Goal: Task Accomplishment & Management: Use online tool/utility

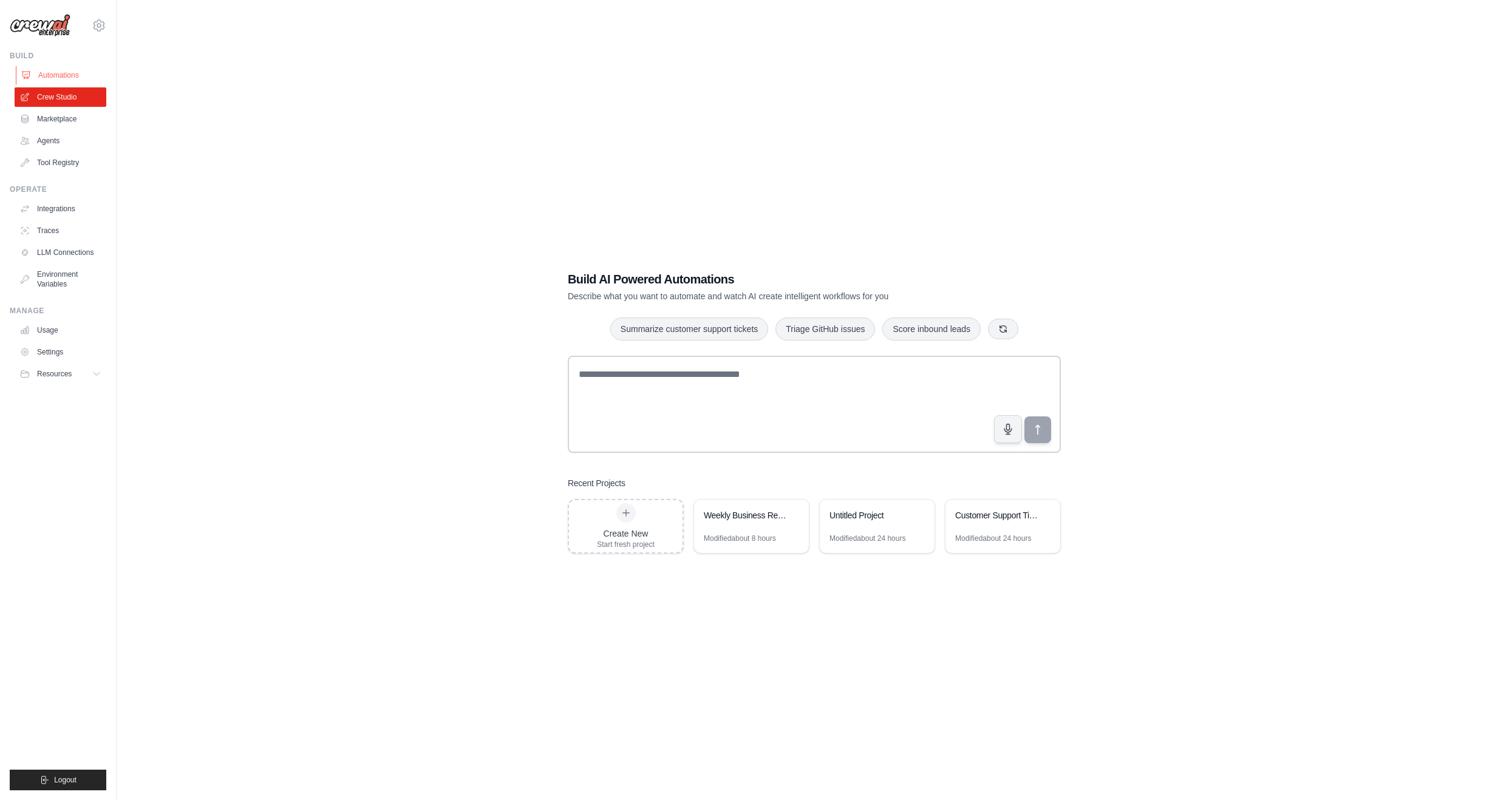
click at [56, 73] on link "Automations" at bounding box center [61, 75] width 92 height 20
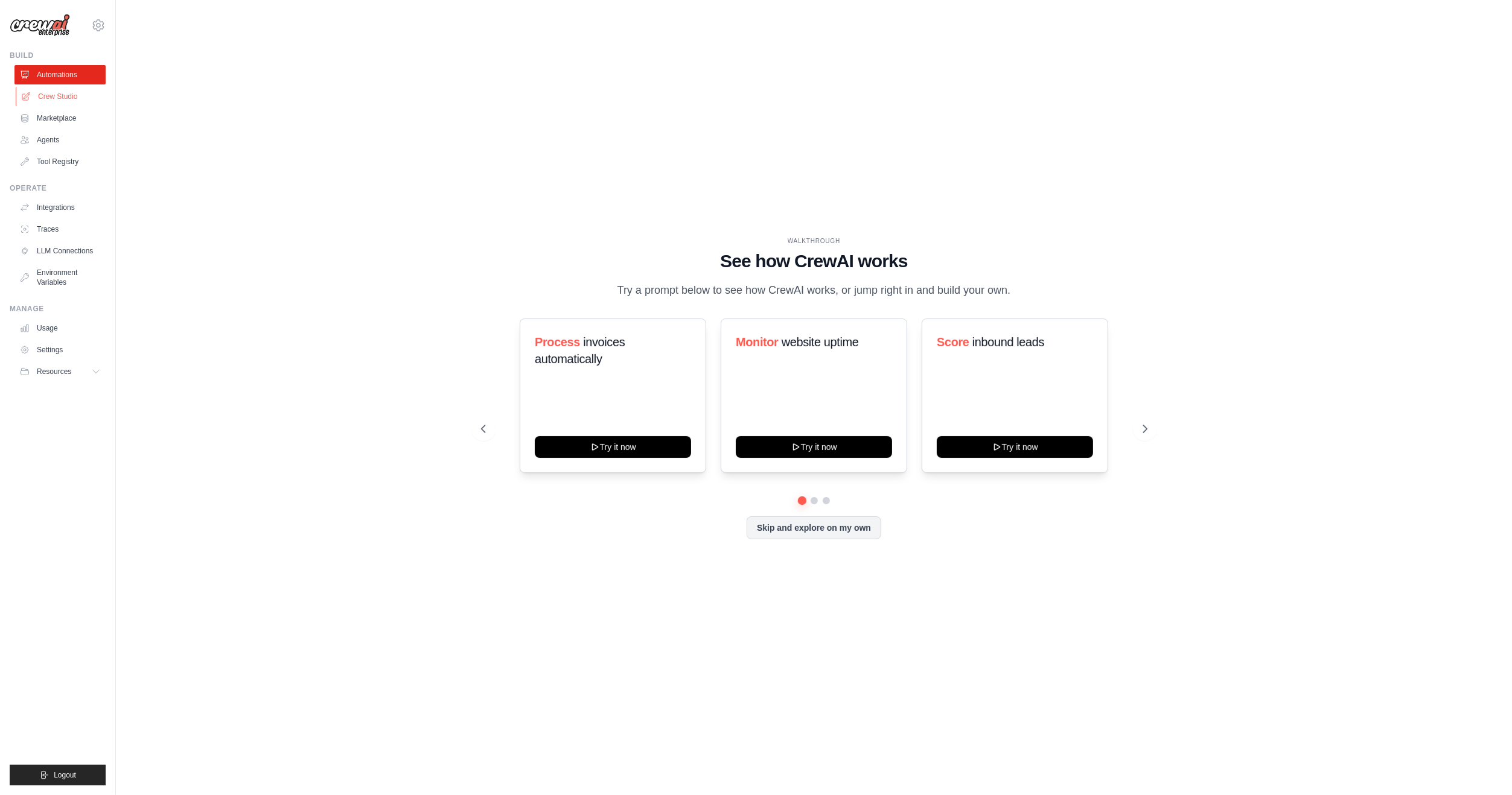
click at [67, 98] on link "Crew Studio" at bounding box center [61, 97] width 91 height 20
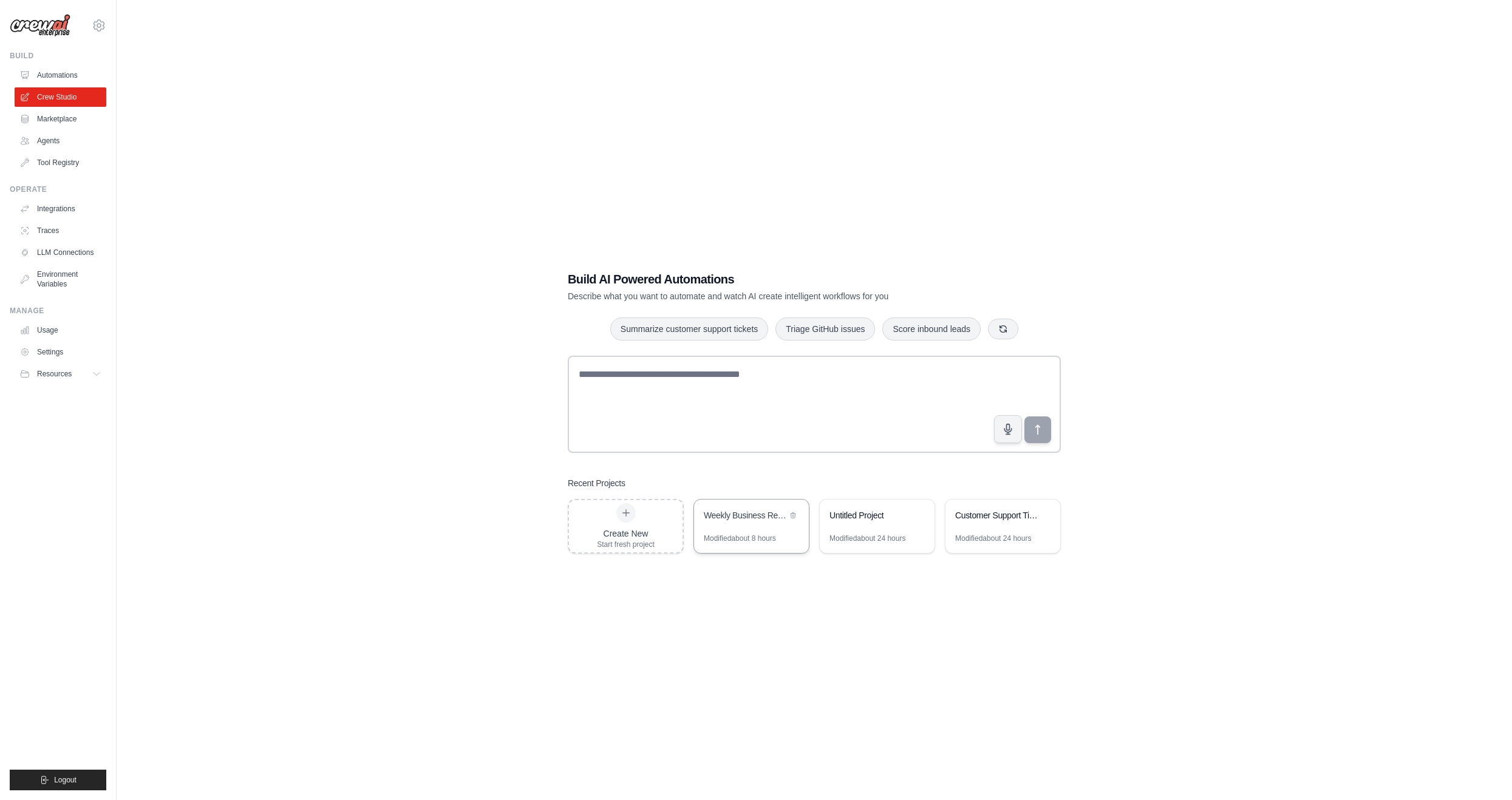
click at [779, 535] on div "Modified about 8 hours" at bounding box center [751, 544] width 115 height 20
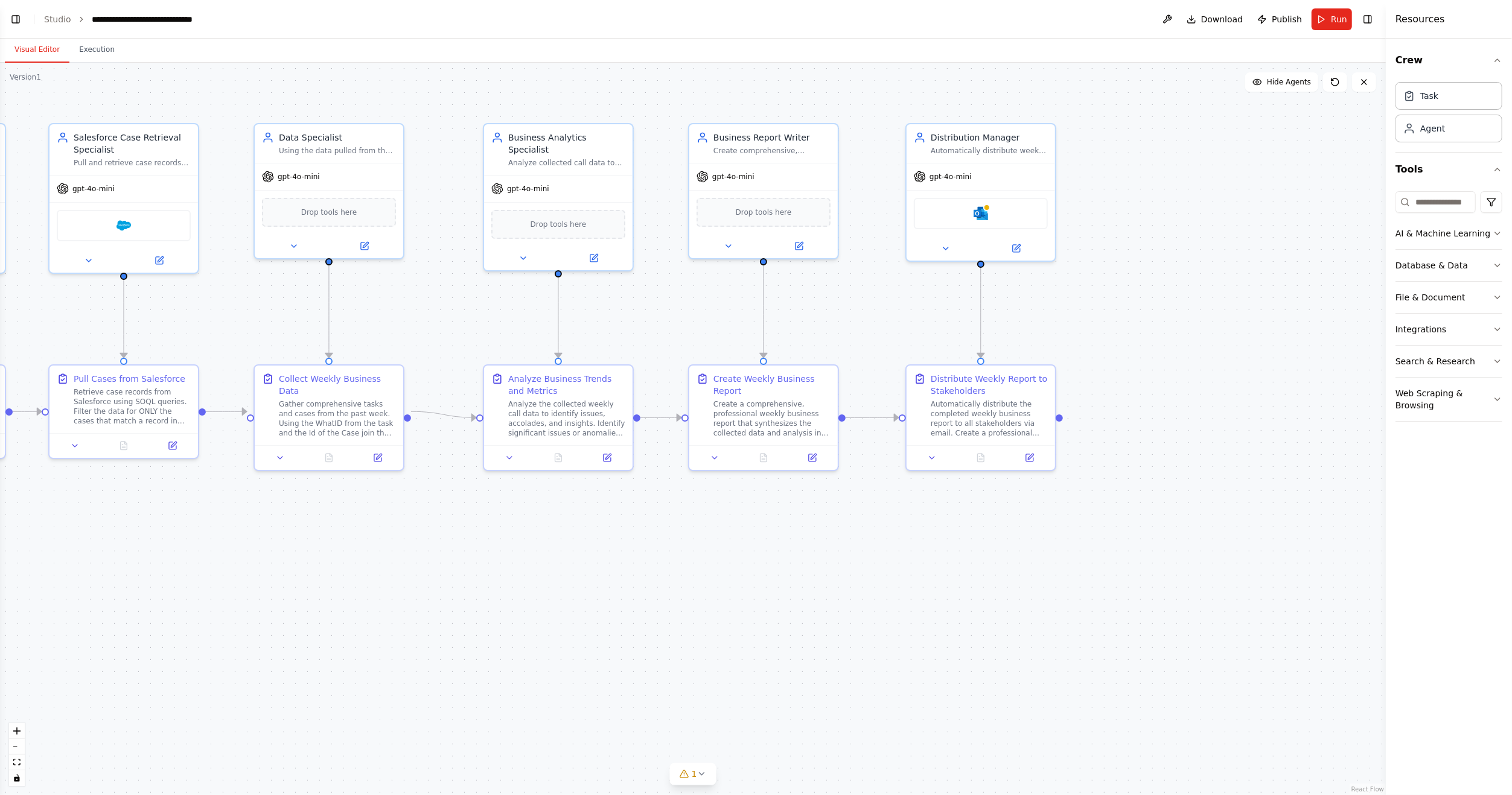
scroll to position [761, 0]
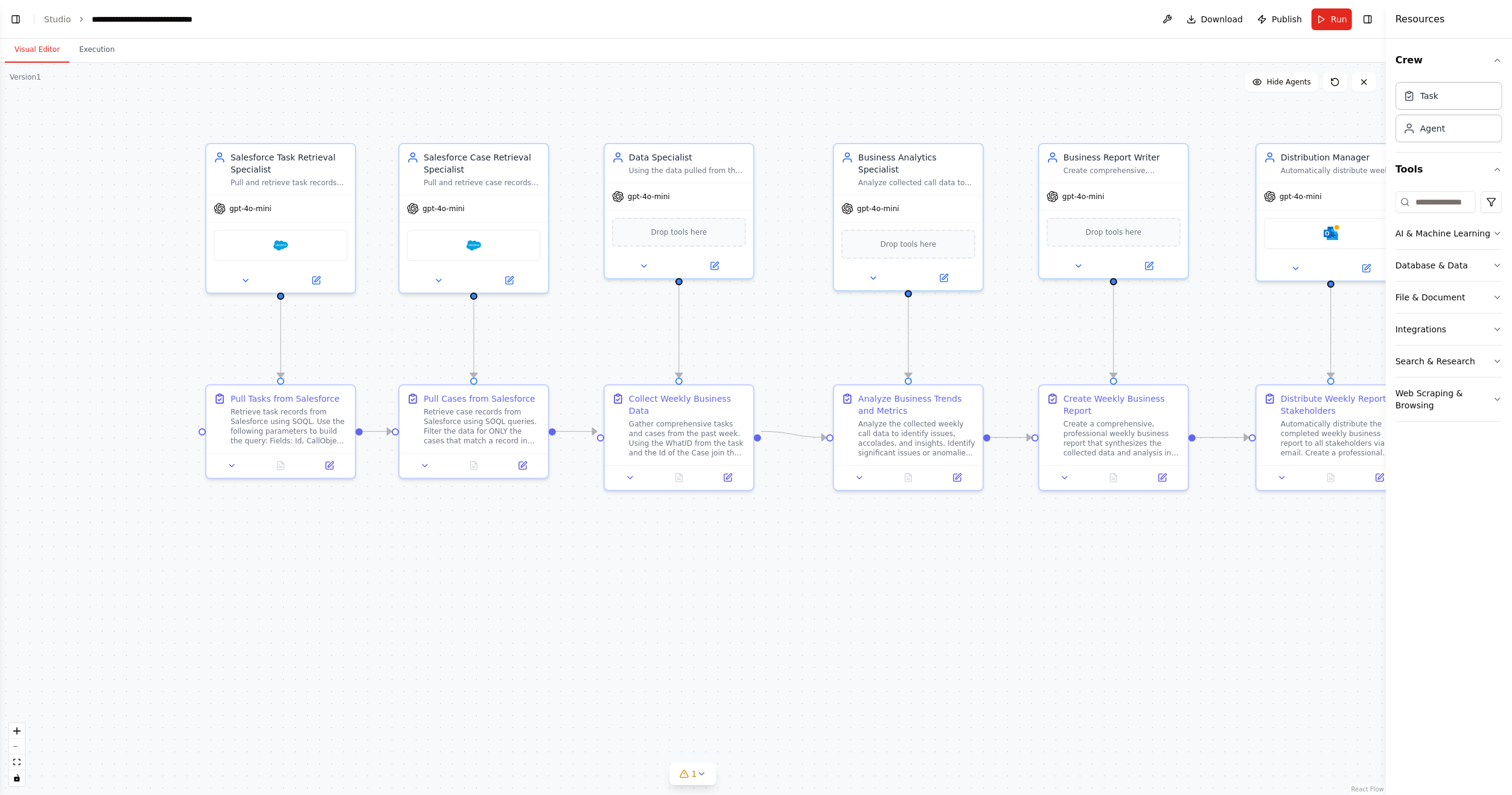
drag, startPoint x: 274, startPoint y: 623, endPoint x: 624, endPoint y: 642, distance: 350.5
click at [624, 642] on div ".deletable-edge-delete-btn { width: 20px; height: 20px; border: 0px solid #ffff…" at bounding box center [692, 429] width 1385 height 733
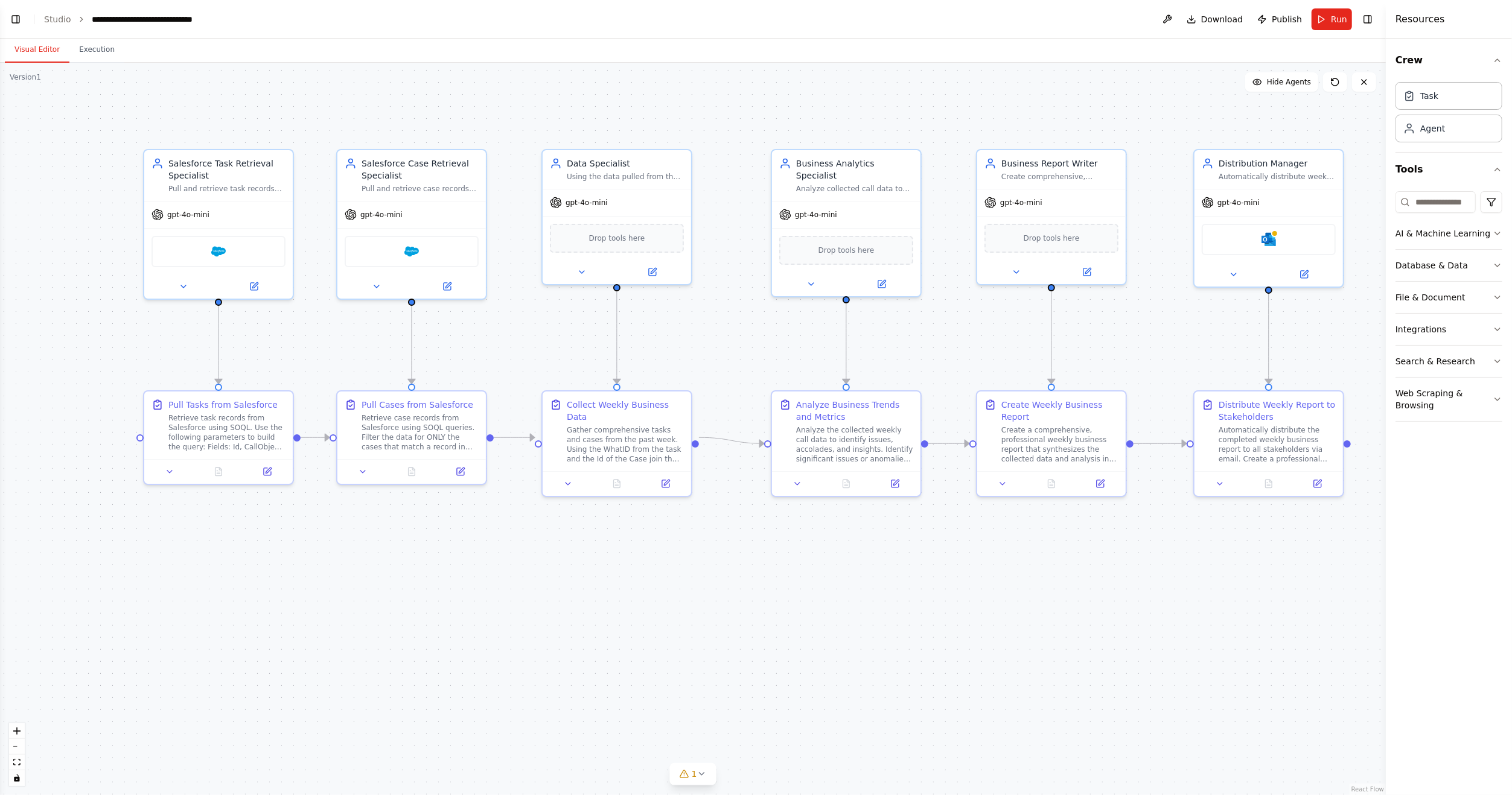
drag, startPoint x: 655, startPoint y: 611, endPoint x: 593, endPoint y: 617, distance: 62.3
click at [593, 617] on div ".deletable-edge-delete-btn { width: 20px; height: 20px; border: 0px solid #ffff…" at bounding box center [692, 429] width 1385 height 733
click at [94, 51] on button "Execution" at bounding box center [97, 50] width 55 height 25
click at [20, 41] on button "Visual Editor" at bounding box center [37, 50] width 64 height 25
click at [909, 480] on button at bounding box center [894, 481] width 41 height 15
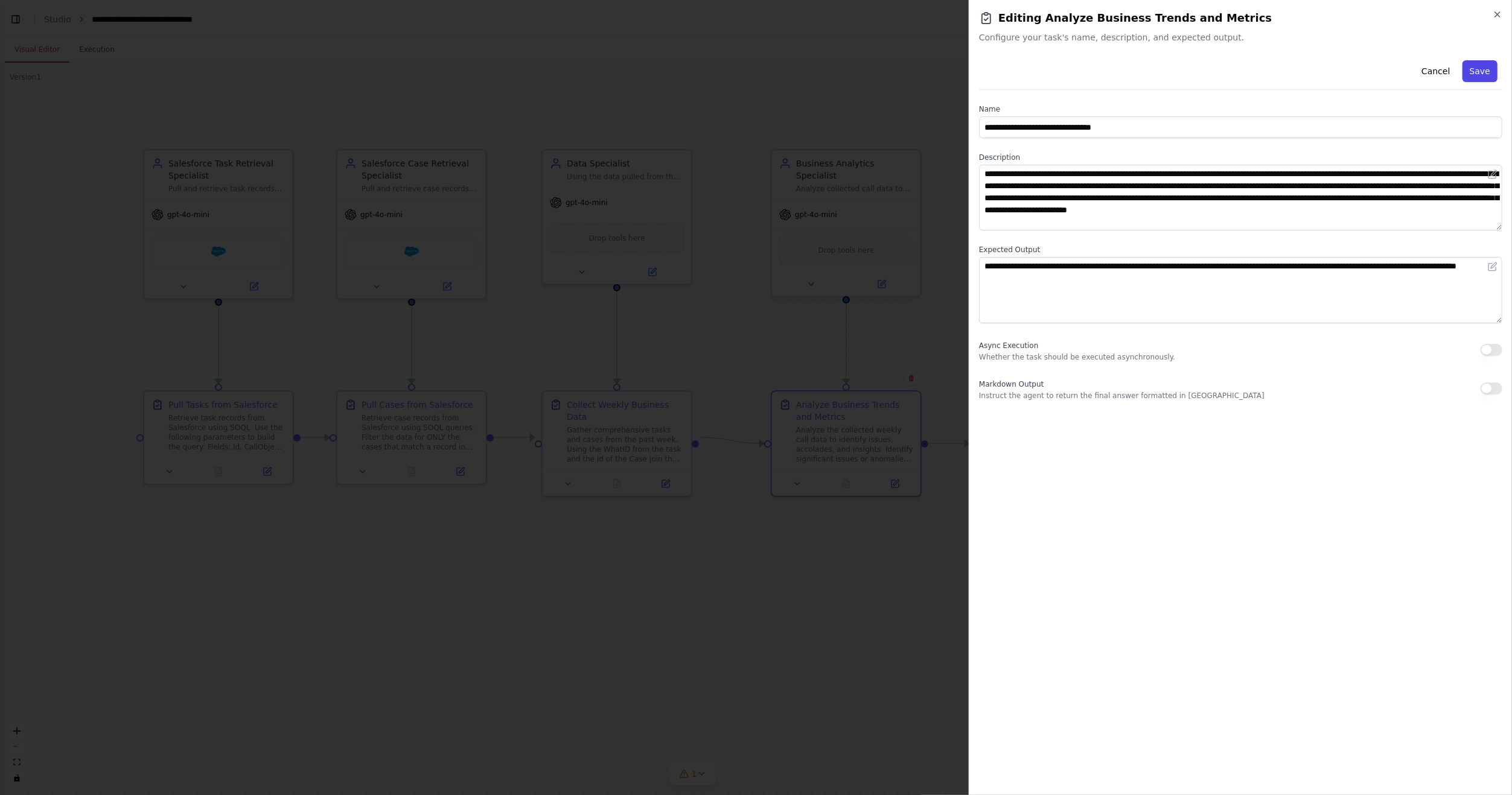
click at [1477, 74] on button "Save" at bounding box center [1480, 71] width 35 height 22
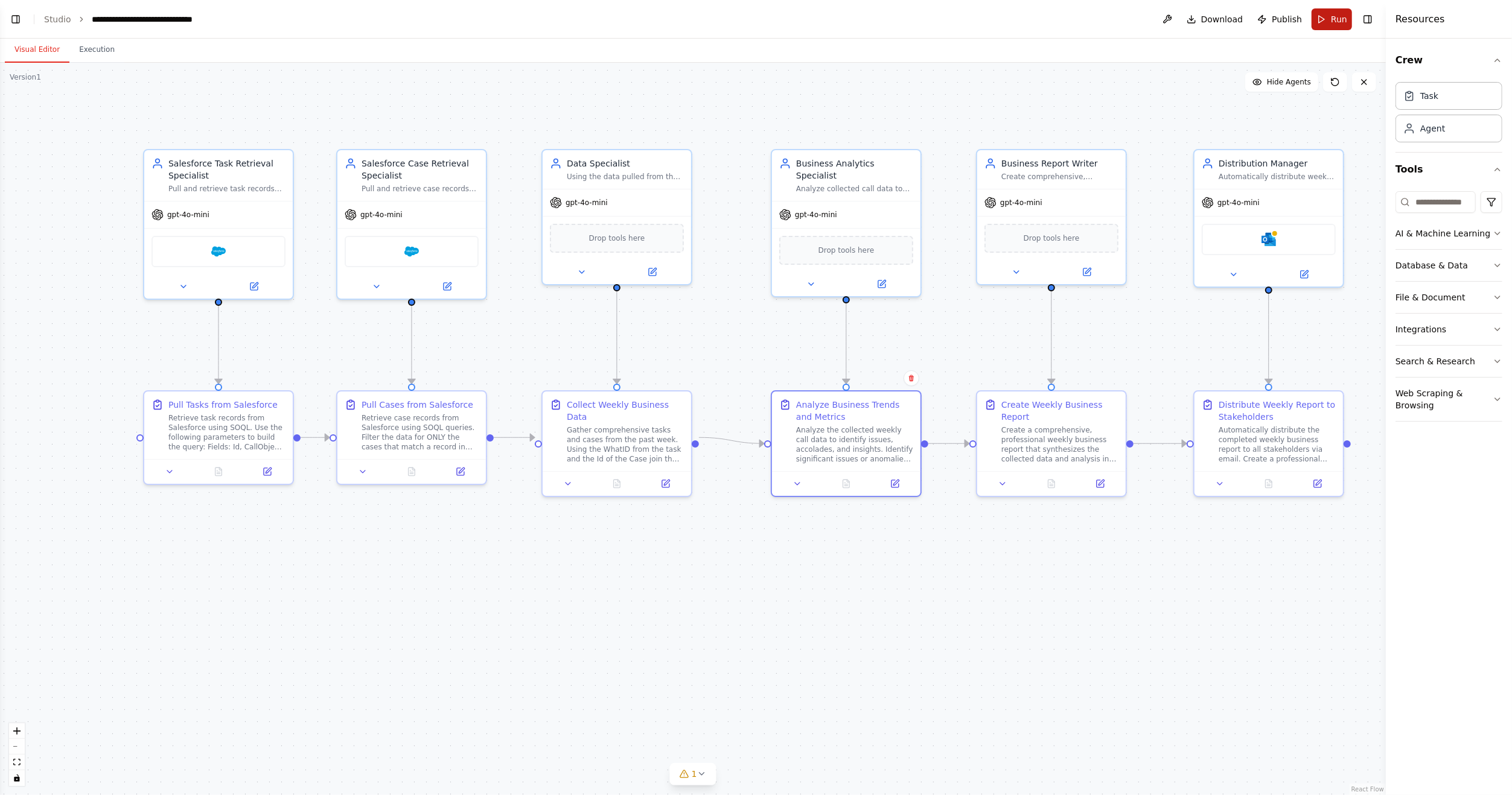
click at [1337, 26] on button "Run" at bounding box center [1331, 19] width 41 height 22
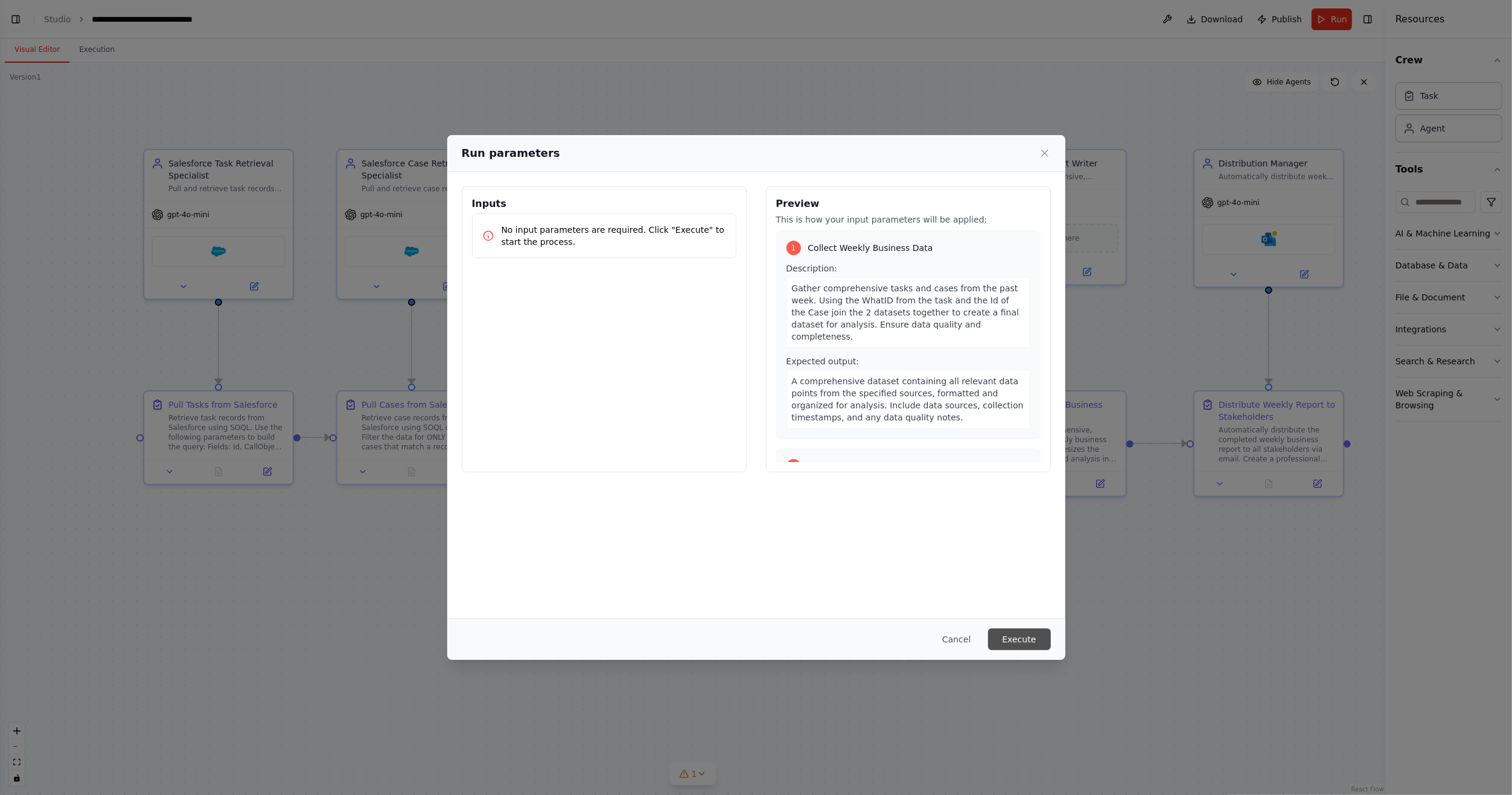
click at [1029, 642] on button "Execute" at bounding box center [1019, 639] width 63 height 22
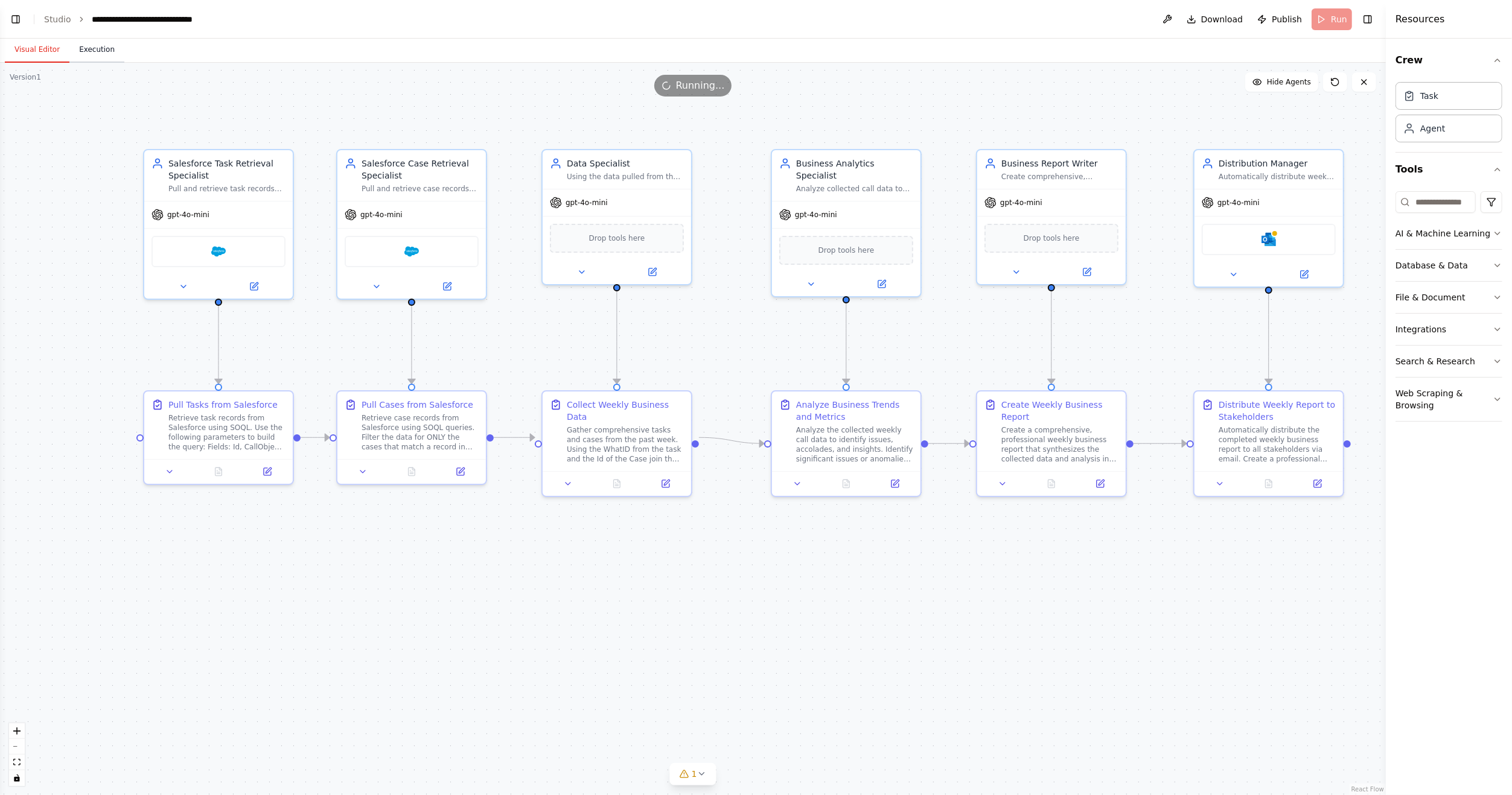
click at [90, 47] on button "Execution" at bounding box center [97, 50] width 55 height 25
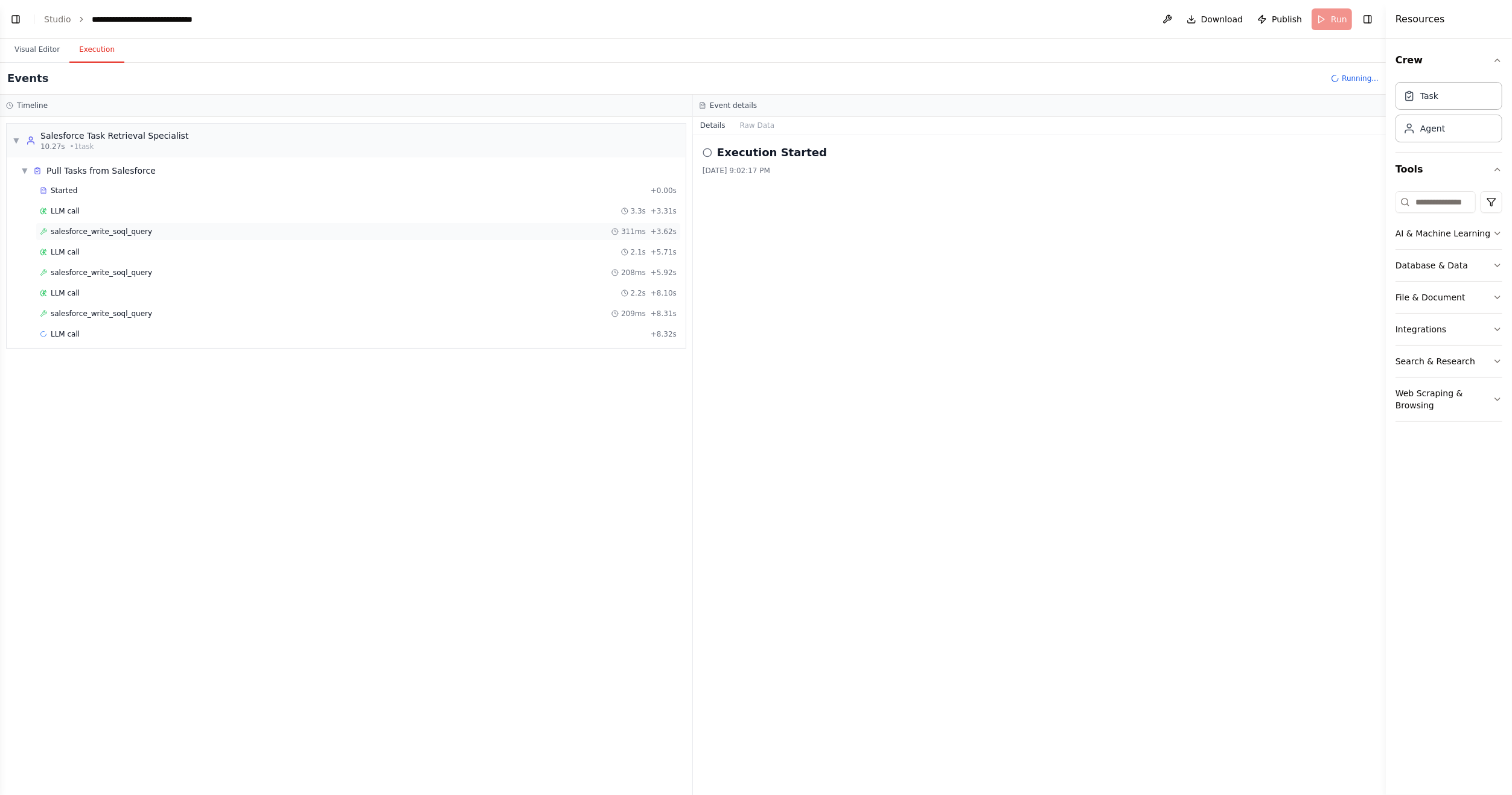
click at [113, 235] on div "salesforce_write_soql_query 311ms + 3.62s" at bounding box center [358, 232] width 645 height 18
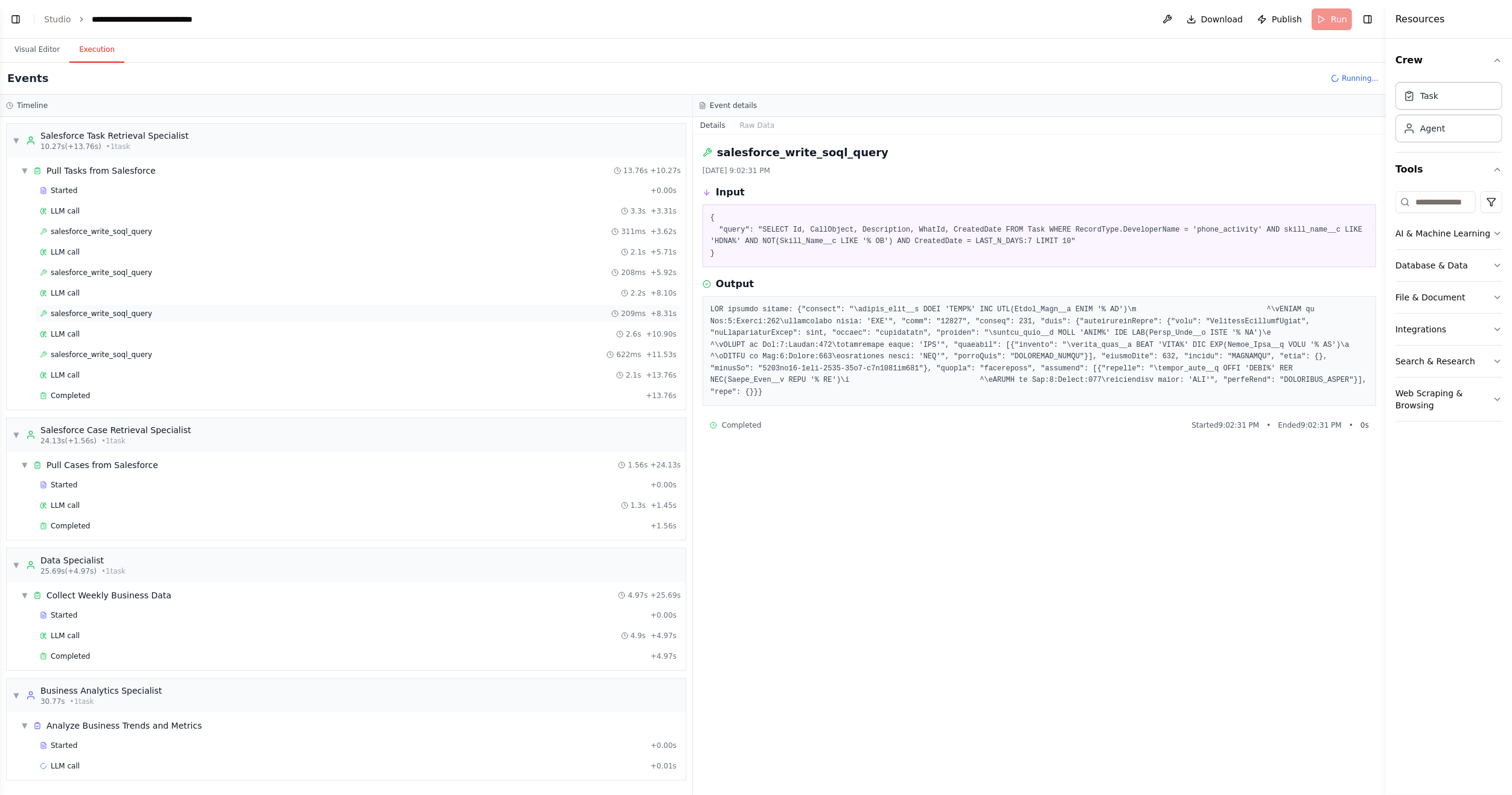
click at [94, 309] on span "salesforce_write_soql_query" at bounding box center [101, 314] width 102 height 10
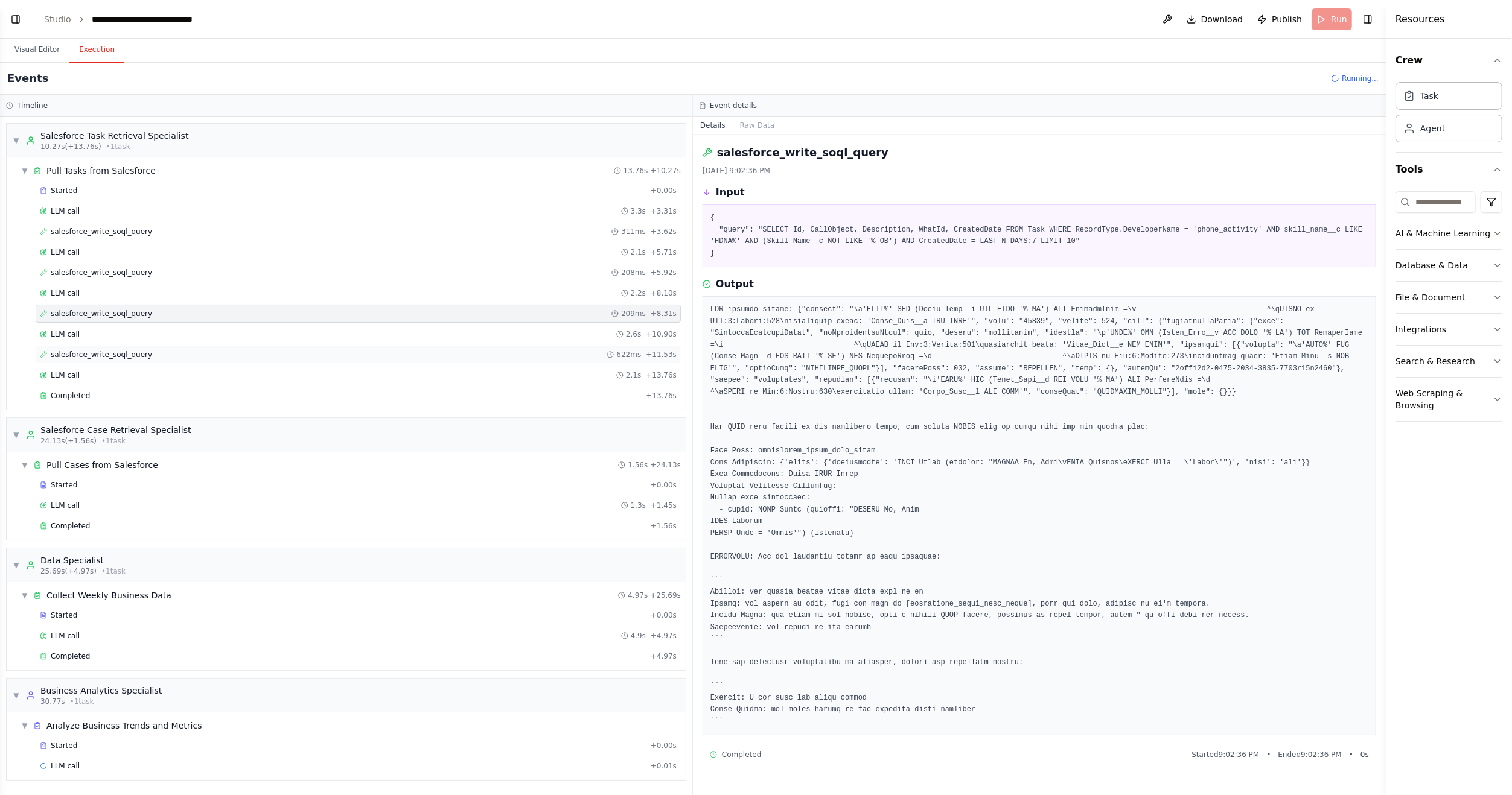
click at [104, 353] on span "salesforce_write_soql_query" at bounding box center [101, 355] width 102 height 10
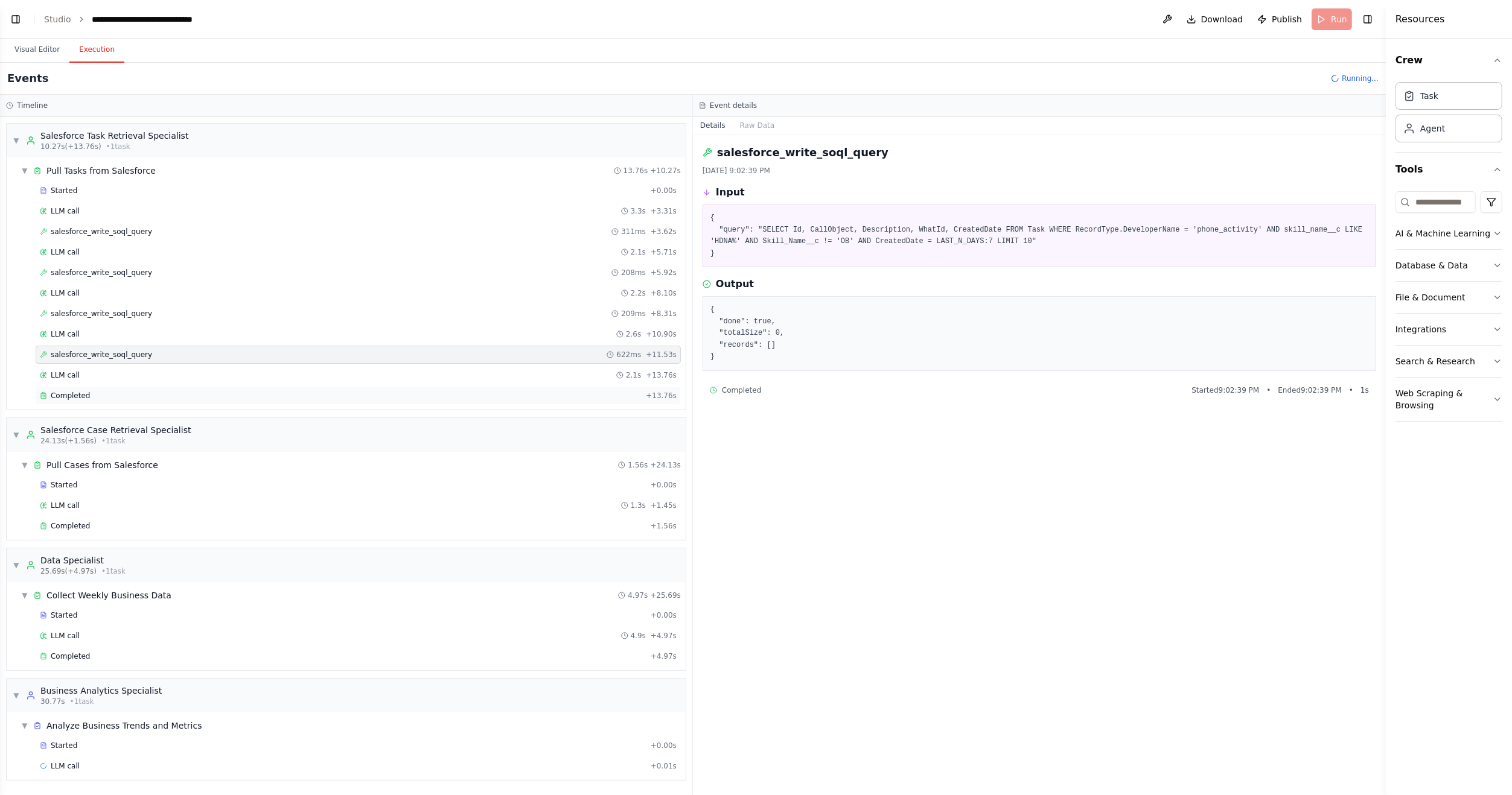
click at [78, 391] on span "Completed" at bounding box center [70, 396] width 39 height 10
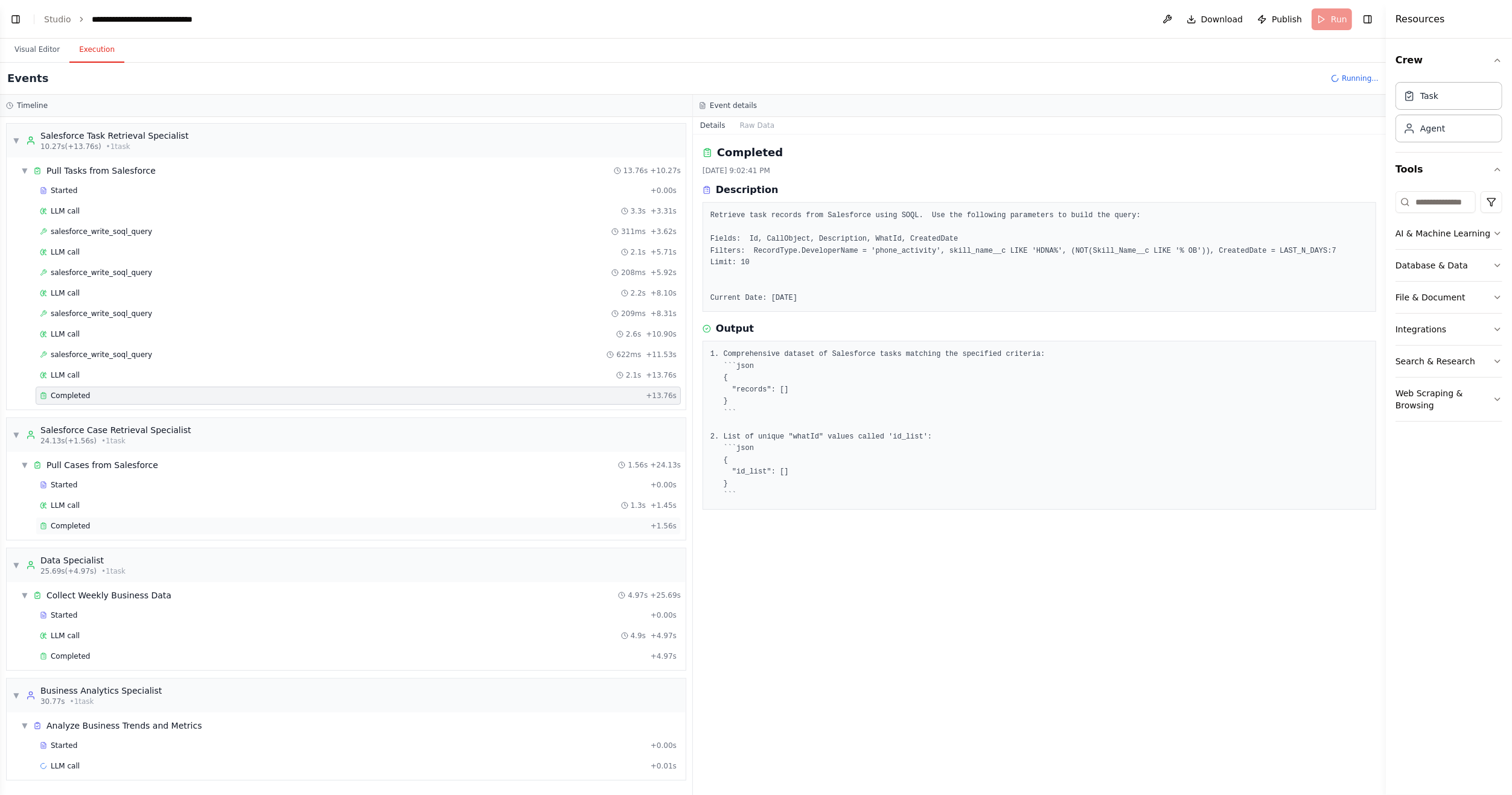
click at [85, 526] on div "Completed + 1.56s" at bounding box center [358, 526] width 645 height 18
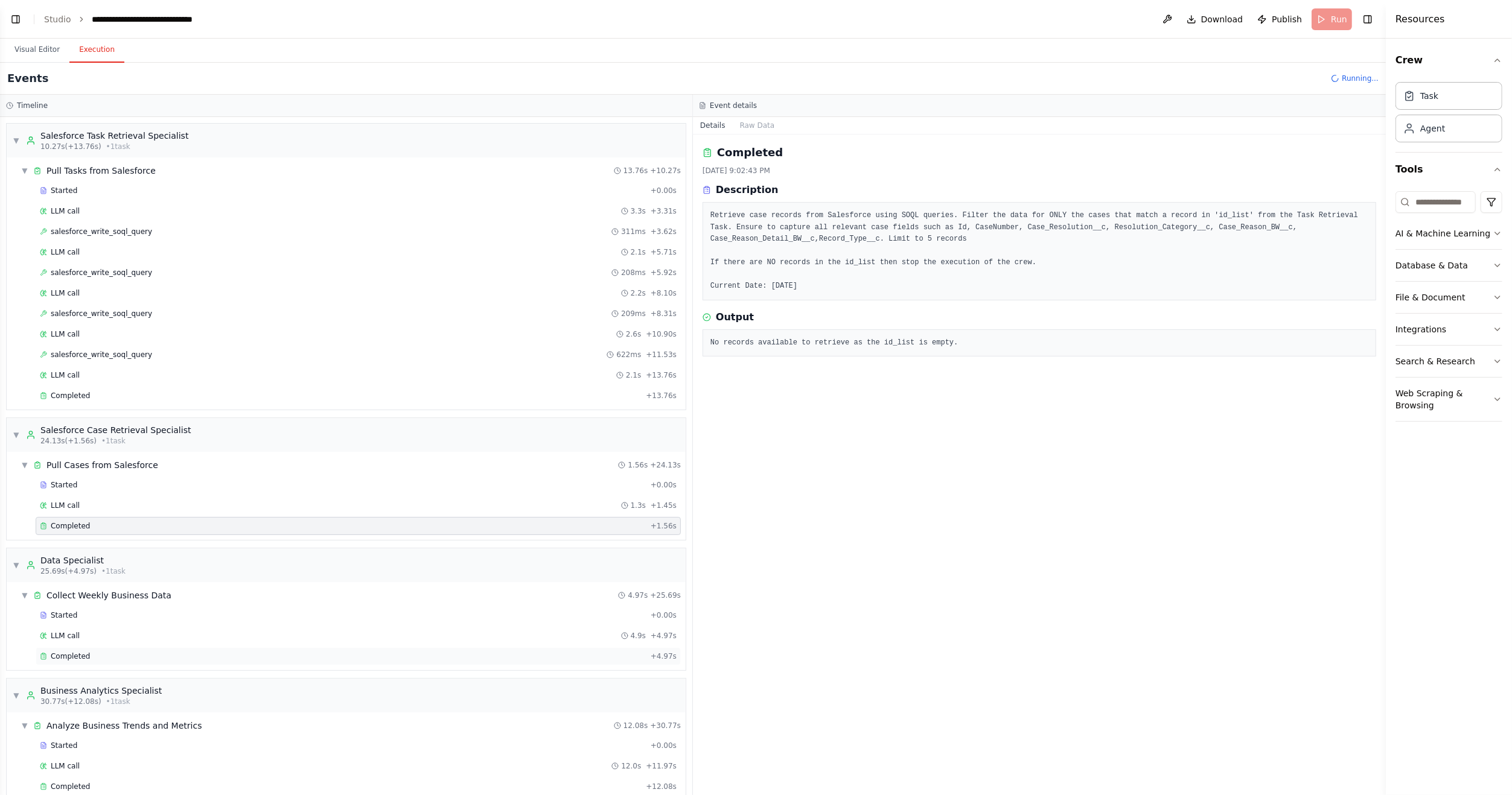
click at [72, 652] on span "Completed" at bounding box center [70, 656] width 39 height 10
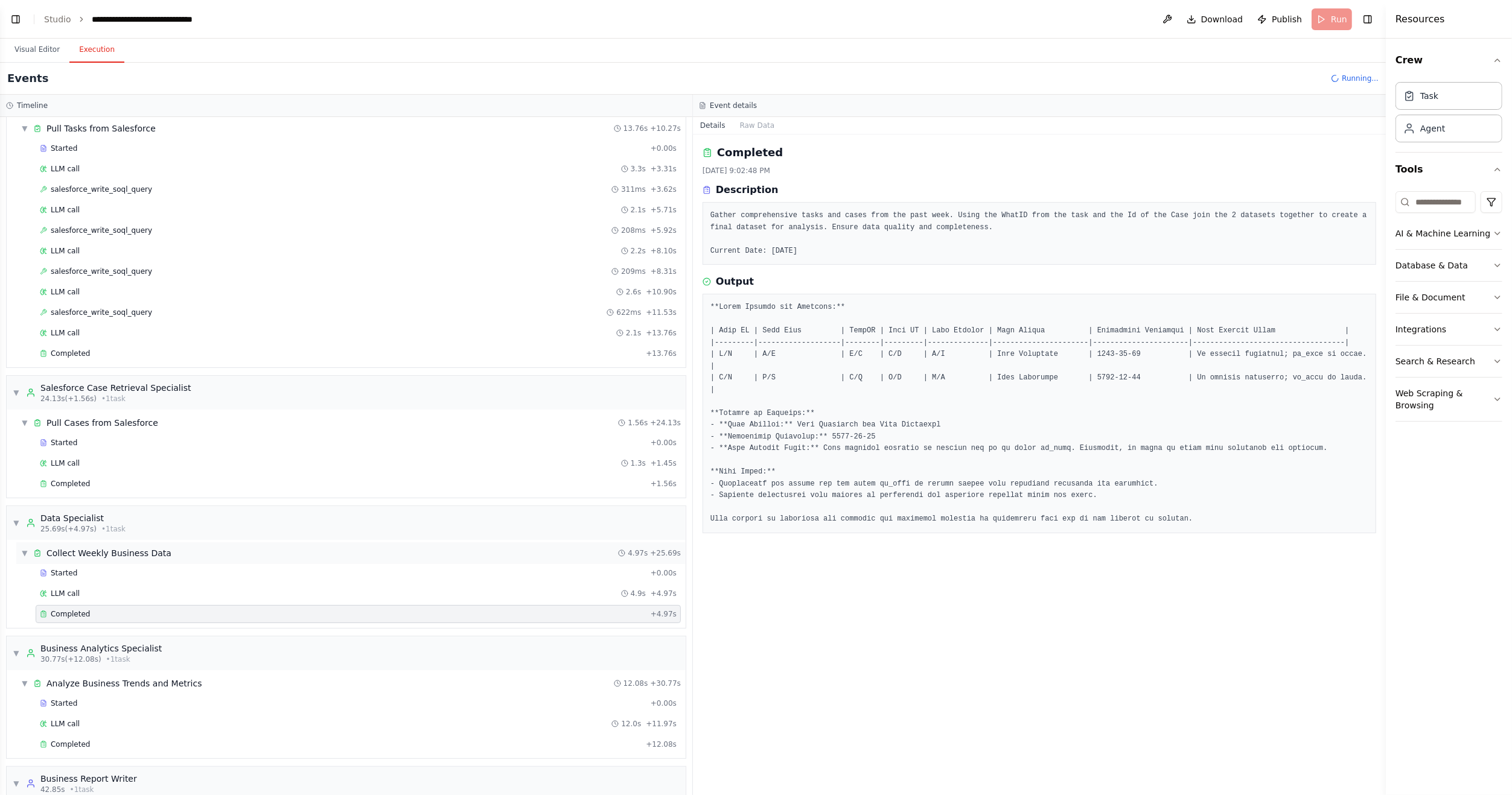
scroll to position [0, 0]
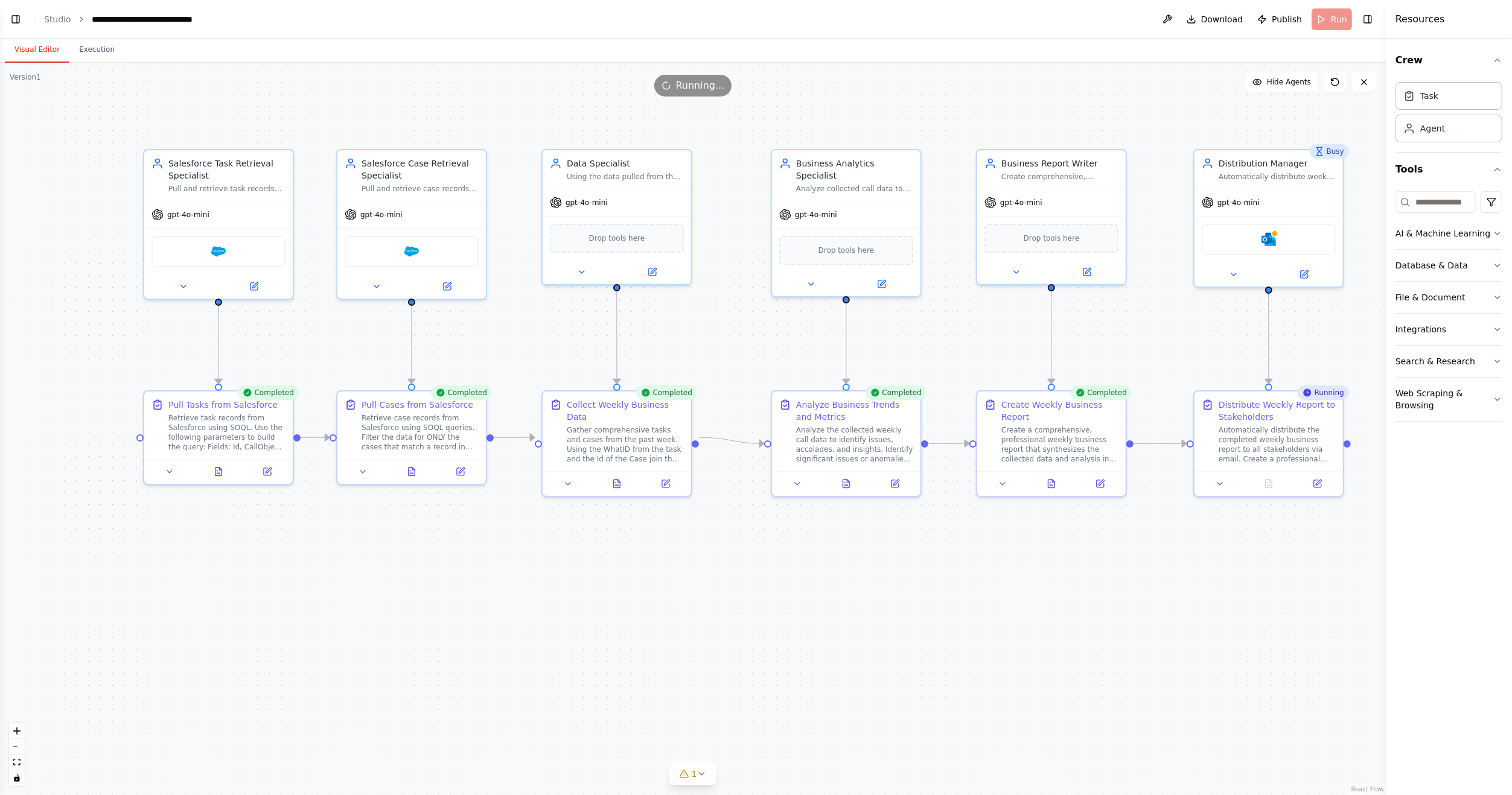
click at [43, 45] on button "Visual Editor" at bounding box center [37, 50] width 64 height 25
click at [269, 476] on button at bounding box center [267, 469] width 41 height 15
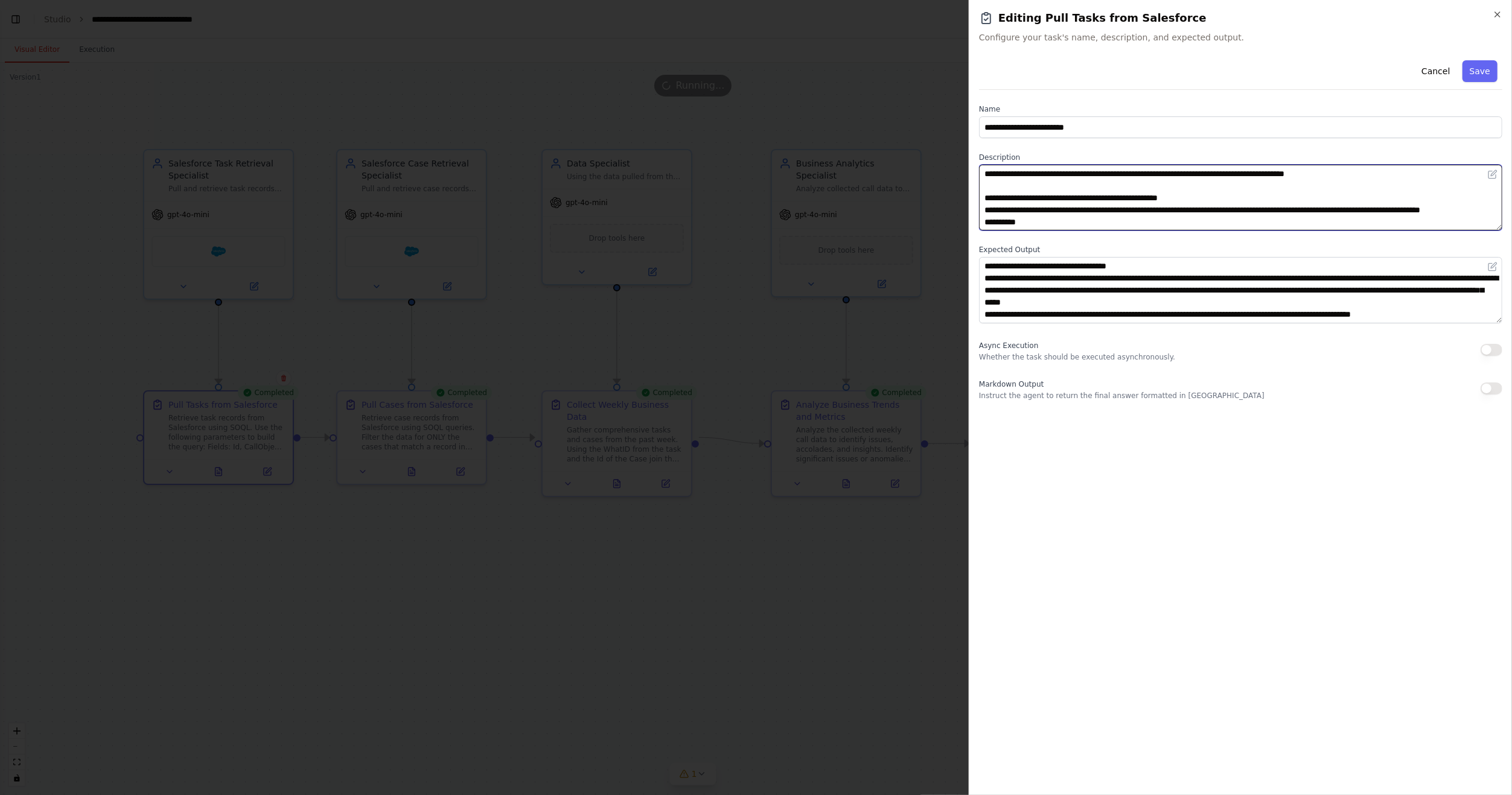
drag, startPoint x: 1175, startPoint y: 174, endPoint x: 1351, endPoint y: 178, distance: 176.0
click at [1351, 178] on textarea "**********" at bounding box center [1240, 197] width 523 height 66
click at [1409, 207] on textarea "**********" at bounding box center [1240, 197] width 523 height 66
drag, startPoint x: 558, startPoint y: 109, endPoint x: 444, endPoint y: 90, distance: 115.6
click at [557, 109] on div at bounding box center [756, 398] width 1512 height 795
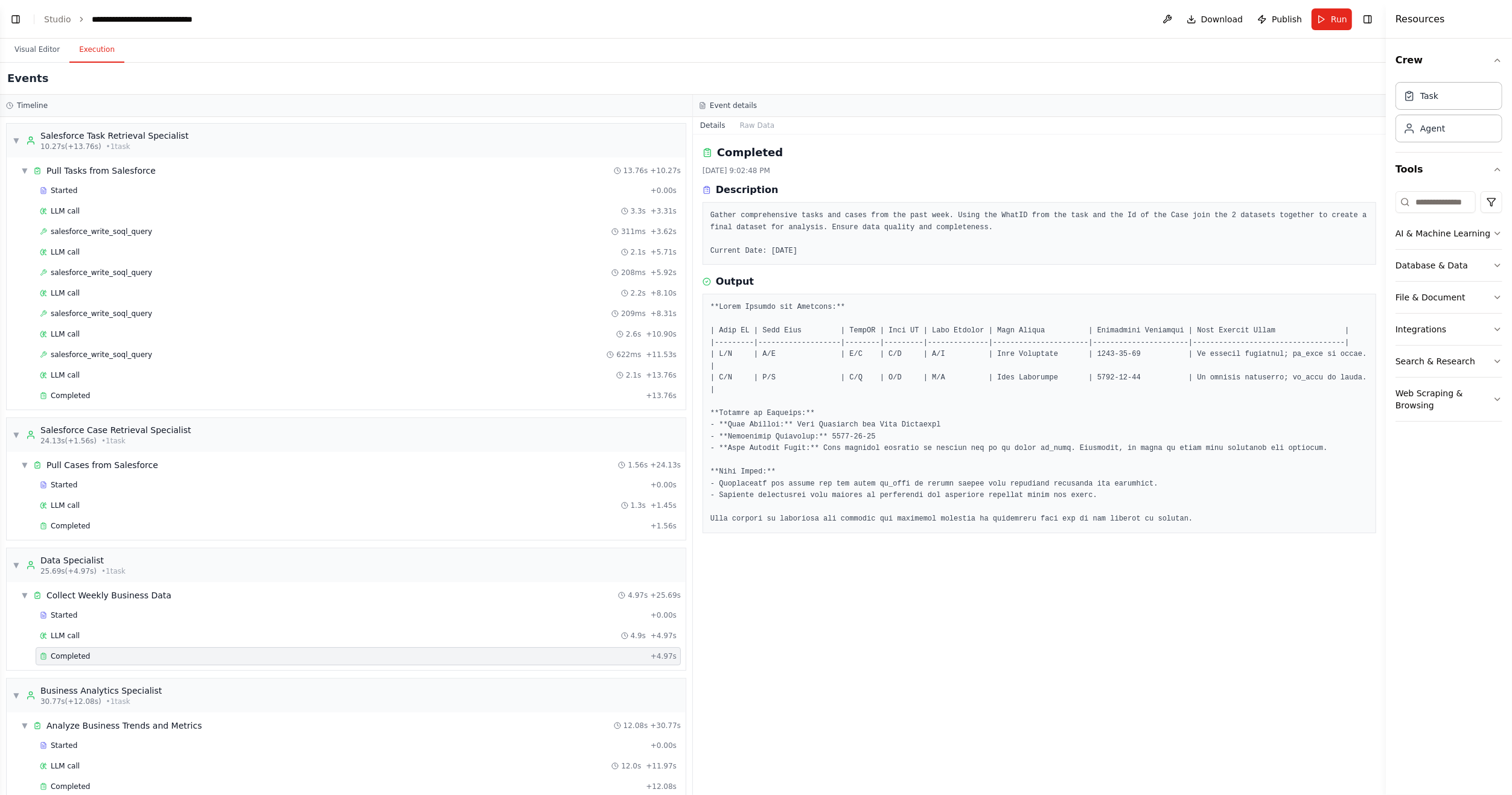
click at [81, 55] on button "Execution" at bounding box center [97, 50] width 55 height 25
click at [72, 358] on div "salesforce_write_soql_query 622ms + 11.53s" at bounding box center [358, 355] width 645 height 18
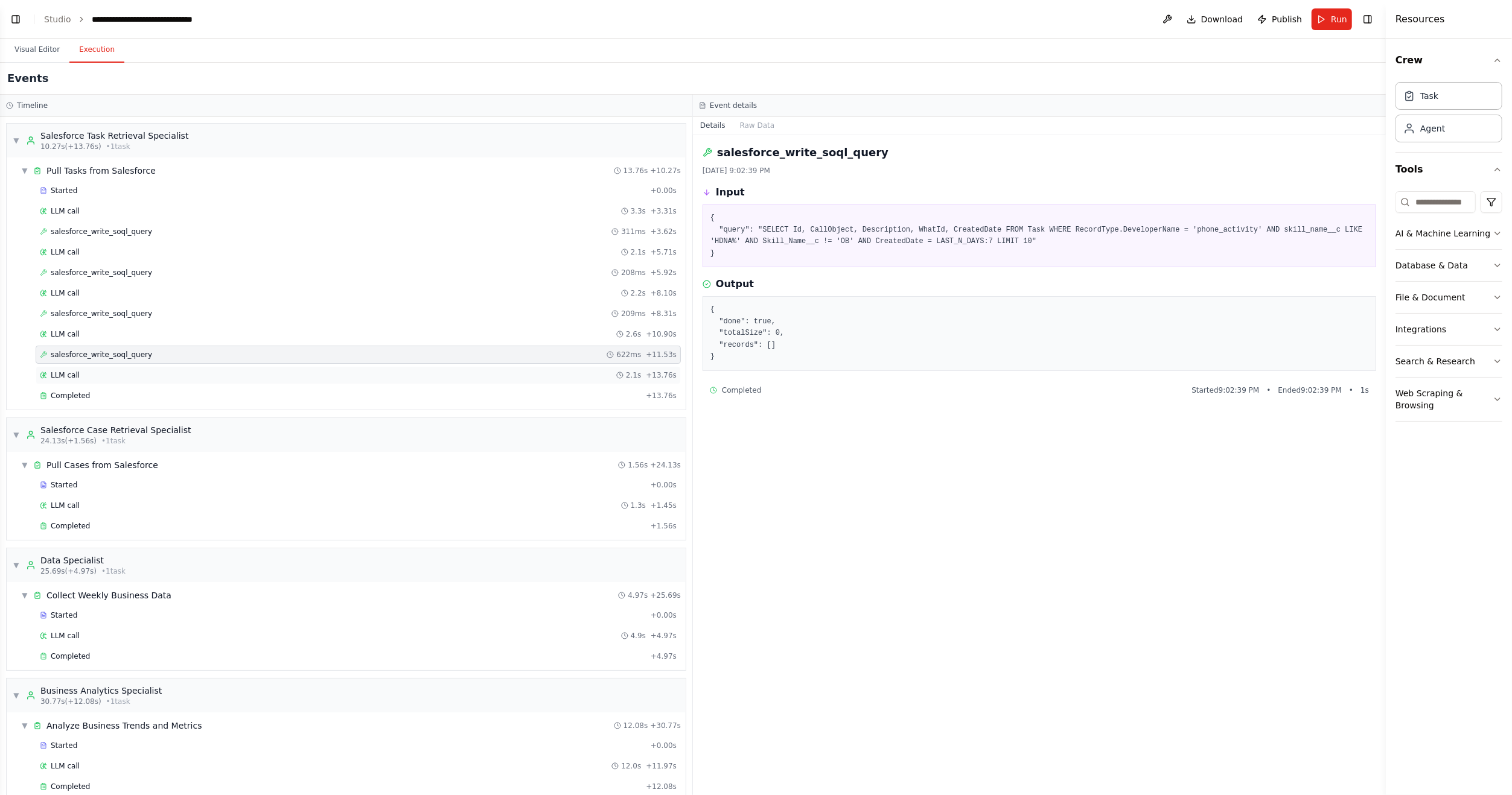
click at [69, 370] on span "LLM call" at bounding box center [64, 375] width 29 height 10
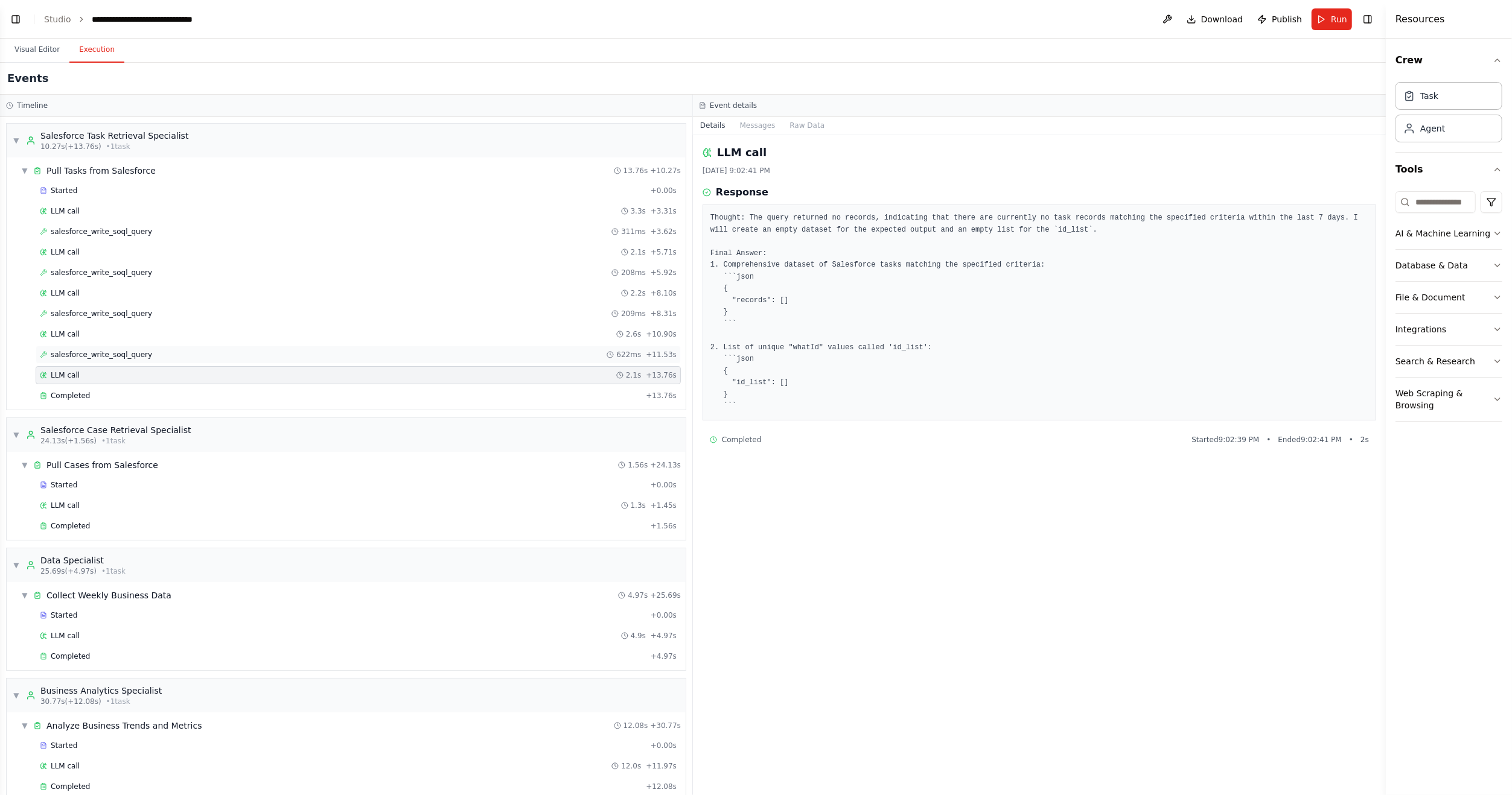
click at [73, 353] on span "salesforce_write_soql_query" at bounding box center [101, 355] width 102 height 10
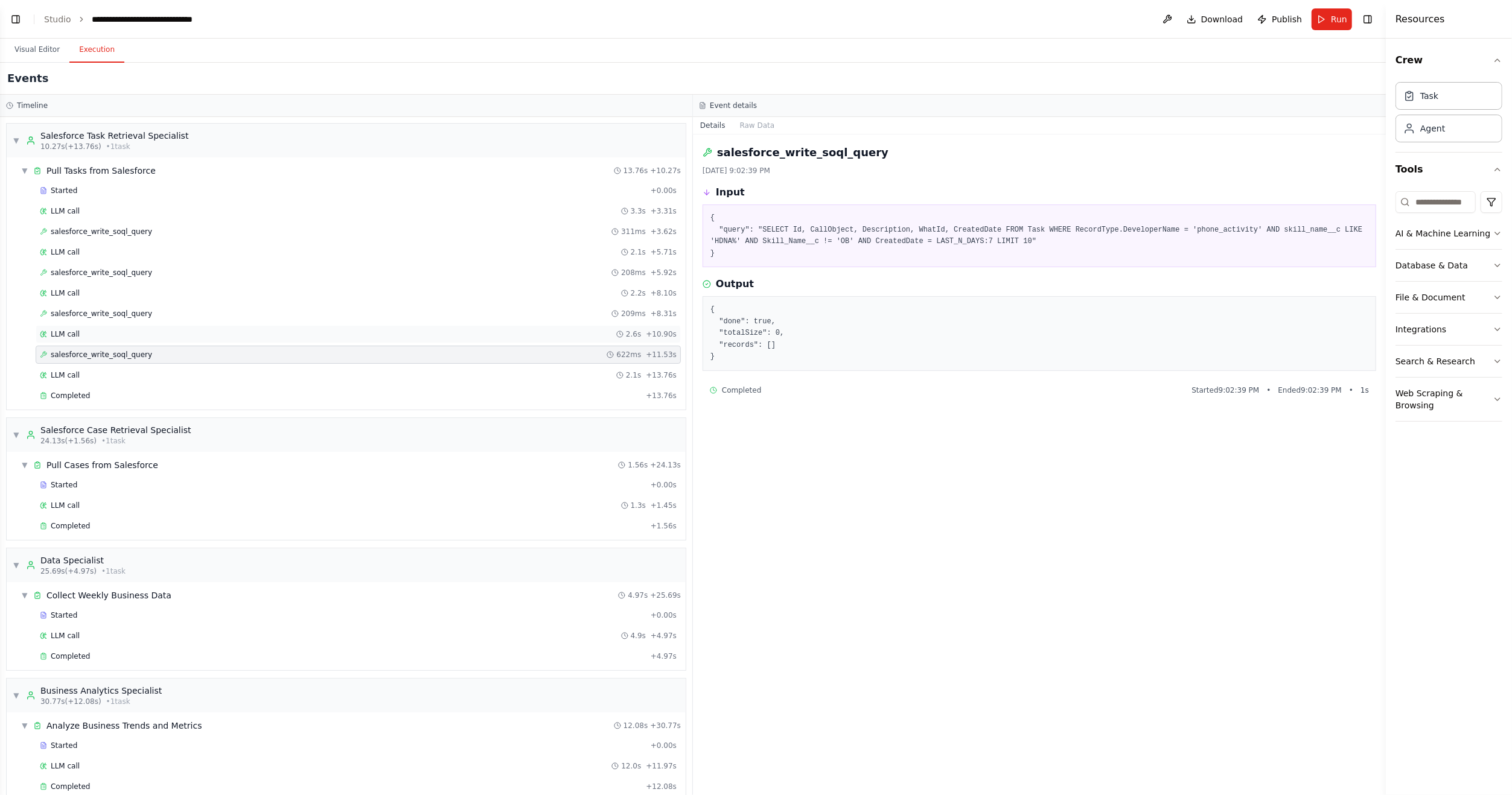
click at [55, 332] on span "LLM call" at bounding box center [64, 335] width 29 height 10
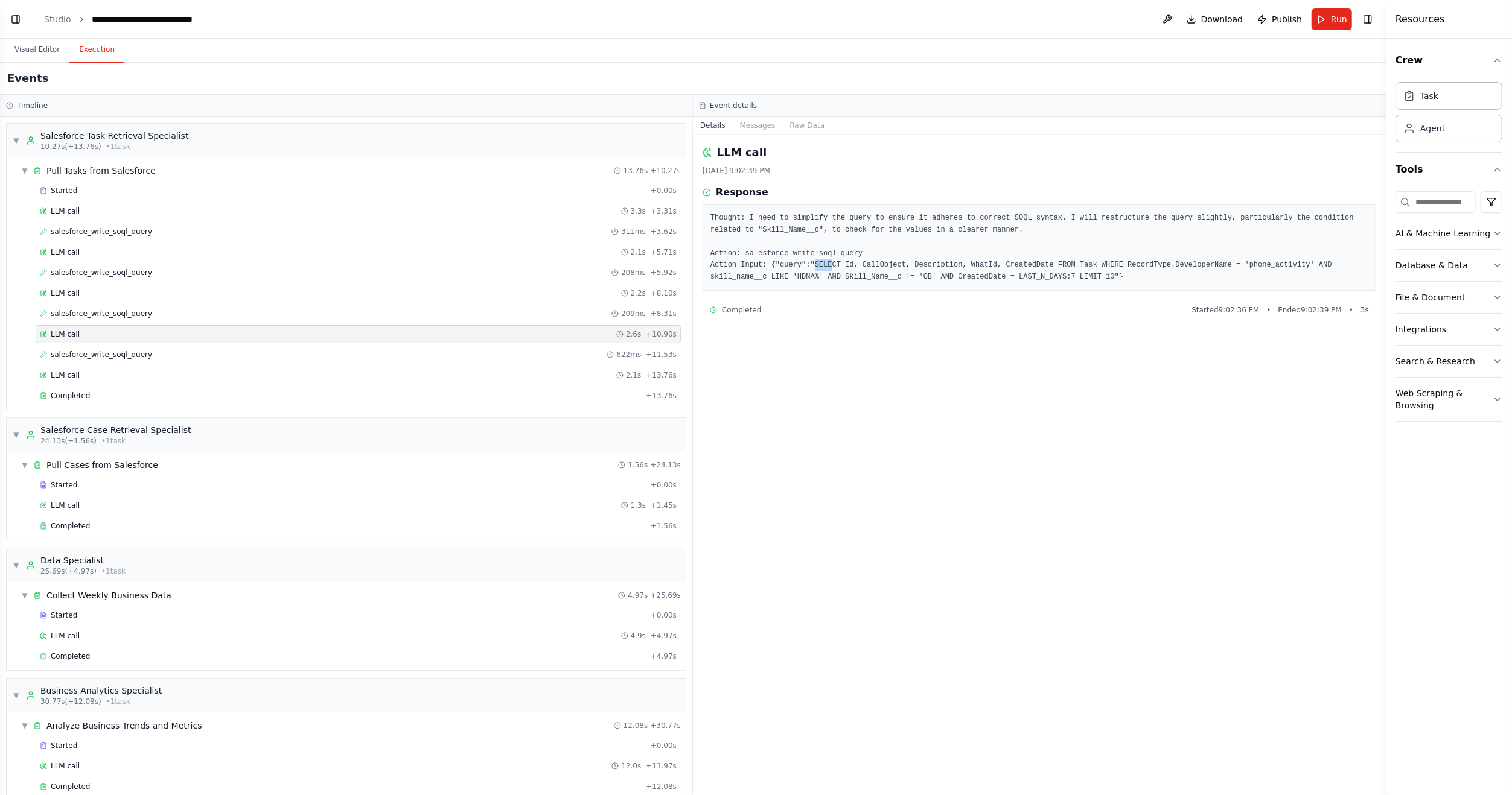
drag, startPoint x: 806, startPoint y: 265, endPoint x: 820, endPoint y: 269, distance: 14.6
click at [820, 269] on pre "Thought: I need to simplify the query to ensure it adheres to correct SOQL synt…" at bounding box center [1040, 247] width 658 height 71
drag, startPoint x: 820, startPoint y: 269, endPoint x: 822, endPoint y: 304, distance: 35.1
click at [822, 304] on div "Completed Started 9:02:36 PM • Ended 9:02:39 PM • 3 s" at bounding box center [1040, 310] width 673 height 20
click at [46, 55] on button "Visual Editor" at bounding box center [37, 50] width 64 height 25
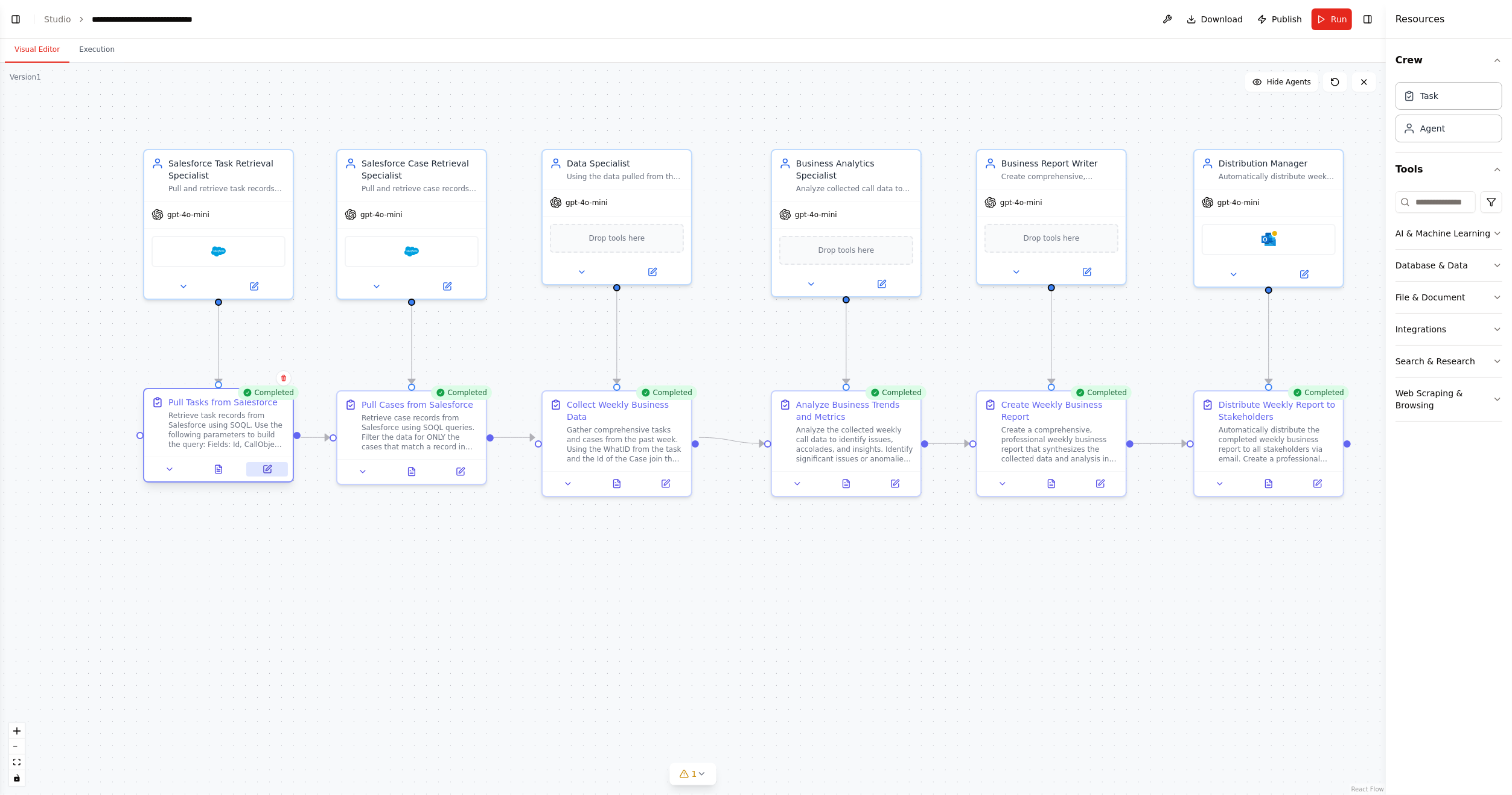
drag, startPoint x: 281, startPoint y: 439, endPoint x: 281, endPoint y: 463, distance: 24.0
drag, startPoint x: 281, startPoint y: 463, endPoint x: 268, endPoint y: 466, distance: 13.3
click at [268, 466] on icon at bounding box center [267, 470] width 10 height 10
click at [271, 477] on div at bounding box center [218, 469] width 148 height 24
click at [270, 472] on icon at bounding box center [267, 470] width 7 height 7
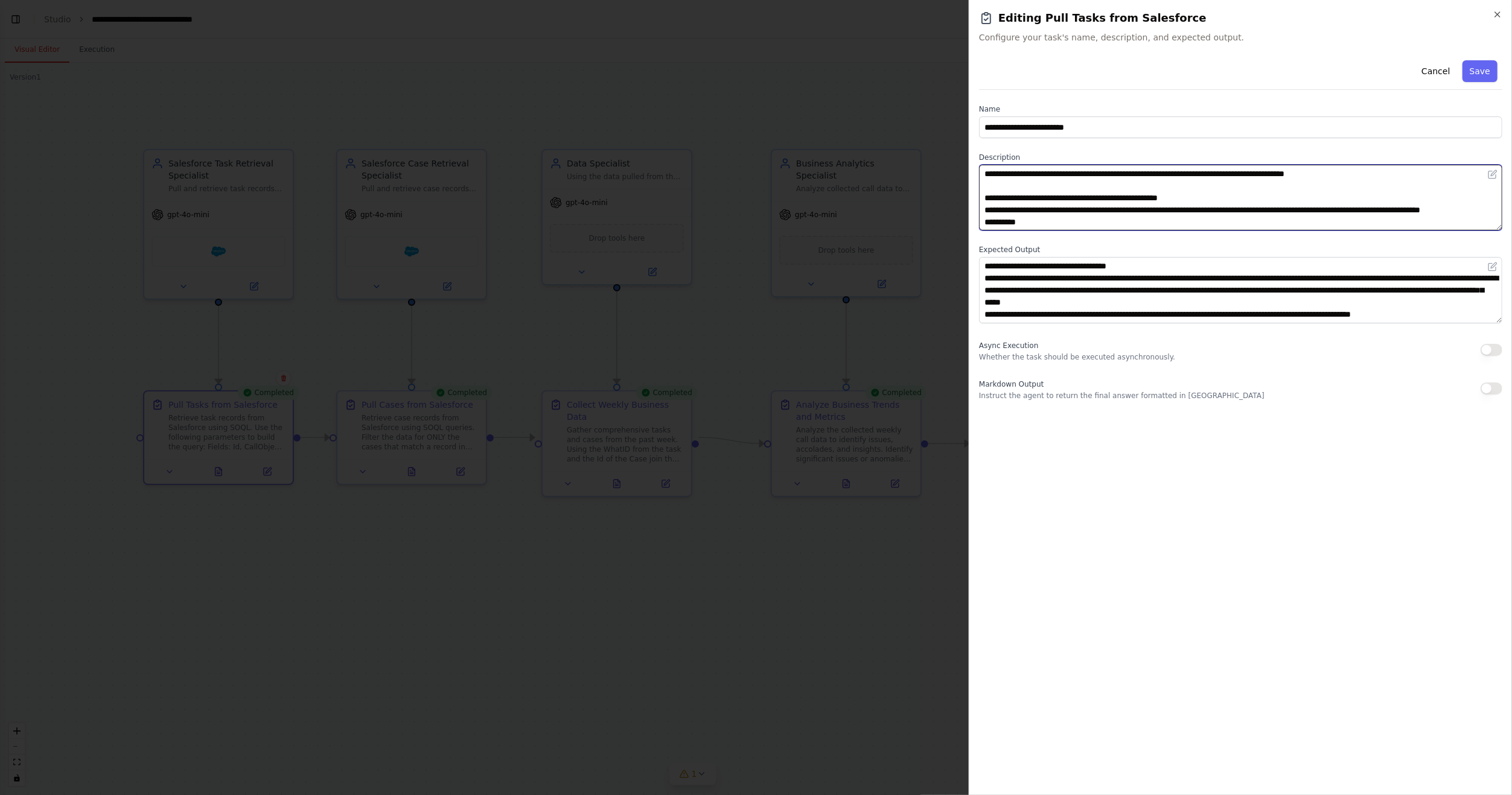
click at [1066, 202] on textarea "**********" at bounding box center [1240, 197] width 523 height 66
drag, startPoint x: 1172, startPoint y: 176, endPoint x: 1353, endPoint y: 177, distance: 181.0
click at [1353, 177] on textarea "**********" at bounding box center [1240, 197] width 523 height 66
click at [1012, 186] on textarea "**********" at bounding box center [1240, 197] width 523 height 66
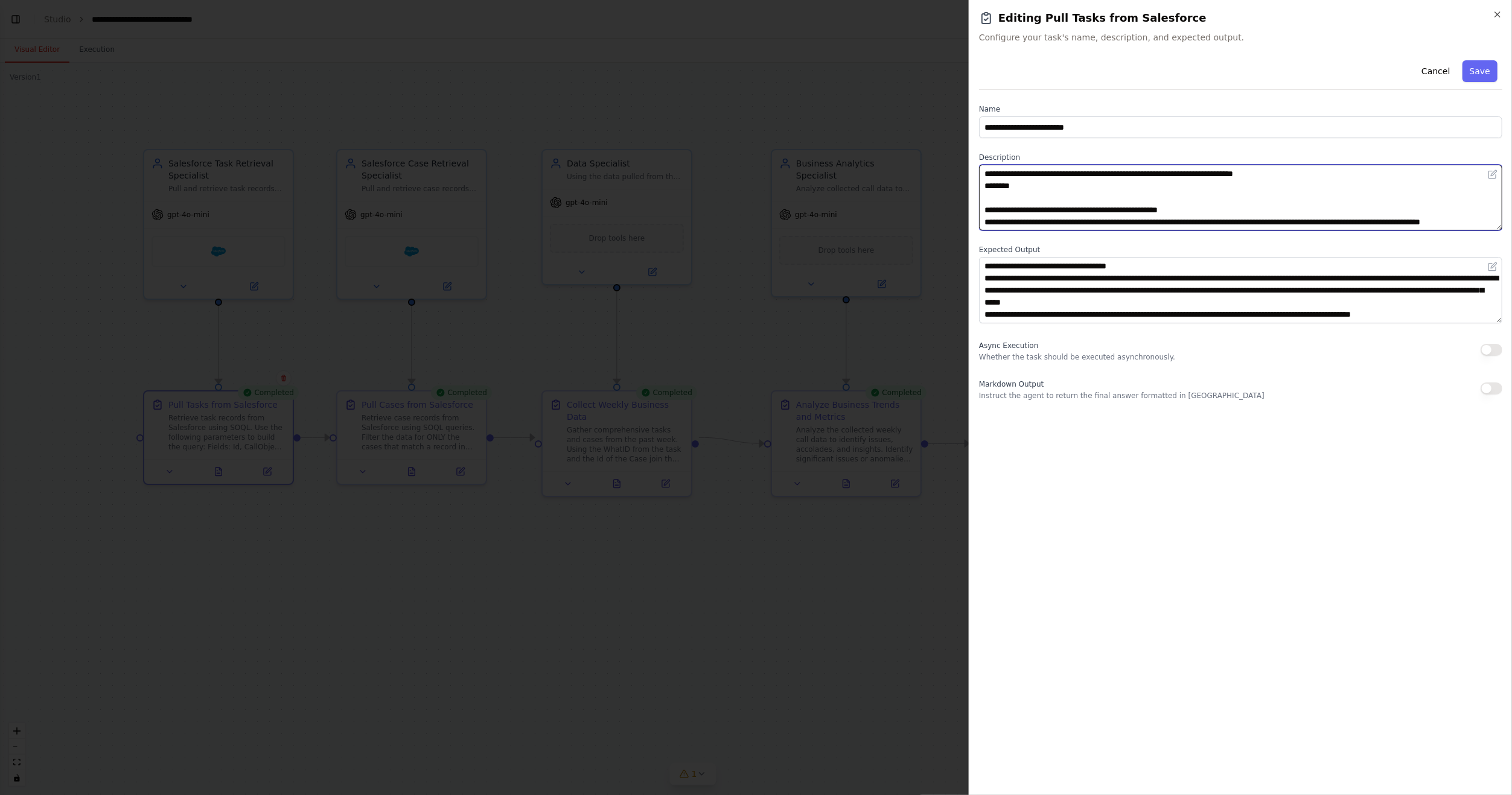
drag, startPoint x: 1012, startPoint y: 210, endPoint x: 1189, endPoint y: 209, distance: 177.0
click at [1189, 209] on textarea "**********" at bounding box center [1240, 197] width 523 height 66
click at [1047, 186] on textarea "**********" at bounding box center [1240, 197] width 523 height 66
paste textarea "**********"
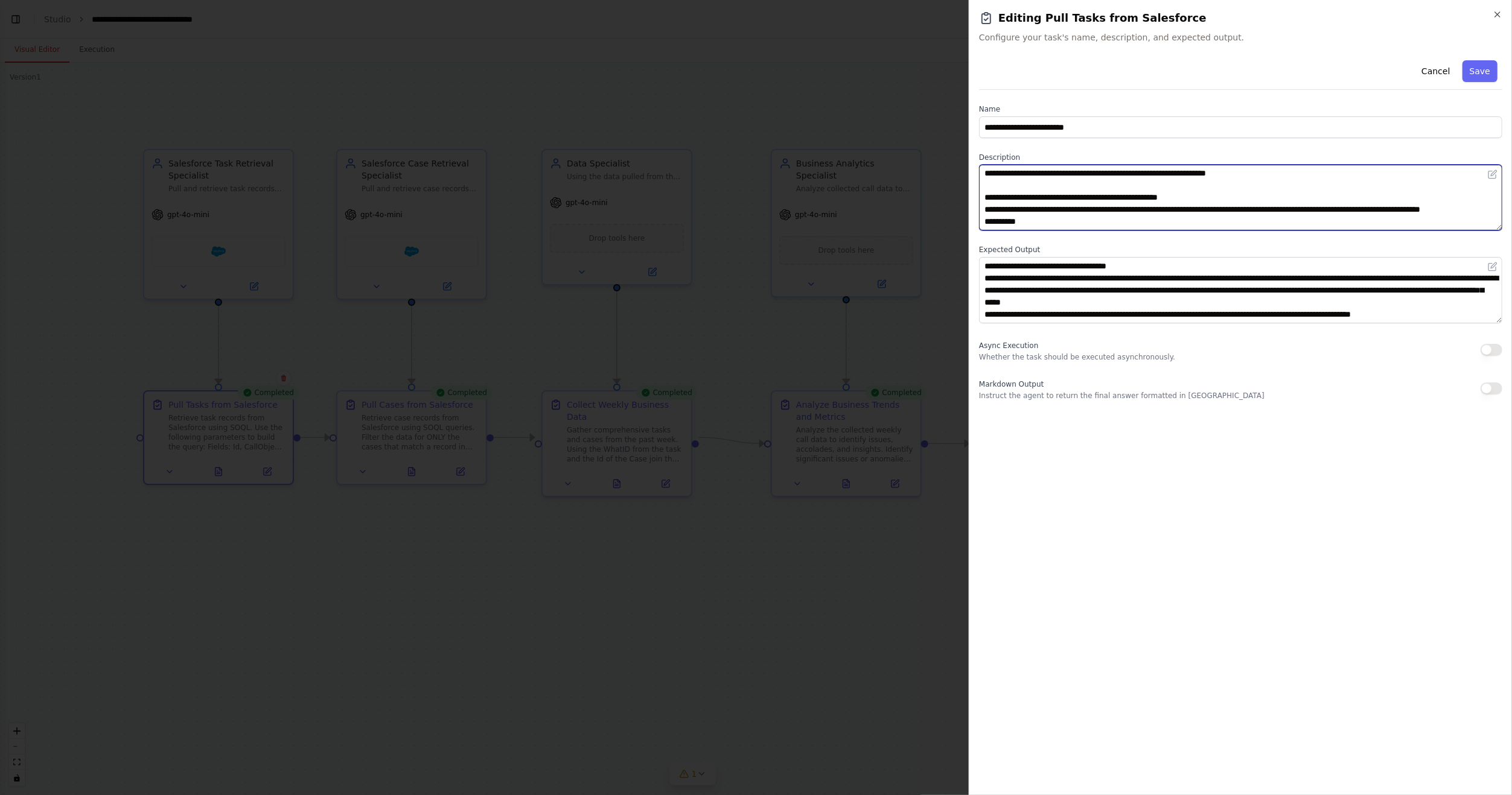
scroll to position [36, 0]
drag, startPoint x: 1011, startPoint y: 221, endPoint x: 1049, endPoint y: 199, distance: 43.9
click at [1049, 199] on textarea "**********" at bounding box center [1240, 197] width 523 height 66
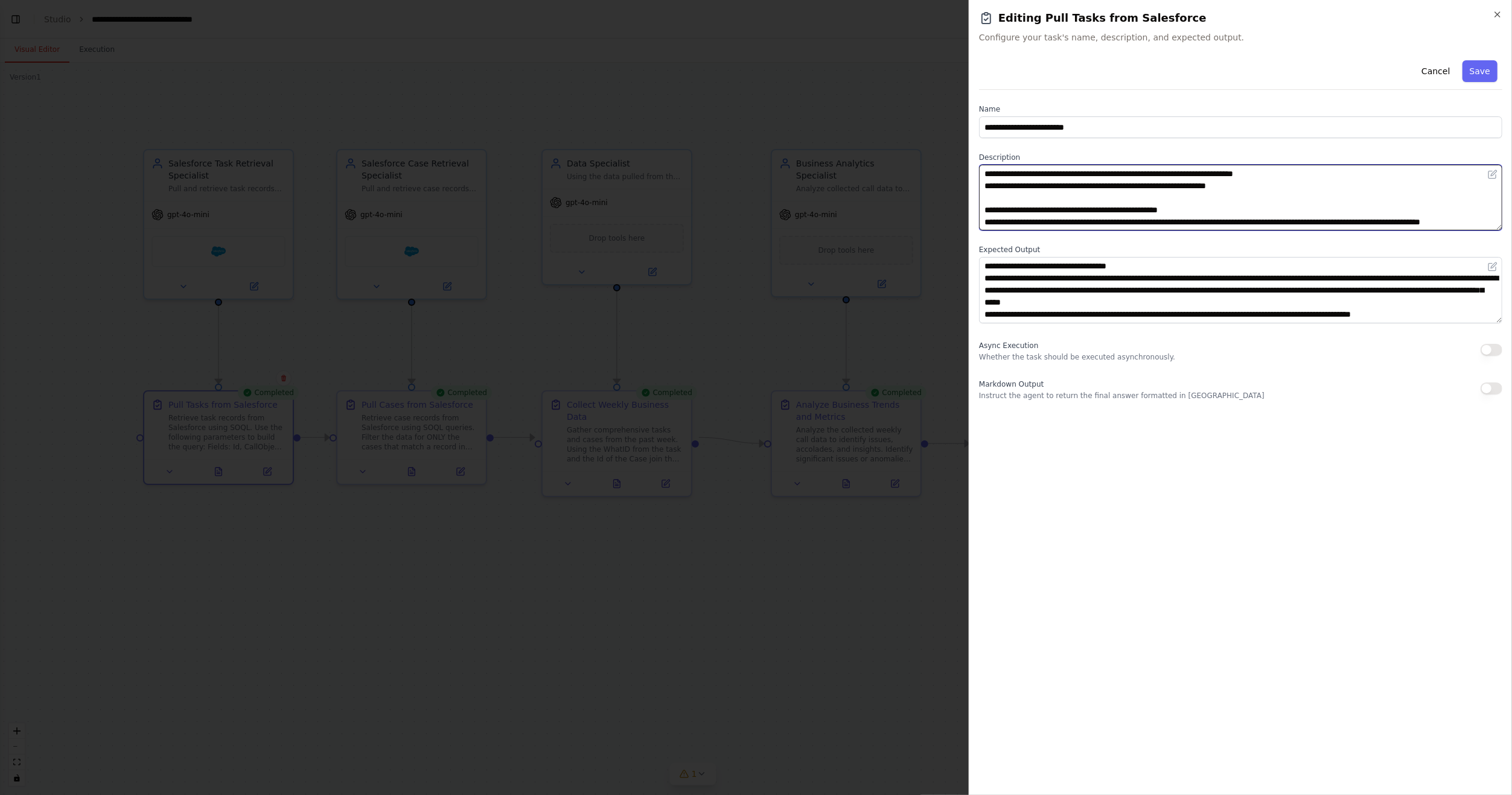
click at [1284, 186] on textarea "**********" at bounding box center [1240, 197] width 523 height 66
click at [1272, 185] on textarea "**********" at bounding box center [1240, 197] width 523 height 66
click at [1296, 182] on textarea "**********" at bounding box center [1240, 197] width 523 height 66
paste textarea "**********"
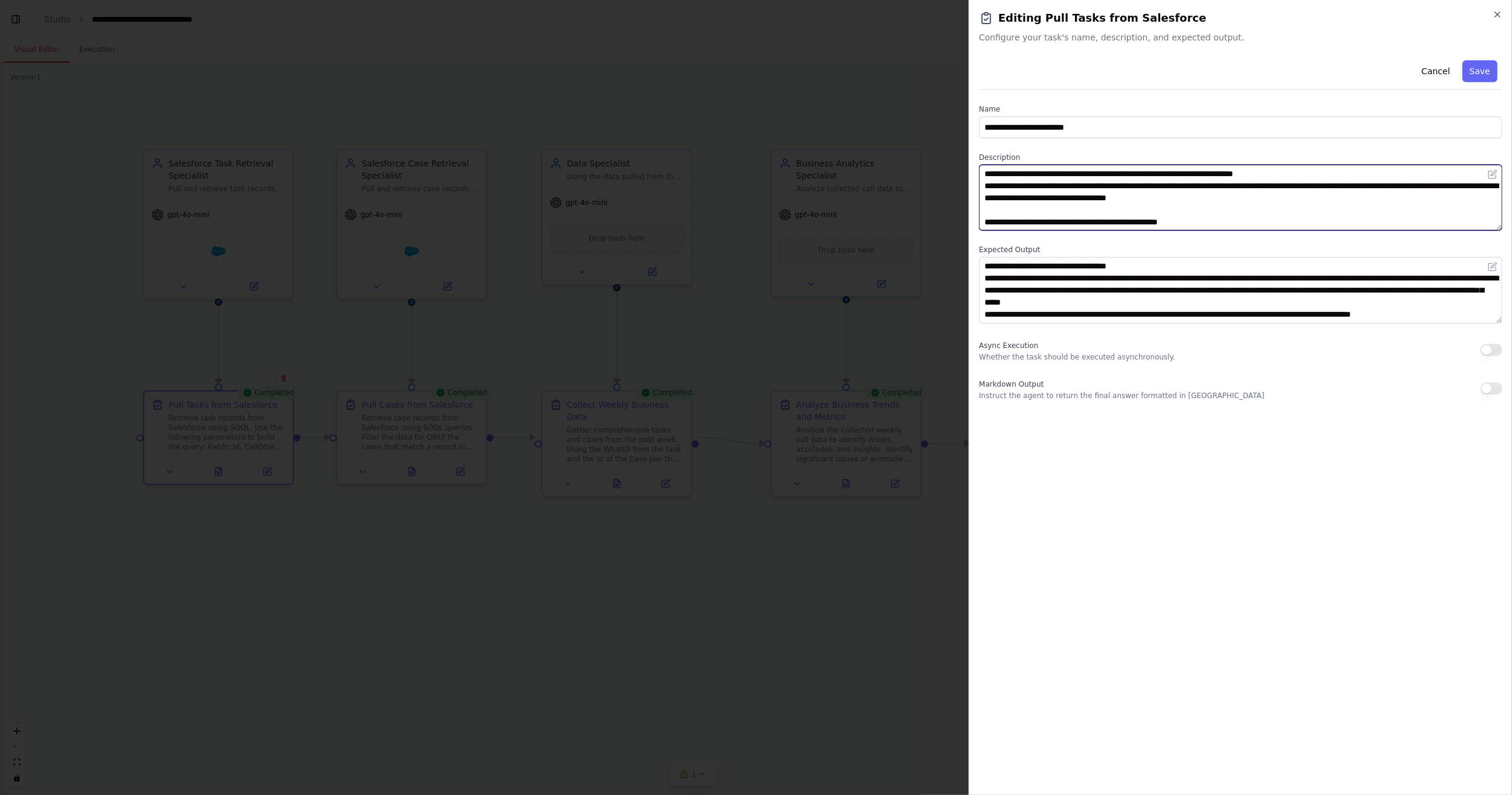
click at [1348, 198] on textarea "**********" at bounding box center [1240, 197] width 523 height 66
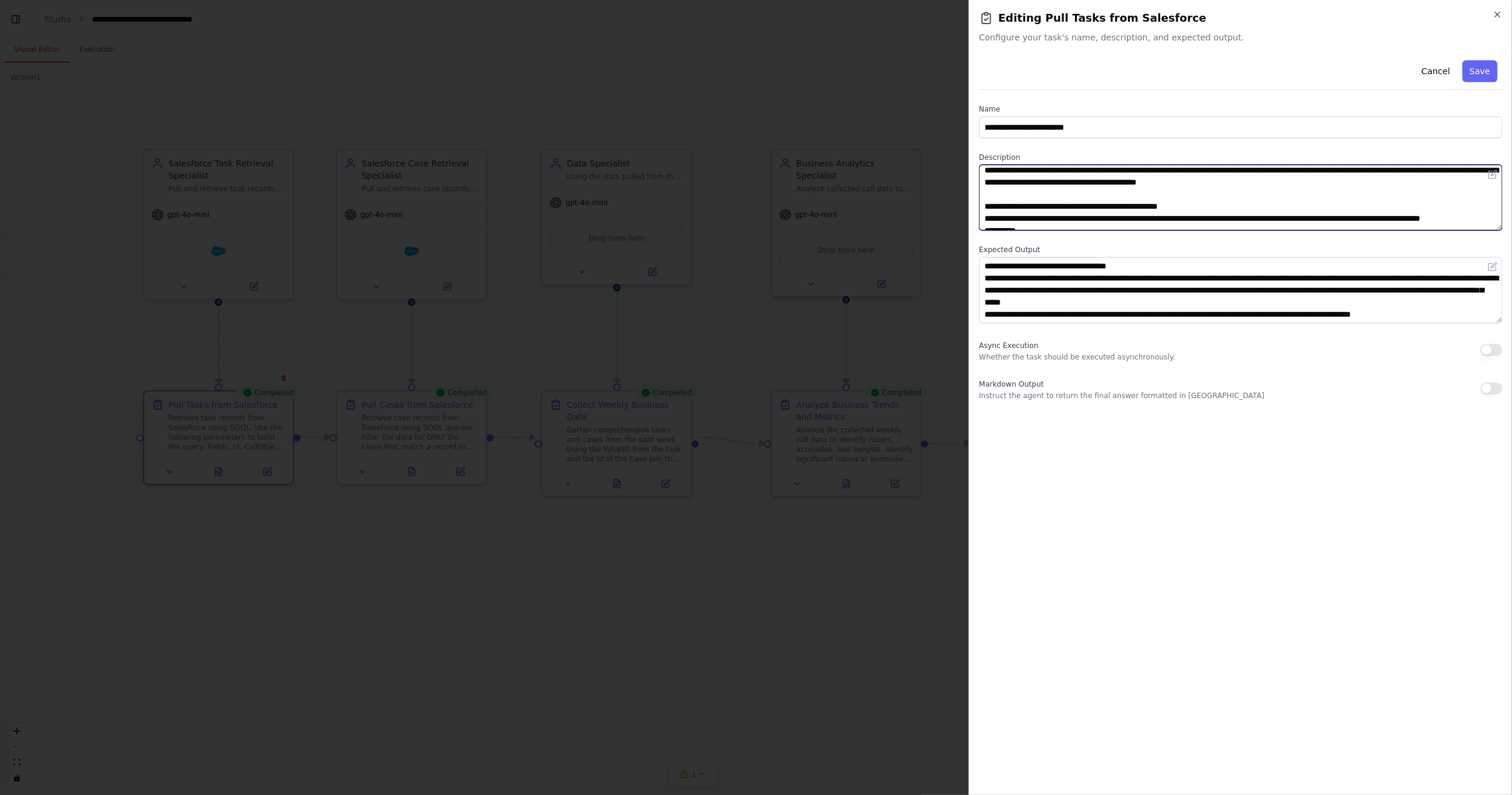
scroll to position [4, 0]
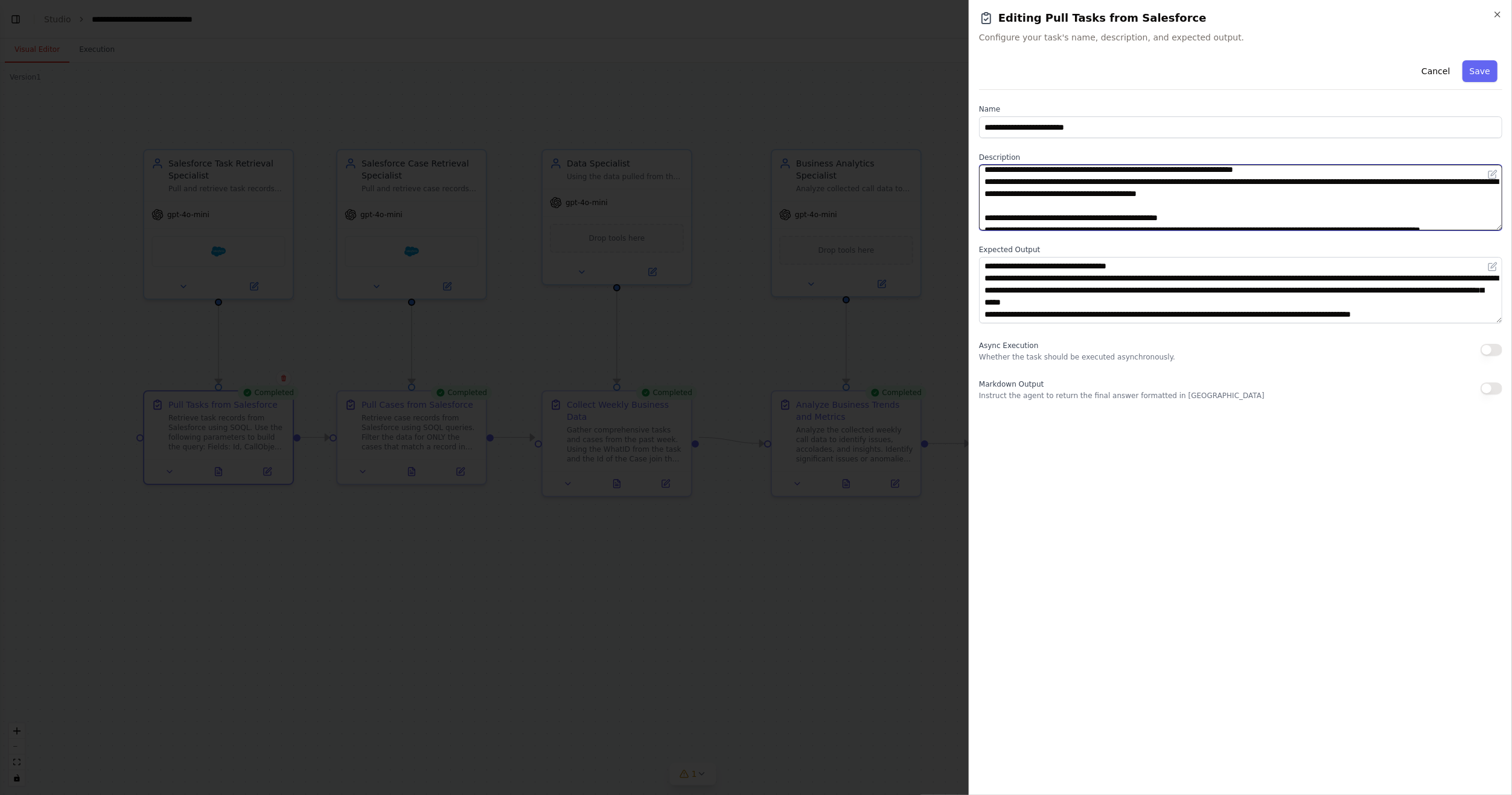
drag, startPoint x: 1030, startPoint y: 211, endPoint x: 974, endPoint y: 206, distance: 56.2
click at [974, 206] on div "**********" at bounding box center [1240, 398] width 543 height 795
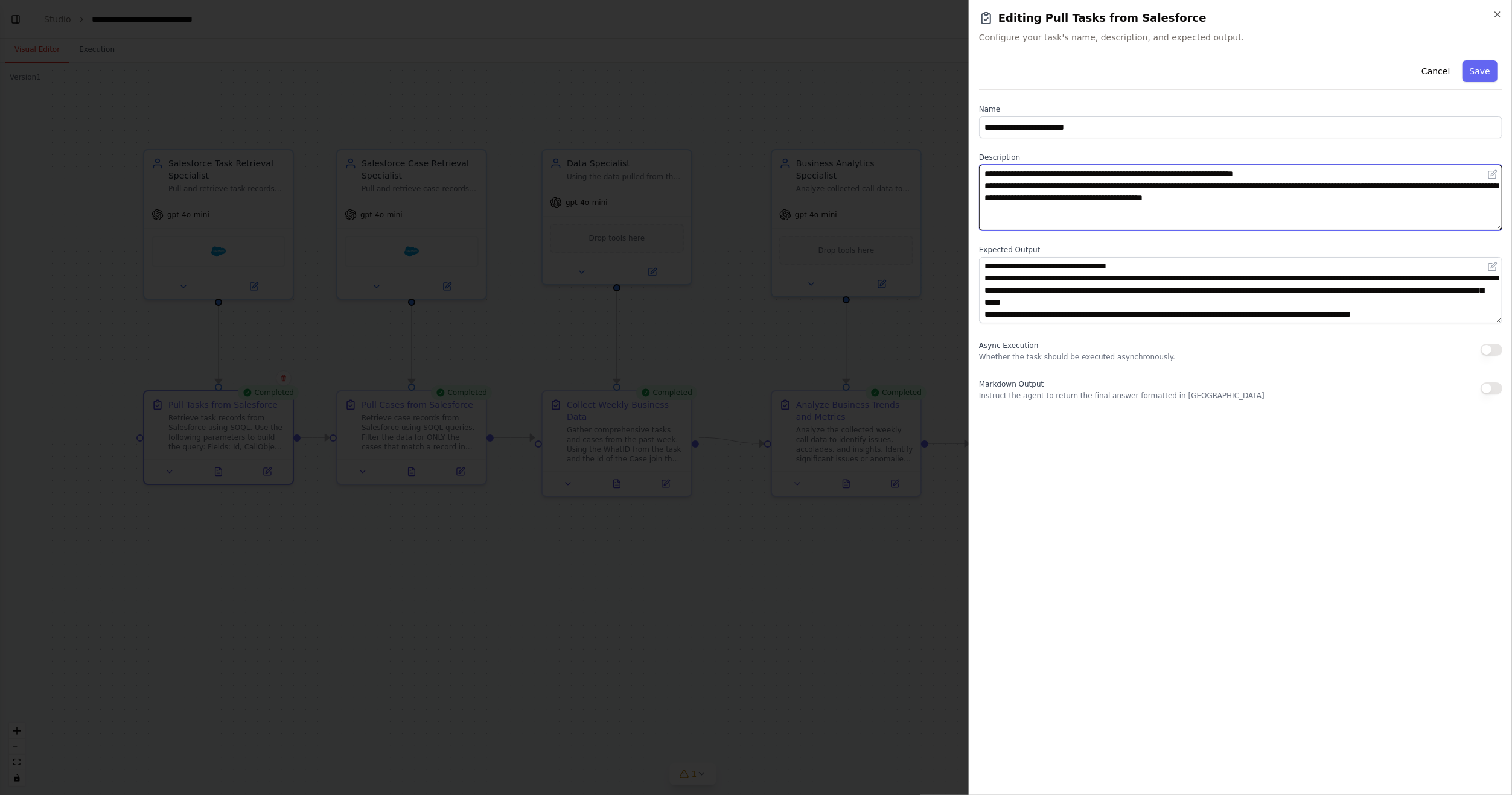
scroll to position [0, 0]
click at [1073, 217] on textarea "**********" at bounding box center [1240, 197] width 523 height 66
click at [1006, 195] on textarea "**********" at bounding box center [1240, 197] width 523 height 66
click at [1152, 212] on textarea "**********" at bounding box center [1240, 197] width 523 height 66
click at [1092, 200] on textarea "**********" at bounding box center [1240, 197] width 523 height 66
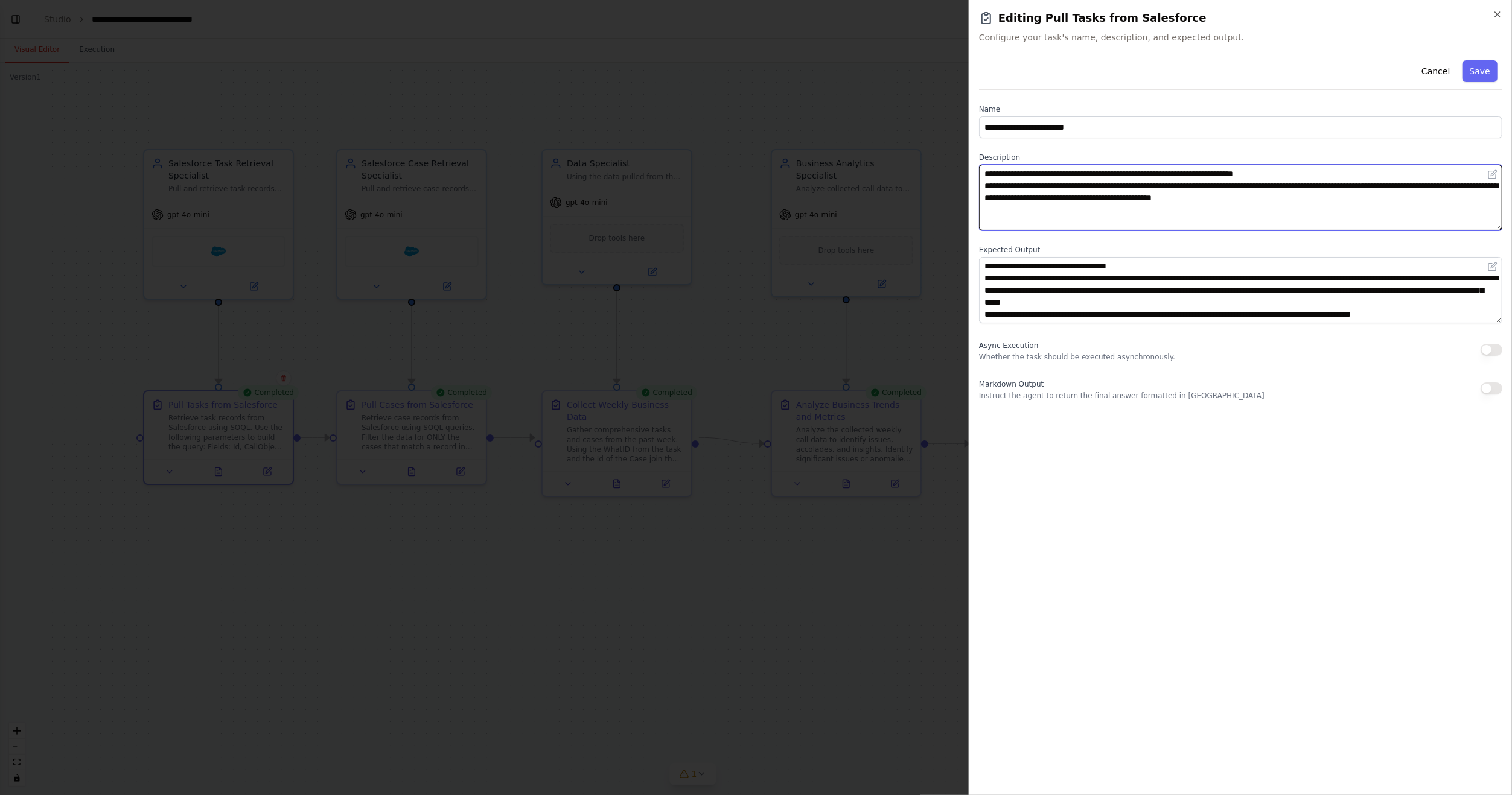
click at [1237, 202] on textarea "**********" at bounding box center [1240, 197] width 523 height 66
click at [1434, 197] on textarea "**********" at bounding box center [1240, 197] width 523 height 66
click at [1198, 186] on textarea "**********" at bounding box center [1240, 197] width 523 height 66
click at [1315, 199] on textarea "**********" at bounding box center [1240, 197] width 523 height 66
type textarea "**********"
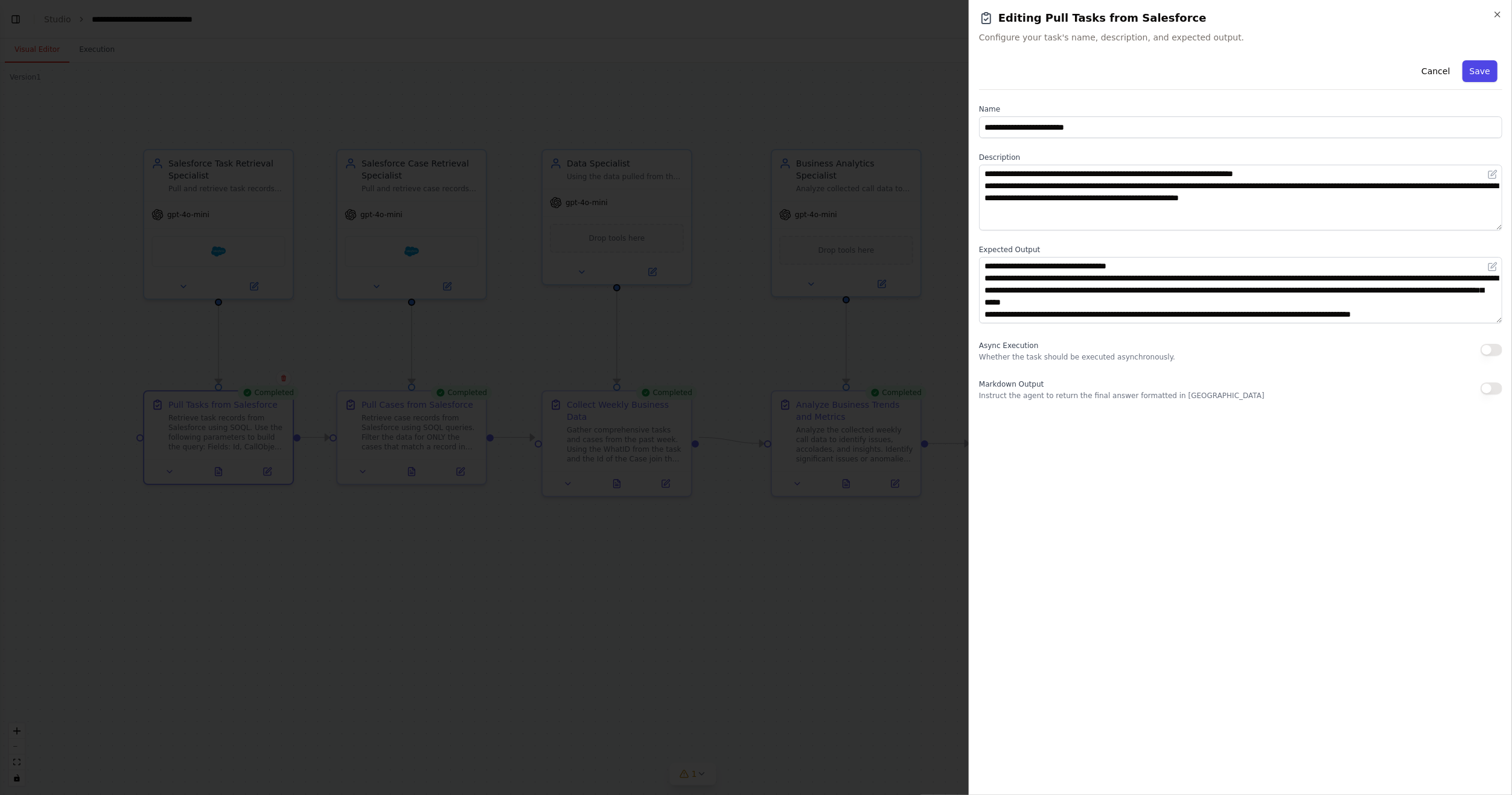
click at [1480, 64] on button "Save" at bounding box center [1480, 71] width 35 height 22
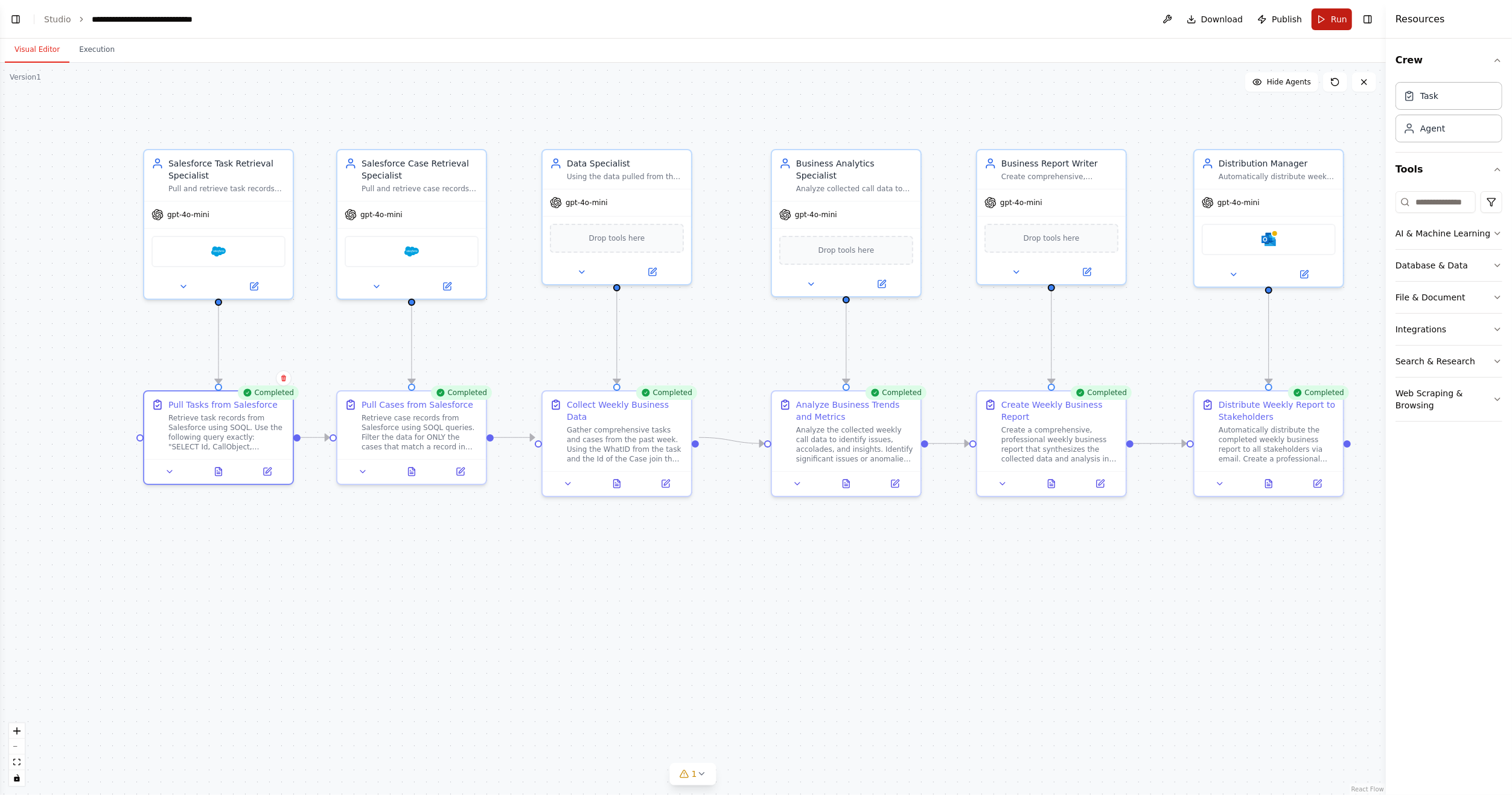
click at [1337, 19] on span "Run" at bounding box center [1338, 19] width 16 height 12
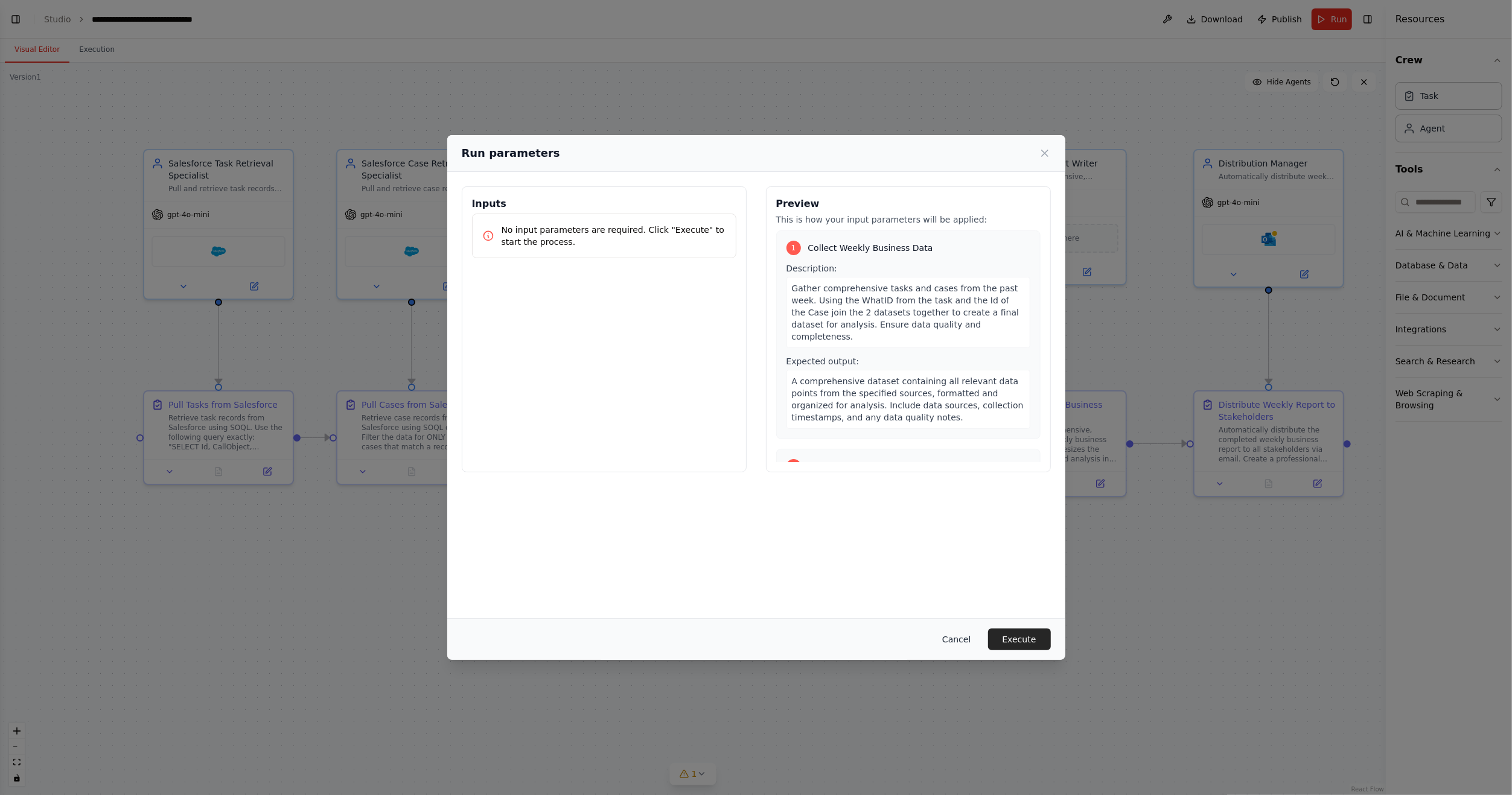
click at [977, 645] on button "Cancel" at bounding box center [956, 639] width 48 height 22
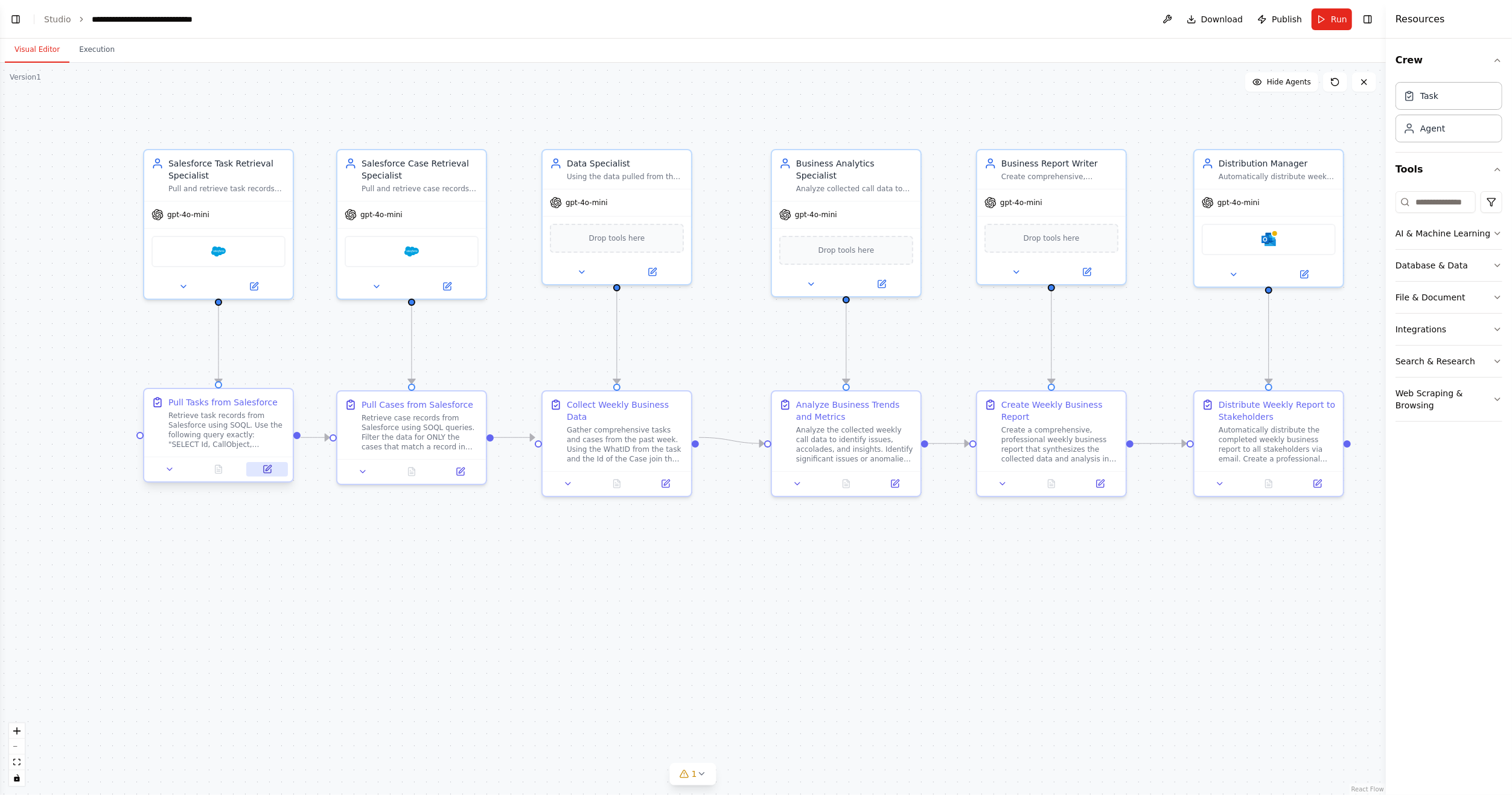
click at [271, 468] on icon at bounding box center [267, 470] width 10 height 10
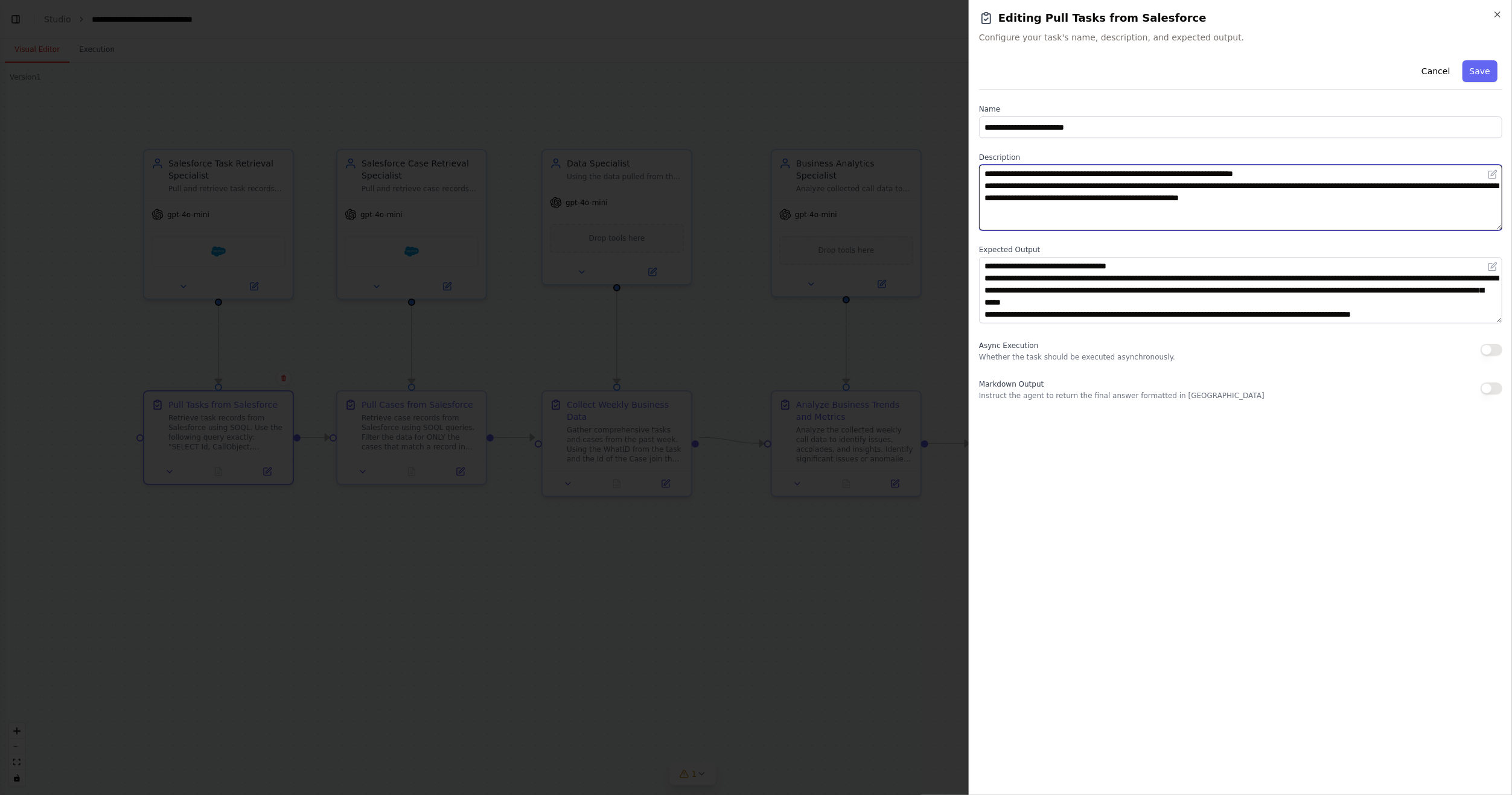
click at [1289, 217] on textarea "**********" at bounding box center [1240, 197] width 523 height 66
click at [1464, 203] on textarea "**********" at bounding box center [1240, 197] width 523 height 66
click at [1288, 175] on textarea "**********" at bounding box center [1240, 197] width 523 height 66
click at [1453, 205] on textarea "**********" at bounding box center [1240, 197] width 523 height 66
type textarea "**********"
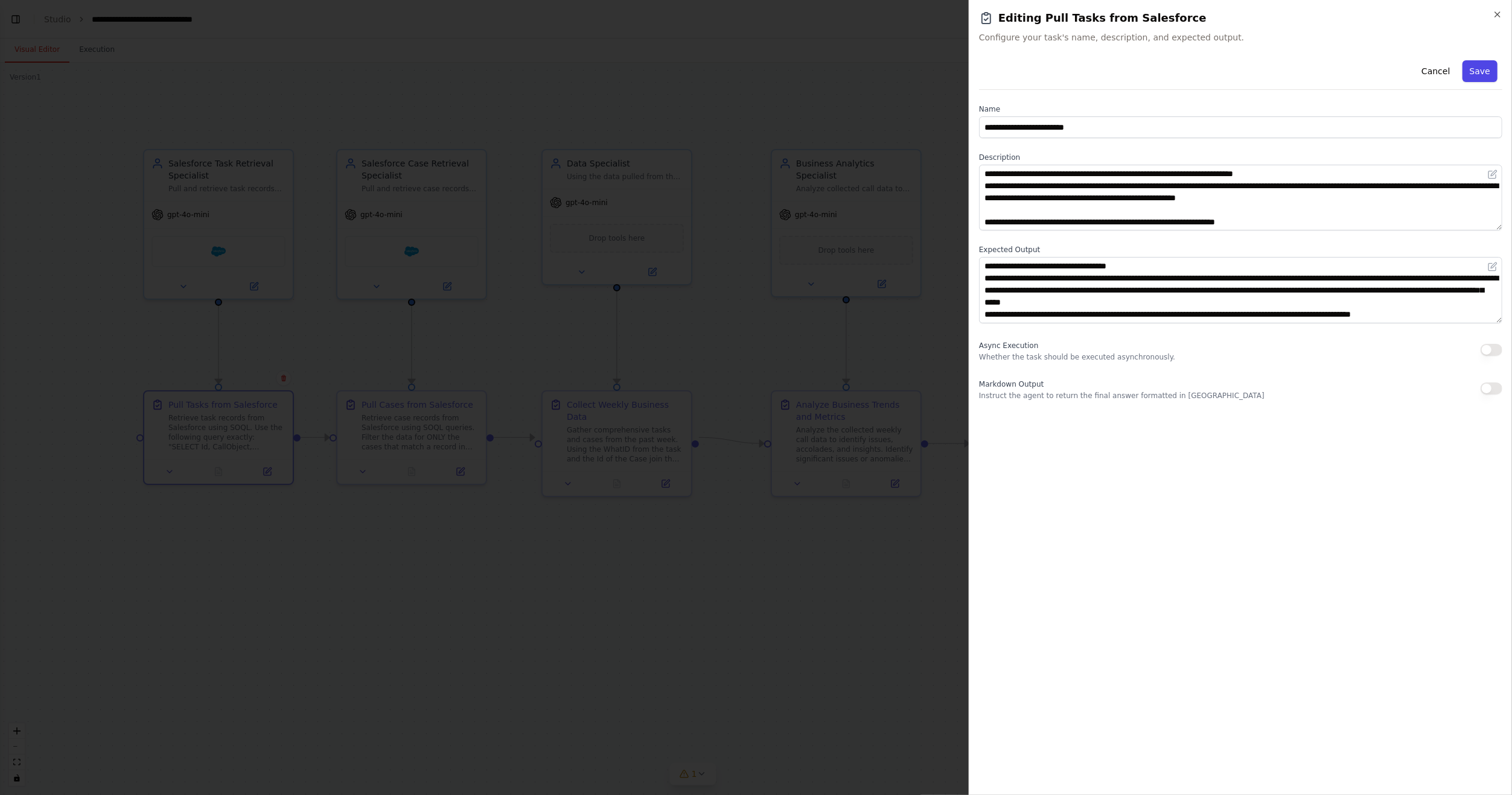
click at [1482, 75] on button "Save" at bounding box center [1480, 71] width 35 height 22
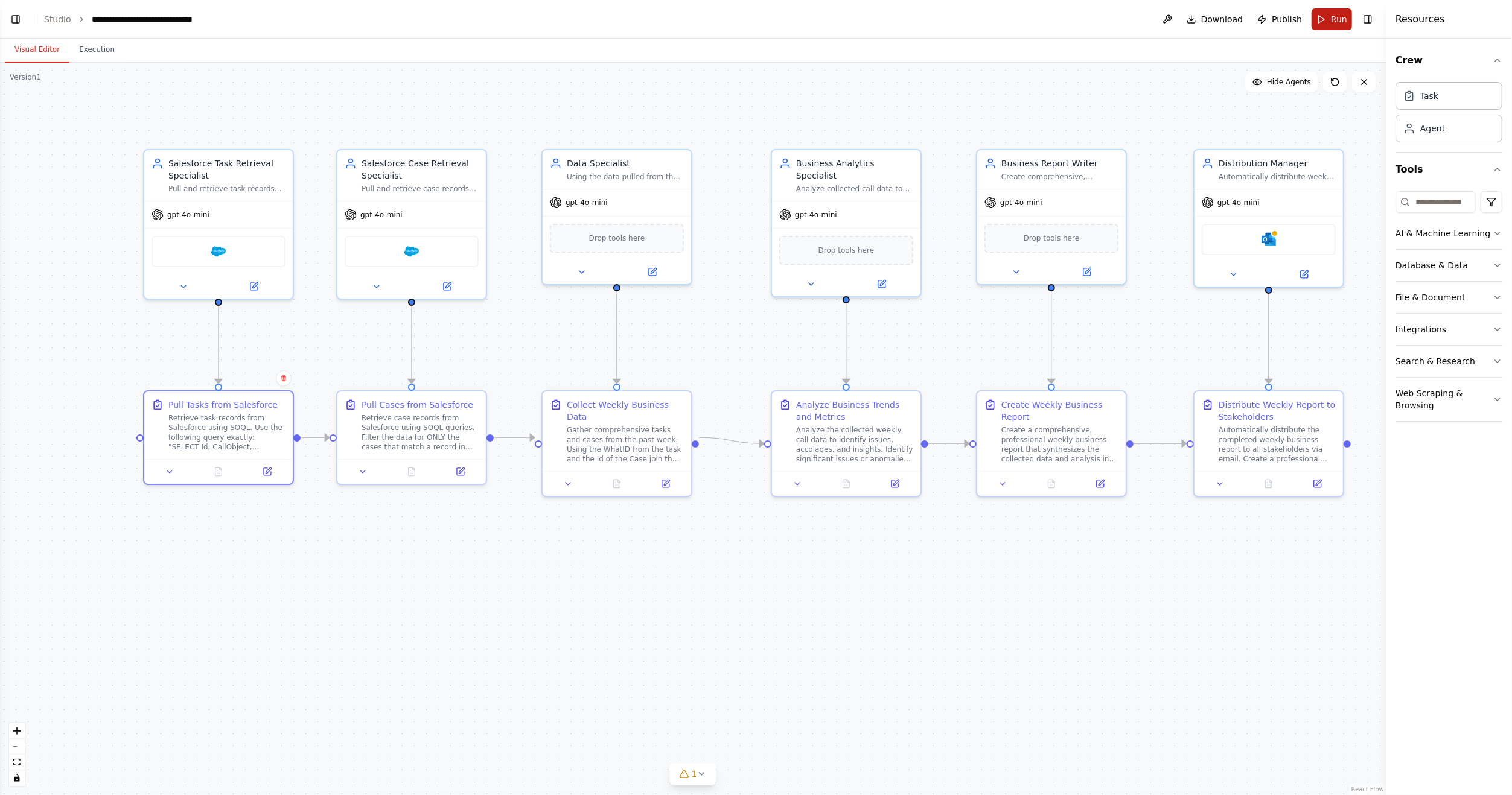
click at [1336, 21] on span "Run" at bounding box center [1338, 19] width 16 height 12
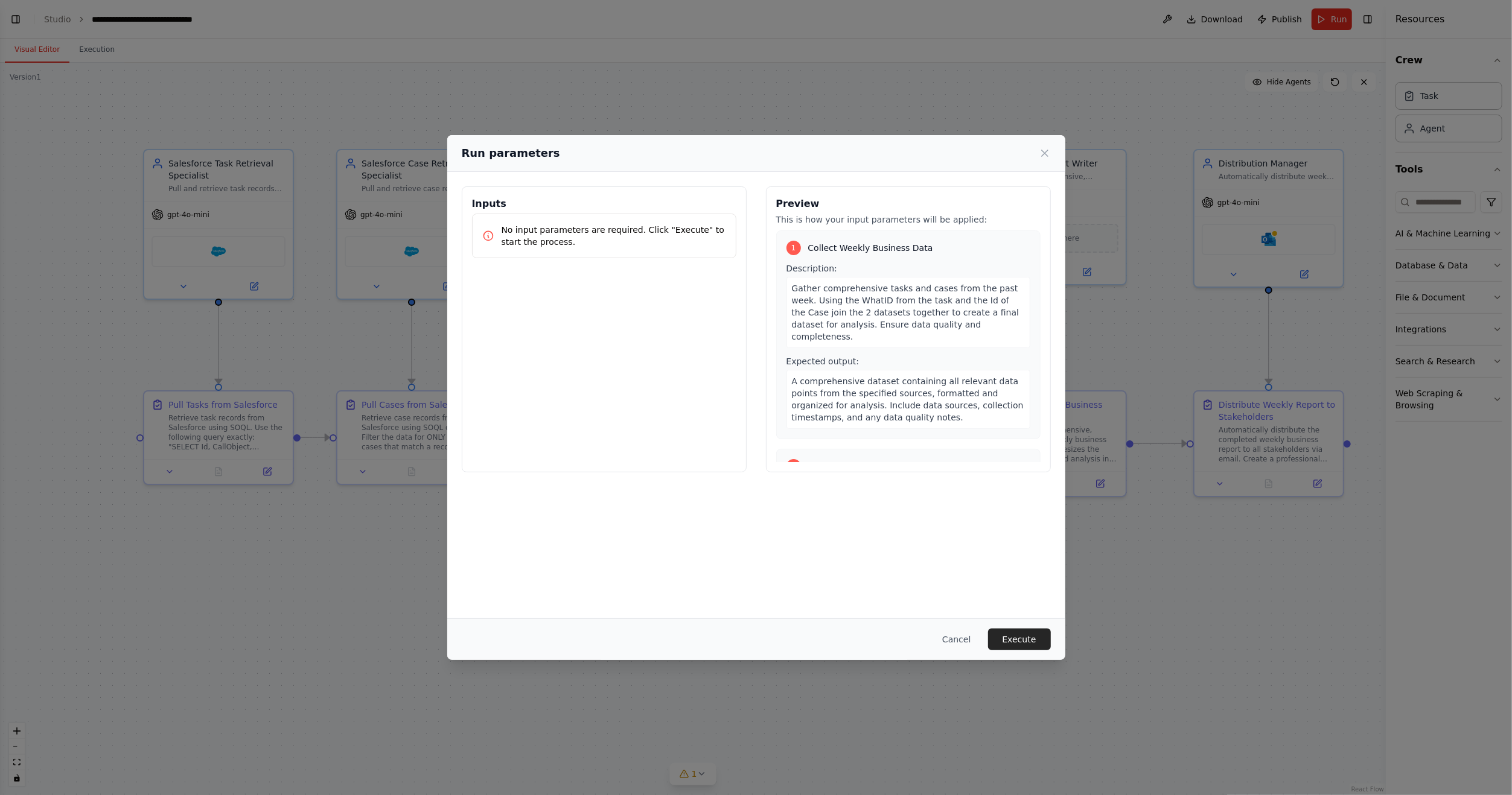
click at [1040, 634] on button "Execute" at bounding box center [1019, 639] width 63 height 22
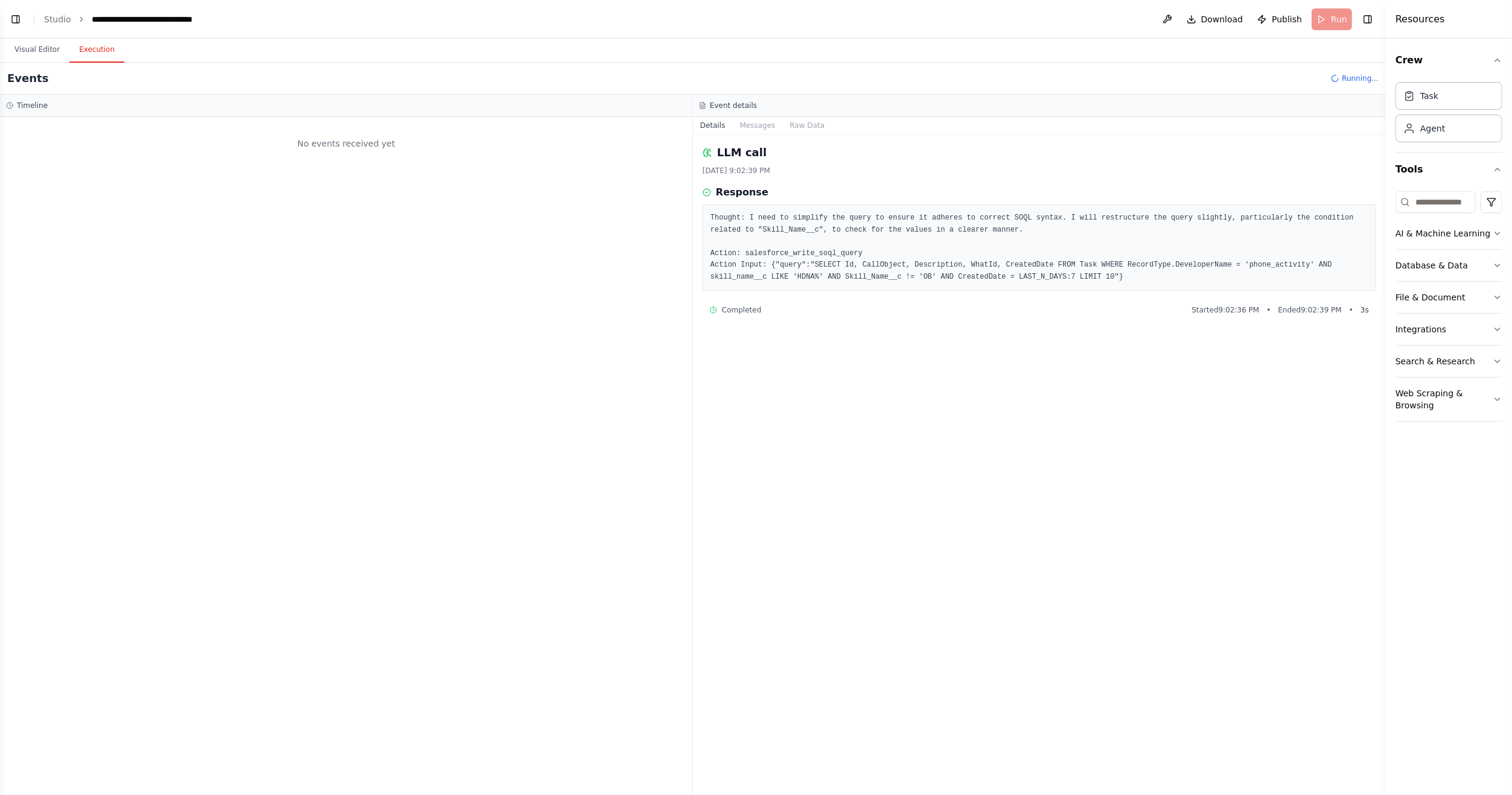
click at [94, 45] on button "Execution" at bounding box center [97, 50] width 55 height 25
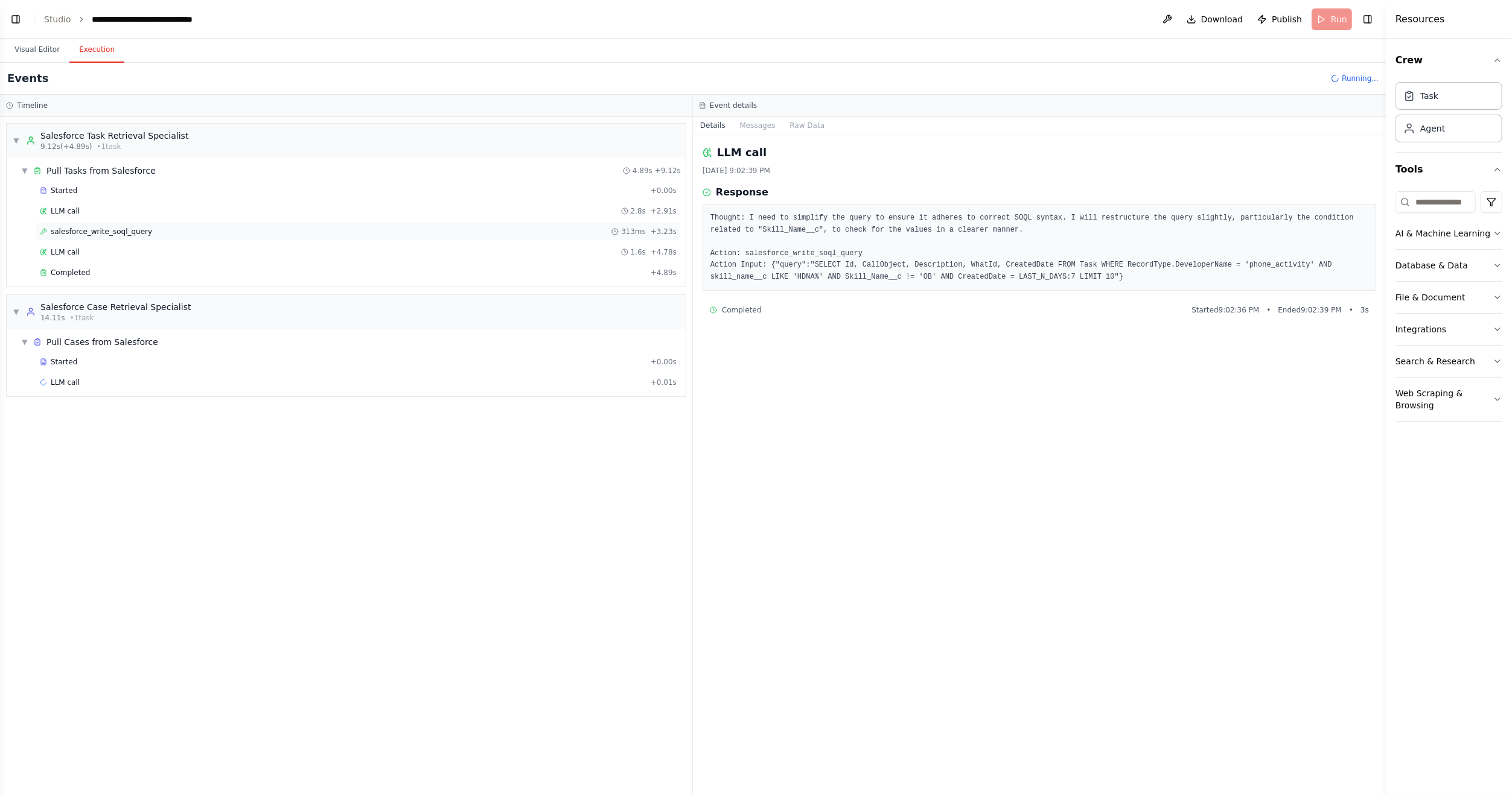
click at [94, 229] on span "salesforce_write_soql_query" at bounding box center [101, 232] width 102 height 10
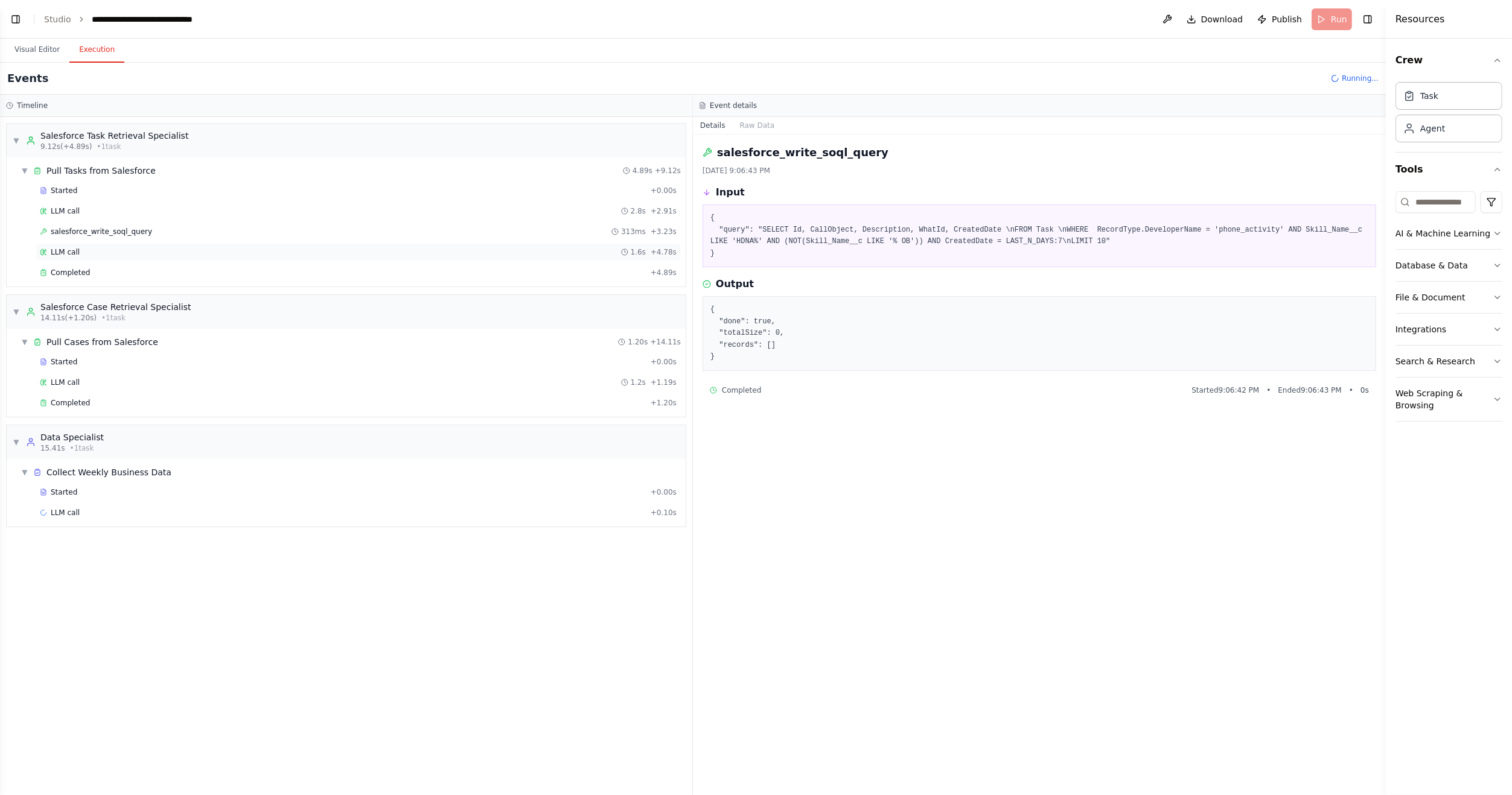
click at [94, 251] on div "LLM call 1.6s + 4.78s" at bounding box center [358, 252] width 637 height 10
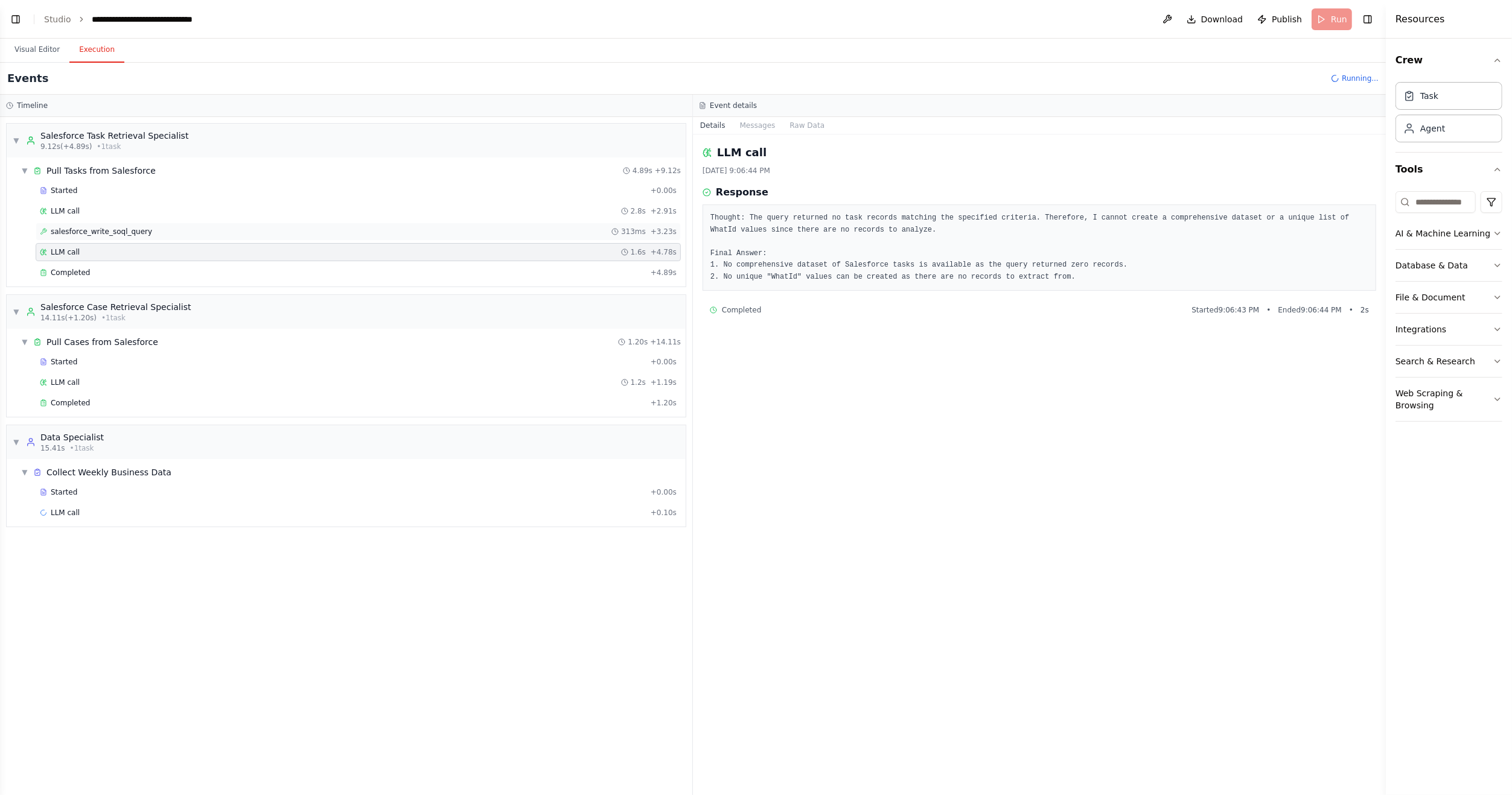
click at [78, 228] on span "salesforce_write_soql_query" at bounding box center [101, 232] width 102 height 10
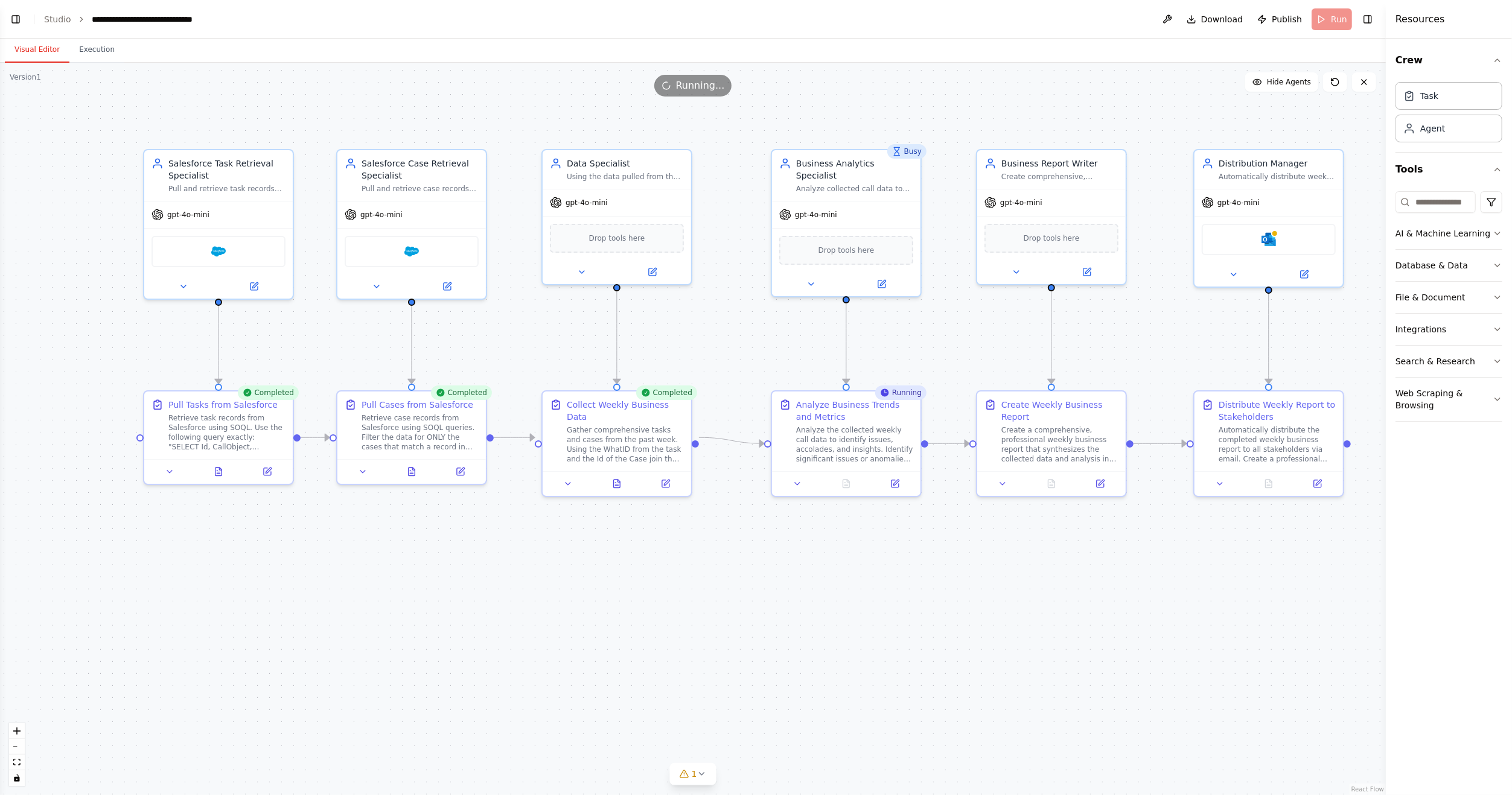
click at [35, 55] on button "Visual Editor" at bounding box center [37, 50] width 64 height 25
click at [269, 465] on icon at bounding box center [267, 470] width 10 height 10
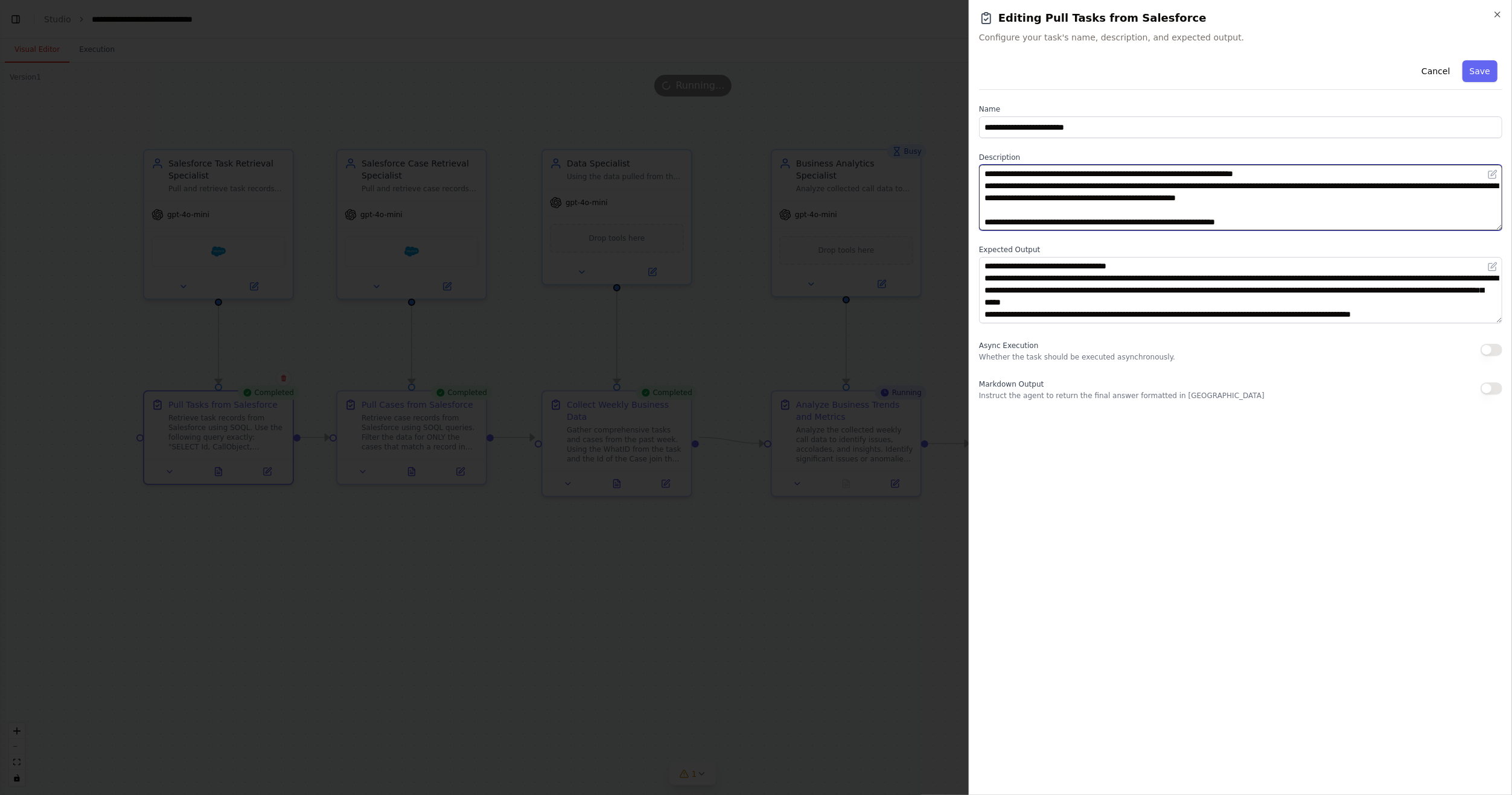
click at [1287, 185] on textarea "**********" at bounding box center [1240, 197] width 523 height 66
type textarea "**********"
click at [197, 39] on div at bounding box center [756, 398] width 1512 height 795
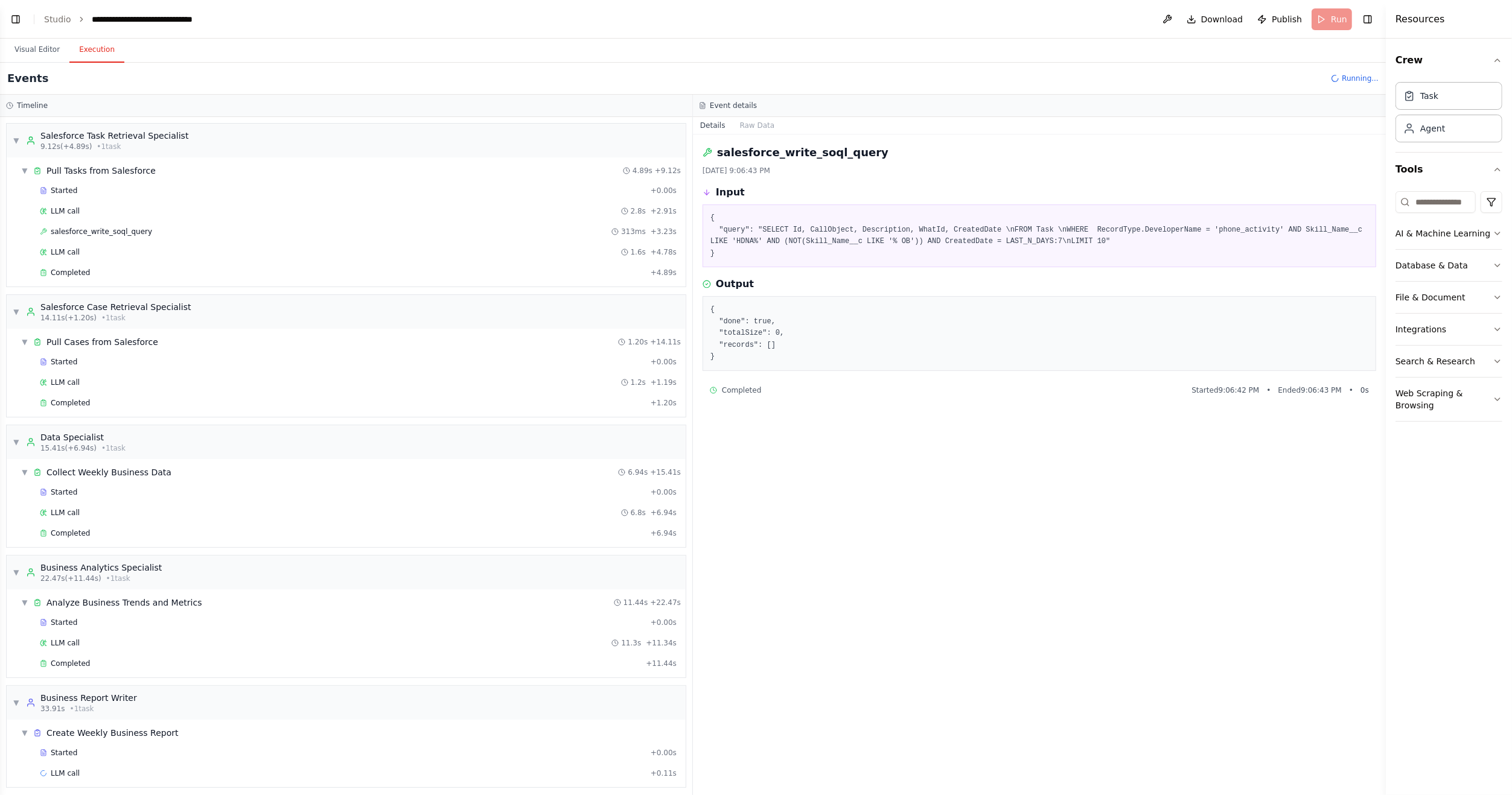
click at [81, 48] on button "Execution" at bounding box center [97, 50] width 55 height 25
click at [42, 50] on button "Visual Editor" at bounding box center [37, 50] width 64 height 25
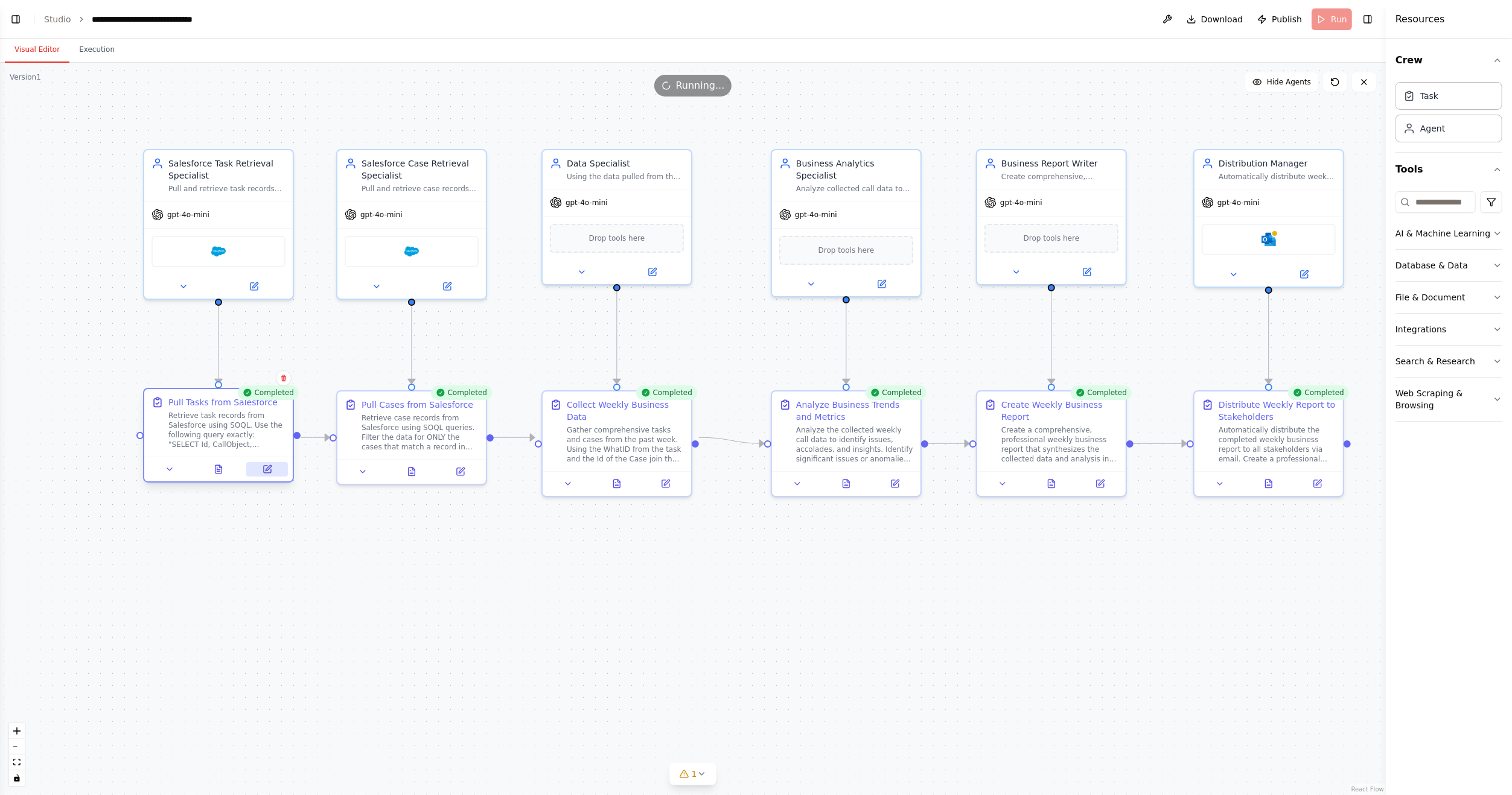
click at [270, 467] on icon at bounding box center [268, 468] width 6 height 6
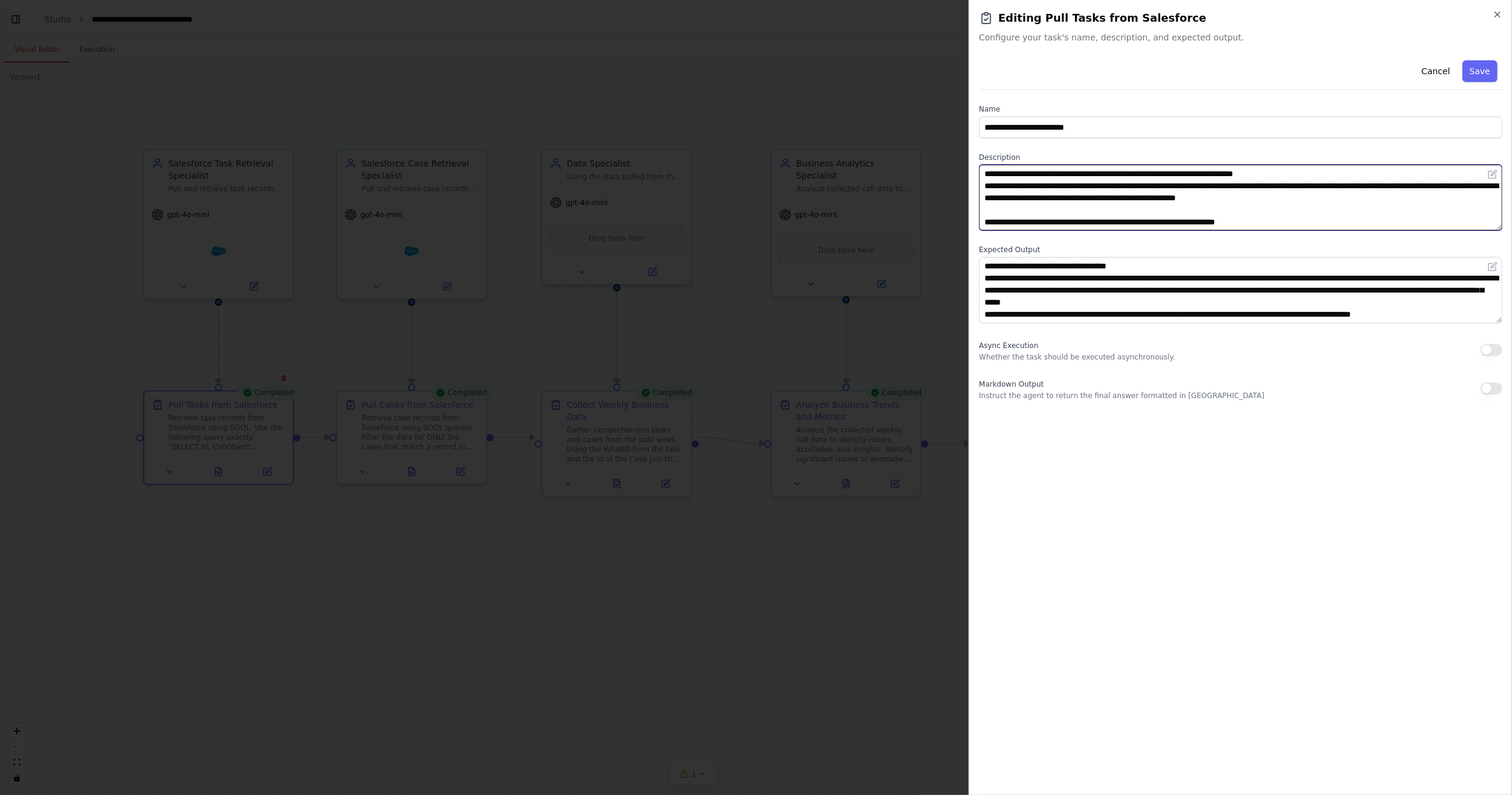
click at [1339, 213] on textarea "**********" at bounding box center [1240, 197] width 523 height 66
click at [1485, 76] on button "Save" at bounding box center [1480, 71] width 35 height 22
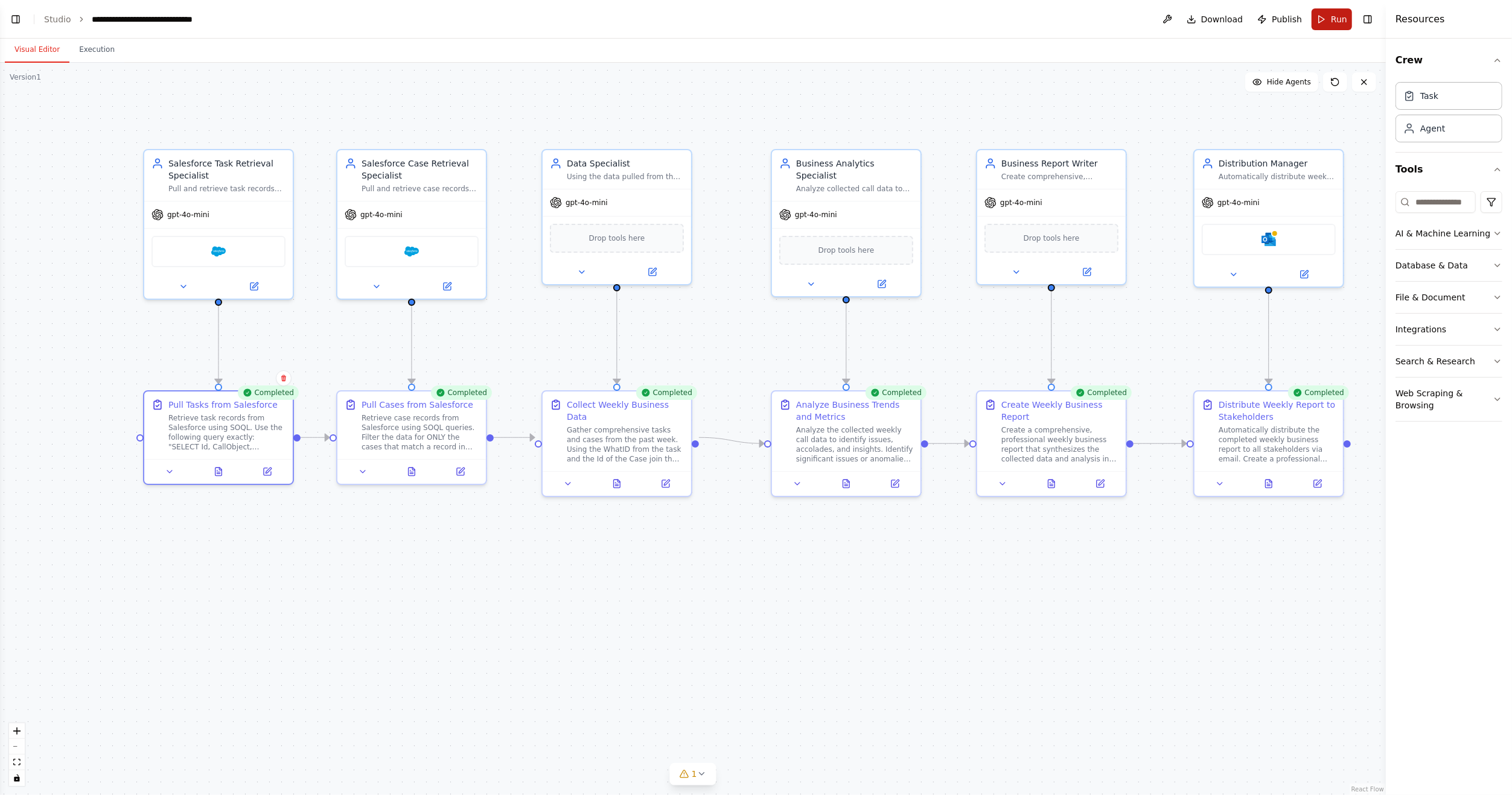
click at [1340, 17] on span "Run" at bounding box center [1338, 19] width 16 height 12
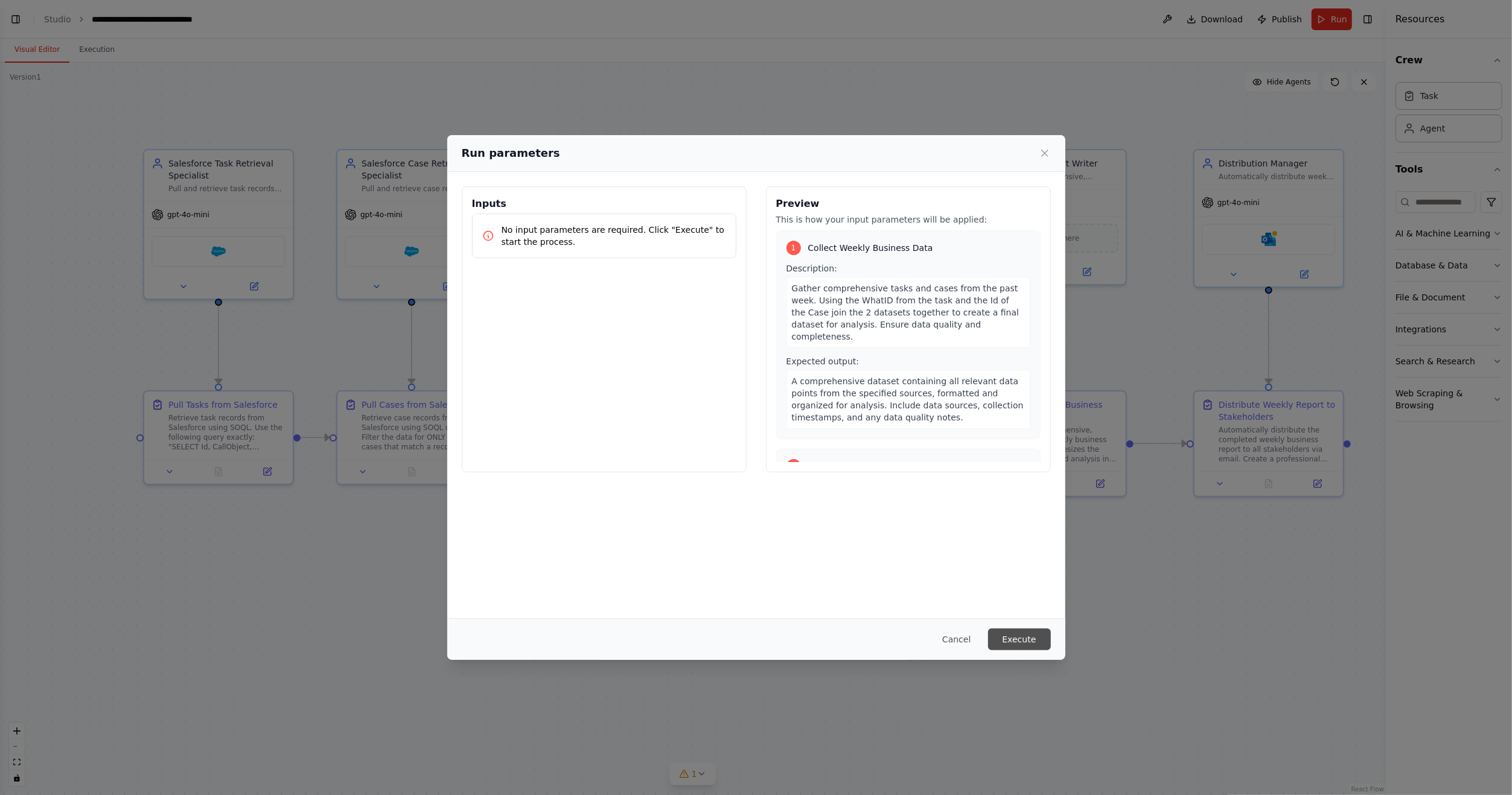
click at [1016, 645] on button "Execute" at bounding box center [1019, 639] width 63 height 22
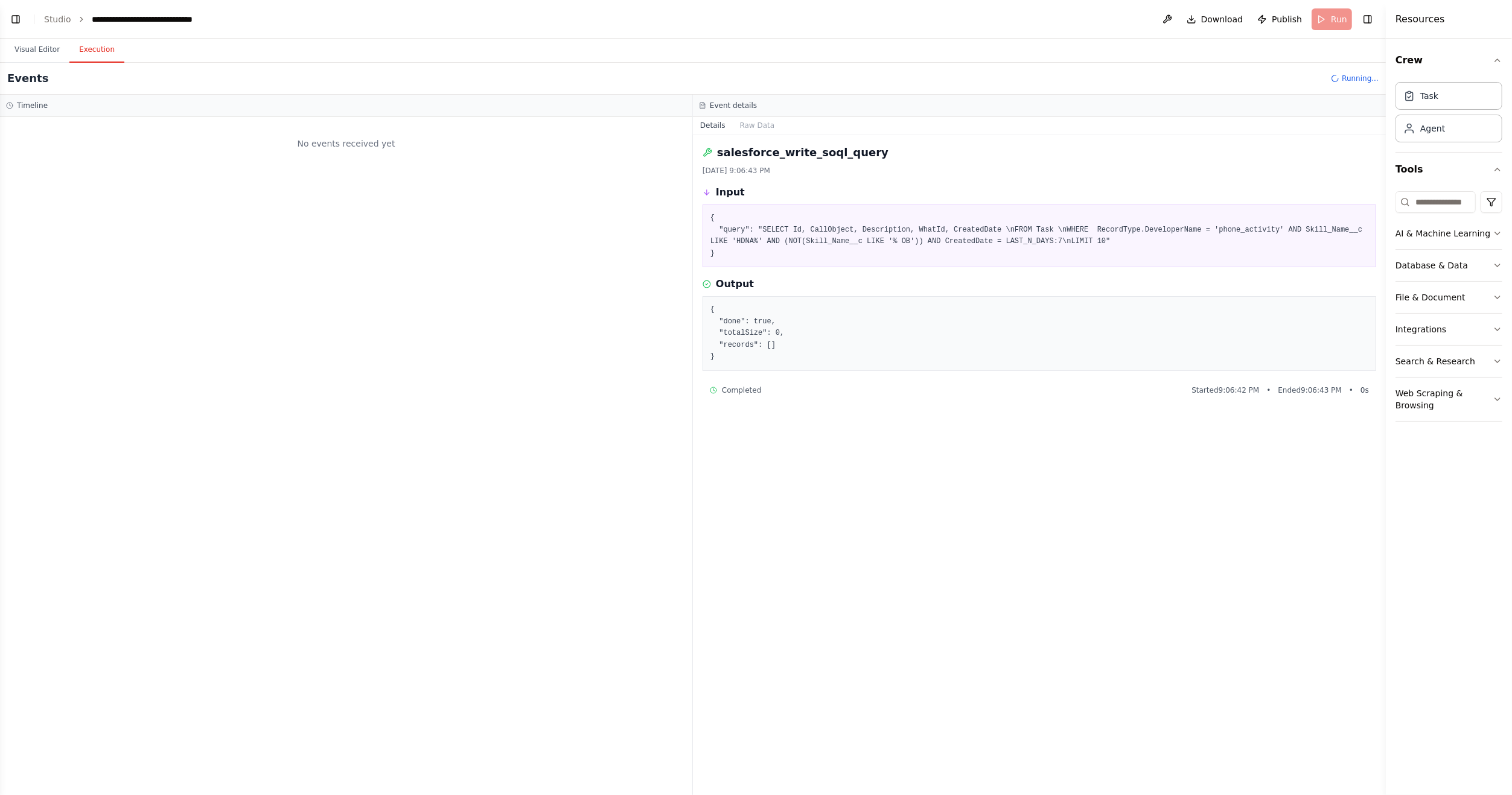
click at [102, 48] on button "Execution" at bounding box center [97, 50] width 55 height 25
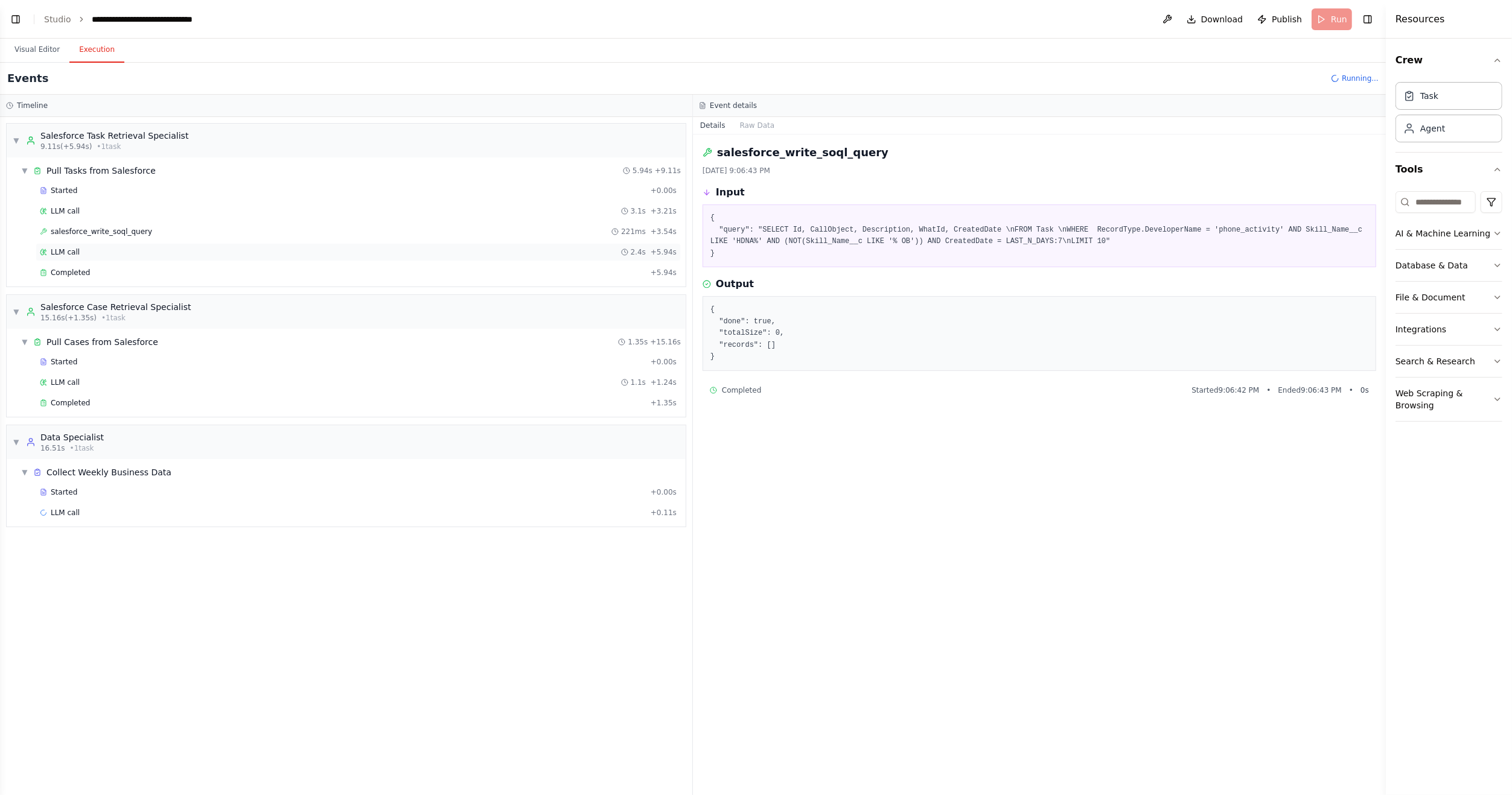
click at [92, 247] on div "LLM call 2.4s + 5.94s" at bounding box center [358, 252] width 637 height 10
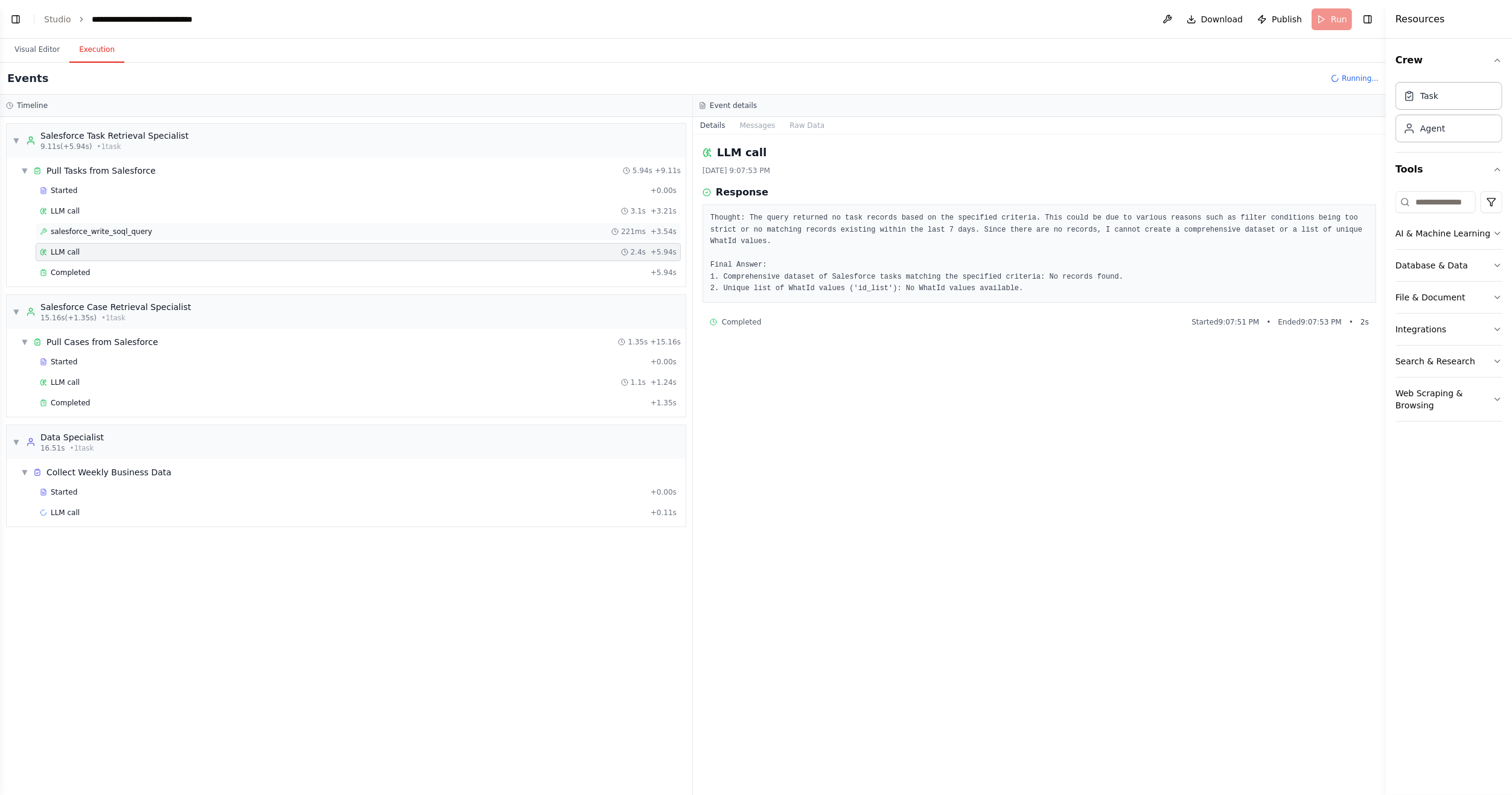
click at [102, 237] on div "salesforce_write_soql_query 221ms + 3.54s" at bounding box center [358, 232] width 645 height 18
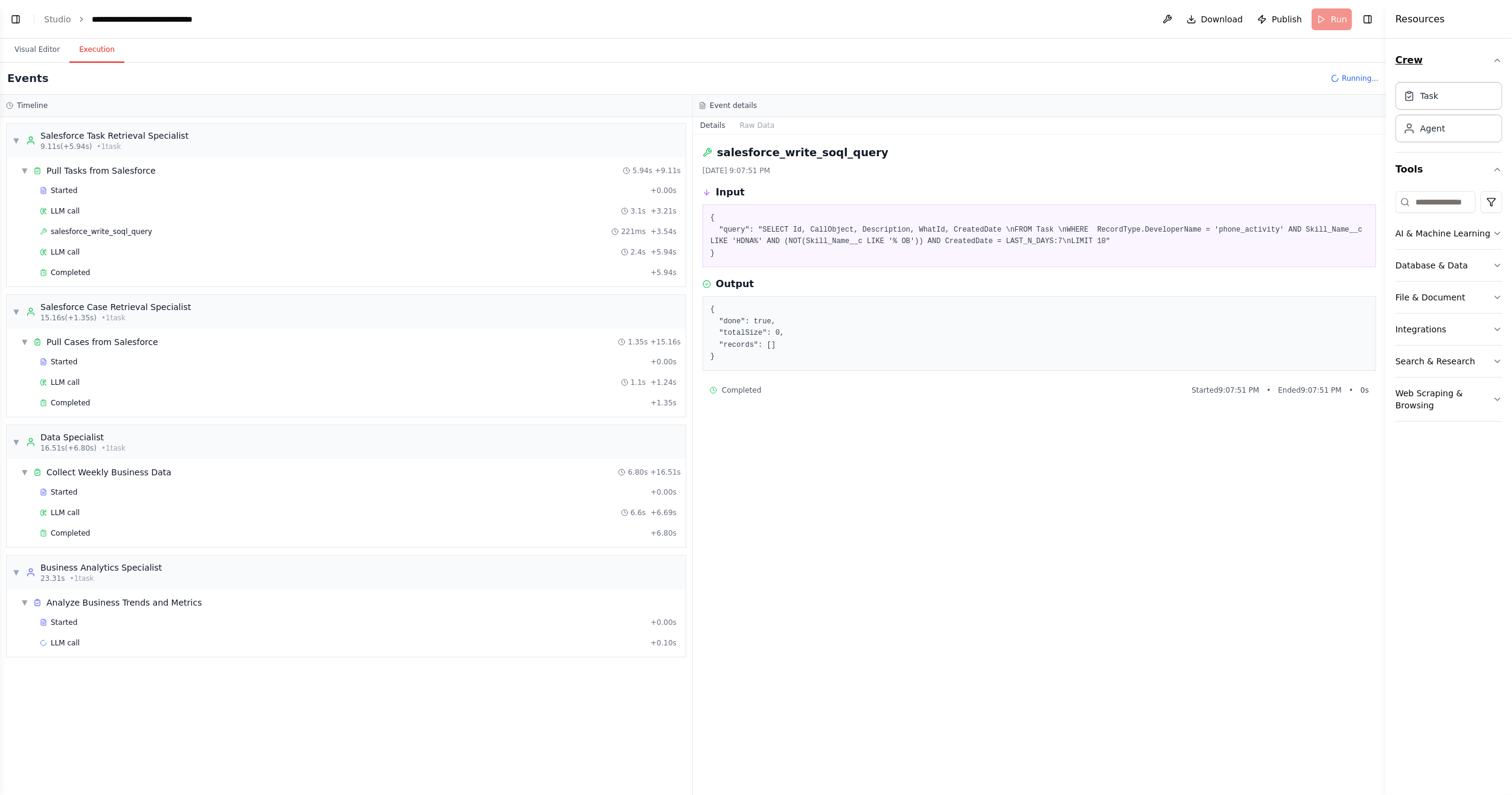
click at [1496, 57] on icon "button" at bounding box center [1497, 60] width 10 height 10
click at [1496, 57] on icon "button" at bounding box center [1497, 60] width 10 height 10
click at [43, 52] on button "Visual Editor" at bounding box center [37, 50] width 64 height 25
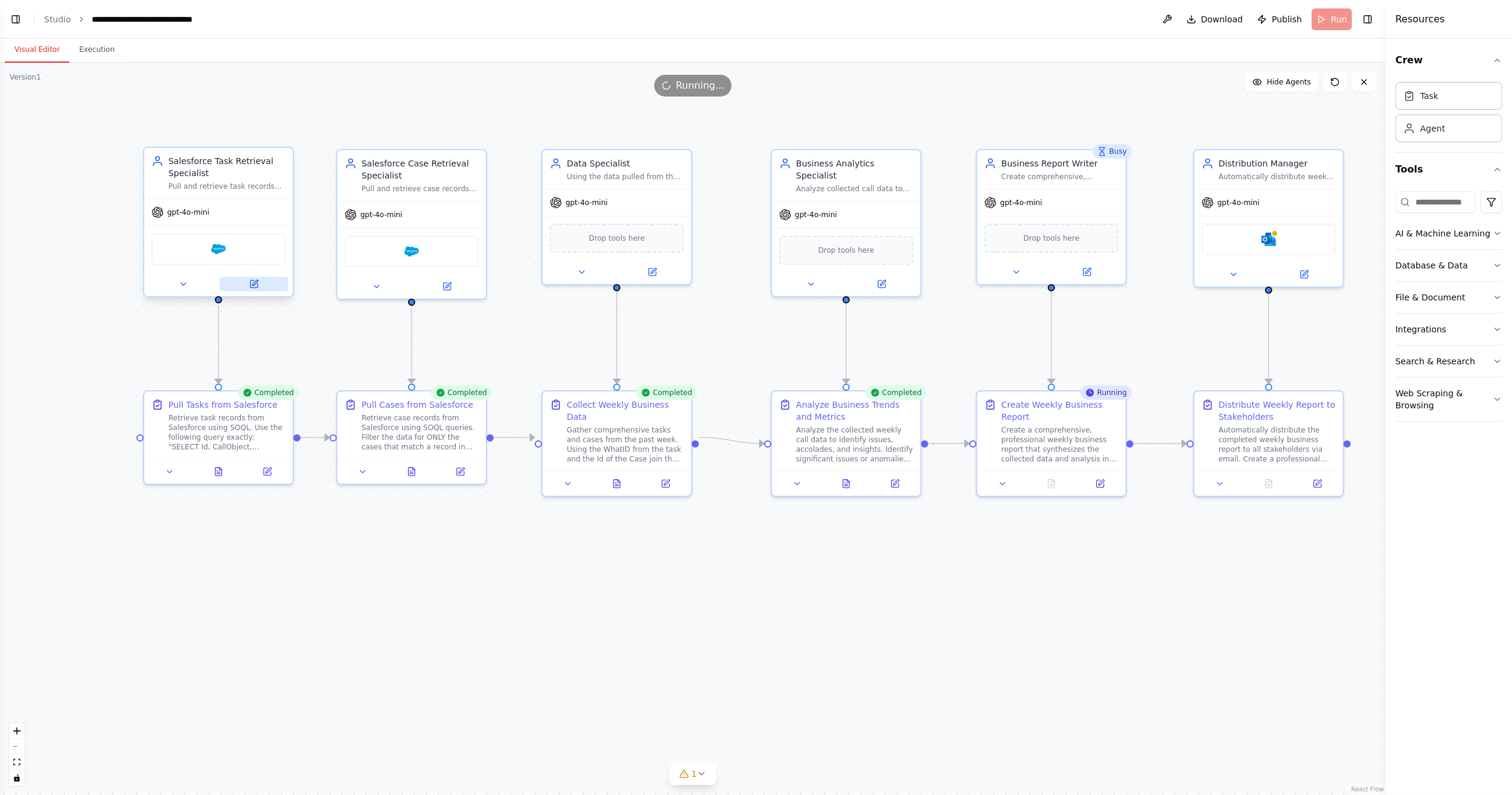
click at [244, 283] on button at bounding box center [253, 284] width 68 height 15
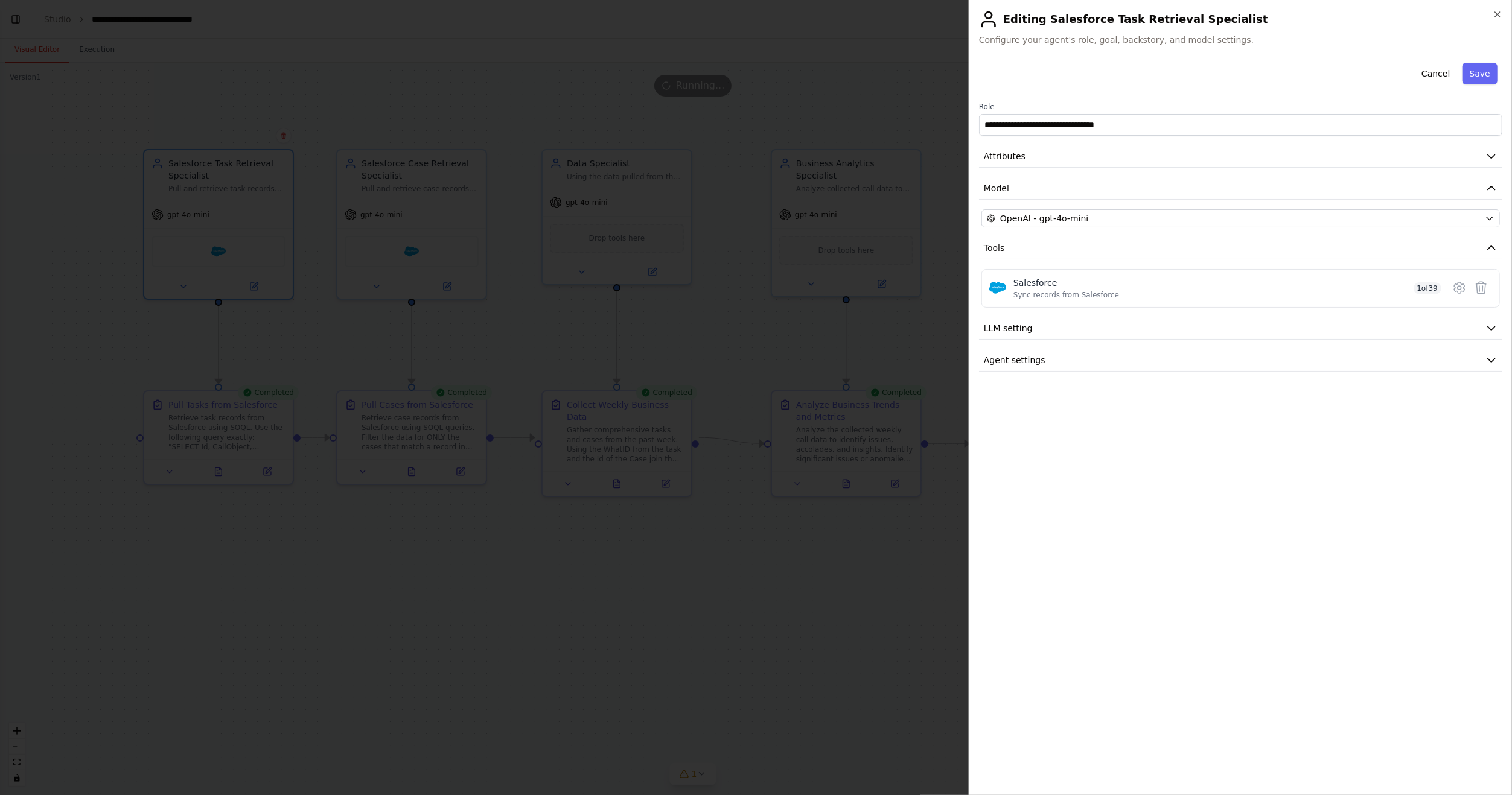
click at [270, 351] on div at bounding box center [756, 398] width 1512 height 795
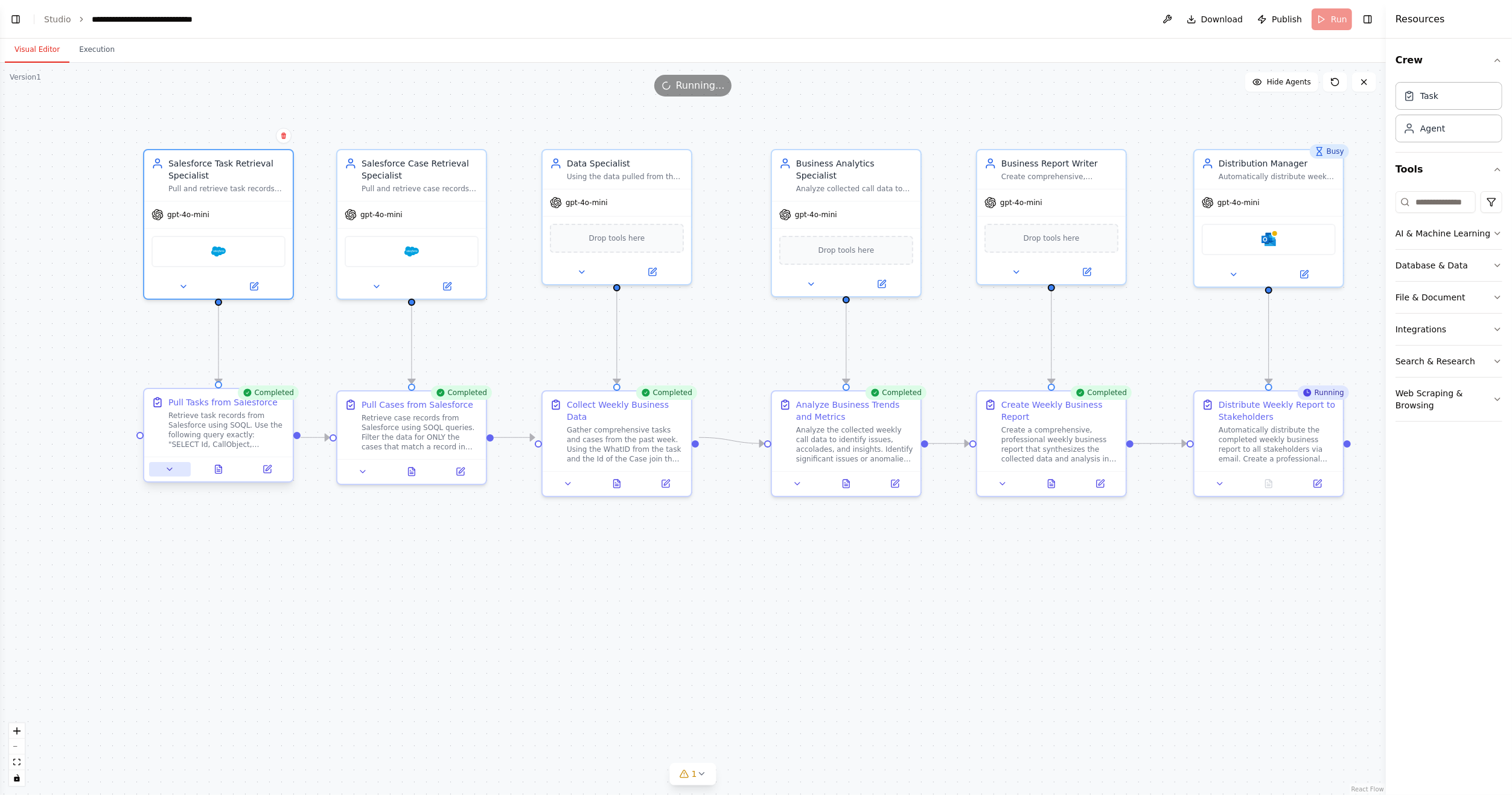
click at [175, 471] on button at bounding box center [169, 469] width 41 height 15
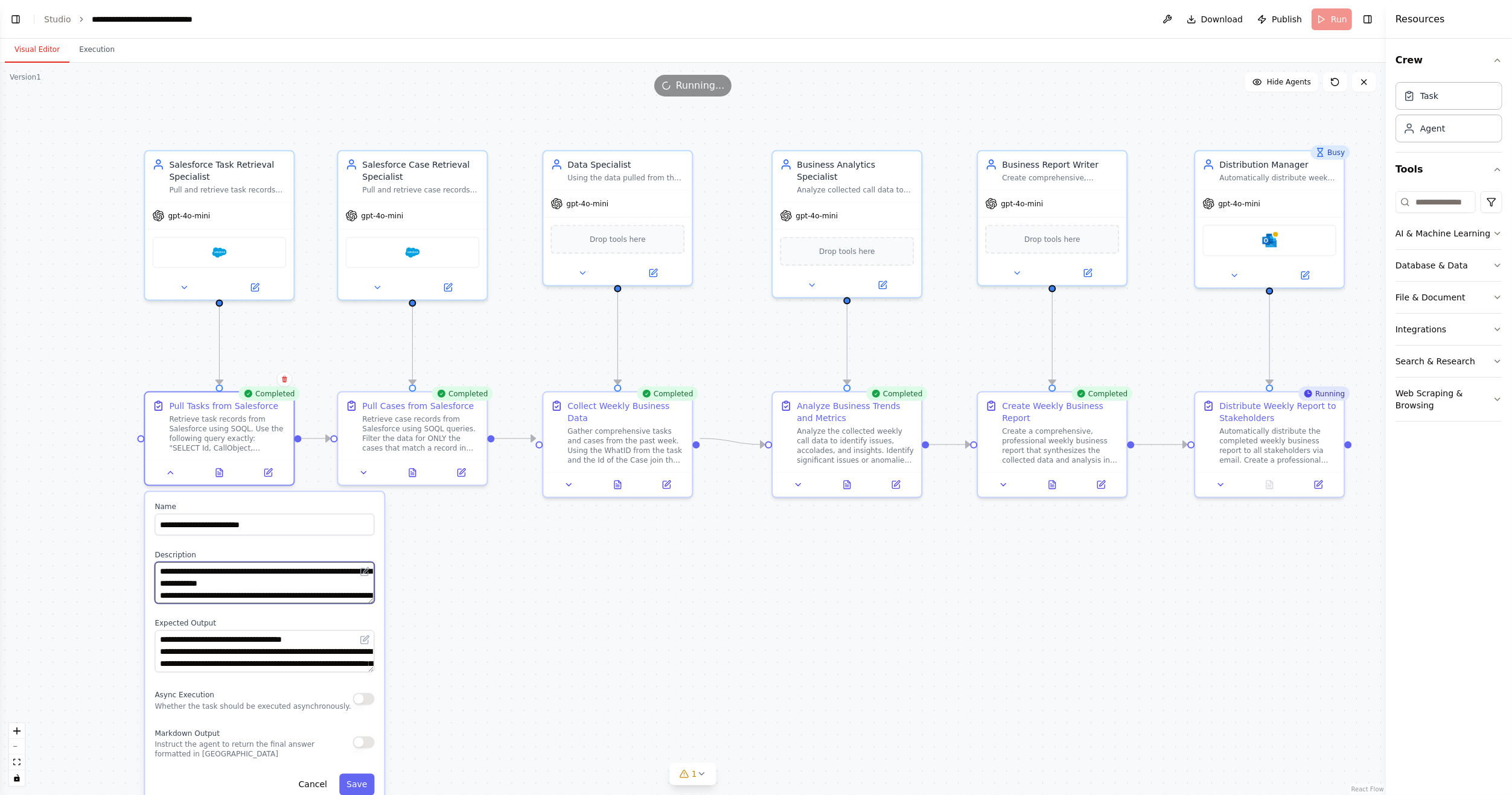
click at [276, 593] on textarea "**********" at bounding box center [265, 583] width 220 height 41
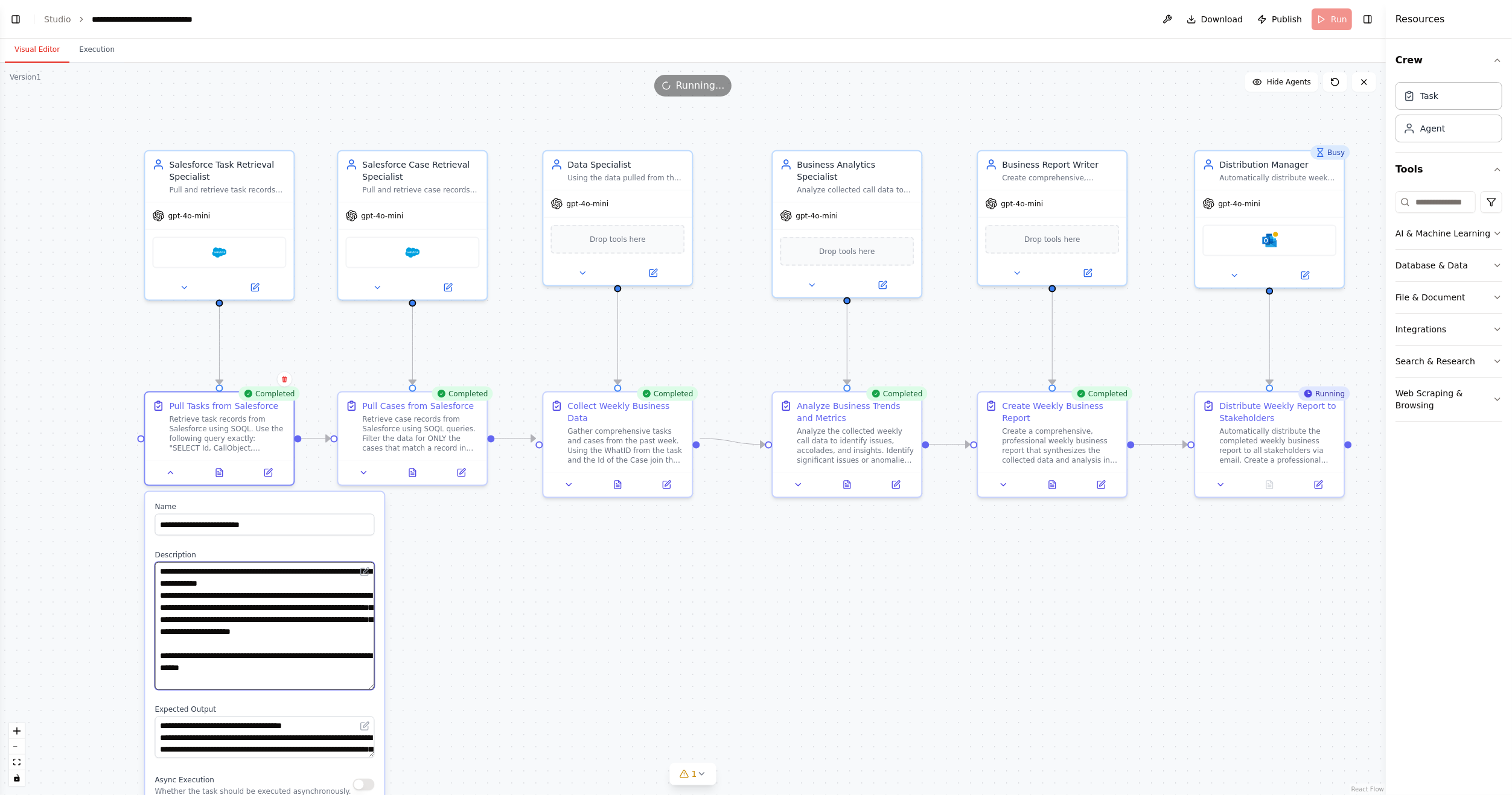
drag, startPoint x: 369, startPoint y: 601, endPoint x: 449, endPoint y: 689, distance: 118.9
click at [449, 689] on div ".deletable-edge-delete-btn { width: 20px; height: 20px; border: 0px solid #ffff…" at bounding box center [692, 429] width 1385 height 733
click at [309, 635] on textarea "**********" at bounding box center [265, 627] width 220 height 129
click at [295, 654] on textarea "**********" at bounding box center [265, 627] width 220 height 129
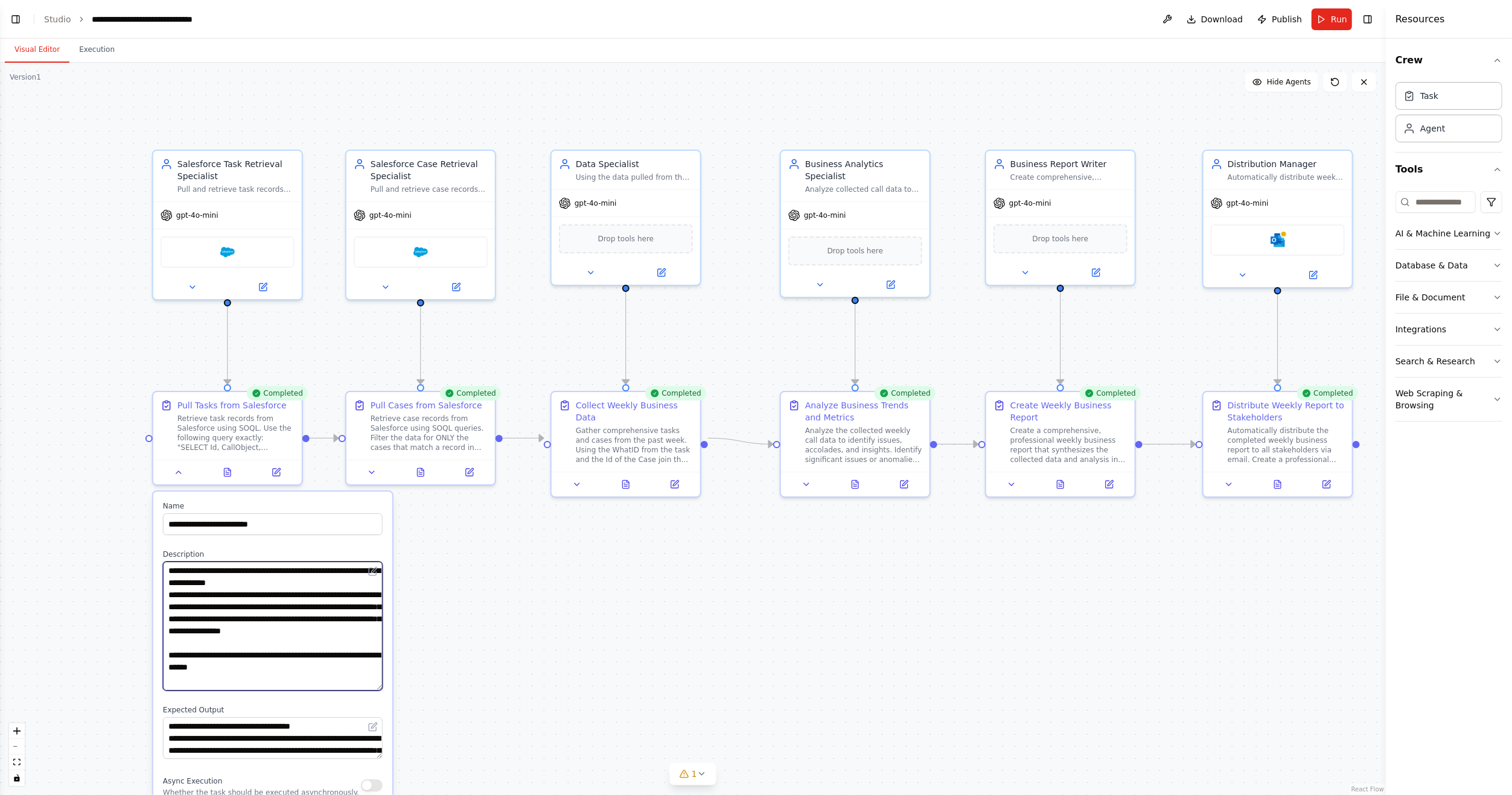
type textarea "**********"
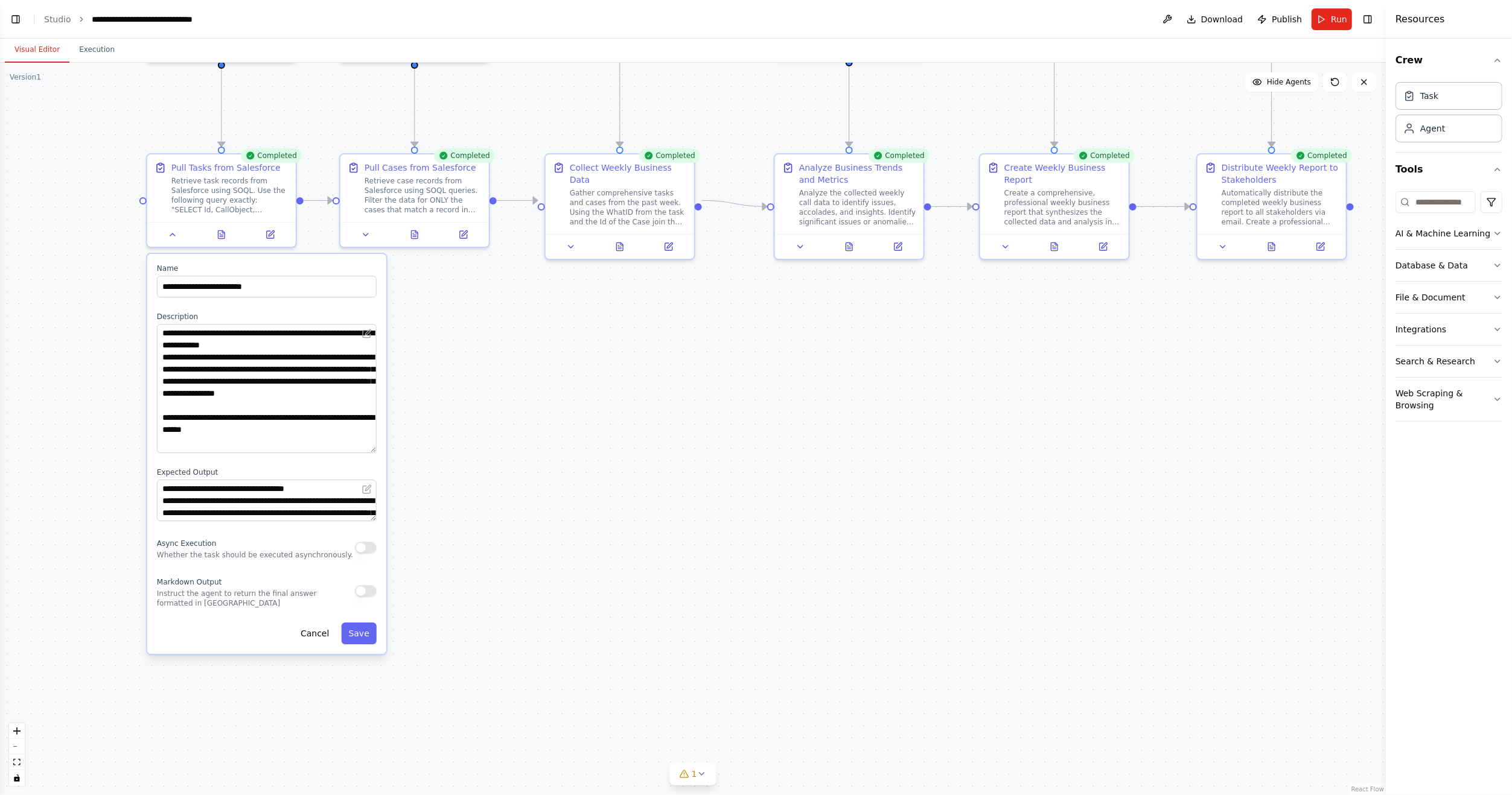
drag, startPoint x: 463, startPoint y: 707, endPoint x: 457, endPoint y: 470, distance: 237.1
click at [457, 470] on div ".deletable-edge-delete-btn { width: 20px; height: 20px; border: 0px solid #ffff…" at bounding box center [692, 429] width 1385 height 733
click at [358, 628] on button "Save" at bounding box center [358, 633] width 35 height 22
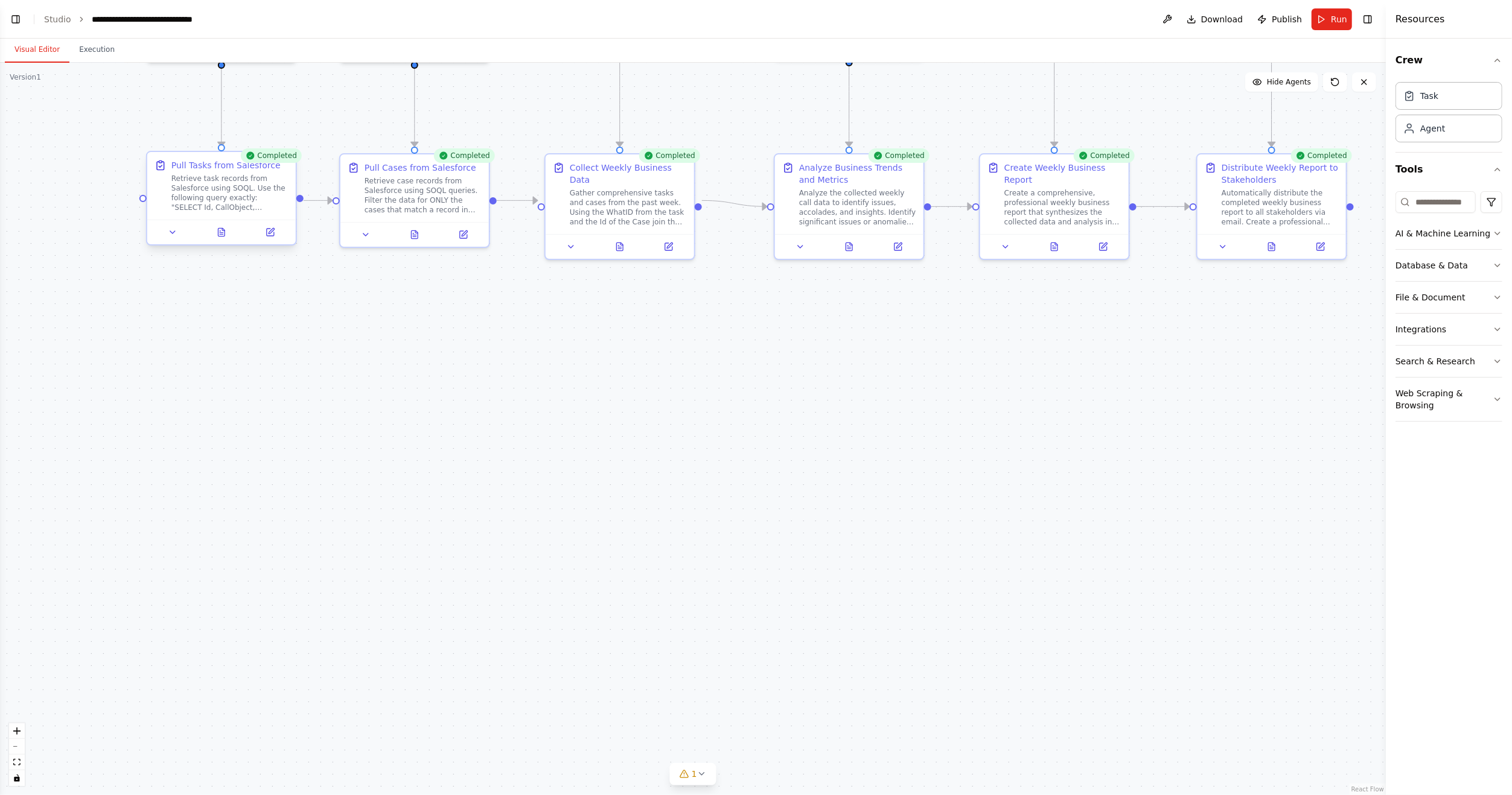
click at [174, 245] on div "Pull Tasks from Salesforce Retrieve task records from Salesforce using SOQL. Us…" at bounding box center [222, 198] width 151 height 94
click at [199, 204] on div "Retrieve task records from Salesforce using SOQL. Use the following query exact…" at bounding box center [230, 192] width 117 height 38
click at [270, 237] on button at bounding box center [270, 232] width 41 height 15
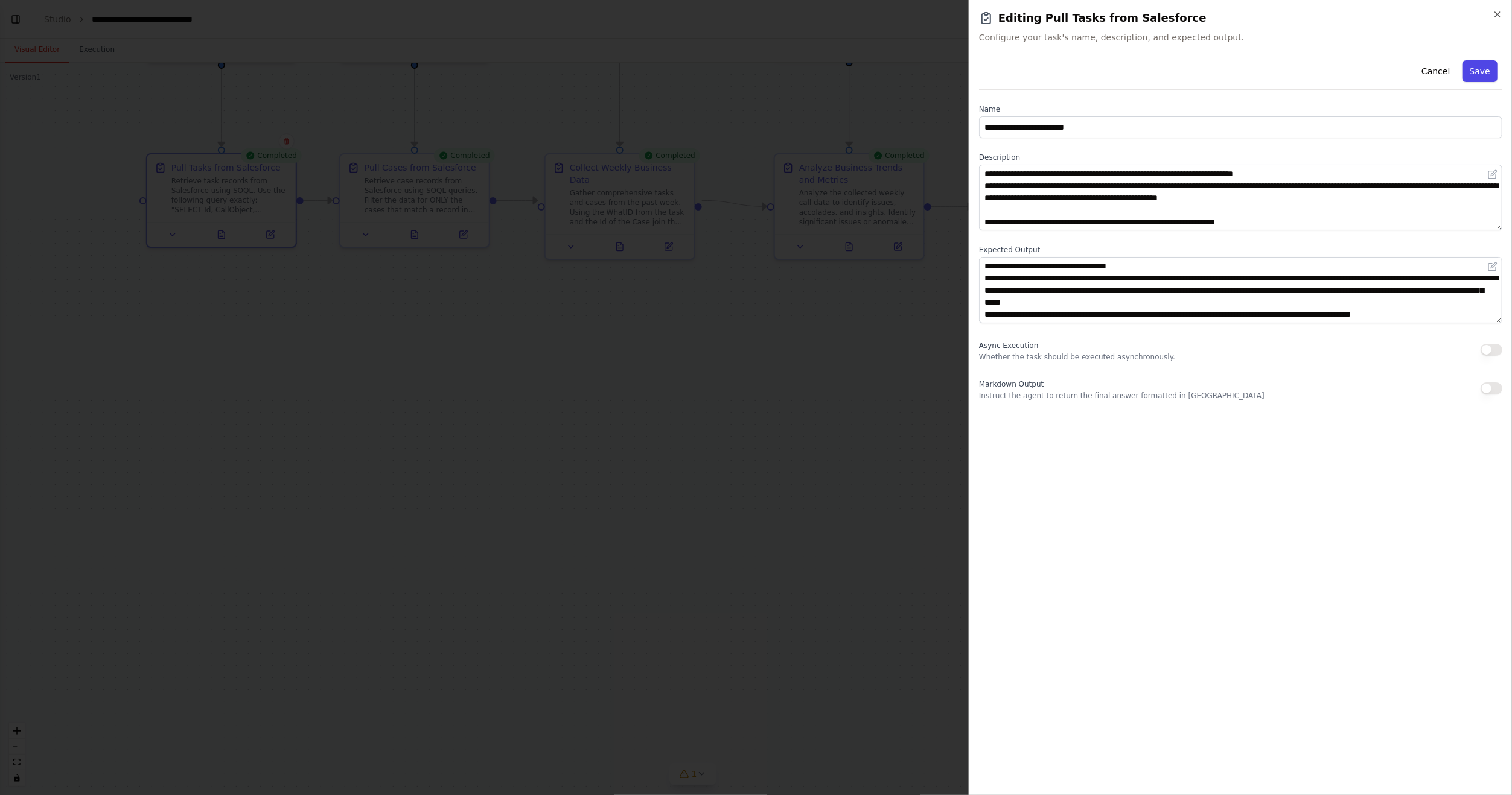
click at [1474, 72] on button "Save" at bounding box center [1480, 71] width 35 height 22
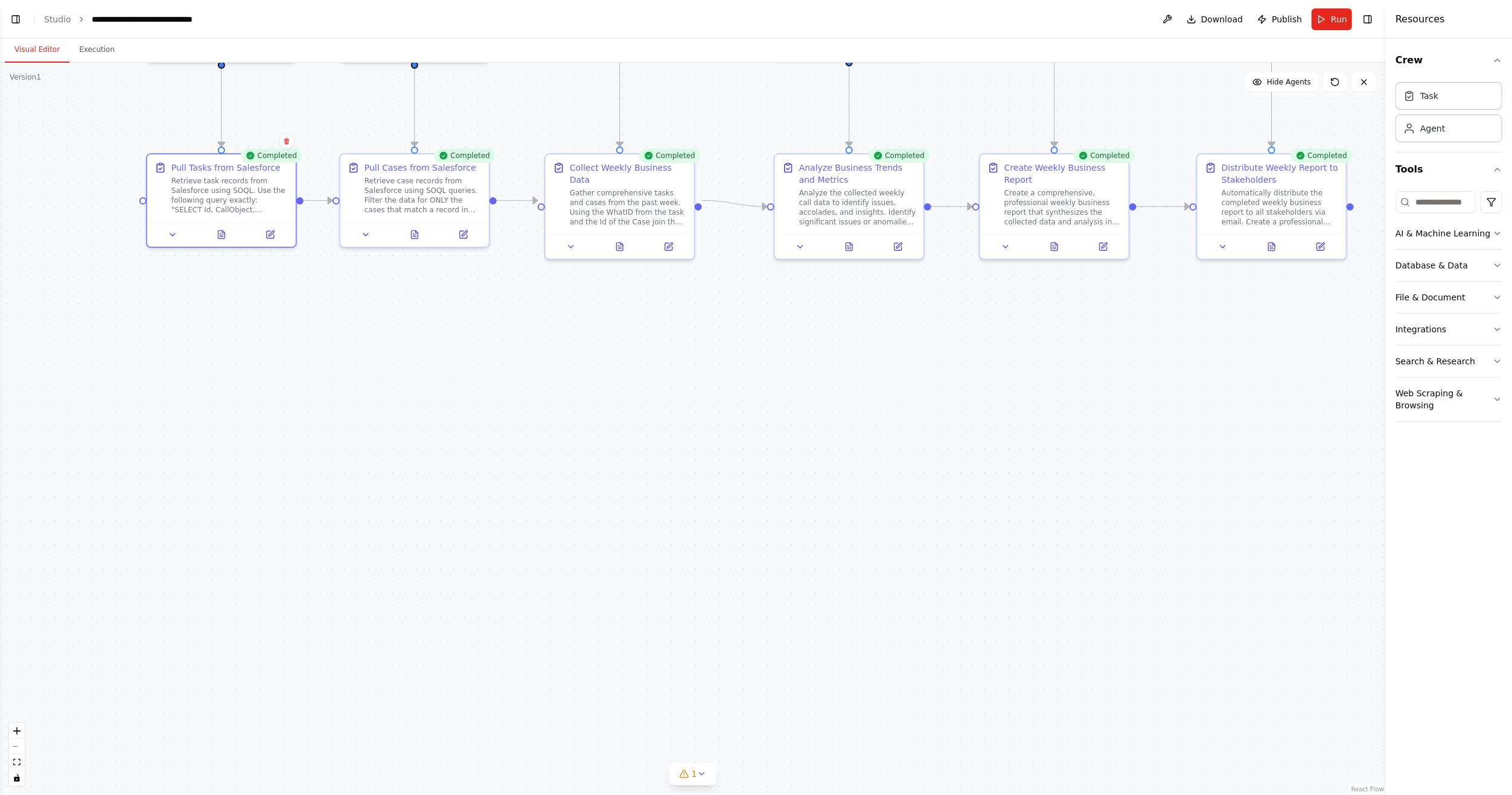
click at [733, 406] on div ".deletable-edge-delete-btn { width: 20px; height: 20px; border: 0px solid #ffff…" at bounding box center [692, 429] width 1385 height 733
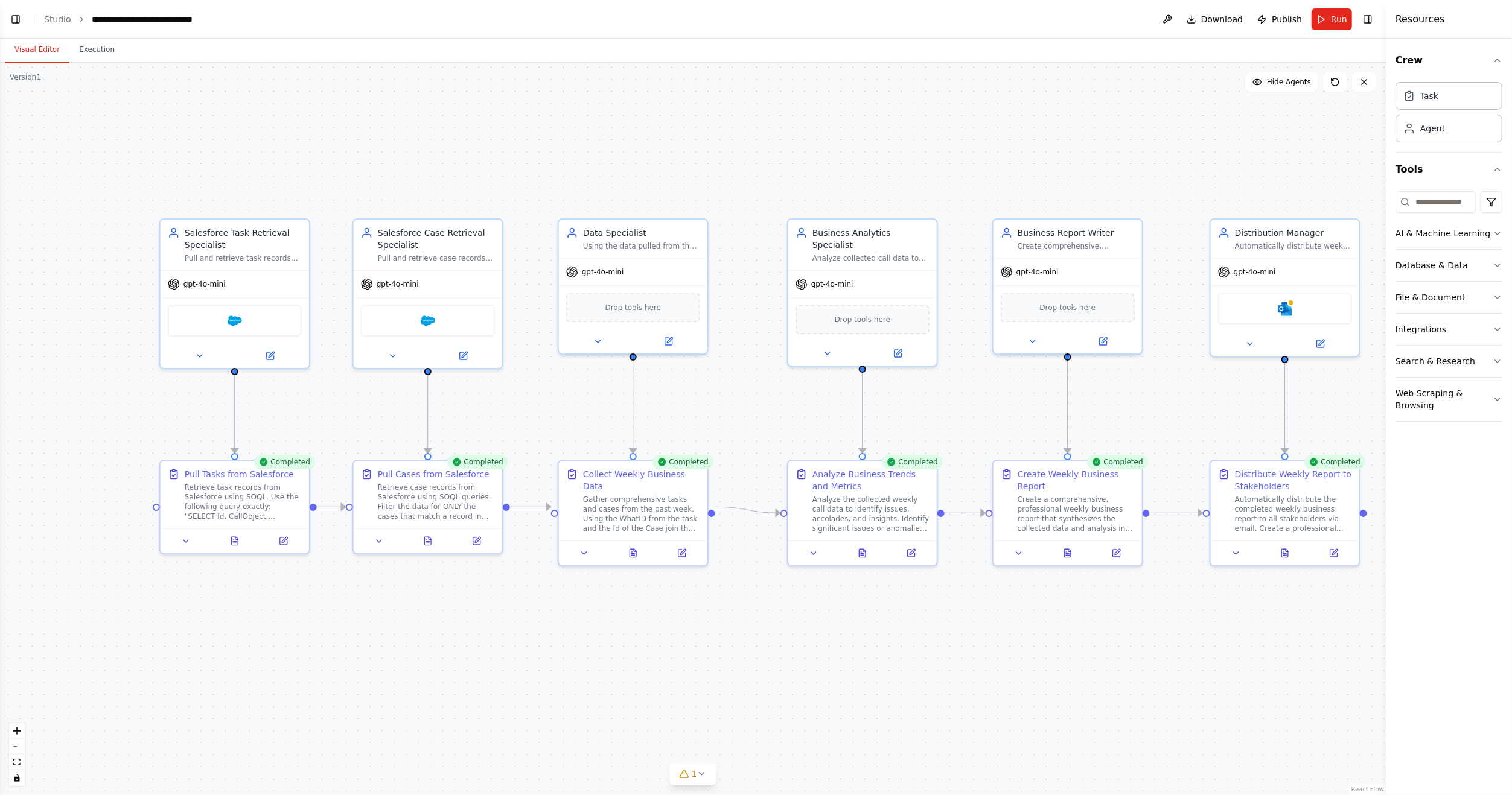
drag, startPoint x: 739, startPoint y: 392, endPoint x: 755, endPoint y: 678, distance: 286.4
click at [755, 678] on div ".deletable-edge-delete-btn { width: 20px; height: 20px; border: 0px solid #ffff…" at bounding box center [692, 429] width 1385 height 733
click at [1344, 13] on span "Run" at bounding box center [1338, 19] width 16 height 12
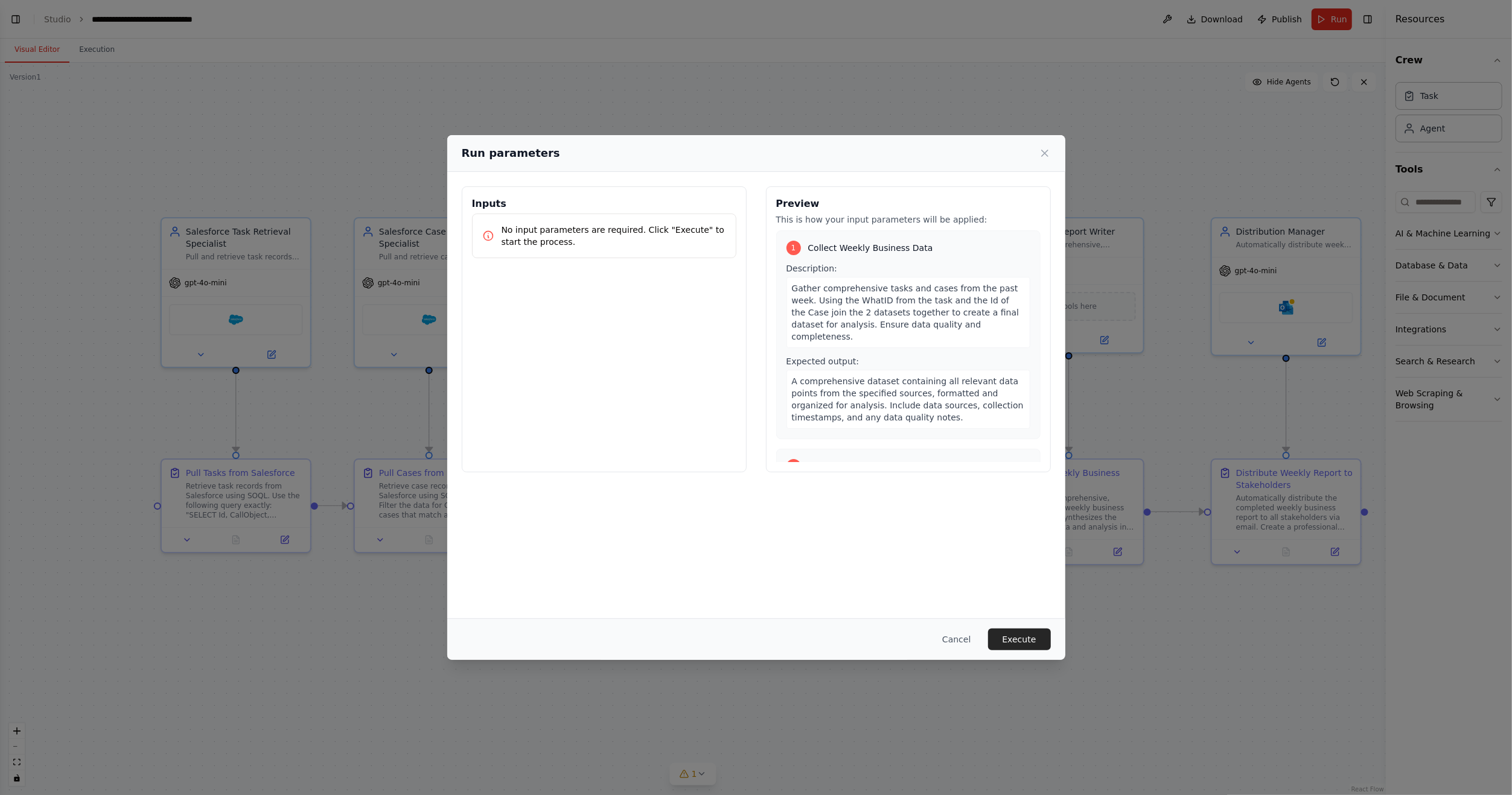
click at [1049, 637] on button "Execute" at bounding box center [1019, 639] width 63 height 22
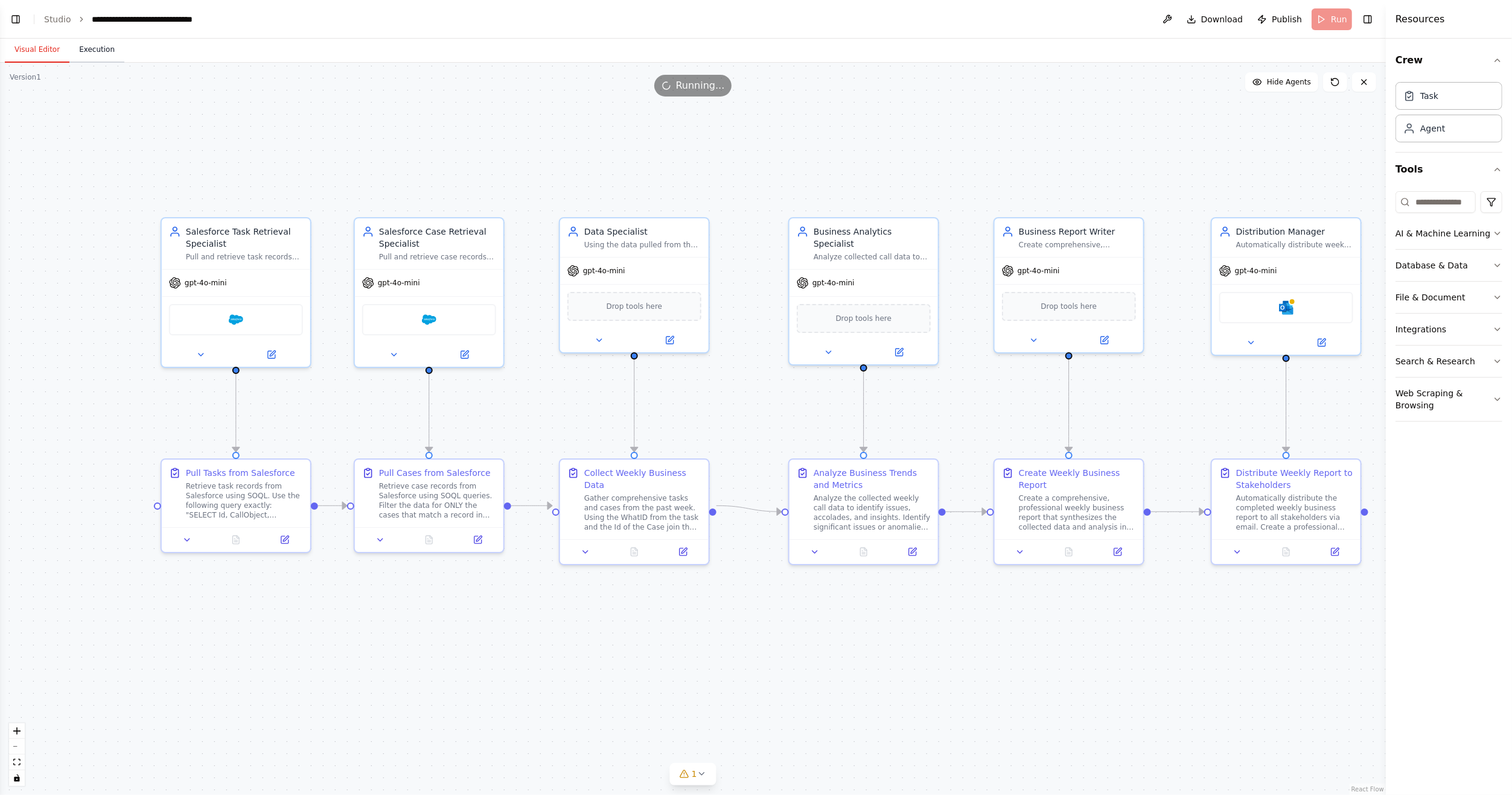
click at [99, 50] on button "Execution" at bounding box center [97, 50] width 55 height 25
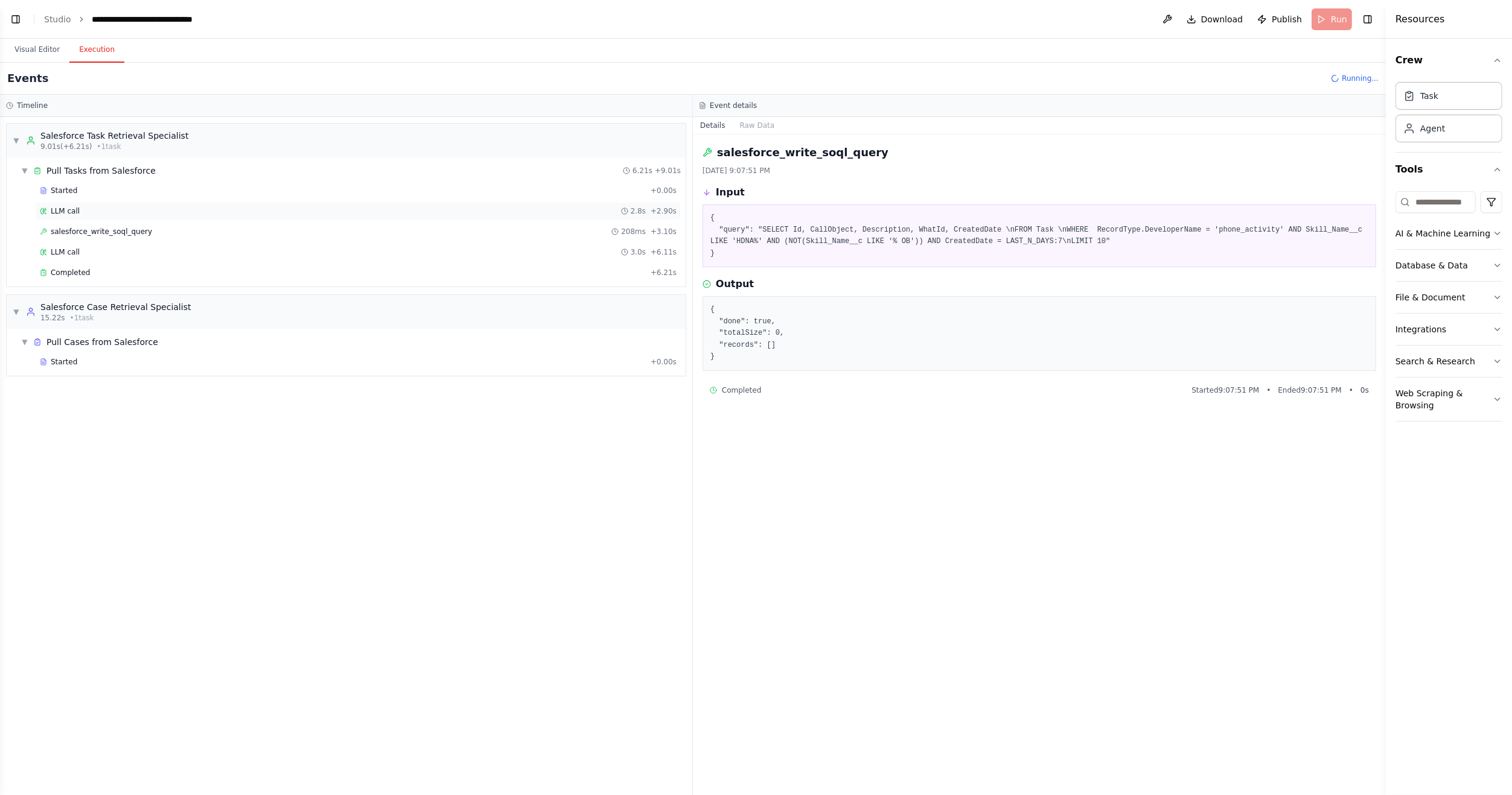
click at [64, 213] on span "LLM call" at bounding box center [64, 211] width 29 height 10
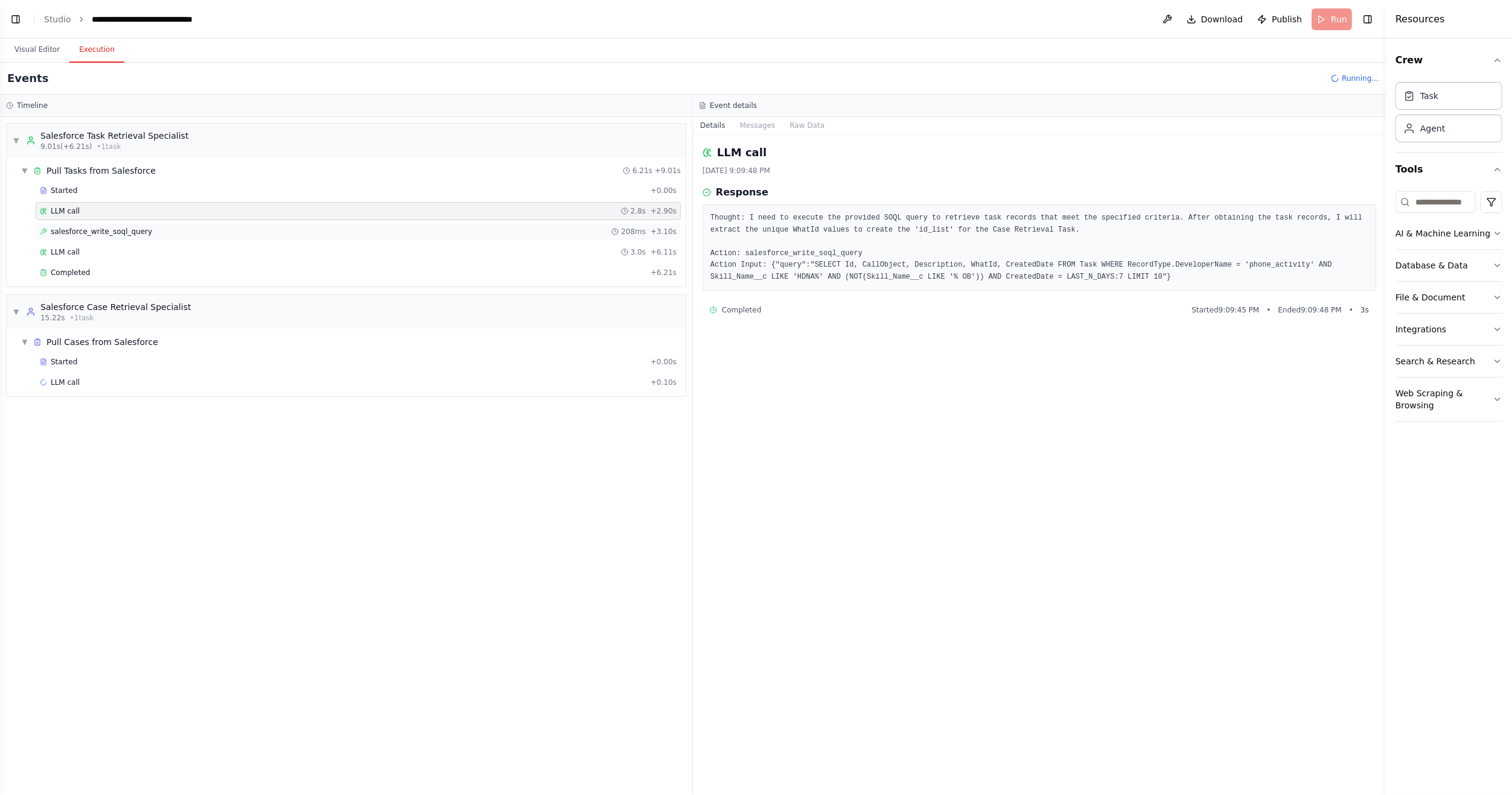
click at [67, 227] on span "salesforce_write_soql_query" at bounding box center [101, 232] width 102 height 10
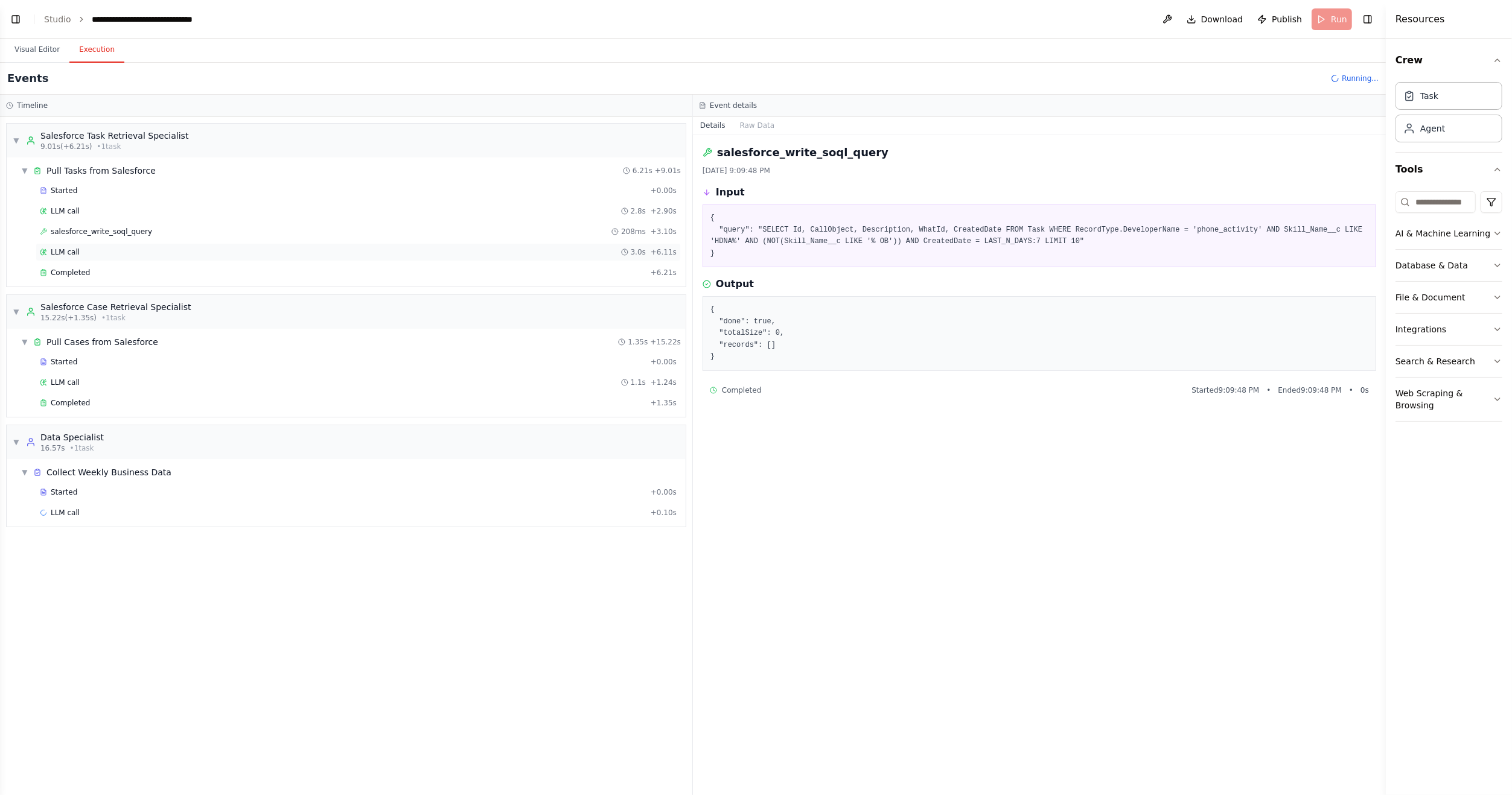
drag, startPoint x: 67, startPoint y: 227, endPoint x: 78, endPoint y: 246, distance: 22.0
click at [78, 247] on div "LLM call 3.0s + 6.11s" at bounding box center [358, 252] width 637 height 10
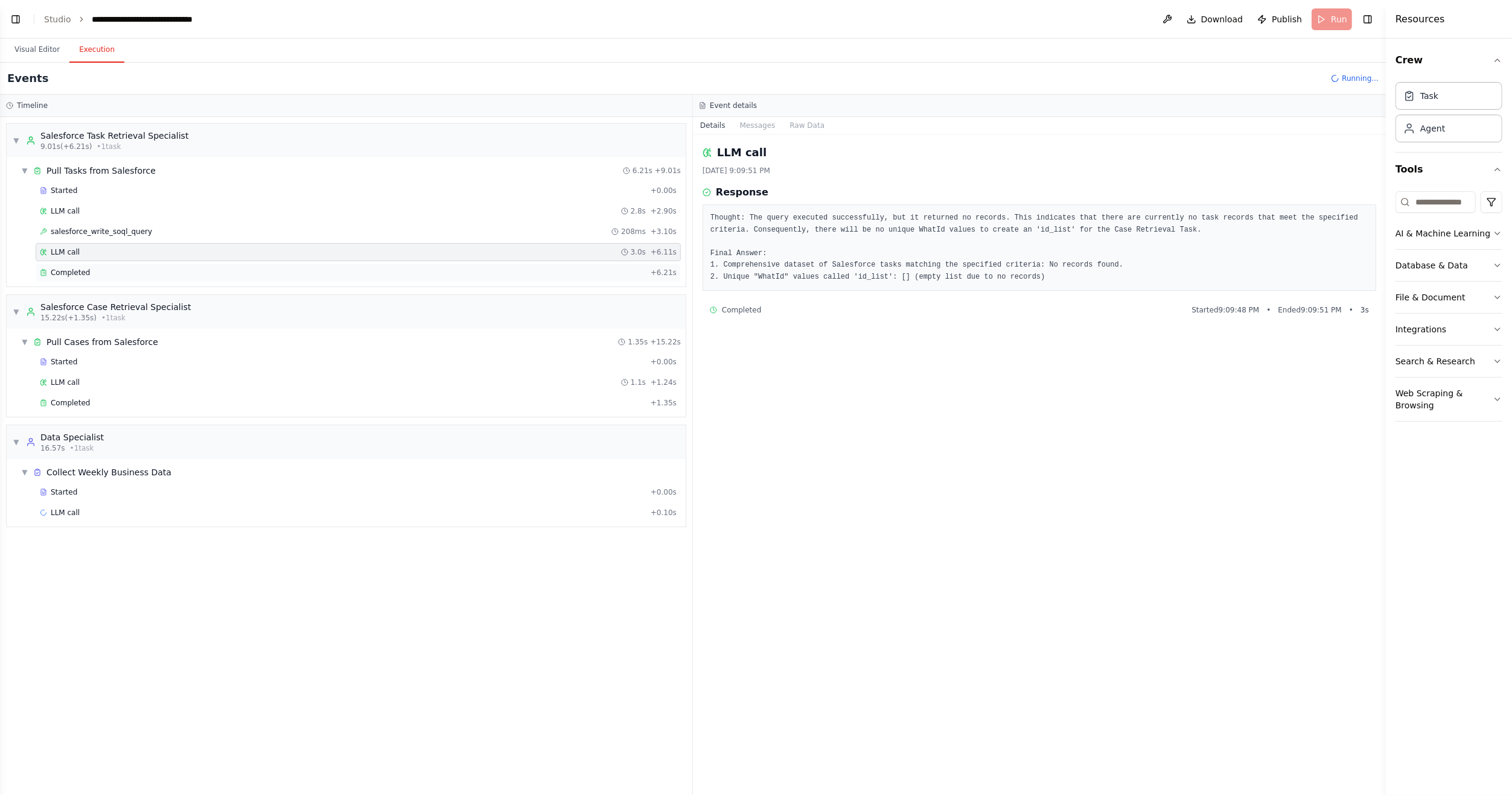
click at [71, 265] on div "Completed + 6.21s" at bounding box center [358, 273] width 645 height 18
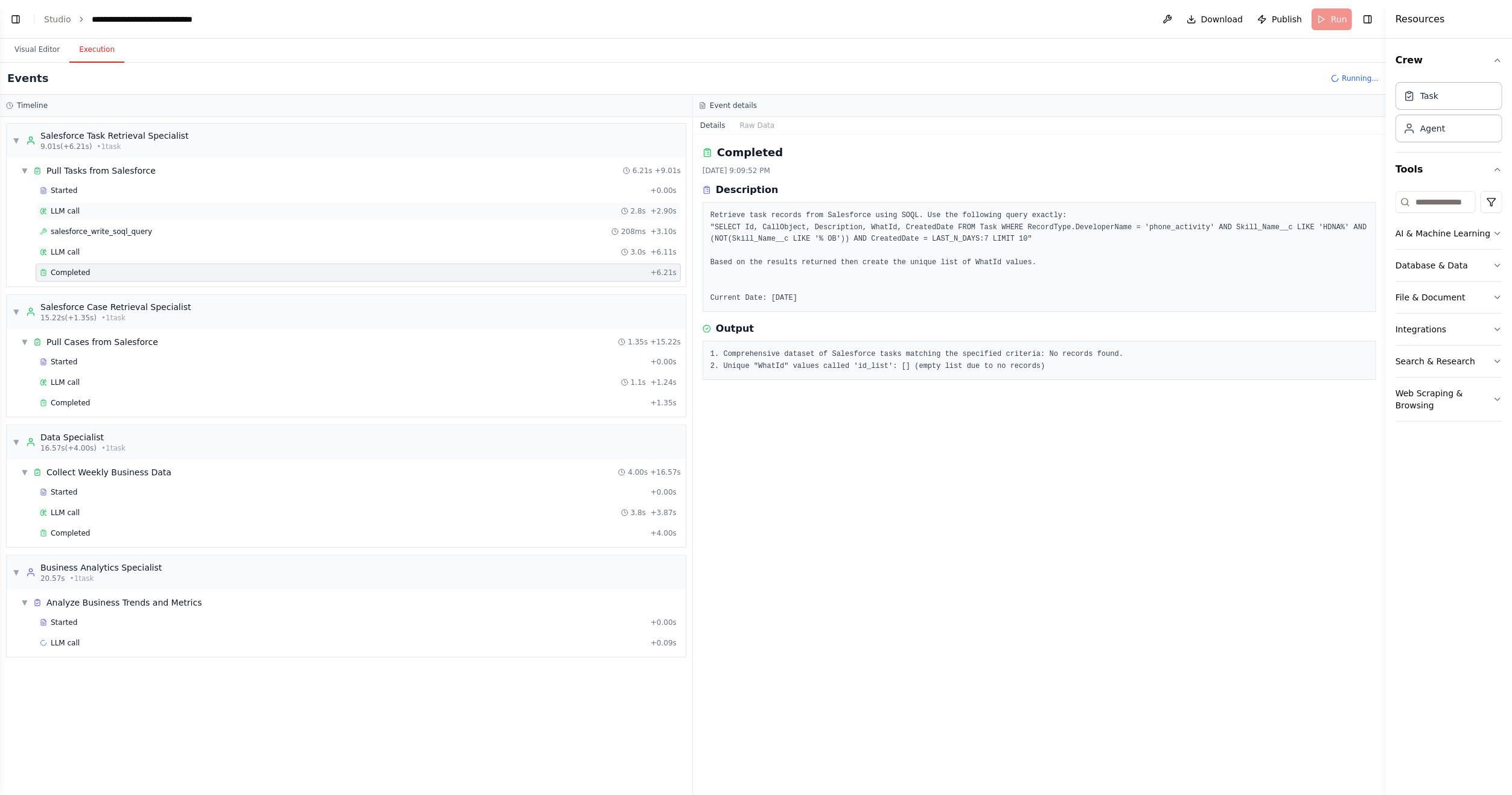
click at [65, 206] on span "LLM call" at bounding box center [64, 211] width 29 height 10
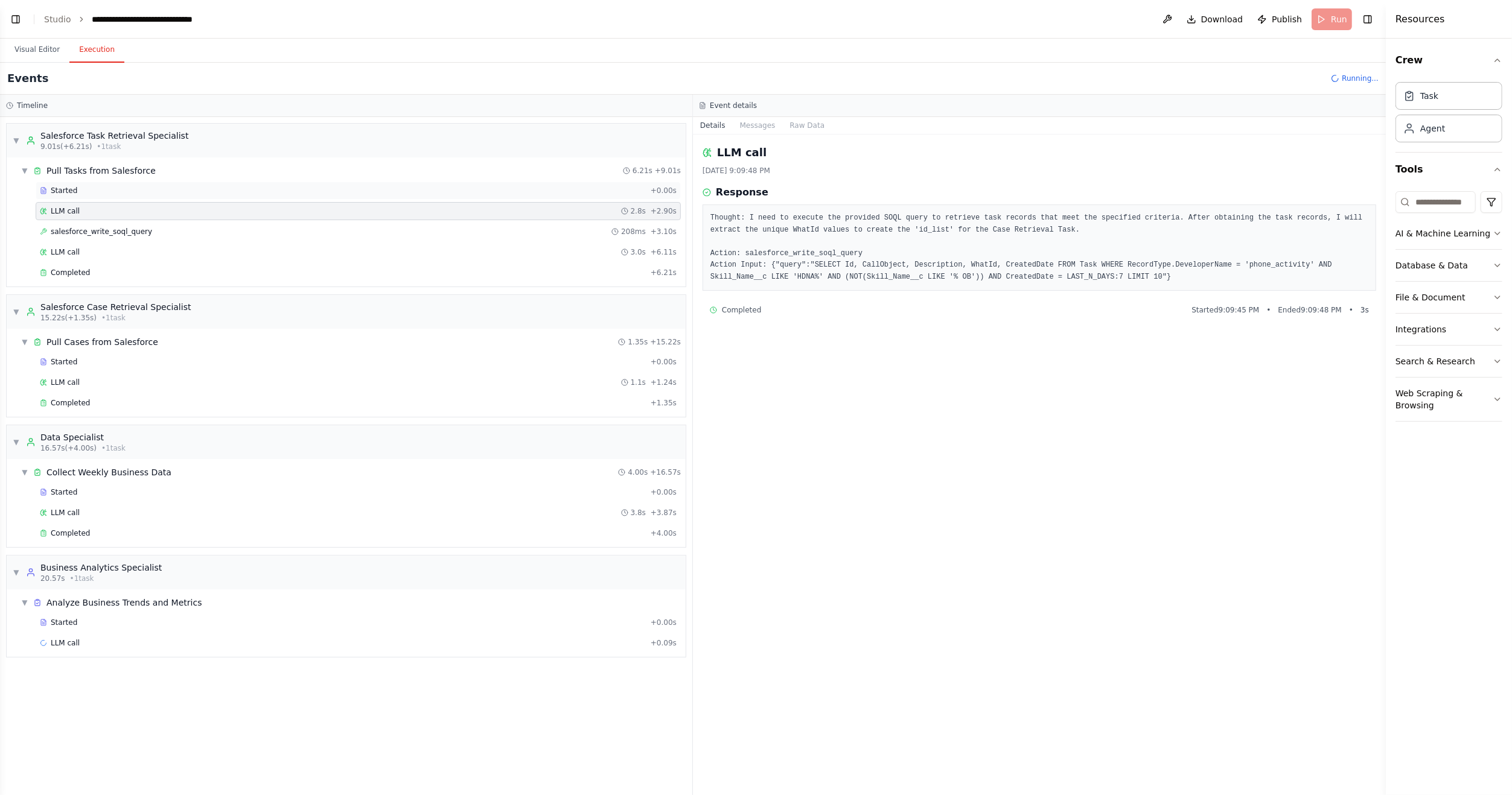
click at [65, 190] on span "Started" at bounding box center [64, 191] width 27 height 10
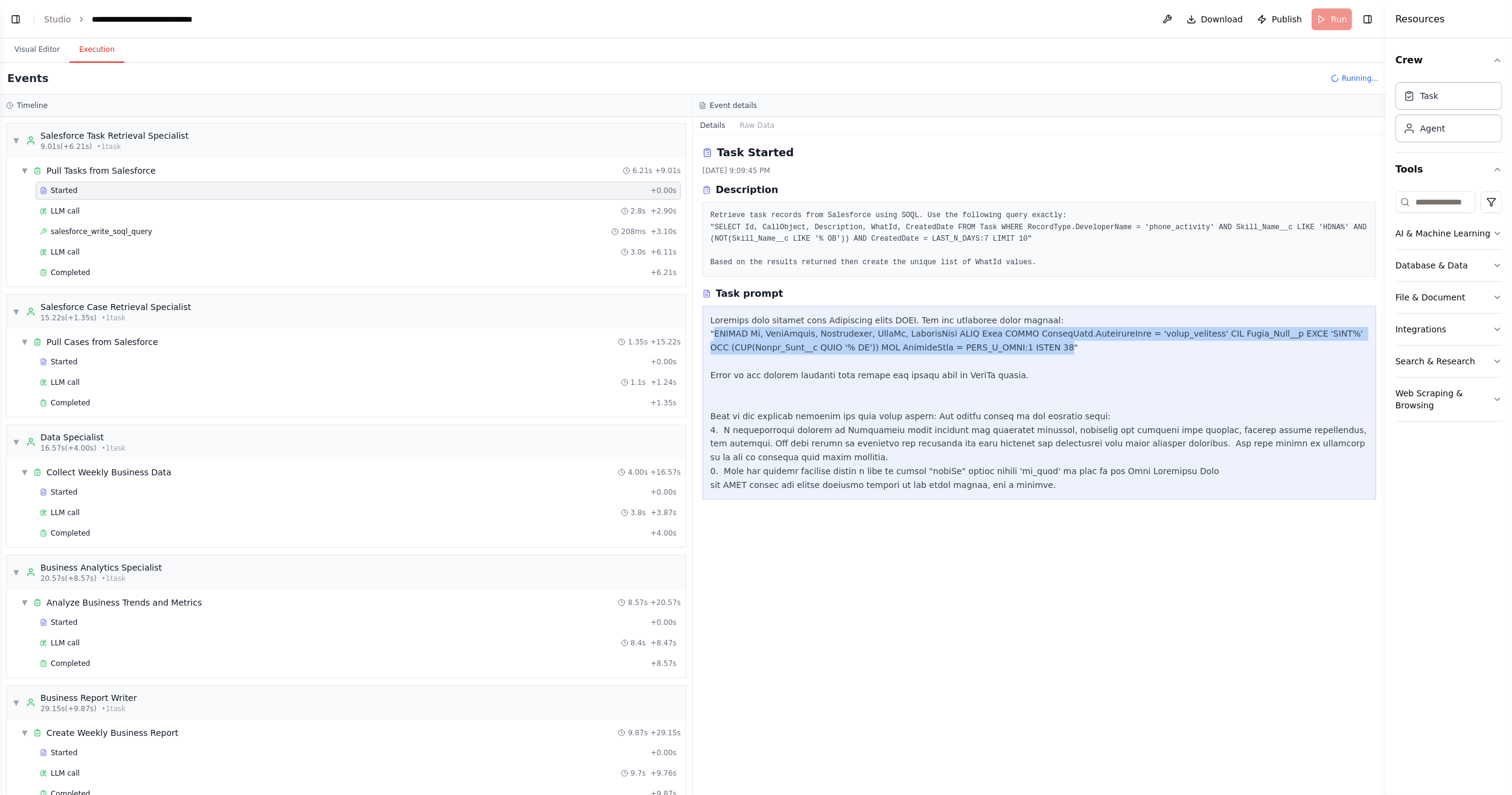
drag, startPoint x: 1005, startPoint y: 349, endPoint x: 713, endPoint y: 335, distance: 292.3
click at [713, 335] on div at bounding box center [1040, 402] width 658 height 178
copy div "SELECT Id, CallObject, Description, WhatId, CreatedDate FROM Task WHERE RecordT…"
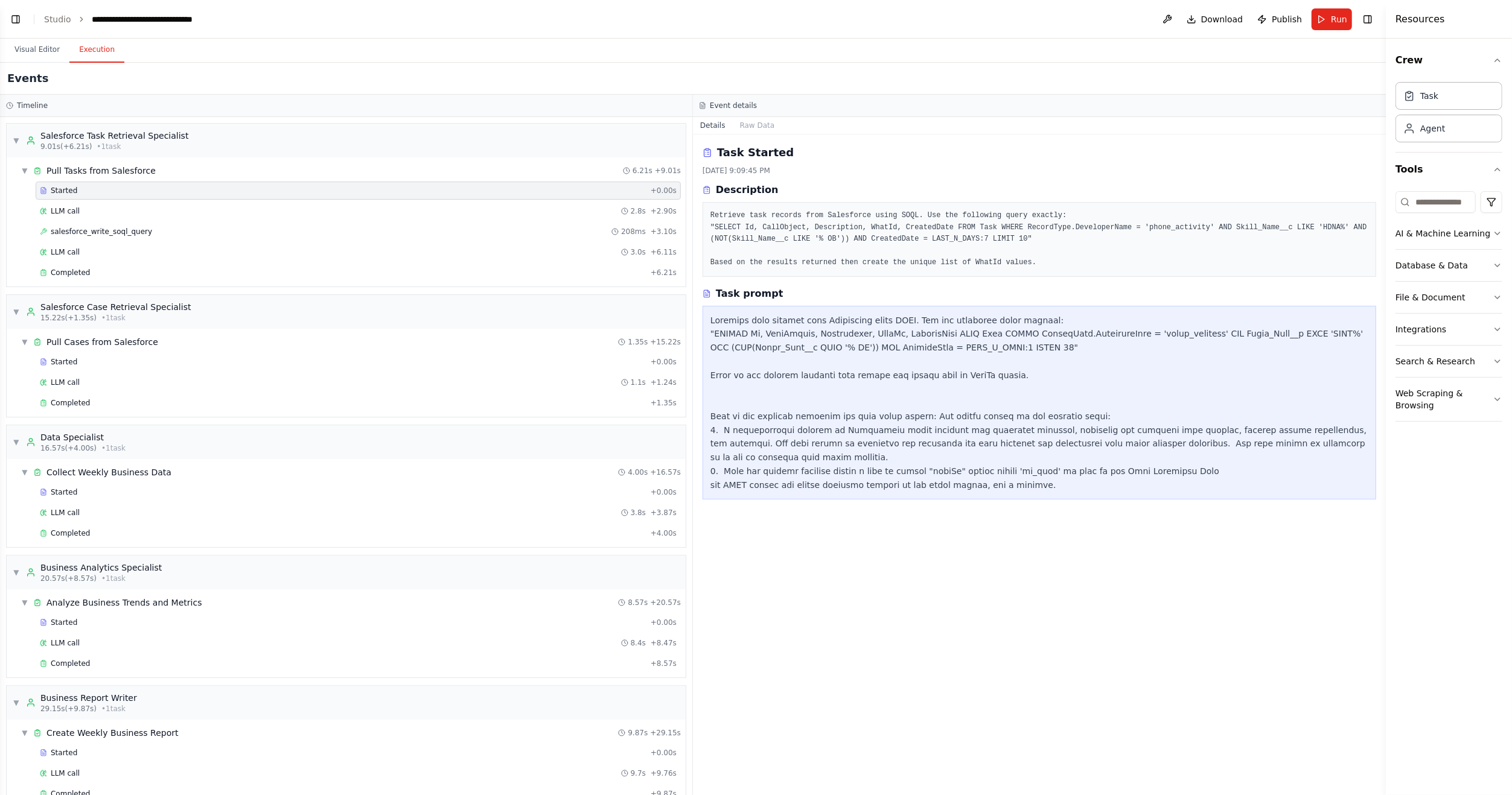
click at [811, 448] on div at bounding box center [1040, 402] width 658 height 178
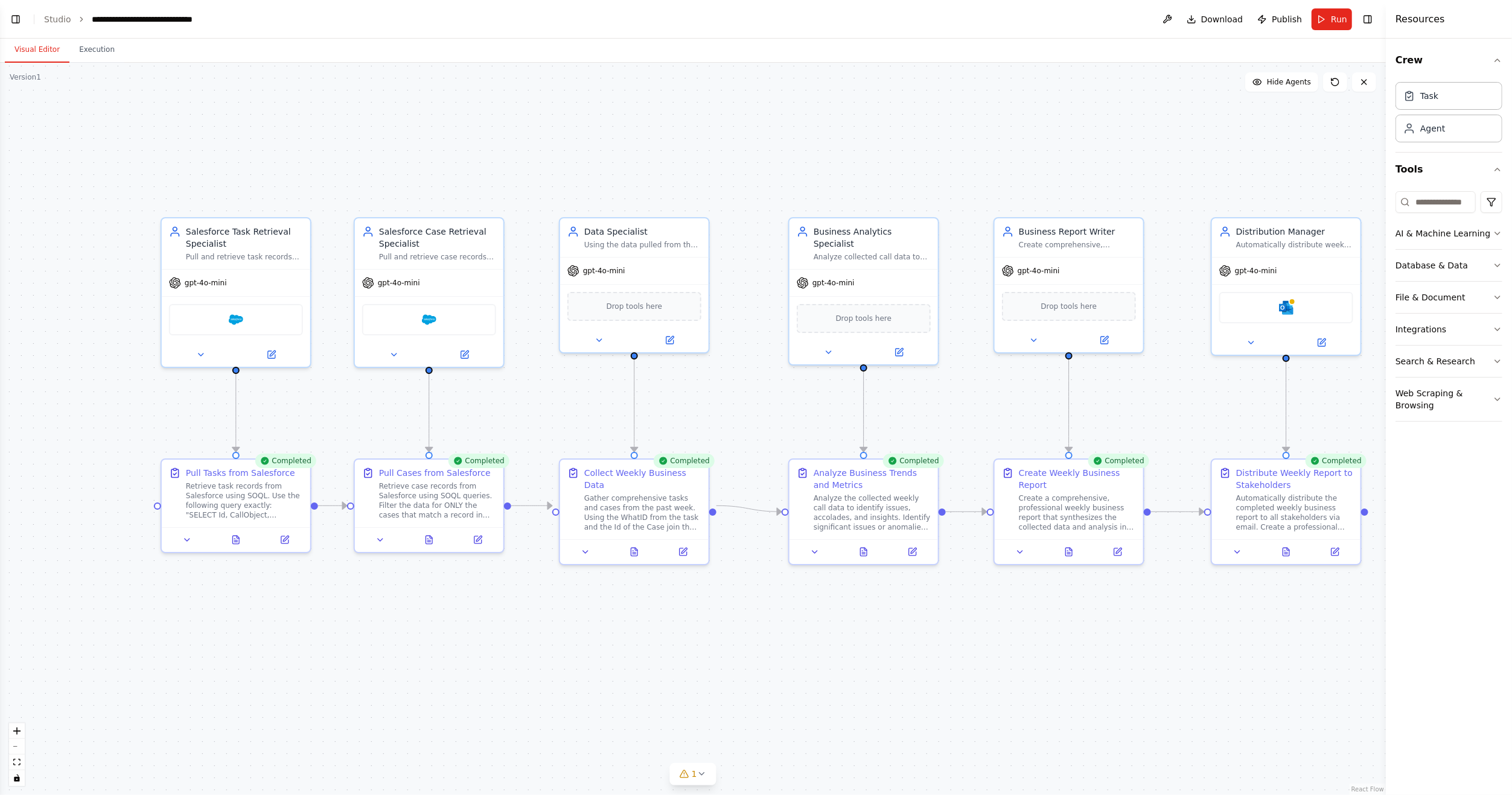
click at [28, 46] on button "Visual Editor" at bounding box center [37, 50] width 64 height 25
click at [234, 317] on img at bounding box center [236, 317] width 15 height 15
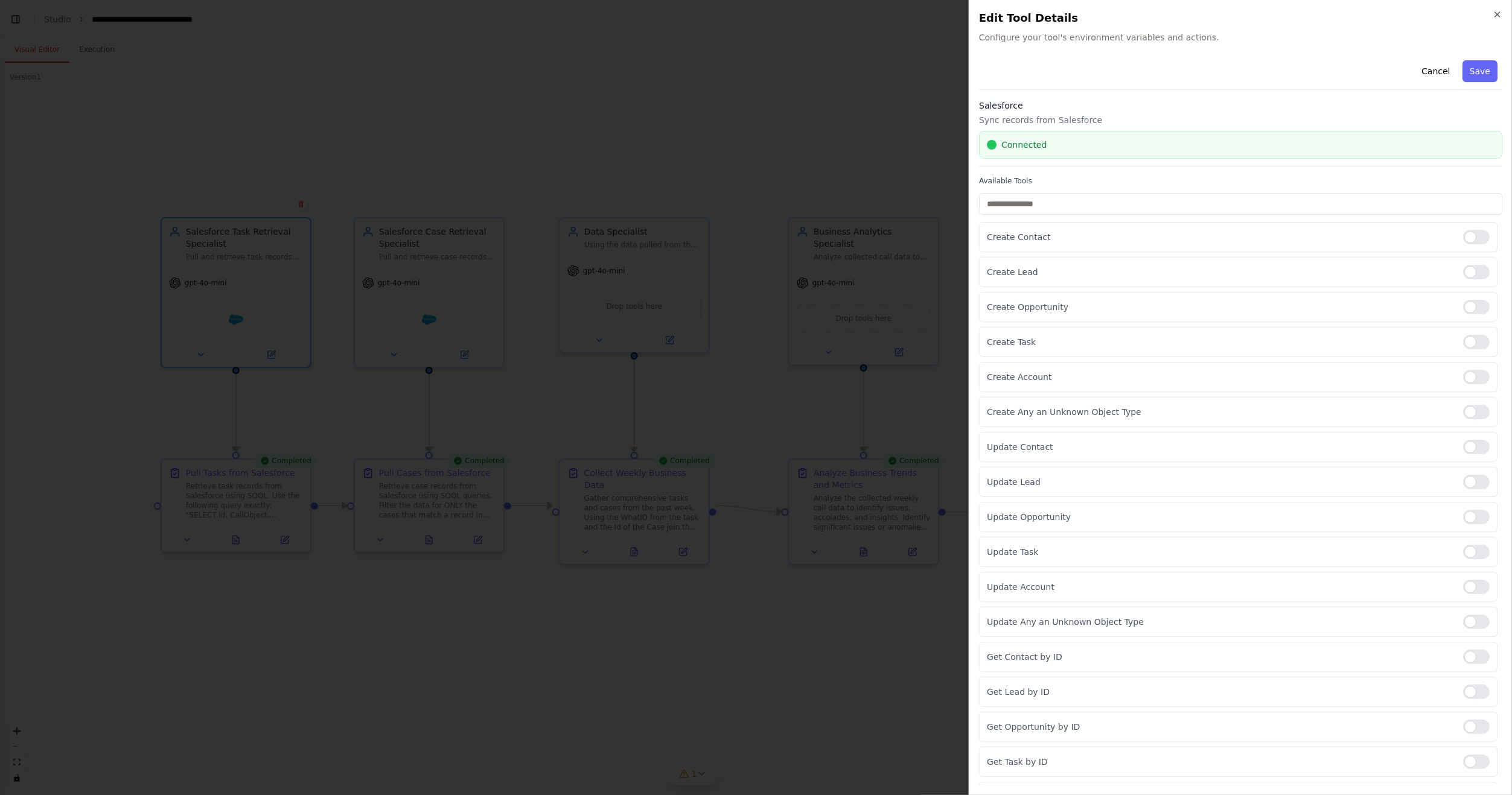
click at [1417, 150] on div "Connected" at bounding box center [1240, 144] width 507 height 12
click at [1462, 71] on button "Save" at bounding box center [1480, 71] width 35 height 22
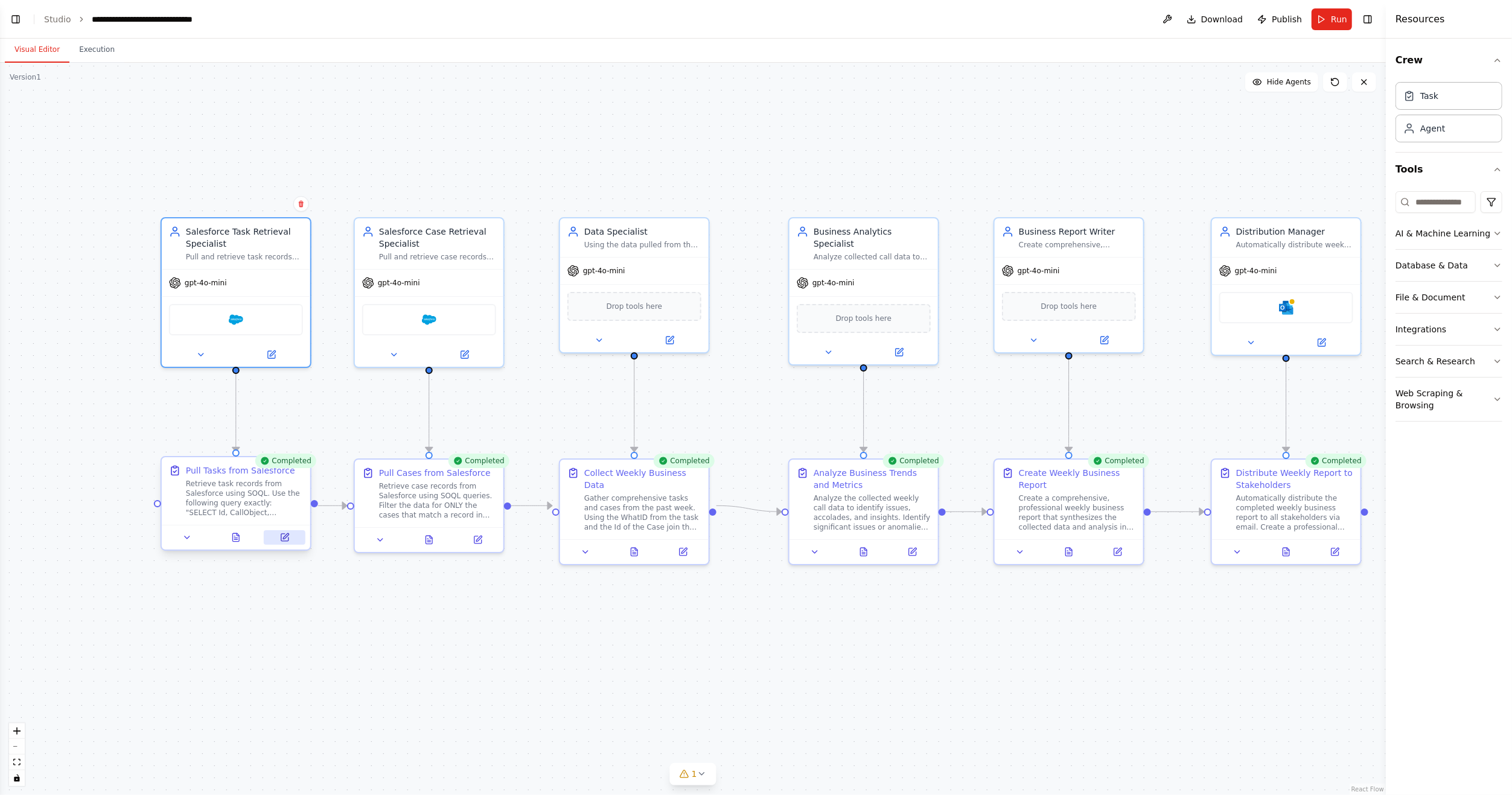
click at [287, 537] on icon at bounding box center [285, 537] width 7 height 7
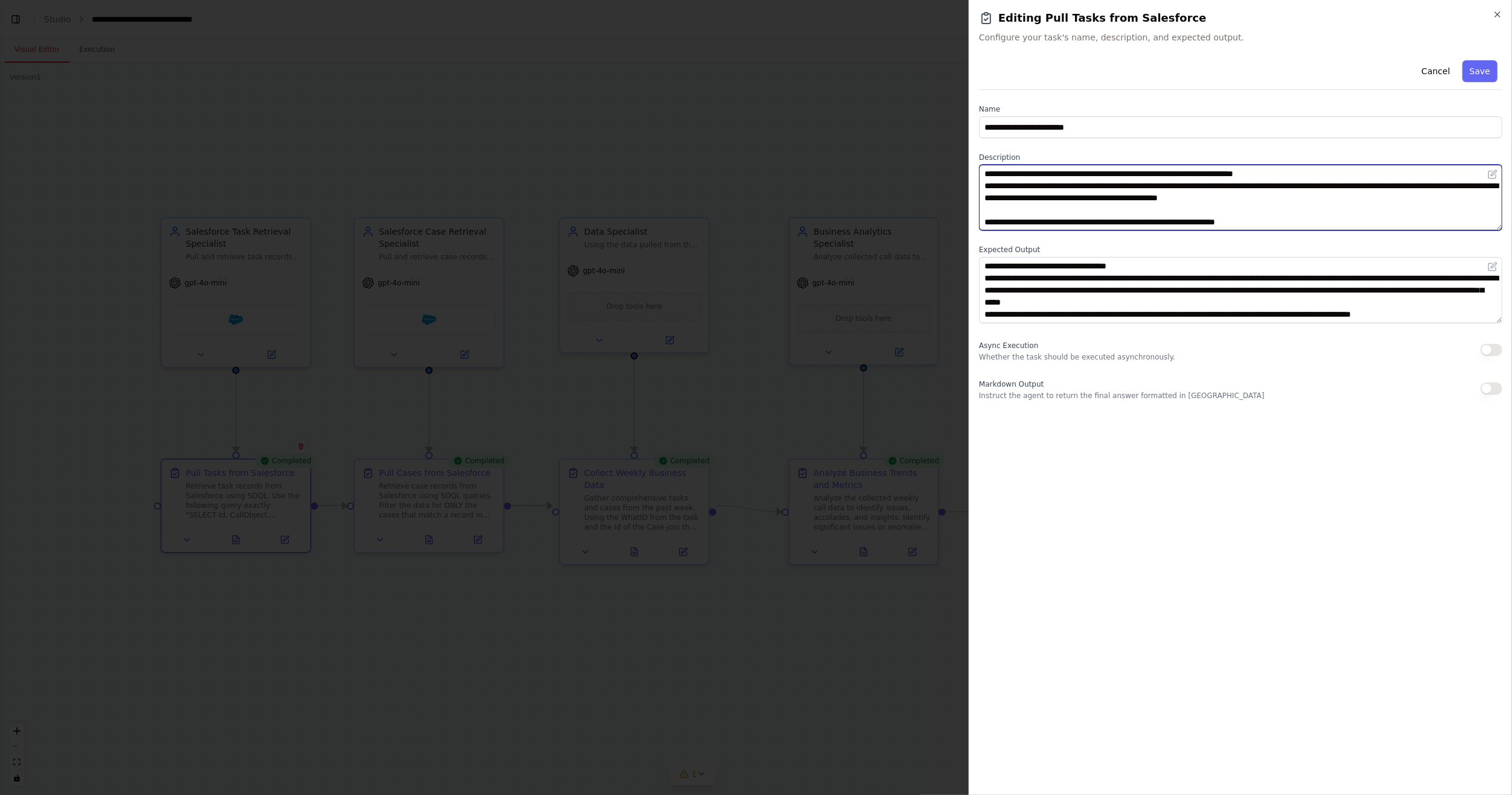
drag, startPoint x: 987, startPoint y: 185, endPoint x: 1408, endPoint y: 199, distance: 421.2
click at [1408, 199] on textarea "**********" at bounding box center [1240, 197] width 523 height 66
click at [1485, 70] on button "Save" at bounding box center [1480, 71] width 35 height 22
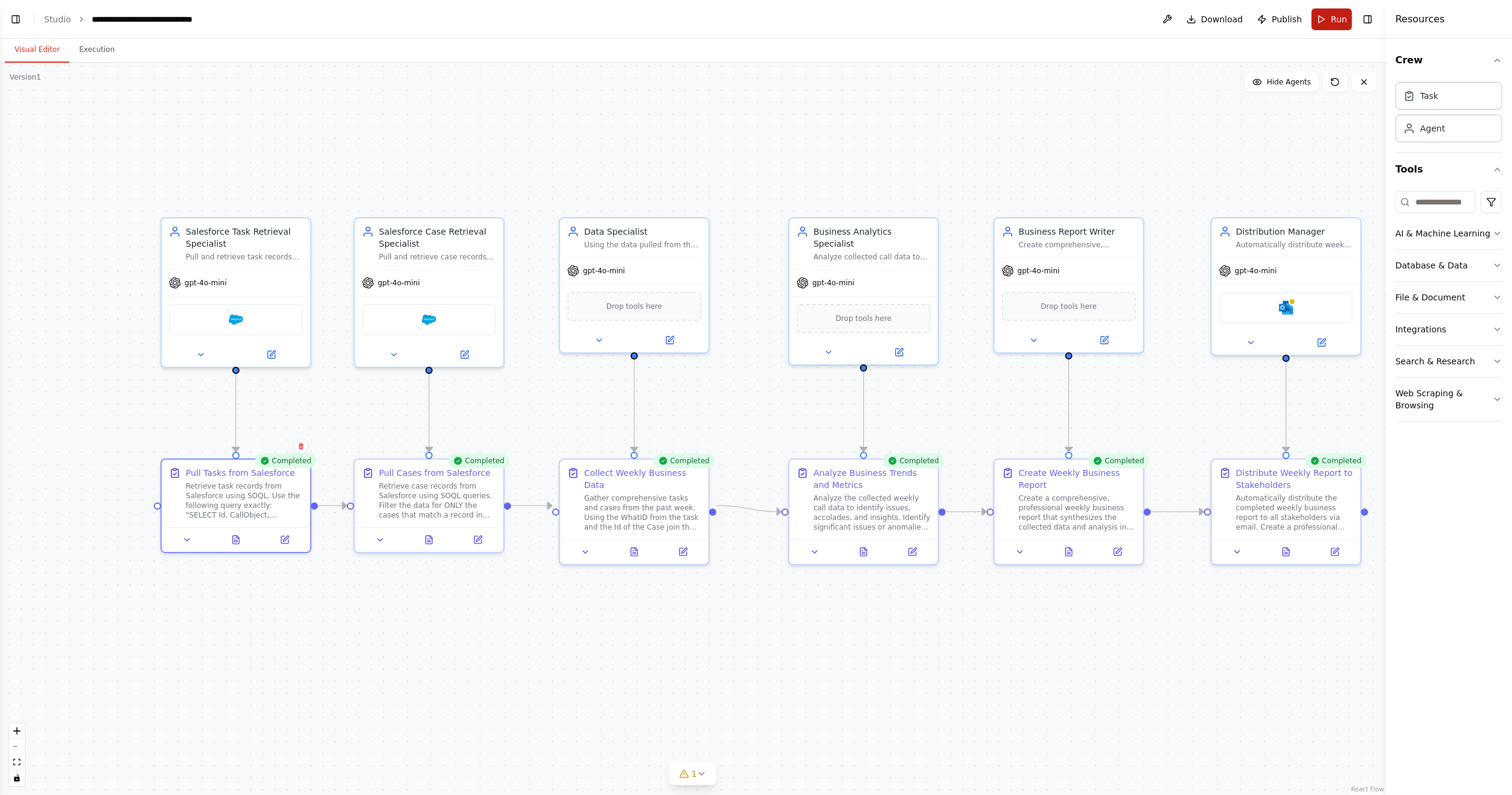
click at [1329, 18] on button "Run" at bounding box center [1331, 19] width 41 height 22
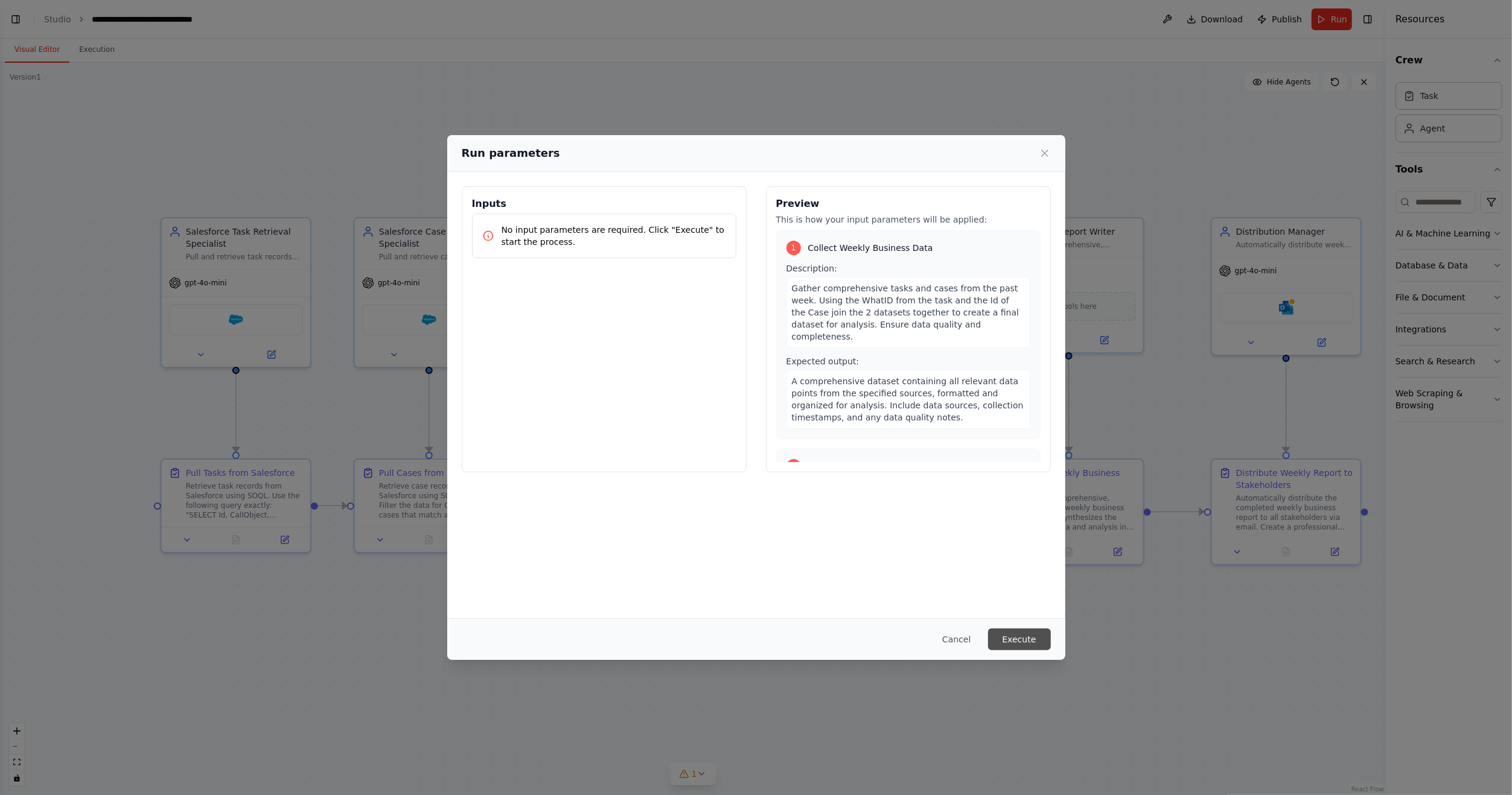
click at [1016, 639] on button "Execute" at bounding box center [1019, 639] width 63 height 22
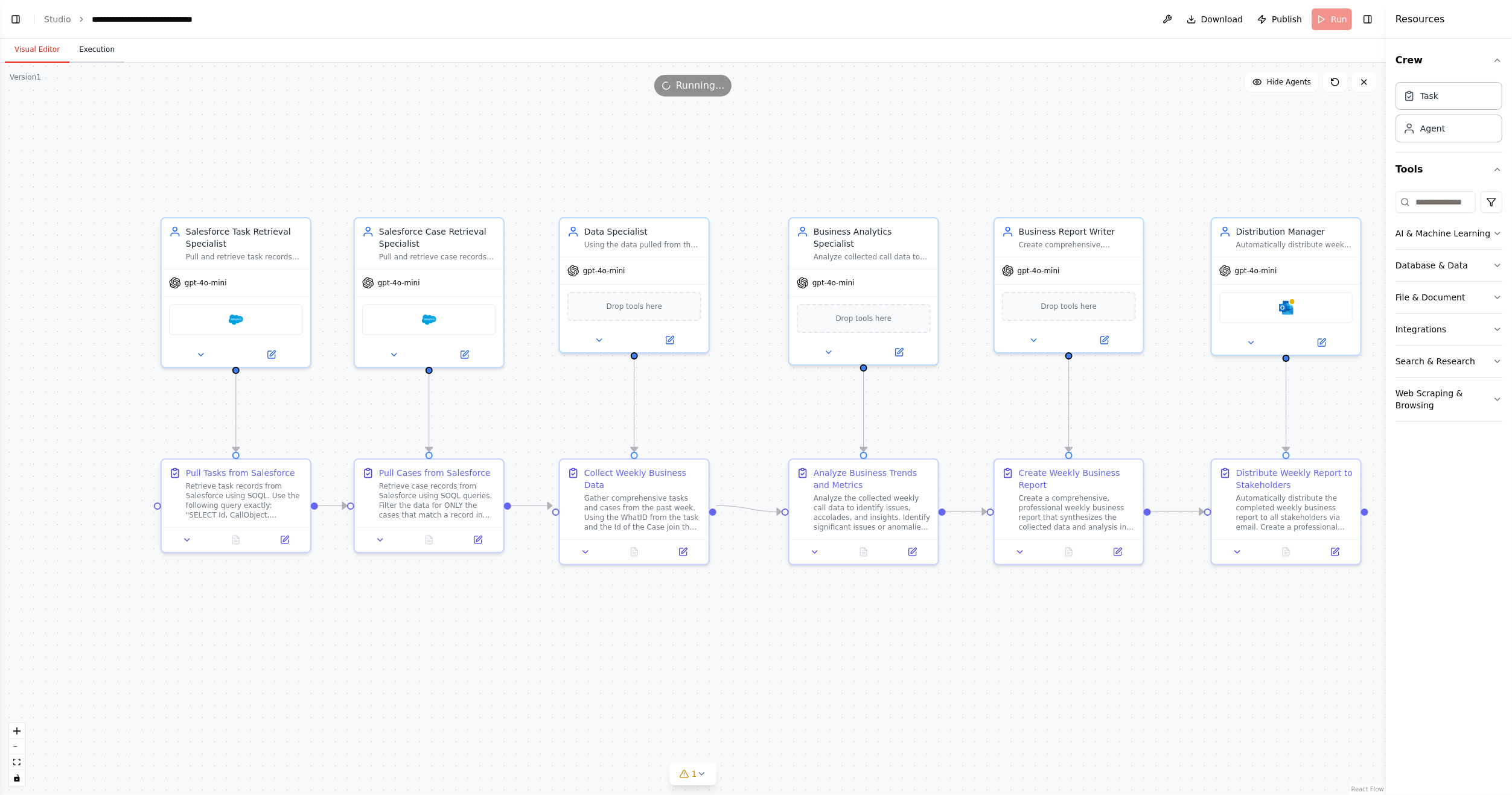
click at [86, 50] on button "Execution" at bounding box center [97, 50] width 55 height 25
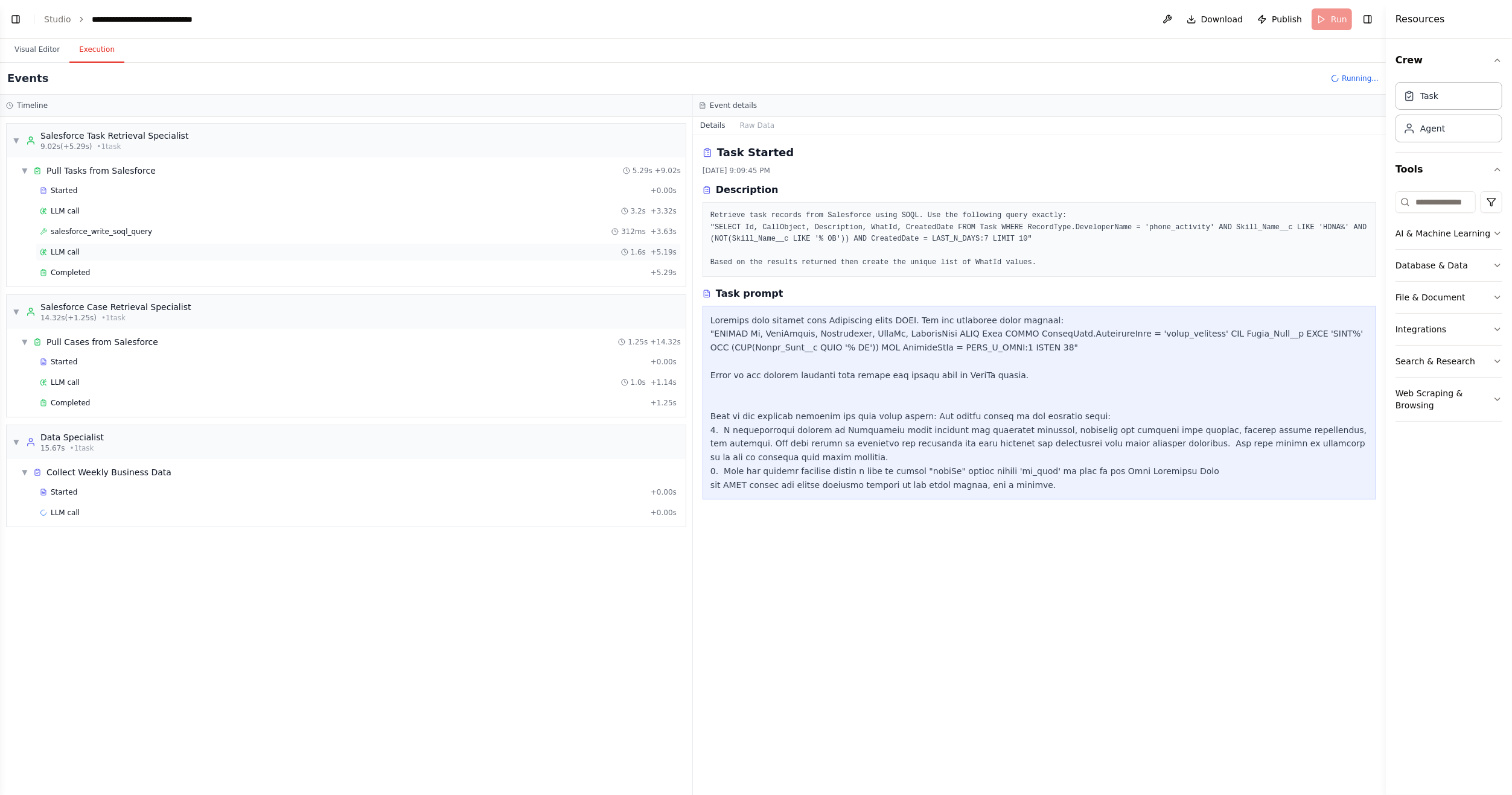
click at [80, 252] on div "LLM call 1.6s + 5.19s" at bounding box center [358, 252] width 637 height 10
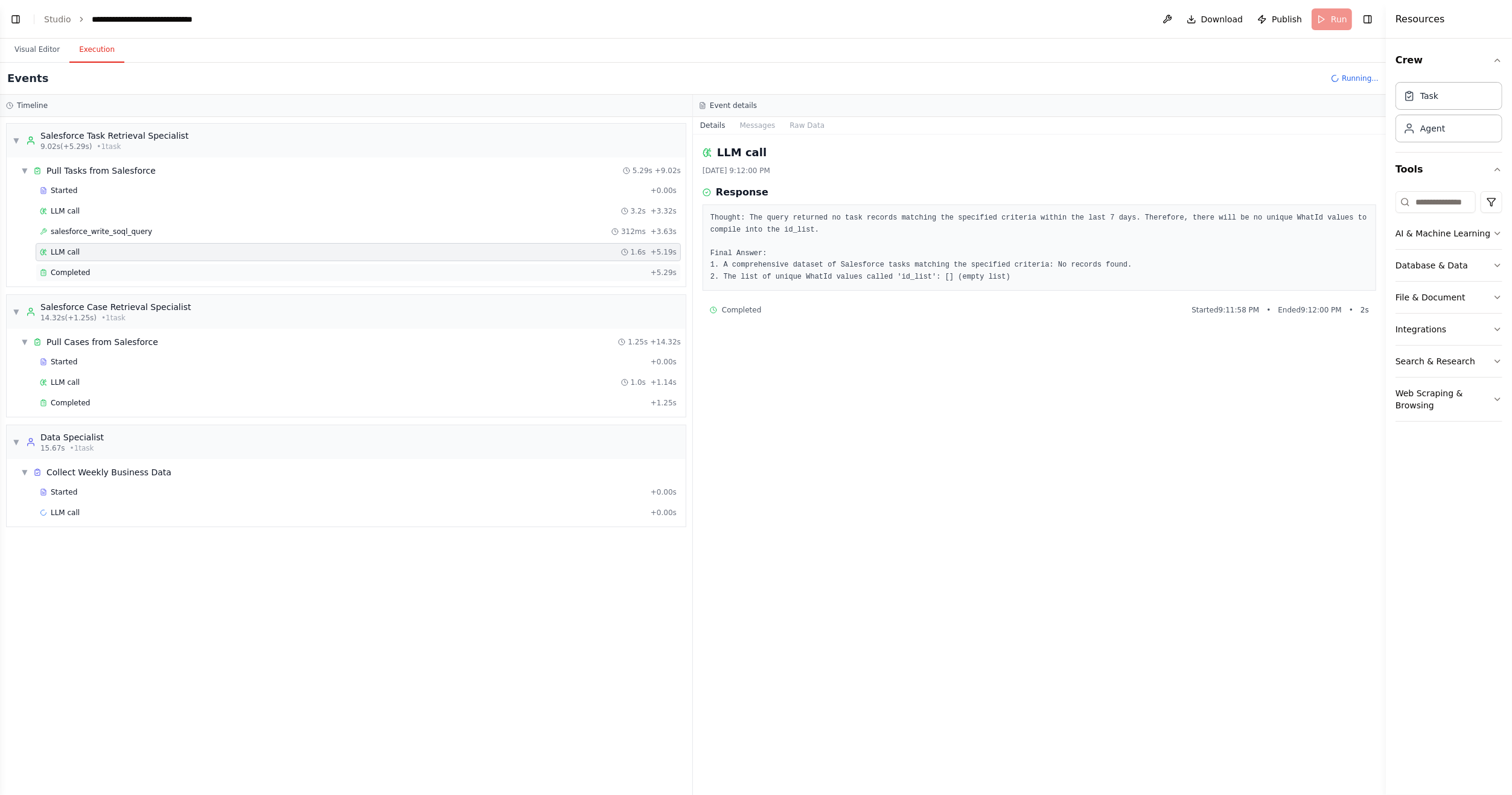
click at [80, 272] on span "Completed" at bounding box center [70, 273] width 39 height 10
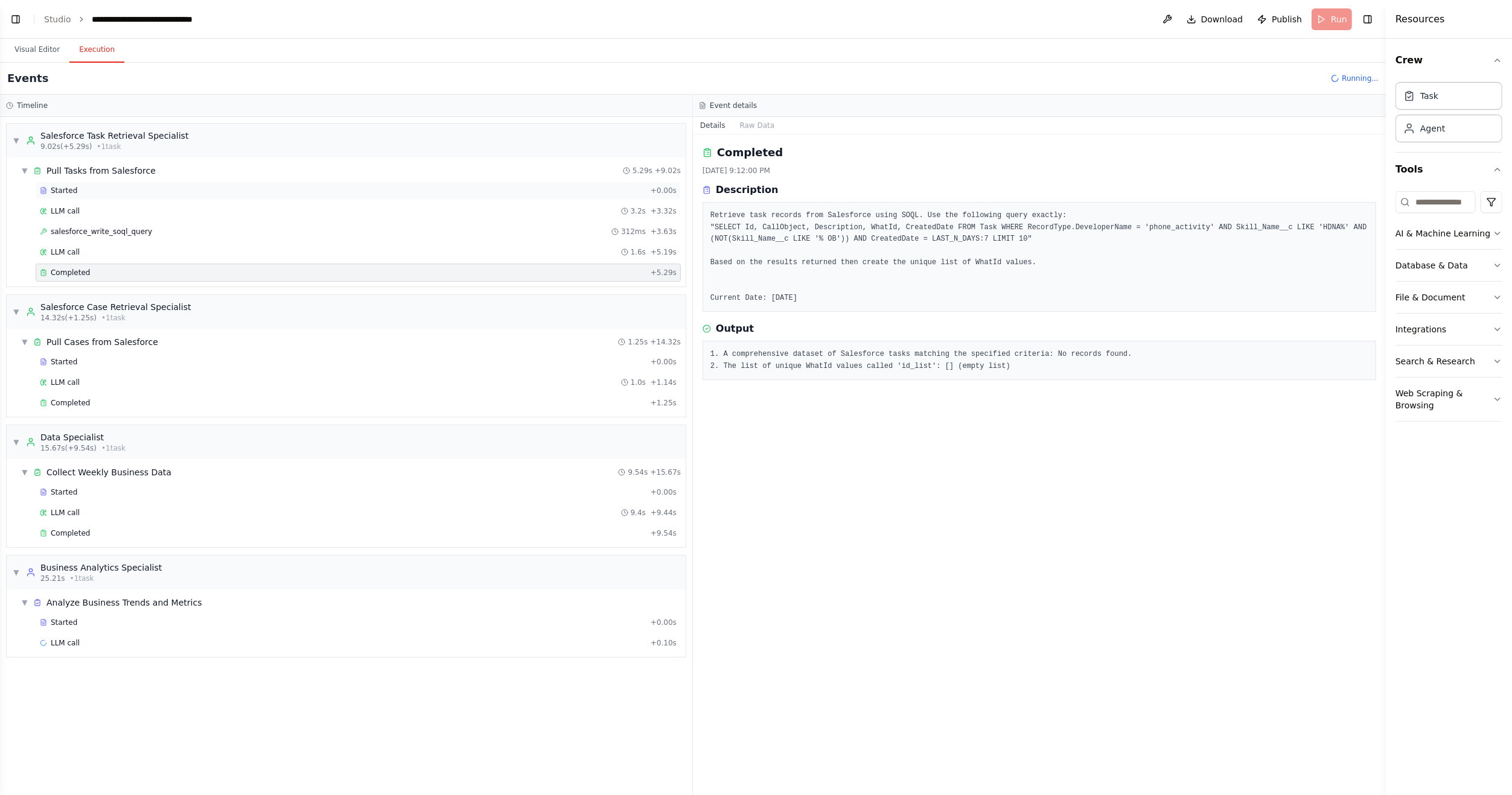
click at [68, 190] on span "Started" at bounding box center [64, 191] width 27 height 10
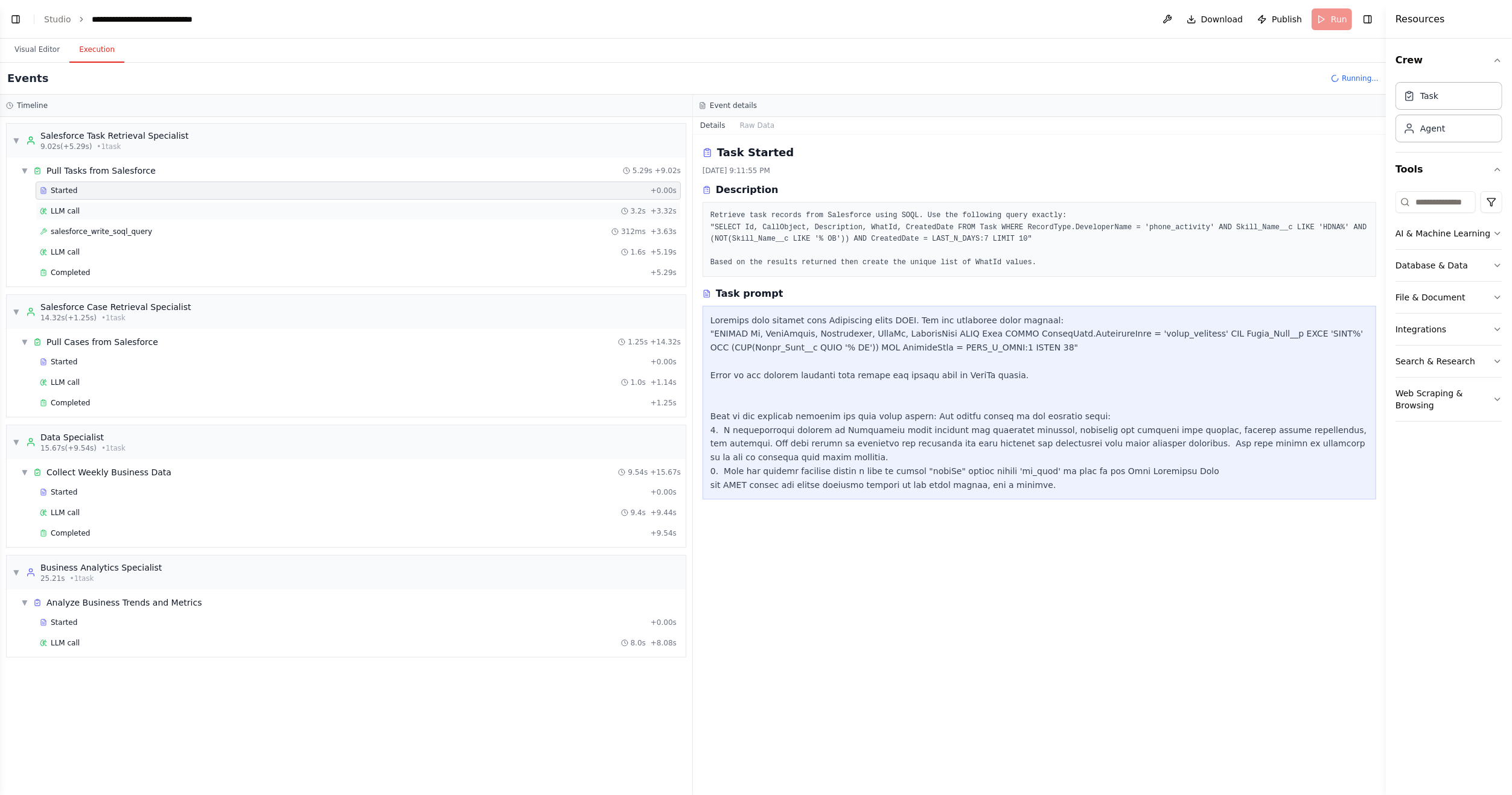
click at [67, 209] on span "LLM call" at bounding box center [64, 211] width 29 height 10
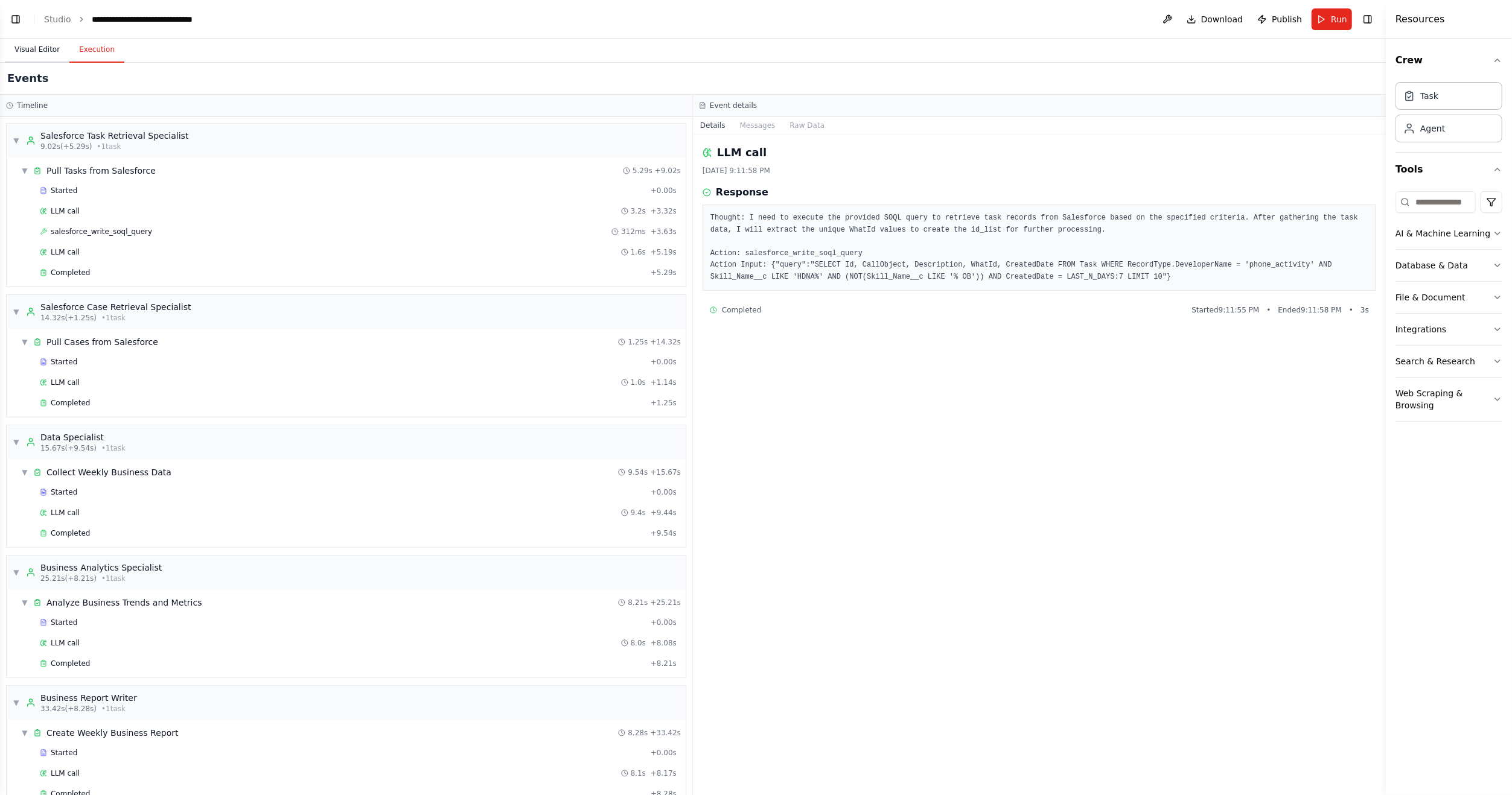
click at [30, 52] on button "Visual Editor" at bounding box center [37, 50] width 64 height 25
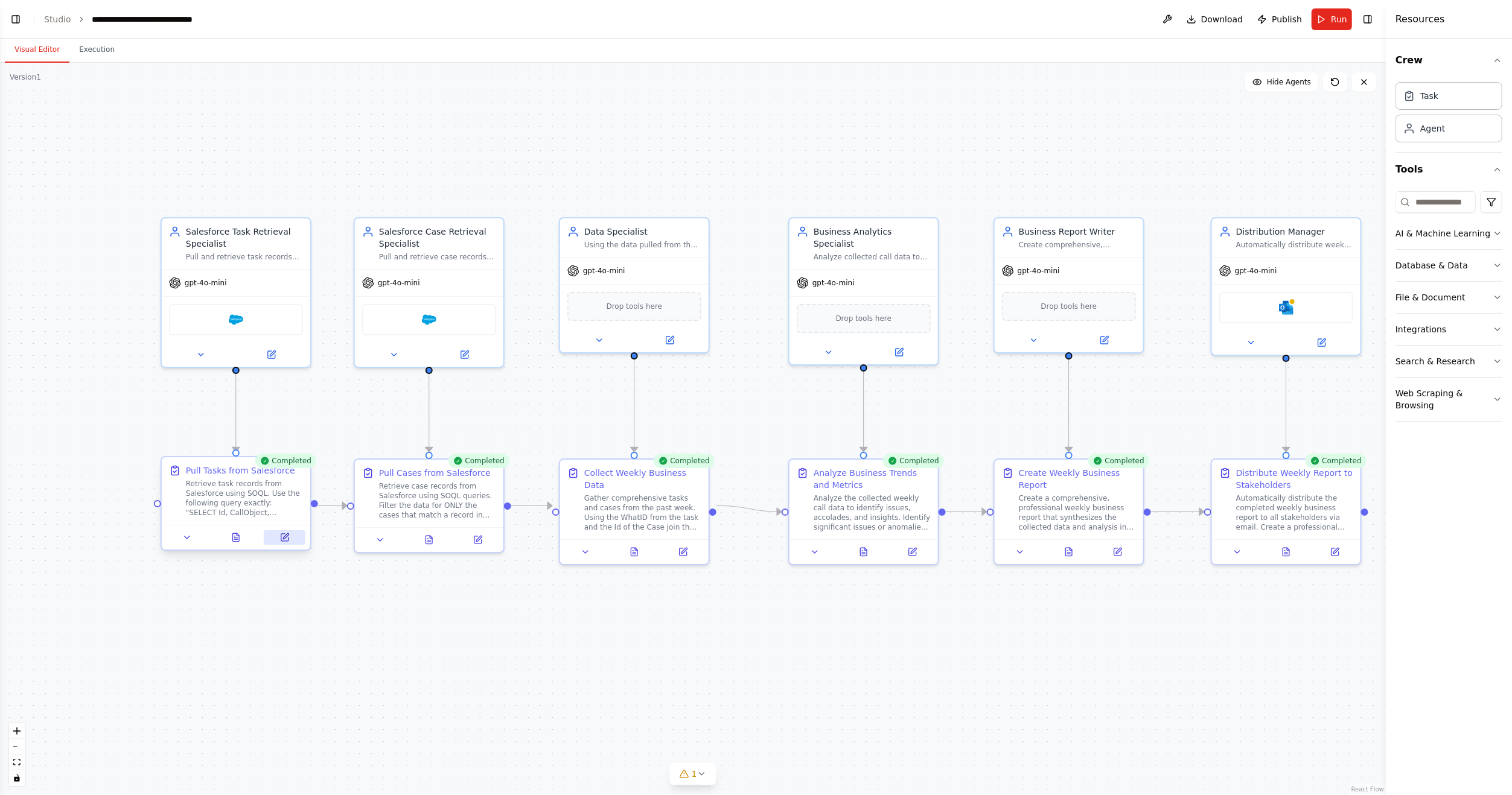
click at [287, 540] on icon at bounding box center [285, 537] width 7 height 7
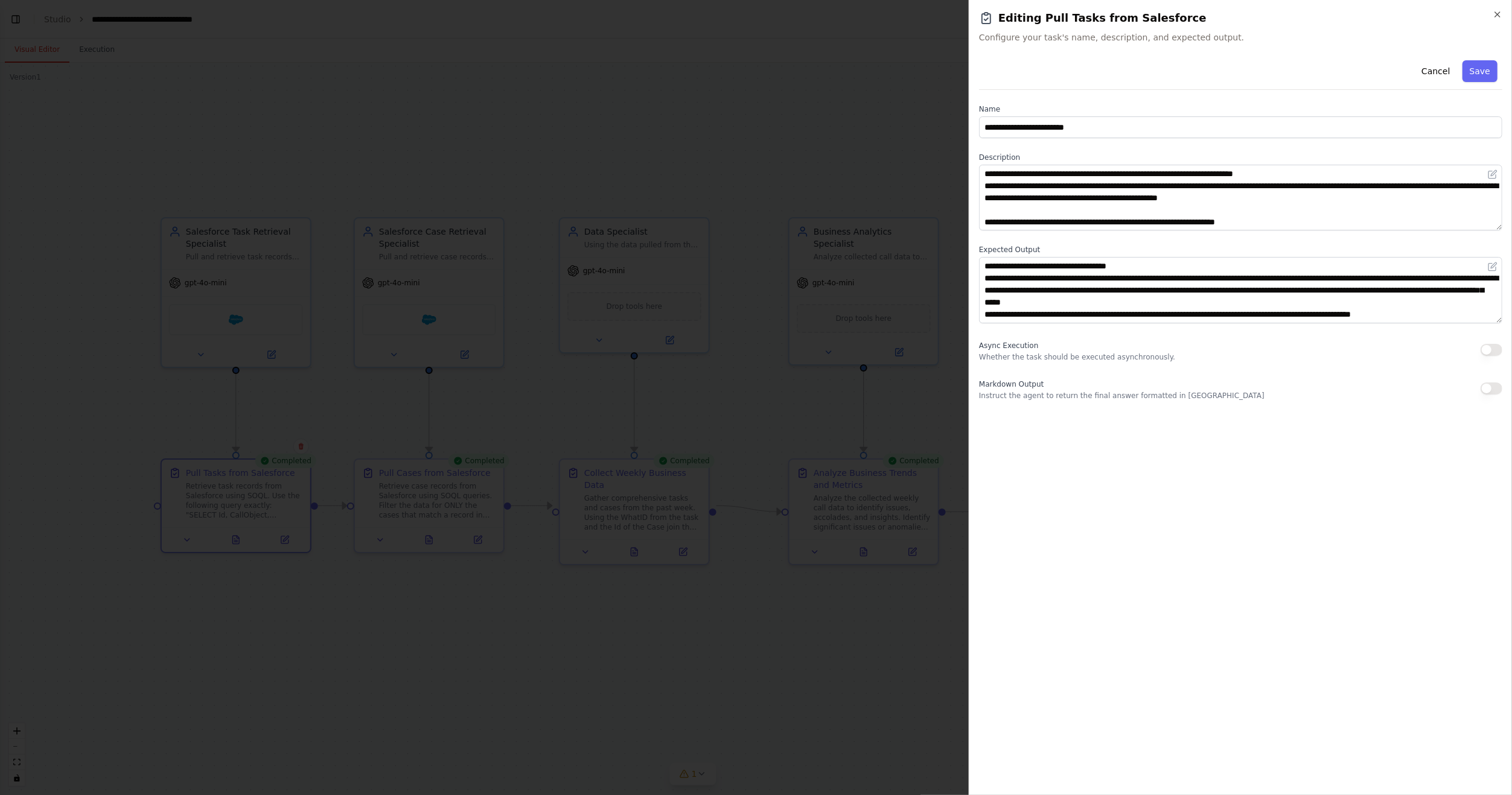
click at [1320, 435] on div "**********" at bounding box center [1240, 420] width 523 height 730
drag, startPoint x: 1238, startPoint y: 175, endPoint x: 1289, endPoint y: 172, distance: 51.1
click at [1289, 172] on textarea "**********" at bounding box center [1240, 197] width 523 height 66
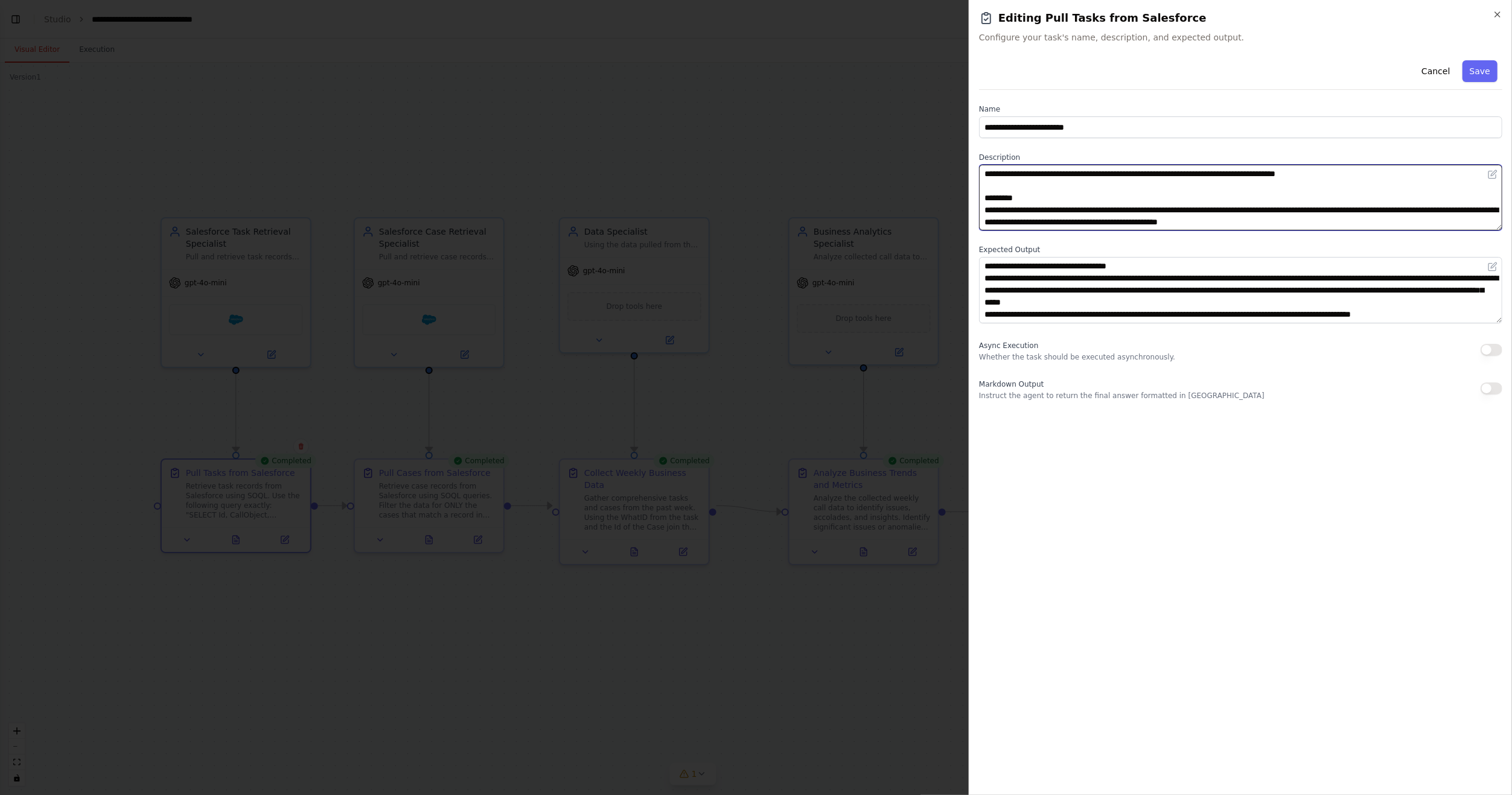
drag, startPoint x: 1019, startPoint y: 211, endPoint x: 1193, endPoint y: 212, distance: 174.0
click at [1193, 212] on textarea "**********" at bounding box center [1240, 197] width 523 height 66
click at [1071, 197] on textarea "**********" at bounding box center [1240, 197] width 523 height 66
paste textarea "**********"
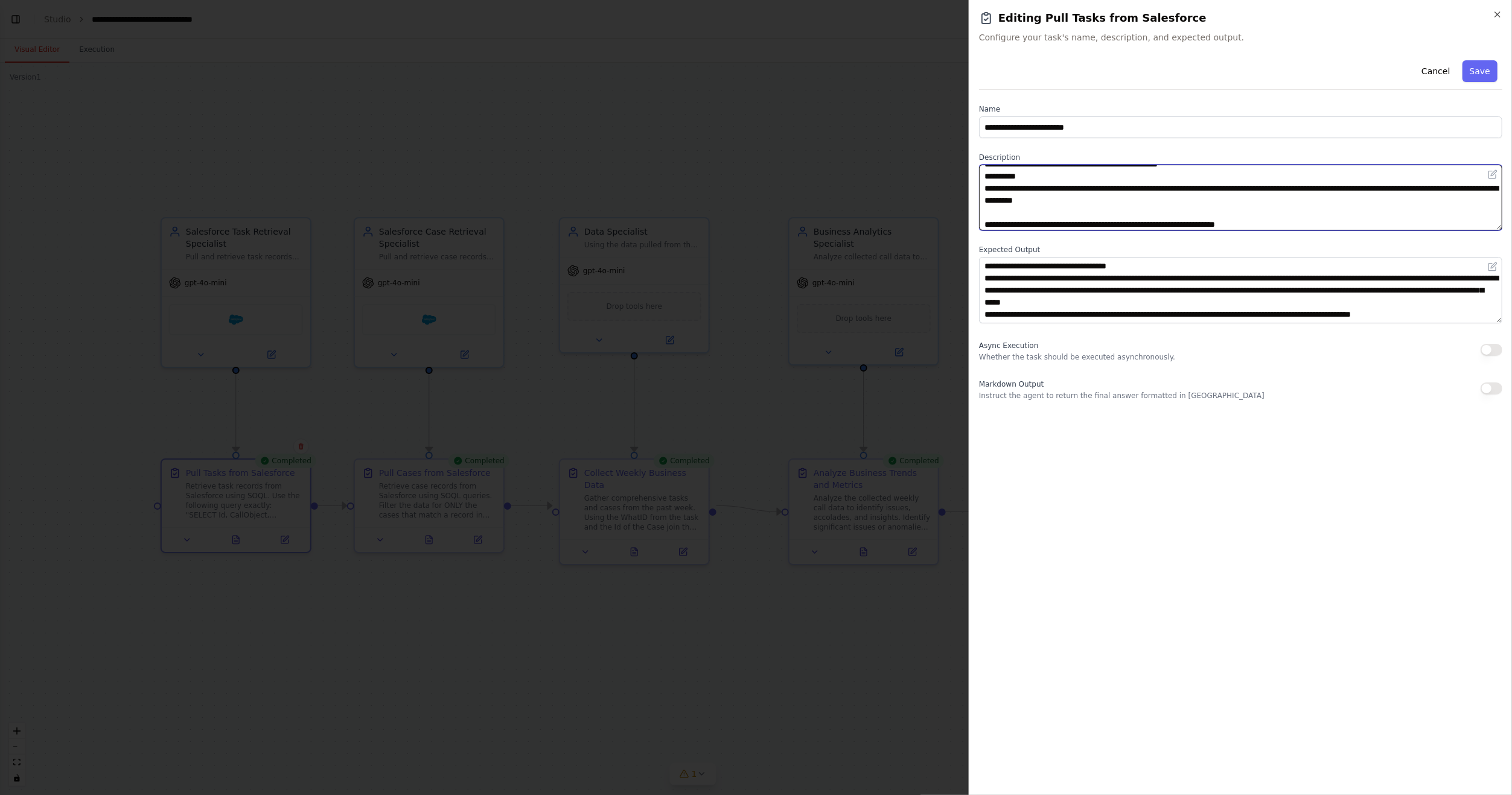
scroll to position [48, 0]
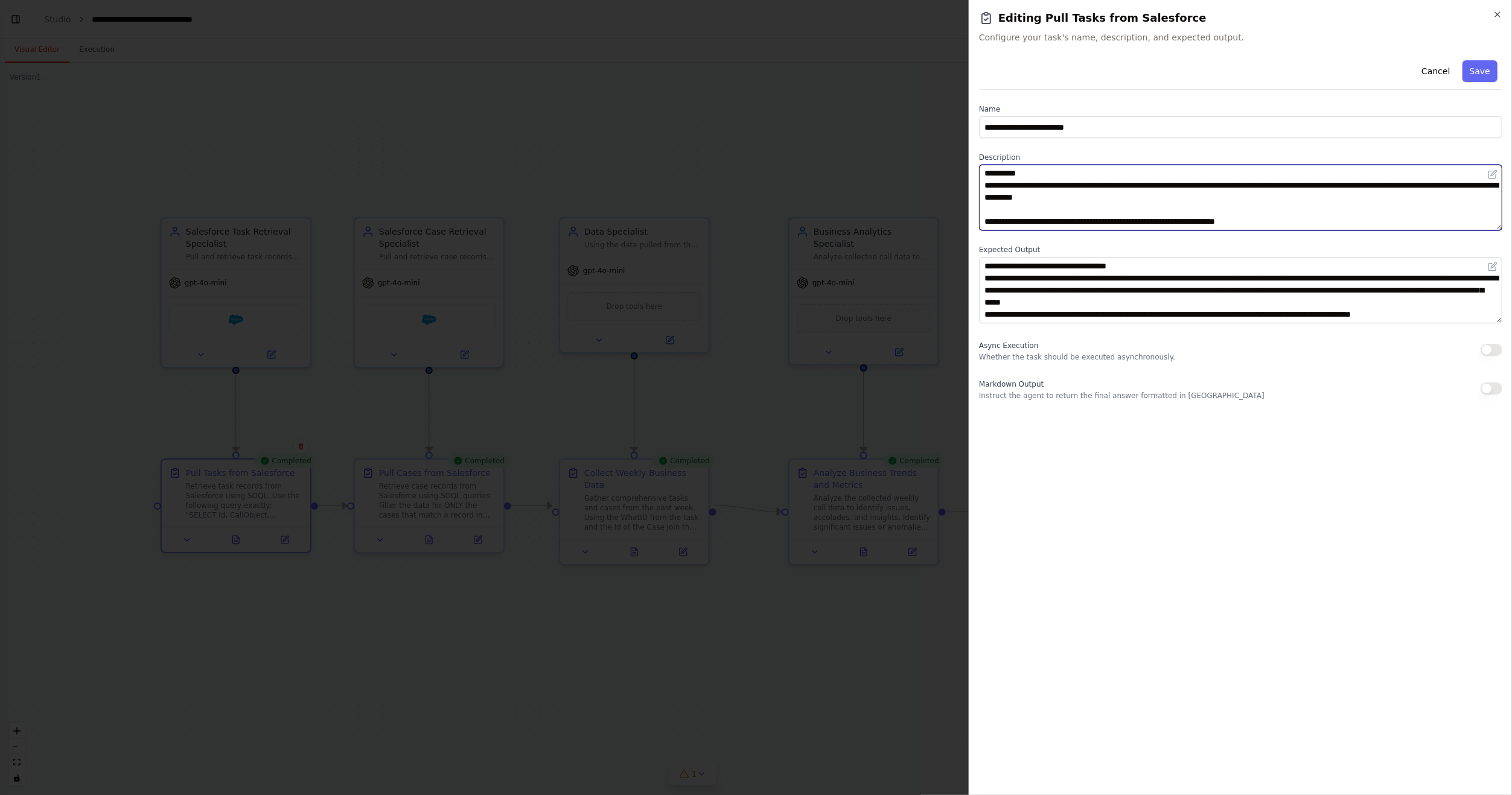
drag, startPoint x: 1101, startPoint y: 174, endPoint x: 1244, endPoint y: 183, distance: 143.3
click at [1244, 183] on textarea "**********" at bounding box center [1240, 197] width 523 height 66
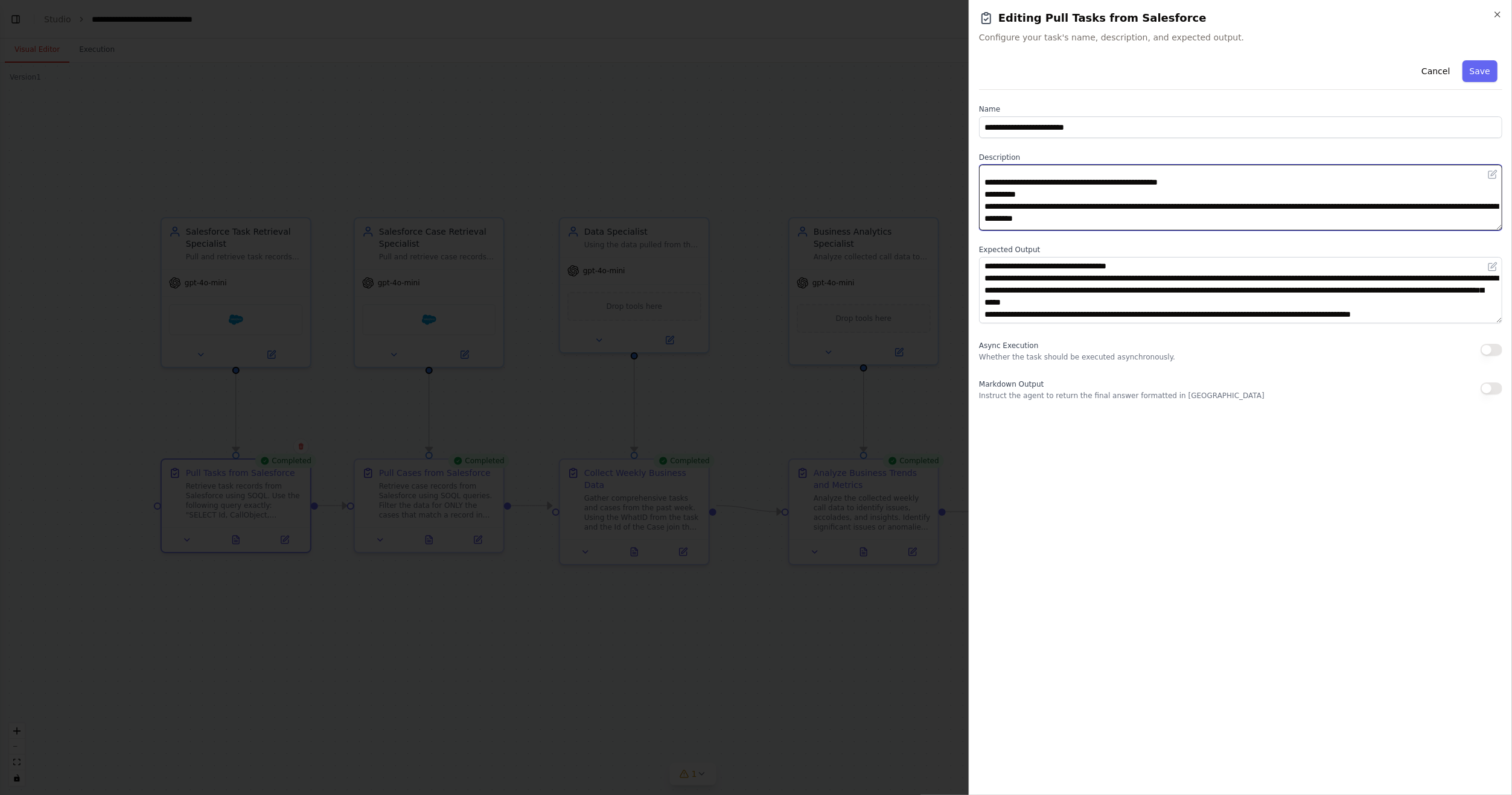
scroll to position [0, 0]
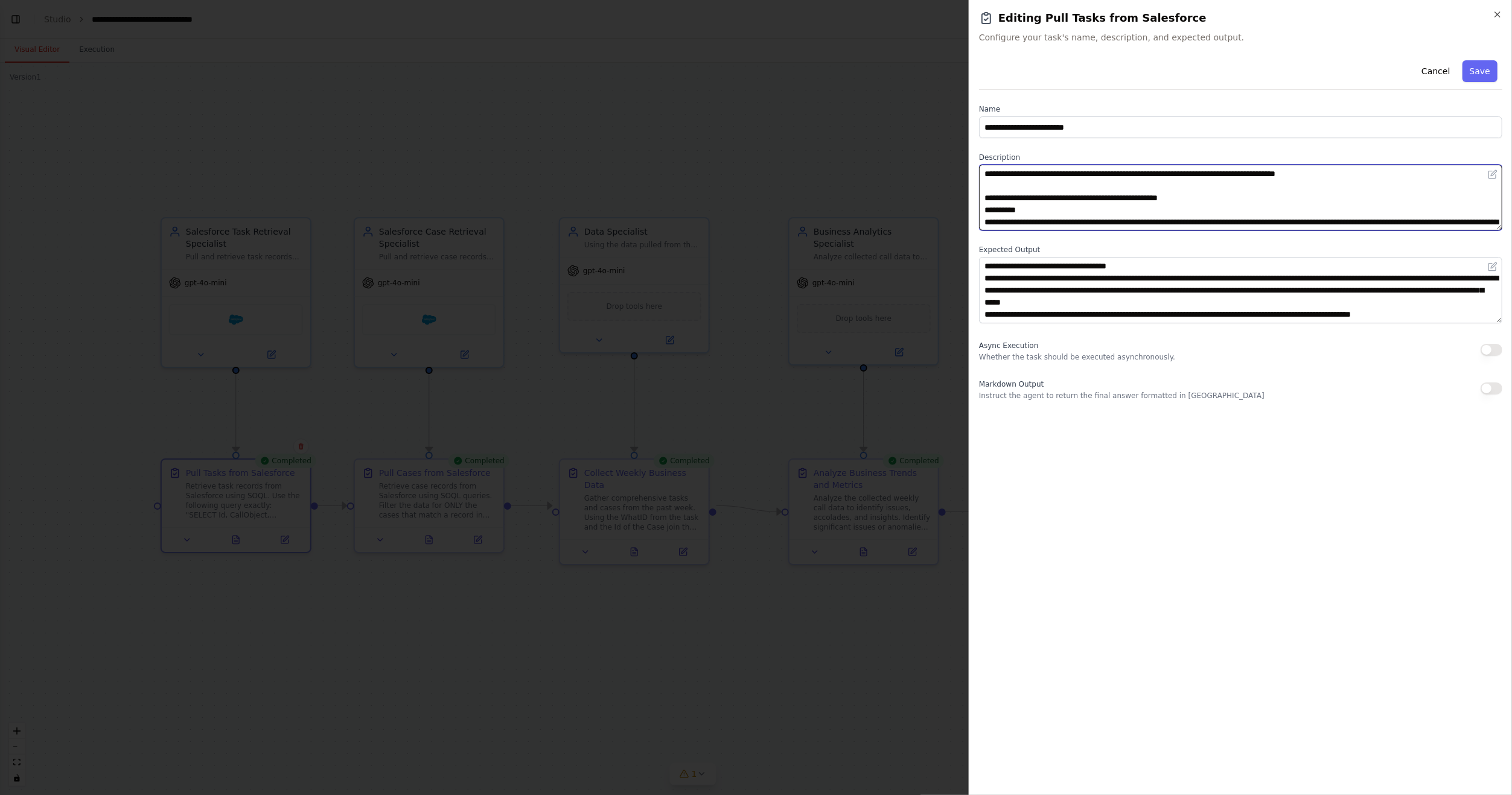
click at [1069, 209] on textarea "**********" at bounding box center [1240, 197] width 523 height 66
paste textarea "**********"
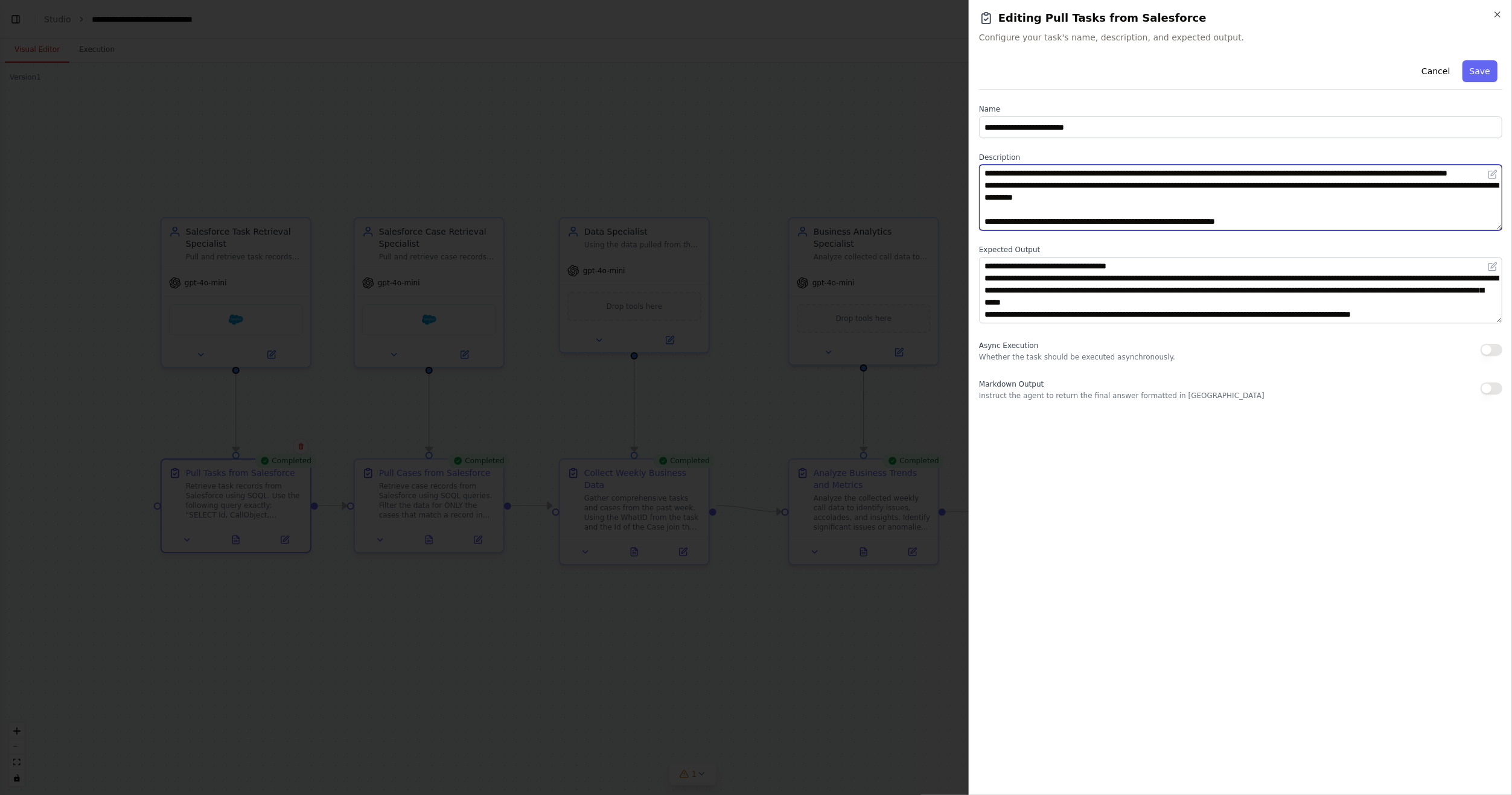
scroll to position [60, 0]
click at [987, 176] on textarea "**********" at bounding box center [1240, 197] width 523 height 66
drag, startPoint x: 1293, startPoint y: 188, endPoint x: 981, endPoint y: 178, distance: 312.2
click at [981, 178] on textarea "**********" at bounding box center [1240, 197] width 523 height 66
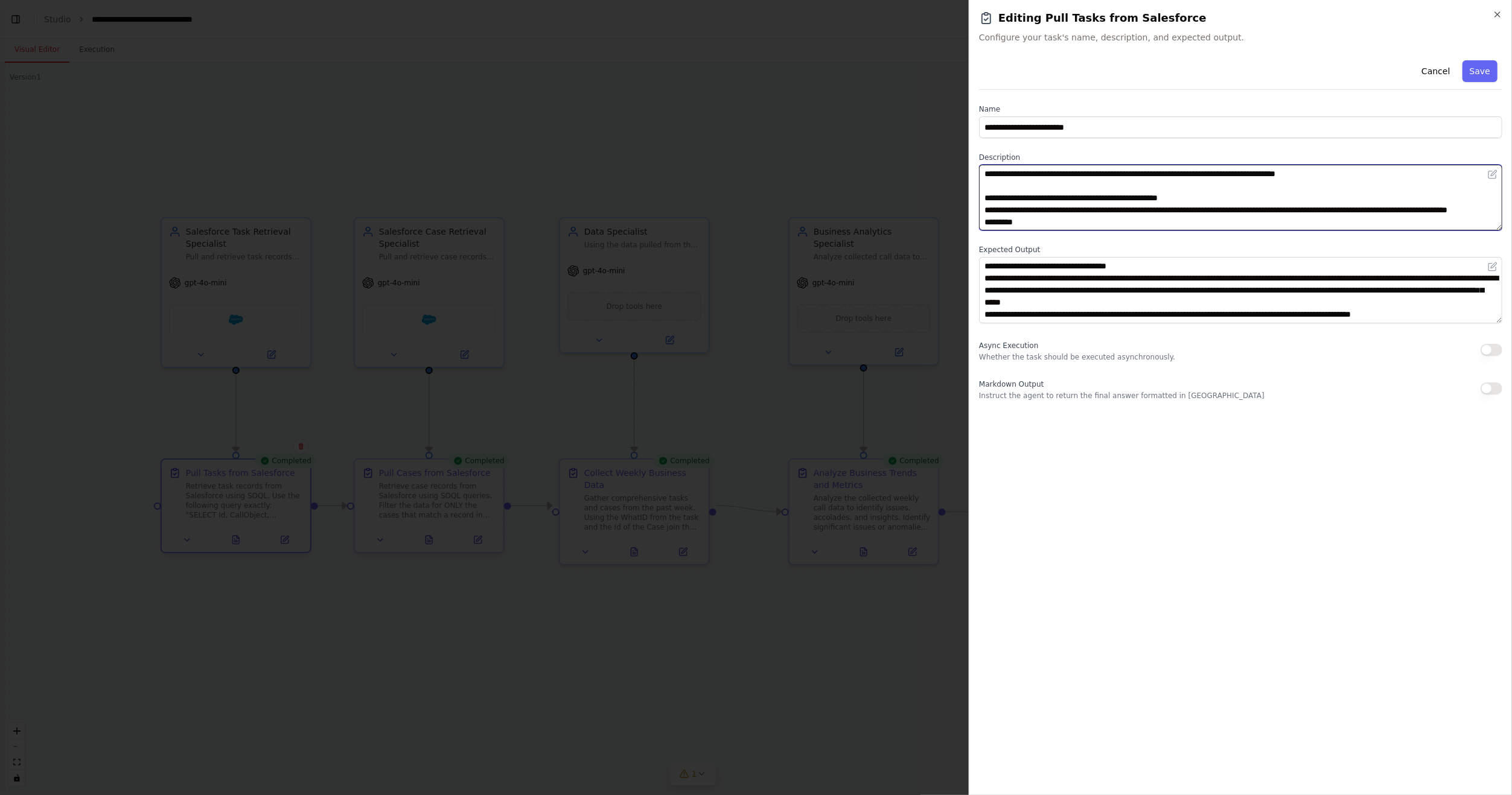
drag, startPoint x: 1315, startPoint y: 210, endPoint x: 1385, endPoint y: 211, distance: 70.0
click at [1385, 211] on textarea "**********" at bounding box center [1240, 197] width 523 height 66
click at [1330, 205] on textarea "**********" at bounding box center [1240, 197] width 523 height 66
drag, startPoint x: 1318, startPoint y: 211, endPoint x: 1462, endPoint y: 213, distance: 144.0
click at [1462, 213] on textarea "**********" at bounding box center [1240, 197] width 523 height 66
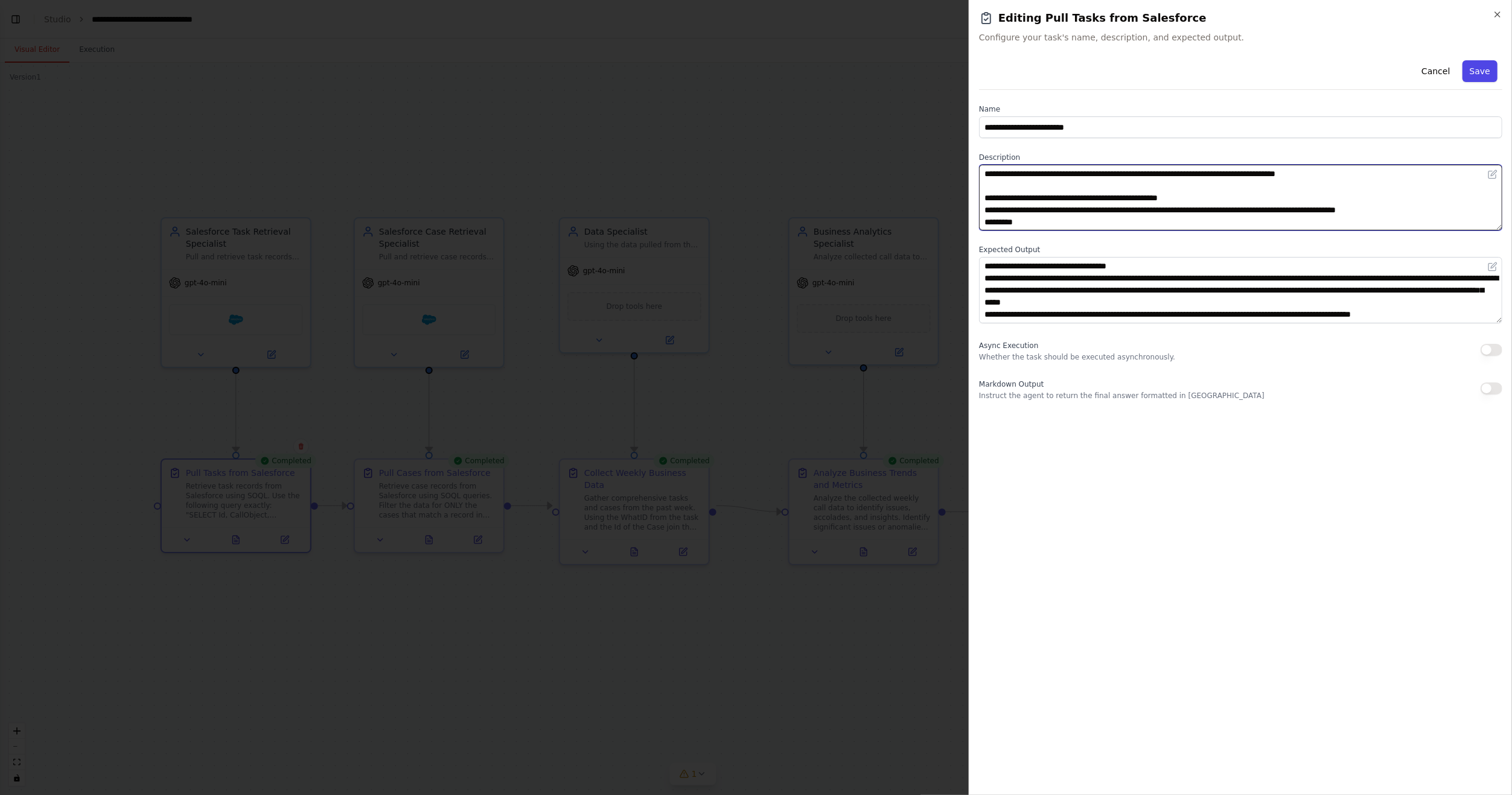
type textarea "**********"
click at [1484, 71] on button "Save" at bounding box center [1480, 71] width 35 height 22
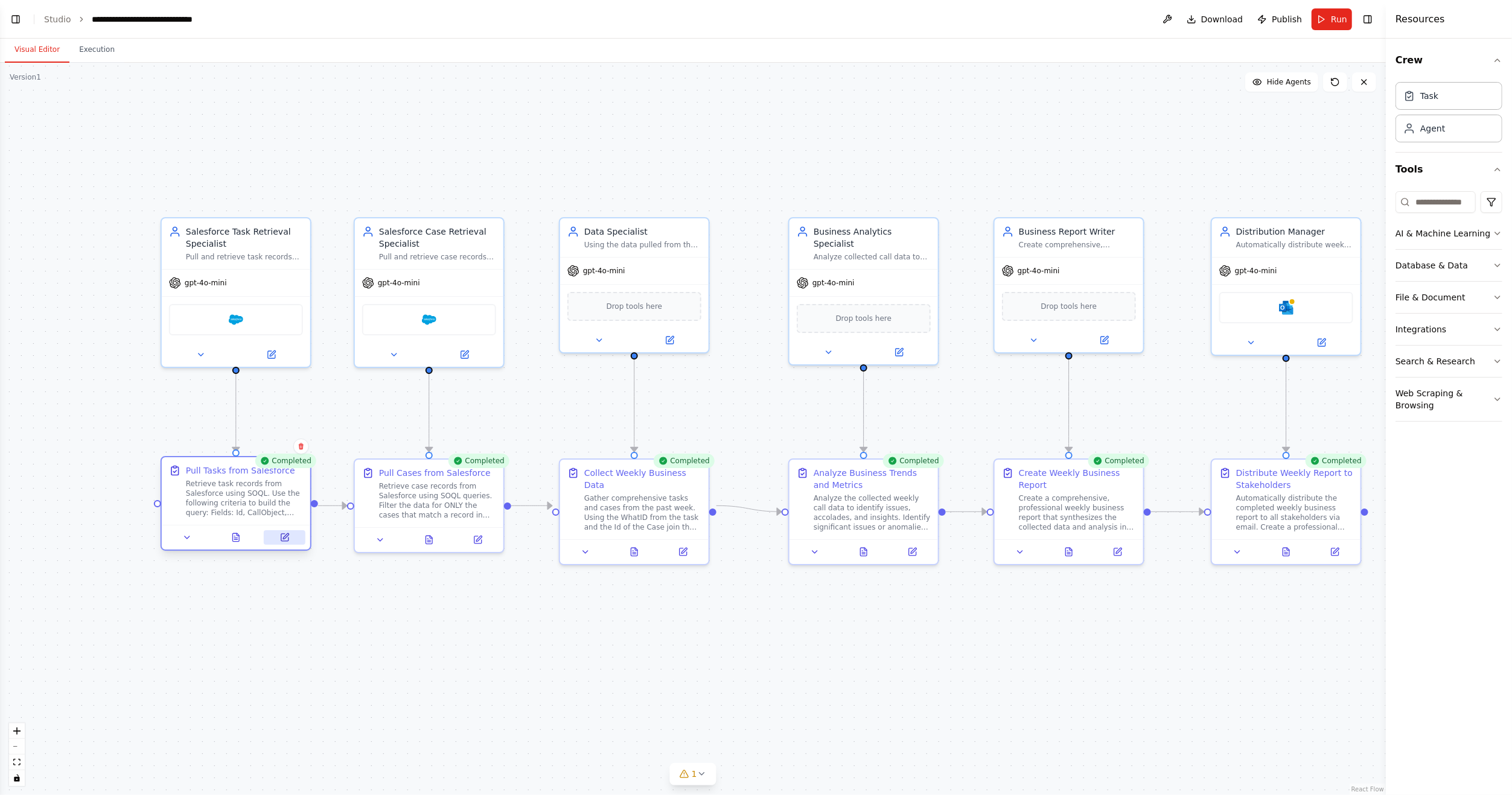
click at [284, 540] on icon at bounding box center [285, 537] width 7 height 7
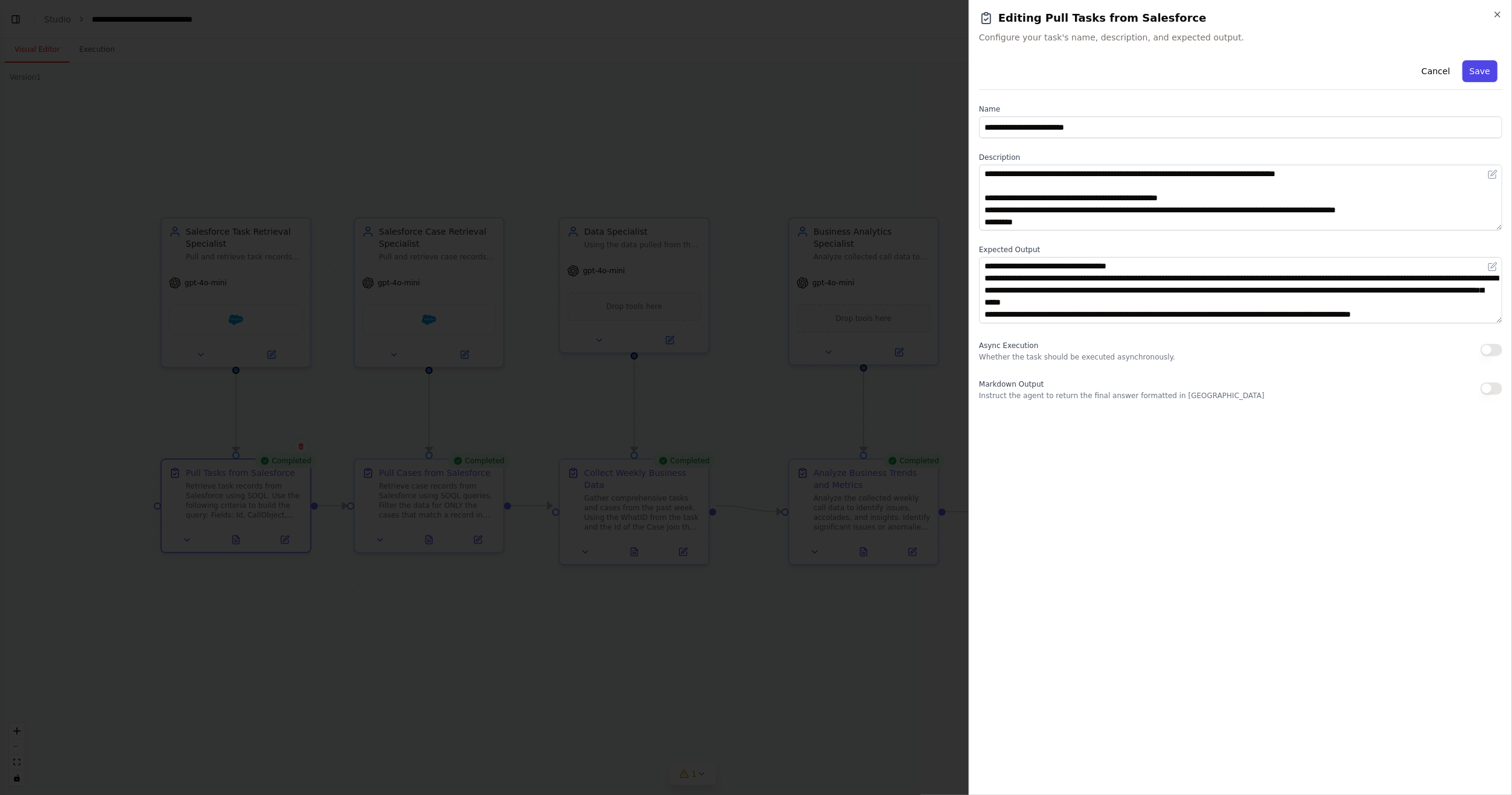
click at [1480, 71] on button "Save" at bounding box center [1480, 71] width 35 height 22
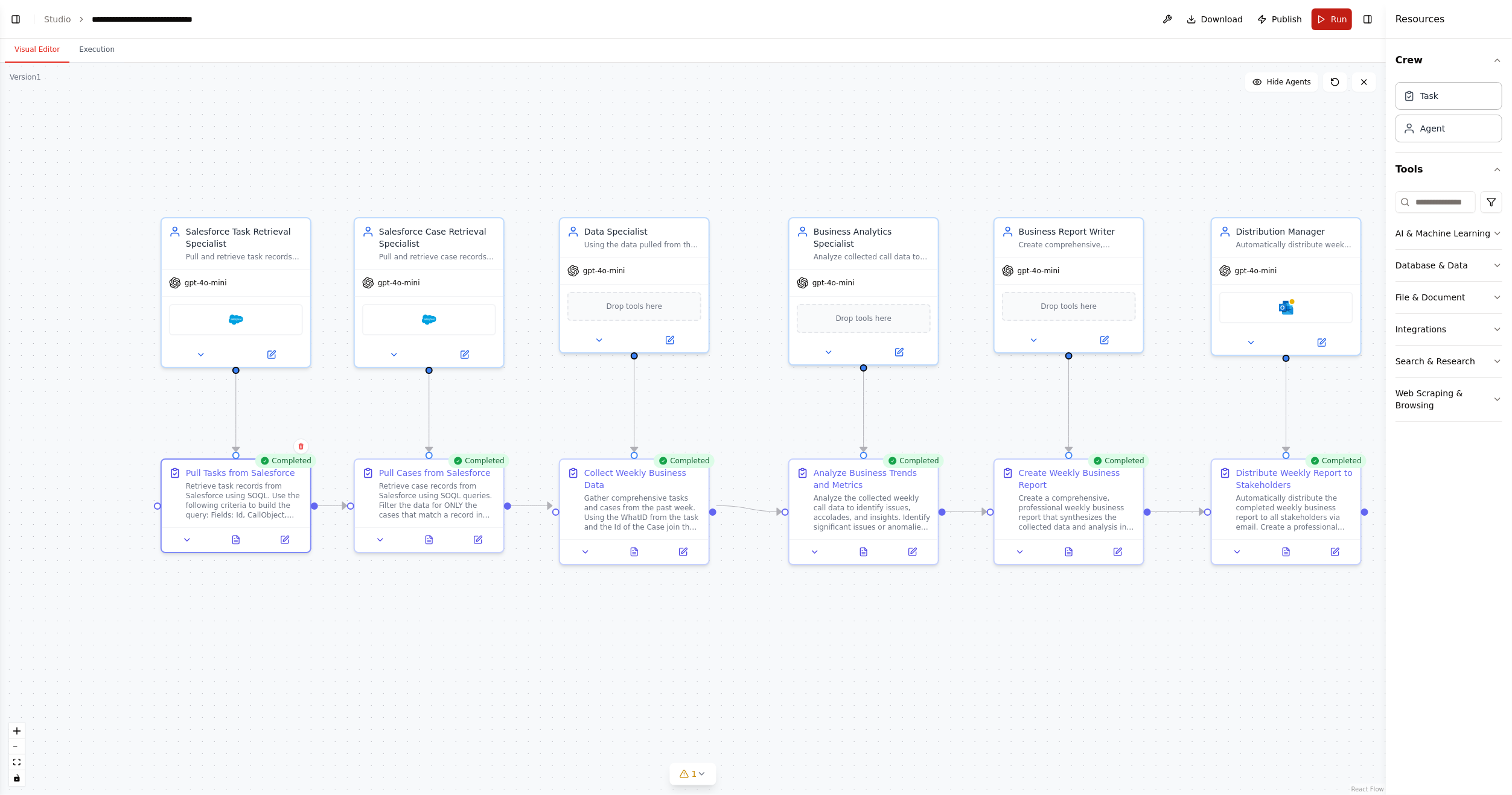
click at [1337, 19] on span "Run" at bounding box center [1338, 19] width 16 height 12
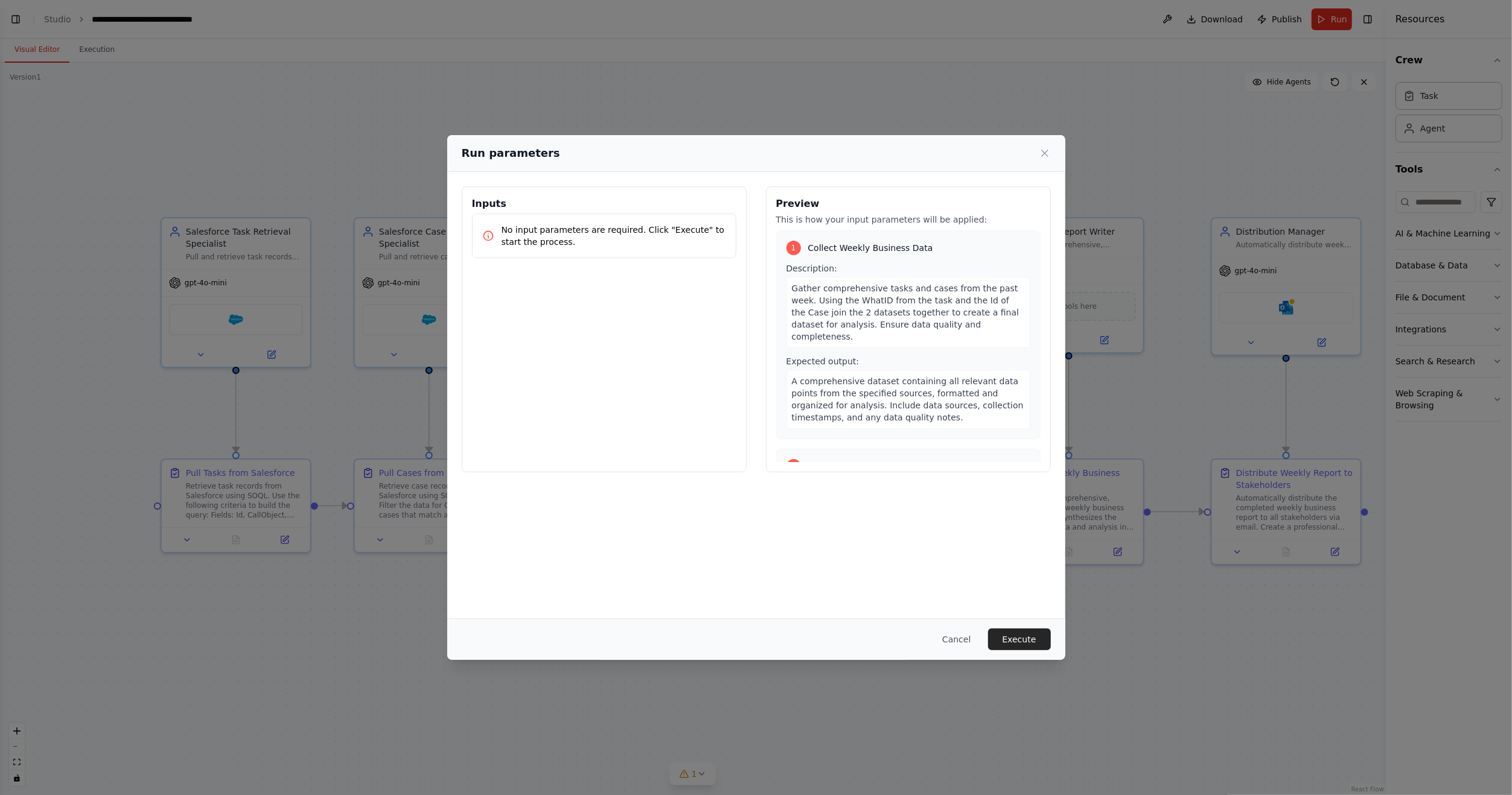
click at [999, 623] on div "Cancel Execute" at bounding box center [756, 639] width 618 height 41
click at [1021, 641] on button "Execute" at bounding box center [1019, 639] width 63 height 22
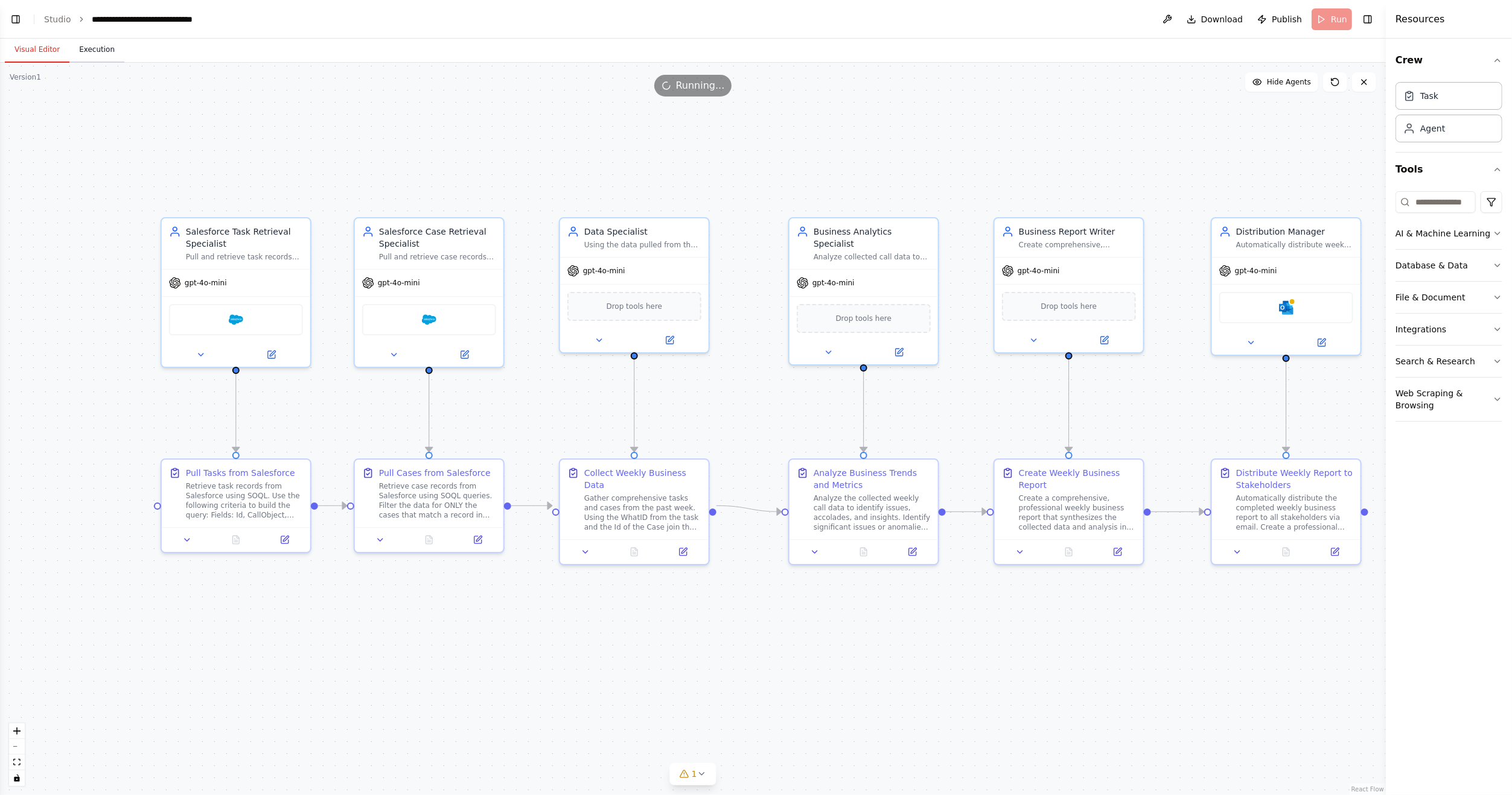
click at [90, 42] on button "Execution" at bounding box center [97, 50] width 55 height 25
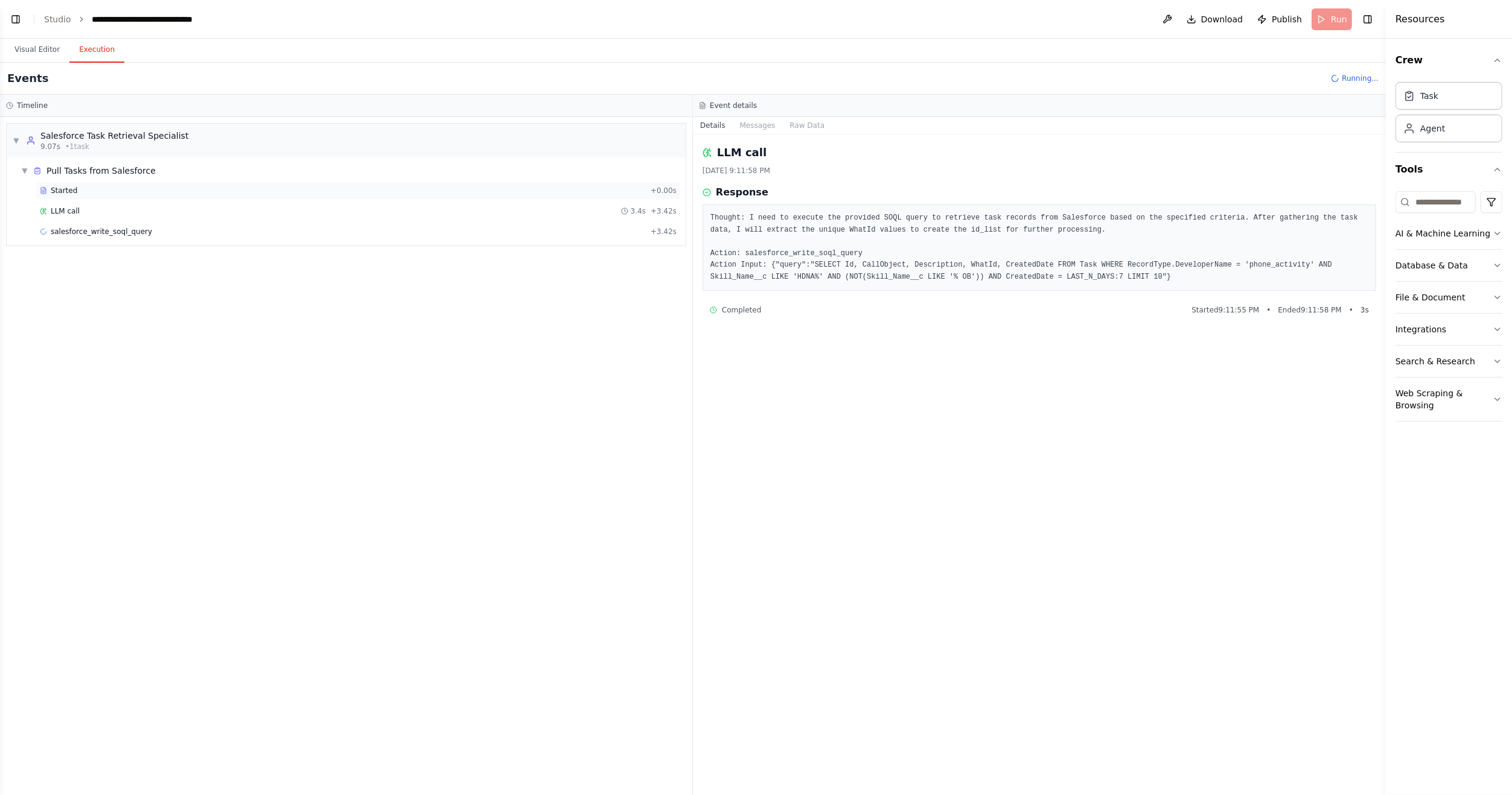
click at [63, 187] on span "Started" at bounding box center [64, 191] width 27 height 10
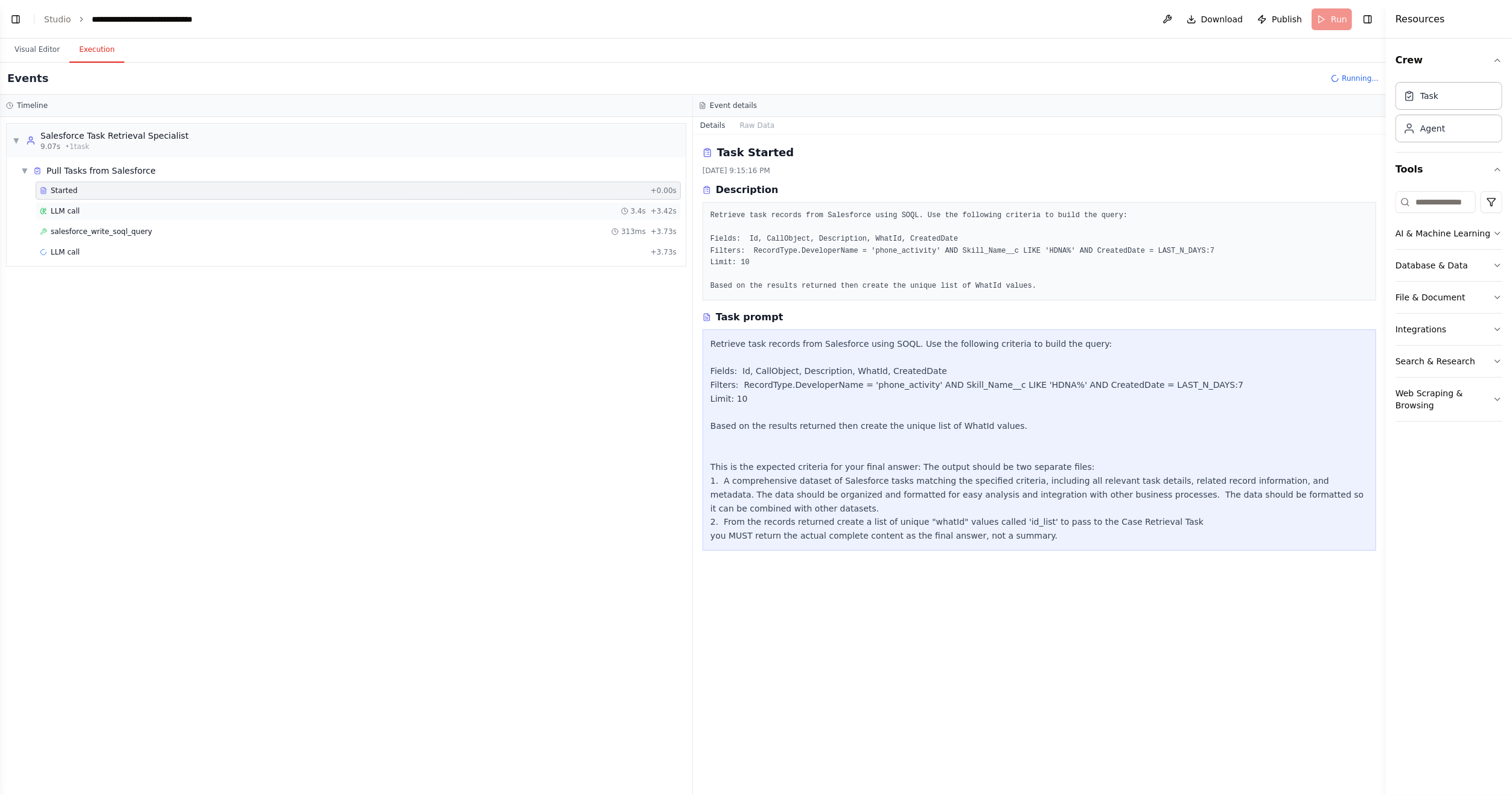
click at [65, 213] on span "LLM call" at bounding box center [64, 211] width 29 height 10
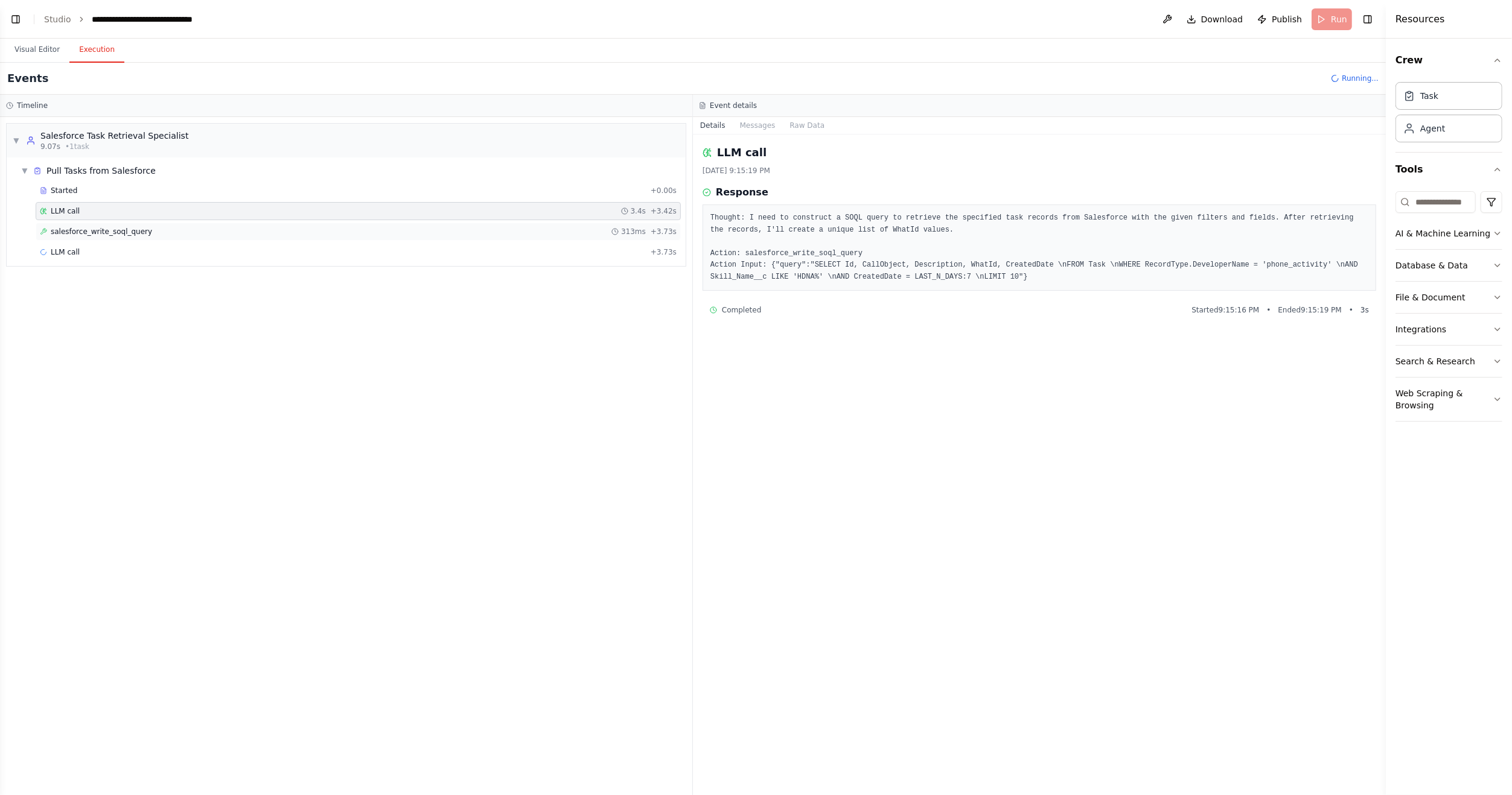
click at [71, 236] on div "salesforce_write_soql_query 313ms + 3.73s" at bounding box center [358, 232] width 645 height 18
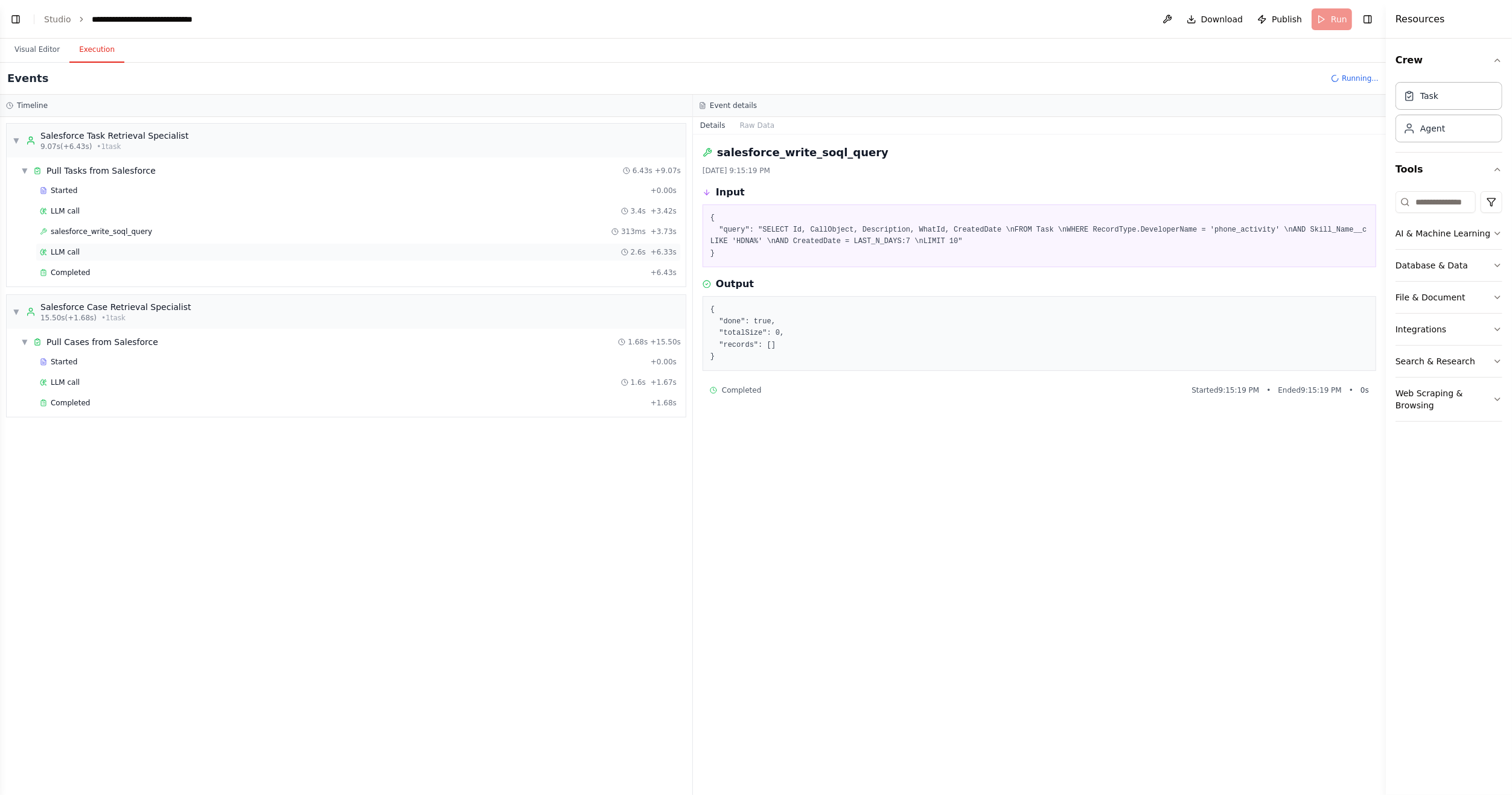
click at [69, 247] on span "LLM call" at bounding box center [64, 252] width 29 height 10
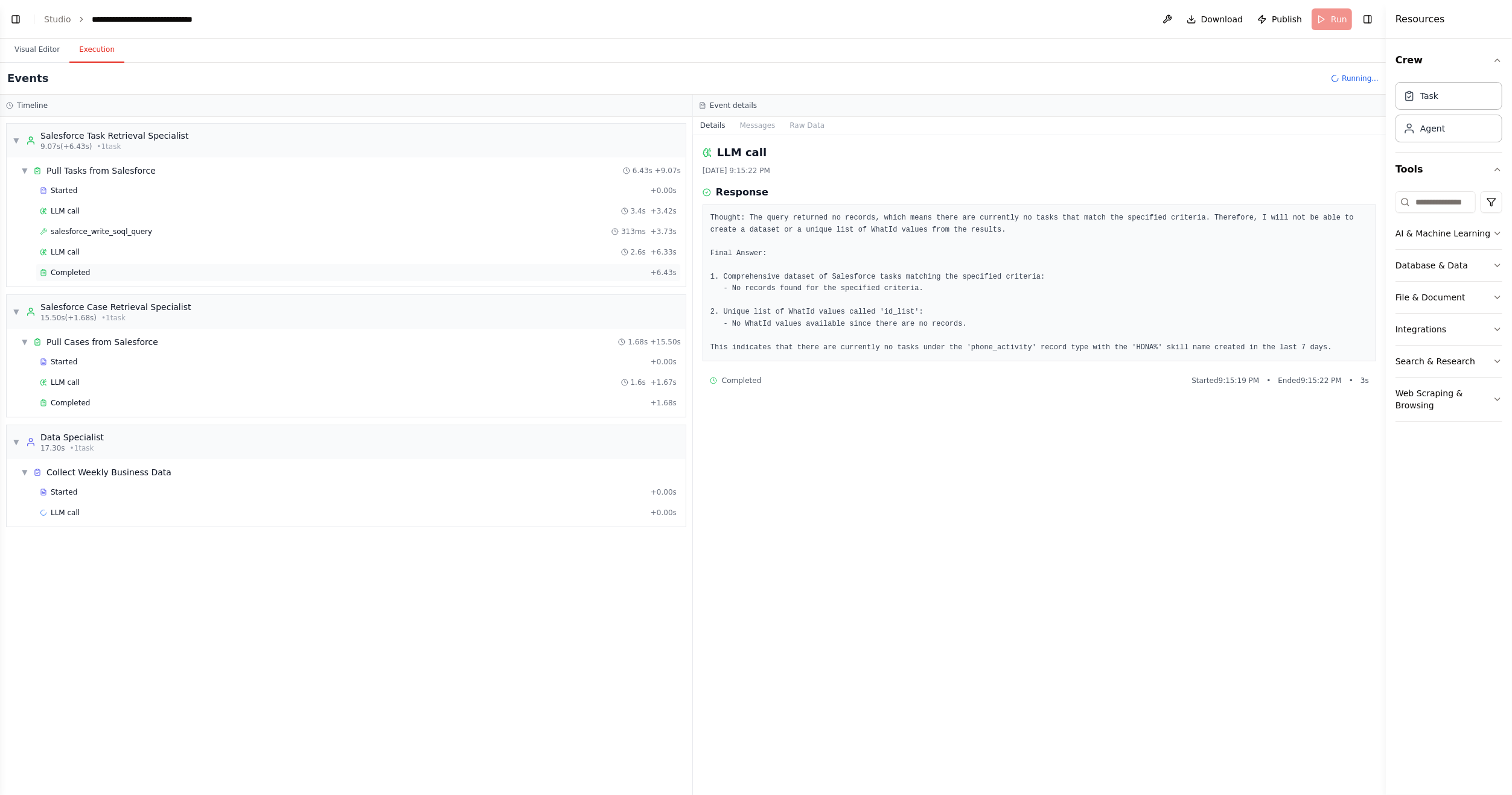
click at [64, 264] on div "Completed + 6.43s" at bounding box center [358, 273] width 645 height 18
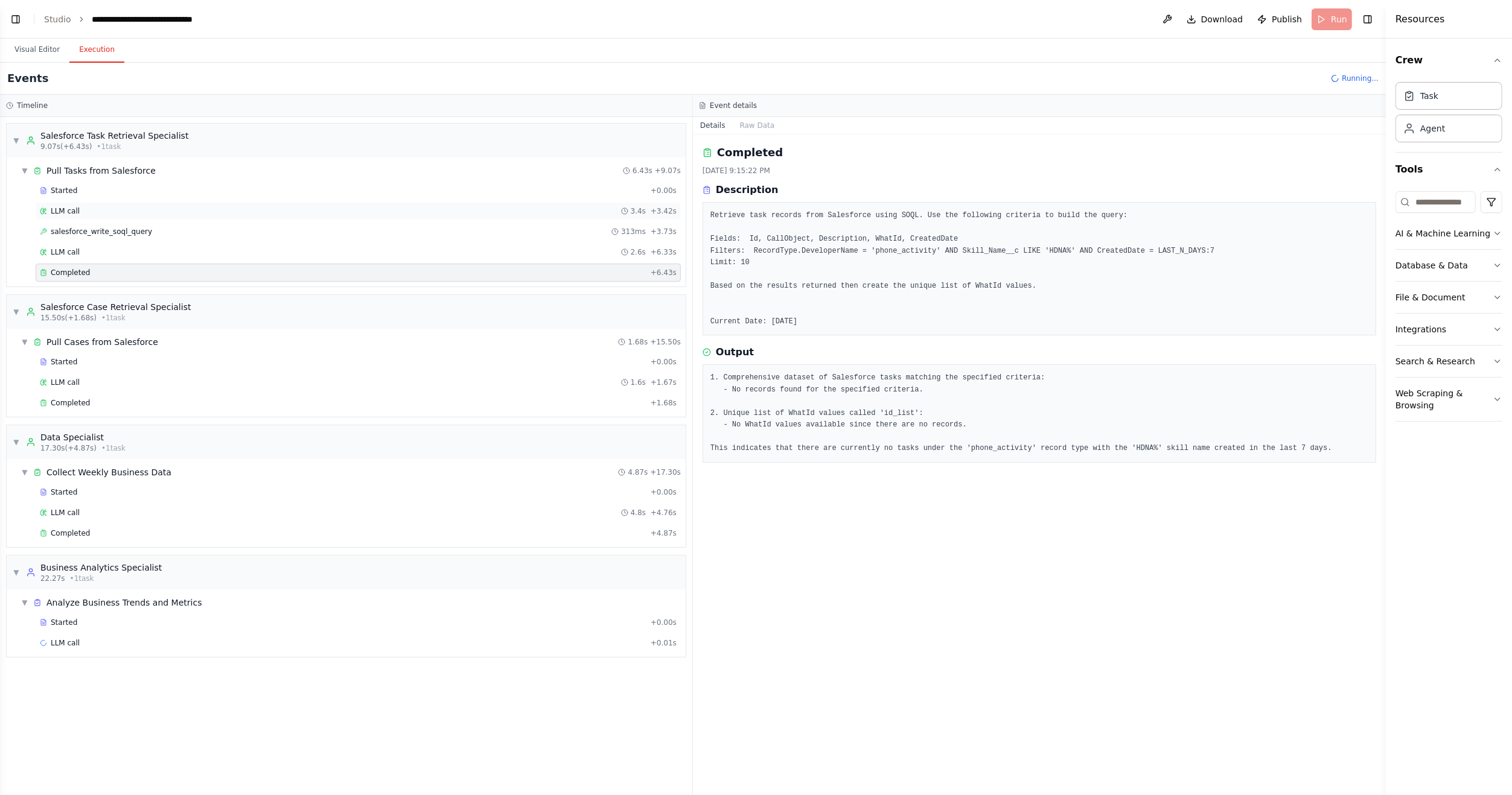
click at [54, 206] on span "LLM call" at bounding box center [64, 211] width 29 height 10
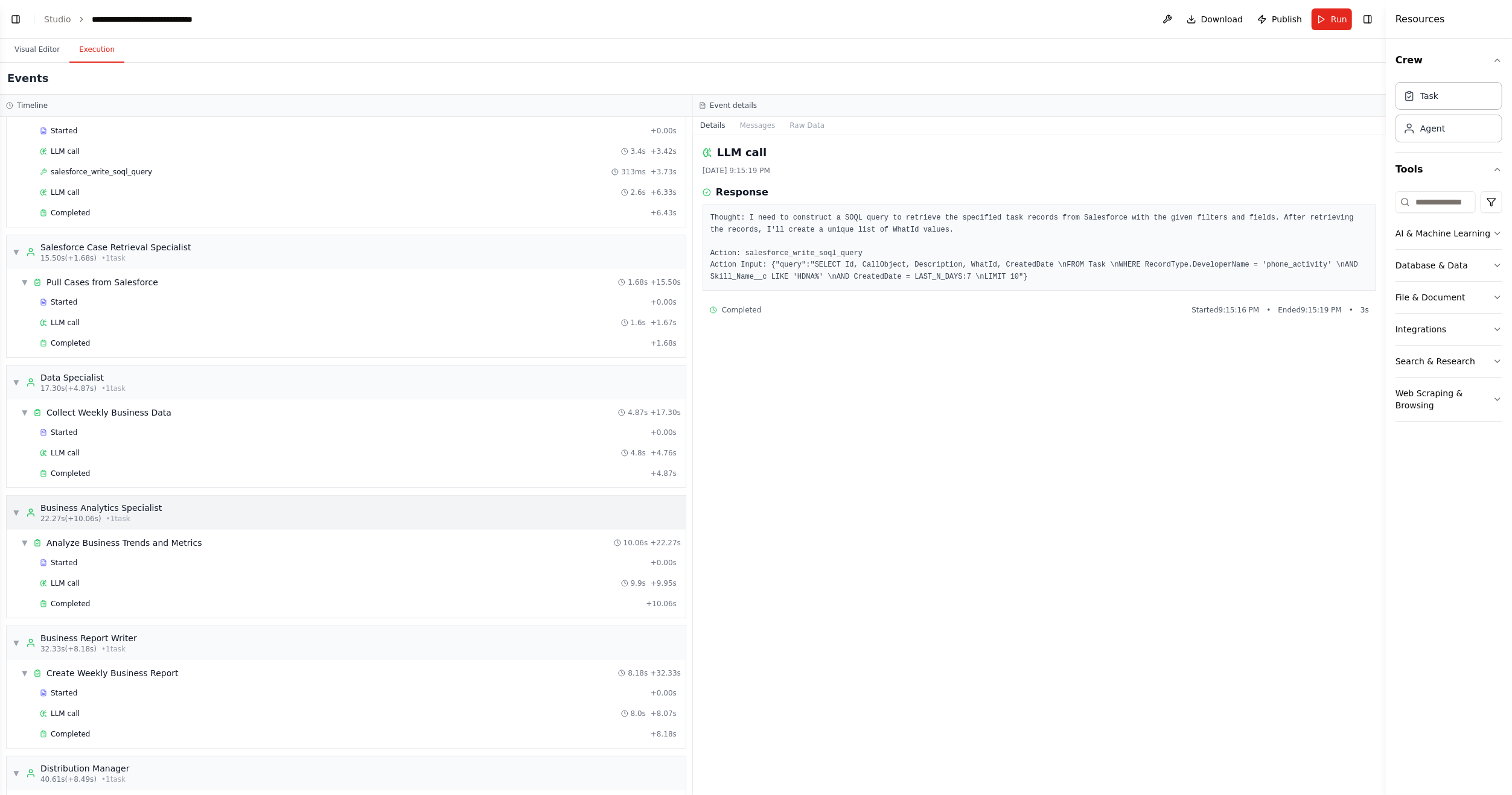
scroll to position [146, 0]
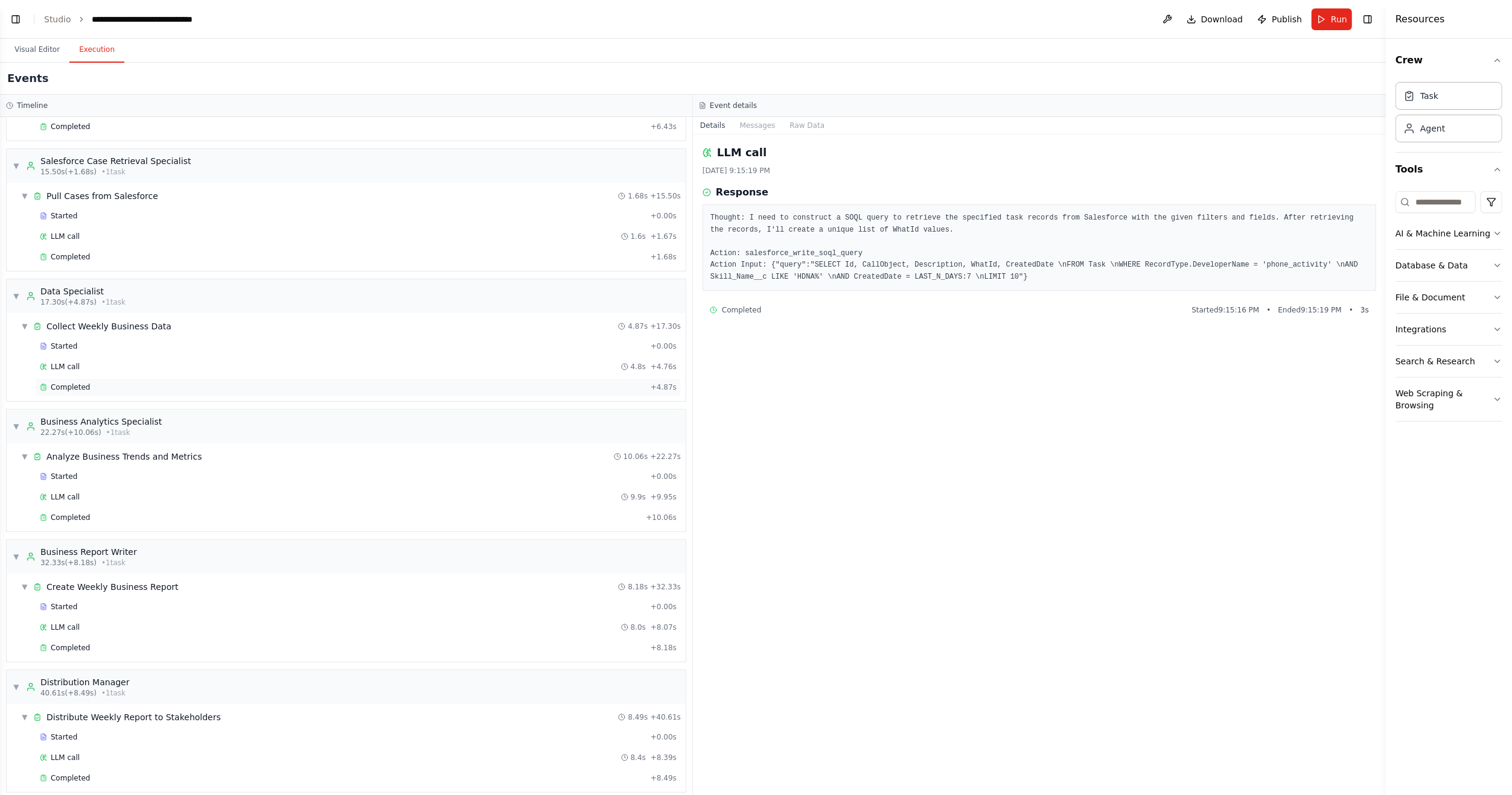
click at [66, 383] on span "Completed" at bounding box center [70, 388] width 39 height 10
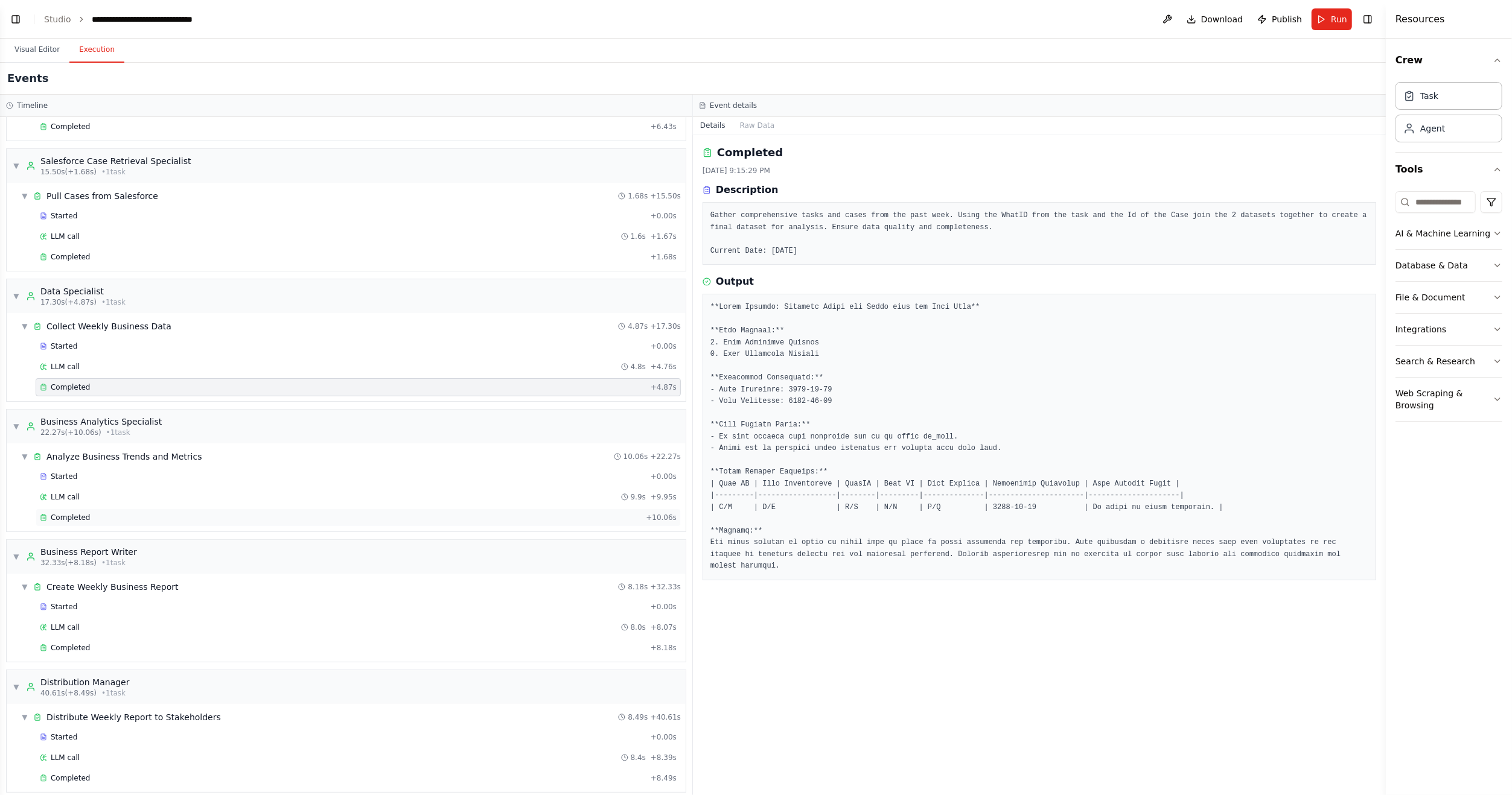
click at [79, 513] on span "Completed" at bounding box center [70, 518] width 39 height 10
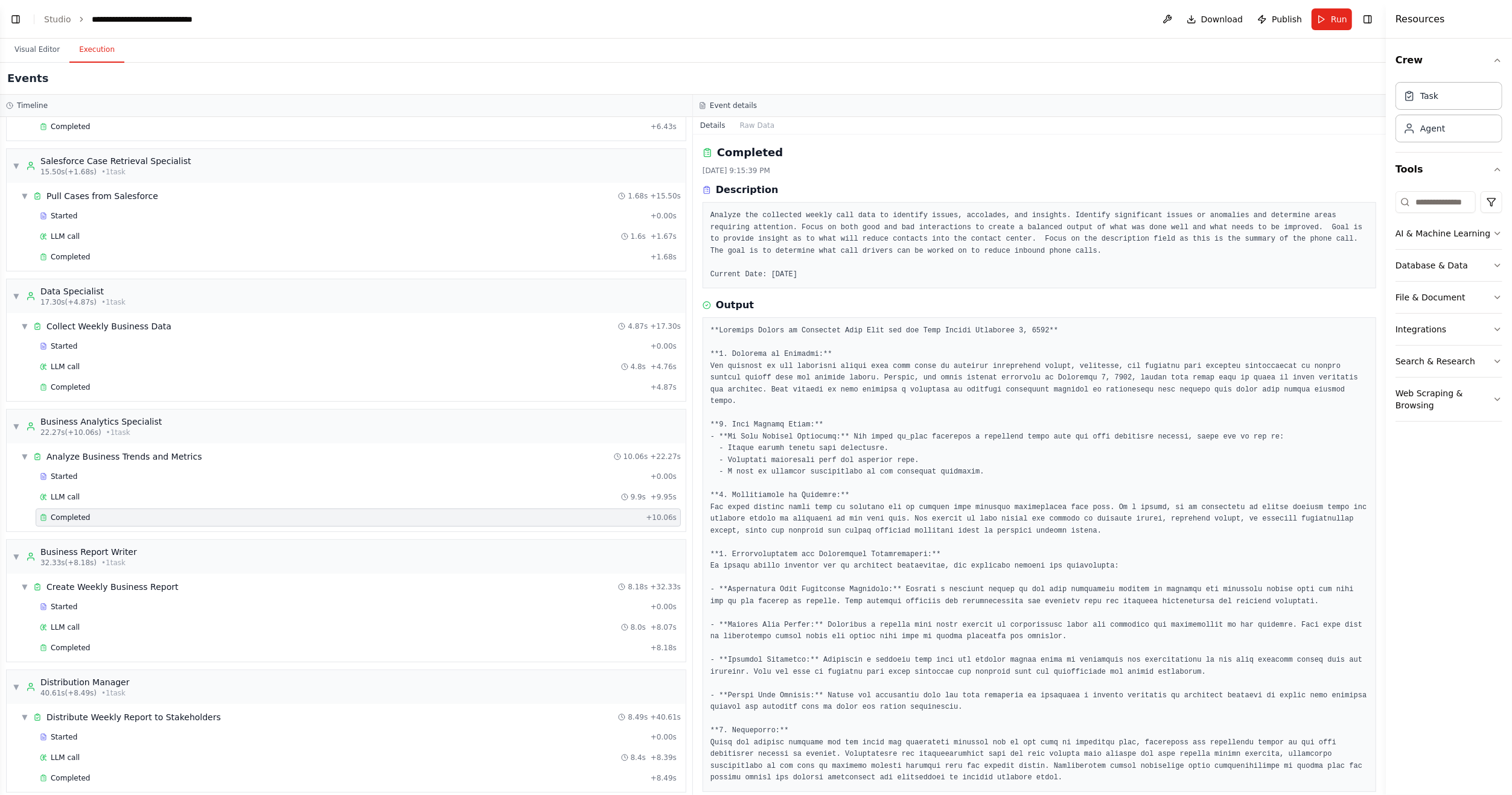
scroll to position [2, 0]
click at [50, 53] on button "Visual Editor" at bounding box center [37, 50] width 64 height 25
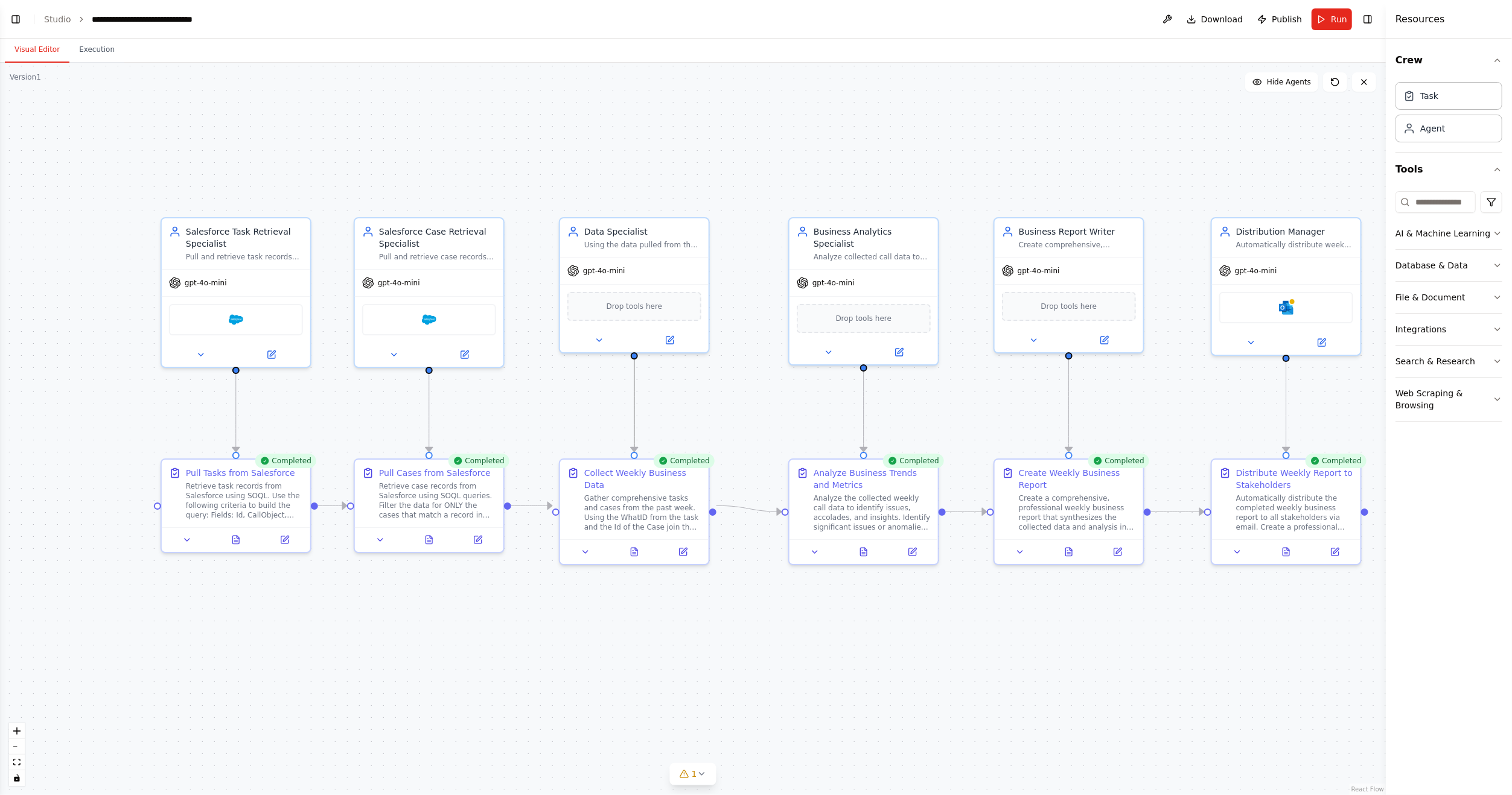
click at [634, 409] on icon "Edge from 89826c3f-5ce9-4049-981e-51df0d944d52 to 94b5a58d-6404-4ec3-8ea5-12eec…" at bounding box center [634, 405] width 0 height 93
click at [429, 410] on icon "Edge from dce1ff22-badf-4f2a-a185-fcbf16a1fdfe to 75f69a2d-d0db-40e1-845e-42020…" at bounding box center [429, 413] width 0 height 78
drag, startPoint x: 428, startPoint y: 411, endPoint x: 510, endPoint y: 396, distance: 83.4
click at [510, 396] on div ".deletable-edge-delete-btn { width: 20px; height: 20px; border: 0px solid #ffff…" at bounding box center [692, 429] width 1385 height 733
click at [41, 52] on button "Visual Editor" at bounding box center [37, 50] width 64 height 25
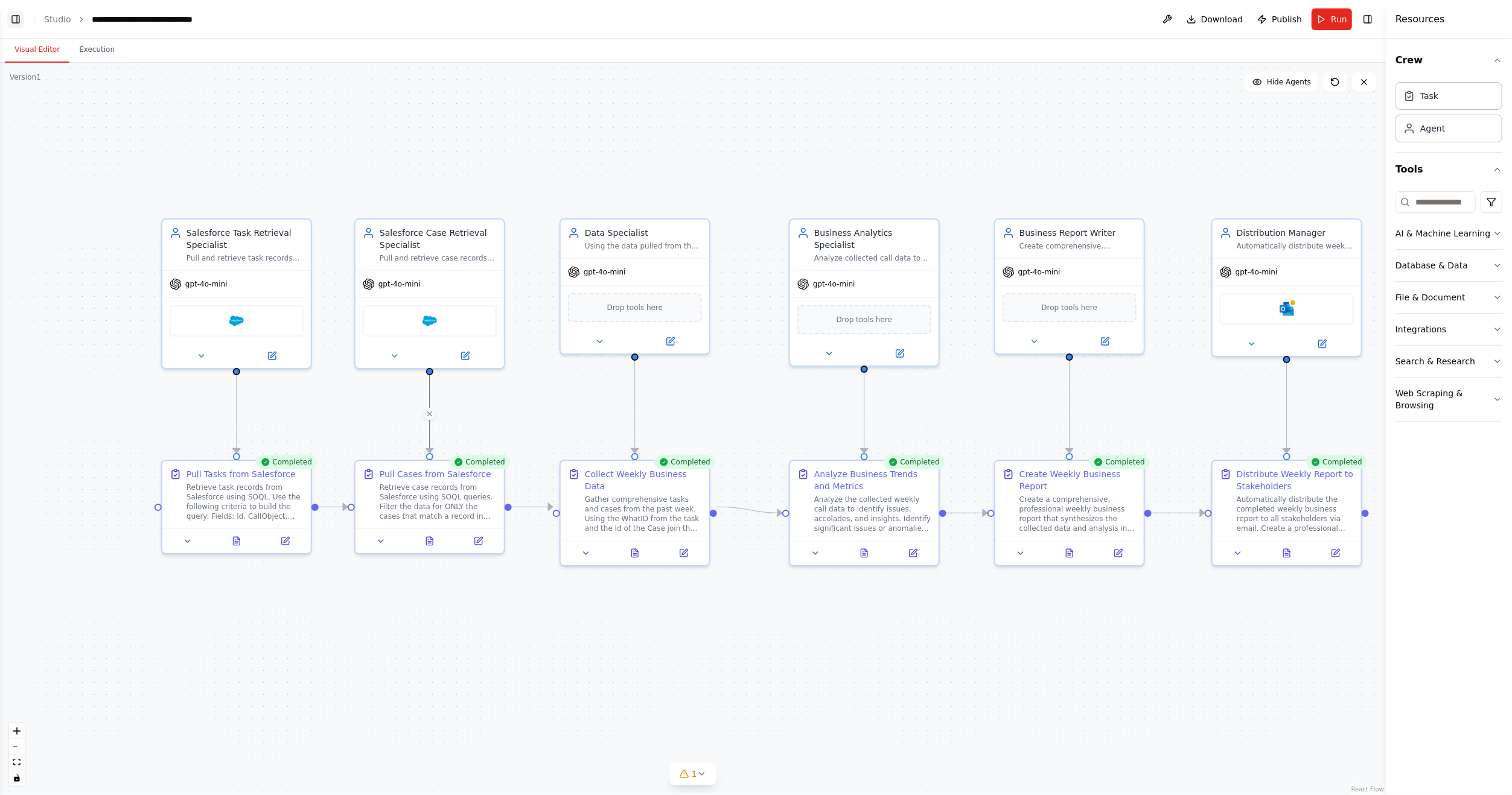
click at [20, 20] on button "Toggle Left Sidebar" at bounding box center [15, 20] width 17 height 17
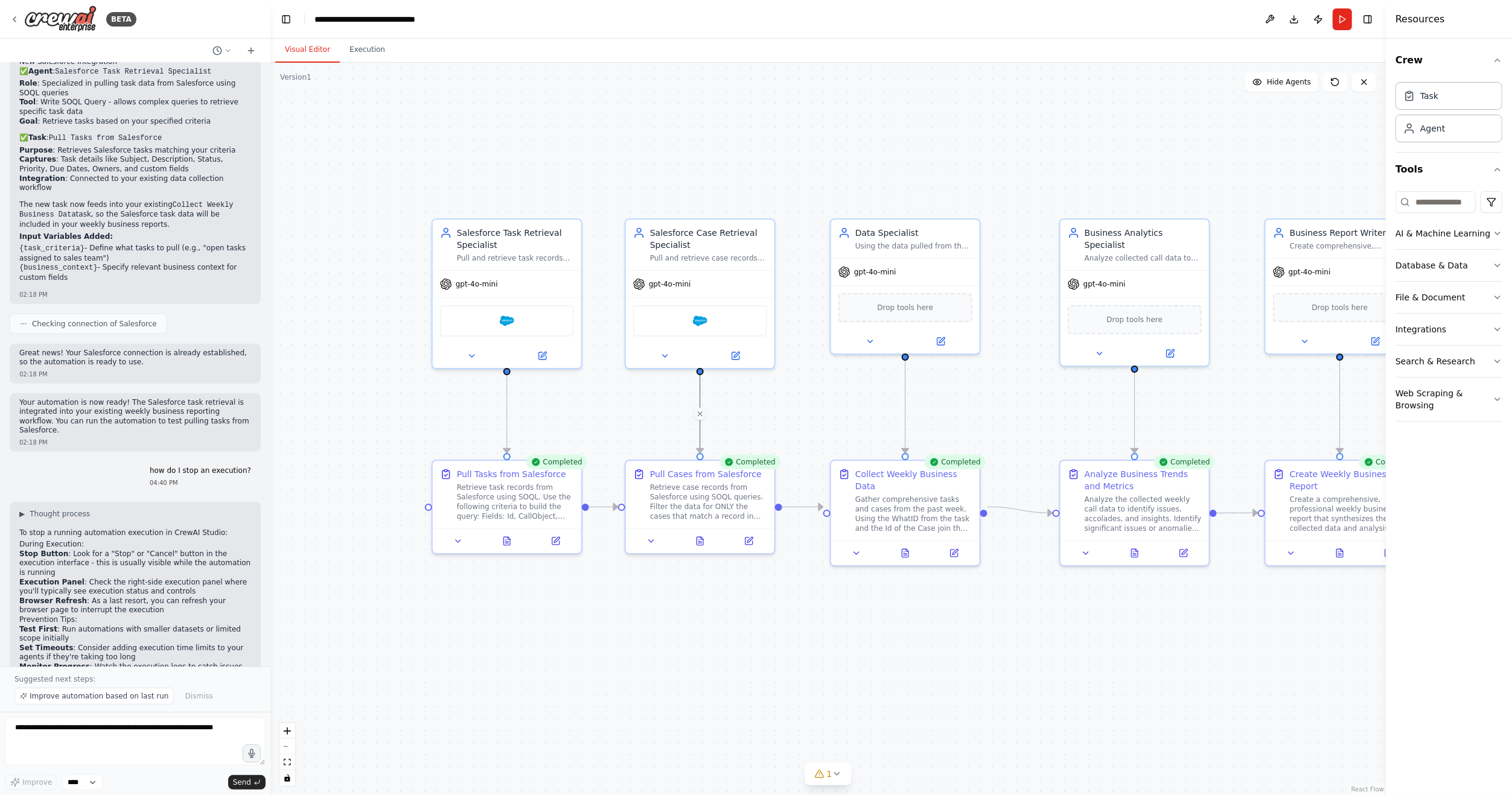
scroll to position [806, 0]
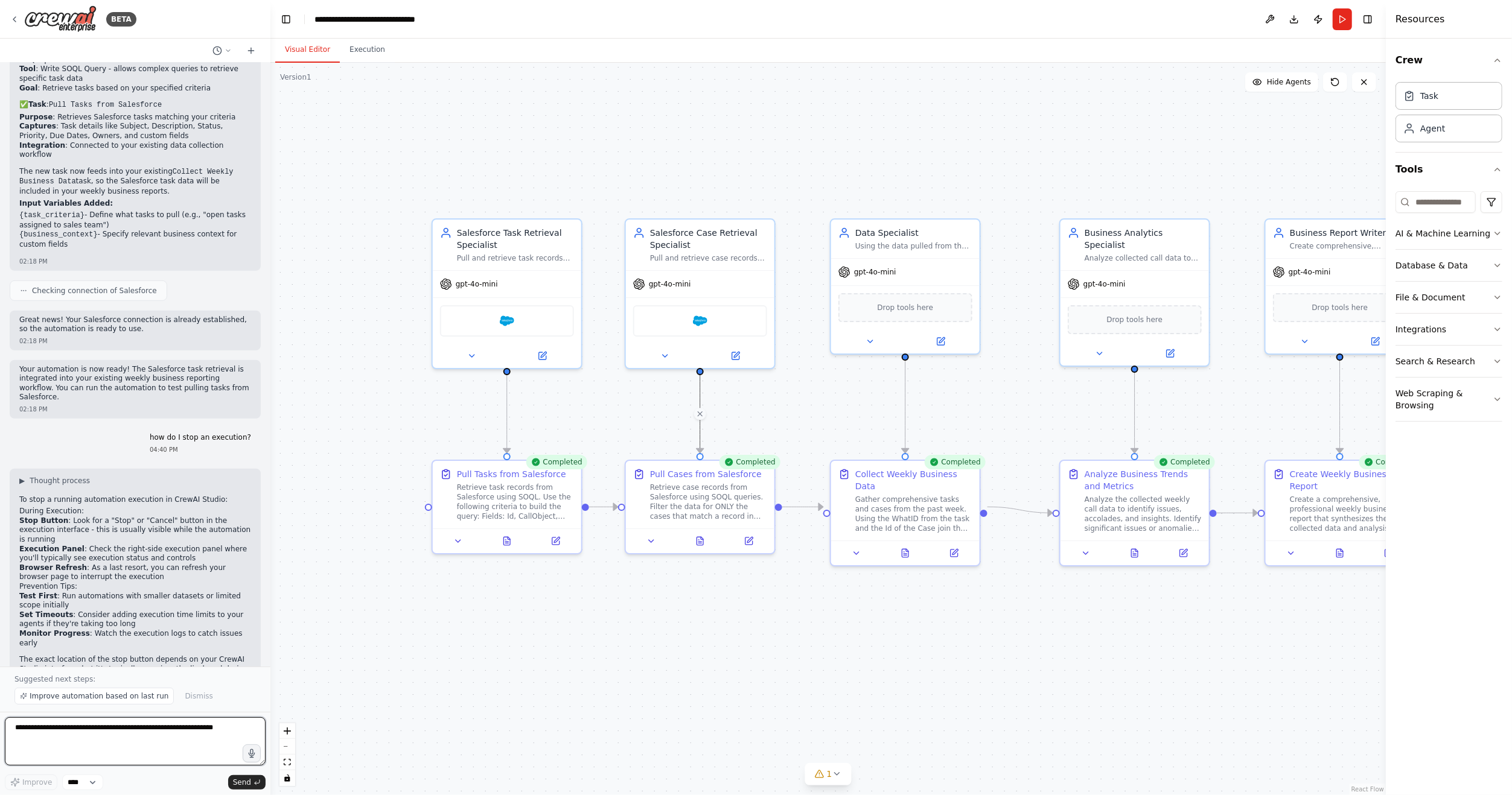
click at [161, 742] on textarea at bounding box center [135, 741] width 260 height 48
type textarea "**********"
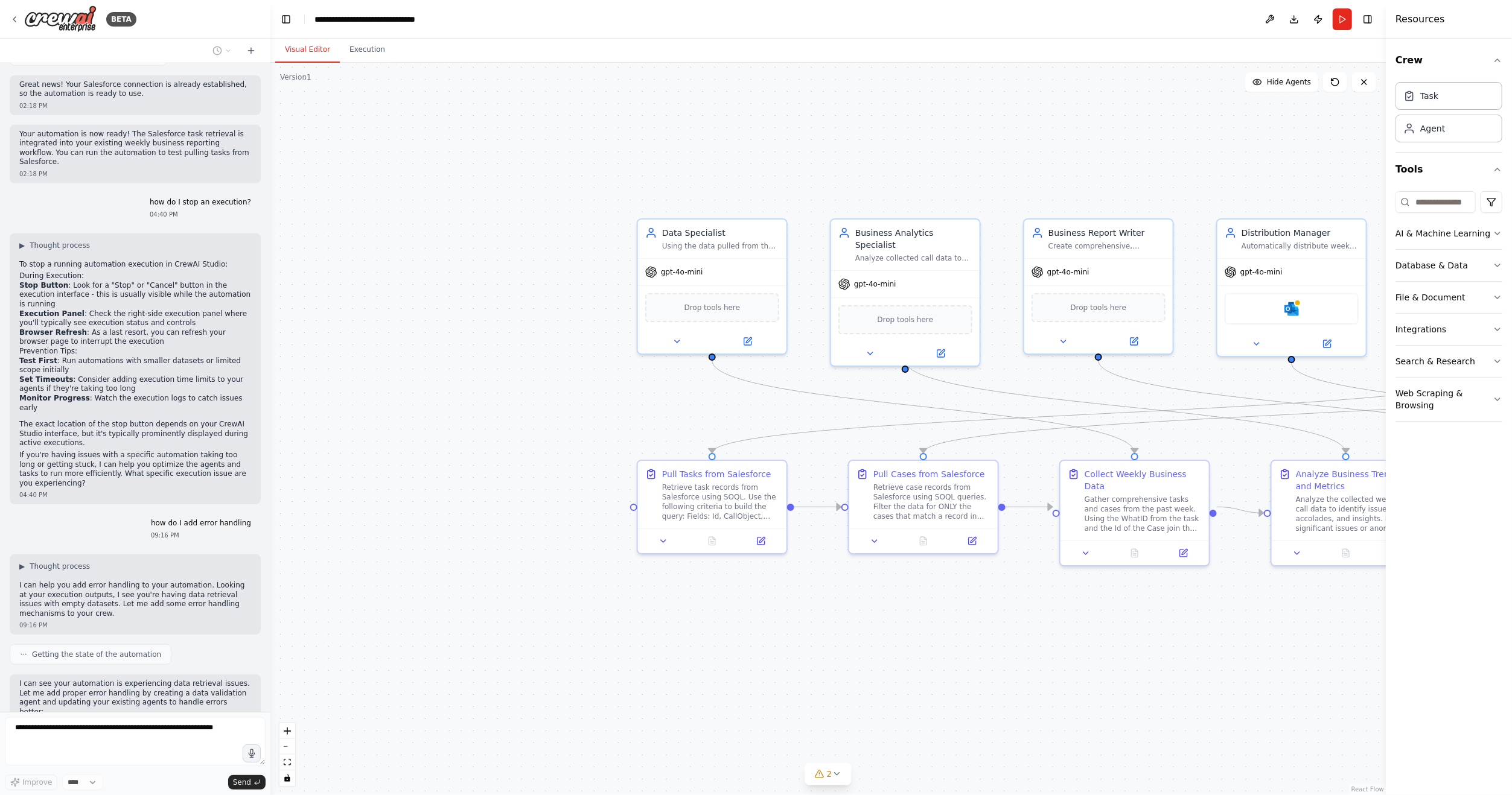
scroll to position [1071, 0]
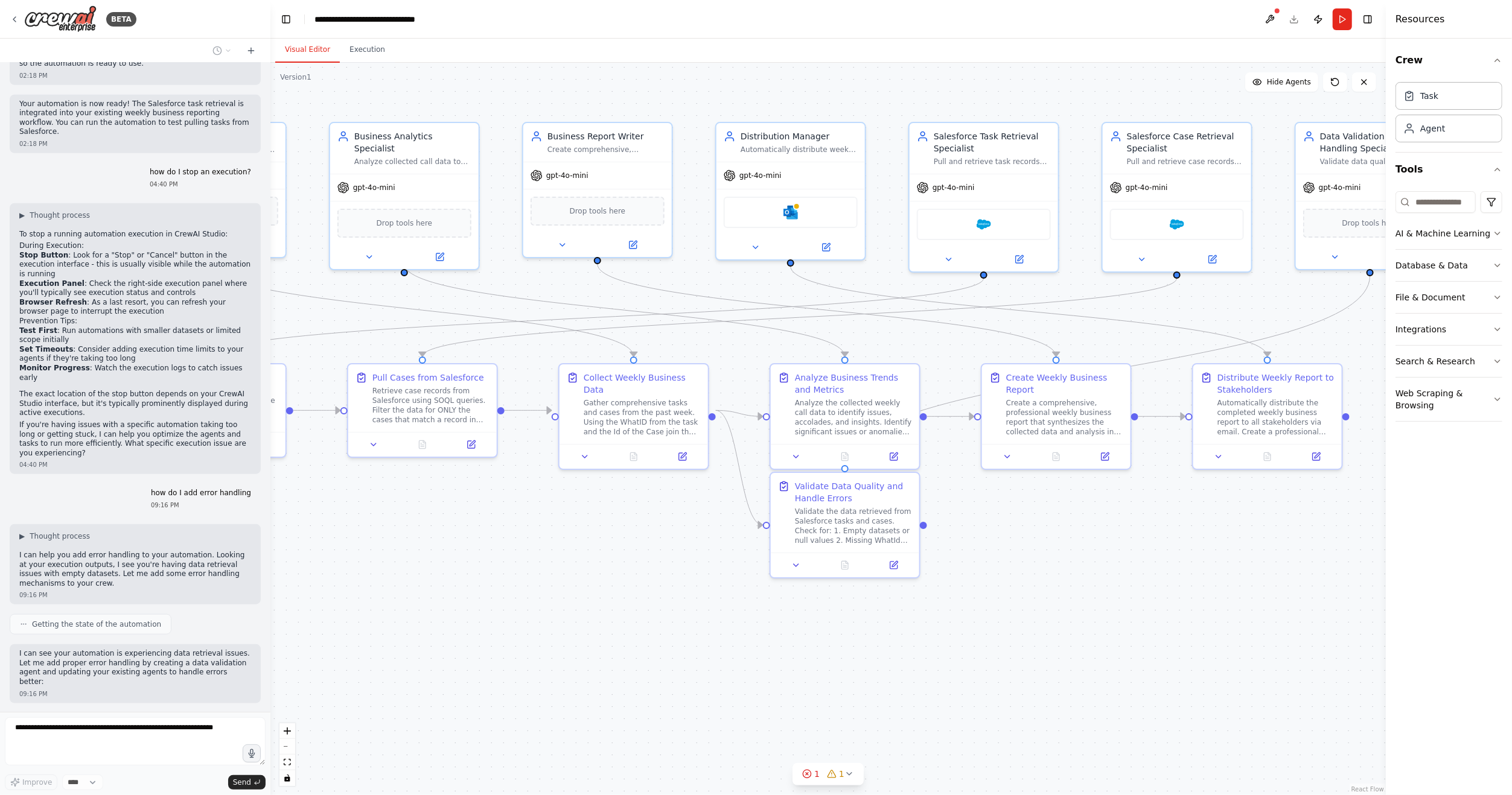
drag, startPoint x: 994, startPoint y: 636, endPoint x: 493, endPoint y: 540, distance: 510.1
click at [493, 540] on div ".deletable-edge-delete-btn { width: 20px; height: 20px; border: 0px solid #ffff…" at bounding box center [827, 429] width 1115 height 733
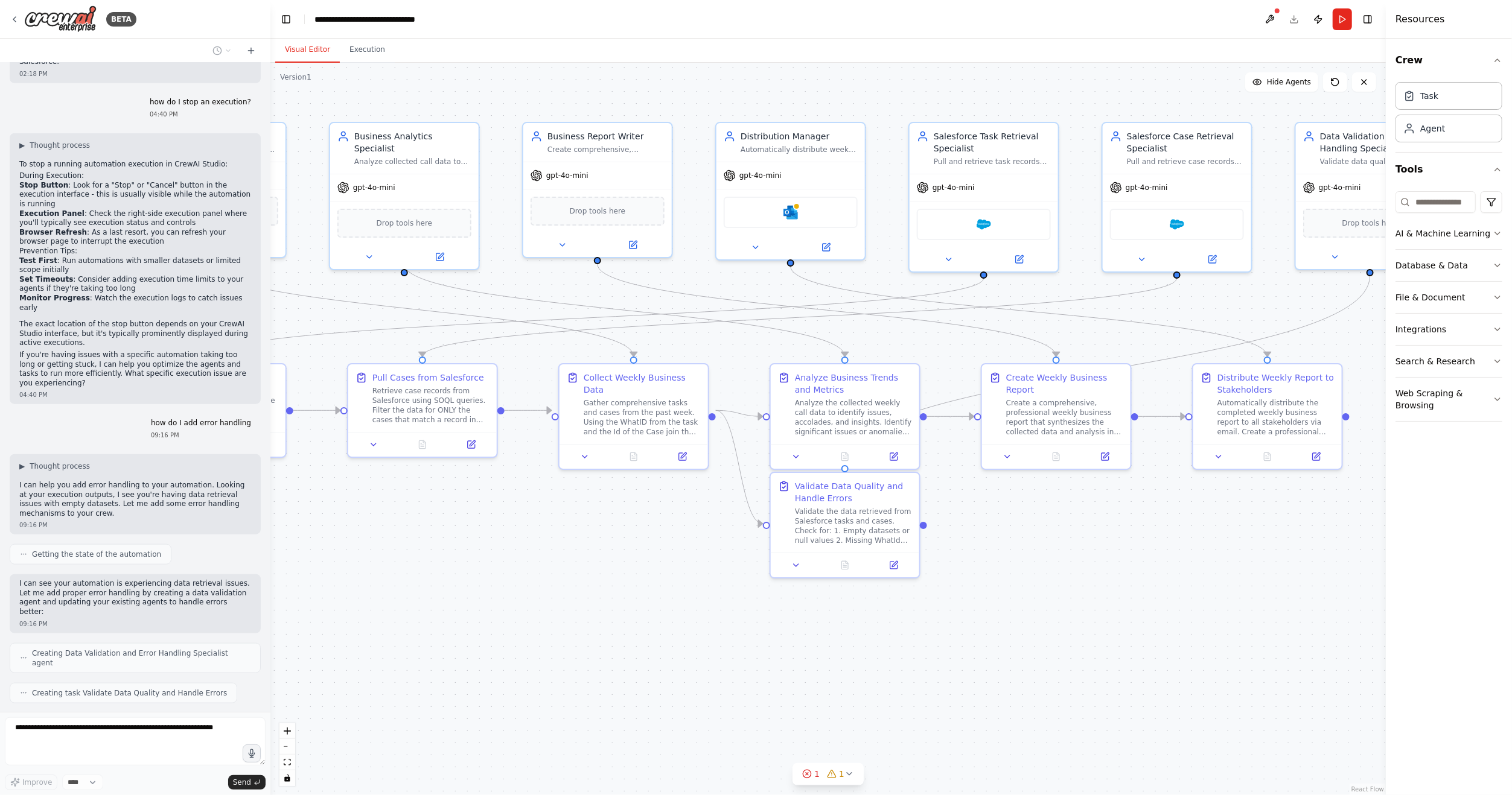
scroll to position [1151, 0]
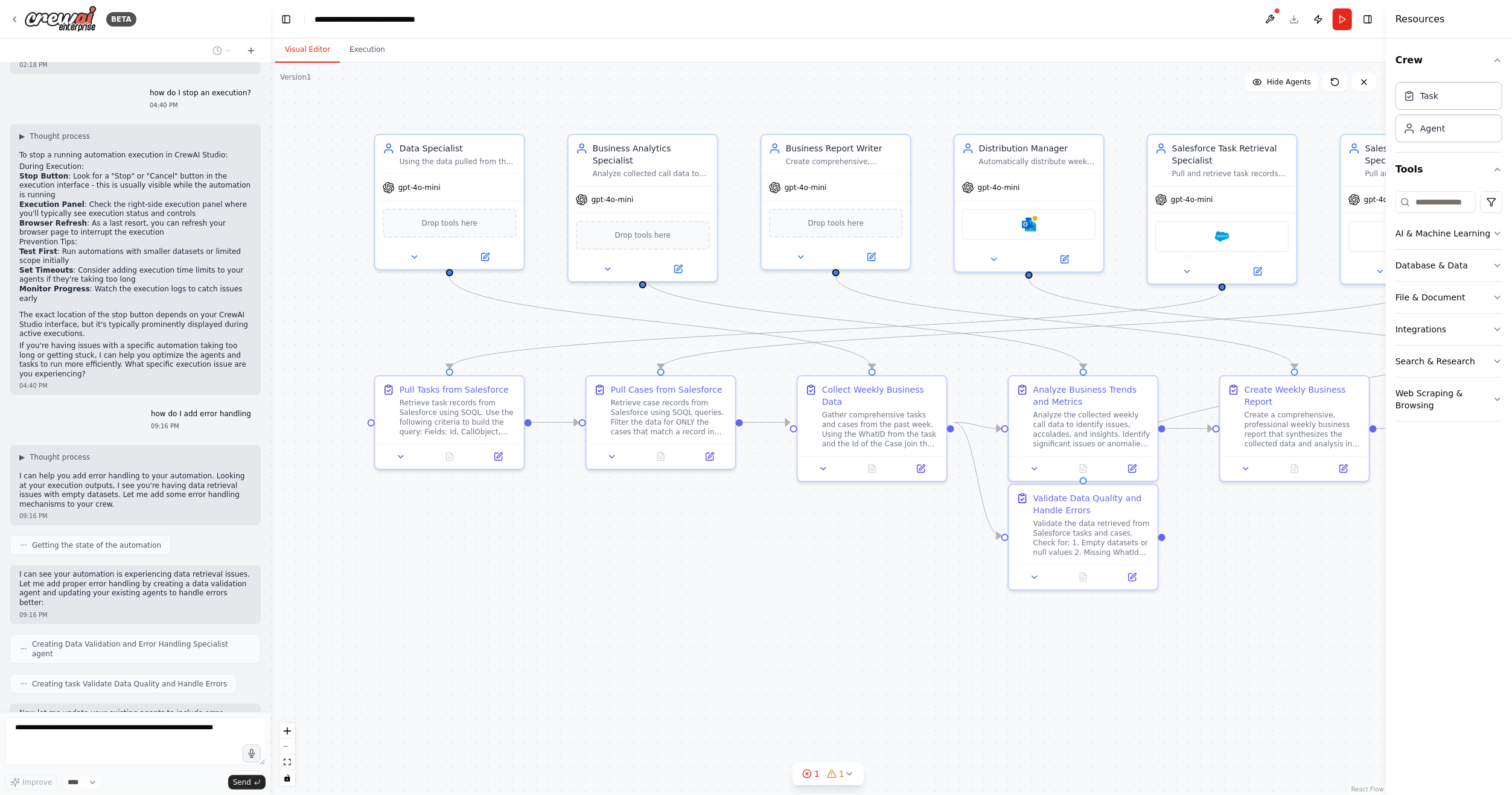
drag, startPoint x: 539, startPoint y: 565, endPoint x: 777, endPoint y: 577, distance: 238.3
click at [777, 577] on div ".deletable-edge-delete-btn { width: 20px; height: 20px; border: 0px solid #ffff…" at bounding box center [827, 429] width 1115 height 733
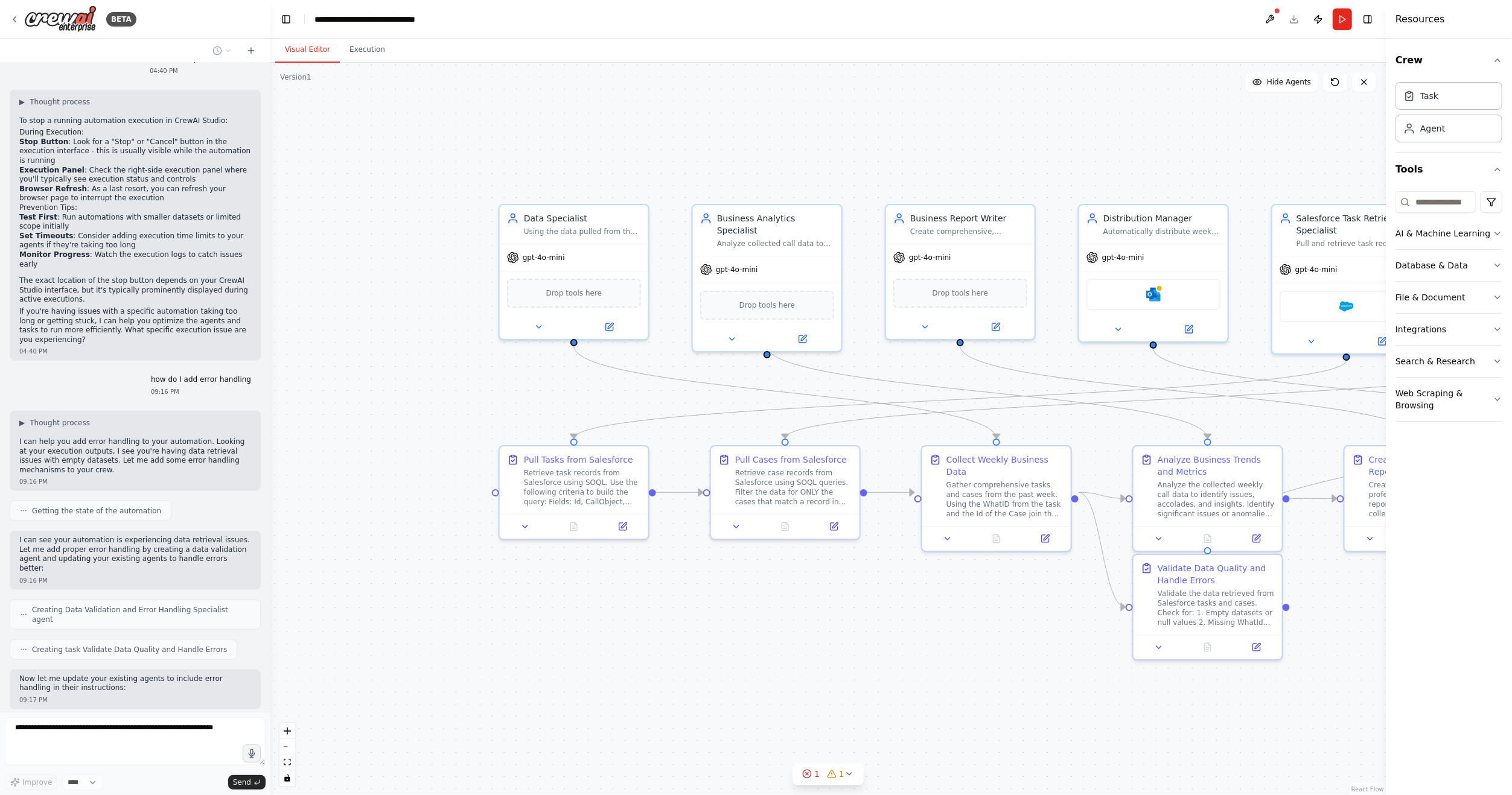
scroll to position [1220, 0]
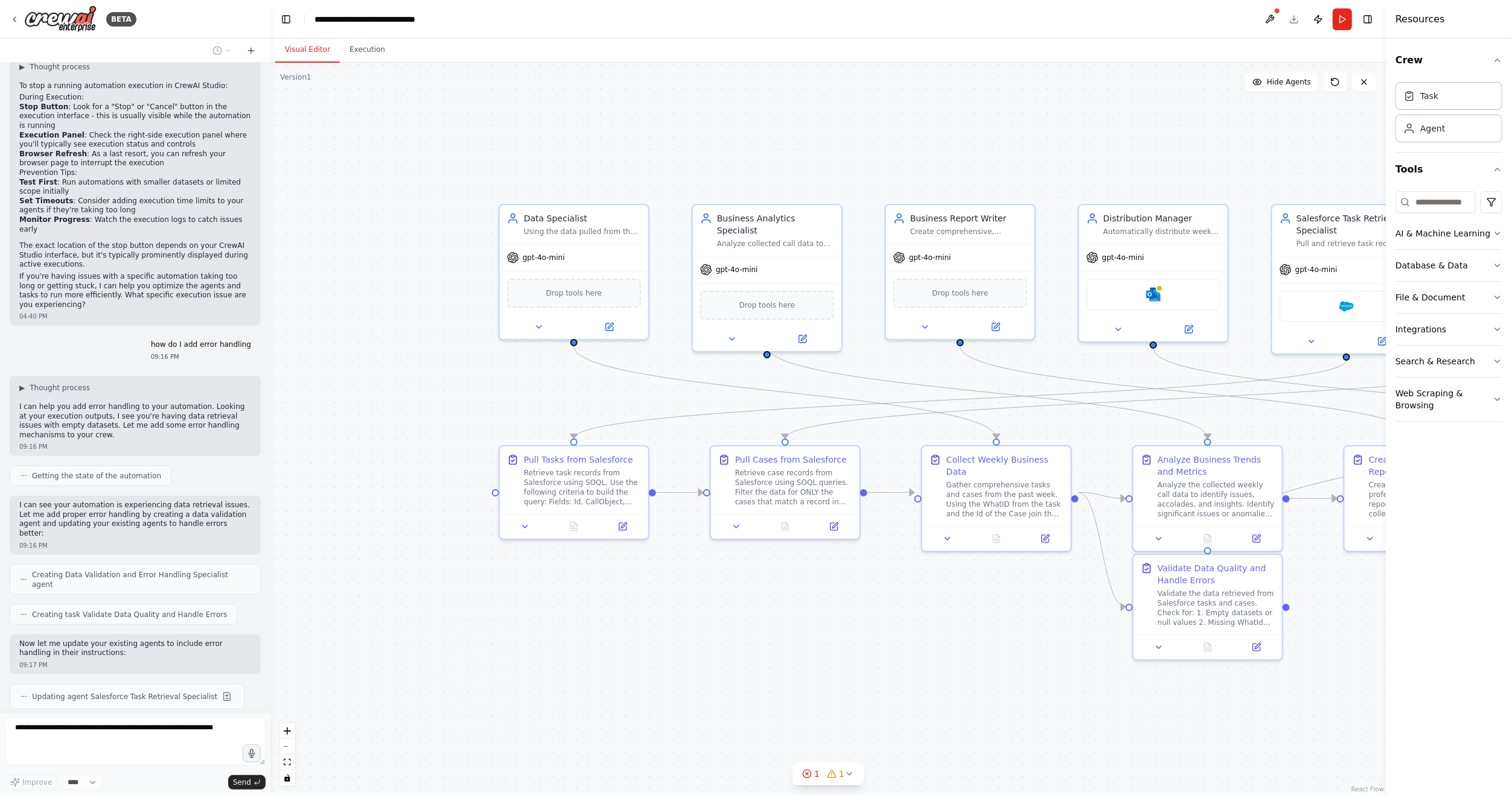
drag, startPoint x: 741, startPoint y: 477, endPoint x: 864, endPoint y: 547, distance: 141.5
click at [864, 547] on div ".deletable-edge-delete-btn { width: 20px; height: 20px; border: 0px solid #ffff…" at bounding box center [827, 429] width 1115 height 733
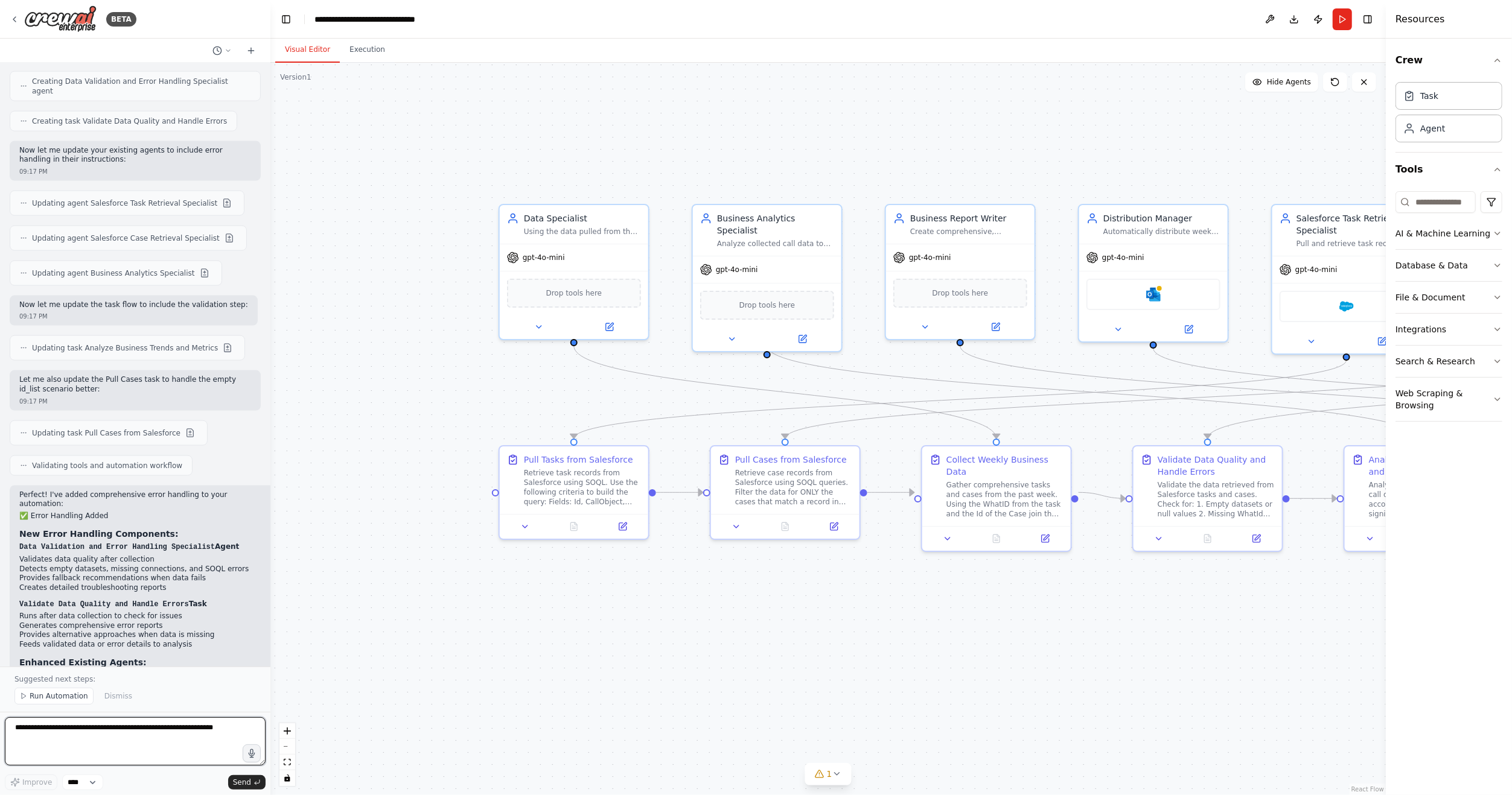
scroll to position [1733, 0]
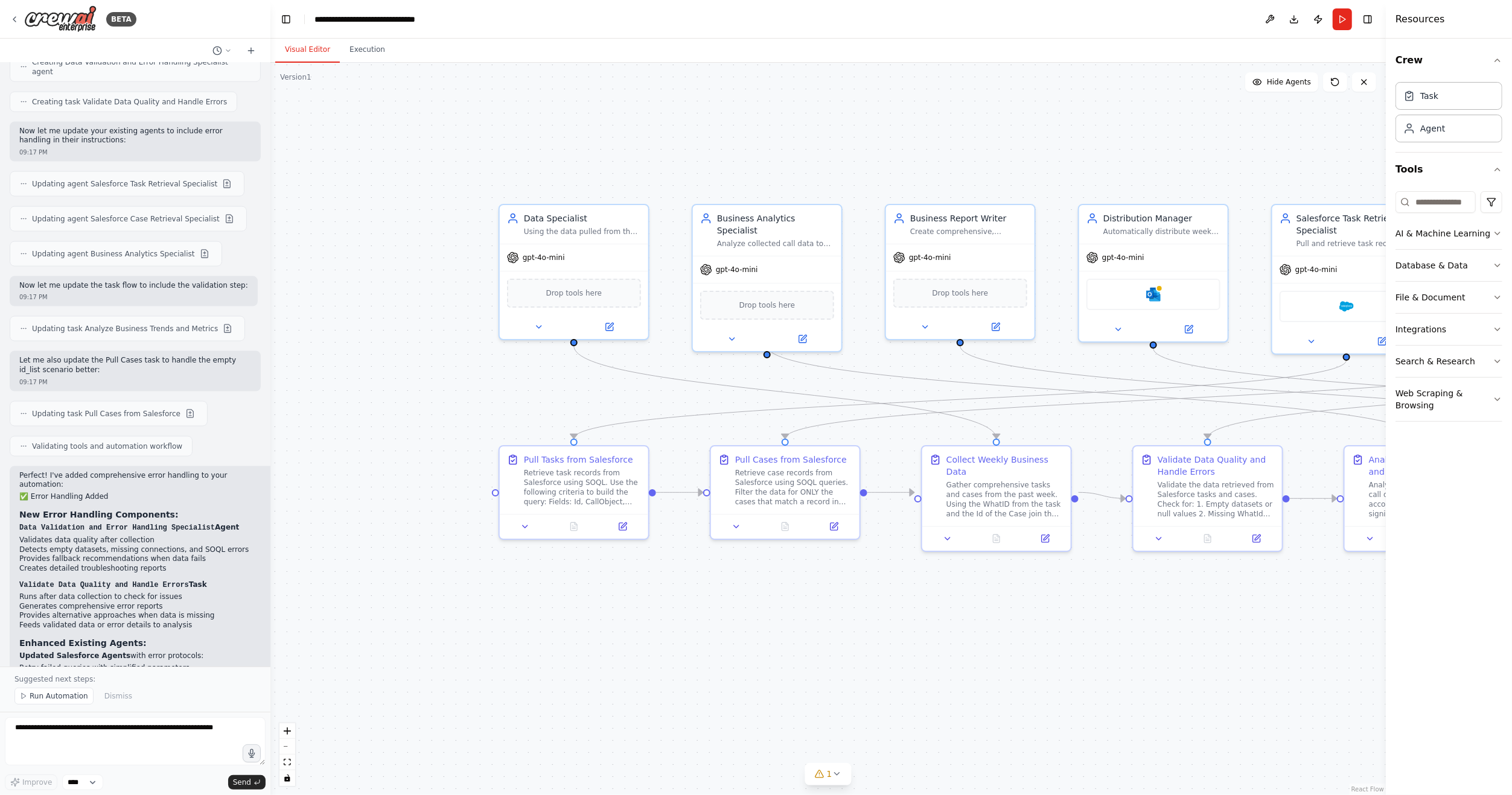
click at [749, 649] on div ".deletable-edge-delete-btn { width: 20px; height: 20px; border: 0px solid #ffff…" at bounding box center [827, 429] width 1115 height 733
drag, startPoint x: 1289, startPoint y: 276, endPoint x: 317, endPoint y: 281, distance: 972.0
click at [317, 281] on div "gpt-4o-mini Salesforce" at bounding box center [374, 302] width 148 height 98
click at [451, 555] on div ".deletable-edge-delete-btn { width: 20px; height: 20px; border: 0px solid #ffff…" at bounding box center [827, 429] width 1115 height 733
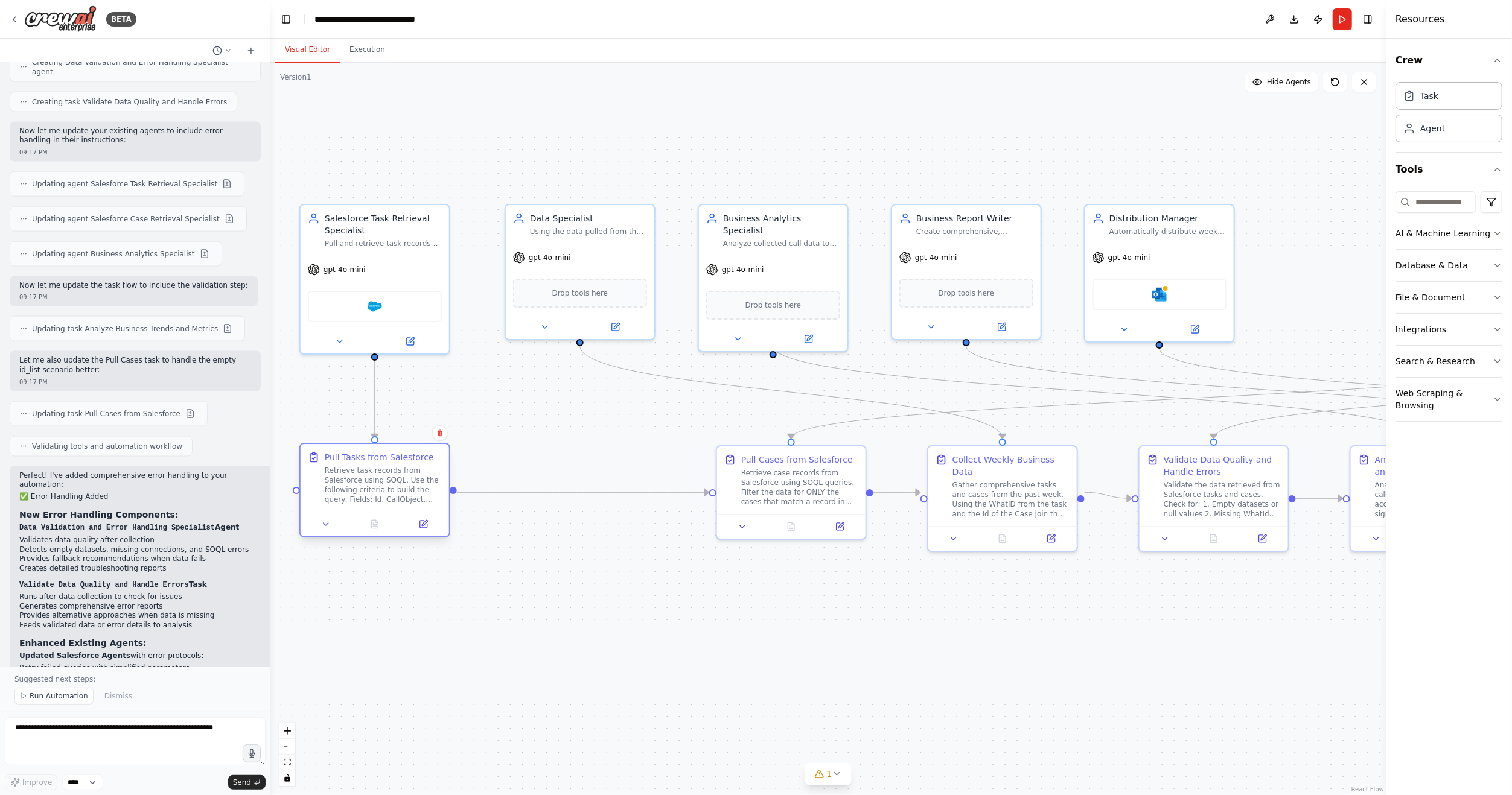
drag, startPoint x: 607, startPoint y: 488, endPoint x: 400, endPoint y: 483, distance: 207.1
click at [400, 483] on div "Retrieve task records from Salesforce using SOQL. Use the following criteria to…" at bounding box center [383, 485] width 117 height 38
drag, startPoint x: 1203, startPoint y: 247, endPoint x: 1287, endPoint y: 247, distance: 84.0
click at [1287, 247] on div "gpt-4o-mini" at bounding box center [1280, 255] width 148 height 27
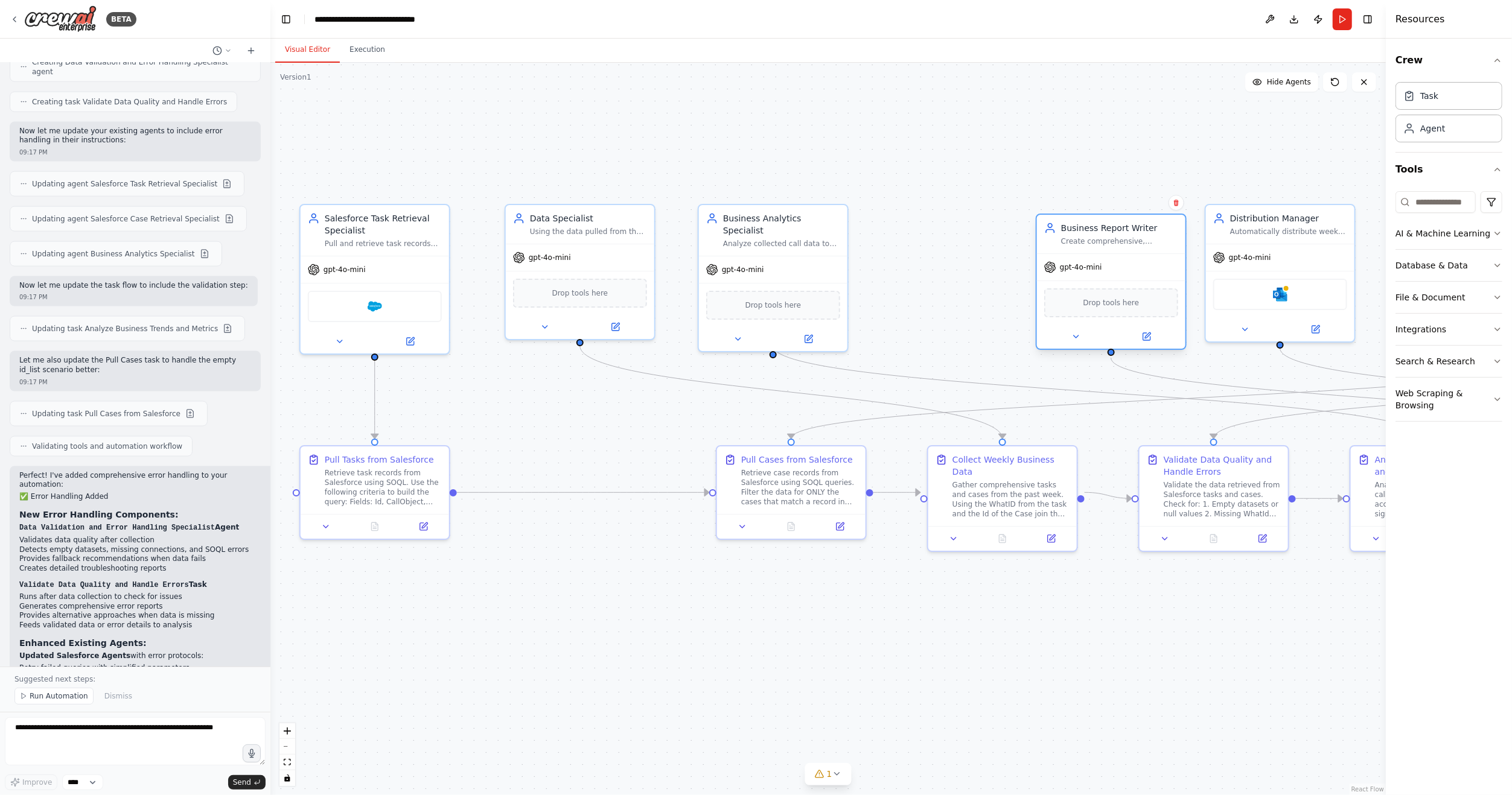
drag, startPoint x: 944, startPoint y: 243, endPoint x: 1084, endPoint y: 250, distance: 140.2
click at [1084, 250] on div "Business Report Writer Create comprehensive, professional weekly business repor…" at bounding box center [1111, 281] width 151 height 136
drag, startPoint x: 769, startPoint y: 234, endPoint x: 913, endPoint y: 251, distance: 145.0
click at [913, 251] on div "Business Analytics Specialist Analyze collected call data to identify issues, a…" at bounding box center [906, 240] width 148 height 50
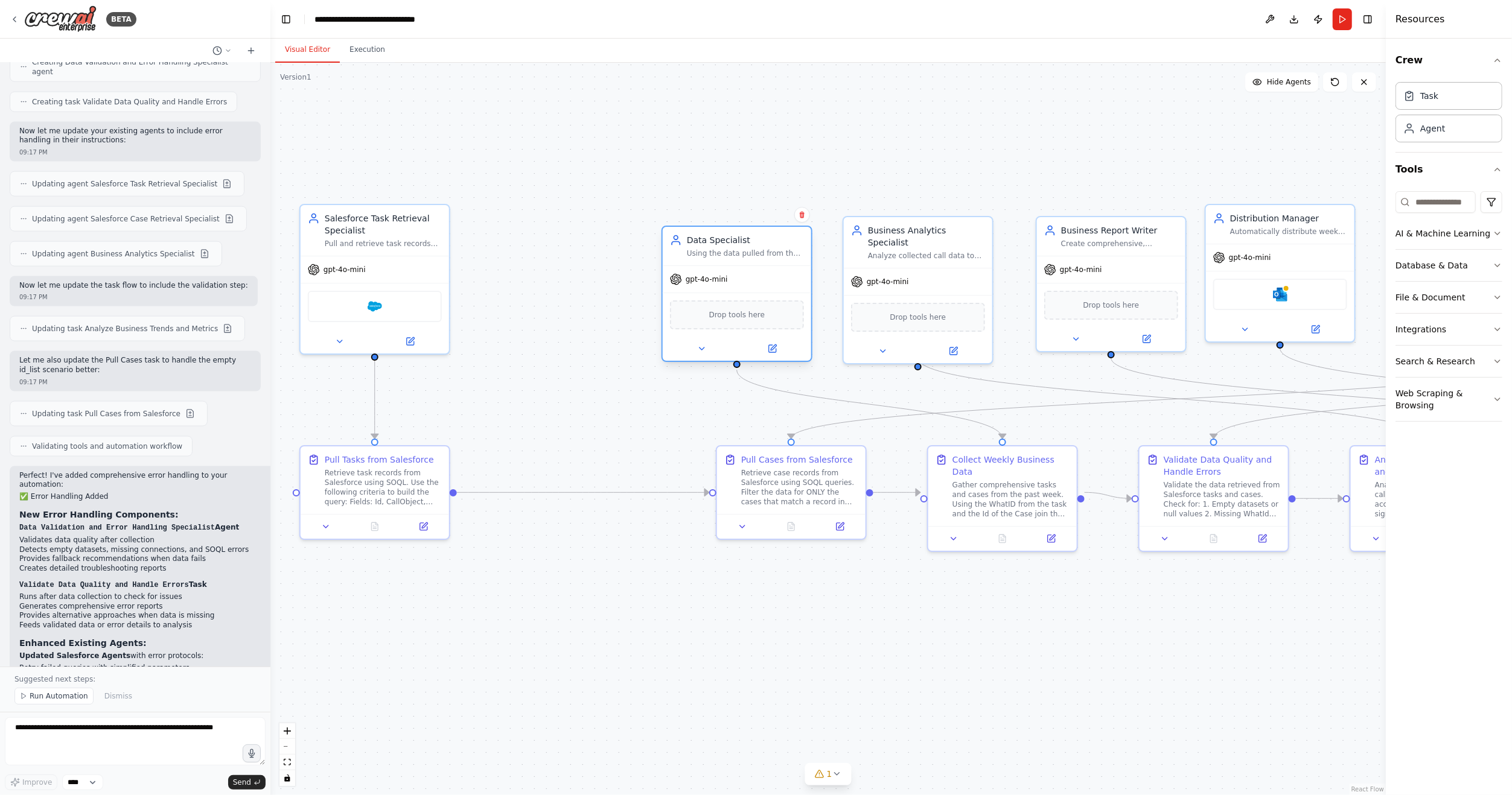
drag, startPoint x: 598, startPoint y: 237, endPoint x: 774, endPoint y: 260, distance: 177.5
click at [774, 260] on div "Data Specialist Using the data pulled from the Task Retrieval task and the Case…" at bounding box center [737, 246] width 148 height 38
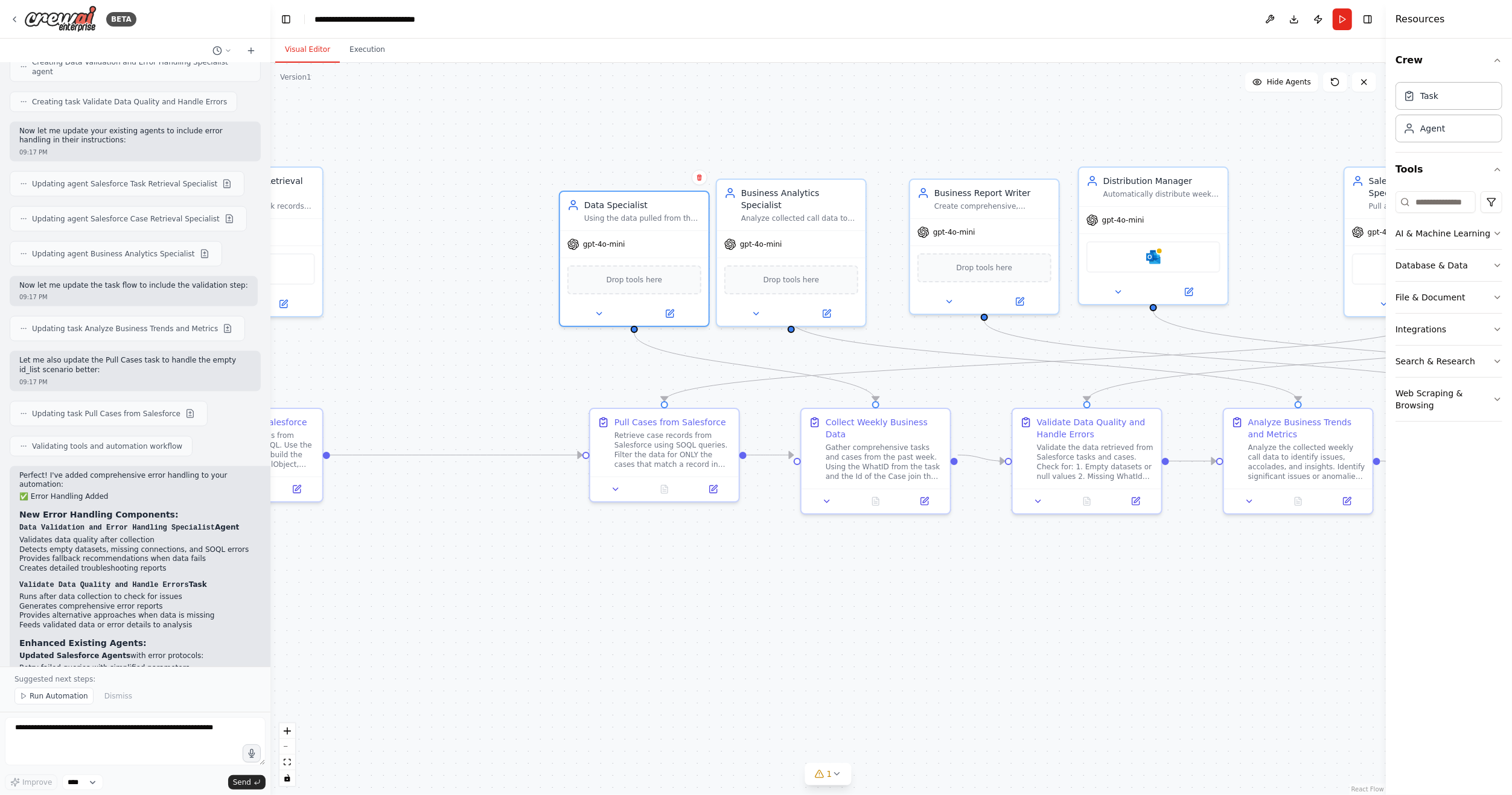
drag, startPoint x: 1191, startPoint y: 658, endPoint x: 1074, endPoint y: 624, distance: 121.8
click at [1074, 624] on div ".deletable-edge-delete-btn { width: 20px; height: 20px; border: 0px solid #ffff…" at bounding box center [827, 429] width 1115 height 733
drag, startPoint x: 1365, startPoint y: 205, endPoint x: 383, endPoint y: 207, distance: 982.0
click at [383, 207] on div "Salesforce Case Retrieval Specialist Pull and retrieve case records from Salesf…" at bounding box center [440, 191] width 134 height 36
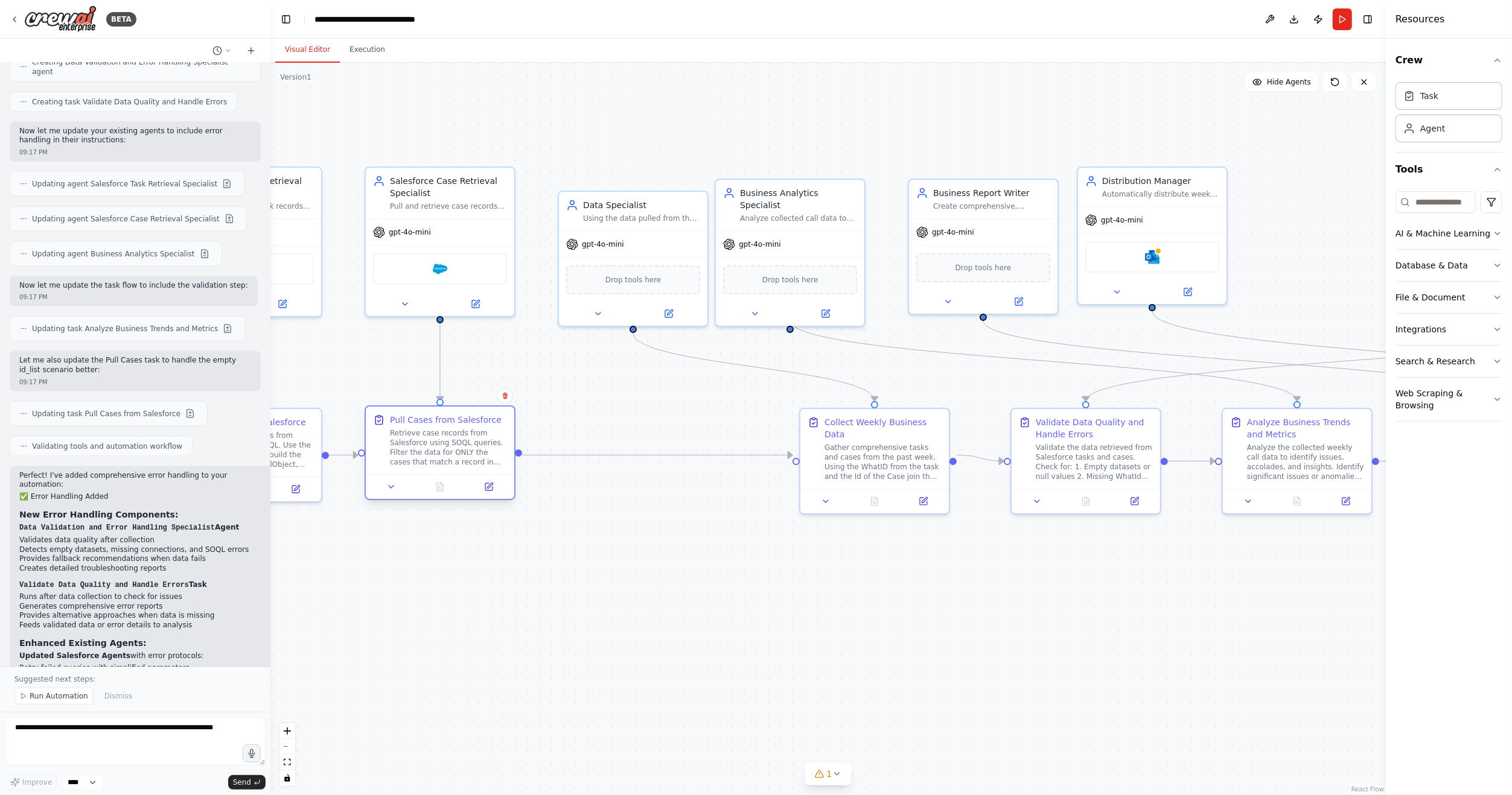
drag, startPoint x: 634, startPoint y: 435, endPoint x: 416, endPoint y: 435, distance: 218.0
click at [416, 435] on div "Retrieve case records from Salesforce using SOQL queries. Filter the data for O…" at bounding box center [448, 447] width 117 height 38
drag, startPoint x: 637, startPoint y: 241, endPoint x: 615, endPoint y: 223, distance: 28.4
click at [615, 223] on div "gpt-4o-mini" at bounding box center [609, 230] width 148 height 27
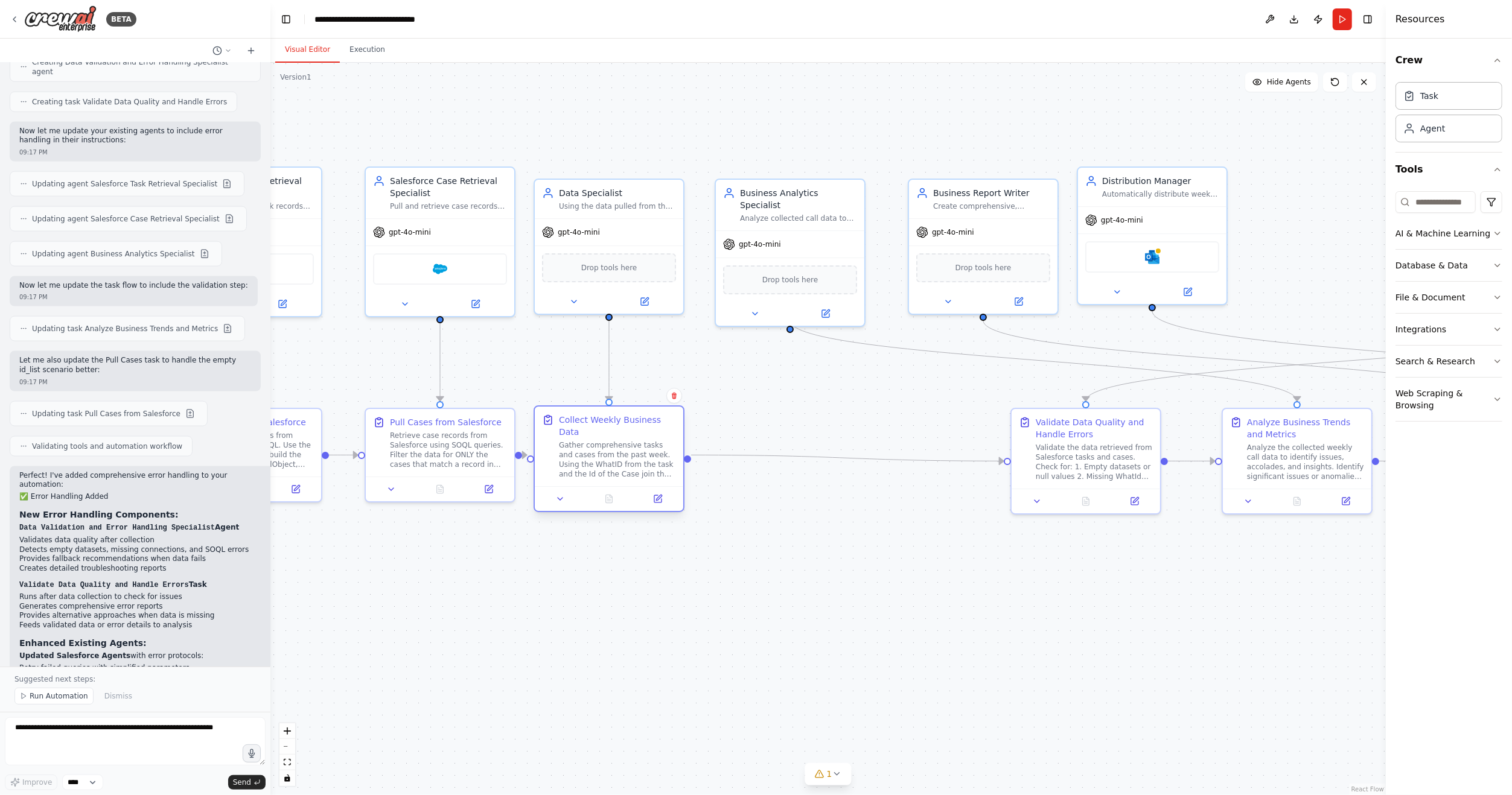
drag, startPoint x: 853, startPoint y: 421, endPoint x: 589, endPoint y: 422, distance: 264.0
click at [589, 422] on div "Collect Weekly Business Data" at bounding box center [617, 425] width 117 height 24
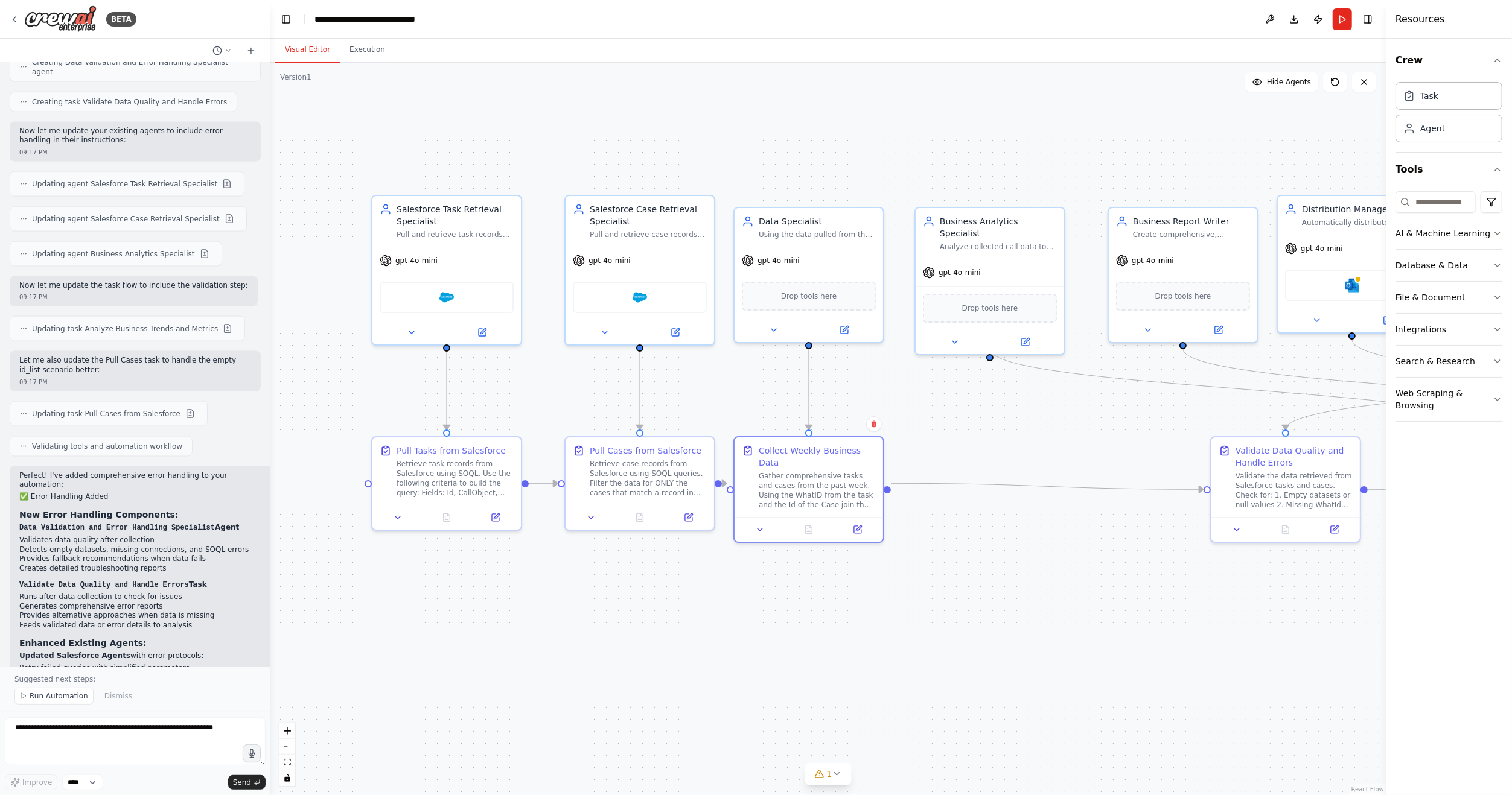
drag, startPoint x: 926, startPoint y: 561, endPoint x: 1126, endPoint y: 589, distance: 202.0
click at [1126, 589] on div ".deletable-edge-delete-btn { width: 20px; height: 20px; border: 0px solid #ffff…" at bounding box center [827, 429] width 1115 height 733
drag, startPoint x: 616, startPoint y: 274, endPoint x: 598, endPoint y: 275, distance: 18.0
click at [598, 275] on div "Salesforce" at bounding box center [628, 295] width 148 height 46
drag, startPoint x: 652, startPoint y: 455, endPoint x: 641, endPoint y: 455, distance: 11.0
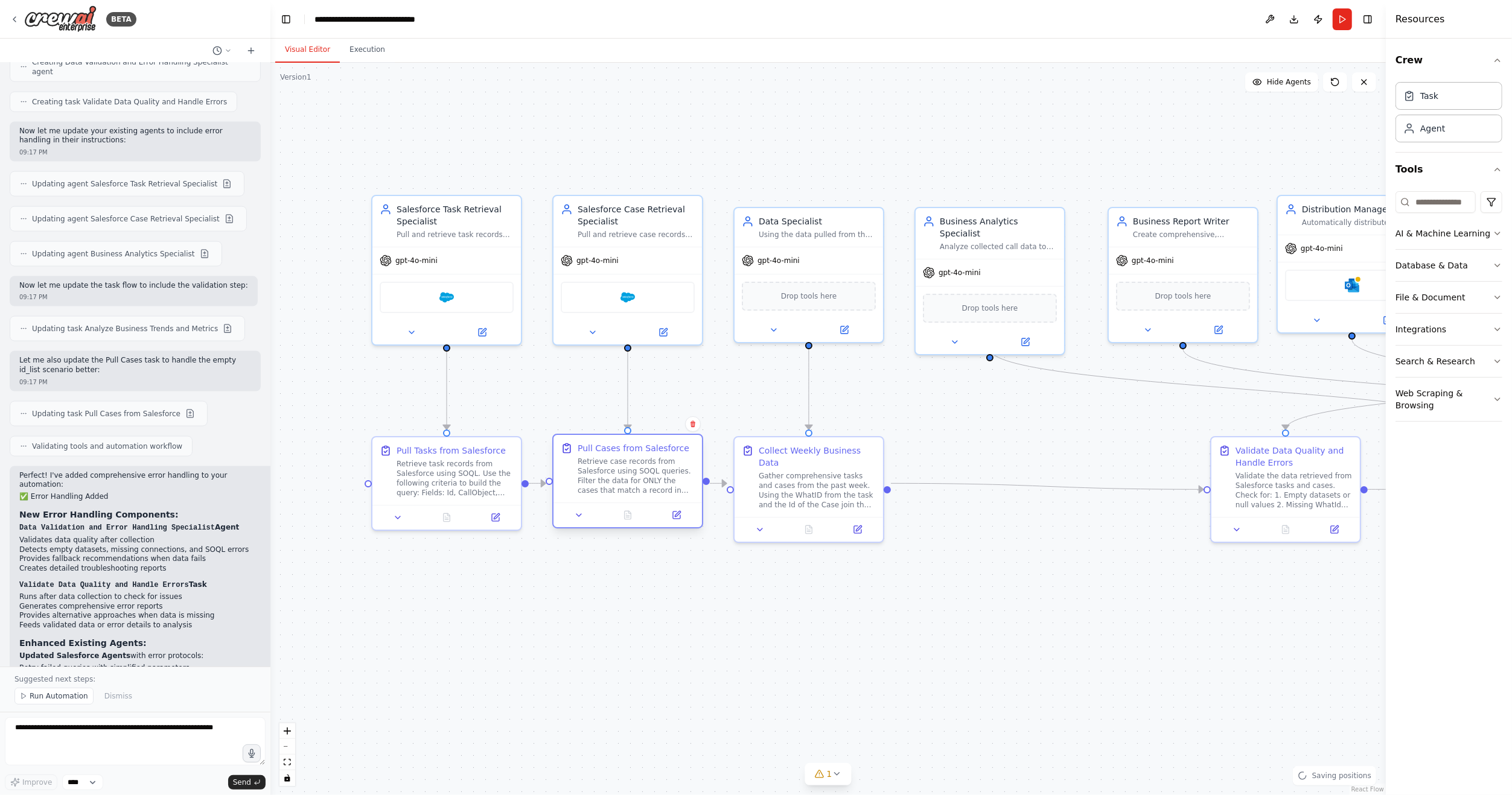
click at [641, 455] on div "Pull Cases from Salesforce Retrieve case records from Salesforce using SOQL que…" at bounding box center [636, 469] width 117 height 53
drag, startPoint x: 1248, startPoint y: 467, endPoint x: 965, endPoint y: 475, distance: 283.1
click at [965, 475] on div "Validate Data Quality and Handle Errors Validate the data retrieved from Salesf…" at bounding box center [1010, 486] width 117 height 65
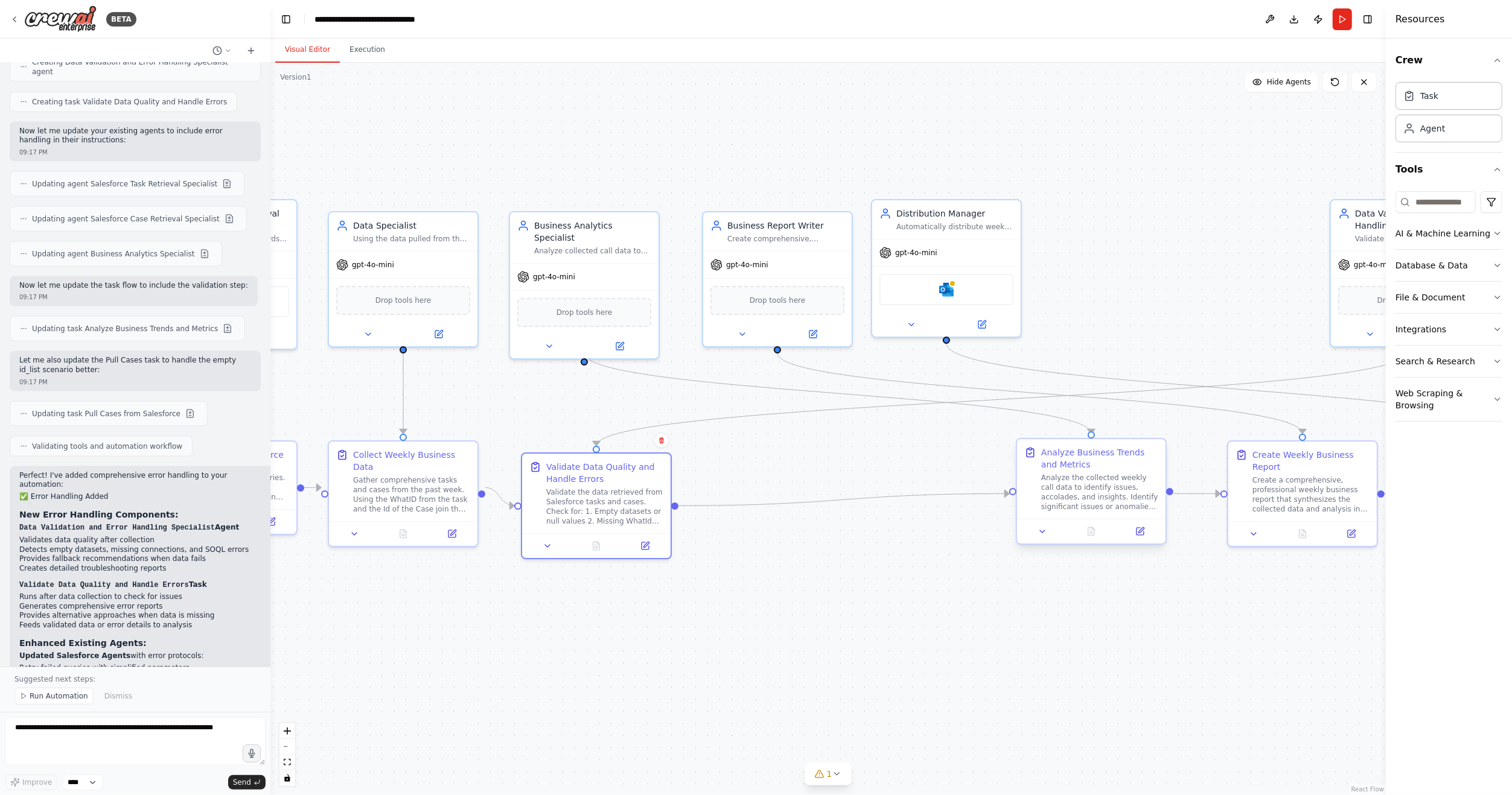
drag, startPoint x: 1305, startPoint y: 535, endPoint x: 1102, endPoint y: 510, distance: 204.5
click at [907, 536] on div ".deletable-edge-delete-btn { width: 20px; height: 20px; border: 0px solid #ffff…" at bounding box center [827, 429] width 1115 height 733
drag, startPoint x: 1140, startPoint y: 488, endPoint x: 687, endPoint y: 654, distance: 482.5
click at [687, 654] on div "Analyze the collected weekly call data to identify issues, accolades, and insig…" at bounding box center [654, 661] width 117 height 38
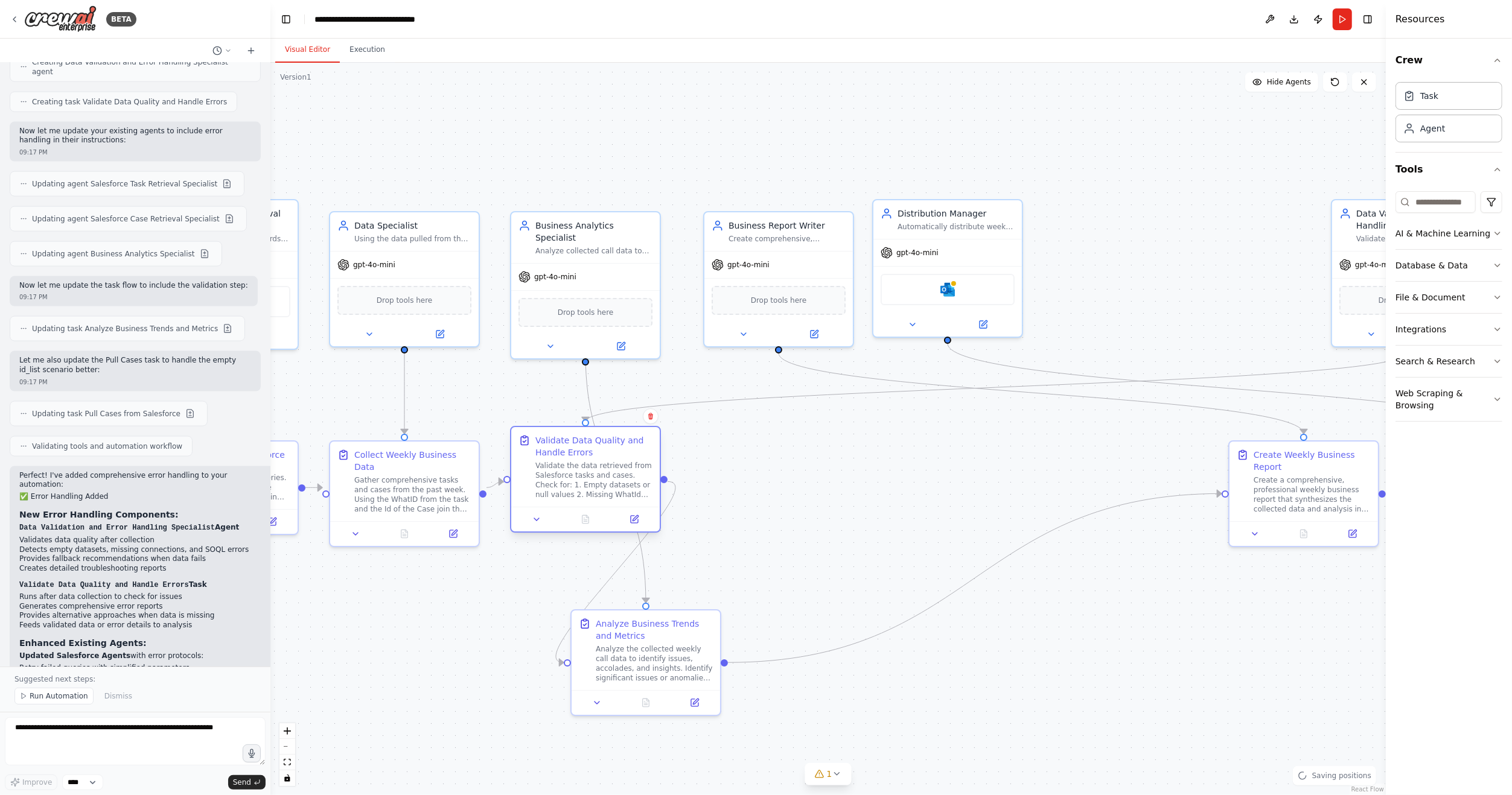
drag, startPoint x: 596, startPoint y: 498, endPoint x: 591, endPoint y: 477, distance: 21.6
click at [591, 477] on div "Validate the data retrieved from Salesforce tasks and cases. Check for: 1. Empt…" at bounding box center [594, 480] width 117 height 38
drag, startPoint x: 666, startPoint y: 655, endPoint x: 821, endPoint y: 475, distance: 237.5
click at [821, 475] on div "Analyze the collected weekly call data to identify issues, accolades, and insig…" at bounding box center [811, 480] width 117 height 38
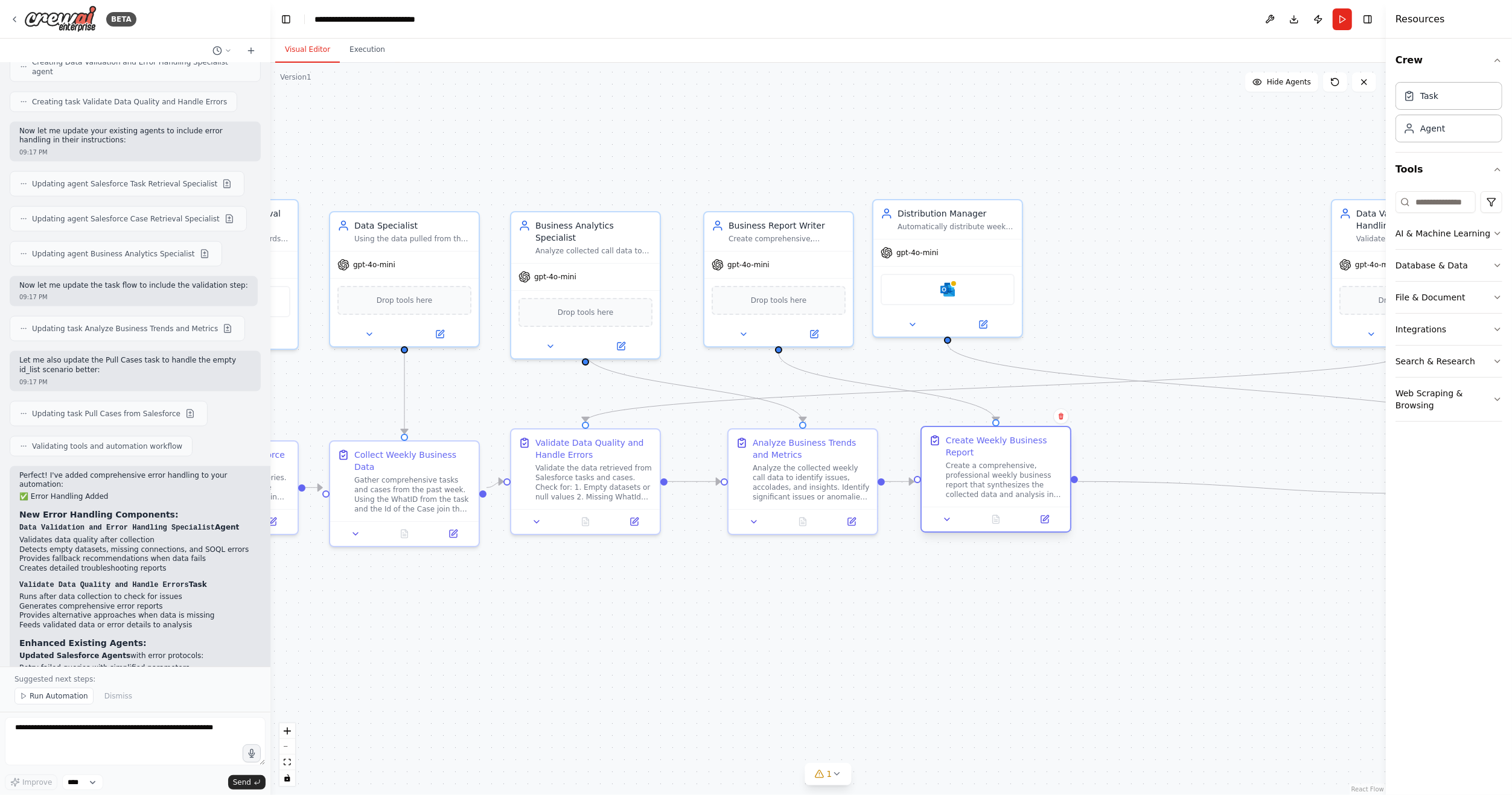
drag, startPoint x: 1336, startPoint y: 495, endPoint x: 1032, endPoint y: 483, distance: 304.2
click at [1032, 483] on div "Create a comprehensive, professional weekly business report that synthesizes th…" at bounding box center [1004, 480] width 117 height 38
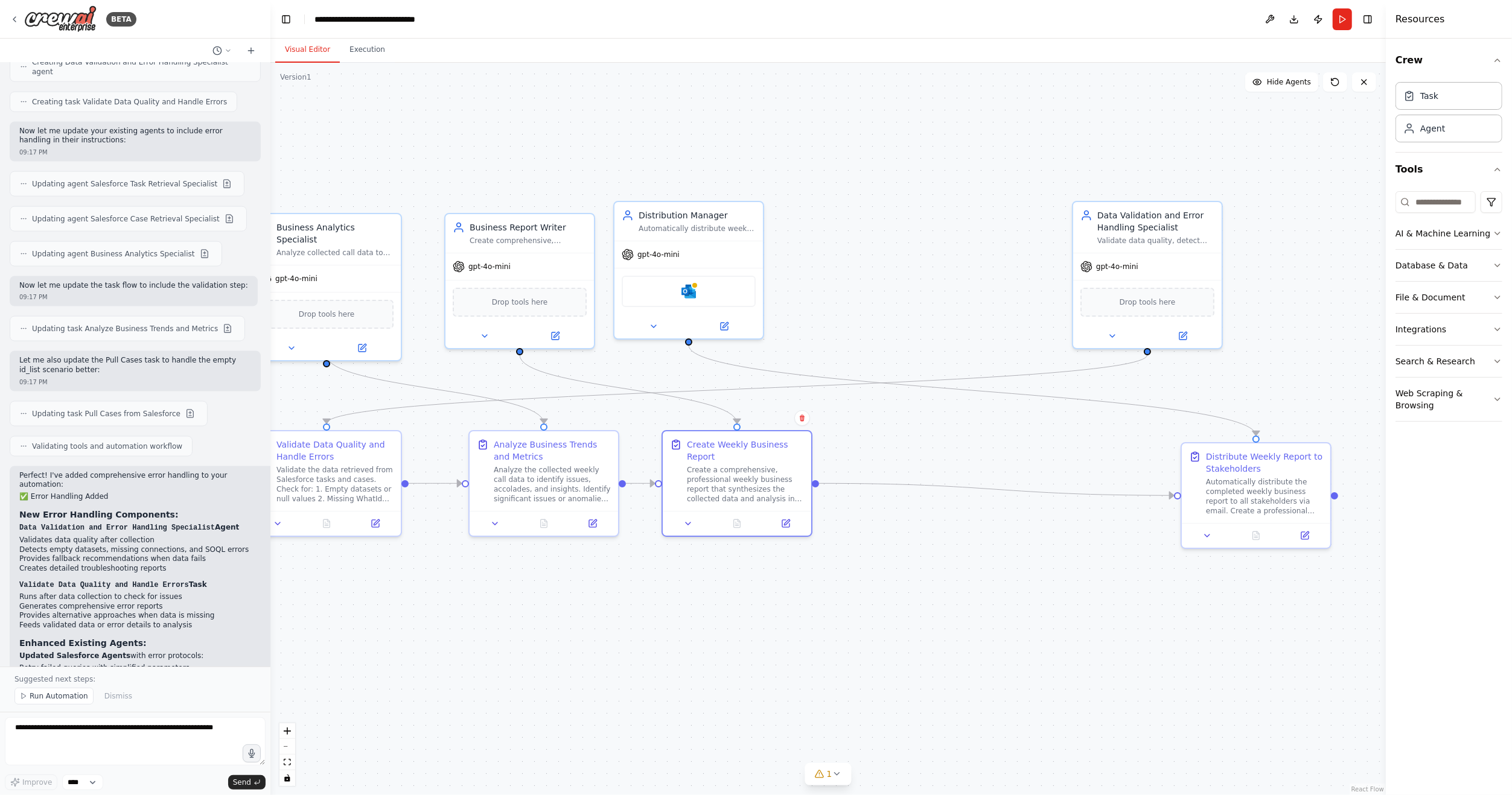
drag, startPoint x: 1298, startPoint y: 579, endPoint x: 1040, endPoint y: 581, distance: 258.0
click at [1040, 581] on div ".deletable-edge-delete-btn { width: 20px; height: 20px; border: 0px solid #ffff…" at bounding box center [827, 429] width 1115 height 733
drag, startPoint x: 1254, startPoint y: 495, endPoint x: 944, endPoint y: 479, distance: 310.4
click at [944, 479] on div "Automatically distribute the completed weekly business report to all stakeholde…" at bounding box center [950, 481] width 117 height 38
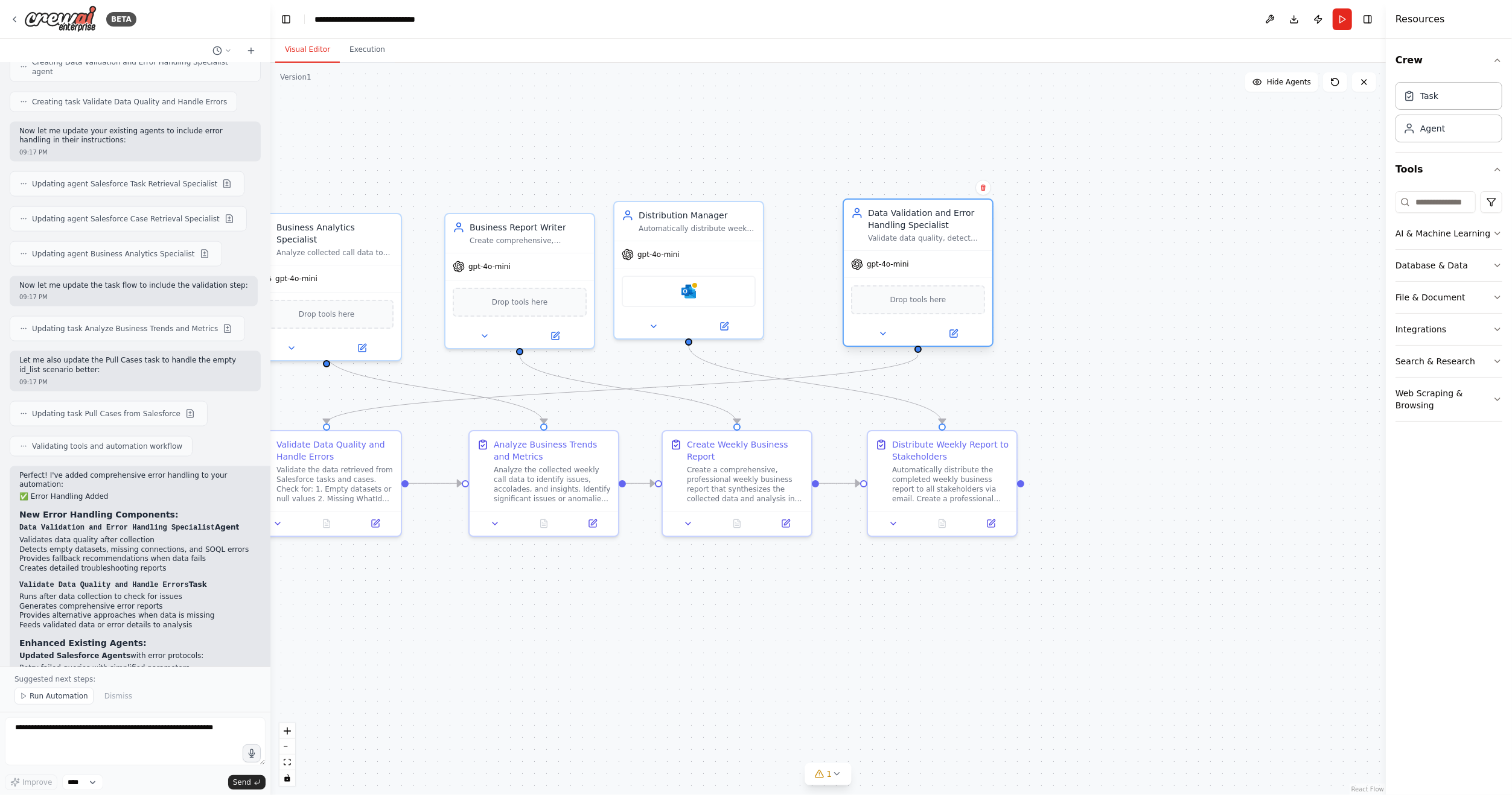
drag, startPoint x: 1113, startPoint y: 269, endPoint x: 869, endPoint y: 271, distance: 244.0
click at [869, 269] on div "gpt-4o-mini" at bounding box center [880, 264] width 58 height 12
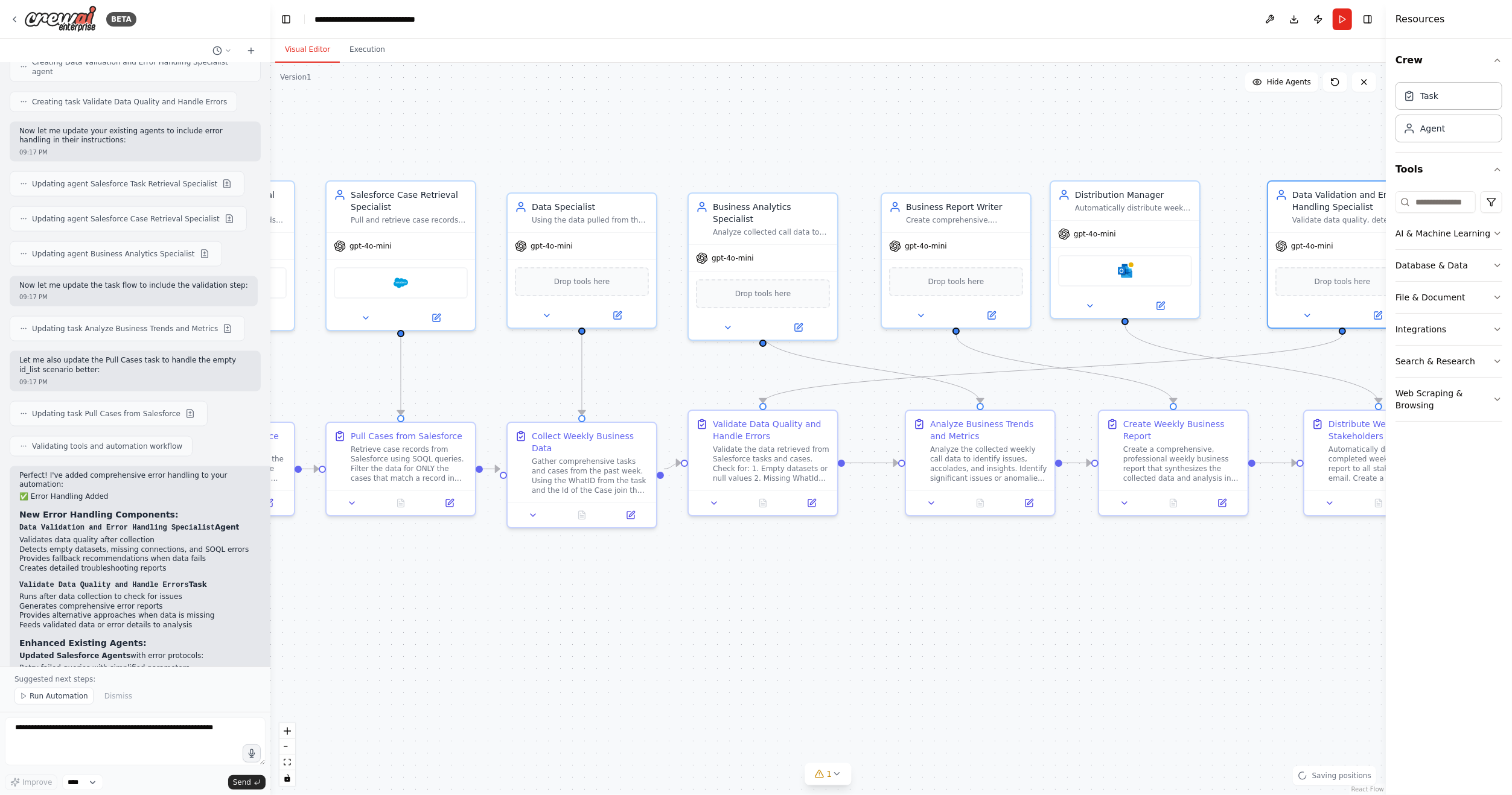
drag, startPoint x: 613, startPoint y: 638, endPoint x: 1007, endPoint y: 624, distance: 394.2
click at [1007, 624] on div ".deletable-edge-delete-btn { width: 20px; height: 20px; border: 0px solid #ffff…" at bounding box center [827, 429] width 1115 height 733
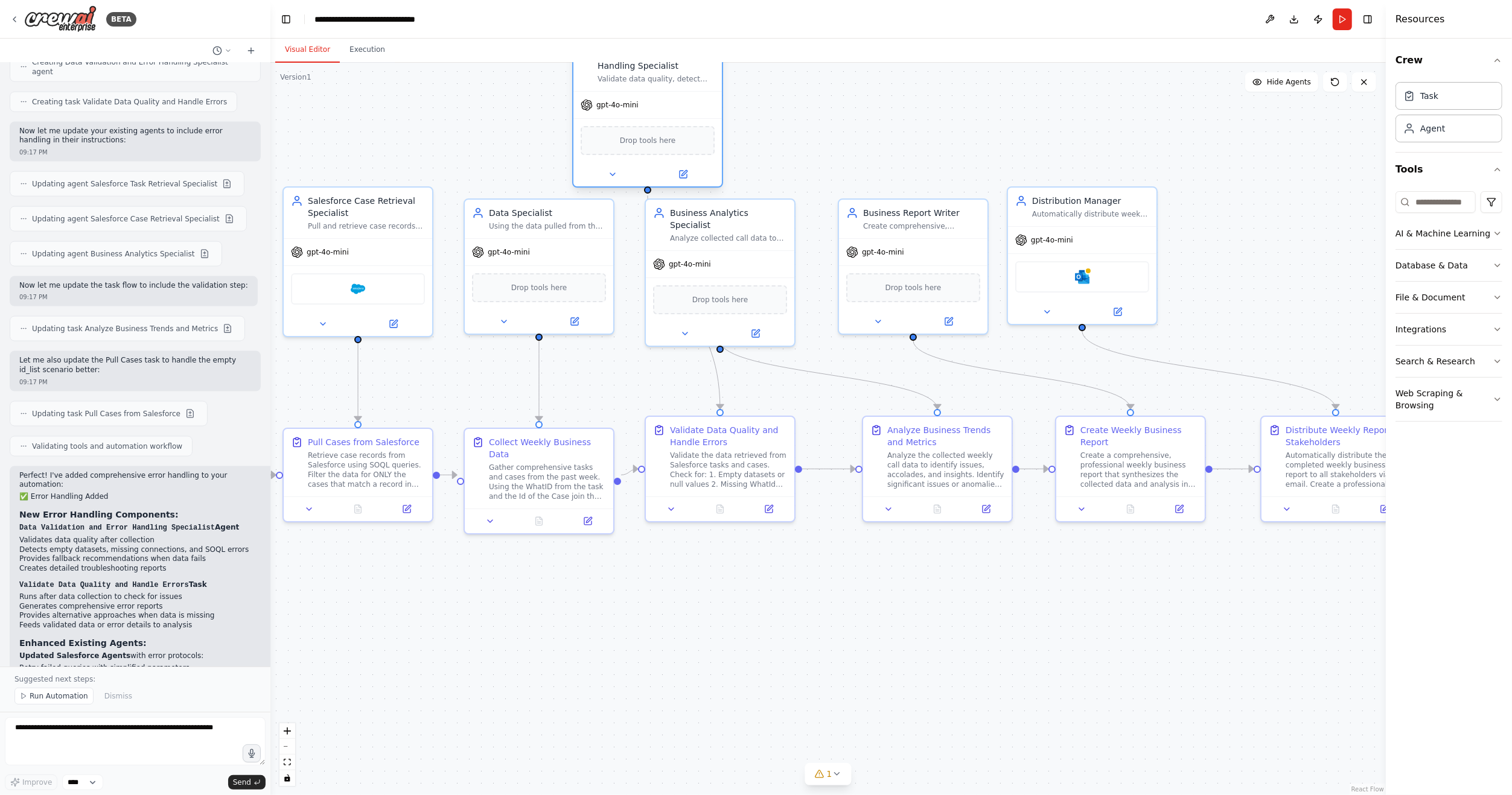
drag, startPoint x: 1281, startPoint y: 262, endPoint x: 629, endPoint y: 116, distance: 668.1
click at [629, 116] on div "gpt-4o-mini Drop tools here" at bounding box center [648, 139] width 148 height 95
drag, startPoint x: 1084, startPoint y: 224, endPoint x: 1321, endPoint y: 233, distance: 237.2
click at [1321, 233] on div "Distribution Manager Automatically distribute weekly business reports to kim.po…" at bounding box center [1336, 216] width 148 height 38
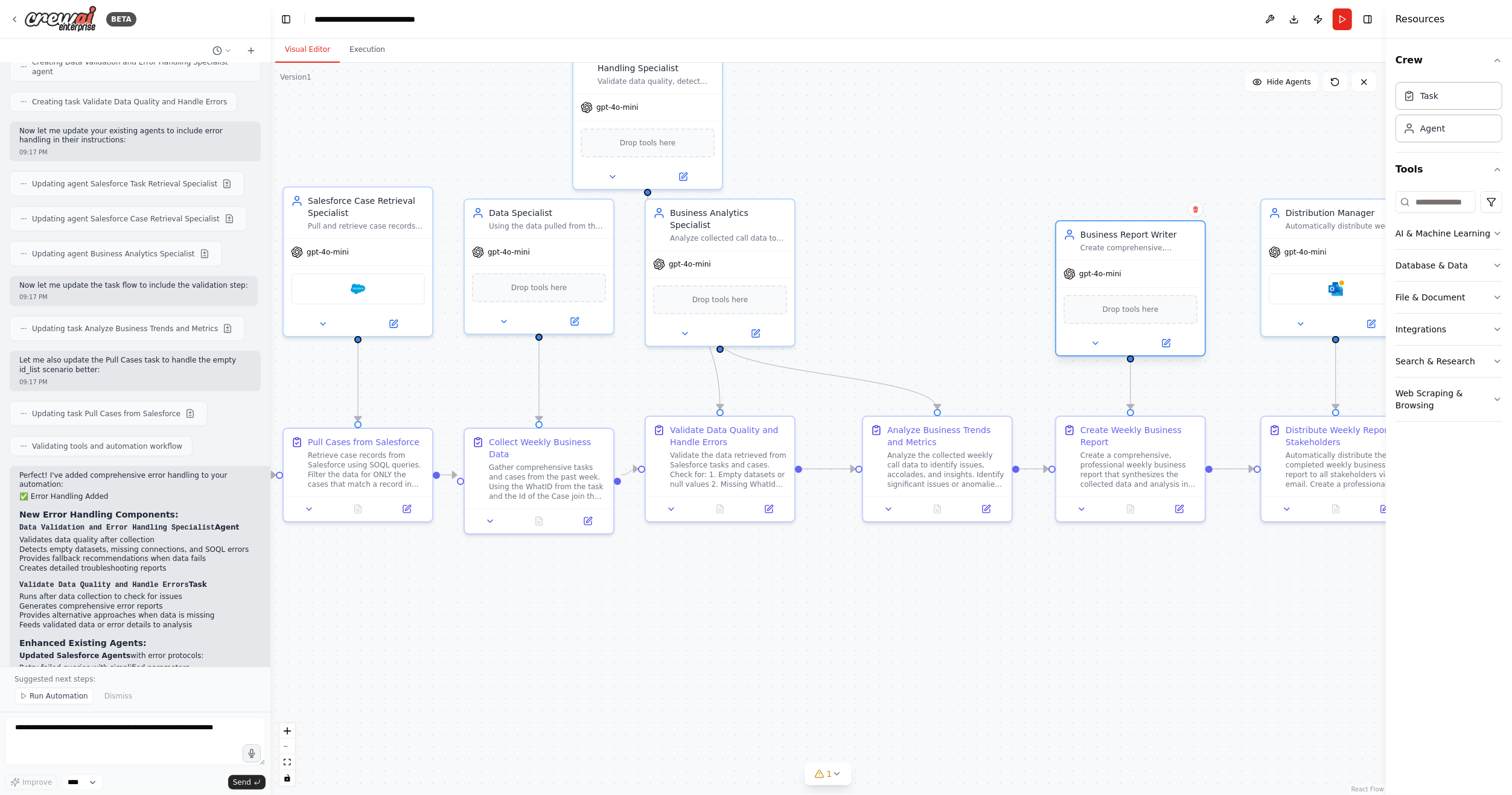
drag, startPoint x: 959, startPoint y: 249, endPoint x: 1182, endPoint y: 270, distance: 224.0
click at [1182, 270] on div "gpt-4o-mini" at bounding box center [1130, 274] width 148 height 27
drag, startPoint x: 773, startPoint y: 265, endPoint x: 995, endPoint y: 267, distance: 222.0
click at [995, 275] on div "Drop tools here" at bounding box center [937, 297] width 148 height 44
drag, startPoint x: 675, startPoint y: 99, endPoint x: 743, endPoint y: 246, distance: 162.0
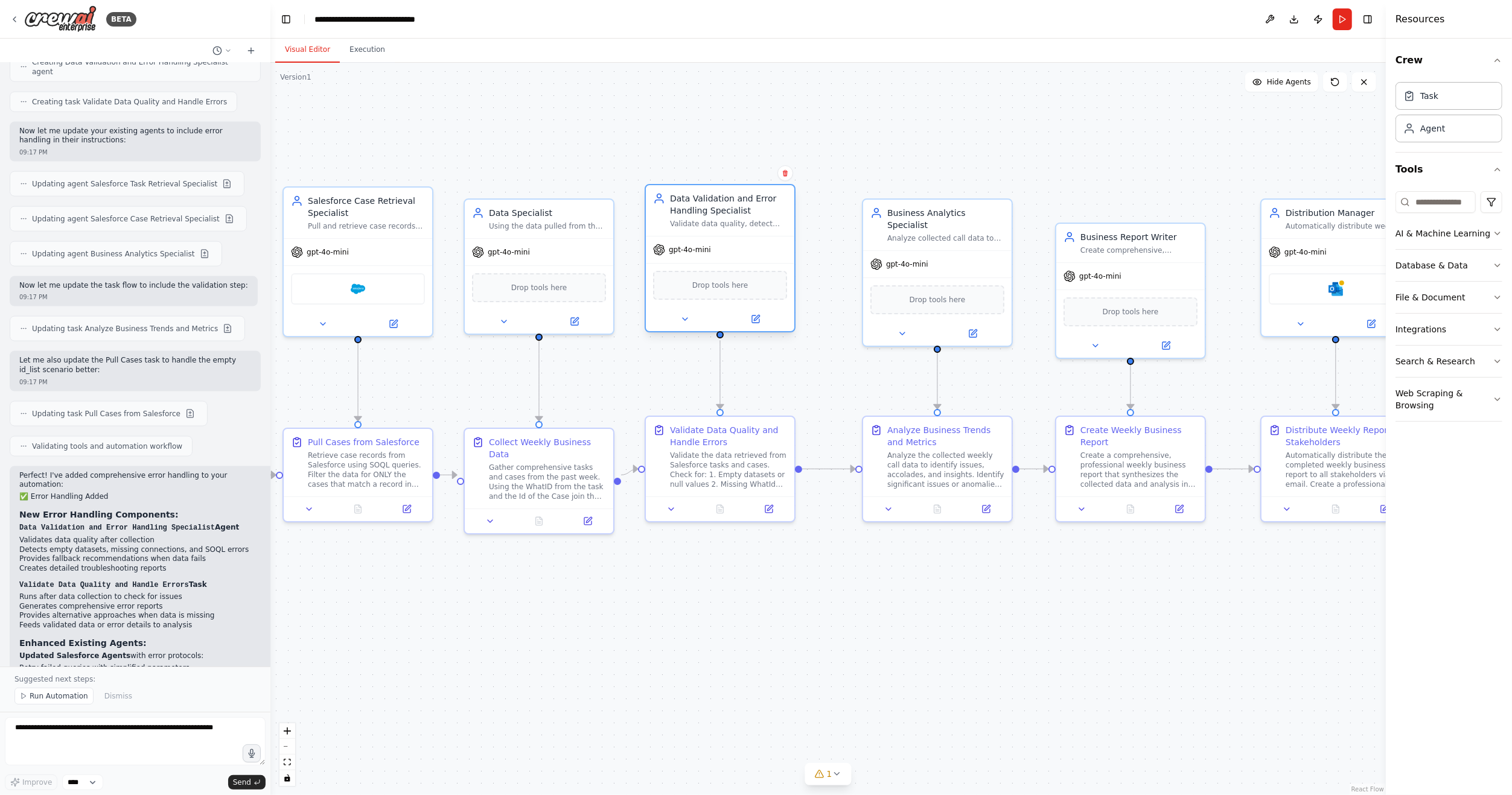
click at [743, 246] on div "gpt-4o-mini" at bounding box center [720, 250] width 148 height 27
drag, startPoint x: 749, startPoint y: 453, endPoint x: 755, endPoint y: 457, distance: 7.2
click at [755, 457] on div "Validate the data retrieved from Salesforce tasks and cases. Check for: 1. Empt…" at bounding box center [740, 467] width 117 height 38
click at [764, 462] on div "Validate the data retrieved from Salesforce tasks and cases. Check for: 1. Empt…" at bounding box center [740, 467] width 117 height 38
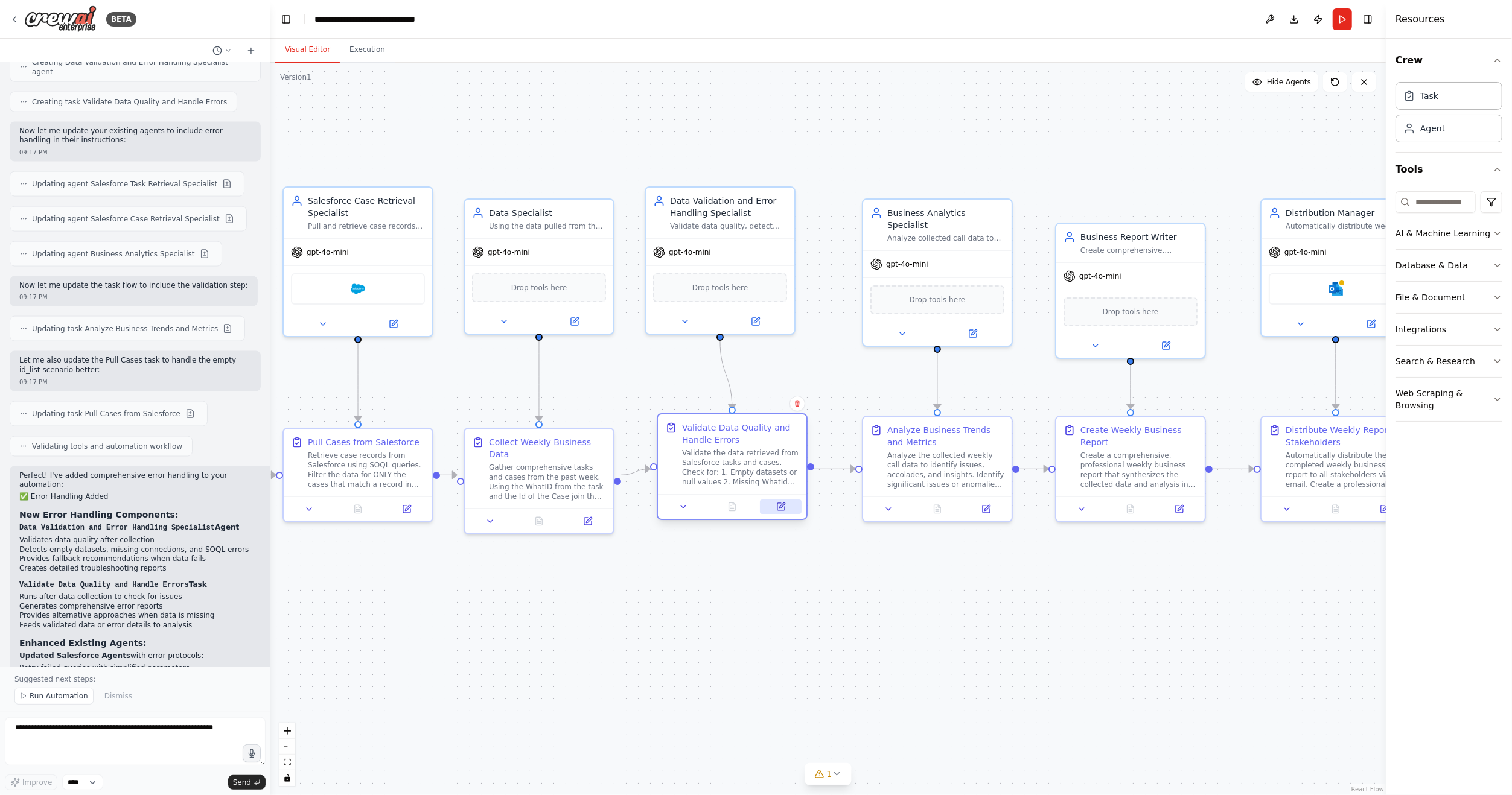
click at [781, 506] on icon at bounding box center [782, 505] width 6 height 6
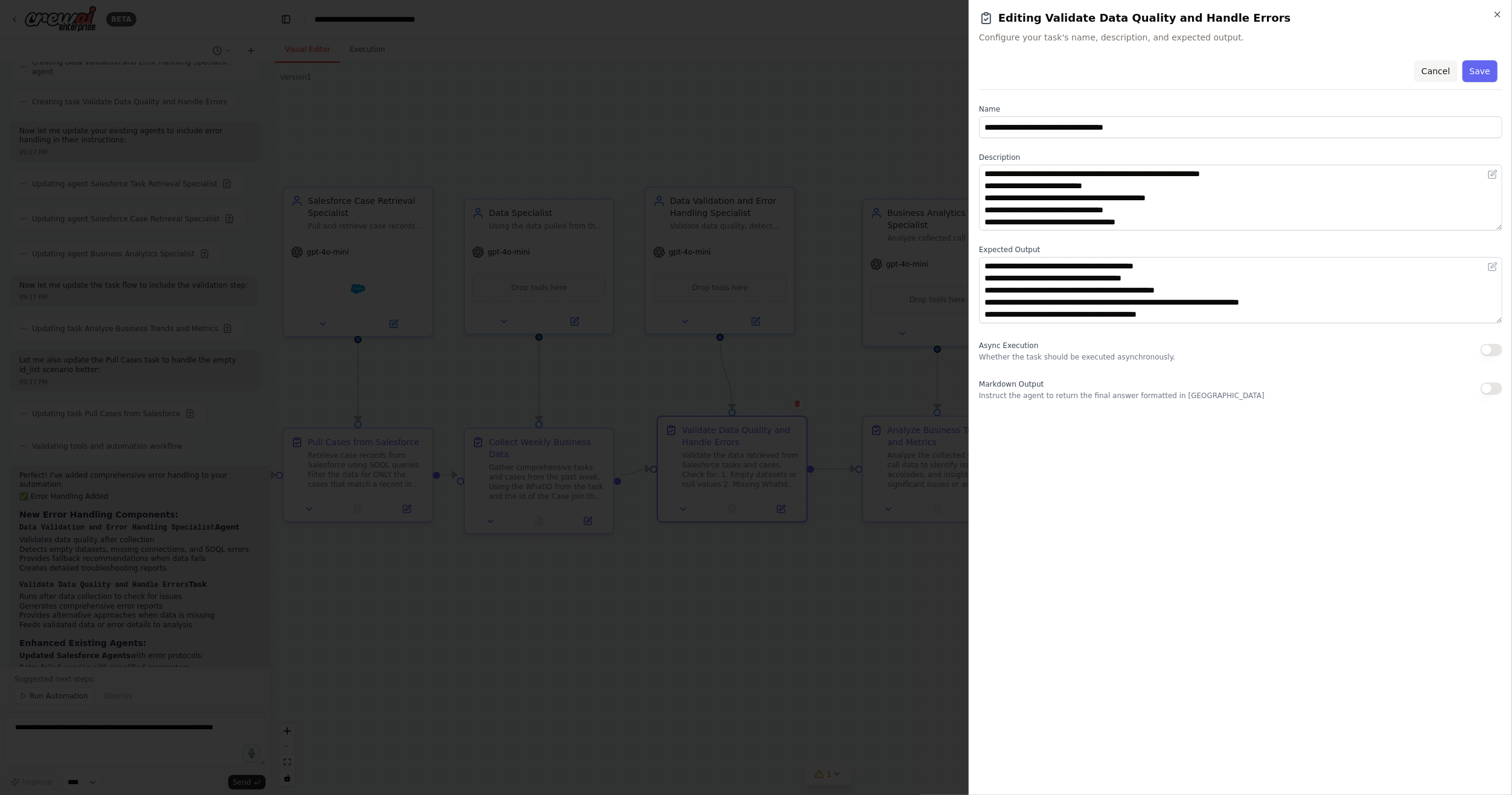
click at [1447, 72] on button "Cancel" at bounding box center [1435, 71] width 43 height 22
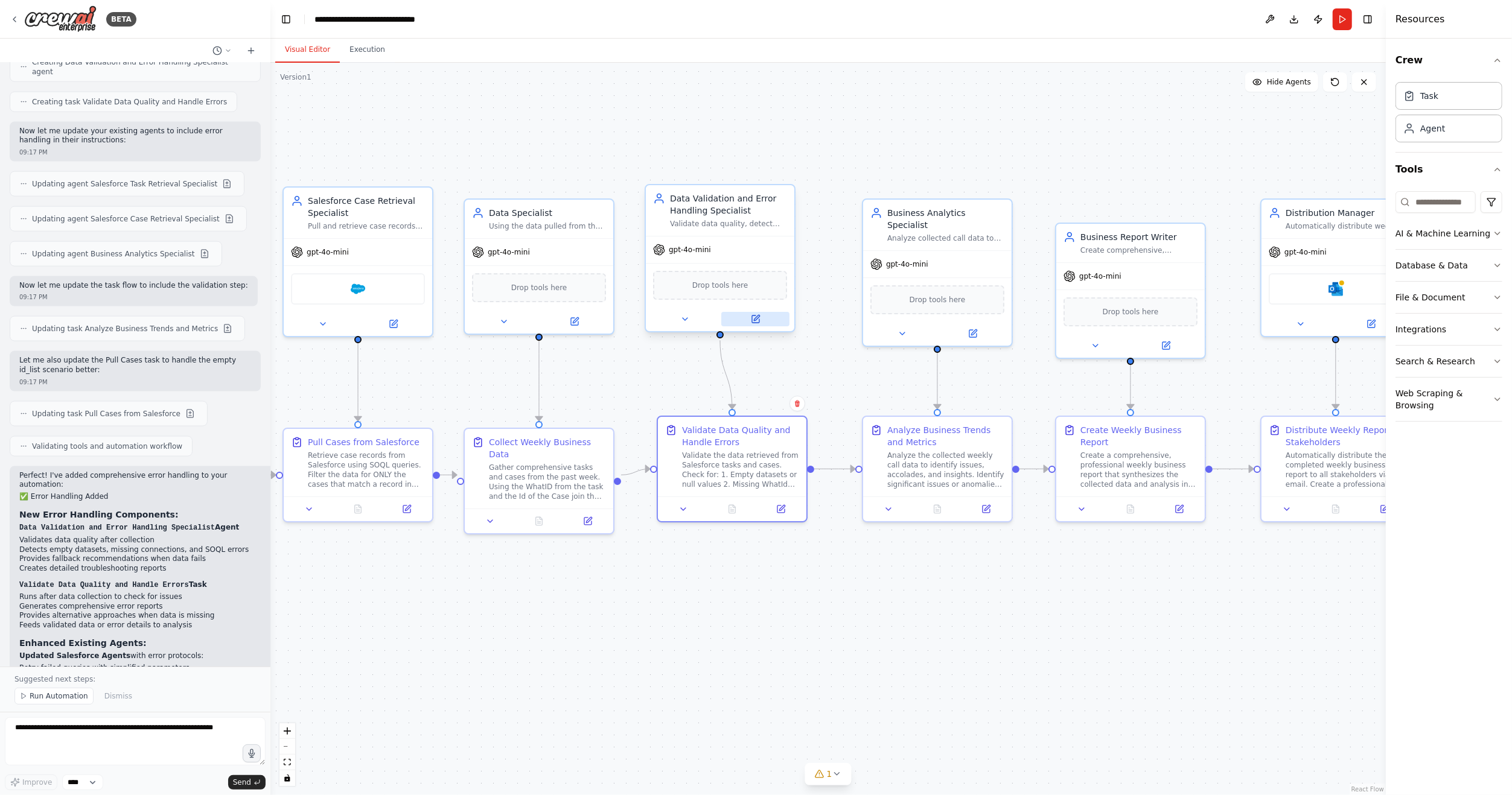
click at [755, 318] on icon at bounding box center [757, 318] width 6 height 6
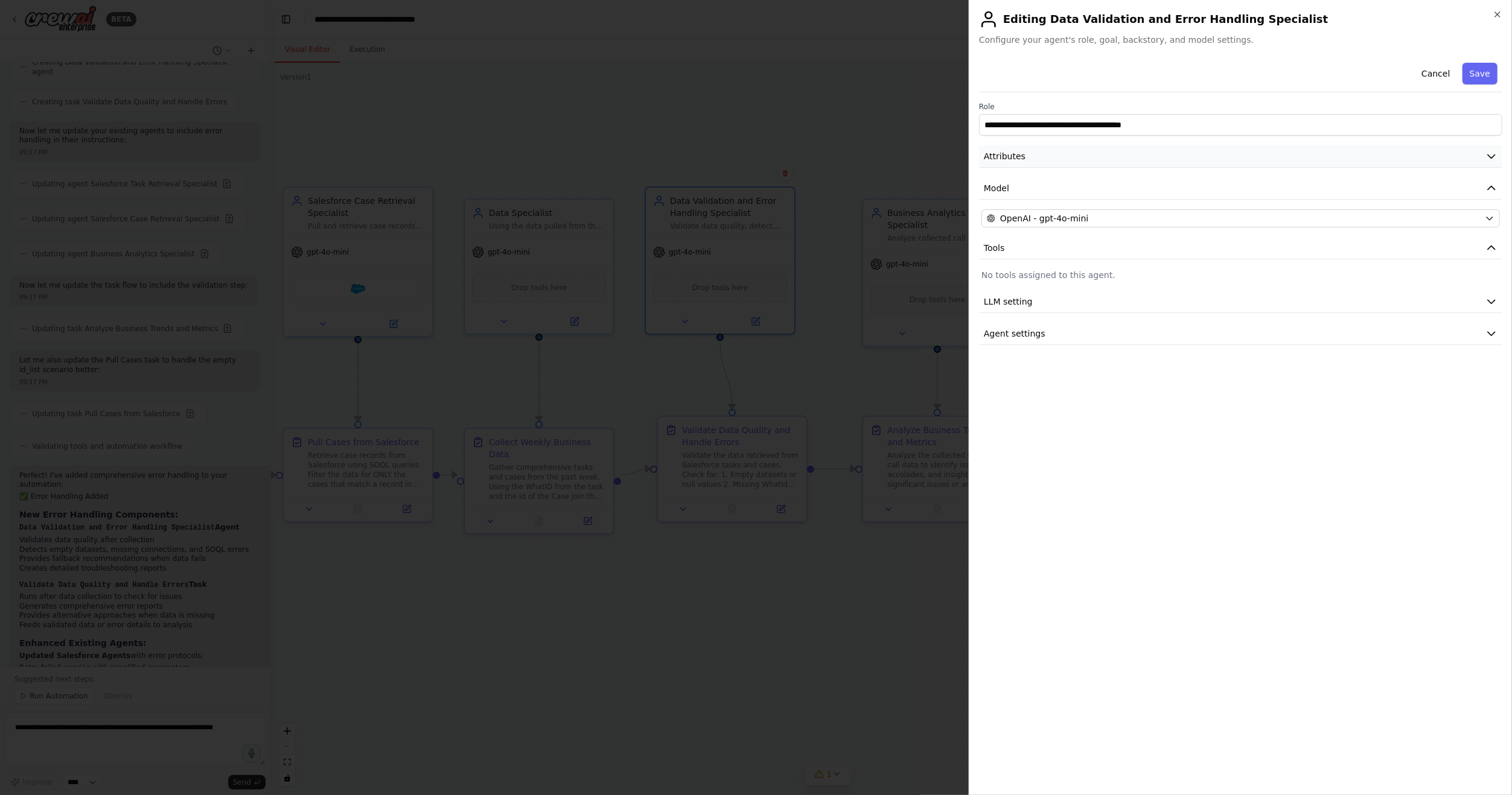
click at [1154, 162] on button "Attributes" at bounding box center [1240, 157] width 523 height 22
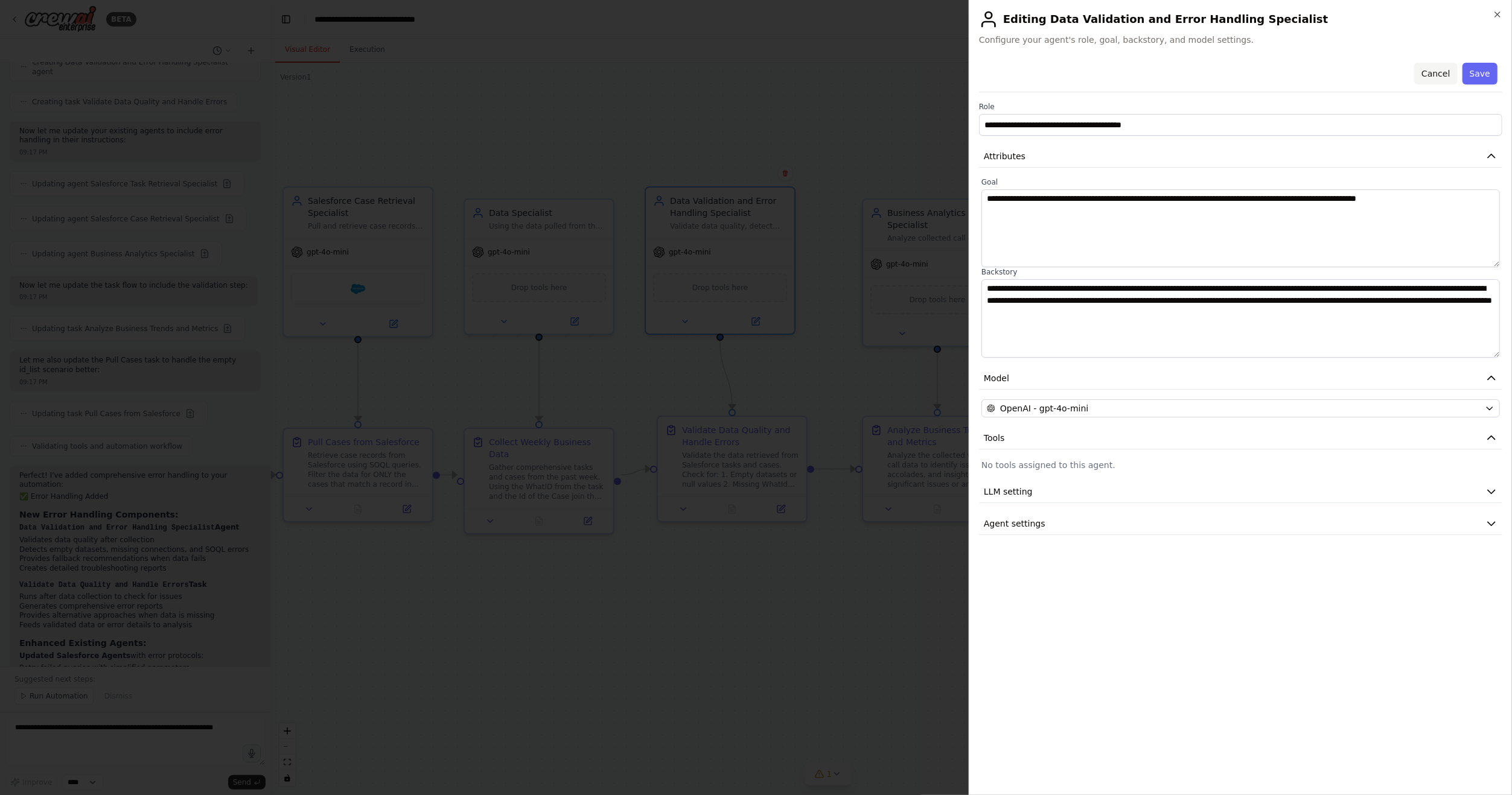
click at [1444, 75] on button "Cancel" at bounding box center [1435, 73] width 43 height 22
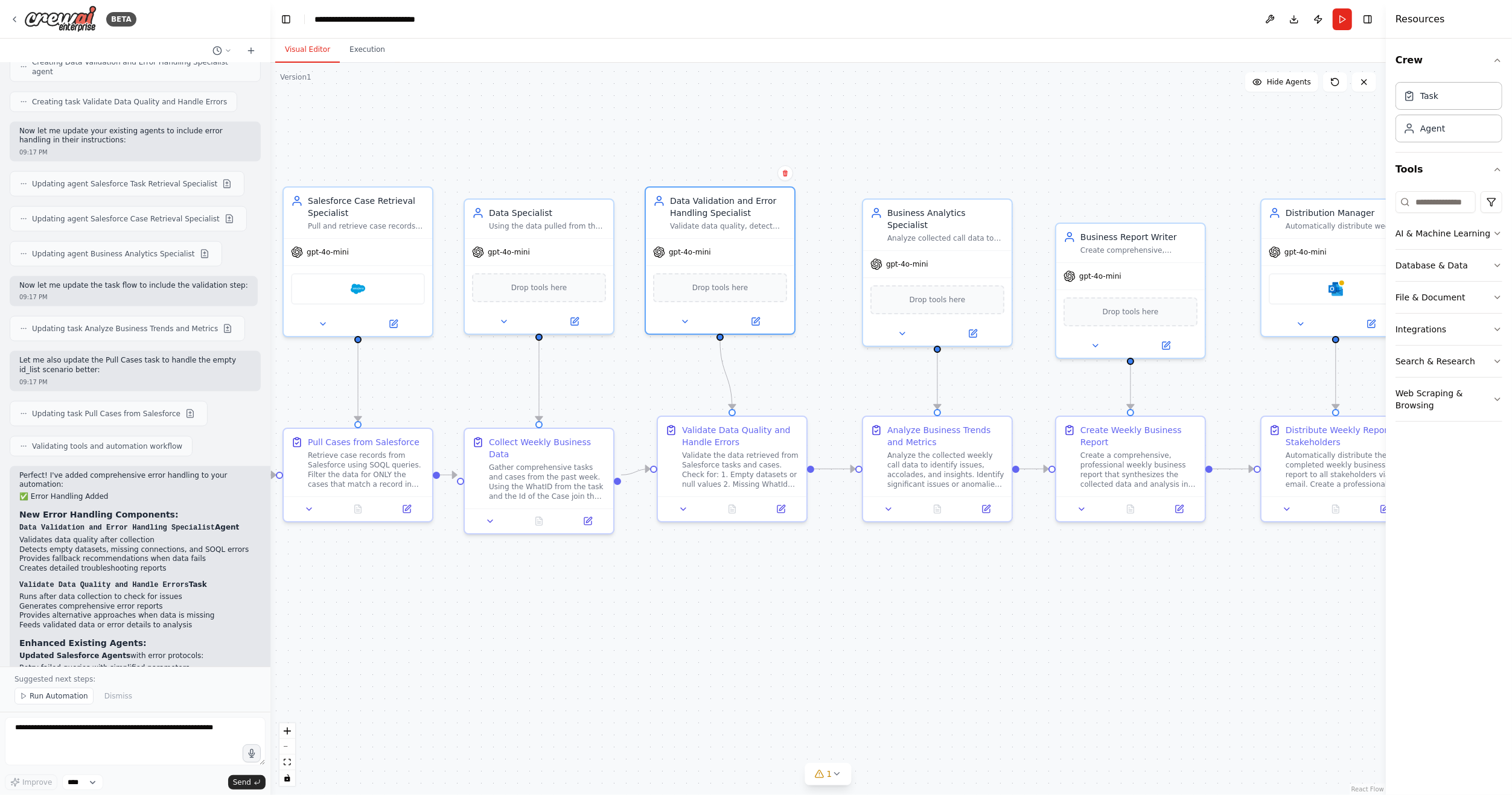
click at [776, 575] on div ".deletable-edge-delete-btn { width: 20px; height: 20px; border: 0px solid #ffff…" at bounding box center [827, 429] width 1115 height 733
drag, startPoint x: 748, startPoint y: 453, endPoint x: 746, endPoint y: 461, distance: 8.2
click at [746, 461] on div "Validate the data retrieved from Salesforce tasks and cases. Check for: 1. Empt…" at bounding box center [740, 479] width 117 height 38
click at [785, 520] on icon at bounding box center [780, 519] width 7 height 7
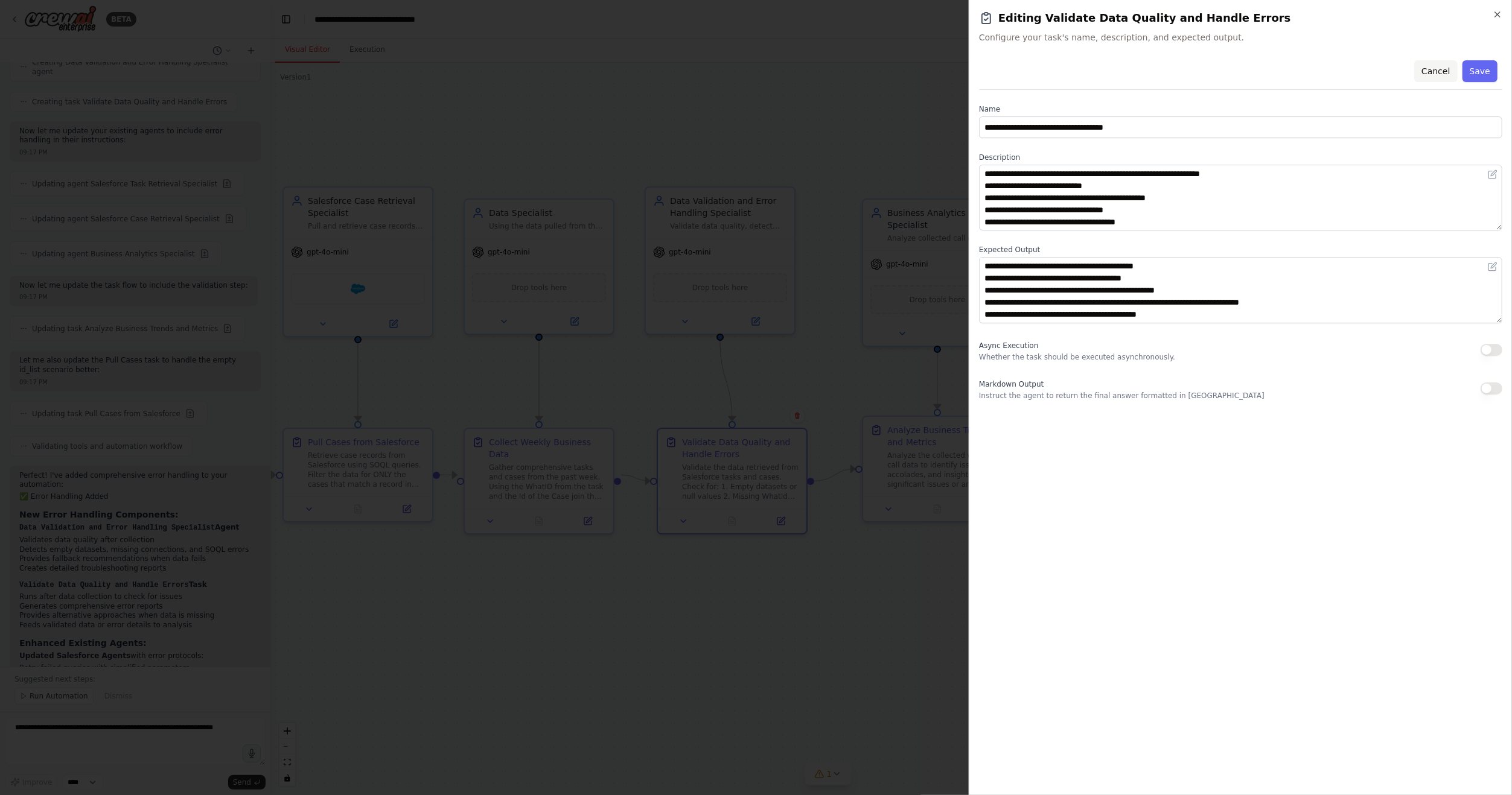
click at [1441, 74] on button "Cancel" at bounding box center [1435, 71] width 43 height 22
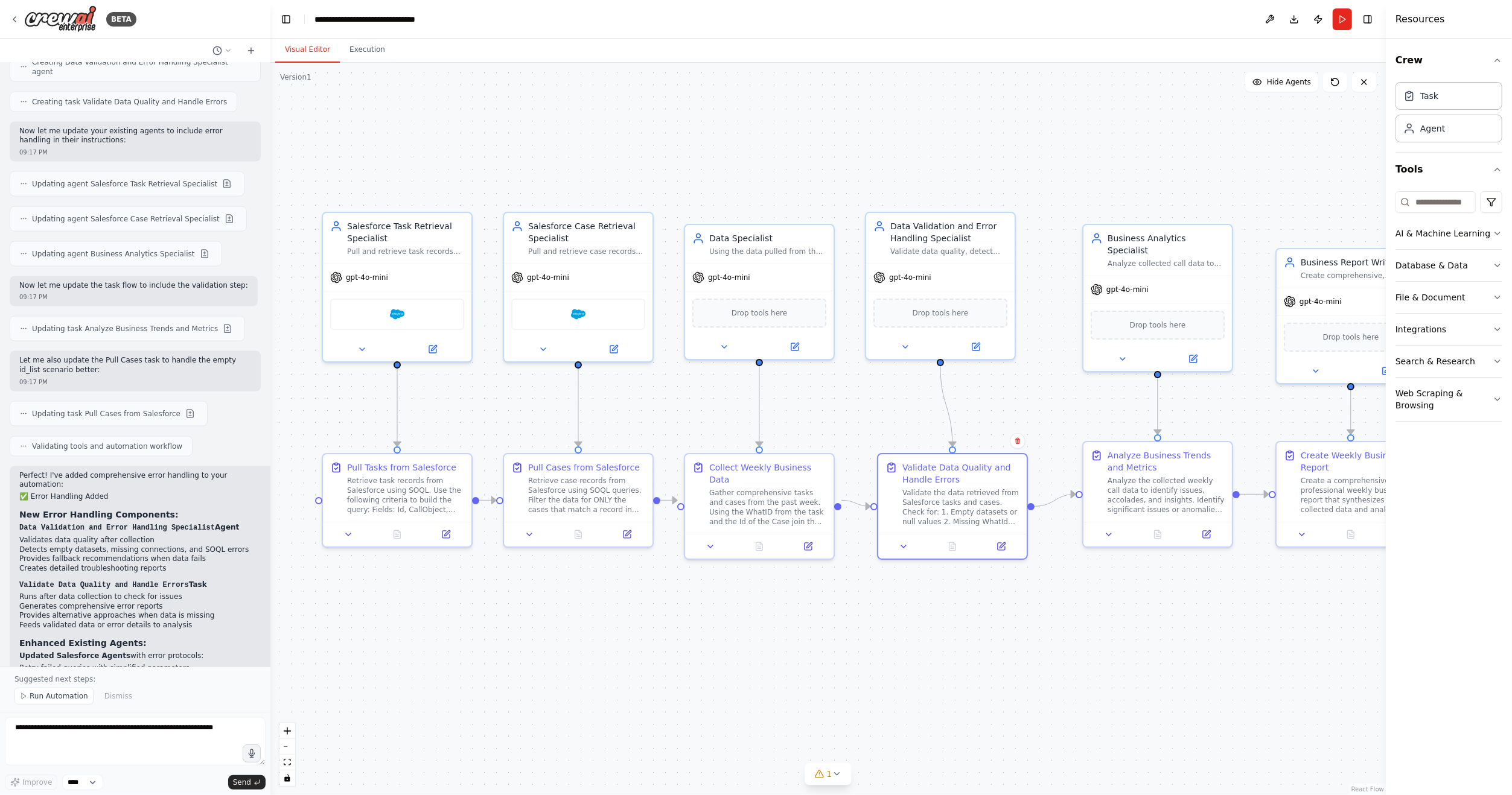
drag, startPoint x: 710, startPoint y: 142, endPoint x: 930, endPoint y: 168, distance: 221.5
click at [930, 168] on div ".deletable-edge-delete-btn { width: 20px; height: 20px; border: 0px solid #ffff…" at bounding box center [827, 429] width 1115 height 733
click at [453, 528] on button at bounding box center [445, 532] width 41 height 15
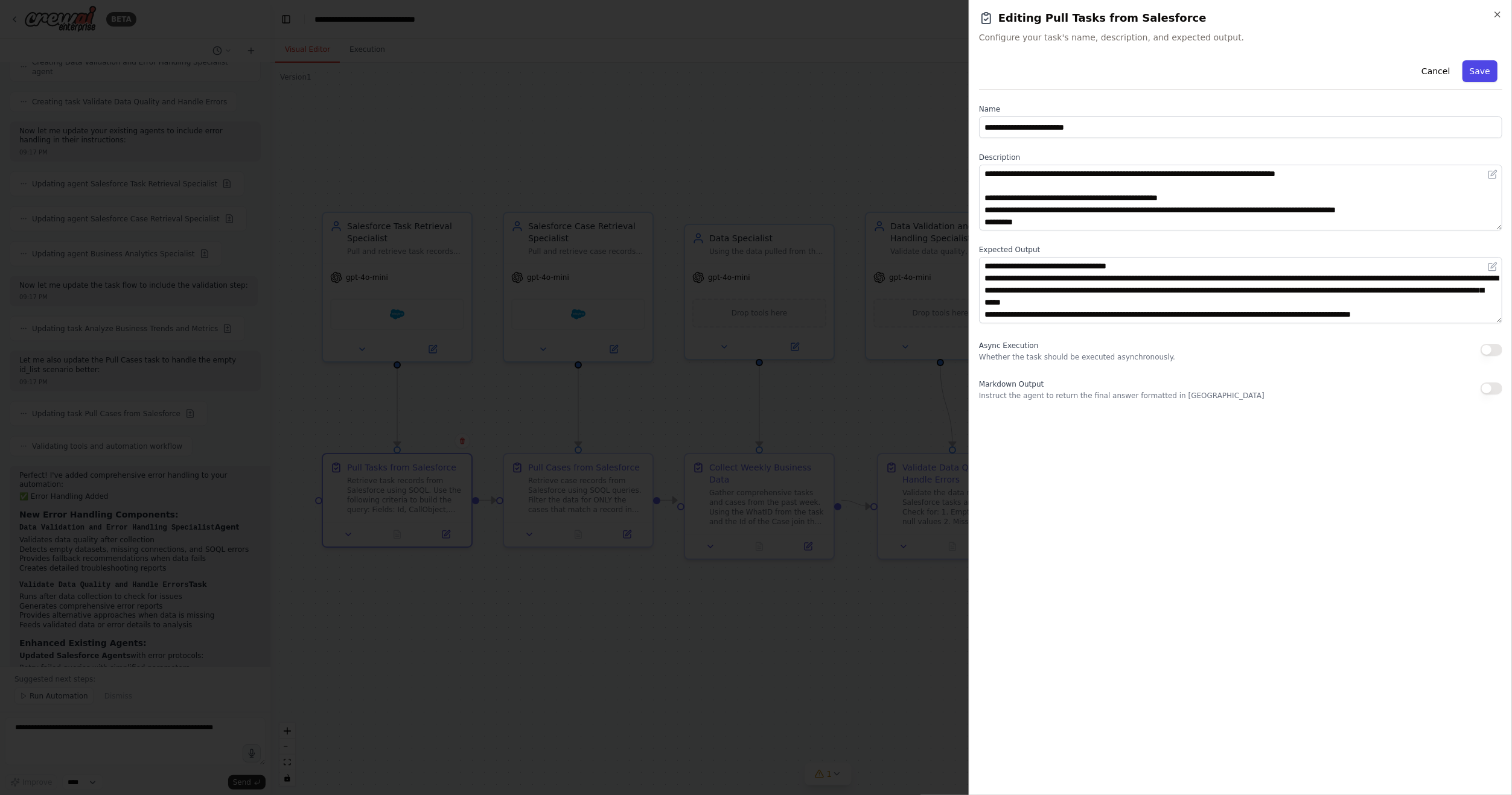
click at [1489, 68] on button "Save" at bounding box center [1480, 71] width 35 height 22
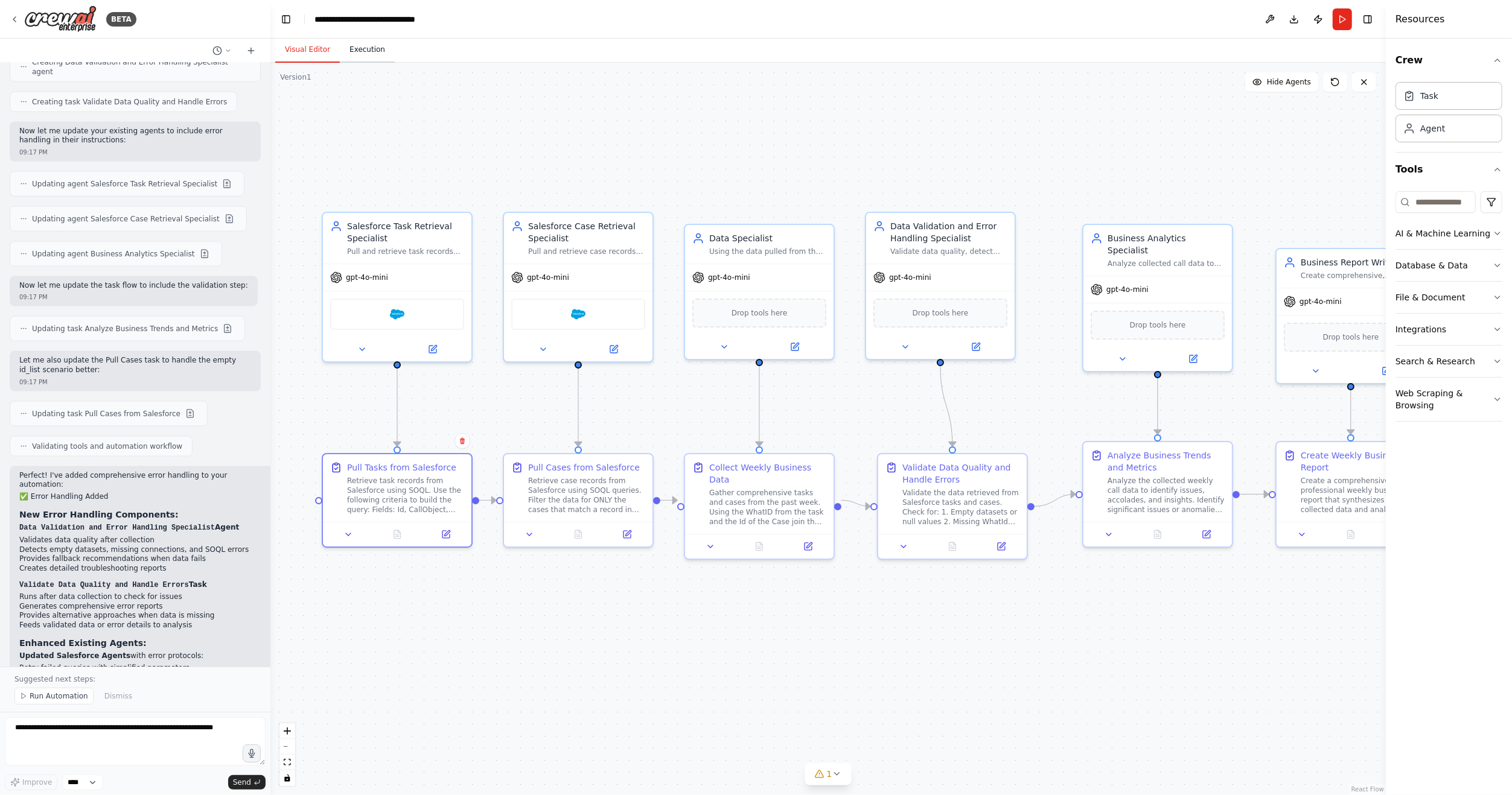
click at [369, 54] on button "Execution" at bounding box center [367, 50] width 55 height 25
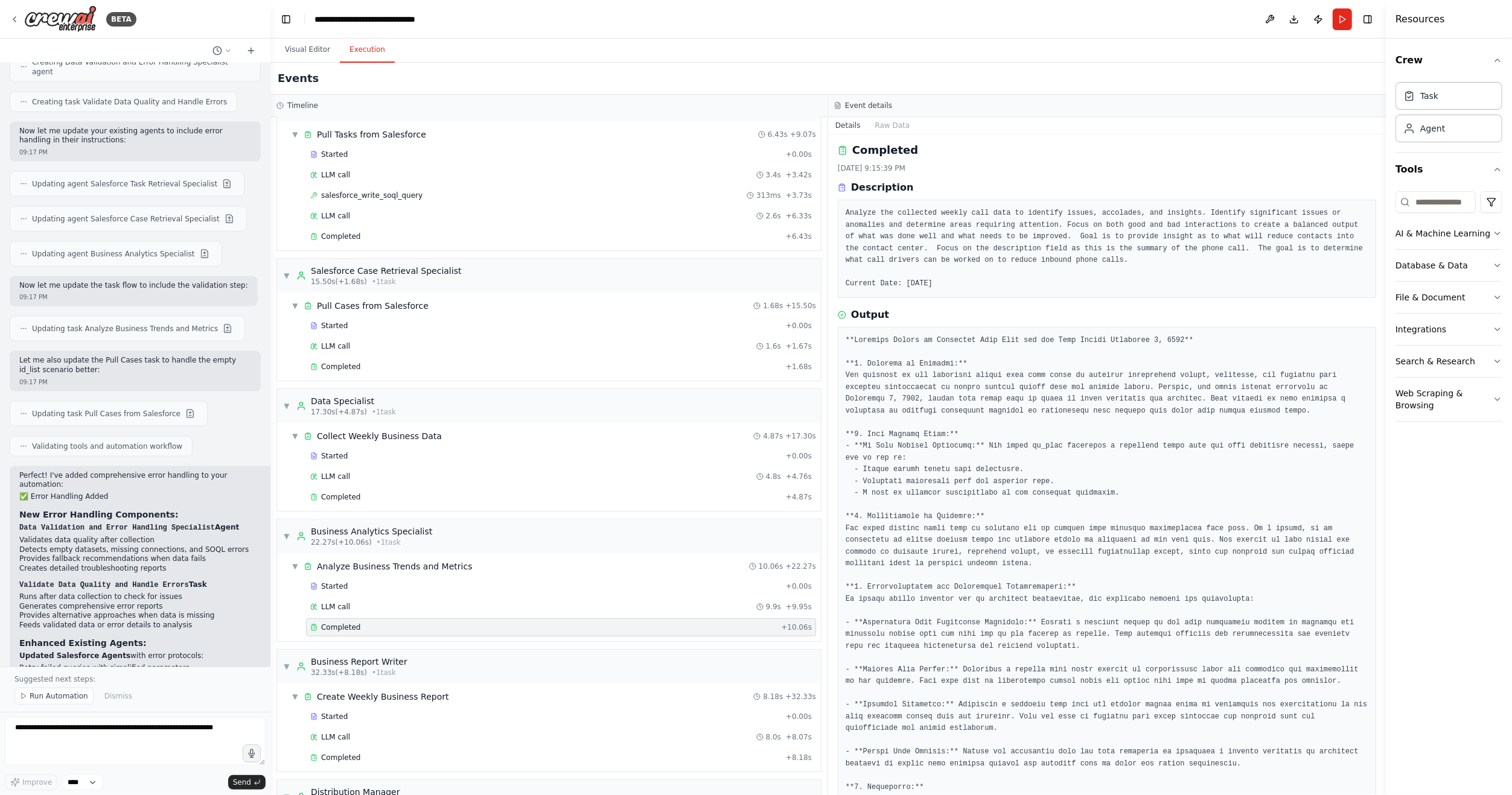
scroll to position [0, 0]
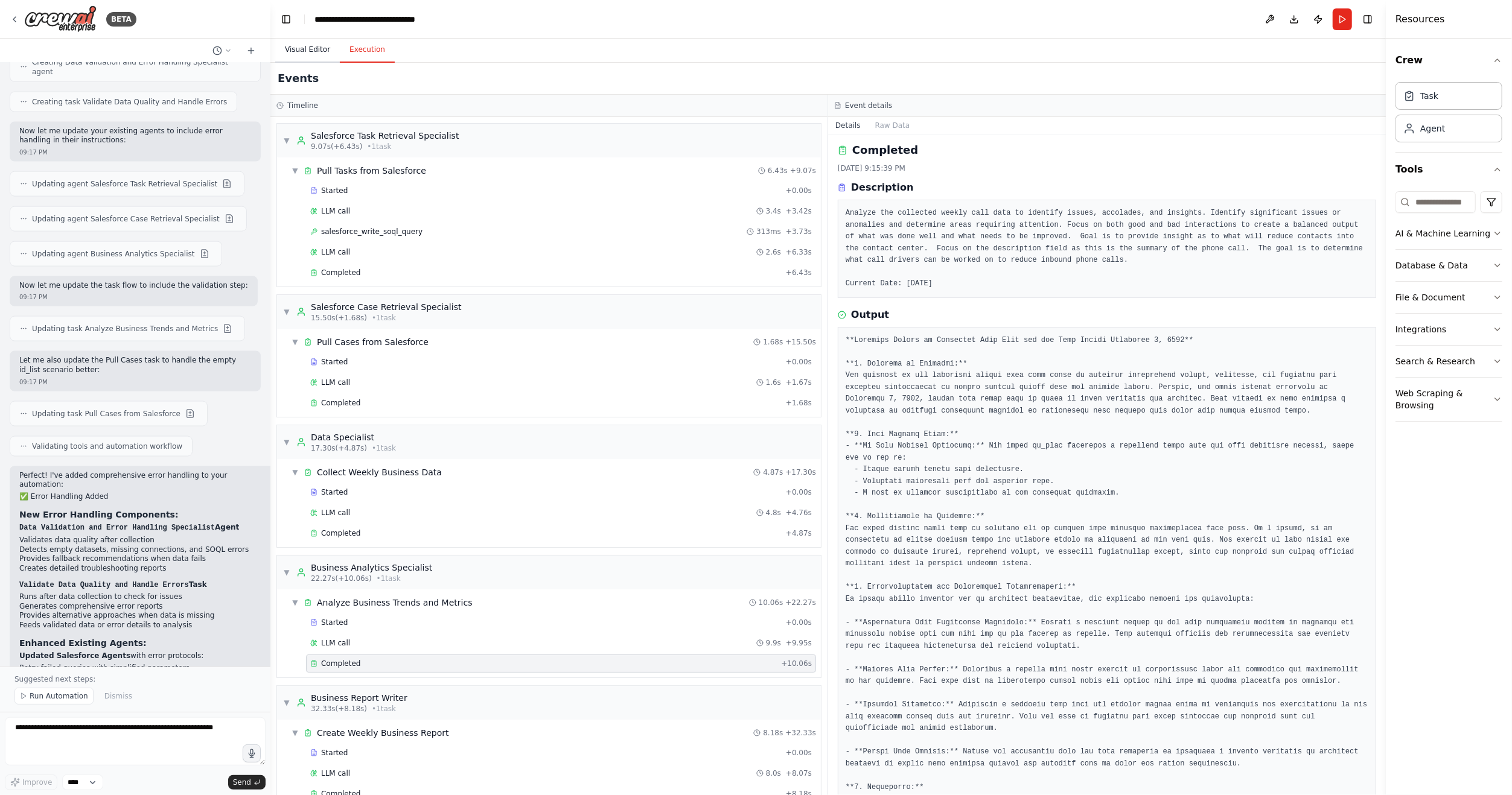
click at [311, 47] on button "Visual Editor" at bounding box center [307, 50] width 64 height 25
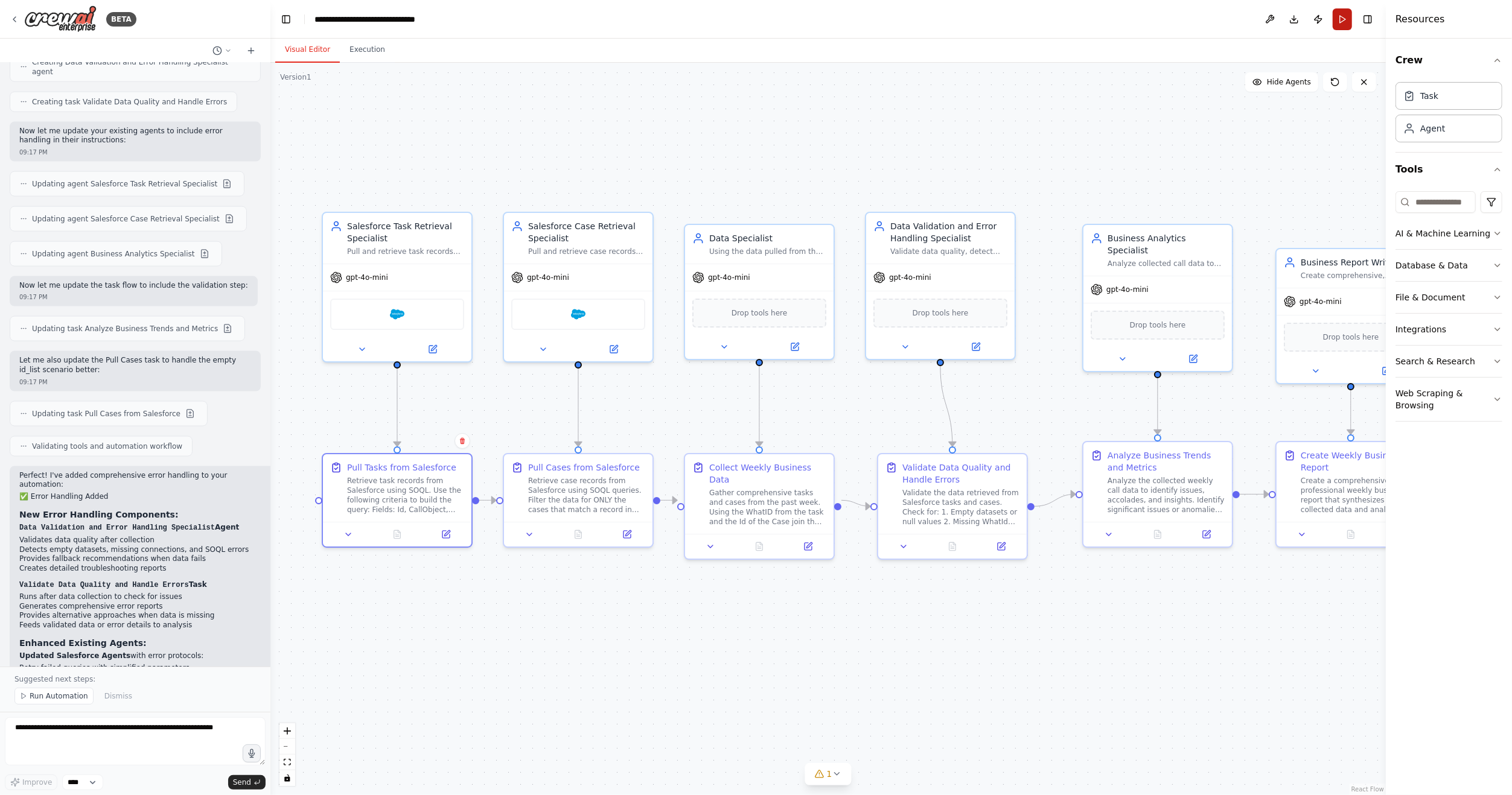
click at [1338, 15] on button "Run" at bounding box center [1343, 19] width 20 height 22
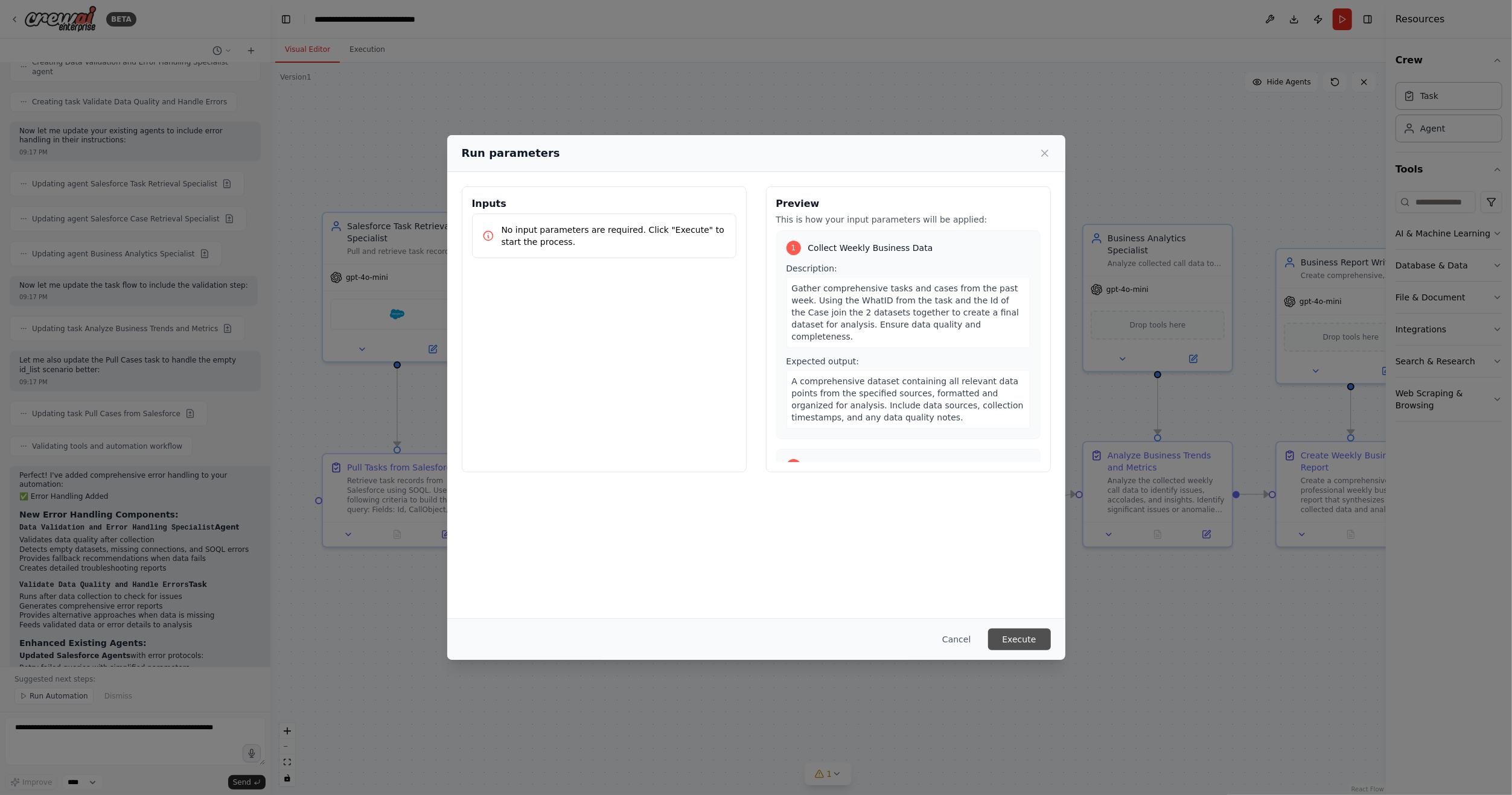
click at [1018, 637] on button "Execute" at bounding box center [1019, 639] width 63 height 22
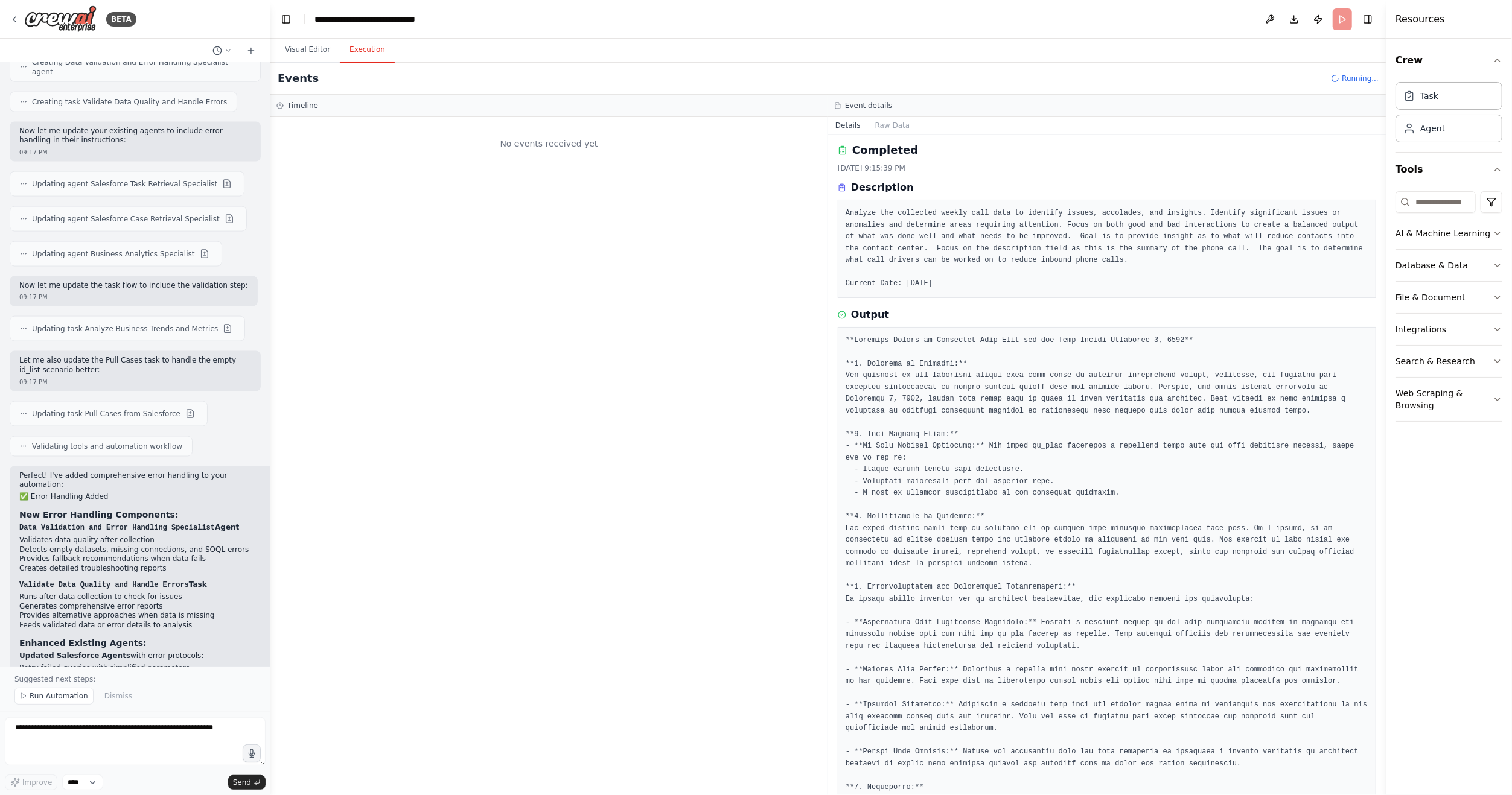
click at [359, 50] on button "Execution" at bounding box center [367, 50] width 55 height 25
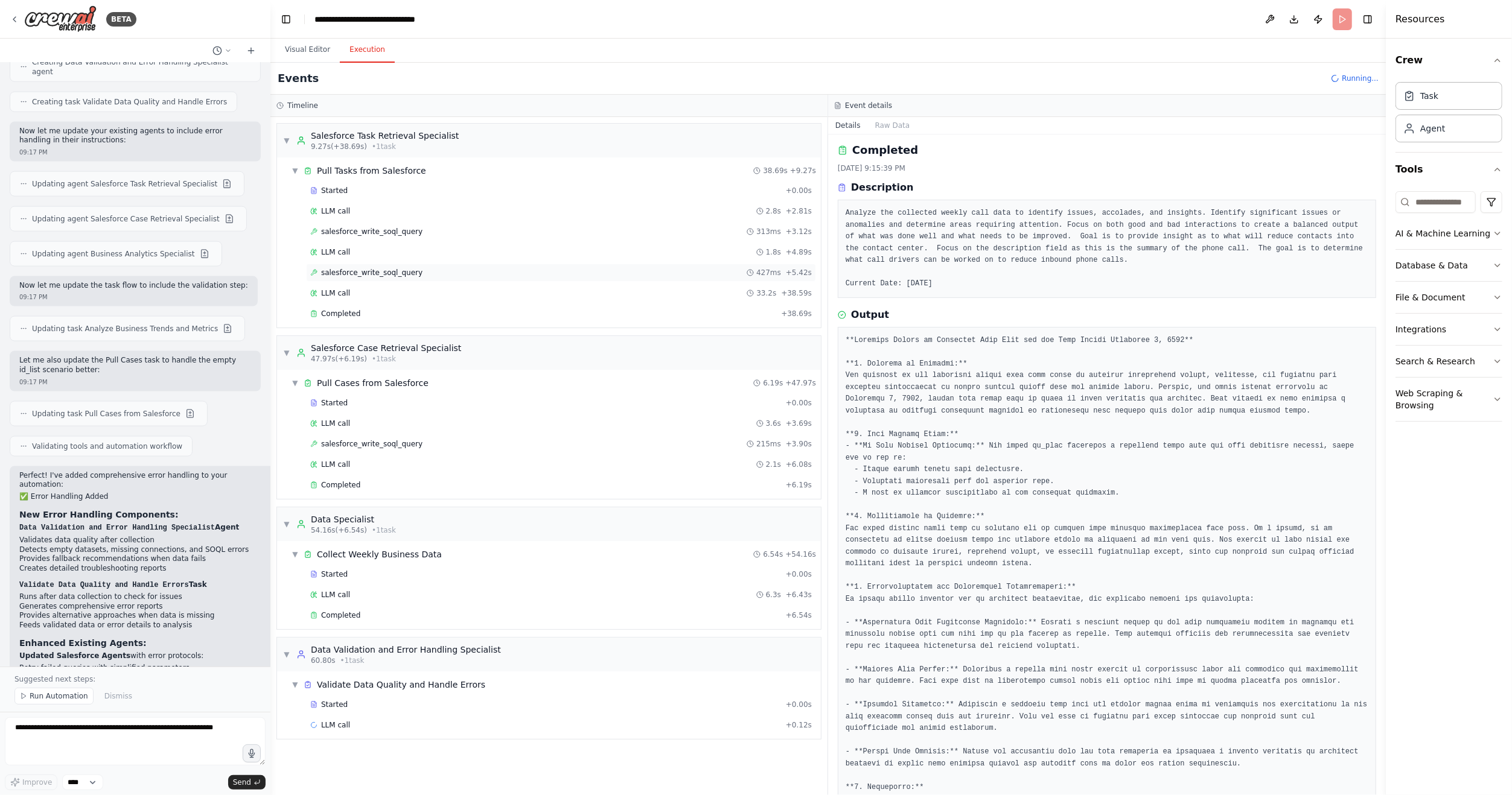
click at [433, 276] on div "salesforce_write_soql_query 427ms + 5.42s" at bounding box center [561, 273] width 510 height 18
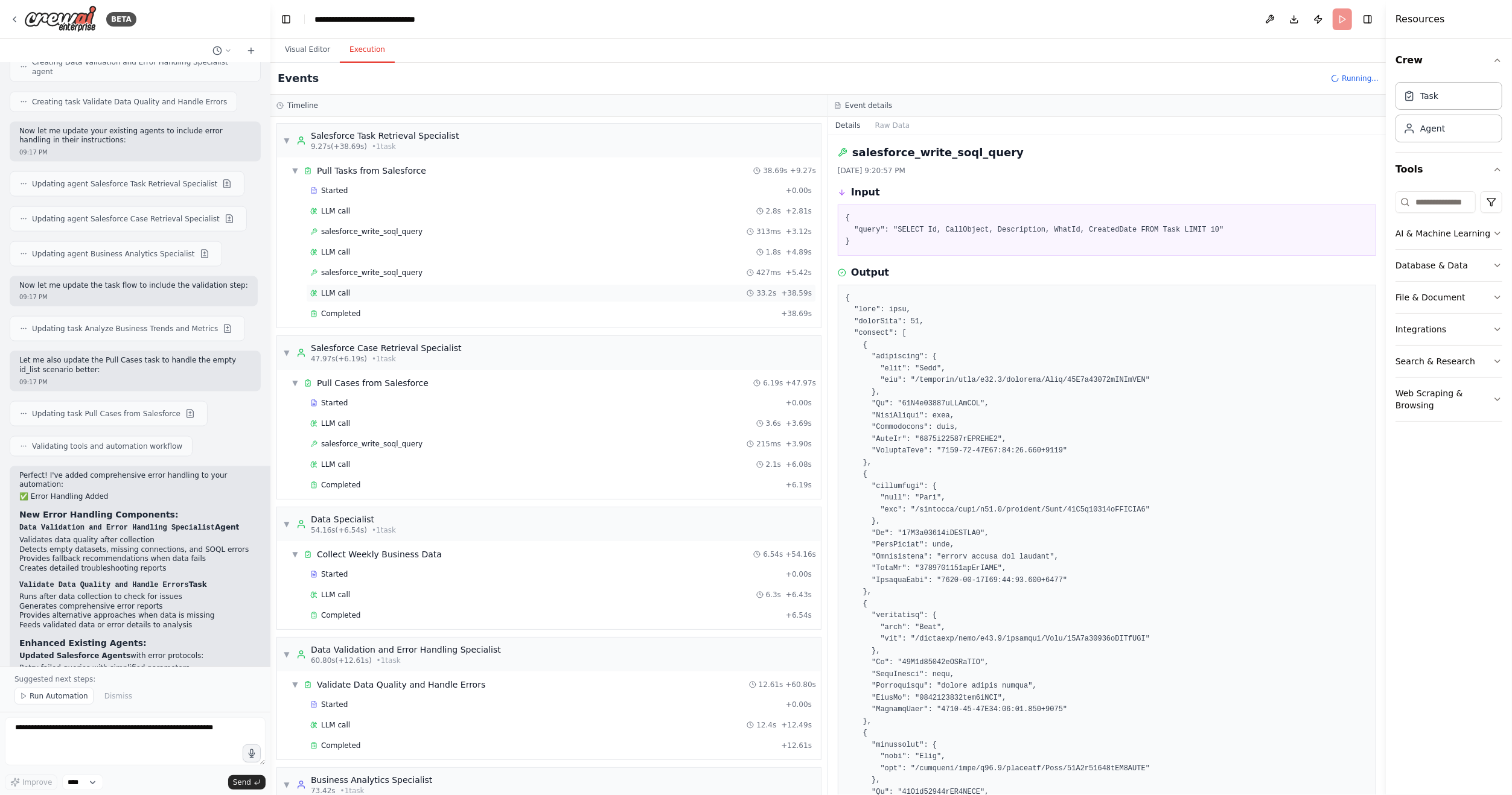
click at [343, 288] on span "LLM call" at bounding box center [335, 293] width 29 height 10
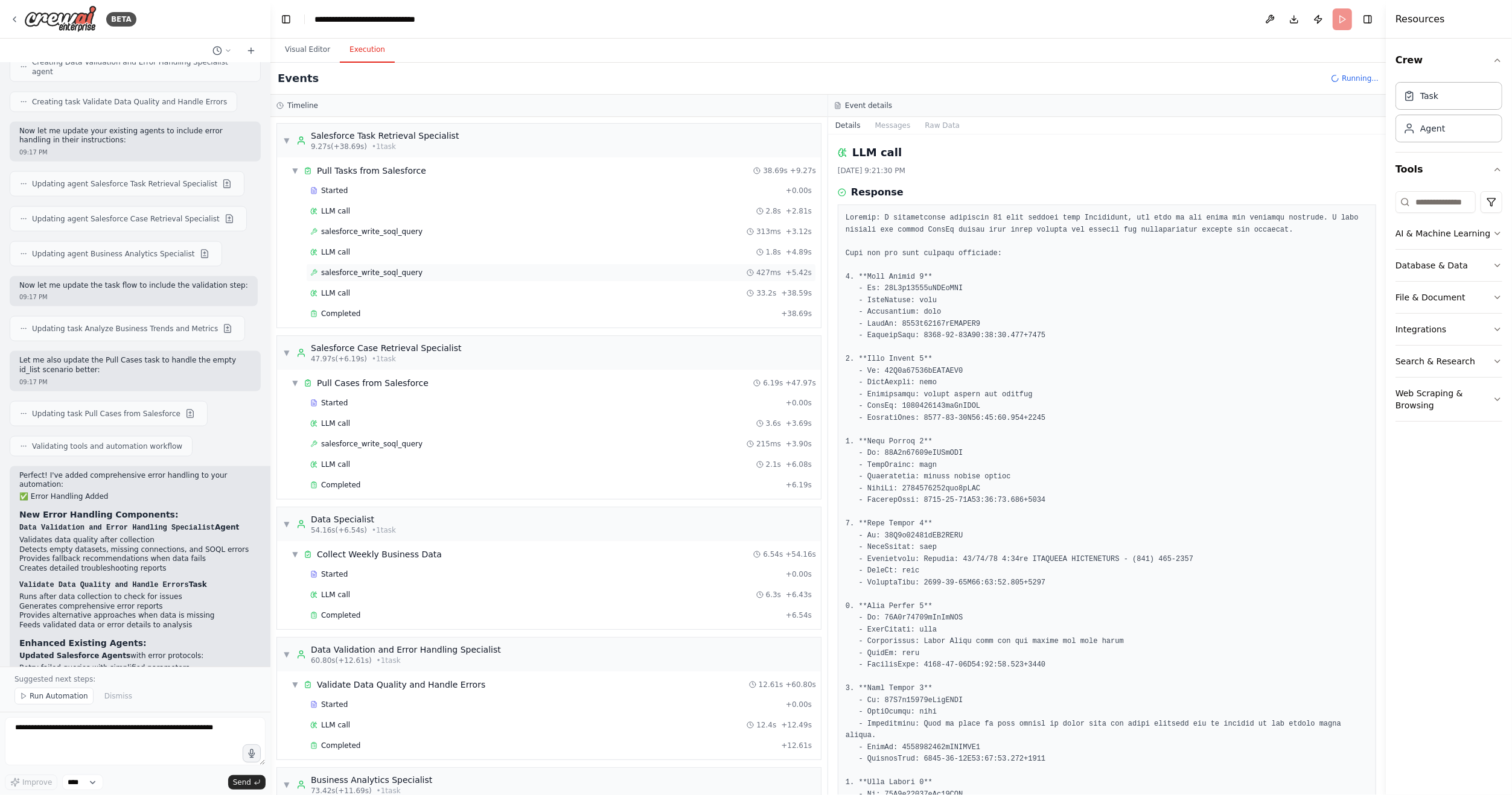
click at [344, 271] on span "salesforce_write_soql_query" at bounding box center [372, 273] width 102 height 10
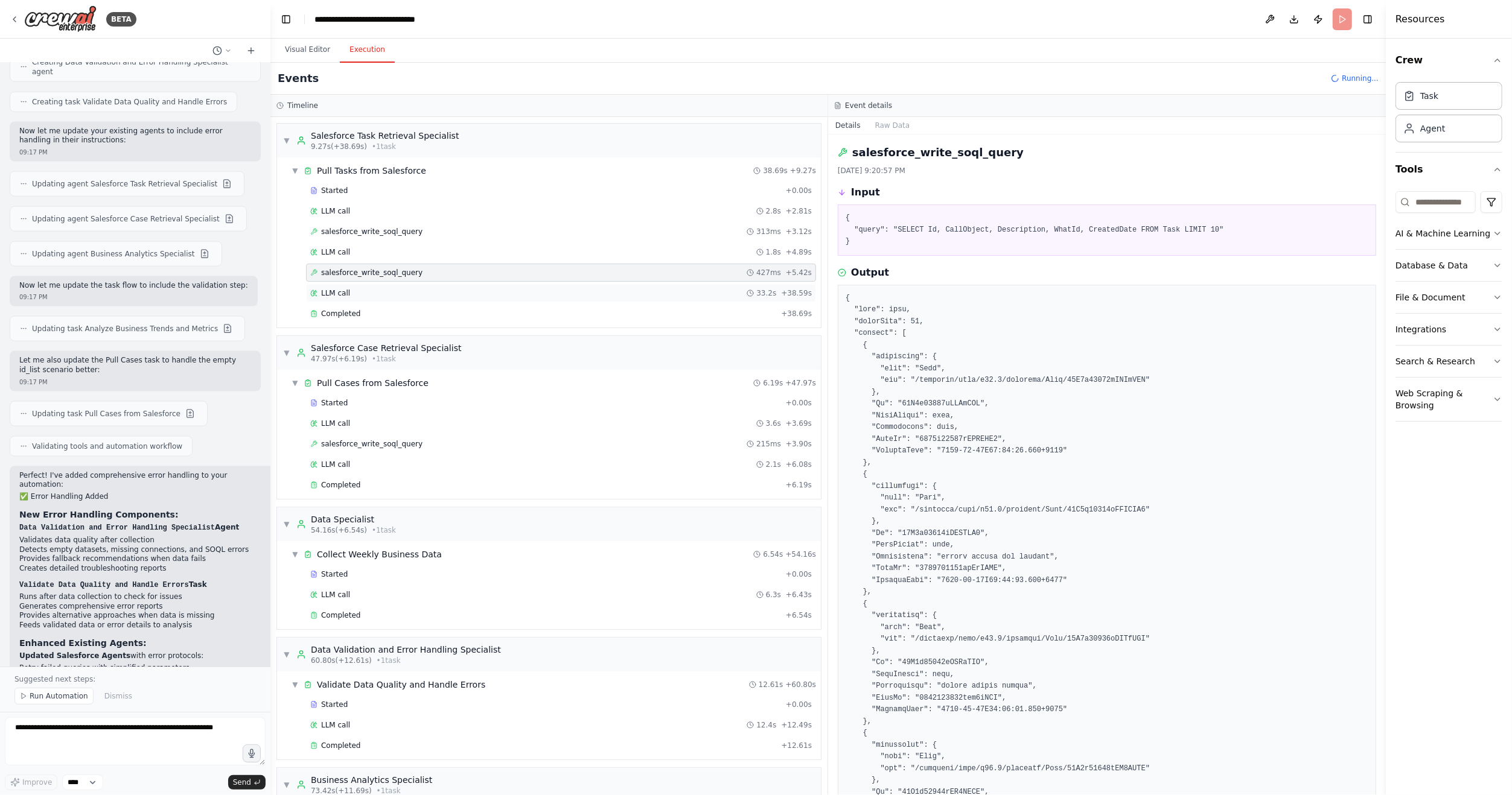
click at [344, 284] on div "LLM call 33.2s + 38.59s" at bounding box center [561, 293] width 510 height 18
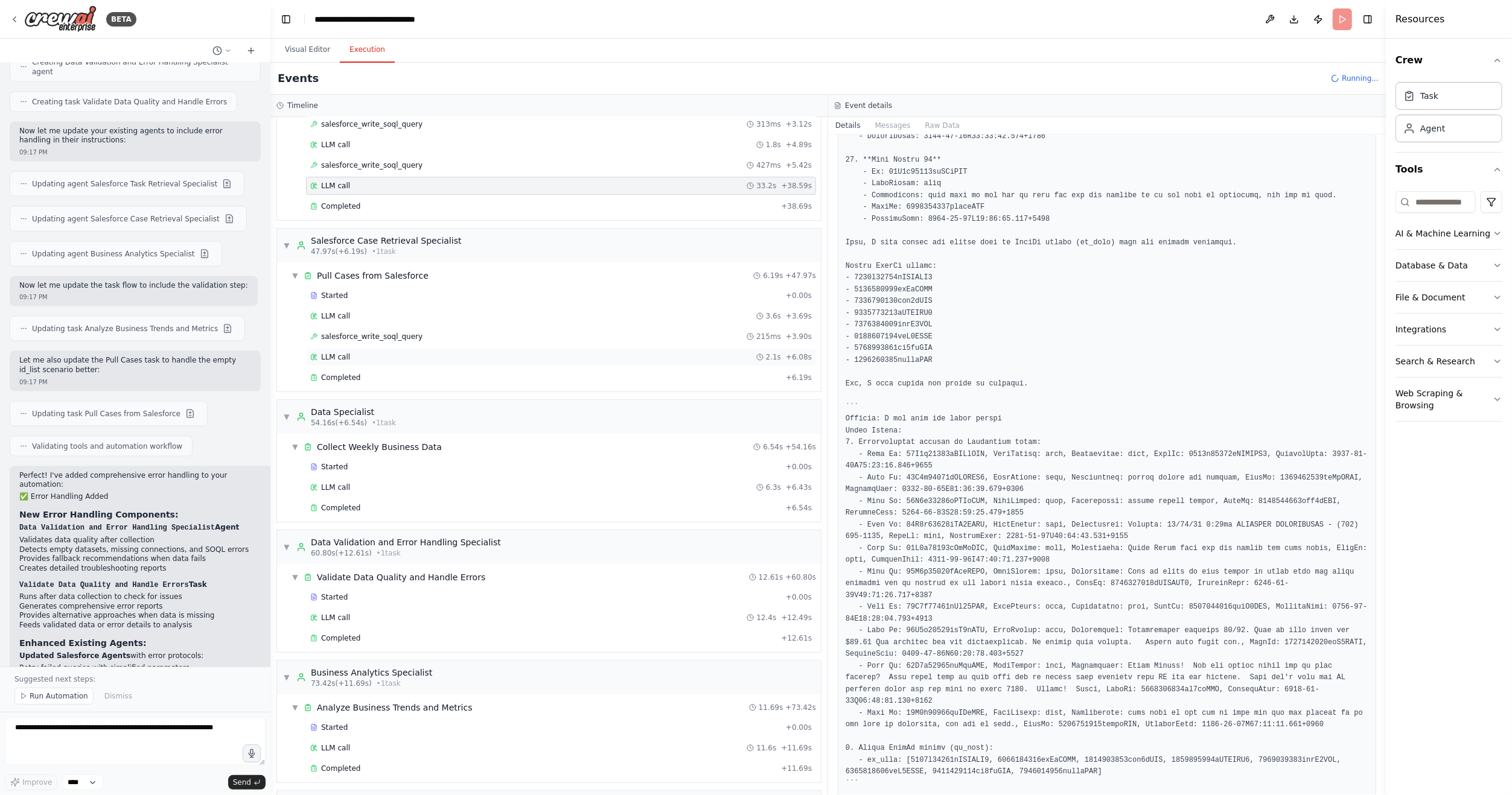
scroll to position [25, 0]
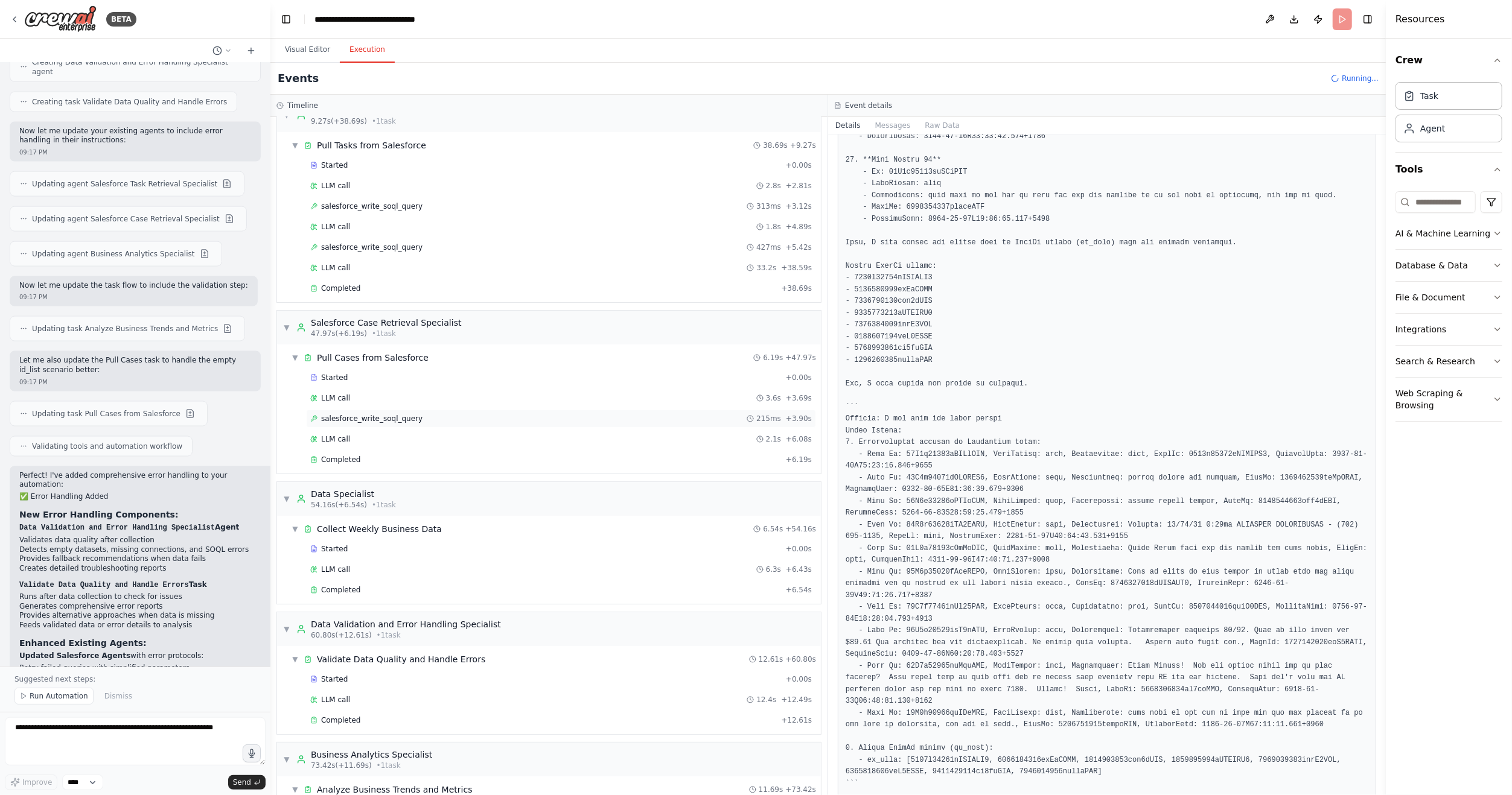
click at [337, 414] on span "salesforce_write_soql_query" at bounding box center [372, 418] width 102 height 10
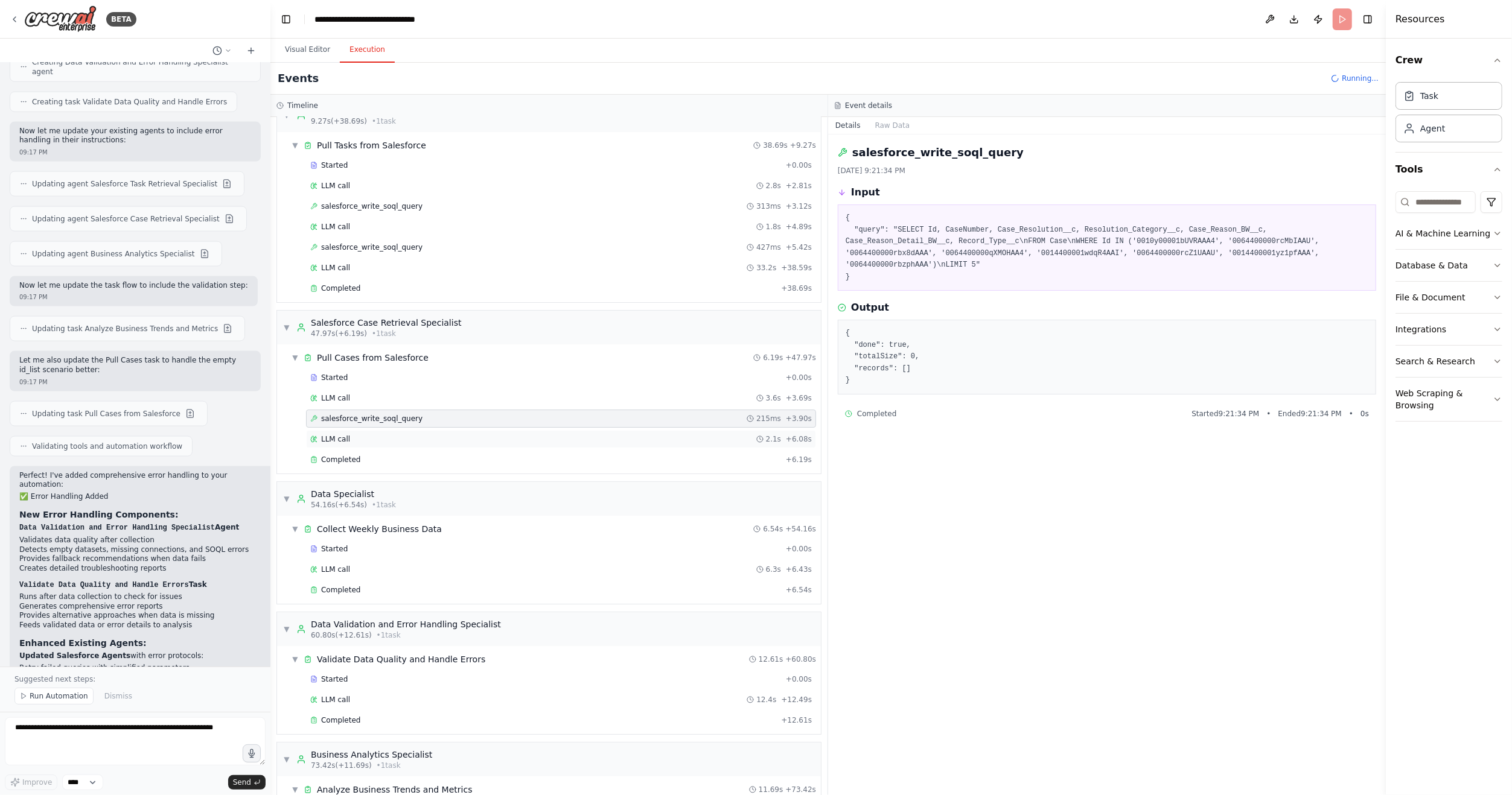
click at [339, 435] on span "LLM call" at bounding box center [335, 439] width 29 height 10
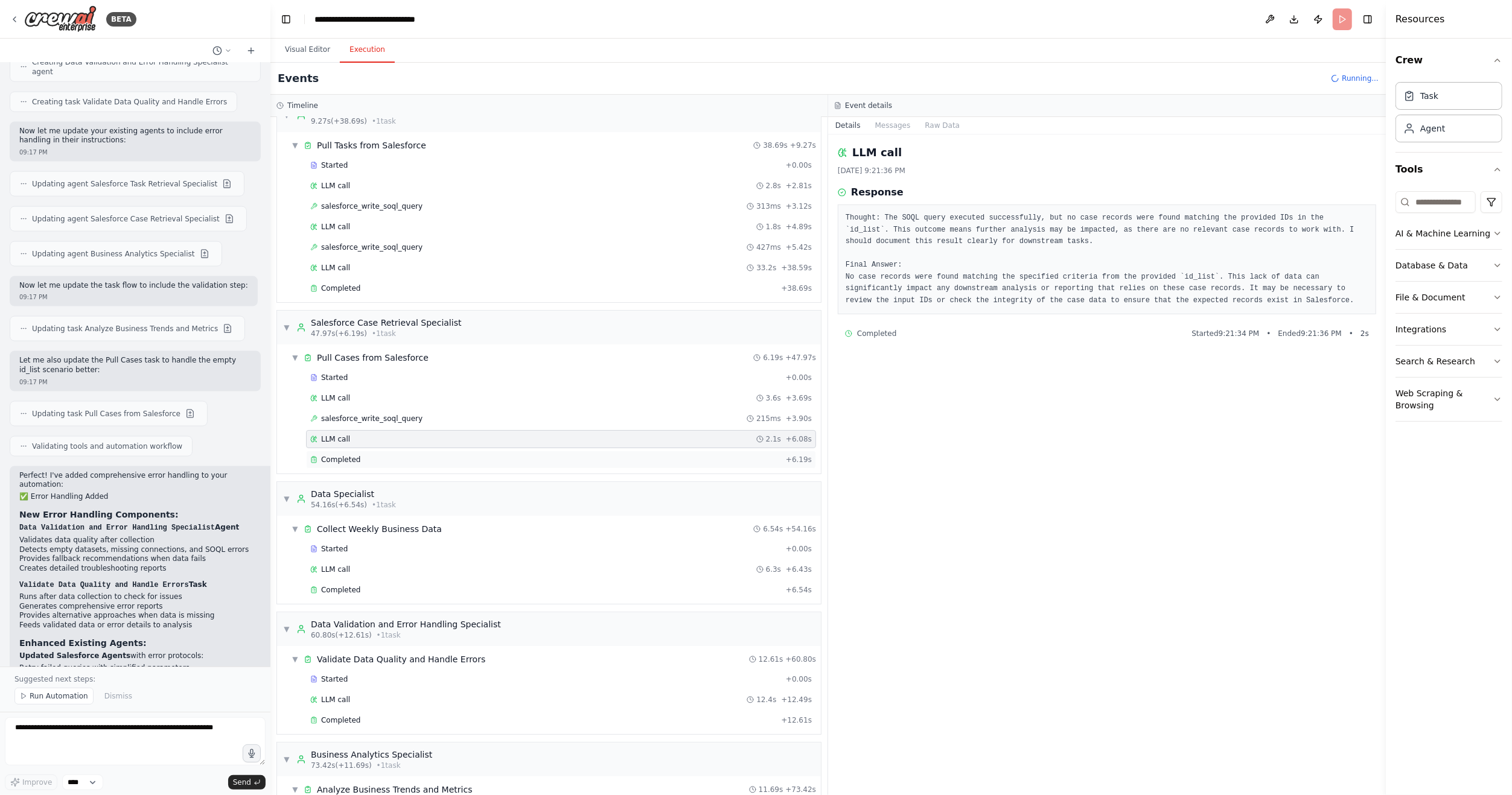
click at [337, 455] on span "Completed" at bounding box center [341, 460] width 39 height 10
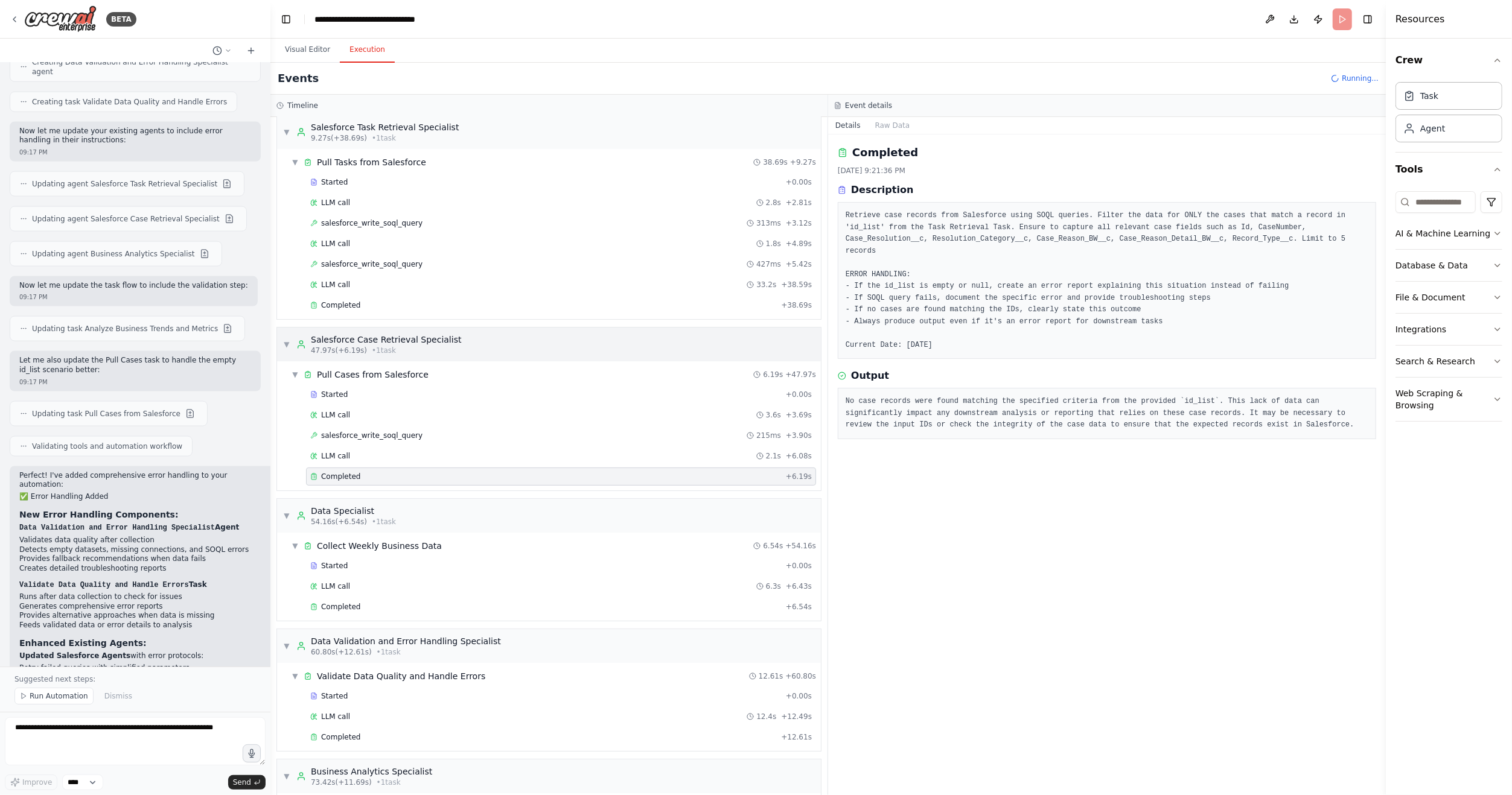
scroll to position [0, 0]
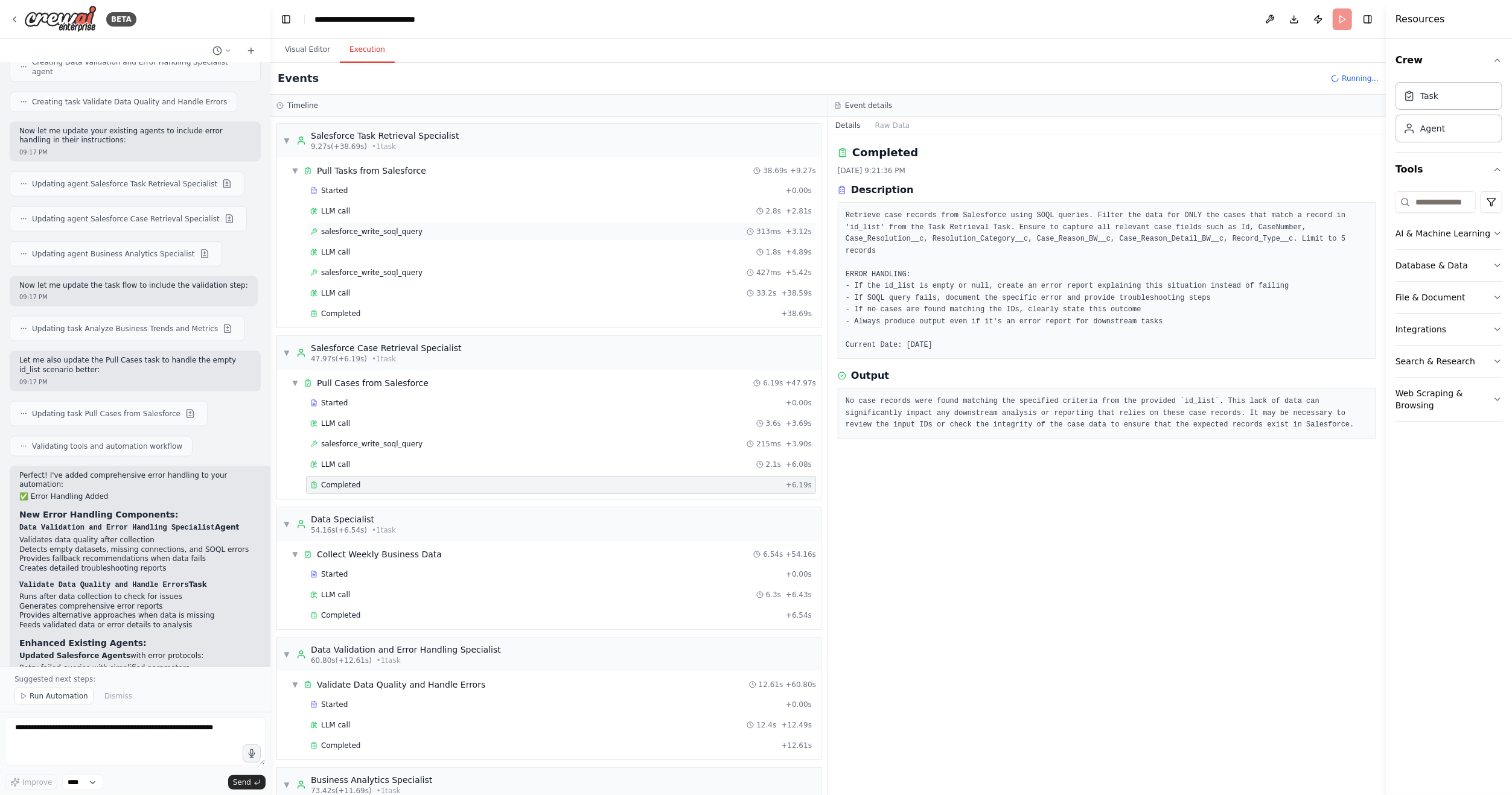
click at [379, 227] on span "salesforce_write_soql_query" at bounding box center [372, 232] width 102 height 10
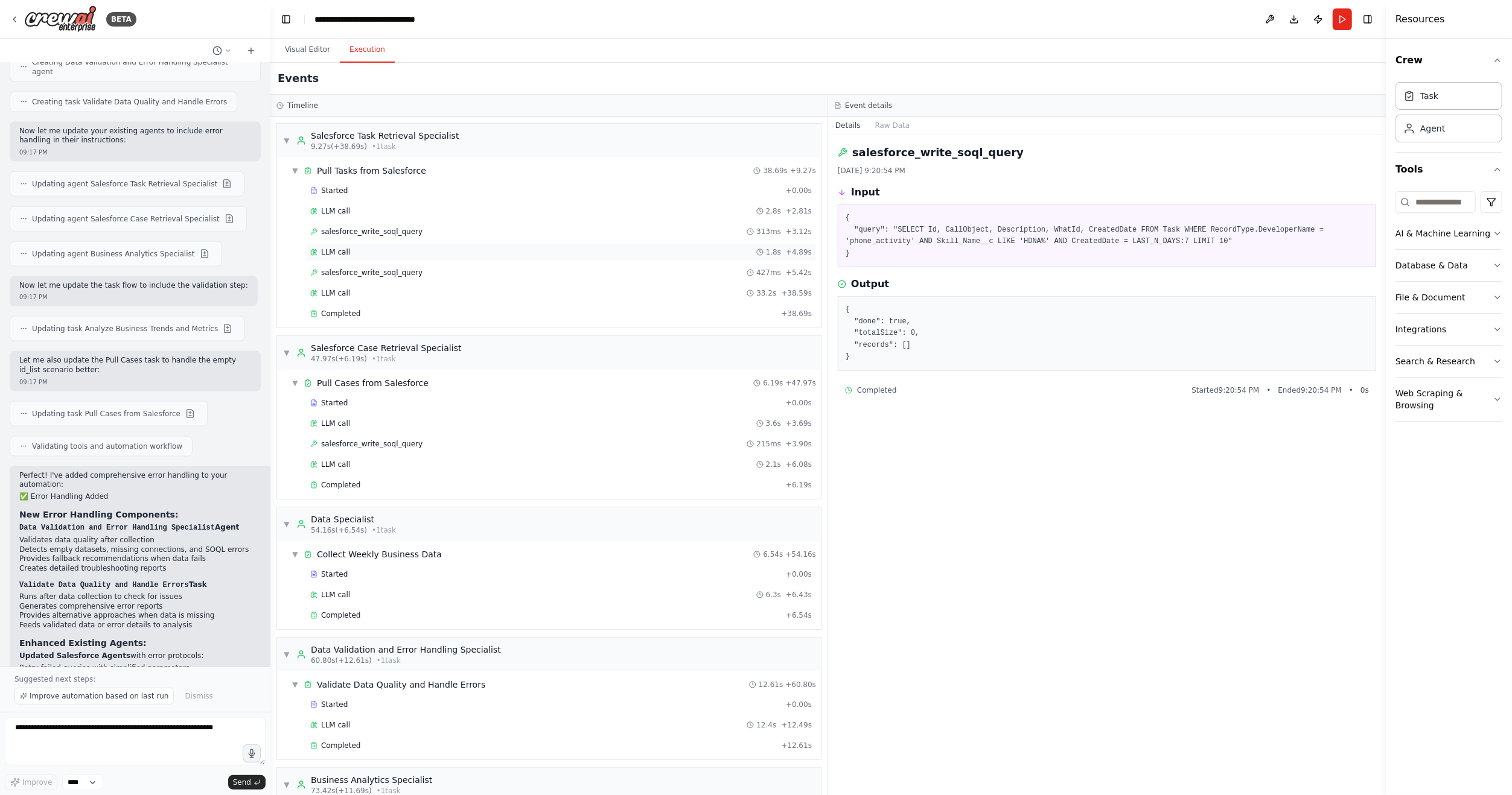
click at [349, 254] on div "LLM call 1.8s + 4.89s" at bounding box center [561, 252] width 501 height 10
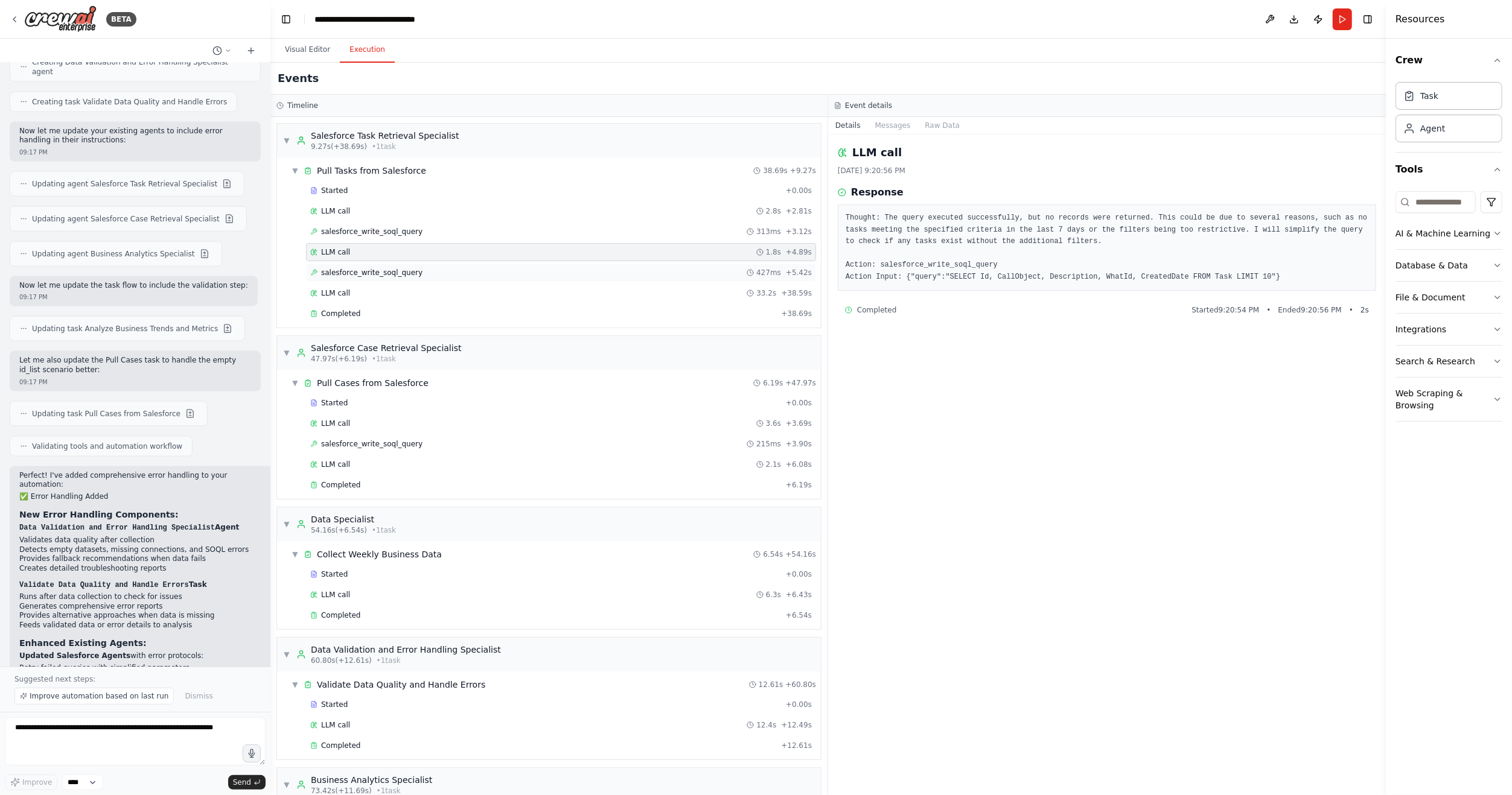
click at [351, 265] on div "salesforce_write_soql_query 427ms + 5.42s" at bounding box center [561, 273] width 510 height 18
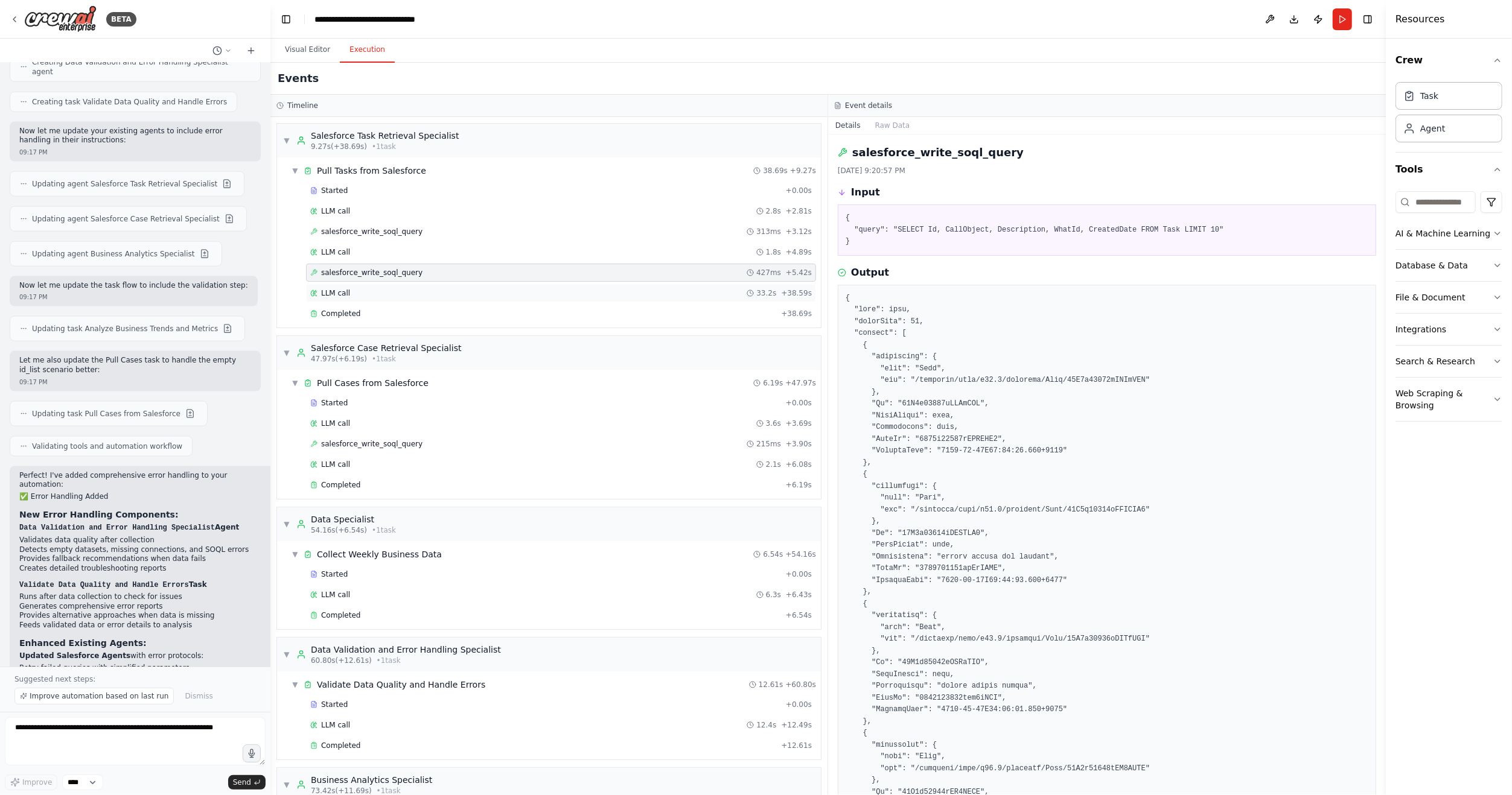
click at [351, 288] on div "LLM call 33.2s + 38.59s" at bounding box center [561, 293] width 501 height 10
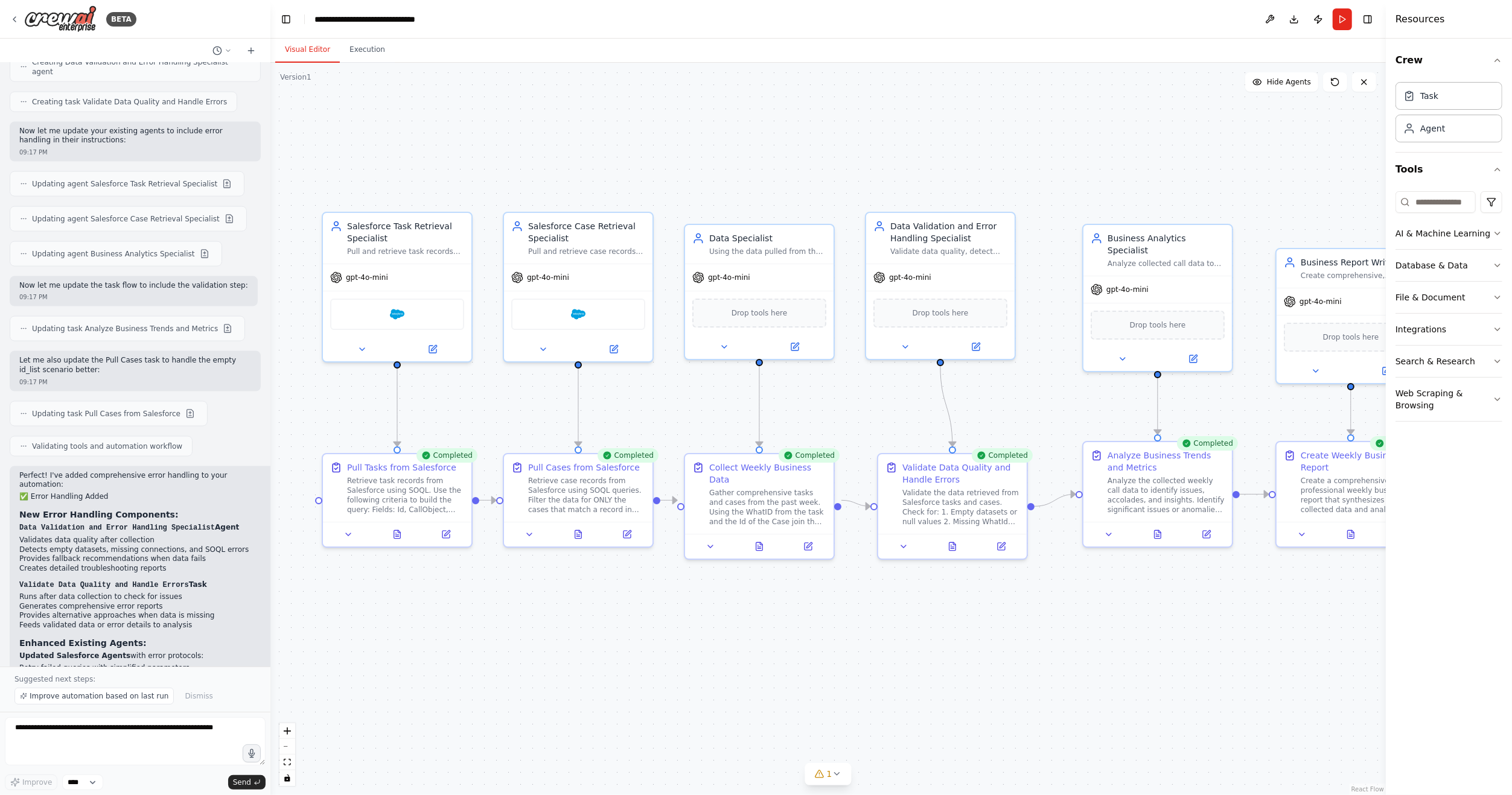
click at [304, 50] on button "Visual Editor" at bounding box center [307, 50] width 64 height 25
click at [447, 532] on icon at bounding box center [447, 530] width 6 height 6
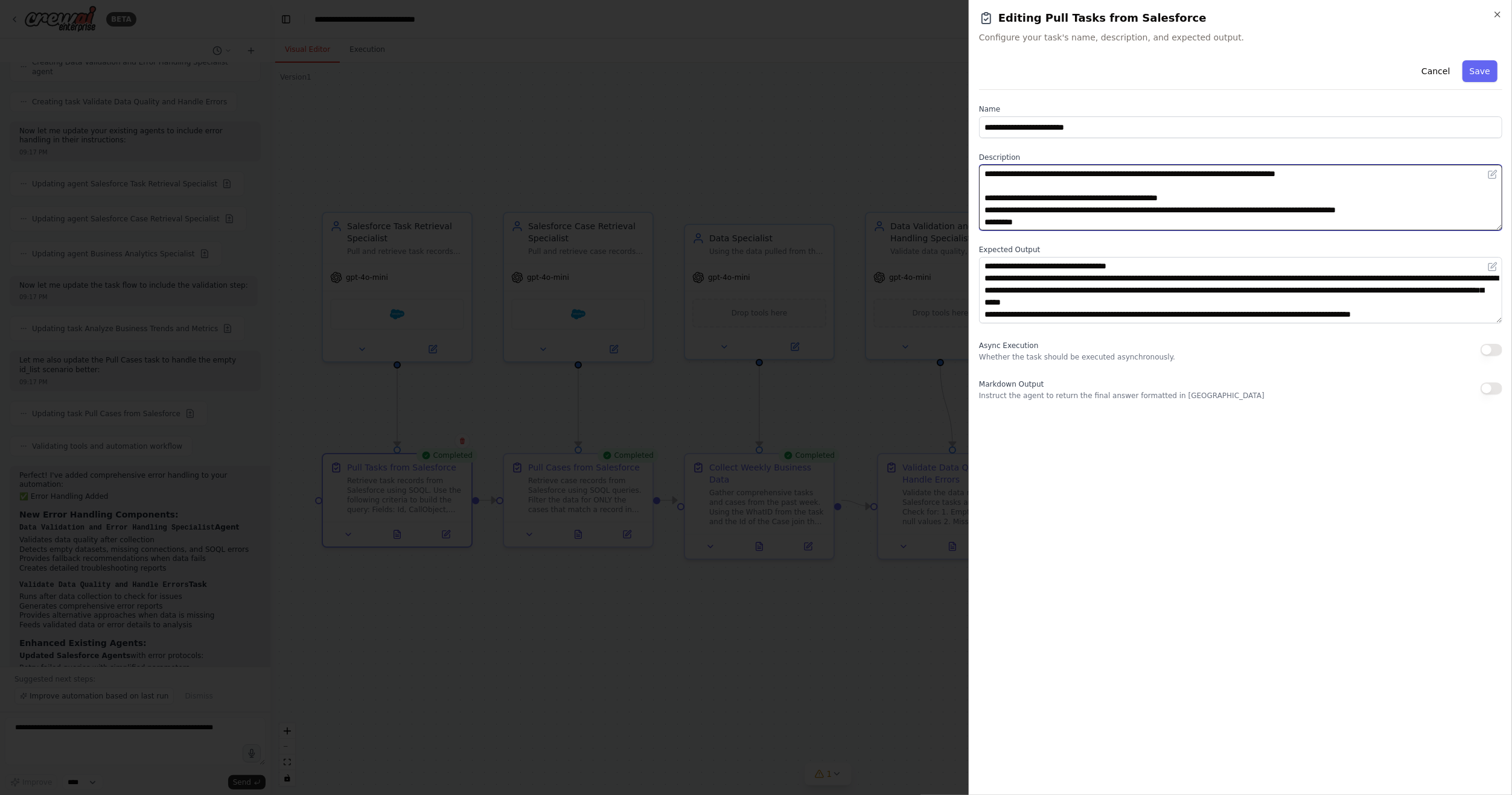
click at [1108, 223] on textarea "**********" at bounding box center [1240, 197] width 523 height 66
click at [997, 188] on textarea "**********" at bounding box center [1240, 197] width 523 height 66
click at [1348, 177] on textarea "**********" at bounding box center [1240, 197] width 523 height 66
type textarea "**********"
click at [853, 160] on div at bounding box center [756, 398] width 1512 height 795
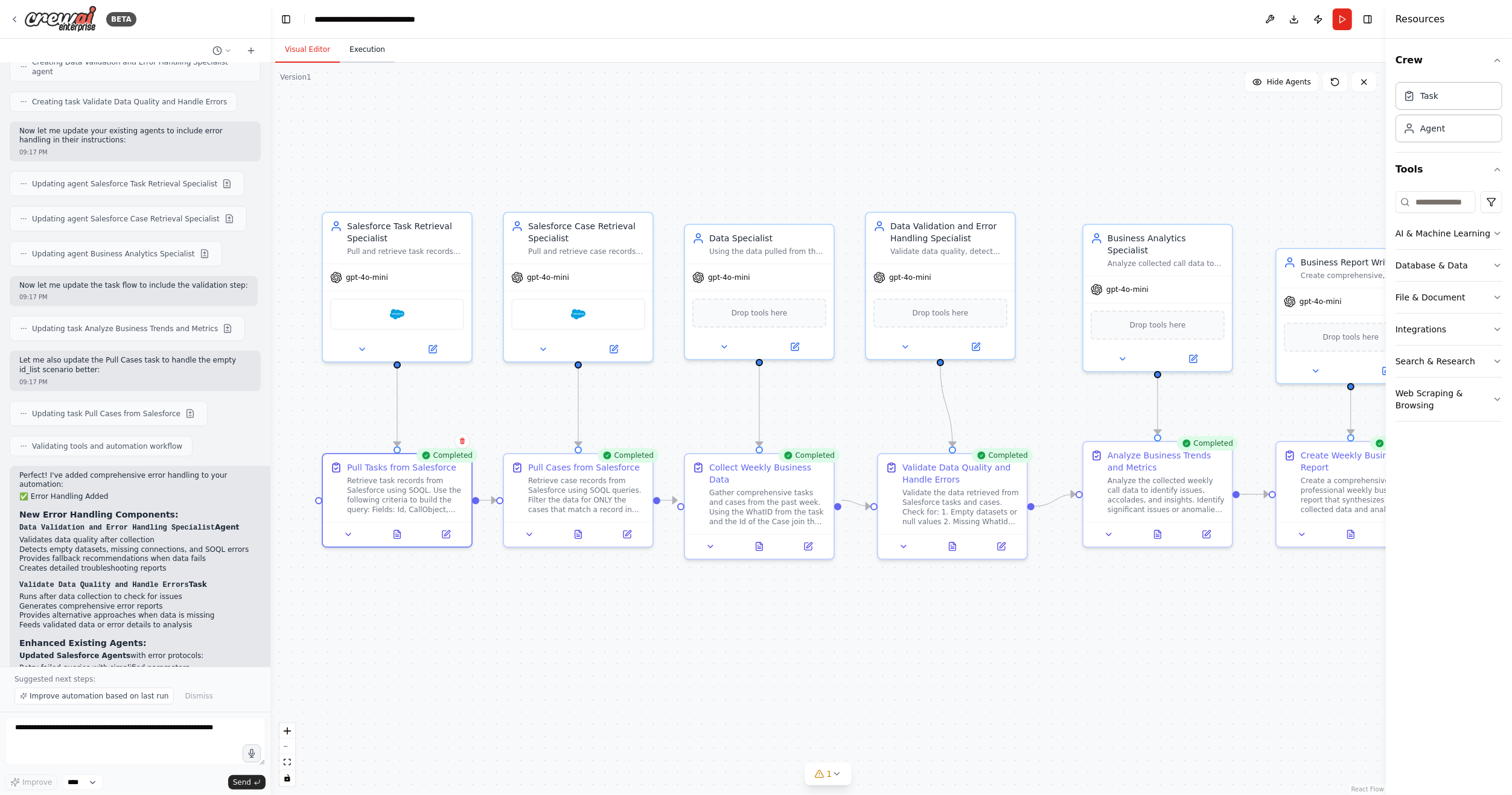
click at [368, 57] on button "Execution" at bounding box center [367, 50] width 55 height 25
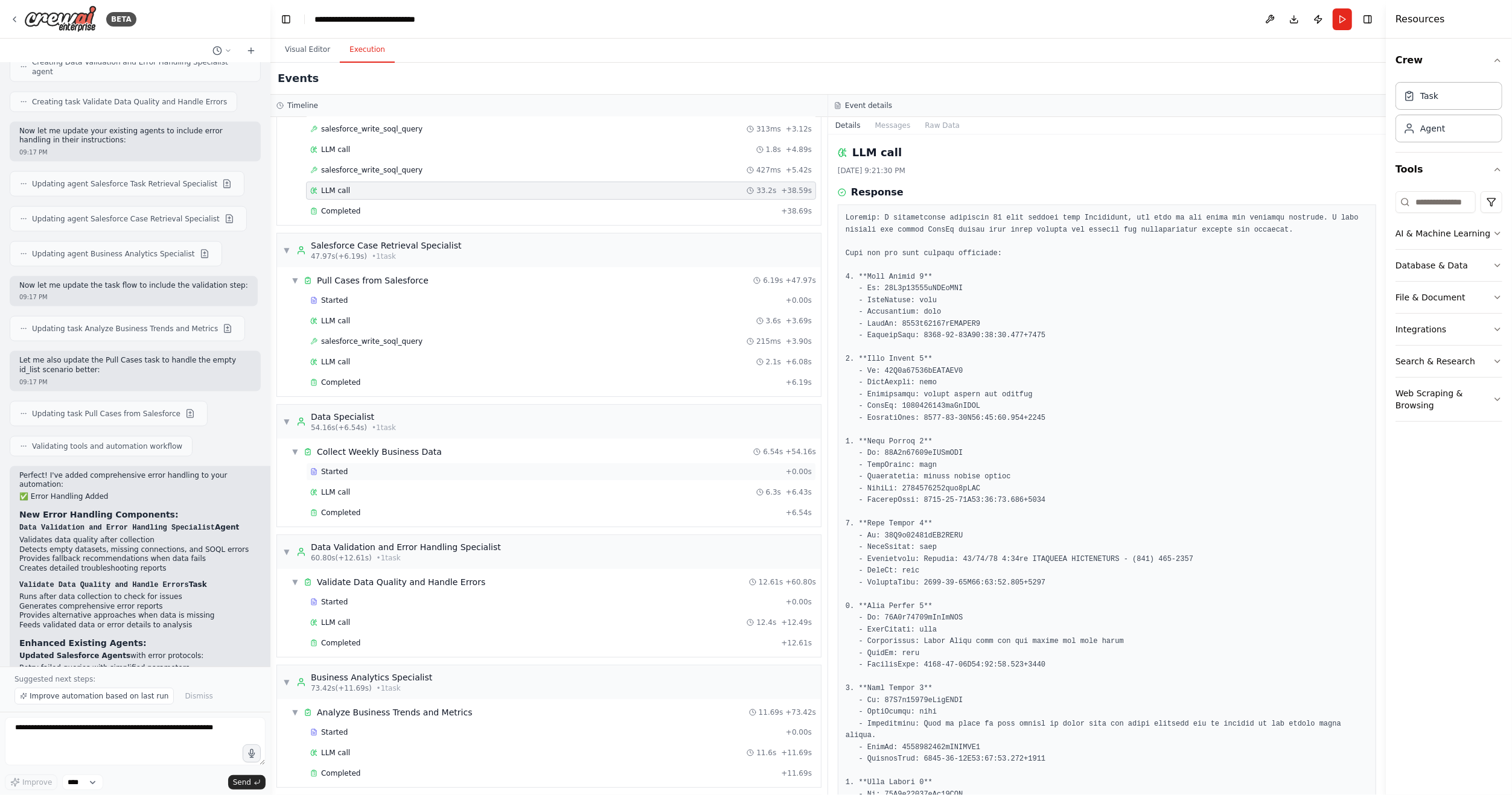
scroll to position [120, 0]
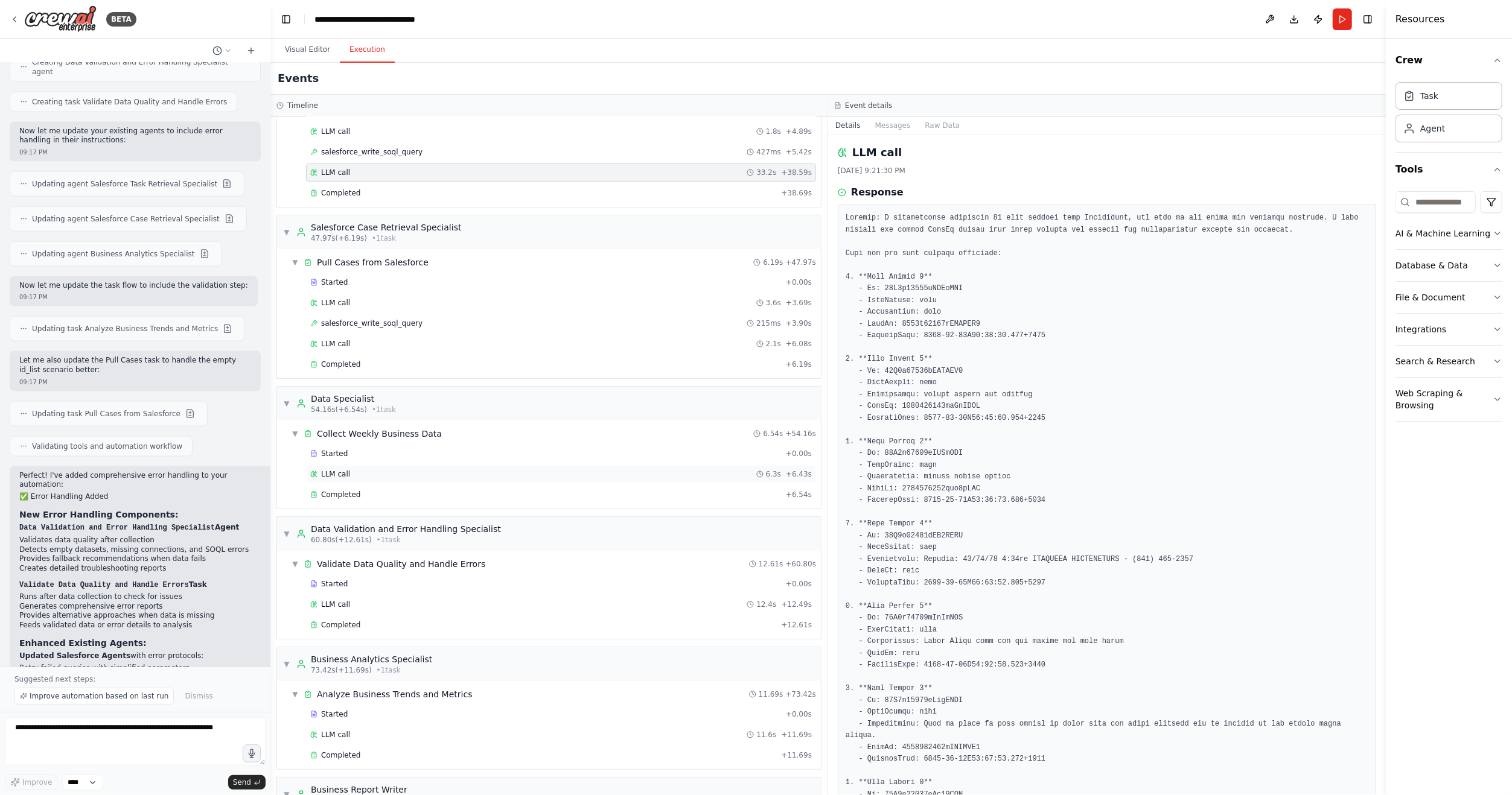
click at [359, 470] on div "LLM call 6.3s + 6.43s" at bounding box center [561, 474] width 501 height 10
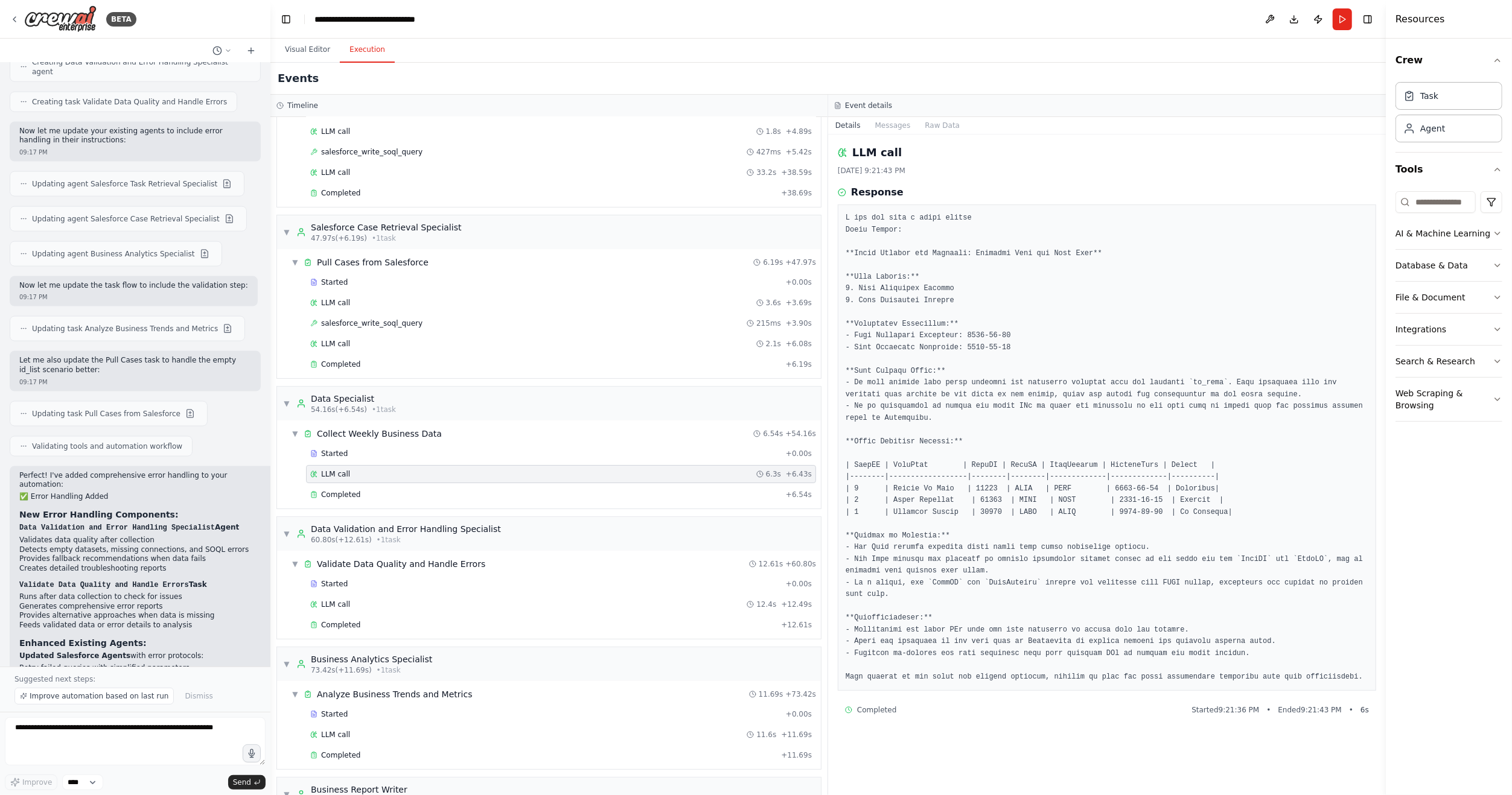
click at [365, 478] on div "Started + 0.00s LLM call 6.3s + 6.43s Completed + 6.54s" at bounding box center [554, 475] width 534 height 62
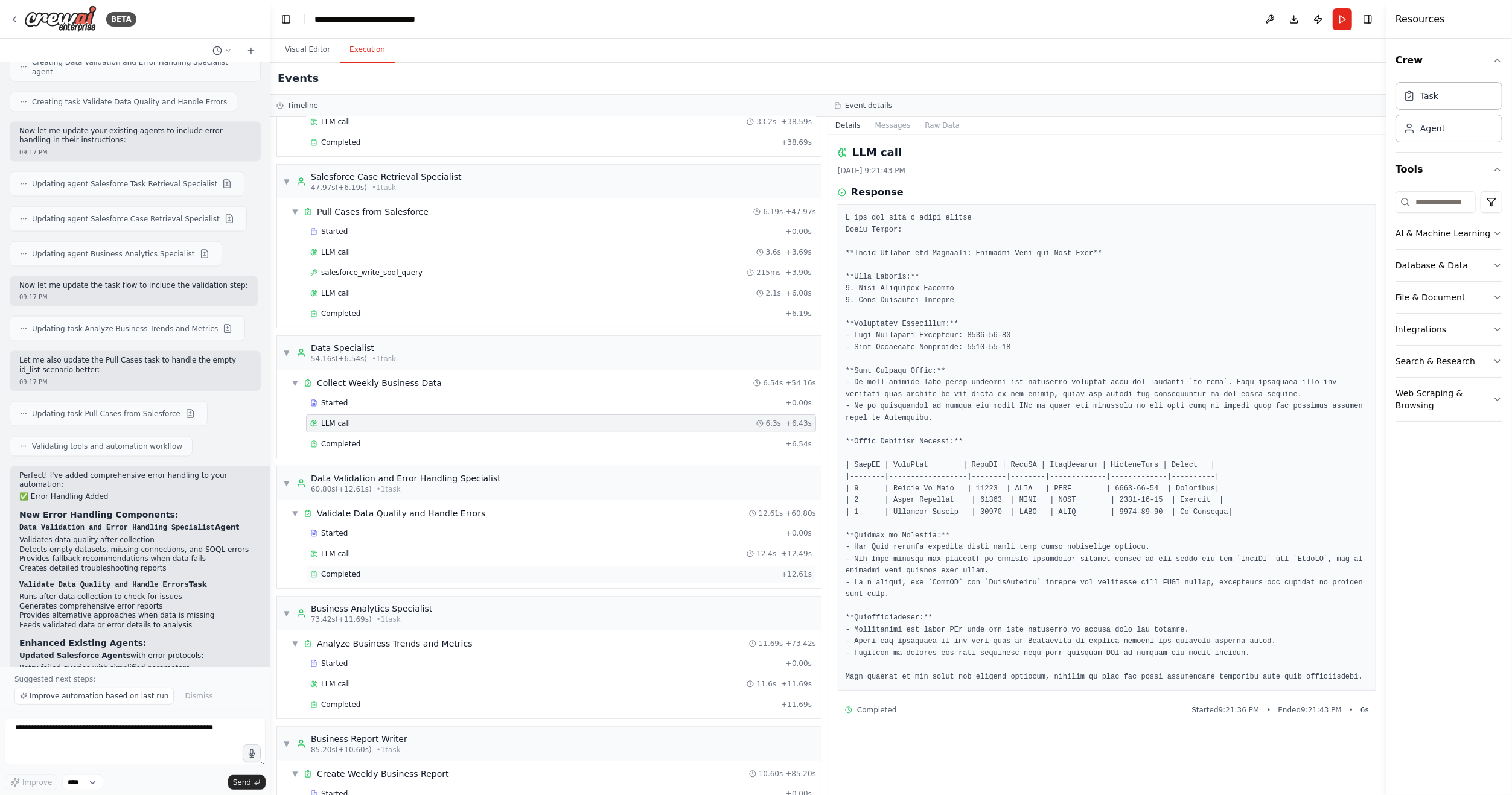
scroll to position [302, 0]
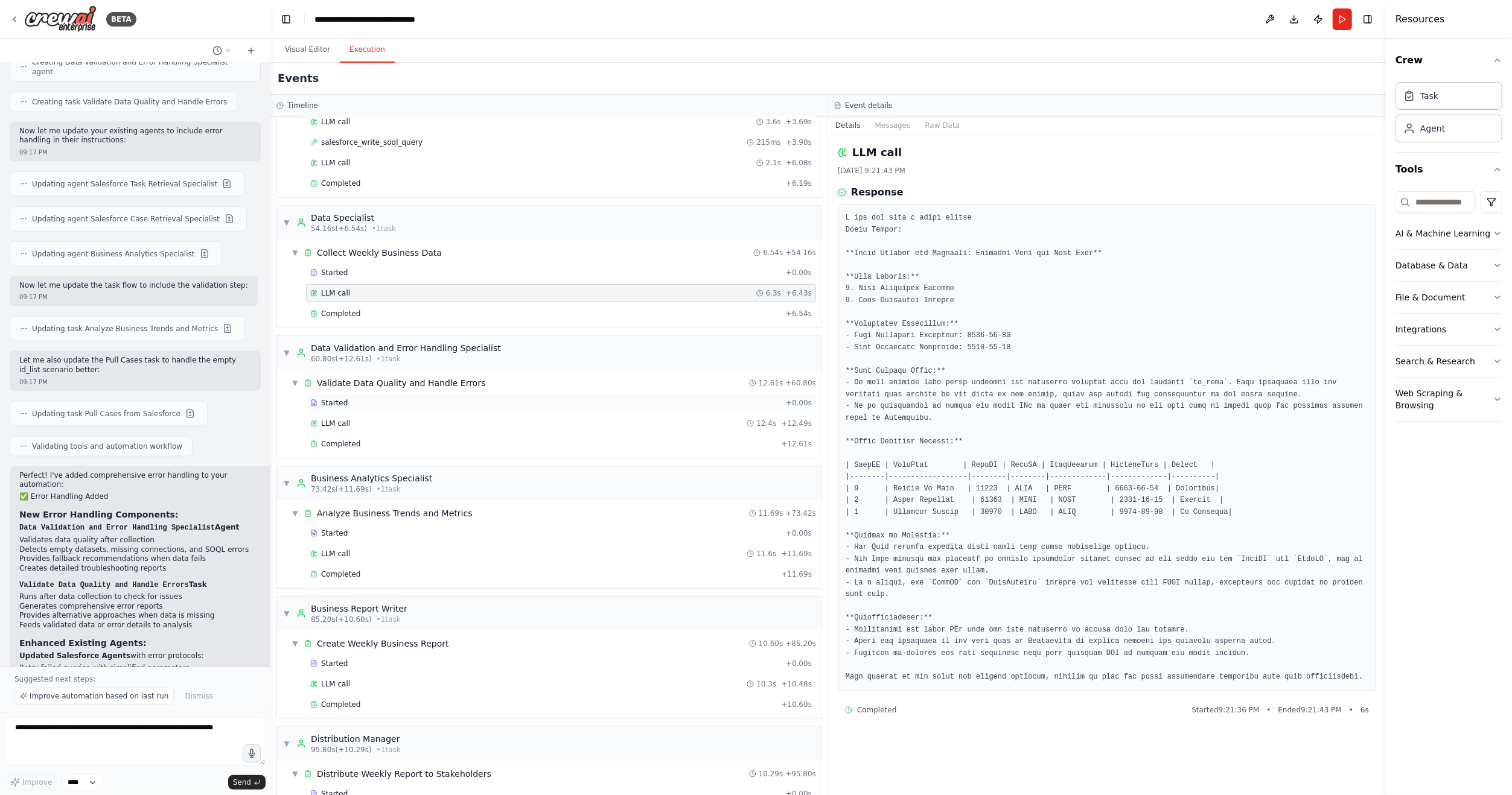
click at [336, 398] on span "Started" at bounding box center [335, 403] width 27 height 10
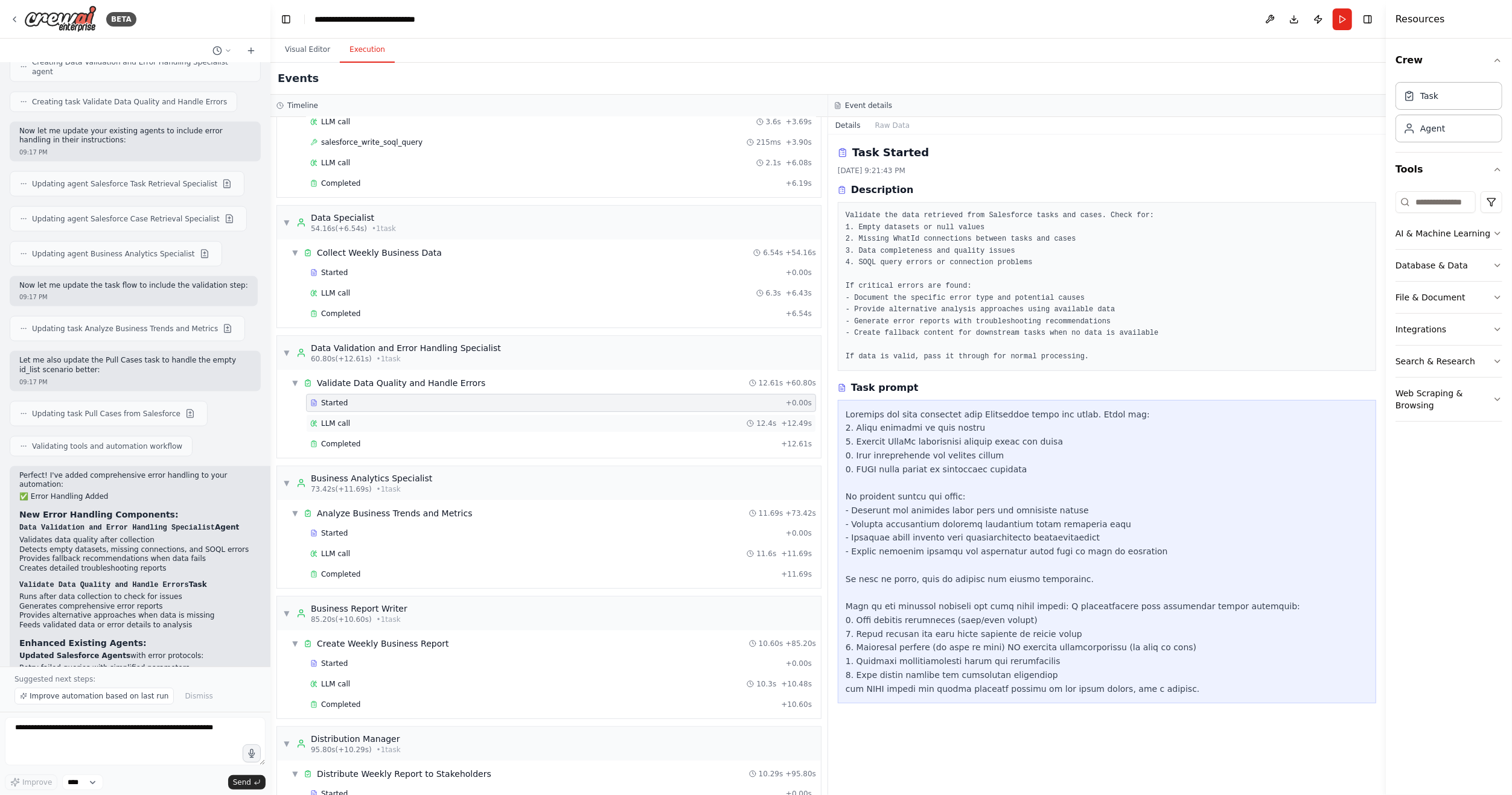
click at [335, 418] on span "LLM call" at bounding box center [335, 423] width 29 height 10
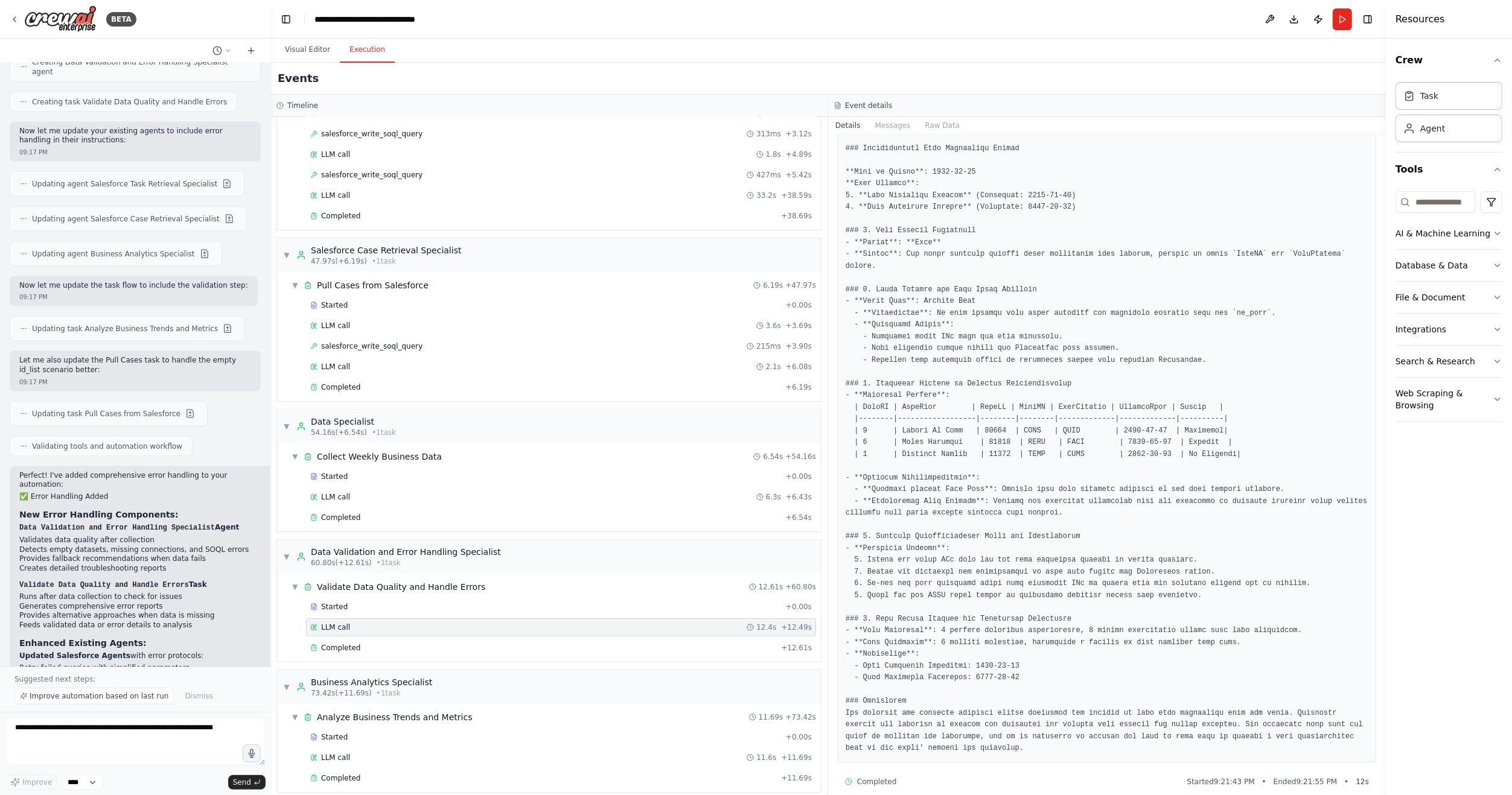
scroll to position [0, 0]
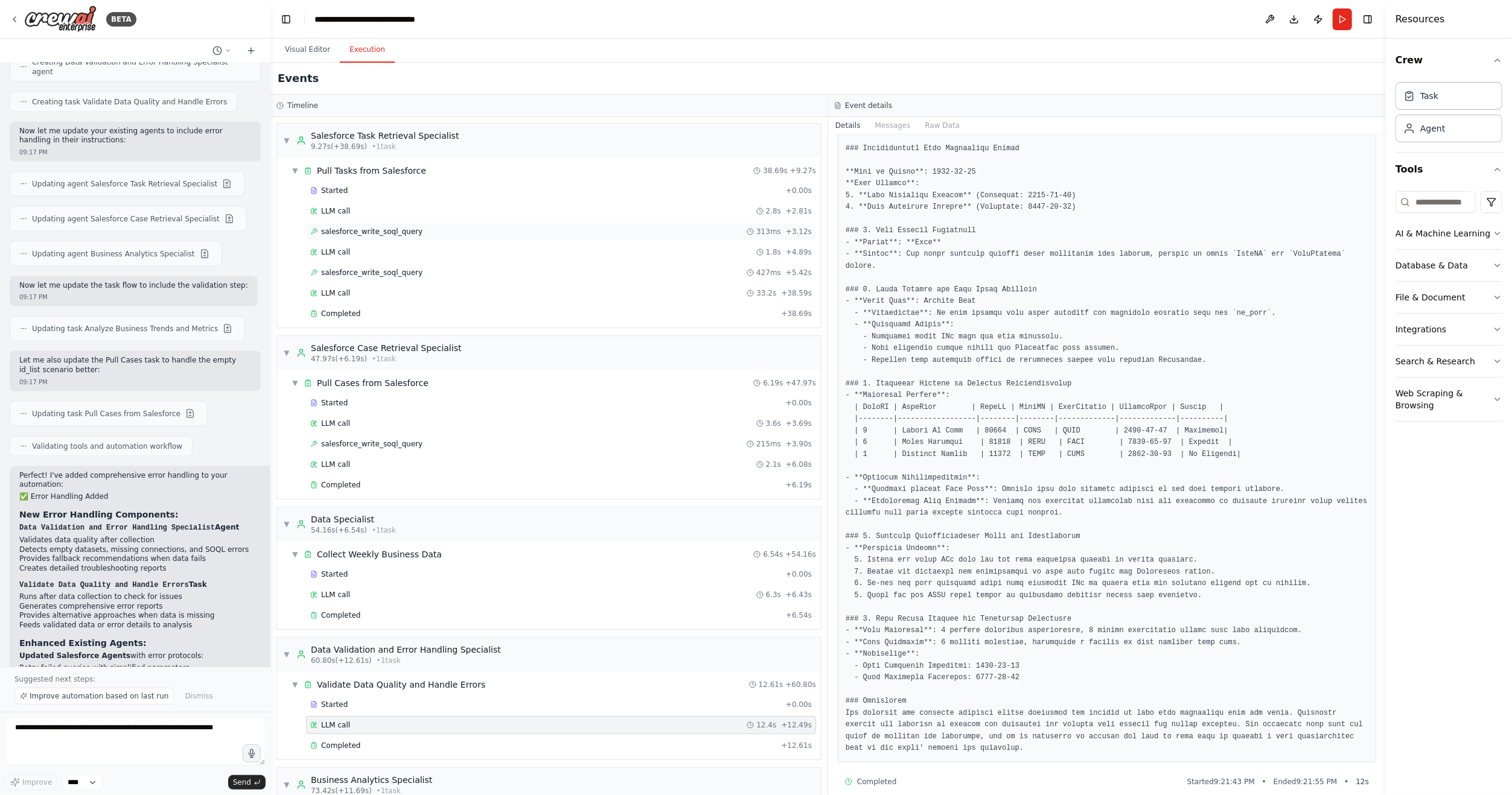
click at [373, 227] on span "salesforce_write_soql_query" at bounding box center [372, 232] width 102 height 10
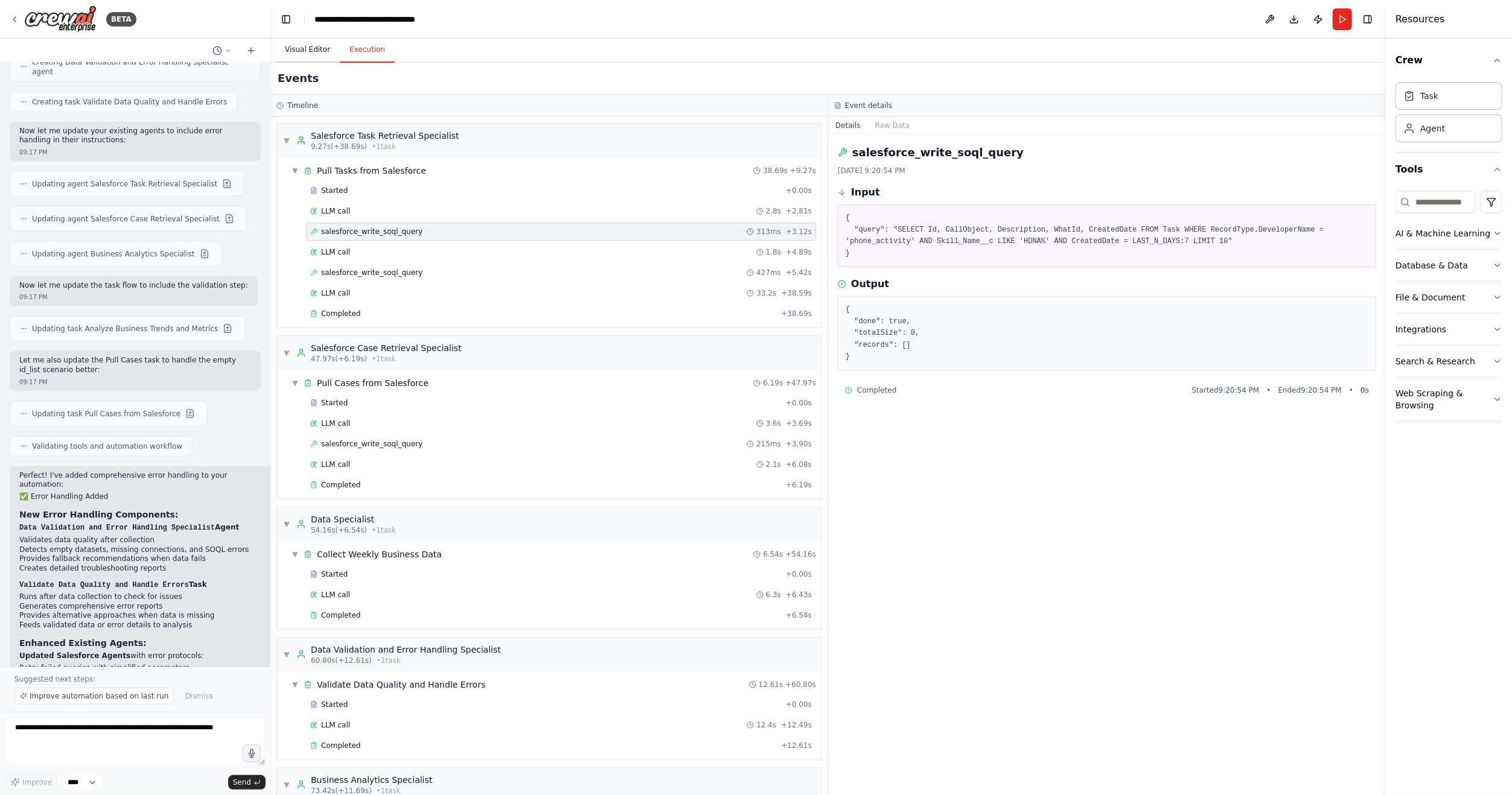
click at [312, 47] on button "Visual Editor" at bounding box center [307, 50] width 64 height 25
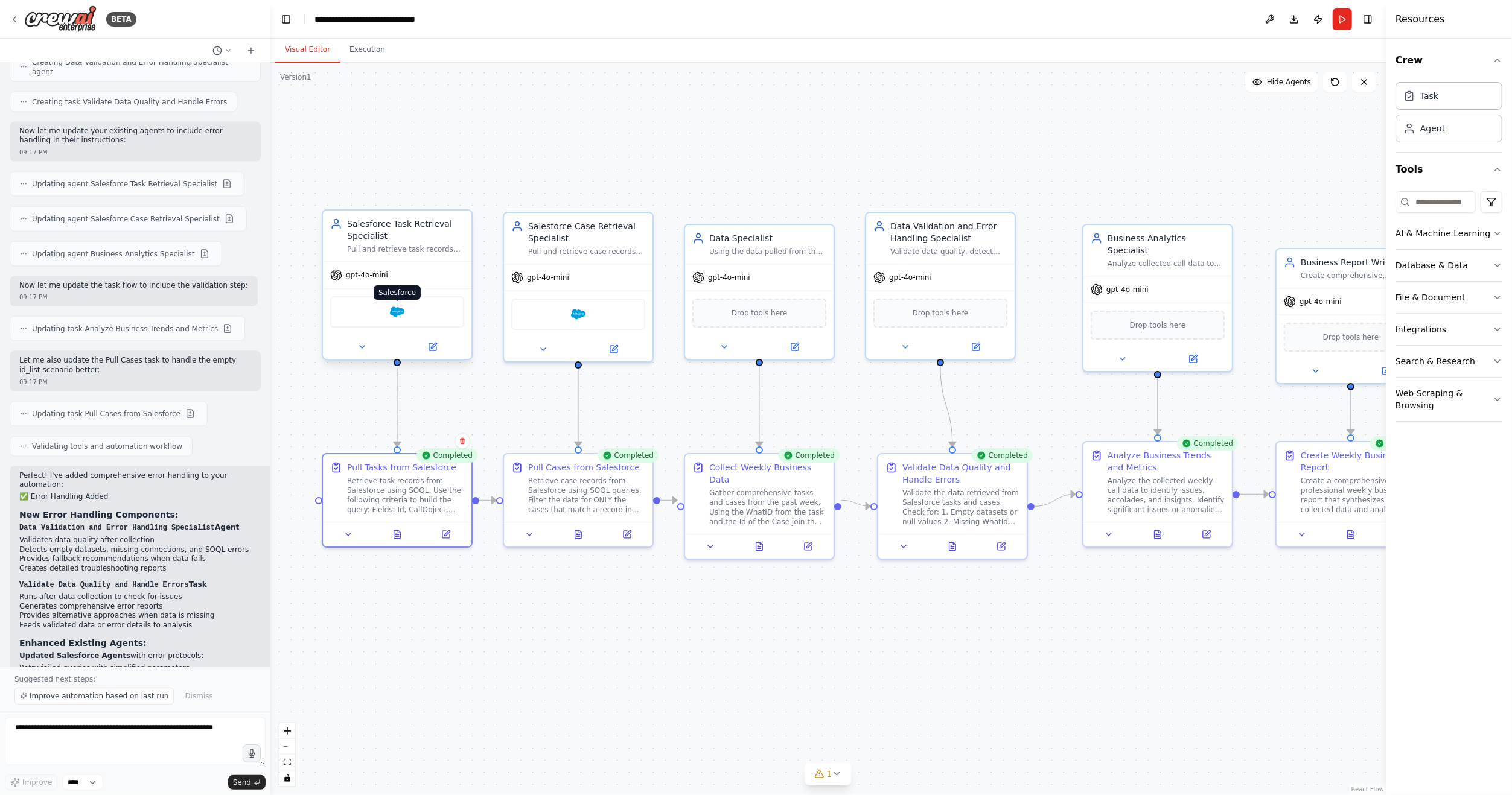
click at [398, 313] on img at bounding box center [397, 311] width 15 height 15
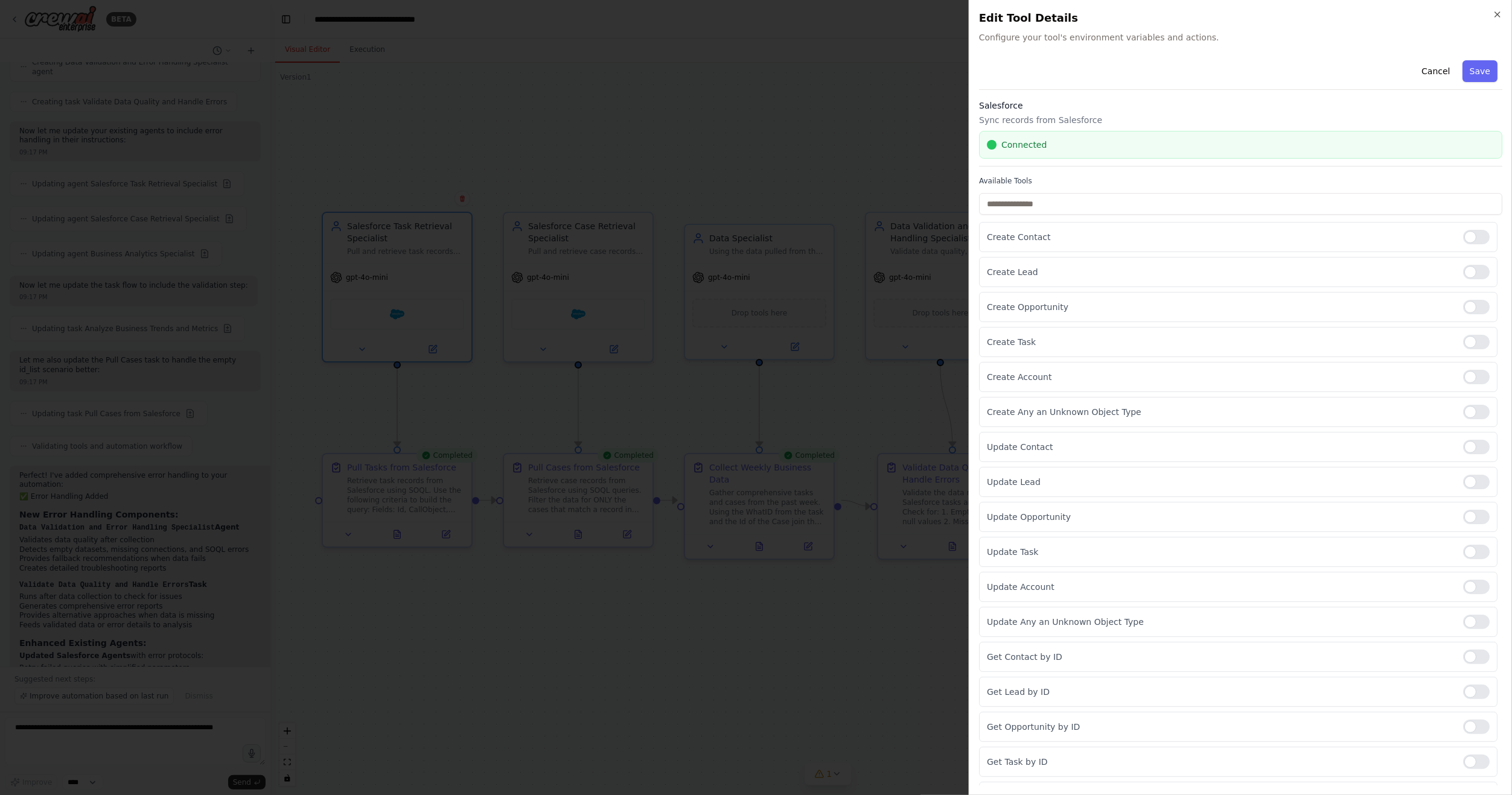
click at [1135, 142] on div "Connected" at bounding box center [1240, 144] width 507 height 12
click at [1018, 141] on span "Connected" at bounding box center [1023, 144] width 46 height 12
click at [1081, 205] on input "text" at bounding box center [1240, 204] width 523 height 22
click at [979, 132] on div "Salesforce Sync records from Salesforce Connected" at bounding box center [1240, 133] width 523 height 67
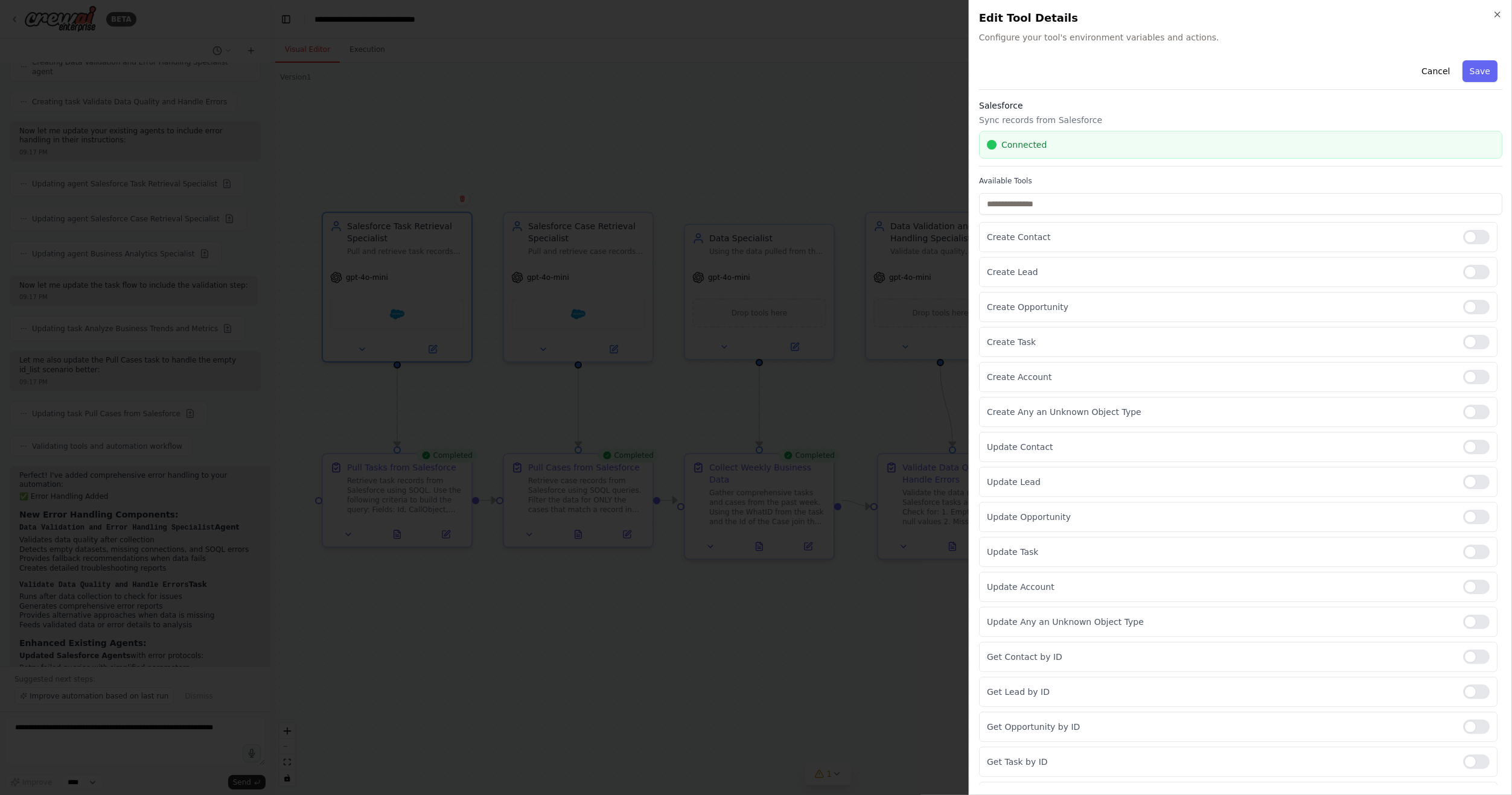
click at [993, 144] on div at bounding box center [992, 145] width 10 height 10
click at [1021, 143] on span "Connected" at bounding box center [1023, 144] width 46 height 12
drag, startPoint x: 1021, startPoint y: 143, endPoint x: 1219, endPoint y: 91, distance: 204.7
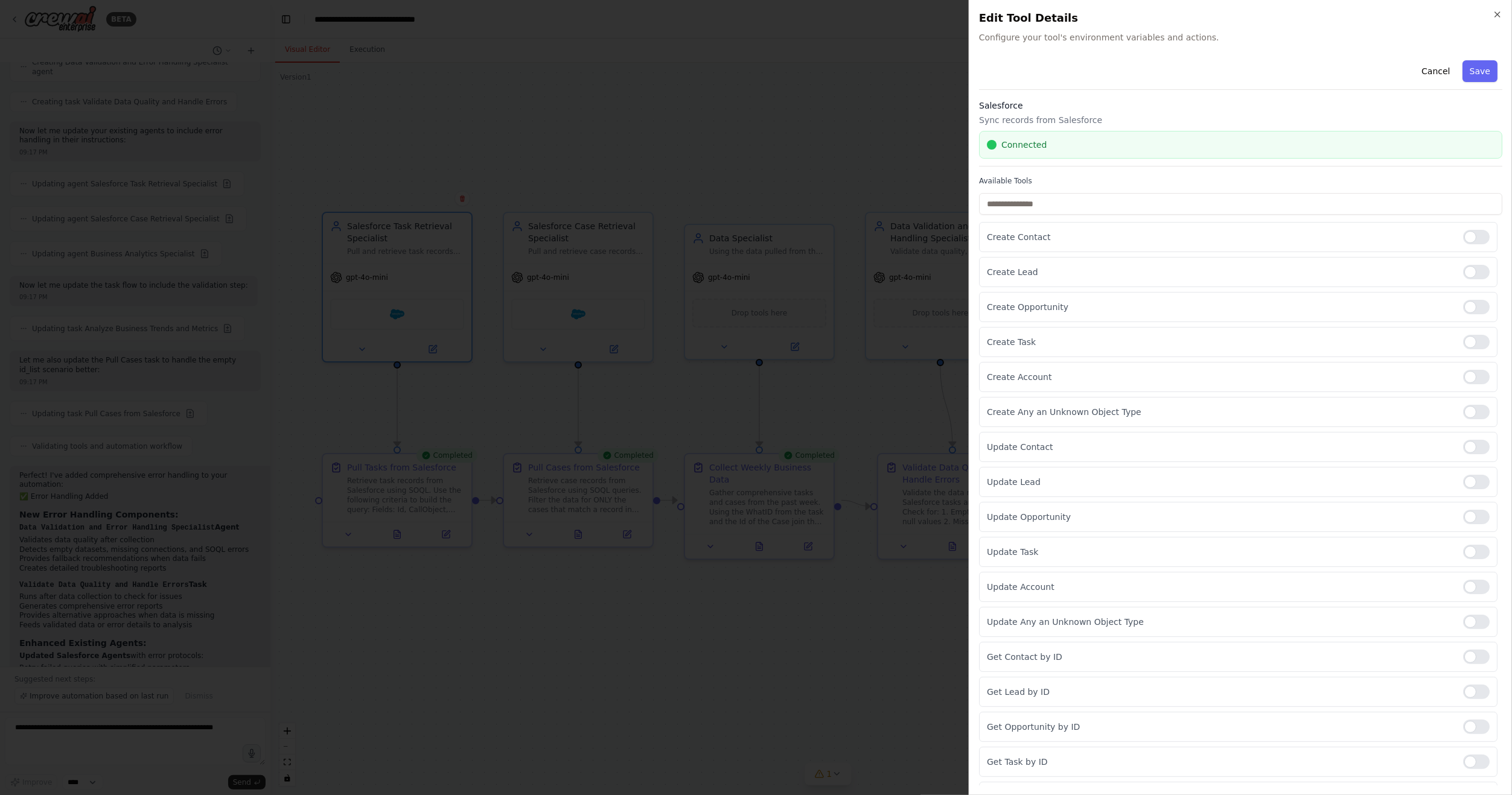
click at [1105, 138] on div "Connected" at bounding box center [1240, 145] width 523 height 28
click at [1040, 146] on span "Connected" at bounding box center [1023, 144] width 46 height 12
click at [1496, 15] on icon "button" at bounding box center [1497, 14] width 5 height 5
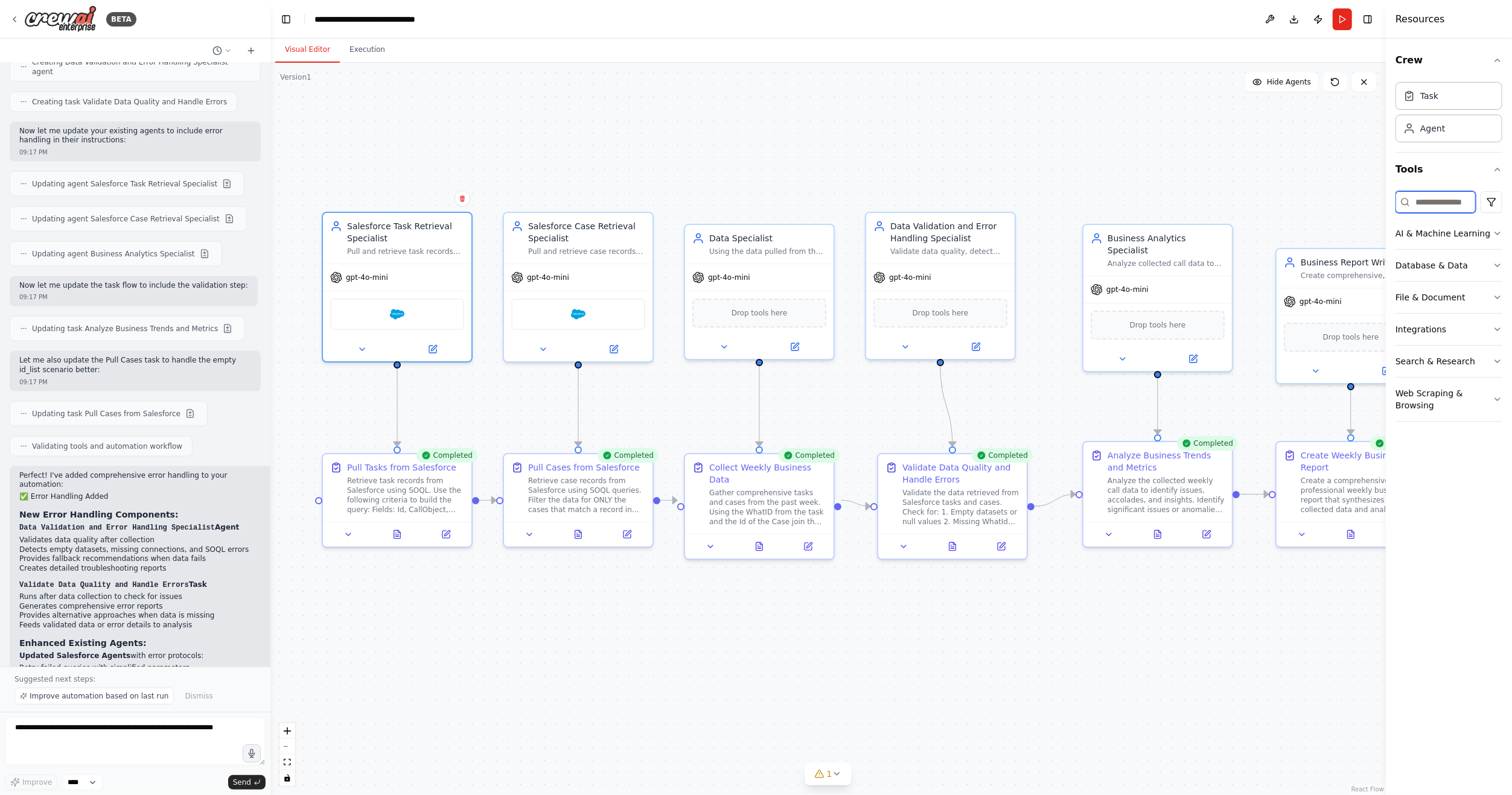
click at [1434, 198] on input at bounding box center [1435, 202] width 80 height 22
type input "*****"
click at [1450, 274] on p "Sync records from Salesforce" at bounding box center [1470, 279] width 106 height 10
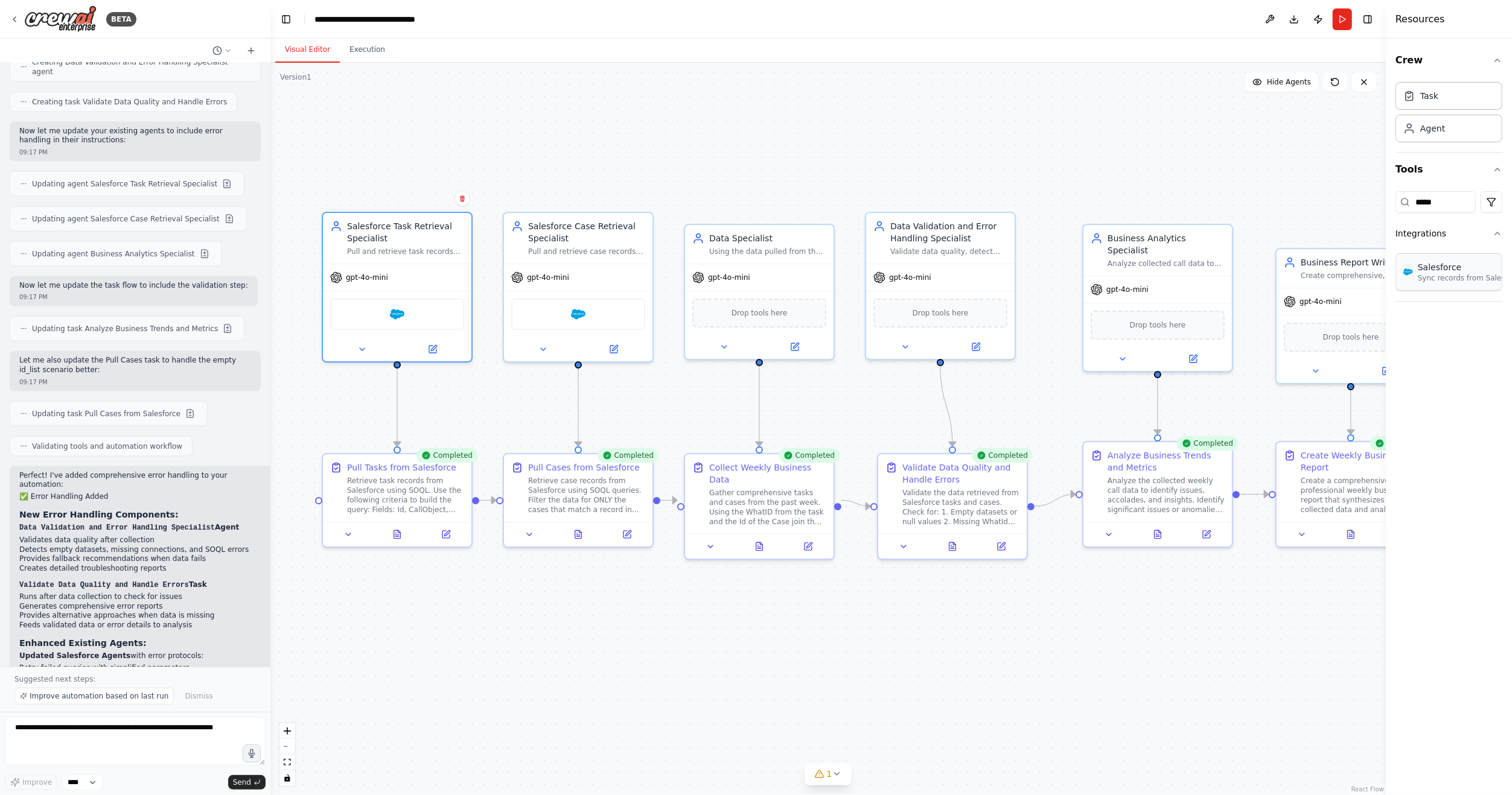
click at [1439, 274] on p "Sync records from Salesforce" at bounding box center [1470, 279] width 106 height 10
click at [1407, 272] on img at bounding box center [1408, 272] width 10 height 10
click at [412, 321] on div "Salesforce" at bounding box center [397, 311] width 134 height 31
click at [396, 320] on div "Salesforce" at bounding box center [397, 311] width 134 height 31
click at [358, 350] on icon at bounding box center [362, 347] width 10 height 10
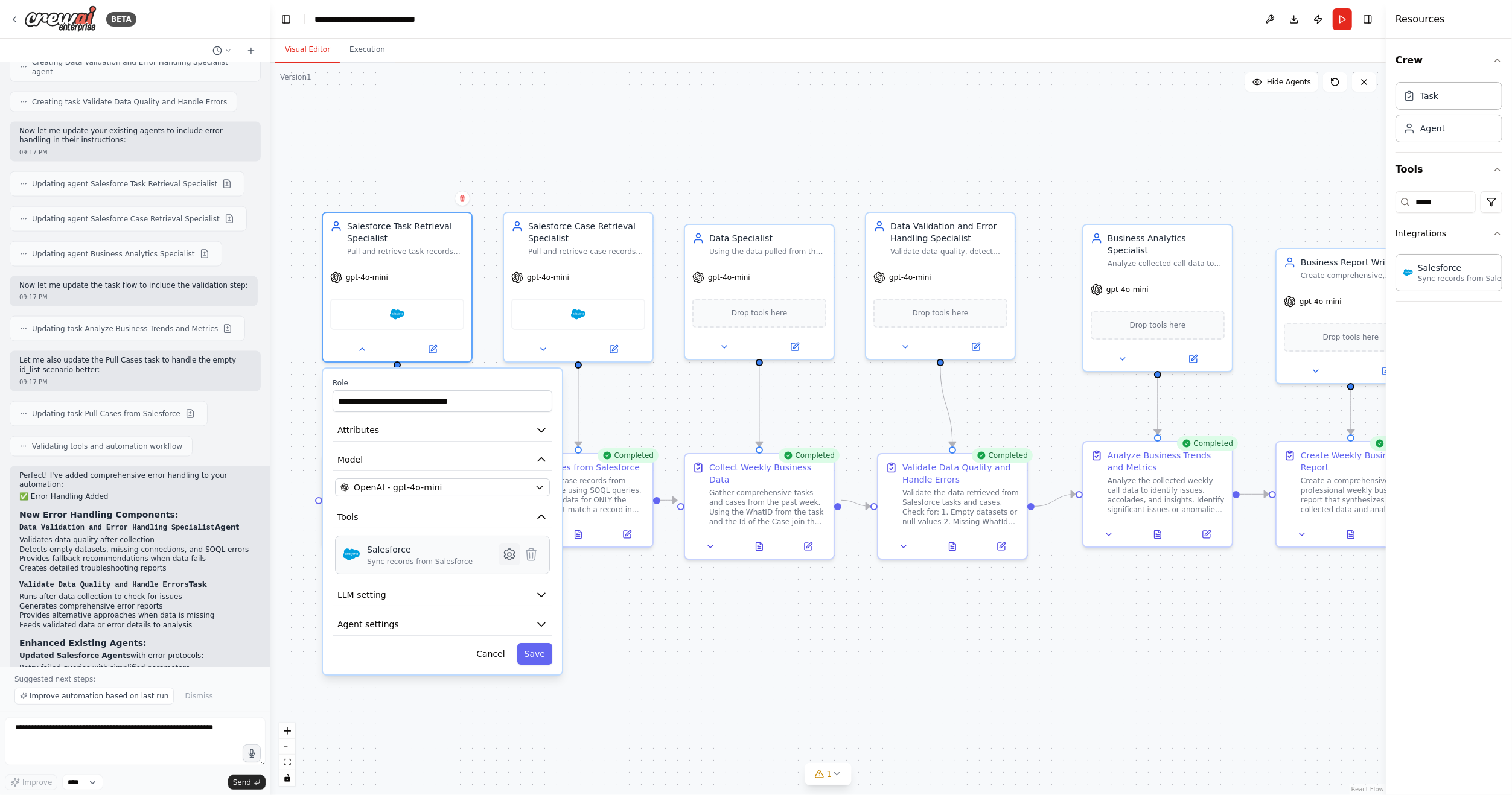
click at [511, 556] on icon at bounding box center [509, 555] width 10 height 11
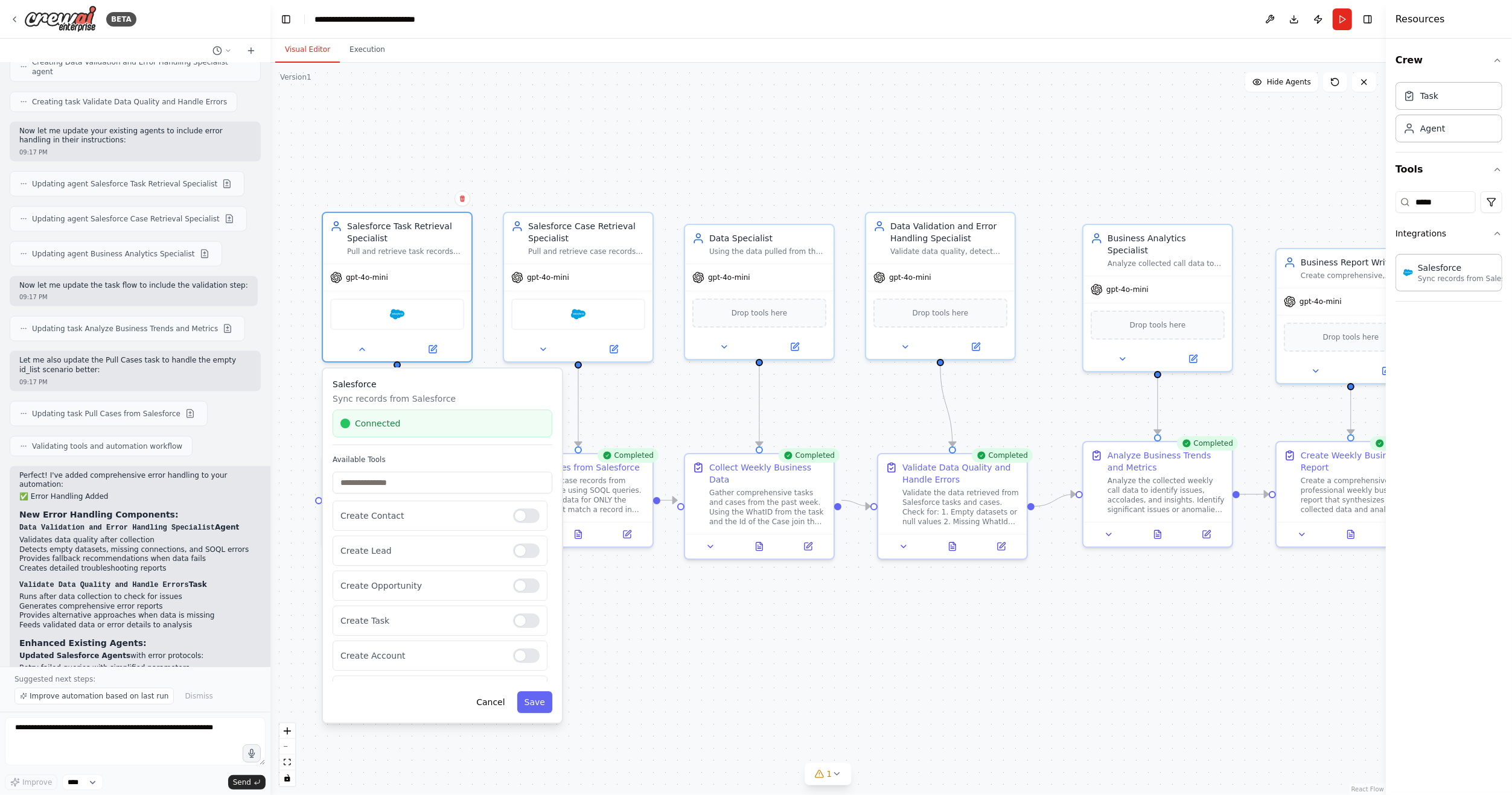
click at [341, 423] on div at bounding box center [345, 423] width 10 height 10
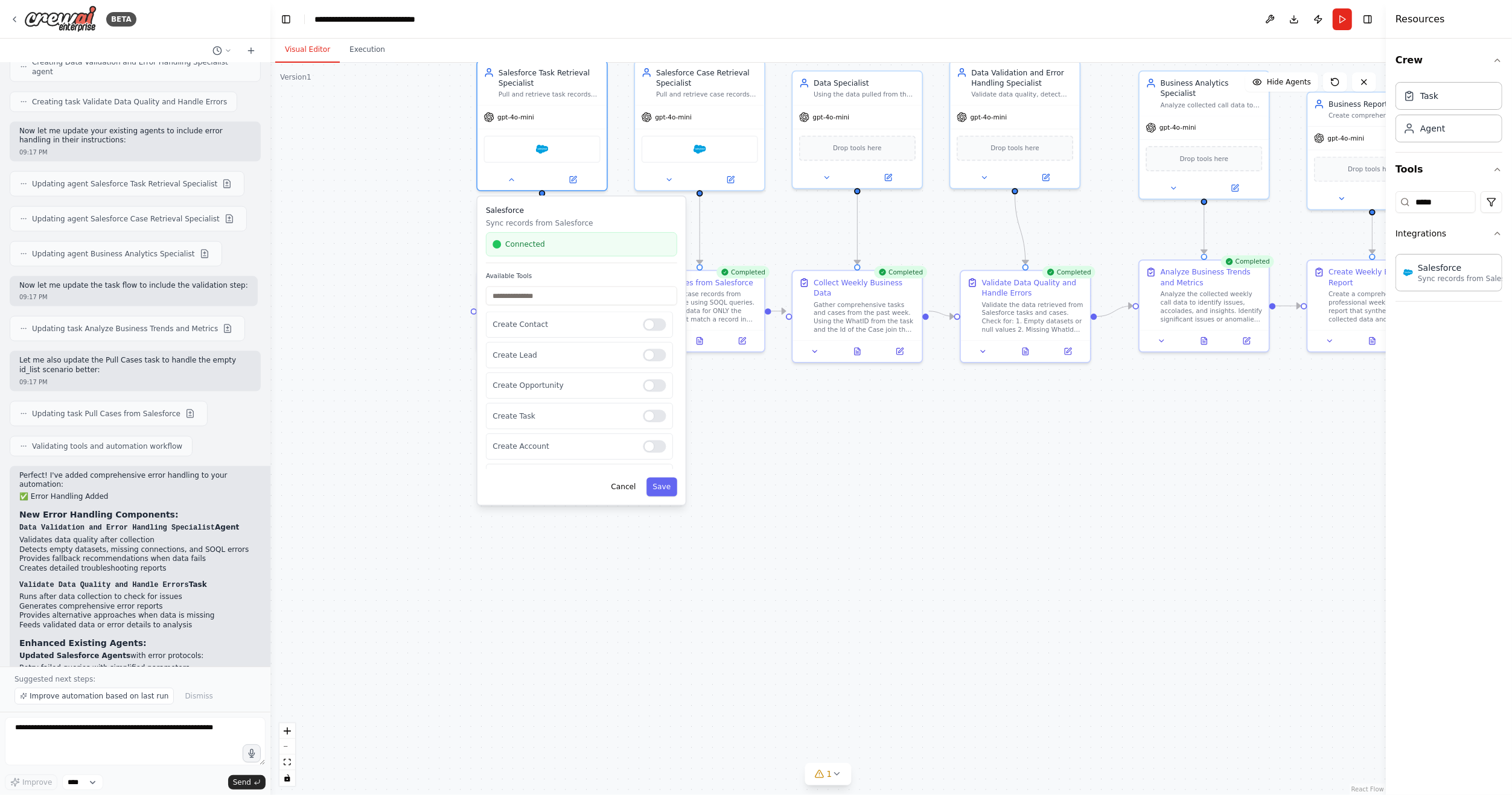
drag, startPoint x: 773, startPoint y: 696, endPoint x: 891, endPoint y: 483, distance: 243.5
click at [891, 483] on div ".deletable-edge-delete-btn { width: 20px; height: 20px; border: 0px solid #ffff…" at bounding box center [827, 429] width 1115 height 733
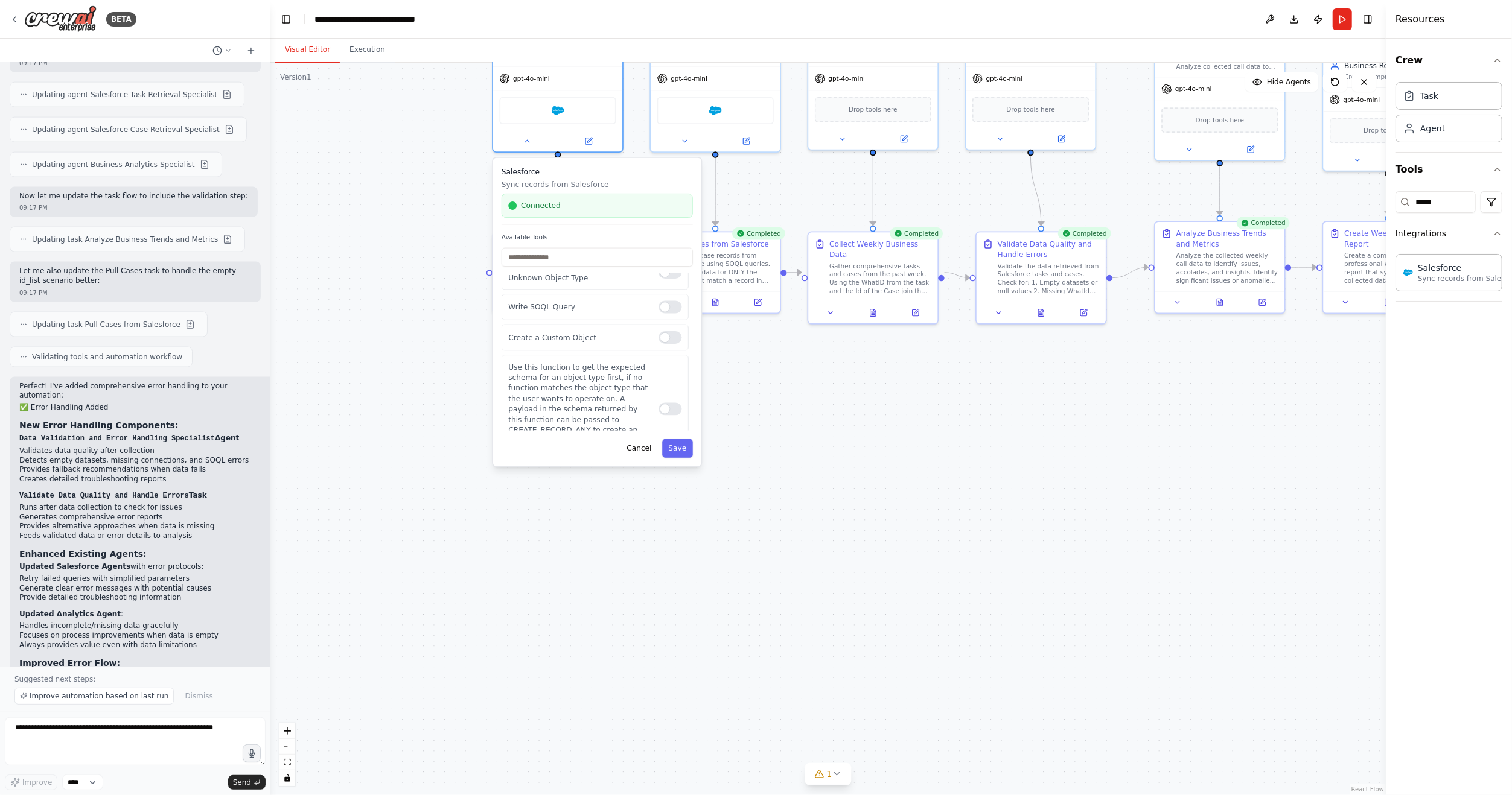
scroll to position [1862, 0]
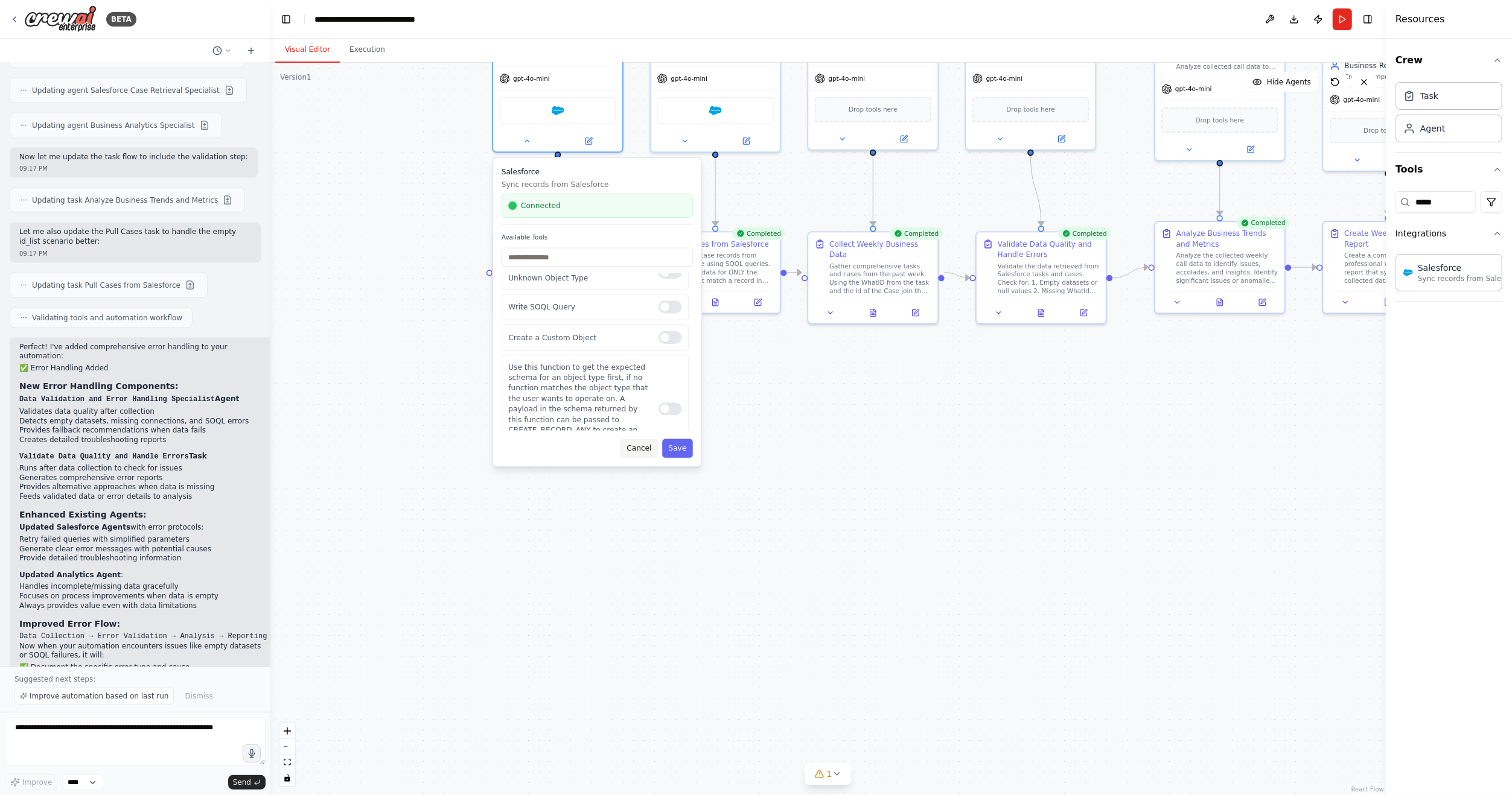
click at [639, 453] on button "Cancel" at bounding box center [638, 449] width 37 height 19
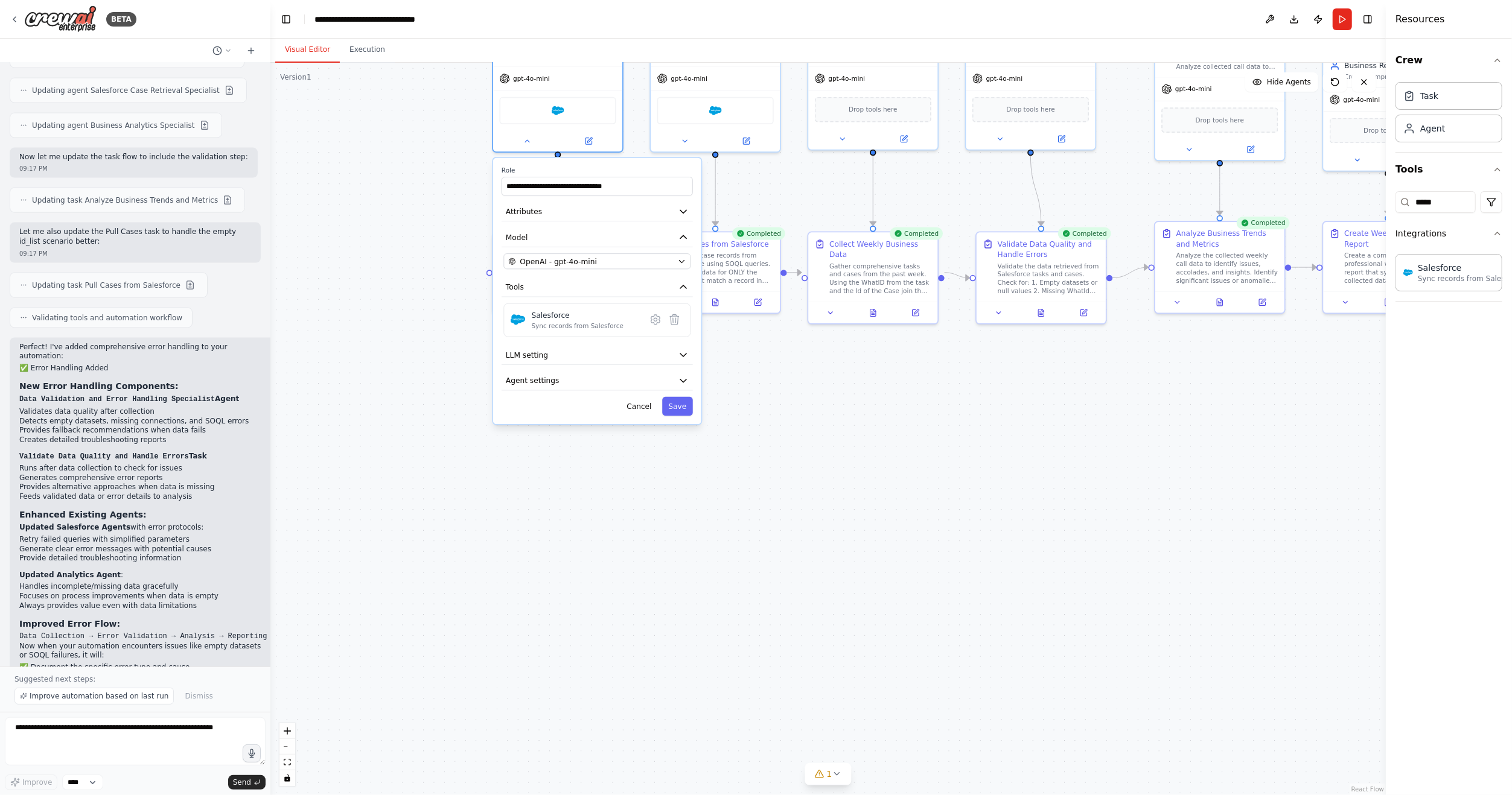
click at [422, 675] on div ".deletable-edge-delete-btn { width: 20px; height: 20px; border: 0px solid #ffff…" at bounding box center [827, 429] width 1115 height 733
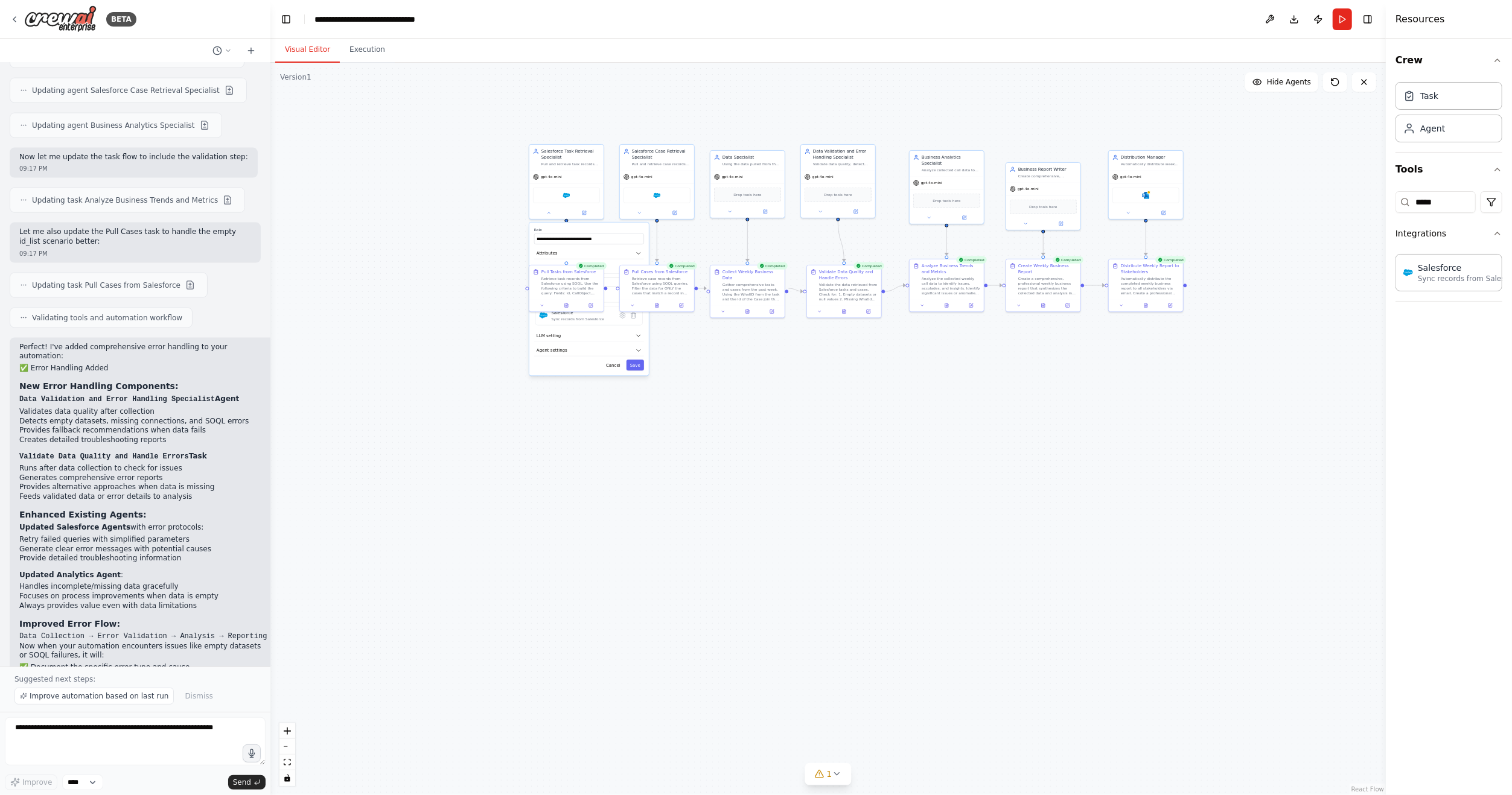
drag, startPoint x: 583, startPoint y: 370, endPoint x: 694, endPoint y: 421, distance: 122.2
click at [694, 420] on div ".deletable-edge-delete-btn { width: 20px; height: 20px; border: 0px solid #ffff…" at bounding box center [827, 429] width 1115 height 733
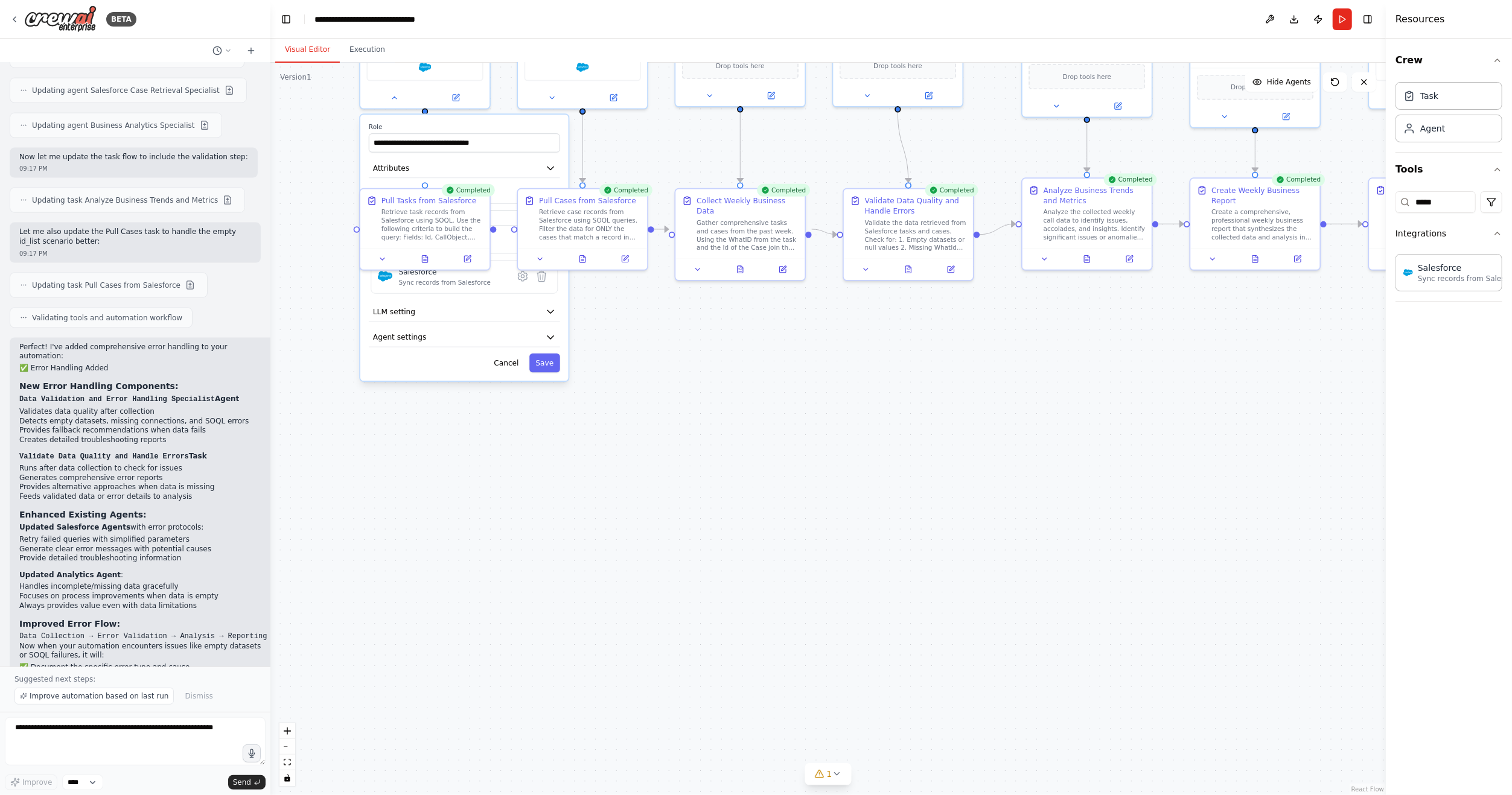
click at [670, 493] on div ".deletable-edge-delete-btn { width: 20px; height: 20px; border: 0px solid #ffff…" at bounding box center [827, 429] width 1115 height 733
click at [394, 97] on icon at bounding box center [394, 95] width 8 height 8
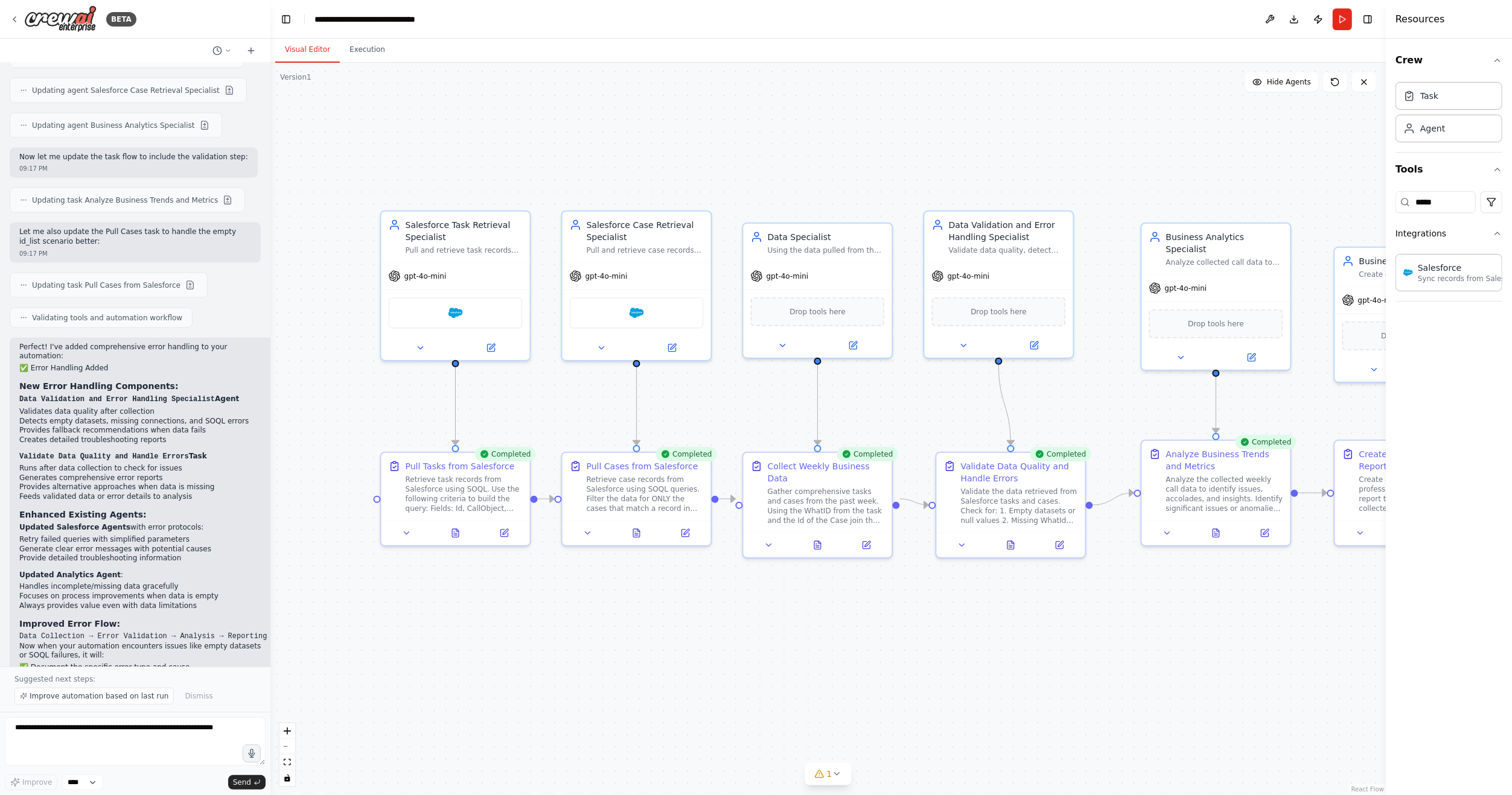
drag, startPoint x: 337, startPoint y: 148, endPoint x: 344, endPoint y: 393, distance: 245.1
click at [344, 393] on div ".deletable-edge-delete-btn { width: 20px; height: 20px; border: 0px solid #ffff…" at bounding box center [827, 429] width 1115 height 733
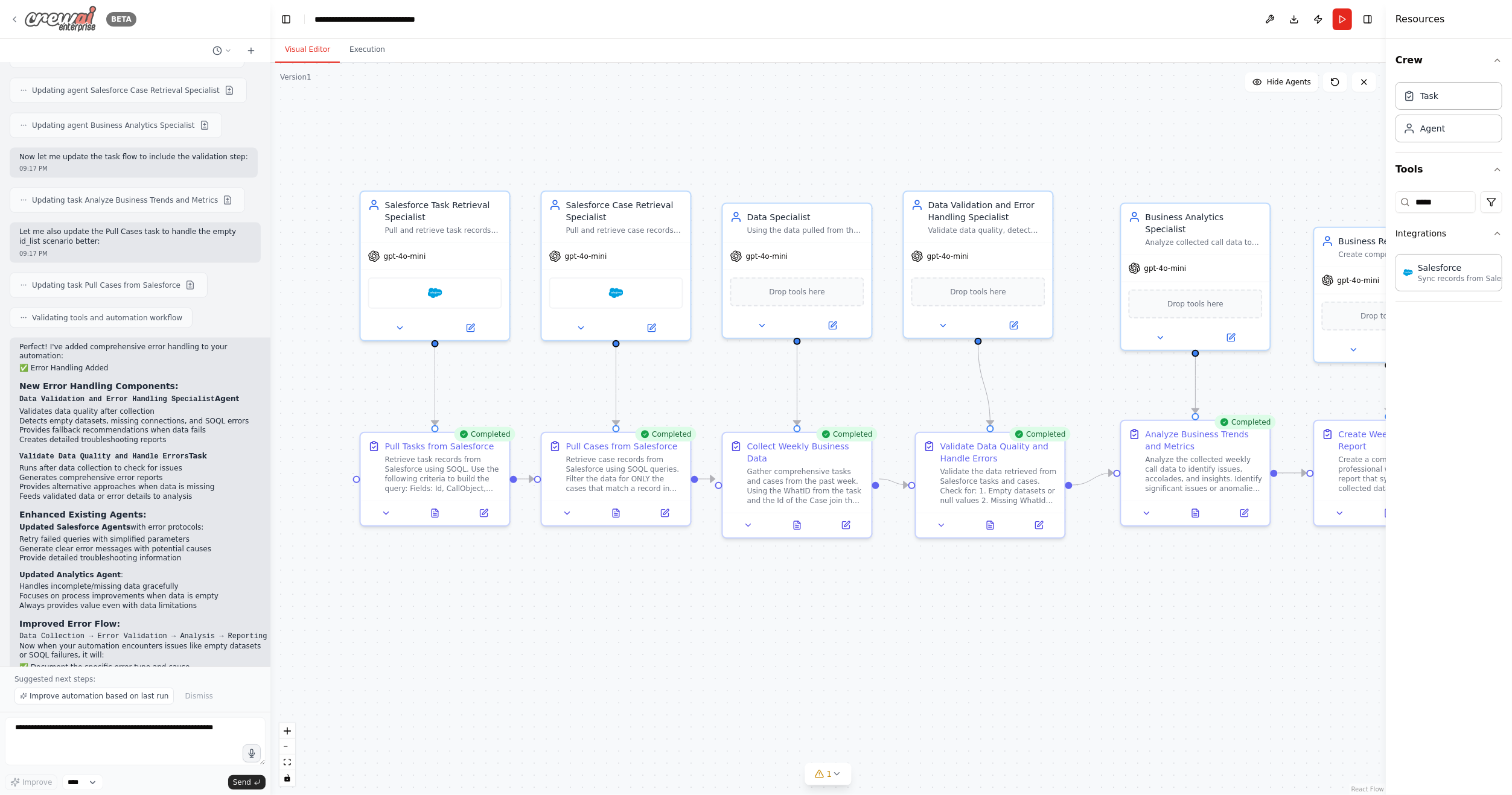
click at [11, 17] on icon at bounding box center [15, 20] width 10 height 10
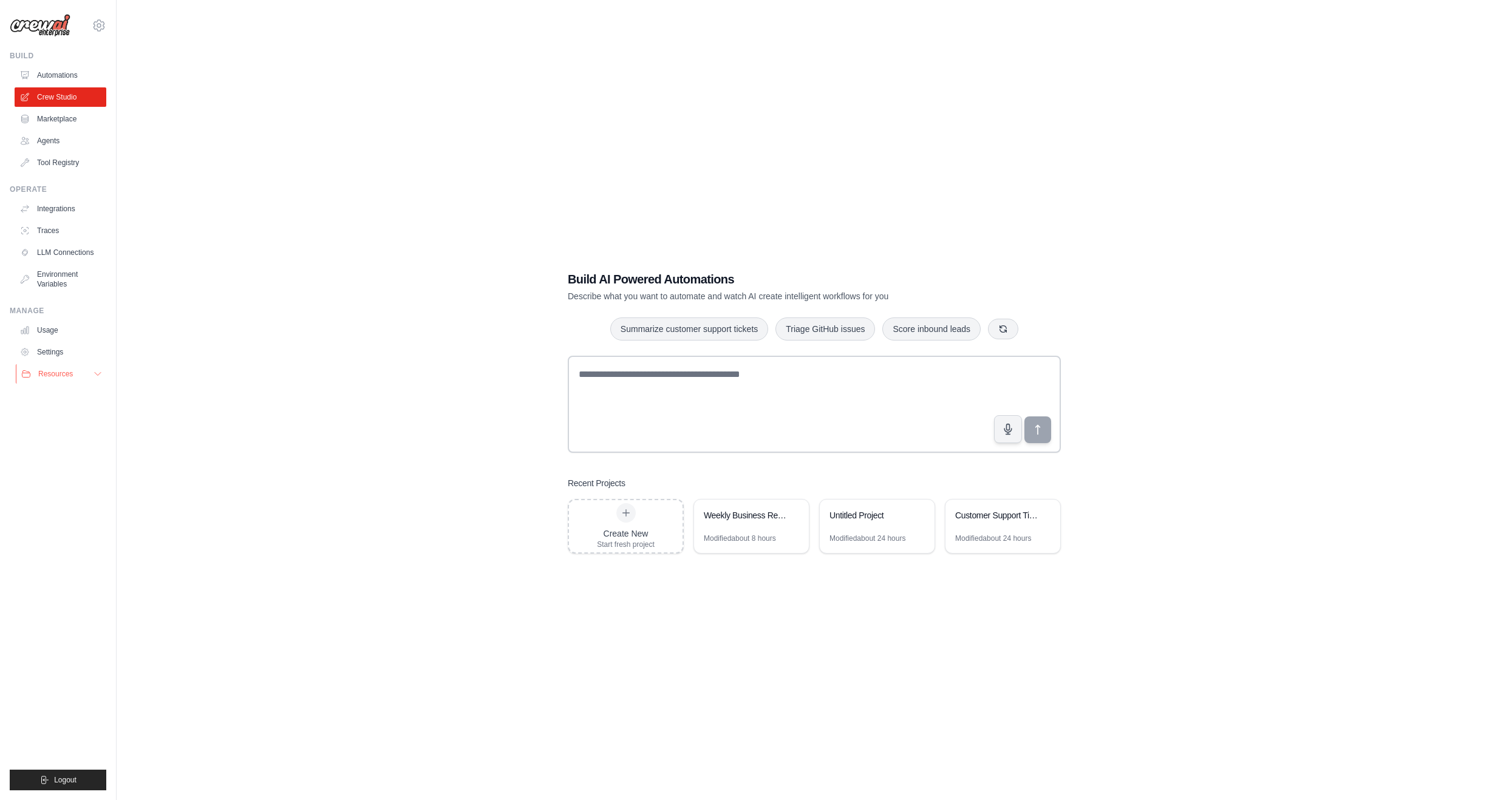
click at [65, 373] on span "Resources" at bounding box center [55, 374] width 35 height 10
click at [65, 395] on span "Documentation" at bounding box center [68, 394] width 49 height 10
click at [25, 189] on div "Operate" at bounding box center [58, 189] width 96 height 10
click at [44, 211] on link "Integrations" at bounding box center [61, 209] width 92 height 20
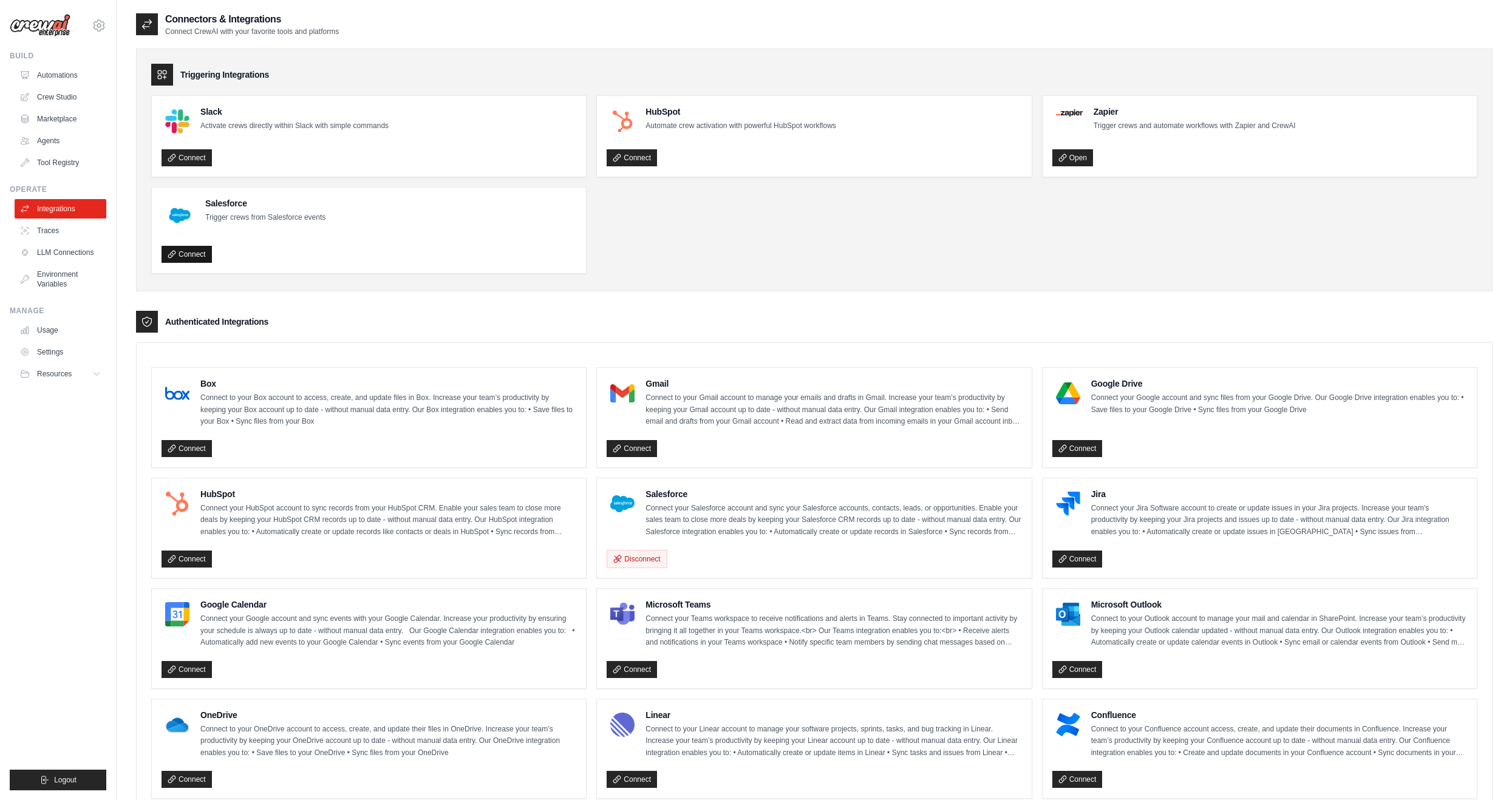
click at [196, 249] on link "Connect" at bounding box center [187, 254] width 51 height 17
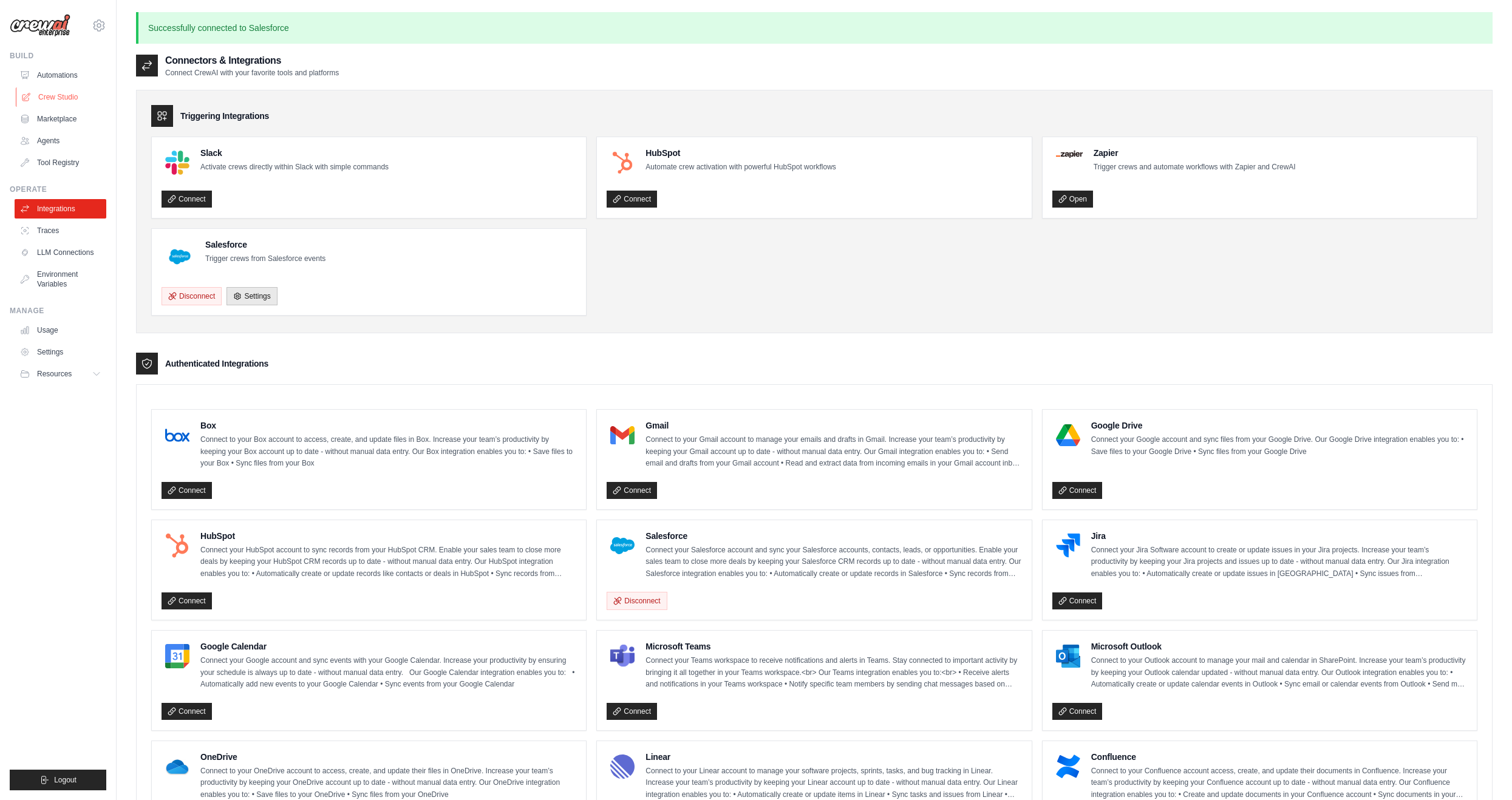
click at [41, 96] on link "Crew Studio" at bounding box center [61, 97] width 92 height 20
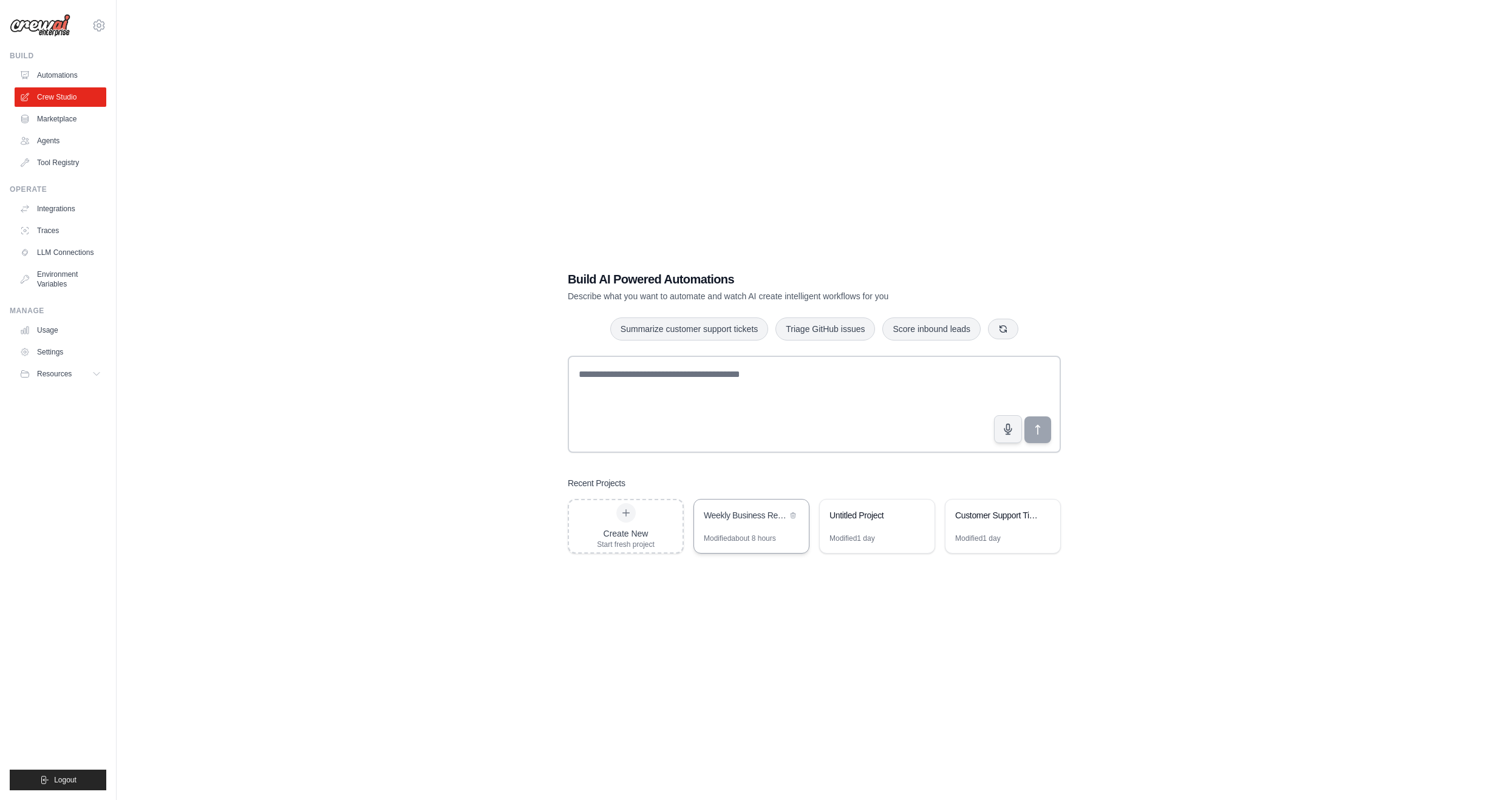
click at [730, 528] on div "Weekly Business Report Automation" at bounding box center [751, 517] width 115 height 34
click at [43, 206] on link "Integrations" at bounding box center [61, 209] width 92 height 20
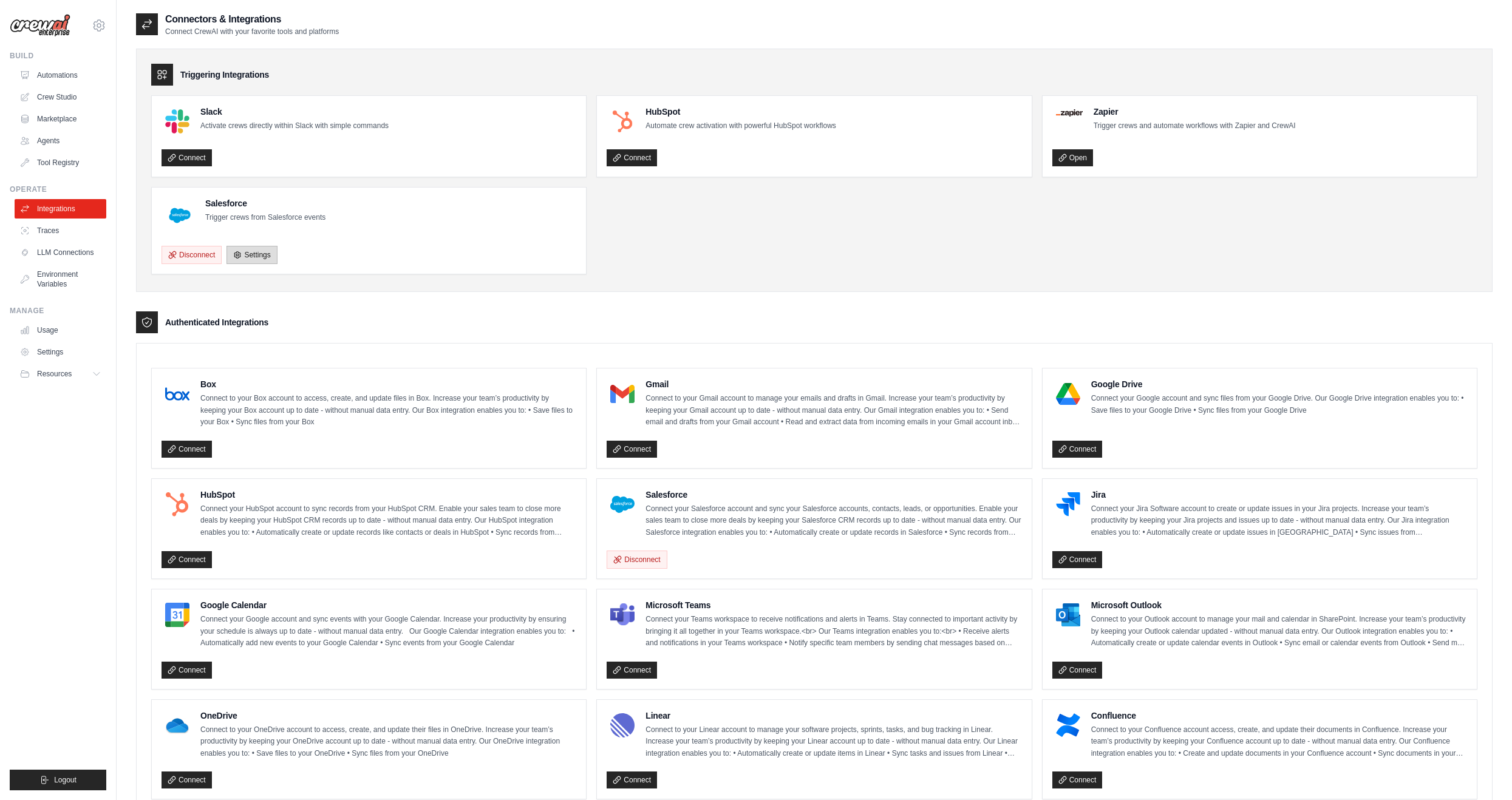
click at [244, 251] on link "Settings" at bounding box center [252, 255] width 51 height 18
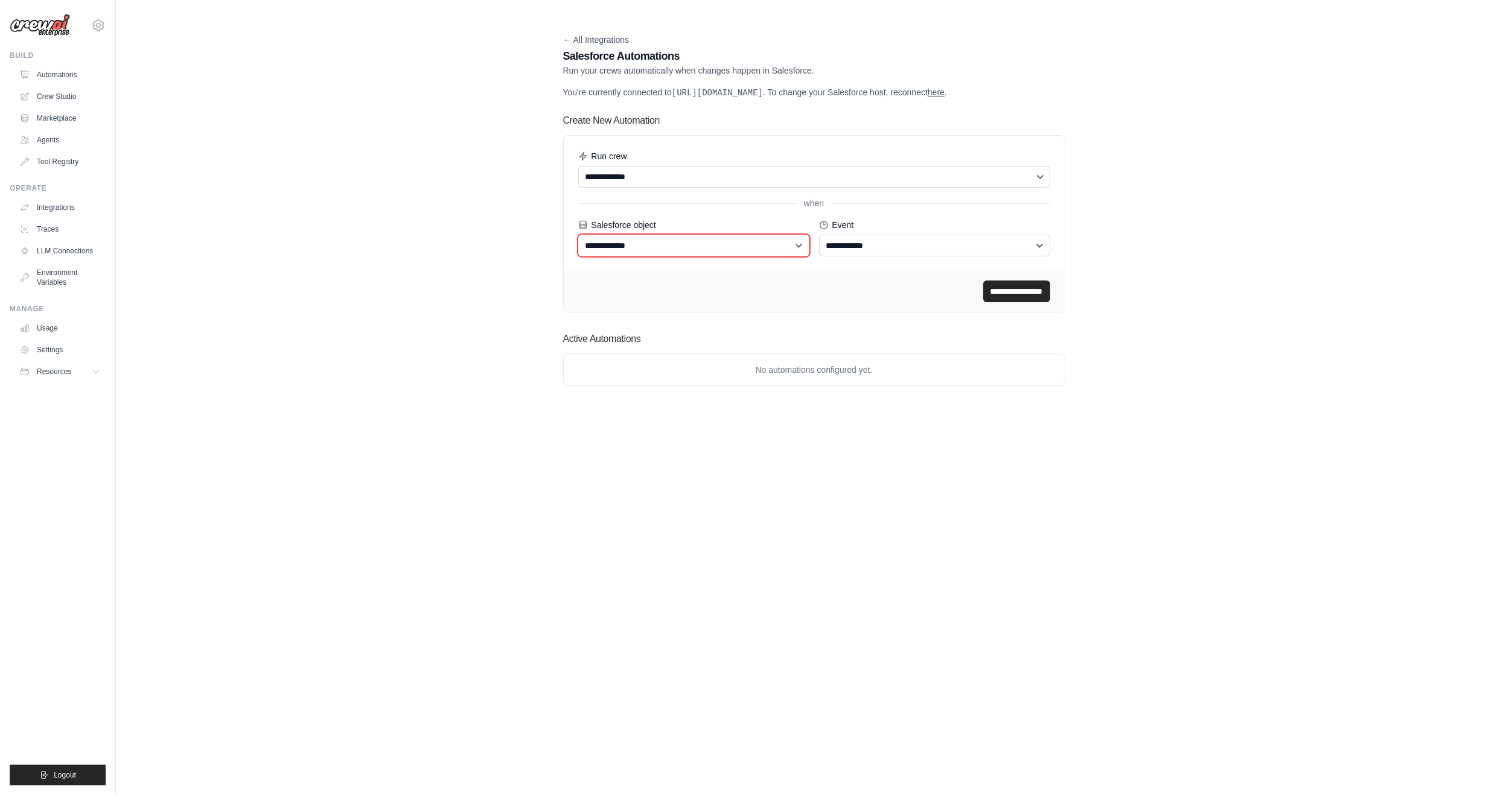
click at [718, 245] on select "**********" at bounding box center [694, 245] width 231 height 22
click at [696, 210] on div "**********" at bounding box center [814, 204] width 472 height 106
click at [687, 181] on select "**********" at bounding box center [814, 176] width 472 height 22
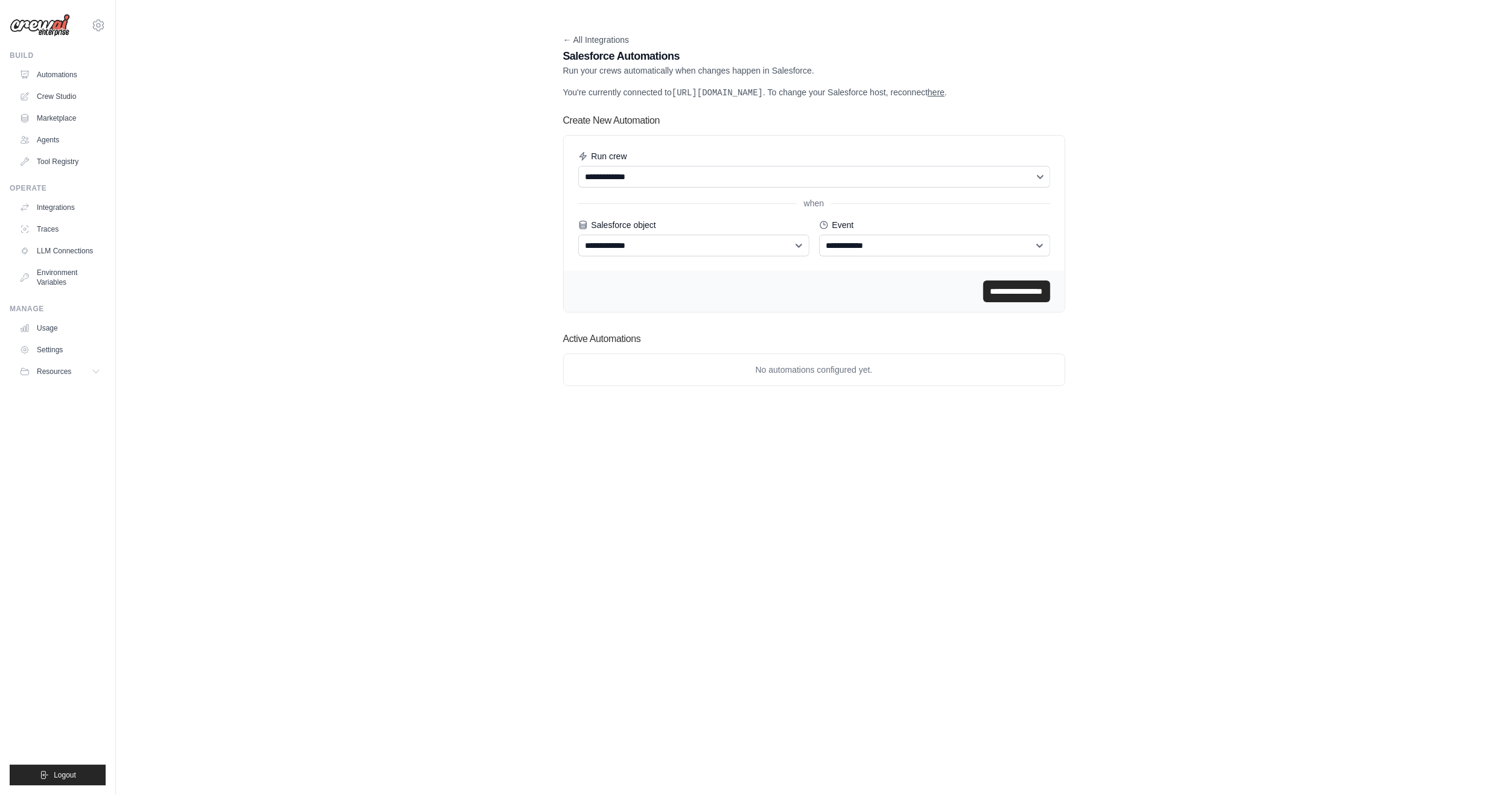
click at [698, 128] on div "**********" at bounding box center [813, 213] width 502 height 199
click at [944, 94] on link "here" at bounding box center [936, 92] width 17 height 10
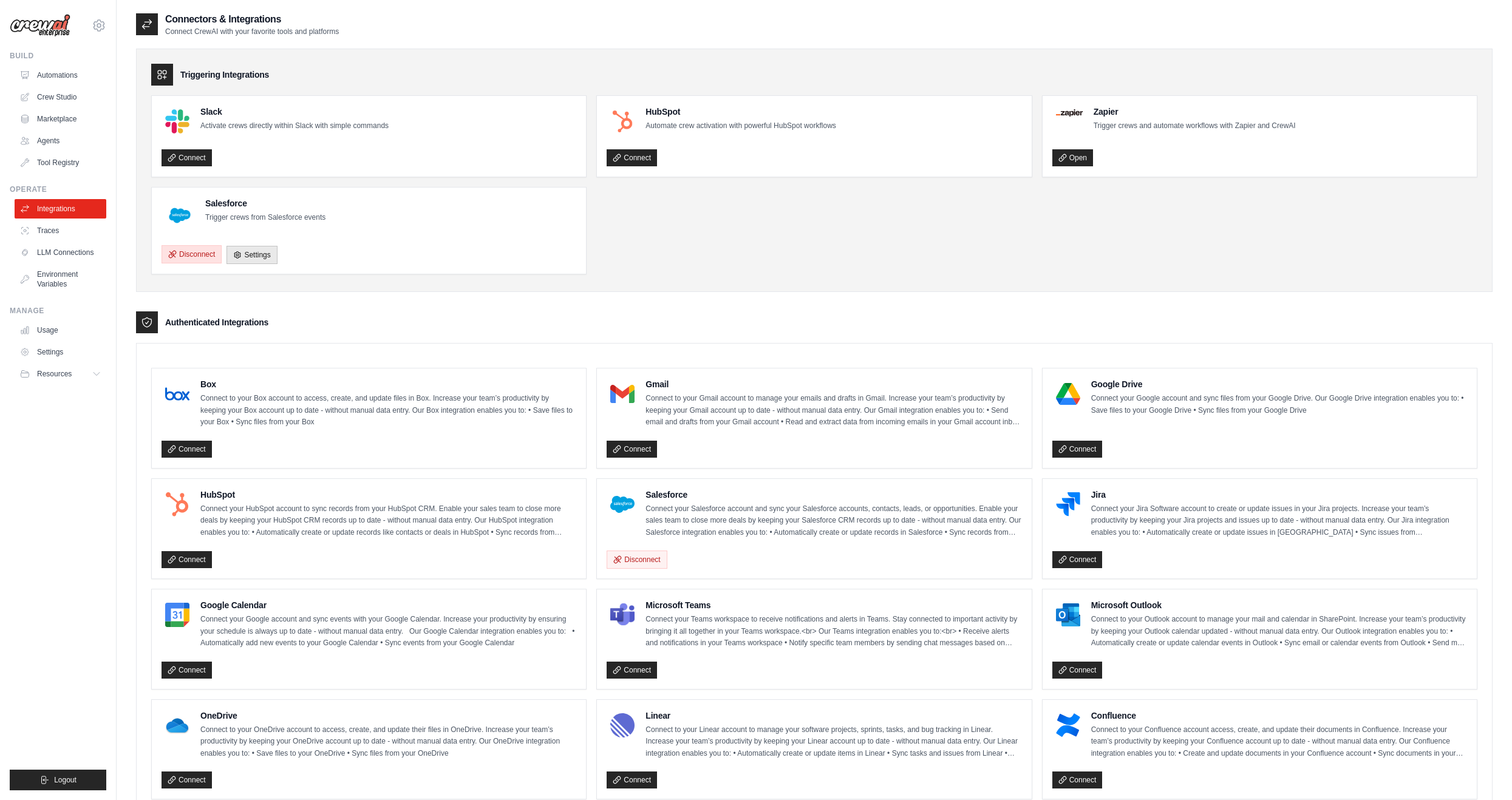
click at [204, 258] on button "Disconnect" at bounding box center [191, 254] width 60 height 18
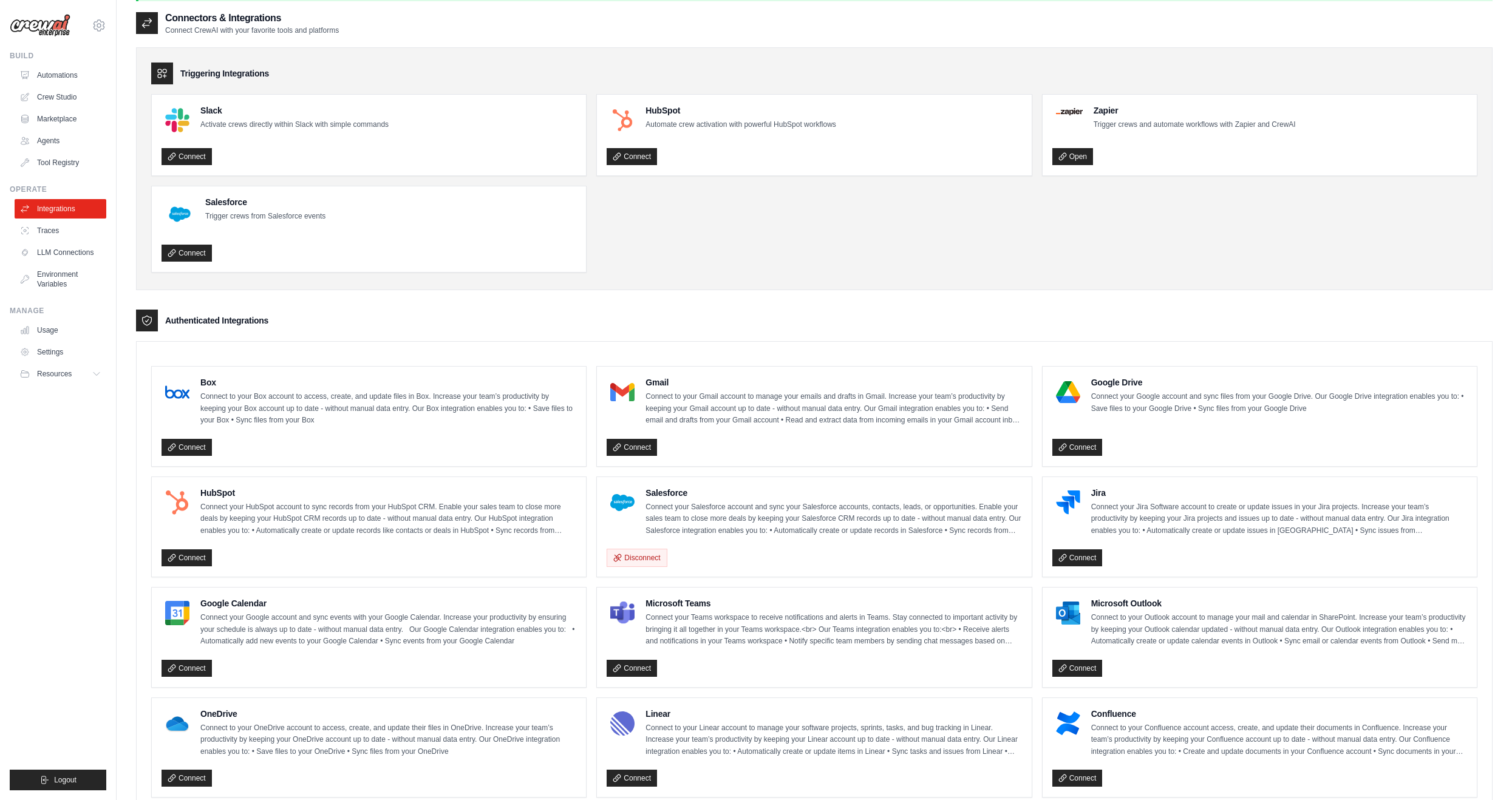
scroll to position [121, 0]
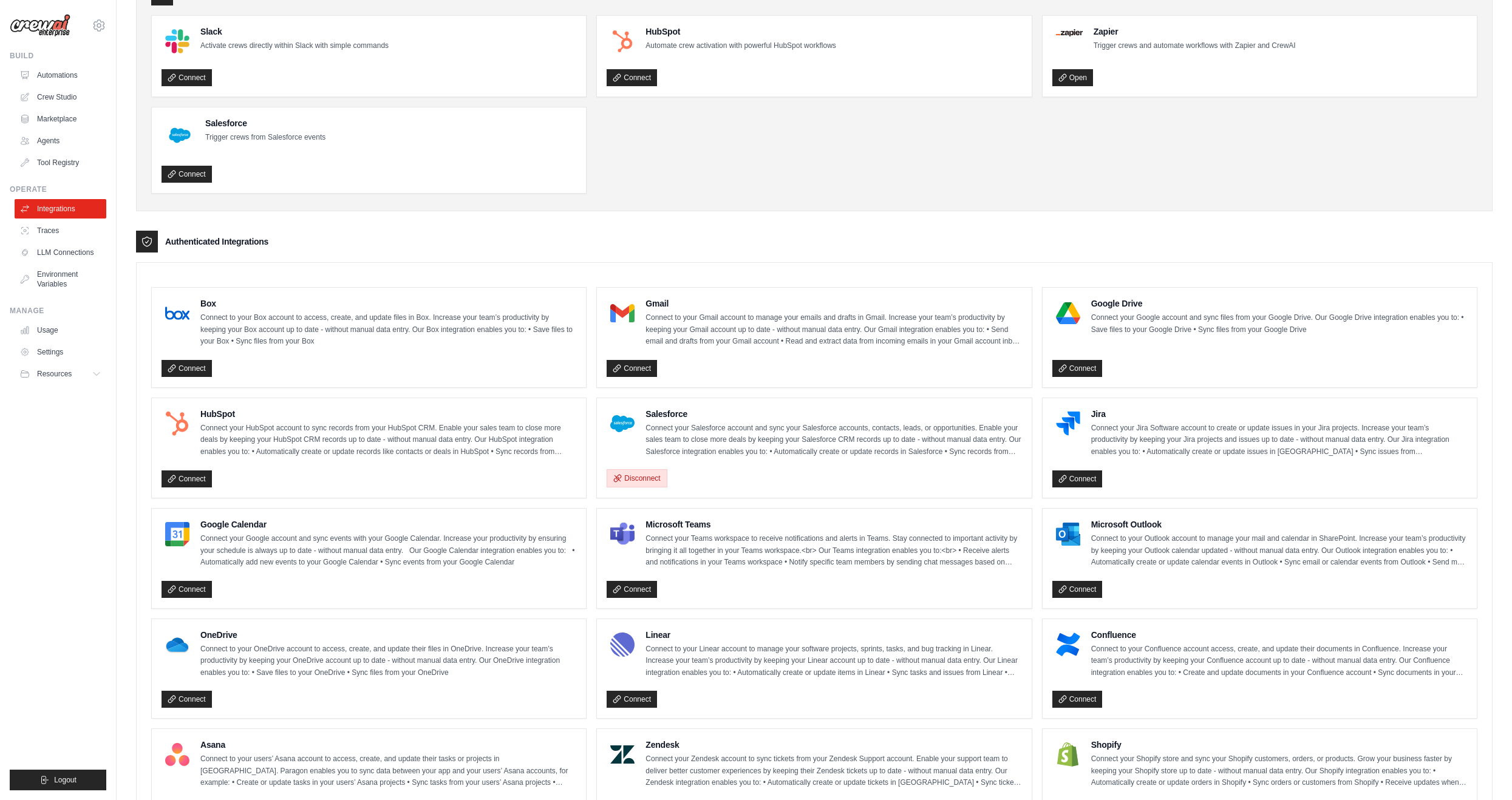
click at [655, 475] on button "Disconnect" at bounding box center [636, 478] width 60 height 18
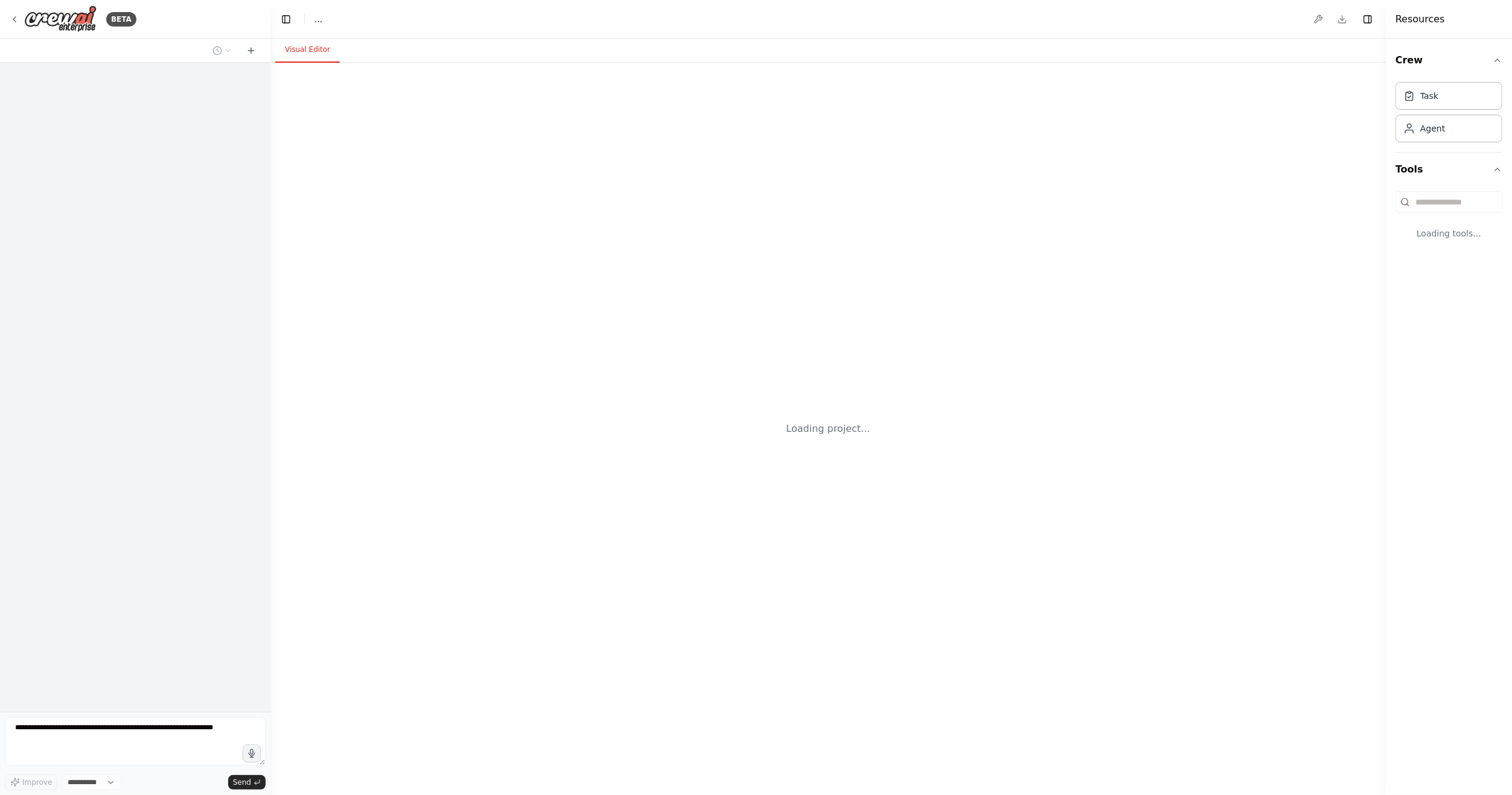
select select "****"
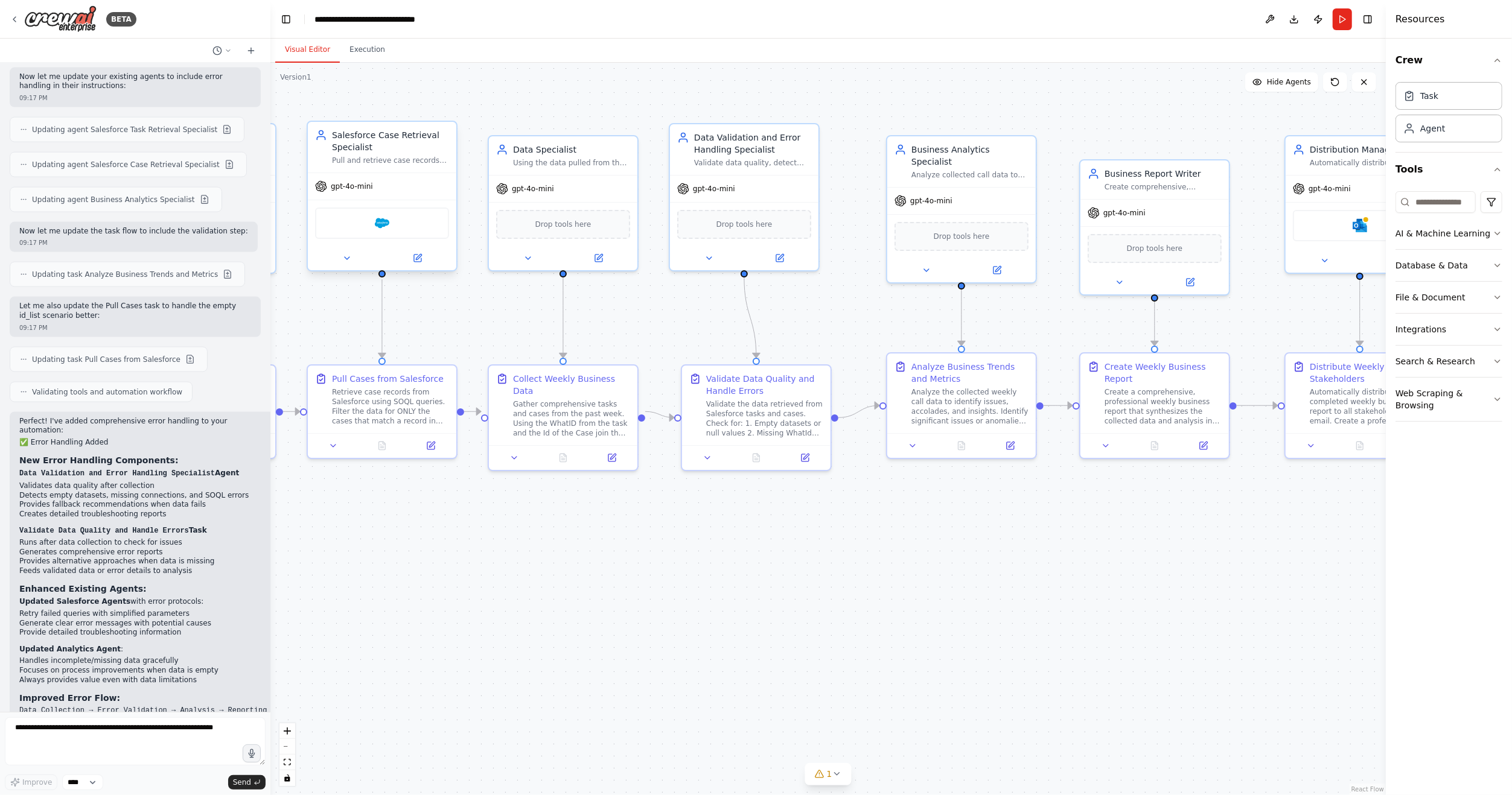
scroll to position [1801, 0]
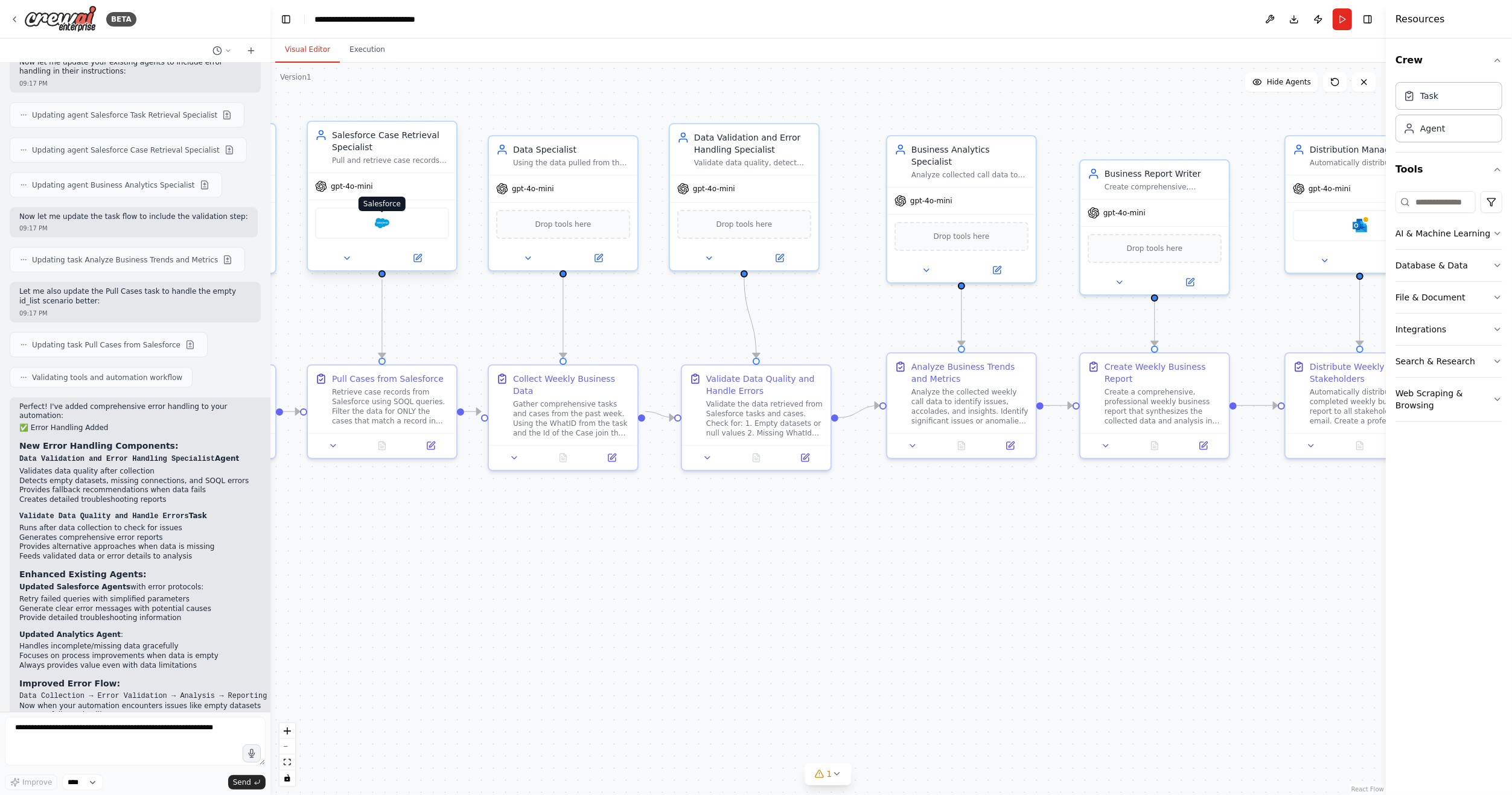
click at [381, 223] on img at bounding box center [382, 223] width 15 height 15
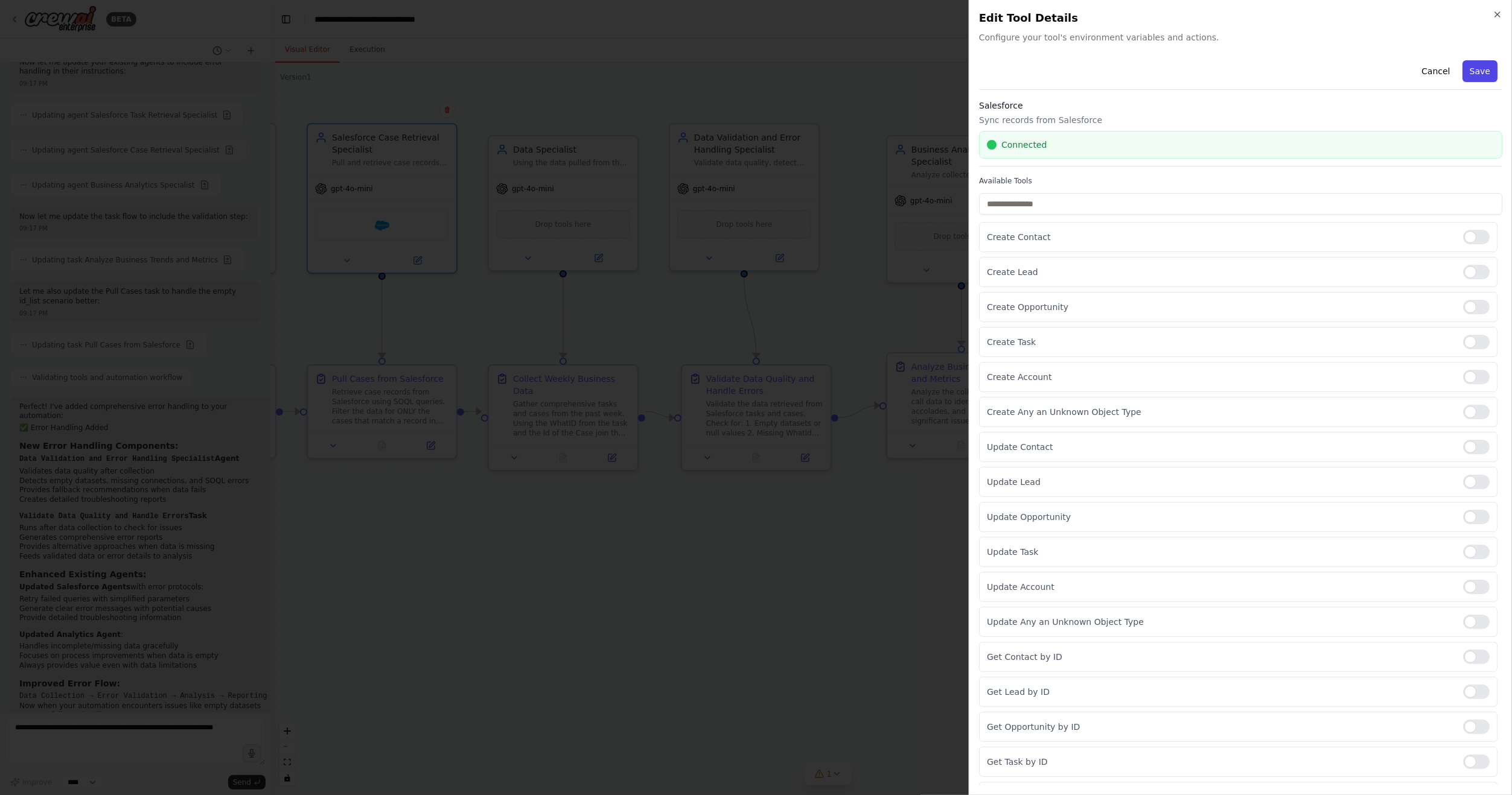
click at [1471, 69] on button "Save" at bounding box center [1480, 71] width 35 height 22
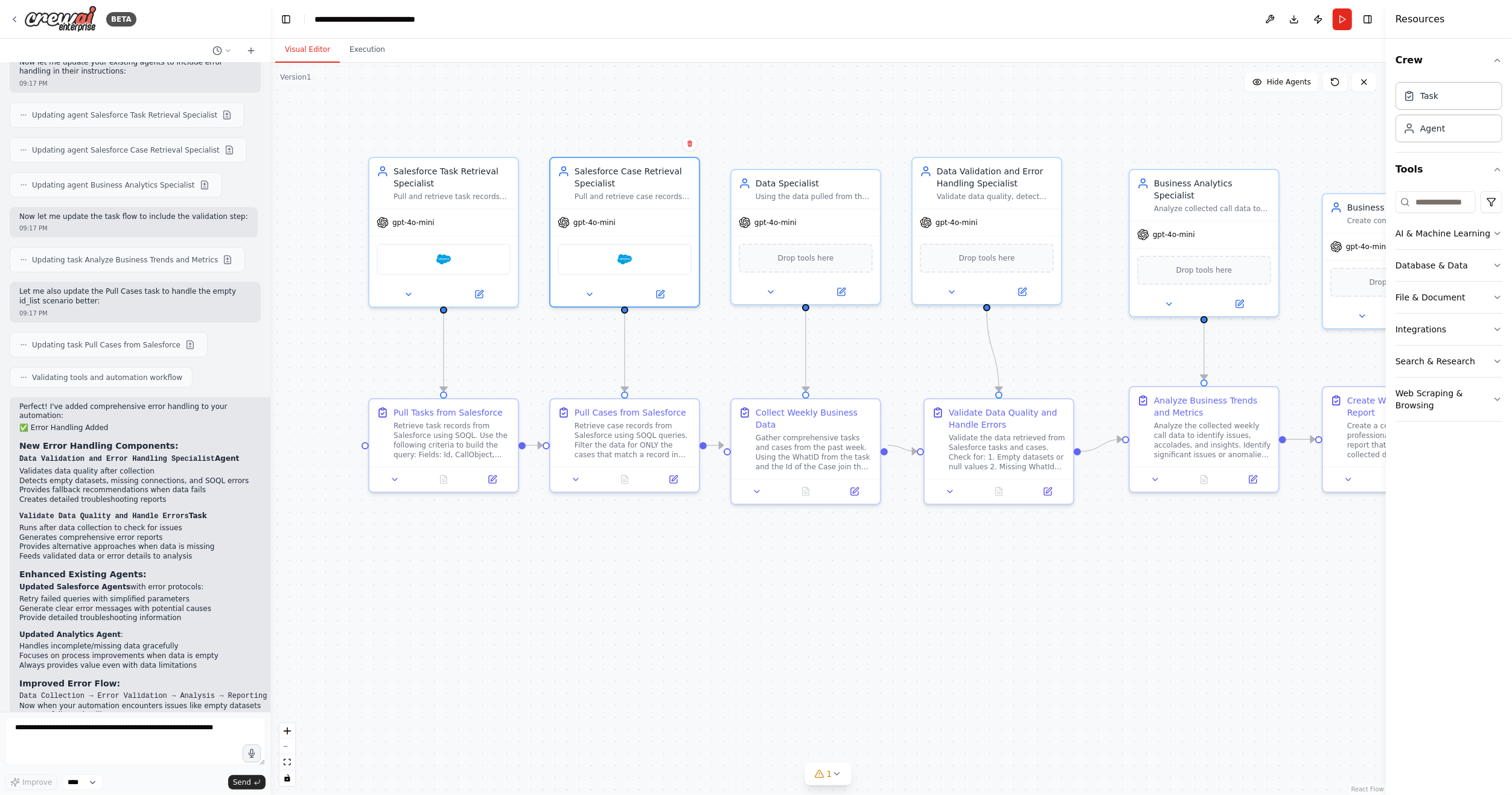
drag, startPoint x: 531, startPoint y: 520, endPoint x: 818, endPoint y: 550, distance: 288.6
click at [818, 550] on div ".deletable-edge-delete-btn { width: 20px; height: 20px; border: 0px solid #ffff…" at bounding box center [827, 429] width 1115 height 733
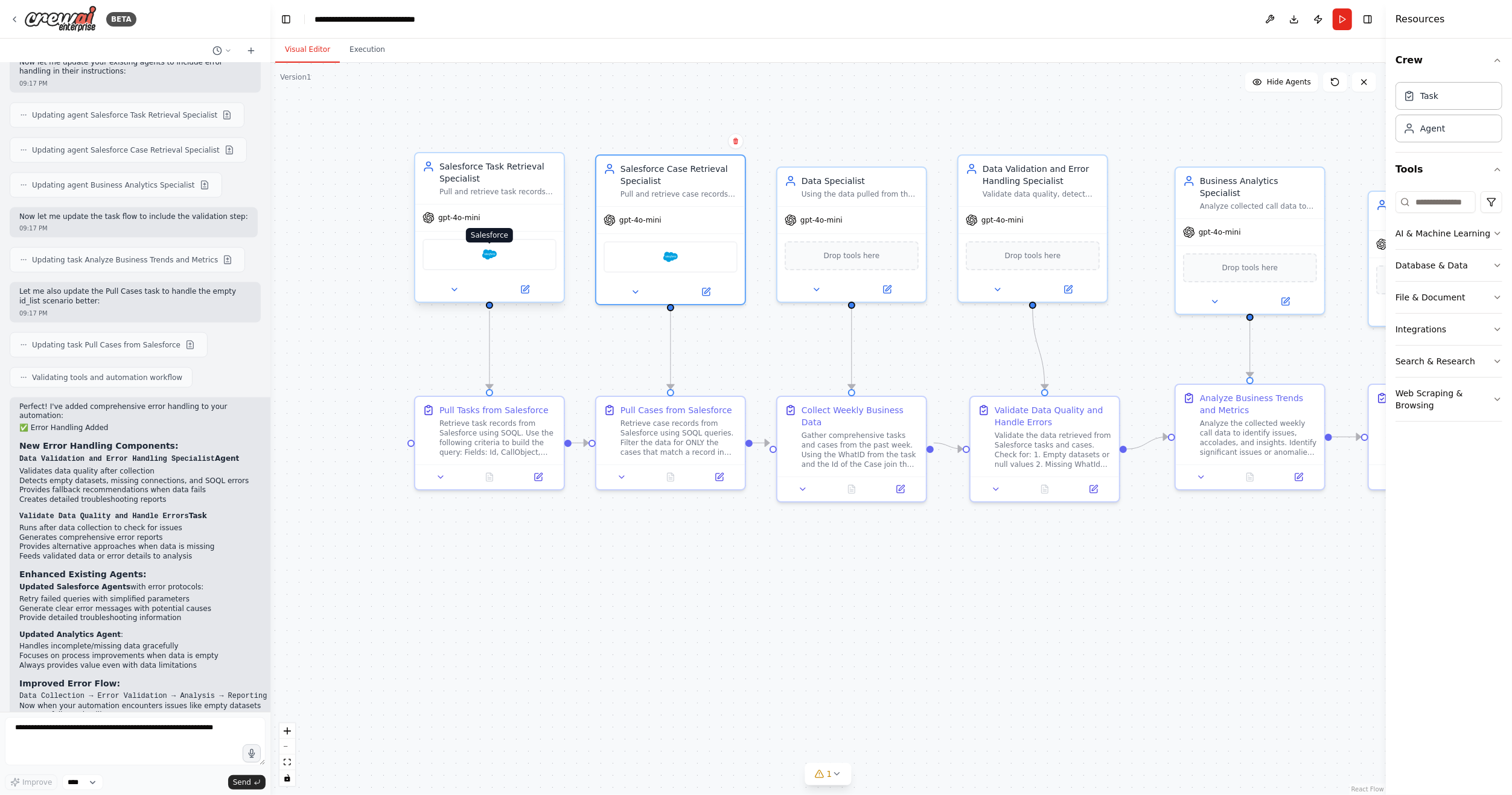
click at [484, 256] on img at bounding box center [489, 254] width 15 height 15
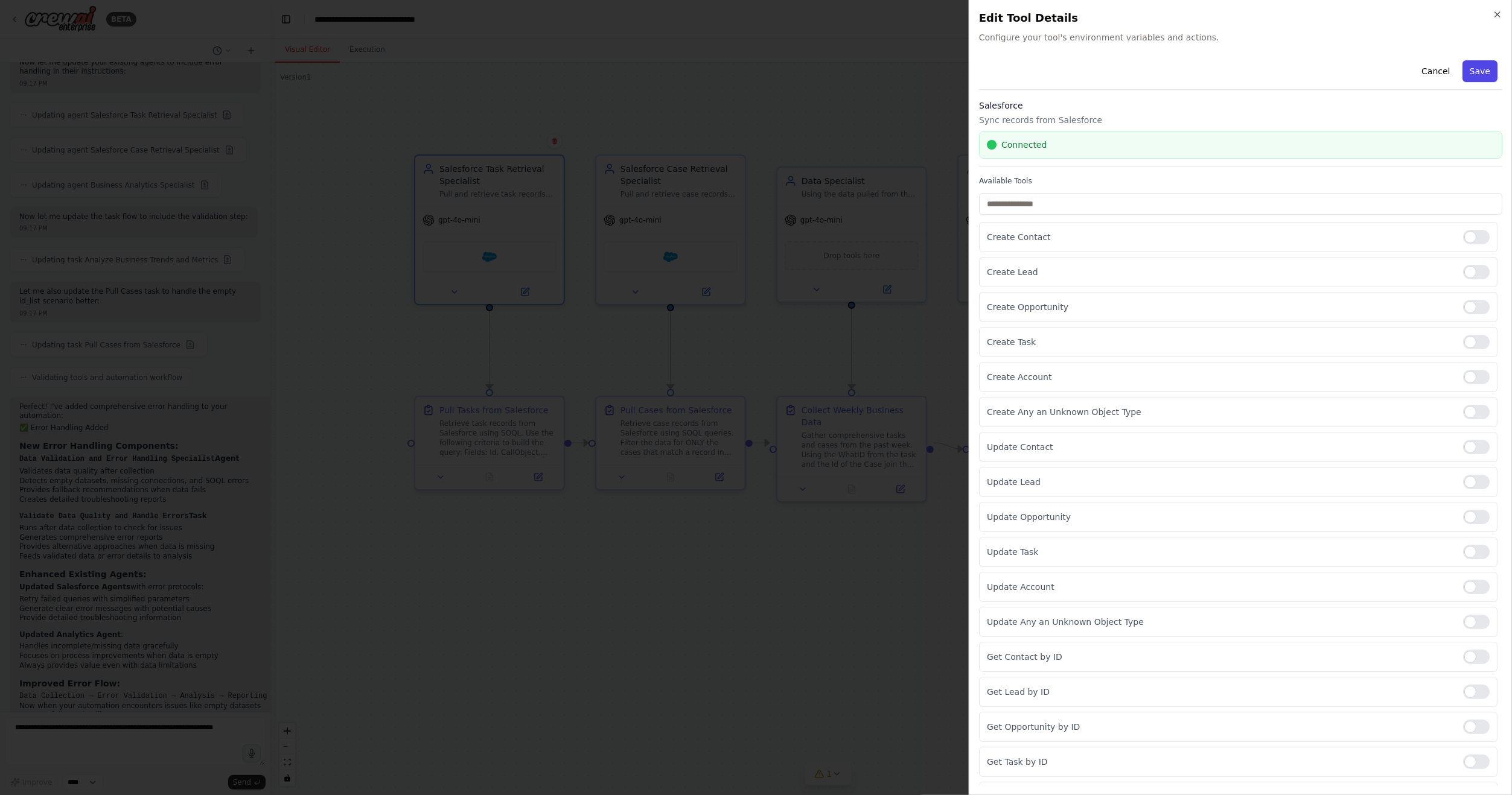
click at [1478, 73] on button "Save" at bounding box center [1480, 71] width 35 height 22
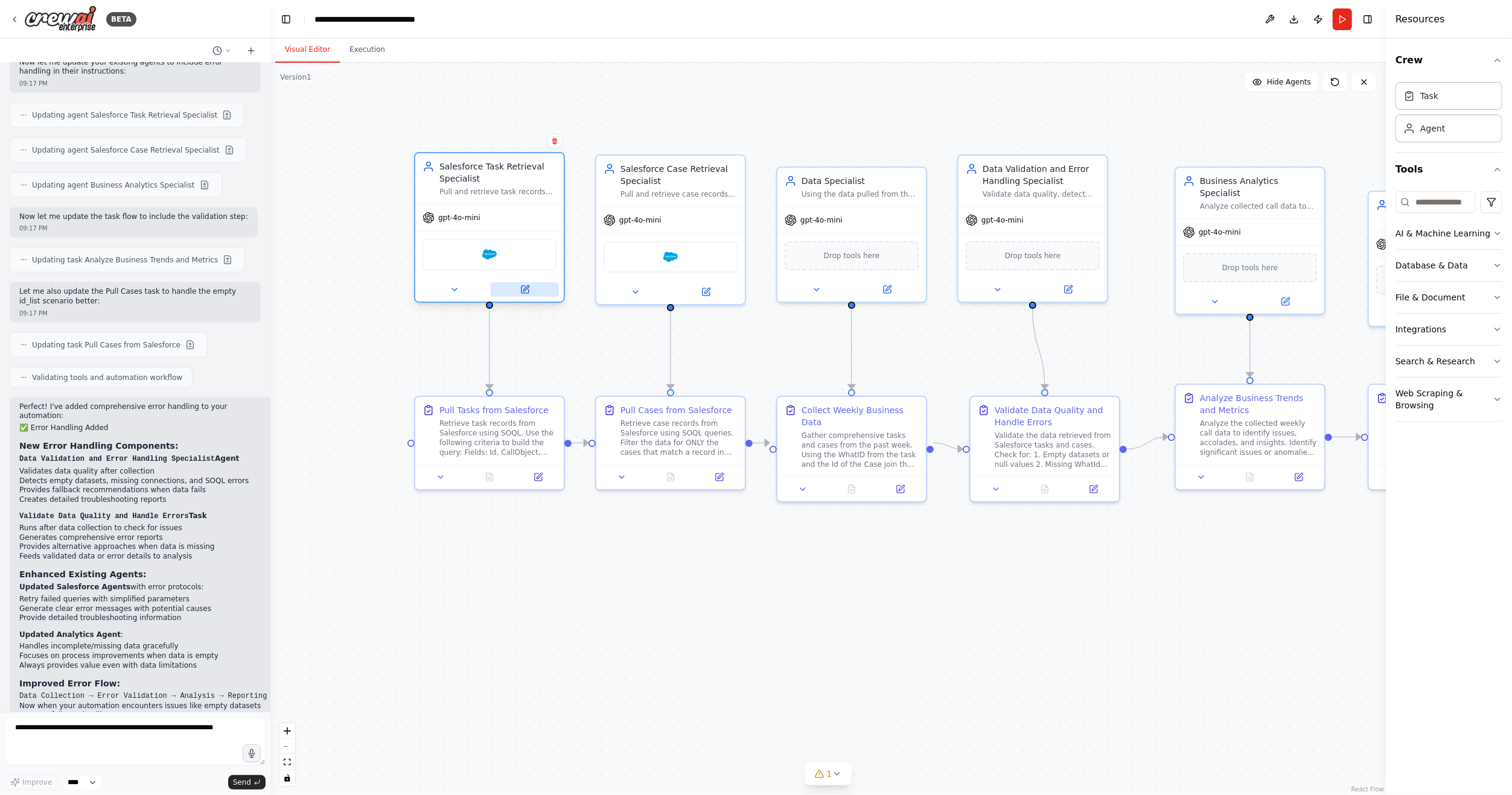
click at [524, 290] on icon at bounding box center [526, 288] width 6 height 6
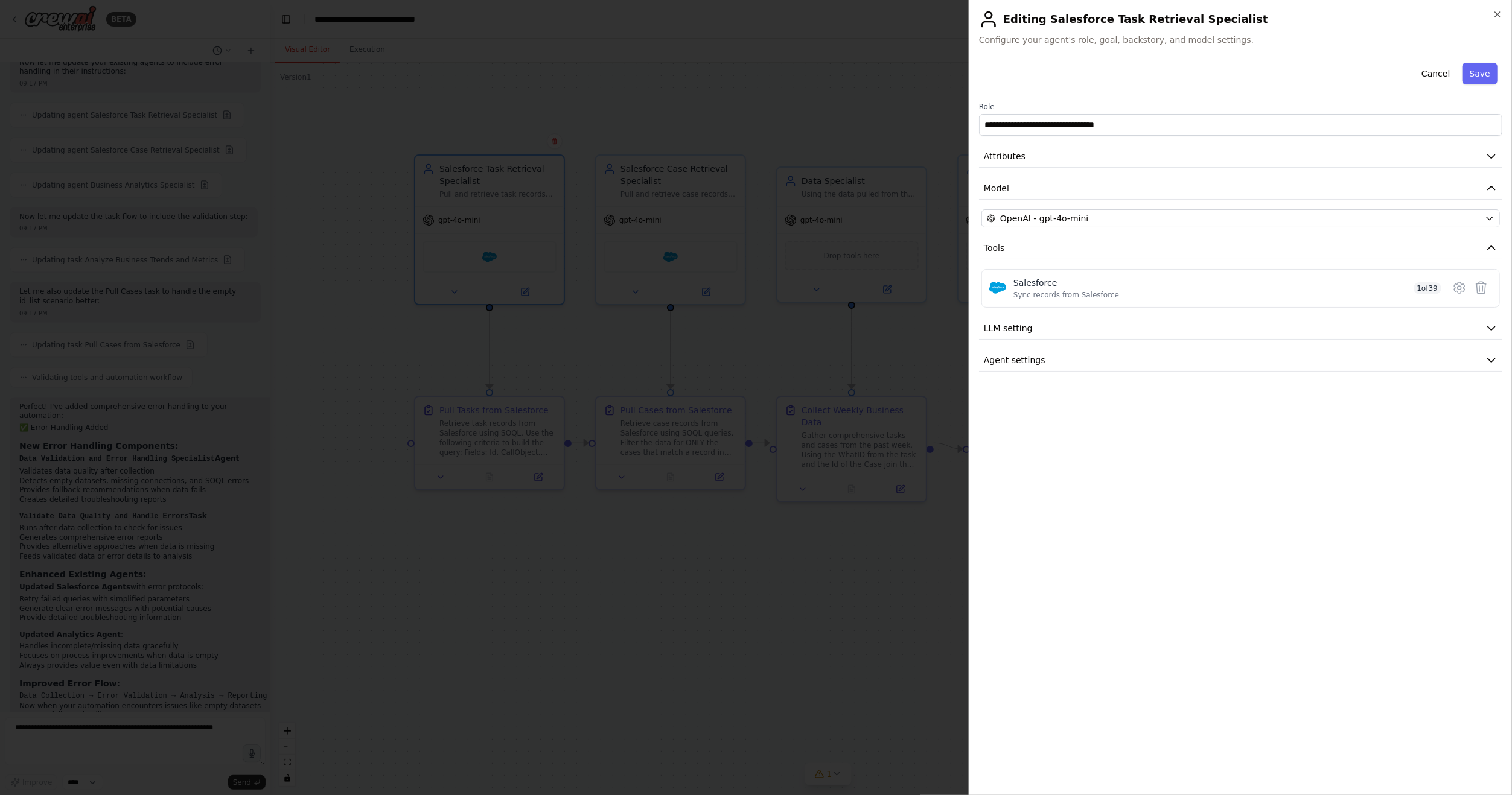
drag, startPoint x: 731, startPoint y: 598, endPoint x: 694, endPoint y: 580, distance: 41.1
click at [731, 597] on div at bounding box center [756, 398] width 1512 height 795
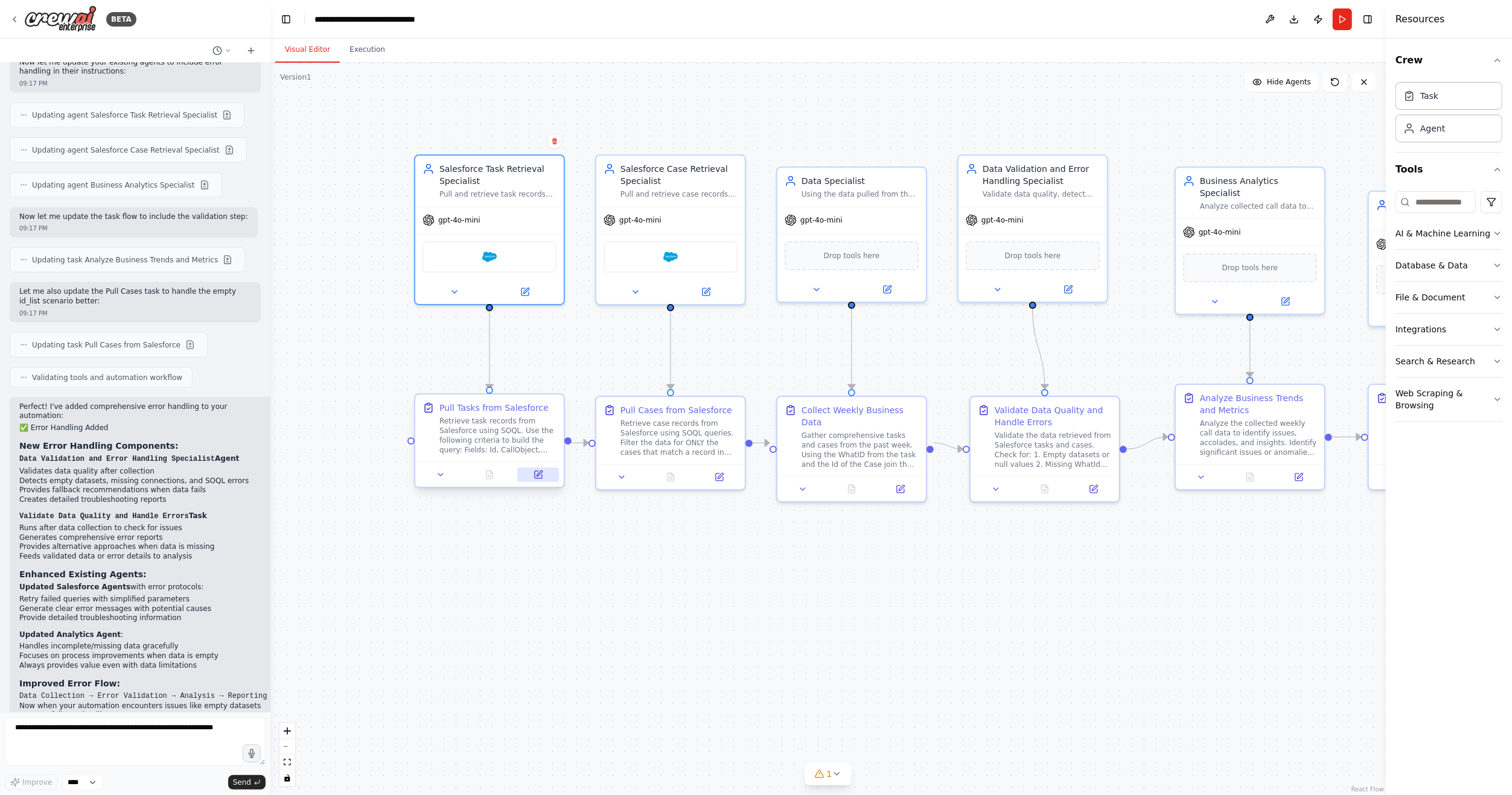
click at [540, 480] on button at bounding box center [538, 474] width 41 height 15
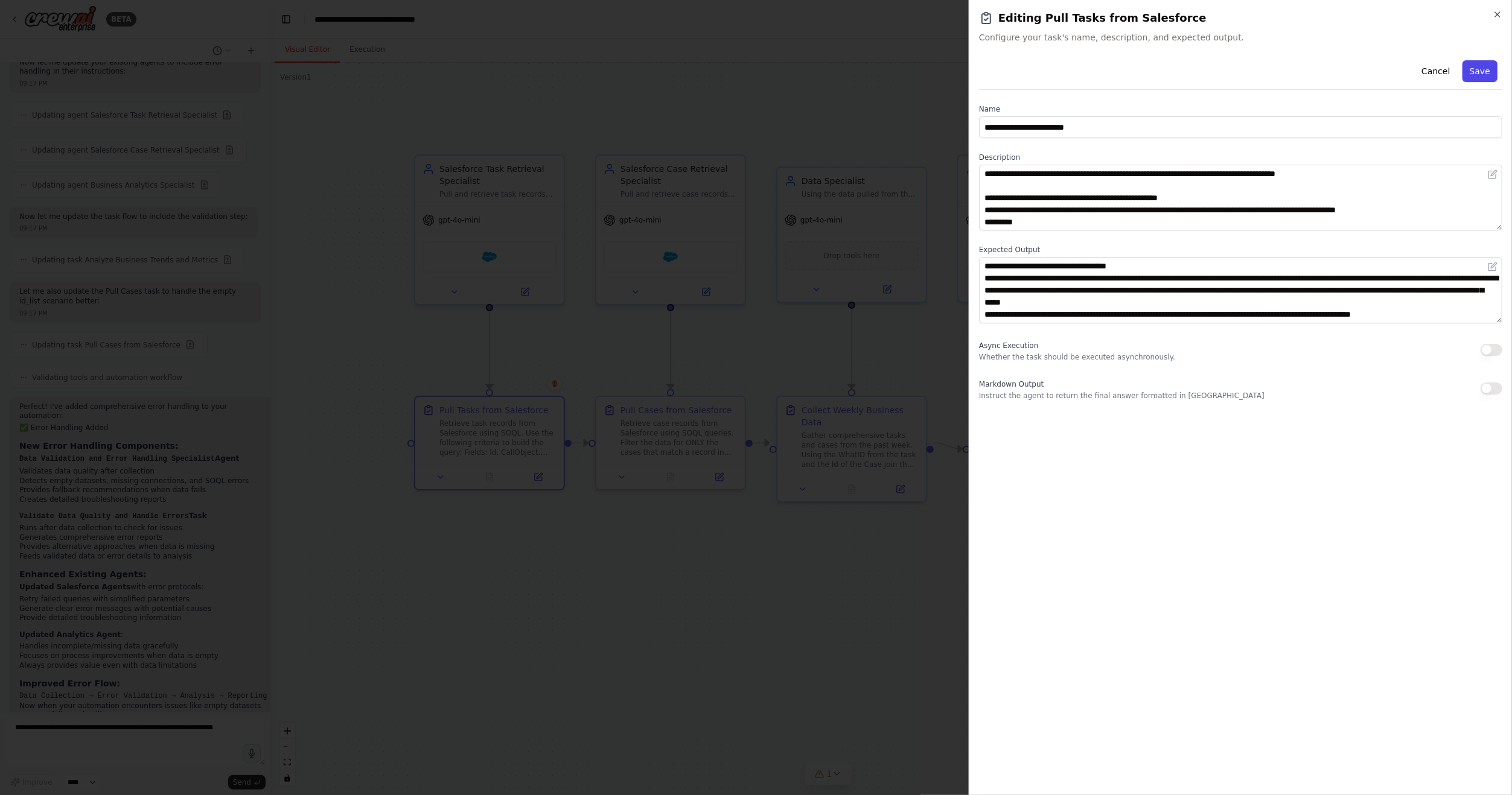
click at [1485, 76] on button "Save" at bounding box center [1480, 71] width 35 height 22
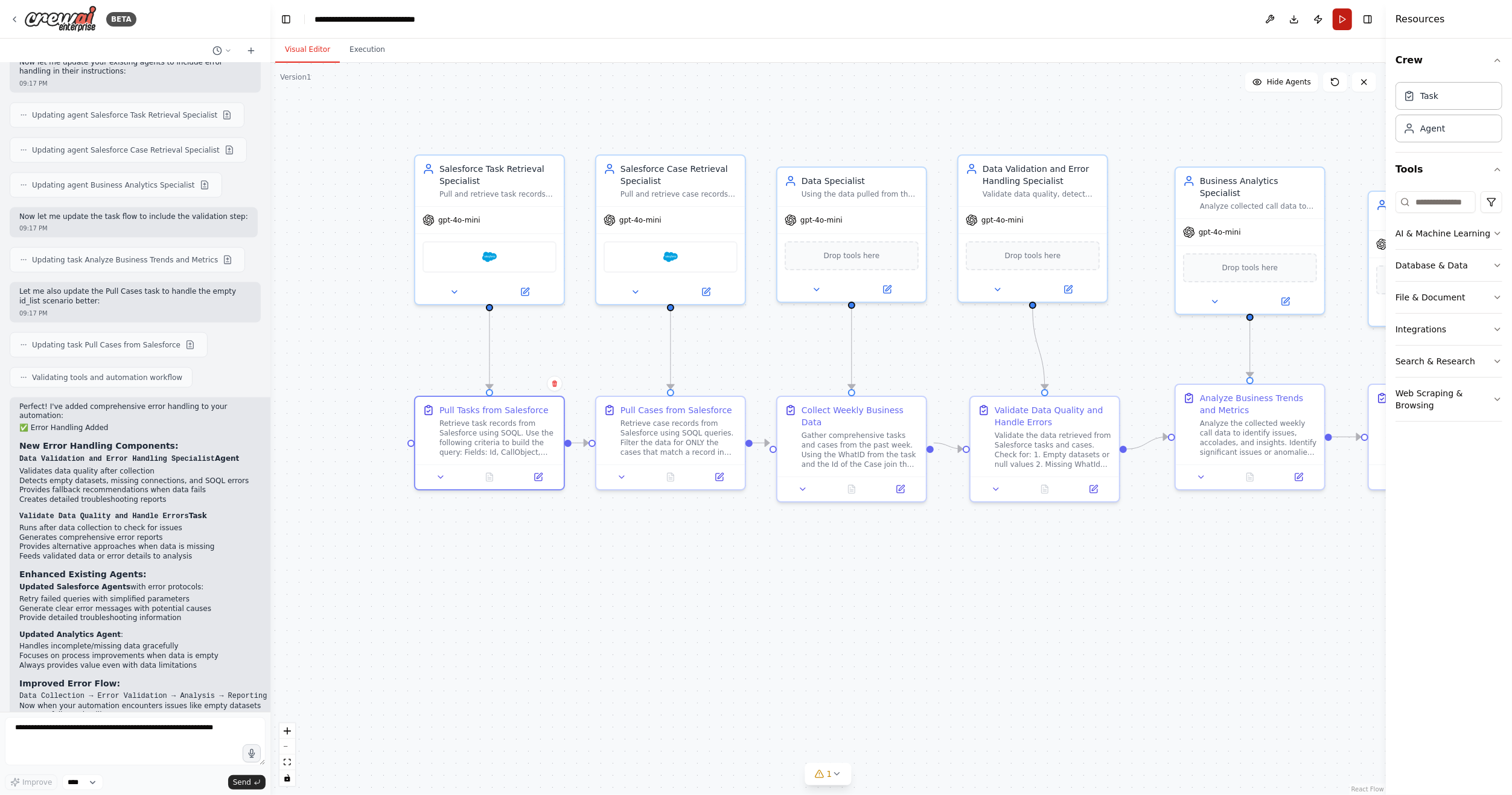
click at [1338, 22] on button "Run" at bounding box center [1343, 19] width 20 height 22
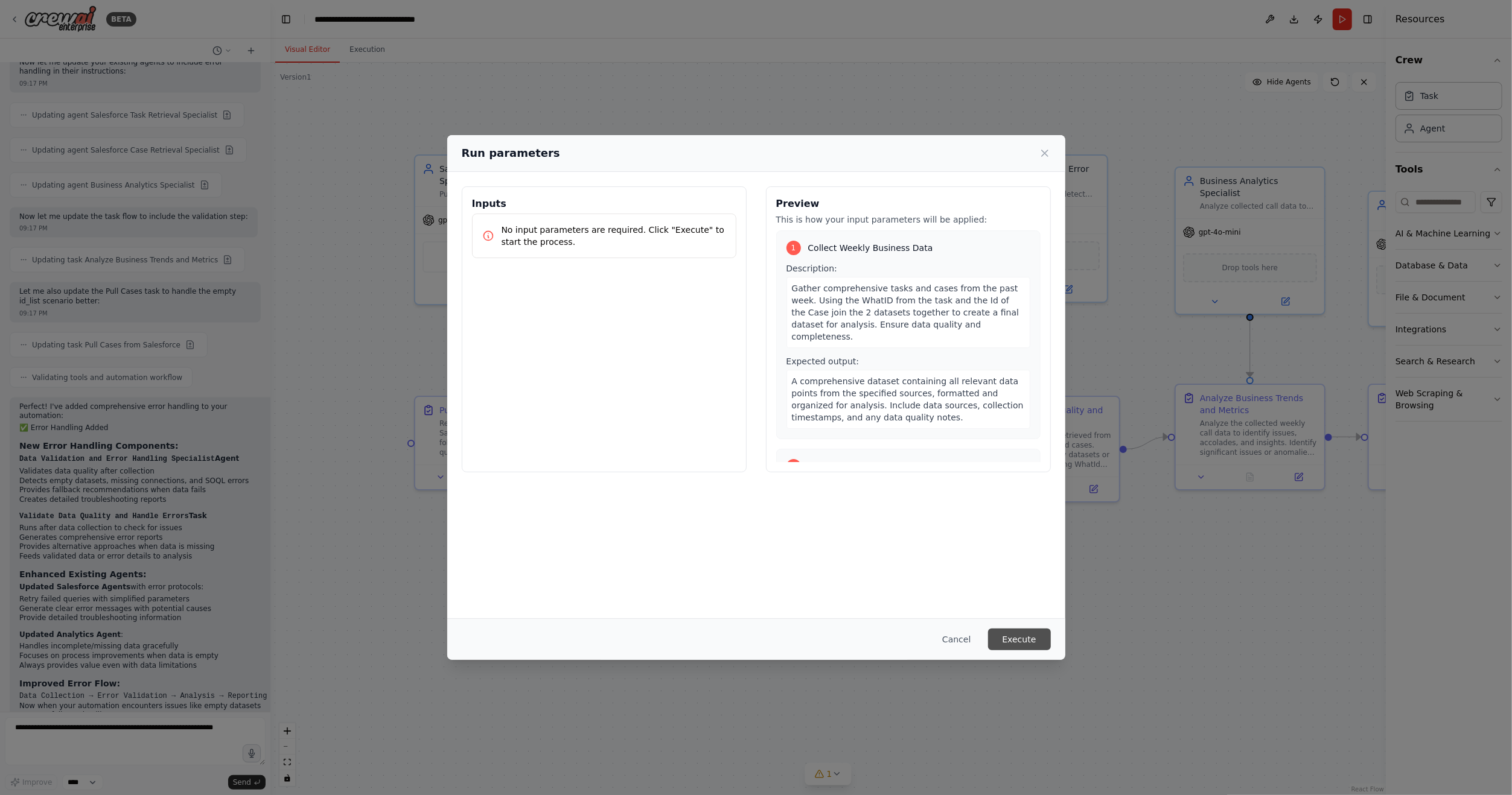
click at [1018, 628] on button "Execute" at bounding box center [1019, 639] width 63 height 22
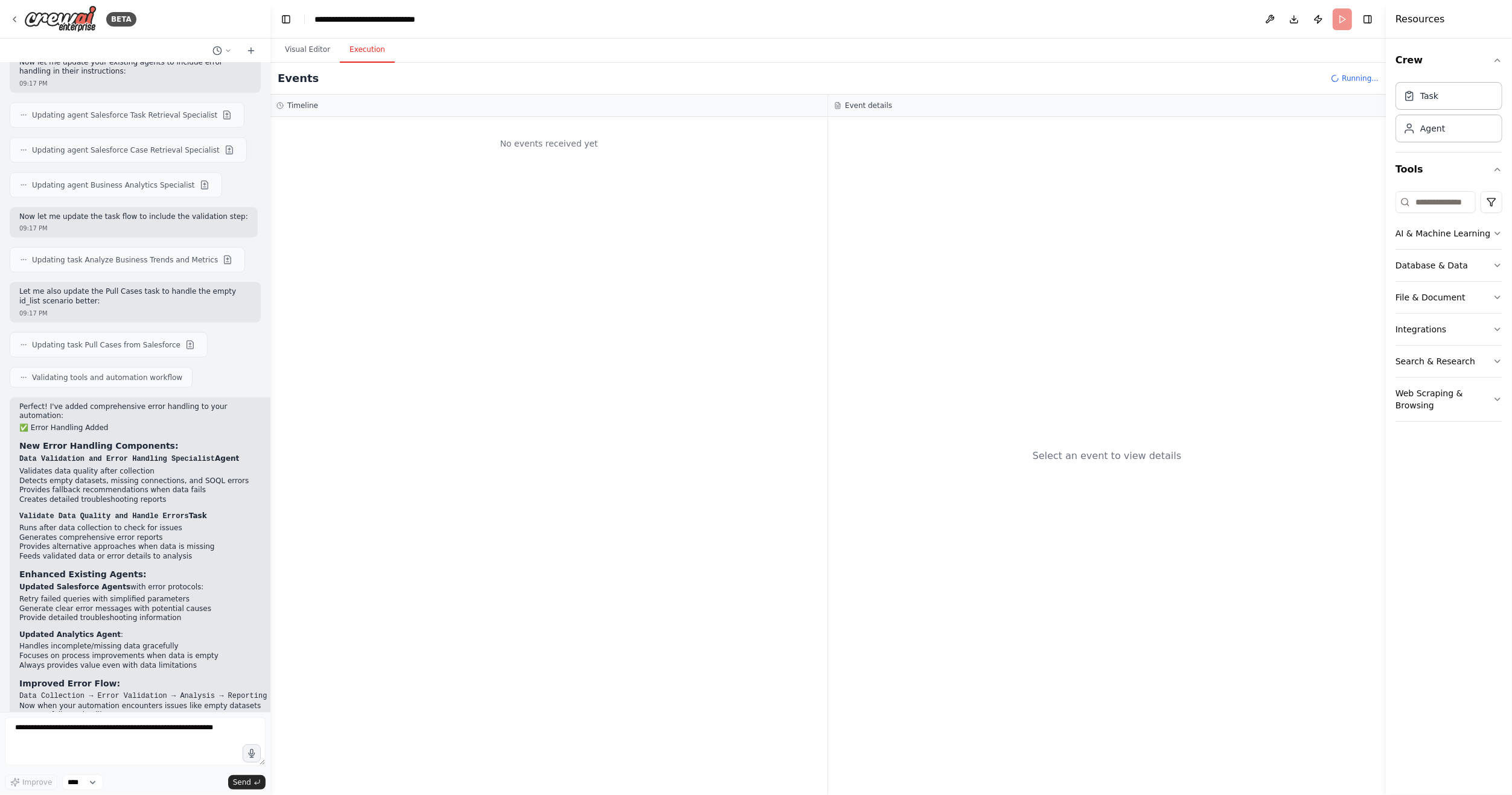
click at [375, 52] on button "Execution" at bounding box center [367, 50] width 55 height 25
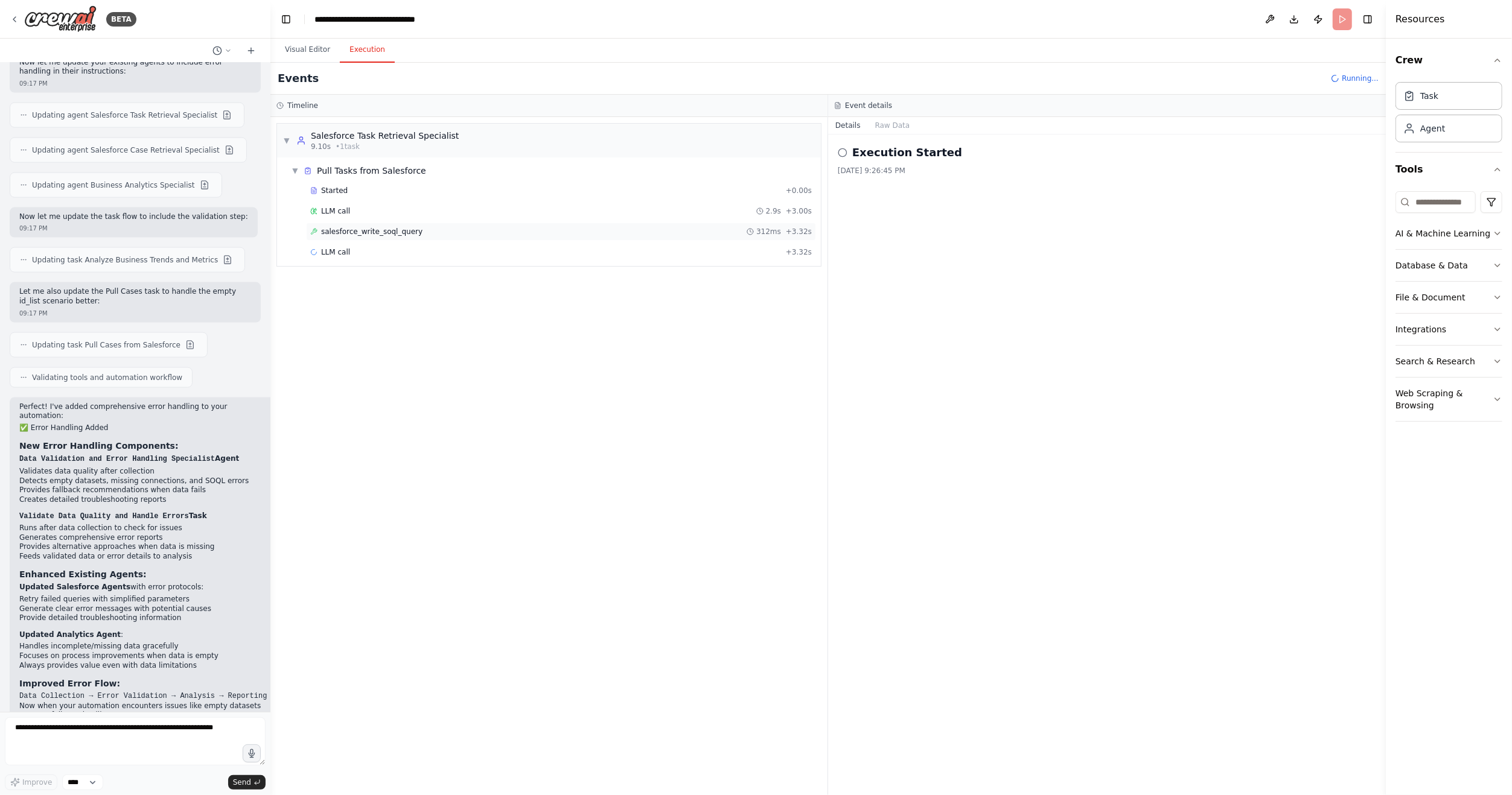
click at [360, 235] on div "salesforce_write_soql_query 312ms + 3.32s" at bounding box center [561, 232] width 510 height 18
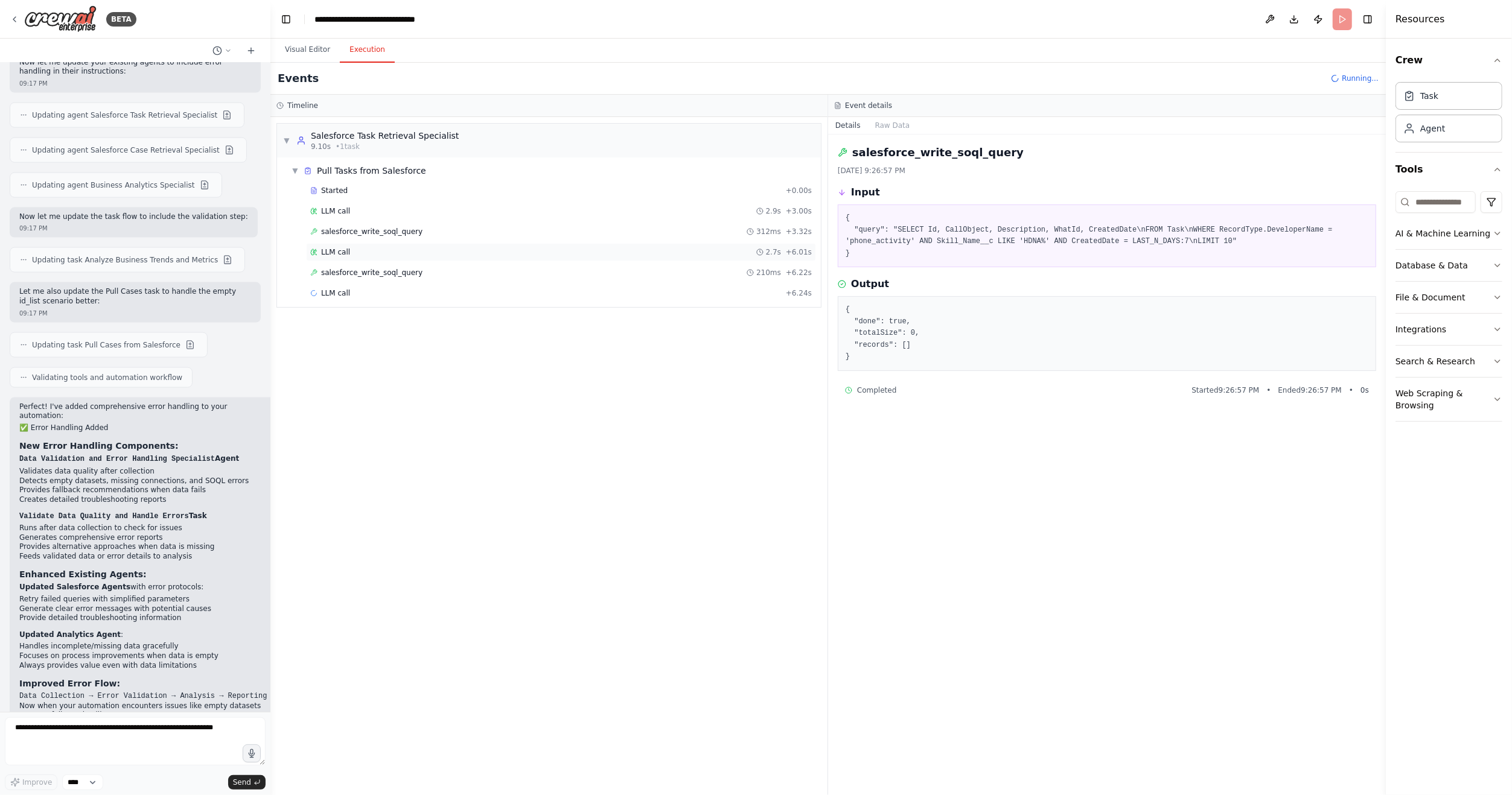
click at [339, 254] on span "LLM call" at bounding box center [335, 252] width 29 height 10
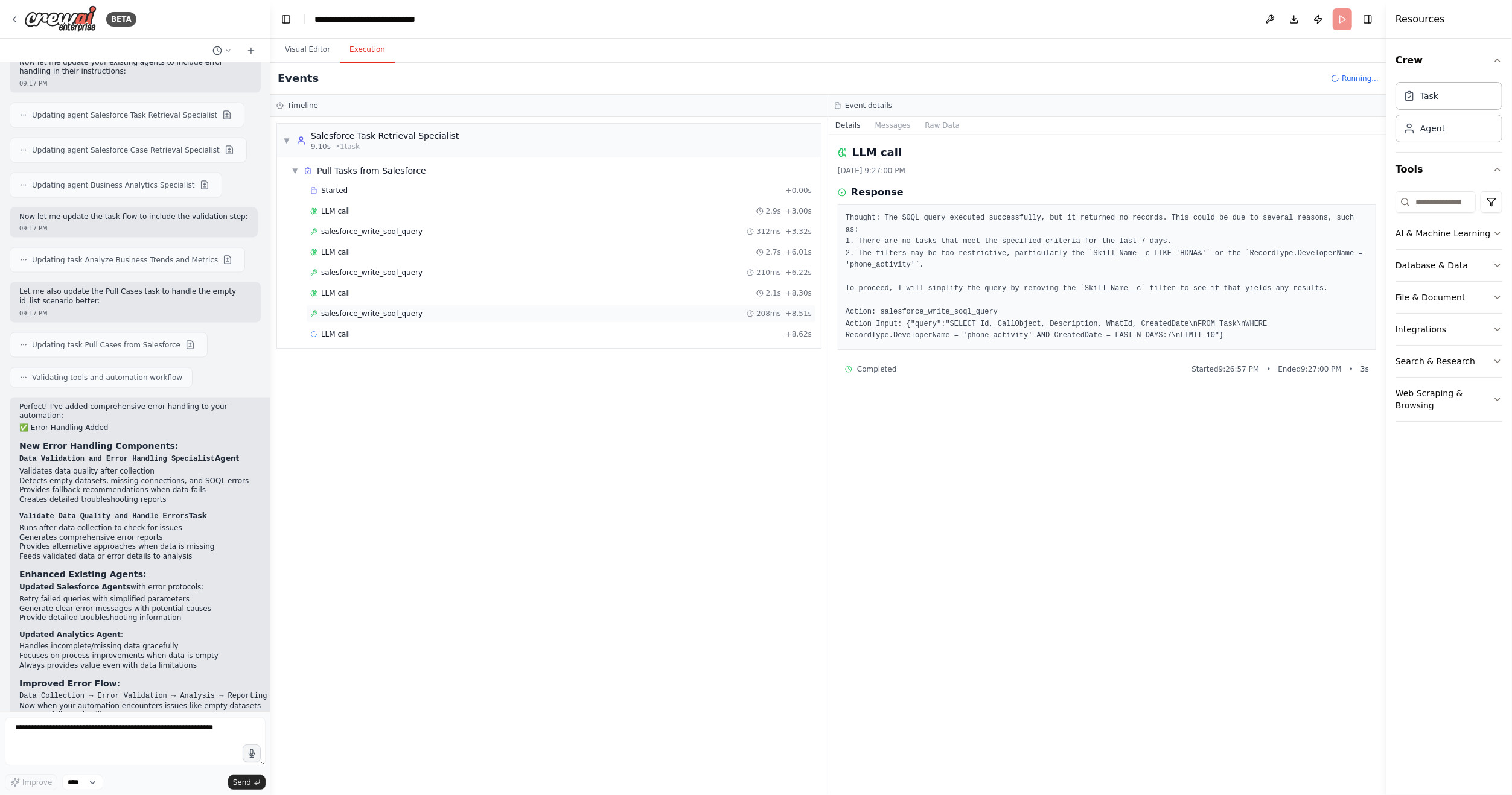
click at [358, 304] on div "salesforce_write_soql_query 208ms + 8.51s" at bounding box center [561, 314] width 510 height 18
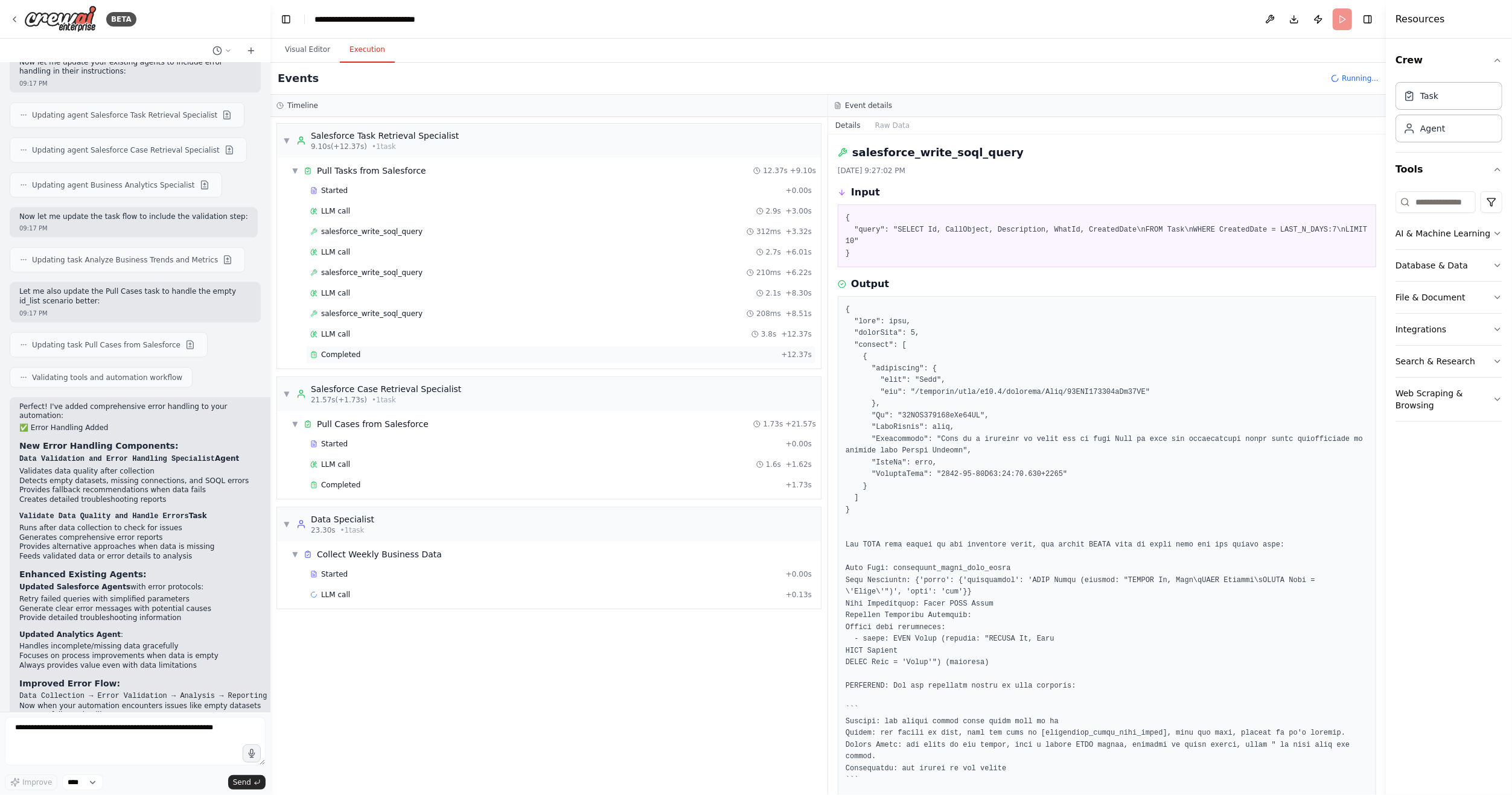
click at [353, 353] on span "Completed" at bounding box center [341, 355] width 39 height 10
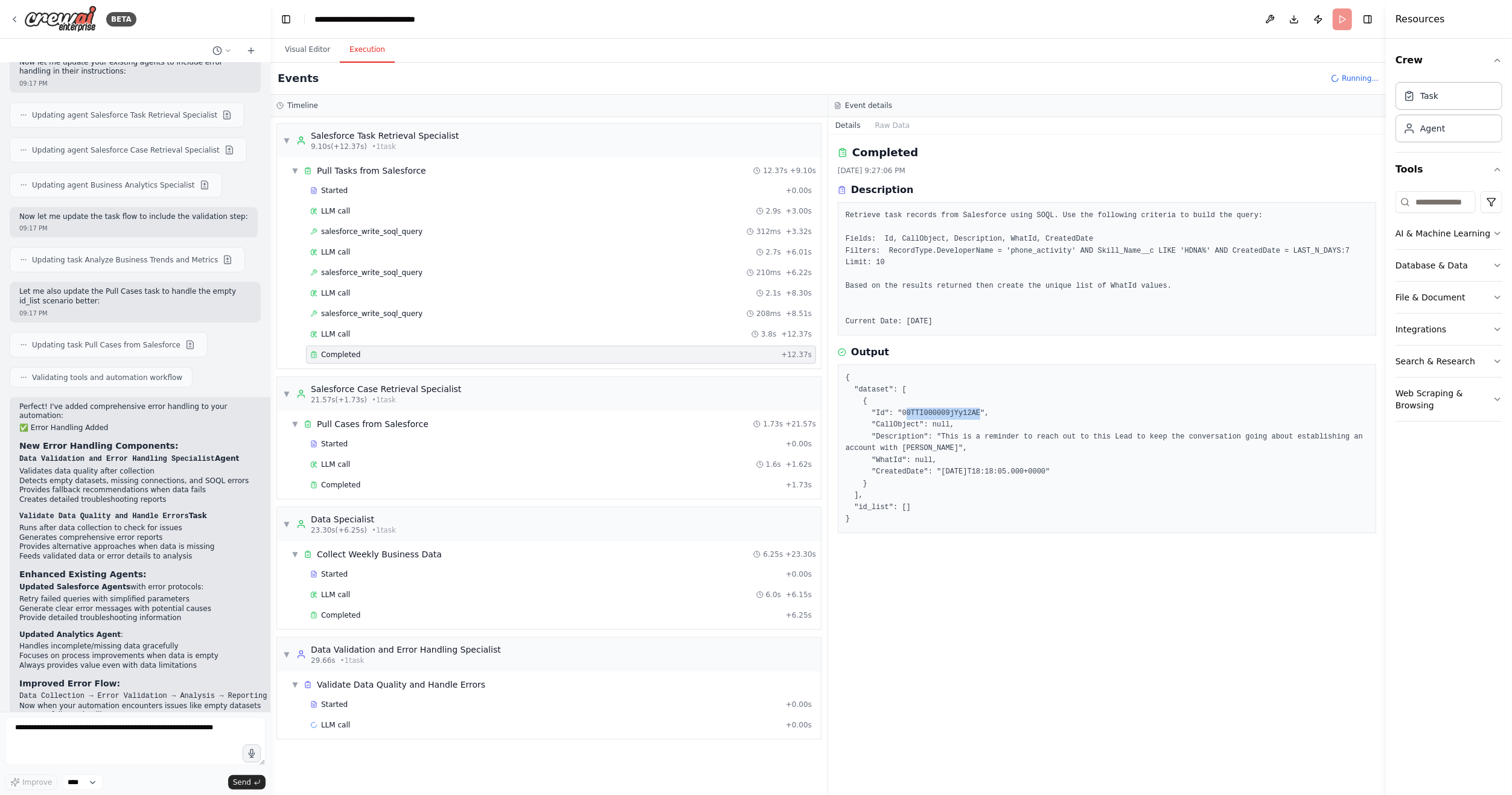
drag, startPoint x: 899, startPoint y: 414, endPoint x: 967, endPoint y: 414, distance: 68.0
click at [967, 414] on pre "{ "dataset": [ { "Id": "00TTI000009jYy12AE", "CallObject": null, "Description":…" at bounding box center [1107, 449] width 523 height 153
drag, startPoint x: 967, startPoint y: 414, endPoint x: 947, endPoint y: 411, distance: 20.2
click at [947, 411] on pre "{ "dataset": [ { "Id": "00TTI000009jYy12AE", "CallObject": null, "Description":…" at bounding box center [1107, 449] width 523 height 153
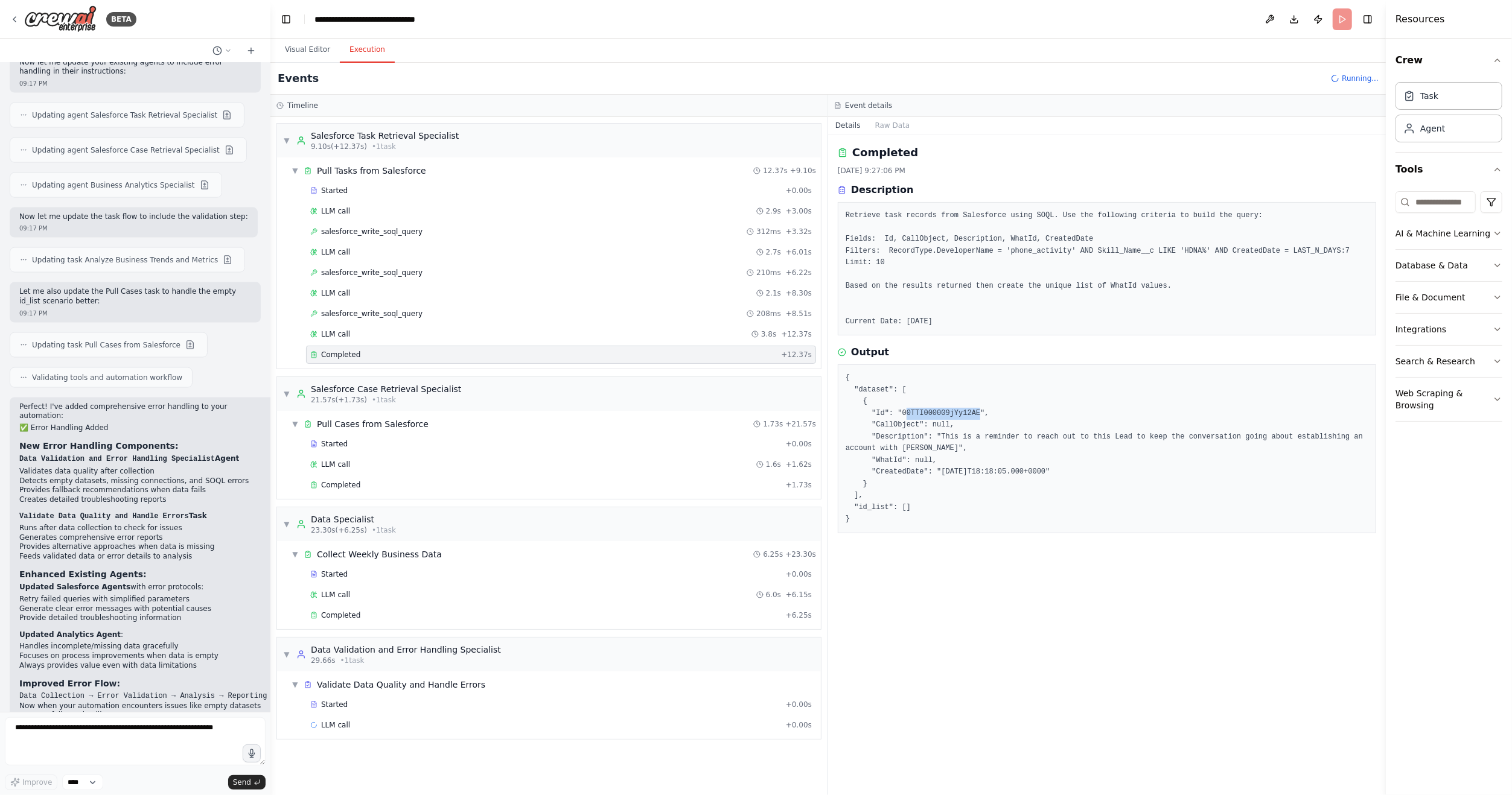
drag, startPoint x: 947, startPoint y: 411, endPoint x: 917, endPoint y: 411, distance: 30.0
click at [917, 411] on pre "{ "dataset": [ { "Id": "00TTI000009jYy12AE", "CallObject": null, "Description":…" at bounding box center [1107, 449] width 523 height 153
click at [909, 410] on pre "{ "dataset": [ { "Id": "00TTI000009jYy12AE", "CallObject": null, "Description":…" at bounding box center [1107, 449] width 523 height 153
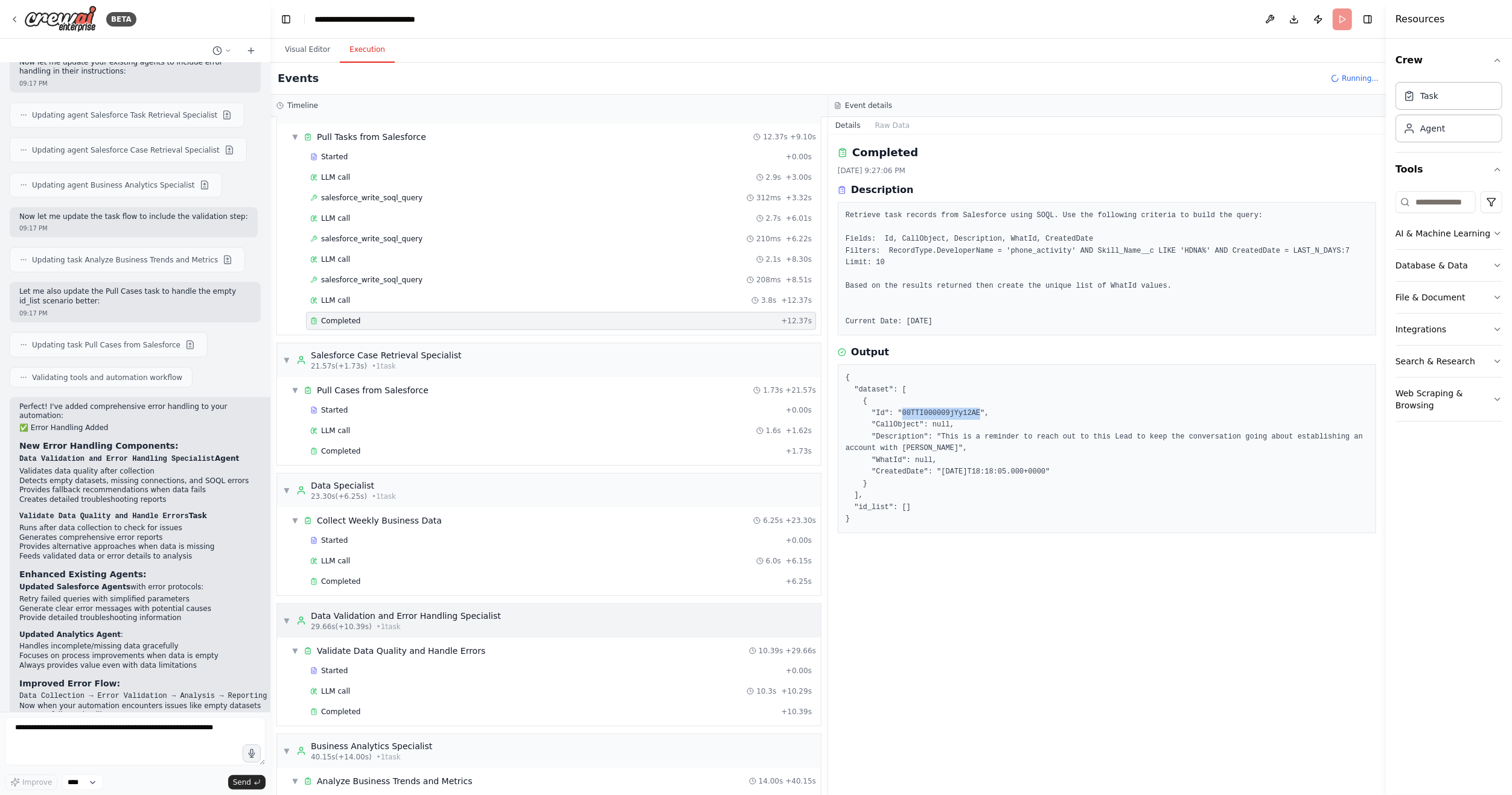
scroll to position [0, 0]
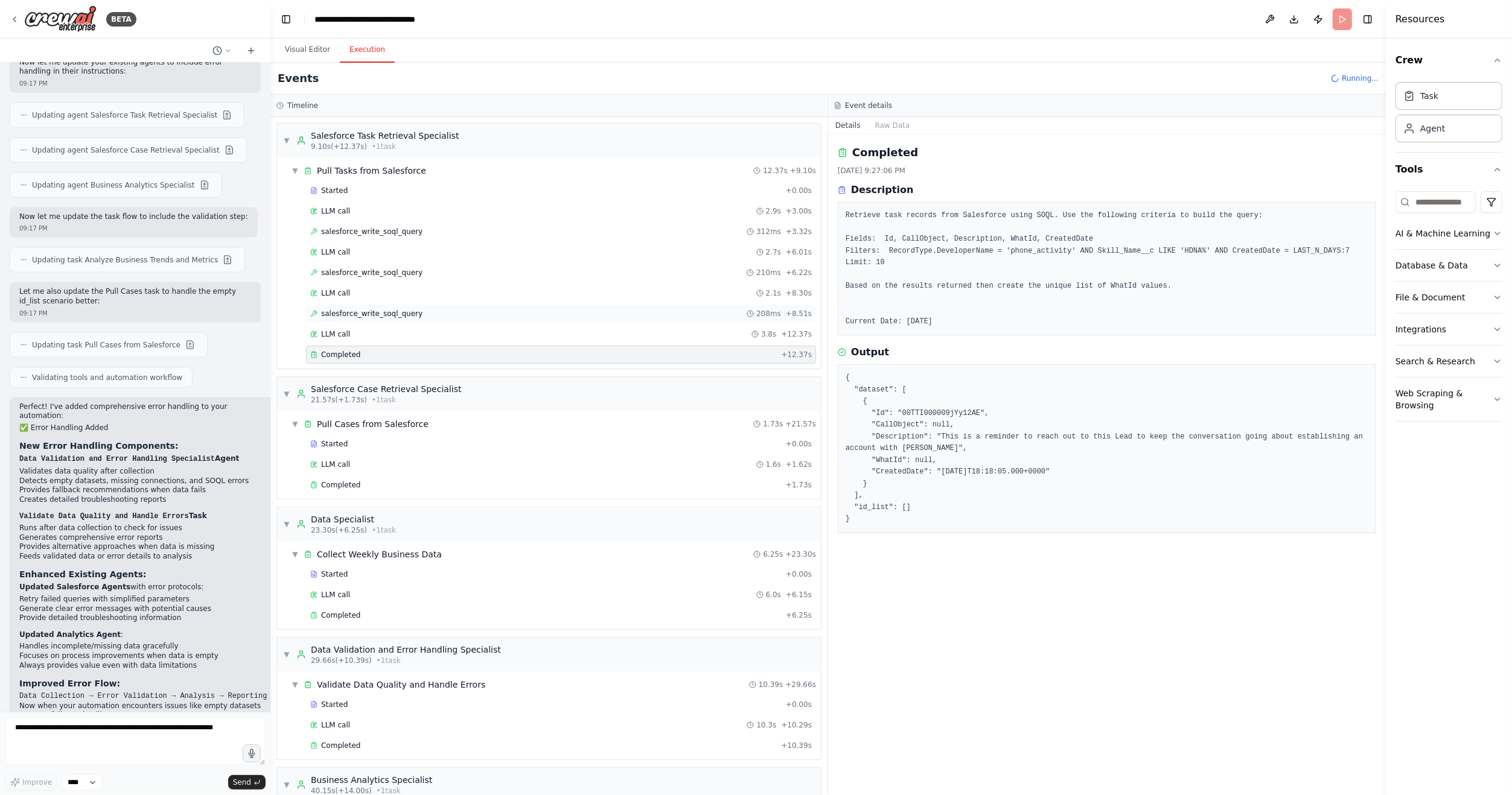
click at [330, 314] on span "salesforce_write_soql_query" at bounding box center [372, 314] width 102 height 10
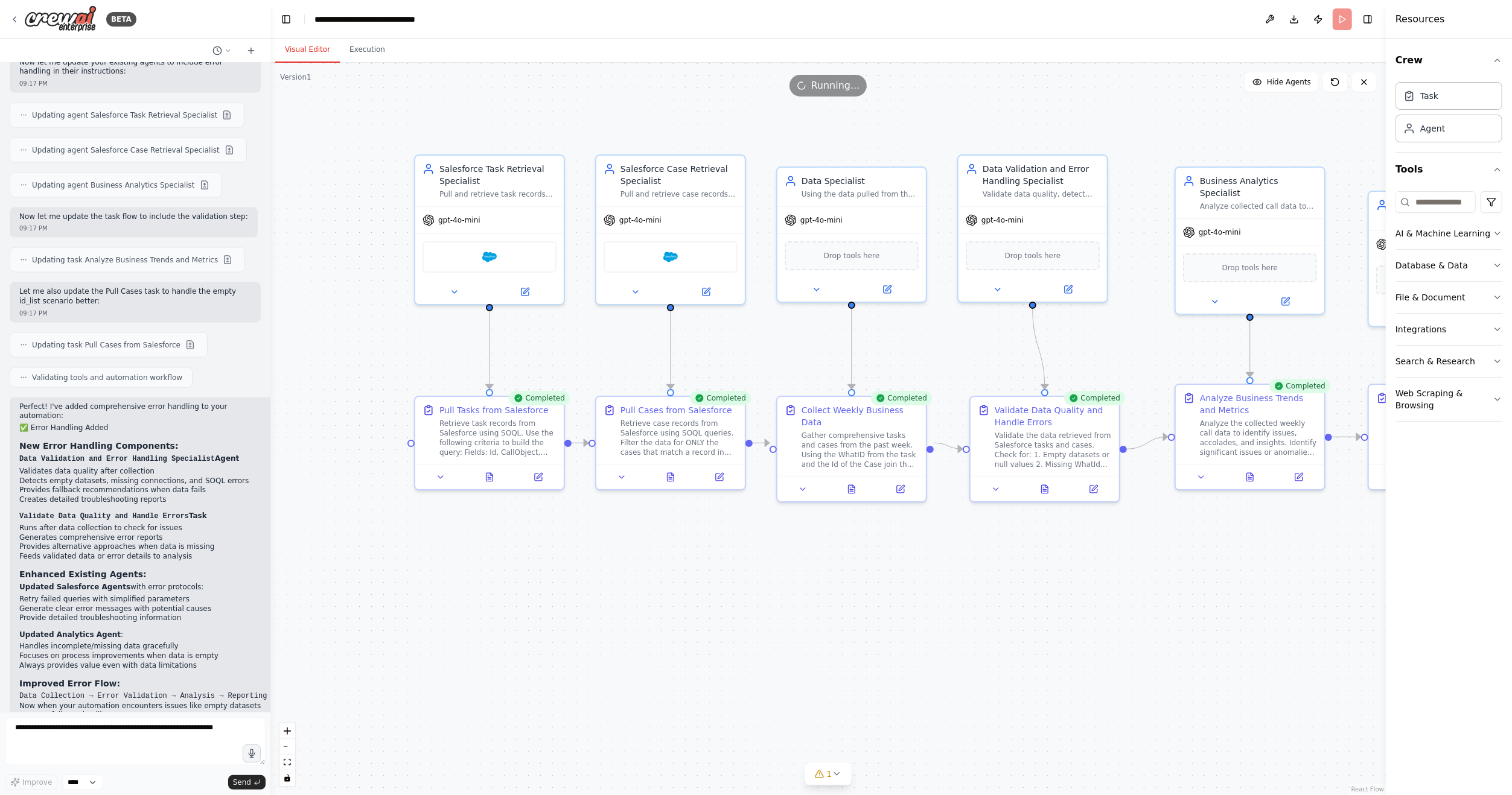
click at [298, 46] on button "Visual Editor" at bounding box center [307, 50] width 64 height 25
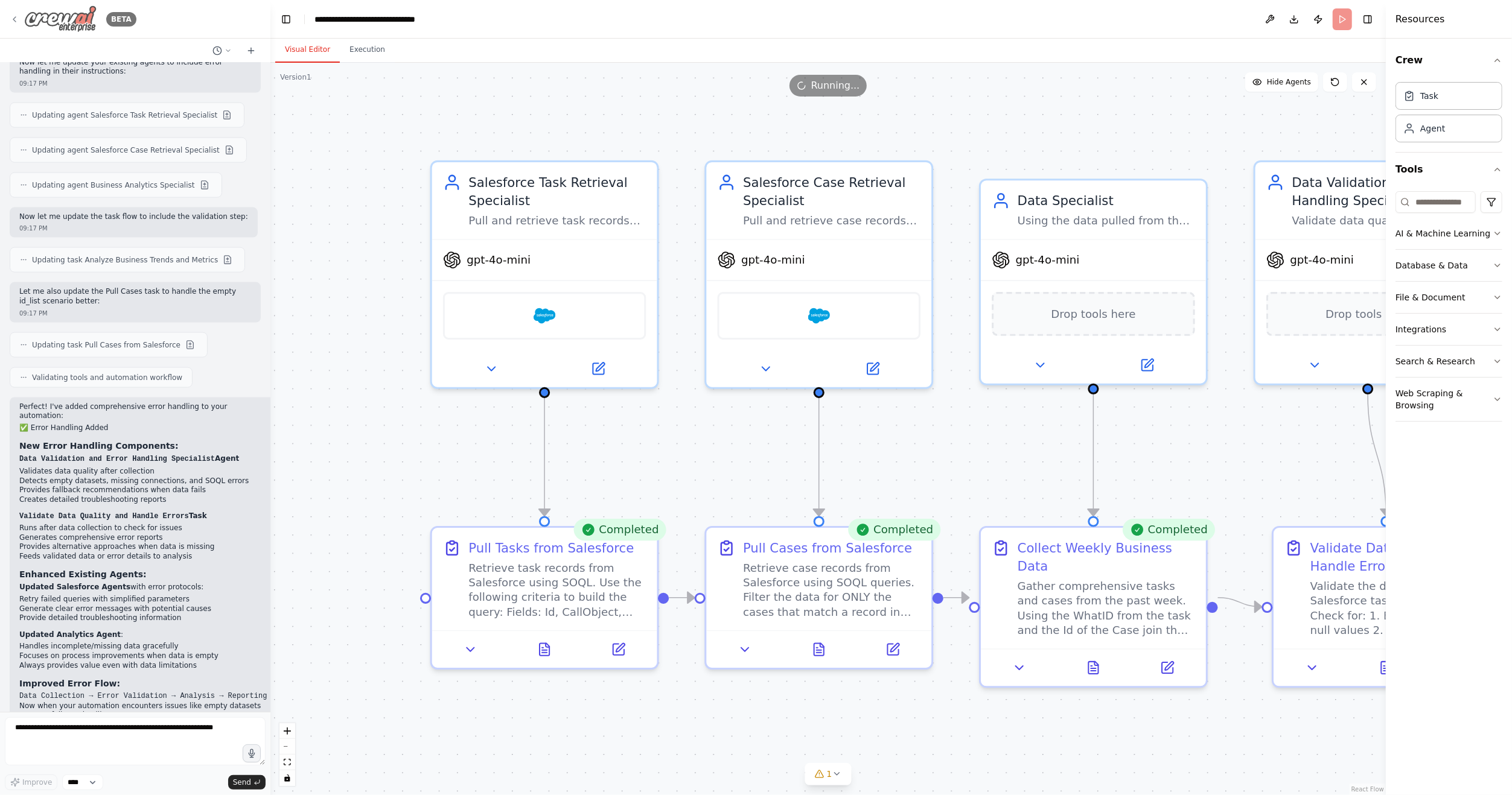
click at [13, 20] on icon at bounding box center [14, 19] width 2 height 5
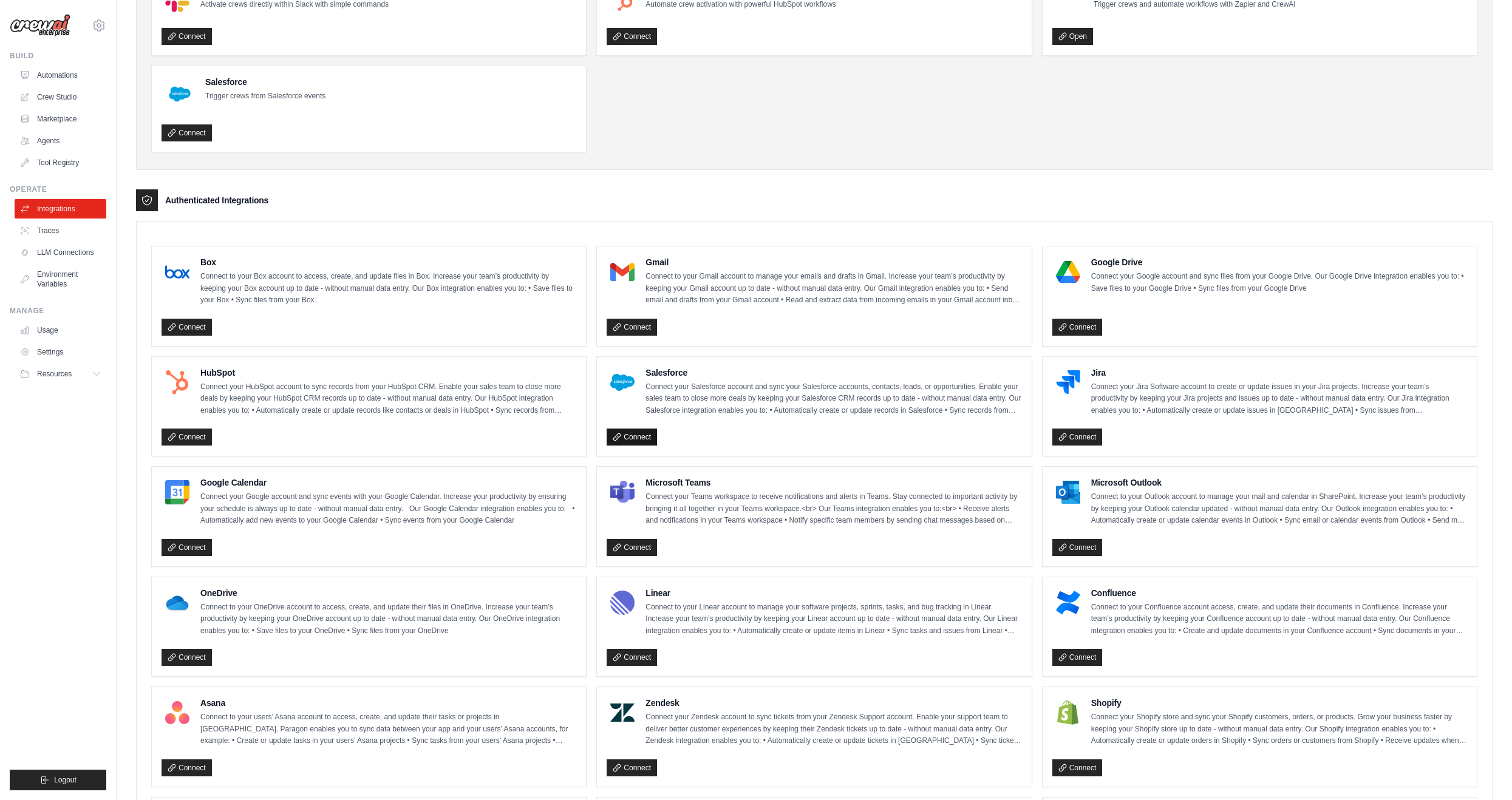
click at [632, 433] on link "Connect" at bounding box center [632, 437] width 51 height 17
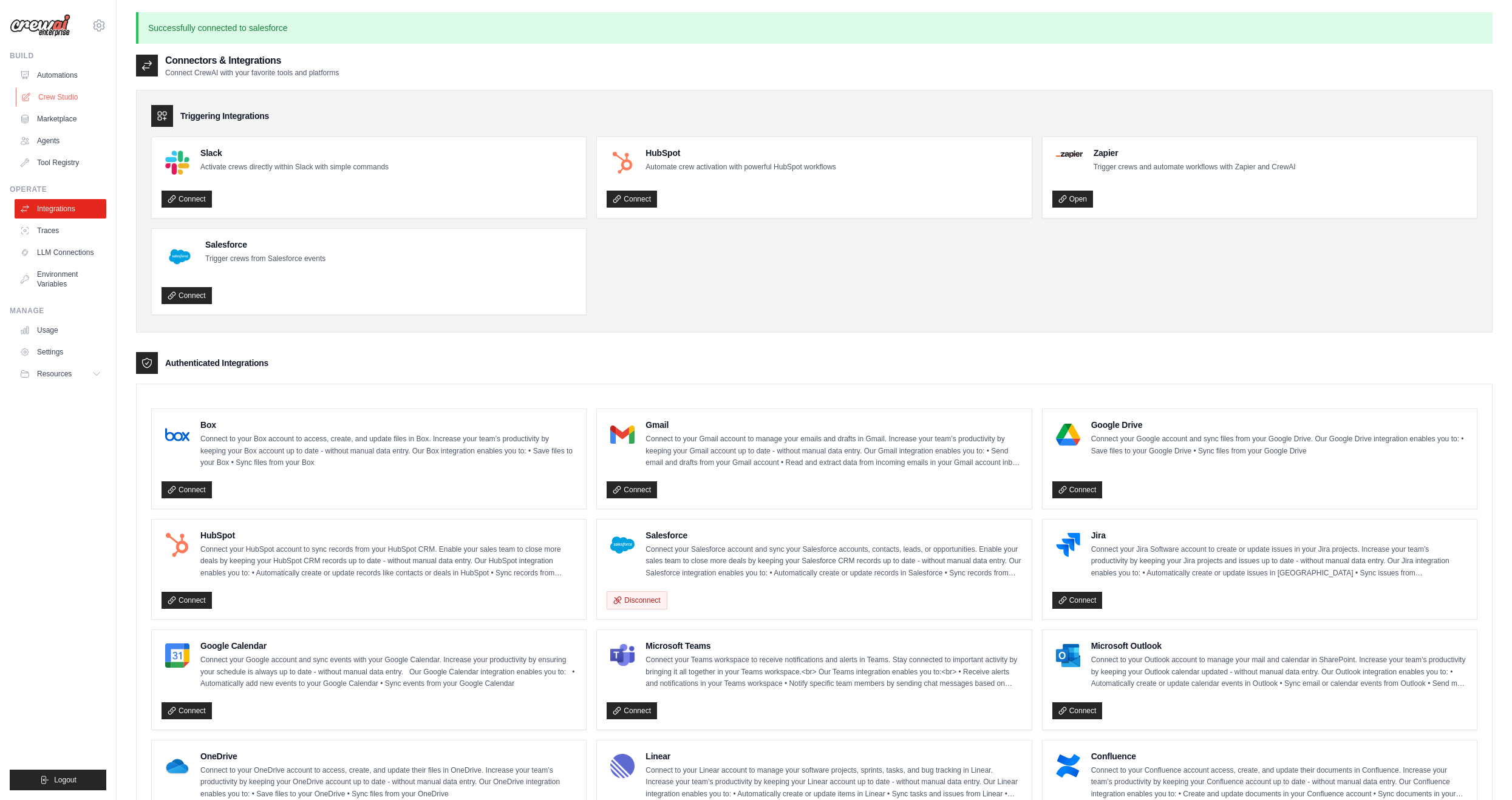
click at [51, 101] on link "Crew Studio" at bounding box center [61, 97] width 92 height 20
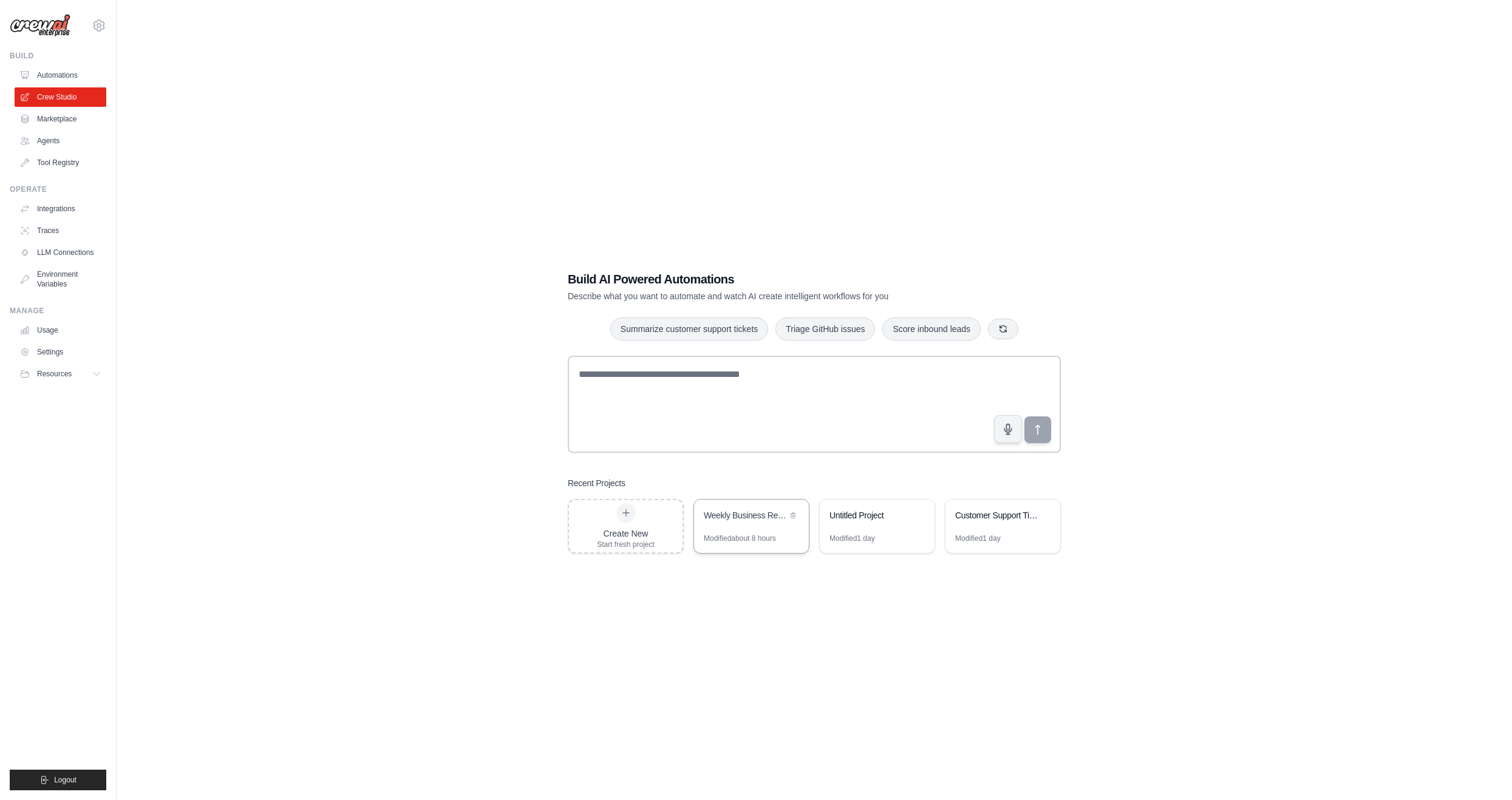
click at [715, 522] on div "Weekly Business Report Automation" at bounding box center [745, 516] width 83 height 15
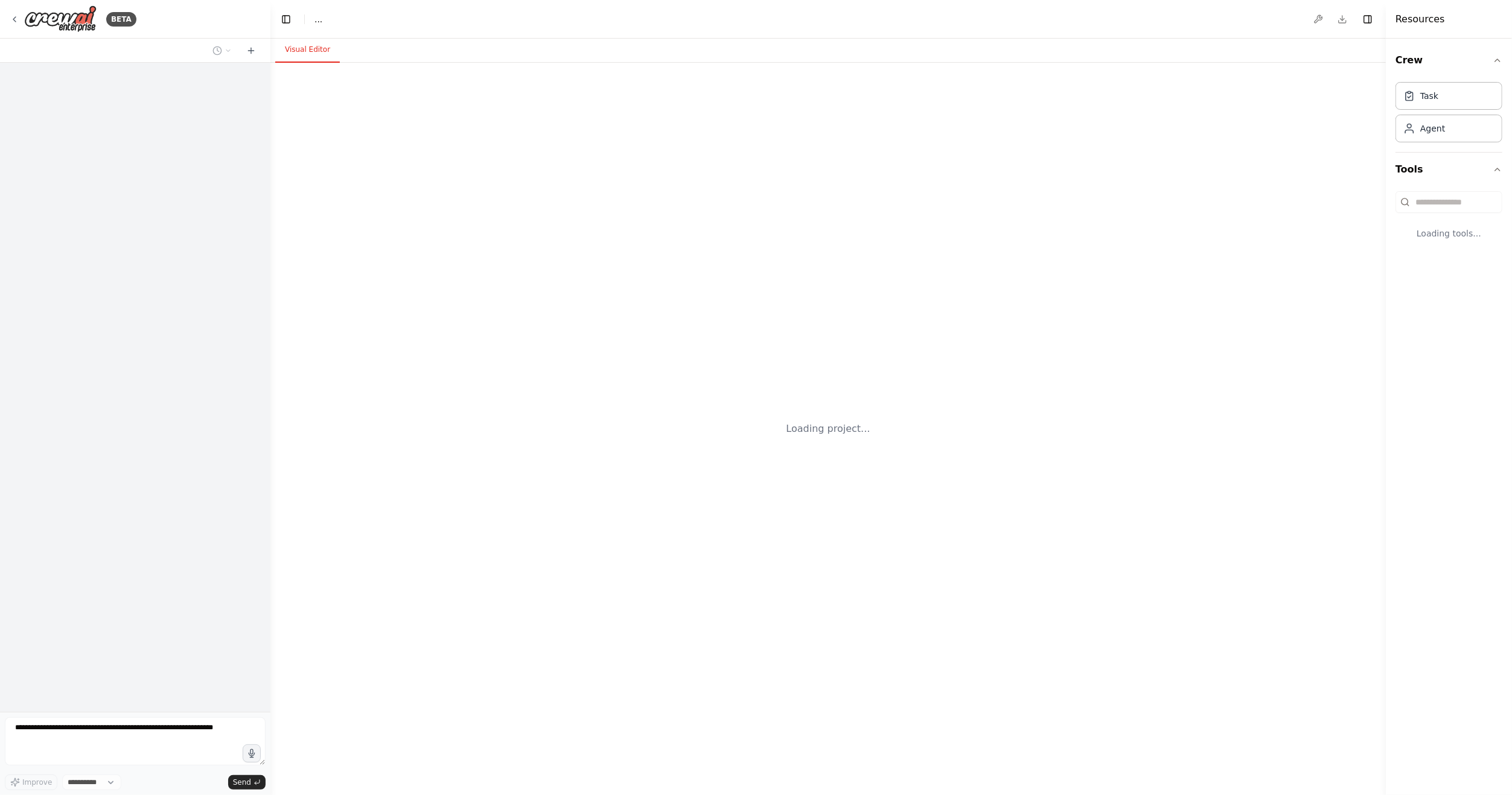
select select "****"
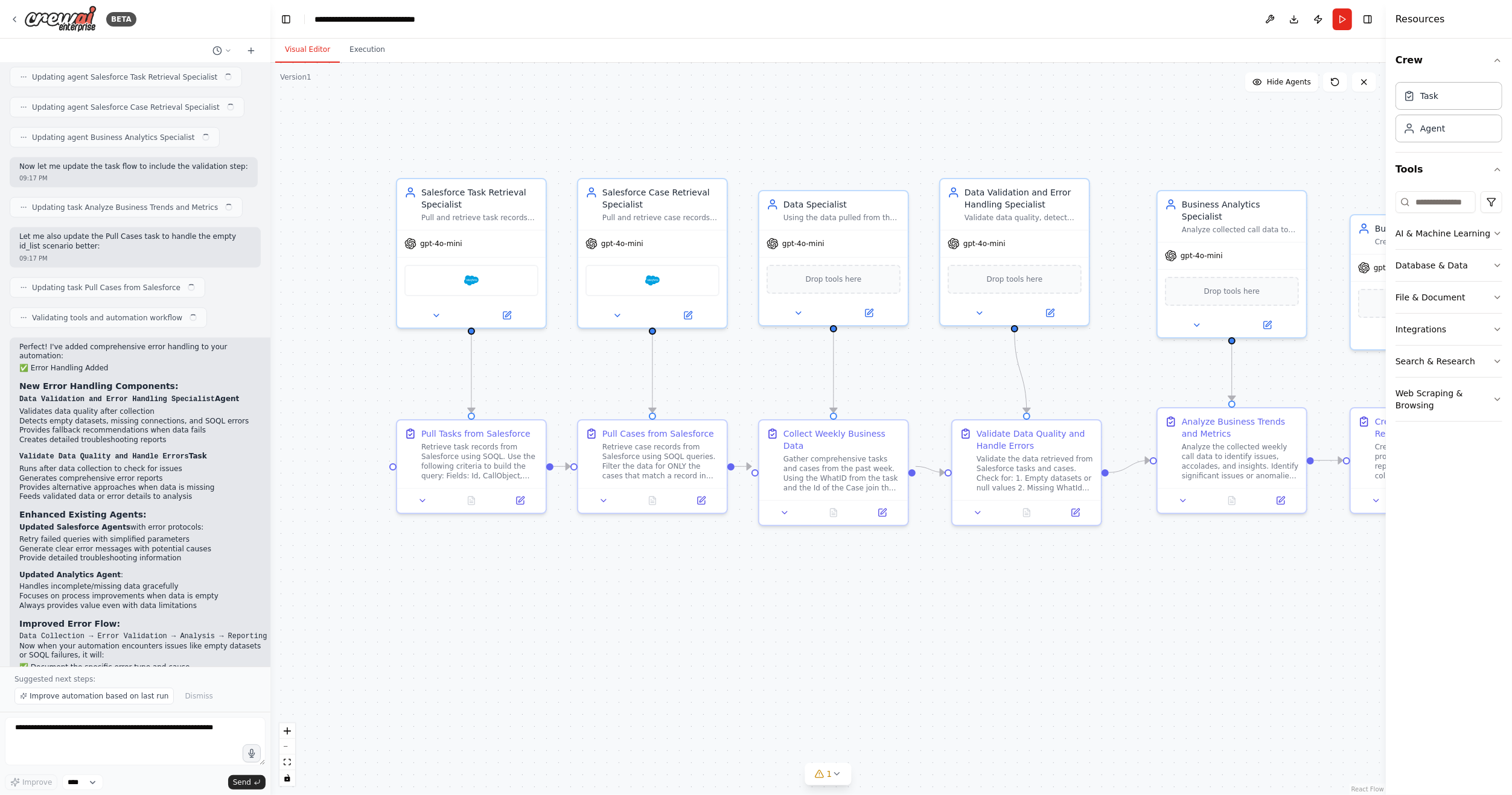
drag, startPoint x: 434, startPoint y: 331, endPoint x: 704, endPoint y: 386, distance: 275.5
click at [704, 386] on div ".deletable-edge-delete-btn { width: 20px; height: 20px; border: 0px solid #ffff…" at bounding box center [827, 429] width 1115 height 733
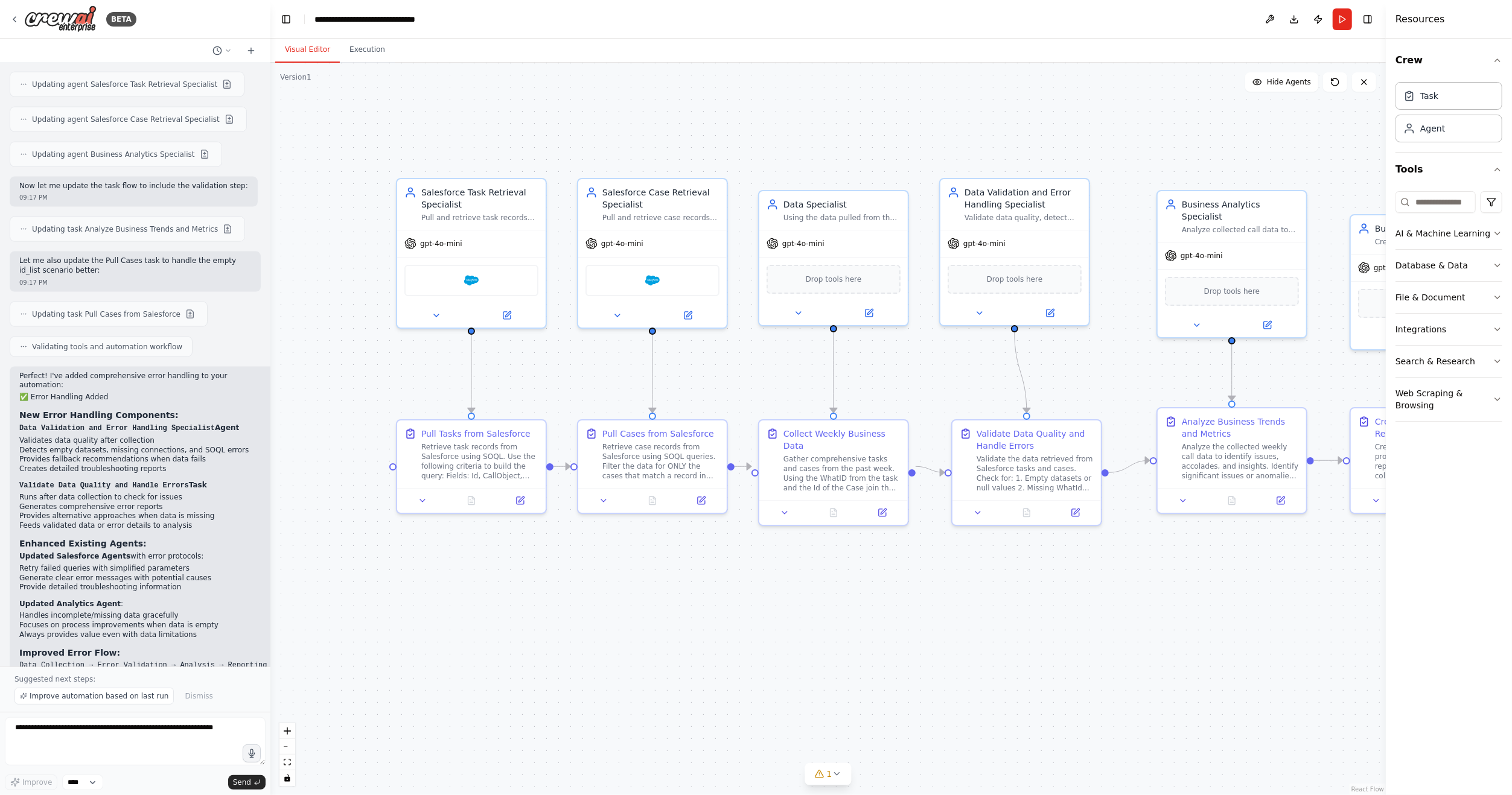
scroll to position [1852, 0]
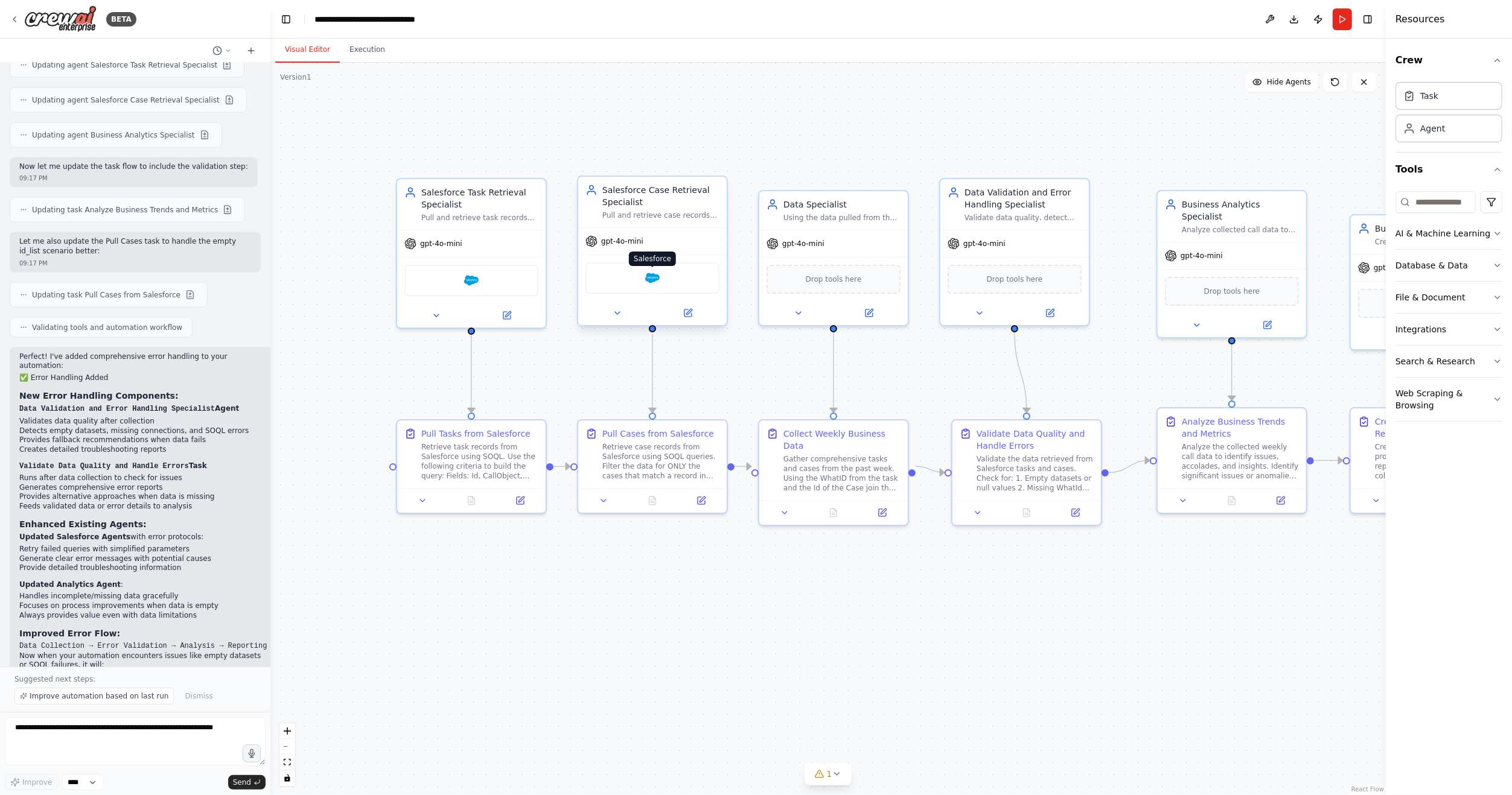
click at [652, 282] on img at bounding box center [652, 278] width 15 height 15
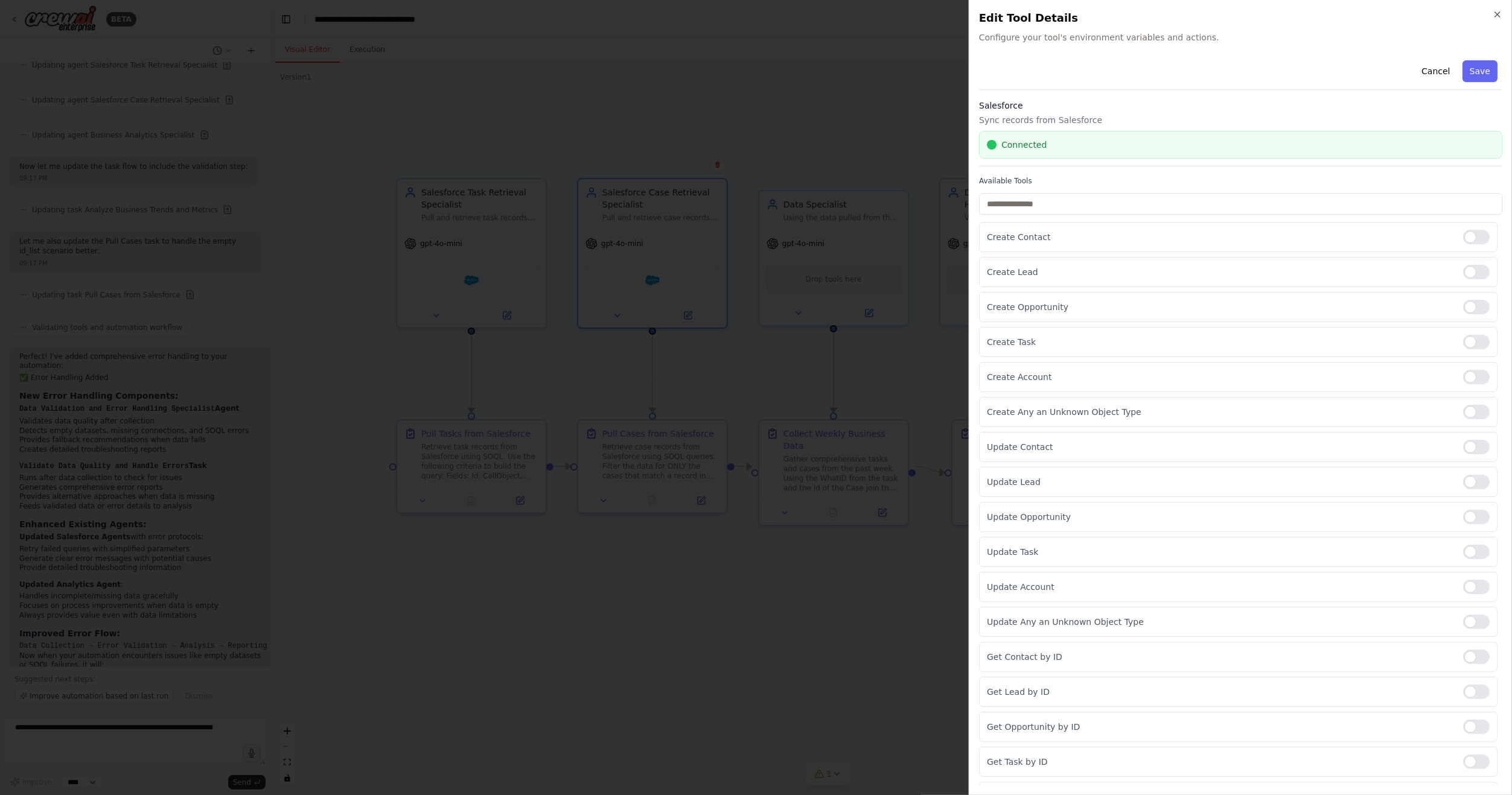
click at [697, 117] on div at bounding box center [756, 398] width 1512 height 795
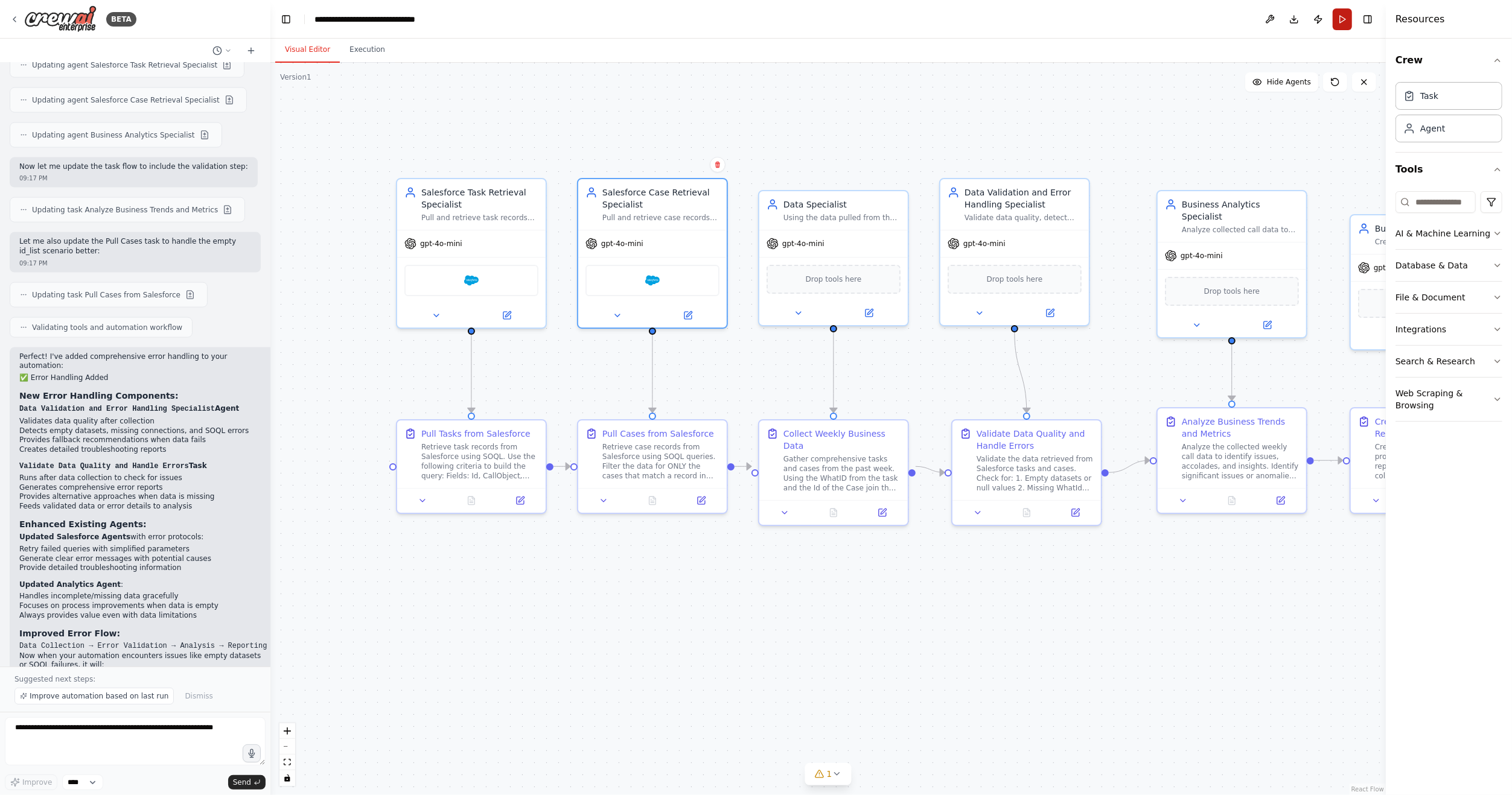
click at [1338, 20] on button "Run" at bounding box center [1343, 19] width 20 height 22
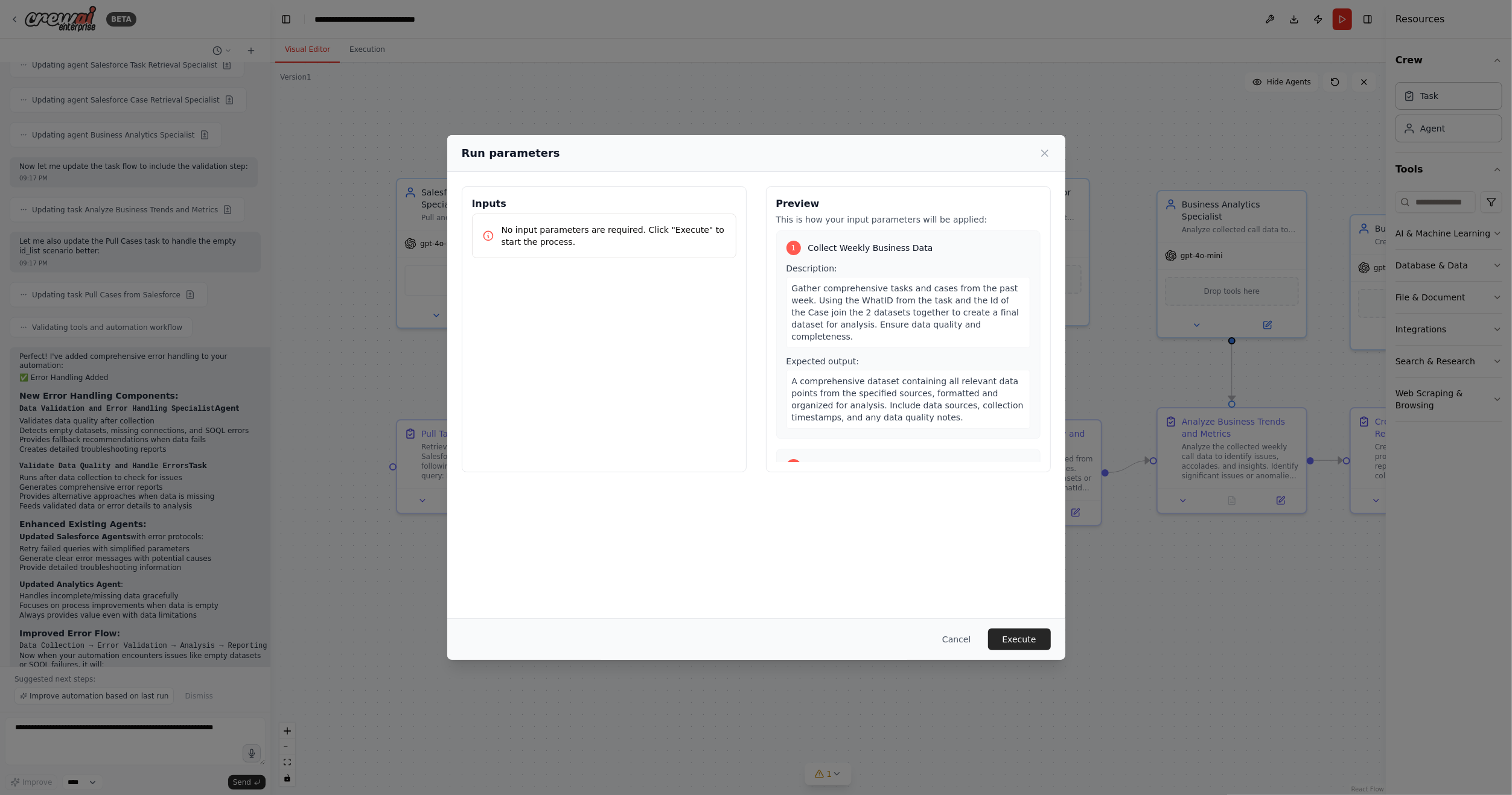
click at [1028, 631] on button "Execute" at bounding box center [1019, 639] width 63 height 22
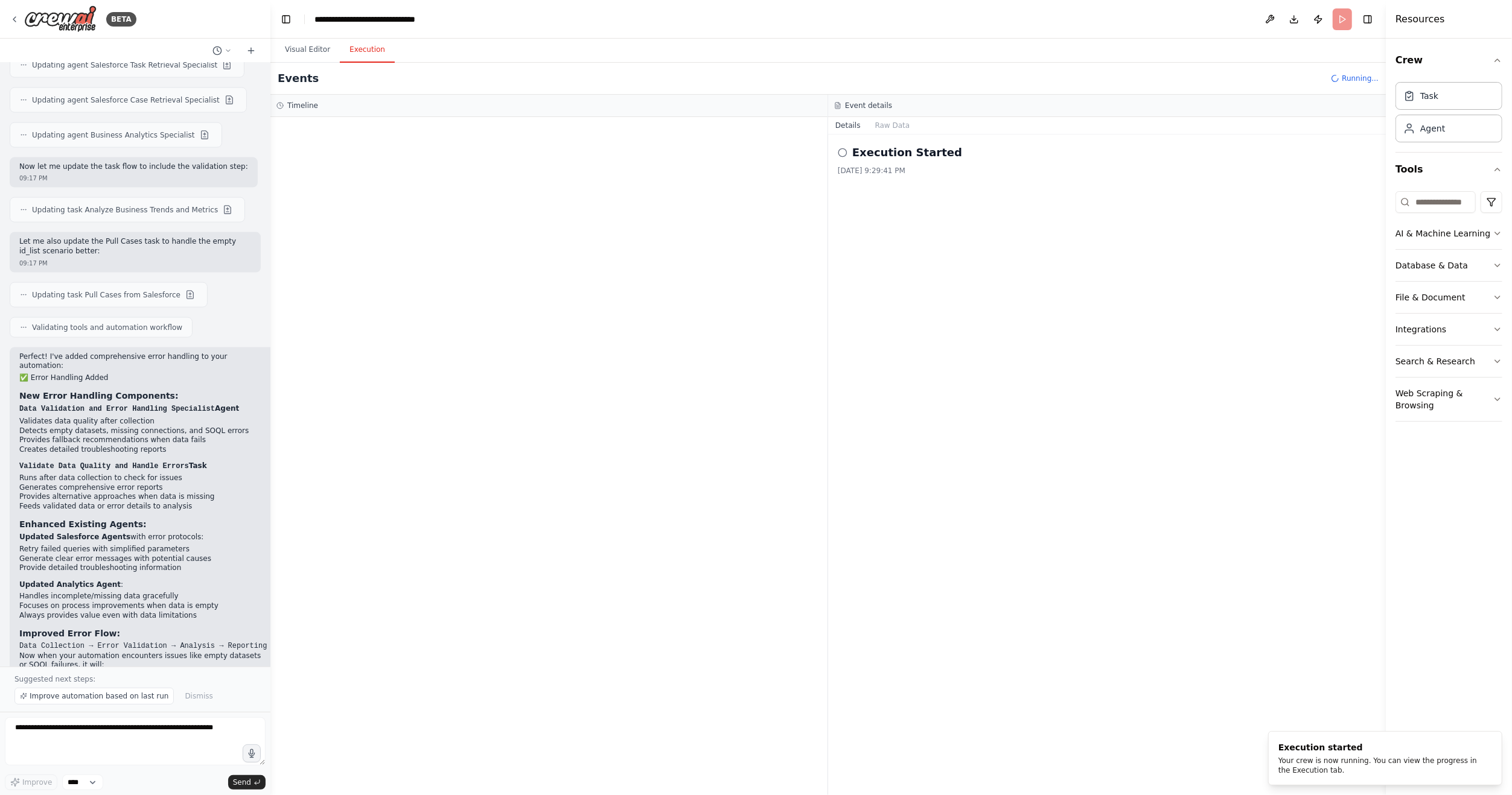
click at [363, 47] on button "Execution" at bounding box center [367, 50] width 55 height 25
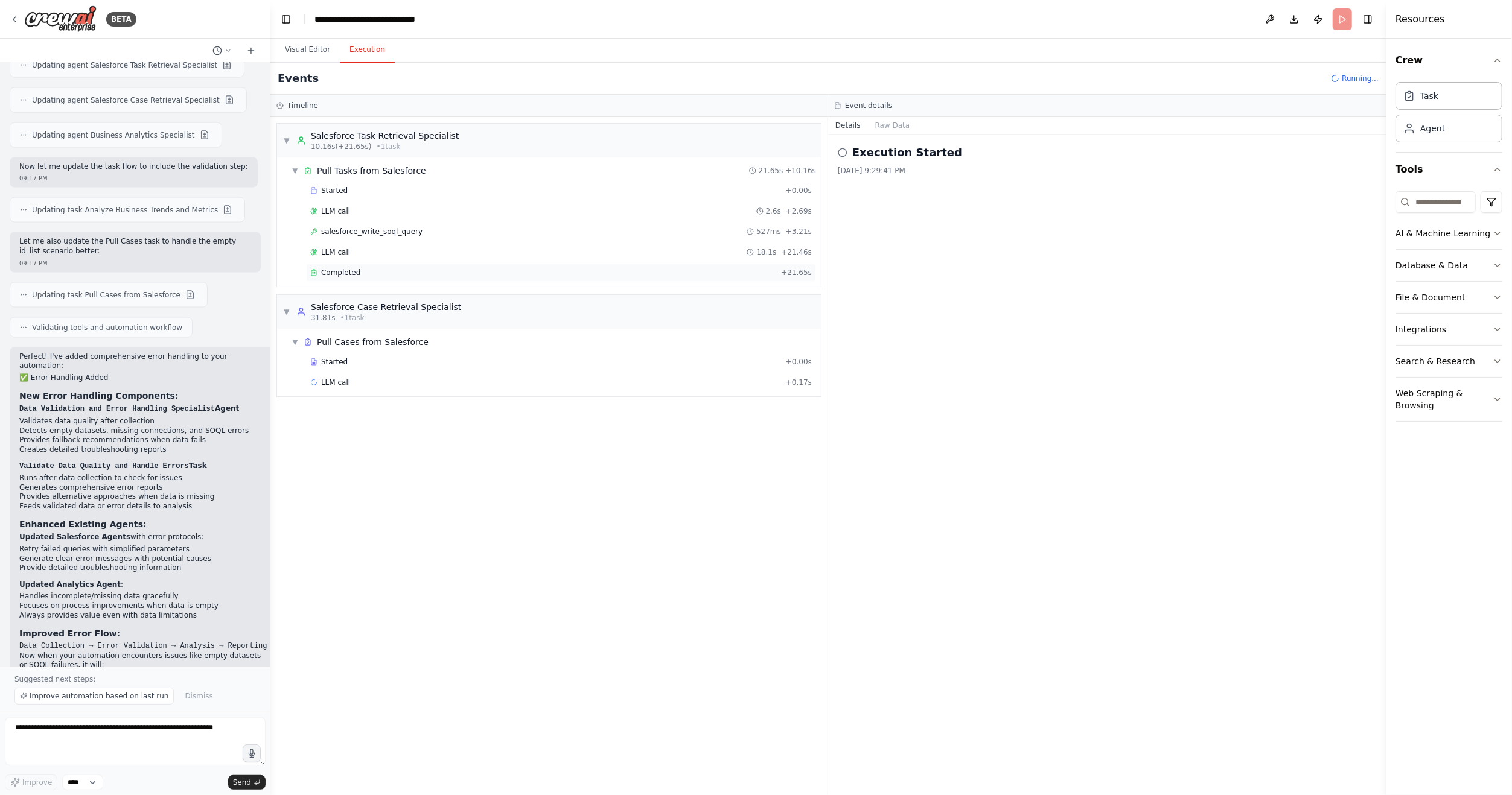
click at [344, 268] on span "Completed" at bounding box center [341, 273] width 39 height 10
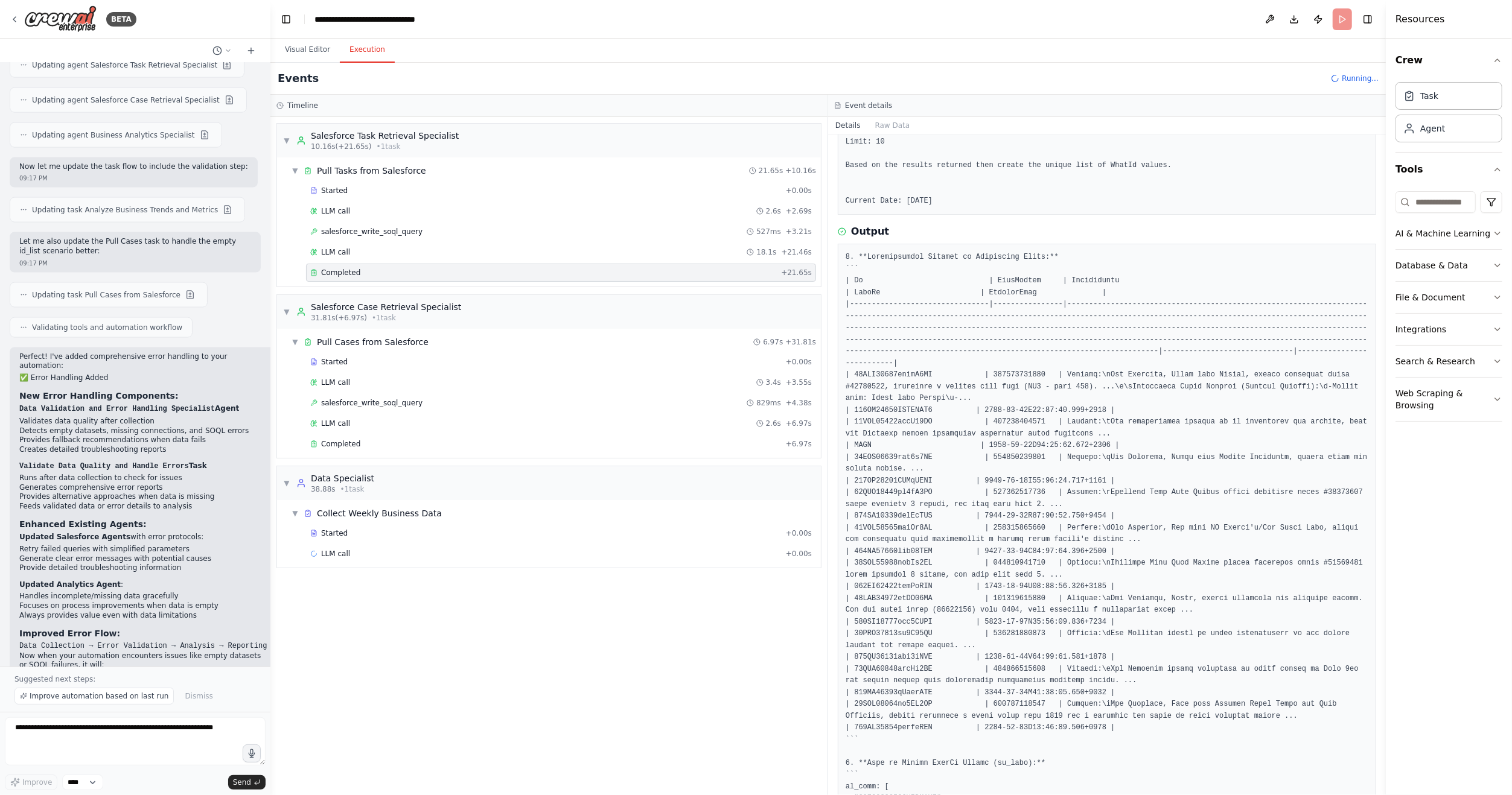
scroll to position [0, 0]
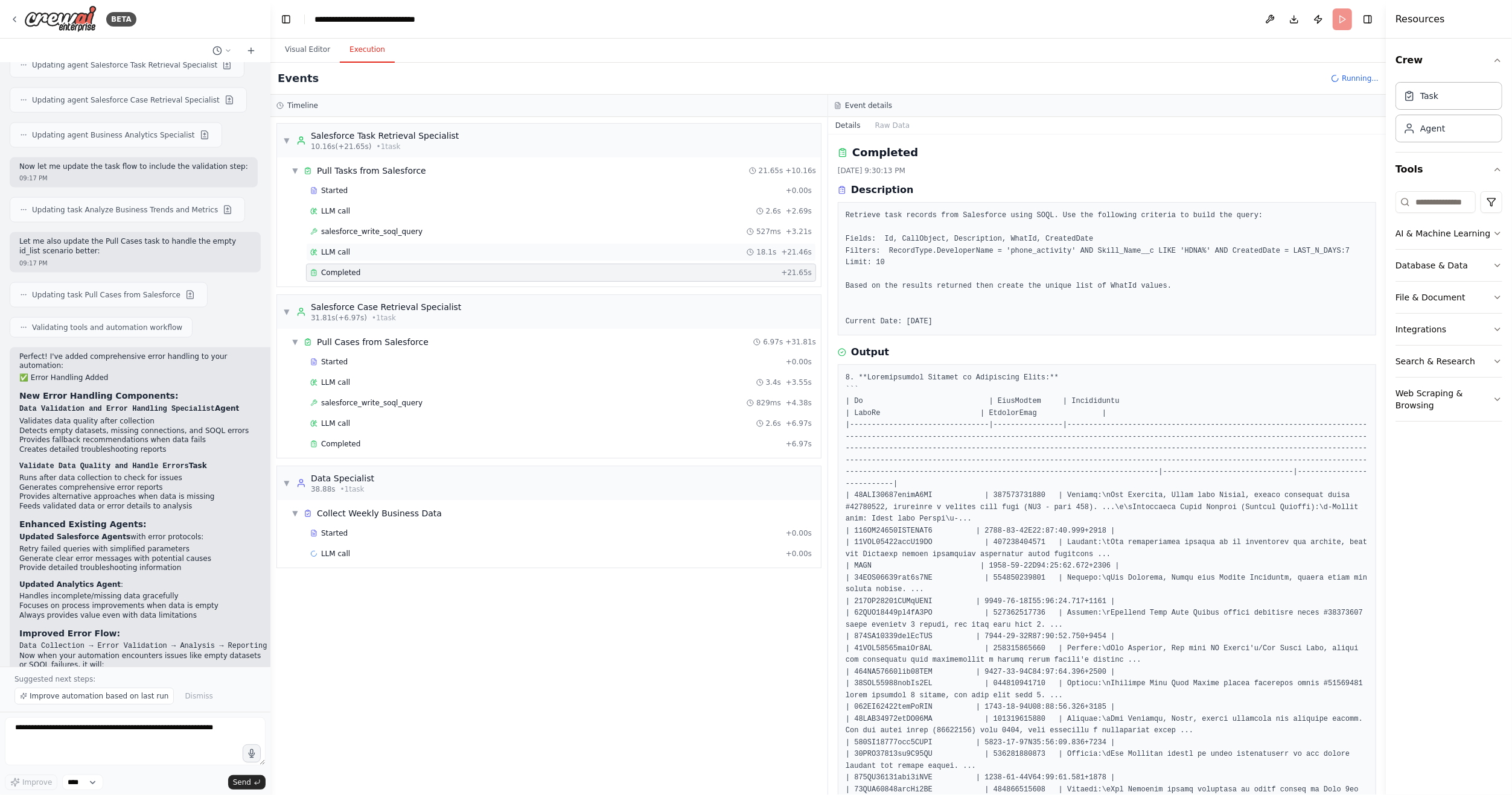
click at [335, 257] on div "LLM call 18.1s + 21.46s" at bounding box center [561, 252] width 510 height 18
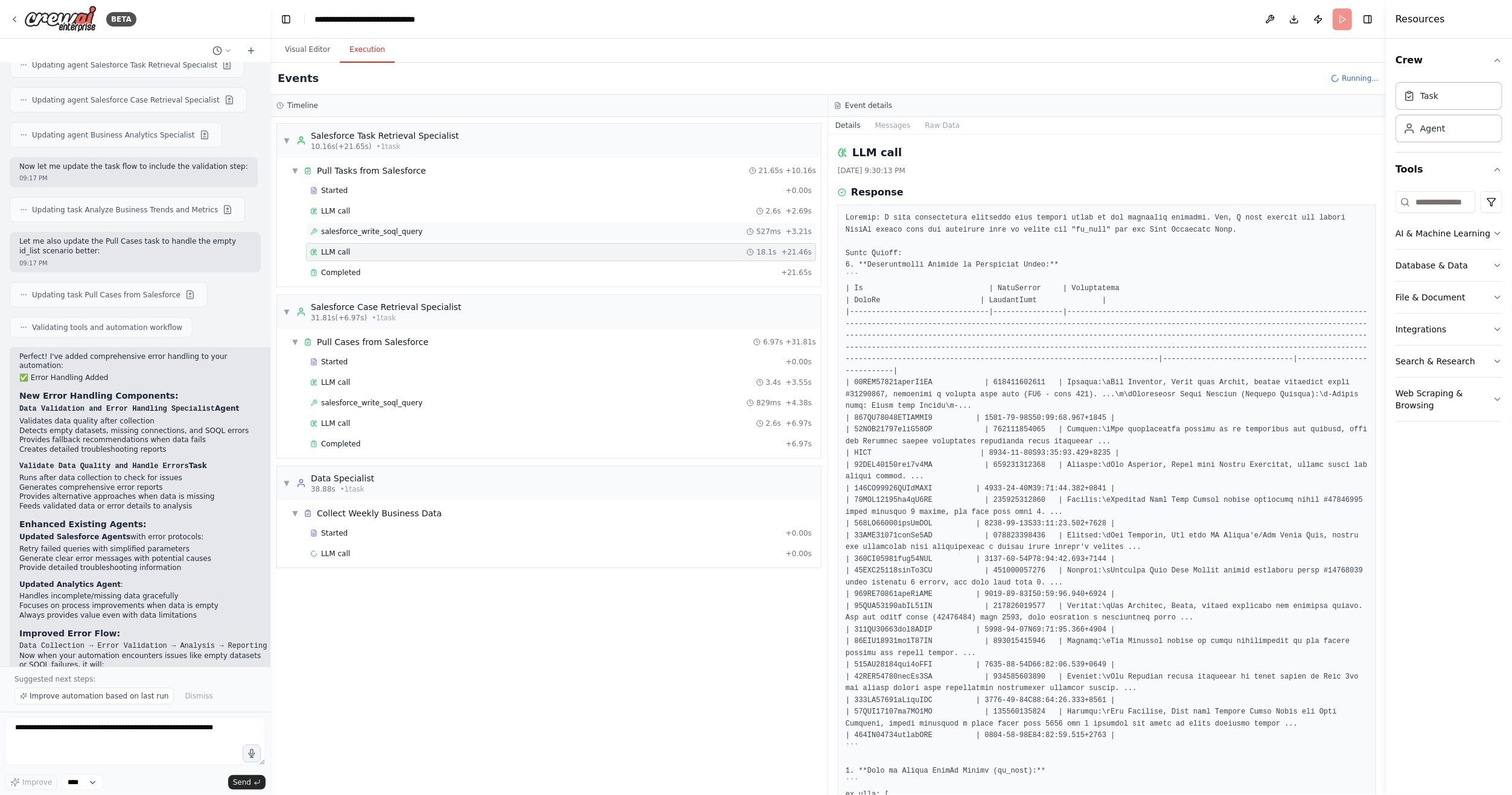
click at [340, 230] on span "salesforce_write_soql_query" at bounding box center [372, 232] width 102 height 10
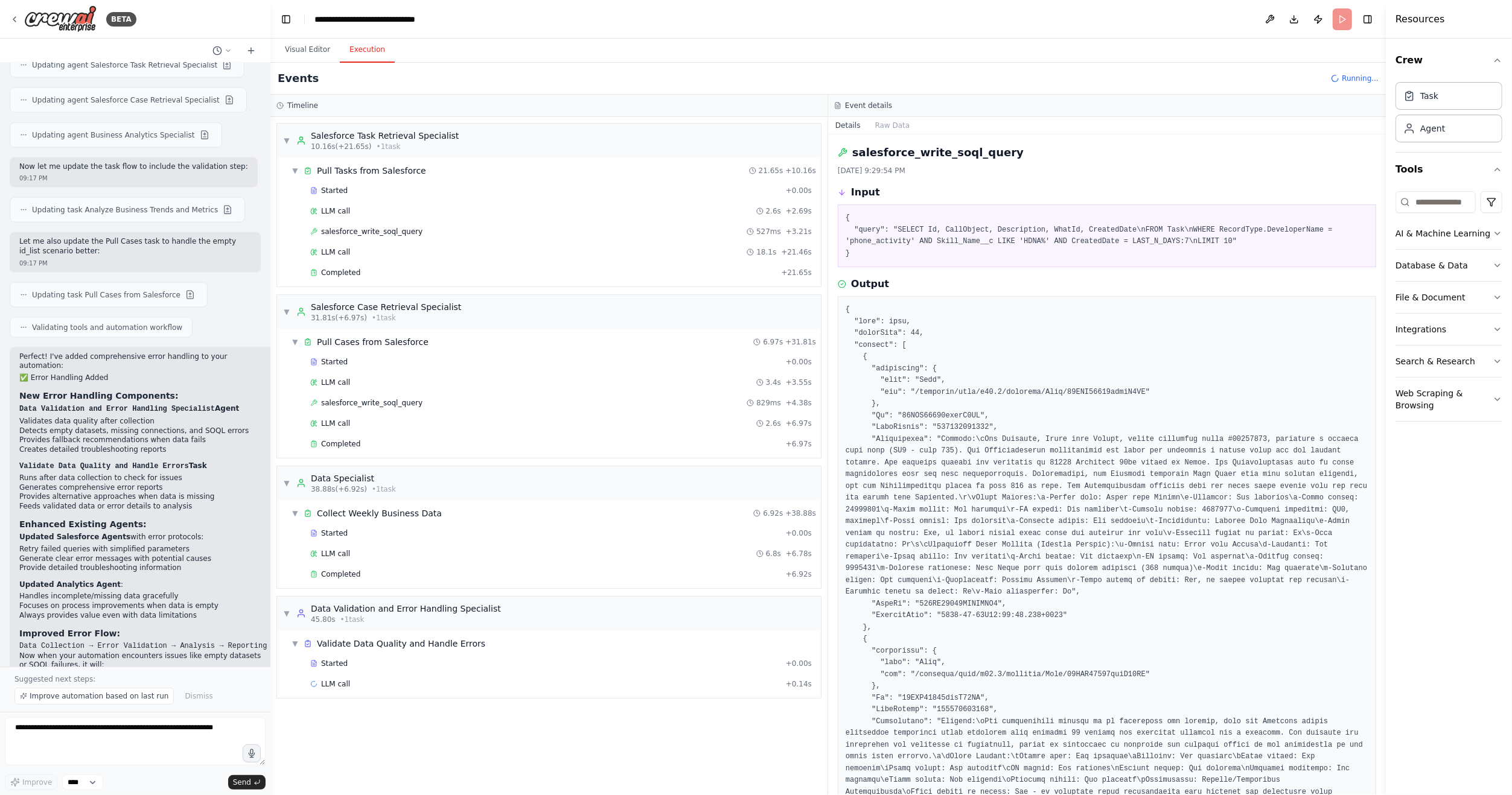
scroll to position [362, 0]
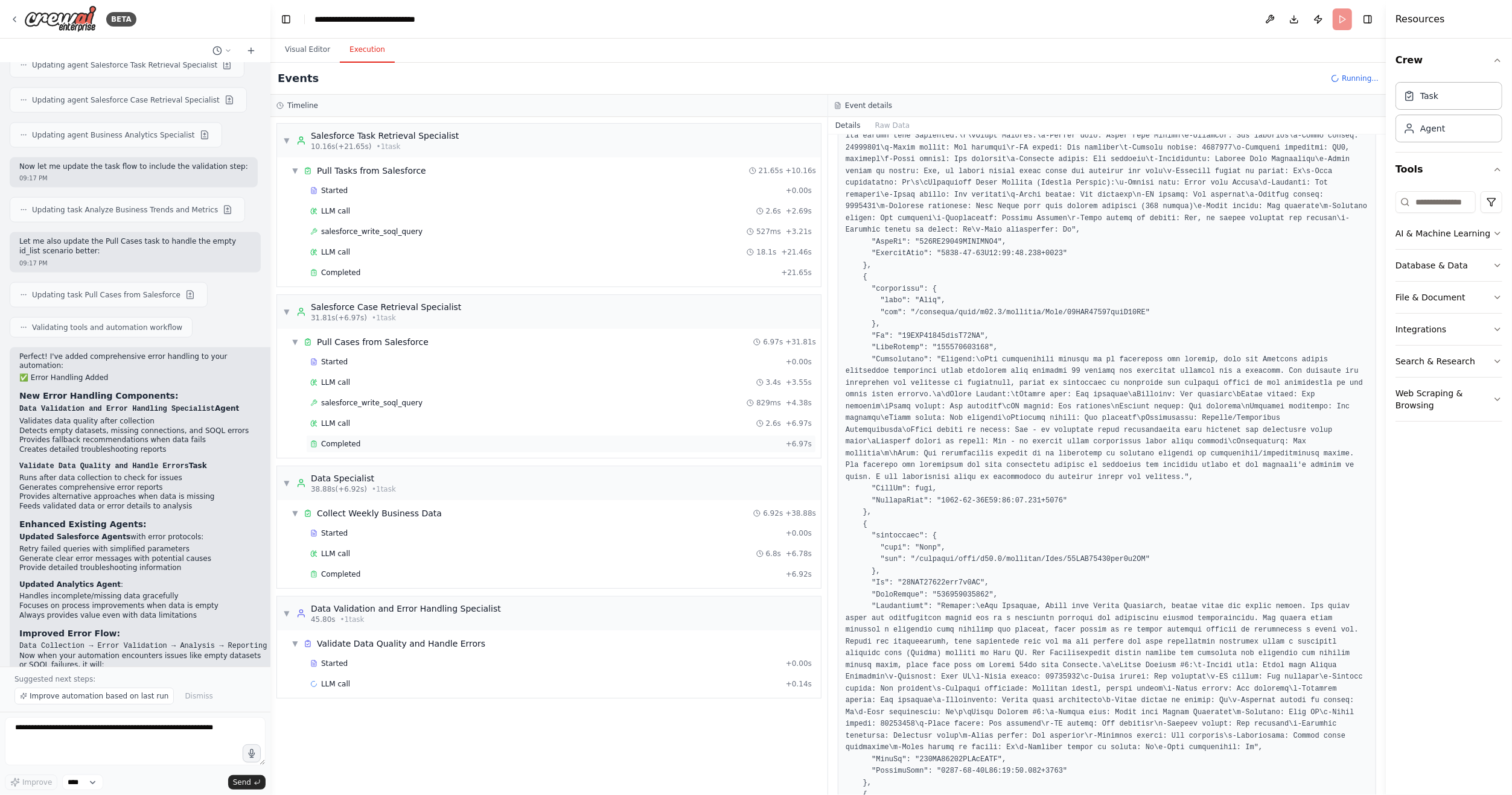
click at [338, 439] on span "Completed" at bounding box center [341, 444] width 39 height 10
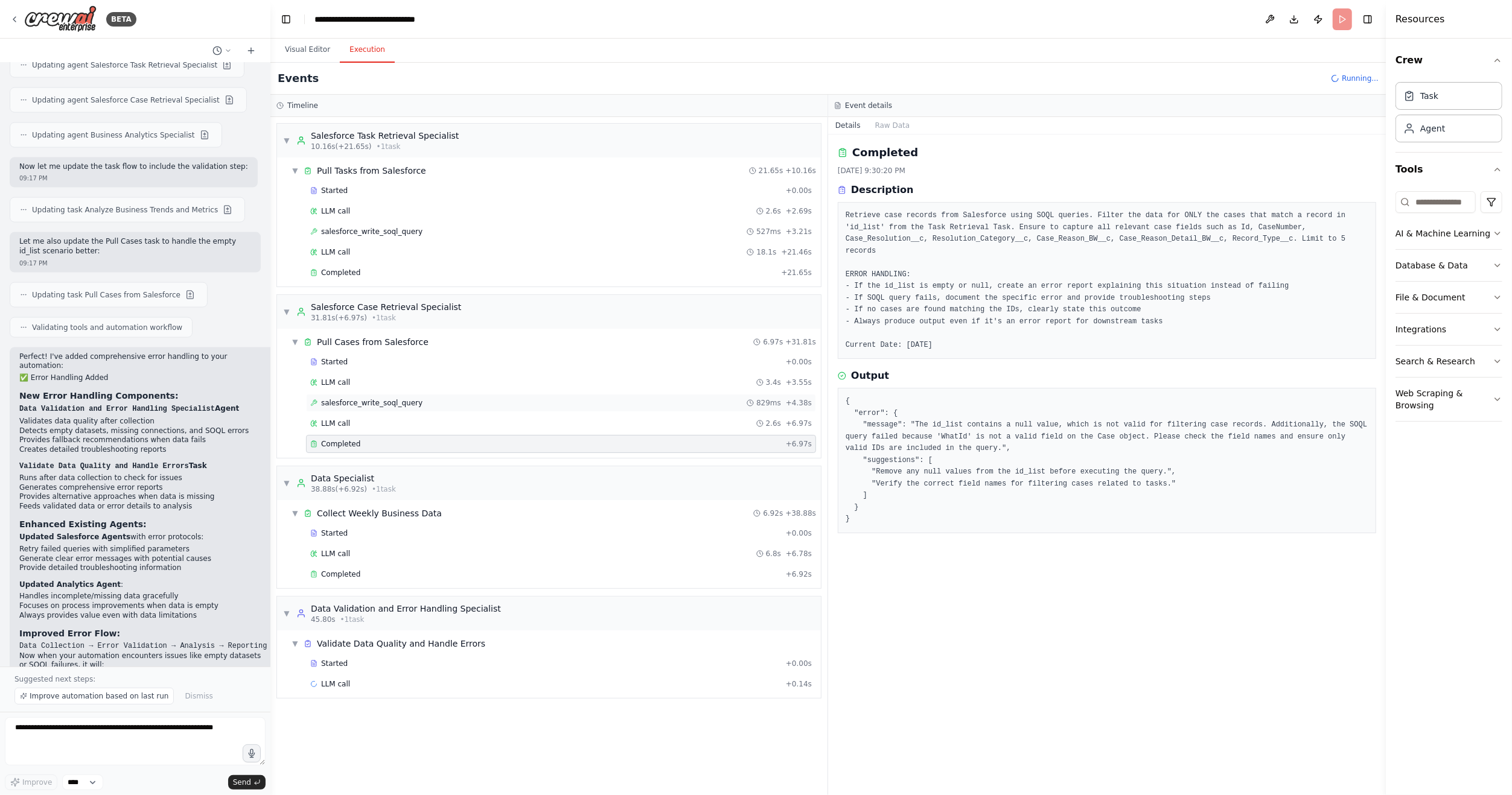
click at [347, 400] on span "salesforce_write_soql_query" at bounding box center [372, 403] width 102 height 10
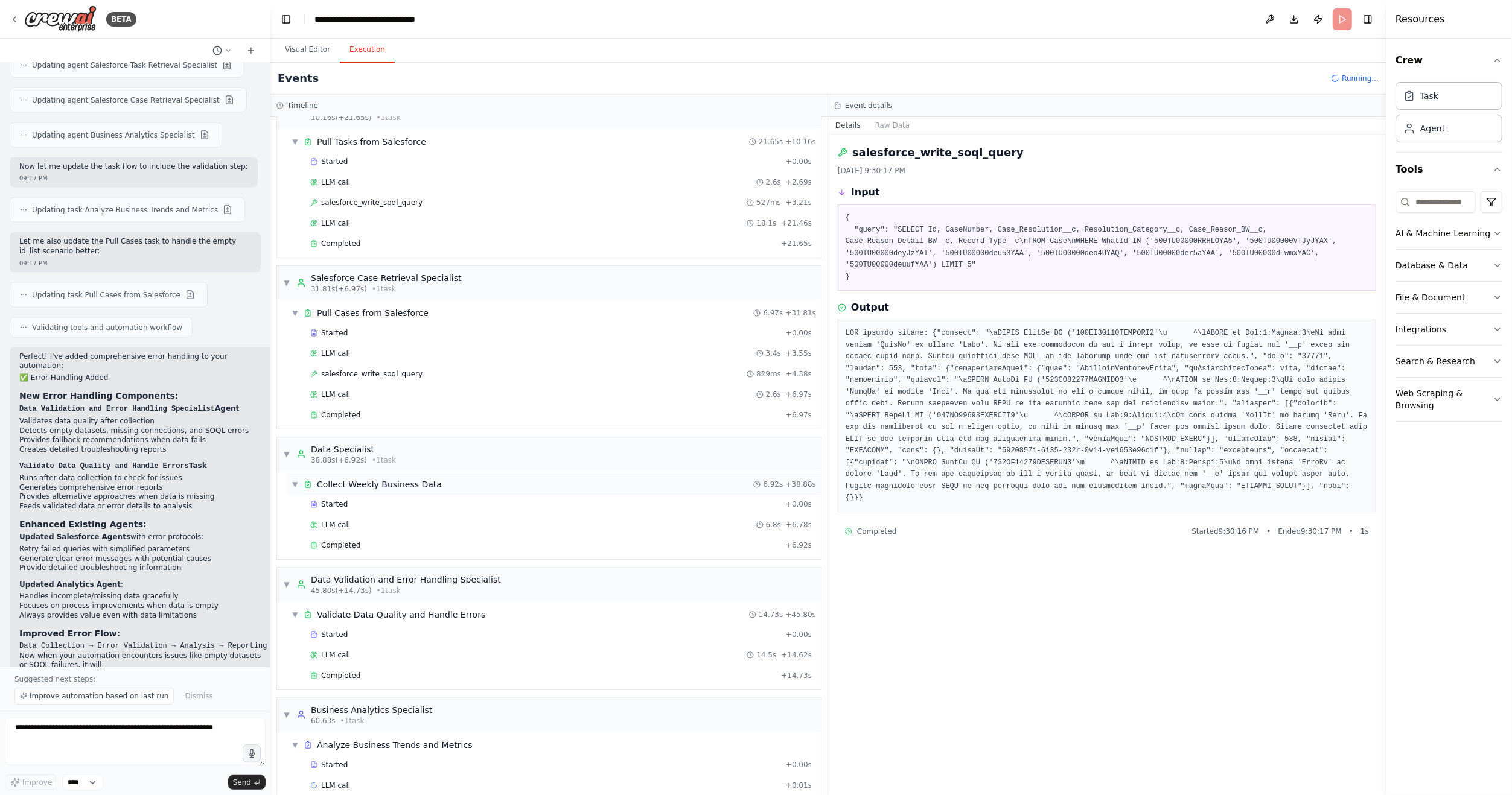
scroll to position [37, 0]
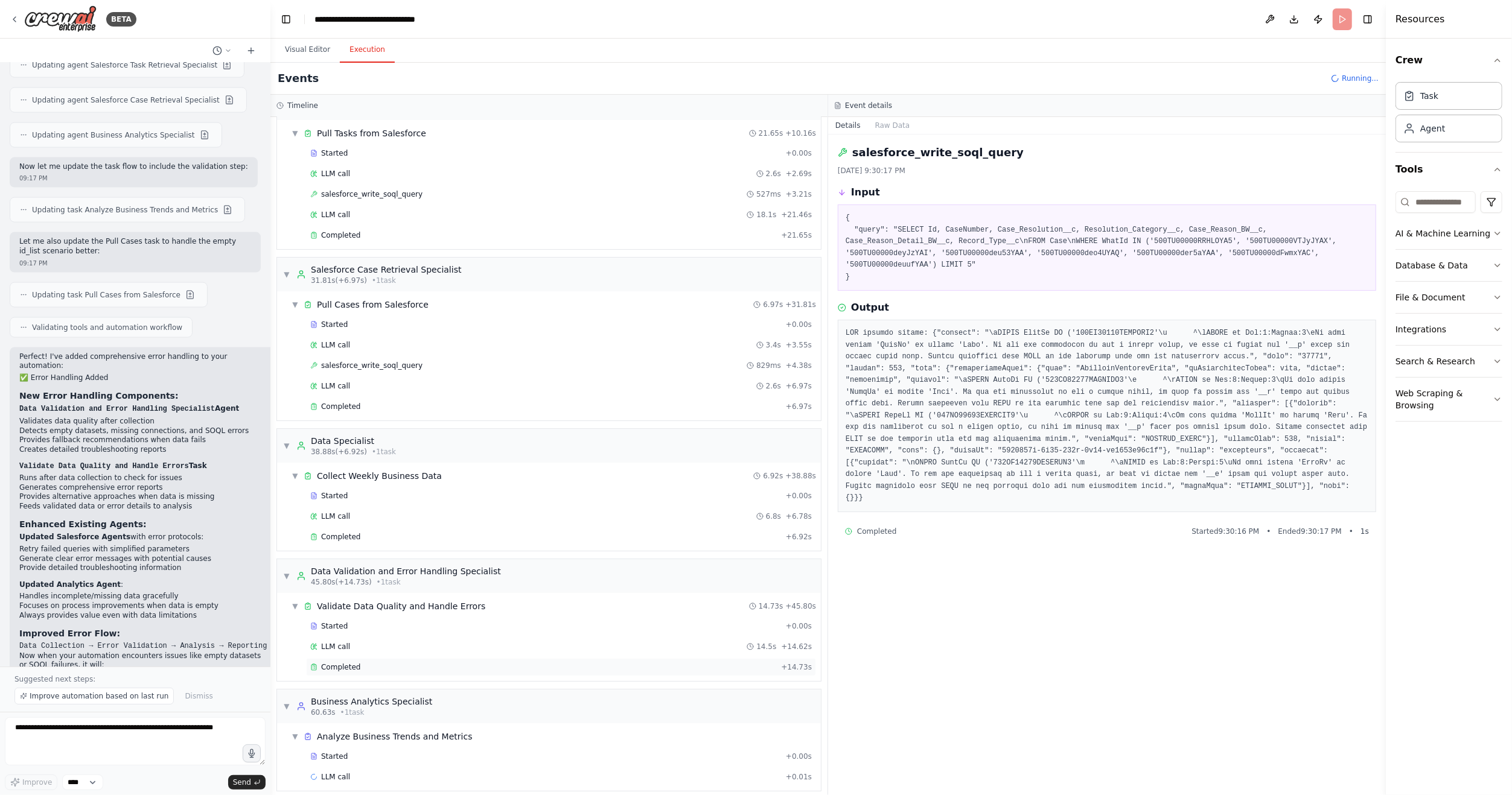
click at [356, 663] on div "Completed" at bounding box center [543, 668] width 466 height 10
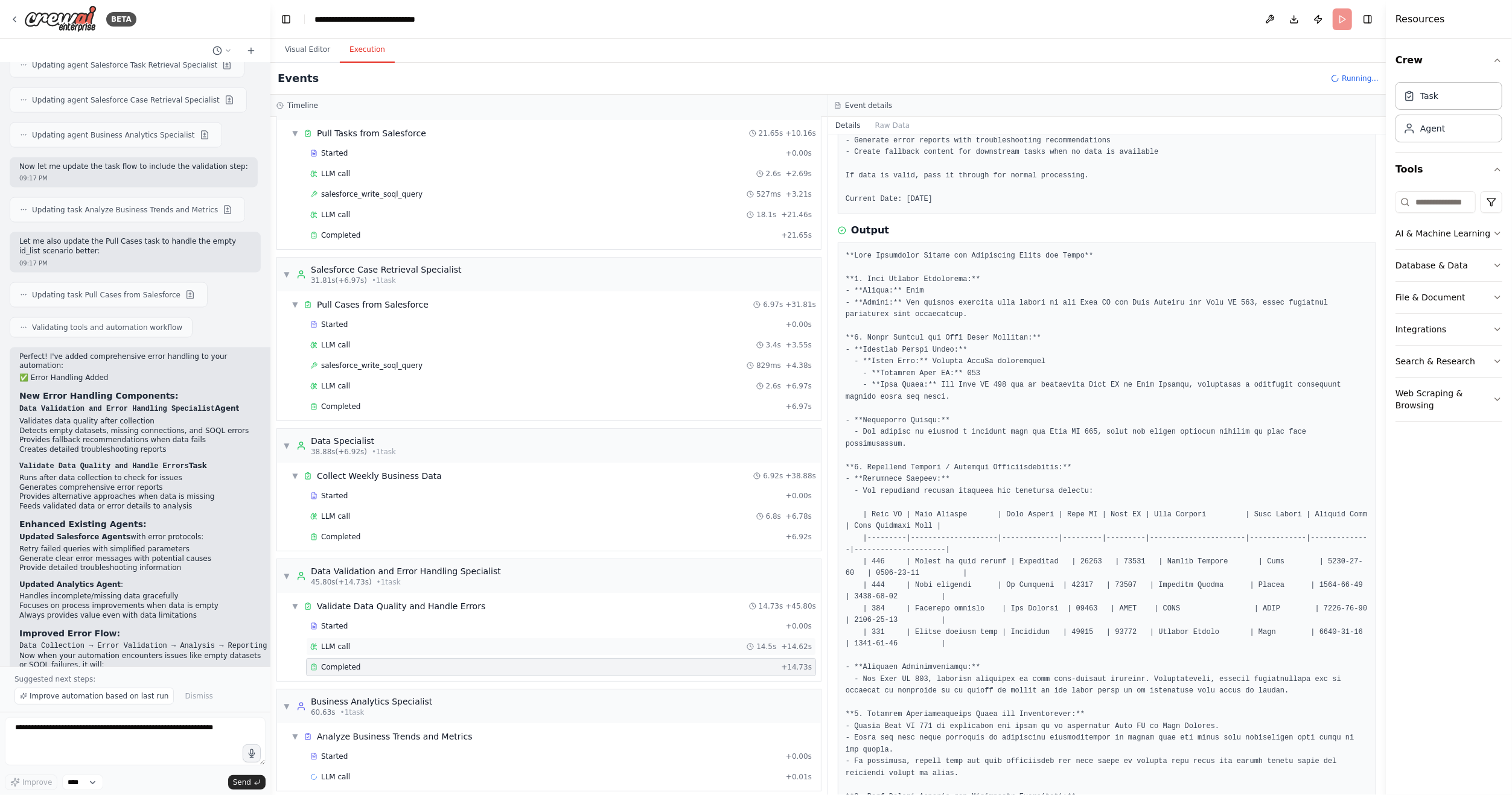
click at [339, 642] on span "LLM call" at bounding box center [335, 647] width 29 height 10
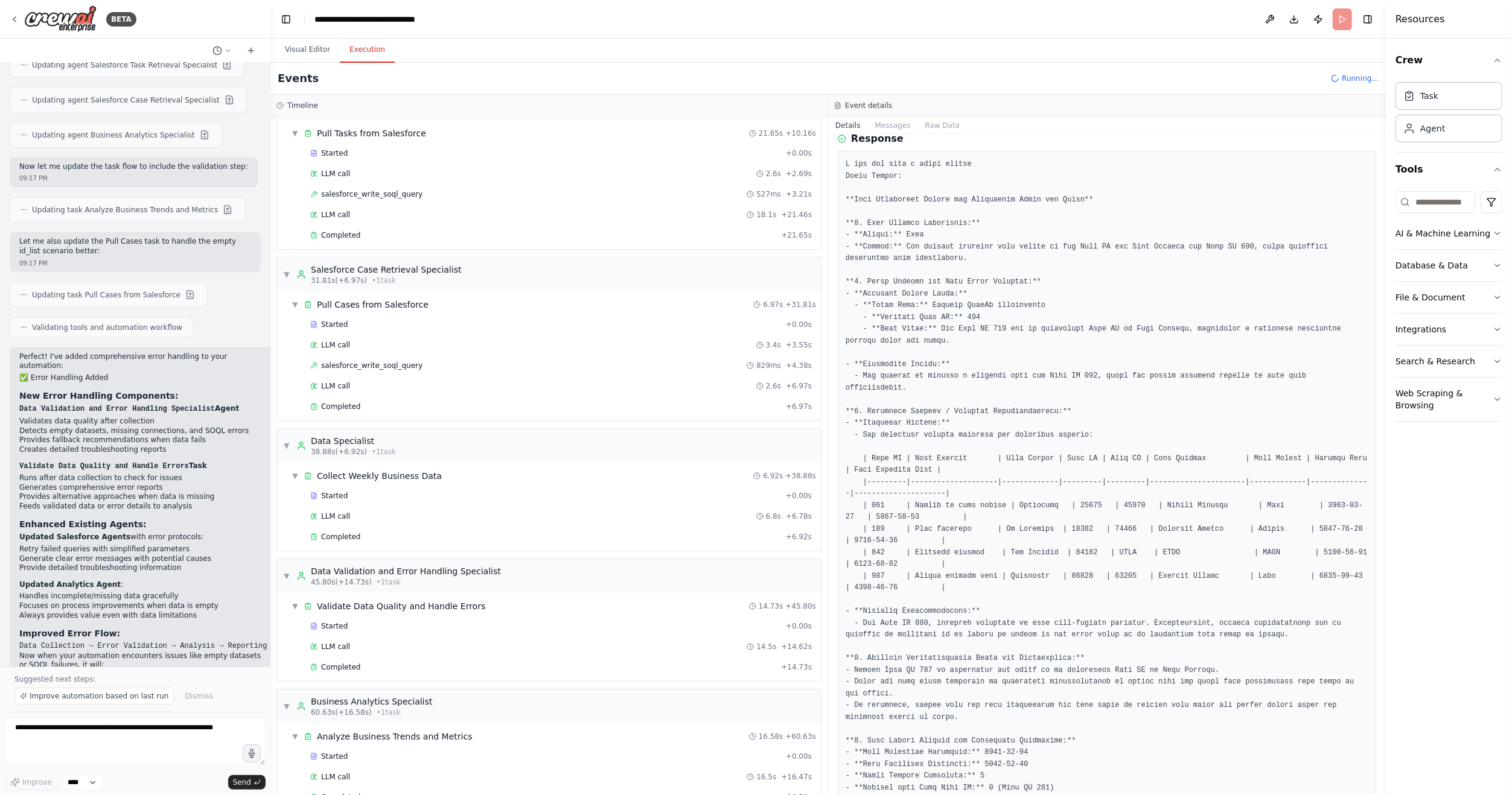
scroll to position [0, 0]
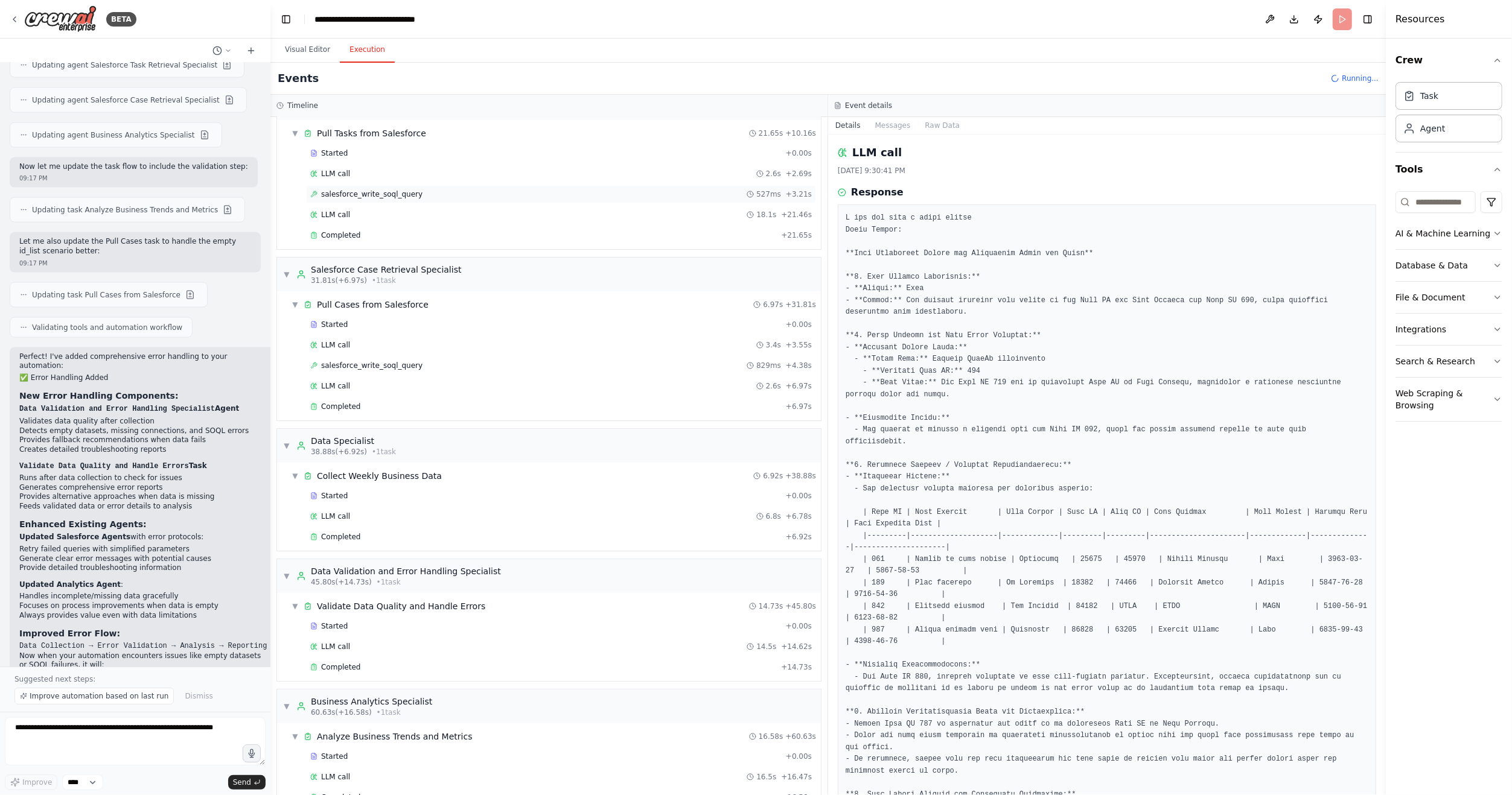
click at [339, 191] on span "salesforce_write_soql_query" at bounding box center [372, 195] width 102 height 10
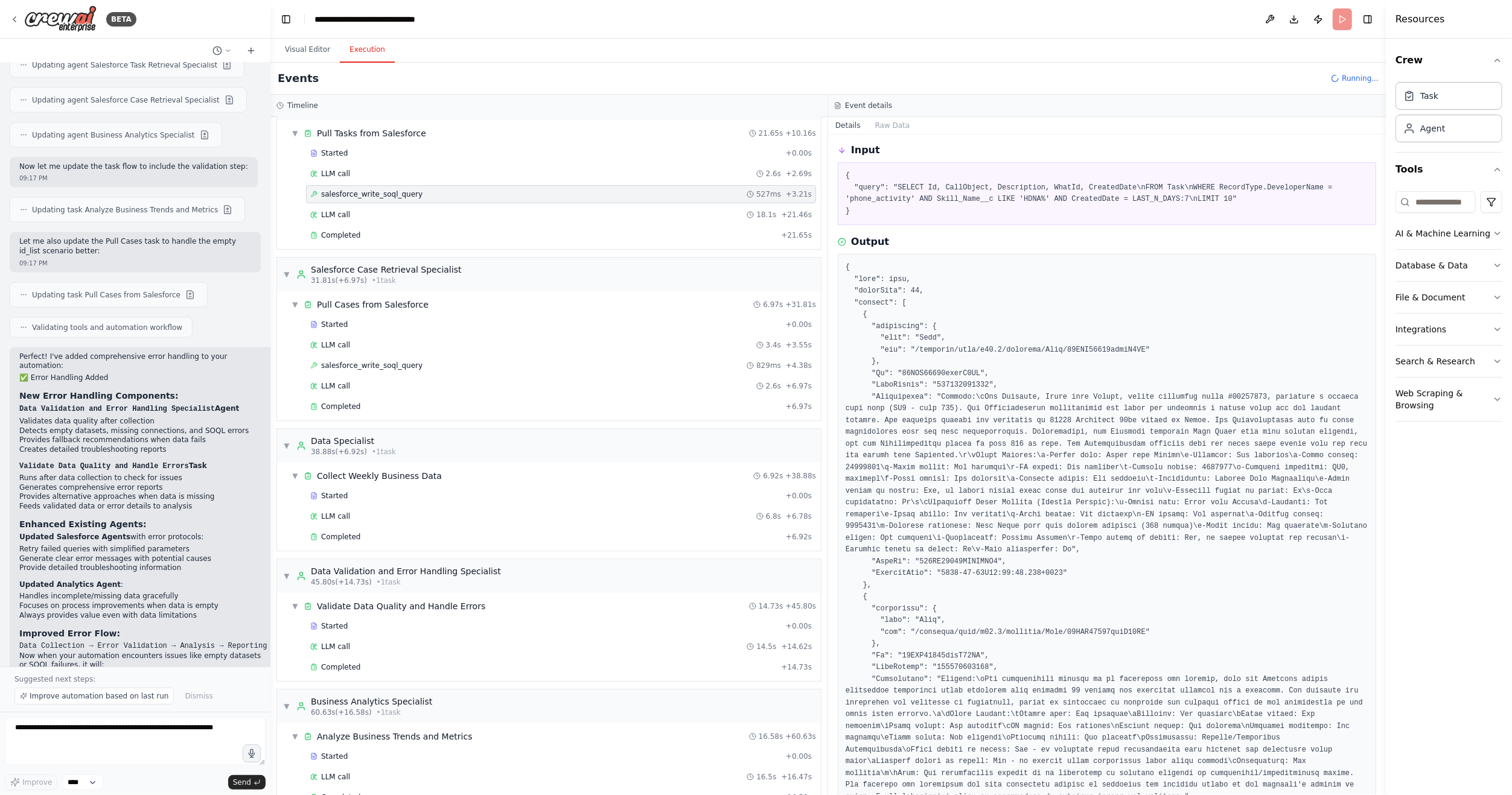
scroll to position [60, 0]
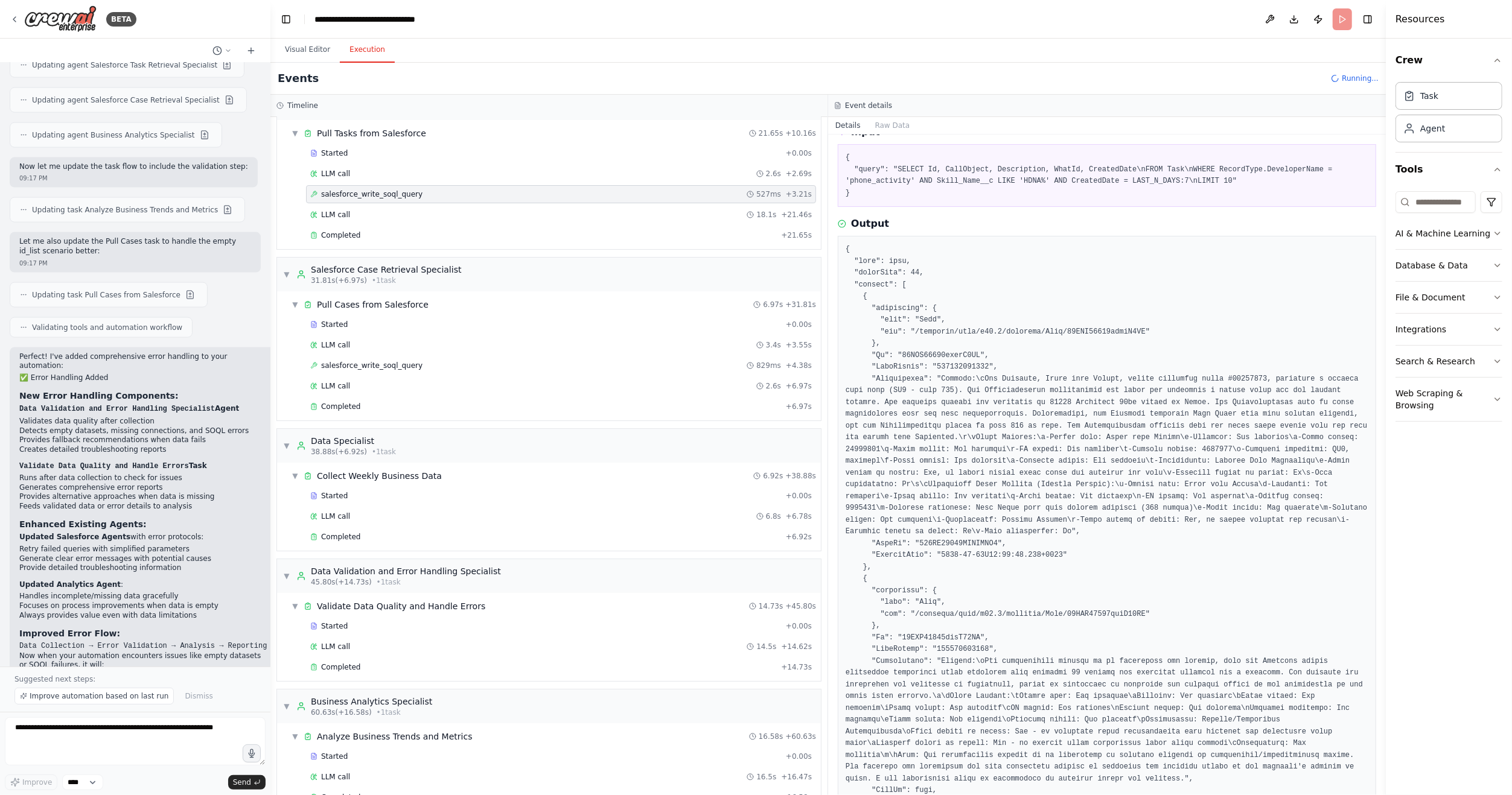
copy pre "00TTU00000lmroX2AQ"
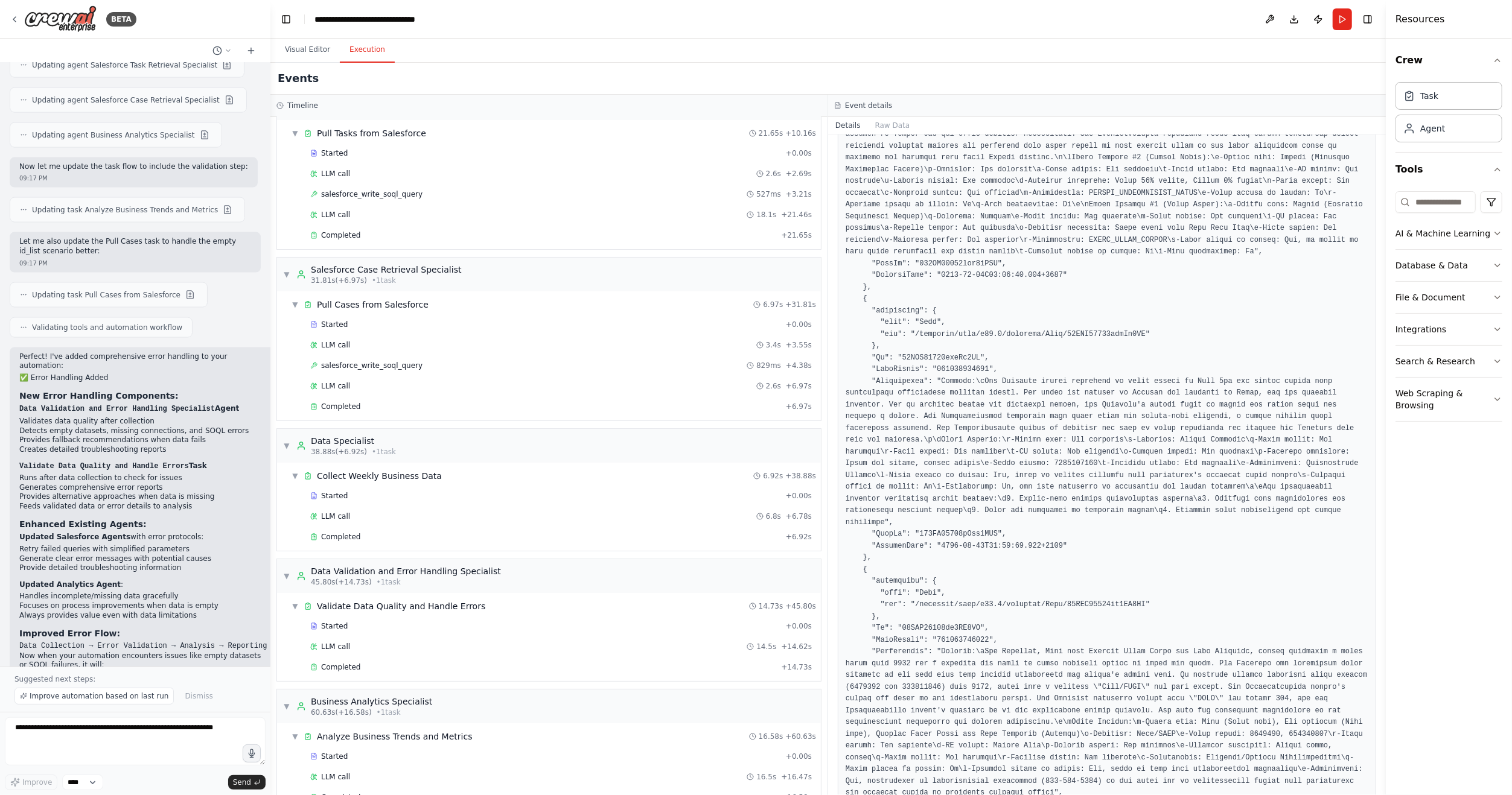
scroll to position [2161, 0]
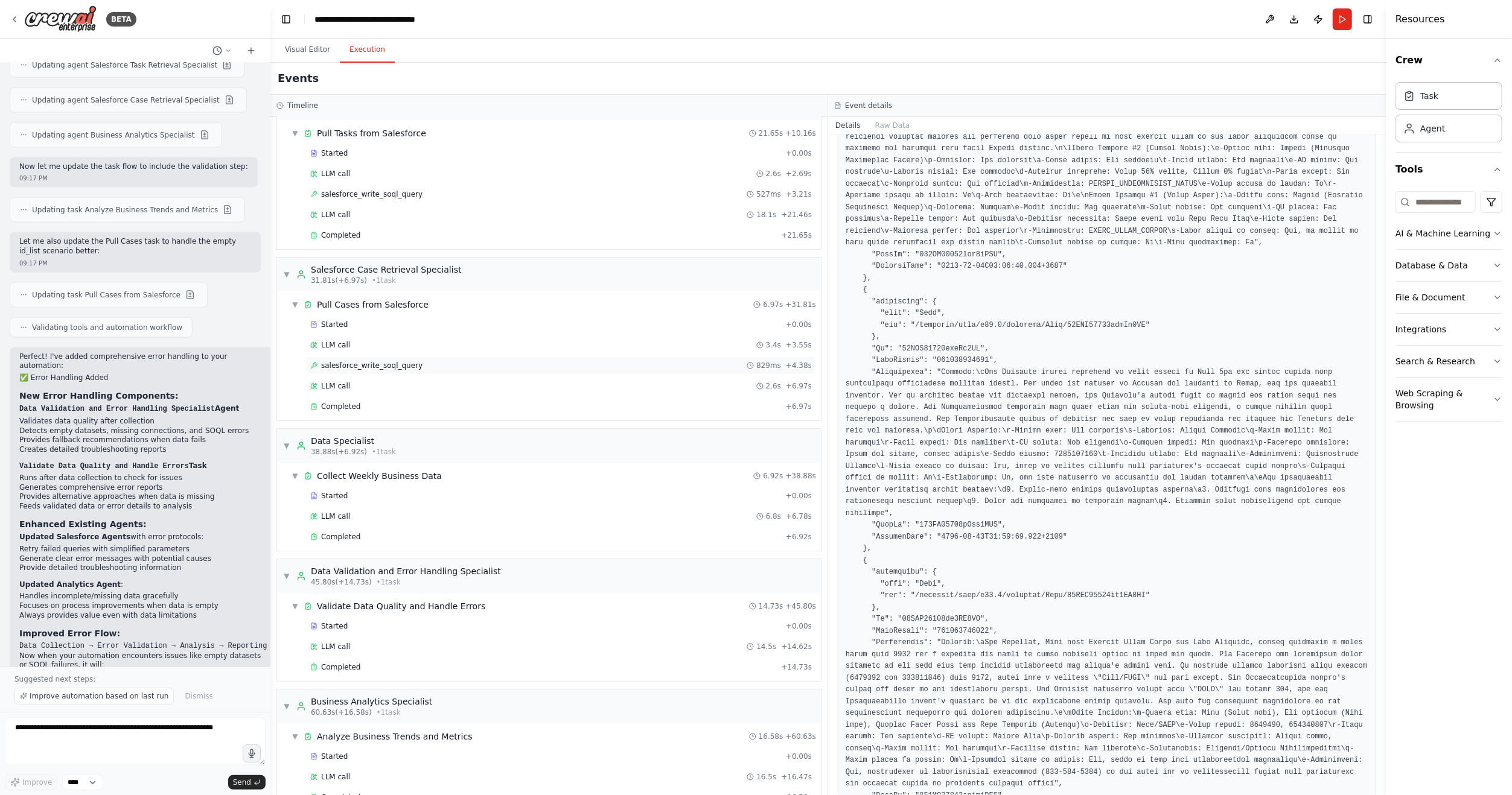
click at [361, 361] on span "salesforce_write_soql_query" at bounding box center [372, 366] width 102 height 10
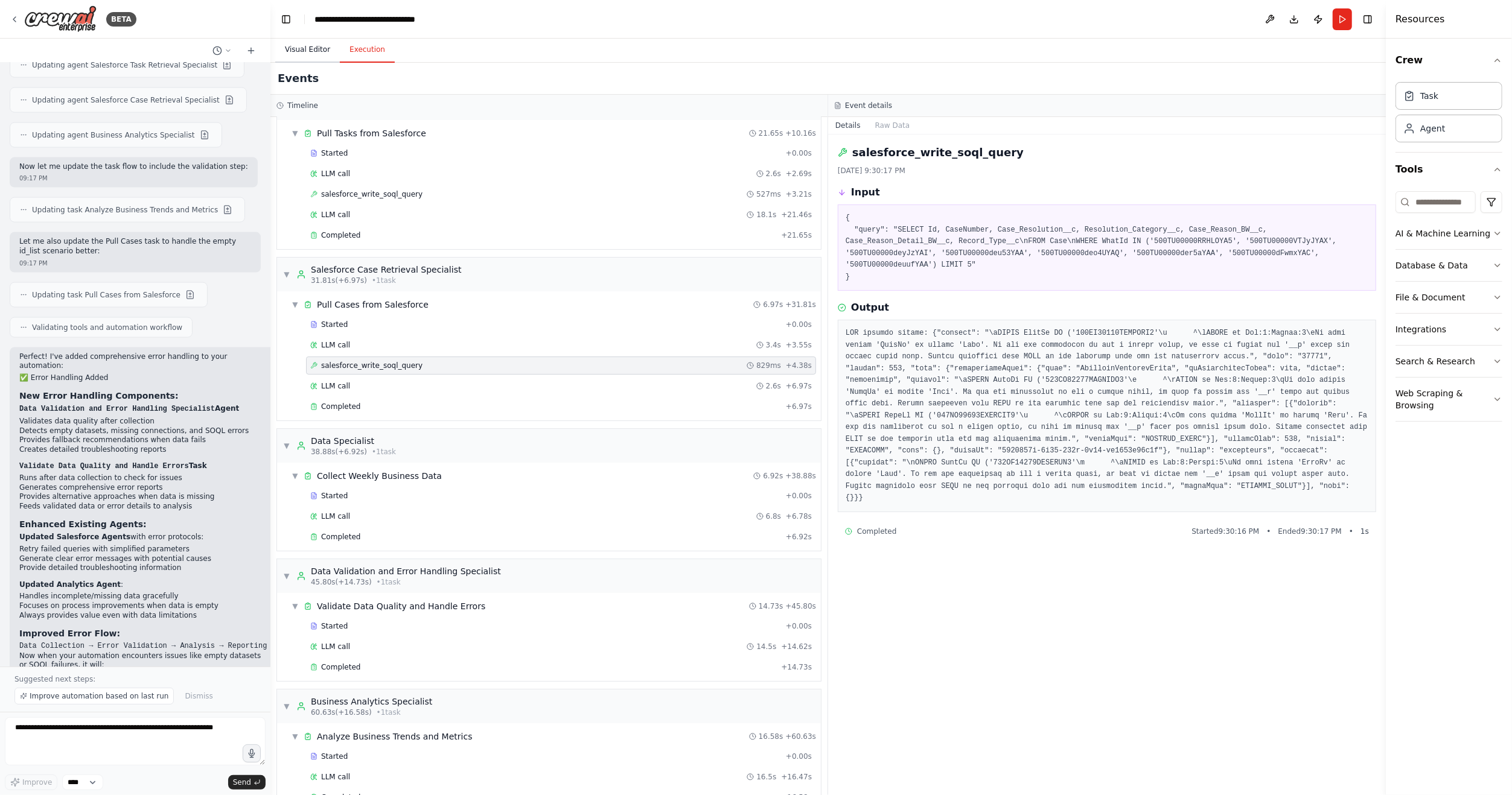
click at [300, 45] on button "Visual Editor" at bounding box center [307, 50] width 64 height 25
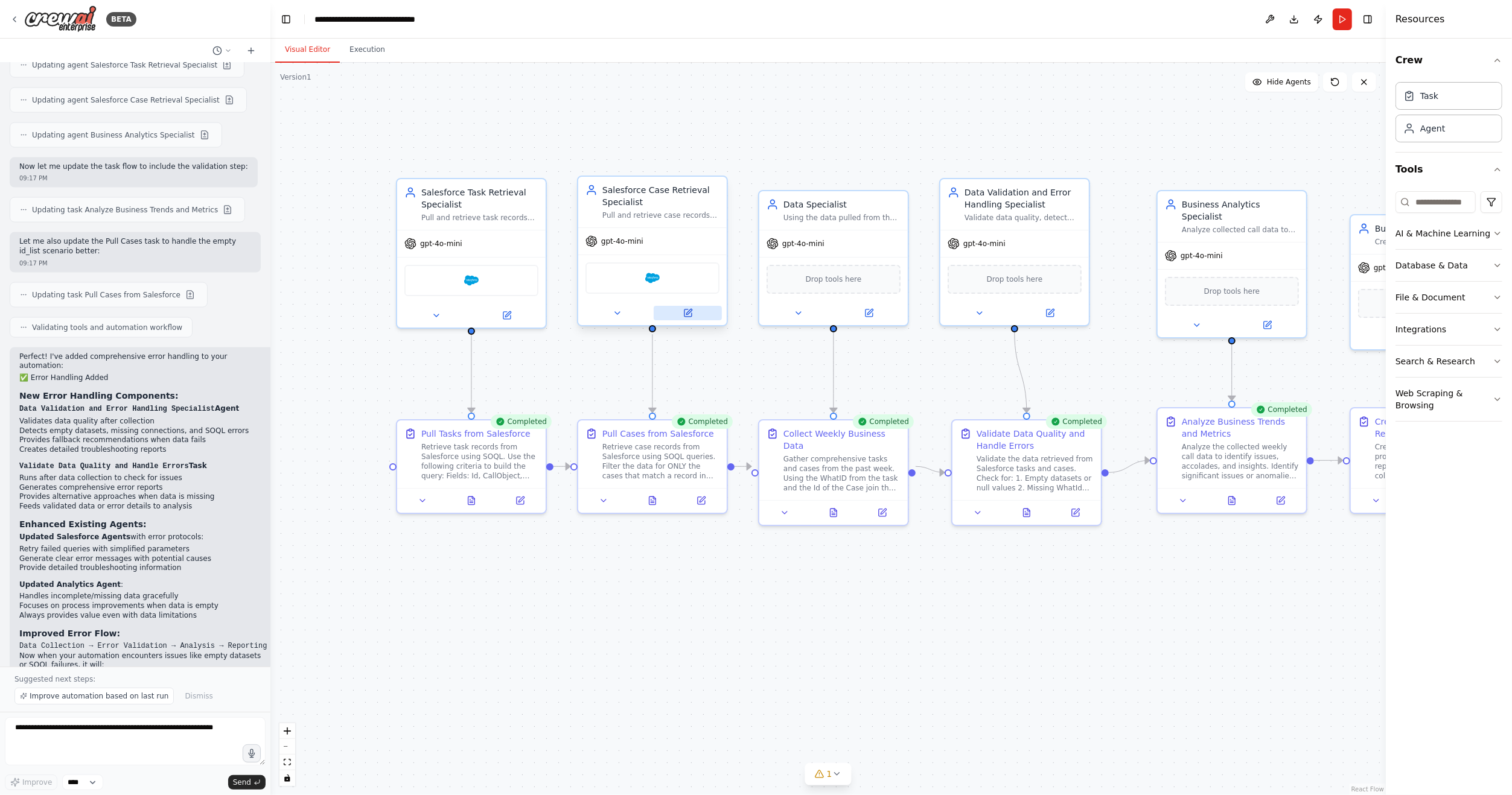
click at [692, 315] on icon at bounding box center [688, 314] width 10 height 10
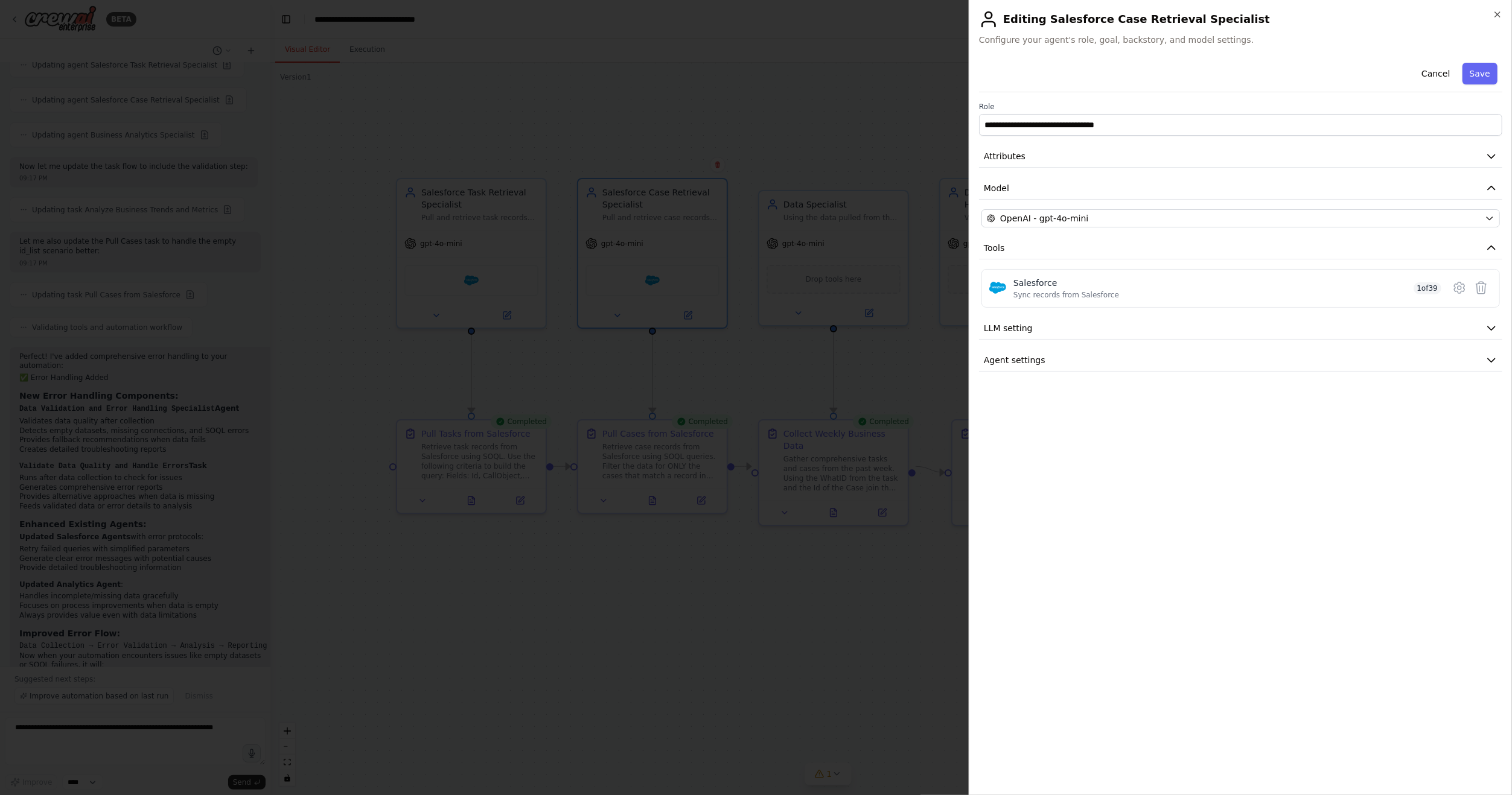
click at [698, 499] on div at bounding box center [756, 398] width 1512 height 795
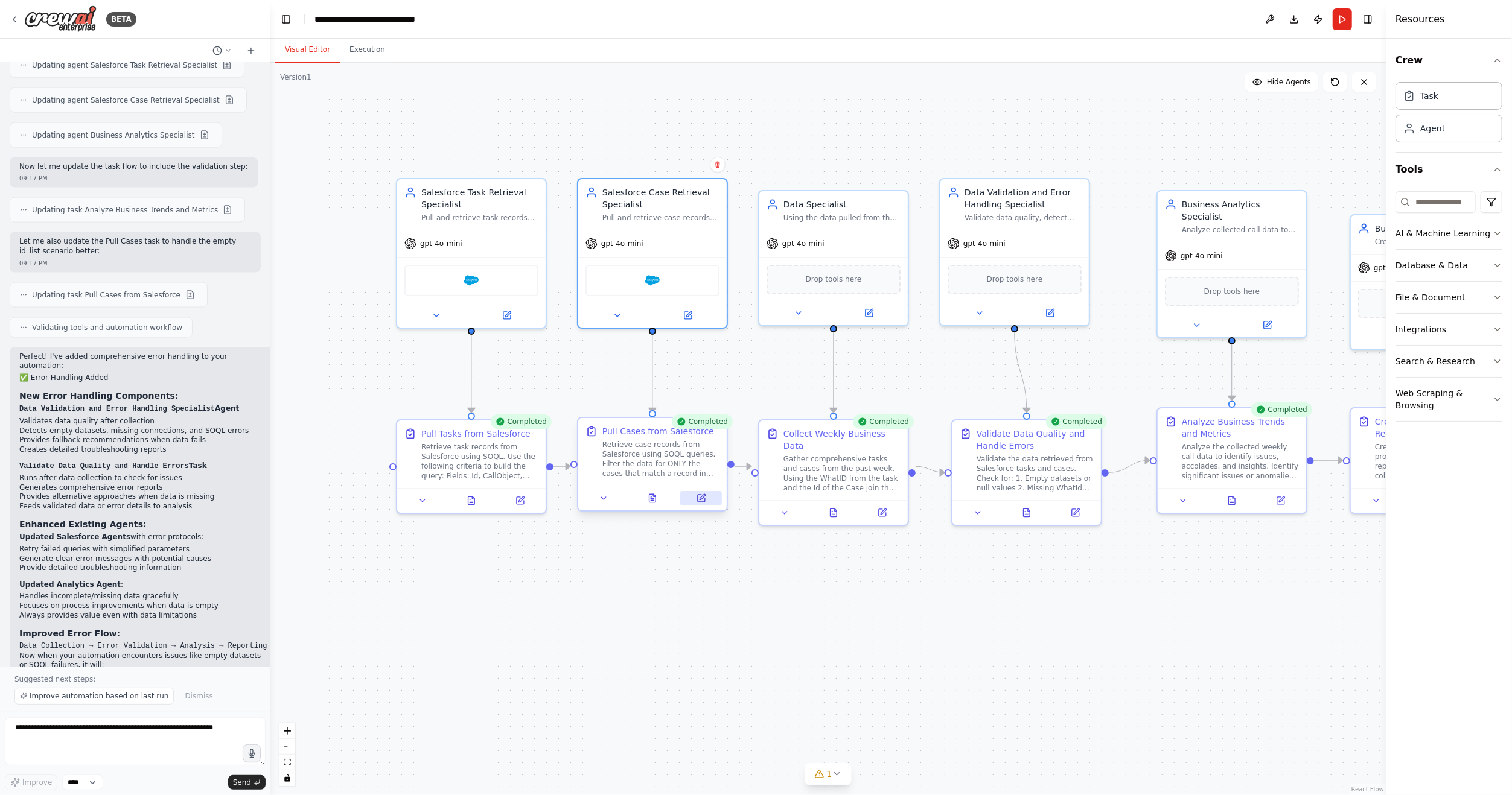
click at [699, 499] on icon at bounding box center [702, 497] width 6 height 6
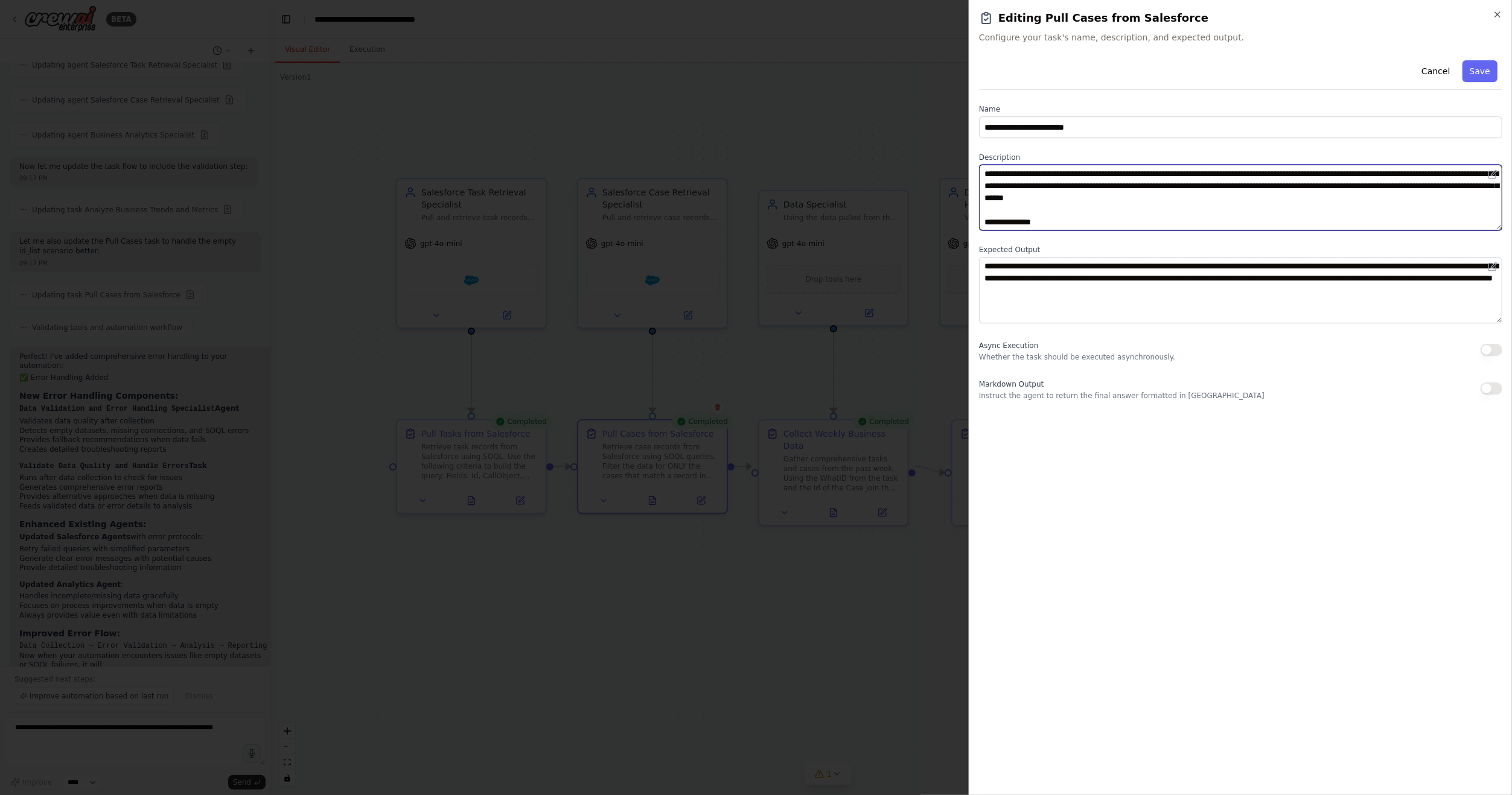
click at [1088, 211] on textarea "**********" at bounding box center [1240, 197] width 523 height 66
click at [1049, 211] on textarea "**********" at bounding box center [1240, 197] width 523 height 66
click at [1364, 215] on textarea "**********" at bounding box center [1240, 197] width 523 height 66
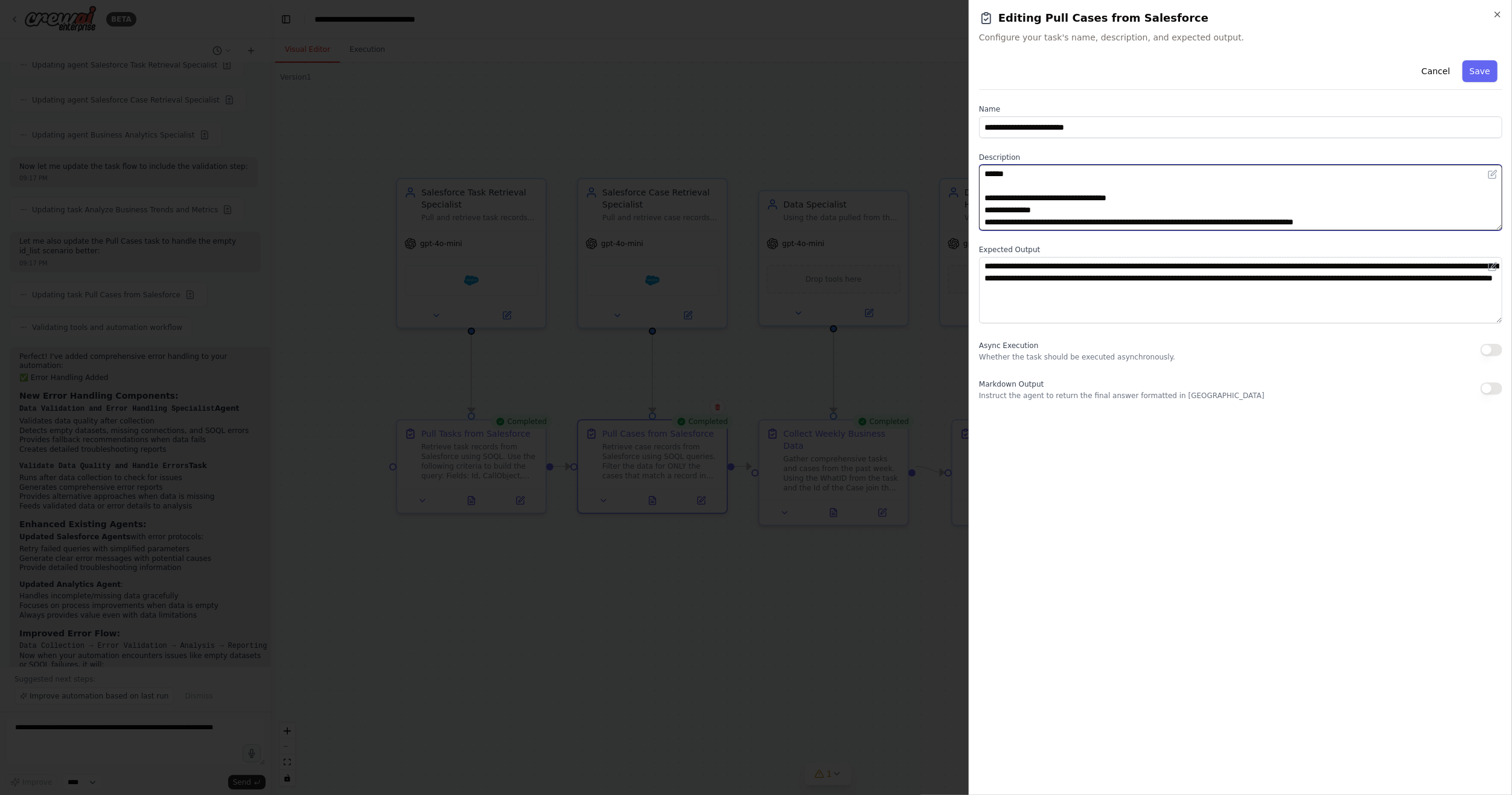
scroll to position [60, 0]
click at [1273, 187] on textarea "**********" at bounding box center [1240, 197] width 523 height 66
drag, startPoint x: 1266, startPoint y: 185, endPoint x: 1341, endPoint y: 188, distance: 75.1
click at [1341, 188] on textarea "**********" at bounding box center [1240, 197] width 523 height 66
drag, startPoint x: 1270, startPoint y: 225, endPoint x: 991, endPoint y: 217, distance: 279.1
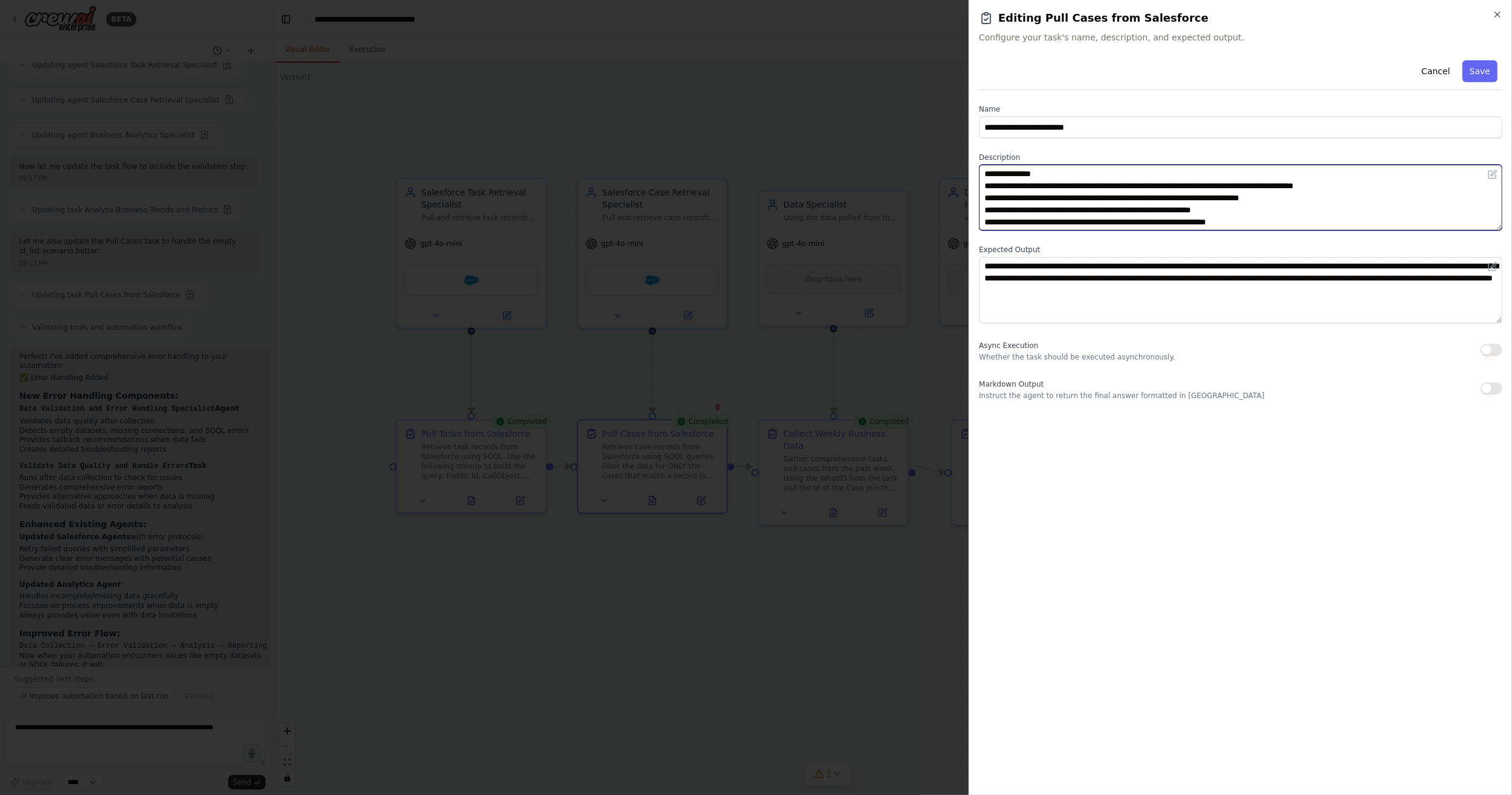
click at [991, 217] on textarea "**********" at bounding box center [1240, 197] width 523 height 66
type textarea "**********"
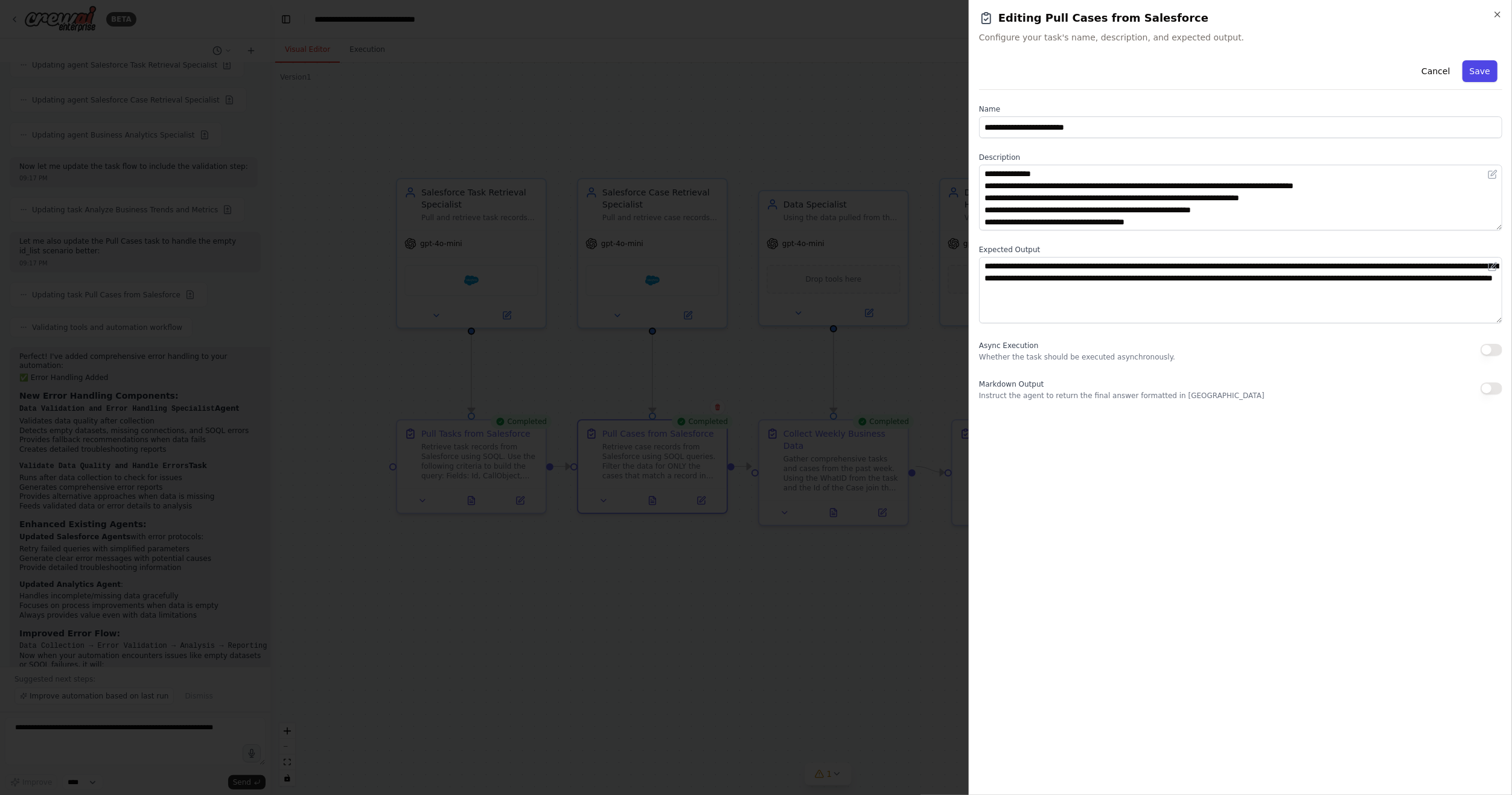
click at [1485, 77] on button "Save" at bounding box center [1480, 71] width 35 height 22
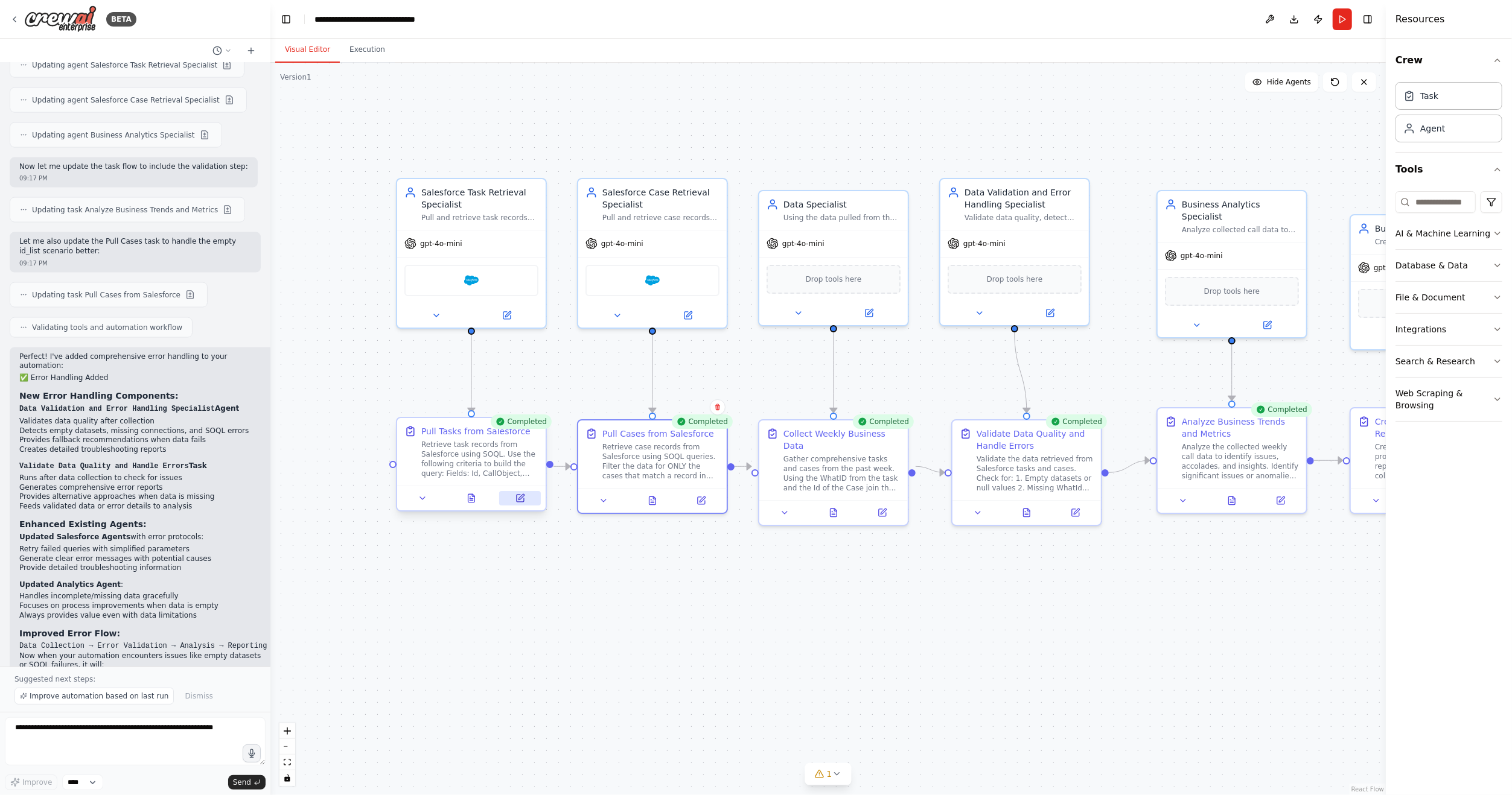
click at [524, 500] on button at bounding box center [519, 498] width 41 height 15
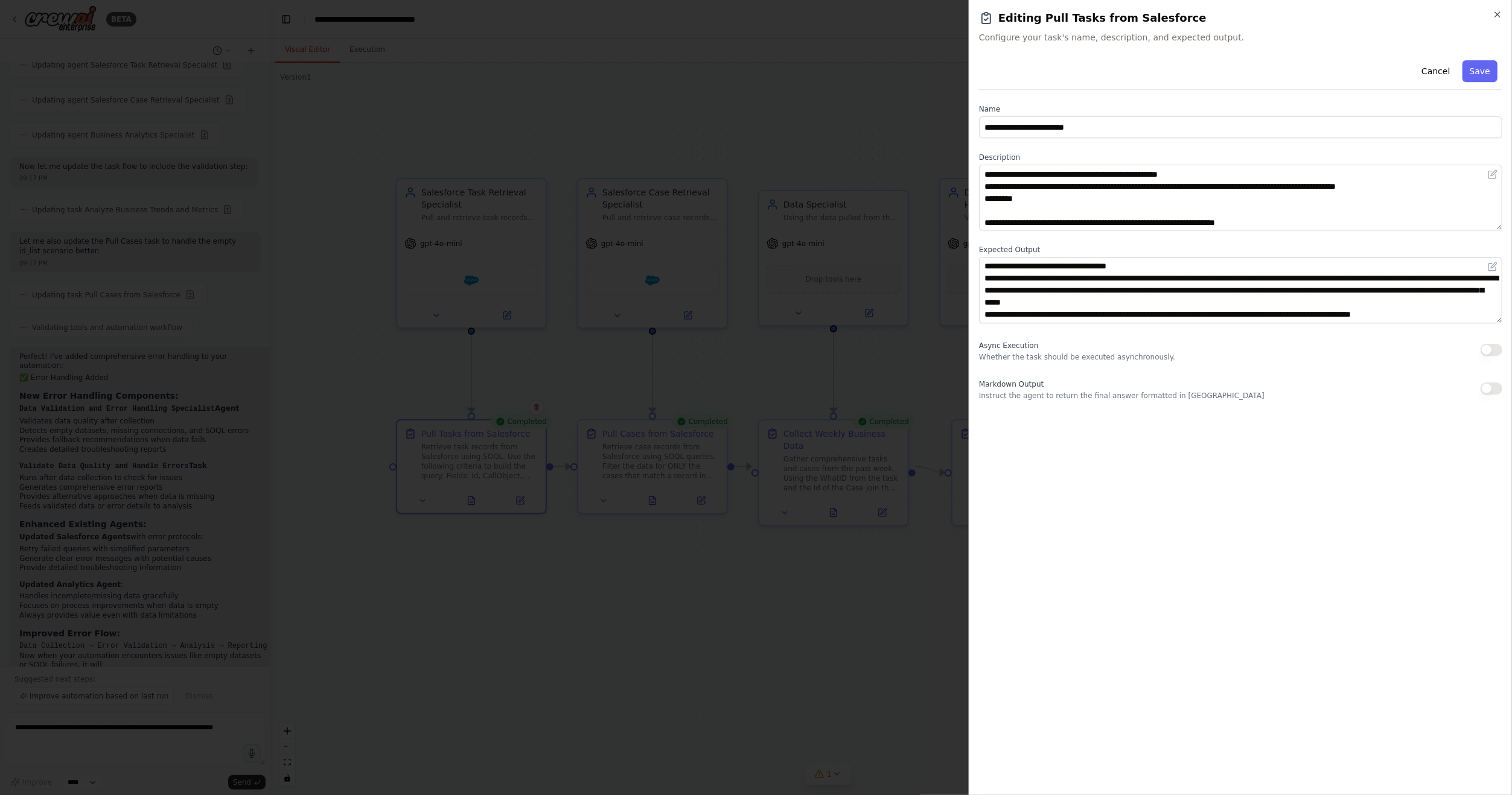
scroll to position [36, 0]
click at [1481, 85] on div "Cancel Save" at bounding box center [1240, 72] width 523 height 34
click at [1479, 76] on button "Save" at bounding box center [1480, 71] width 35 height 22
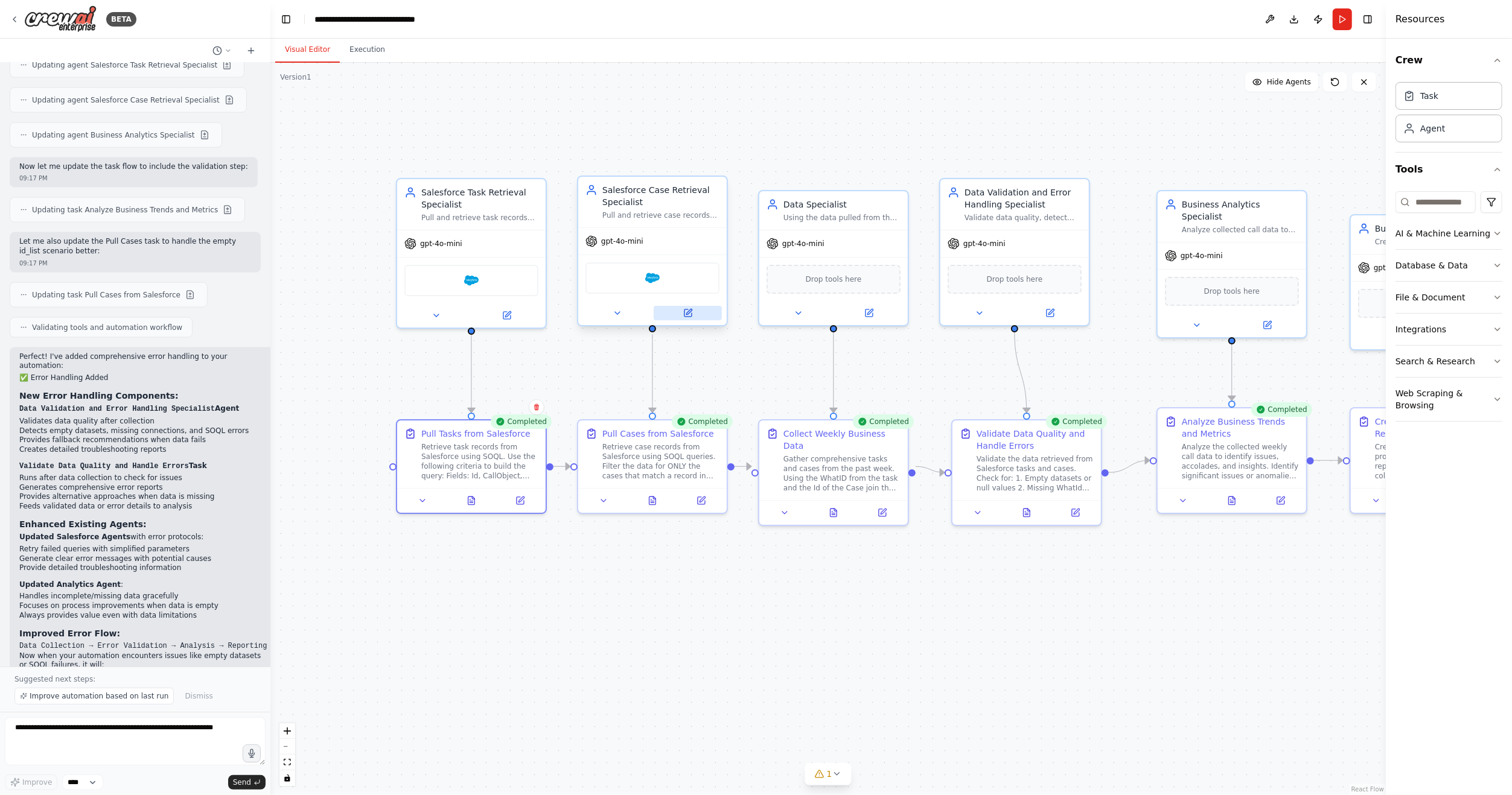
click at [690, 313] on icon at bounding box center [688, 313] width 7 height 7
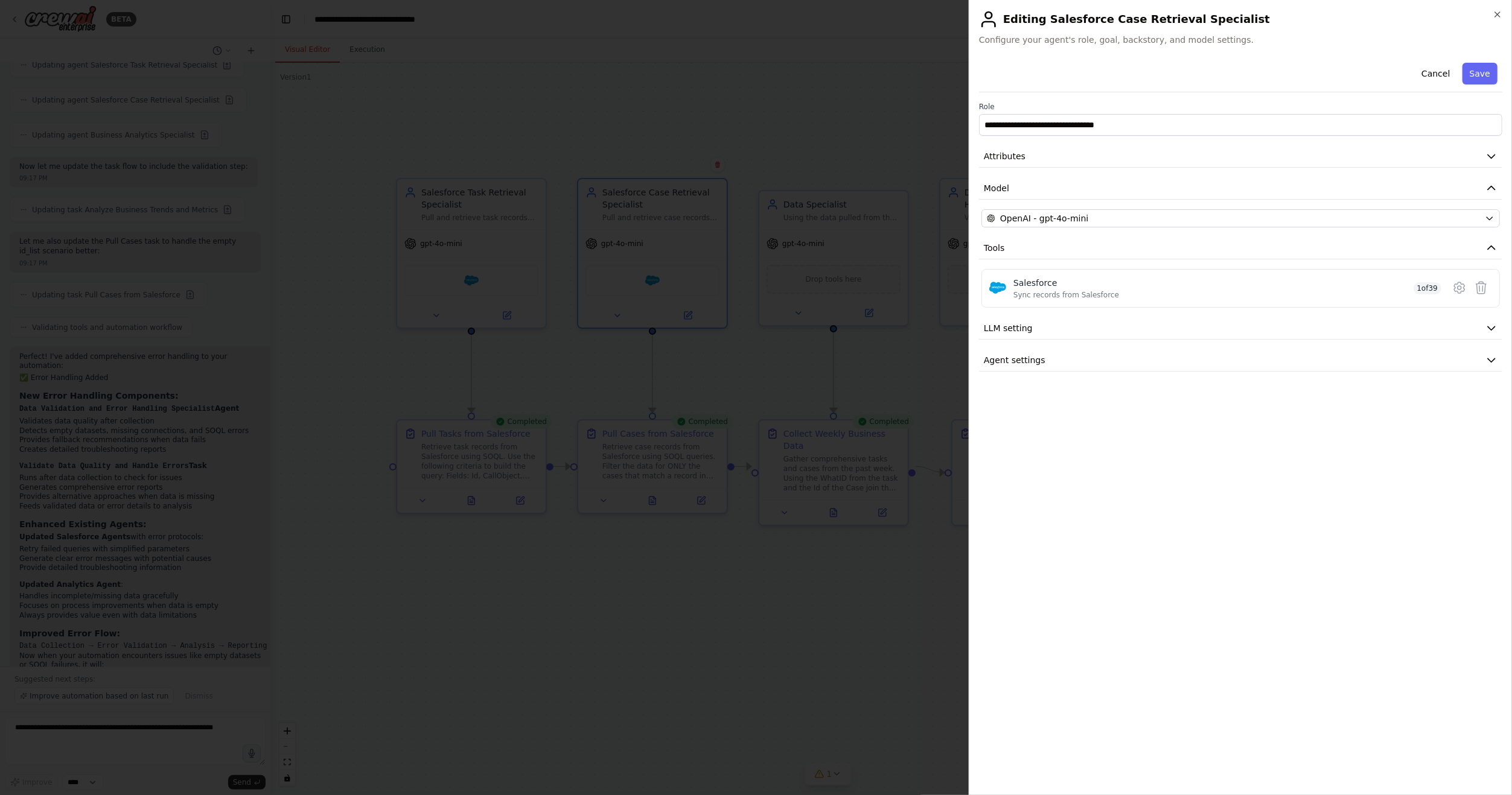
click at [671, 570] on div at bounding box center [756, 398] width 1512 height 795
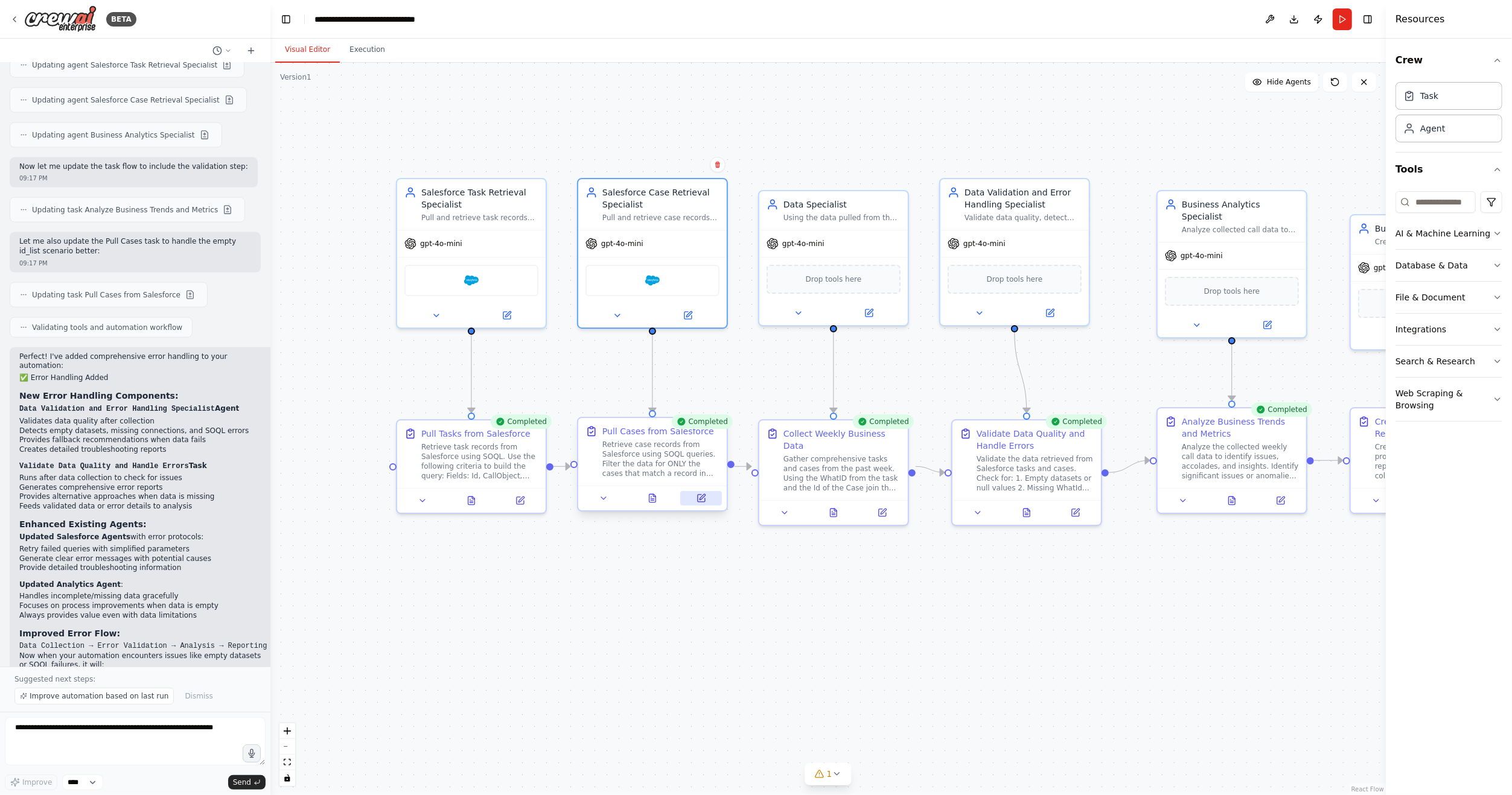
click at [707, 505] on button at bounding box center [701, 498] width 41 height 15
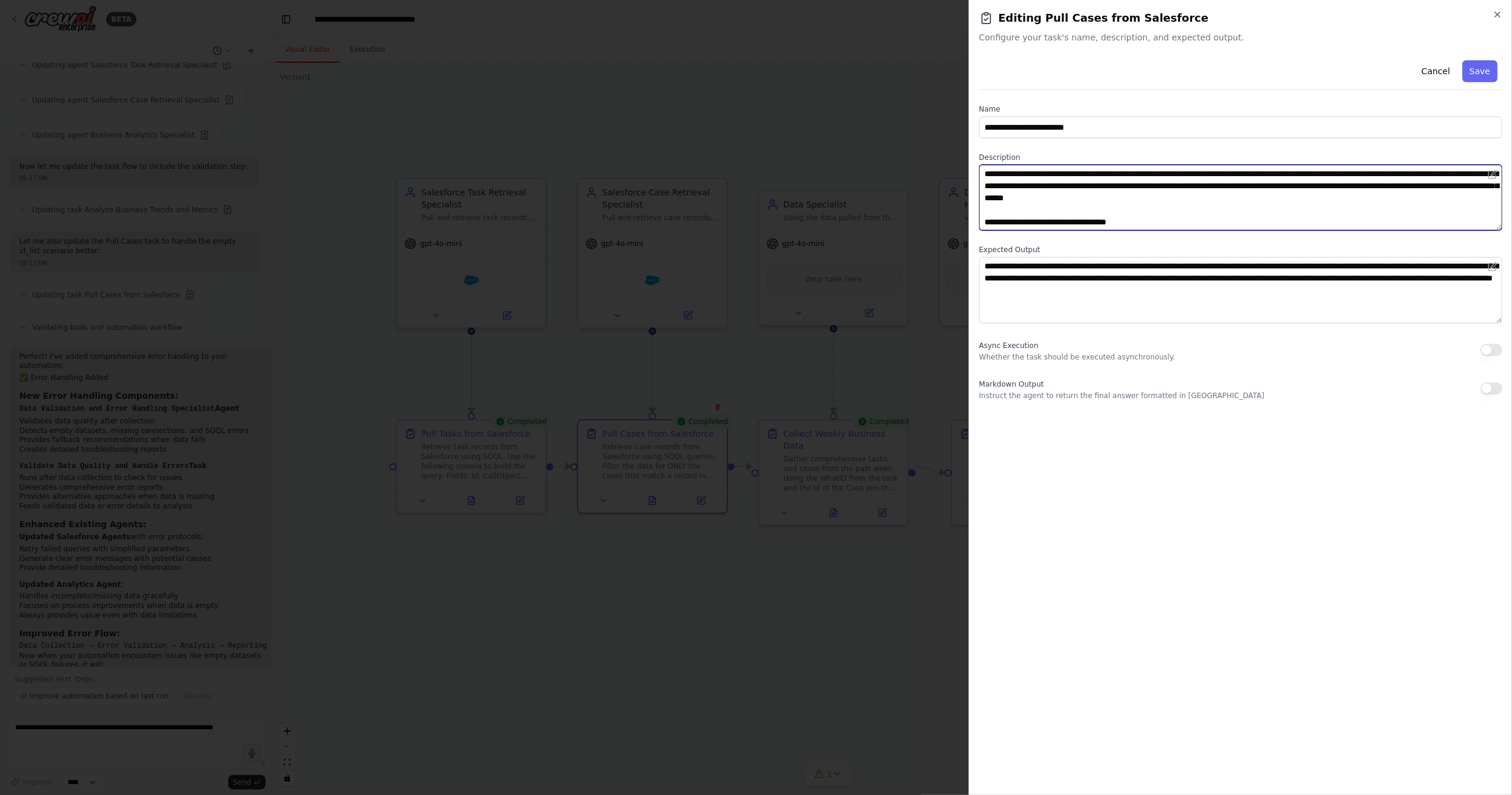
click at [1158, 212] on textarea "**********" at bounding box center [1240, 197] width 523 height 66
click at [1167, 213] on textarea "**********" at bounding box center [1240, 197] width 523 height 66
click at [1055, 187] on textarea "**********" at bounding box center [1240, 197] width 523 height 66
click at [1231, 199] on textarea "**********" at bounding box center [1240, 197] width 523 height 66
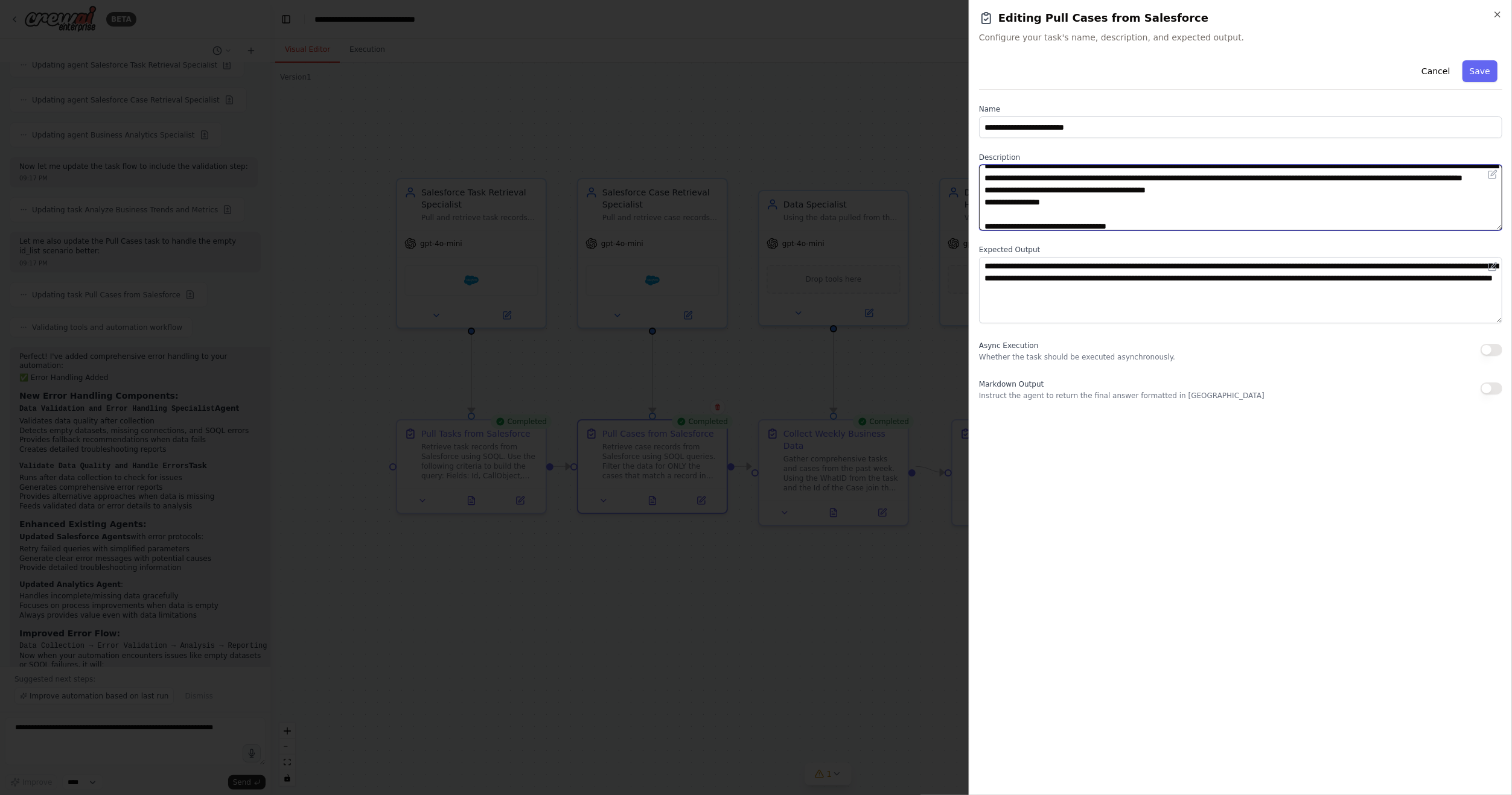
scroll to position [0, 0]
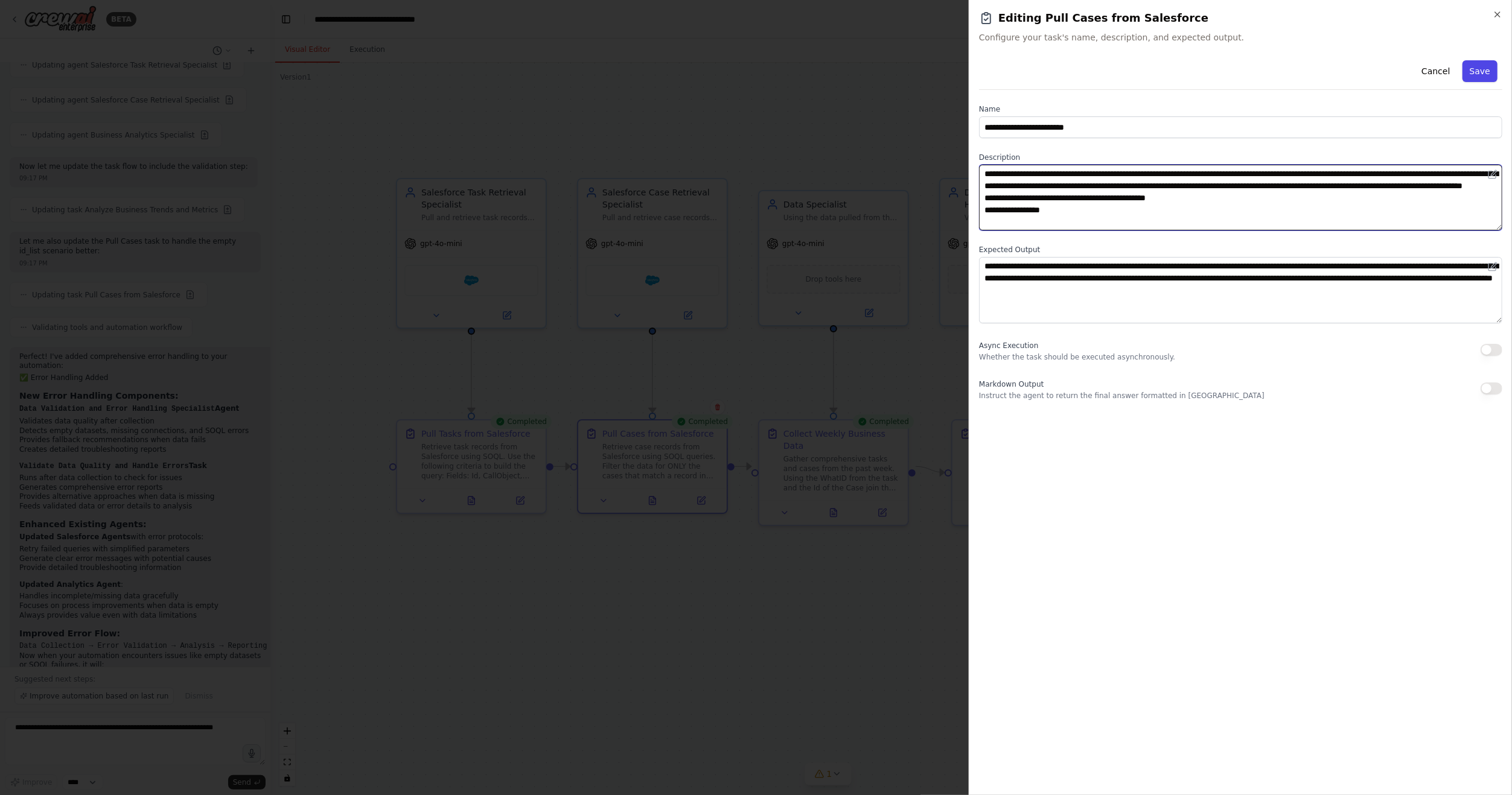
type textarea "**********"
click at [1489, 66] on button "Save" at bounding box center [1480, 71] width 35 height 22
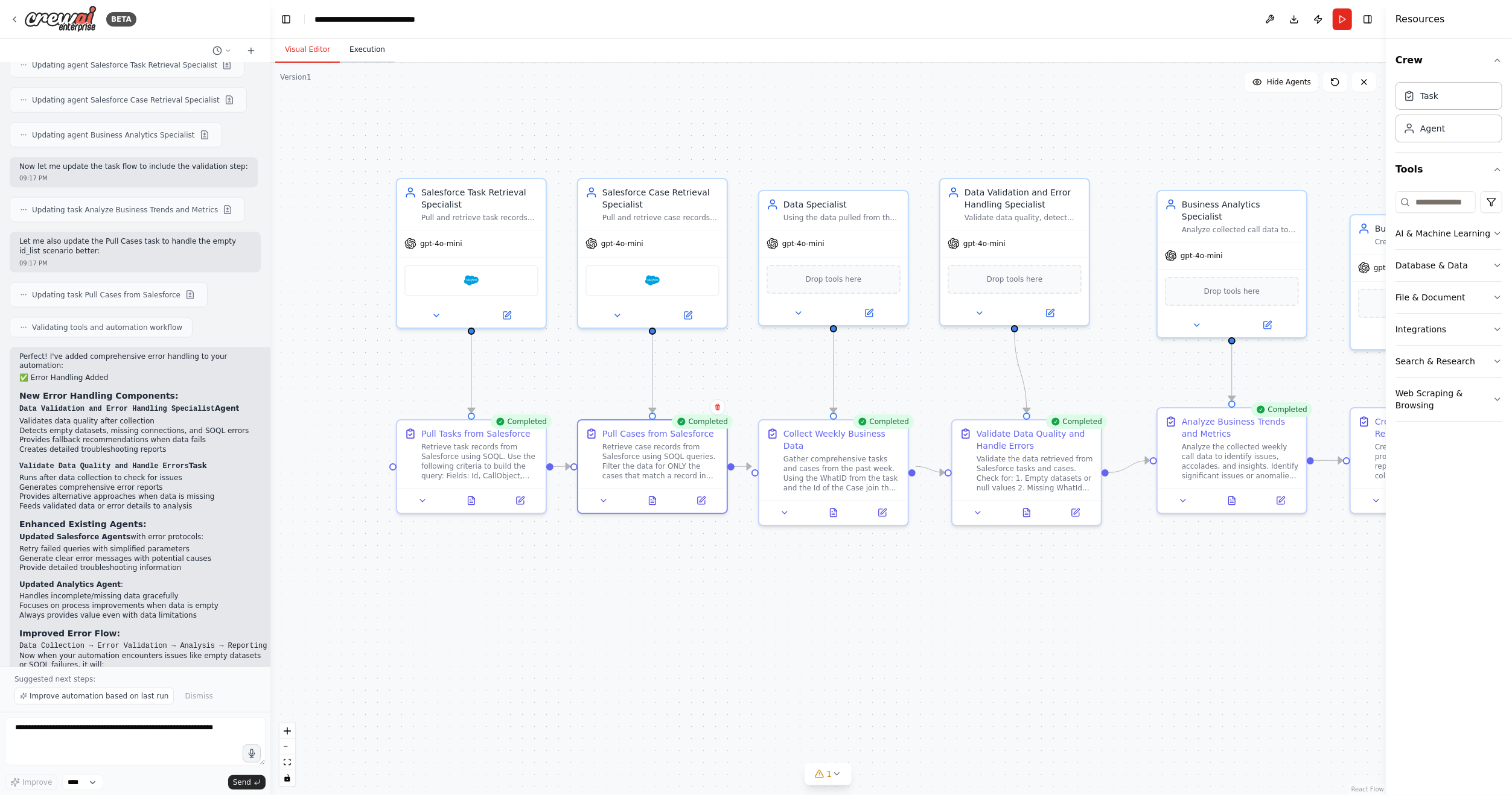
click at [363, 57] on button "Execution" at bounding box center [367, 50] width 55 height 25
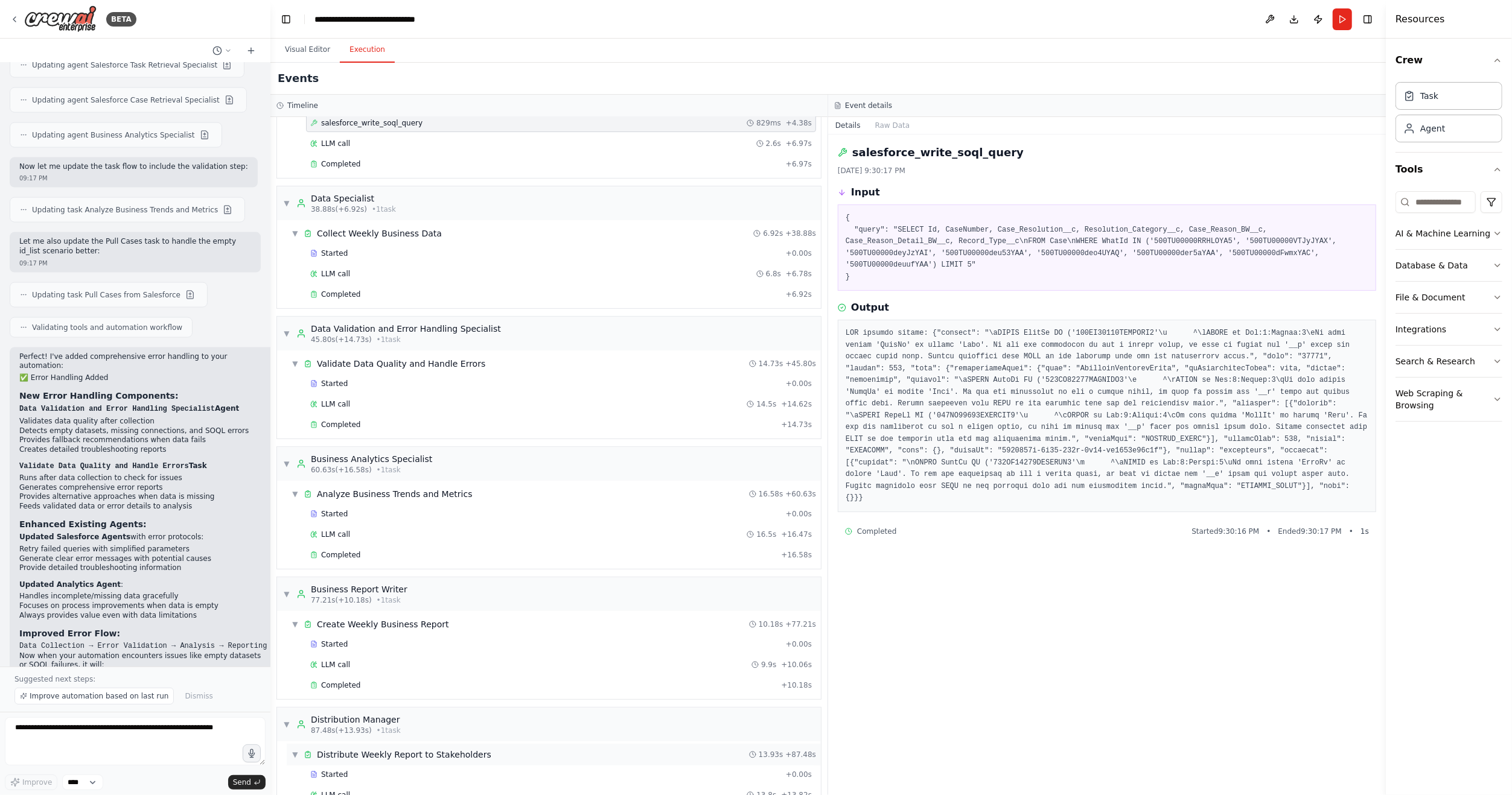
scroll to position [315, 0]
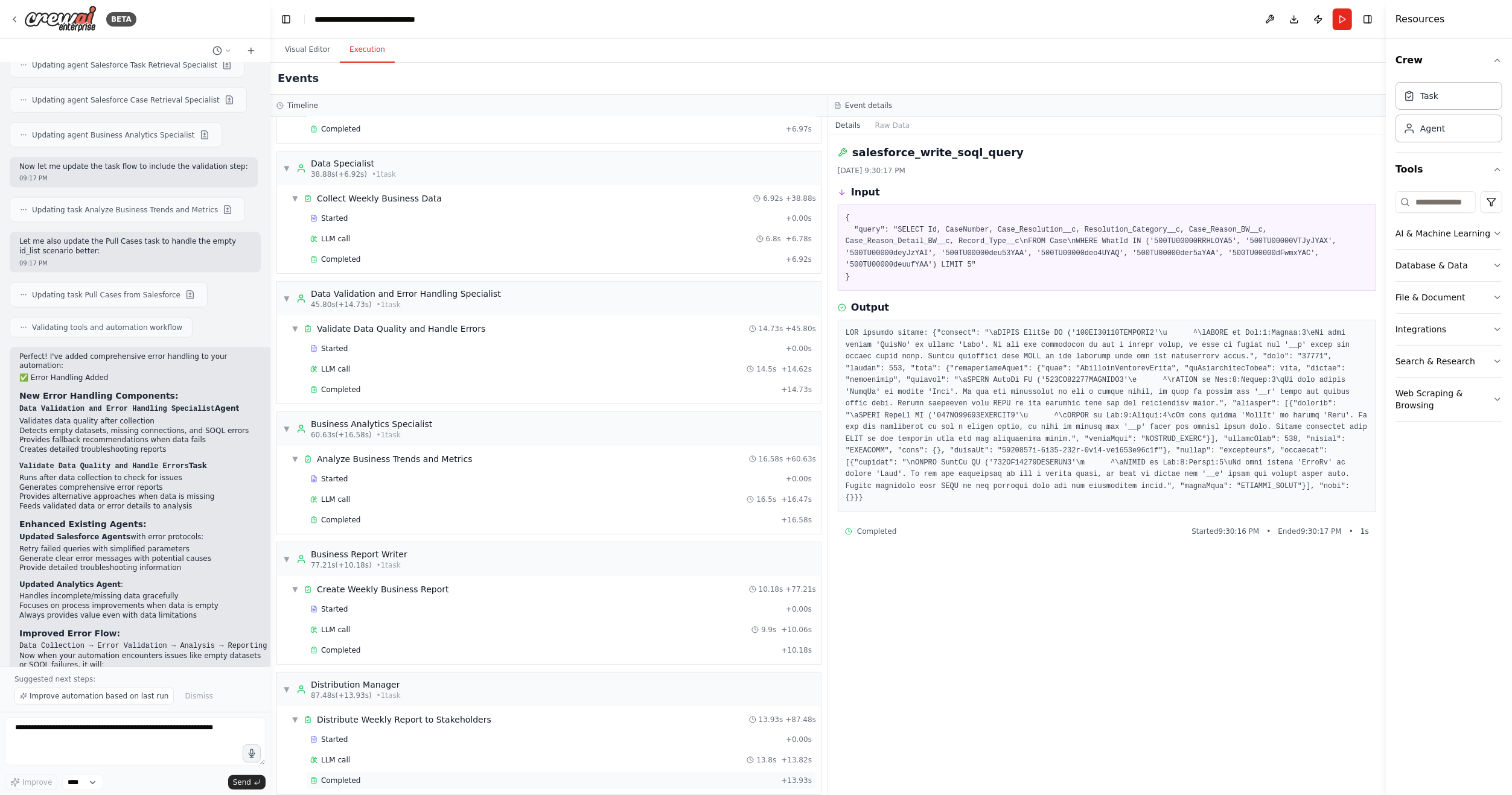
click at [391, 776] on div "Completed" at bounding box center [543, 781] width 466 height 10
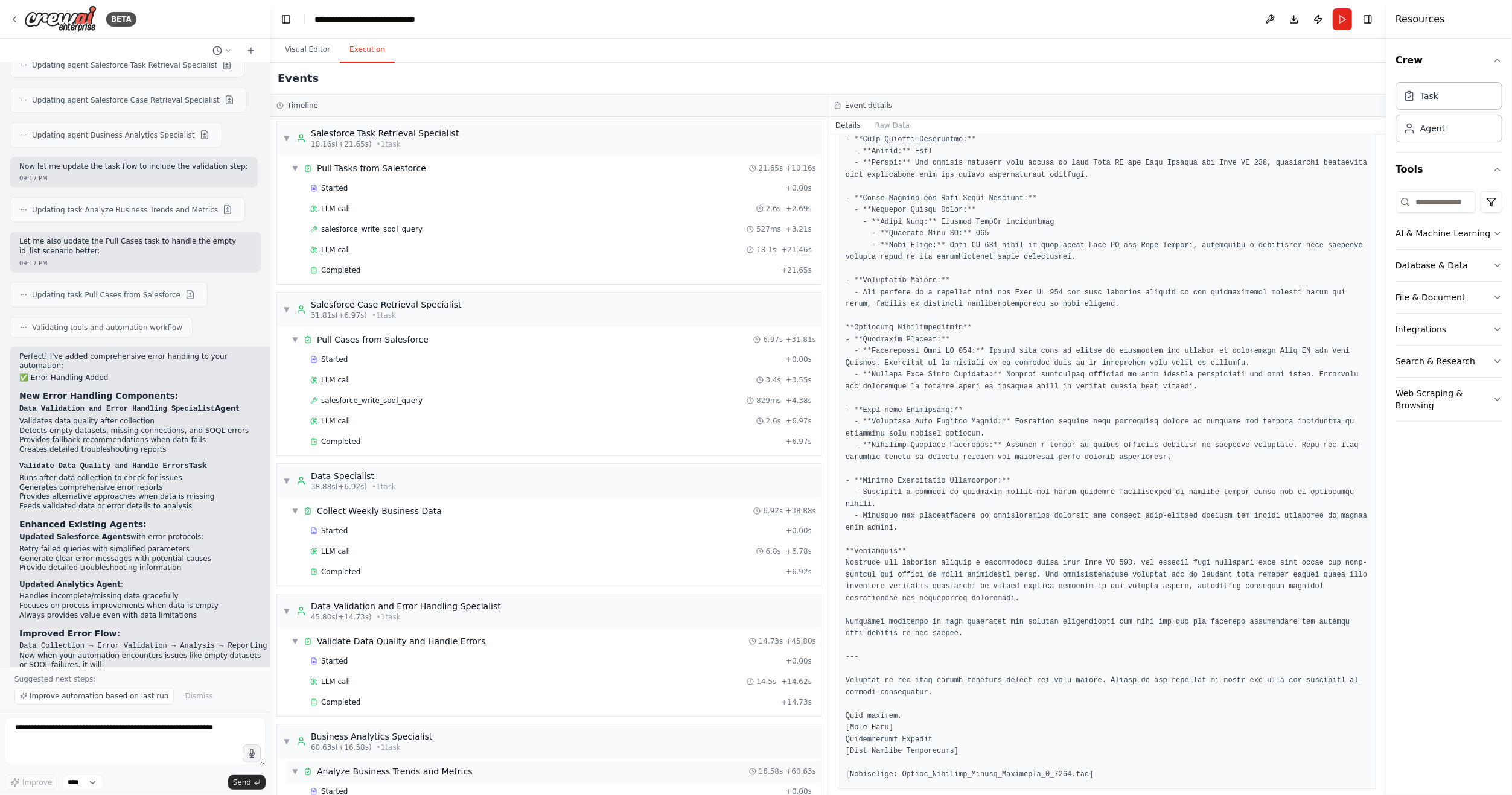
scroll to position [0, 0]
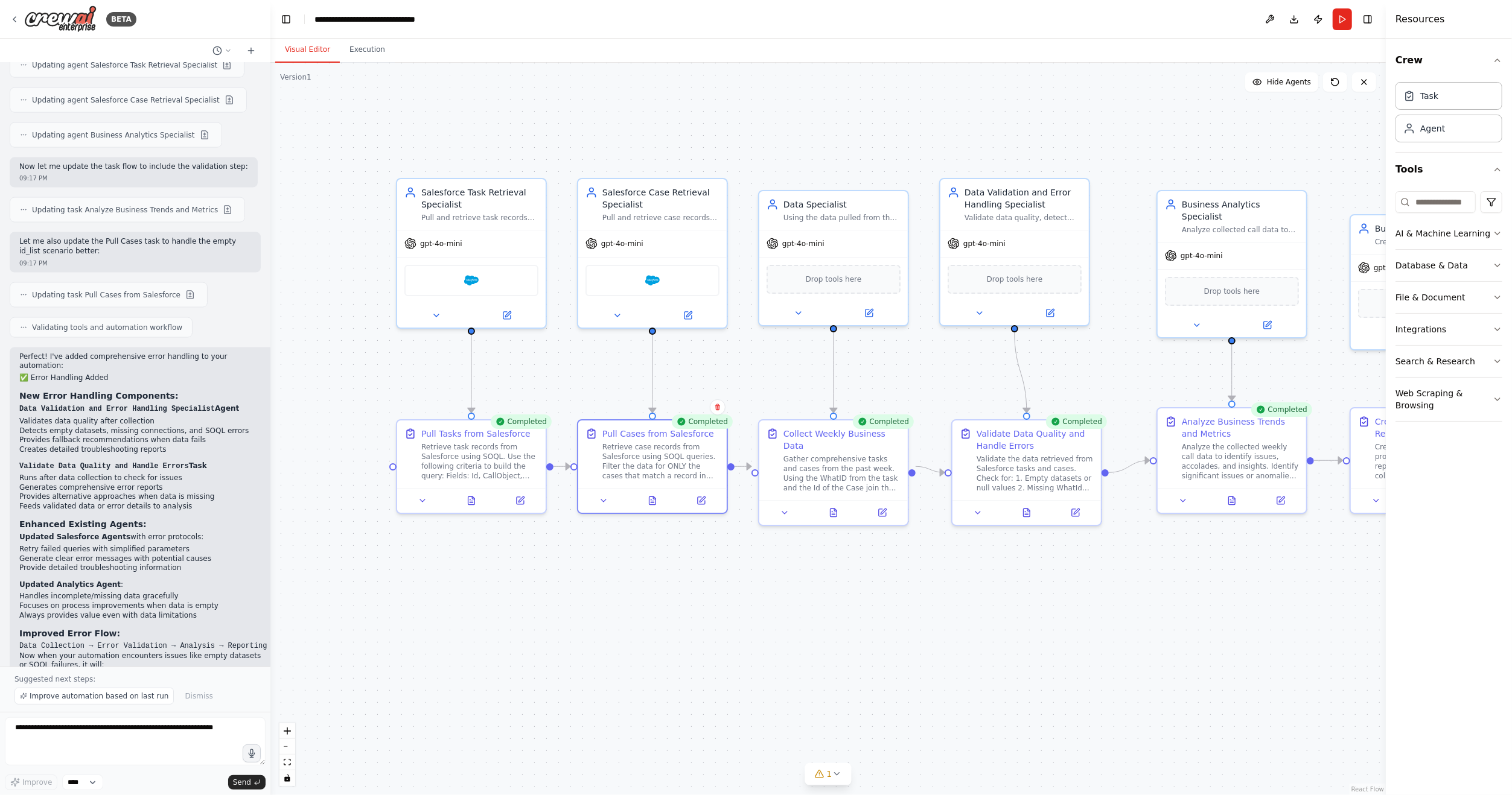
click at [306, 49] on button "Visual Editor" at bounding box center [307, 50] width 64 height 25
click at [1346, 20] on button "Run" at bounding box center [1343, 19] width 20 height 22
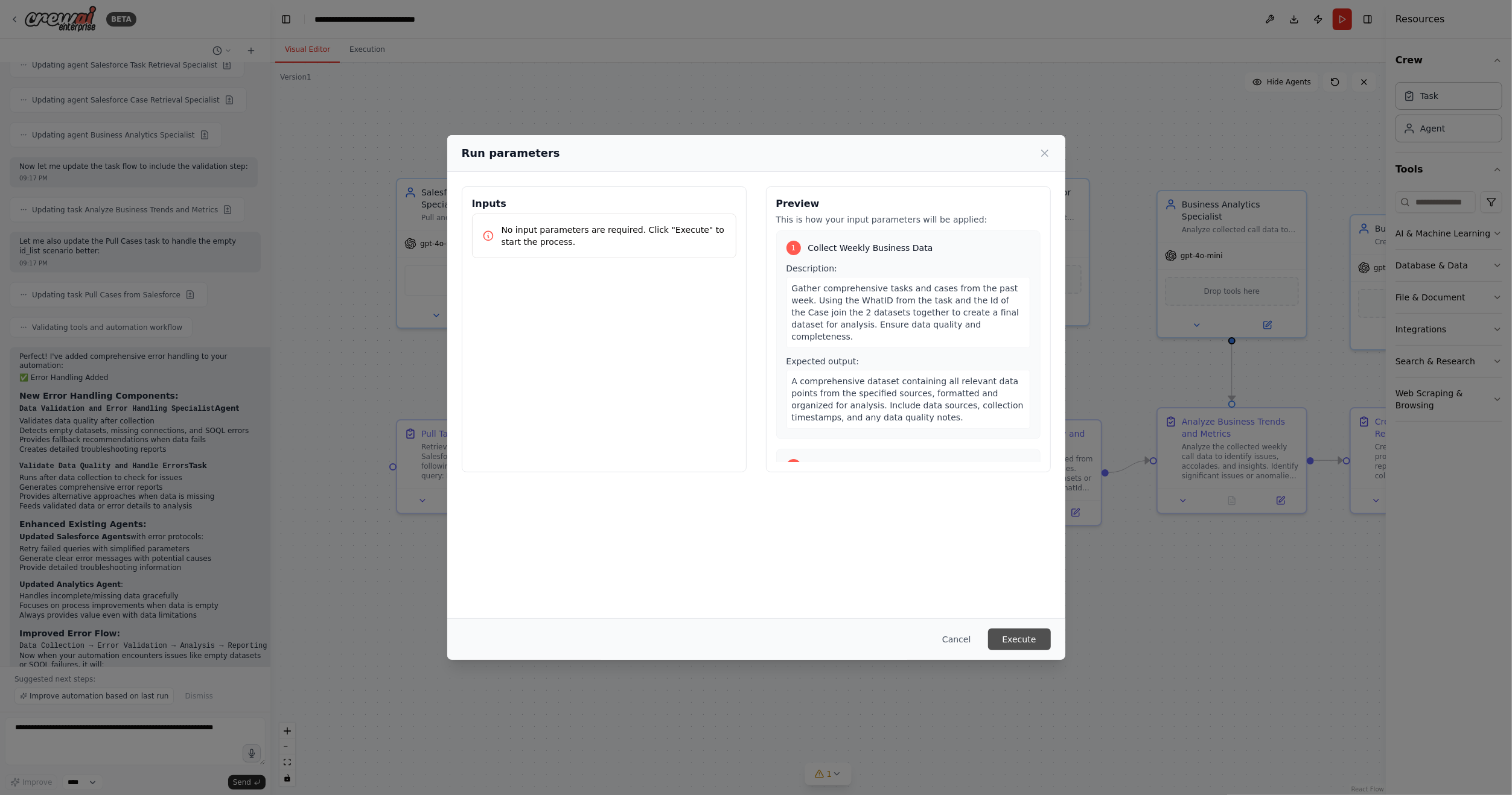
click at [1041, 638] on button "Execute" at bounding box center [1019, 639] width 63 height 22
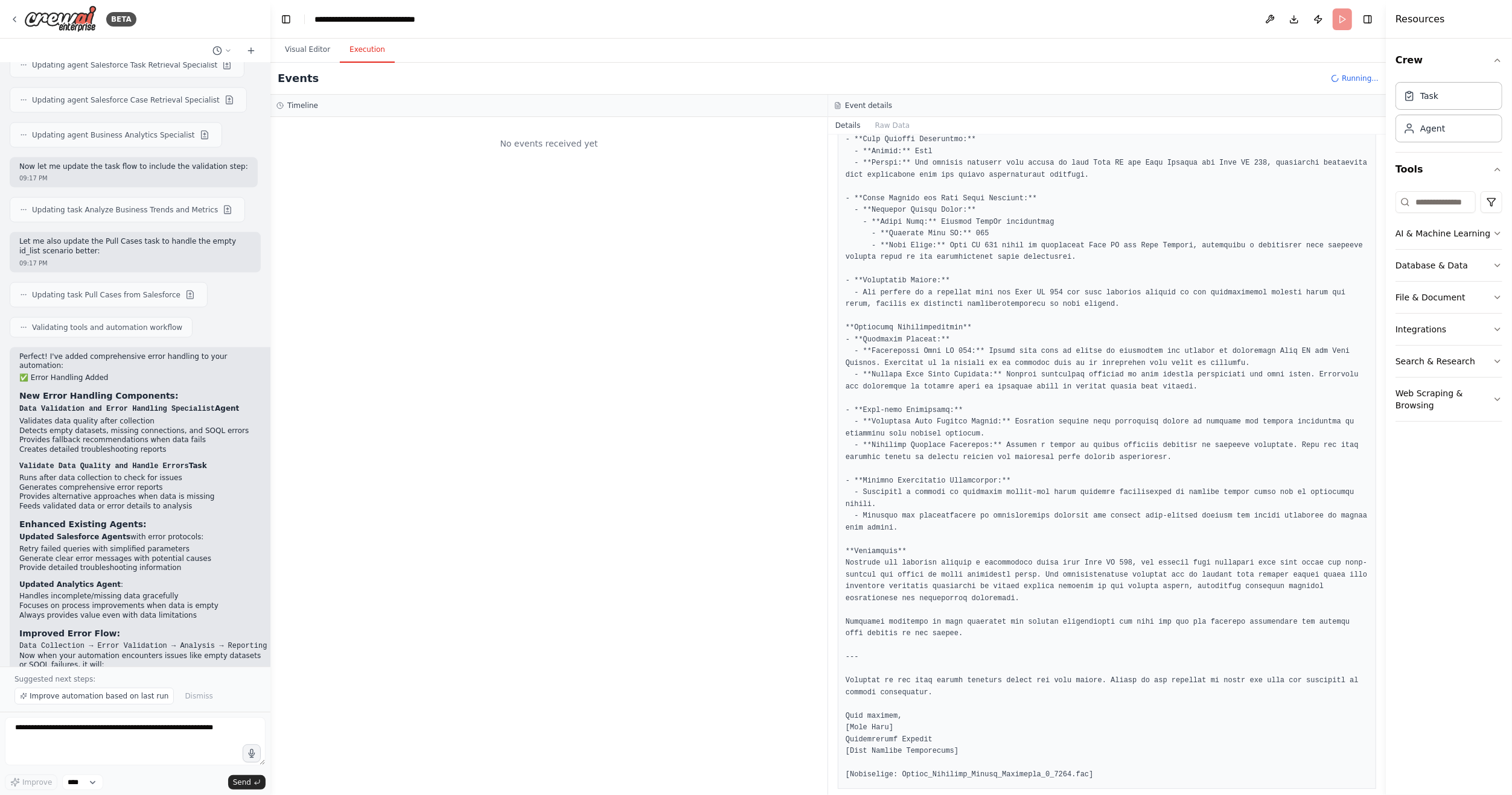
click at [370, 57] on button "Execution" at bounding box center [367, 50] width 55 height 25
click at [342, 192] on span "Started" at bounding box center [335, 191] width 27 height 10
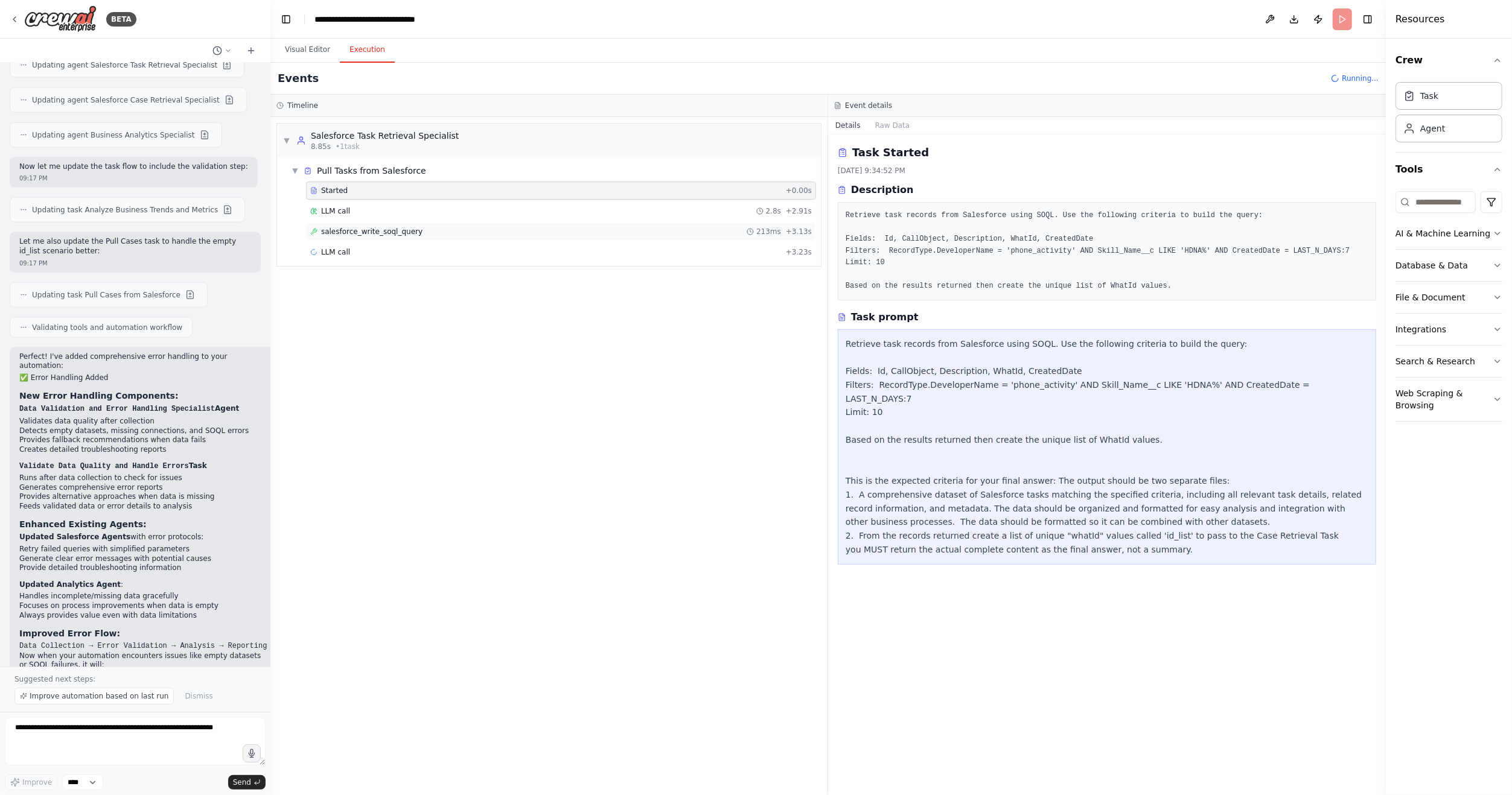
click at [347, 234] on div "salesforce_write_soql_query 213ms + 3.13s" at bounding box center [561, 232] width 510 height 18
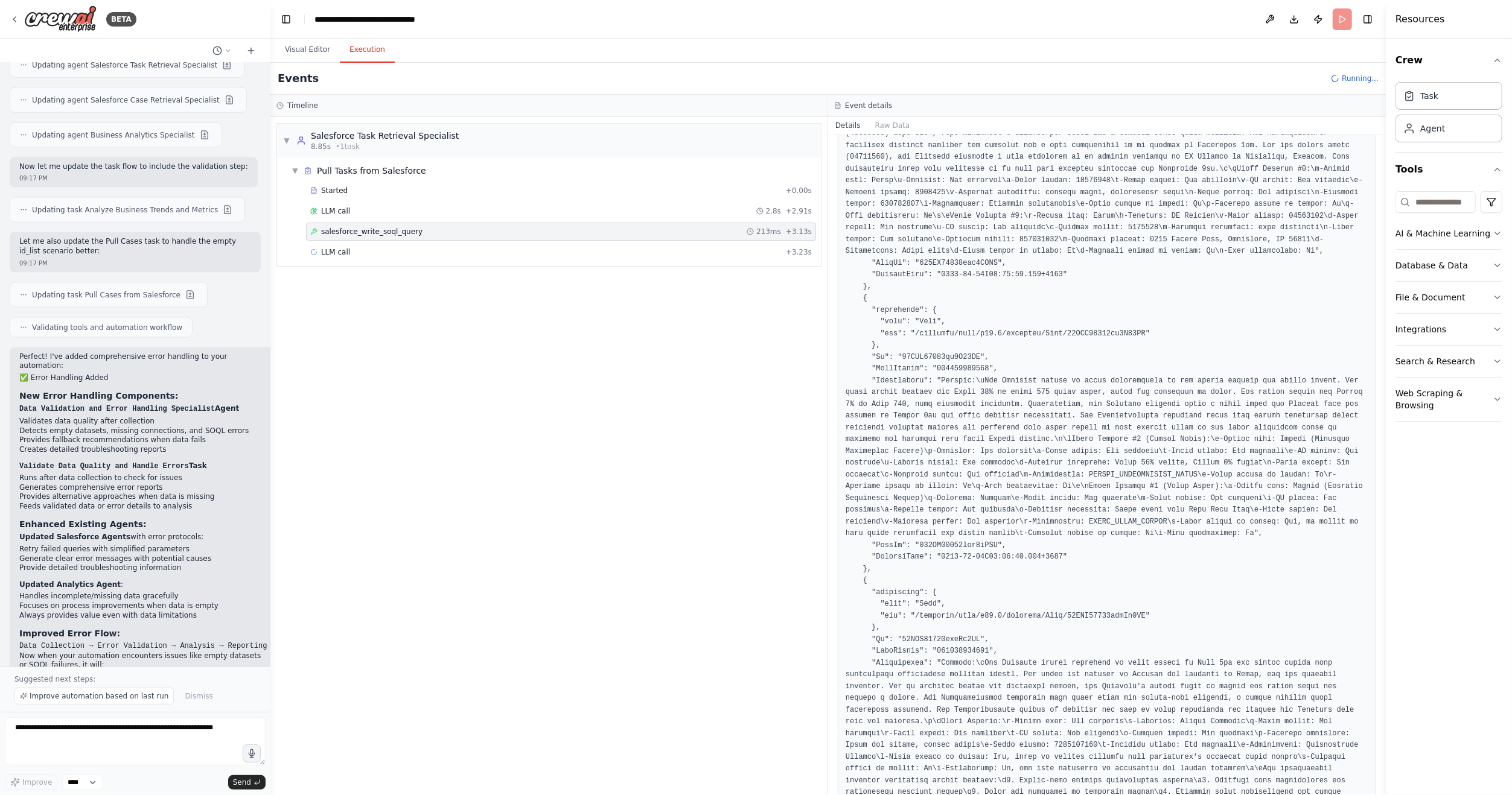
scroll to position [2161, 0]
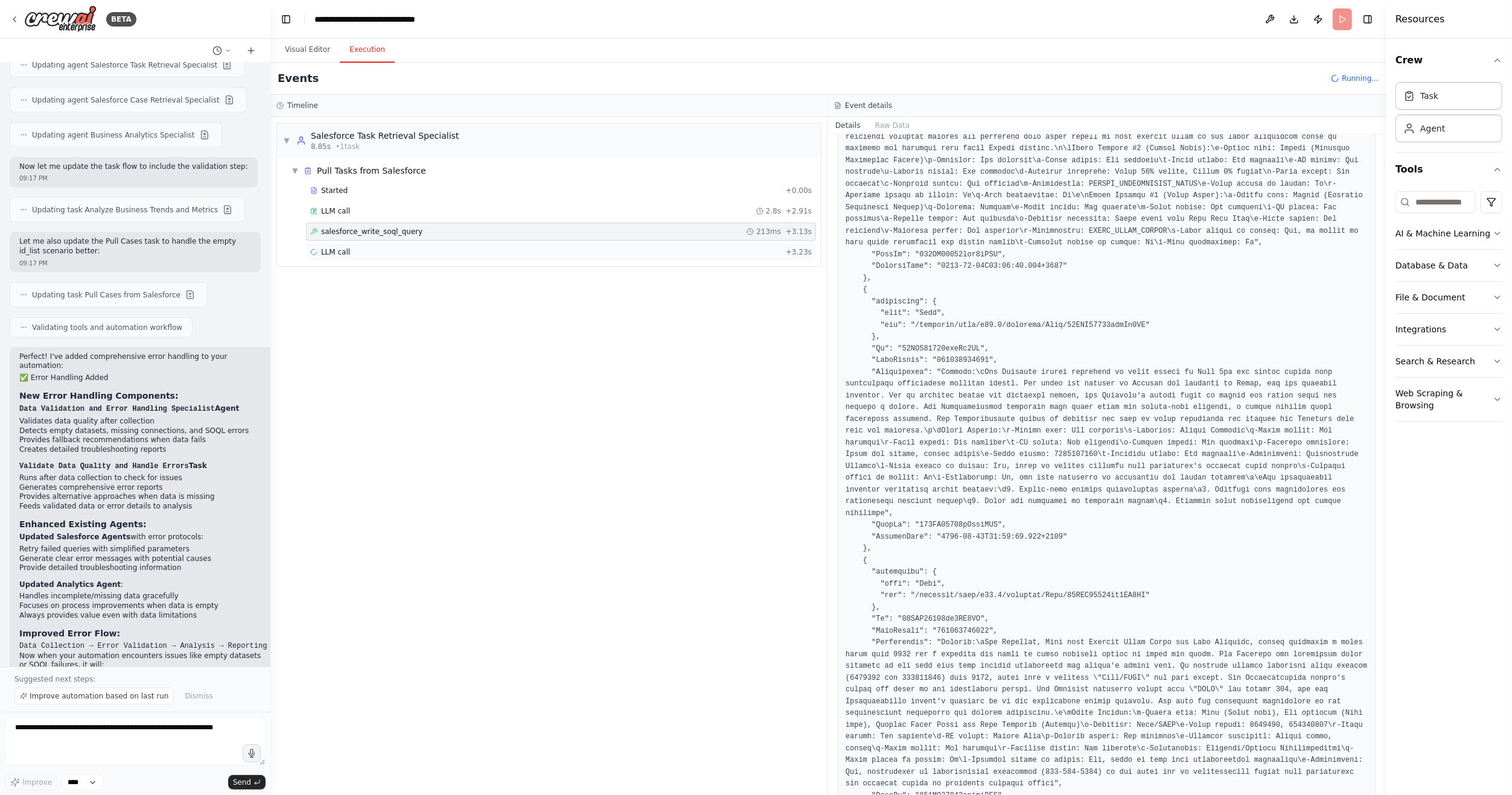
click at [374, 248] on div "LLM call + 3.23s" at bounding box center [561, 252] width 501 height 10
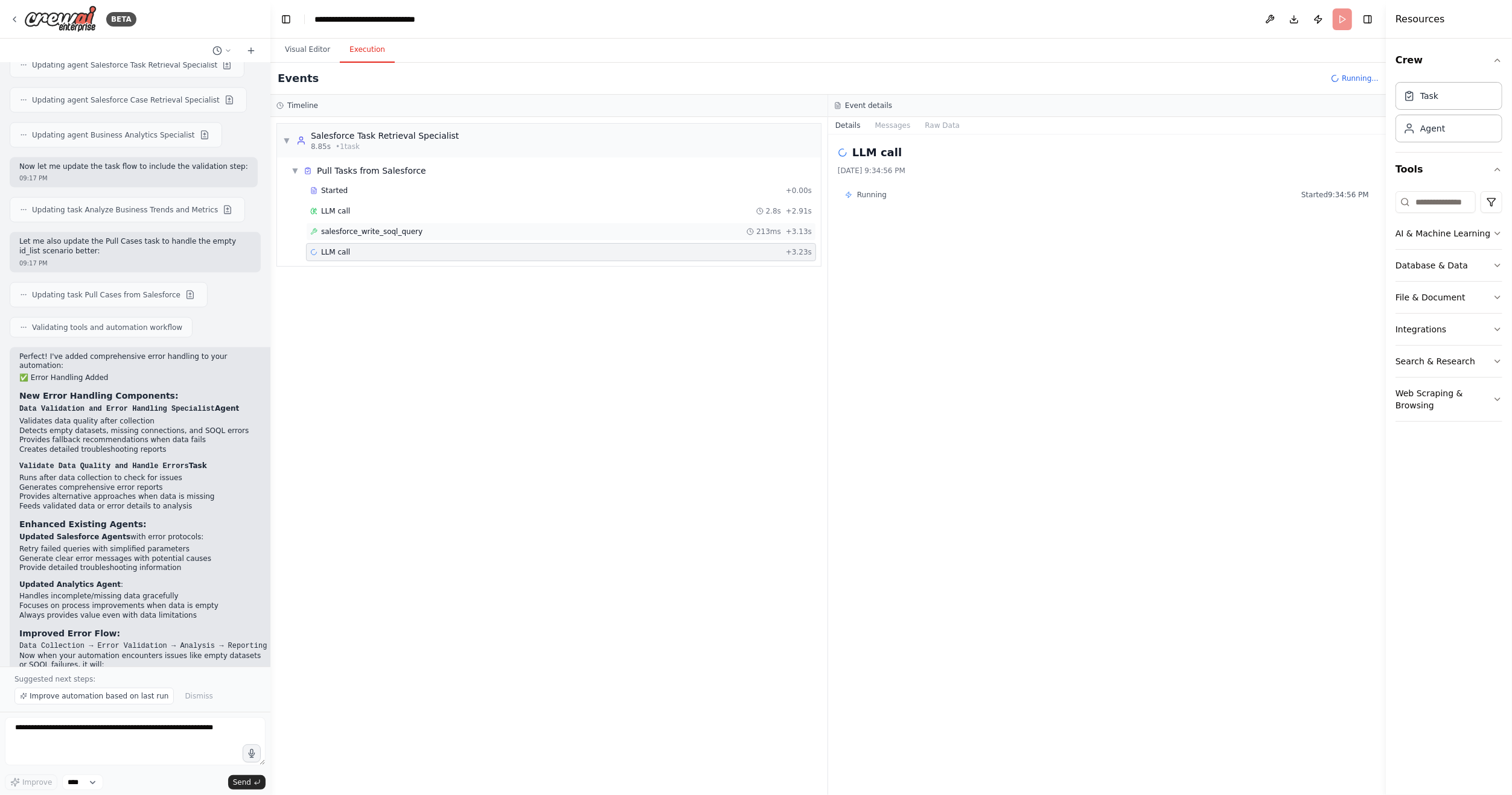
click at [357, 232] on span "salesforce_write_soql_query" at bounding box center [372, 232] width 102 height 10
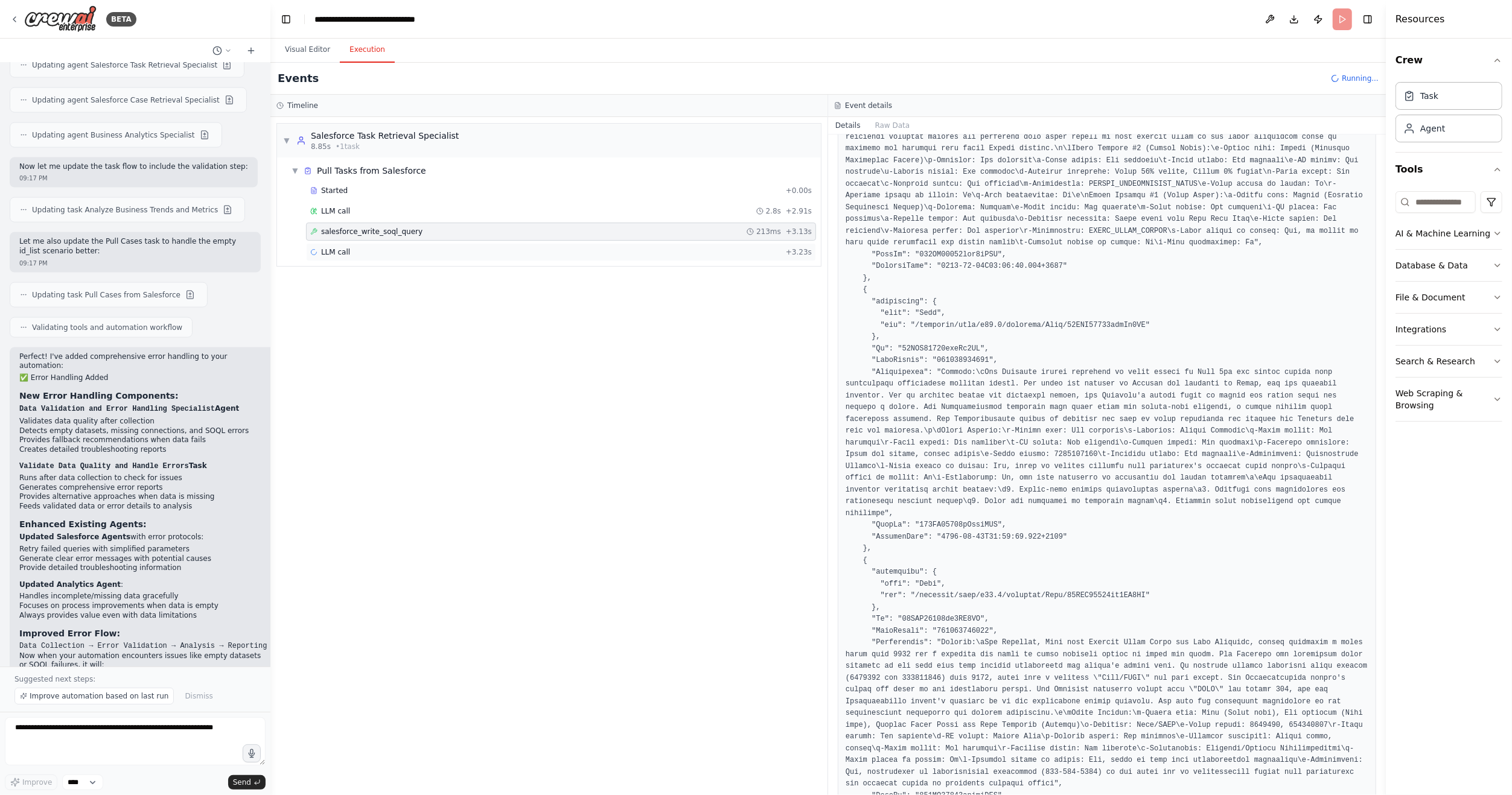
click at [356, 244] on div "LLM call + 3.23s" at bounding box center [561, 252] width 510 height 18
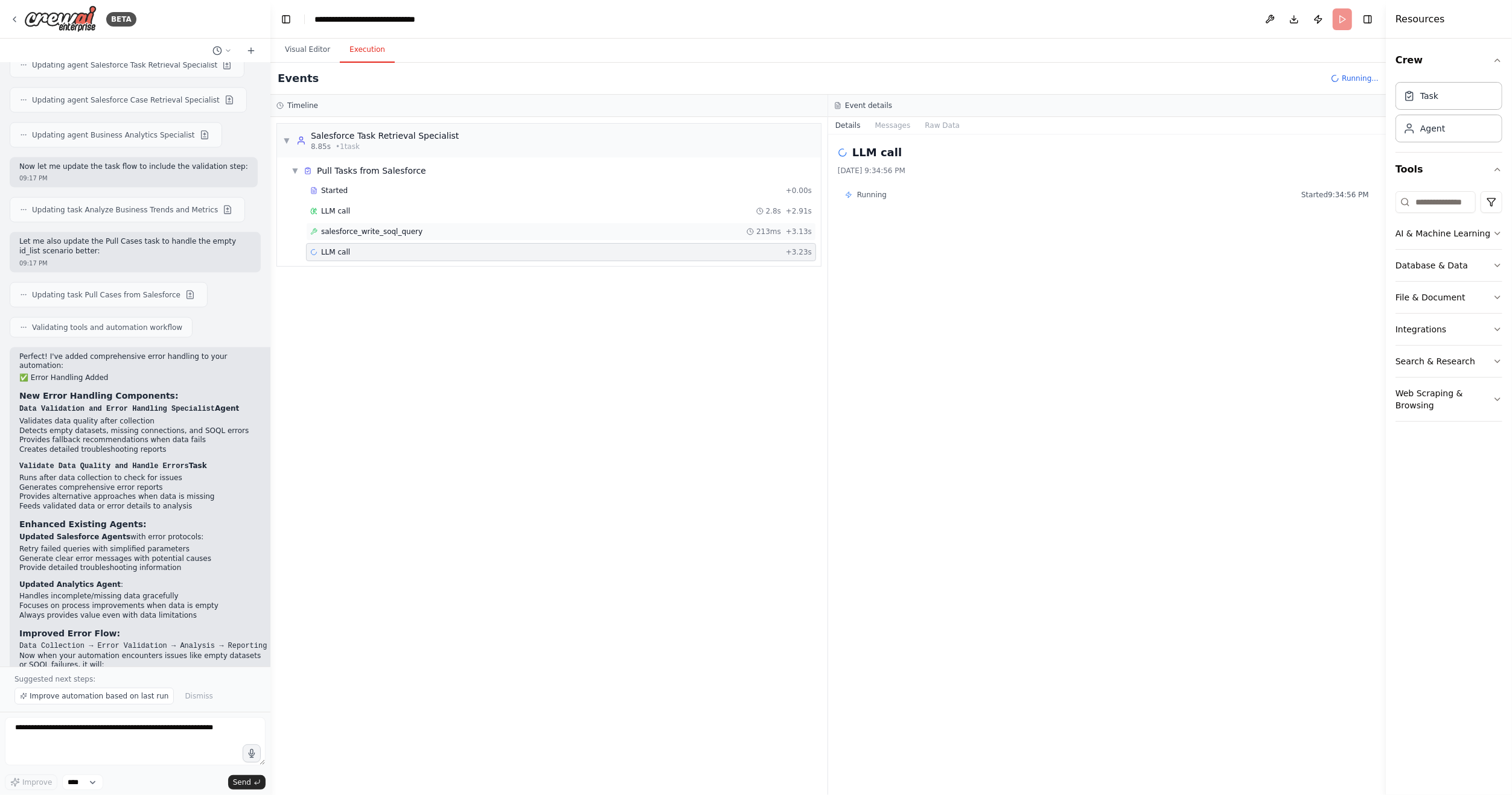
click at [350, 230] on span "salesforce_write_soql_query" at bounding box center [372, 232] width 102 height 10
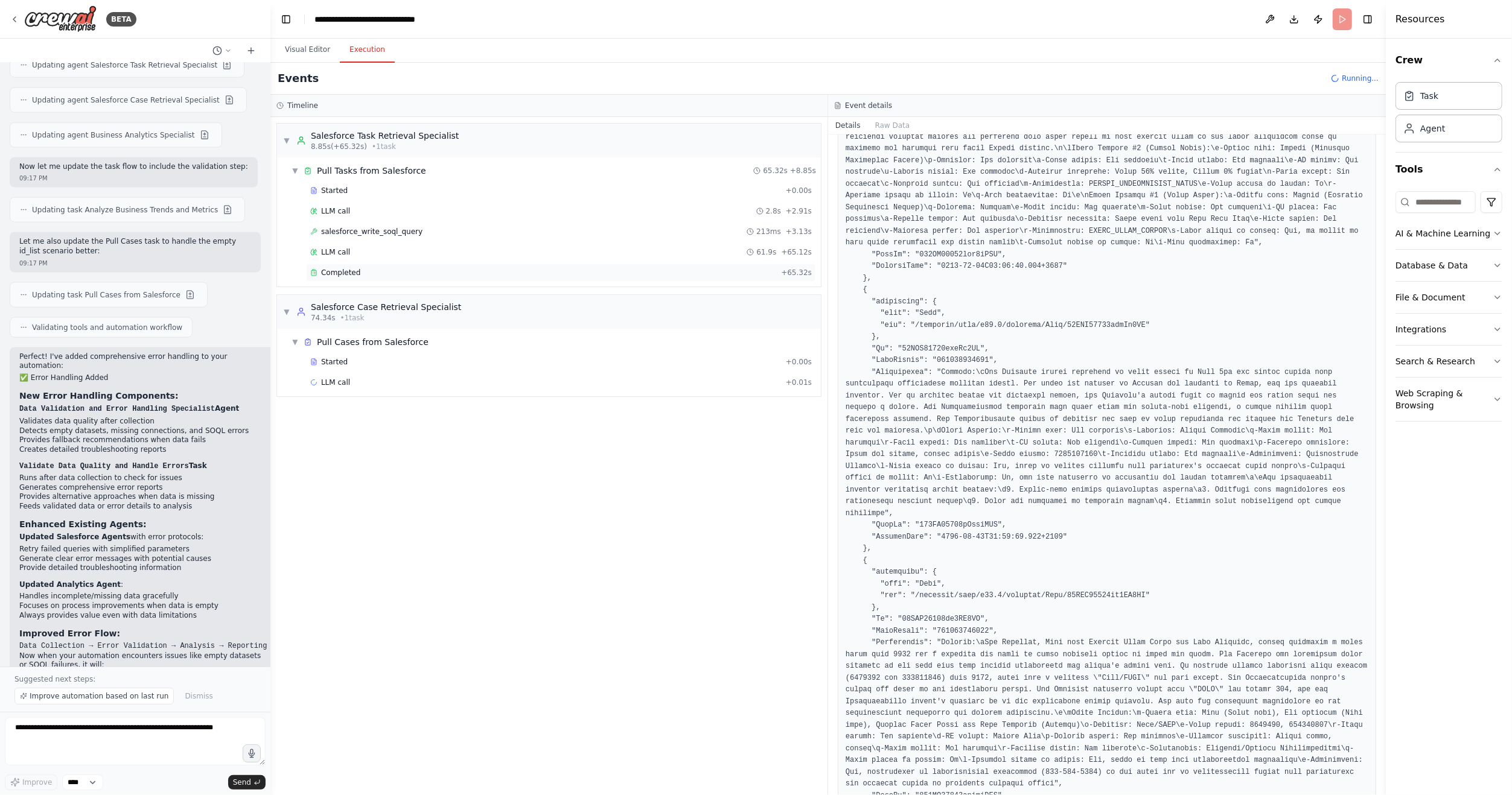
click at [374, 272] on div "Completed" at bounding box center [543, 273] width 466 height 10
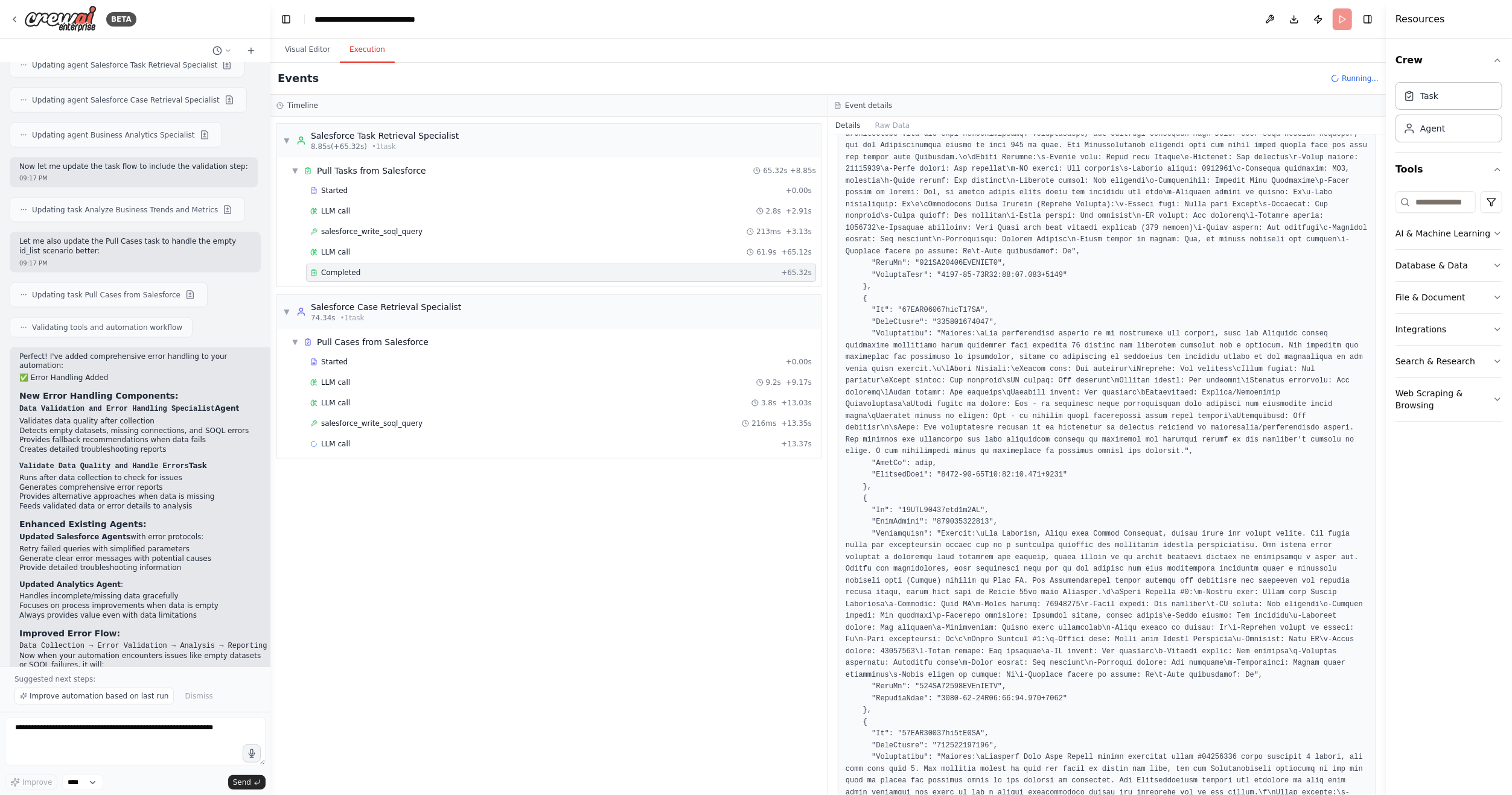
scroll to position [422, 0]
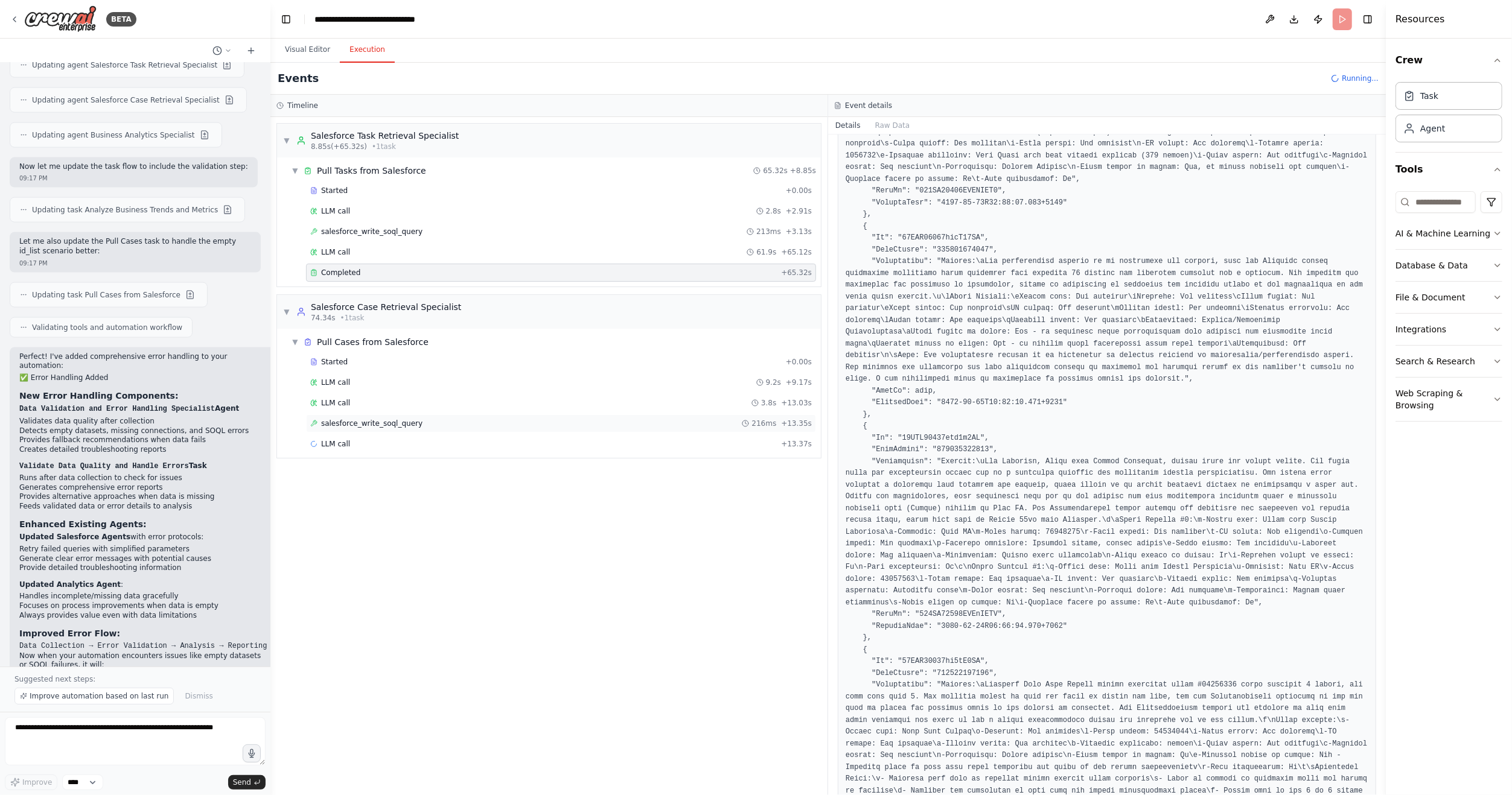
click at [346, 421] on span "salesforce_write_soql_query" at bounding box center [372, 423] width 102 height 10
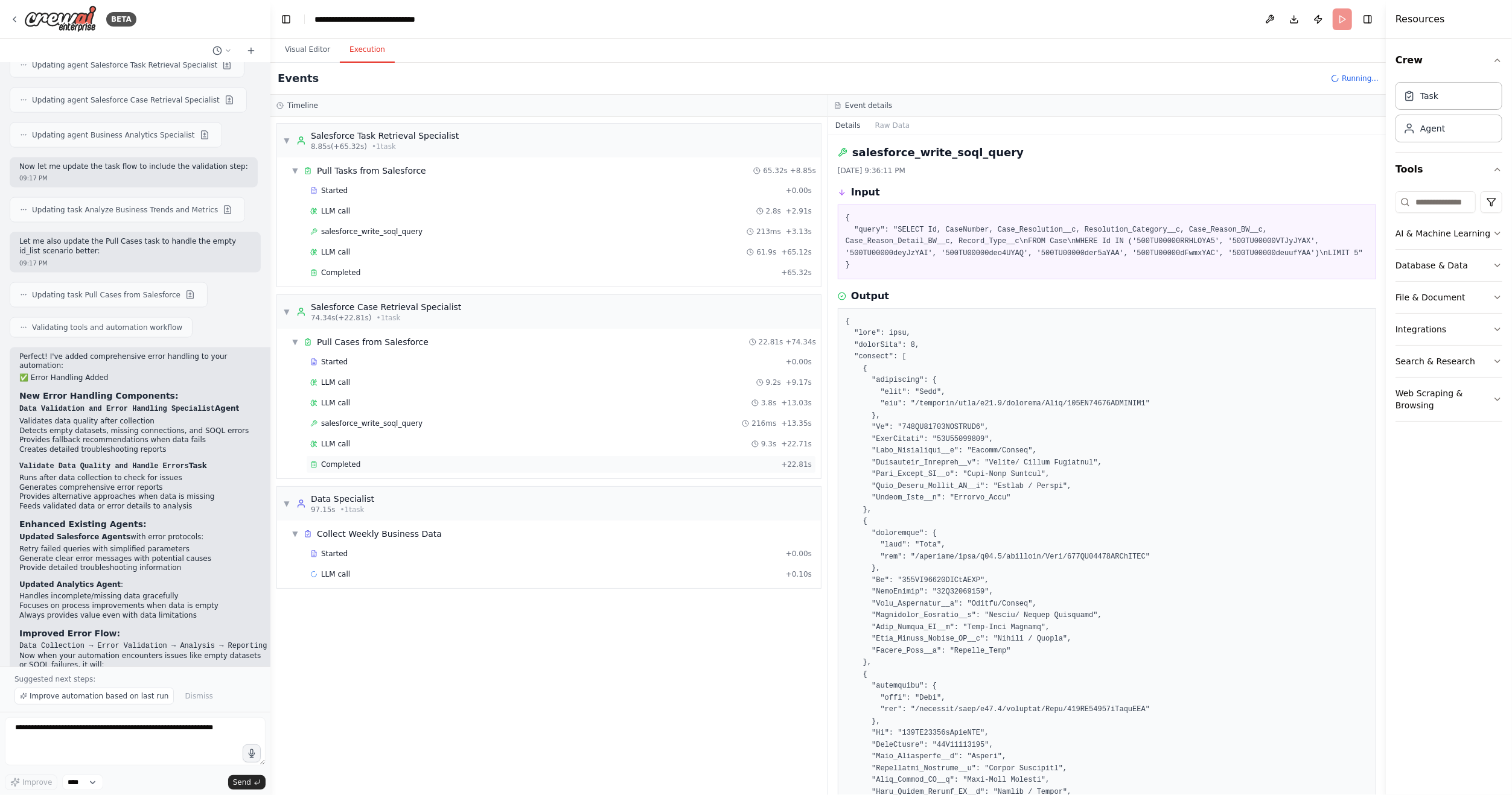
click at [348, 460] on span "Completed" at bounding box center [341, 465] width 39 height 10
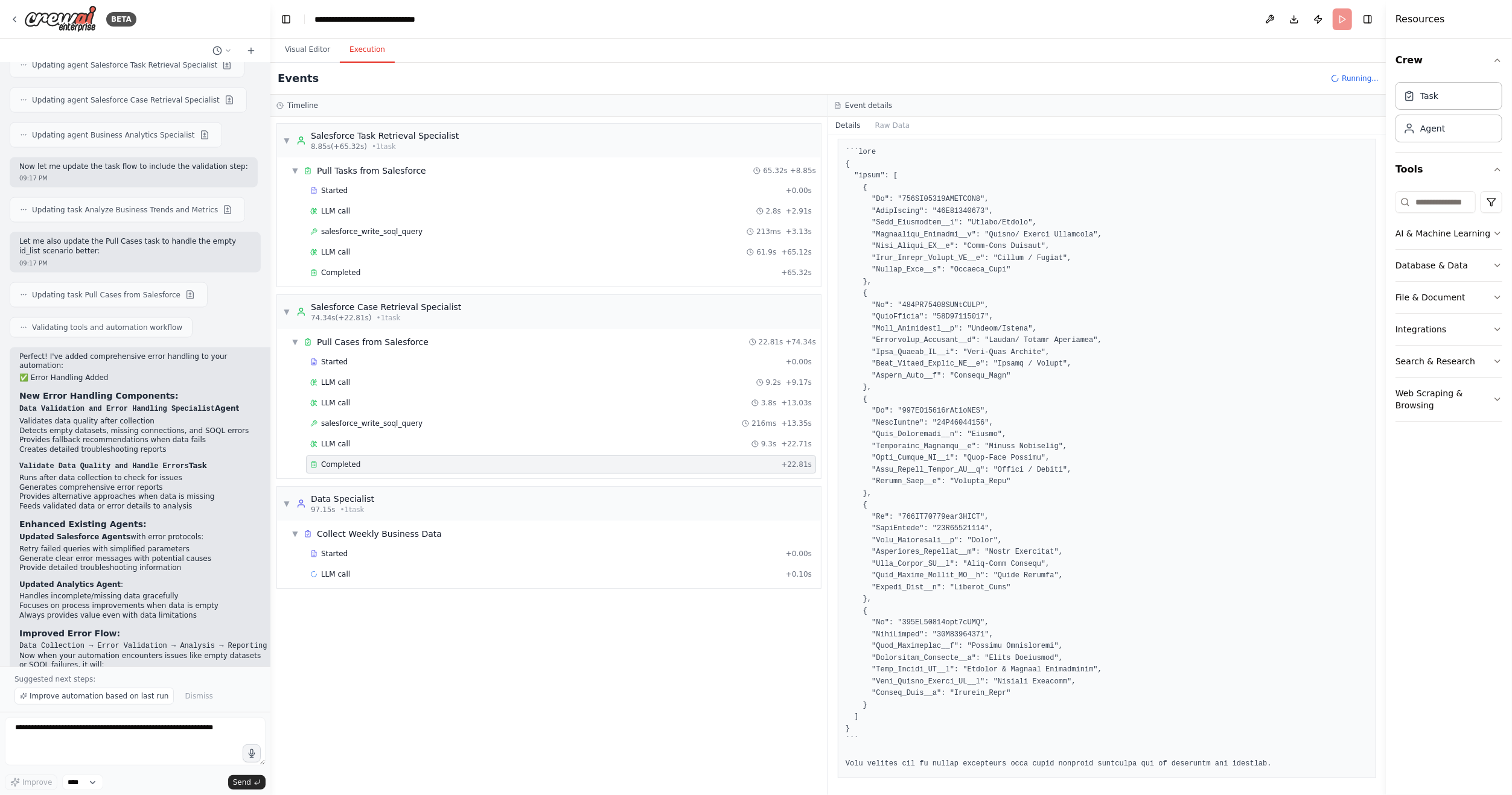
scroll to position [274, 0]
click at [363, 590] on div "Completed" at bounding box center [543, 595] width 466 height 10
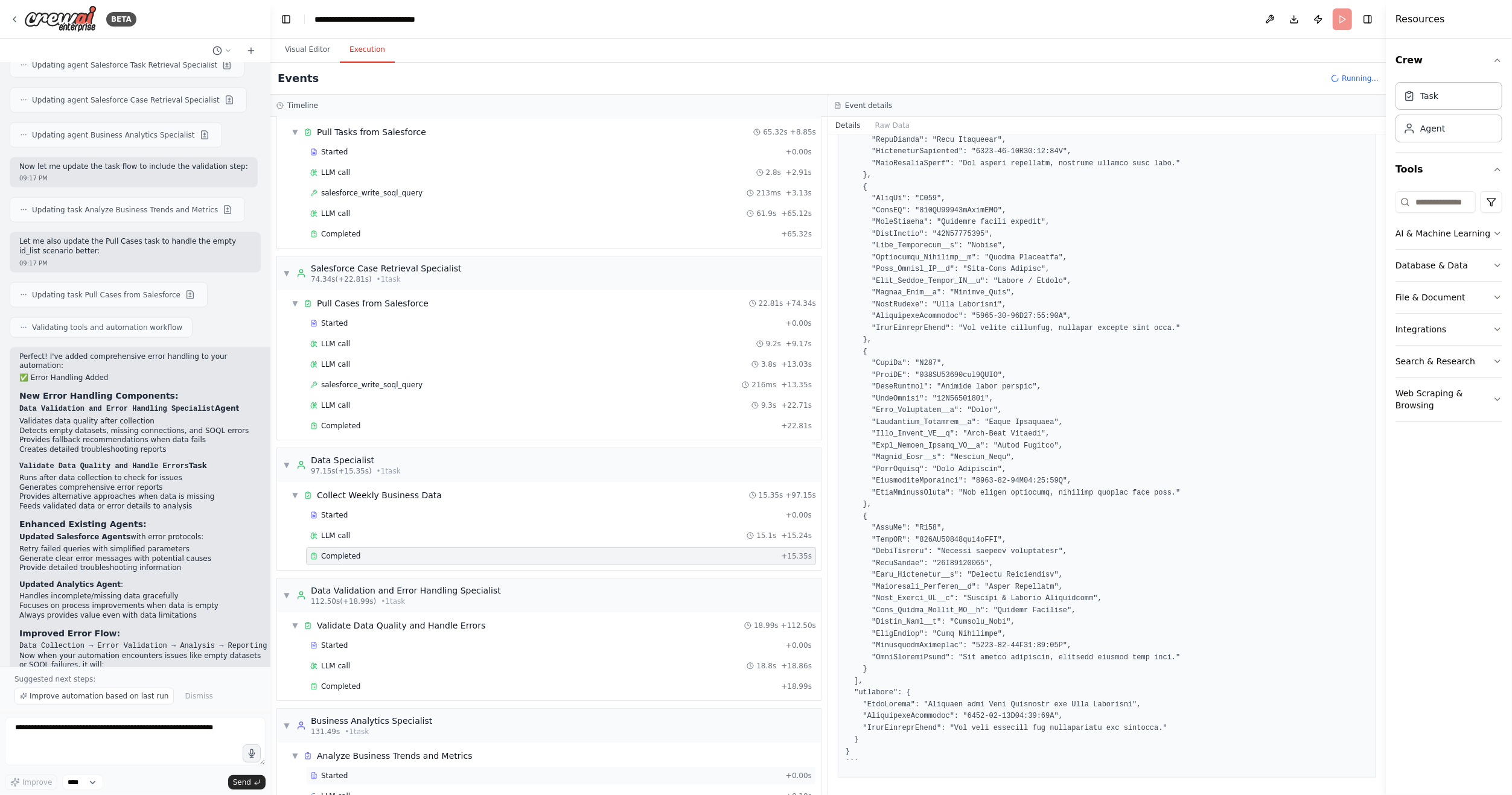
scroll to position [57, 0]
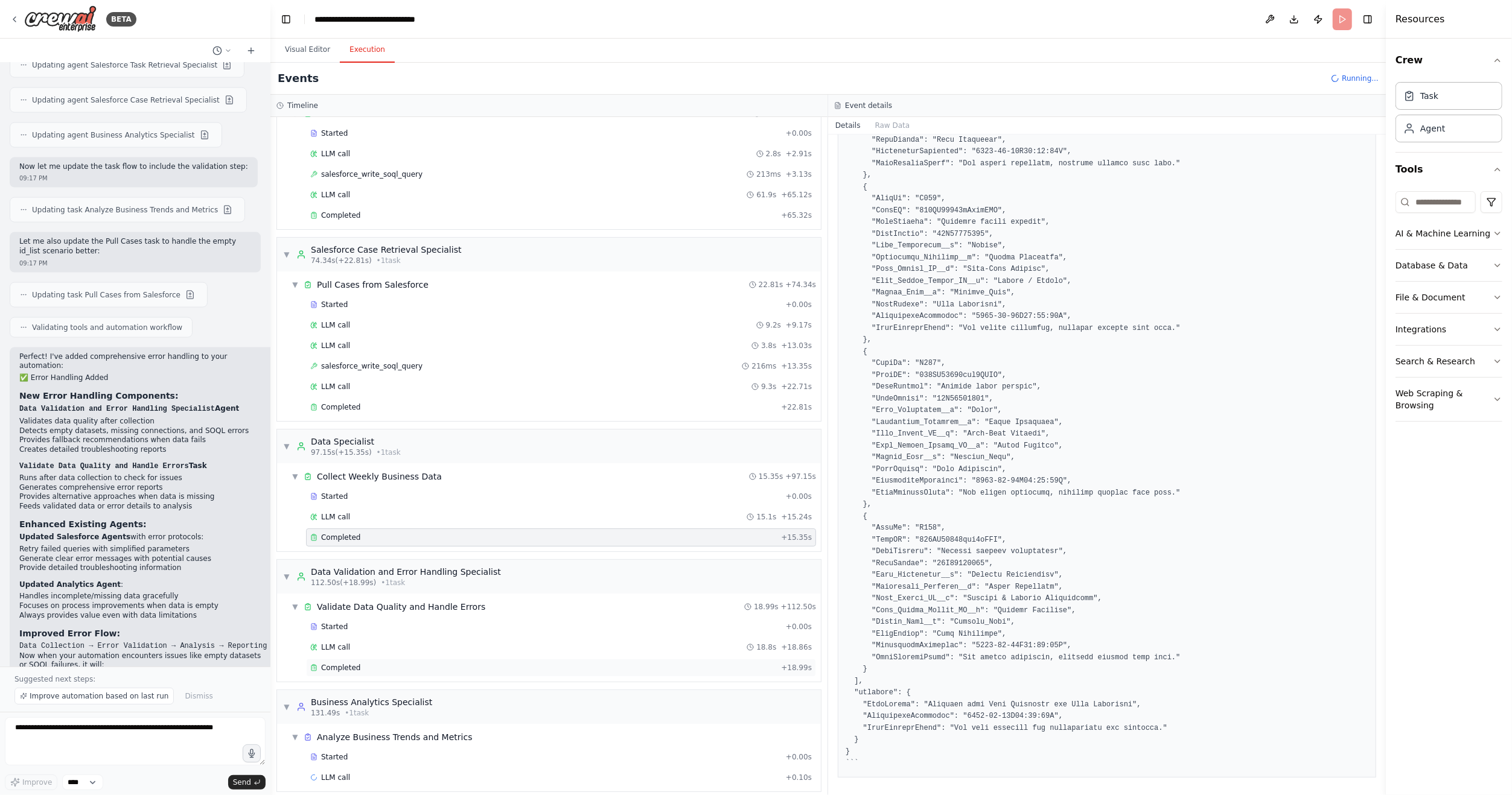
click at [358, 663] on div "Completed" at bounding box center [543, 668] width 466 height 10
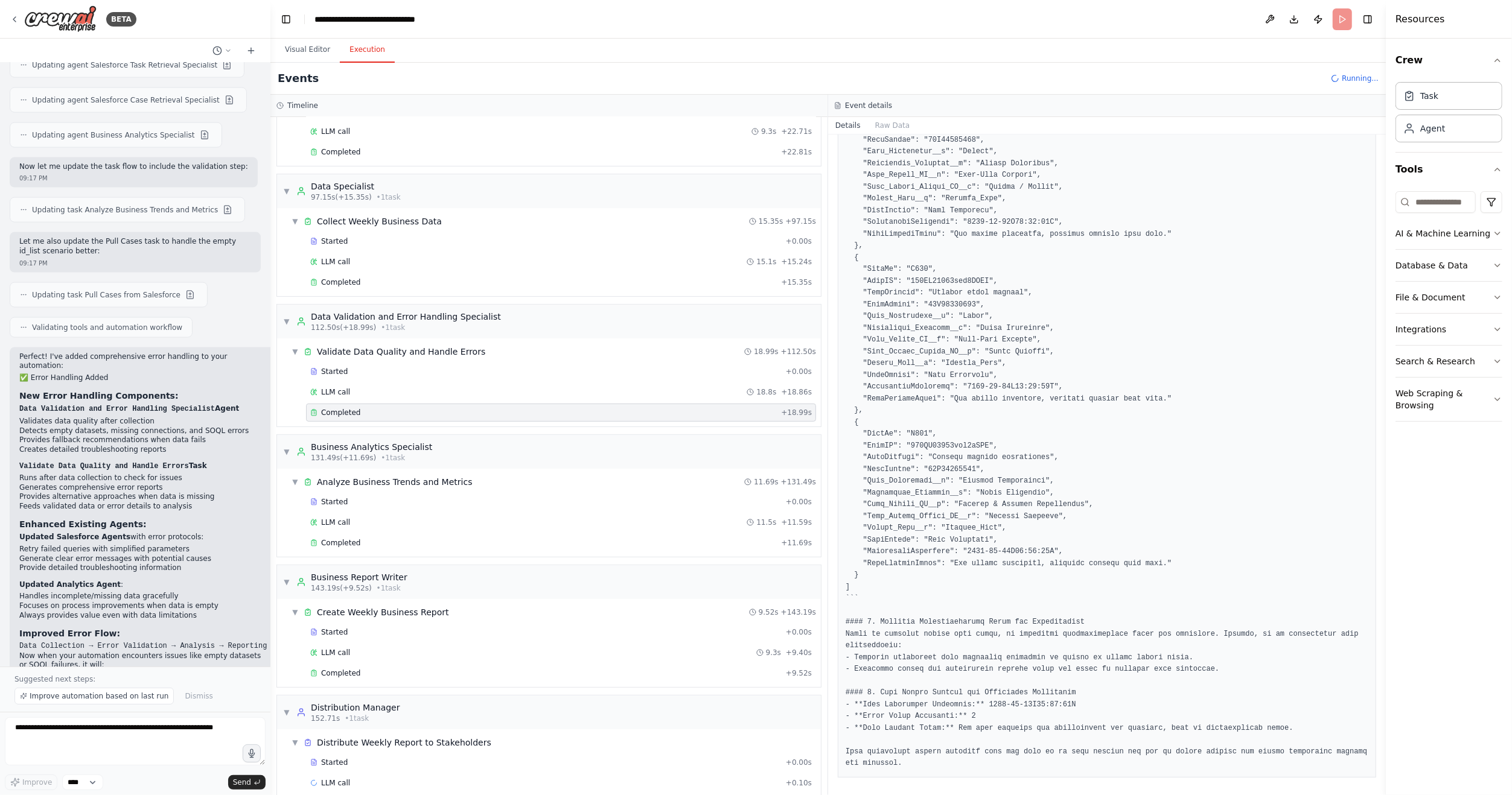
scroll to position [315, 0]
click at [374, 664] on div "Completed + 9.52s" at bounding box center [561, 671] width 510 height 18
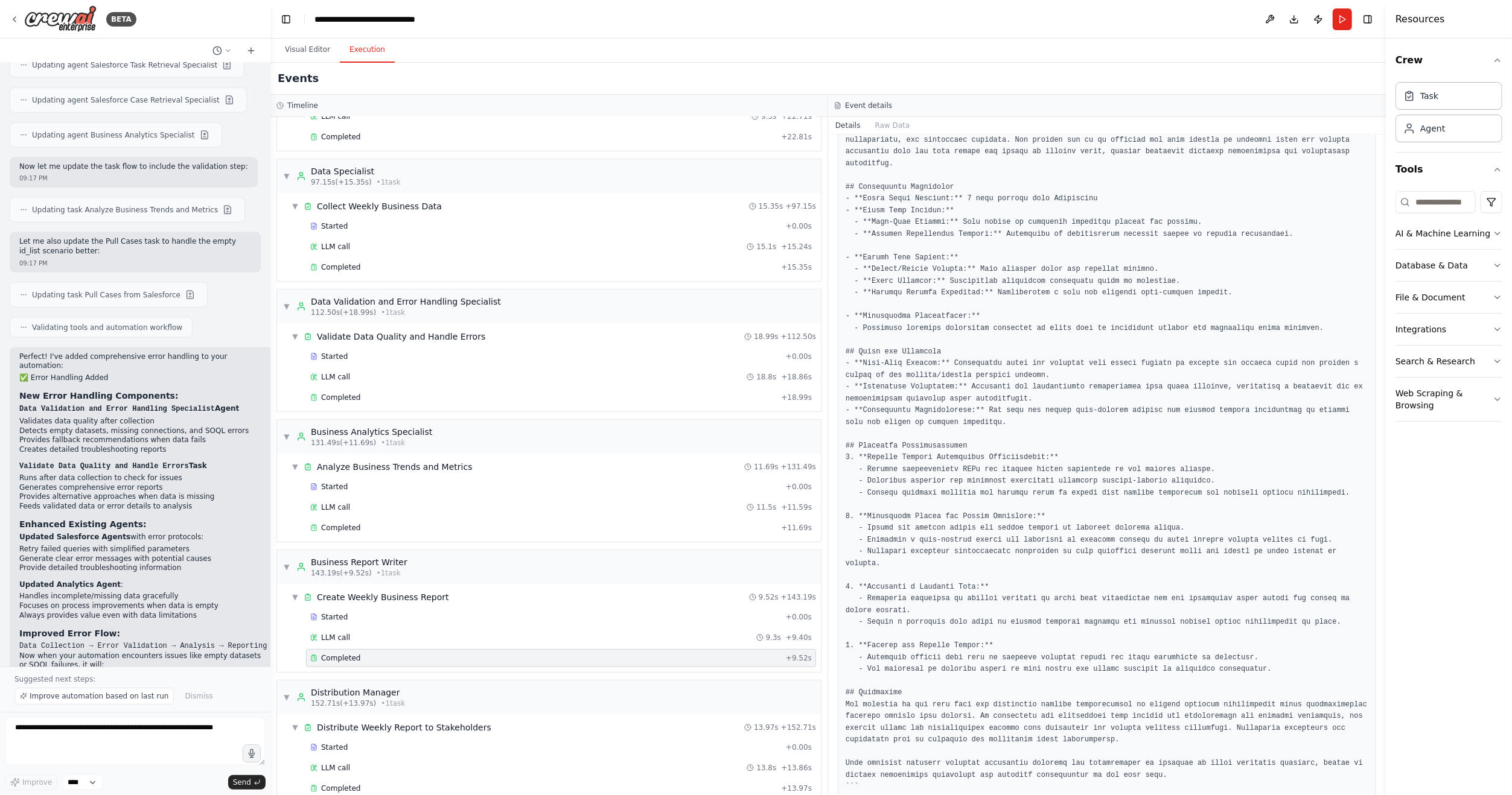
scroll to position [335, 0]
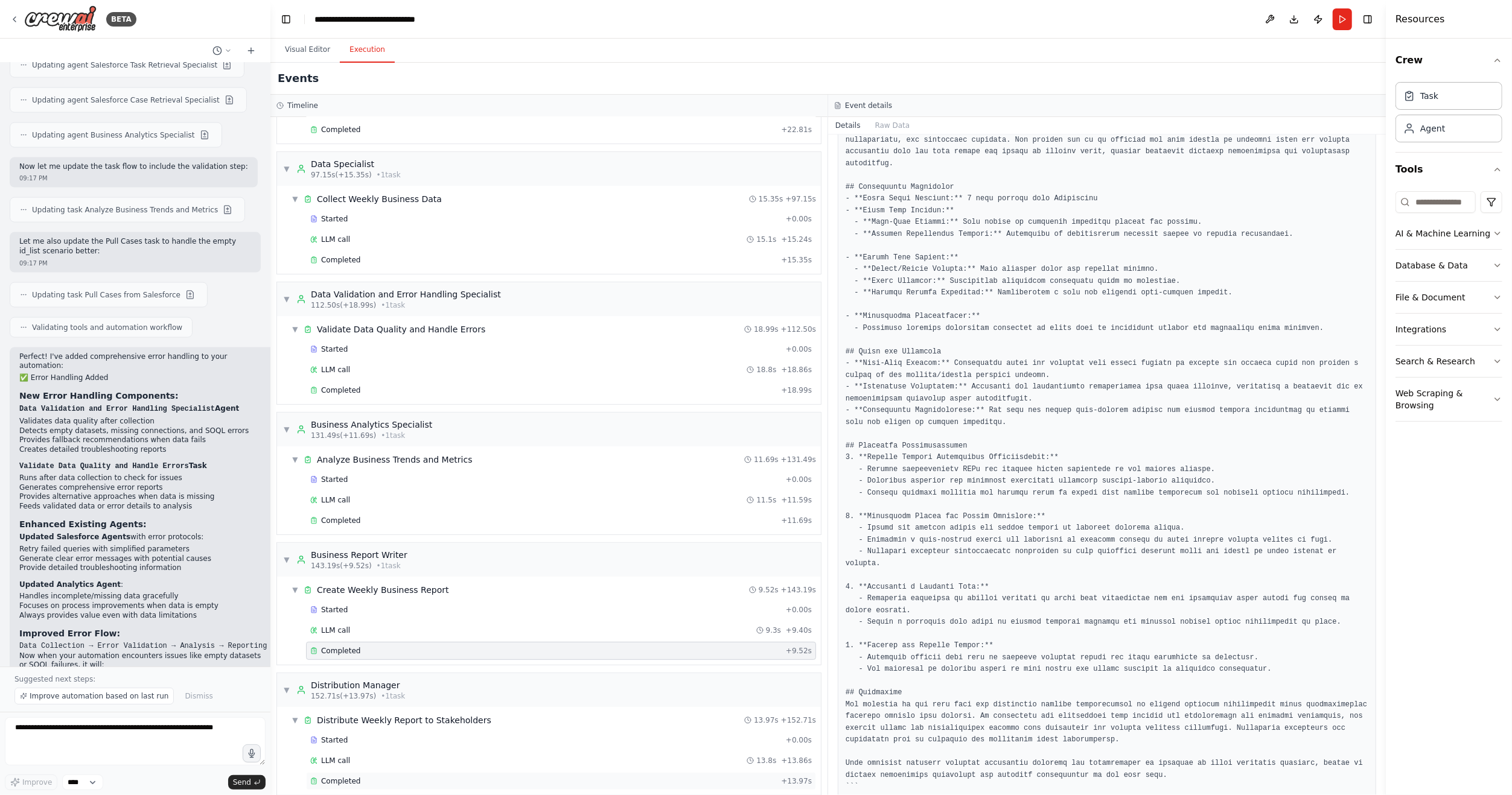
click at [355, 777] on span "Completed" at bounding box center [341, 782] width 39 height 10
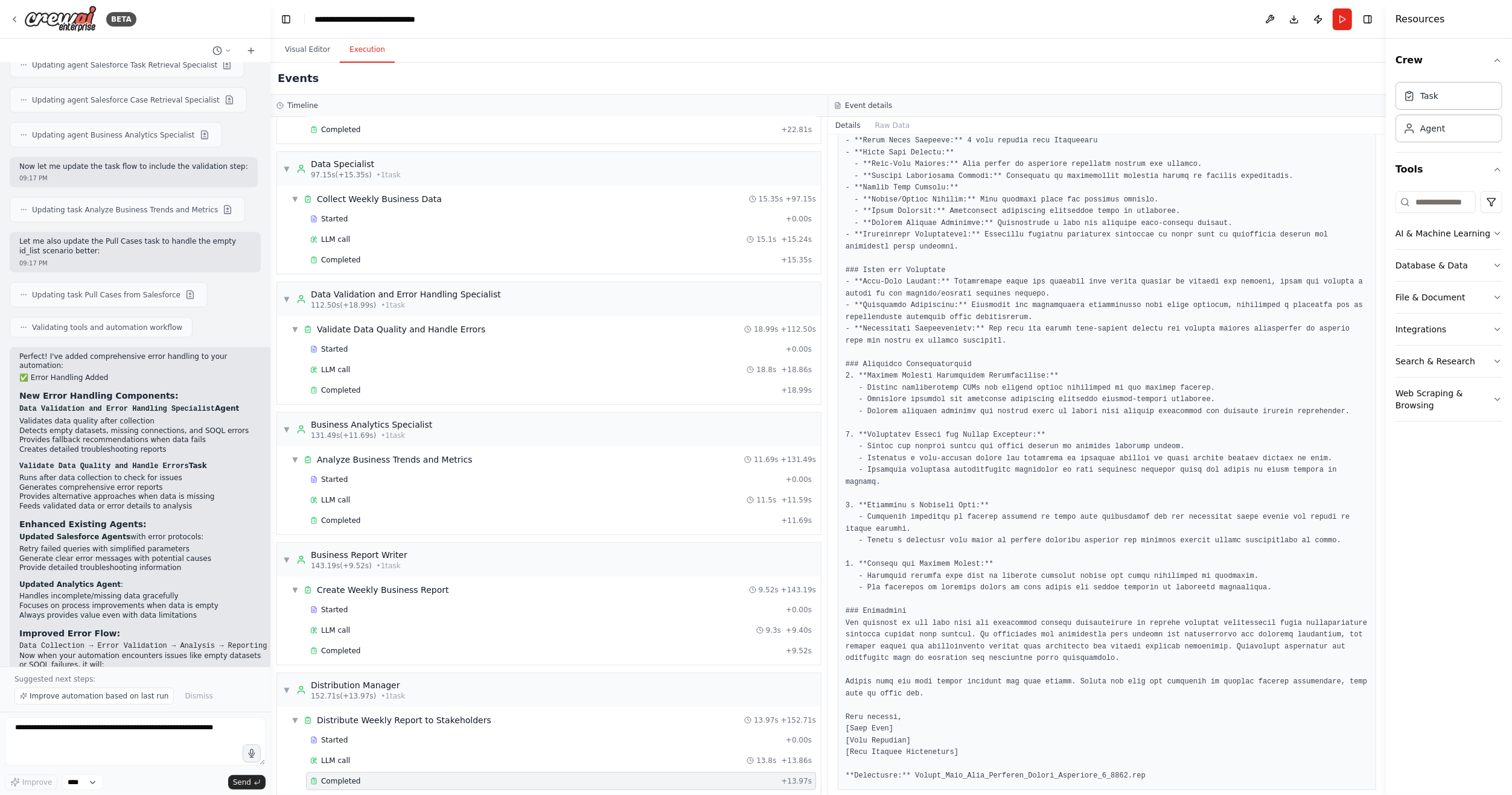
scroll to position [332, 0]
click at [295, 48] on button "Visual Editor" at bounding box center [307, 50] width 64 height 25
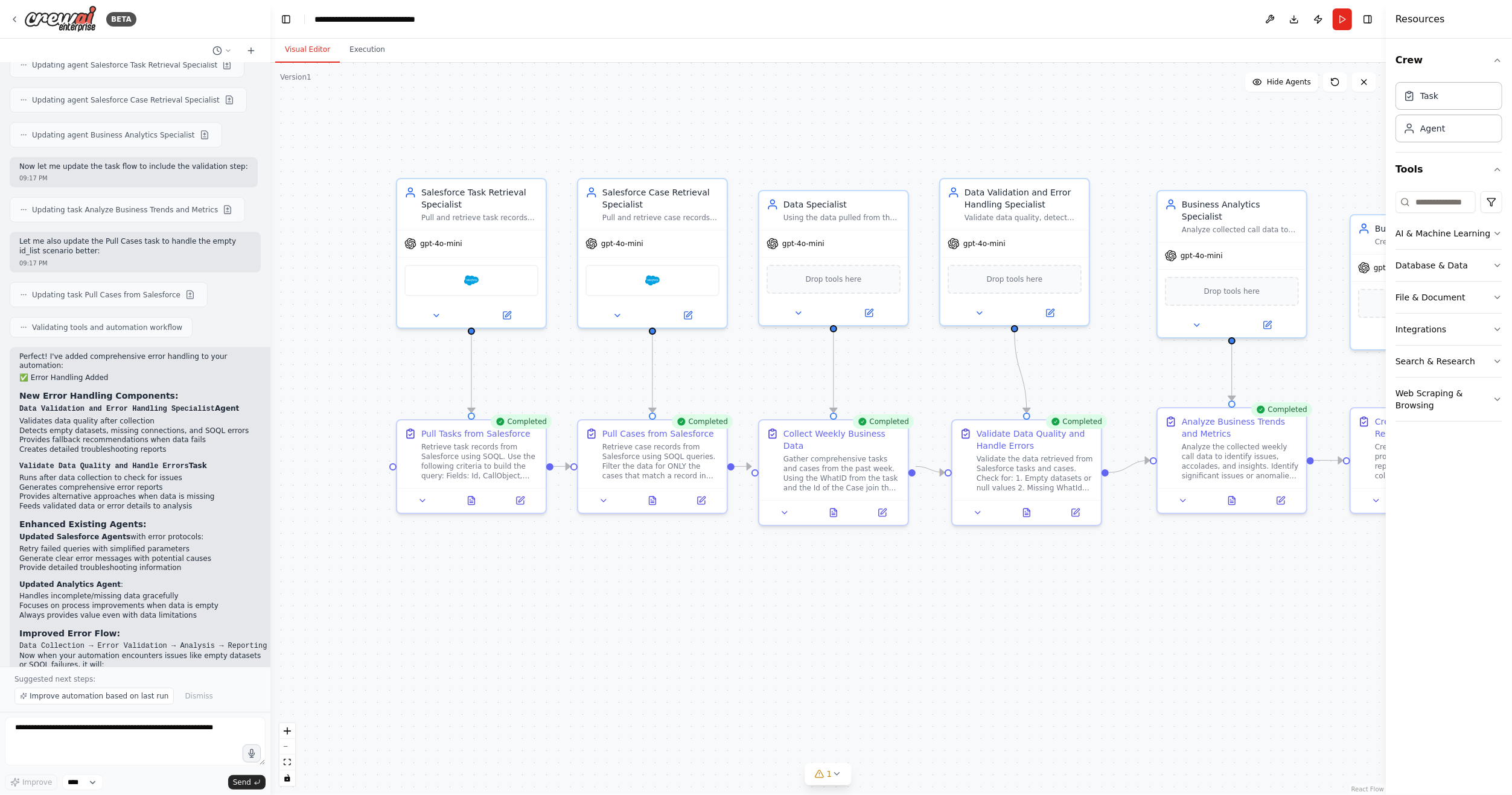
click at [769, 129] on div ".deletable-edge-delete-btn { width: 20px; height: 20px; border: 0px solid #ffff…" at bounding box center [827, 429] width 1115 height 733
click at [328, 396] on div ".deletable-edge-delete-btn { width: 20px; height: 20px; border: 0px solid #ffff…" at bounding box center [827, 429] width 1115 height 733
click at [681, 312] on button at bounding box center [687, 313] width 68 height 15
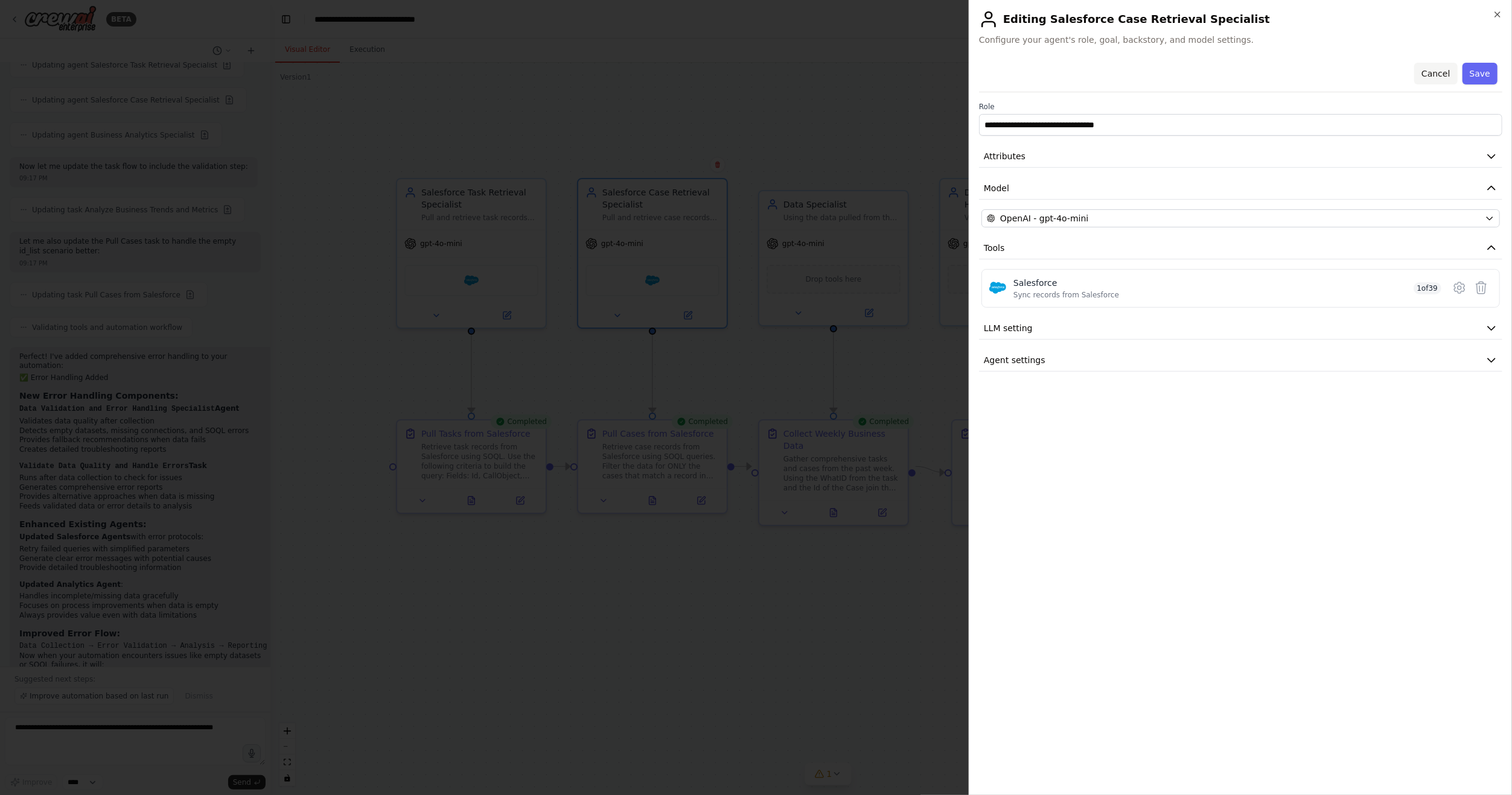
click at [1448, 78] on button "Cancel" at bounding box center [1435, 73] width 43 height 22
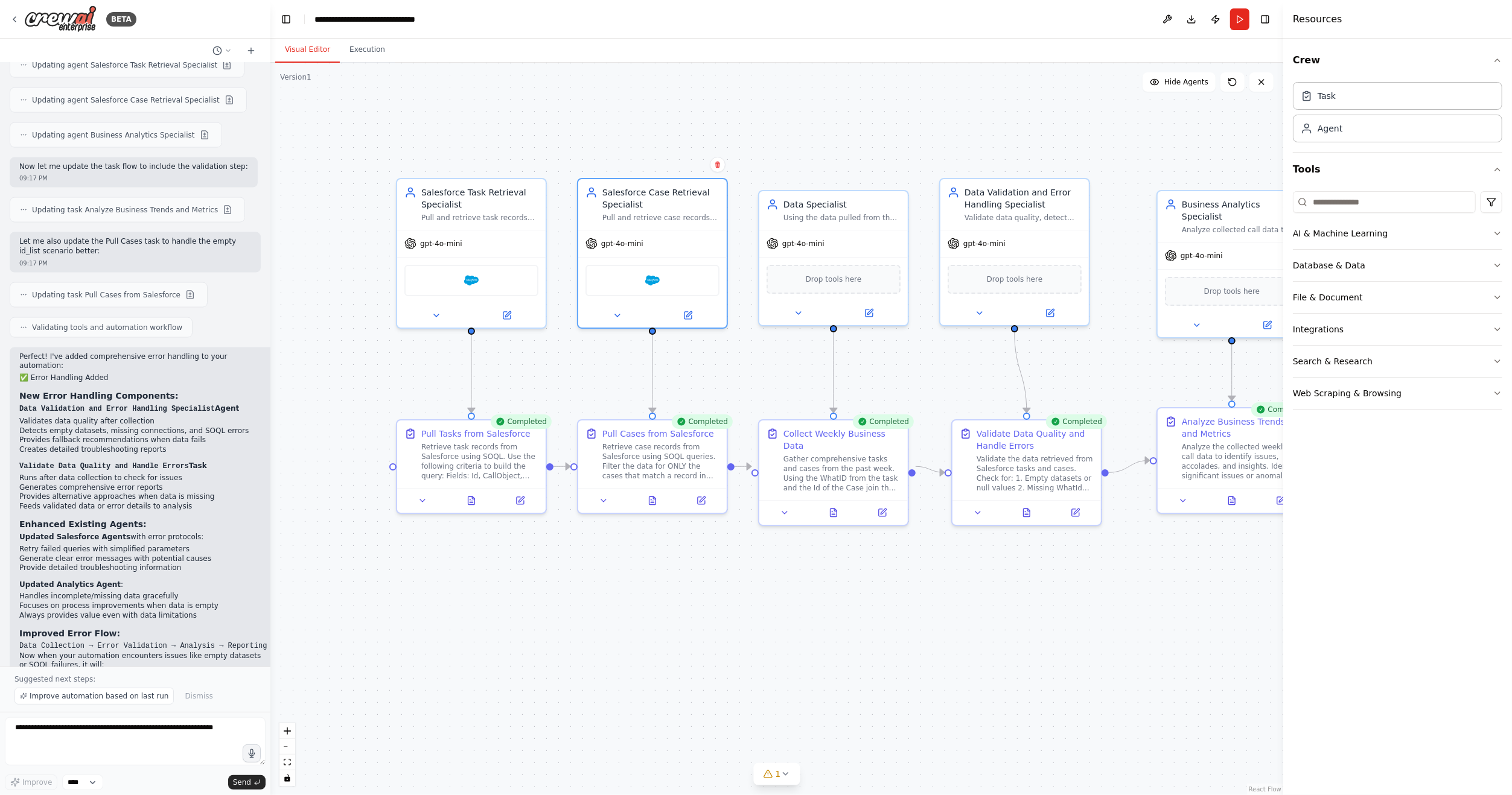
drag, startPoint x: 1387, startPoint y: 172, endPoint x: 1283, endPoint y: 167, distance: 104.1
click at [1283, 167] on div at bounding box center [1285, 398] width 5 height 795
click at [1369, 295] on button "File & Document" at bounding box center [1397, 297] width 209 height 31
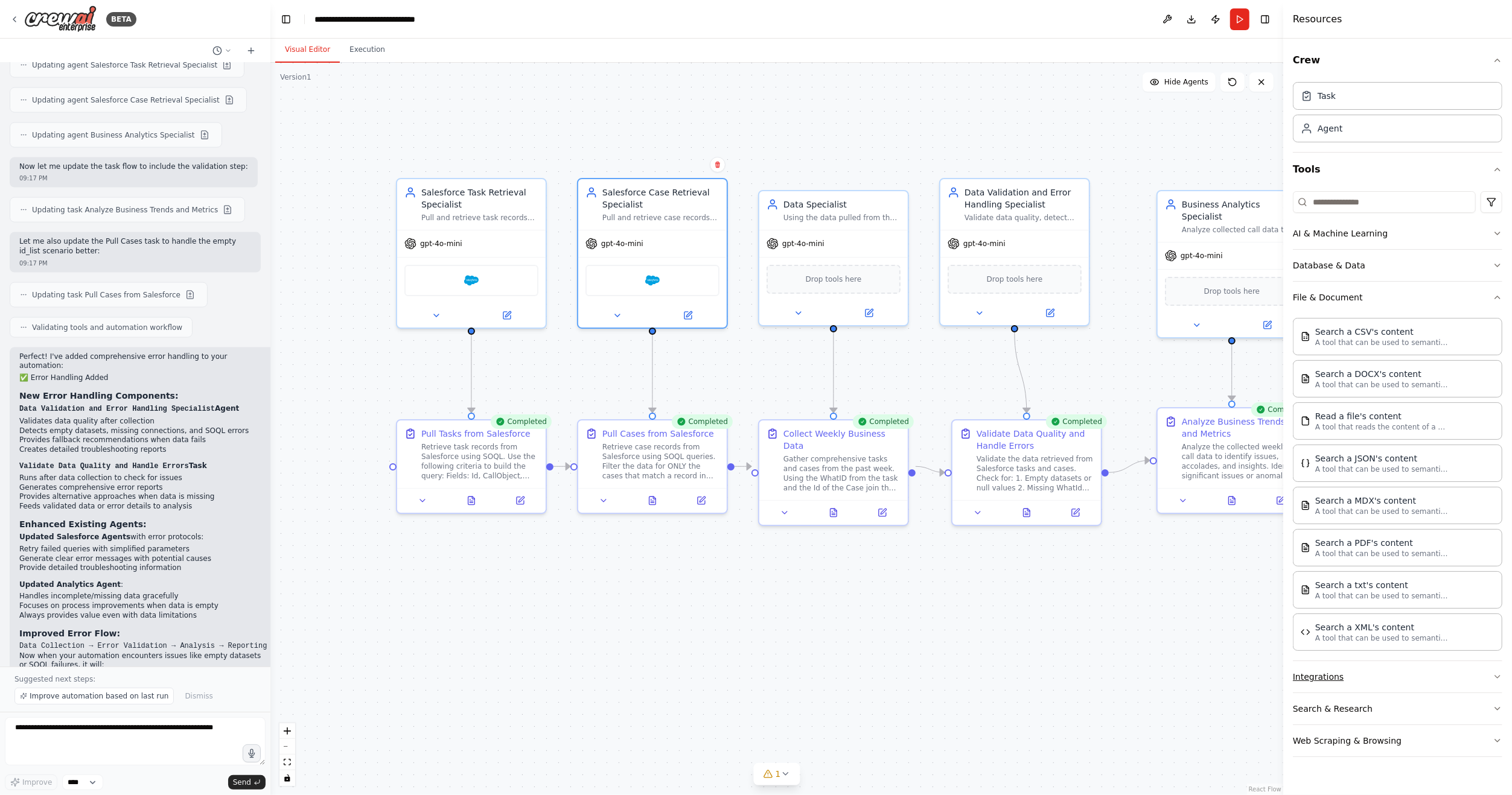
click at [1413, 670] on button "Integrations" at bounding box center [1397, 677] width 209 height 31
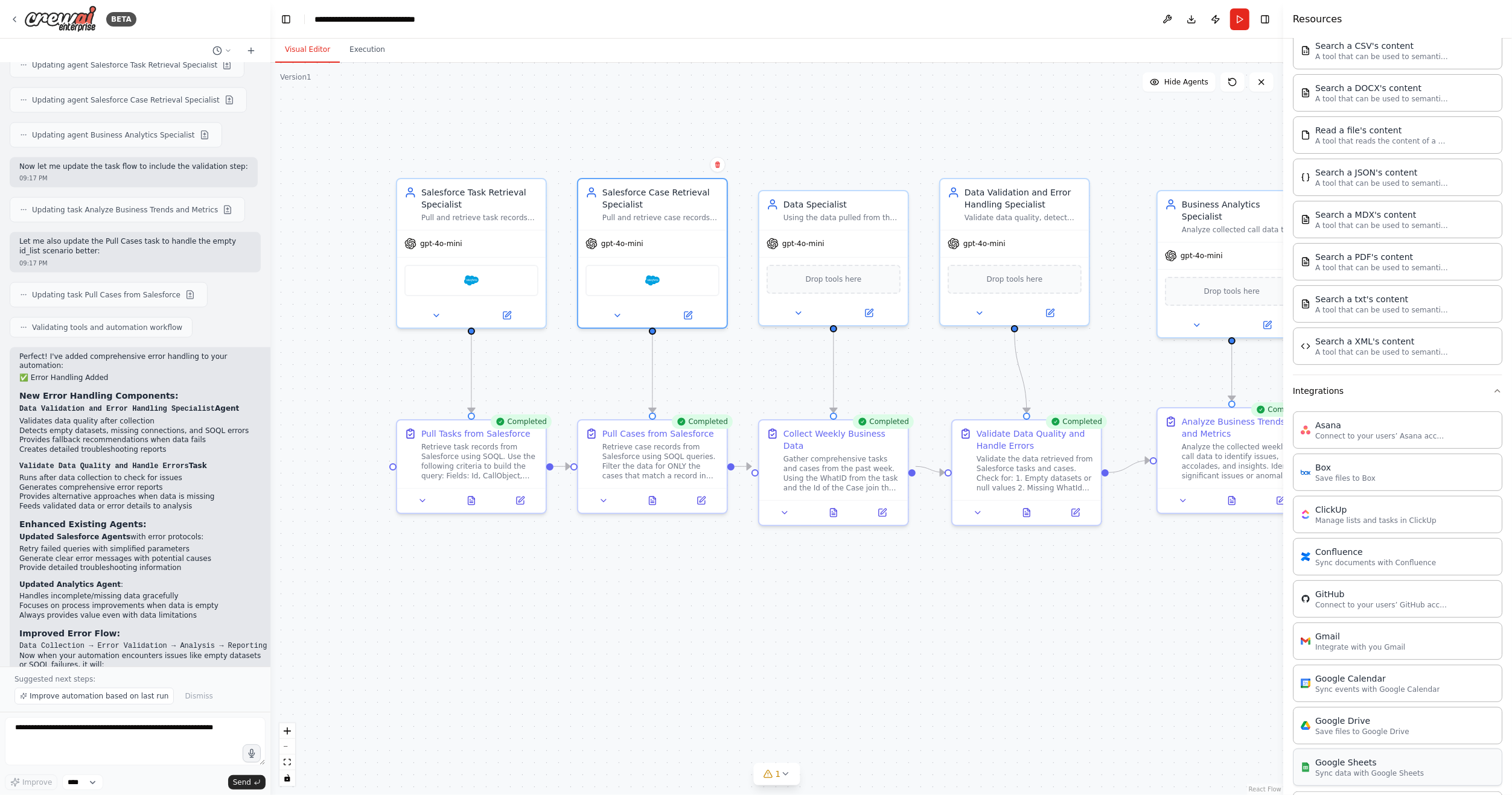
scroll to position [200, 0]
click at [1394, 473] on button "Integrations" at bounding box center [1397, 477] width 209 height 31
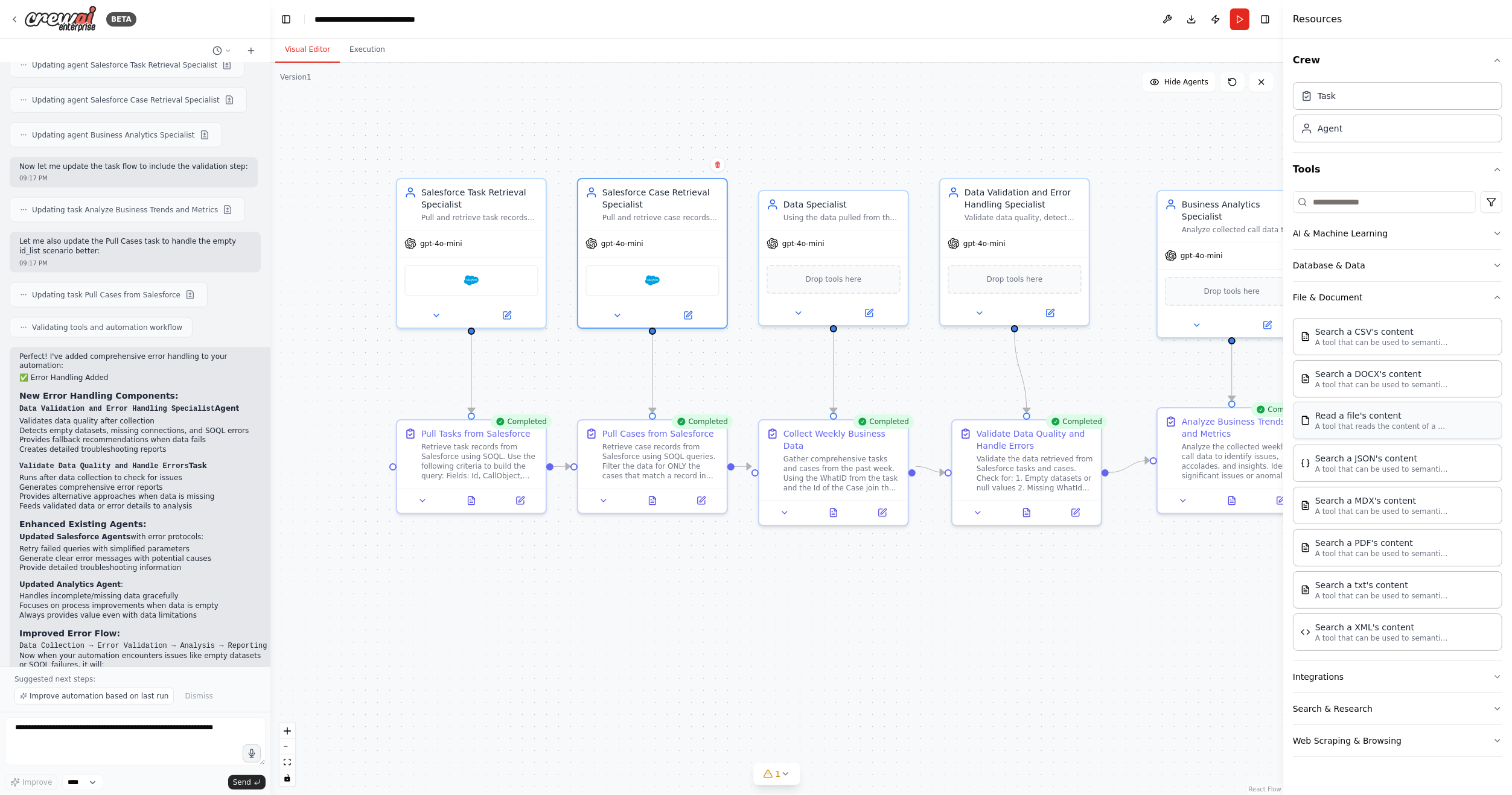
click at [1364, 418] on div "Read a file's content" at bounding box center [1382, 415] width 133 height 12
click at [1170, 603] on div ".deletable-edge-delete-btn { width: 20px; height: 20px; border: 0px solid #ffff…" at bounding box center [776, 429] width 1013 height 733
drag, startPoint x: 386, startPoint y: 458, endPoint x: 312, endPoint y: 453, distance: 74.2
click at [312, 453] on div "Pull Tasks from Salesforce Retrieve task records from Salesforce using SOQL. Us…" at bounding box center [362, 452] width 134 height 53
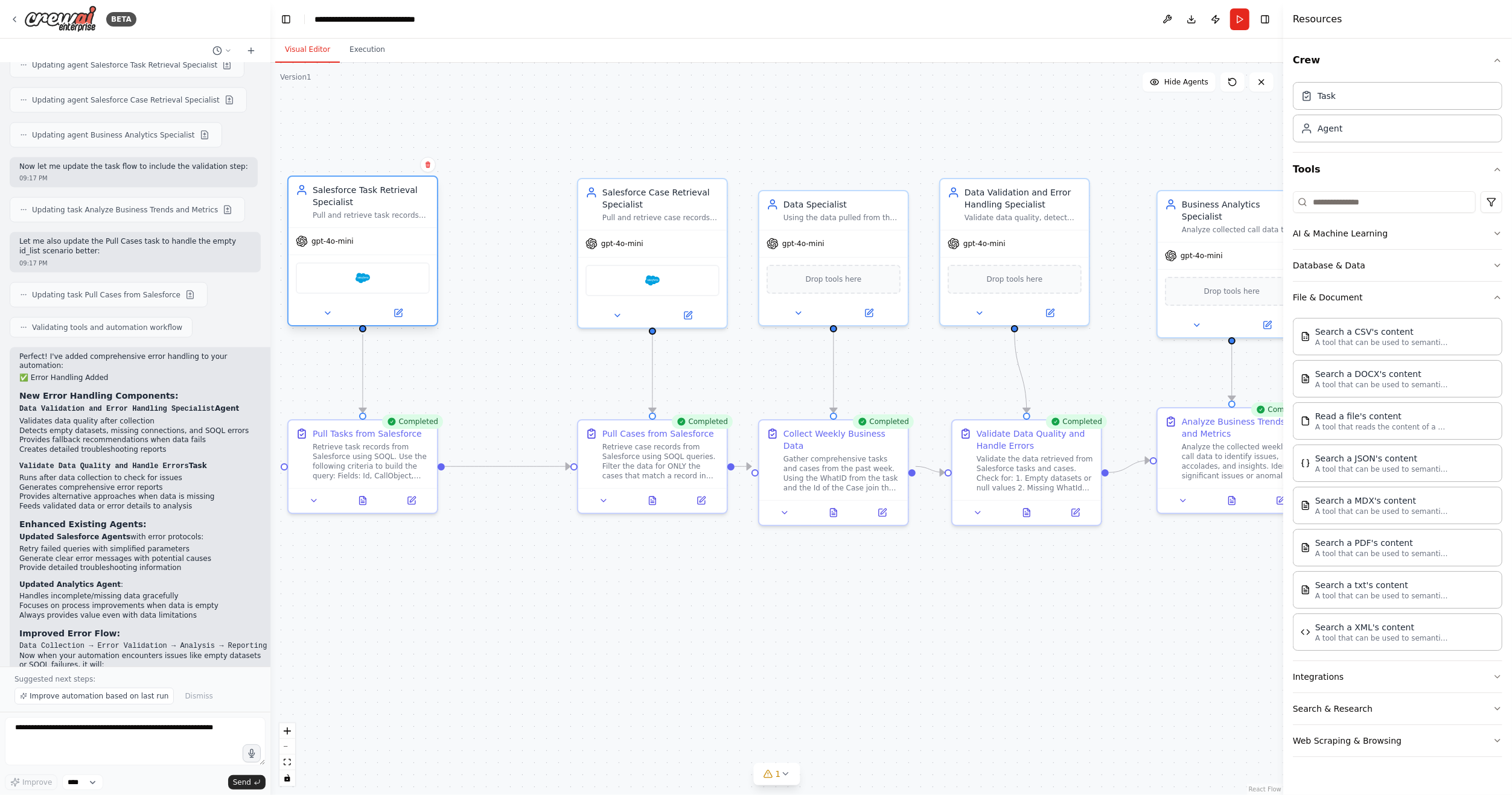
drag, startPoint x: 439, startPoint y: 206, endPoint x: 331, endPoint y: 204, distance: 108.0
click at [331, 204] on div "Salesforce Task Retrieval Specialist" at bounding box center [371, 196] width 117 height 24
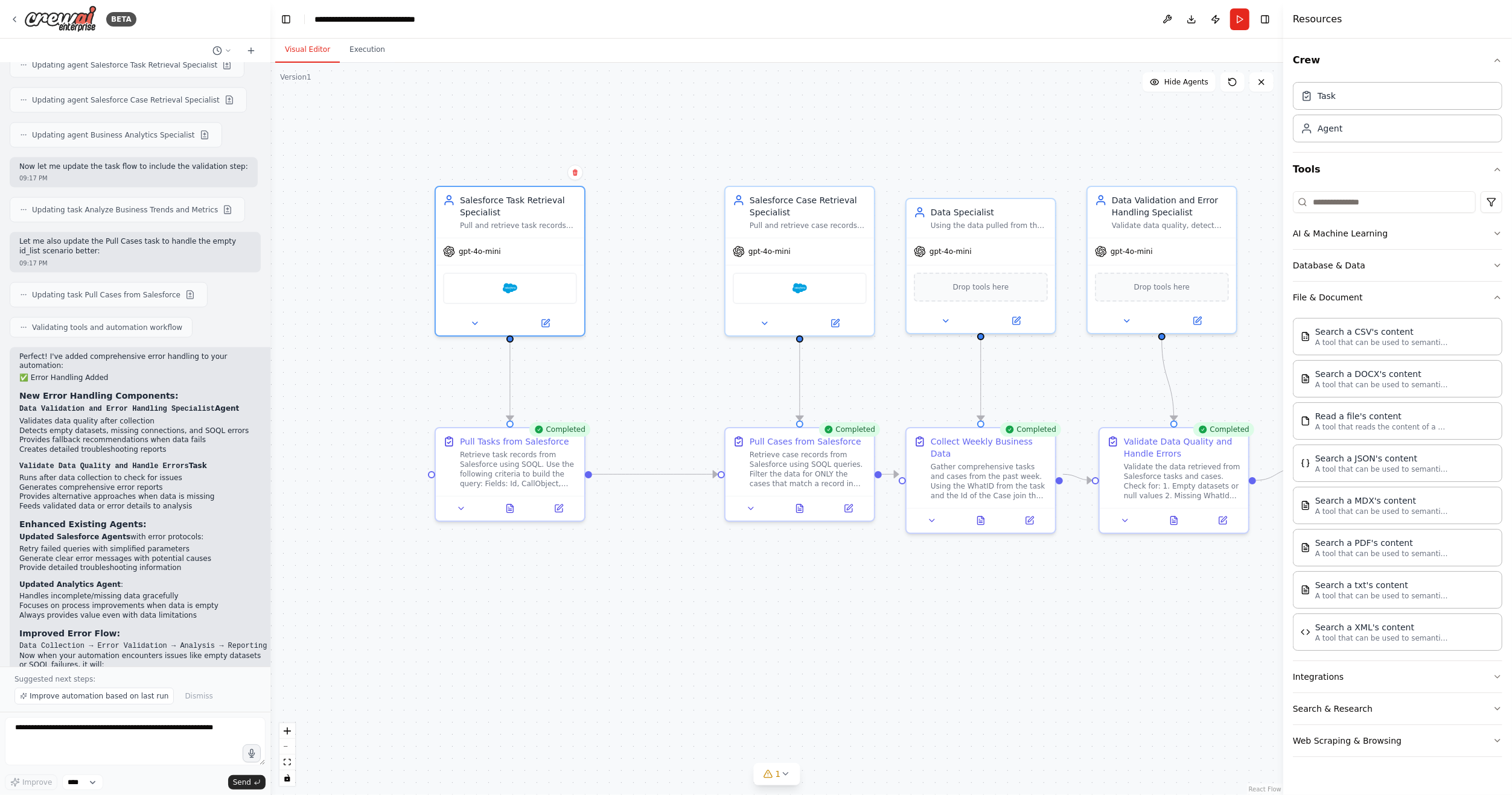
drag, startPoint x: 449, startPoint y: 659, endPoint x: 596, endPoint y: 666, distance: 147.2
click at [596, 666] on div ".deletable-edge-delete-btn { width: 20px; height: 20px; border: 0px solid #ffff…" at bounding box center [776, 429] width 1013 height 733
drag, startPoint x: 486, startPoint y: 241, endPoint x: 418, endPoint y: 238, distance: 68.1
click at [418, 238] on div "gpt-4o-mini" at bounding box center [449, 249] width 148 height 27
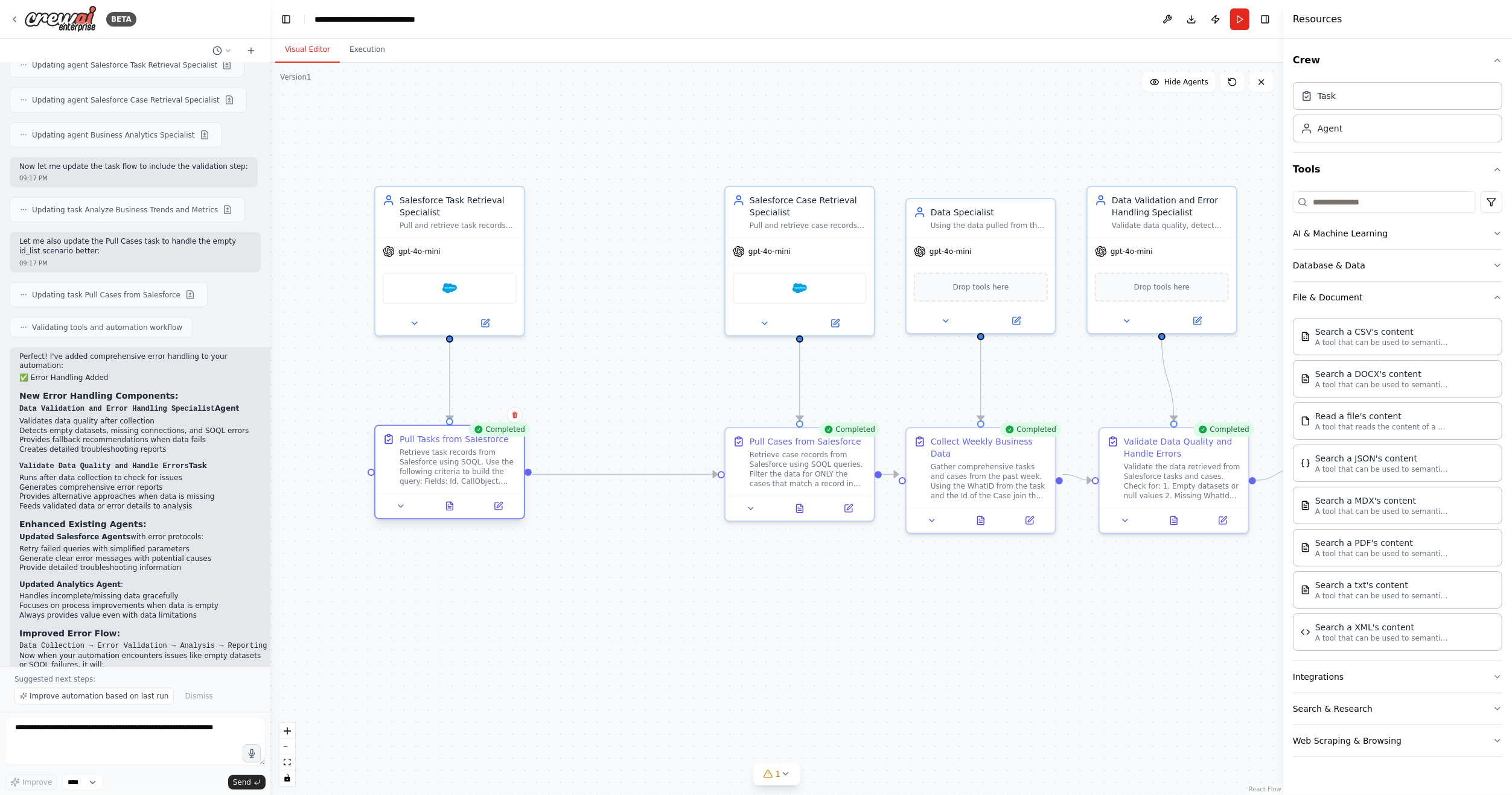
drag, startPoint x: 500, startPoint y: 451, endPoint x: 440, endPoint y: 446, distance: 60.2
click at [440, 446] on div "Pull Tasks from Salesforce Retrieve task records from Salesforce using SOQL. Us…" at bounding box center [458, 460] width 117 height 53
drag, startPoint x: 832, startPoint y: 197, endPoint x: 668, endPoint y: 203, distance: 164.1
click at [668, 203] on div "Salesforce Case Retrieval Specialist" at bounding box center [638, 204] width 117 height 24
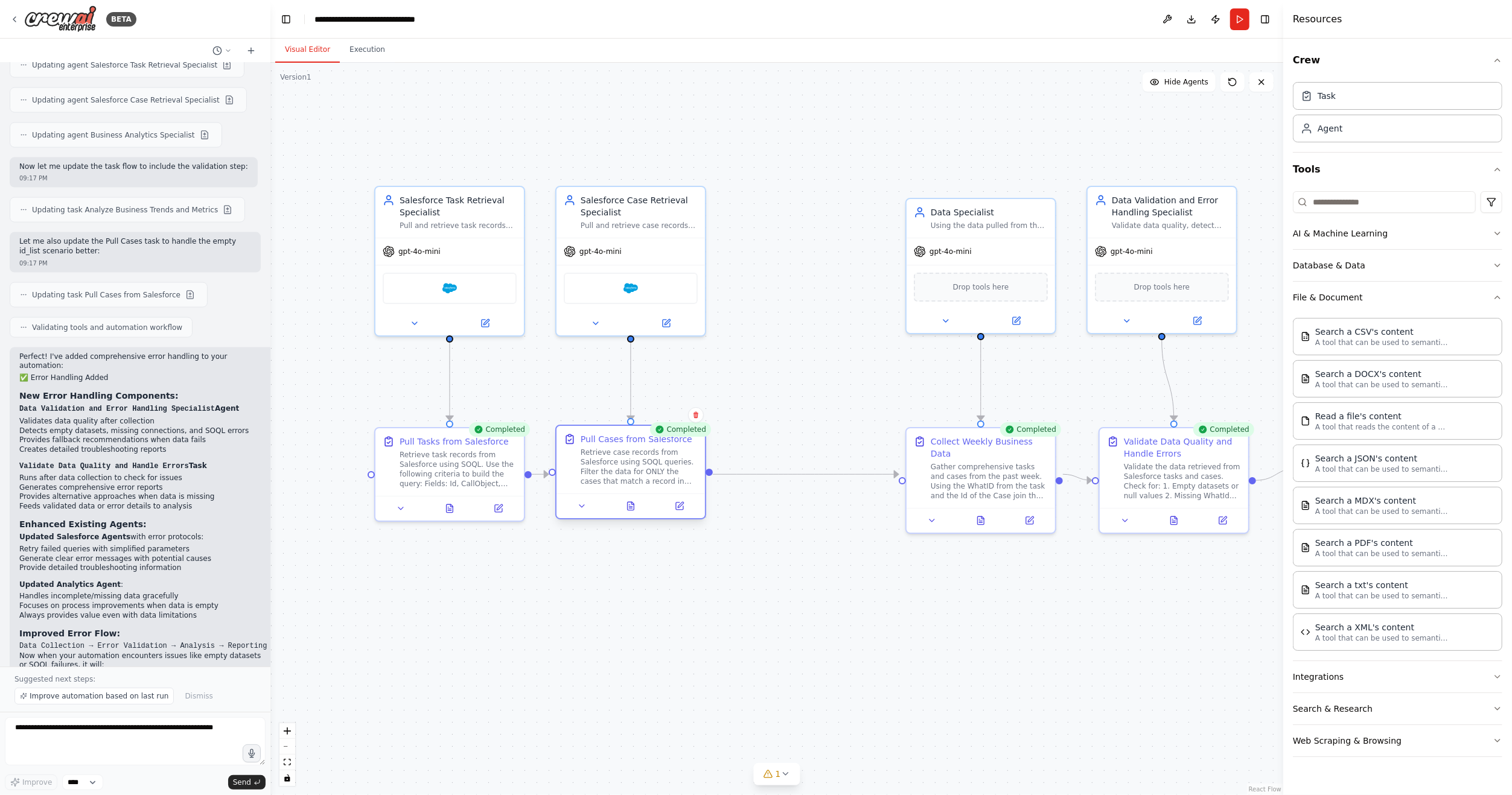
drag, startPoint x: 789, startPoint y: 444, endPoint x: 622, endPoint y: 444, distance: 167.0
click at [622, 444] on div "Pull Cases from Salesforce" at bounding box center [636, 439] width 111 height 12
click at [768, 358] on div ".deletable-edge-delete-btn { width: 20px; height: 20px; border: 0px solid #ffff…" at bounding box center [776, 429] width 1013 height 733
drag, startPoint x: 972, startPoint y: 215, endPoint x: 974, endPoint y: 199, distance: 16.1
click at [974, 199] on div "Data Specialist" at bounding box center [988, 197] width 117 height 12
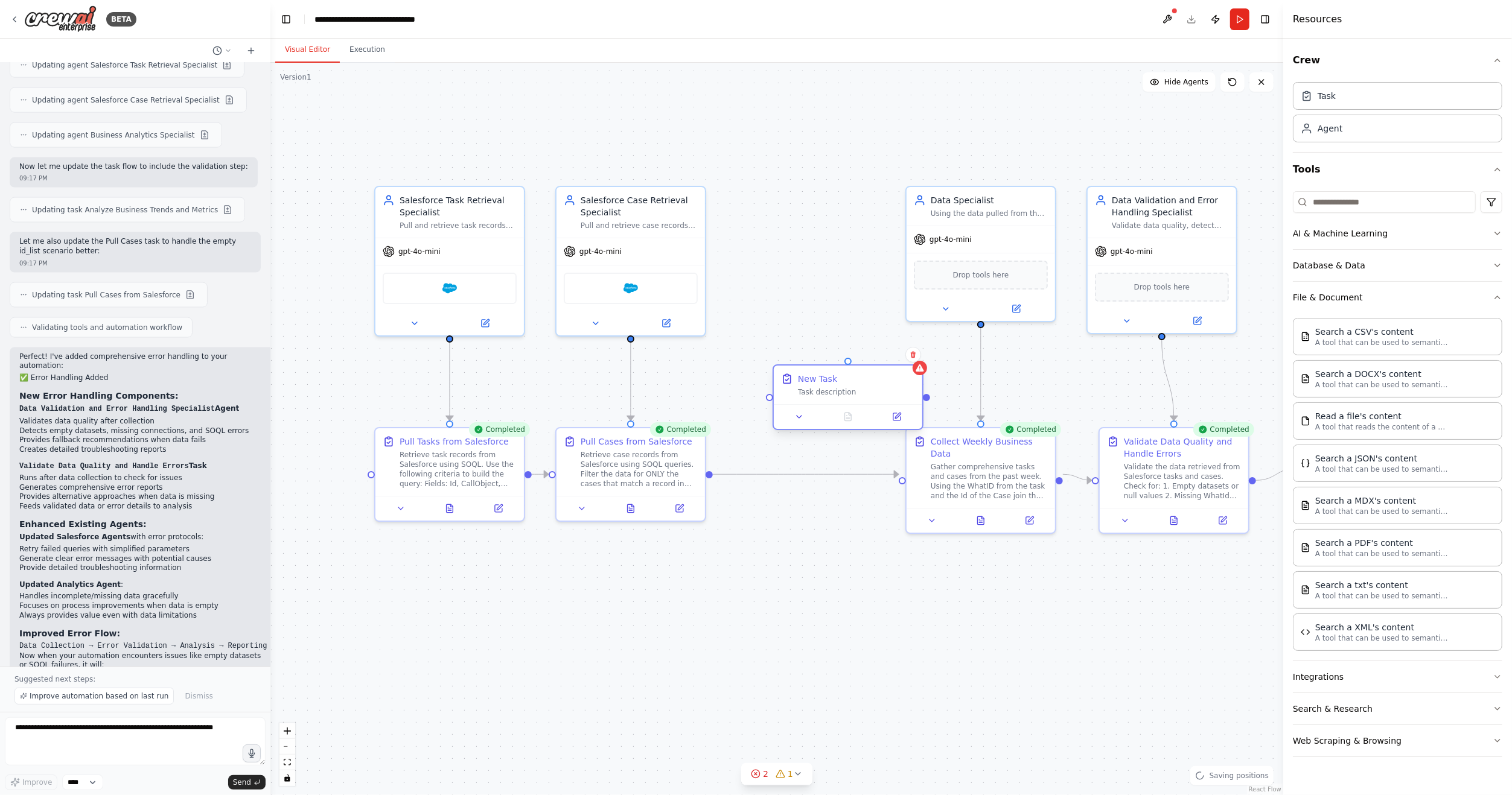
drag, startPoint x: 883, startPoint y: 379, endPoint x: 839, endPoint y: 381, distance: 44.0
click at [839, 381] on div "New Task" at bounding box center [856, 379] width 117 height 12
drag, startPoint x: 872, startPoint y: 377, endPoint x: 843, endPoint y: 370, distance: 29.8
click at [843, 370] on div "New Task" at bounding box center [832, 367] width 117 height 12
click at [869, 474] on icon "Edge from 75f69a2d-d0db-40e1-845e-420202f8671b to 94b5a58d-6404-4ec3-8ea5-12eec…" at bounding box center [806, 474] width 186 height 0
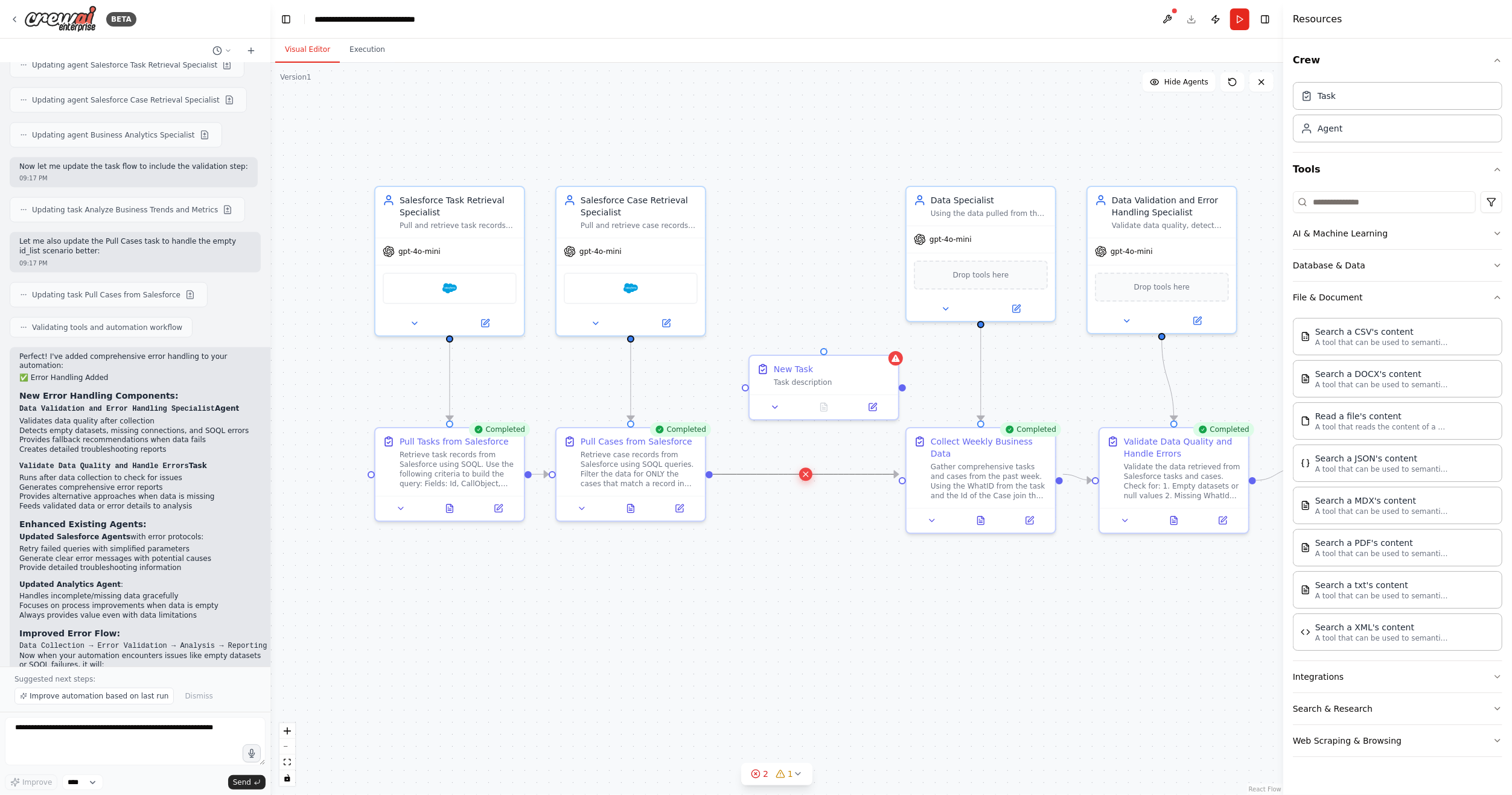
click at [806, 474] on icon at bounding box center [805, 475] width 9 height 11
drag, startPoint x: 709, startPoint y: 474, endPoint x: 746, endPoint y: 390, distance: 91.8
click at [746, 390] on div ".deletable-edge-delete-btn { width: 20px; height: 20px; border: 0px solid #ffff…" at bounding box center [776, 429] width 1013 height 733
drag, startPoint x: 902, startPoint y: 390, endPoint x: 901, endPoint y: 484, distance: 94.0
click at [901, 484] on div ".deletable-edge-delete-btn { width: 20px; height: 20px; border: 0px solid #ffff…" at bounding box center [776, 429] width 1013 height 733
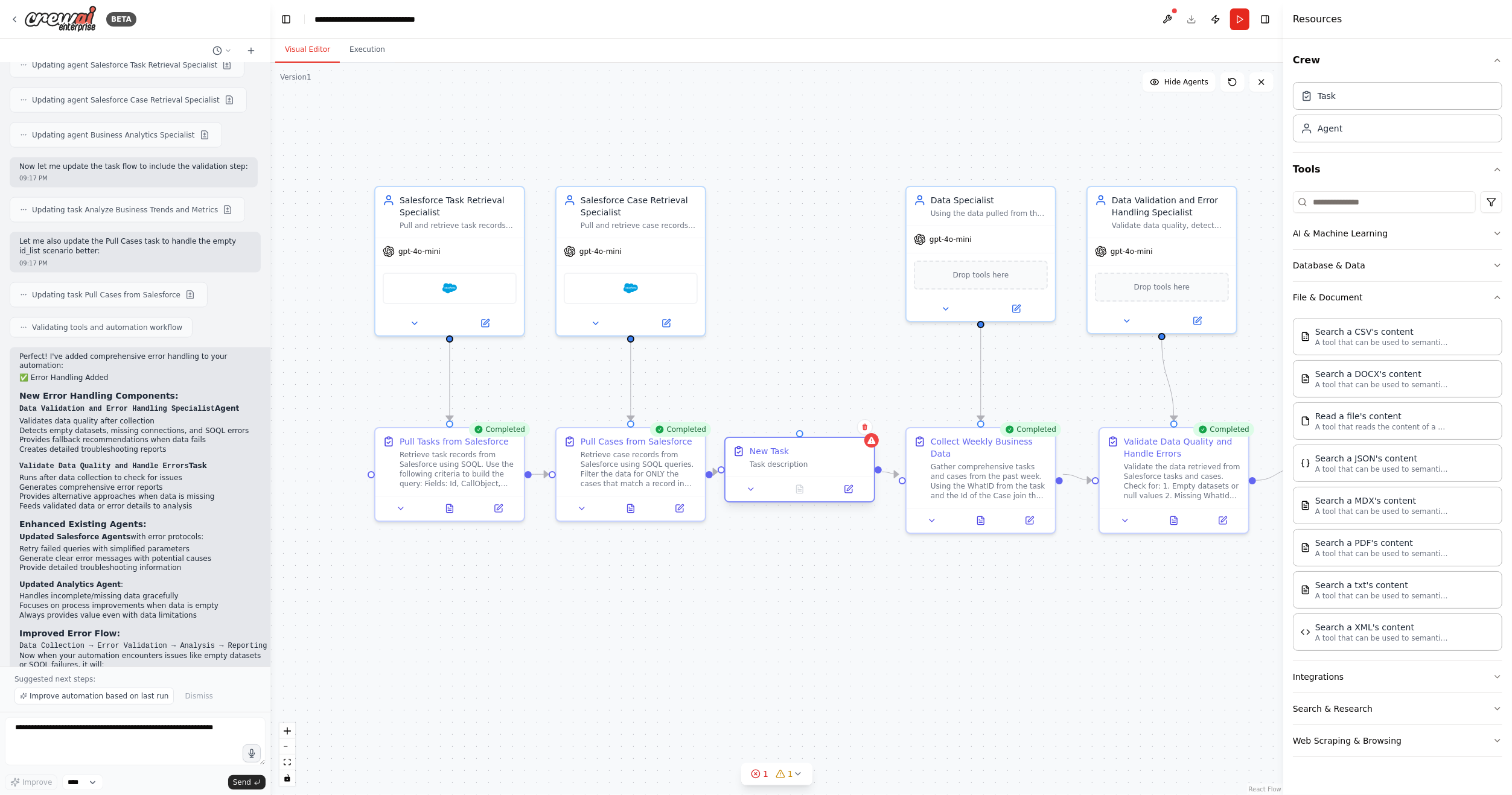
drag, startPoint x: 841, startPoint y: 390, endPoint x: 821, endPoint y: 479, distance: 91.2
click at [821, 479] on div "New Task Task description" at bounding box center [800, 470] width 151 height 66
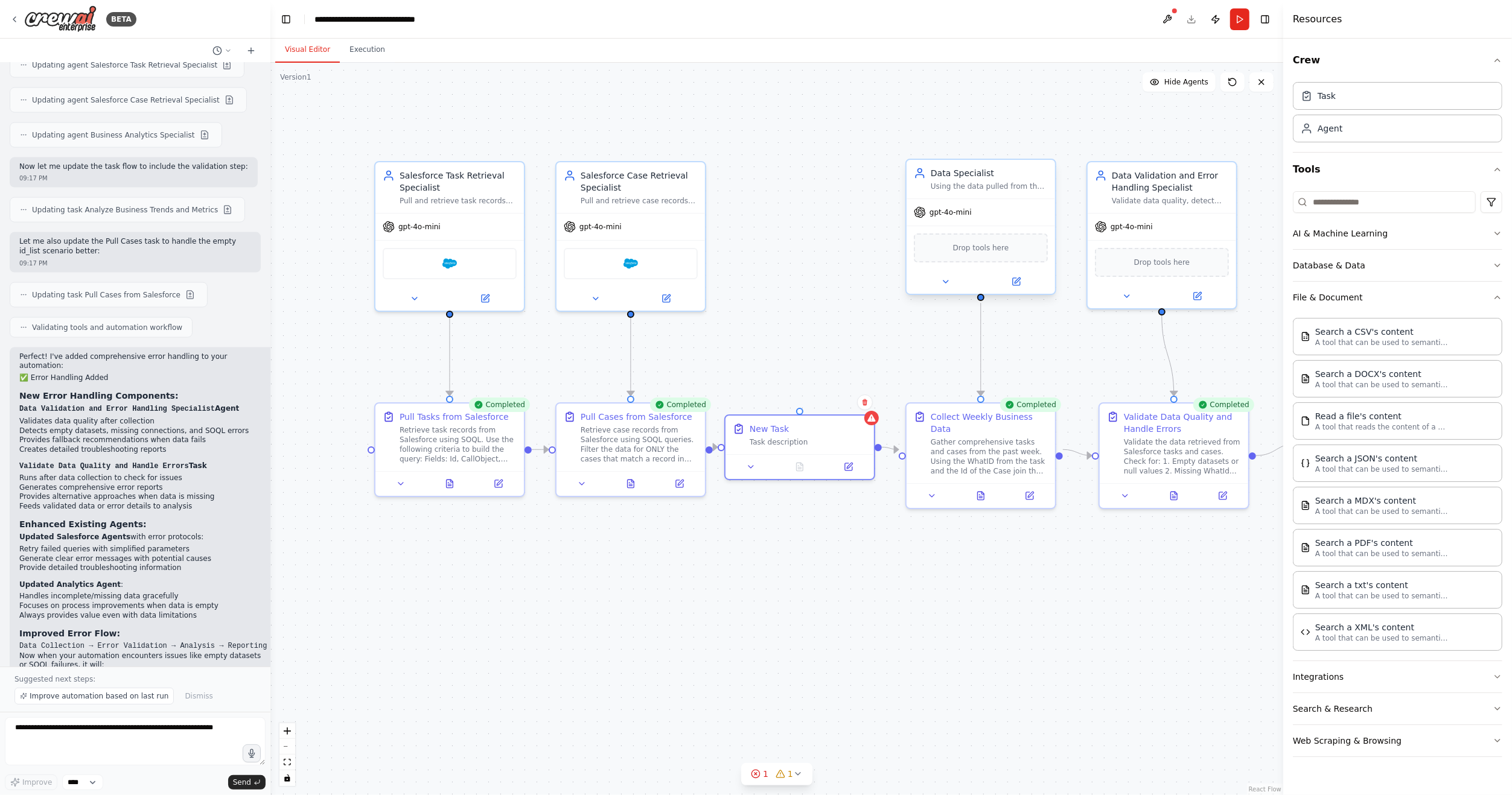
drag, startPoint x: 980, startPoint y: 325, endPoint x: 983, endPoint y: 300, distance: 25.2
click at [983, 300] on div ".deletable-edge-delete-btn { width: 20px; height: 20px; border: 0px solid #ffff…" at bounding box center [776, 429] width 1013 height 733
drag, startPoint x: 982, startPoint y: 297, endPoint x: 804, endPoint y: 409, distance: 210.3
click at [806, 409] on div "Data Specialist Using the data pulled from the Task Retrieval task and the Case…" at bounding box center [1197, 465] width 1013 height 733
drag, startPoint x: 433, startPoint y: 443, endPoint x: 371, endPoint y: 445, distance: 62.0
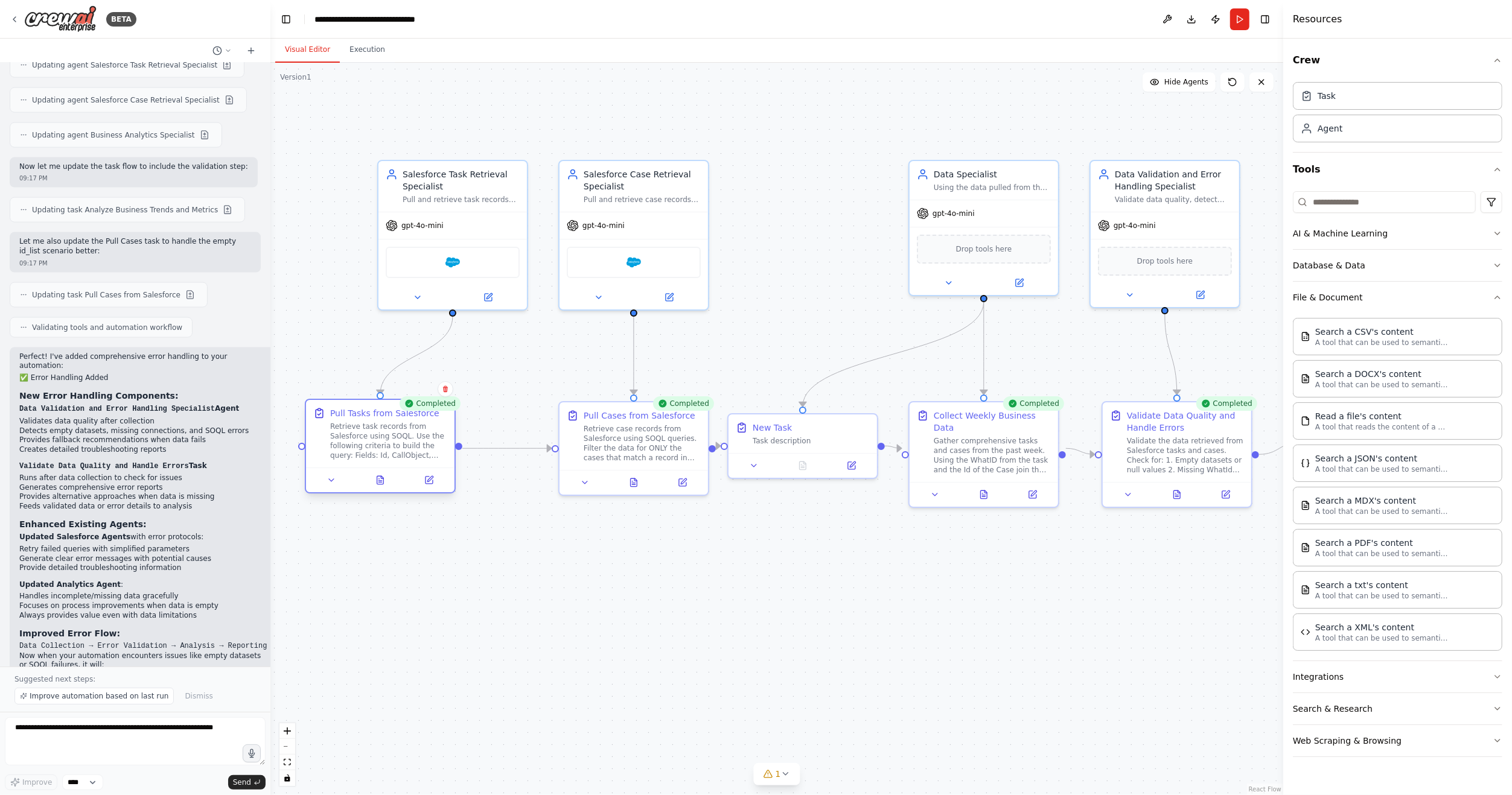
click at [371, 445] on div "Retrieve task records from Salesforce using SOQL. Use the following criteria to…" at bounding box center [388, 441] width 117 height 38
drag, startPoint x: 449, startPoint y: 216, endPoint x: 379, endPoint y: 219, distance: 70.1
click at [379, 219] on div "gpt-4o-mini" at bounding box center [380, 223] width 148 height 27
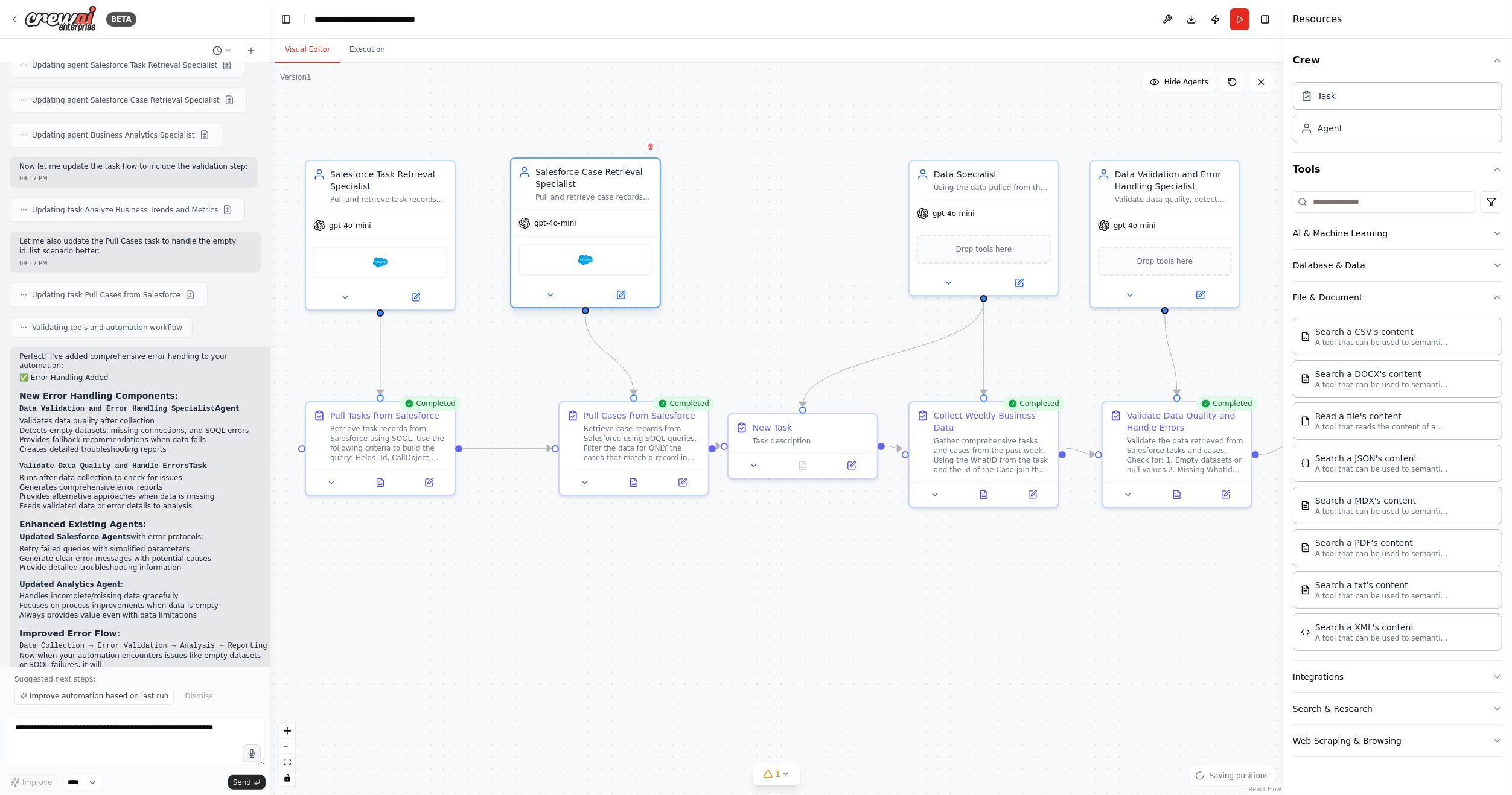
drag, startPoint x: 654, startPoint y: 216, endPoint x: 610, endPoint y: 217, distance: 44.0
click at [610, 217] on div "gpt-4o-mini" at bounding box center [585, 223] width 148 height 27
drag, startPoint x: 629, startPoint y: 433, endPoint x: 580, endPoint y: 436, distance: 49.1
click at [580, 436] on div "Retrieve case records from Salesforce using SOQL queries. Filter the data for O…" at bounding box center [594, 441] width 117 height 38
drag, startPoint x: 808, startPoint y: 438, endPoint x: 790, endPoint y: 443, distance: 18.7
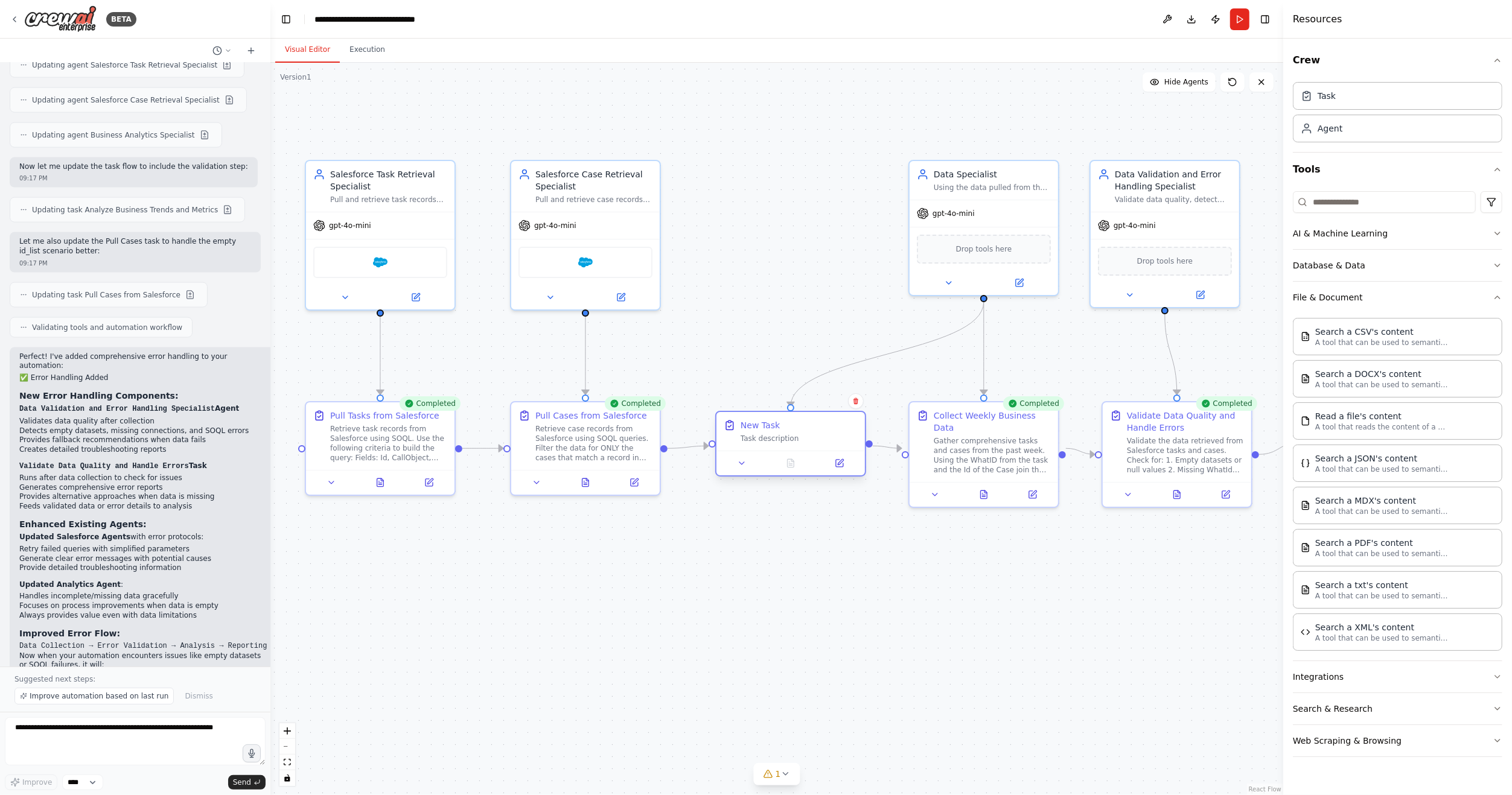
click at [790, 443] on div "Task description" at bounding box center [799, 439] width 117 height 10
drag, startPoint x: 973, startPoint y: 215, endPoint x: 870, endPoint y: 218, distance: 103.0
click at [870, 218] on div "gpt-4o-mini" at bounding box center [887, 211] width 148 height 27
click at [841, 468] on button at bounding box center [839, 463] width 41 height 15
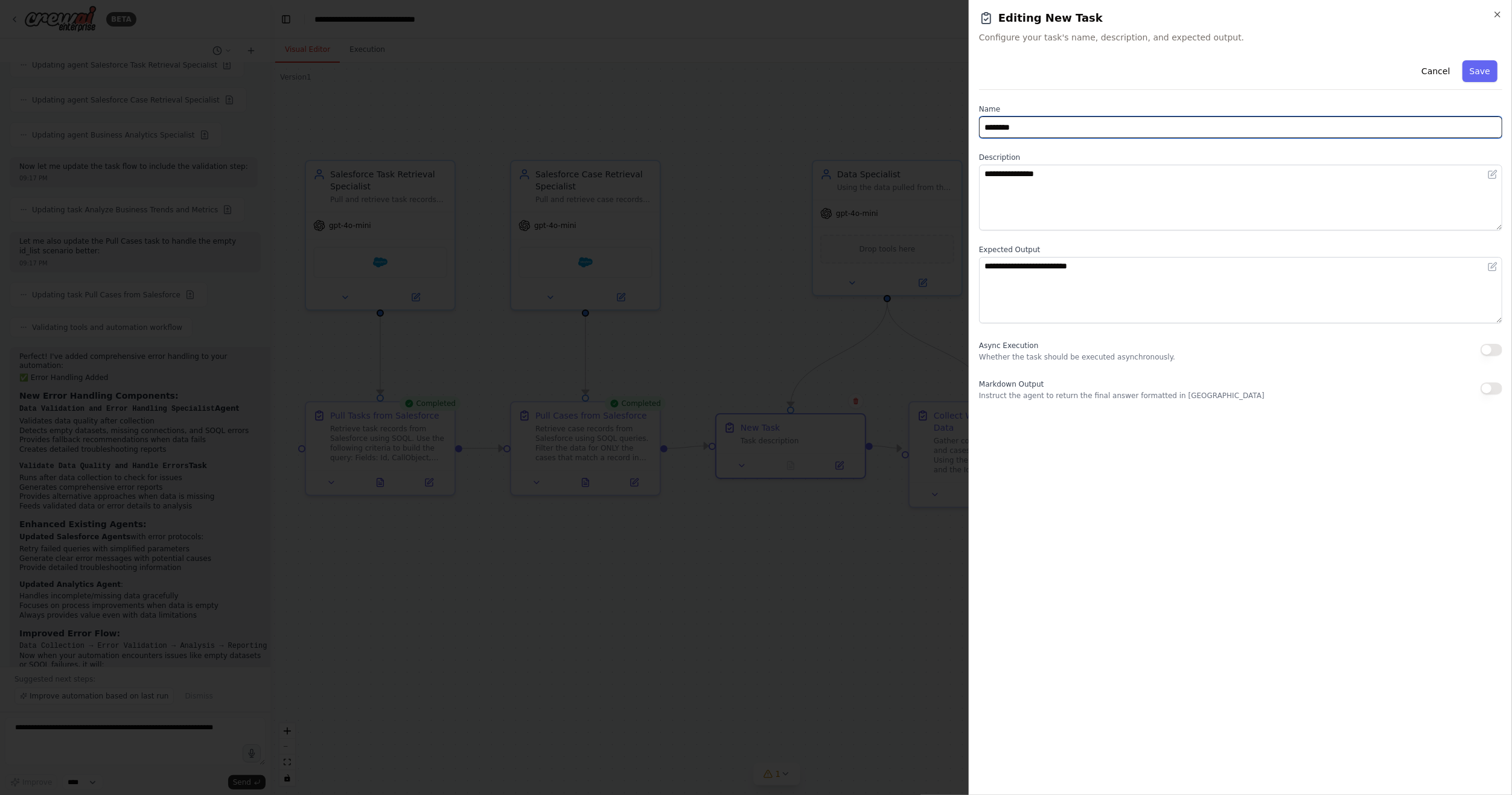
click at [1053, 135] on input "********" at bounding box center [1240, 127] width 523 height 22
type input "**********"
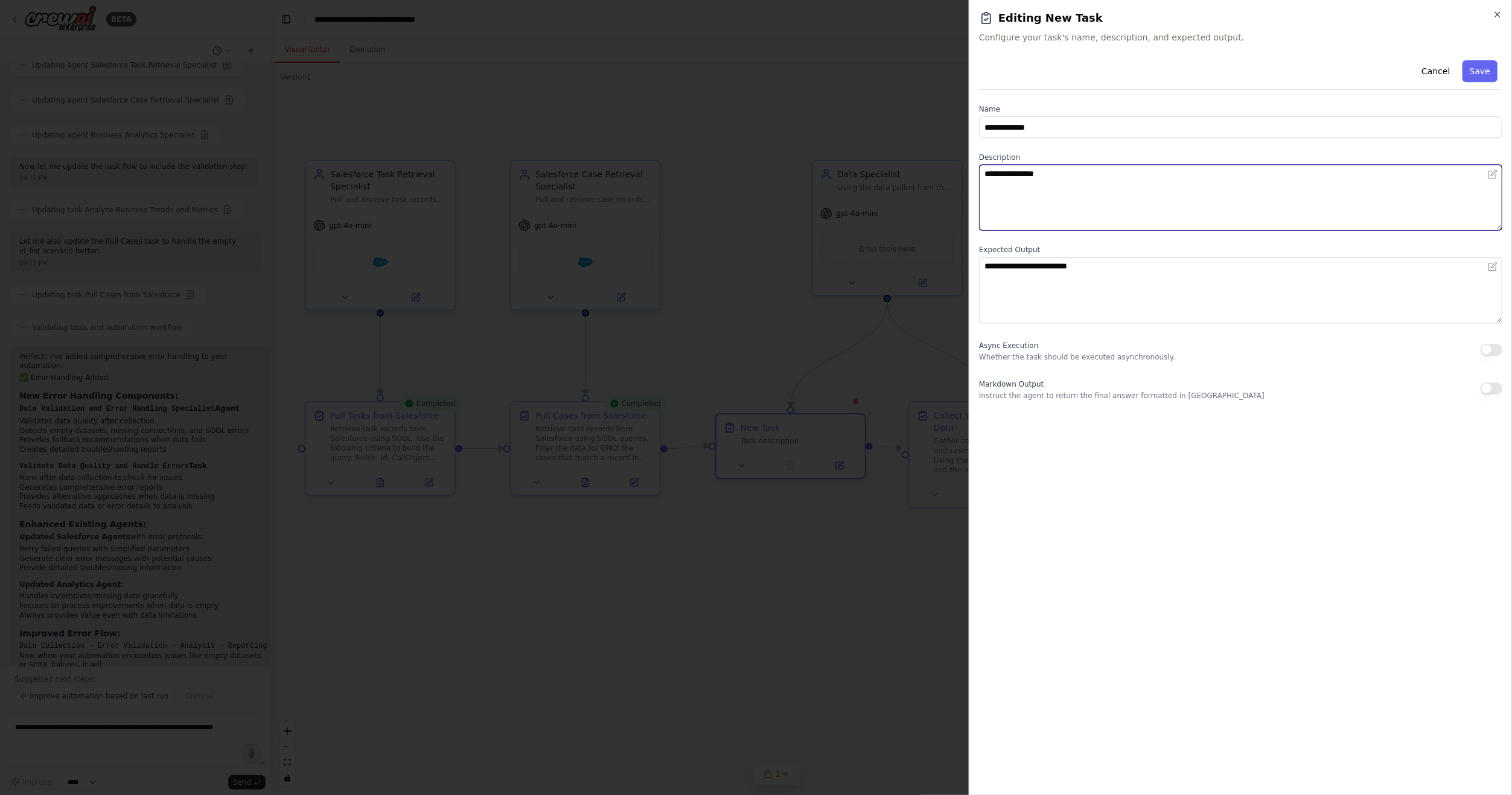
drag, startPoint x: 1064, startPoint y: 178, endPoint x: 945, endPoint y: 162, distance: 120.1
click at [945, 162] on body "BETA Hello! I'm the CrewAI assistant. What kind of automation do you want to bu…" at bounding box center [756, 398] width 1512 height 795
type textarea "**********"
click at [625, 549] on div at bounding box center [756, 398] width 1512 height 795
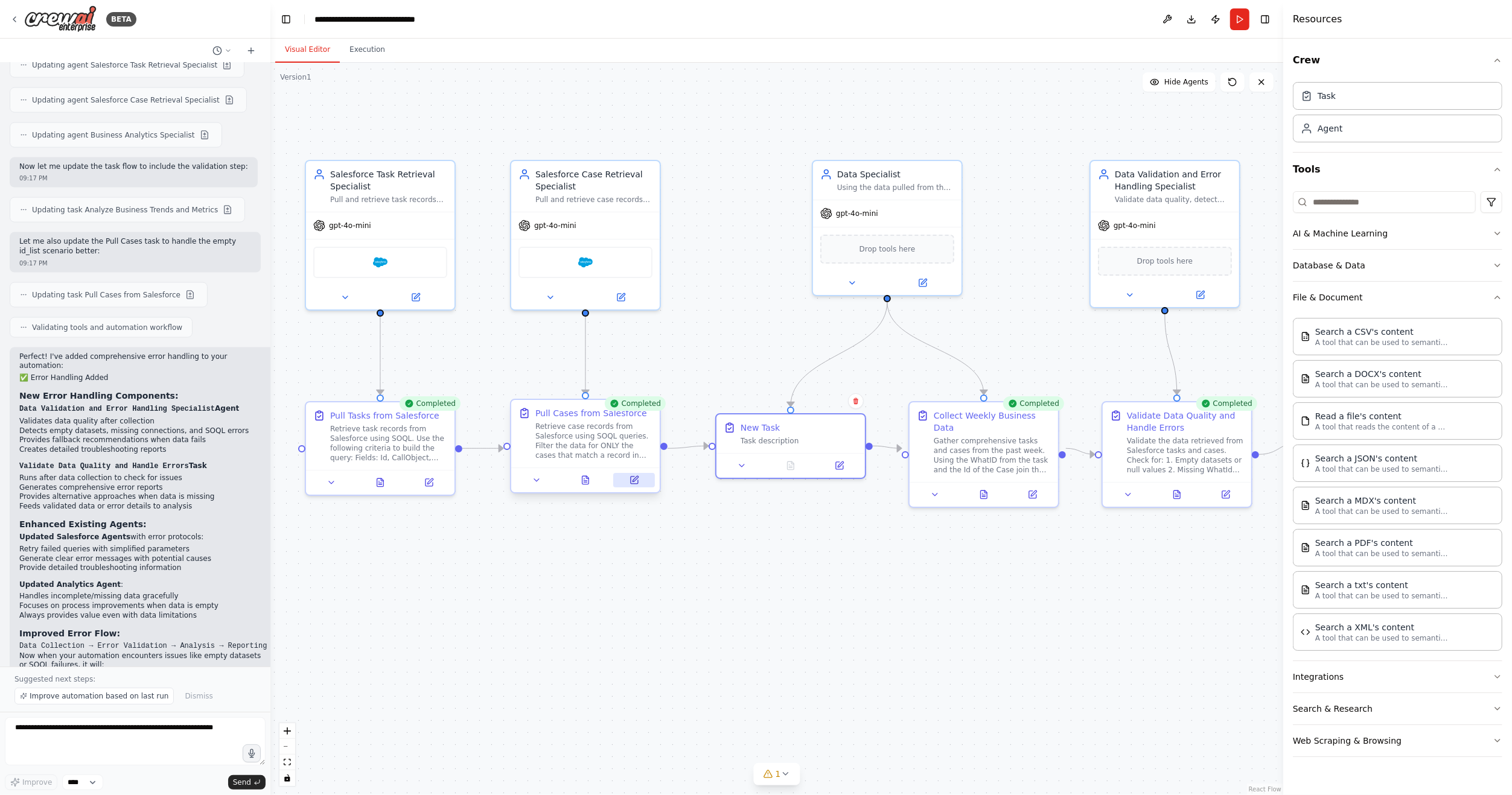
click at [636, 484] on icon at bounding box center [634, 480] width 7 height 7
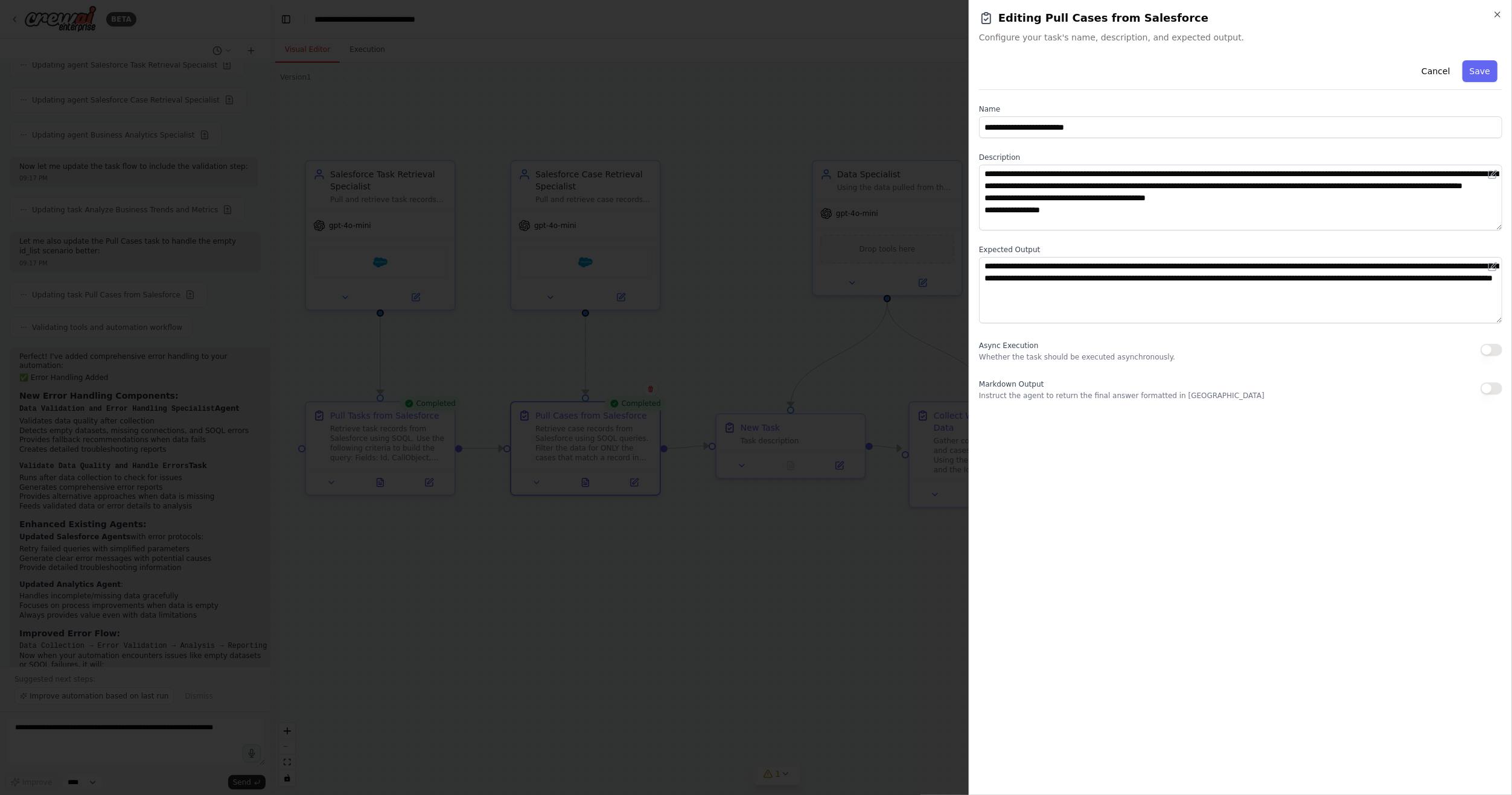
click at [882, 565] on div at bounding box center [756, 398] width 1512 height 795
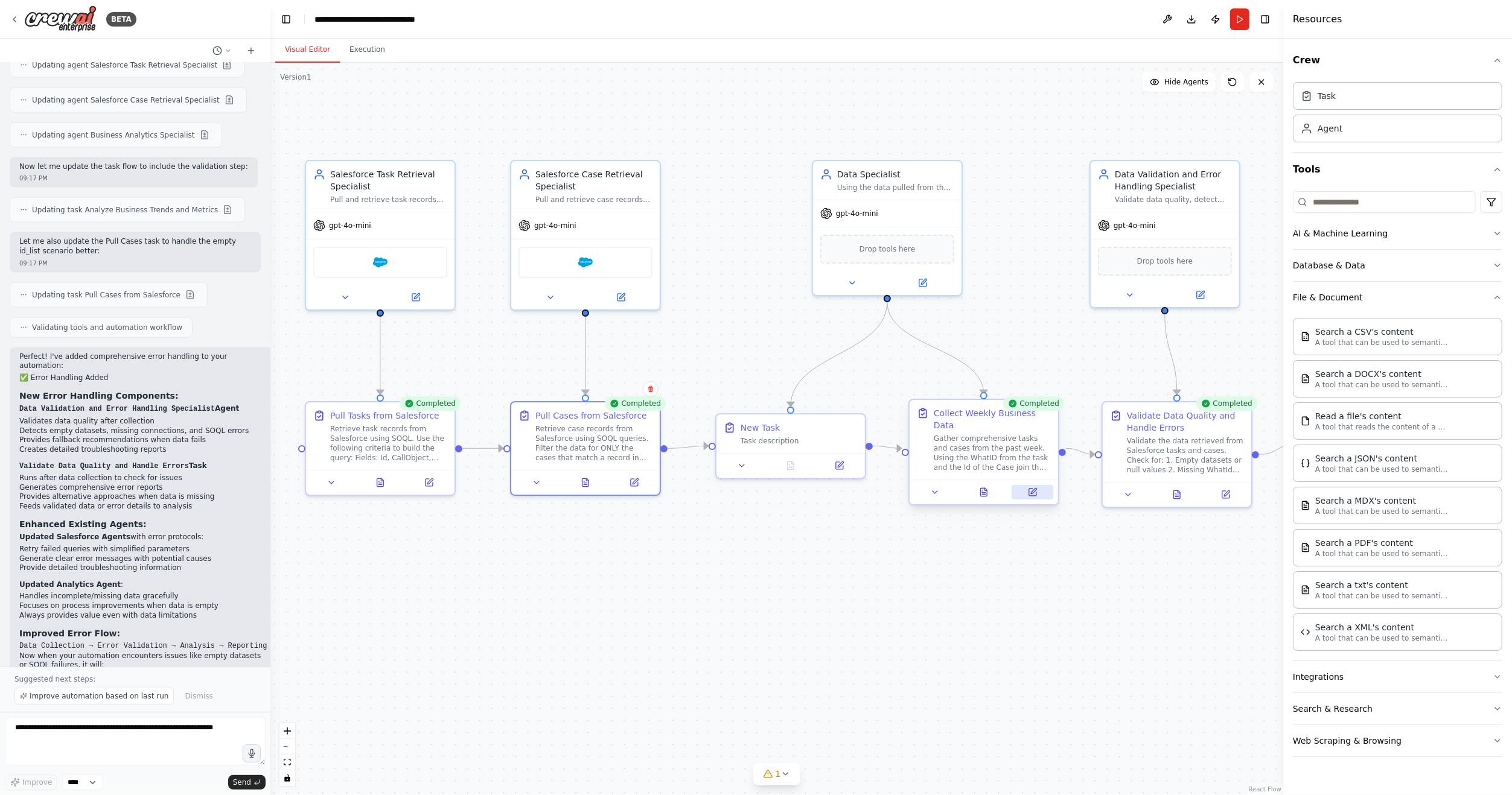
click at [1034, 488] on icon at bounding box center [1032, 492] width 7 height 7
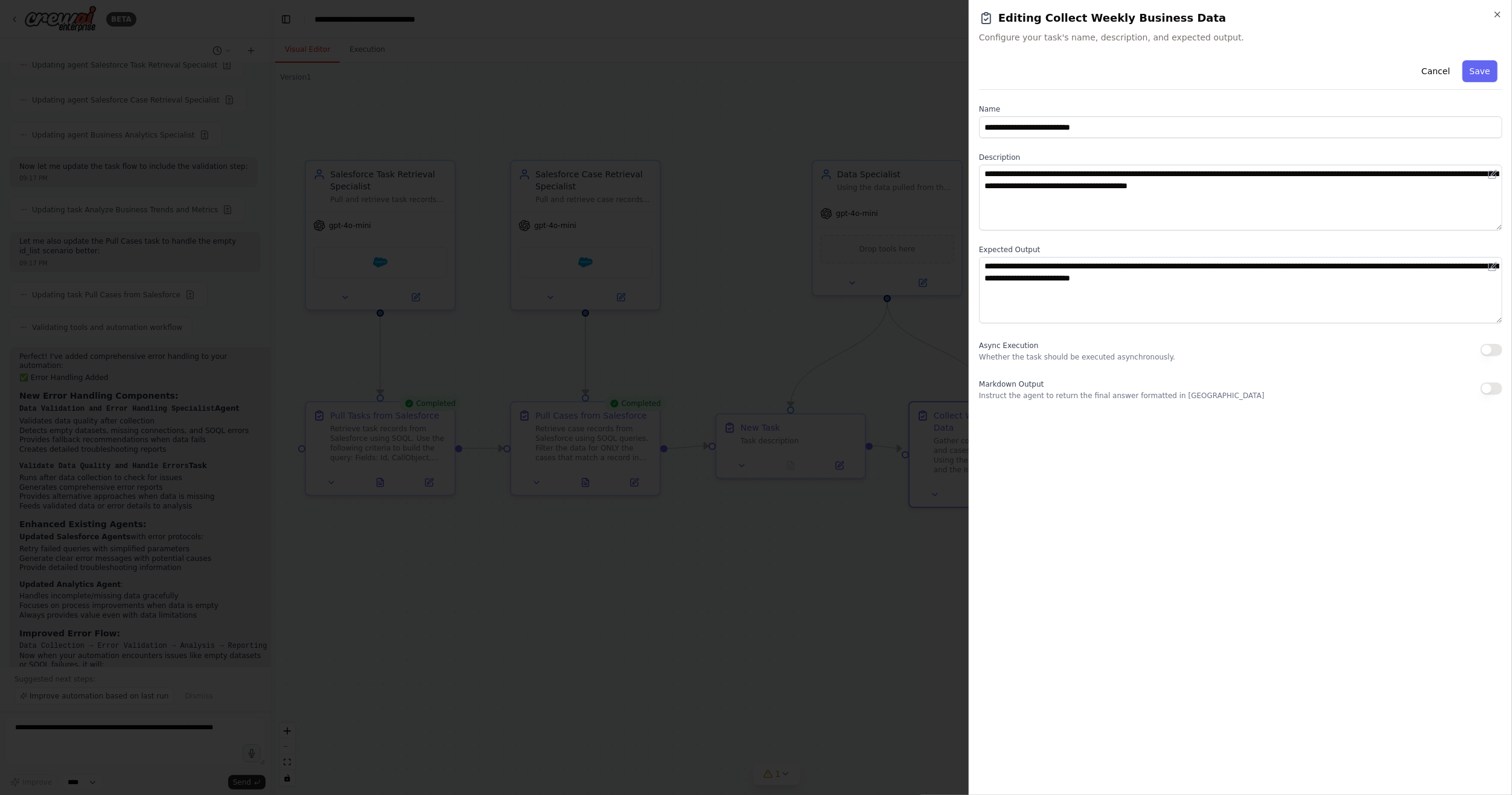
click at [889, 544] on div at bounding box center [756, 398] width 1512 height 795
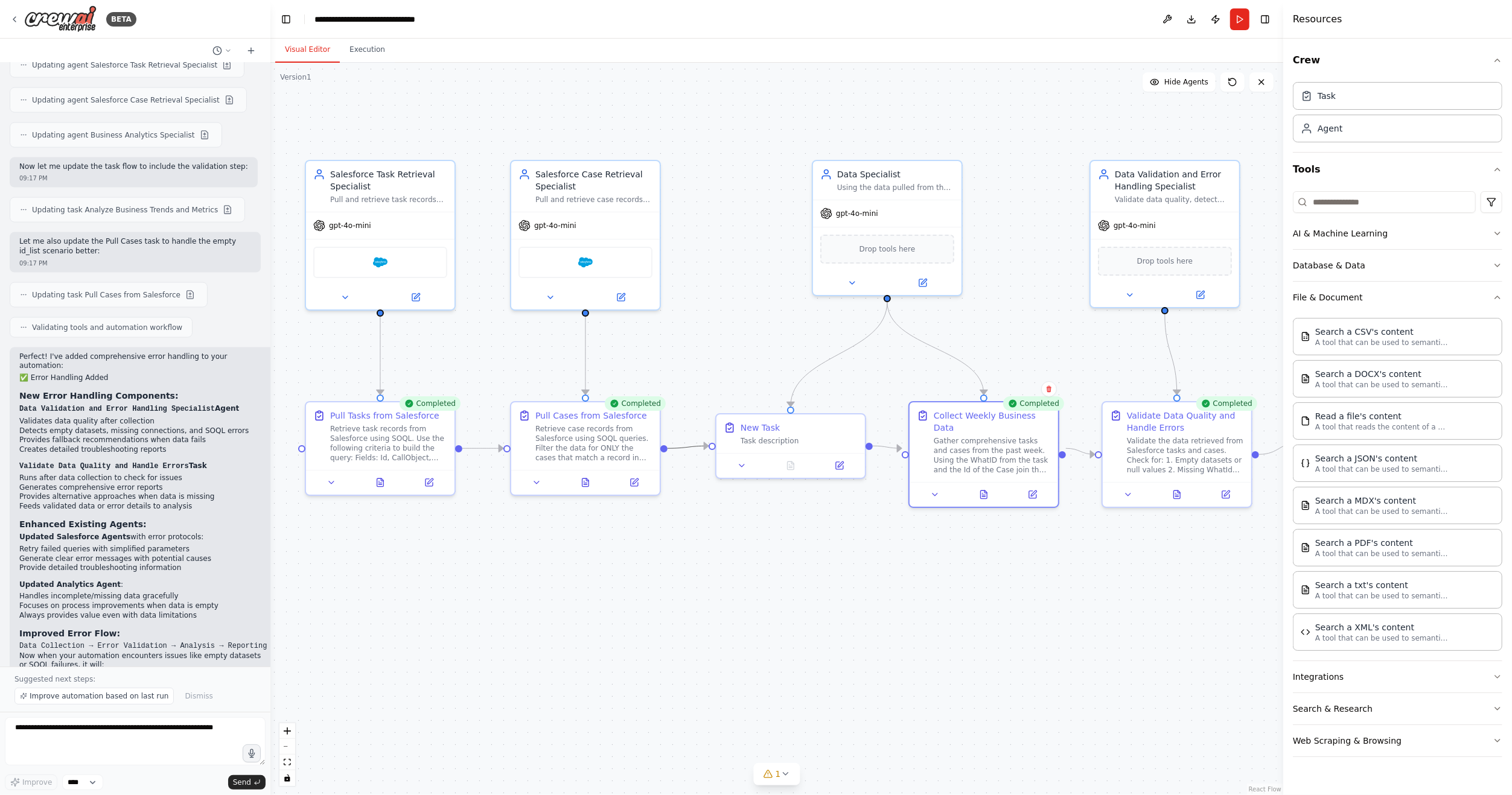
click at [685, 446] on icon "Edge from 75f69a2d-d0db-40e1-845e-420202f8671b to 43152b95-064e-4dee-acf9-fdedc…" at bounding box center [688, 446] width 41 height 2
click at [686, 449] on icon at bounding box center [687, 446] width 5 height 5
click at [886, 446] on icon "Edge from 43152b95-064e-4dee-acf9-fdedc1417745 to 94b5a58d-6404-4ec3-8ea5-12eec…" at bounding box center [887, 446] width 29 height 2
click at [886, 447] on icon at bounding box center [886, 448] width 9 height 11
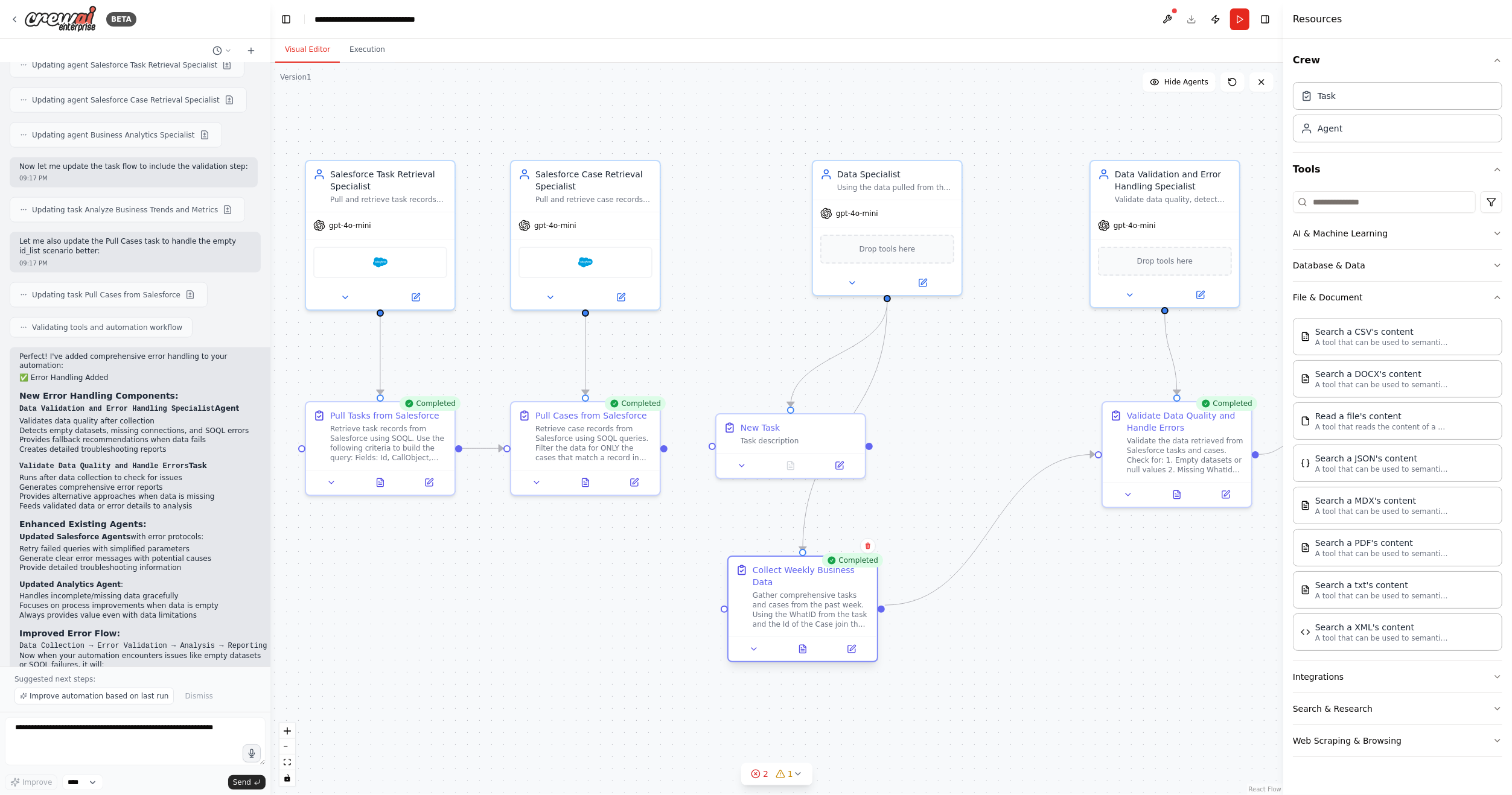
drag, startPoint x: 960, startPoint y: 438, endPoint x: 781, endPoint y: 593, distance: 236.8
click at [781, 593] on div "Gather comprehensive tasks and cases from the past week. Using the WhatID from …" at bounding box center [811, 610] width 117 height 38
click at [991, 528] on icon "Edge from 94b5a58d-6404-4ec3-8ea5-12eec70e251d to 77449507-536c-4fdc-b4b6-4fe98…" at bounding box center [990, 530] width 210 height 151
click at [991, 528] on icon at bounding box center [990, 530] width 8 height 10
drag, startPoint x: 811, startPoint y: 437, endPoint x: 994, endPoint y: 453, distance: 183.7
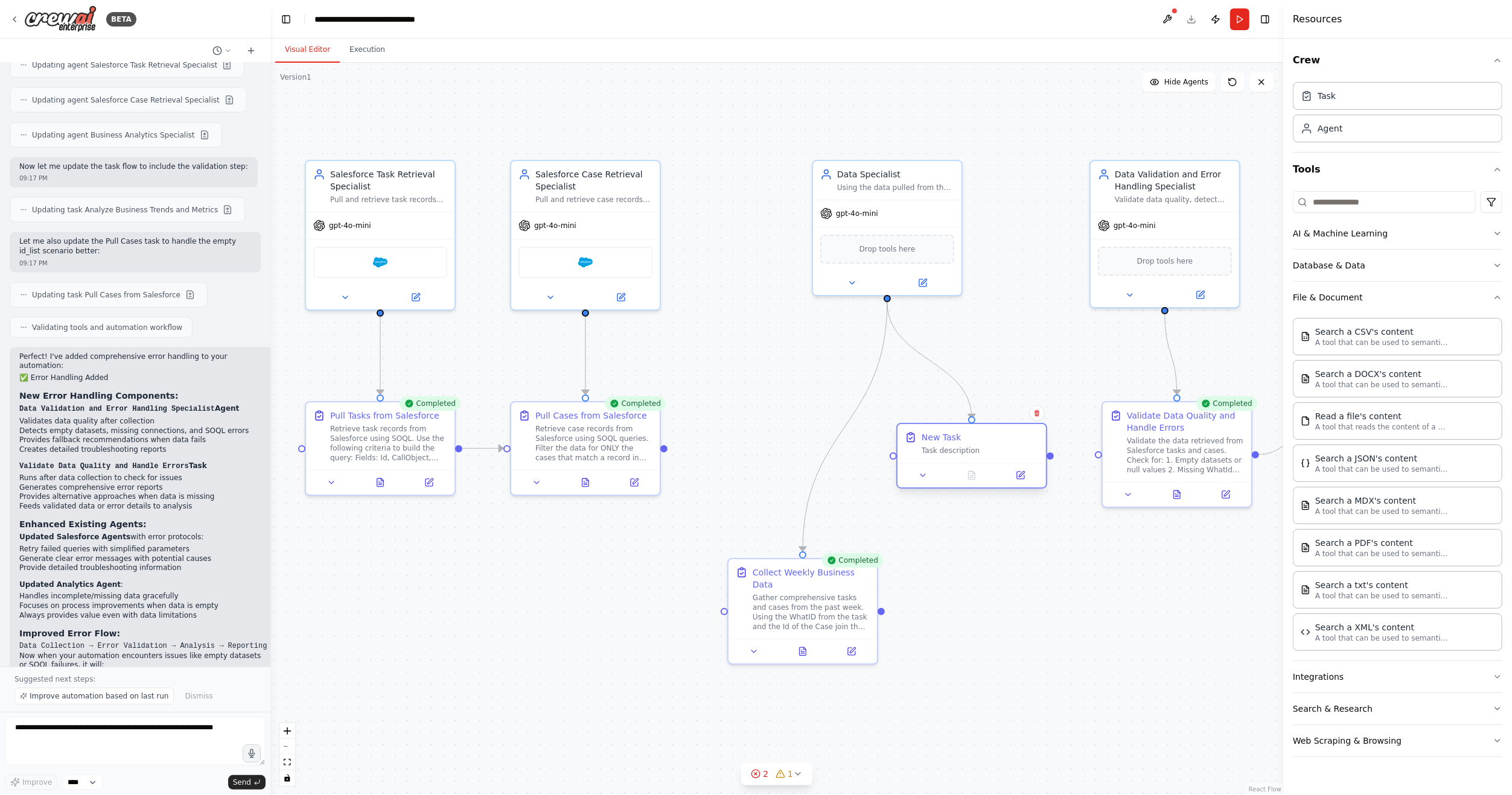
click at [994, 453] on div "Task description" at bounding box center [979, 451] width 117 height 10
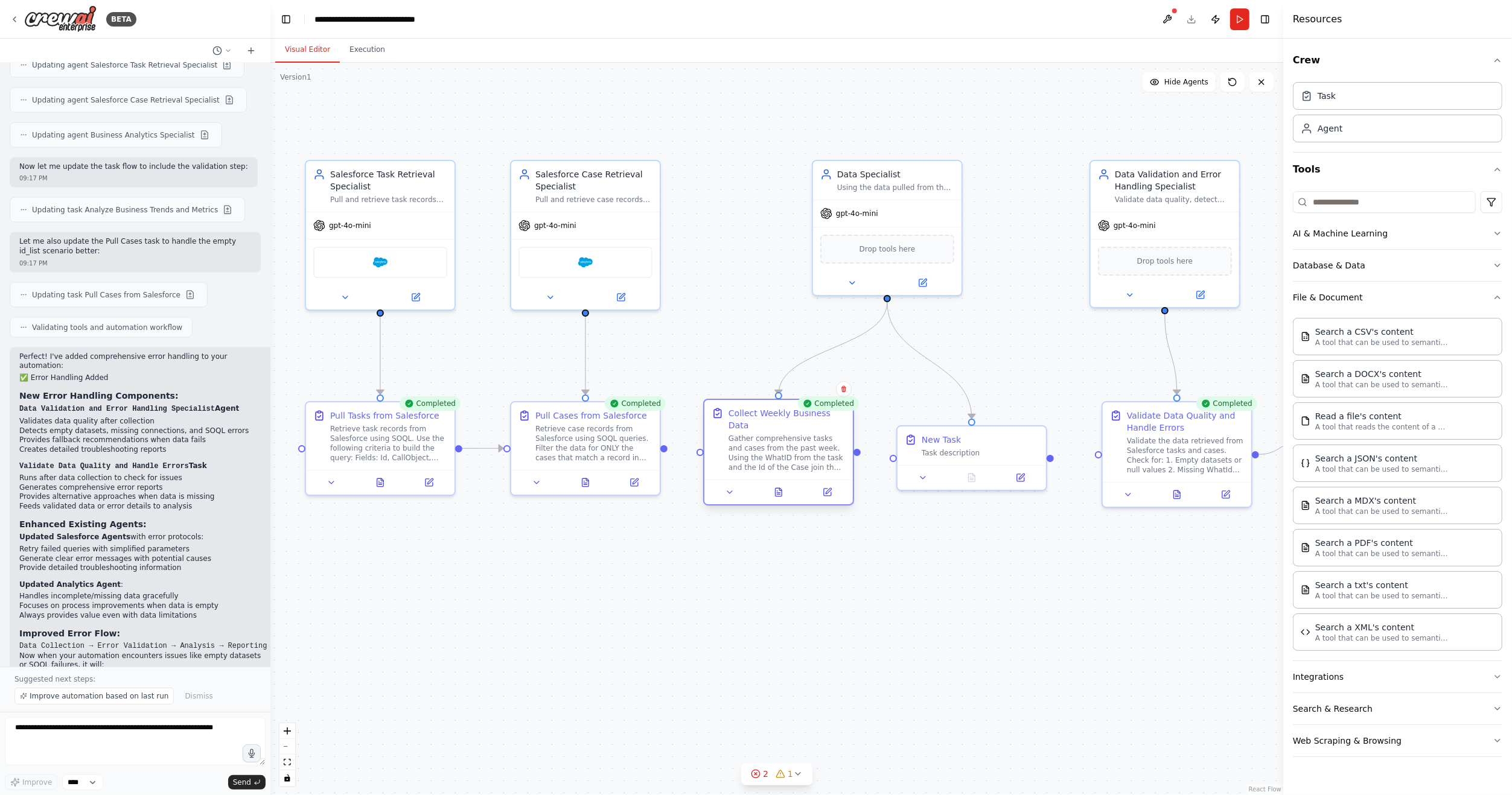
drag, startPoint x: 800, startPoint y: 598, endPoint x: 776, endPoint y: 437, distance: 162.8
click at [776, 437] on div "Gather comprehensive tasks and cases from the past week. Using the WhatID from …" at bounding box center [787, 453] width 117 height 38
drag, startPoint x: 958, startPoint y: 437, endPoint x: 953, endPoint y: 420, distance: 17.7
click at [953, 420] on div "New Task Task description" at bounding box center [979, 419] width 117 height 24
drag, startPoint x: 1051, startPoint y: 435, endPoint x: 1102, endPoint y: 456, distance: 55.2
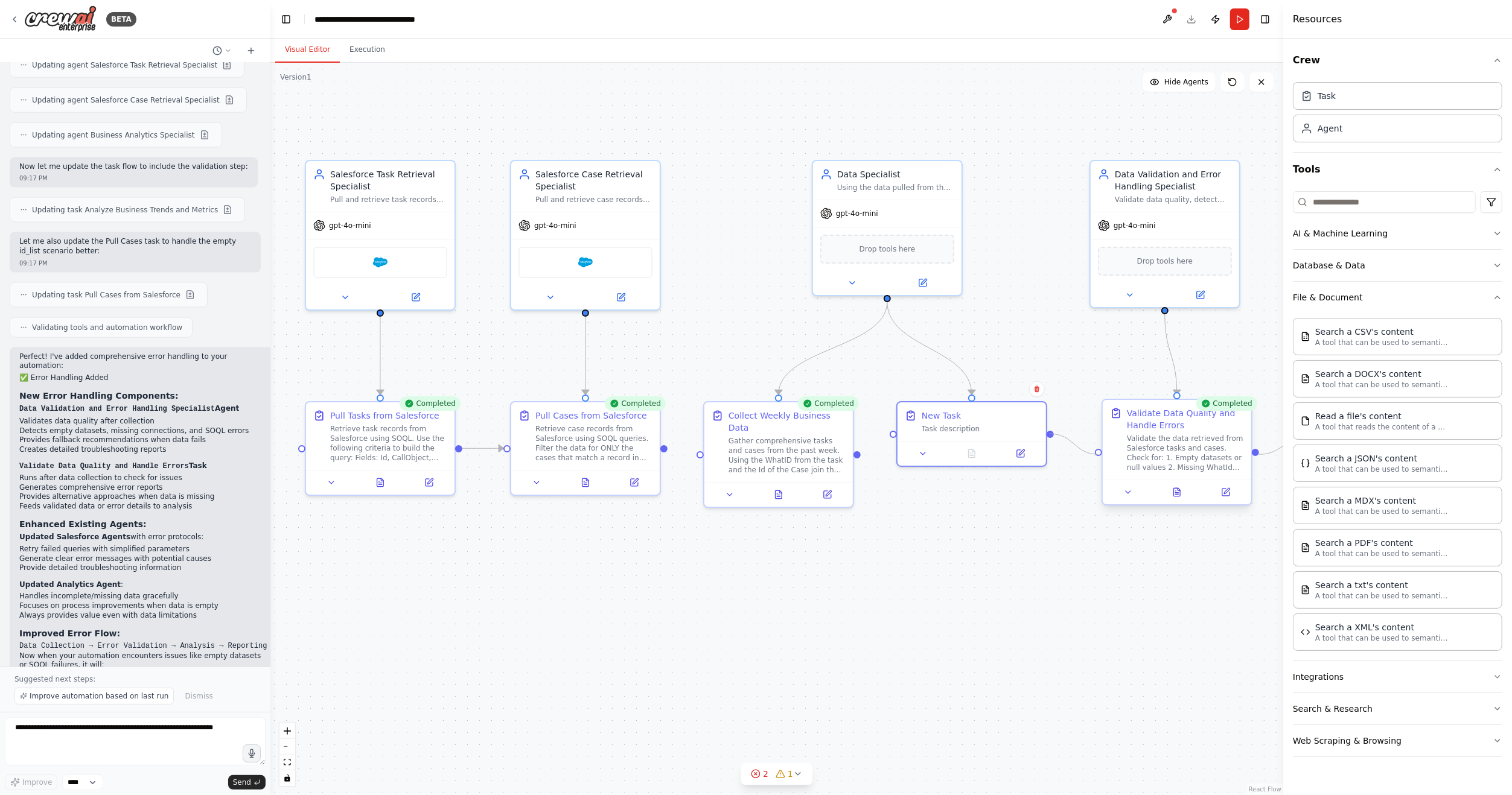
click at [1102, 456] on div "Data Specialist Using the data pulled from the Task Retrieval task and the Case…" at bounding box center [1197, 465] width 1013 height 733
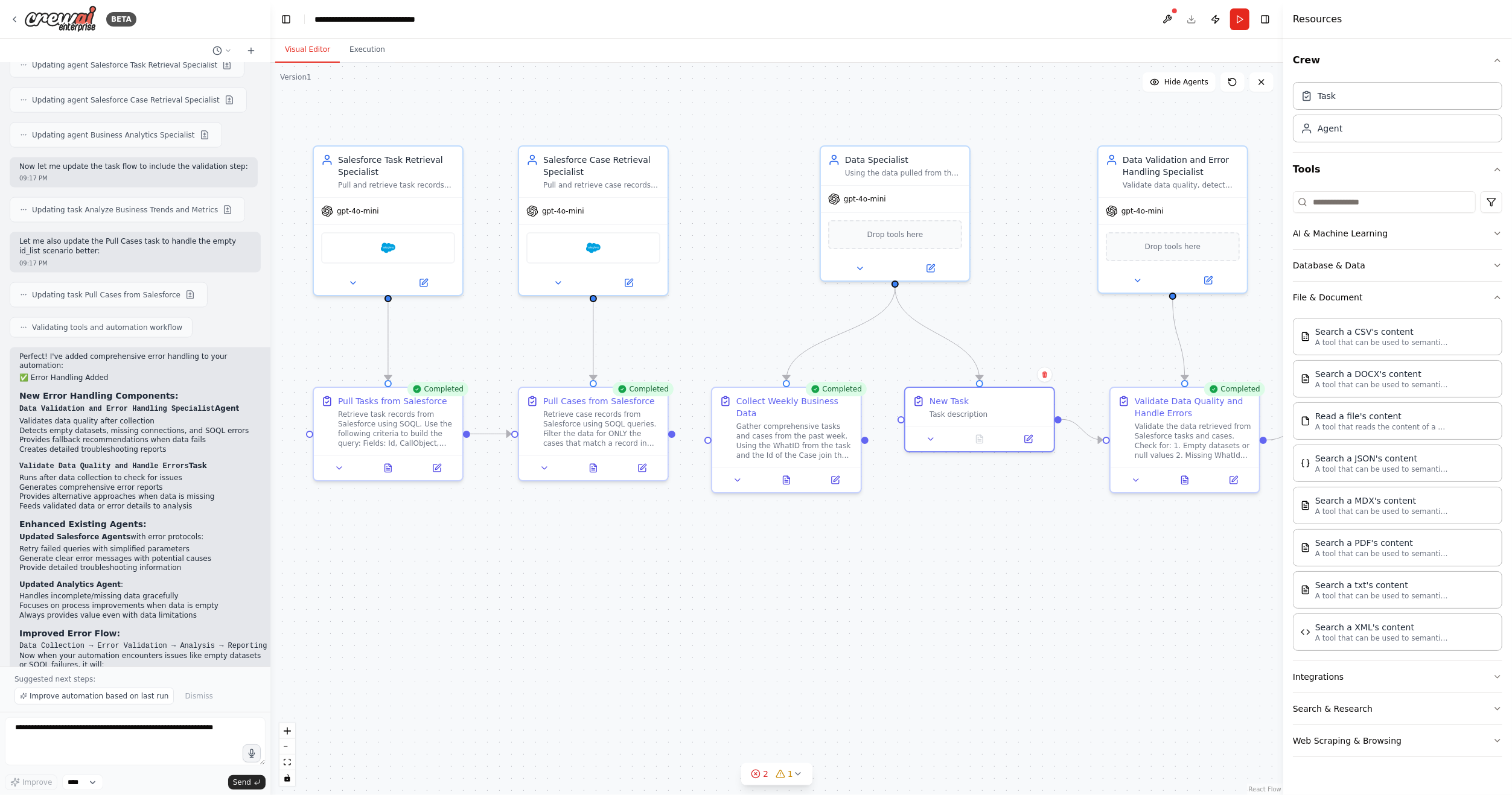
drag, startPoint x: 860, startPoint y: 450, endPoint x: 868, endPoint y: 435, distance: 17.0
click at [868, 435] on div ".deletable-edge-delete-btn { width: 20px; height: 20px; border: 0px solid #ffff…" at bounding box center [776, 429] width 1013 height 733
click at [869, 434] on div ".deletable-edge-delete-btn { width: 20px; height: 20px; border: 0px solid #ffff…" at bounding box center [776, 429] width 1013 height 733
drag, startPoint x: 871, startPoint y: 434, endPoint x: 905, endPoint y: 418, distance: 37.6
click at [905, 418] on div "Data Specialist Using the data pulled from the Task Retrieval task and the Case…" at bounding box center [1206, 451] width 1013 height 733
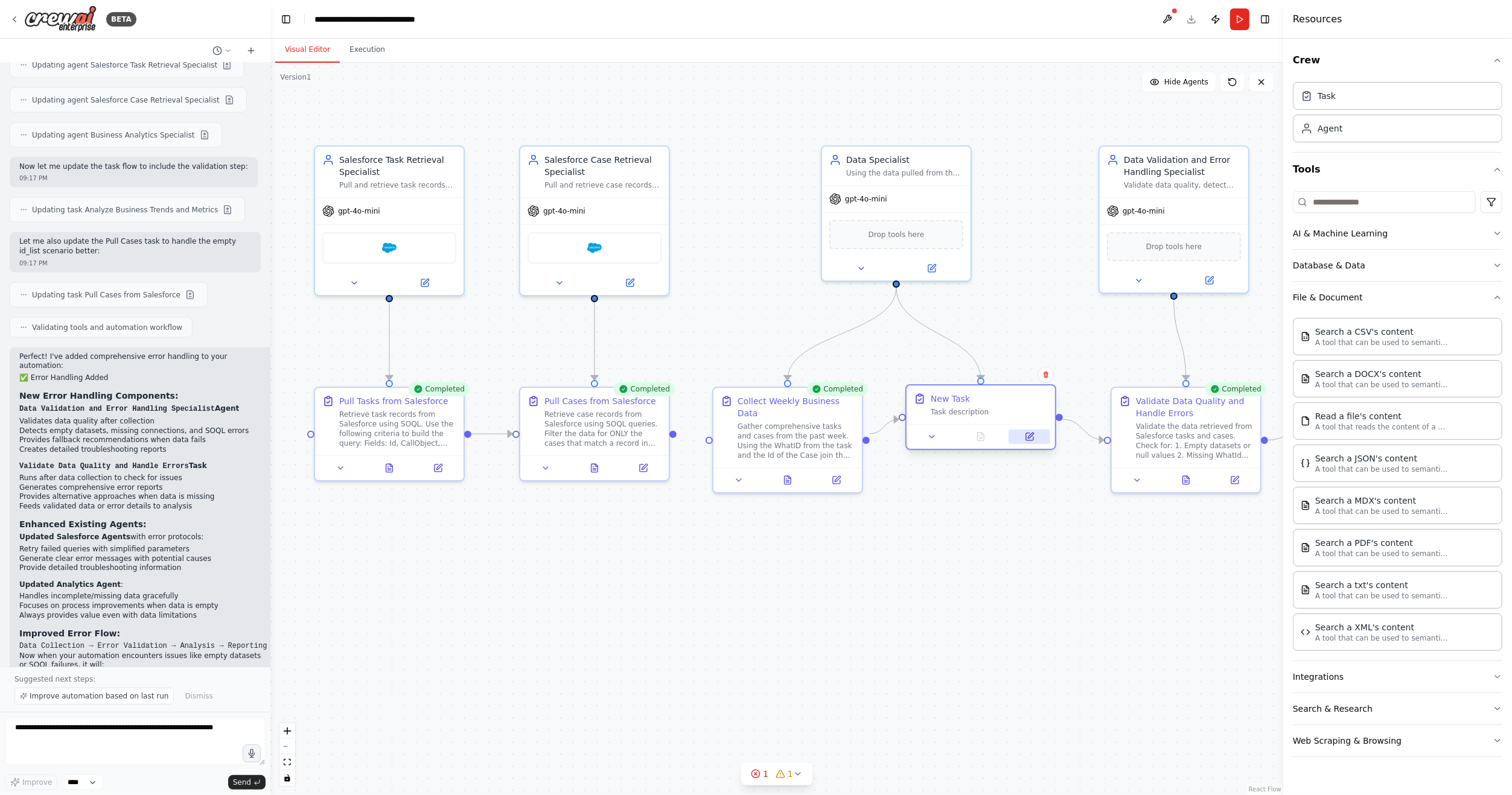
click at [1032, 437] on icon at bounding box center [1030, 437] width 7 height 7
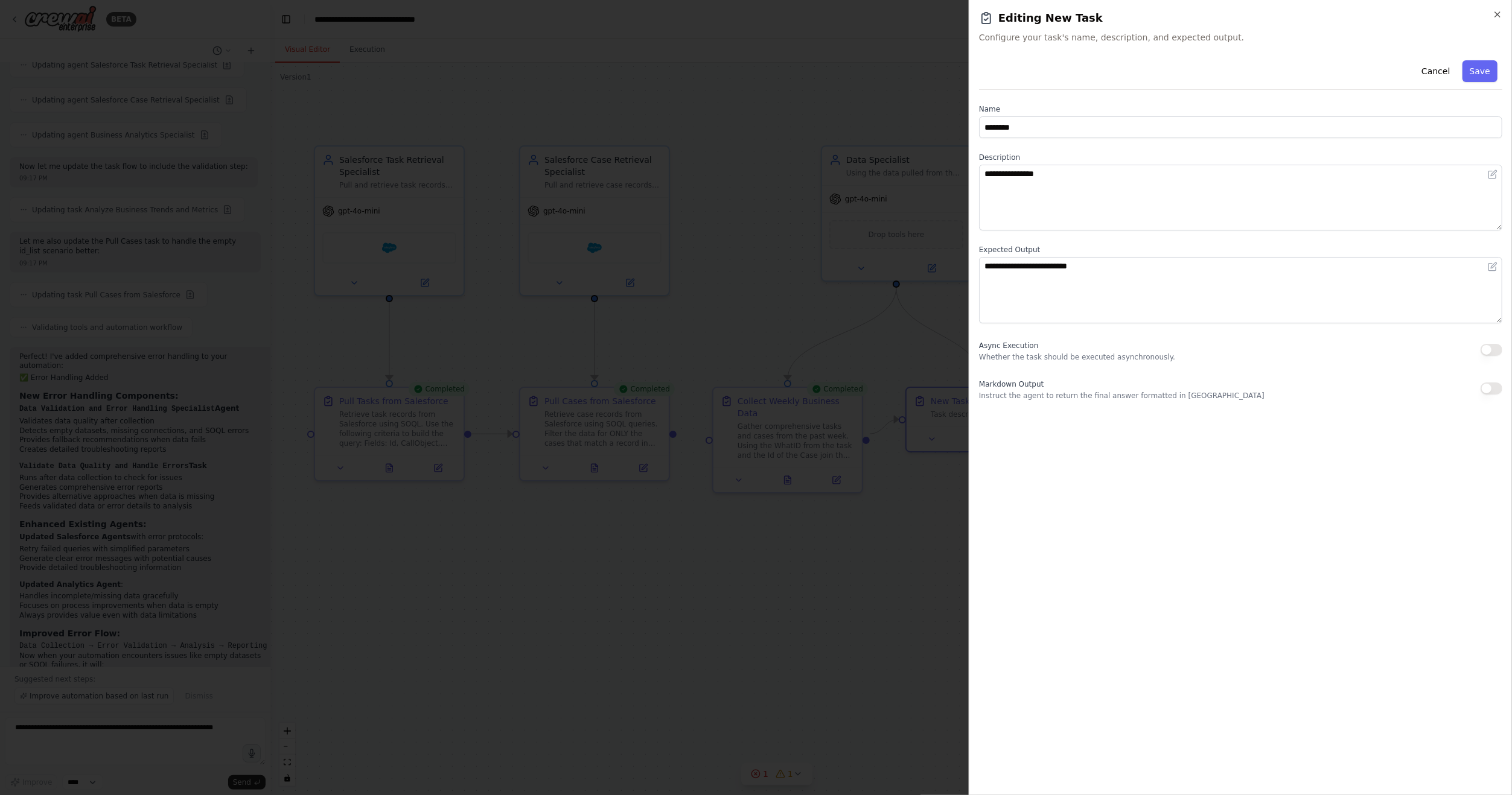
click at [1069, 163] on div "**********" at bounding box center [1240, 191] width 523 height 78
click at [1049, 116] on div "Name ********" at bounding box center [1240, 121] width 523 height 34
drag, startPoint x: 1049, startPoint y: 116, endPoint x: 1046, endPoint y: 125, distance: 9.5
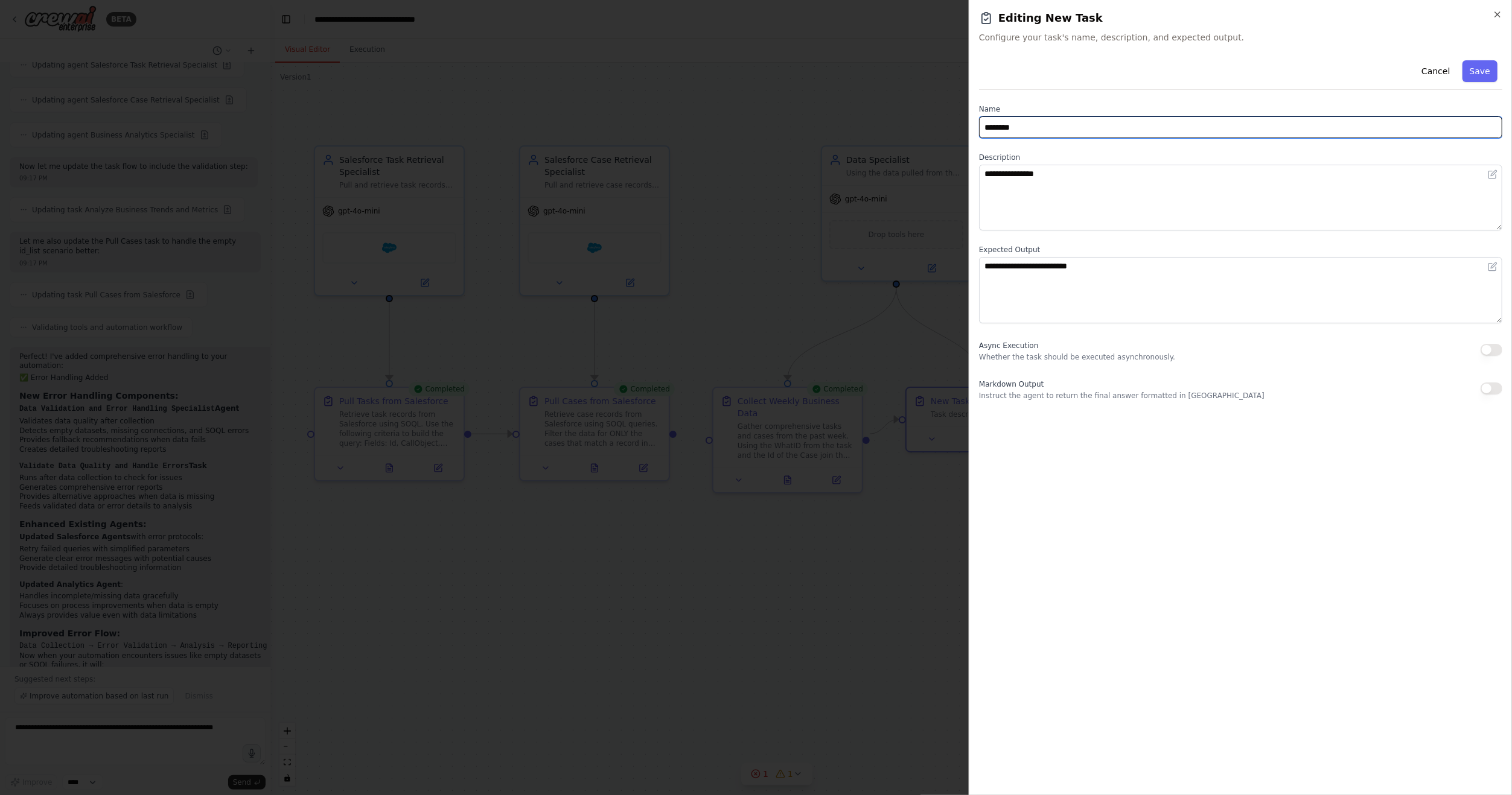
click at [1046, 125] on input "********" at bounding box center [1240, 127] width 523 height 22
click at [1046, 125] on input "********" at bounding box center [1240, 127] width 523 height 22
type input "**********"
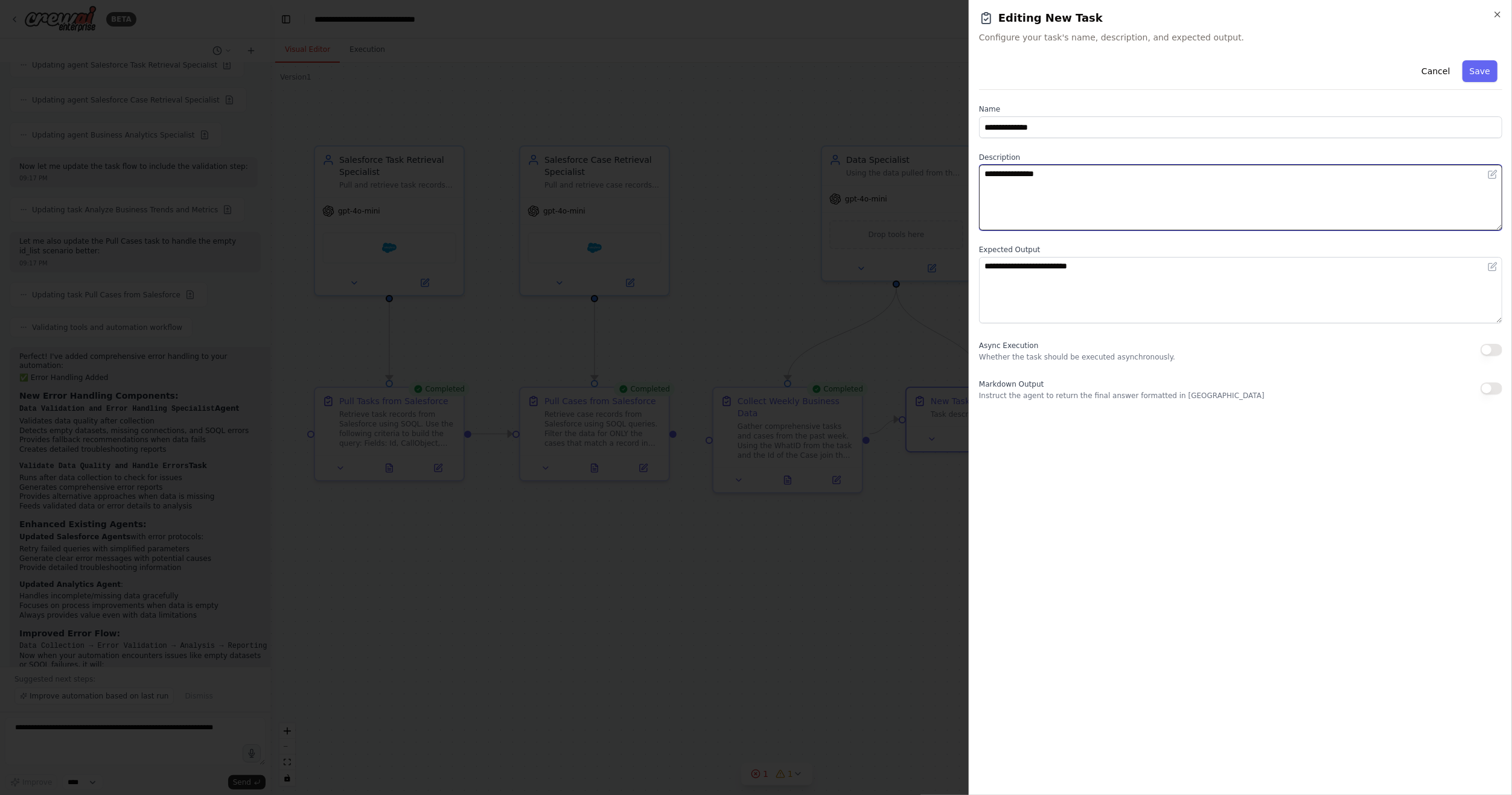
drag, startPoint x: 1065, startPoint y: 174, endPoint x: 947, endPoint y: 167, distance: 118.2
click at [947, 167] on body "BETA Hello! I'm the CrewAI assistant. What kind of automation do you want to bu…" at bounding box center [756, 398] width 1512 height 795
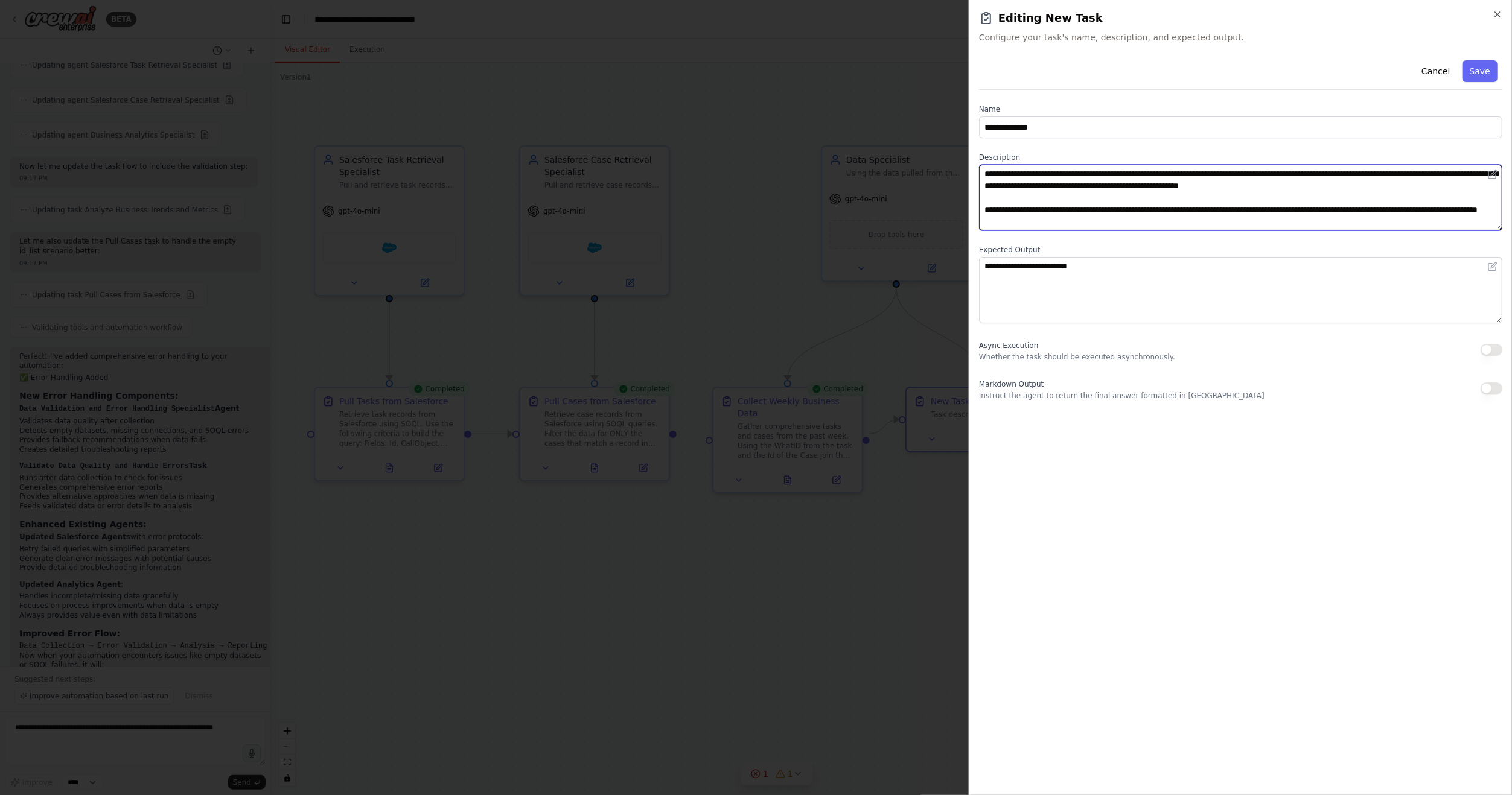
type textarea "**********"
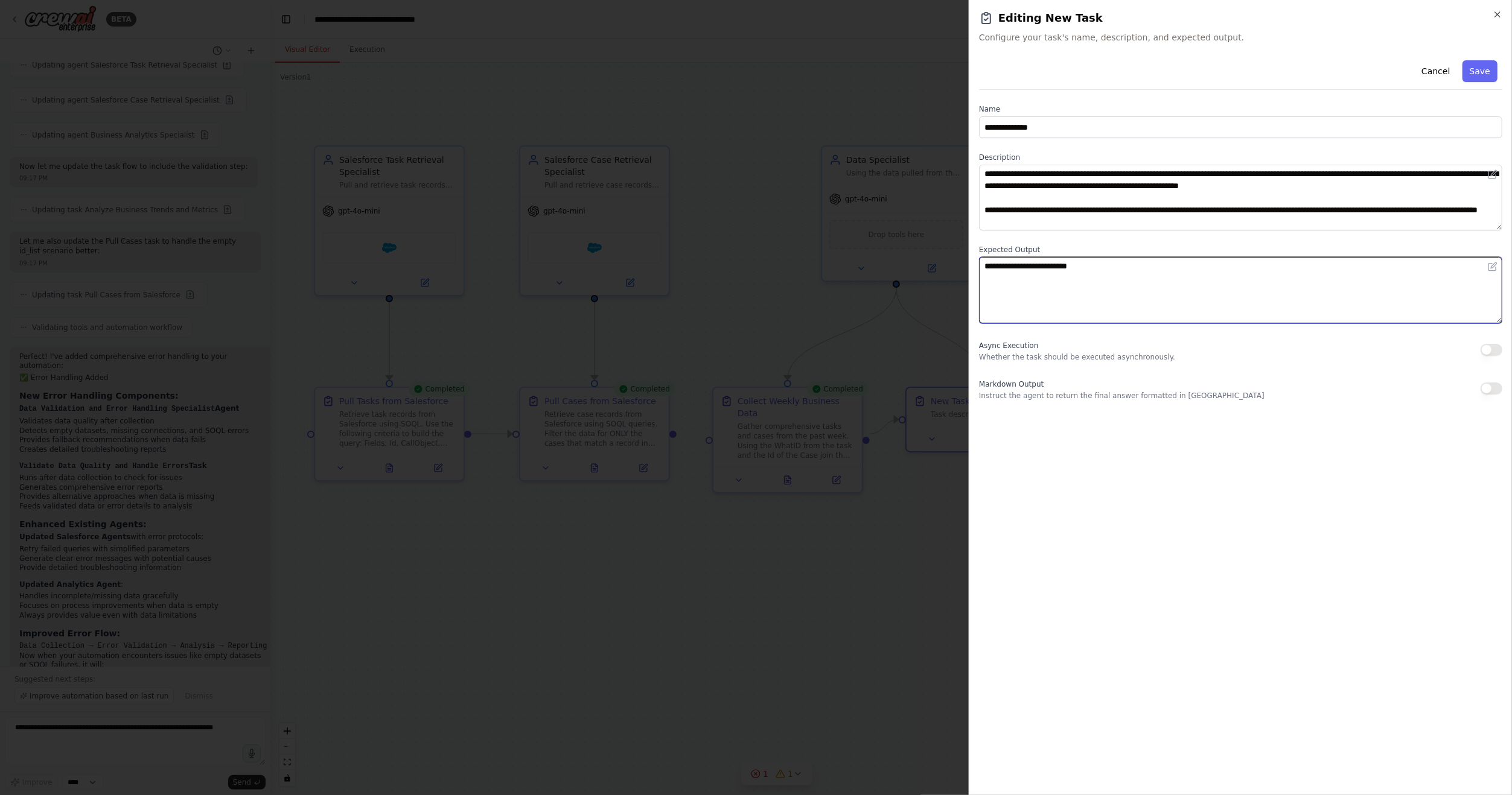
click at [1117, 274] on textarea "**********" at bounding box center [1240, 290] width 523 height 66
type textarea "**********"
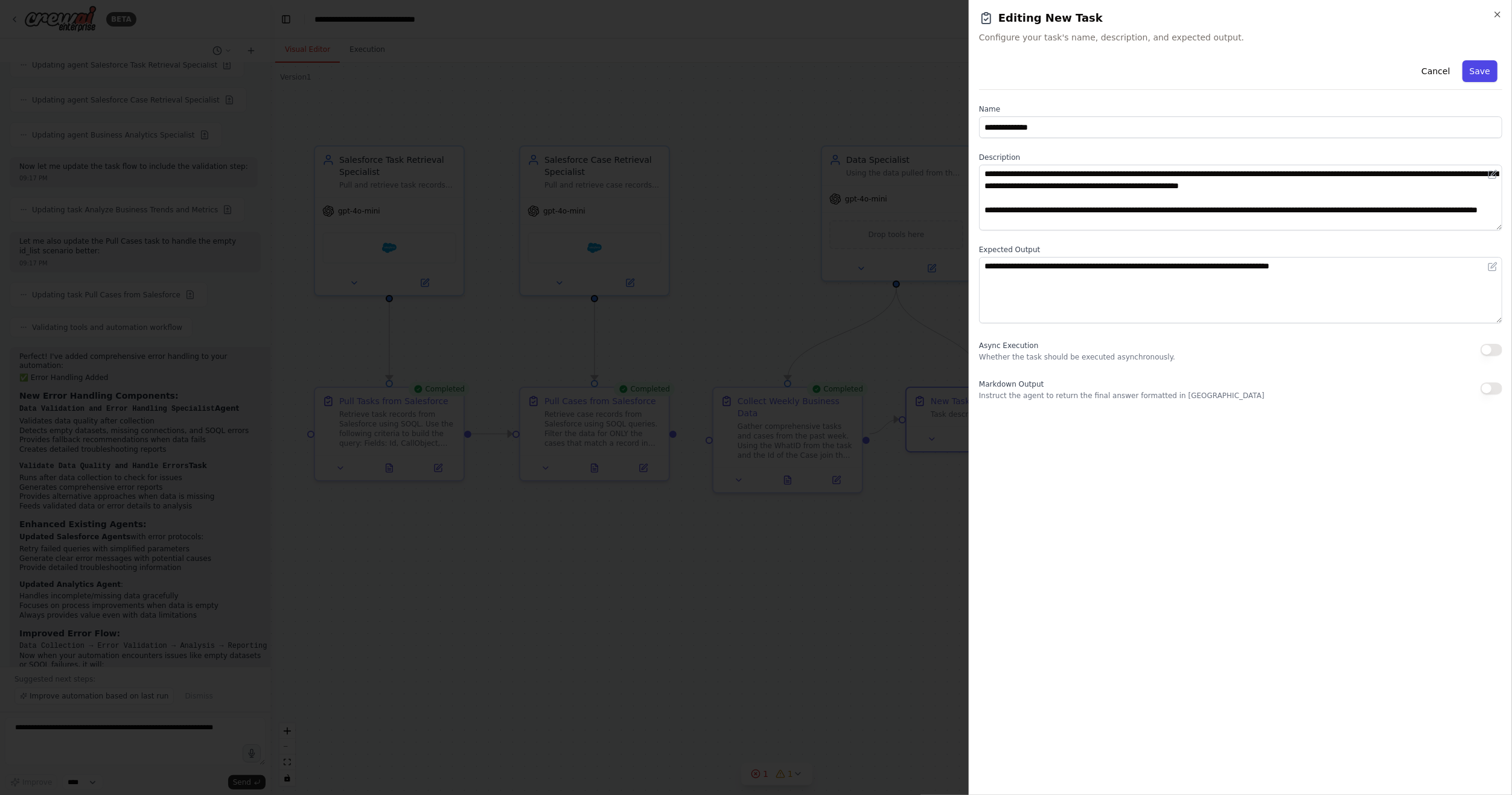
click at [1494, 73] on button "Save" at bounding box center [1480, 71] width 35 height 22
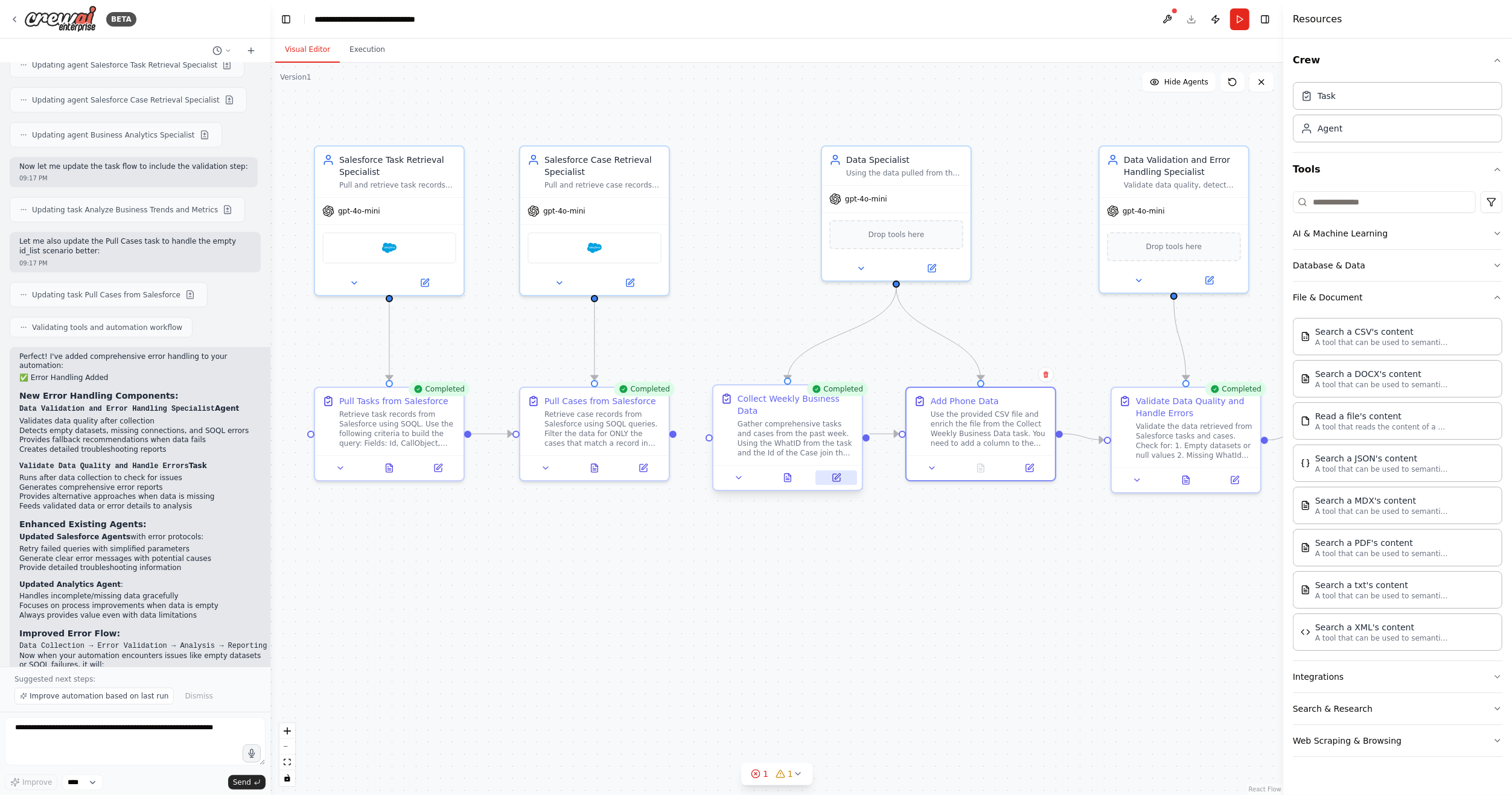
click at [836, 474] on icon at bounding box center [836, 478] width 7 height 7
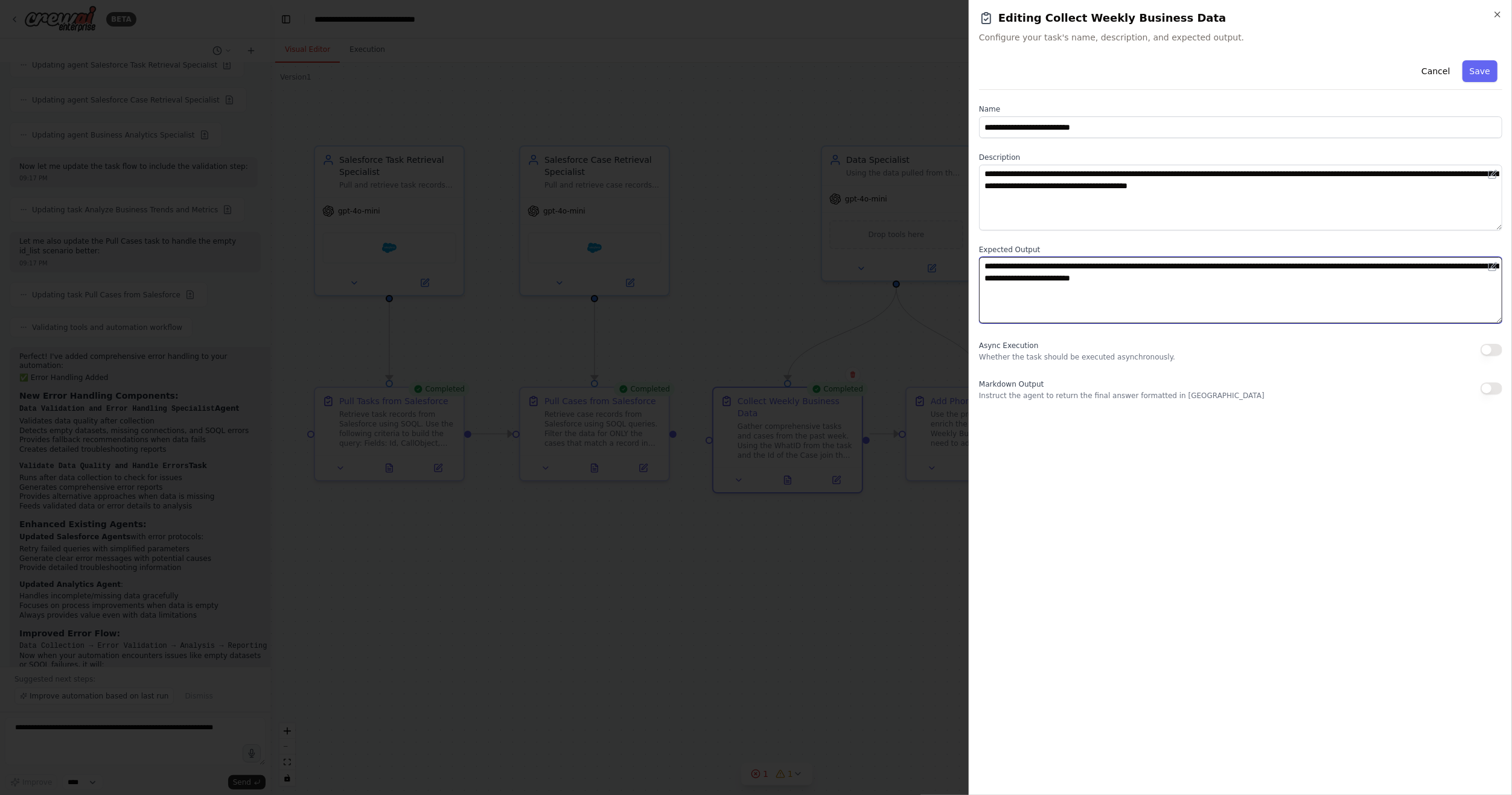
drag, startPoint x: 1234, startPoint y: 283, endPoint x: 963, endPoint y: 269, distance: 271.4
click at [963, 269] on body "BETA Hello! I'm the CrewAI assistant. What kind of automation do you want to bu…" at bounding box center [756, 398] width 1512 height 795
click at [1085, 282] on textarea "**********" at bounding box center [1240, 290] width 523 height 66
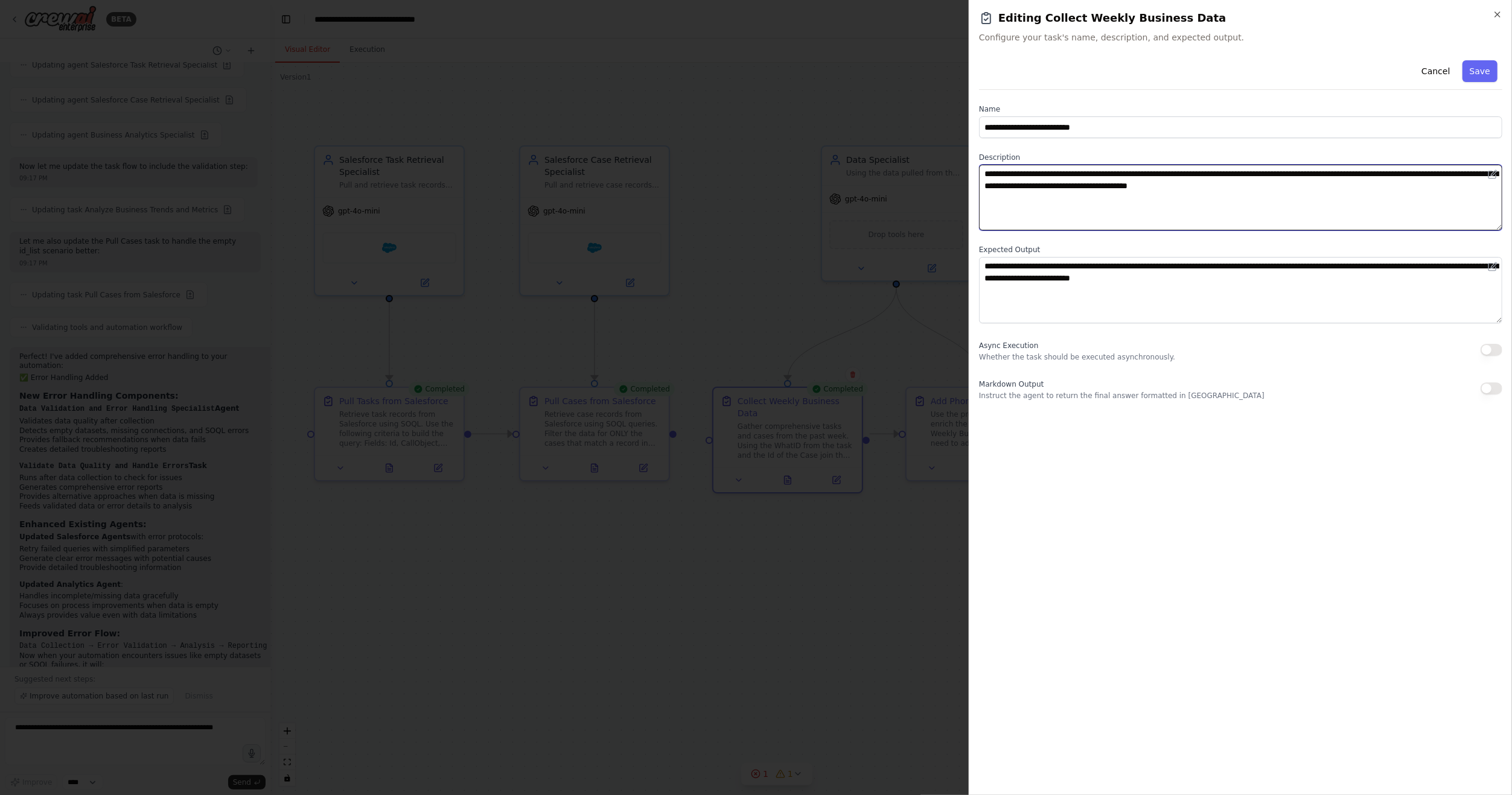
drag, startPoint x: 1154, startPoint y: 188, endPoint x: 1310, endPoint y: 185, distance: 156.0
click at [1310, 185] on textarea "**********" at bounding box center [1240, 197] width 523 height 66
click at [1486, 73] on button "Save" at bounding box center [1480, 71] width 35 height 22
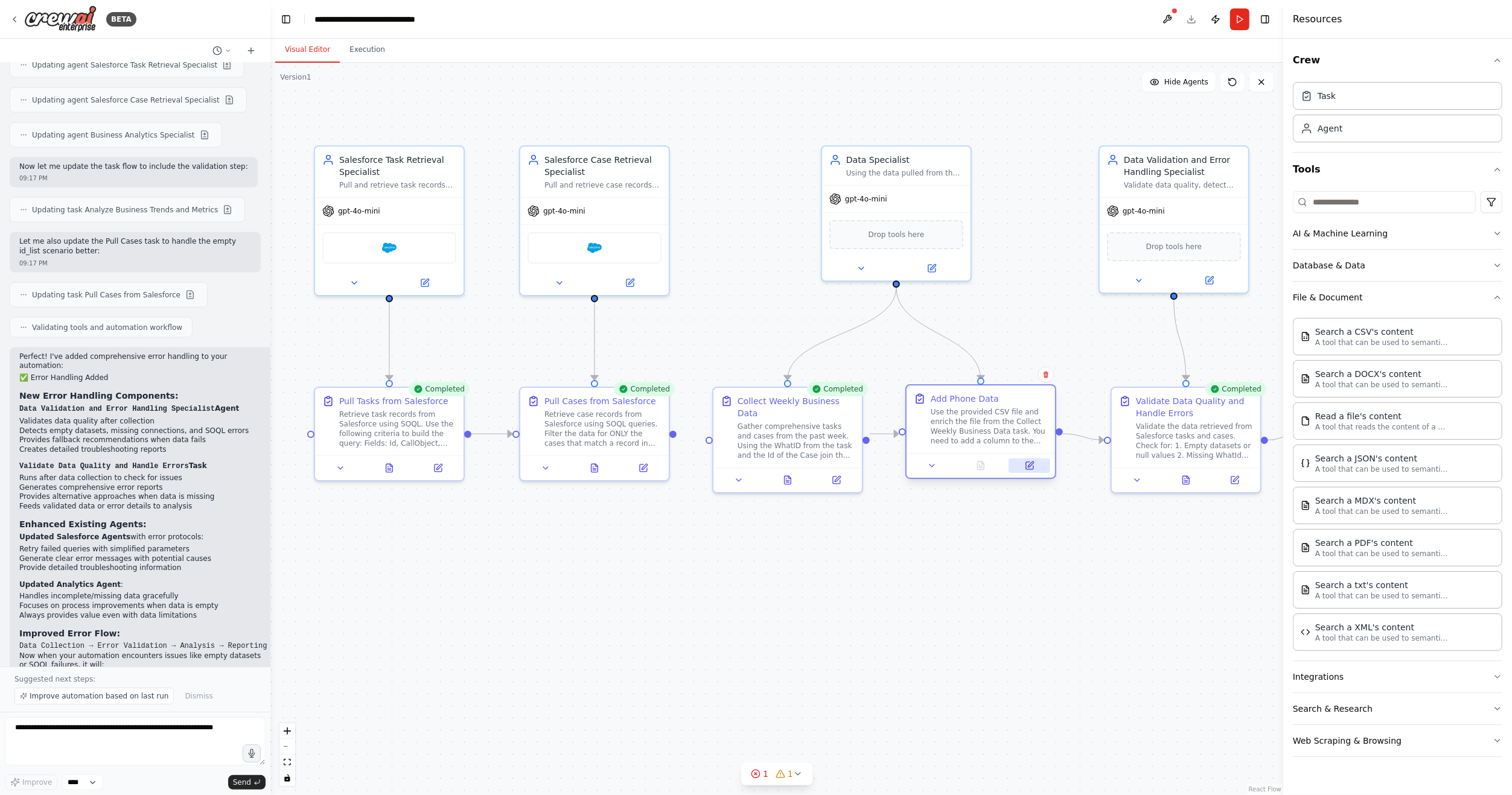
click at [1035, 468] on button at bounding box center [1029, 465] width 41 height 15
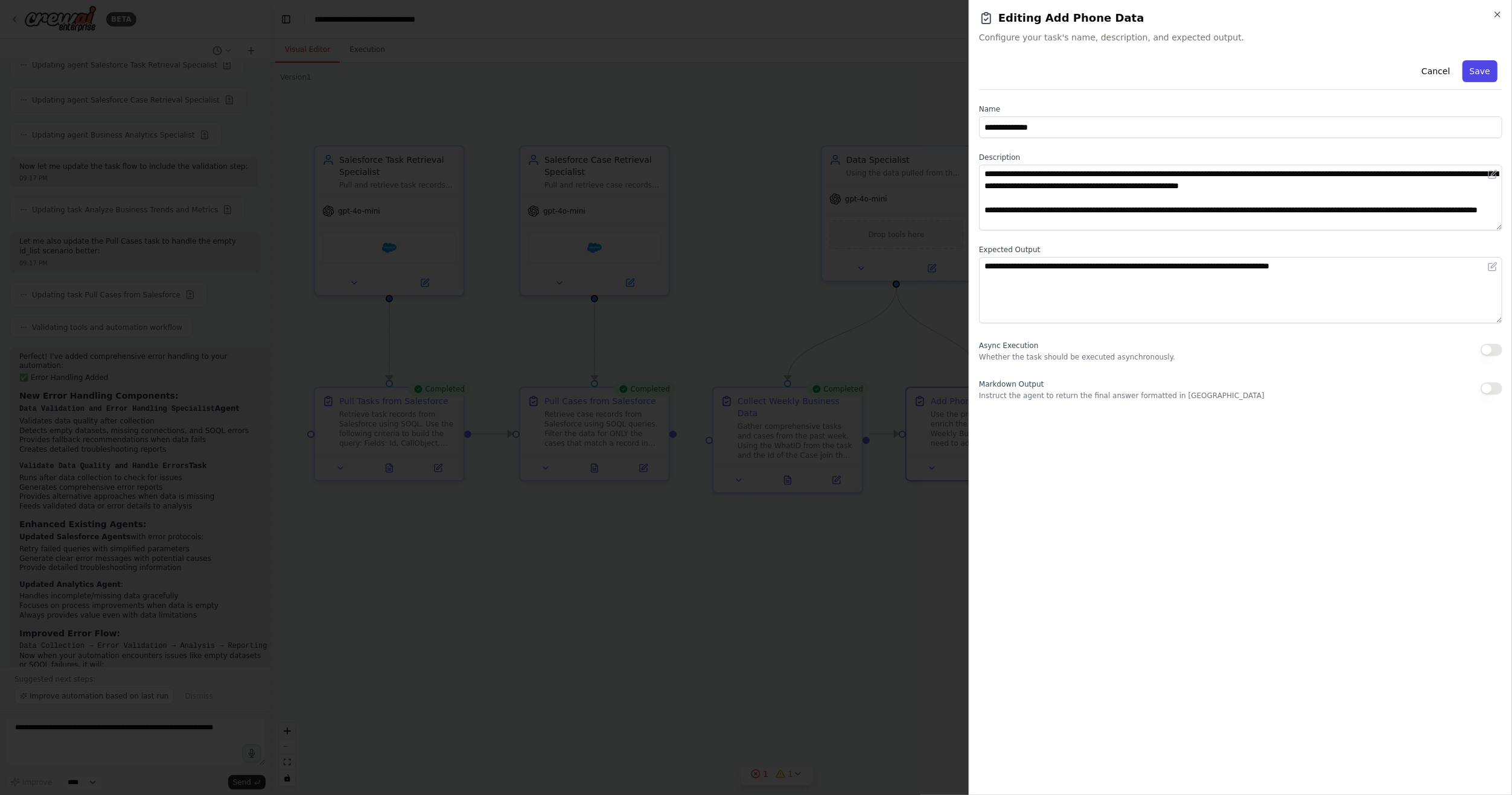
click at [1479, 71] on button "Save" at bounding box center [1480, 71] width 35 height 22
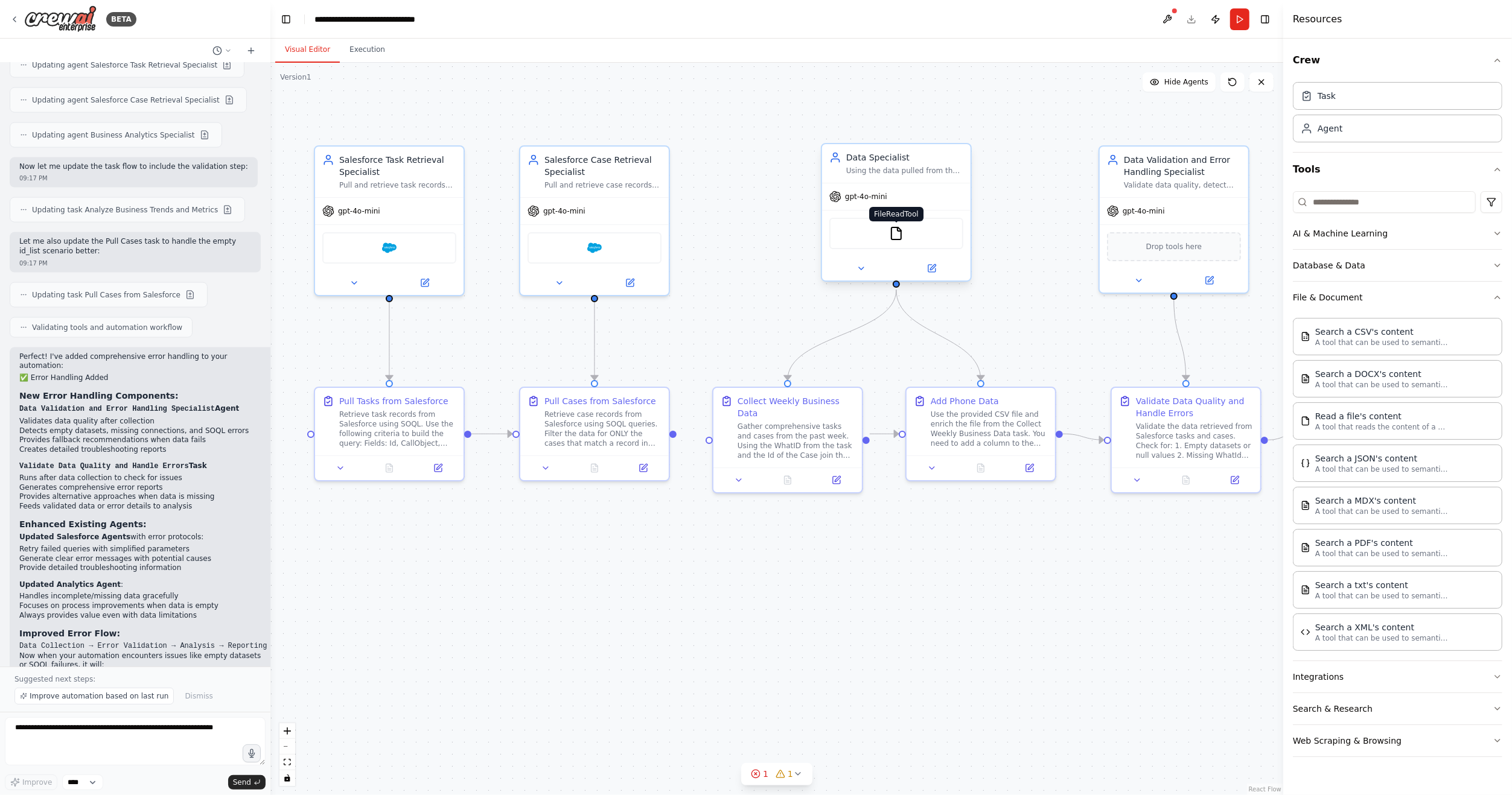
click at [897, 234] on img at bounding box center [896, 233] width 15 height 15
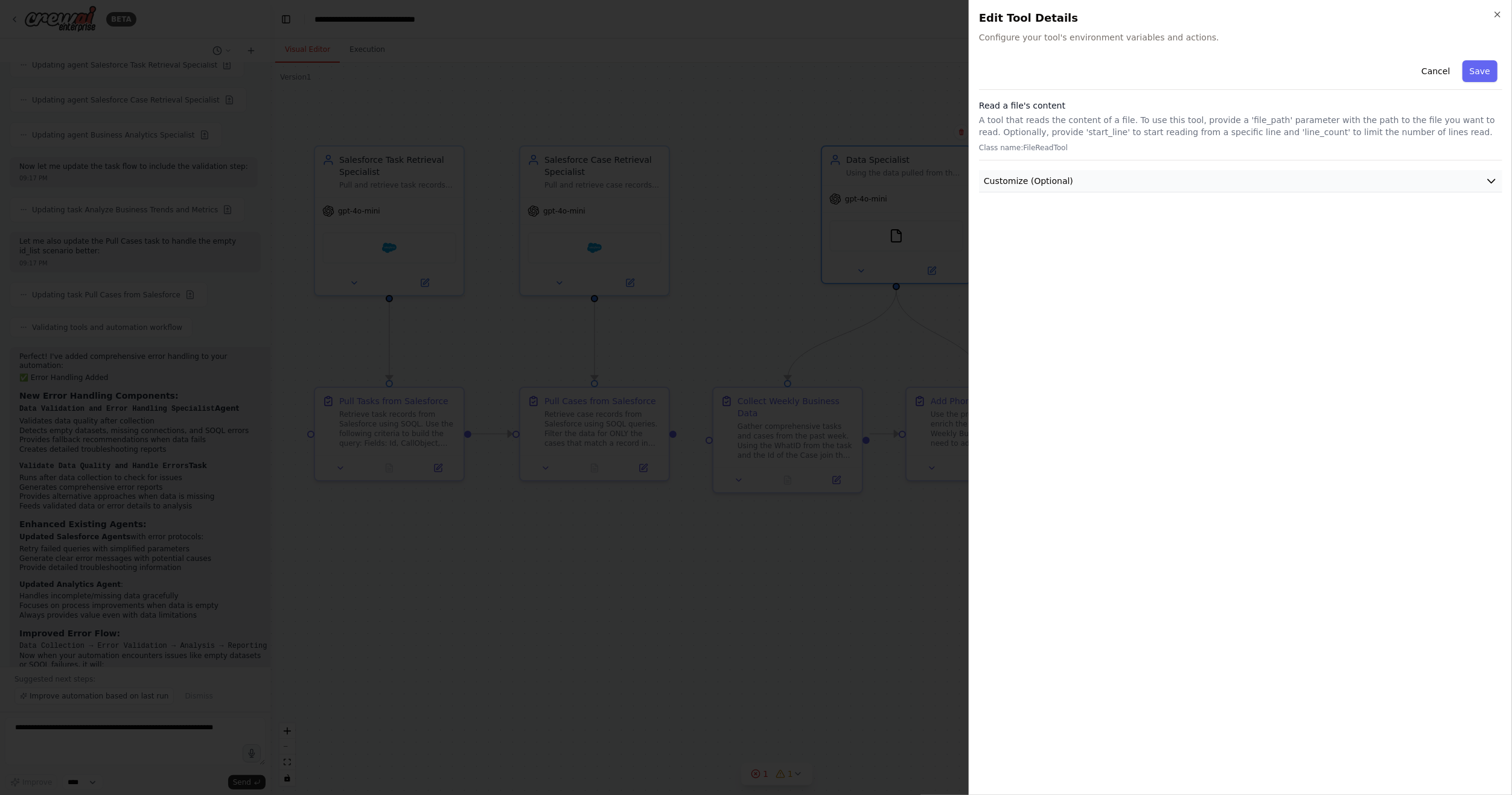
click at [1021, 179] on span "Customize (Optional)" at bounding box center [1028, 181] width 90 height 12
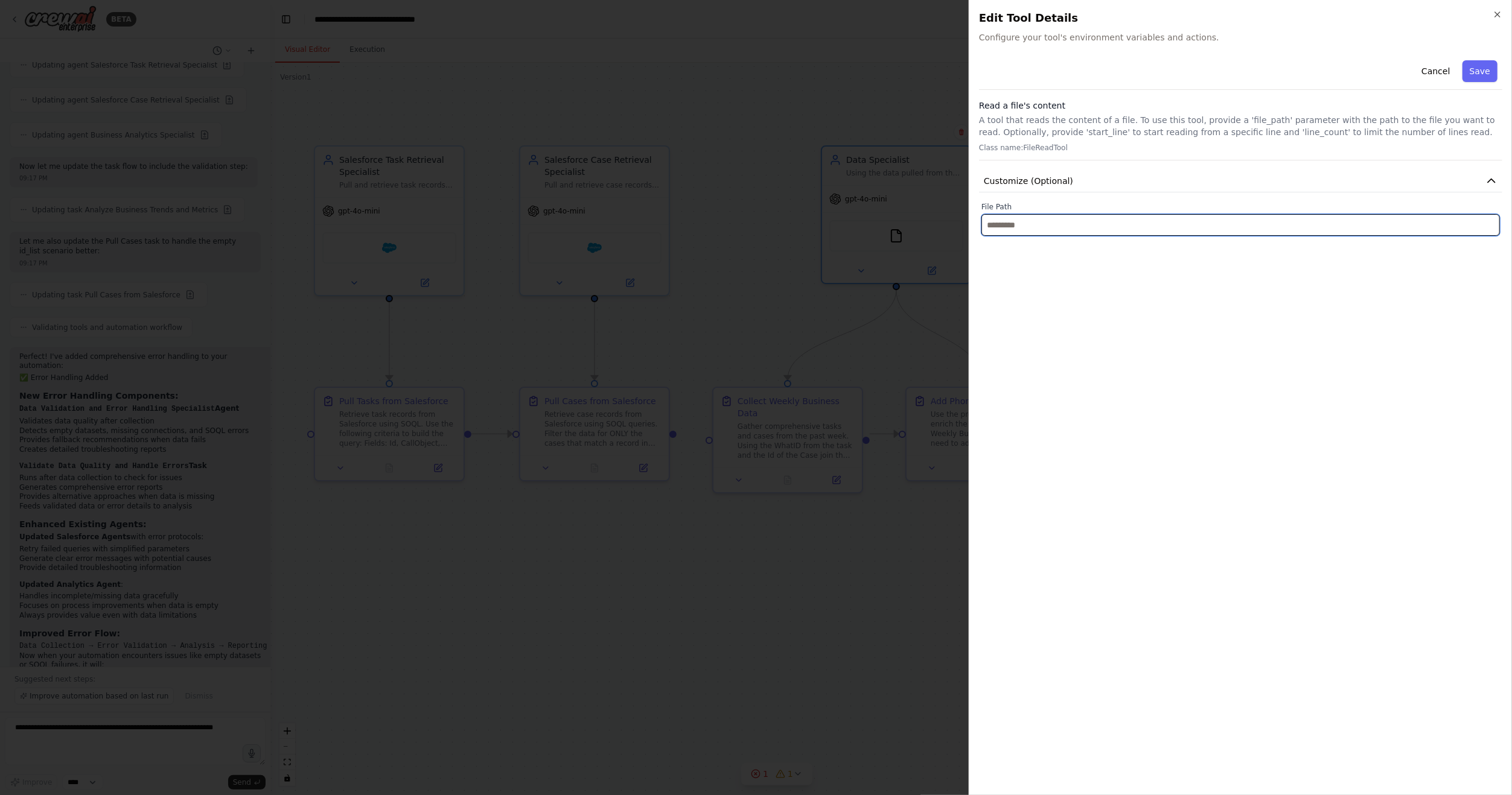
click at [1084, 219] on input "text" at bounding box center [1240, 225] width 519 height 22
click at [1121, 232] on input "text" at bounding box center [1240, 225] width 519 height 22
paste input "**********"
type input "**********"
click at [1135, 308] on div "**********" at bounding box center [1240, 420] width 523 height 730
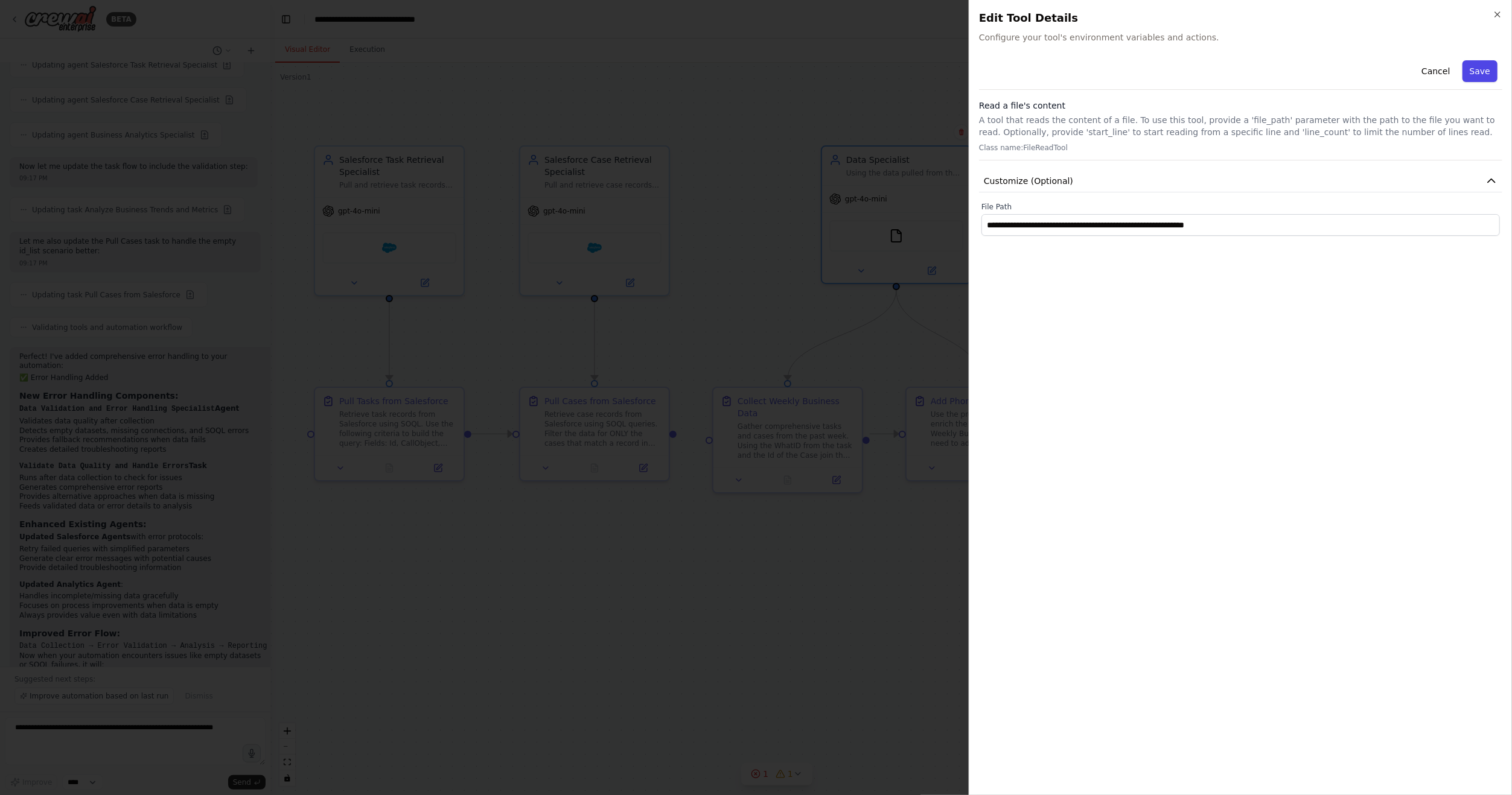
click at [1471, 77] on button "Save" at bounding box center [1480, 71] width 35 height 22
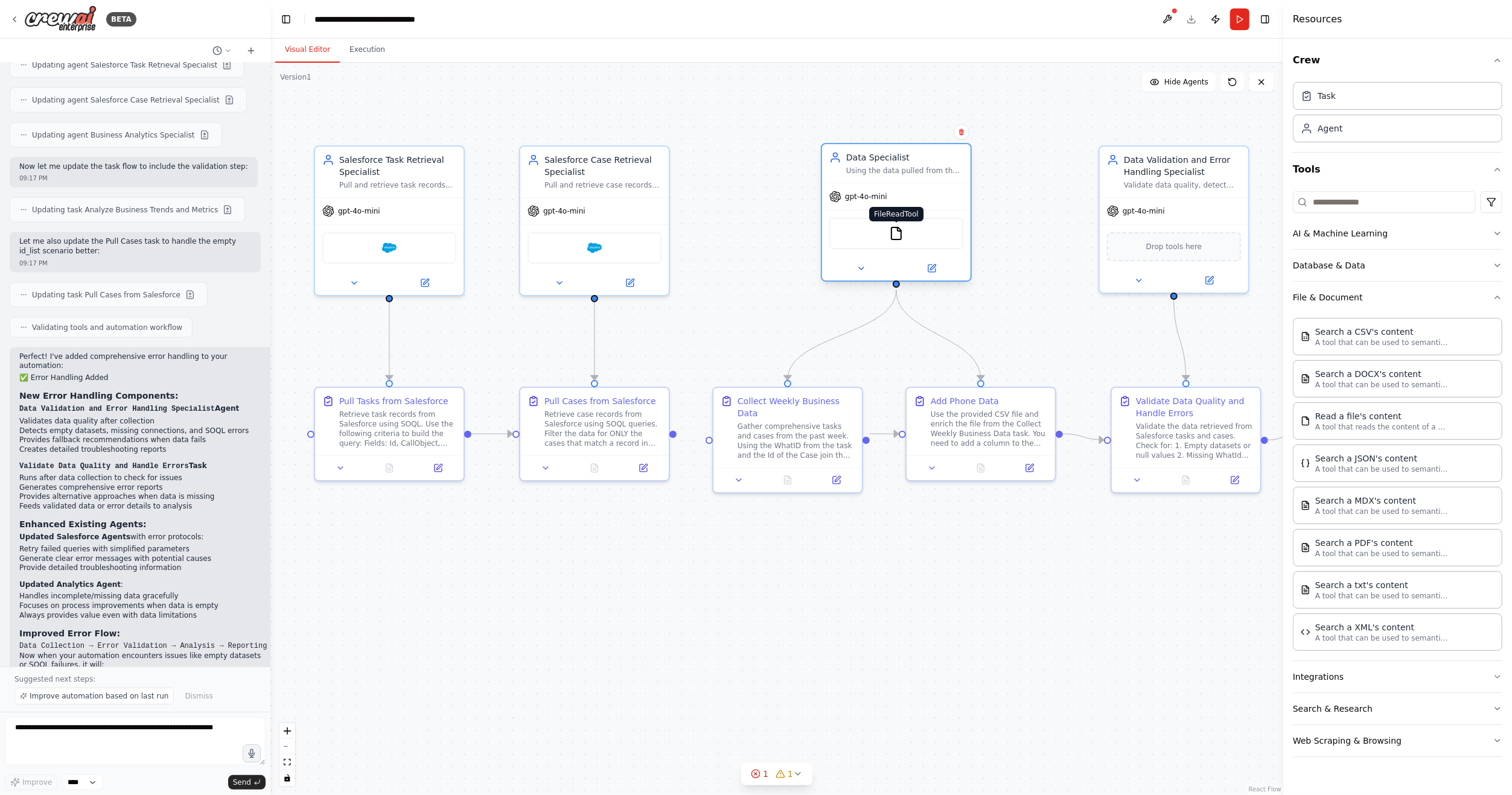
click at [897, 233] on img at bounding box center [896, 233] width 15 height 15
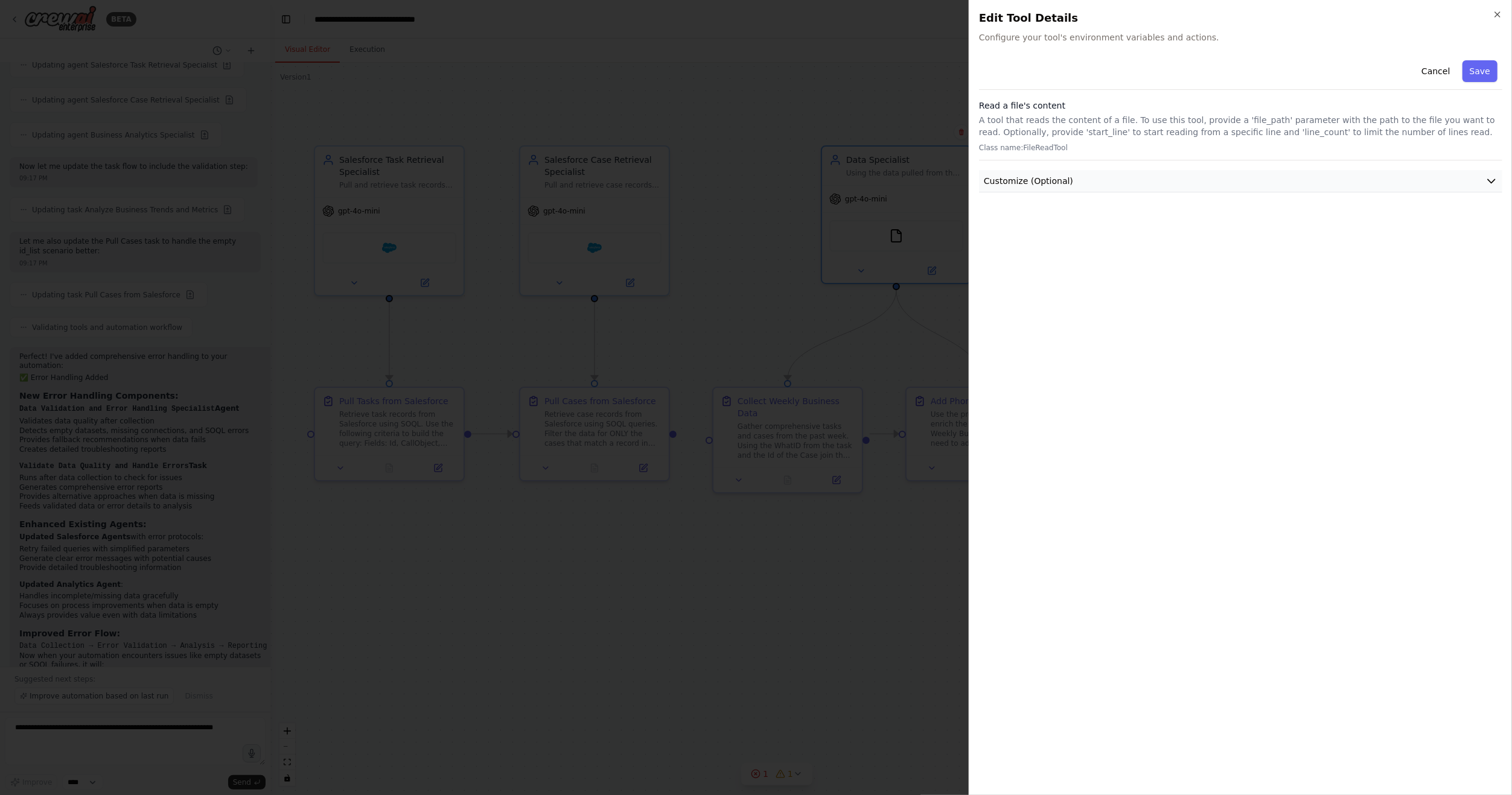
click at [1482, 176] on button "Customize (Optional)" at bounding box center [1240, 181] width 523 height 22
click at [1472, 77] on button "Save" at bounding box center [1480, 71] width 35 height 22
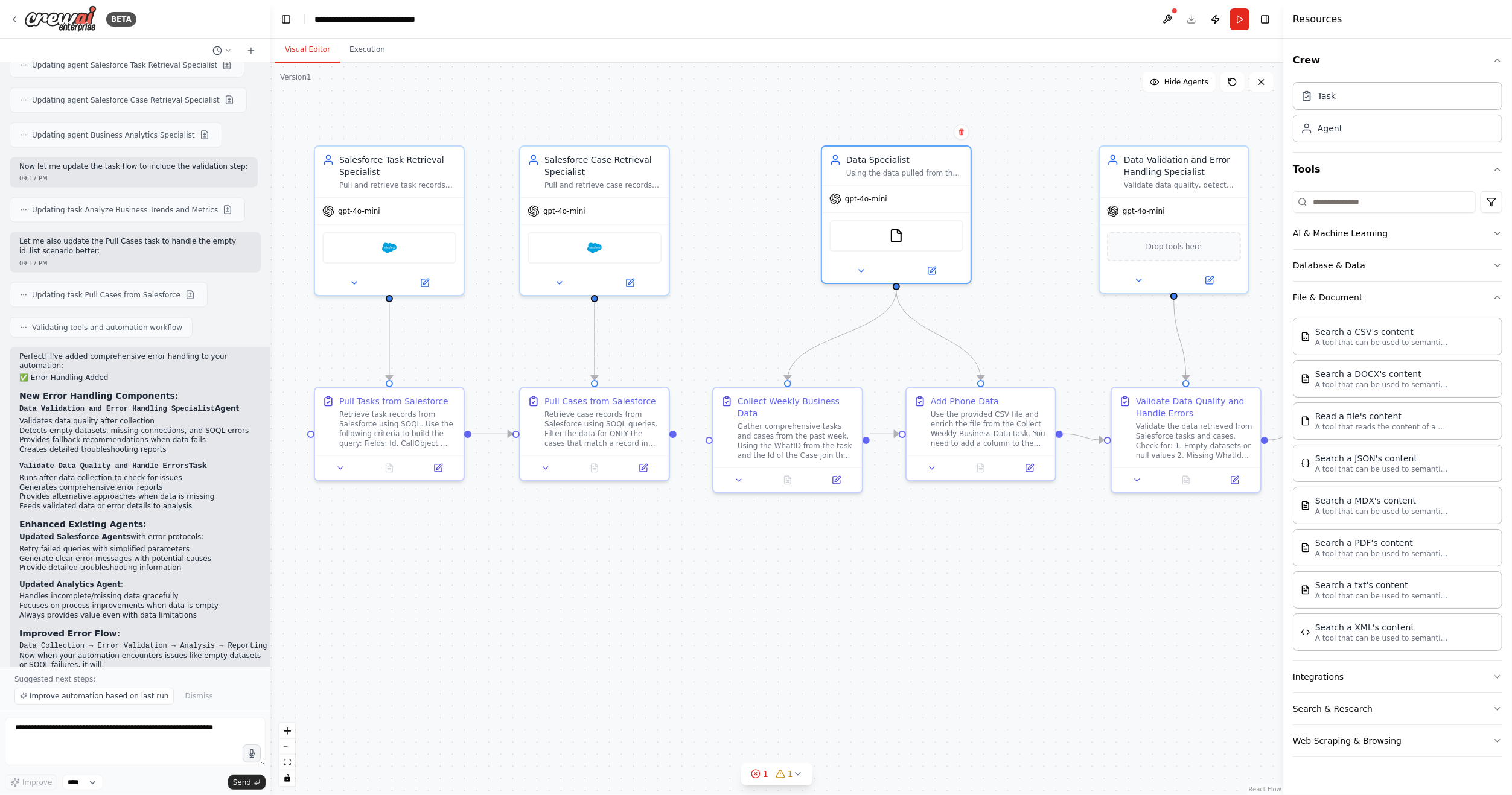
click at [1031, 122] on div ".deletable-edge-delete-btn { width: 20px; height: 20px; border: 0px solid #ffff…" at bounding box center [776, 429] width 1013 height 733
click at [1031, 466] on icon at bounding box center [1030, 465] width 7 height 7
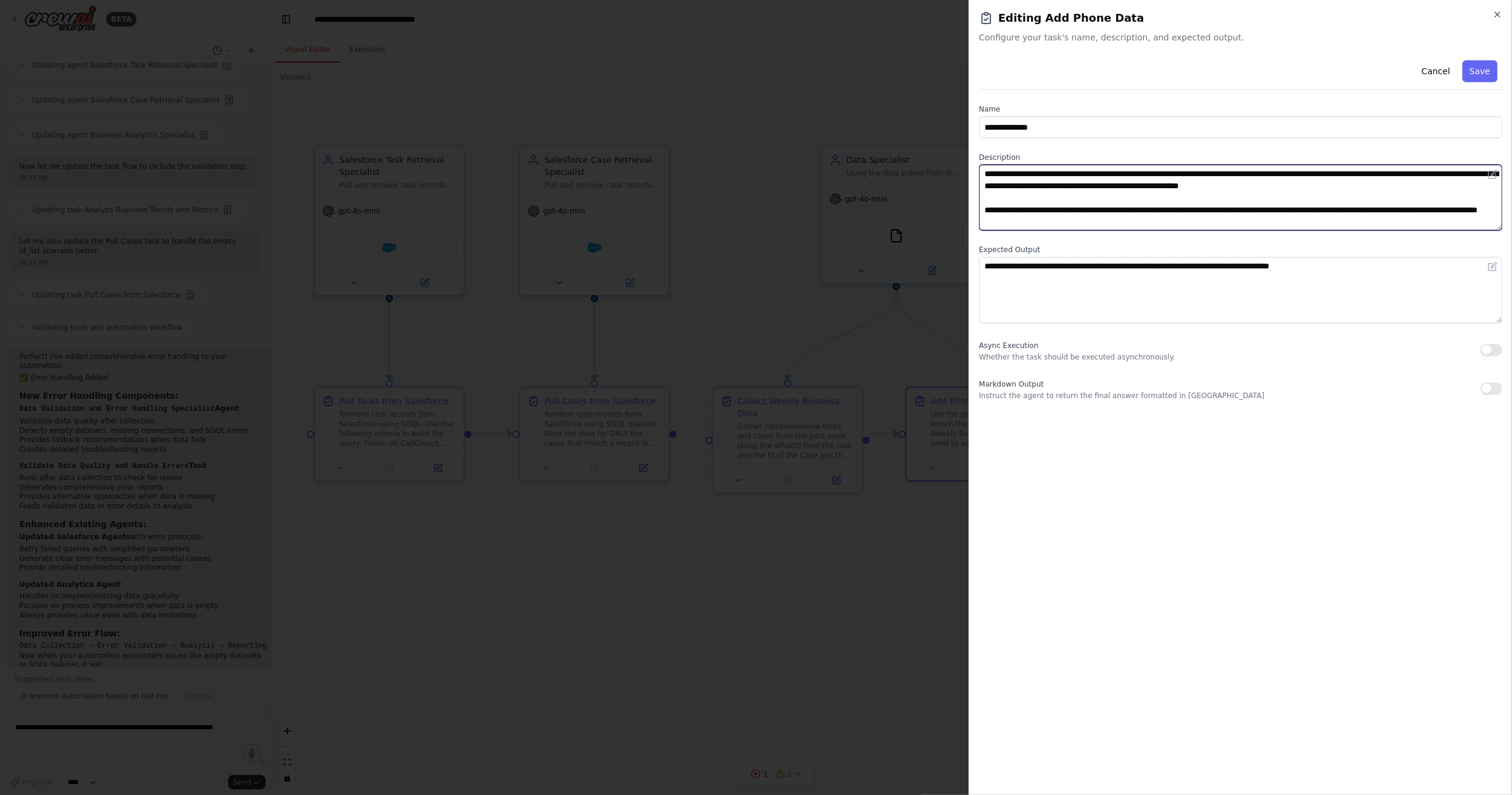
click at [1345, 170] on textarea "**********" at bounding box center [1240, 197] width 523 height 66
click at [1460, 173] on textarea "**********" at bounding box center [1240, 197] width 523 height 66
click at [1458, 172] on textarea "**********" at bounding box center [1240, 197] width 523 height 66
drag, startPoint x: 1471, startPoint y: 171, endPoint x: 1497, endPoint y: 171, distance: 26.0
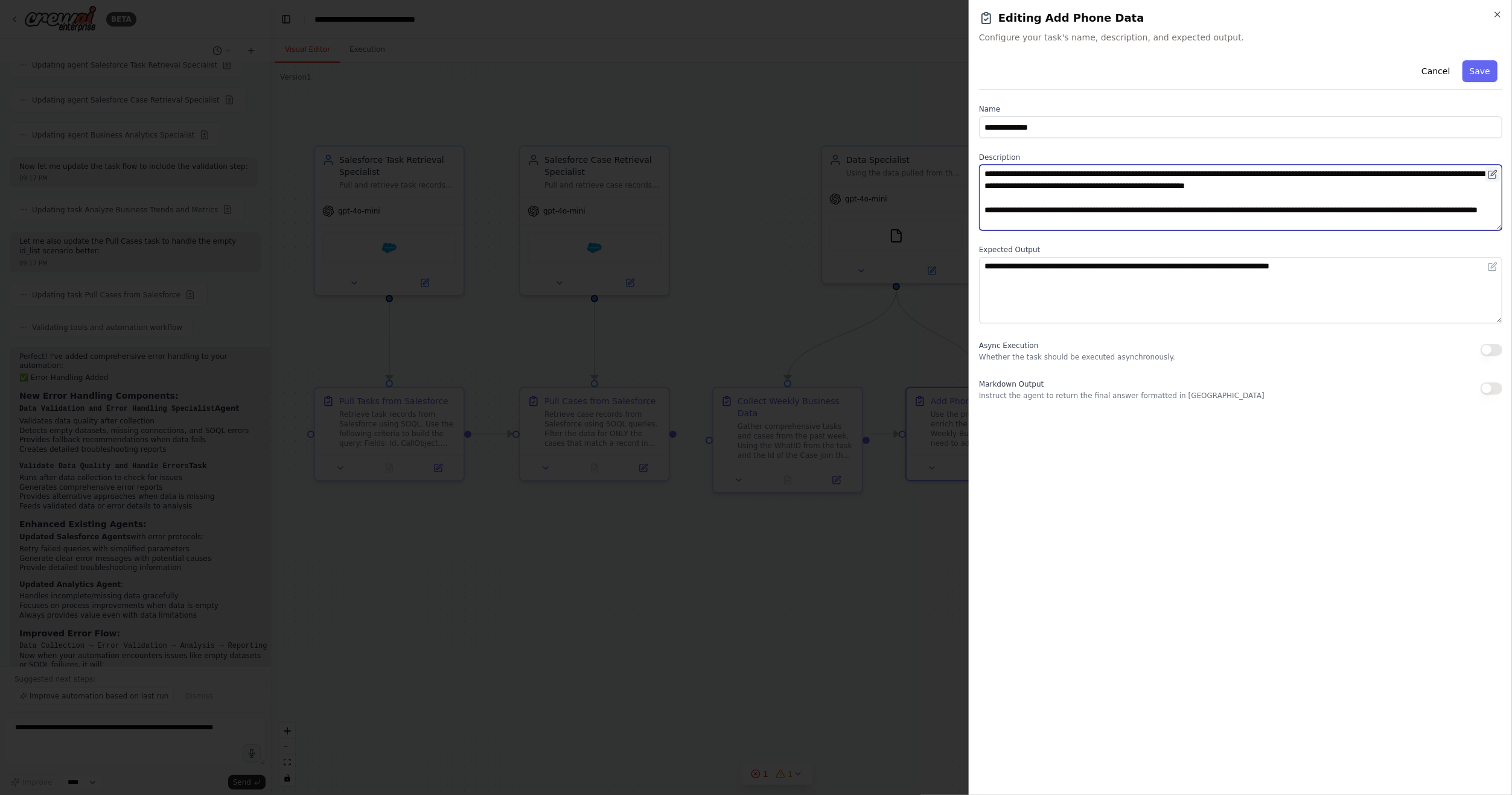
click at [1497, 171] on div "**********" at bounding box center [1240, 197] width 523 height 66
click at [1299, 203] on textarea "**********" at bounding box center [1240, 197] width 523 height 66
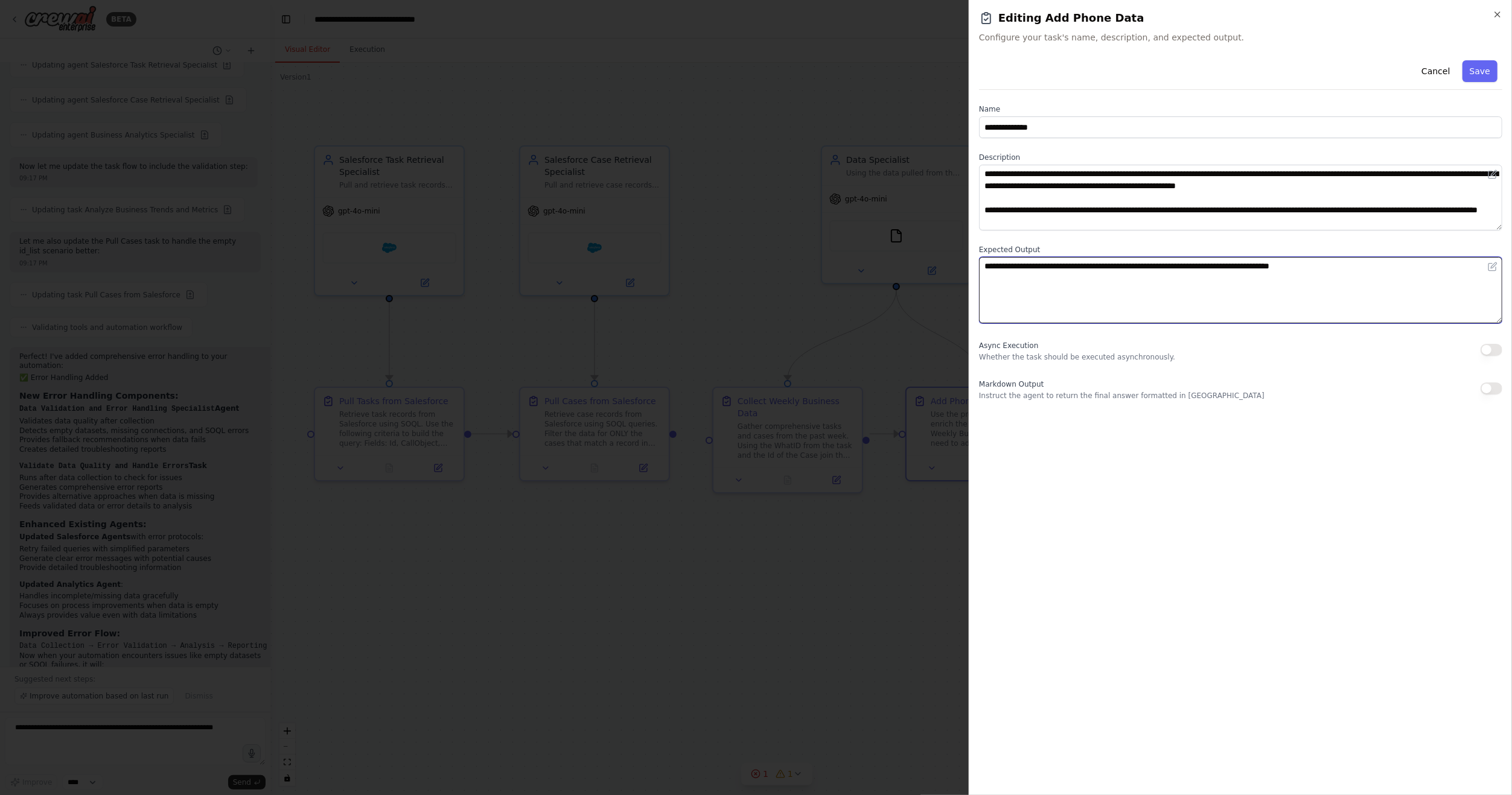
click at [1372, 279] on textarea "**********" at bounding box center [1240, 290] width 523 height 66
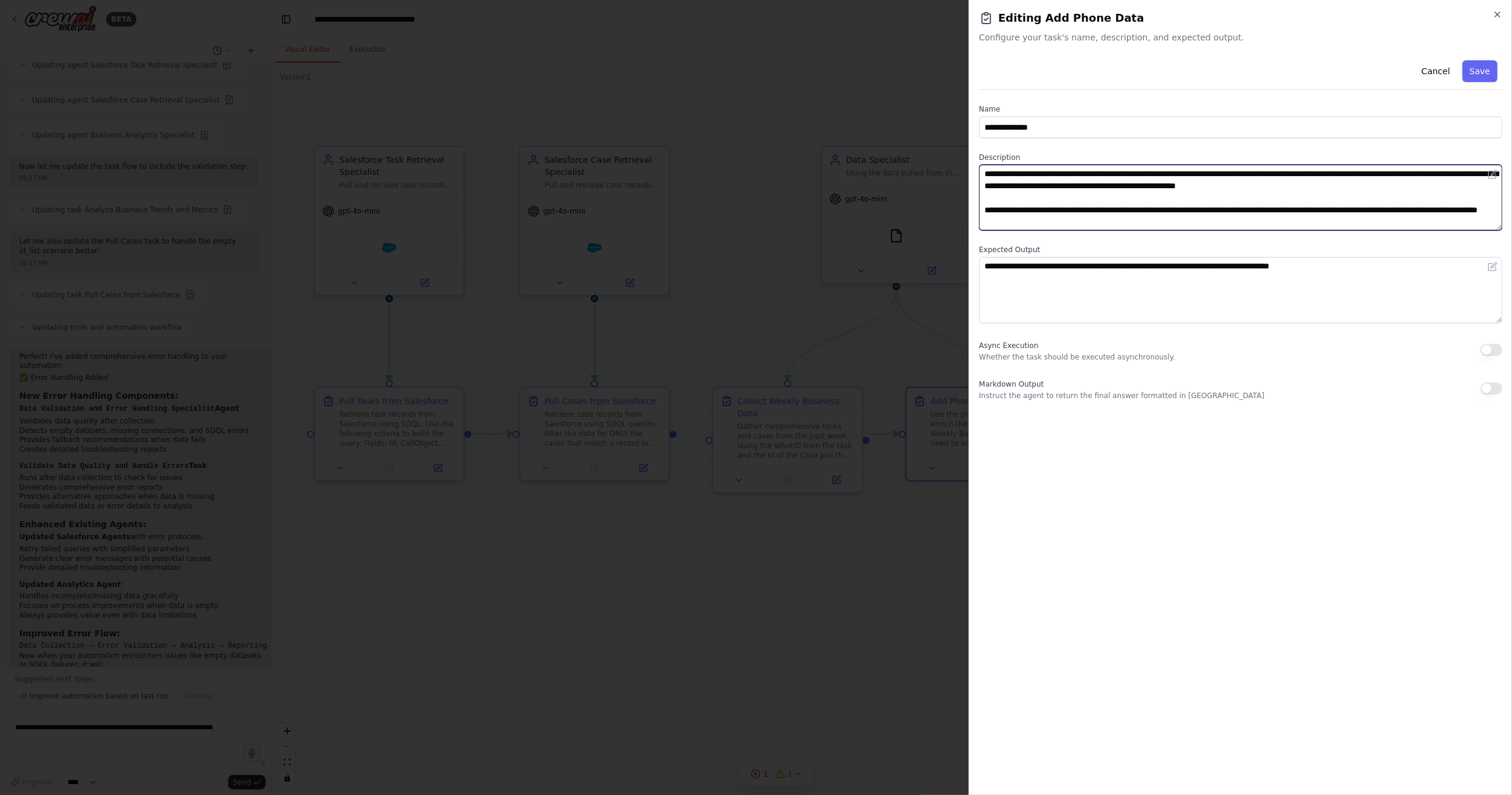
click at [1395, 204] on textarea "**********" at bounding box center [1240, 197] width 523 height 66
drag, startPoint x: 1055, startPoint y: 186, endPoint x: 1091, endPoint y: 186, distance: 36.0
click at [1091, 186] on textarea "**********" at bounding box center [1240, 197] width 523 height 66
click at [1324, 192] on textarea "**********" at bounding box center [1240, 197] width 523 height 66
click at [1121, 186] on textarea "**********" at bounding box center [1240, 197] width 523 height 66
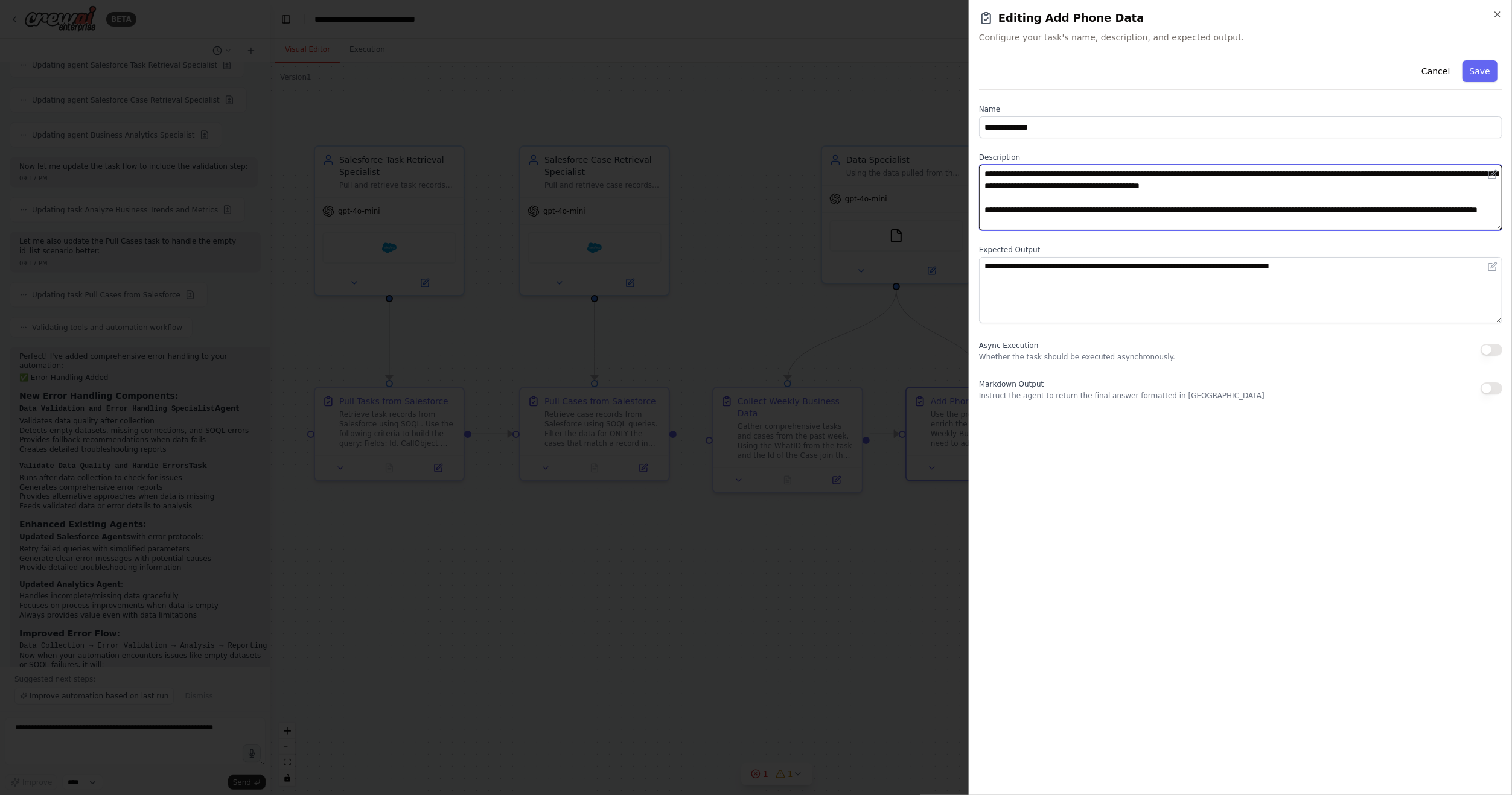
click at [1121, 186] on textarea "**********" at bounding box center [1240, 197] width 523 height 66
drag, startPoint x: 1105, startPoint y: 186, endPoint x: 1130, endPoint y: 187, distance: 25.0
click at [1130, 187] on textarea "**********" at bounding box center [1240, 197] width 523 height 66
click at [1297, 187] on textarea "**********" at bounding box center [1240, 197] width 523 height 66
drag, startPoint x: 1176, startPoint y: 189, endPoint x: 1307, endPoint y: 190, distance: 131.0
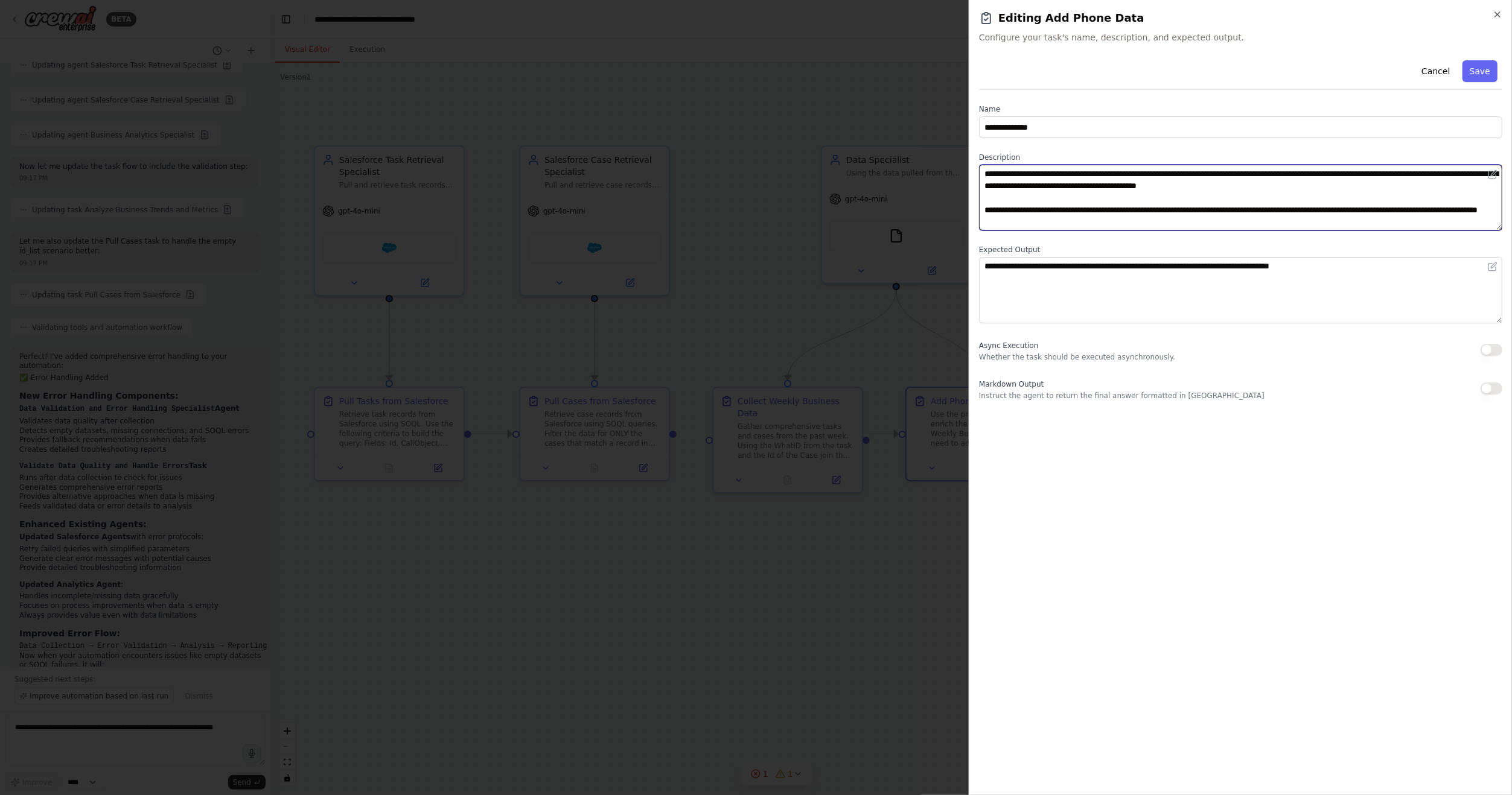
click at [1307, 190] on textarea "**********" at bounding box center [1240, 197] width 523 height 66
click at [1317, 186] on textarea "**********" at bounding box center [1240, 197] width 523 height 66
paste textarea "**********"
click at [1284, 190] on textarea "**********" at bounding box center [1240, 197] width 523 height 66
click at [1467, 181] on textarea "**********" at bounding box center [1240, 197] width 523 height 66
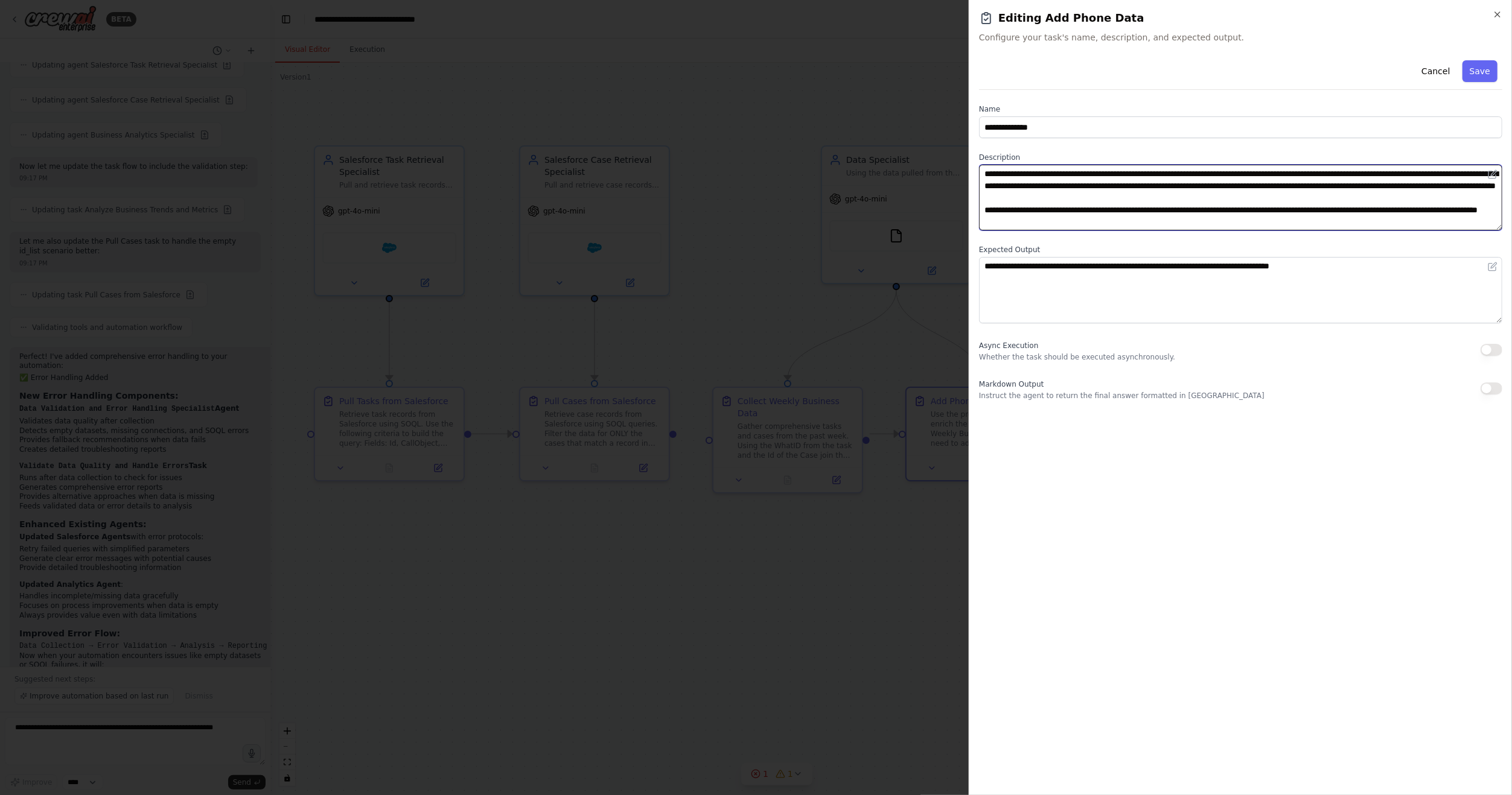
click at [1321, 195] on textarea "**********" at bounding box center [1240, 197] width 523 height 66
type textarea "**********"
click at [1478, 59] on div "Cancel Save" at bounding box center [1240, 72] width 523 height 34
click at [1478, 66] on button "Save" at bounding box center [1480, 71] width 35 height 22
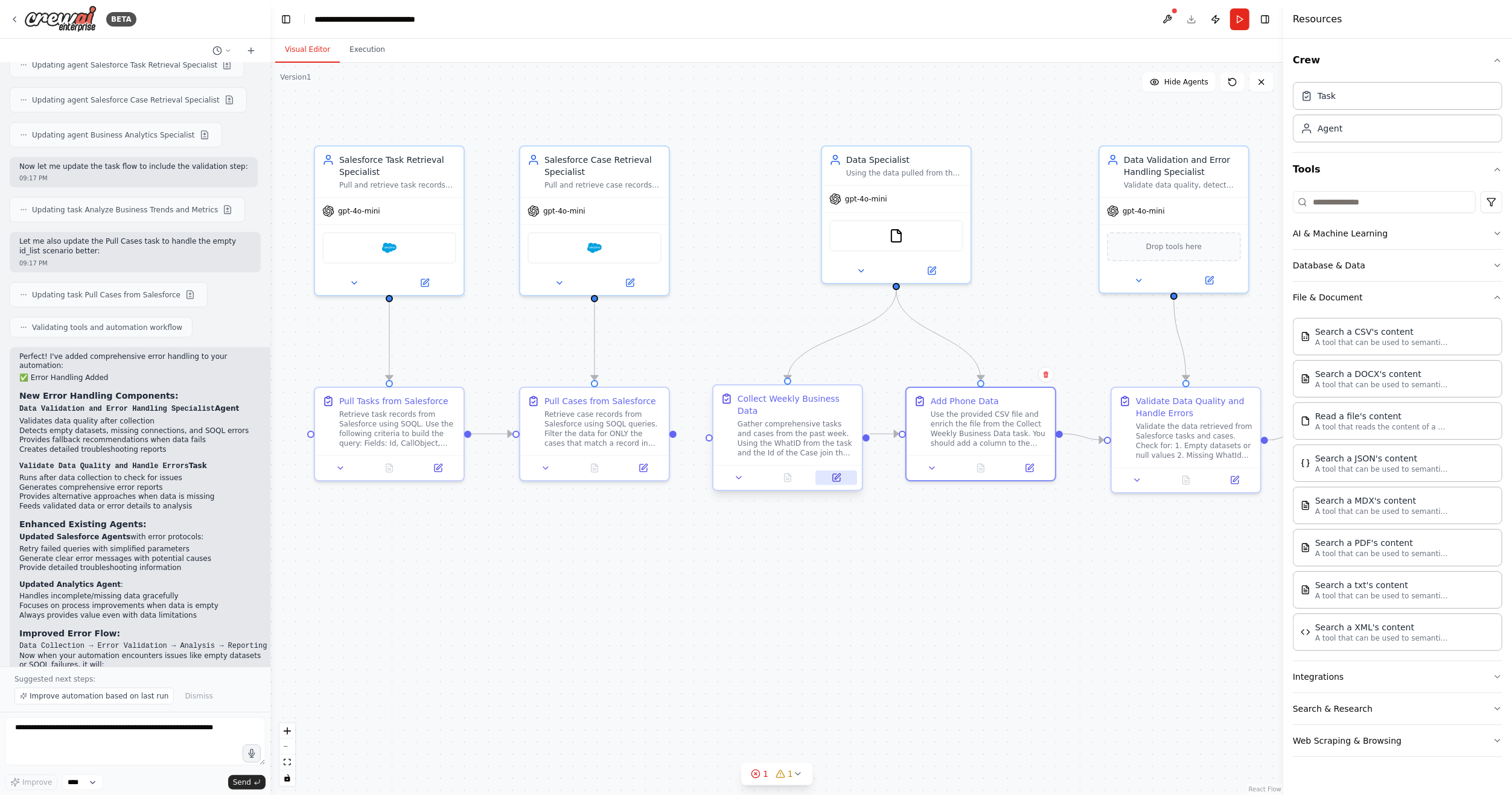
click at [834, 474] on icon at bounding box center [836, 478] width 7 height 7
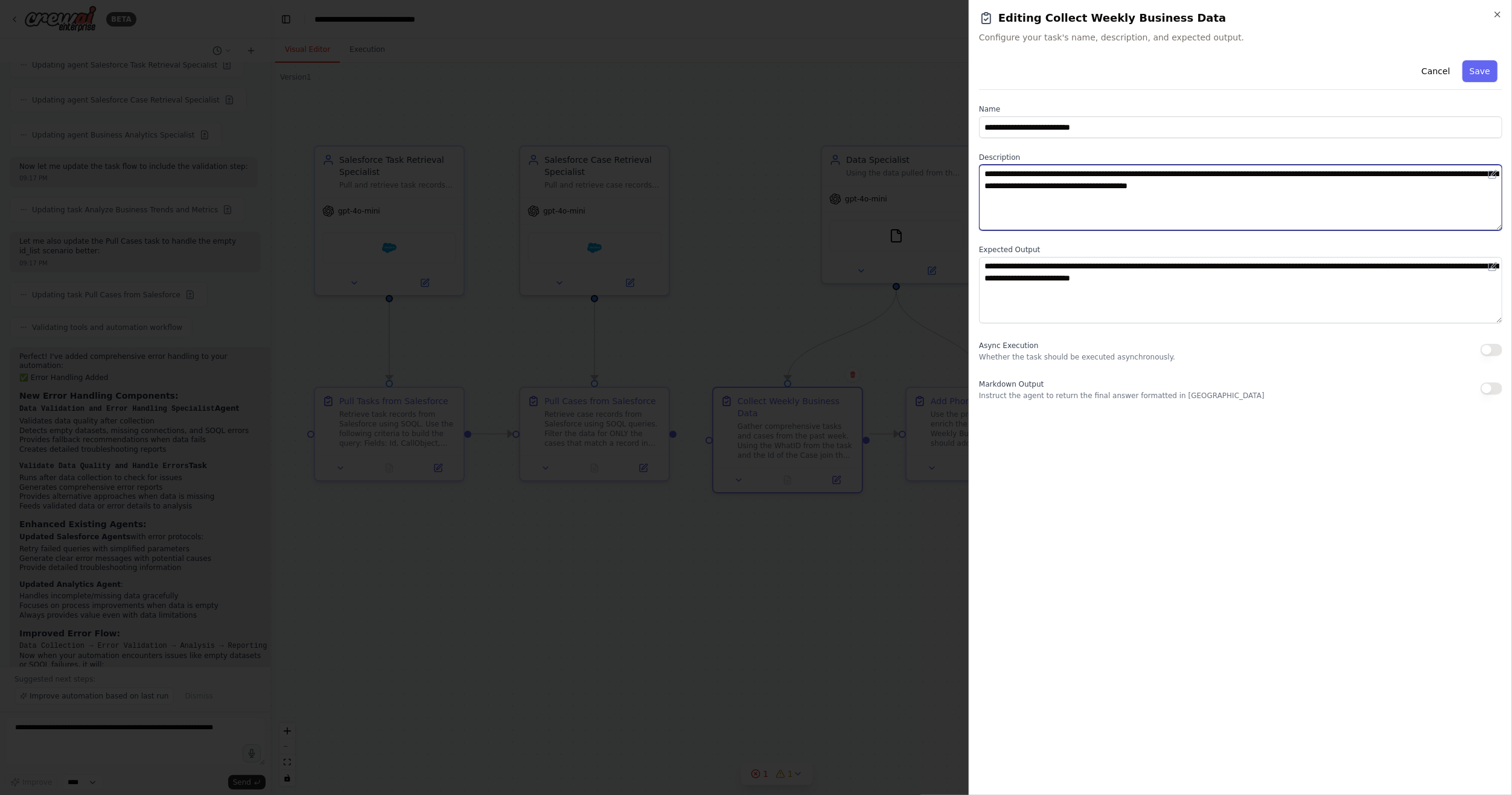
click at [1341, 186] on textarea "**********" at bounding box center [1240, 197] width 523 height 66
type textarea "**********"
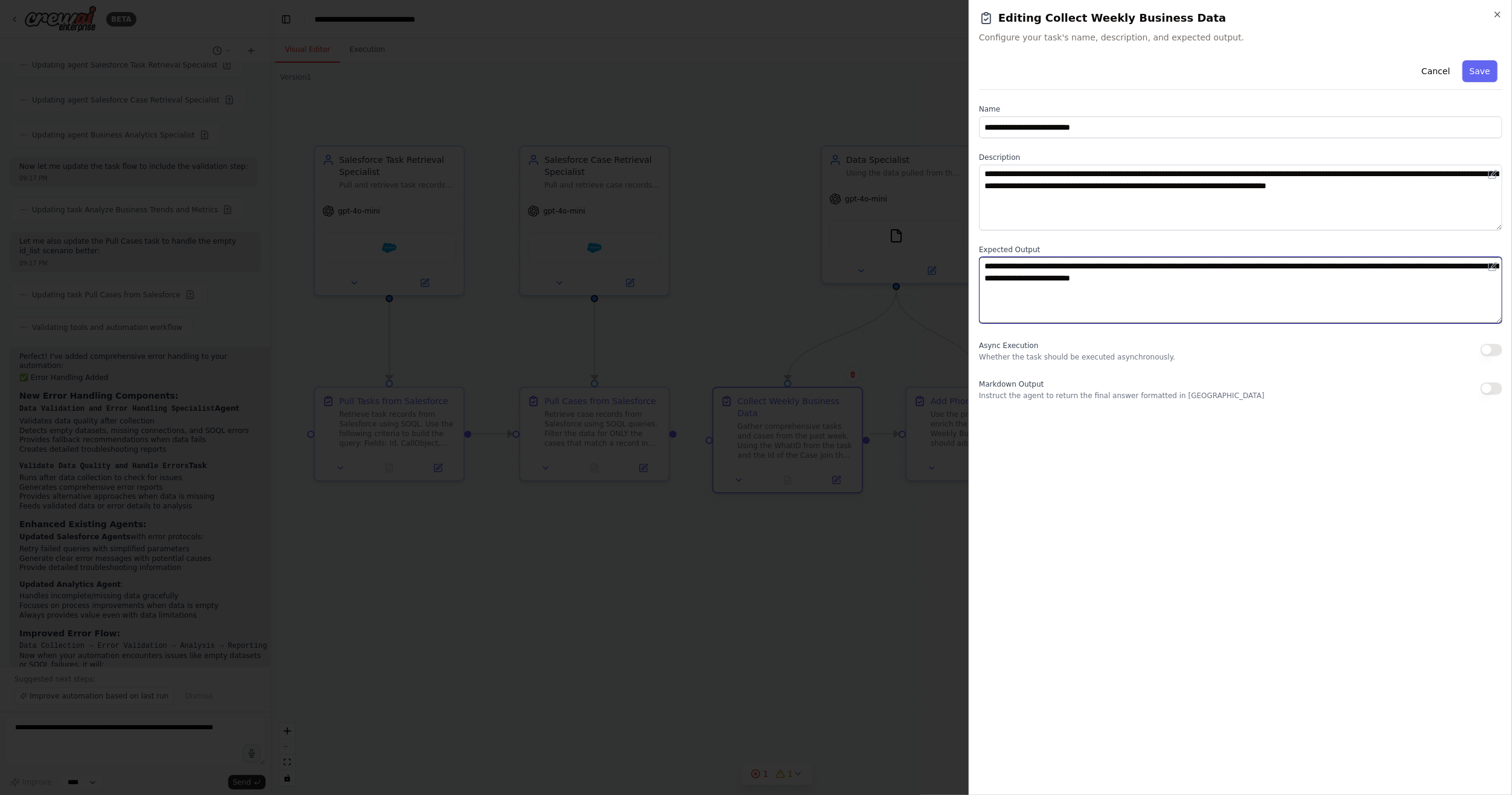
click at [1274, 282] on textarea "**********" at bounding box center [1240, 290] width 523 height 66
type textarea "**********"
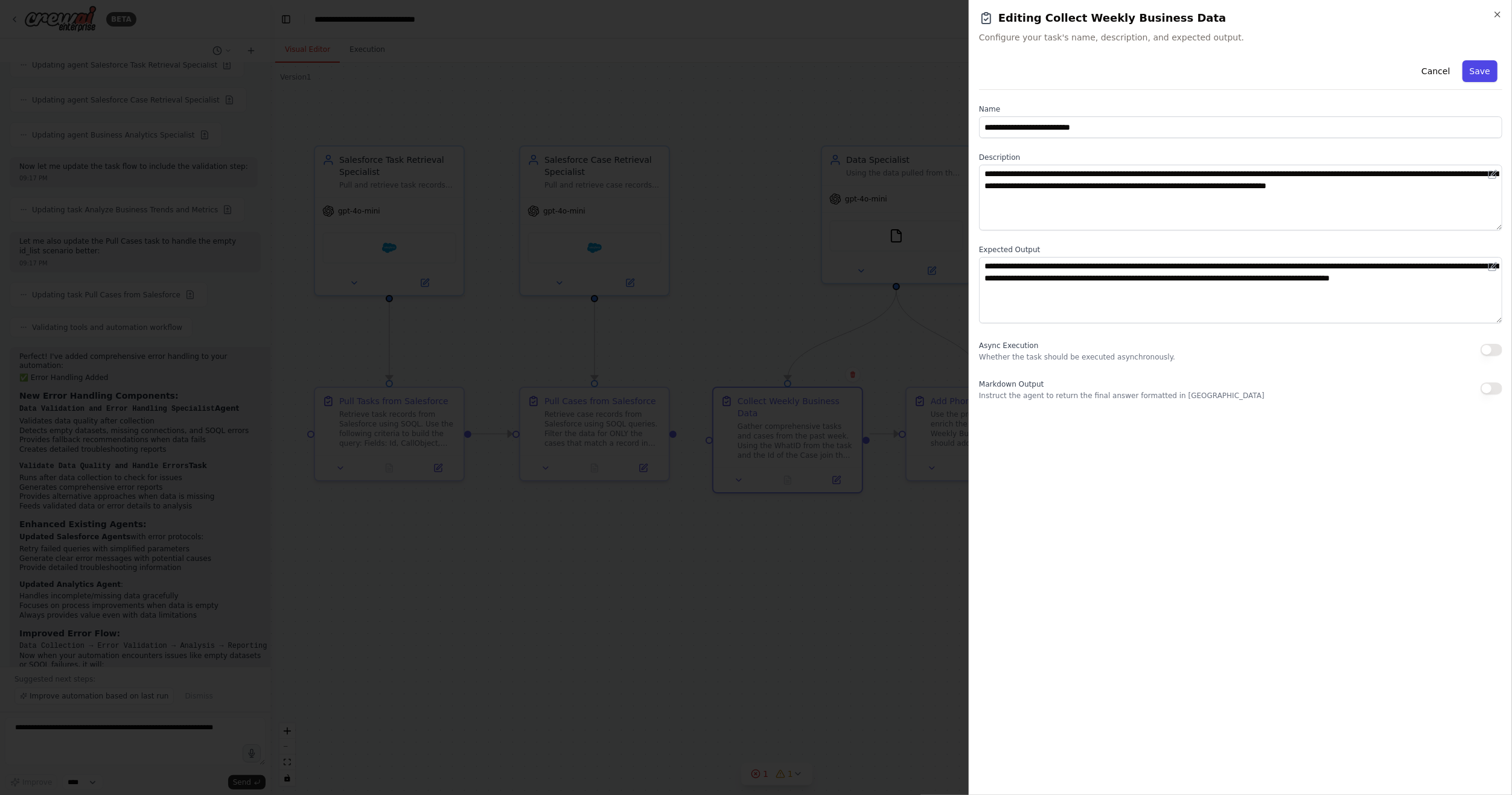
click at [1477, 75] on button "Save" at bounding box center [1480, 71] width 35 height 22
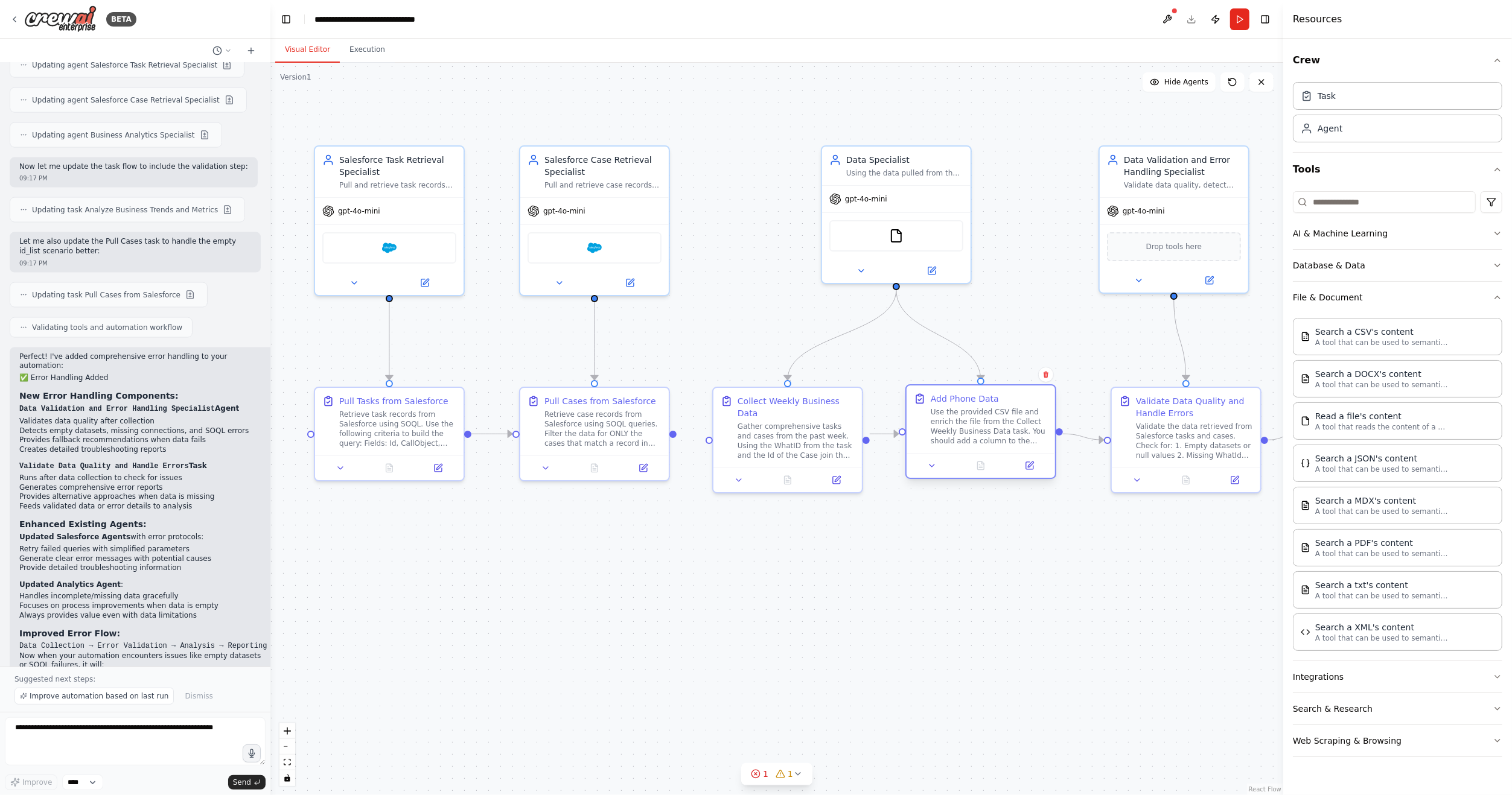
click at [961, 428] on div "Use the provided CSV file and enrich the file from the Collect Weekly Business …" at bounding box center [988, 426] width 117 height 38
click at [1030, 466] on icon at bounding box center [1030, 465] width 6 height 6
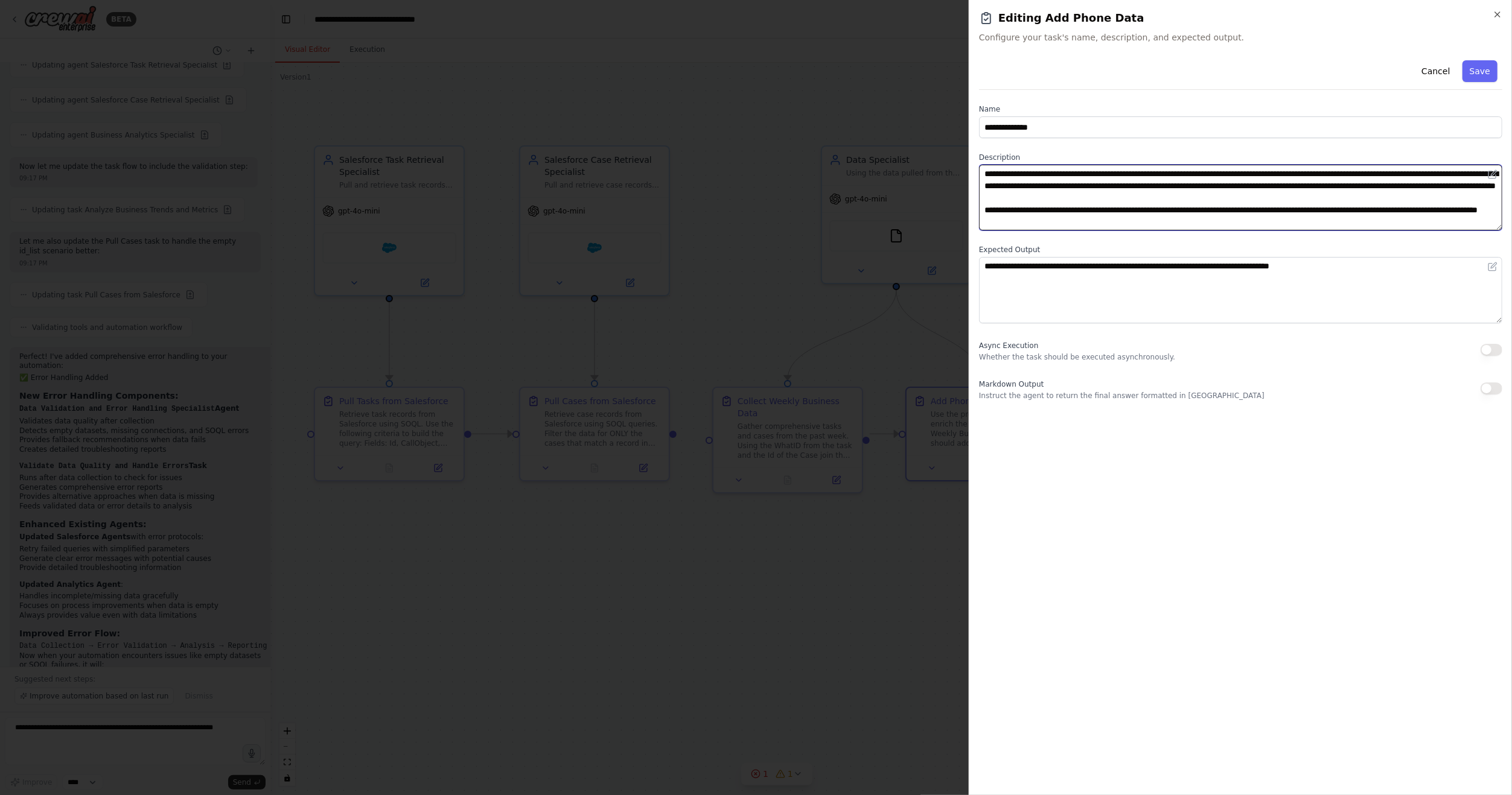
click at [1309, 173] on textarea "**********" at bounding box center [1240, 197] width 523 height 66
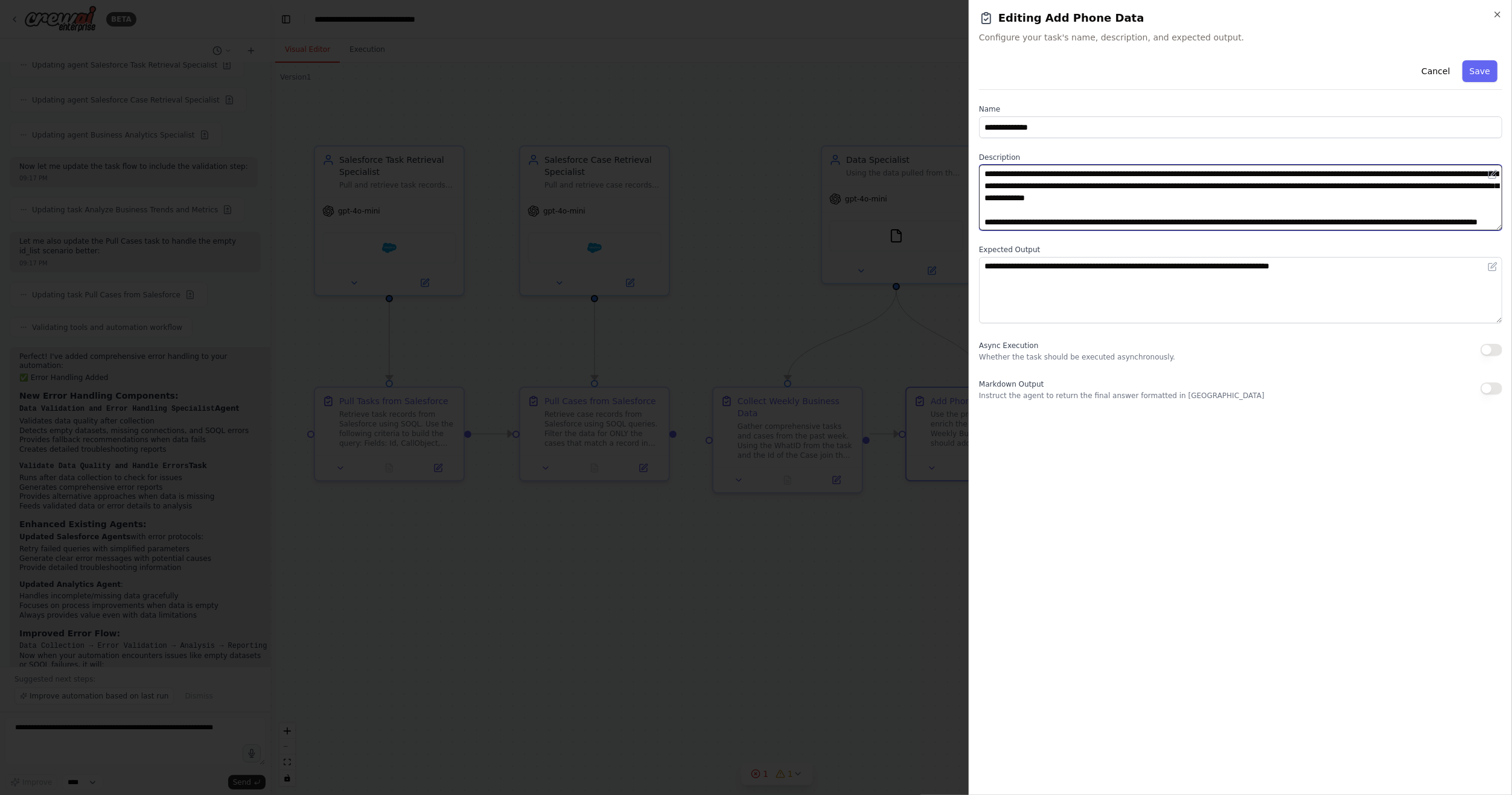
click at [1314, 174] on textarea "**********" at bounding box center [1240, 197] width 523 height 66
click at [1395, 192] on textarea "**********" at bounding box center [1240, 197] width 523 height 66
drag, startPoint x: 999, startPoint y: 187, endPoint x: 1025, endPoint y: 188, distance: 26.0
click at [1025, 188] on textarea "**********" at bounding box center [1240, 197] width 523 height 66
drag, startPoint x: 1076, startPoint y: 188, endPoint x: 1105, endPoint y: 189, distance: 29.0
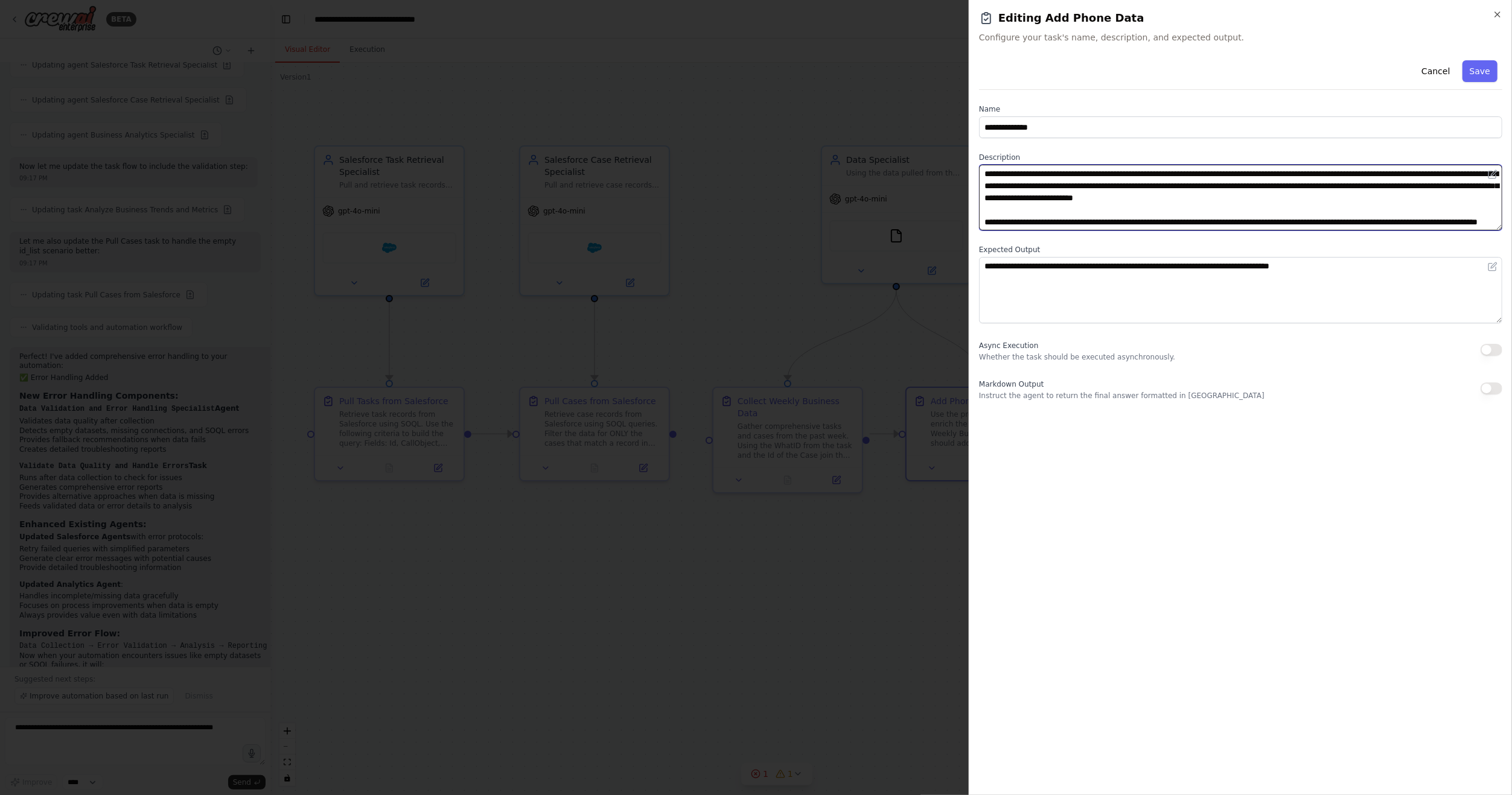
click at [1105, 189] on textarea "**********" at bounding box center [1240, 197] width 523 height 66
click at [1299, 205] on textarea "**********" at bounding box center [1240, 197] width 523 height 66
click at [1268, 200] on textarea "**********" at bounding box center [1240, 197] width 523 height 66
click at [1082, 210] on textarea "**********" at bounding box center [1240, 197] width 523 height 66
click at [1316, 175] on textarea "**********" at bounding box center [1240, 197] width 523 height 66
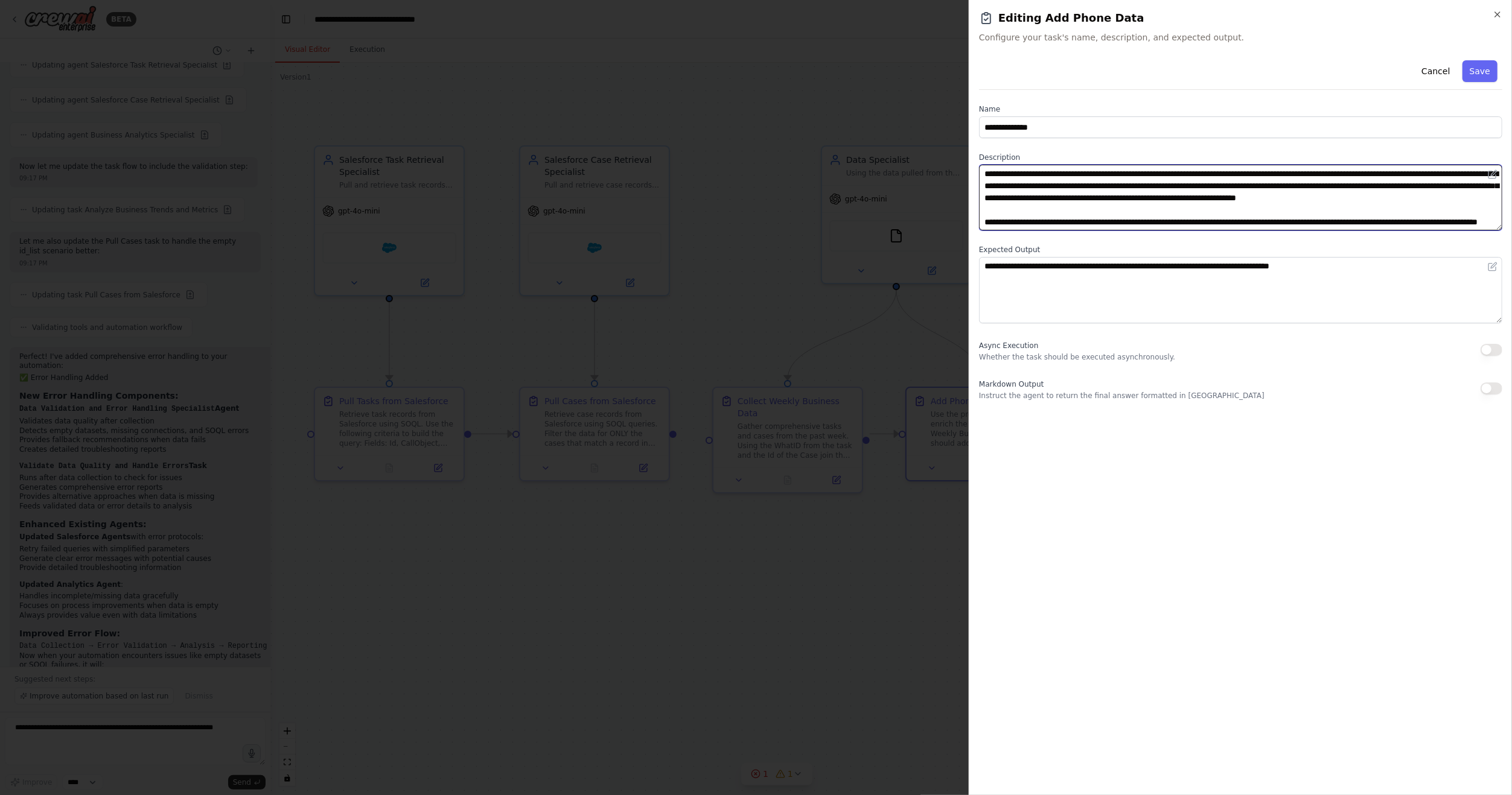
click at [1316, 175] on textarea "**********" at bounding box center [1240, 197] width 523 height 66
click at [1317, 172] on textarea "**********" at bounding box center [1240, 197] width 523 height 66
click at [1318, 174] on textarea "**********" at bounding box center [1240, 197] width 523 height 66
click at [1187, 213] on textarea "**********" at bounding box center [1240, 197] width 523 height 66
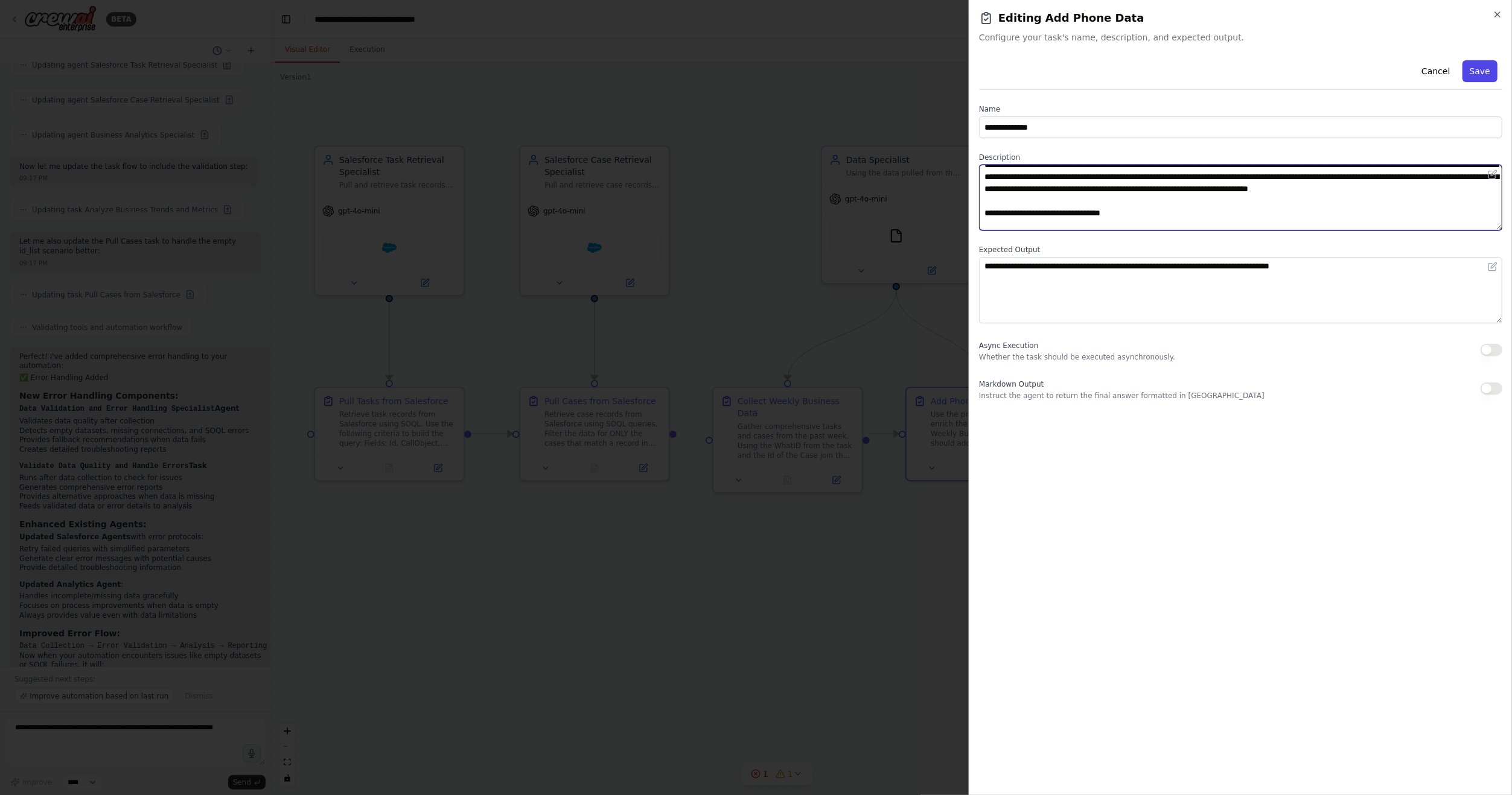
type textarea "**********"
click at [1478, 65] on button "Save" at bounding box center [1480, 71] width 35 height 22
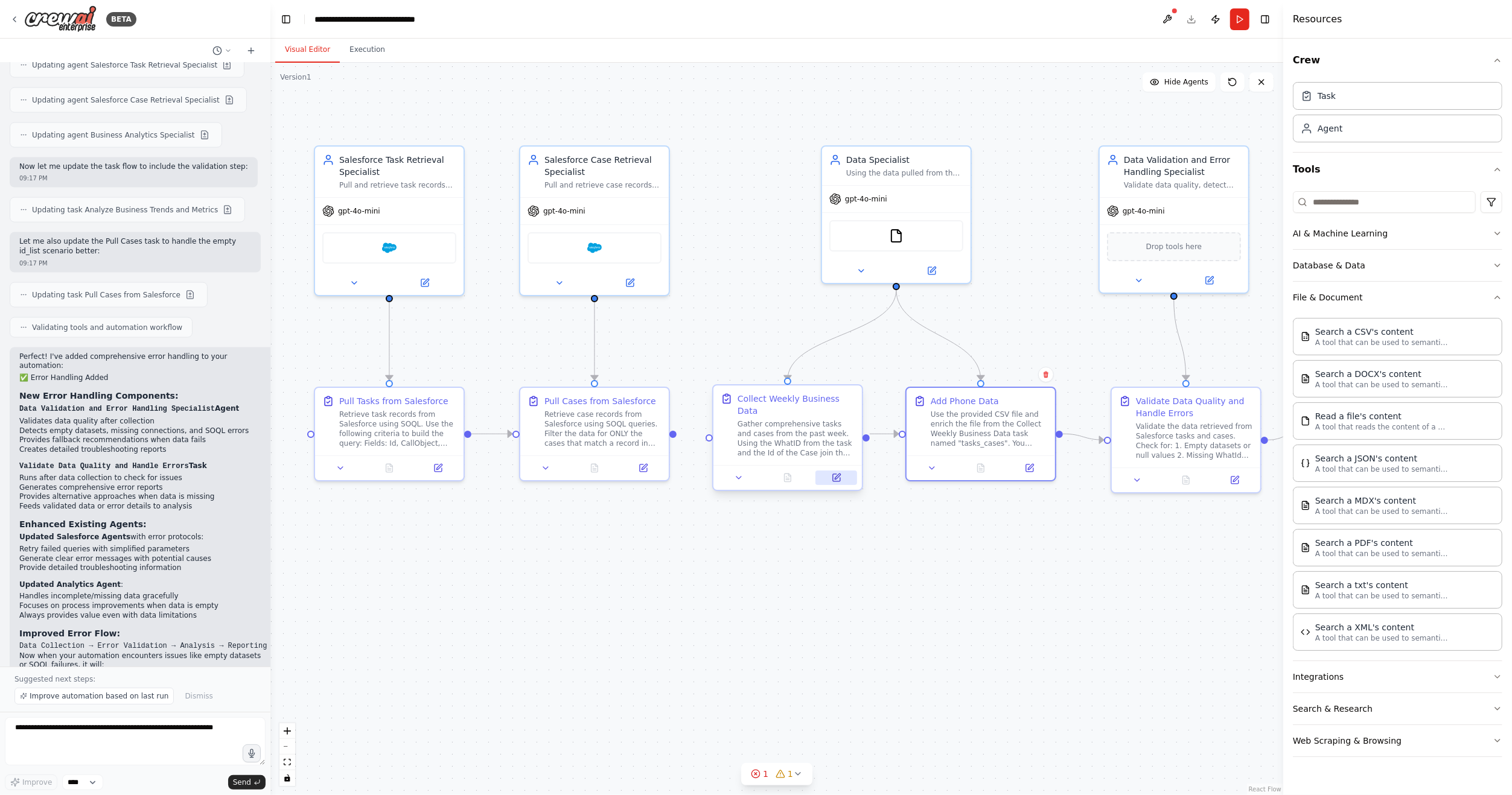
click at [843, 470] on button at bounding box center [836, 477] width 41 height 15
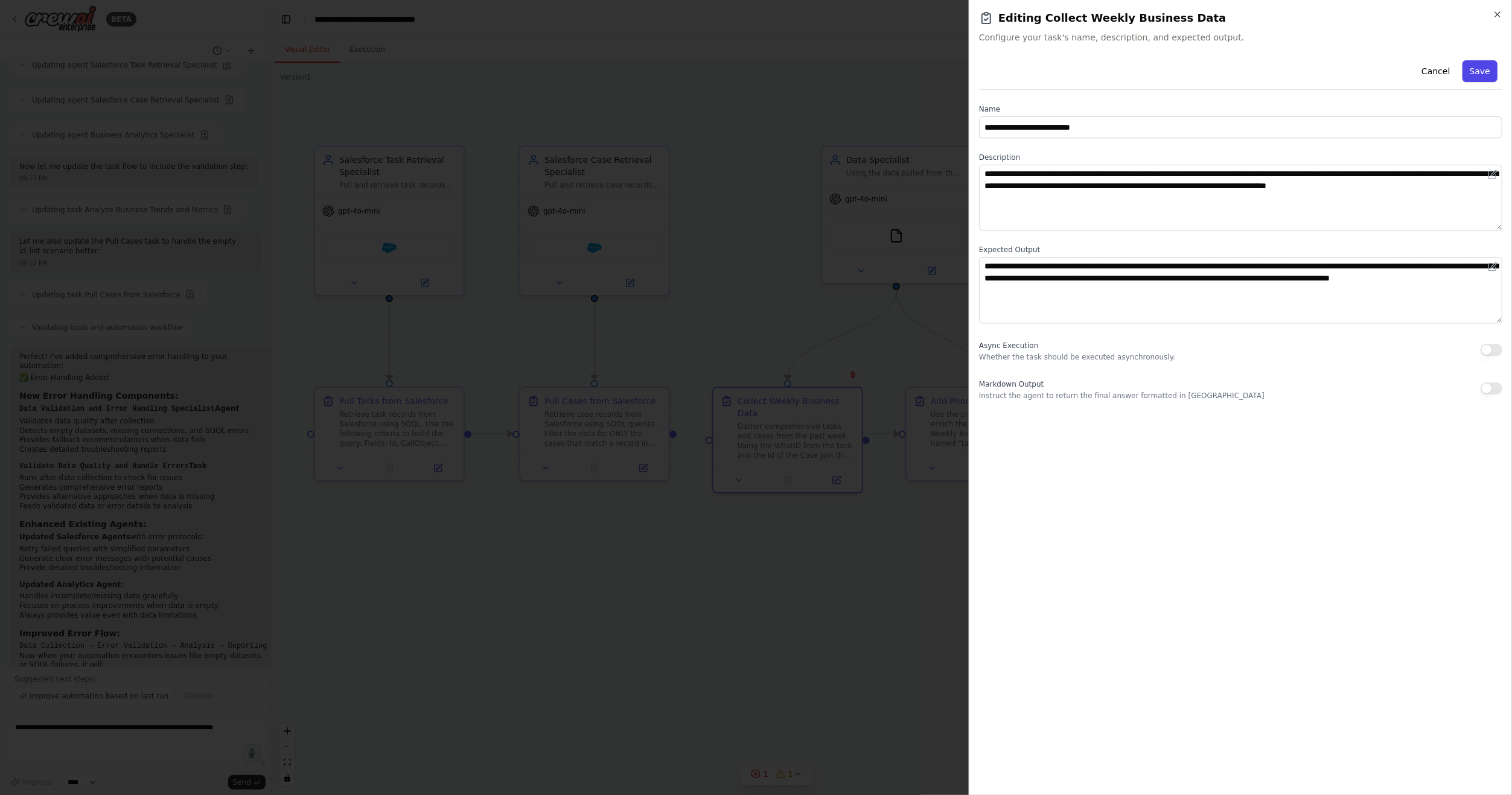
click at [1484, 72] on button "Save" at bounding box center [1480, 71] width 35 height 22
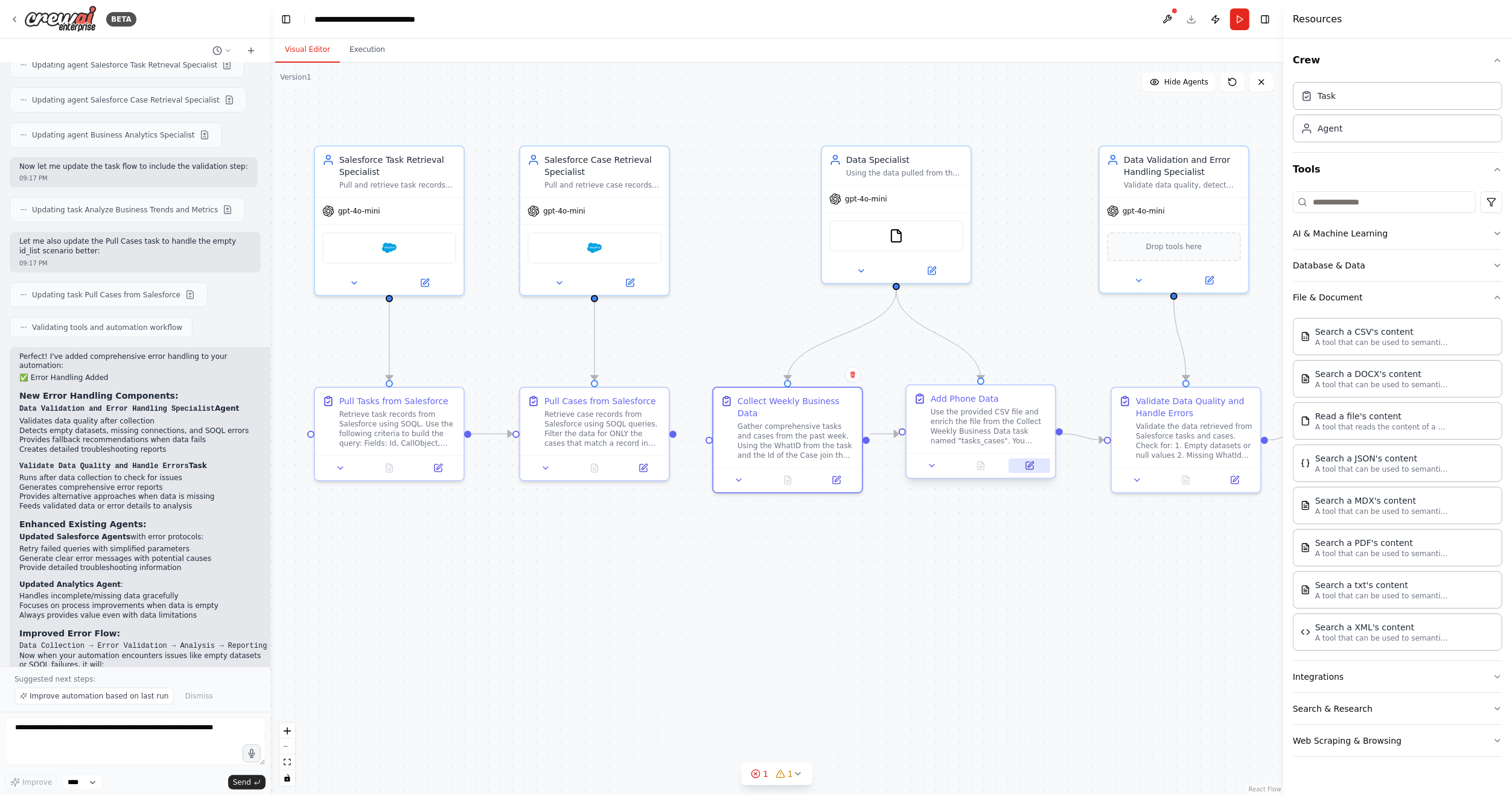
click at [1028, 465] on icon at bounding box center [1030, 465] width 7 height 7
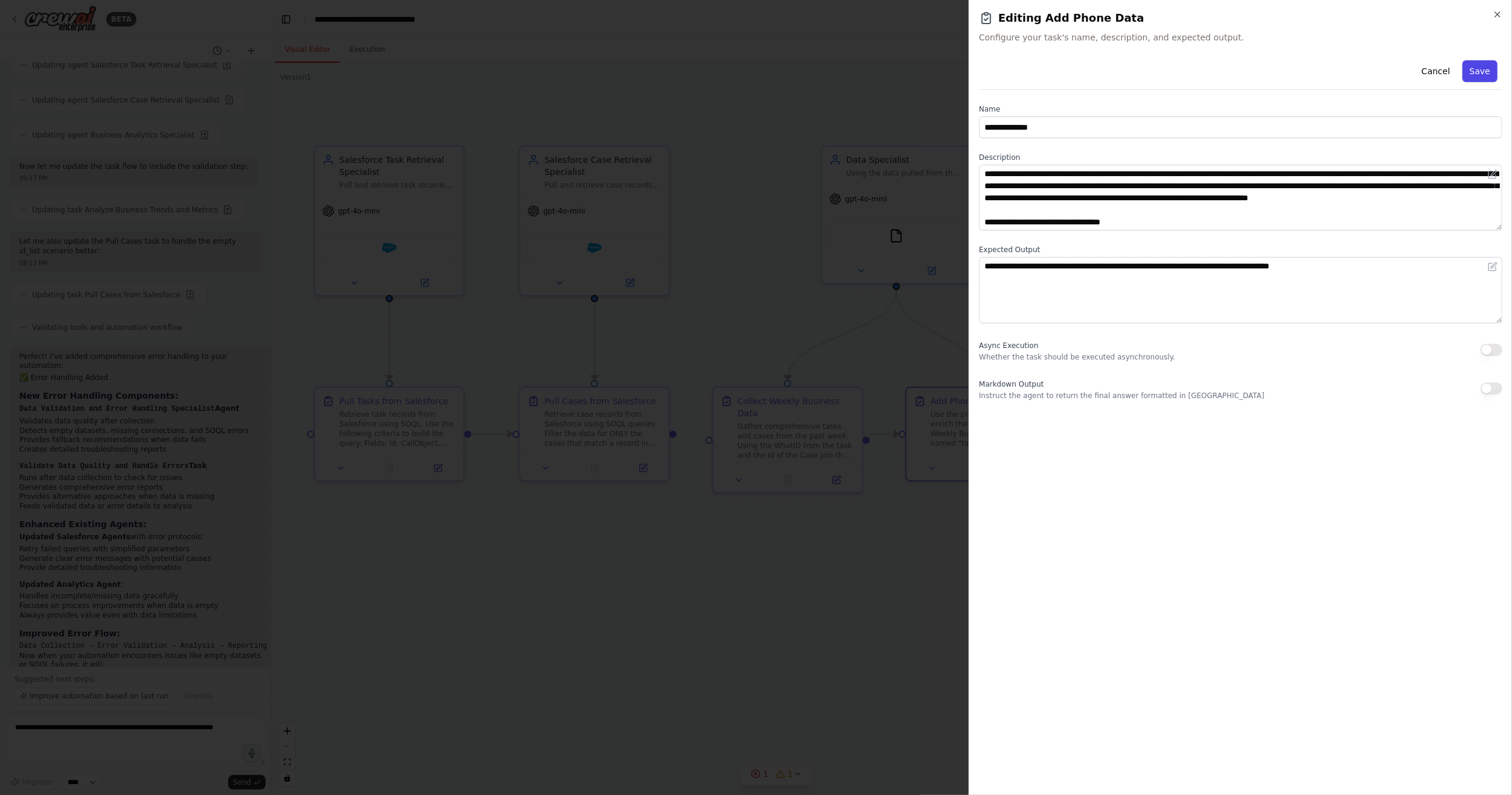
click at [1482, 72] on button "Save" at bounding box center [1480, 71] width 35 height 22
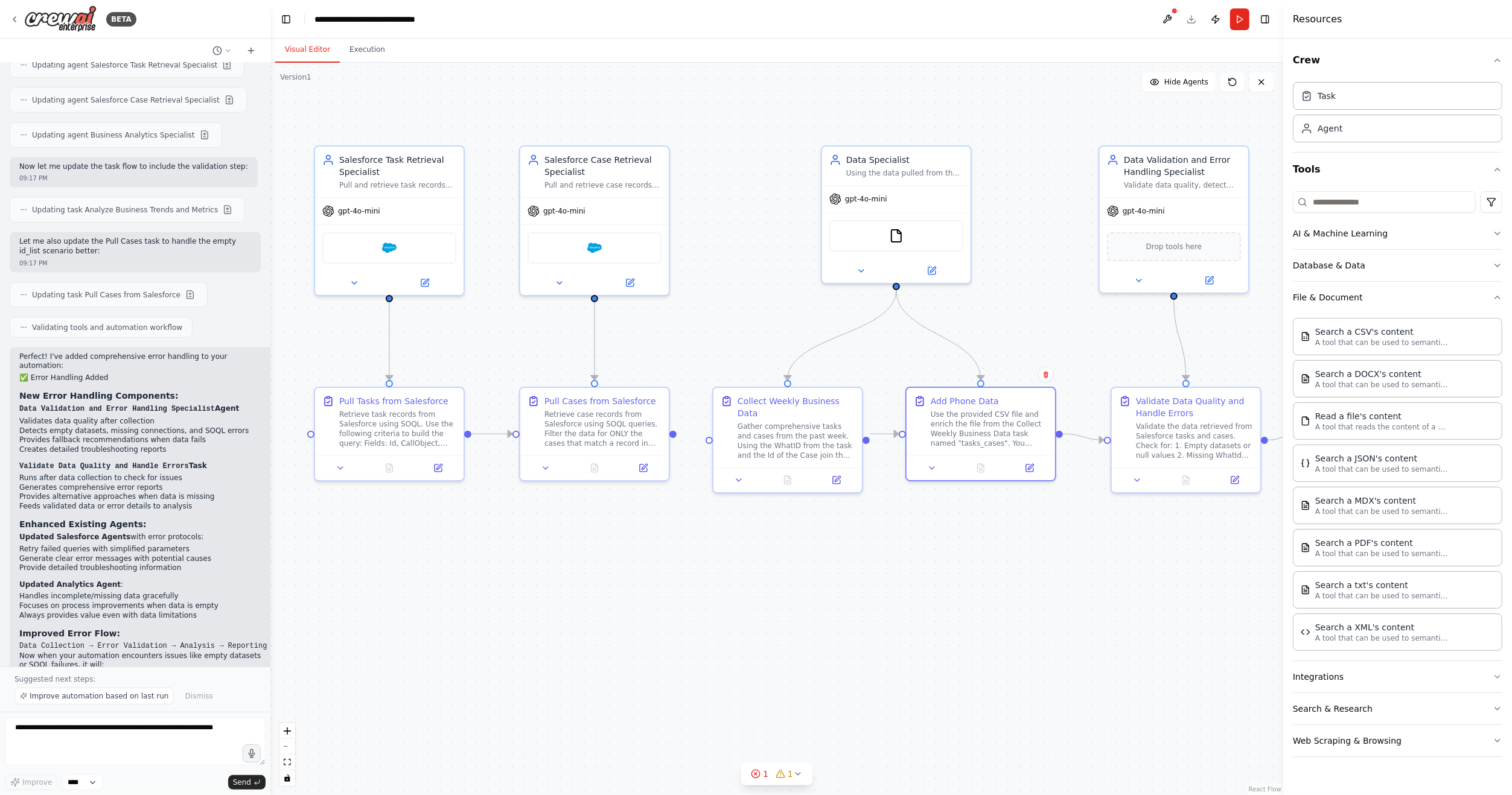
click at [864, 560] on div ".deletable-edge-delete-btn { width: 20px; height: 20px; border: 0px solid #ffff…" at bounding box center [776, 429] width 1013 height 733
click at [1169, 15] on button at bounding box center [1168, 19] width 20 height 22
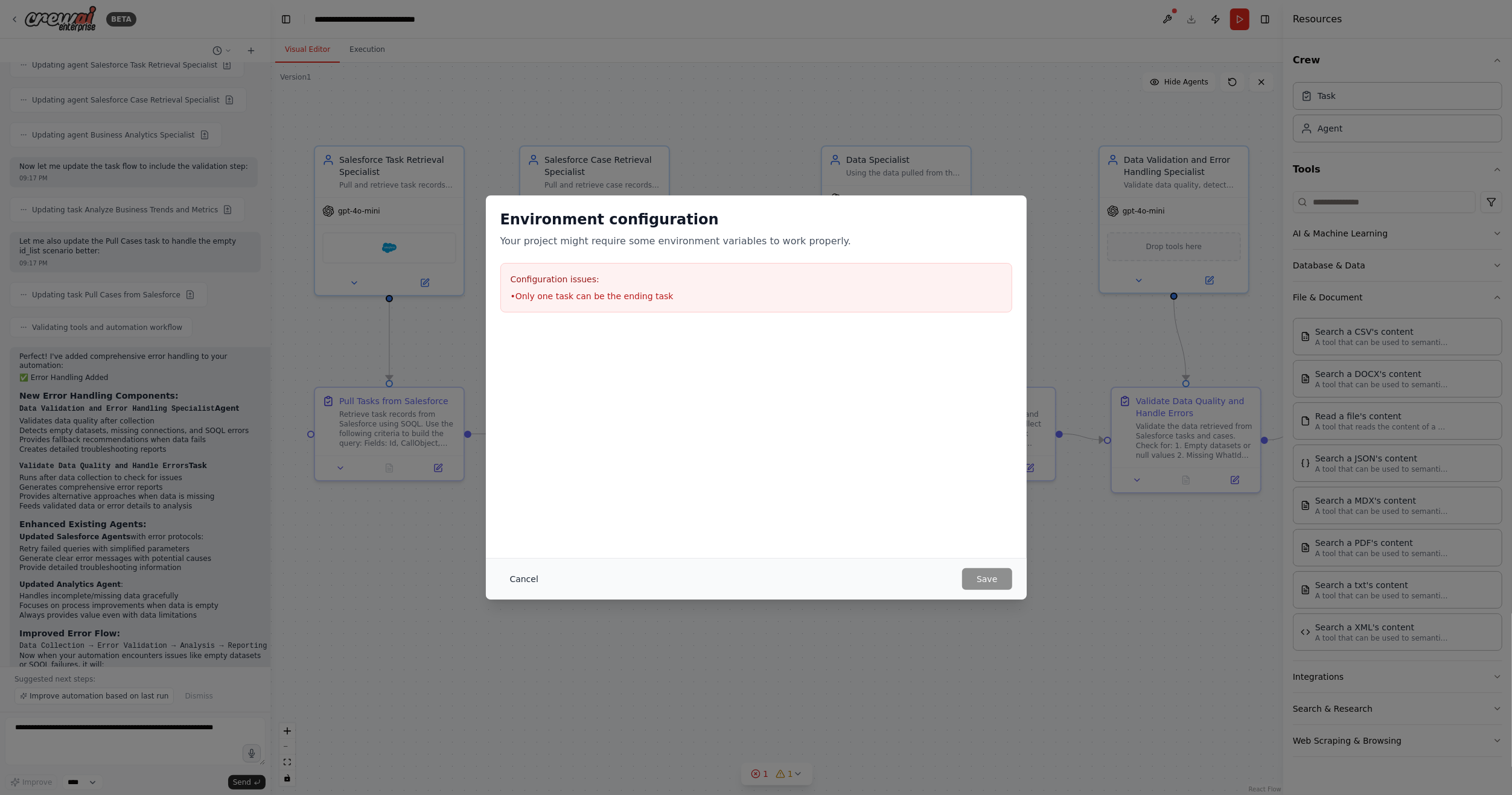
click at [519, 582] on button "Cancel" at bounding box center [524, 579] width 48 height 22
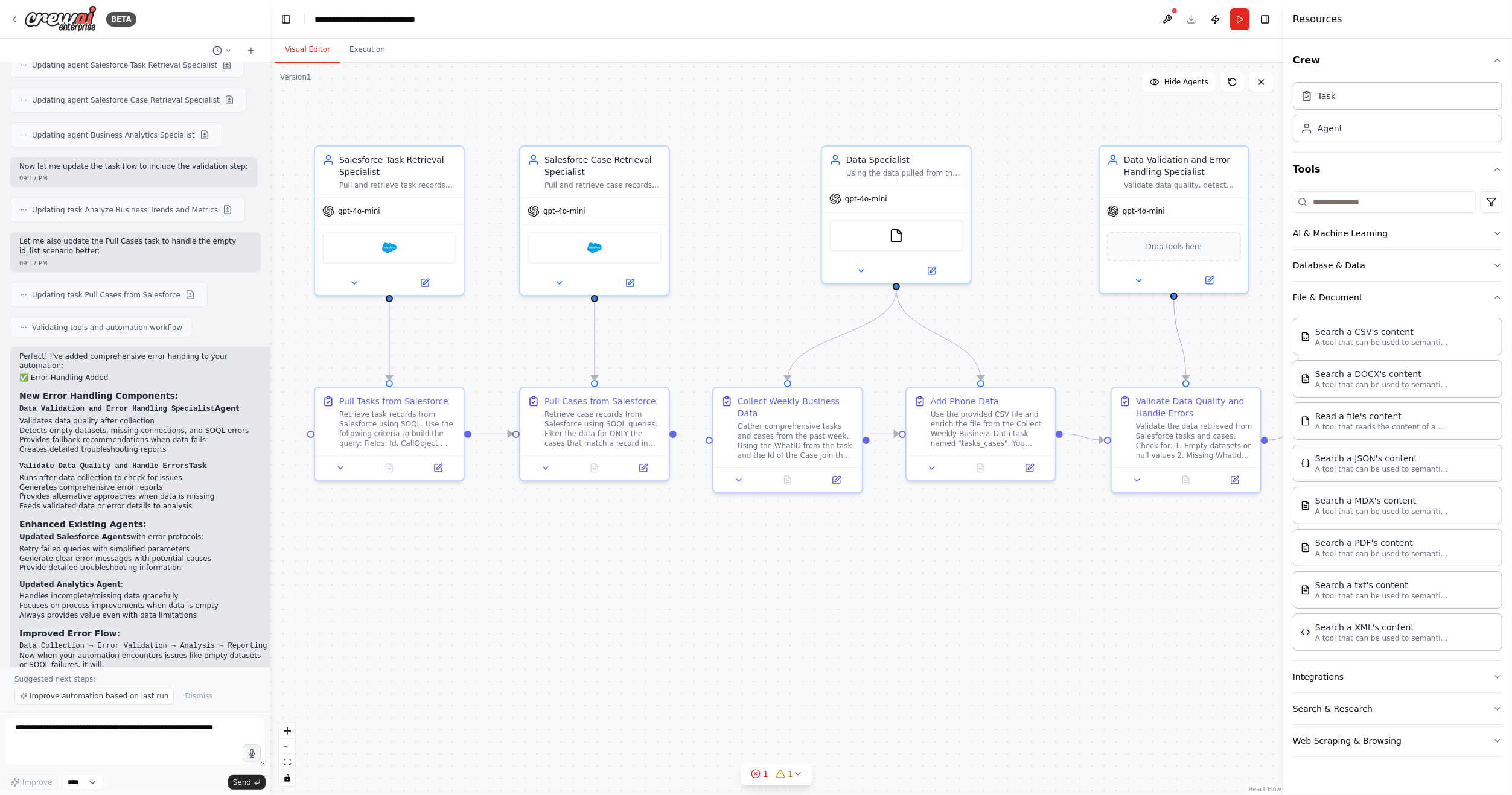
click at [864, 466] on div ".deletable-edge-delete-btn { width: 20px; height: 20px; border: 0px solid #ffff…" at bounding box center [776, 429] width 1013 height 733
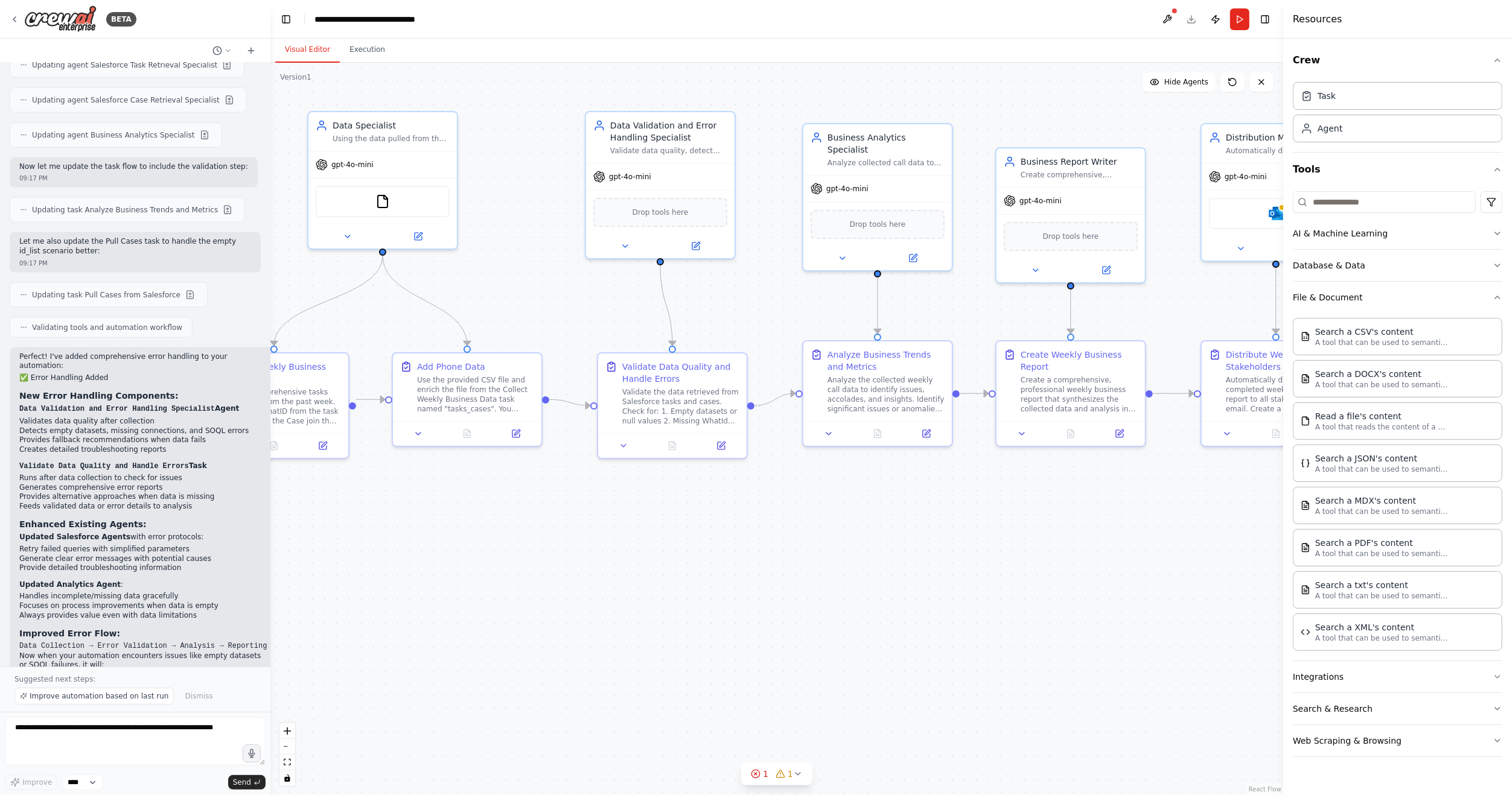
drag, startPoint x: 878, startPoint y: 540, endPoint x: 386, endPoint y: 493, distance: 494.2
click at [270, 490] on div ".deletable-edge-delete-btn { width: 20px; height: 20px; border: 0px solid #ffff…" at bounding box center [776, 429] width 1013 height 733
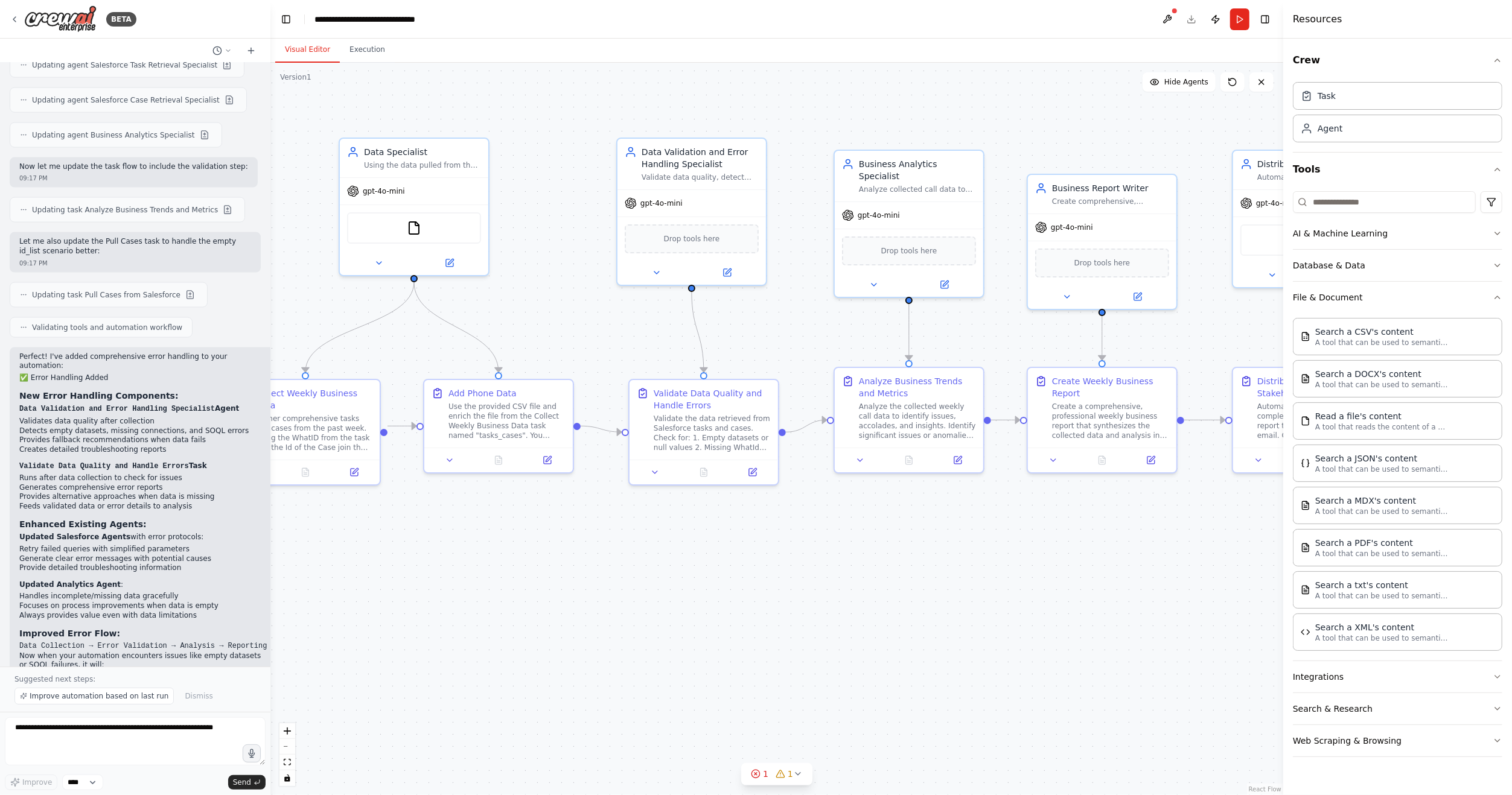
drag, startPoint x: 926, startPoint y: 502, endPoint x: 1063, endPoint y: 543, distance: 143.0
click at [1063, 543] on div ".deletable-edge-delete-btn { width: 20px; height: 20px; border: 0px solid #ffff…" at bounding box center [776, 429] width 1013 height 733
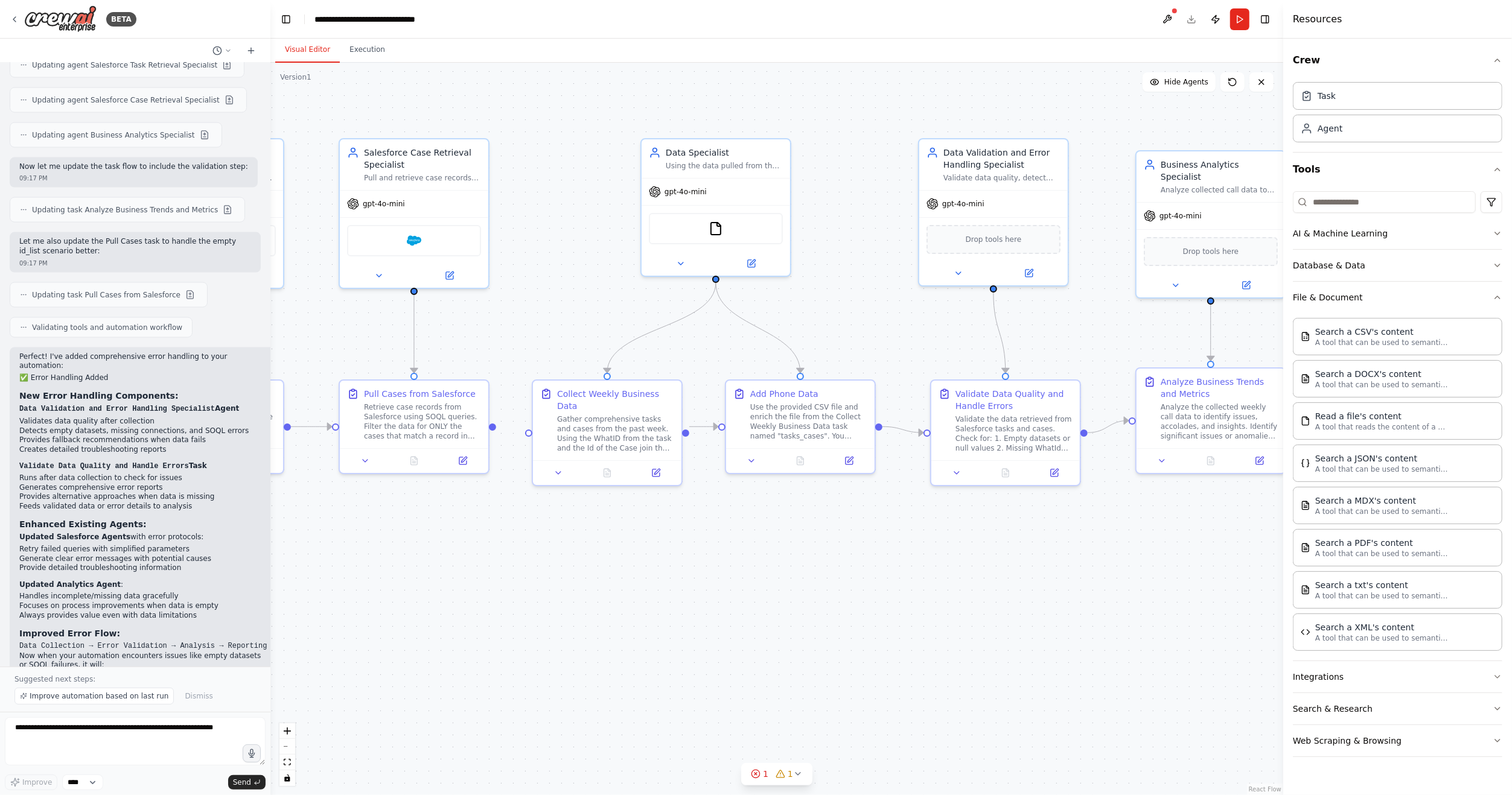
drag, startPoint x: 591, startPoint y: 497, endPoint x: 882, endPoint y: 498, distance: 291.0
click at [882, 498] on div ".deletable-edge-delete-btn { width: 20px; height: 20px; border: 0px solid #ffff…" at bounding box center [776, 429] width 1013 height 733
click at [756, 262] on button at bounding box center [750, 261] width 68 height 15
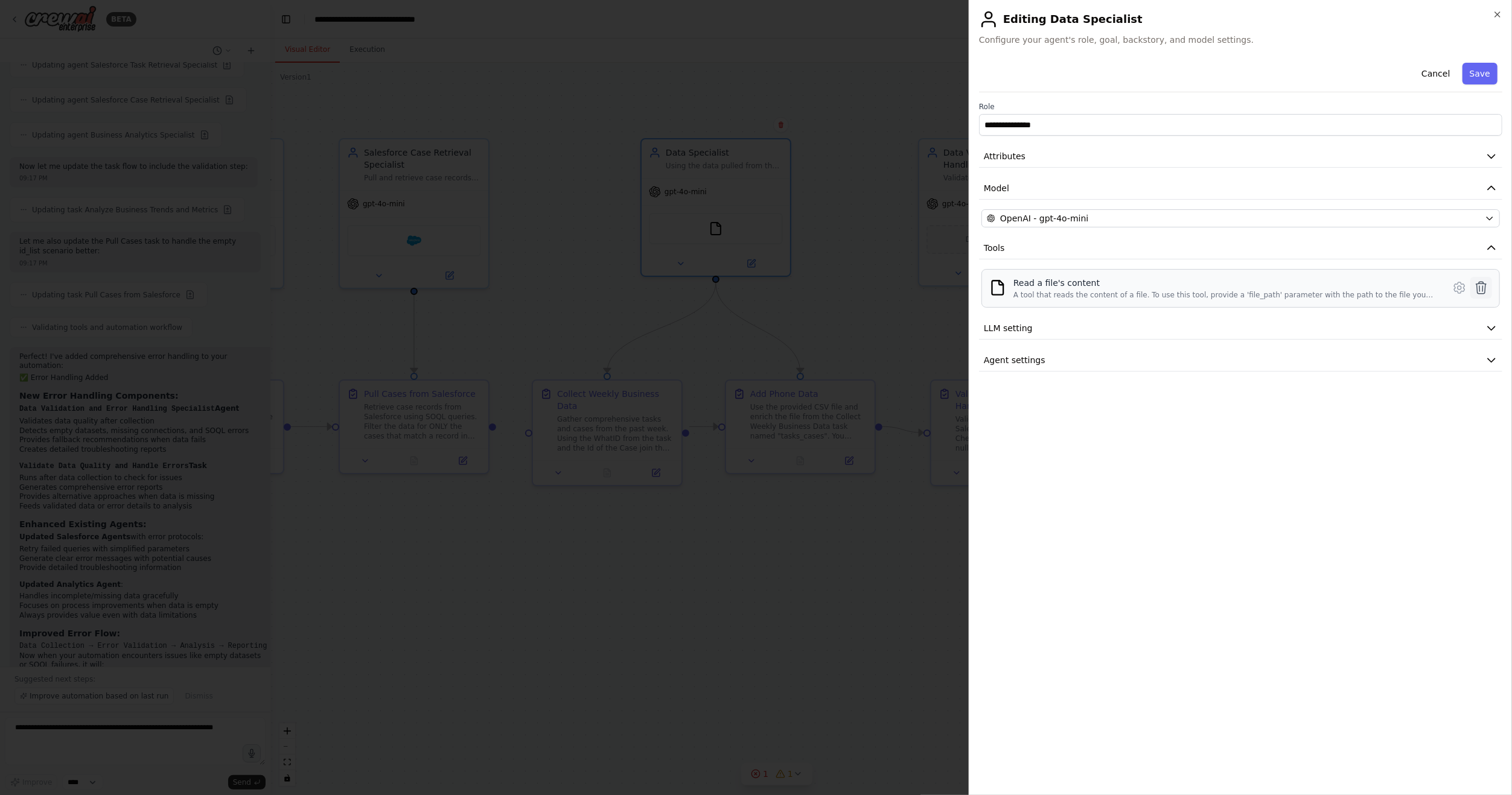
click at [1485, 288] on icon at bounding box center [1480, 288] width 15 height 15
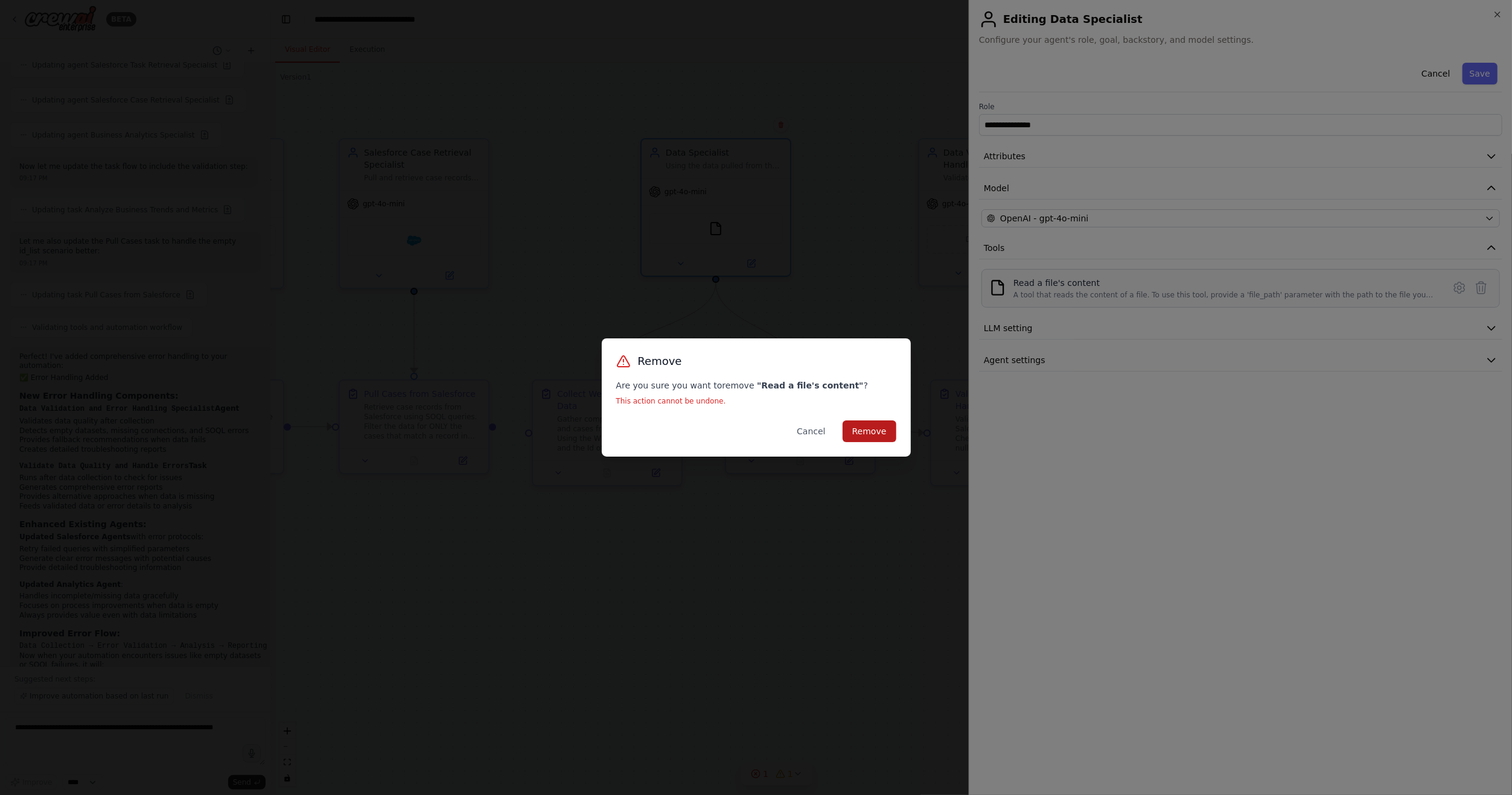
click at [877, 432] on button "Remove" at bounding box center [869, 431] width 54 height 22
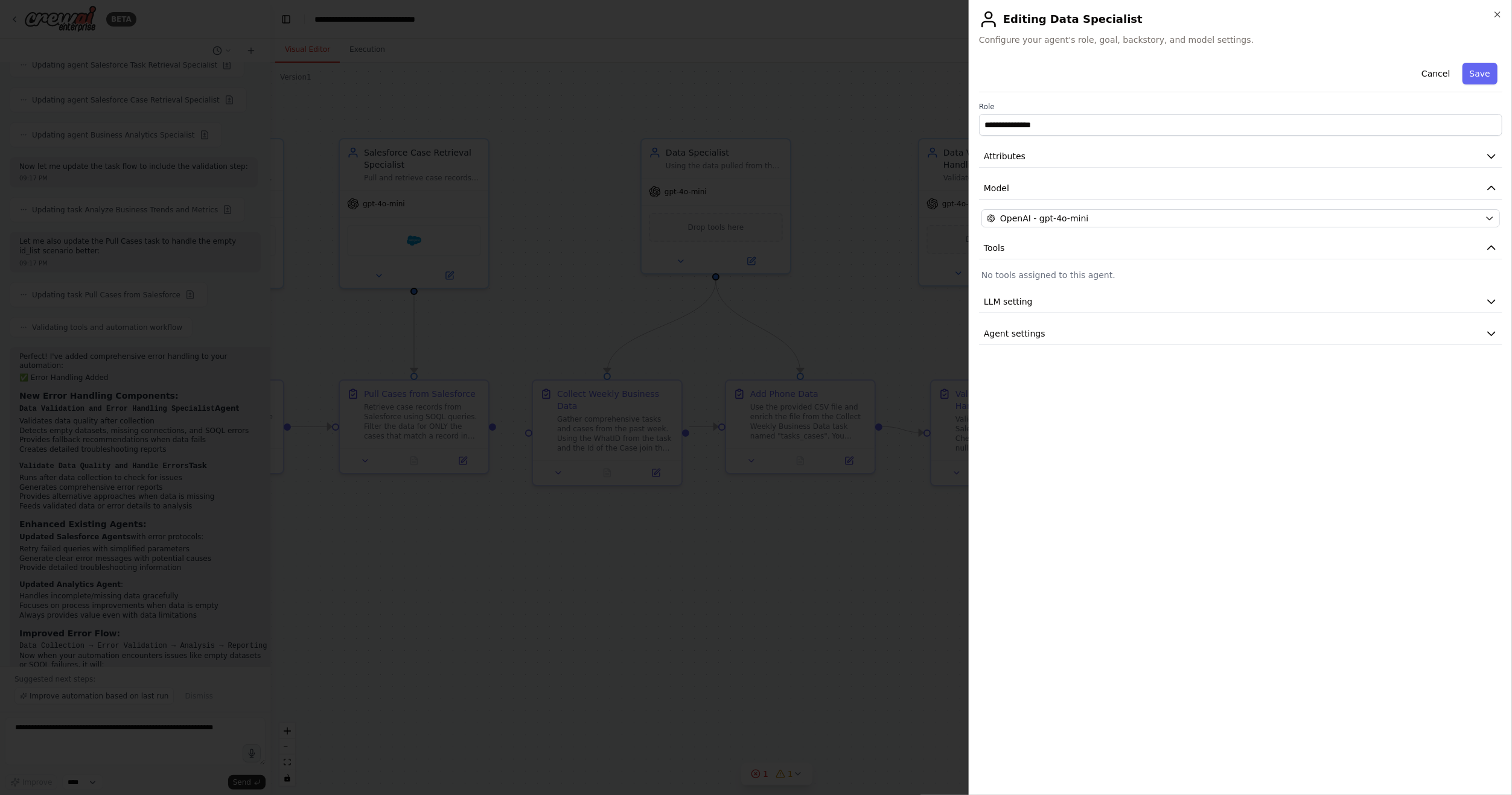
click at [1133, 69] on div "Cancel Save" at bounding box center [1240, 75] width 523 height 34
click at [1474, 69] on button "Save" at bounding box center [1480, 73] width 35 height 22
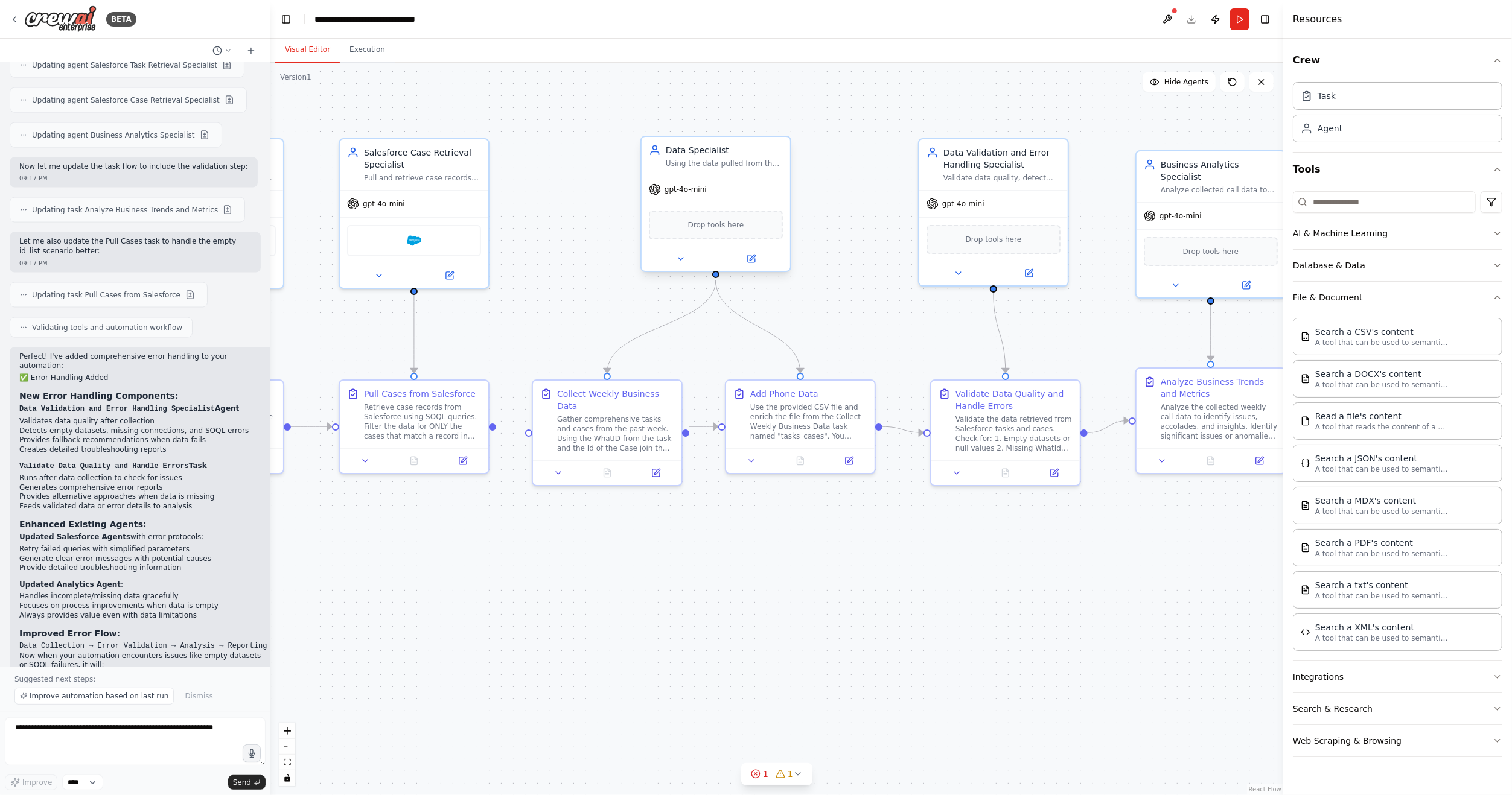
click at [674, 174] on div "Data Specialist Using the data pulled from the Task Retrieval task and the Case…" at bounding box center [715, 156] width 148 height 38
click at [736, 307] on icon "Edge from 89826c3f-5ce9-4049-981e-51df0d944d52 to 43152b95-064e-4dee-acf9-fdedc…" at bounding box center [757, 326] width 85 height 93
click at [739, 315] on icon "Edge from 89826c3f-5ce9-4049-981e-51df0d944d52 to 43152b95-064e-4dee-acf9-fdedc…" at bounding box center [757, 326] width 85 height 93
click at [756, 322] on icon at bounding box center [757, 327] width 9 height 11
drag, startPoint x: 734, startPoint y: 150, endPoint x: 632, endPoint y: 146, distance: 102.1
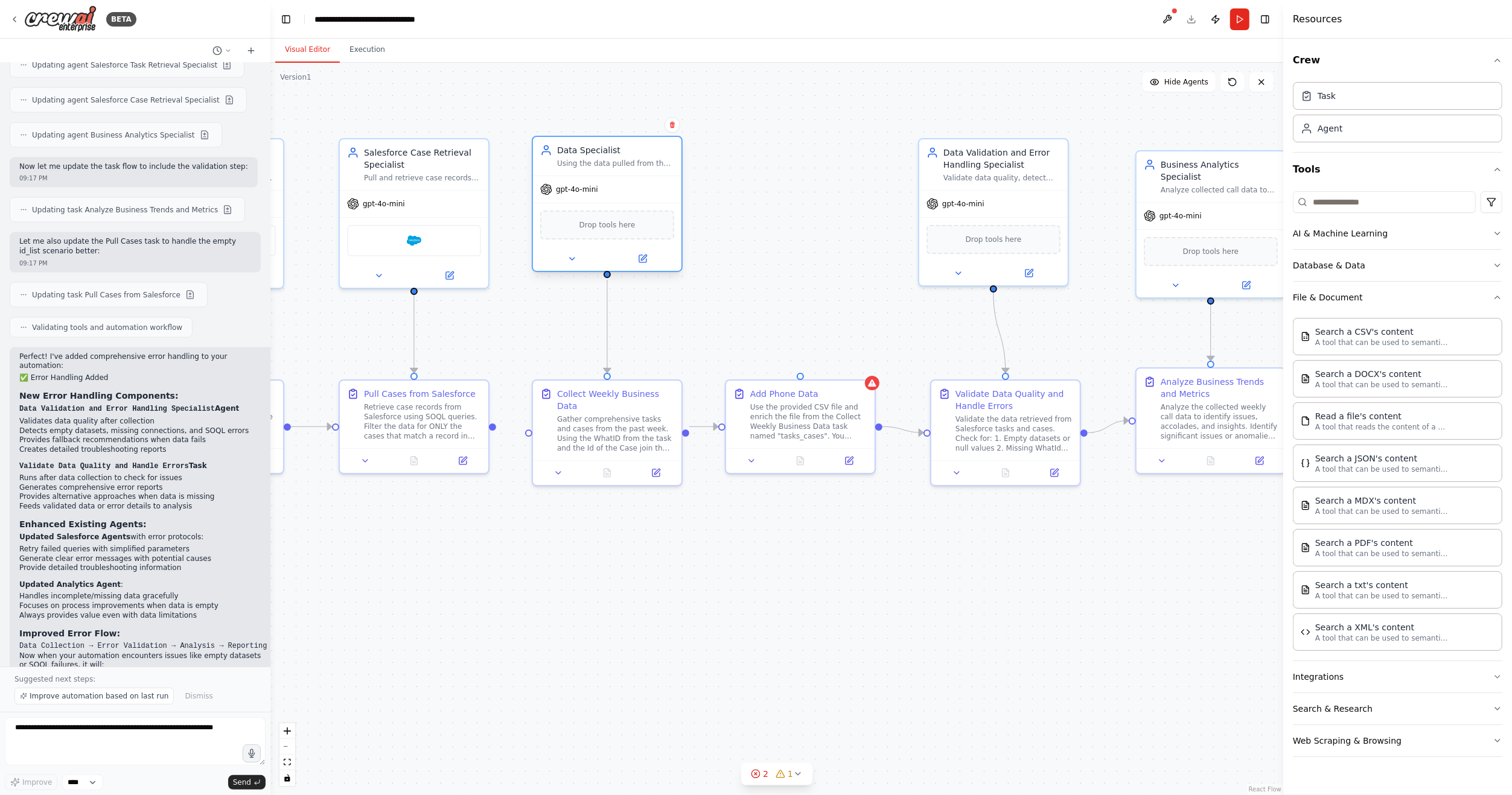
click at [632, 146] on div "Data Specialist" at bounding box center [615, 150] width 117 height 12
click at [813, 199] on div ".deletable-edge-delete-btn { width: 20px; height: 20px; border: 0px solid #ffff…" at bounding box center [776, 429] width 1013 height 733
drag, startPoint x: 804, startPoint y: 197, endPoint x: 750, endPoint y: 177, distance: 57.6
click at [750, 177] on div "Role of the agent Goal of the agent gpt-4o-mini Drop tools here" at bounding box center [800, 204] width 151 height 136
drag, startPoint x: 799, startPoint y: 275, endPoint x: 799, endPoint y: 374, distance: 99.0
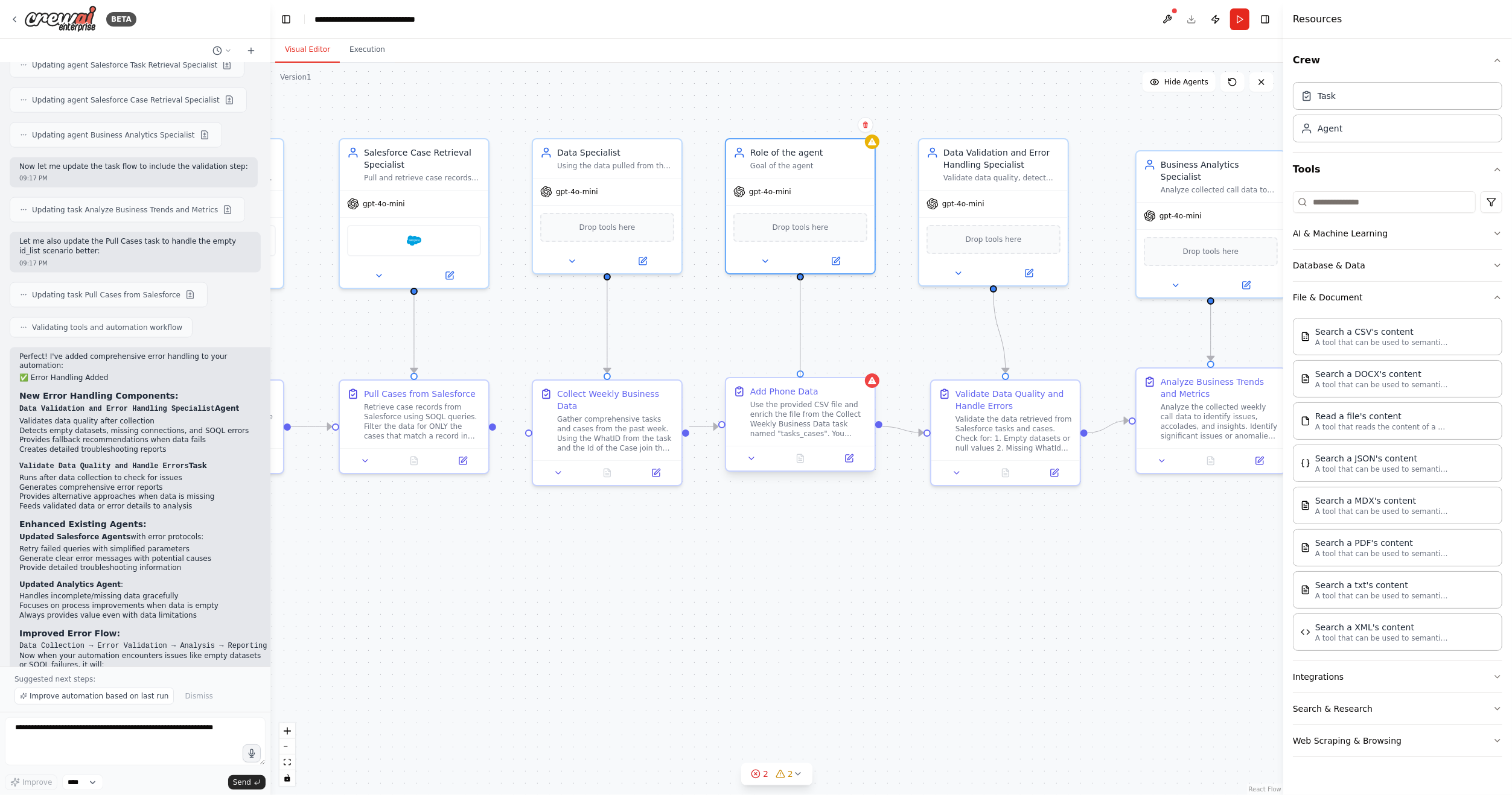
click at [799, 374] on div "Data Specialist Using the data pulled from the Task Retrieval task and the Case…" at bounding box center [1026, 444] width 1013 height 733
click at [841, 257] on button at bounding box center [835, 259] width 68 height 15
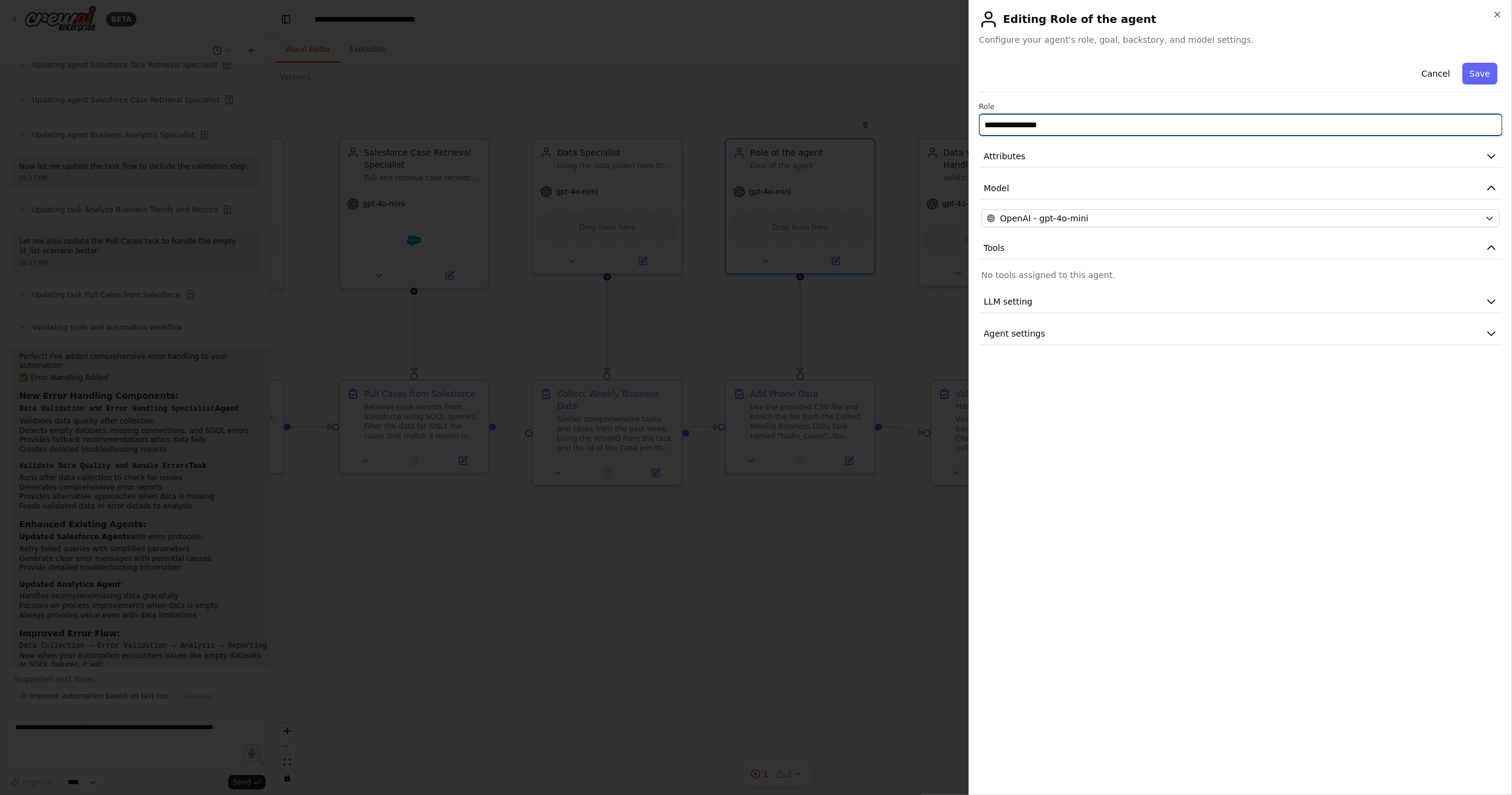
click at [1105, 123] on input "**********" at bounding box center [1240, 125] width 523 height 22
click at [1104, 123] on input "**********" at bounding box center [1240, 125] width 523 height 22
click at [1103, 123] on input "**********" at bounding box center [1240, 125] width 523 height 22
type input "**********"
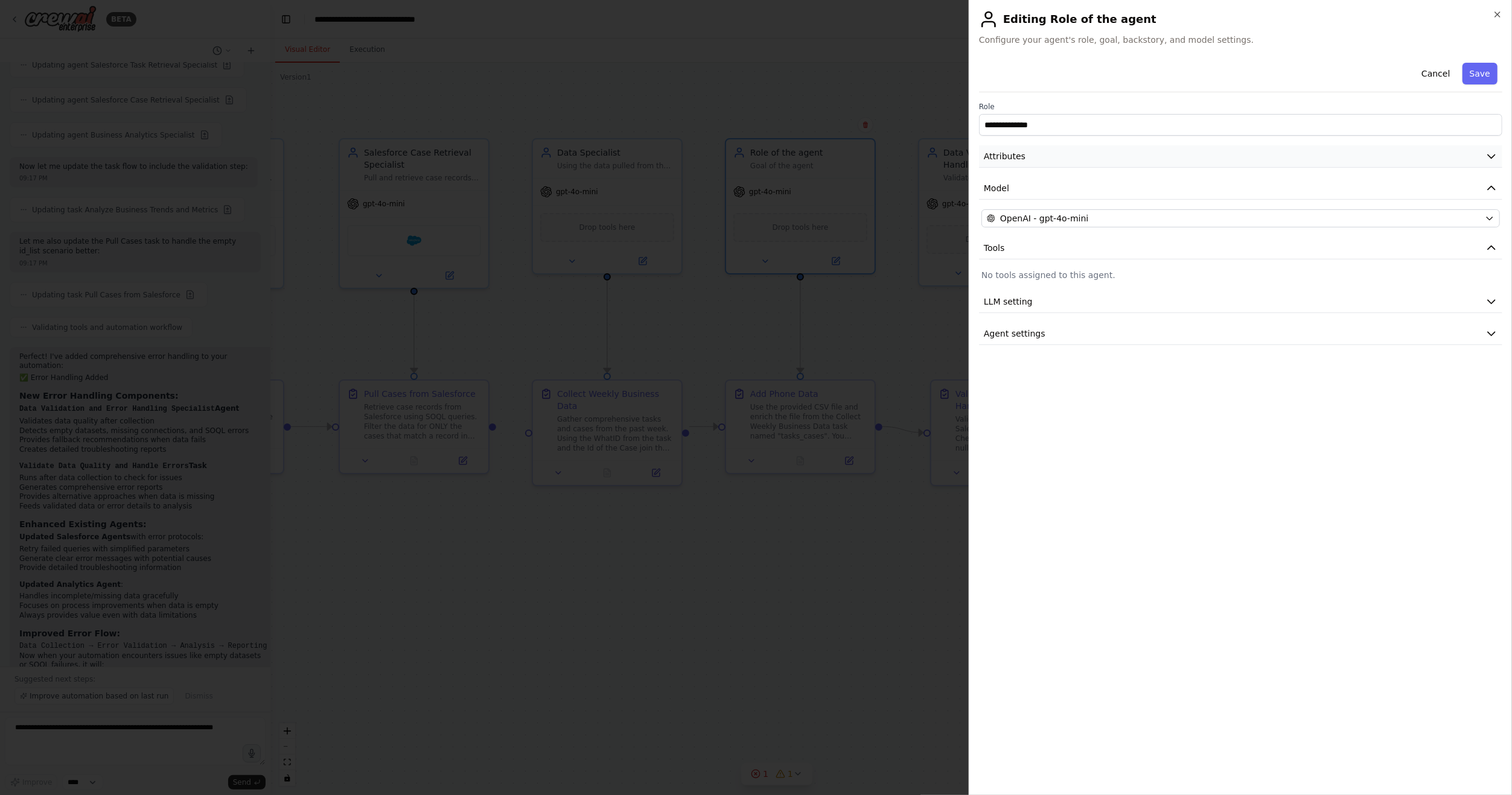
click at [1324, 161] on button "Attributes" at bounding box center [1240, 157] width 523 height 22
click at [1482, 73] on button "Save" at bounding box center [1480, 73] width 35 height 22
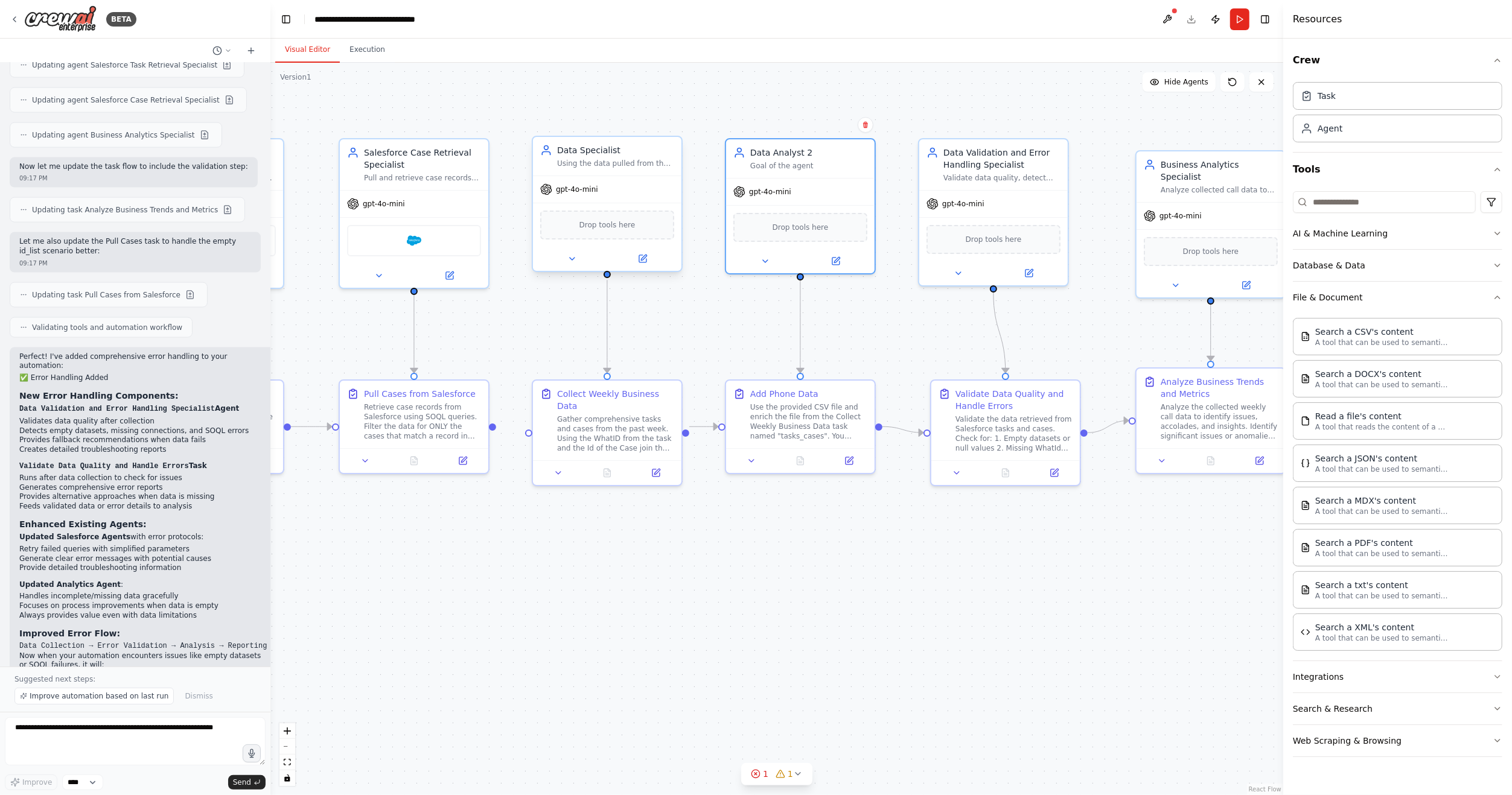
click at [646, 267] on div at bounding box center [607, 259] width 148 height 24
click at [646, 256] on icon at bounding box center [643, 259] width 10 height 10
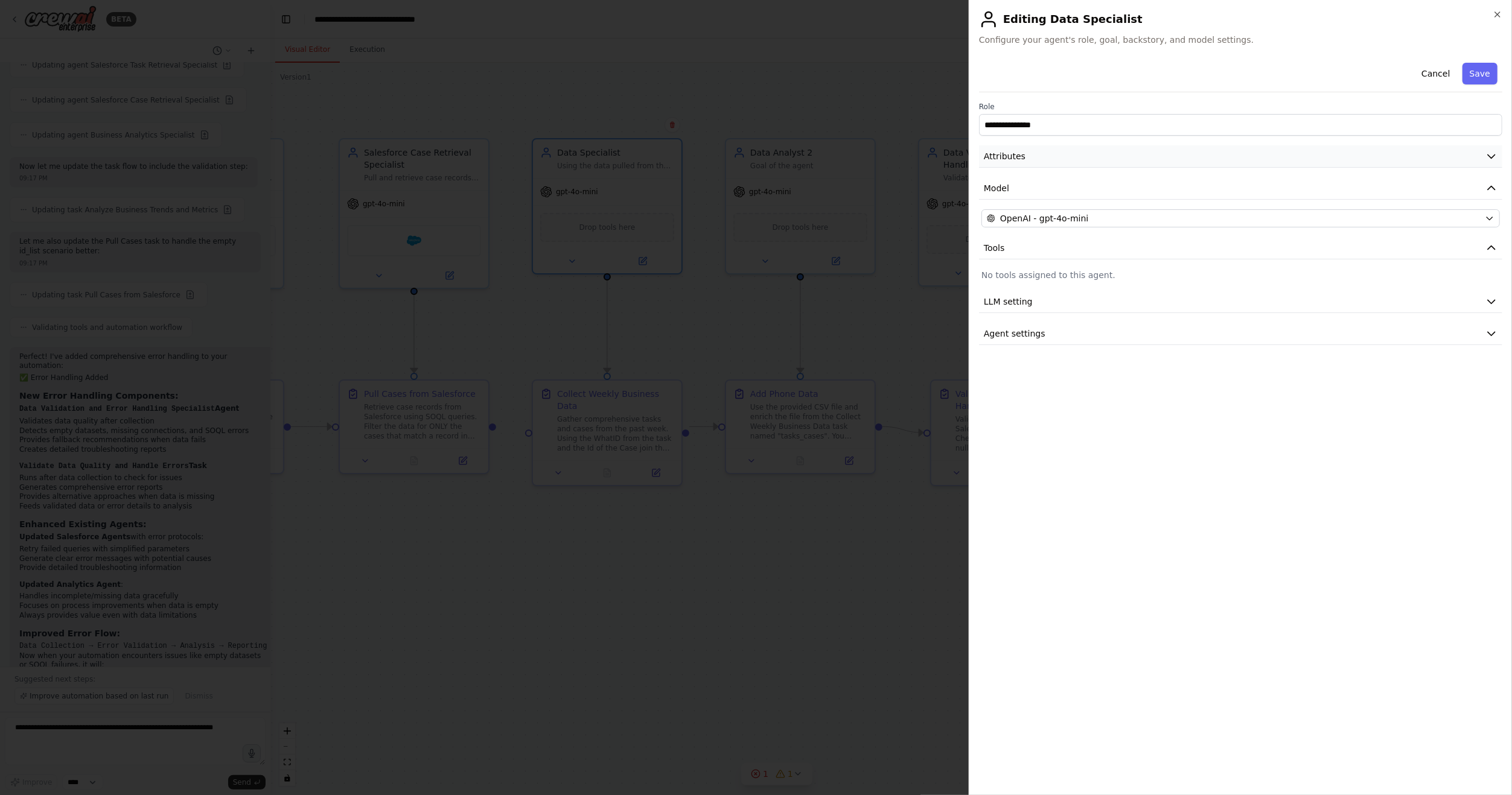
click at [1364, 161] on button "Attributes" at bounding box center [1240, 157] width 523 height 22
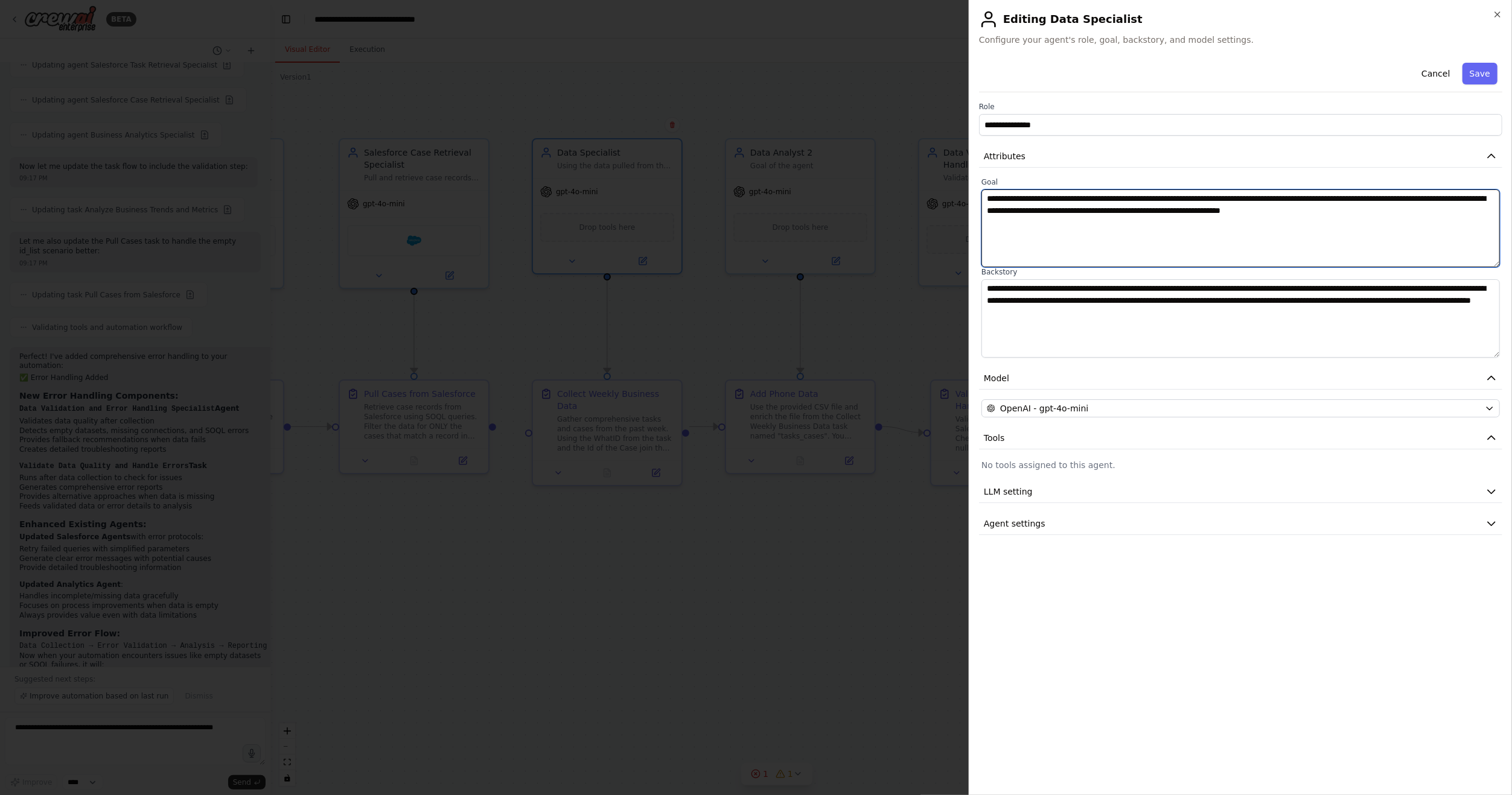
drag, startPoint x: 1397, startPoint y: 212, endPoint x: 958, endPoint y: 159, distance: 442.2
click at [958, 159] on body "BETA Hello! I'm the CrewAI assistant. What kind of automation do you want to bu…" at bounding box center [756, 398] width 1512 height 795
click at [1083, 230] on textarea "**********" at bounding box center [1240, 228] width 519 height 78
drag, startPoint x: 1249, startPoint y: 317, endPoint x: 971, endPoint y: 272, distance: 281.6
click at [971, 272] on div "**********" at bounding box center [1240, 398] width 543 height 795
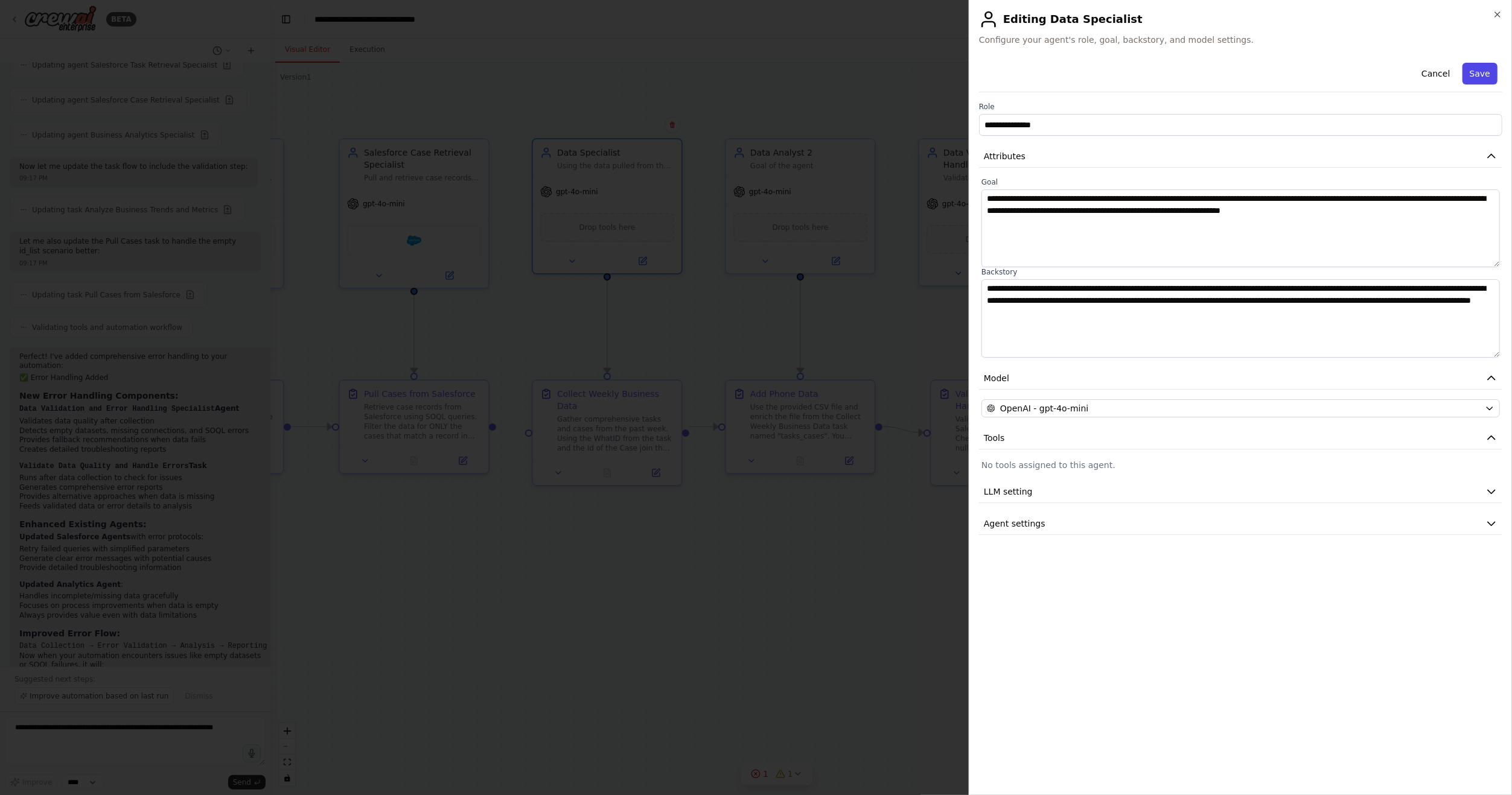
click at [1488, 75] on button "Save" at bounding box center [1480, 73] width 35 height 22
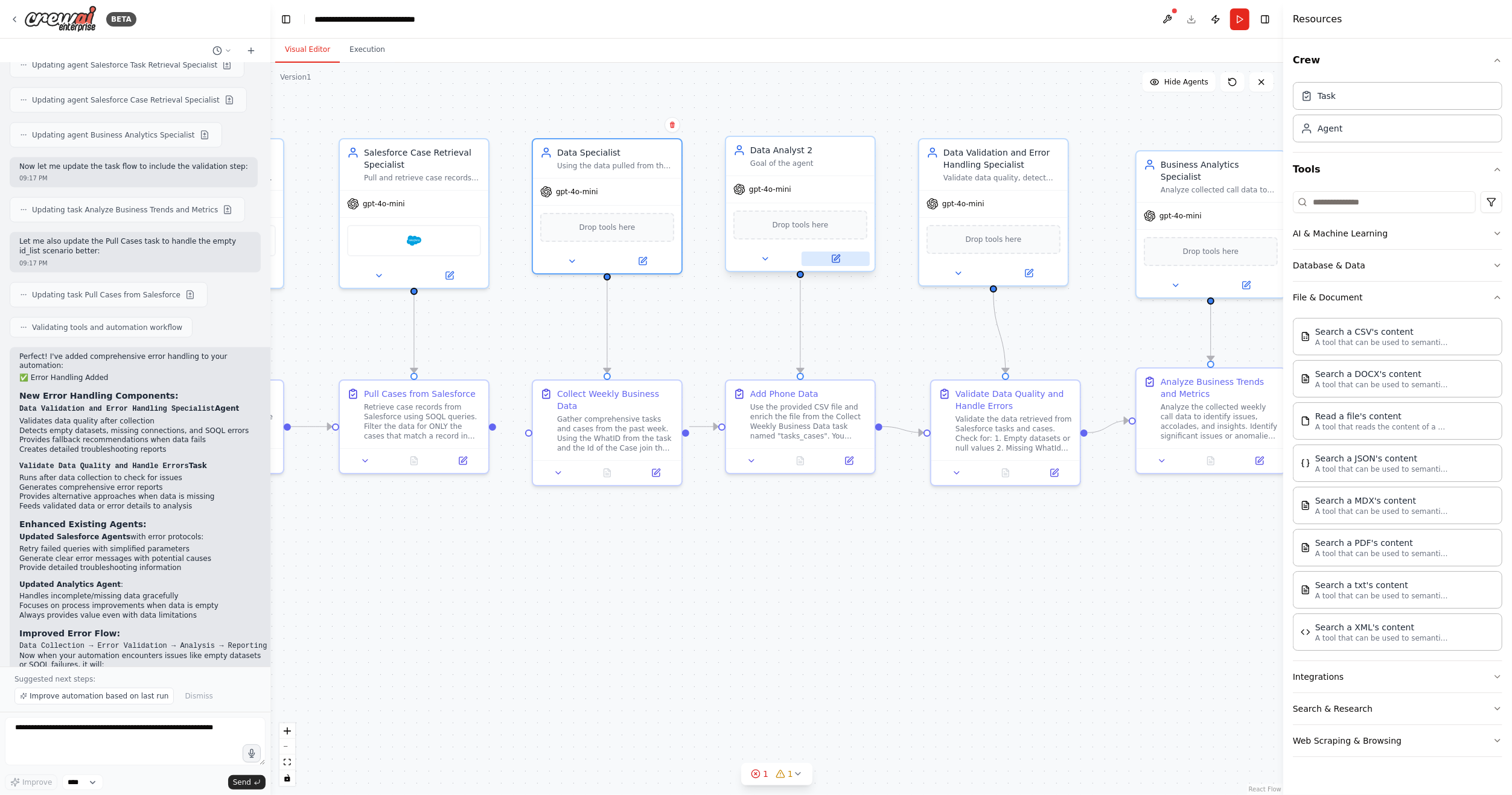
click at [839, 255] on icon at bounding box center [836, 258] width 6 height 6
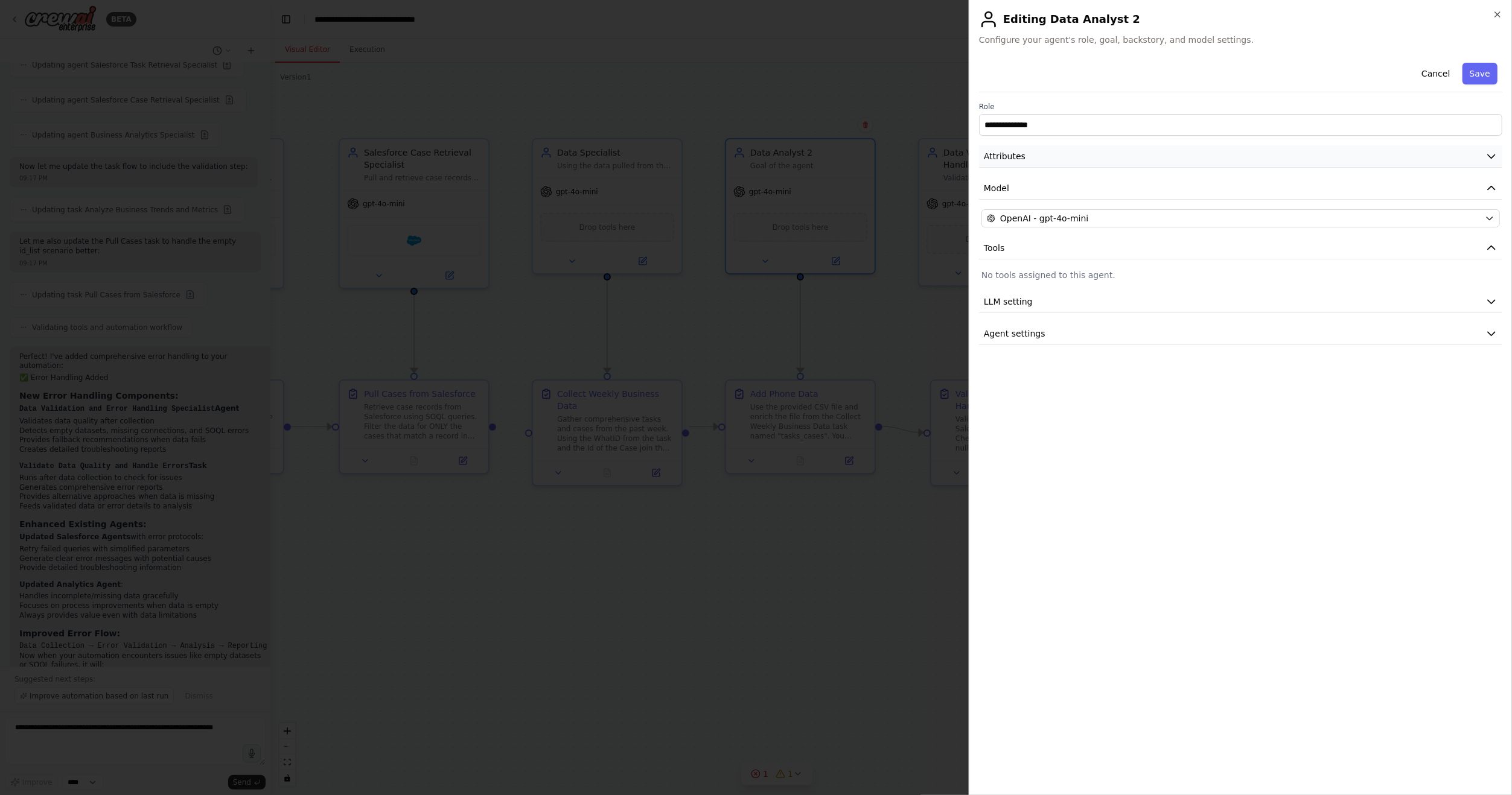
click at [1149, 163] on button "Attributes" at bounding box center [1240, 157] width 523 height 22
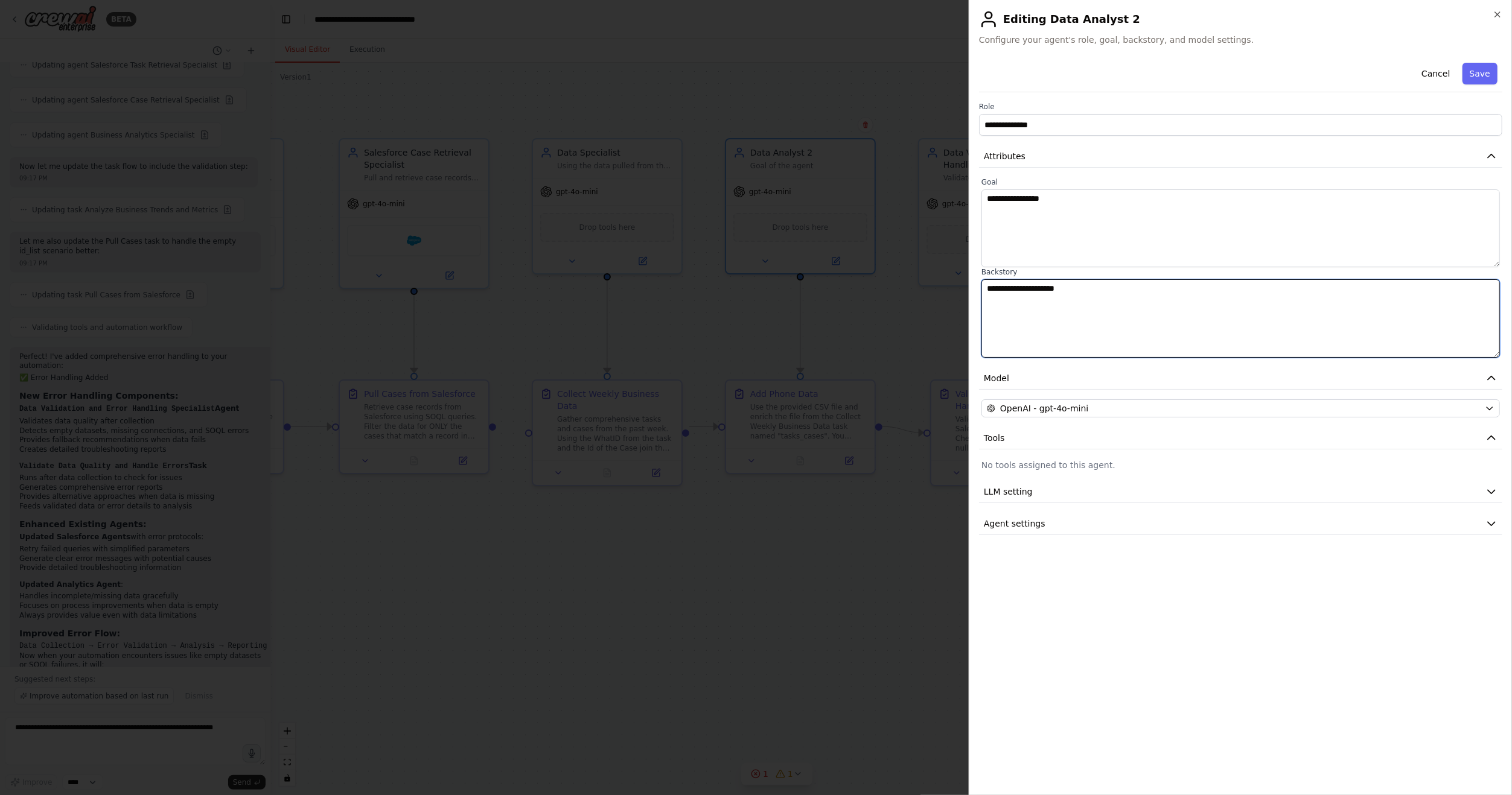
drag, startPoint x: 1100, startPoint y: 297, endPoint x: 930, endPoint y: 284, distance: 170.5
click at [930, 284] on body "BETA Hello! I'm the CrewAI assistant. What kind of automation do you want to bu…" at bounding box center [756, 398] width 1512 height 795
paste textarea "**********"
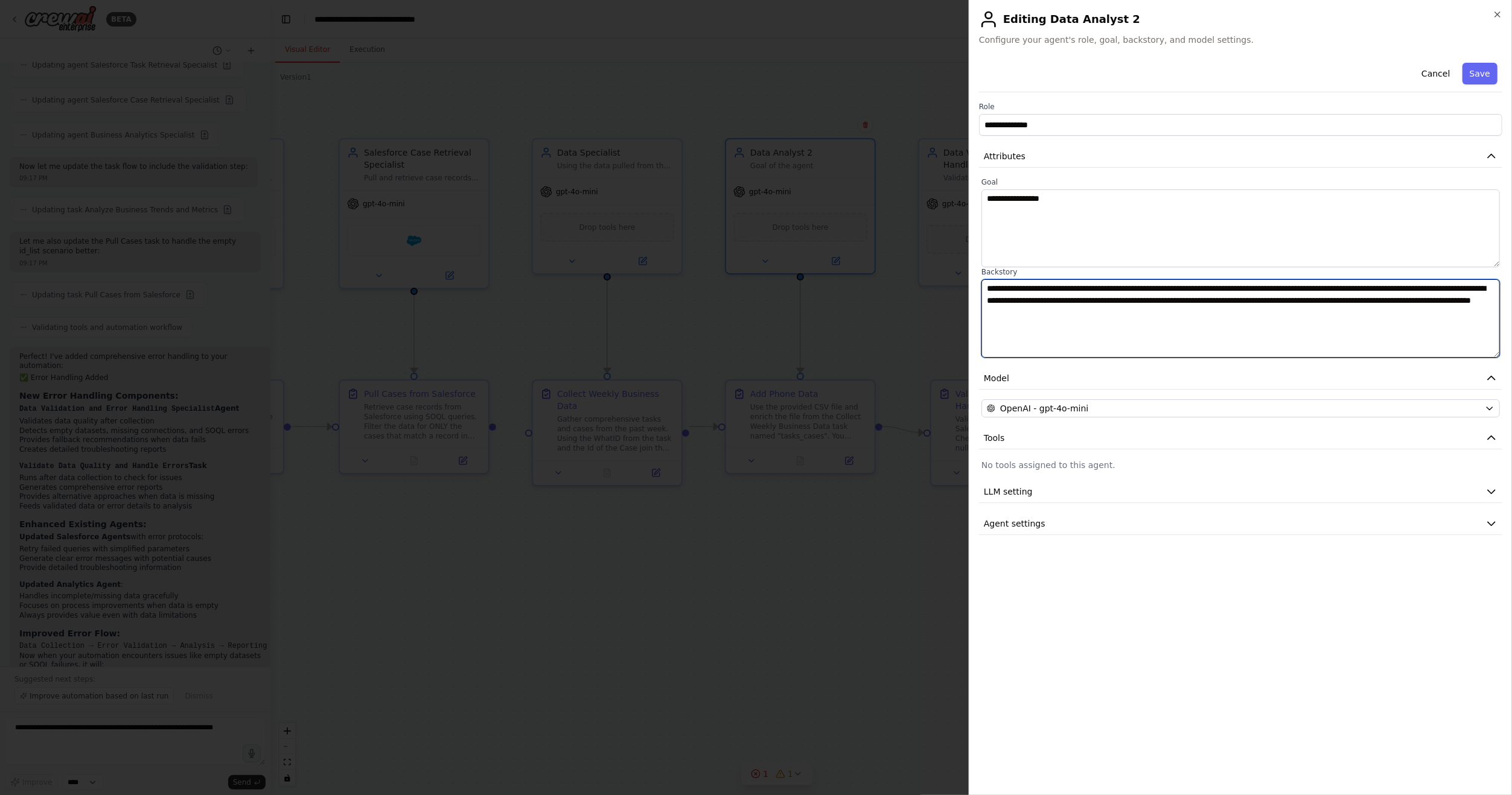
type textarea "**********"
click at [1092, 211] on textarea "**********" at bounding box center [1240, 228] width 519 height 78
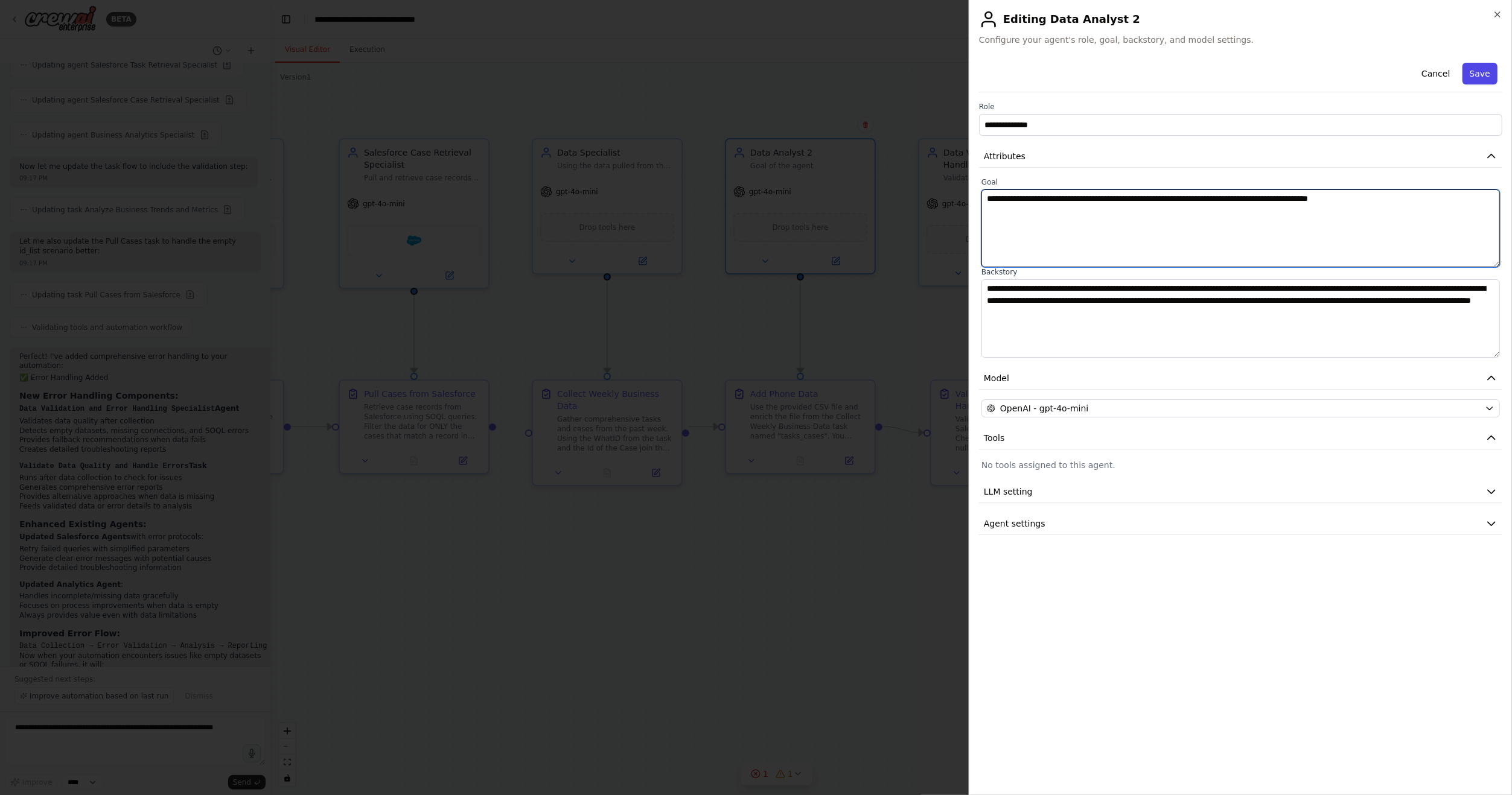
type textarea "**********"
click at [1472, 74] on button "Save" at bounding box center [1480, 73] width 35 height 22
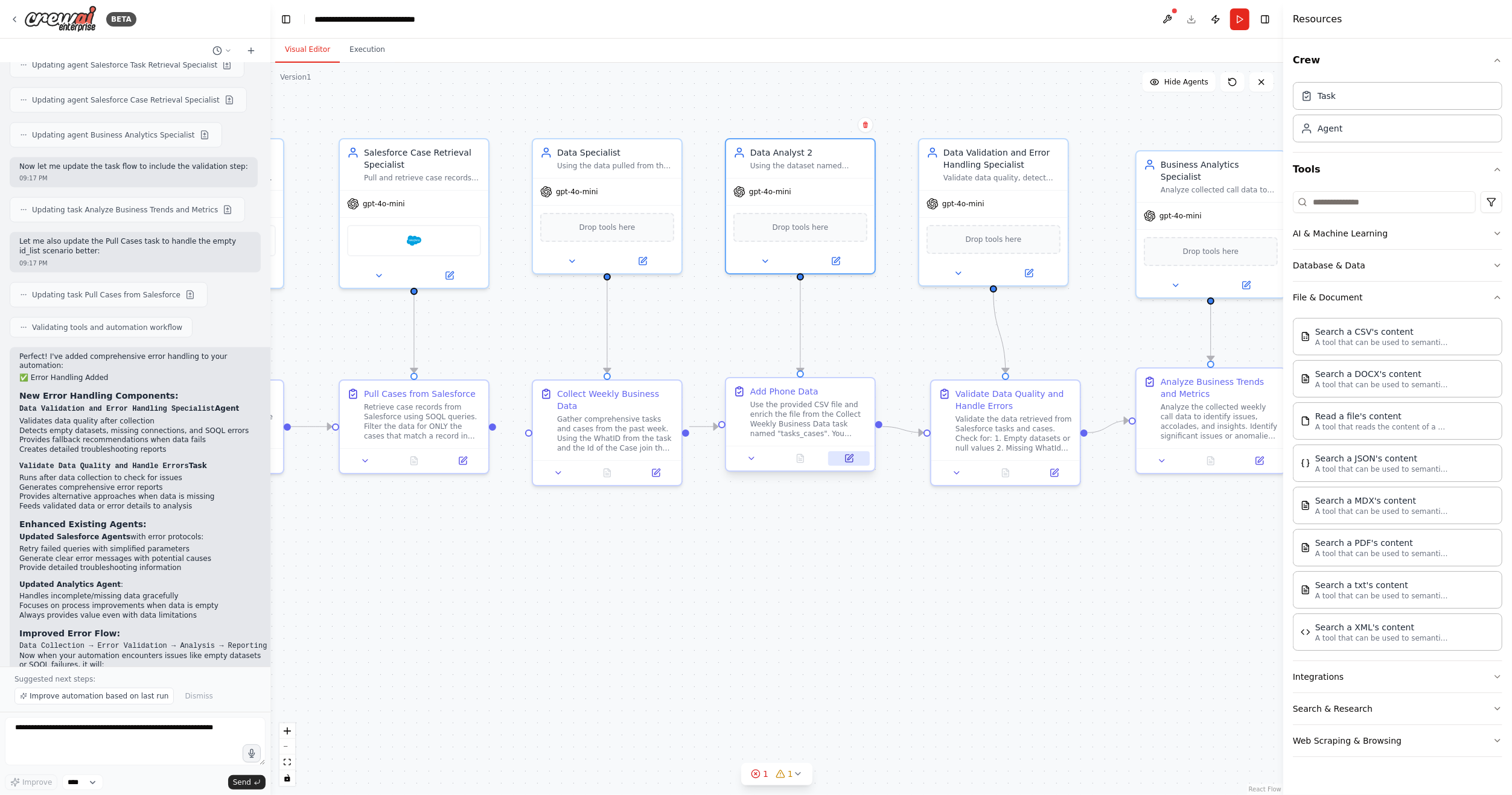
click at [848, 453] on icon at bounding box center [849, 458] width 10 height 10
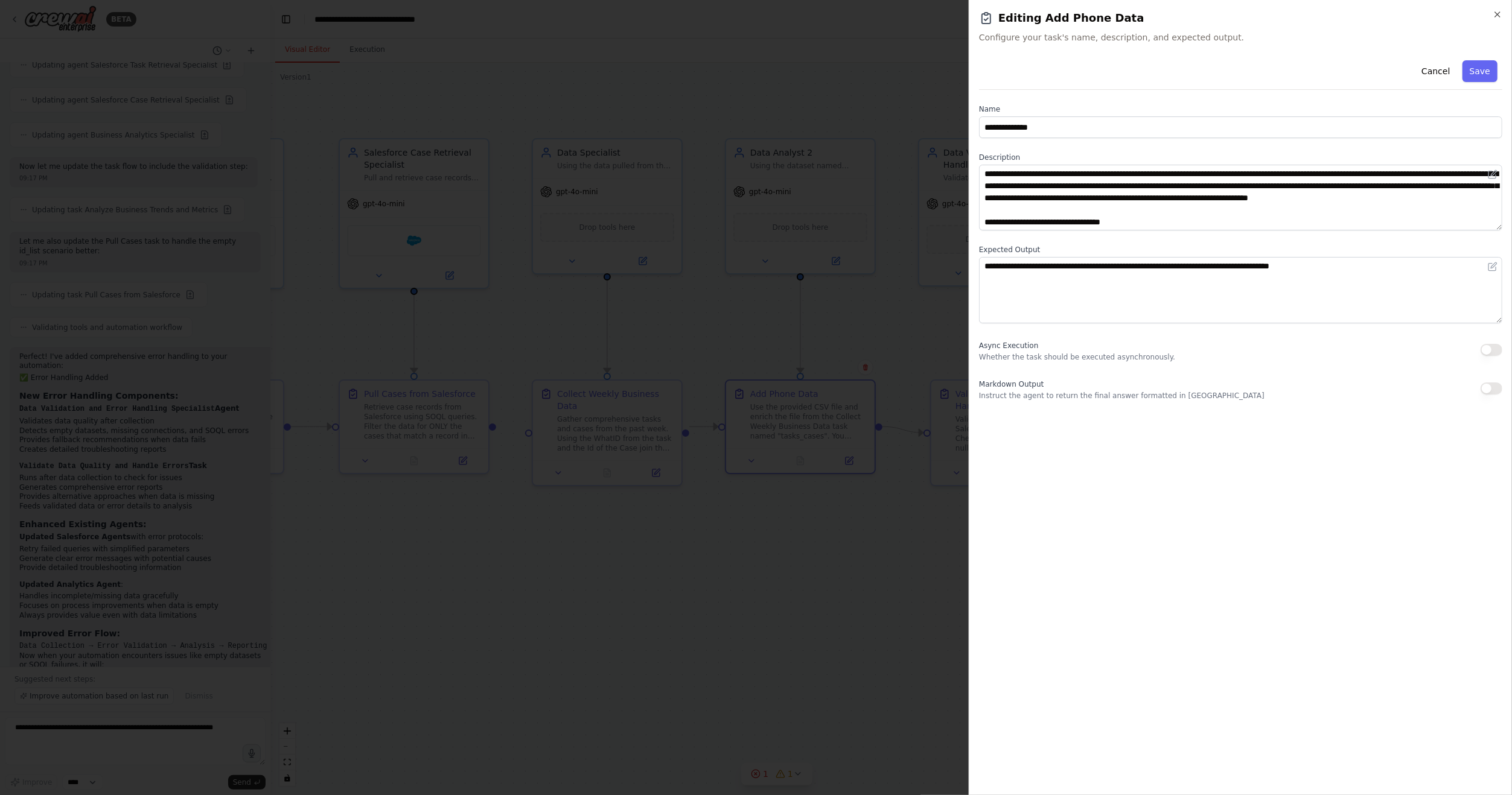
click at [1490, 57] on div "Cancel Save" at bounding box center [1240, 72] width 523 height 34
click at [1489, 64] on button "Save" at bounding box center [1480, 71] width 35 height 22
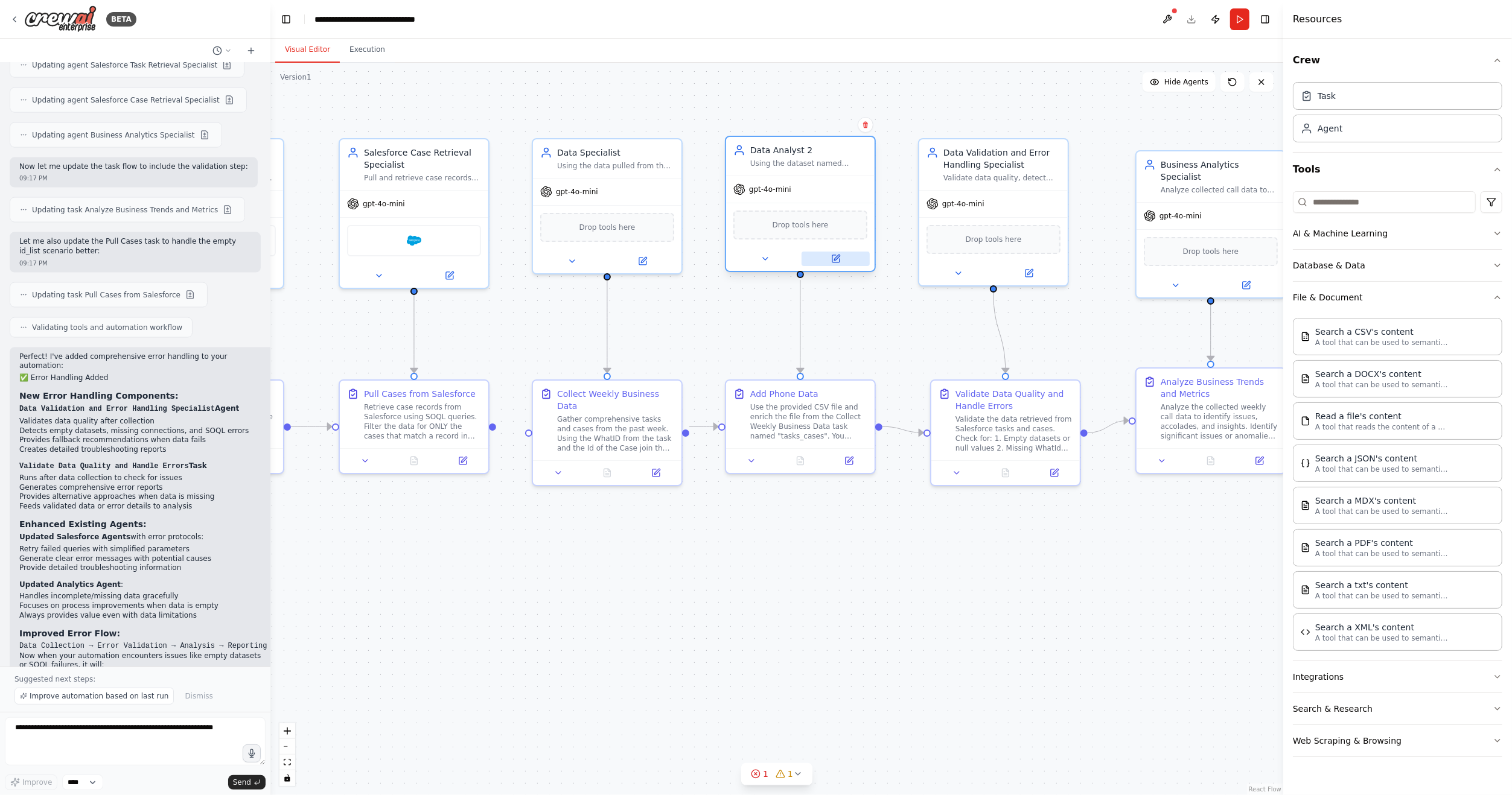
click at [841, 259] on button at bounding box center [835, 259] width 68 height 15
click at [797, 226] on img at bounding box center [800, 226] width 15 height 15
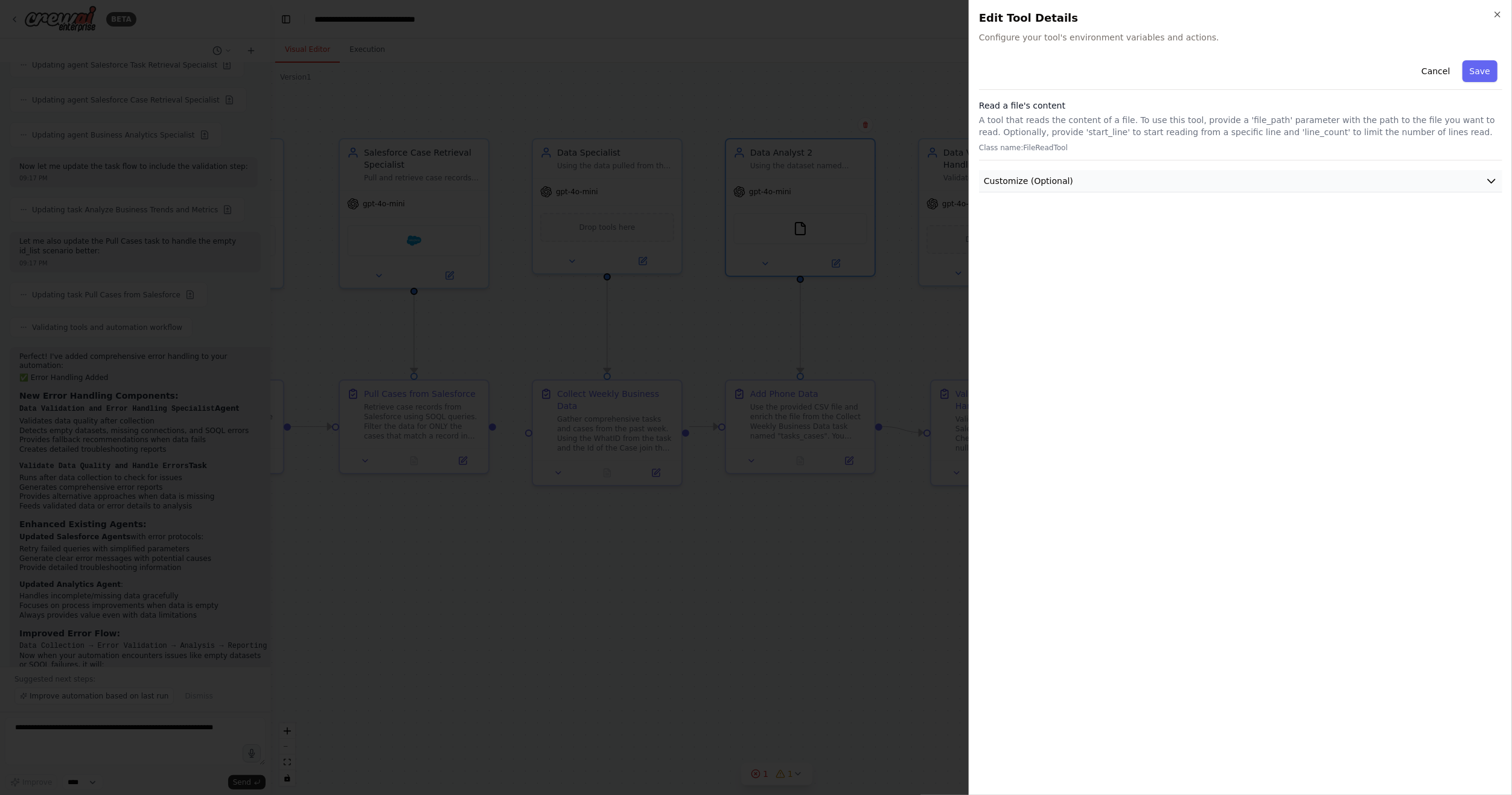
drag, startPoint x: 1096, startPoint y: 174, endPoint x: 1103, endPoint y: 183, distance: 11.4
click at [1096, 174] on button "Customize (Optional)" at bounding box center [1240, 181] width 523 height 22
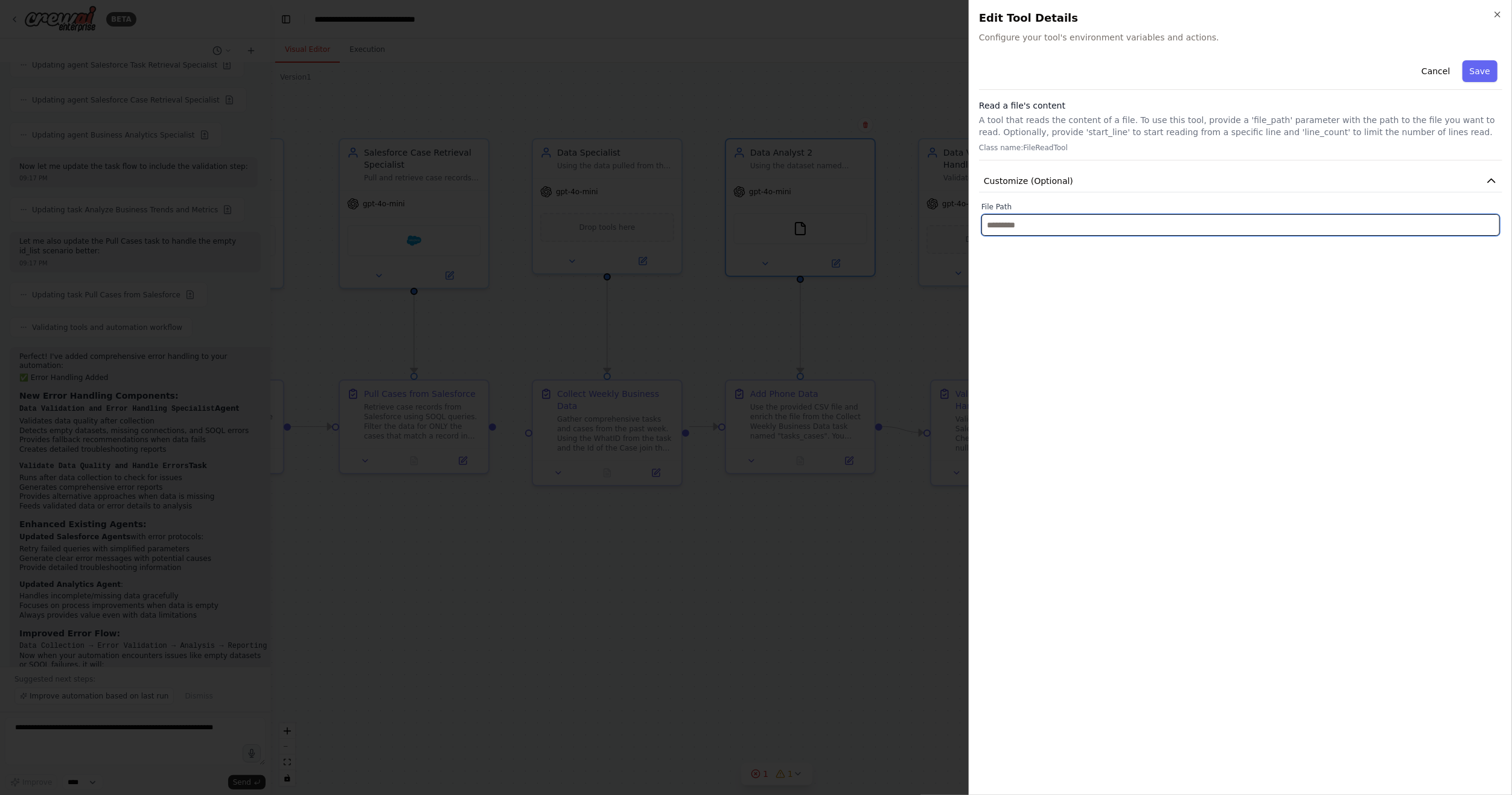
click at [1118, 227] on input "text" at bounding box center [1240, 225] width 519 height 22
paste input "**********"
type input "**********"
click at [1112, 288] on div "**********" at bounding box center [1240, 420] width 523 height 730
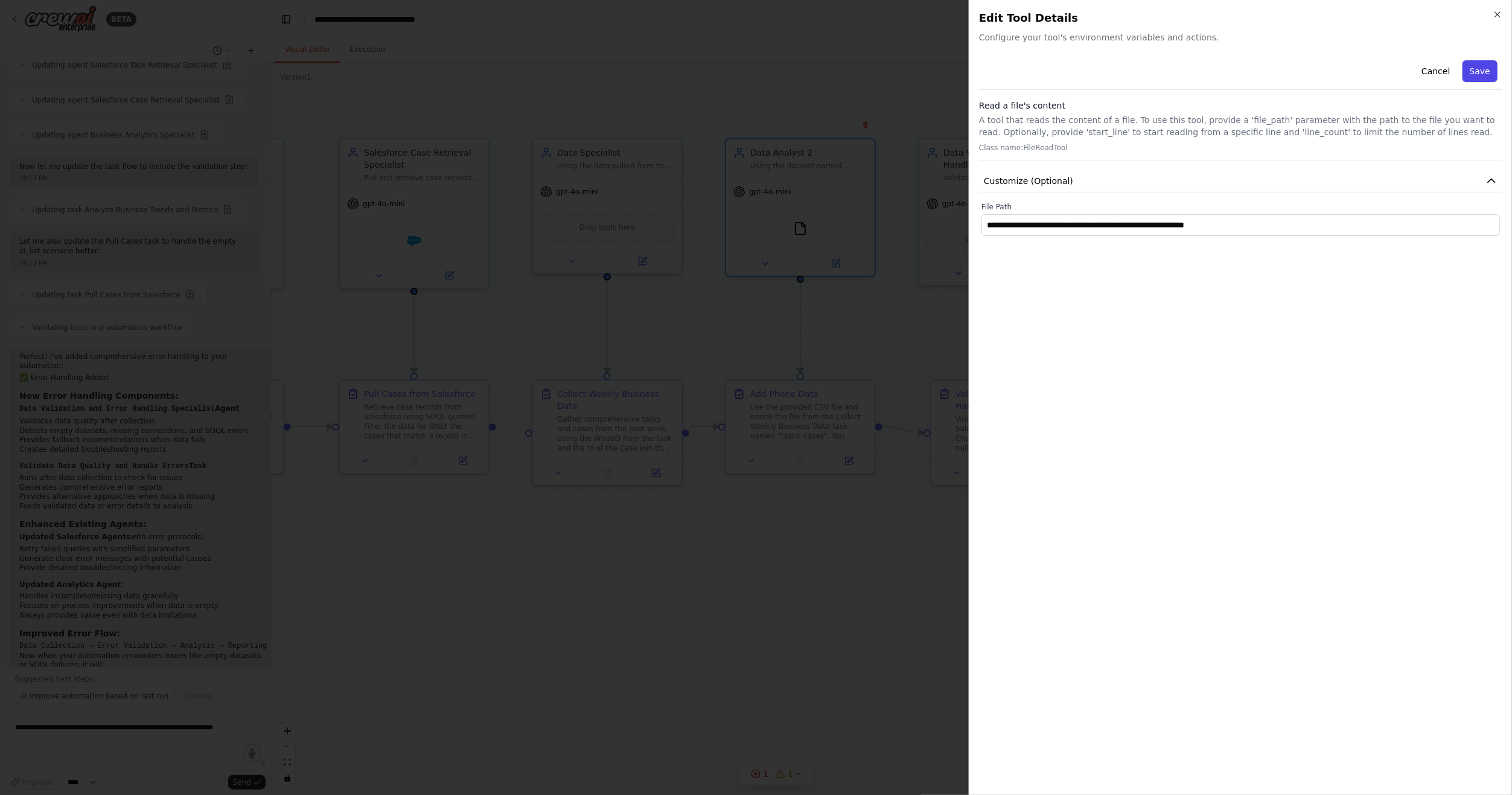
click at [1482, 77] on button "Save" at bounding box center [1480, 71] width 35 height 22
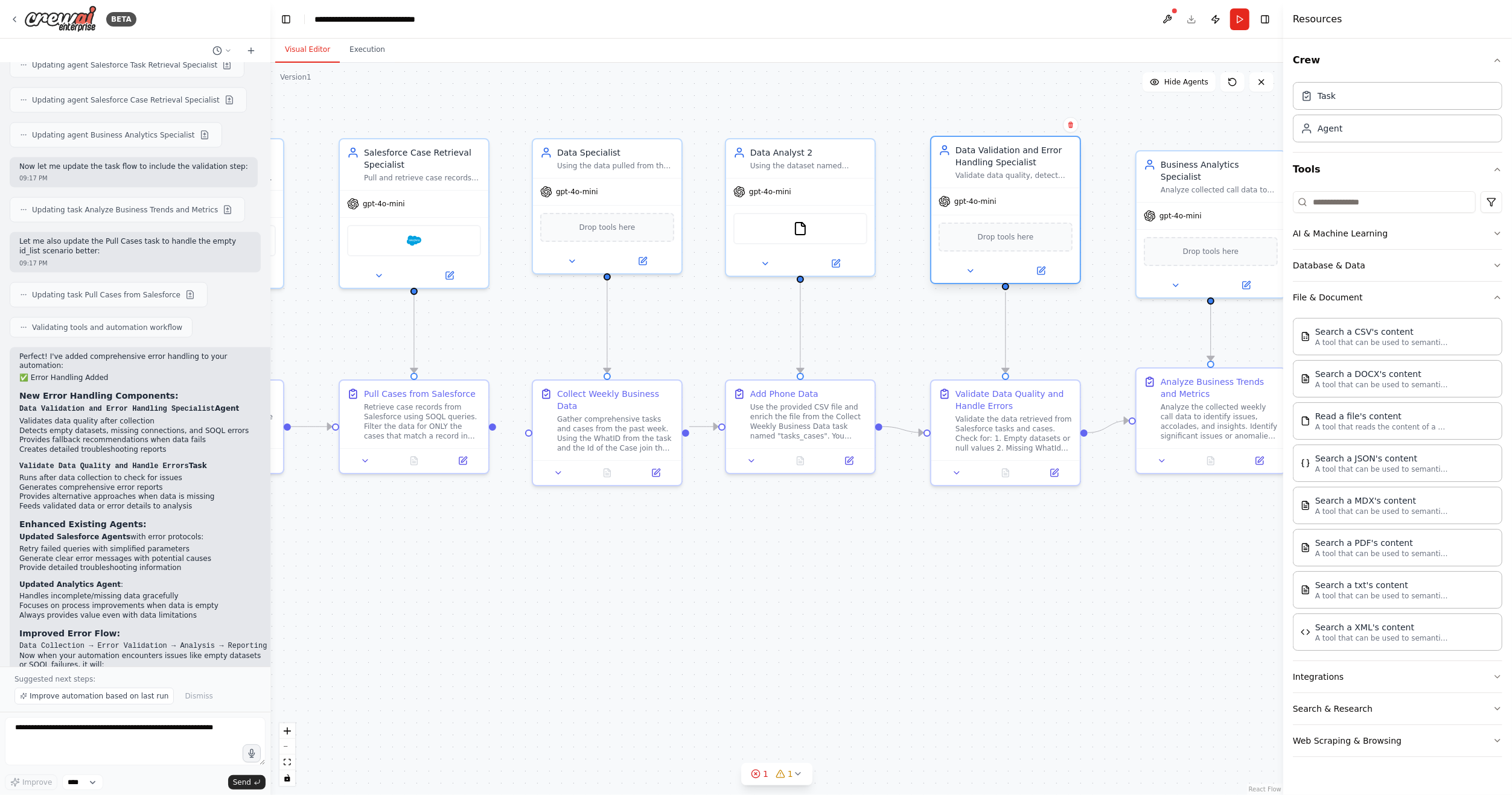
drag, startPoint x: 999, startPoint y: 169, endPoint x: 1011, endPoint y: 170, distance: 12.0
click at [1011, 170] on div "Data Validation and Error Handling Specialist Validate data quality, detect err…" at bounding box center [1014, 162] width 117 height 36
click at [1159, 20] on button at bounding box center [1168, 19] width 20 height 22
click at [1172, 18] on body "BETA Hello! I'm the CrewAI assistant. What kind of automation do you want to bu…" at bounding box center [756, 398] width 1512 height 795
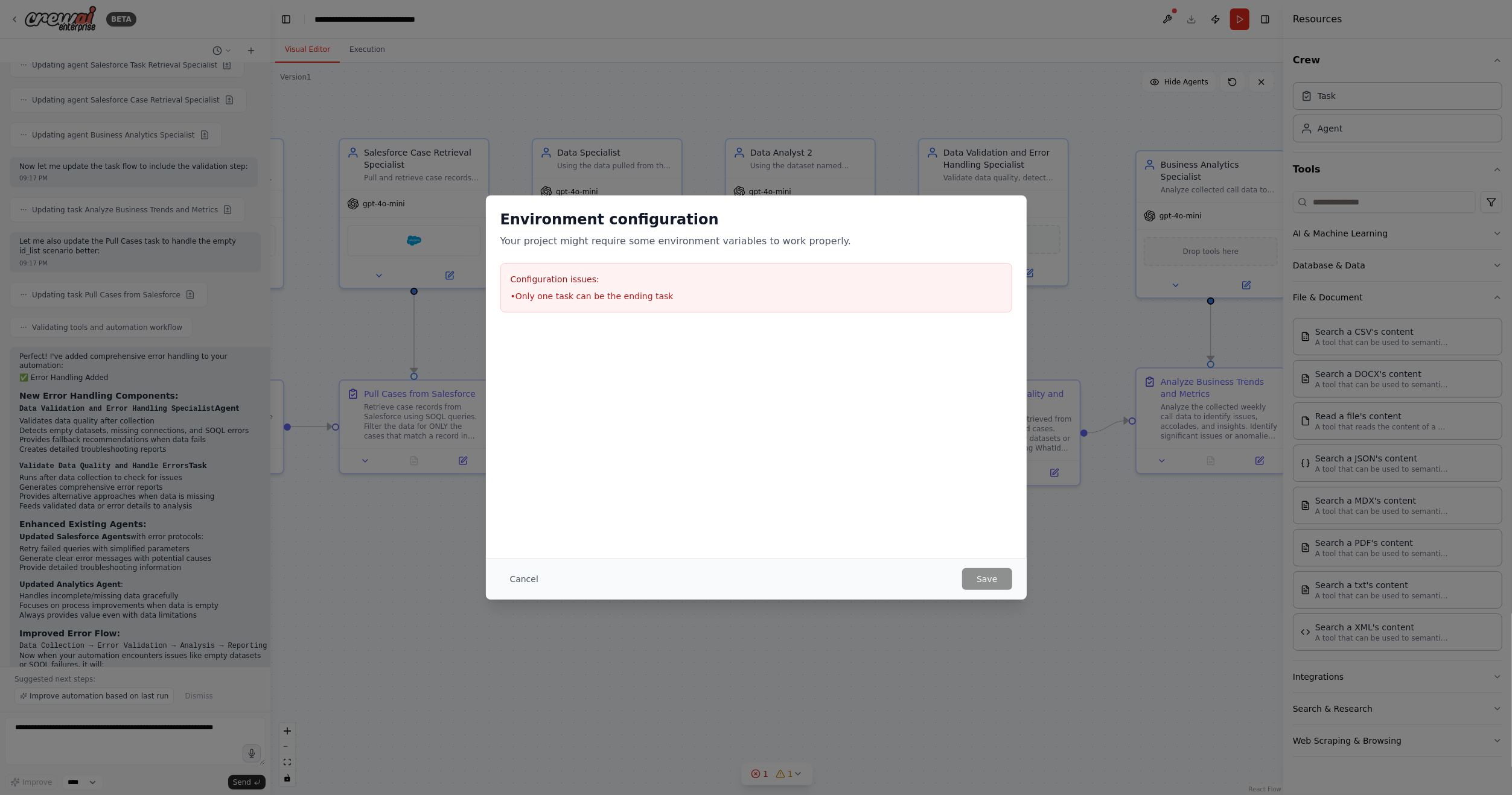
click at [645, 297] on li "• Only one task can be the ending task" at bounding box center [756, 296] width 491 height 12
drag, startPoint x: 645, startPoint y: 297, endPoint x: 729, endPoint y: 372, distance: 112.6
click at [698, 352] on div at bounding box center [756, 387] width 540 height 120
drag, startPoint x: 516, startPoint y: 580, endPoint x: 526, endPoint y: 575, distance: 11.2
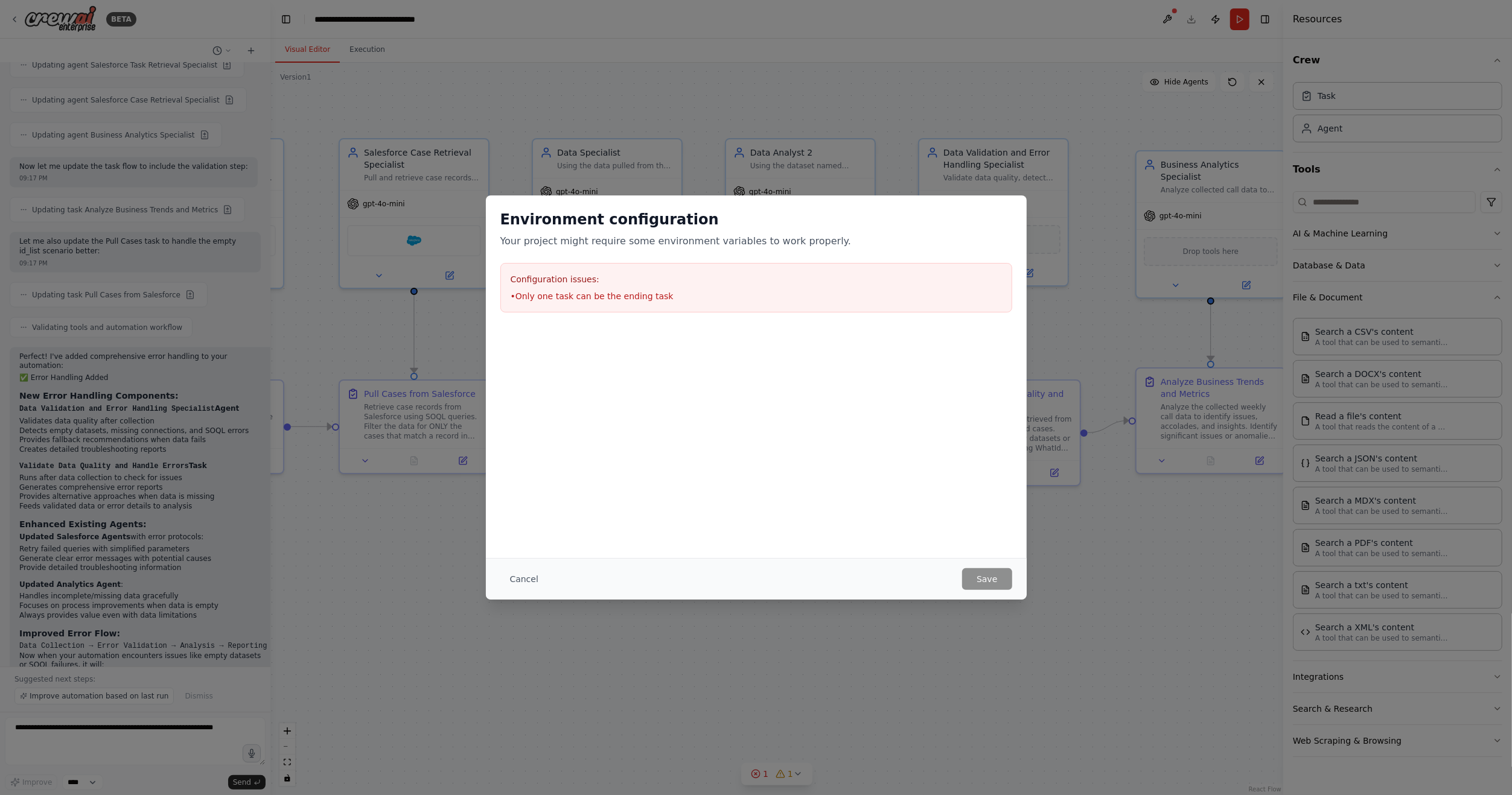
click at [517, 579] on button "Cancel" at bounding box center [524, 579] width 48 height 22
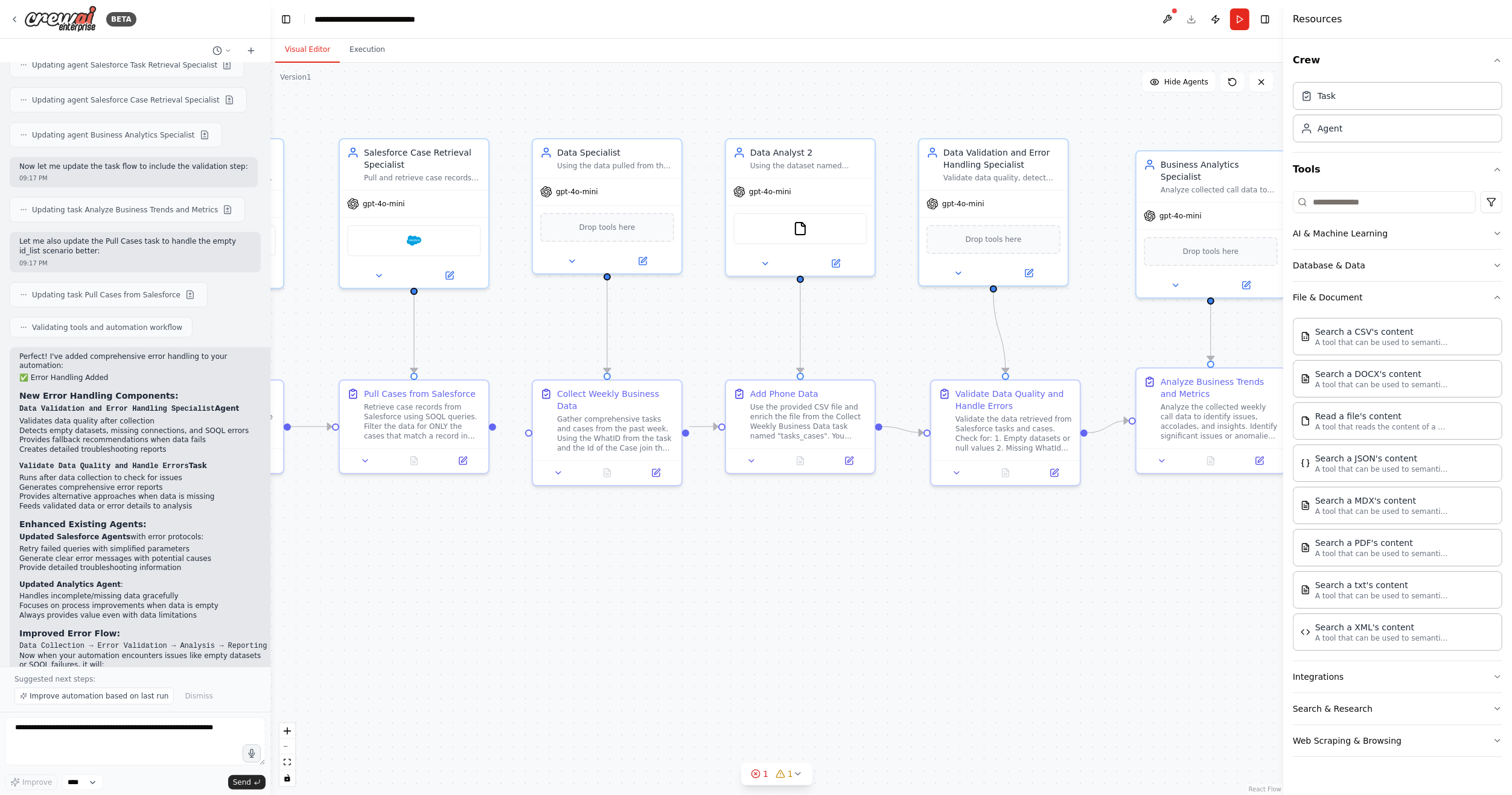
click at [901, 586] on div ".deletable-edge-delete-btn { width: 20px; height: 20px; border: 0px solid #ffff…" at bounding box center [776, 429] width 1013 height 733
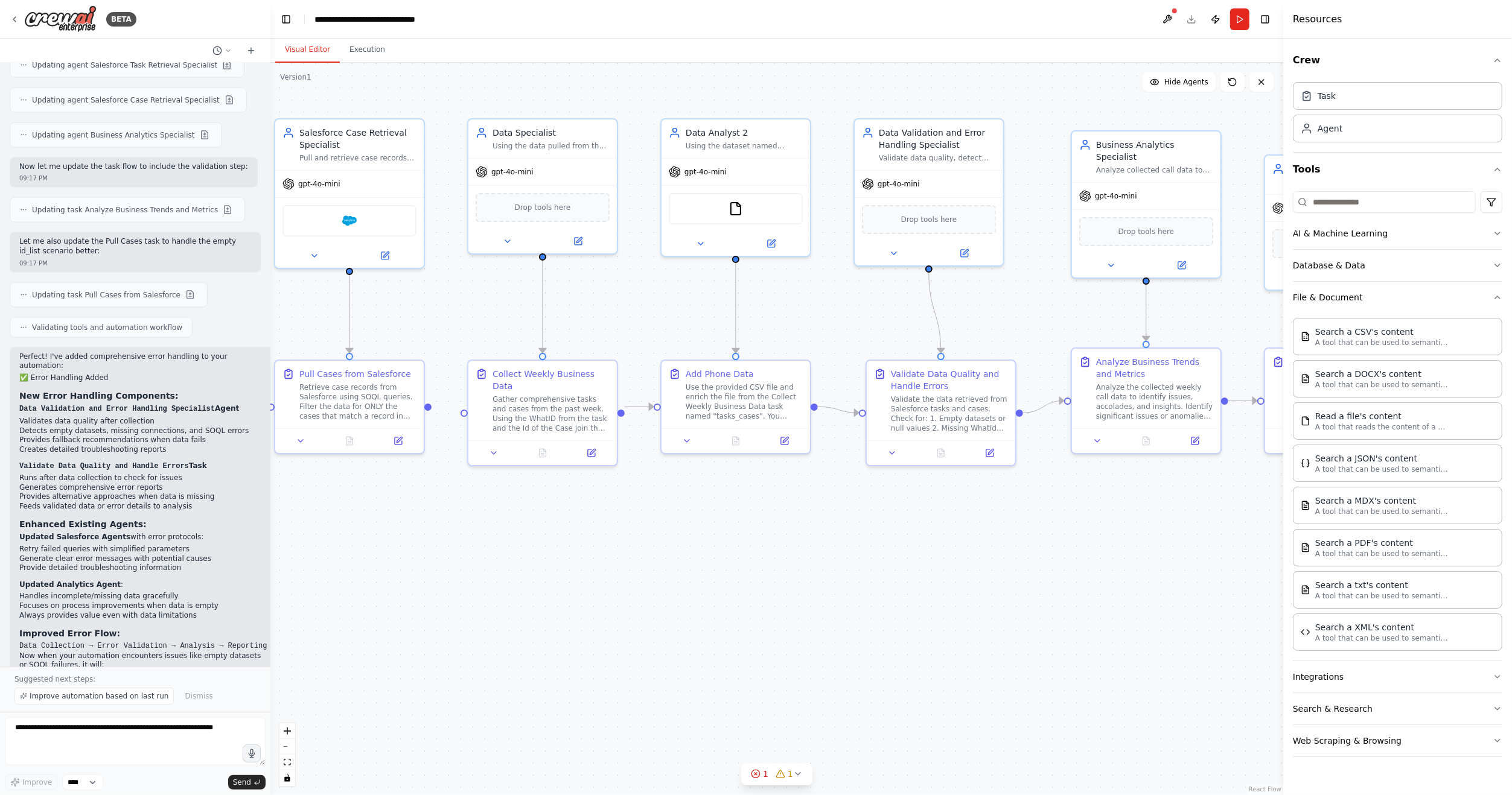
drag, startPoint x: 749, startPoint y: 558, endPoint x: 676, endPoint y: 531, distance: 77.8
click at [676, 531] on div ".deletable-edge-delete-btn { width: 20px; height: 20px; border: 0px solid #ffff…" at bounding box center [776, 429] width 1013 height 733
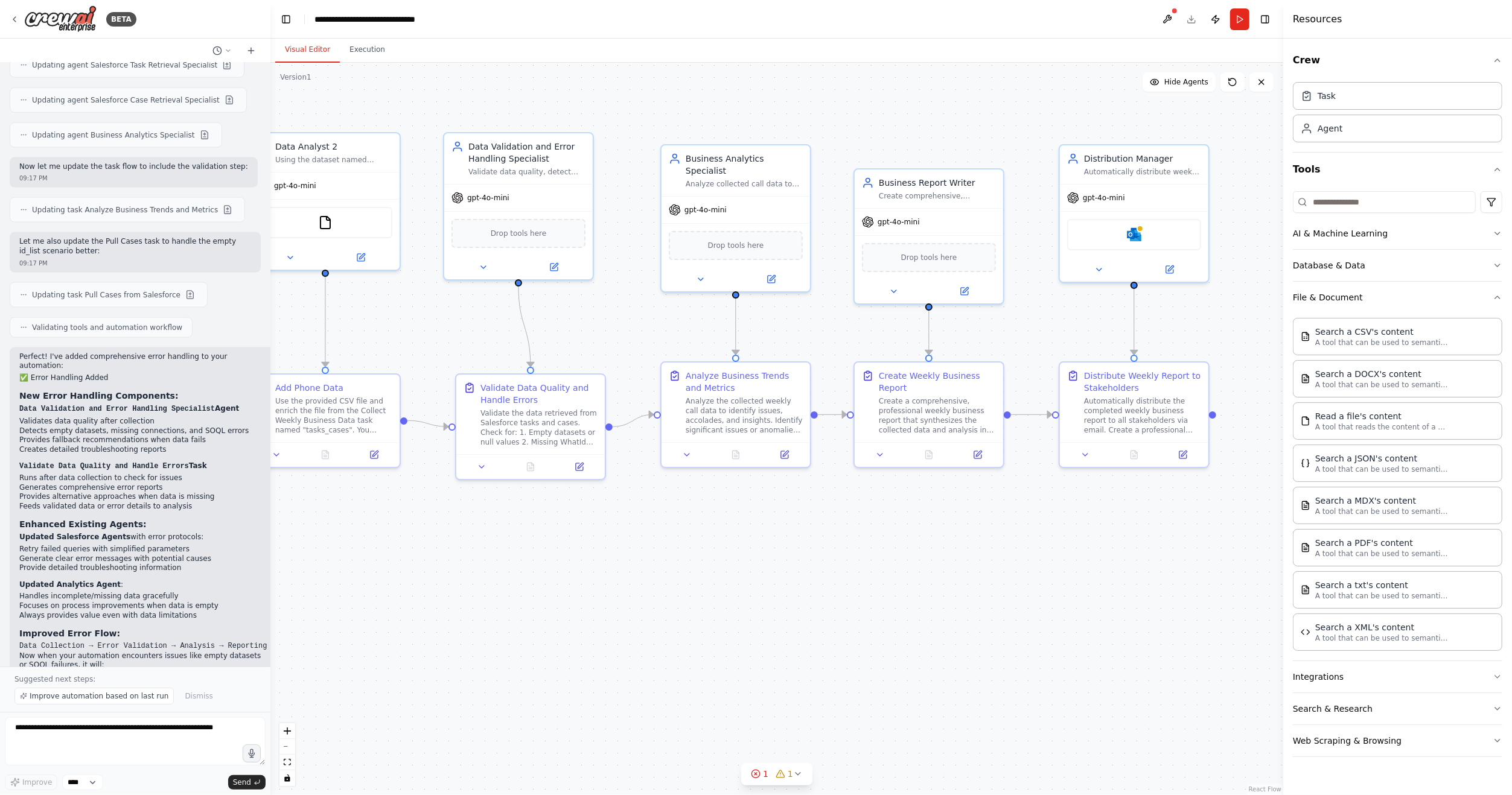
drag, startPoint x: 1106, startPoint y: 519, endPoint x: 678, endPoint y: 530, distance: 428.1
click at [678, 530] on div ".deletable-edge-delete-btn { width: 20px; height: 20px; border: 0px solid #ffff…" at bounding box center [776, 429] width 1013 height 733
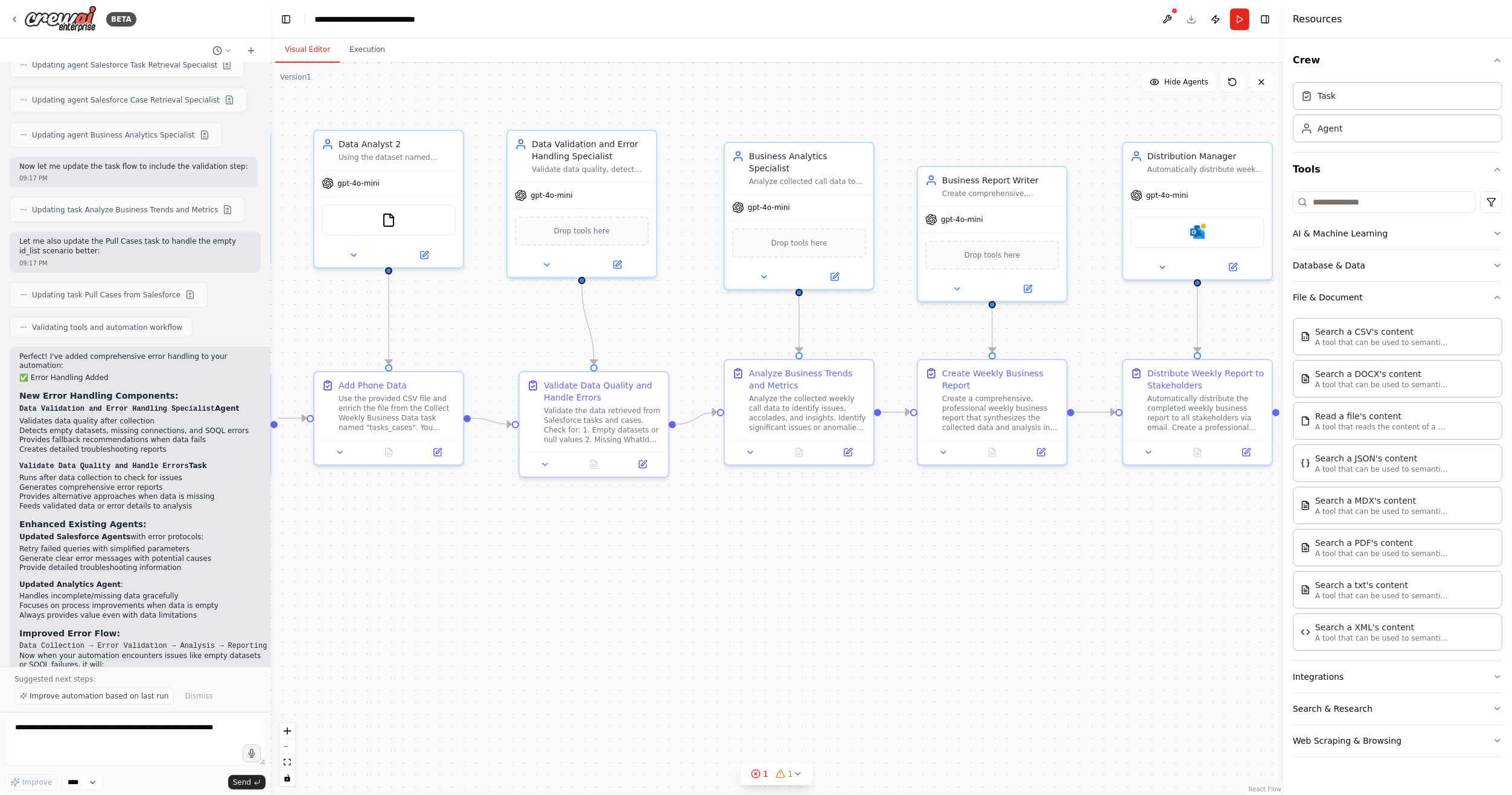
drag, startPoint x: 1098, startPoint y: 518, endPoint x: 1191, endPoint y: 520, distance: 93.0
click at [1191, 520] on div ".deletable-edge-delete-btn { width: 20px; height: 20px; border: 0px solid #ffff…" at bounding box center [776, 429] width 1013 height 733
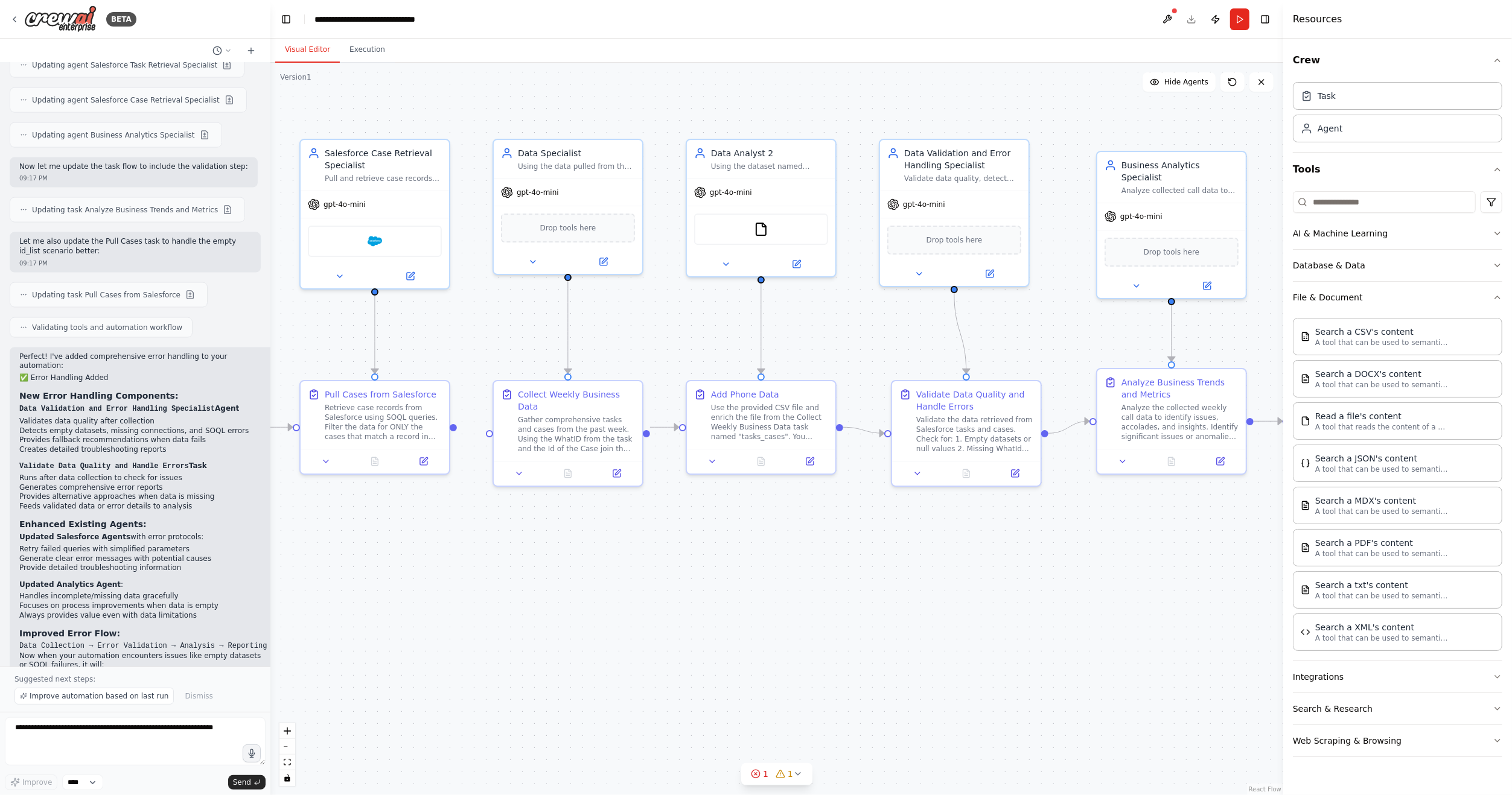
drag, startPoint x: 836, startPoint y: 527, endPoint x: 1209, endPoint y: 536, distance: 373.1
click at [1209, 536] on div ".deletable-edge-delete-btn { width: 20px; height: 20px; border: 0px solid #ffff…" at bounding box center [776, 429] width 1013 height 733
click at [971, 414] on div "Validate the data retrieved from Salesforce tasks and cases. Check for: 1. Empt…" at bounding box center [975, 432] width 117 height 38
click at [808, 462] on icon at bounding box center [811, 460] width 7 height 7
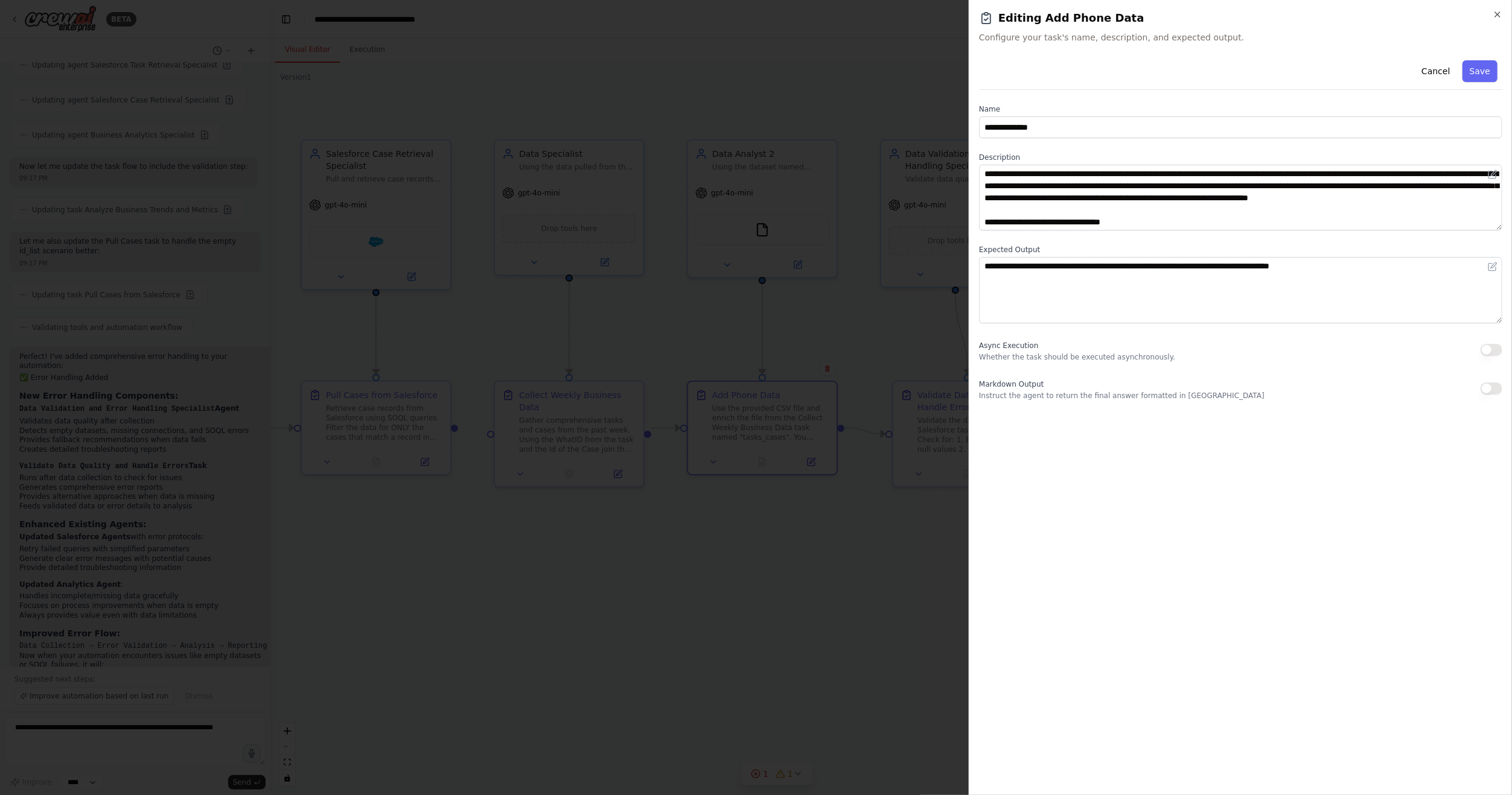
click at [855, 59] on div at bounding box center [756, 398] width 1512 height 795
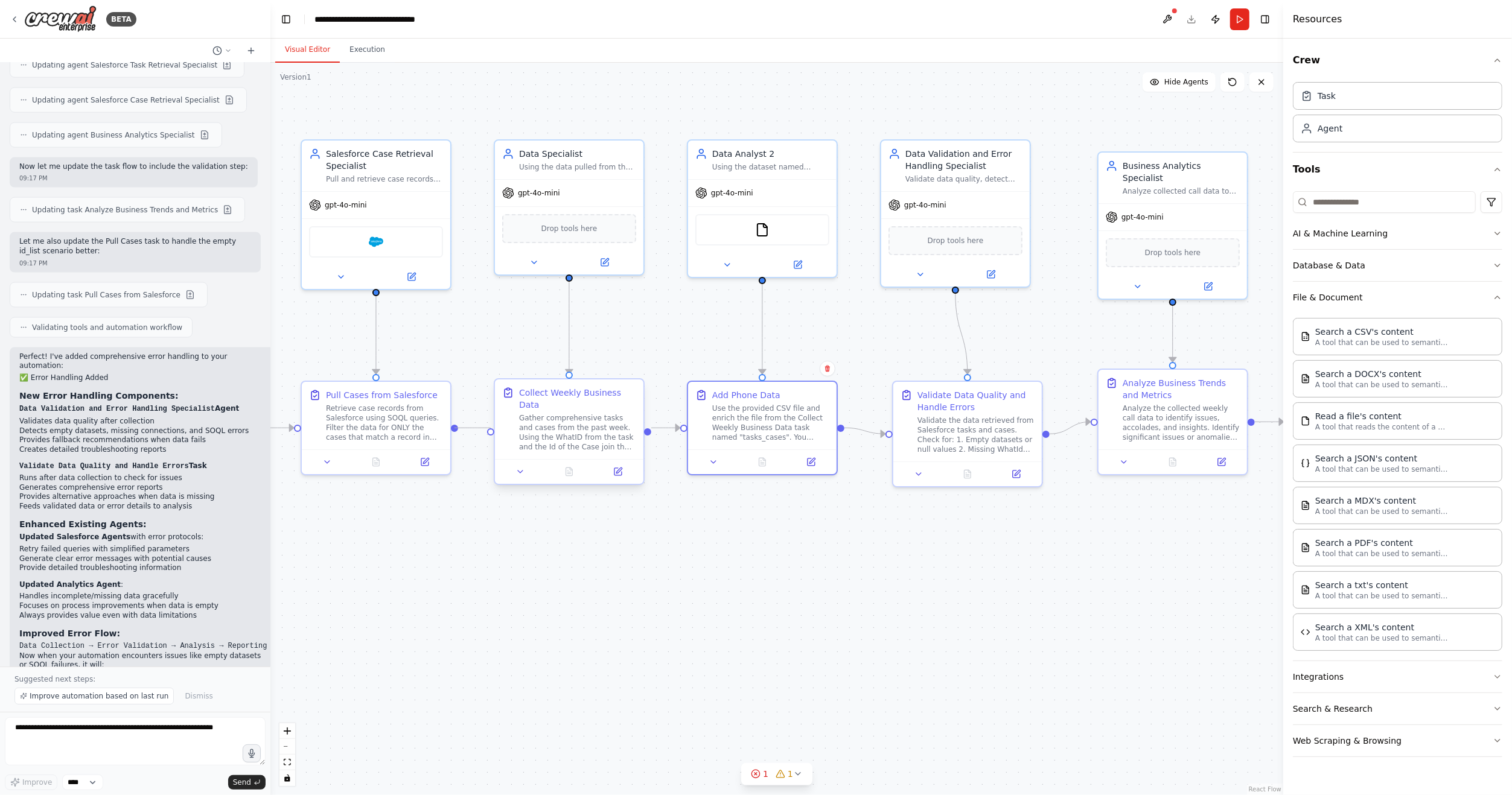
drag, startPoint x: 454, startPoint y: 427, endPoint x: 491, endPoint y: 428, distance: 37.0
click at [491, 428] on div "Data Specialist Using the data pulled from the Task Retrieval task and the Case…" at bounding box center [988, 445] width 1013 height 733
click at [699, 560] on div ".deletable-edge-delete-btn { width: 20px; height: 20px; border: 0px solid #ffff…" at bounding box center [776, 429] width 1013 height 733
click at [587, 190] on div "gpt-4o-mini" at bounding box center [569, 190] width 148 height 27
click at [606, 256] on icon at bounding box center [606, 259] width 6 height 6
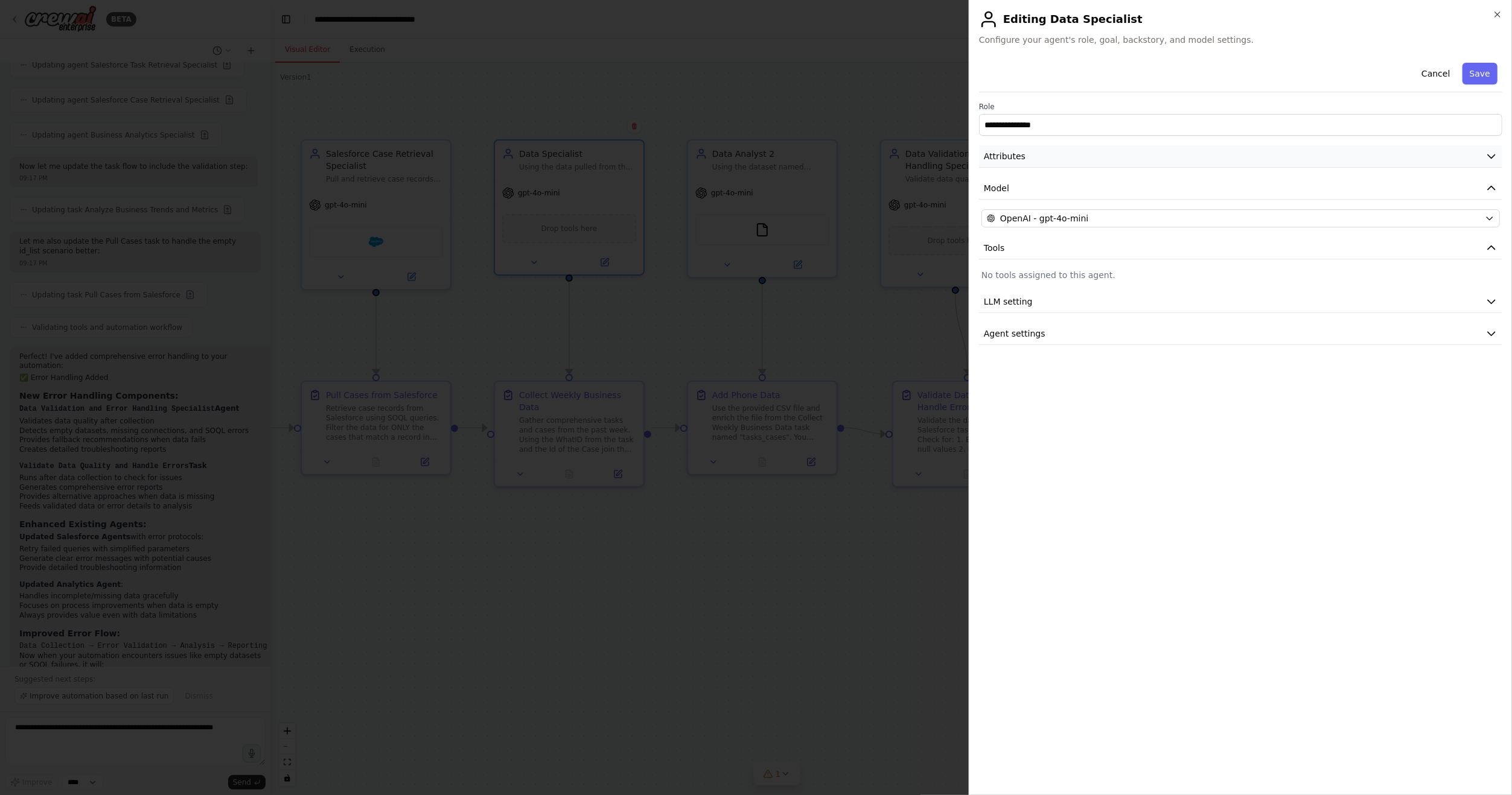
click at [1101, 164] on button "Attributes" at bounding box center [1240, 157] width 523 height 22
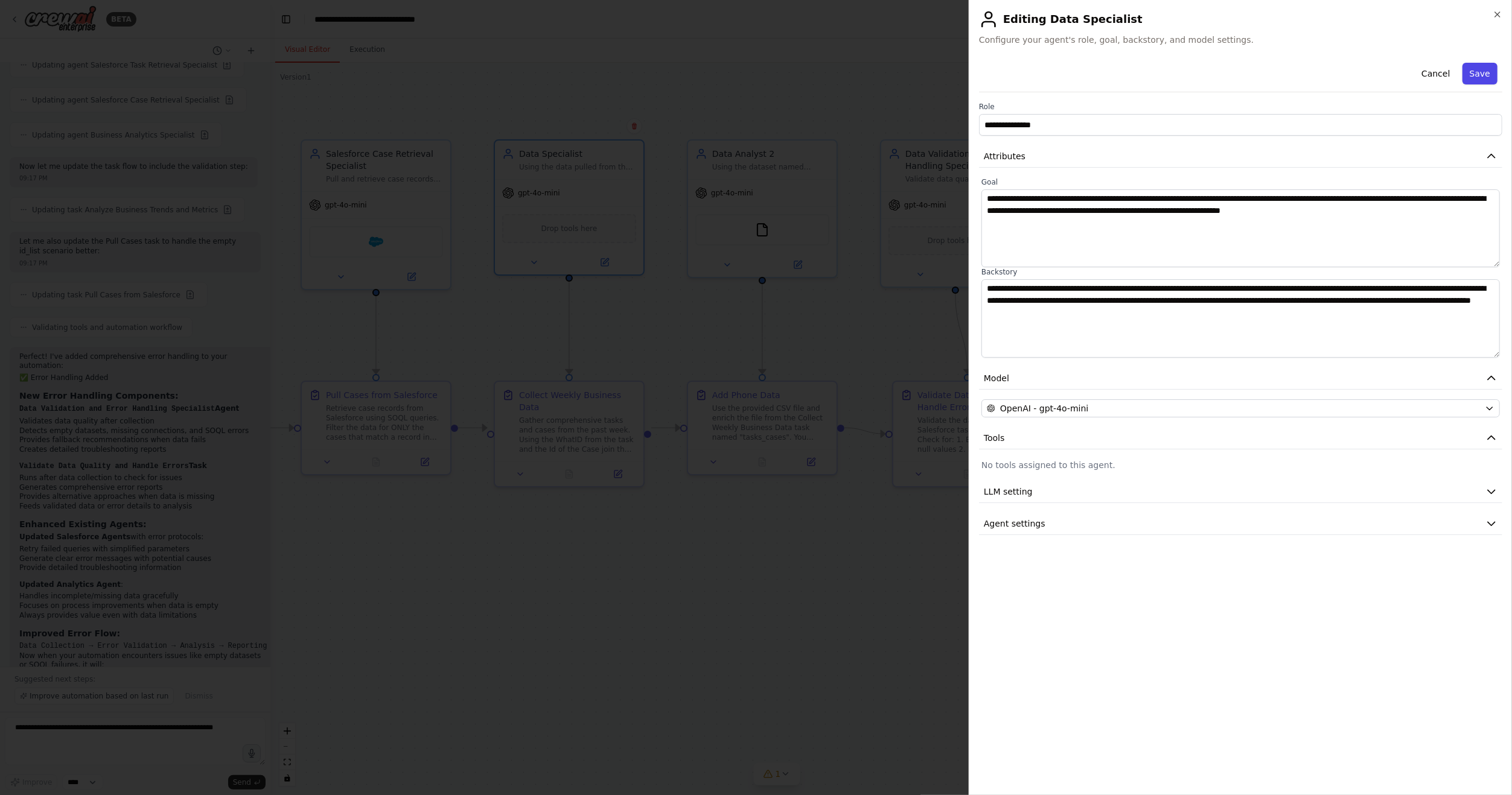
click at [1488, 69] on button "Save" at bounding box center [1480, 73] width 35 height 22
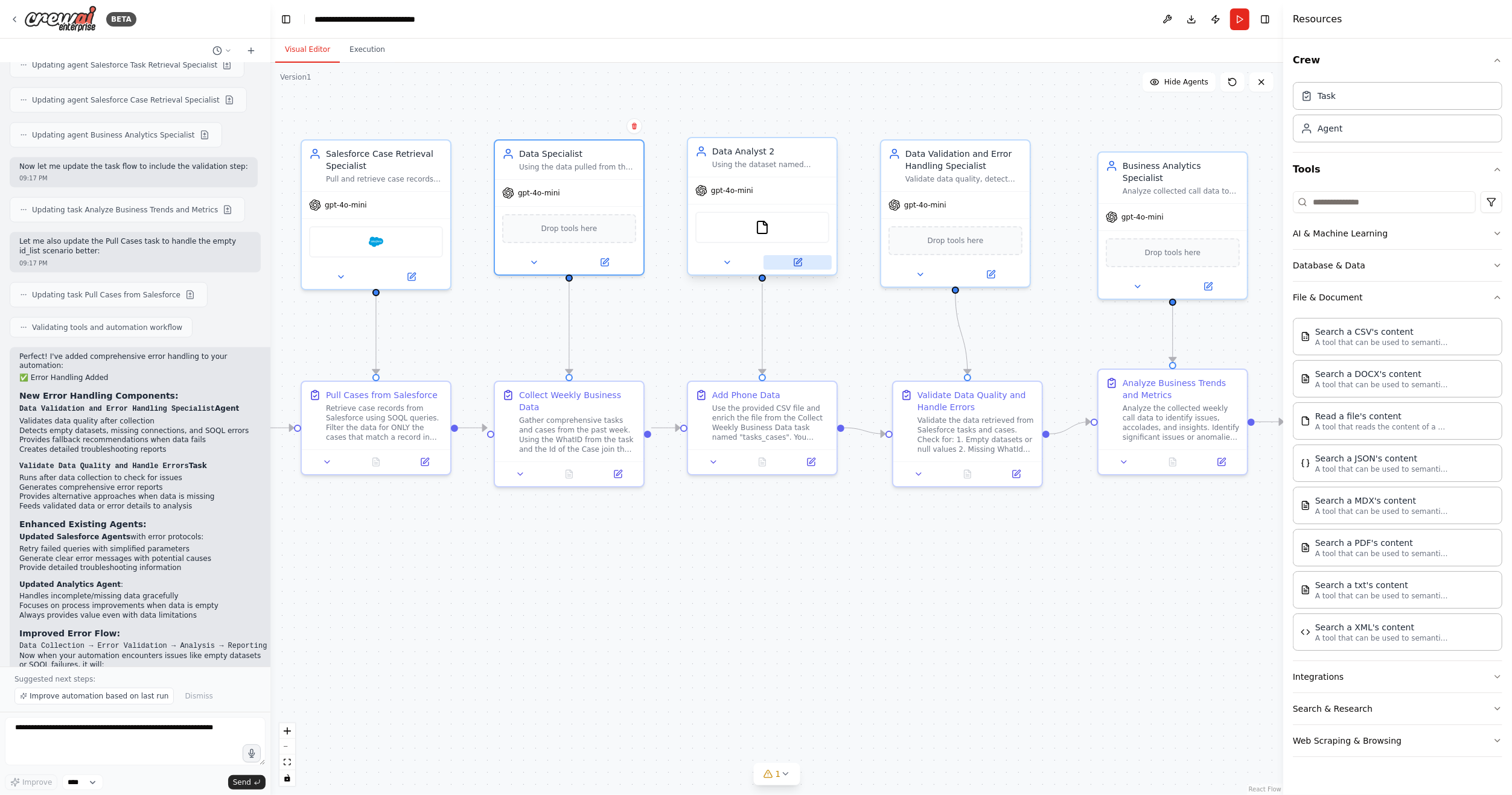
click at [799, 260] on icon at bounding box center [799, 261] width 6 height 6
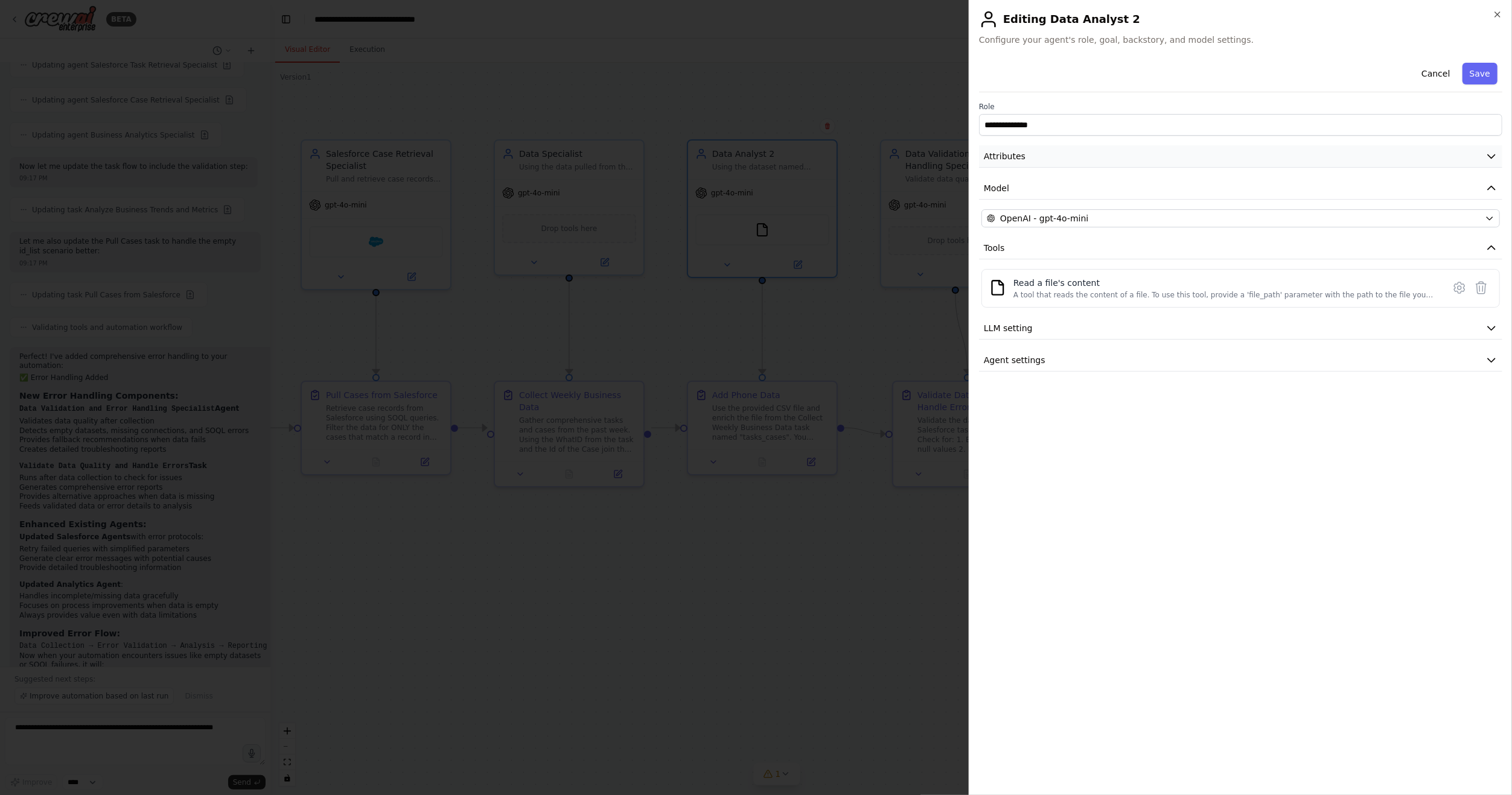
click at [1298, 145] on div "**********" at bounding box center [1240, 215] width 523 height 314
click at [1305, 150] on button "Attributes" at bounding box center [1240, 157] width 523 height 22
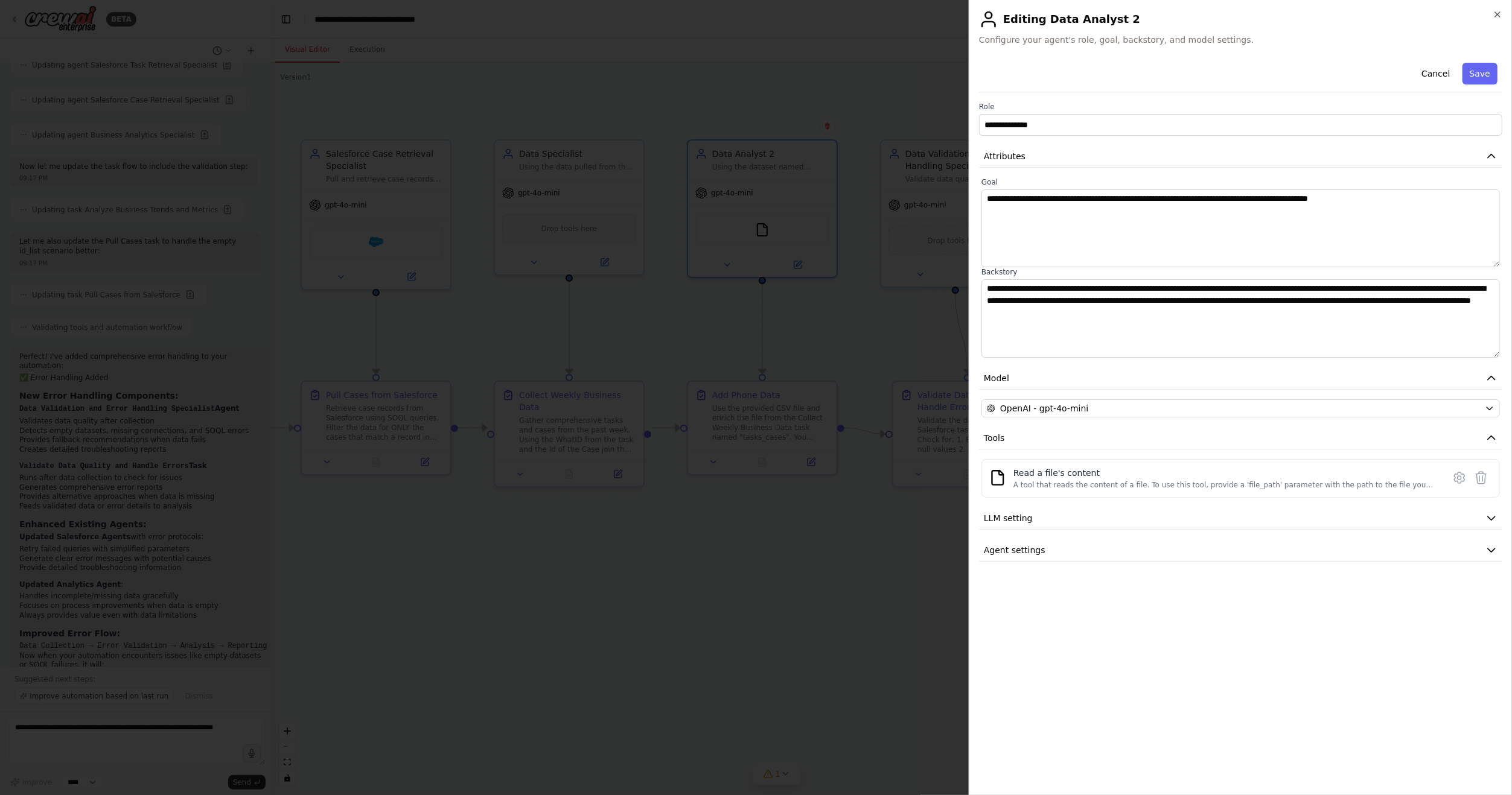
drag, startPoint x: 1476, startPoint y: 69, endPoint x: 1469, endPoint y: 76, distance: 9.9
click at [1476, 69] on button "Save" at bounding box center [1480, 73] width 35 height 22
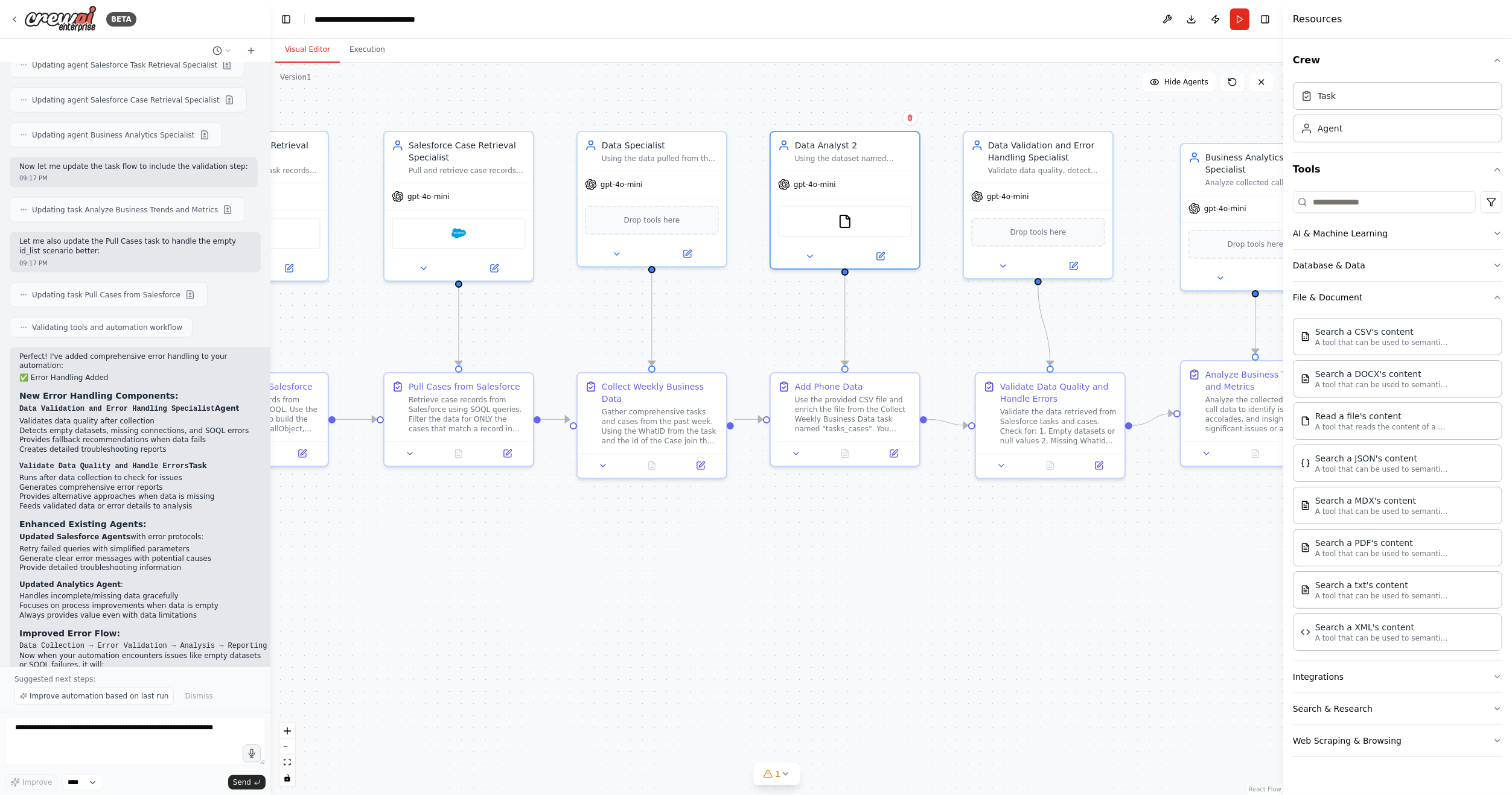
drag, startPoint x: 911, startPoint y: 542, endPoint x: 994, endPoint y: 533, distance: 83.5
click at [994, 533] on div ".deletable-edge-delete-btn { width: 20px; height: 20px; border: 0px solid #ffff…" at bounding box center [776, 429] width 1013 height 733
click at [892, 451] on icon at bounding box center [895, 450] width 6 height 6
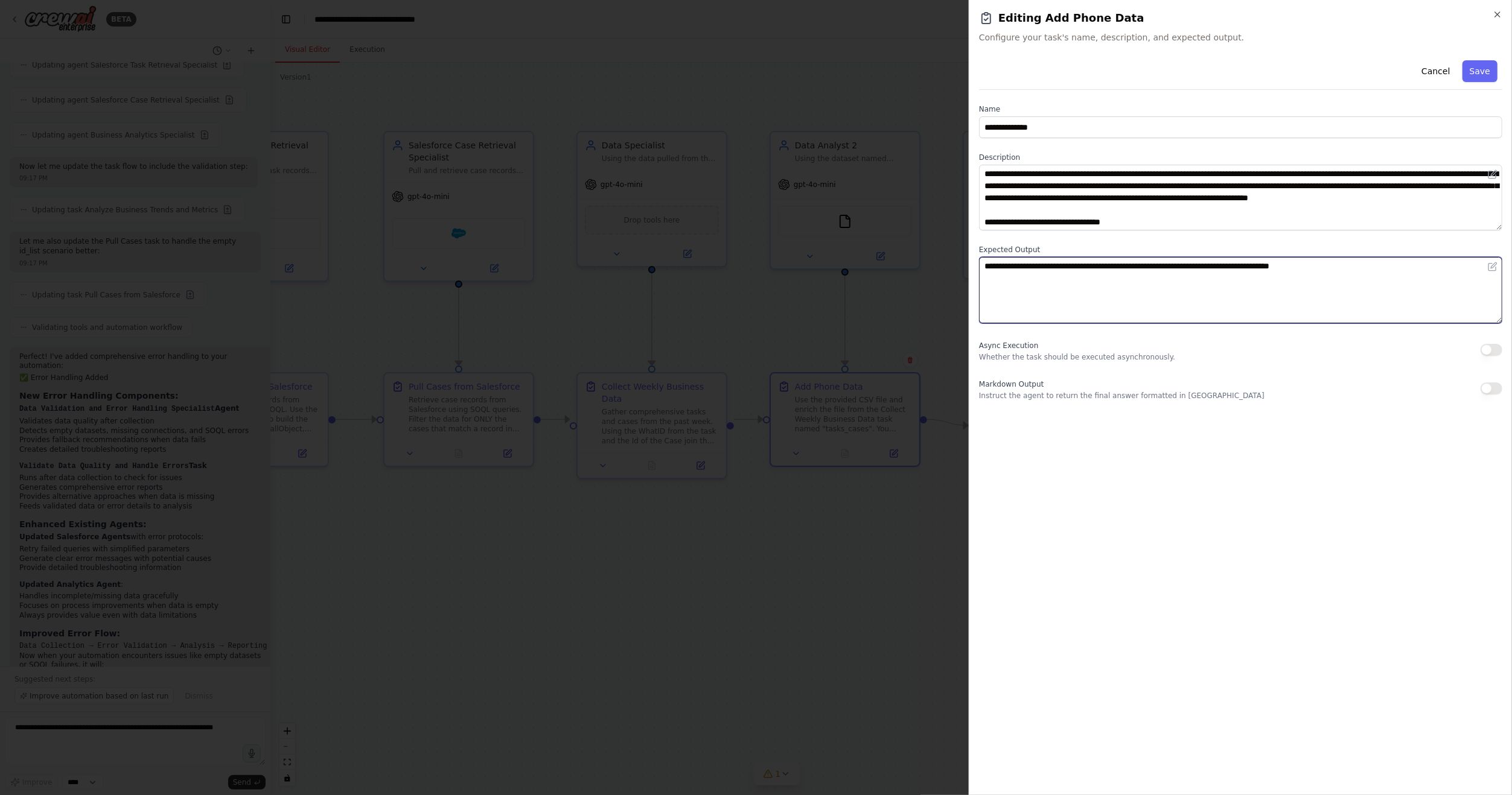
click at [1084, 287] on textarea "**********" at bounding box center [1240, 290] width 523 height 66
click at [1389, 265] on textarea "**********" at bounding box center [1240, 290] width 523 height 66
drag, startPoint x: 1325, startPoint y: 265, endPoint x: 1342, endPoint y: 279, distance: 22.0
click at [1342, 279] on textarea "**********" at bounding box center [1240, 290] width 523 height 66
type textarea "**********"
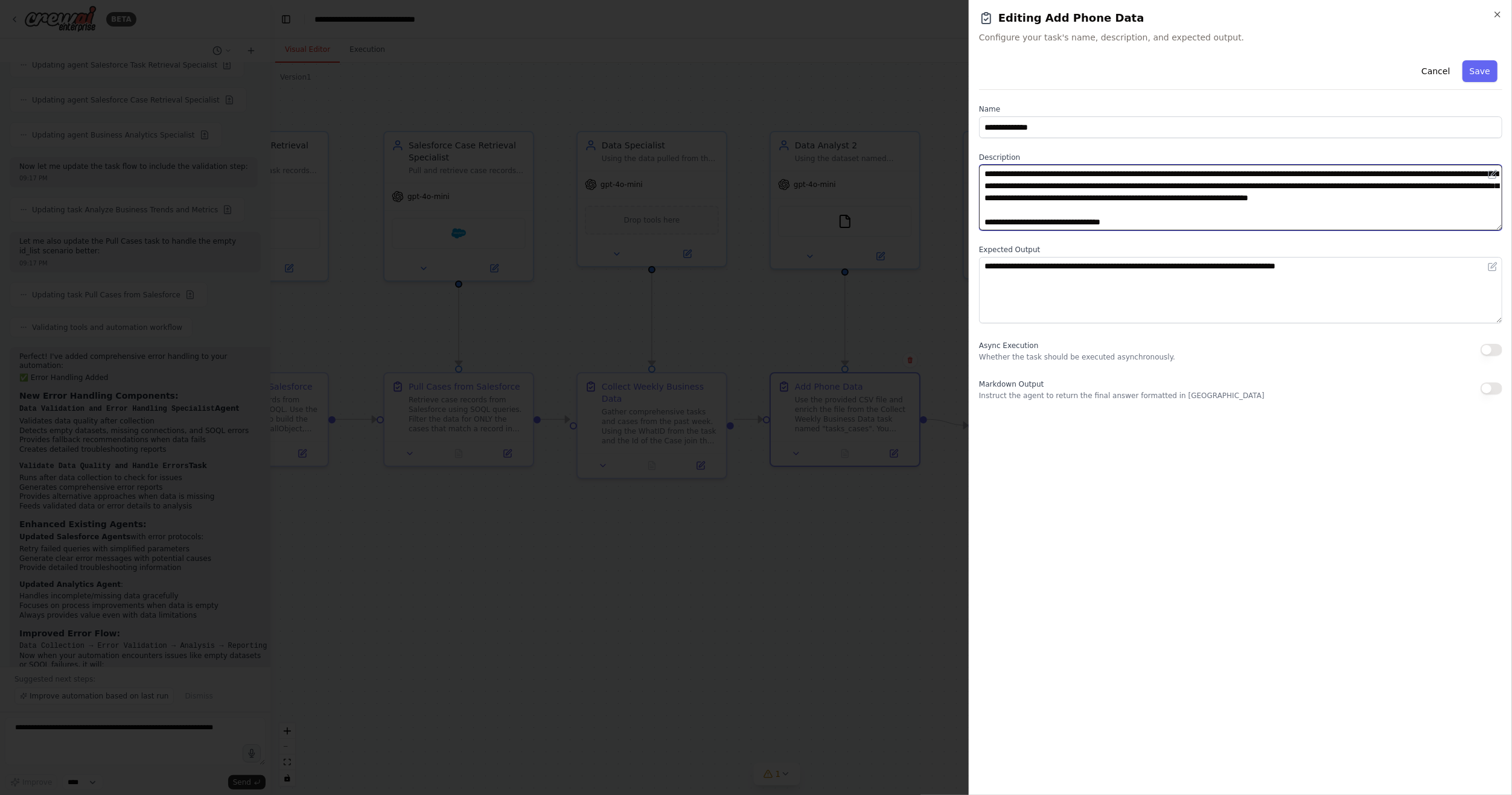
click at [1177, 220] on textarea "**********" at bounding box center [1240, 197] width 523 height 66
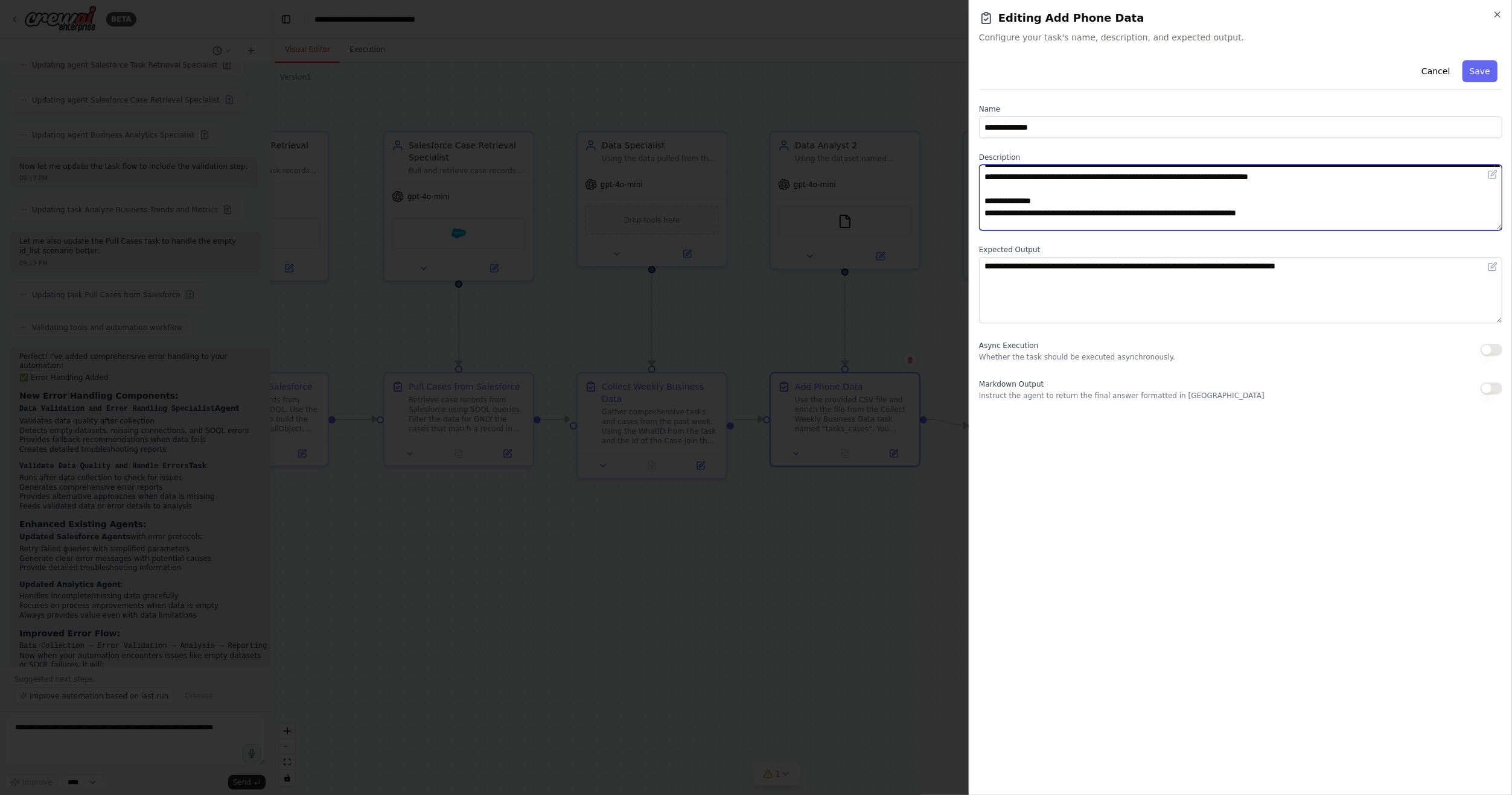
scroll to position [33, 0]
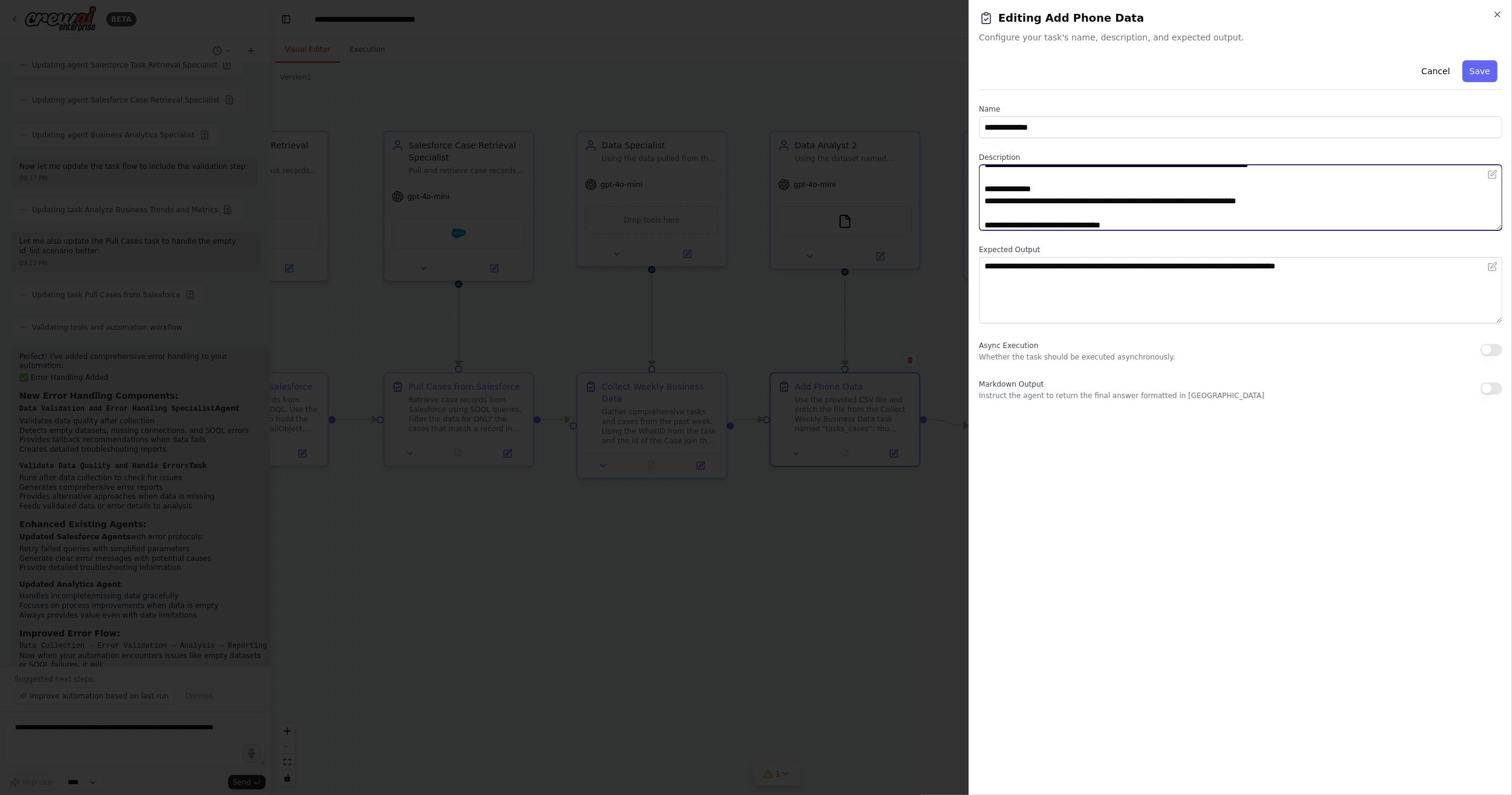
click at [1156, 176] on textarea "**********" at bounding box center [1240, 197] width 523 height 66
type textarea "**********"
click at [1481, 73] on button "Save" at bounding box center [1480, 71] width 35 height 22
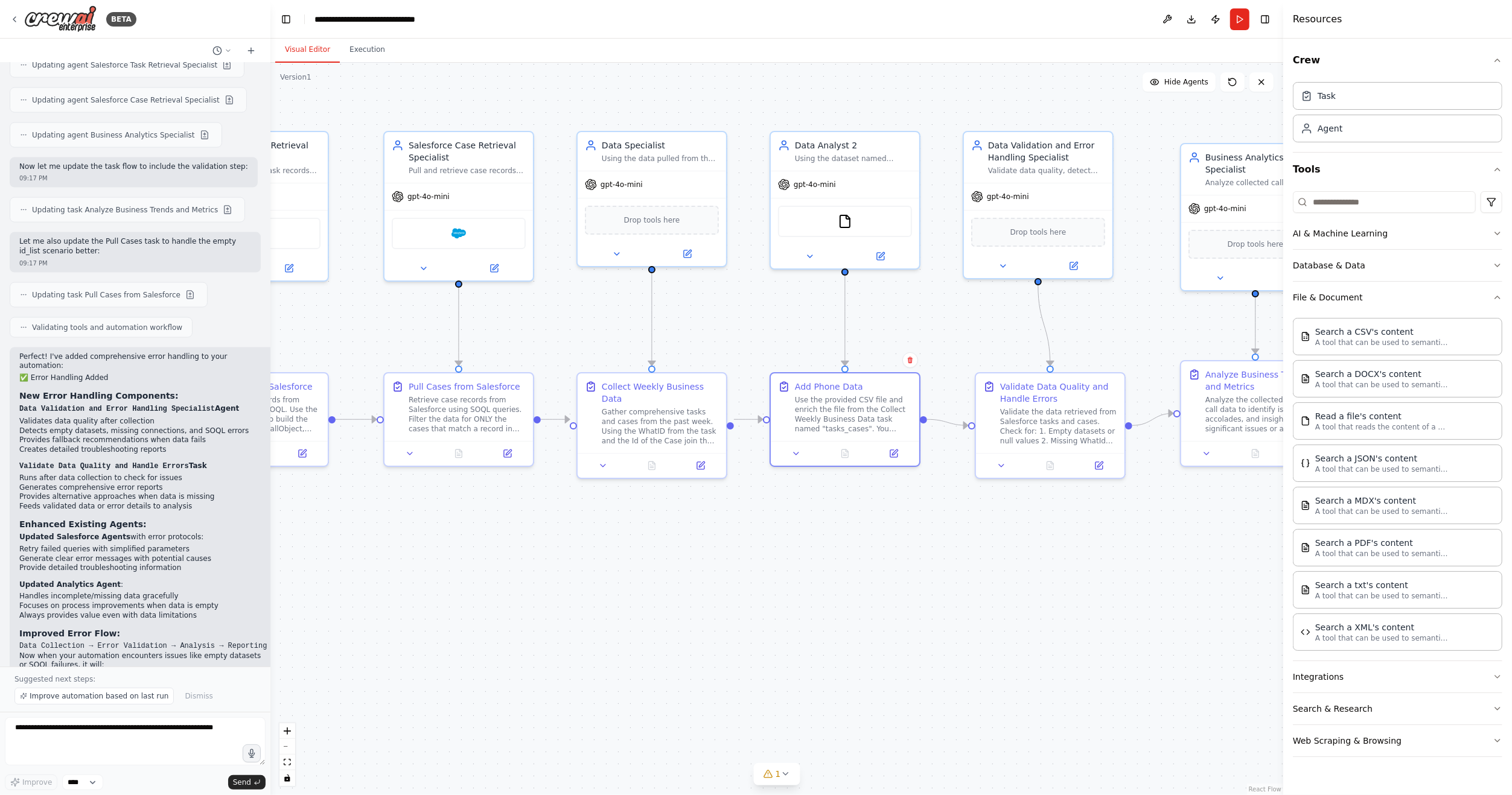
click at [996, 83] on div ".deletable-edge-delete-btn { width: 20px; height: 20px; border: 0px solid #ffff…" at bounding box center [776, 429] width 1013 height 733
click at [1240, 20] on button "Run" at bounding box center [1240, 19] width 20 height 22
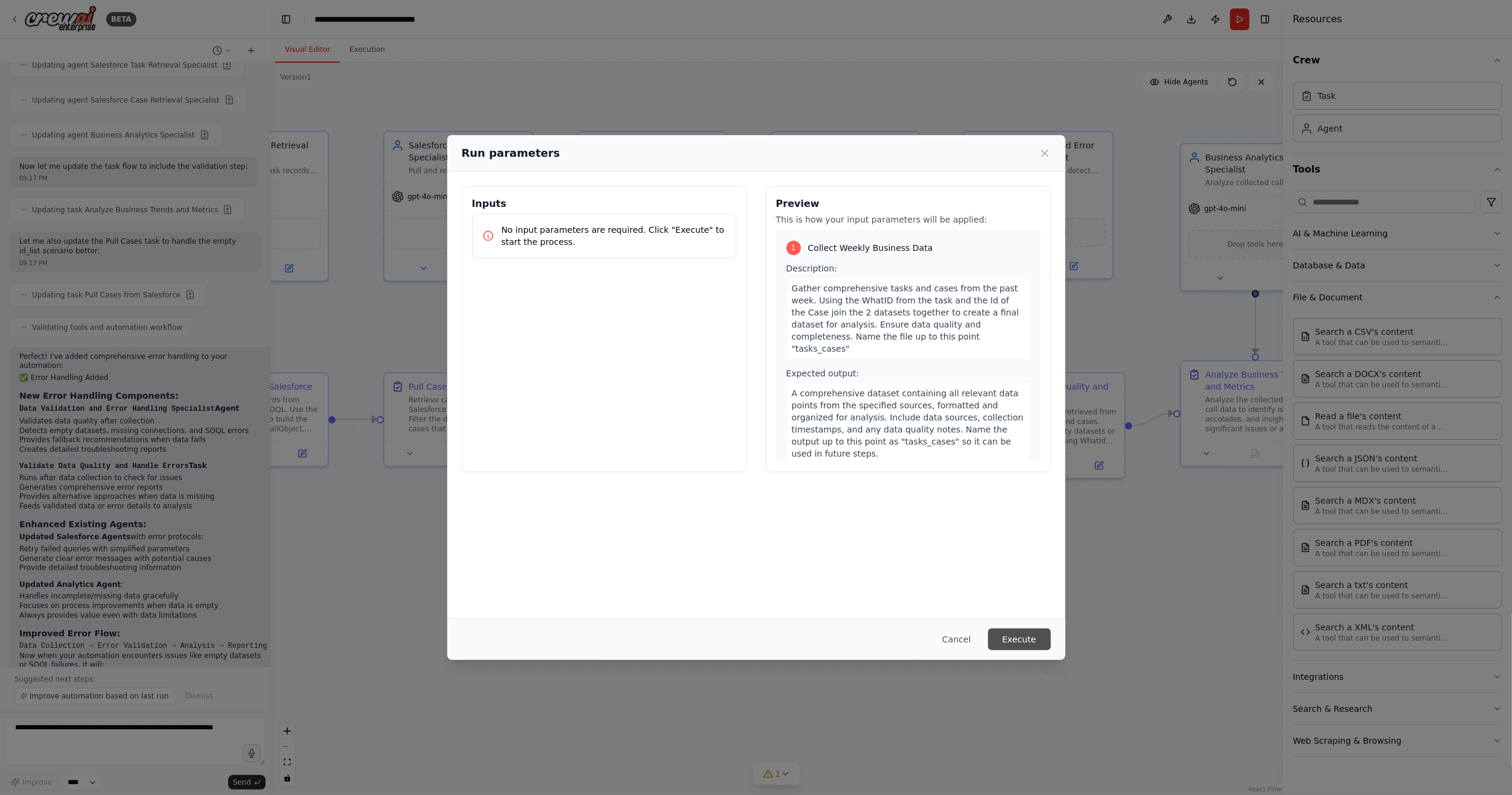
click at [1028, 643] on button "Execute" at bounding box center [1019, 639] width 63 height 22
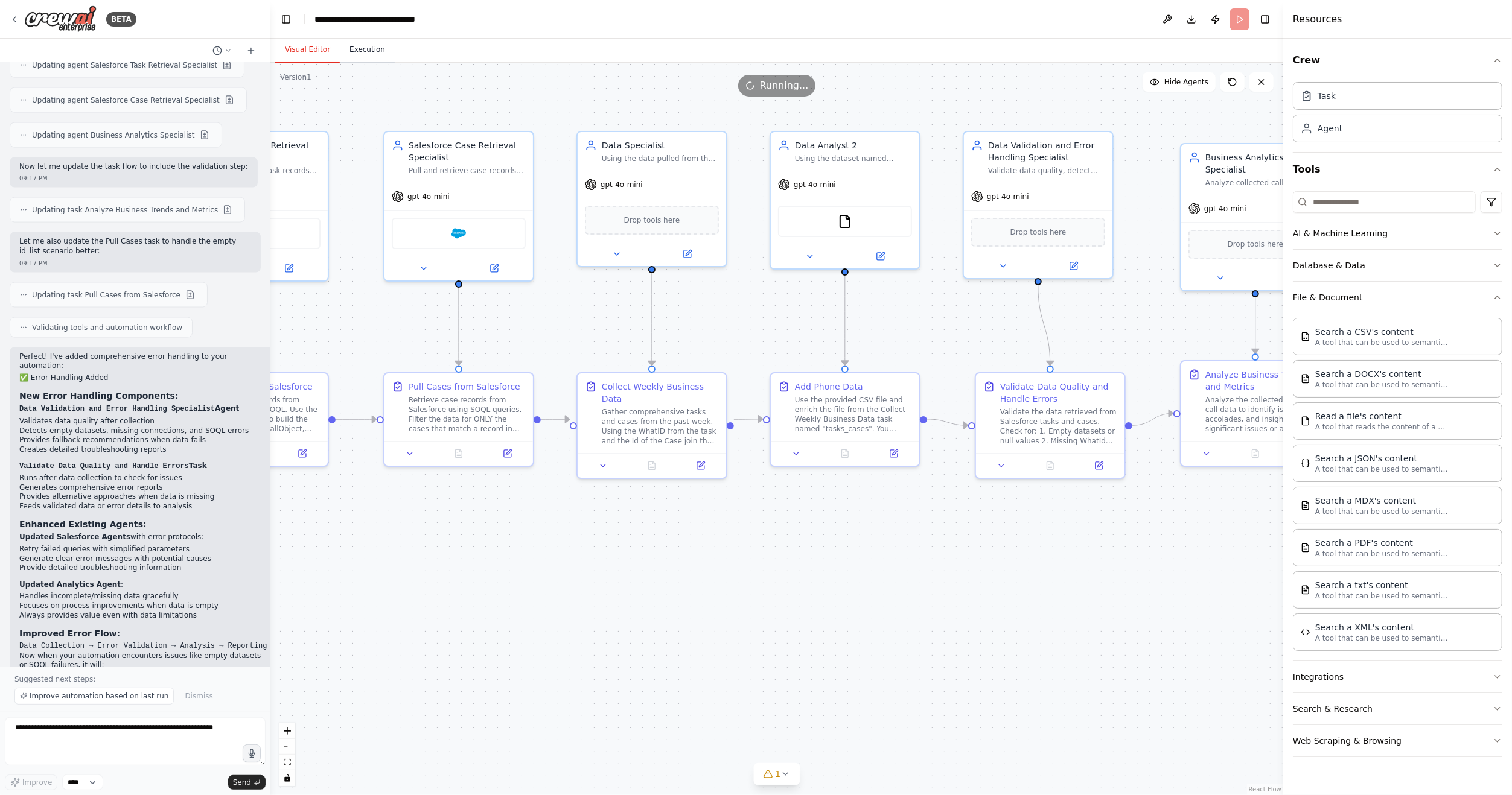
click at [370, 47] on button "Execution" at bounding box center [367, 50] width 55 height 25
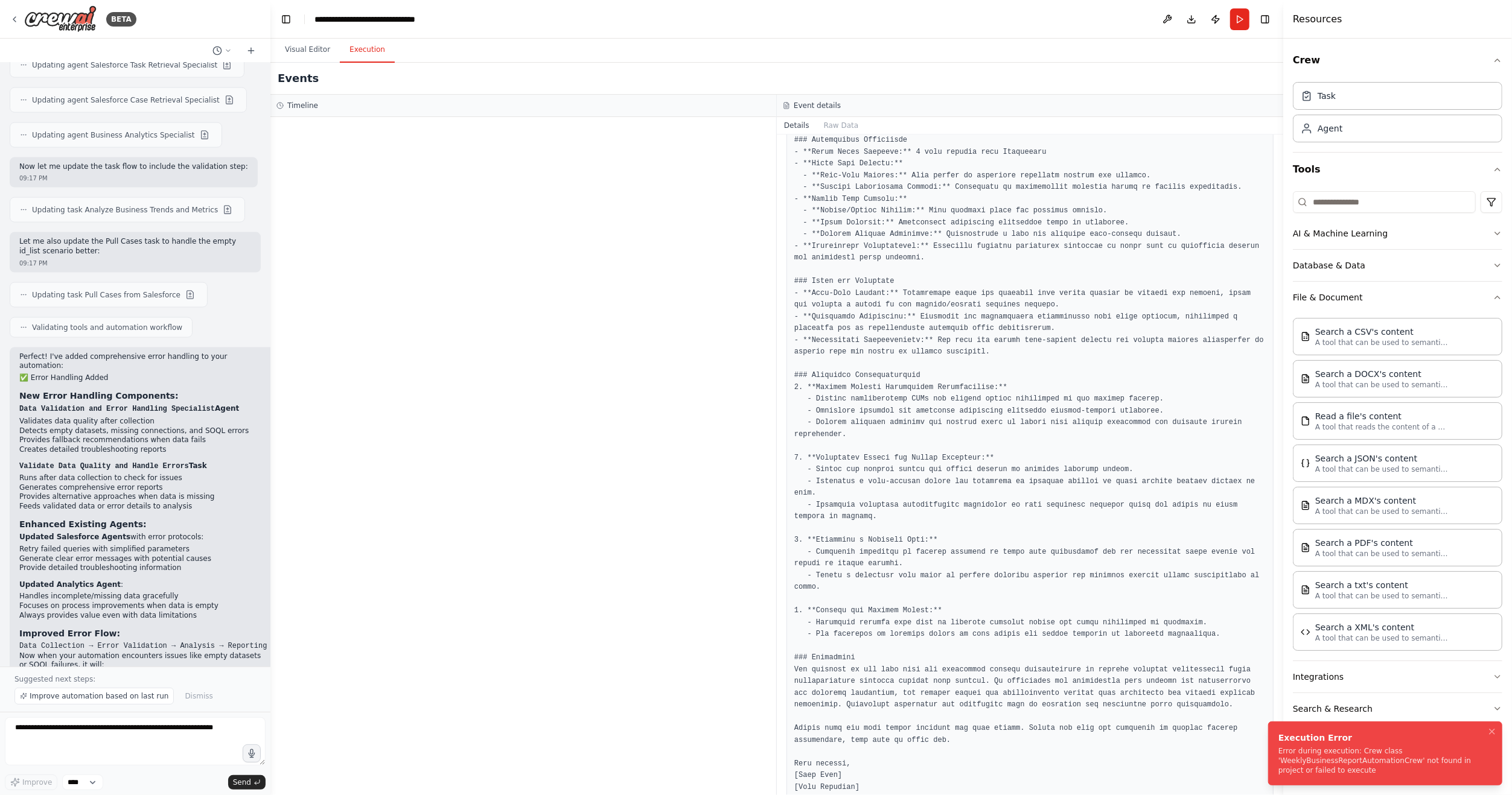
click at [1376, 765] on div "Error during execution: Crew class 'WeeklyBusinessReportAutomationCrew' not fou…" at bounding box center [1382, 760] width 209 height 29
click at [312, 64] on div "Events" at bounding box center [776, 79] width 1013 height 32
click at [313, 53] on button "Visual Editor" at bounding box center [307, 50] width 64 height 25
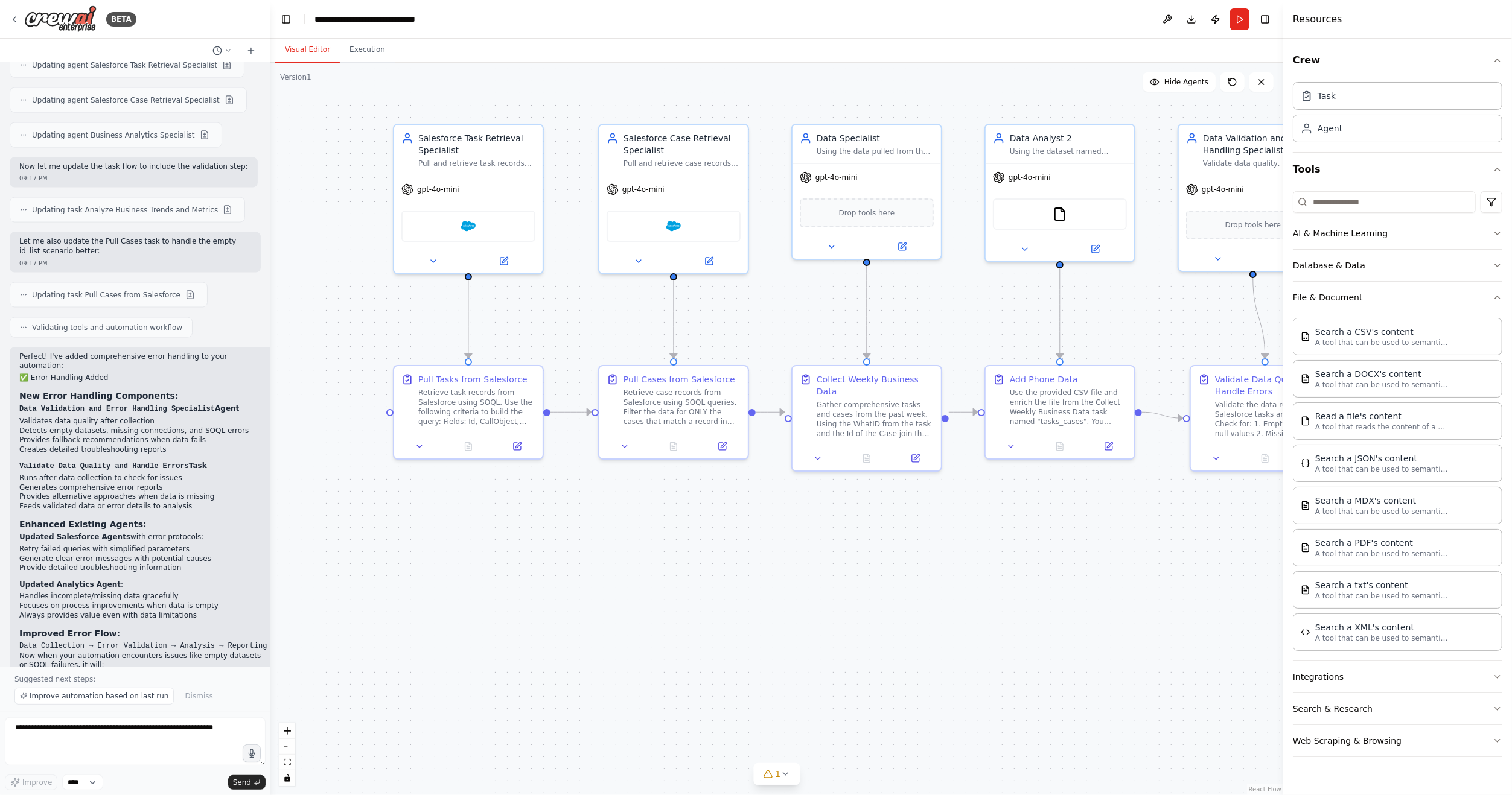
drag, startPoint x: 689, startPoint y: 548, endPoint x: 904, endPoint y: 540, distance: 215.1
click at [904, 540] on div ".deletable-edge-delete-btn { width: 20px; height: 20px; border: 0px solid #ffff…" at bounding box center [776, 429] width 1013 height 733
click at [1068, 512] on div ".deletable-edge-delete-btn { width: 20px; height: 20px; border: 0px solid #ffff…" at bounding box center [776, 429] width 1013 height 733
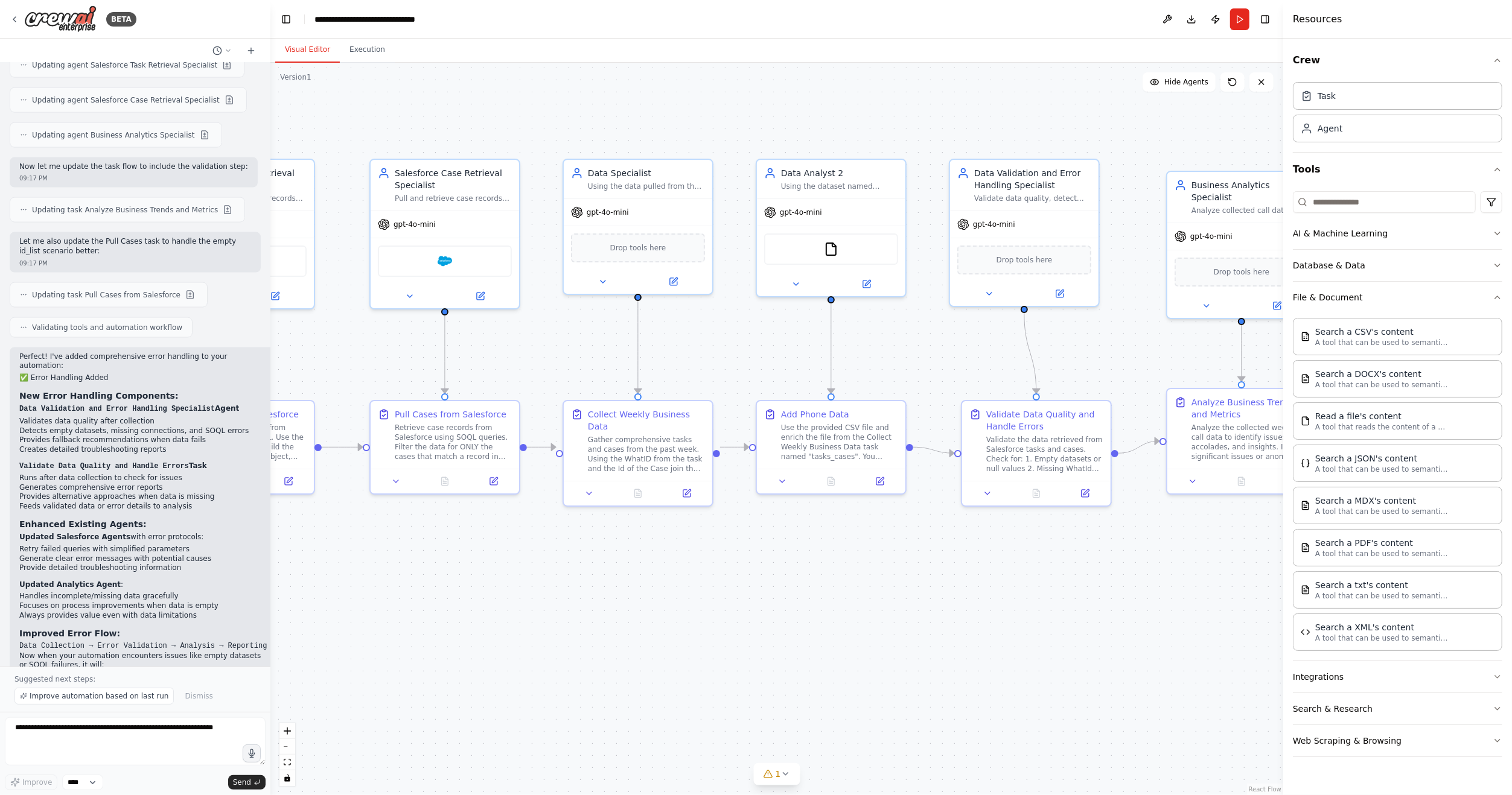
drag, startPoint x: 1100, startPoint y: 512, endPoint x: 871, endPoint y: 547, distance: 231.7
click at [871, 547] on div ".deletable-edge-delete-btn { width: 20px; height: 20px; border: 0px solid #ffff…" at bounding box center [776, 429] width 1013 height 733
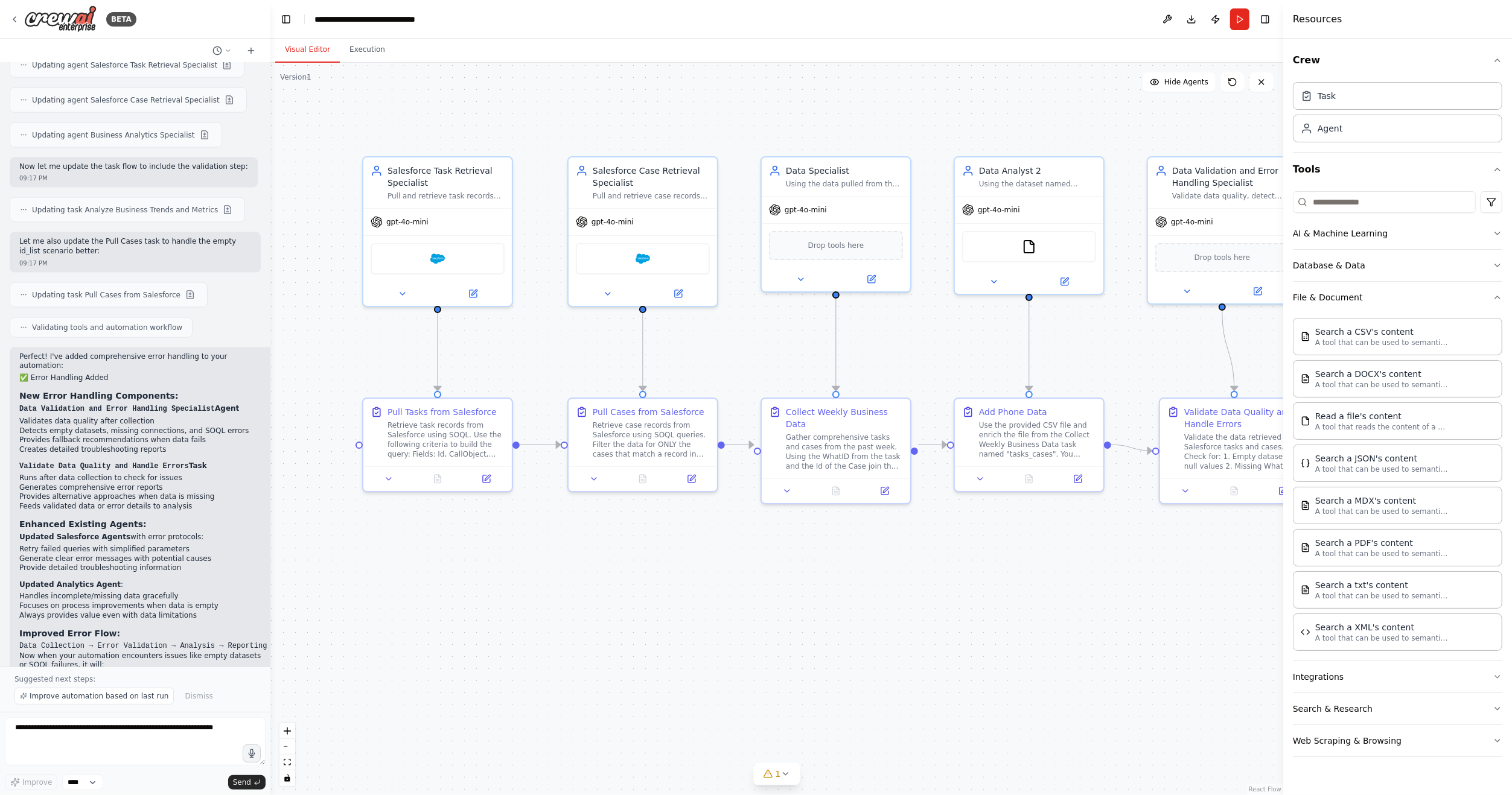
drag, startPoint x: 871, startPoint y: 547, endPoint x: 1069, endPoint y: 544, distance: 198.0
click at [1069, 544] on div ".deletable-edge-delete-btn { width: 20px; height: 20px; border: 0px solid #ffff…" at bounding box center [776, 429] width 1013 height 733
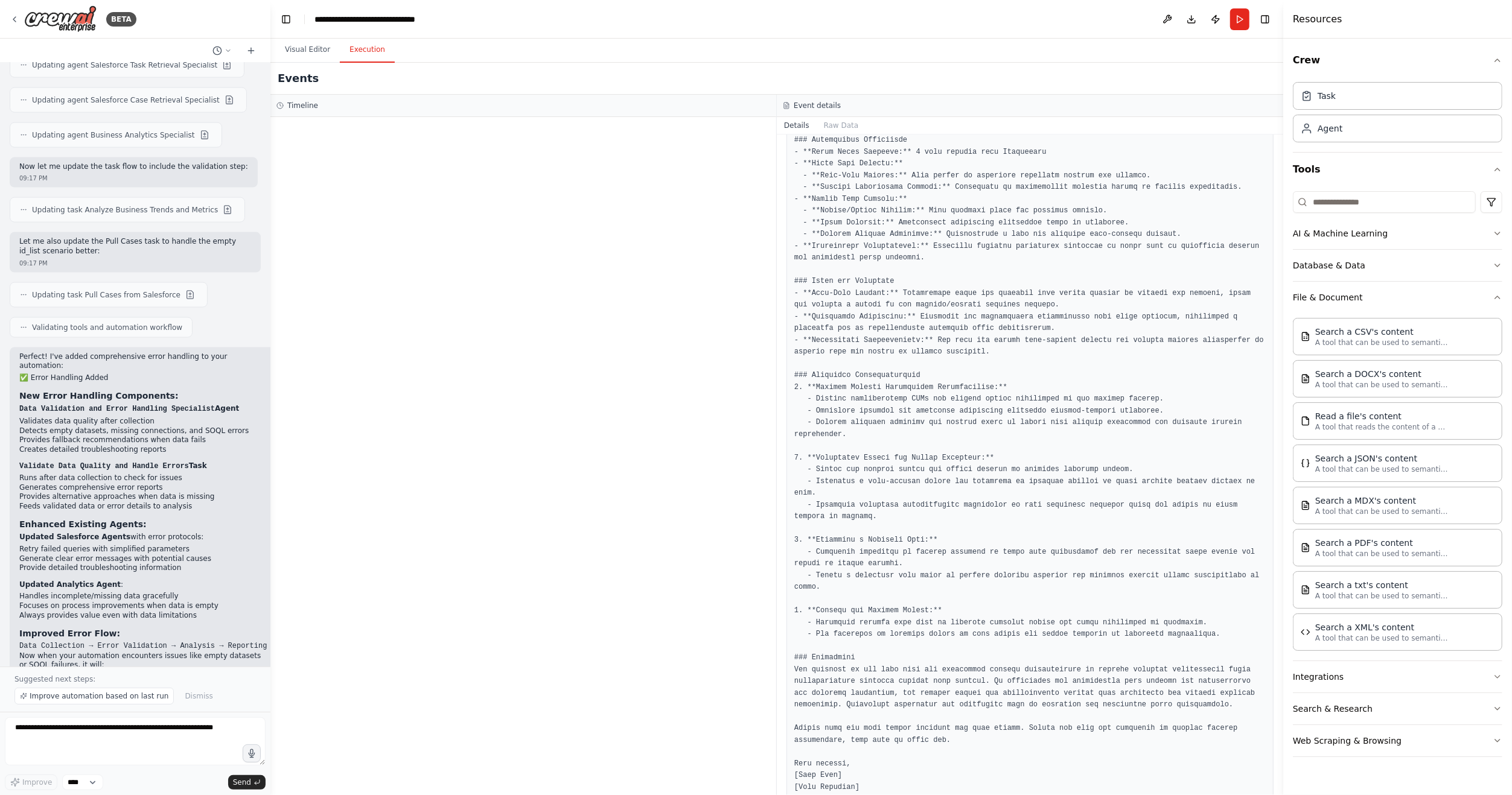
click at [368, 48] on button "Execution" at bounding box center [367, 50] width 55 height 25
click at [1033, 305] on pre at bounding box center [1030, 405] width 471 height 847
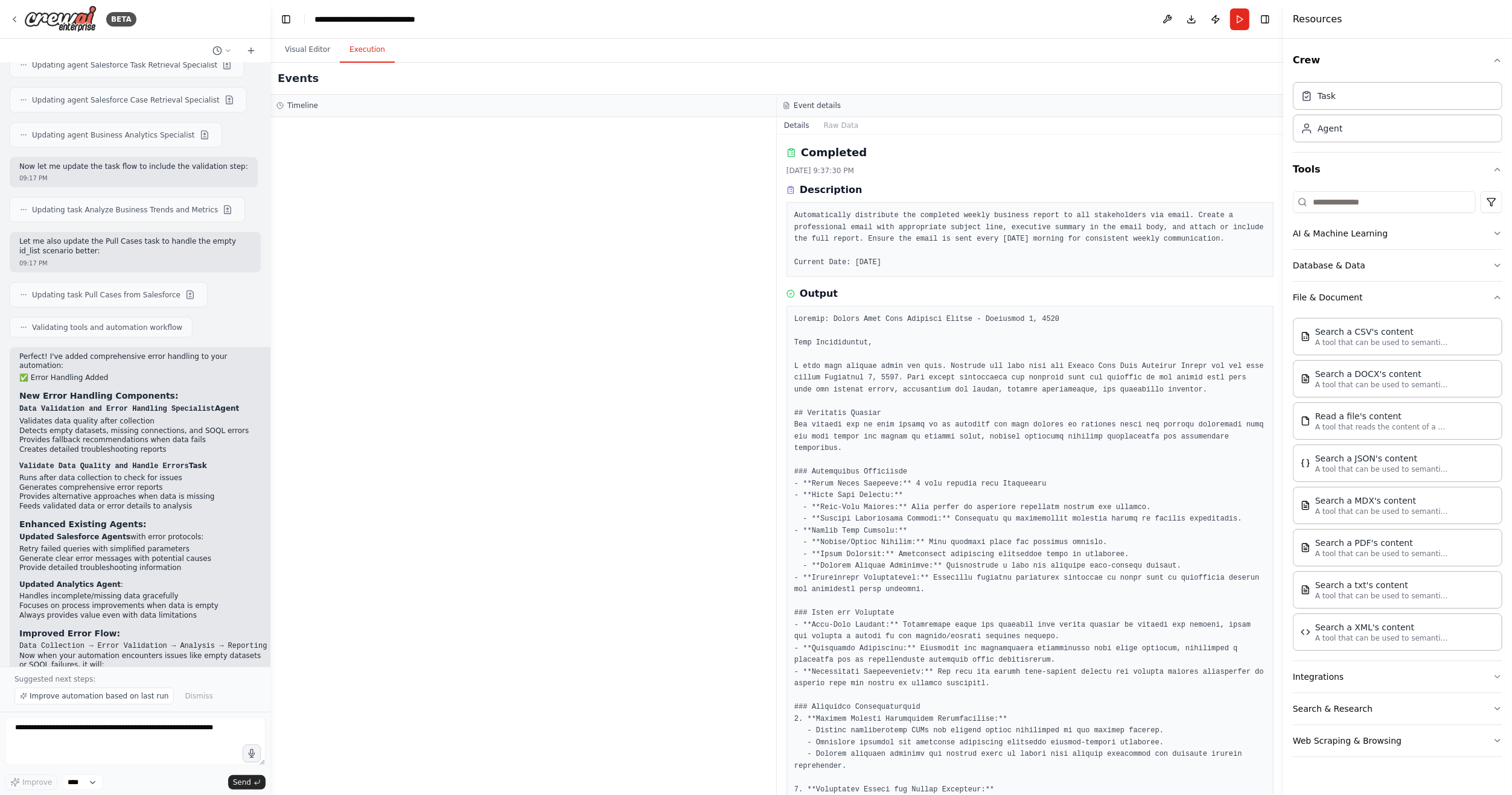
click at [1228, 18] on header "**********" at bounding box center [776, 19] width 1013 height 38
click at [1238, 20] on button "Run" at bounding box center [1240, 19] width 20 height 22
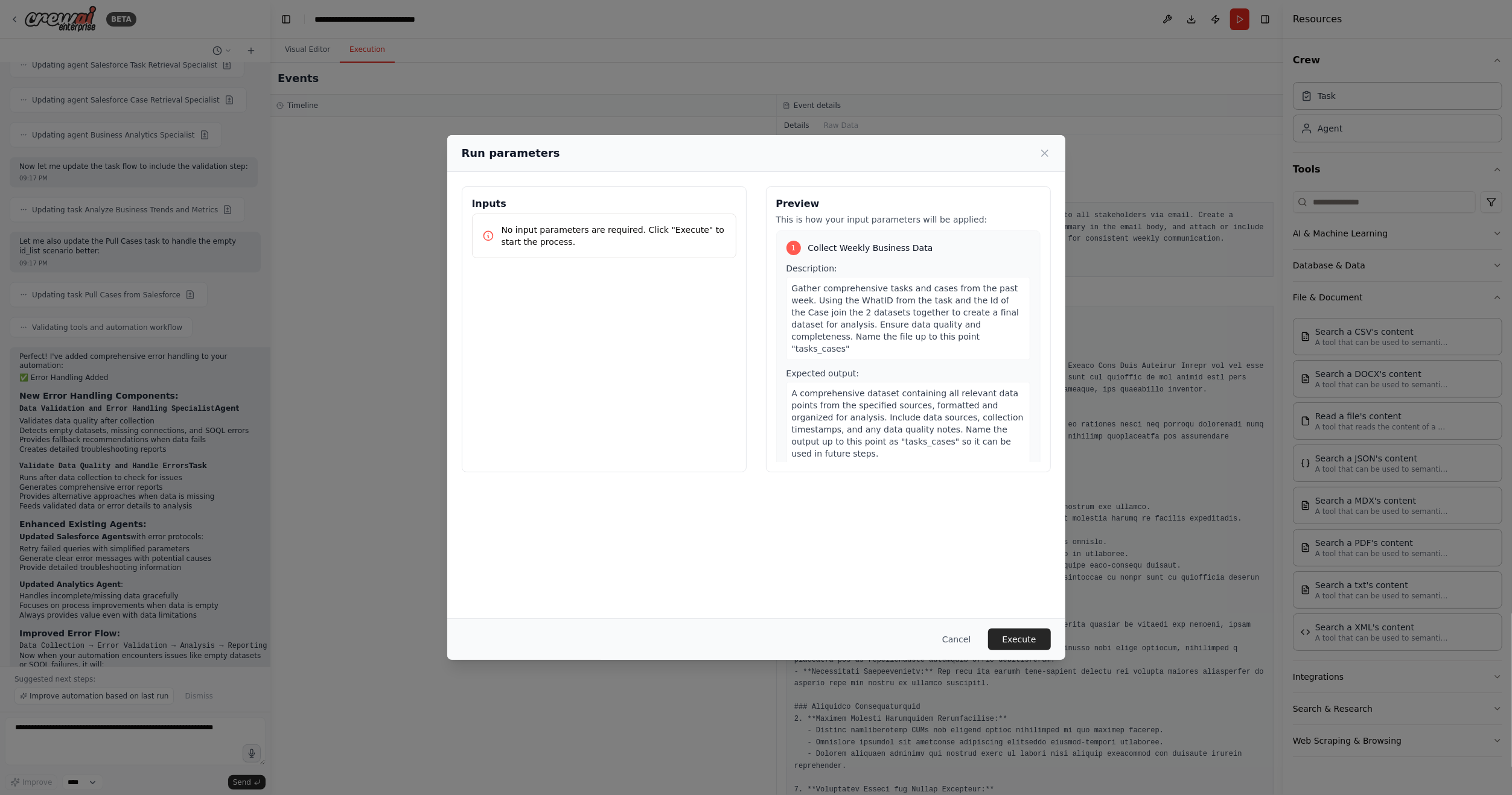
drag, startPoint x: 1036, startPoint y: 634, endPoint x: 951, endPoint y: 581, distance: 100.2
click at [951, 581] on div "Run parameters Inputs No input parameters are required. Click "Execute" to star…" at bounding box center [756, 398] width 618 height 525
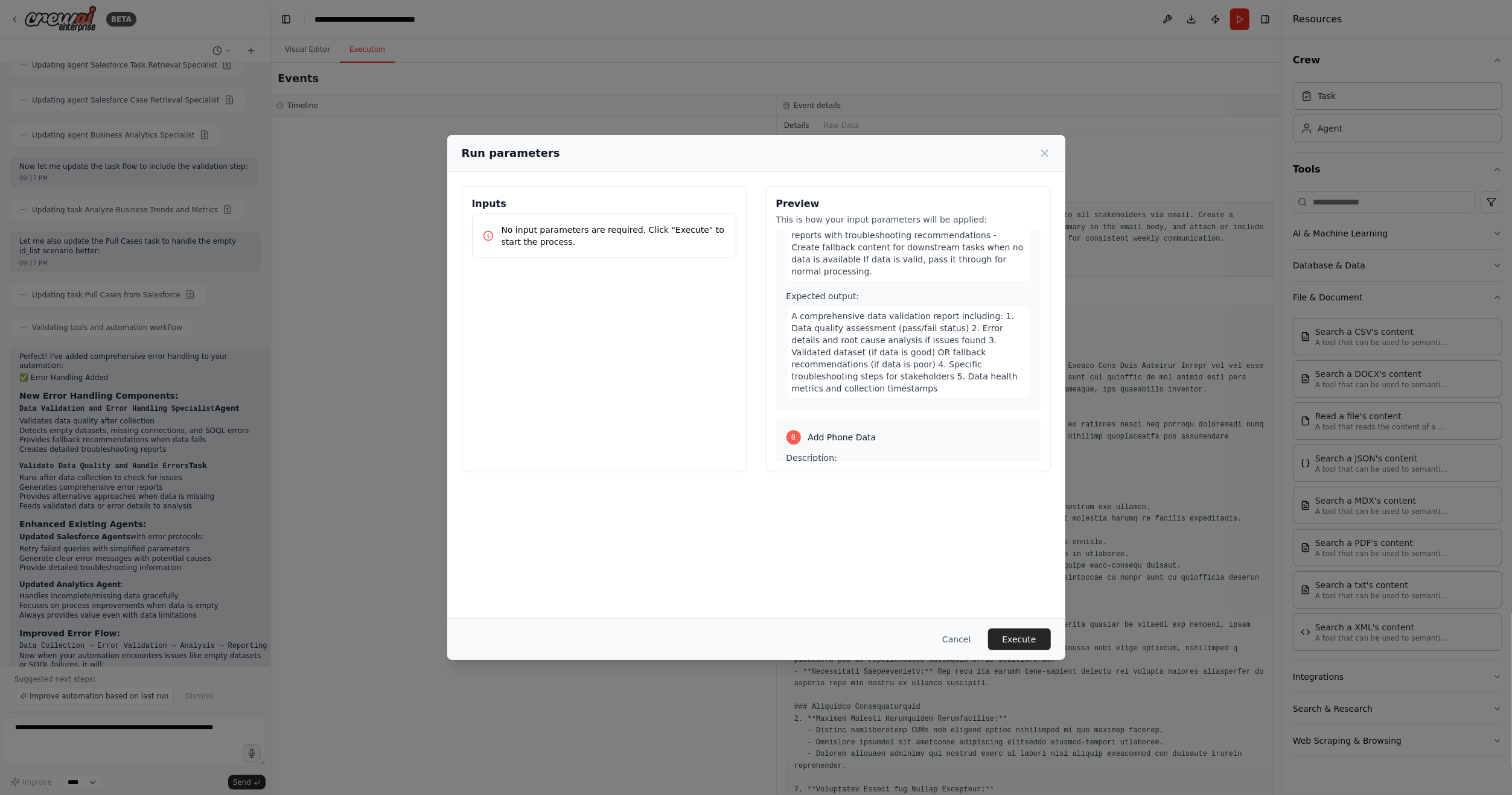
scroll to position [1991, 0]
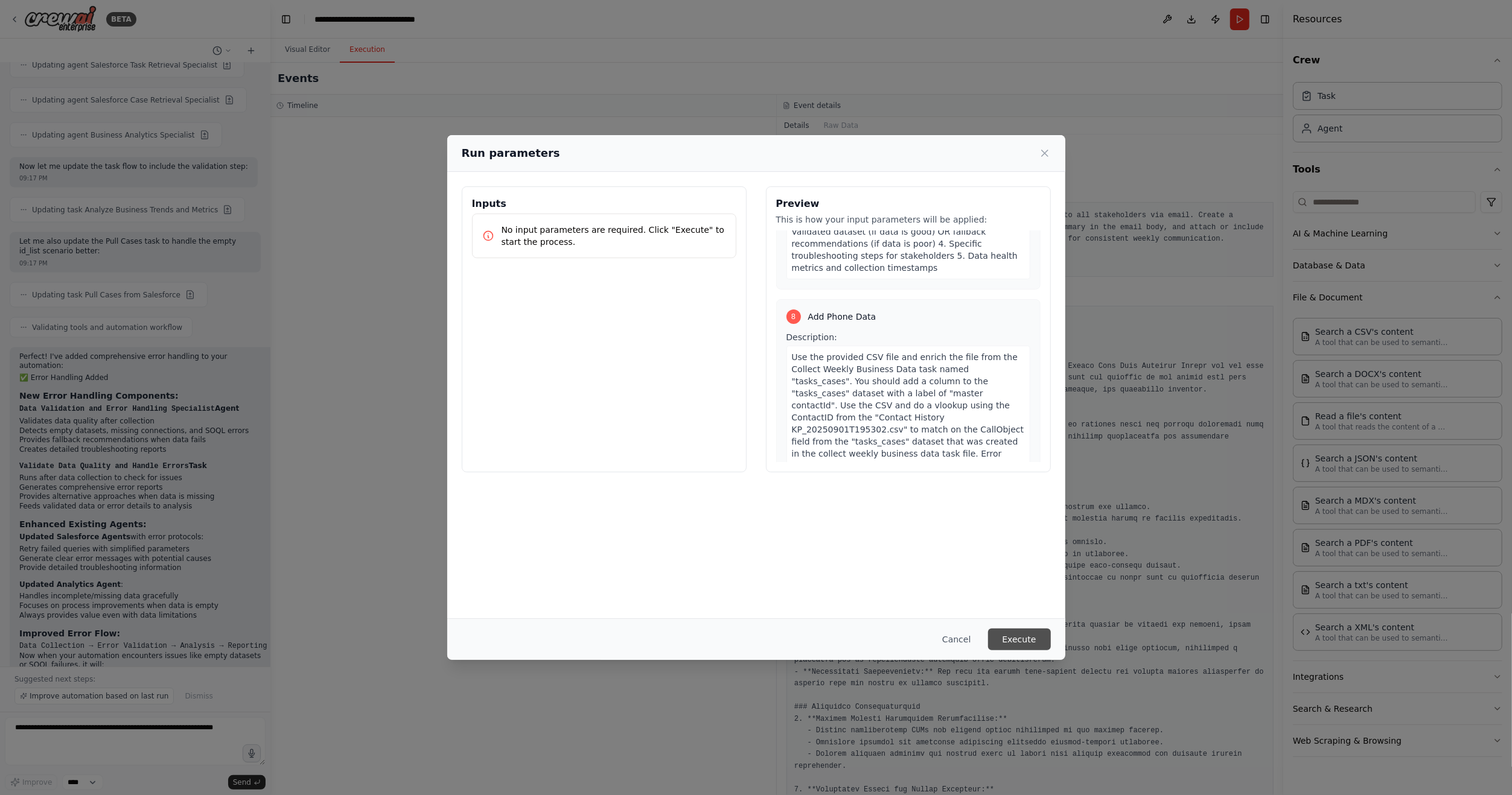
click at [1026, 648] on button "Execute" at bounding box center [1019, 639] width 63 height 22
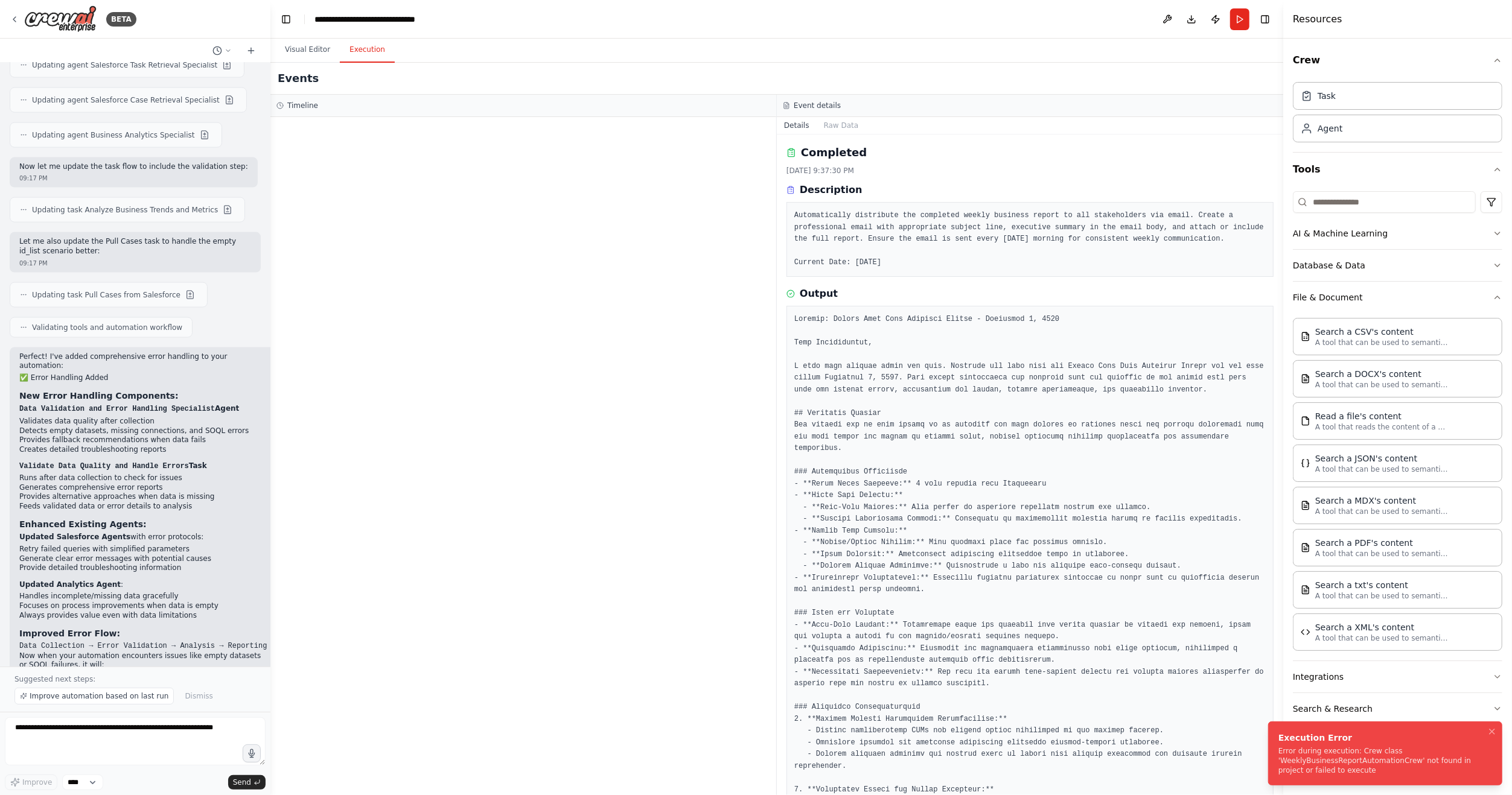
click at [1378, 761] on div "Error during execution: Crew class 'WeeklyBusinessReportAutomationCrew' not fou…" at bounding box center [1382, 760] width 209 height 29
click at [282, 55] on button "Visual Editor" at bounding box center [307, 50] width 64 height 25
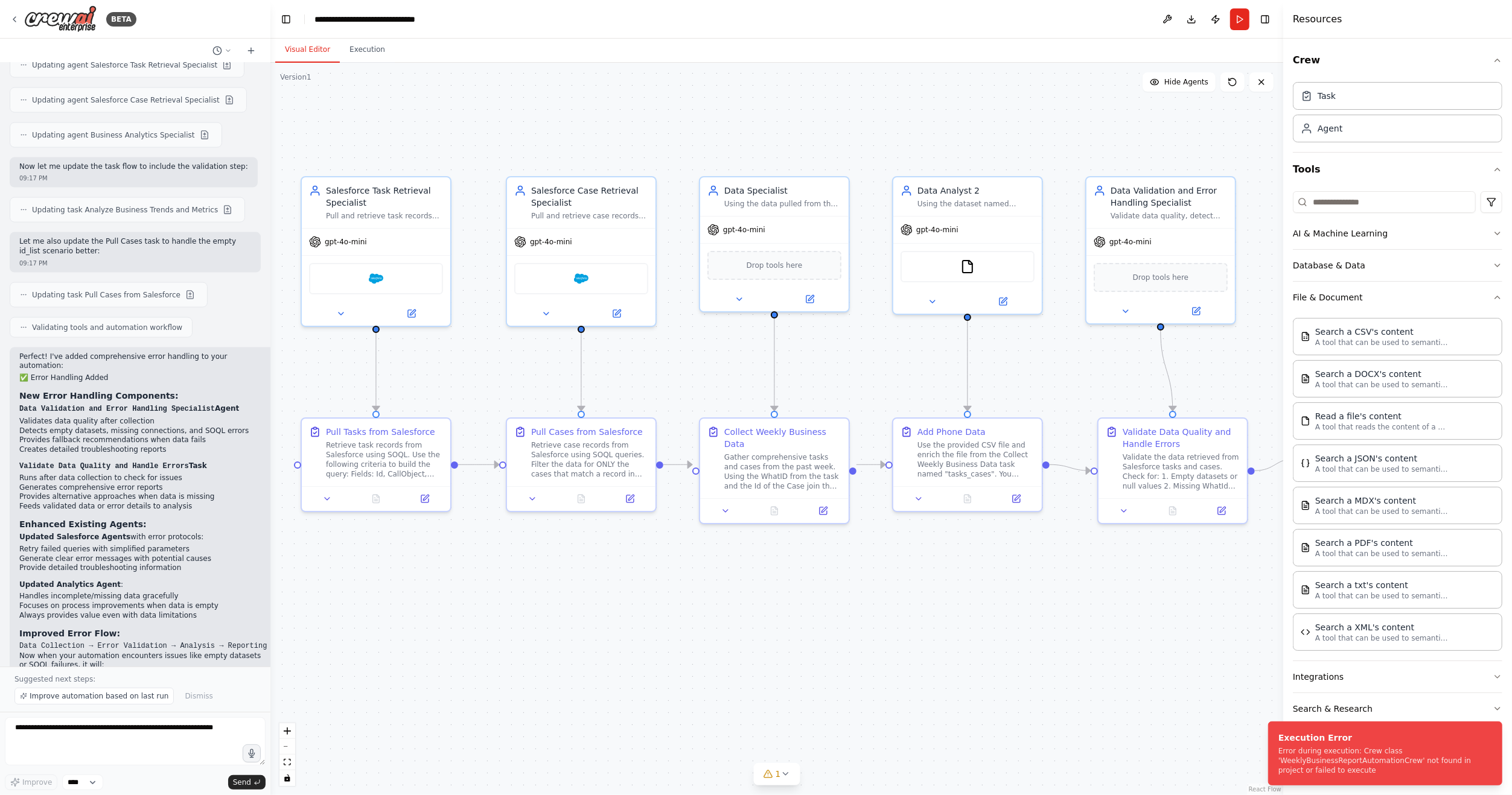
drag, startPoint x: 761, startPoint y: 343, endPoint x: 699, endPoint y: 363, distance: 65.1
click at [699, 363] on div ".deletable-edge-delete-btn { width: 20px; height: 20px; border: 0px solid #ffff…" at bounding box center [776, 429] width 1013 height 733
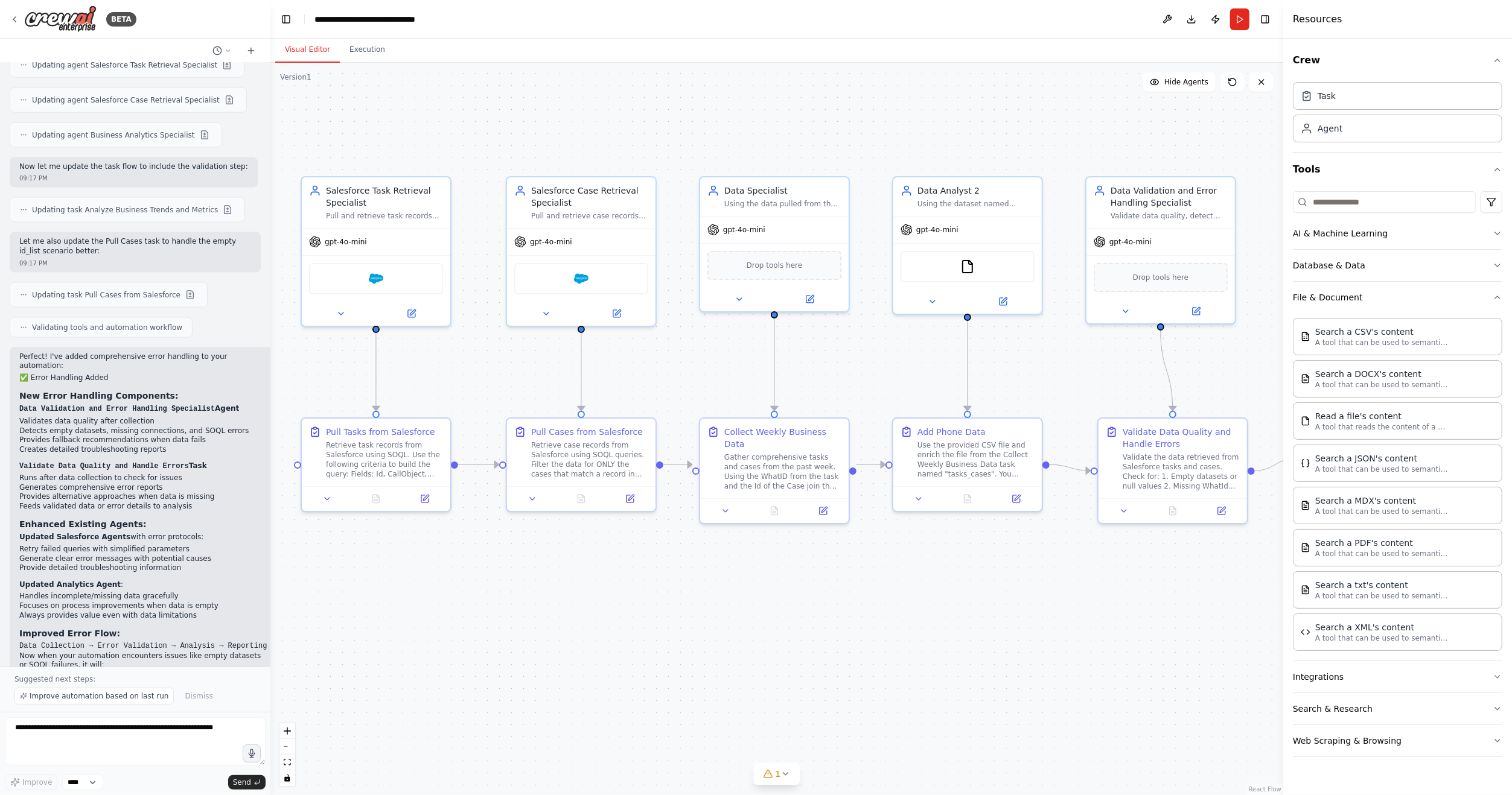
click at [476, 370] on div ".deletable-edge-delete-btn { width: 20px; height: 20px; border: 0px solid #ffff…" at bounding box center [776, 429] width 1013 height 733
click at [414, 311] on icon at bounding box center [412, 311] width 7 height 7
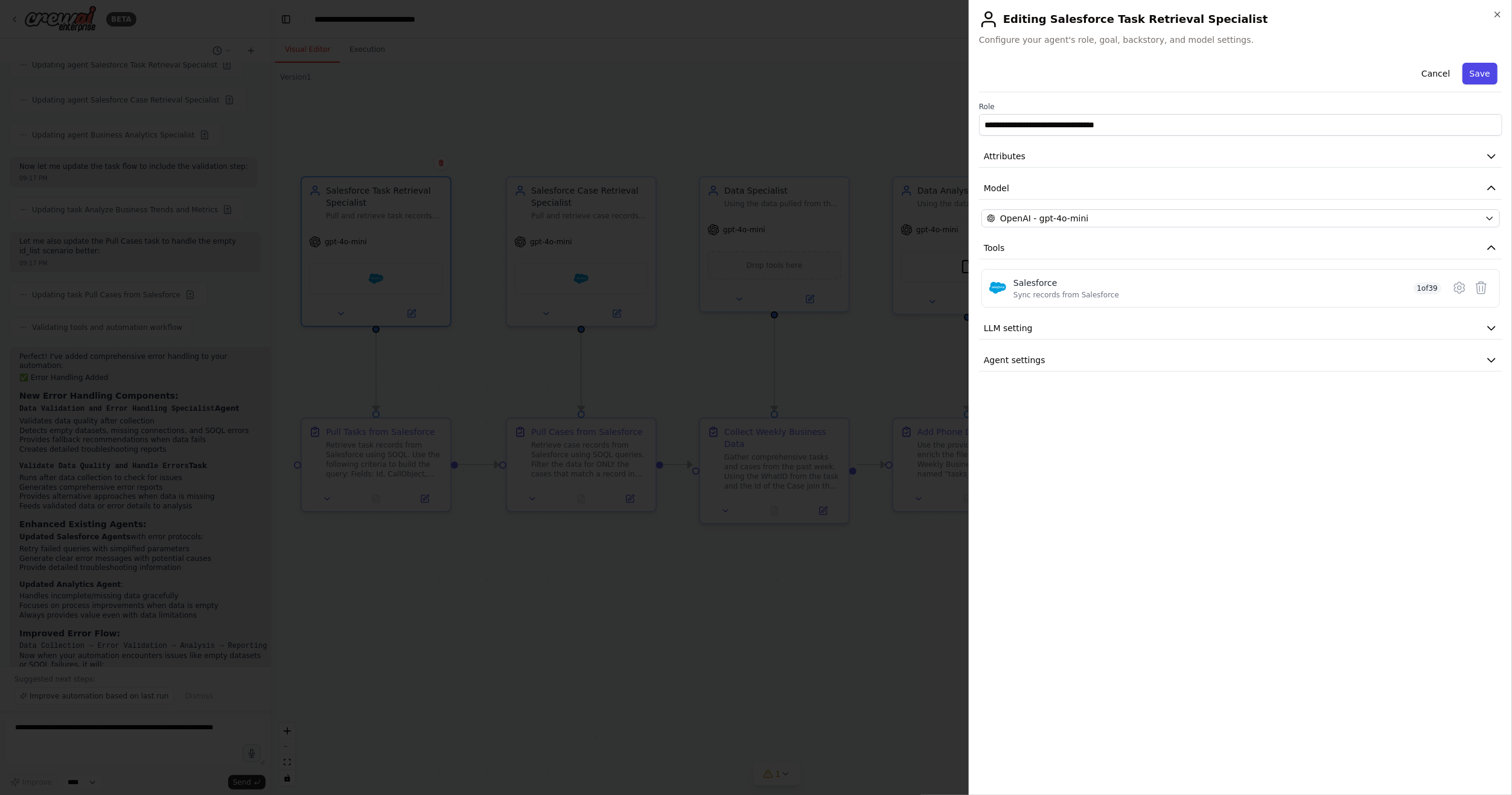
click at [1469, 70] on button "Save" at bounding box center [1480, 73] width 35 height 22
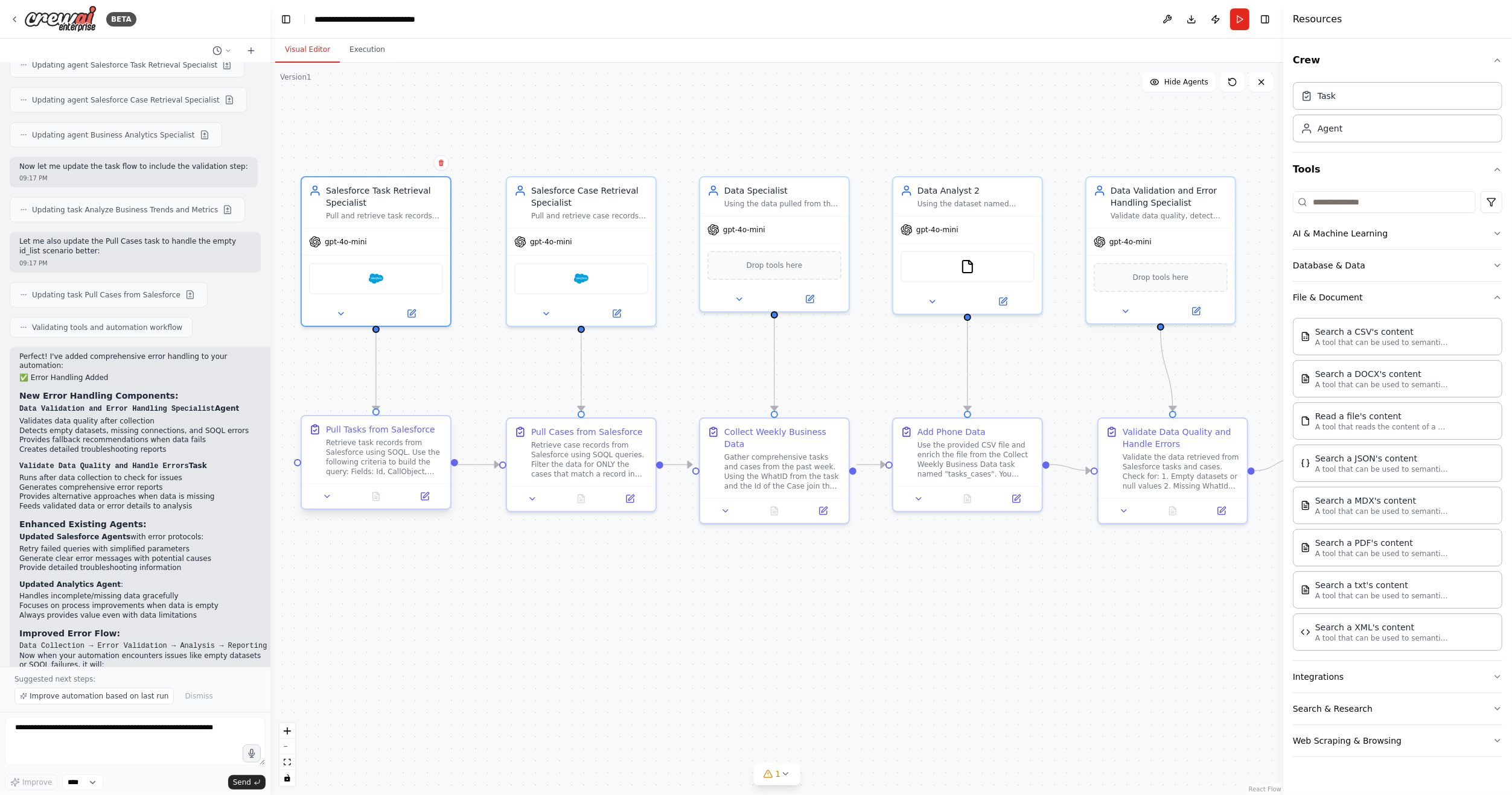
click at [426, 503] on button at bounding box center [424, 496] width 41 height 15
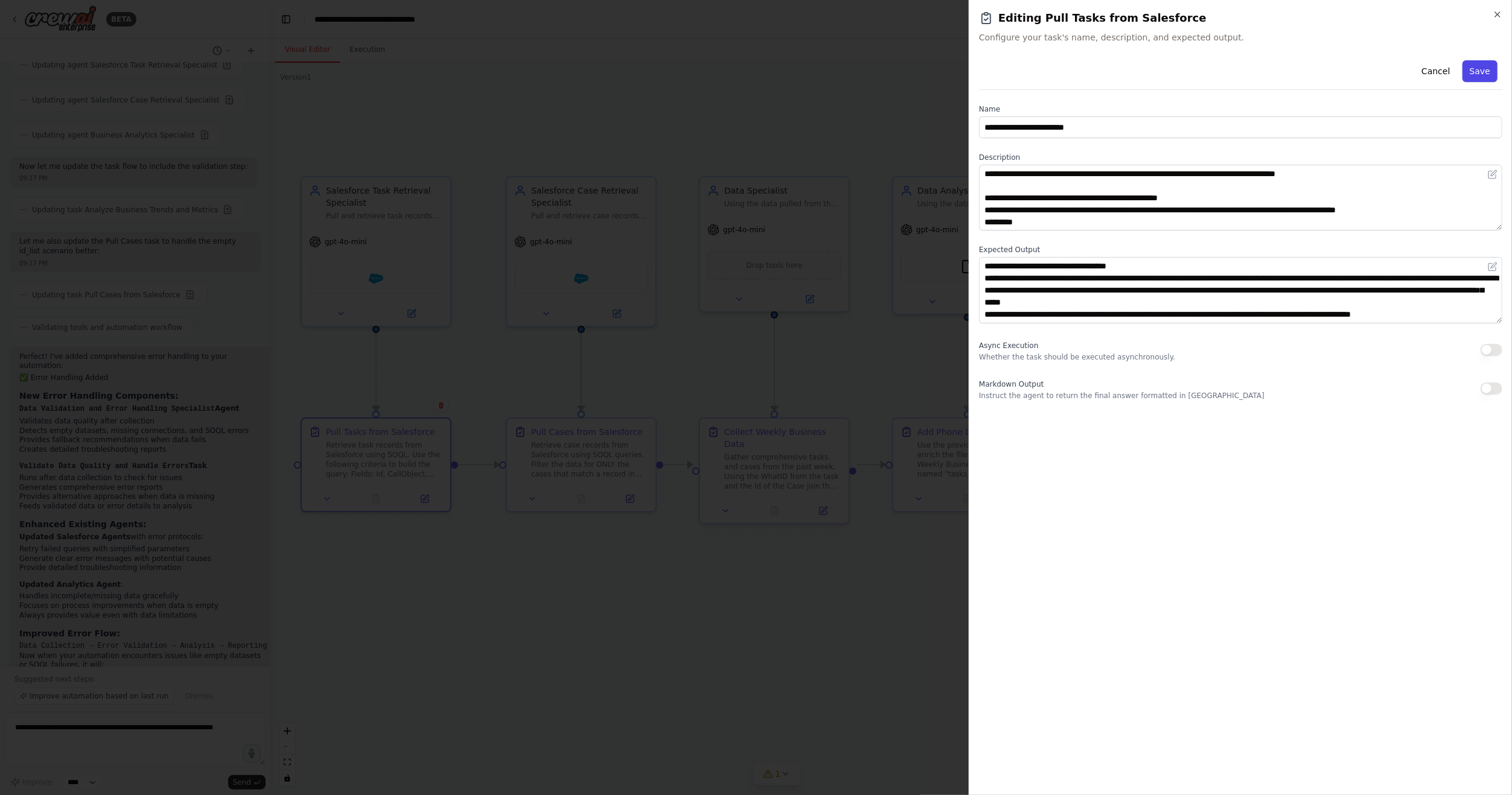
click at [1489, 68] on button "Save" at bounding box center [1480, 71] width 35 height 22
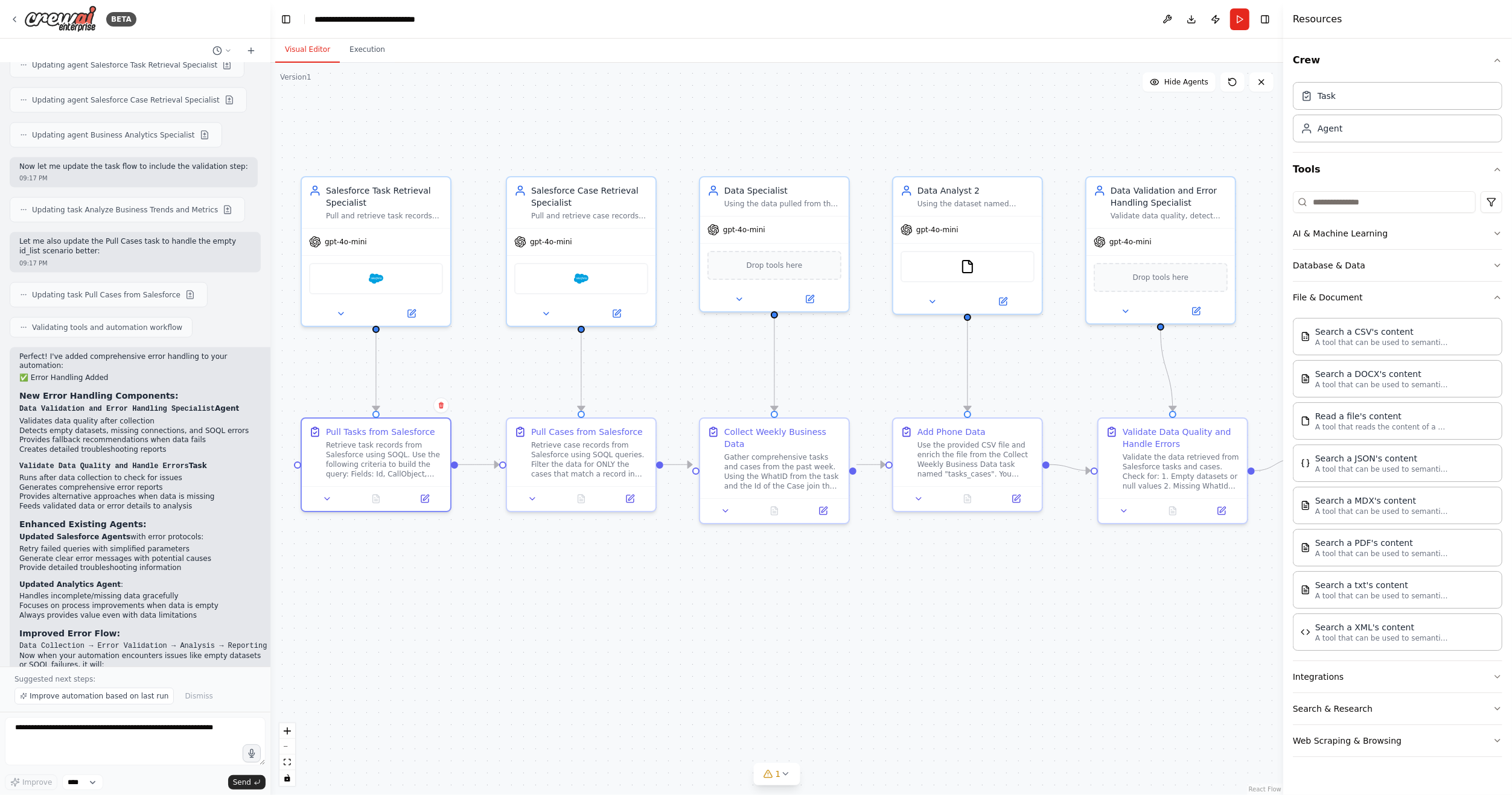
click at [633, 544] on div ".deletable-edge-delete-btn { width: 20px; height: 20px; border: 0px solid #ffff…" at bounding box center [776, 429] width 1013 height 733
click at [623, 488] on div at bounding box center [581, 495] width 148 height 24
click at [631, 500] on icon at bounding box center [630, 496] width 7 height 7
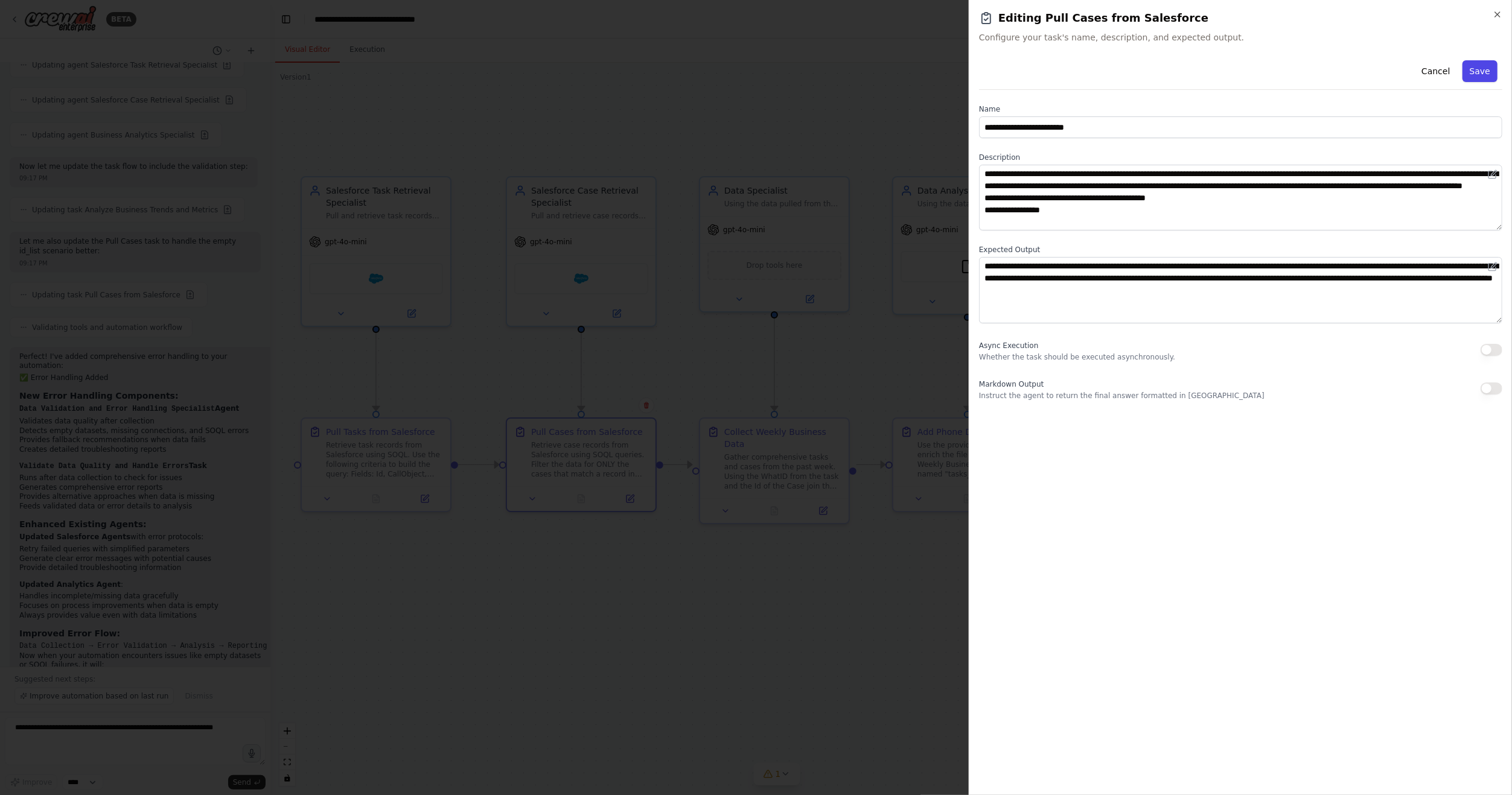
click at [1485, 76] on button "Save" at bounding box center [1480, 71] width 35 height 22
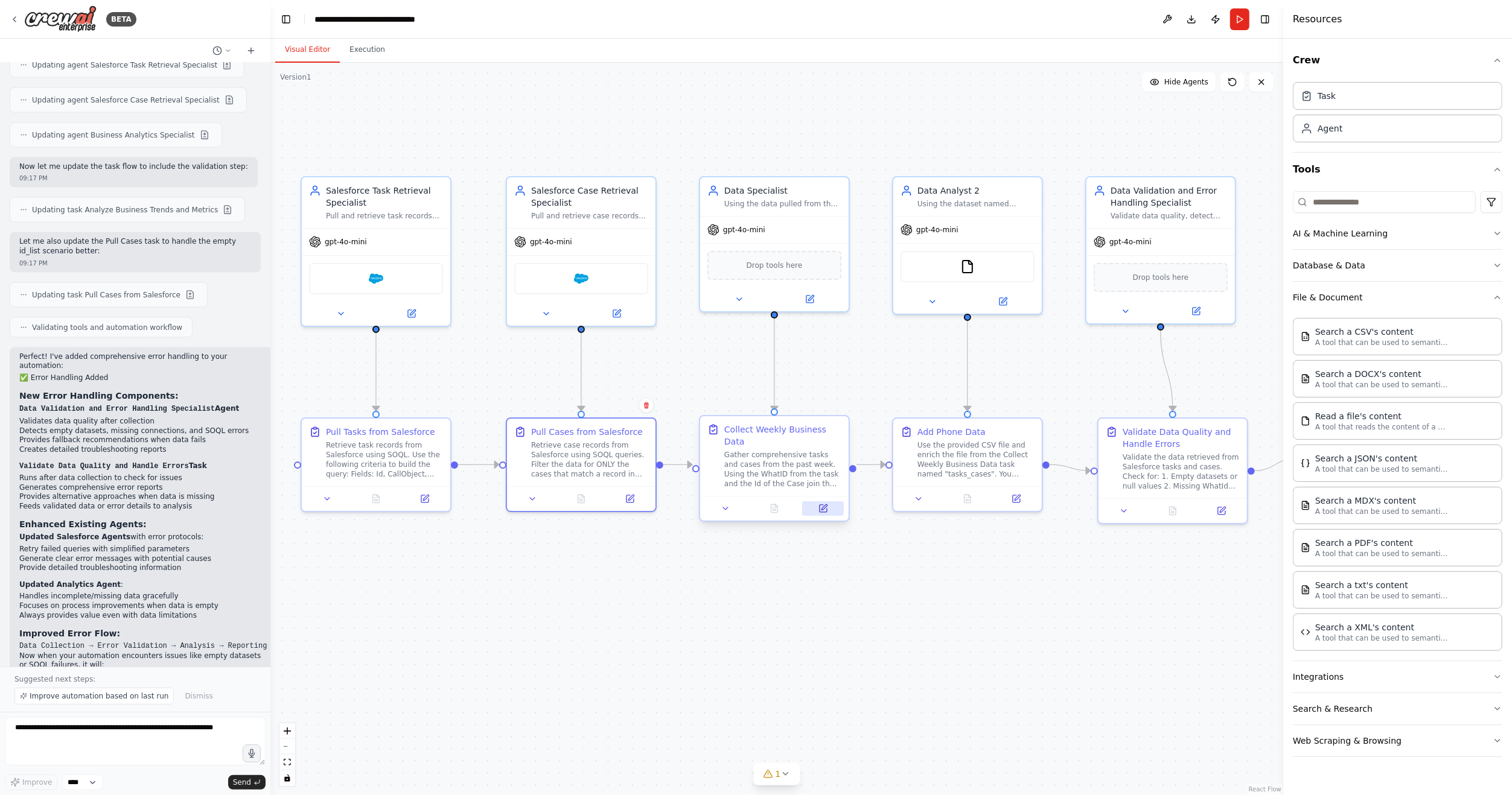
click at [831, 501] on button at bounding box center [822, 508] width 41 height 15
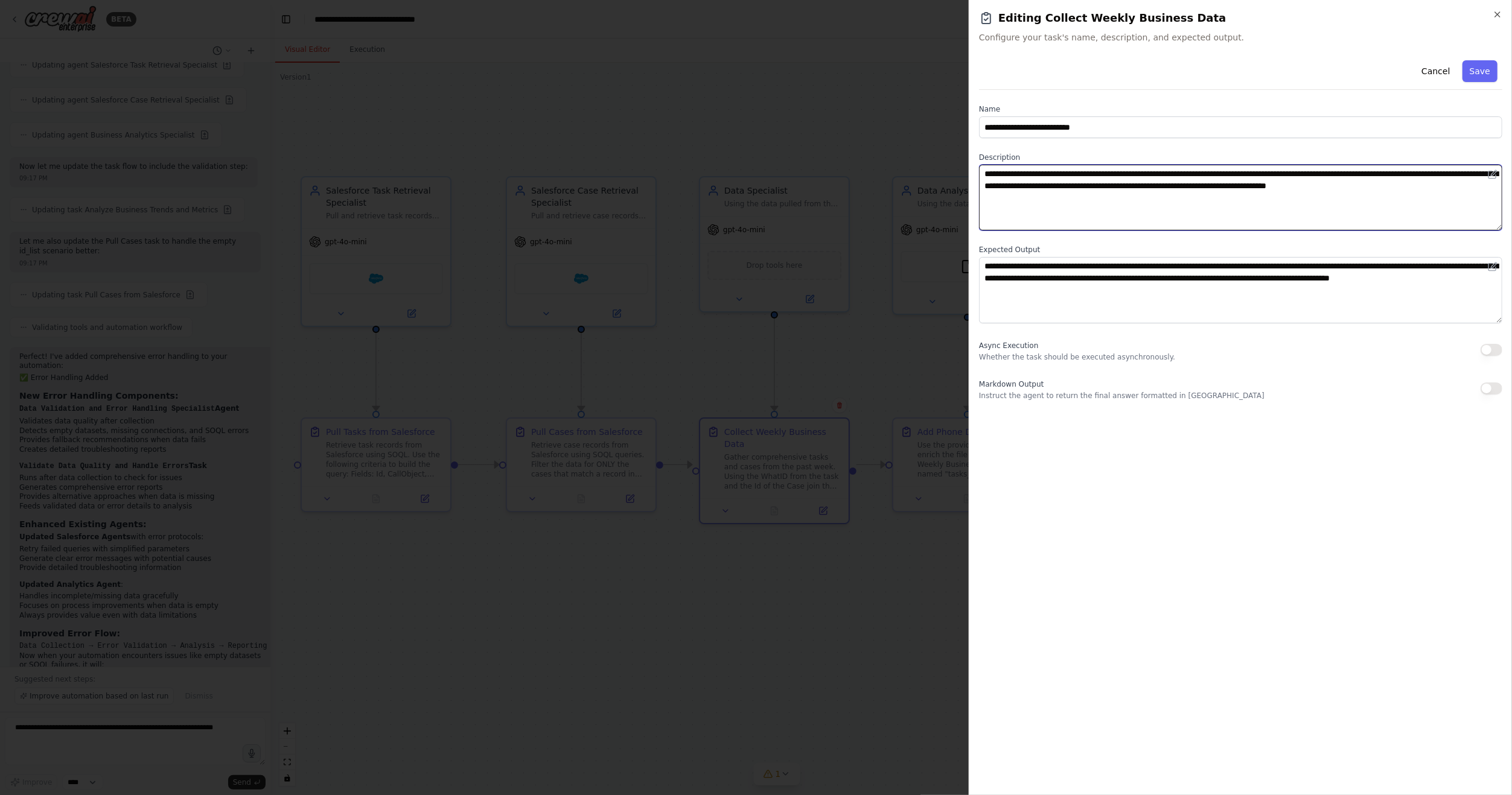
drag, startPoint x: 1302, startPoint y: 186, endPoint x: 1468, endPoint y: 190, distance: 166.0
click at [1468, 190] on textarea "**********" at bounding box center [1240, 197] width 523 height 66
type textarea "**********"
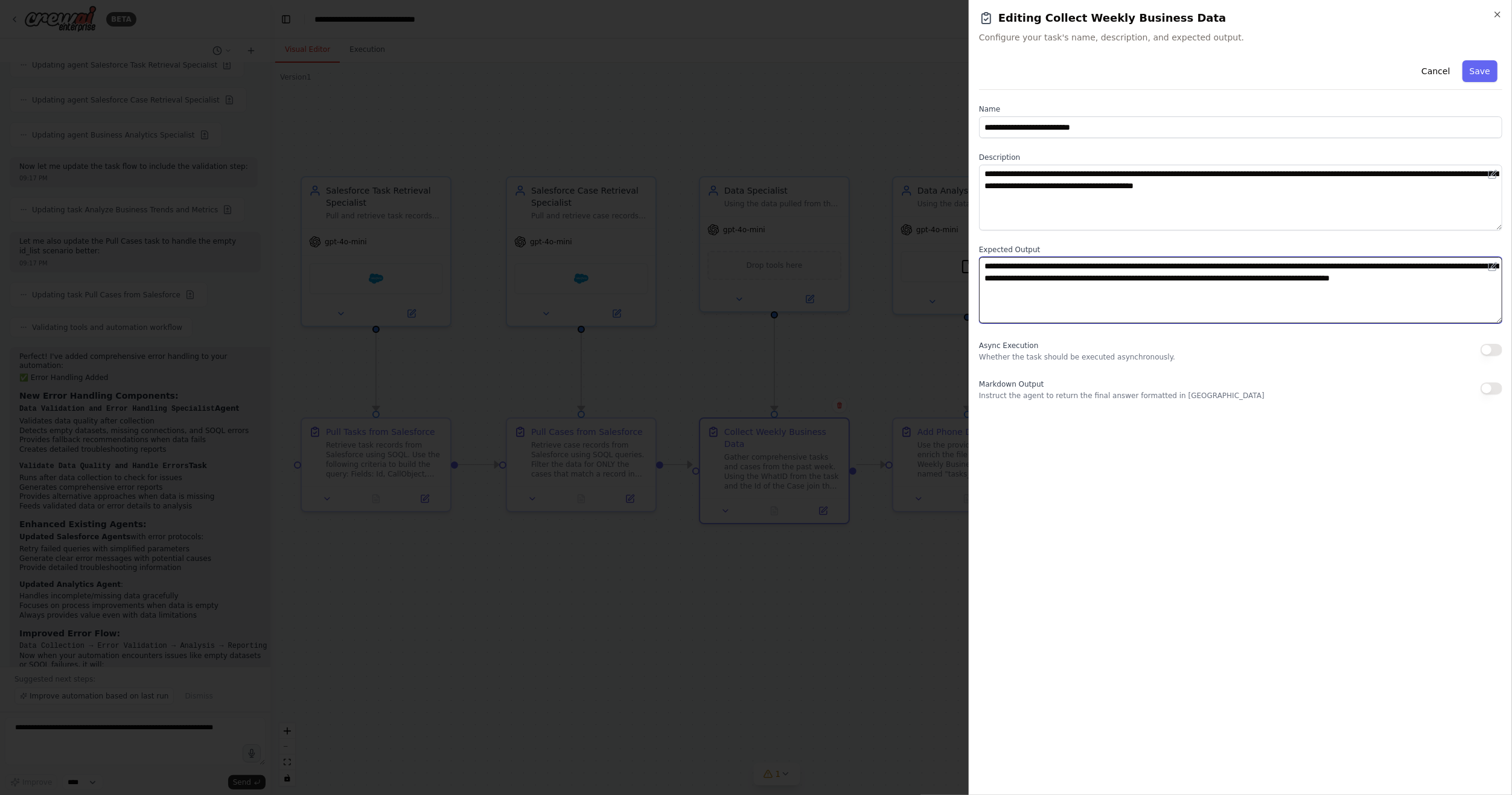
drag, startPoint x: 1228, startPoint y: 279, endPoint x: 1494, endPoint y: 297, distance: 266.6
click at [1494, 297] on textarea "**********" at bounding box center [1240, 290] width 523 height 66
type textarea "**********"
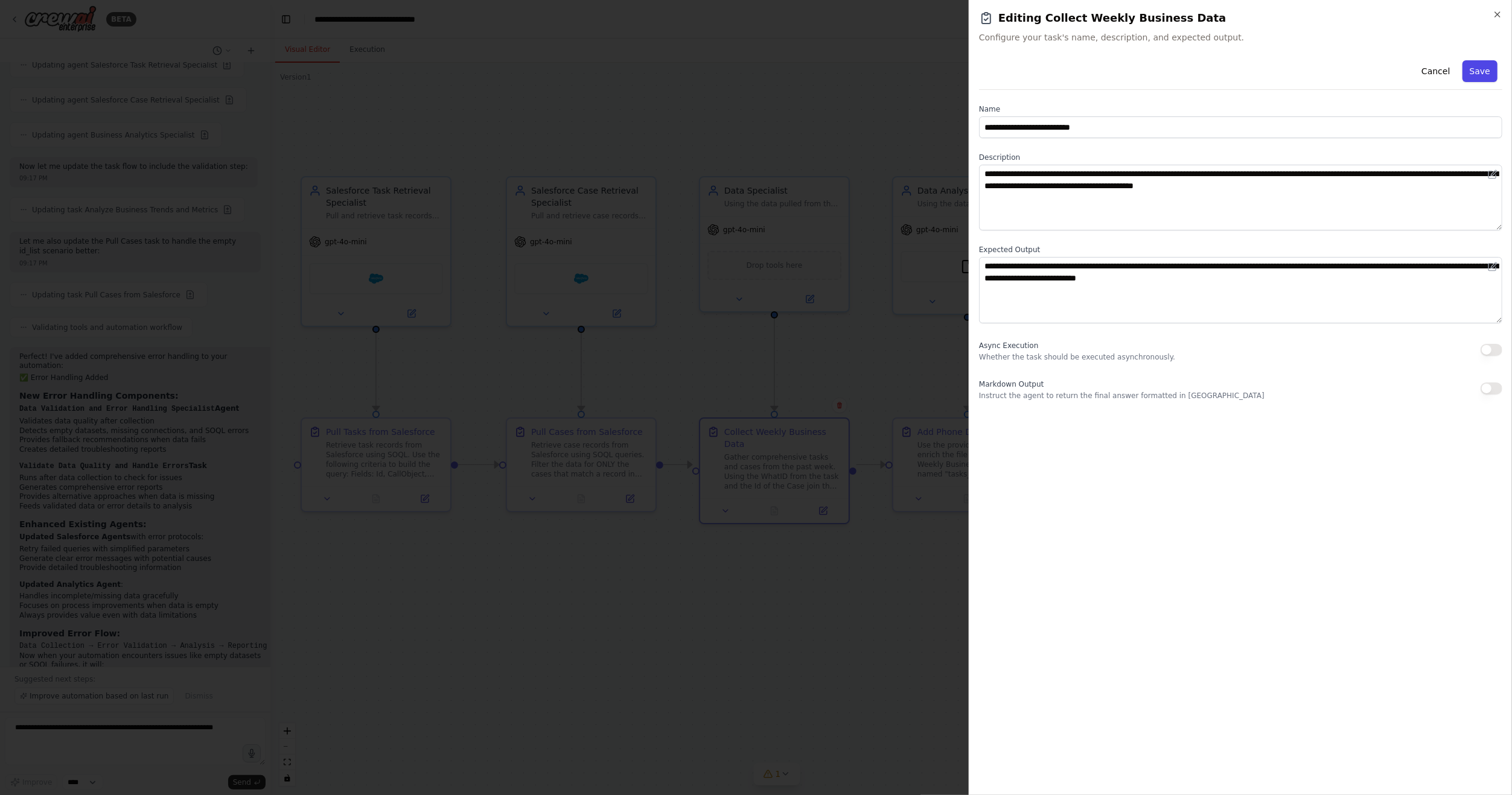
click at [1486, 77] on button "Save" at bounding box center [1480, 71] width 35 height 22
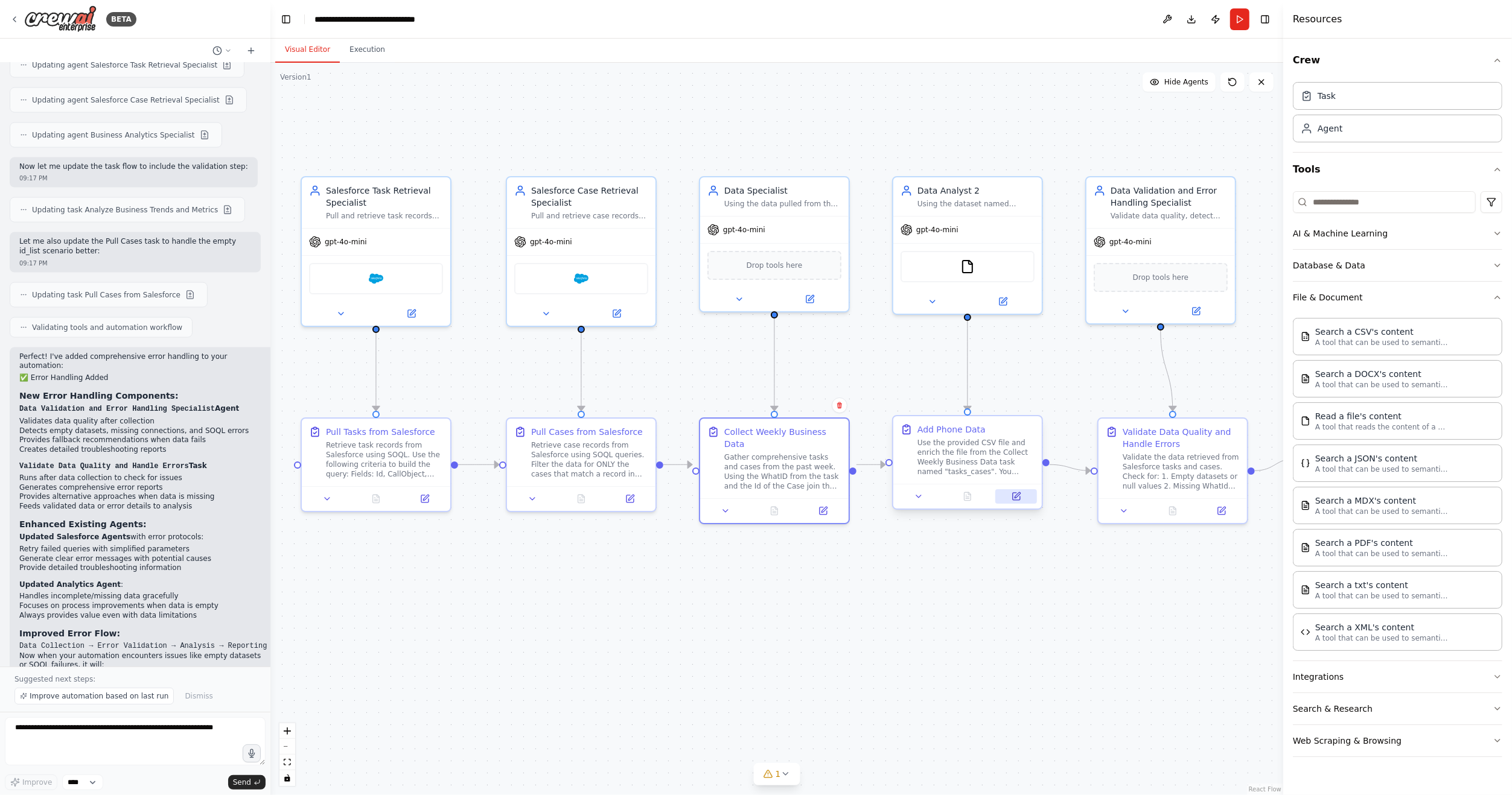
click at [1018, 495] on icon at bounding box center [1017, 495] width 6 height 6
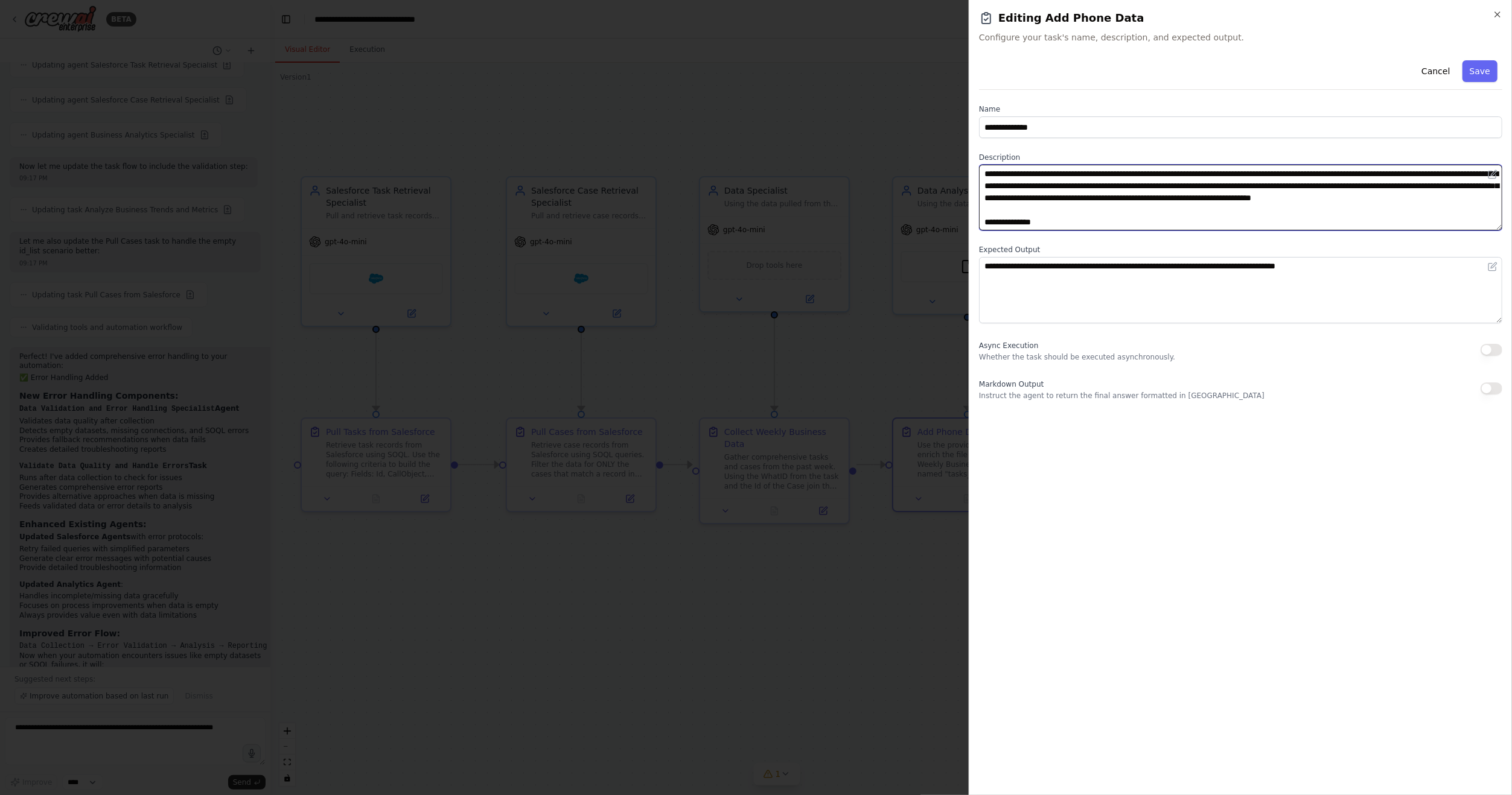
drag, startPoint x: 1340, startPoint y: 177, endPoint x: 1389, endPoint y: 175, distance: 49.0
click at [1389, 175] on textarea "**********" at bounding box center [1240, 197] width 523 height 66
drag, startPoint x: 1225, startPoint y: 199, endPoint x: 1289, endPoint y: 199, distance: 64.0
click at [1289, 199] on textarea "**********" at bounding box center [1240, 197] width 523 height 66
click at [1315, 217] on textarea "**********" at bounding box center [1240, 197] width 523 height 66
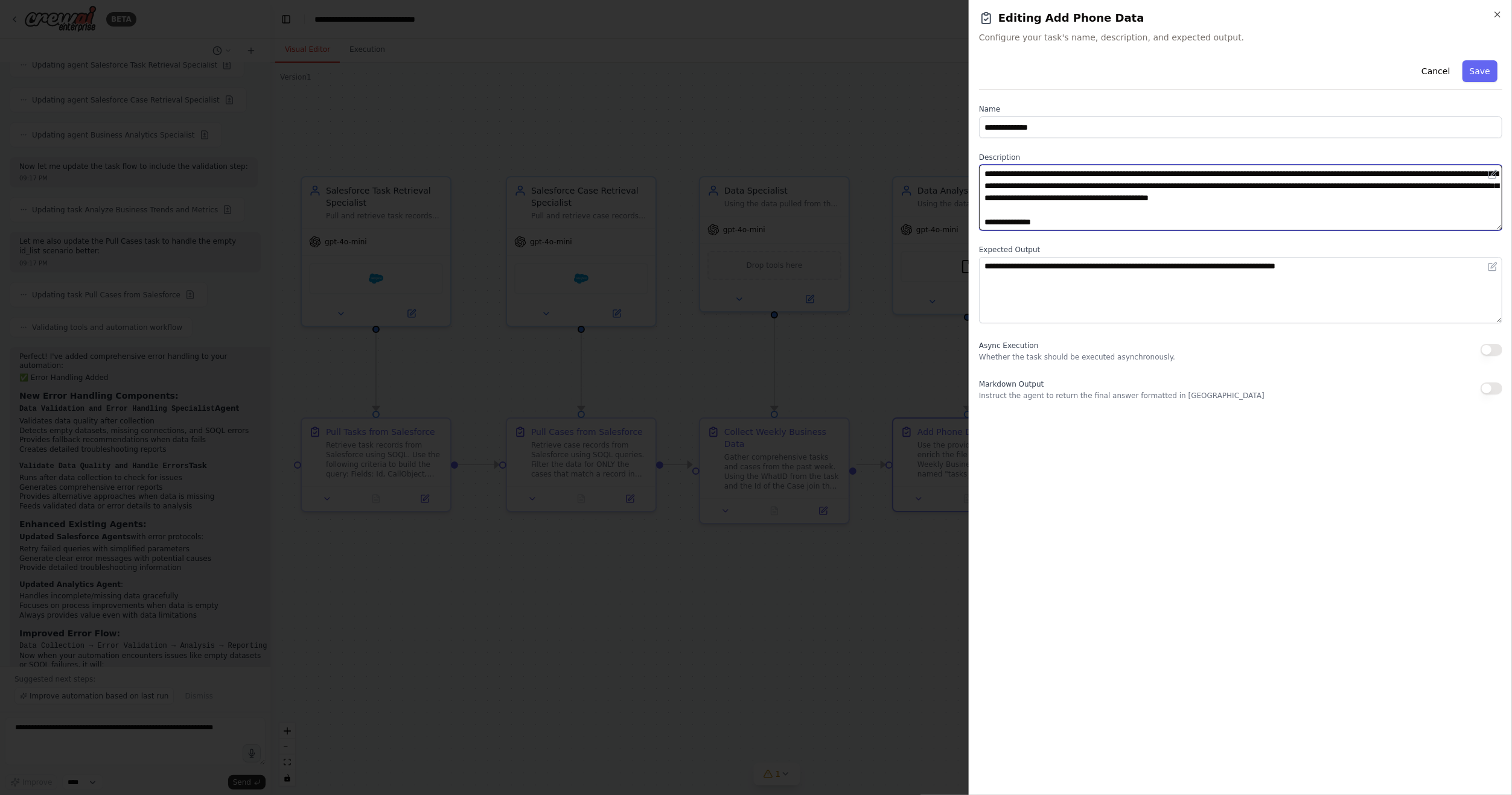
click at [981, 213] on textarea "**********" at bounding box center [1240, 197] width 523 height 66
drag, startPoint x: 998, startPoint y: 212, endPoint x: 1018, endPoint y: 212, distance: 20.0
click at [1014, 212] on textarea "**********" at bounding box center [1240, 197] width 523 height 66
type textarea "**********"
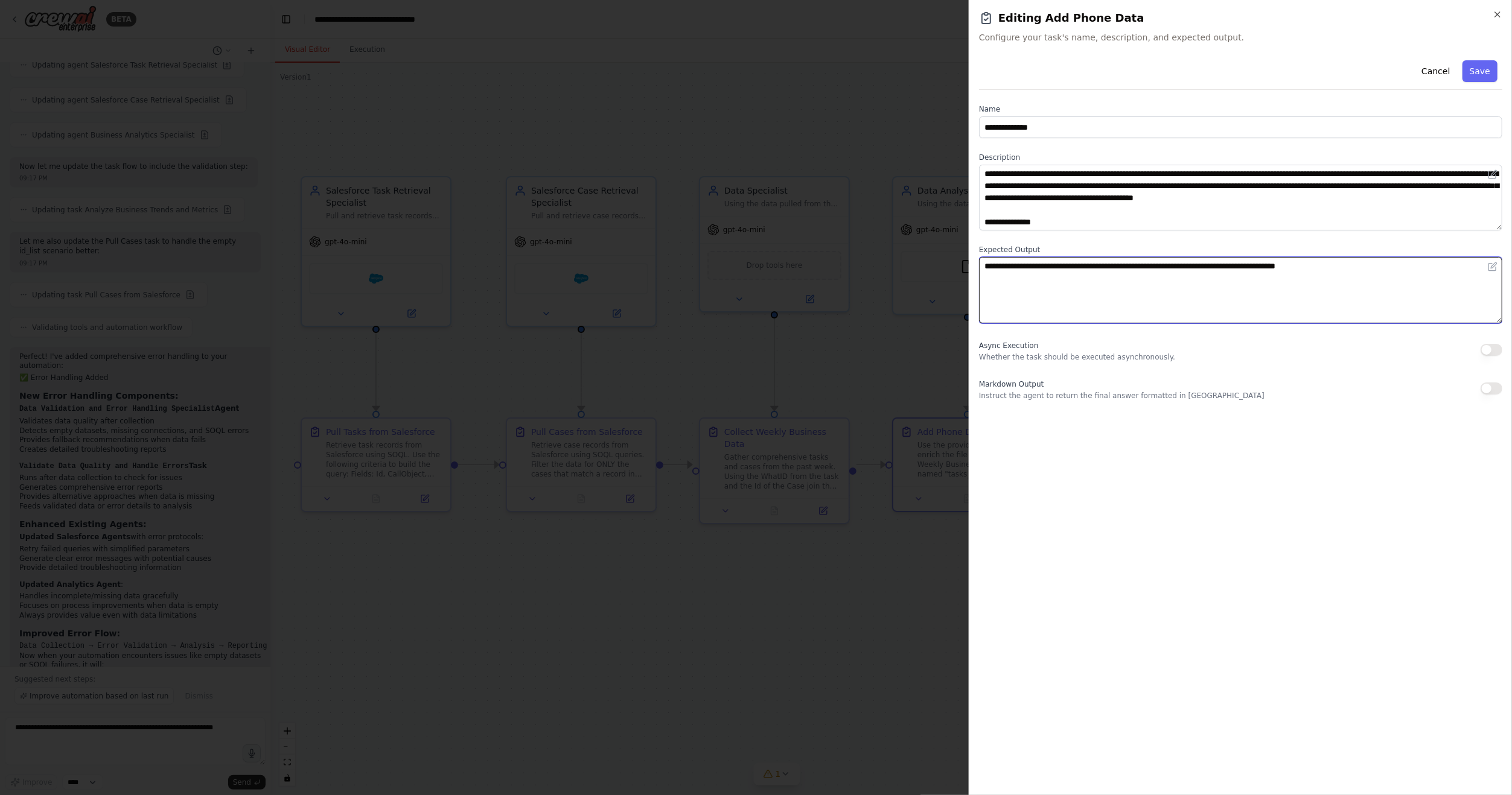
click at [1382, 274] on textarea "**********" at bounding box center [1240, 290] width 523 height 66
drag, startPoint x: 1370, startPoint y: 270, endPoint x: 1079, endPoint y: 269, distance: 291.0
click at [1079, 269] on textarea "**********" at bounding box center [1240, 290] width 523 height 66
click at [1216, 287] on textarea "**********" at bounding box center [1240, 290] width 523 height 66
type textarea "**********"
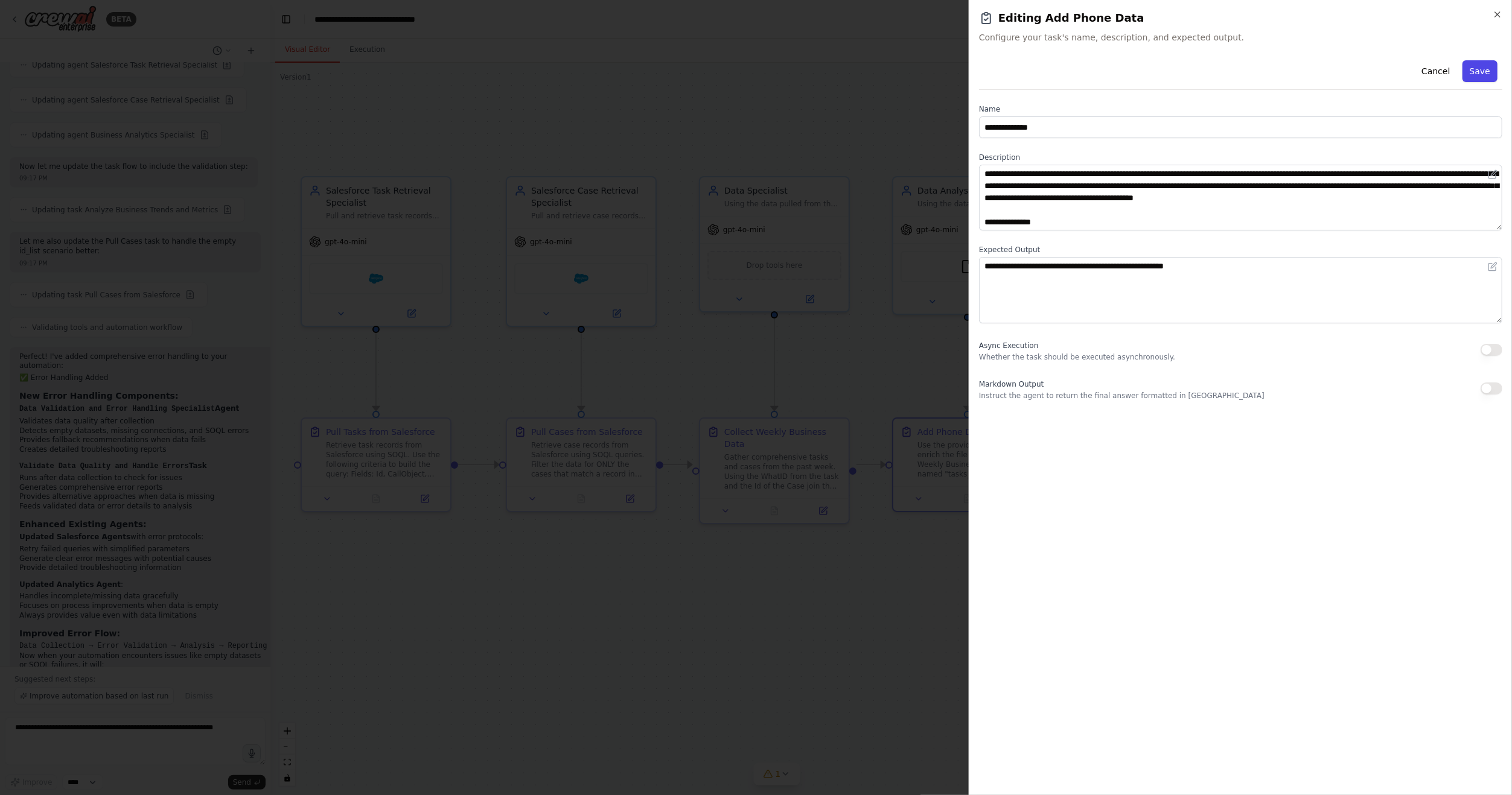
click at [1476, 75] on button "Save" at bounding box center [1480, 71] width 35 height 22
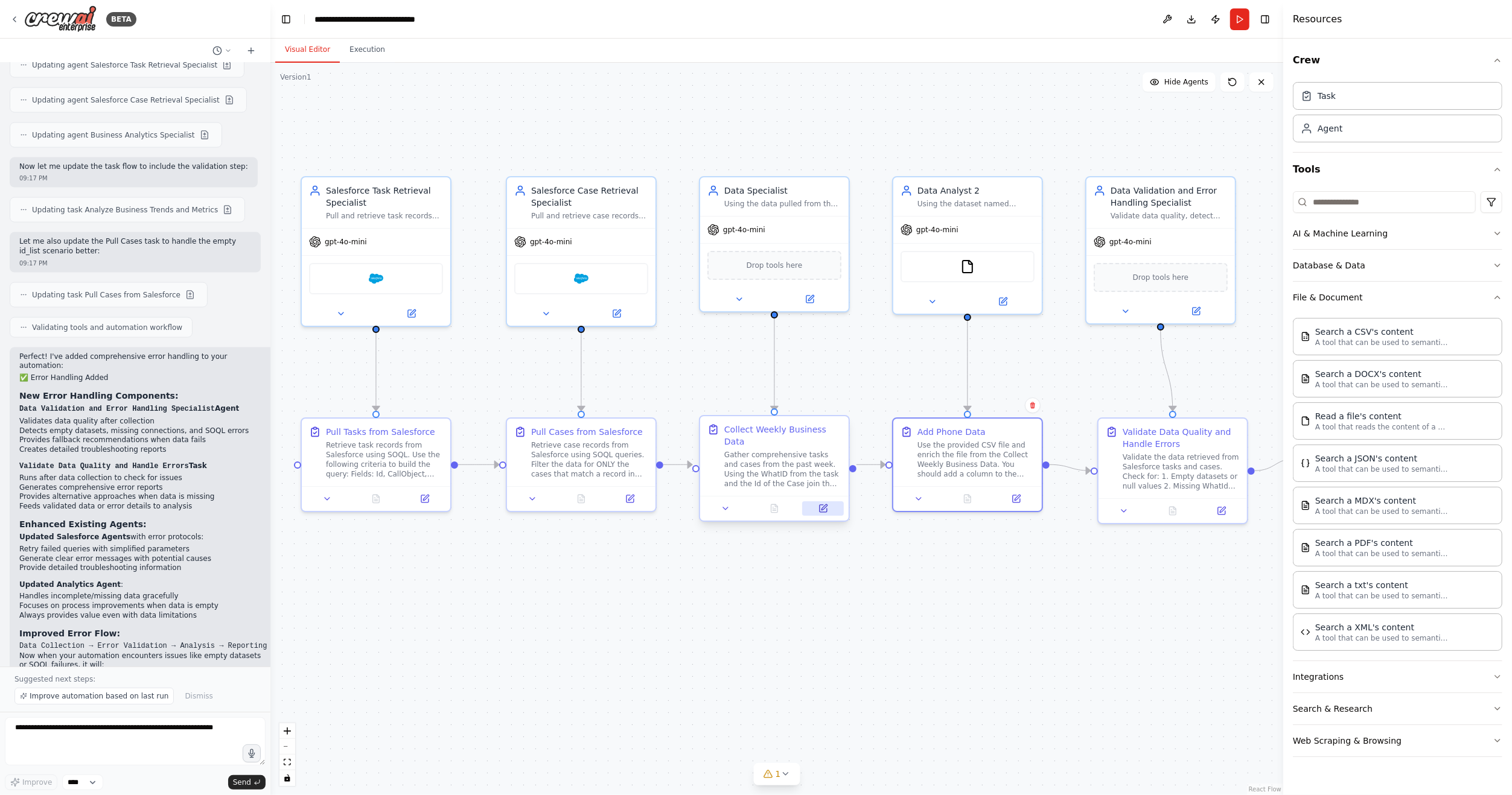
click at [823, 505] on icon at bounding box center [823, 509] width 7 height 7
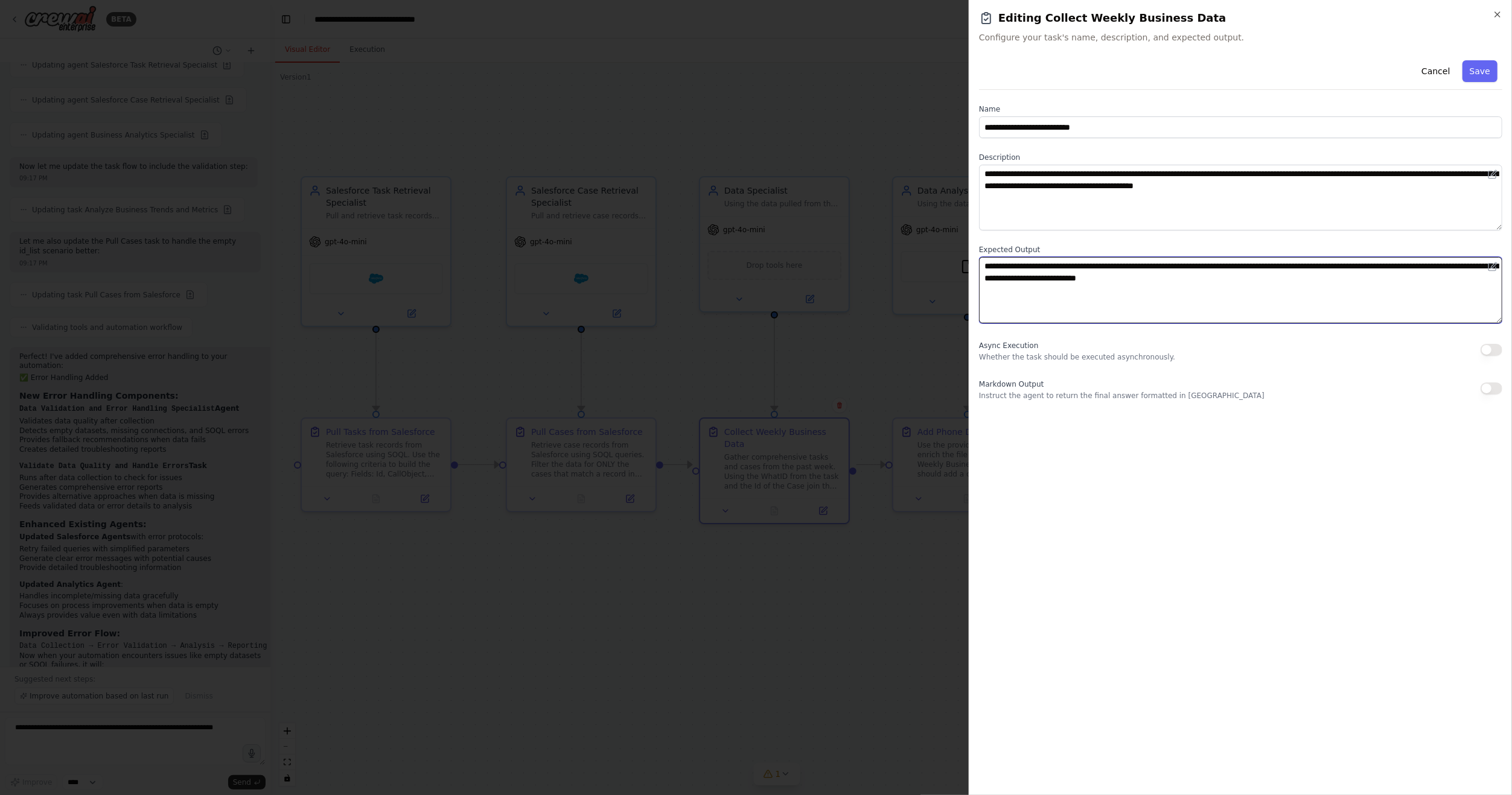
drag, startPoint x: 982, startPoint y: 262, endPoint x: 1249, endPoint y: 274, distance: 267.3
click at [1249, 274] on textarea "**********" at bounding box center [1240, 290] width 523 height 66
click at [1488, 66] on button "Save" at bounding box center [1480, 71] width 35 height 22
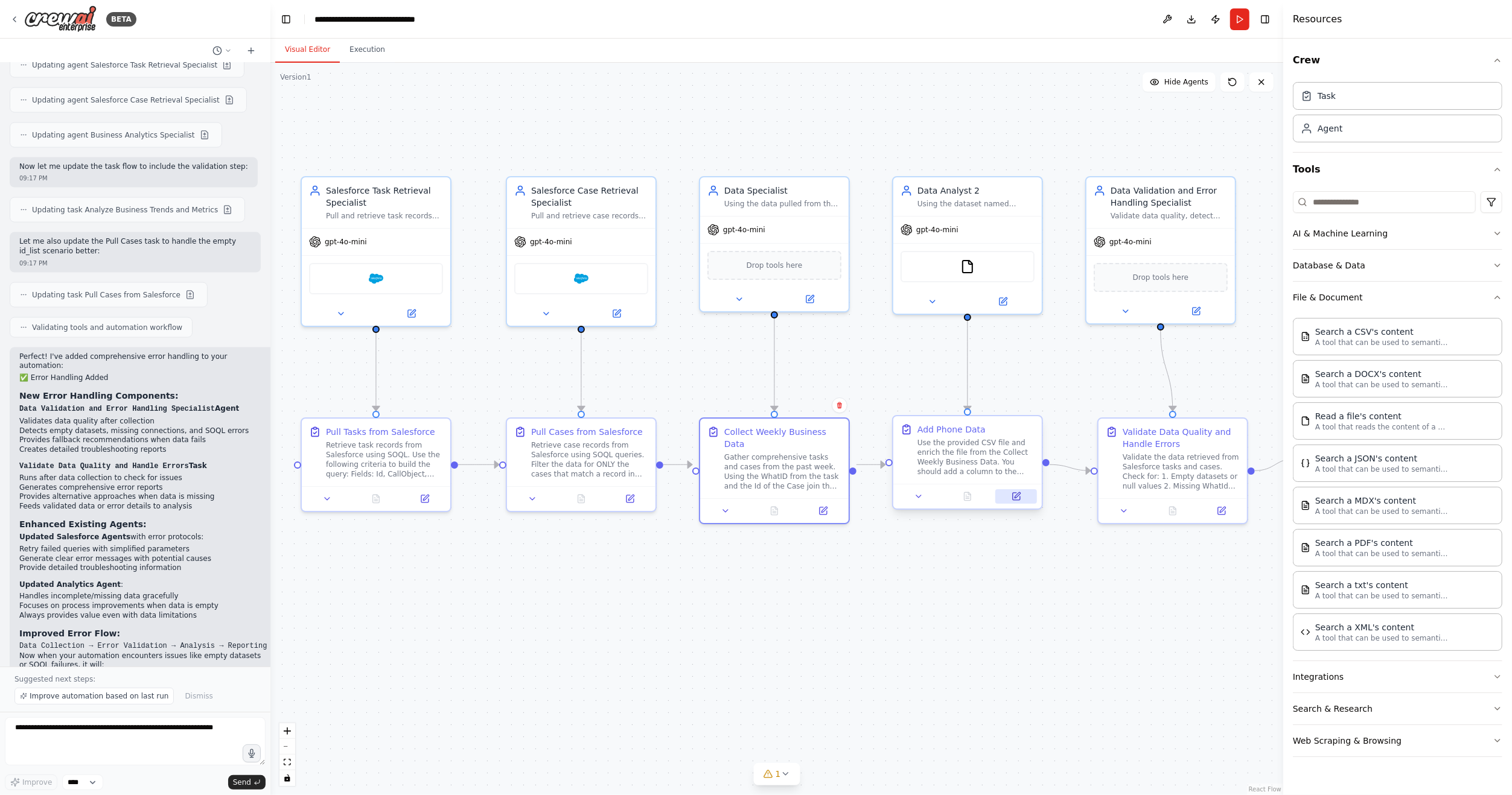
click at [1023, 498] on button at bounding box center [1016, 496] width 41 height 15
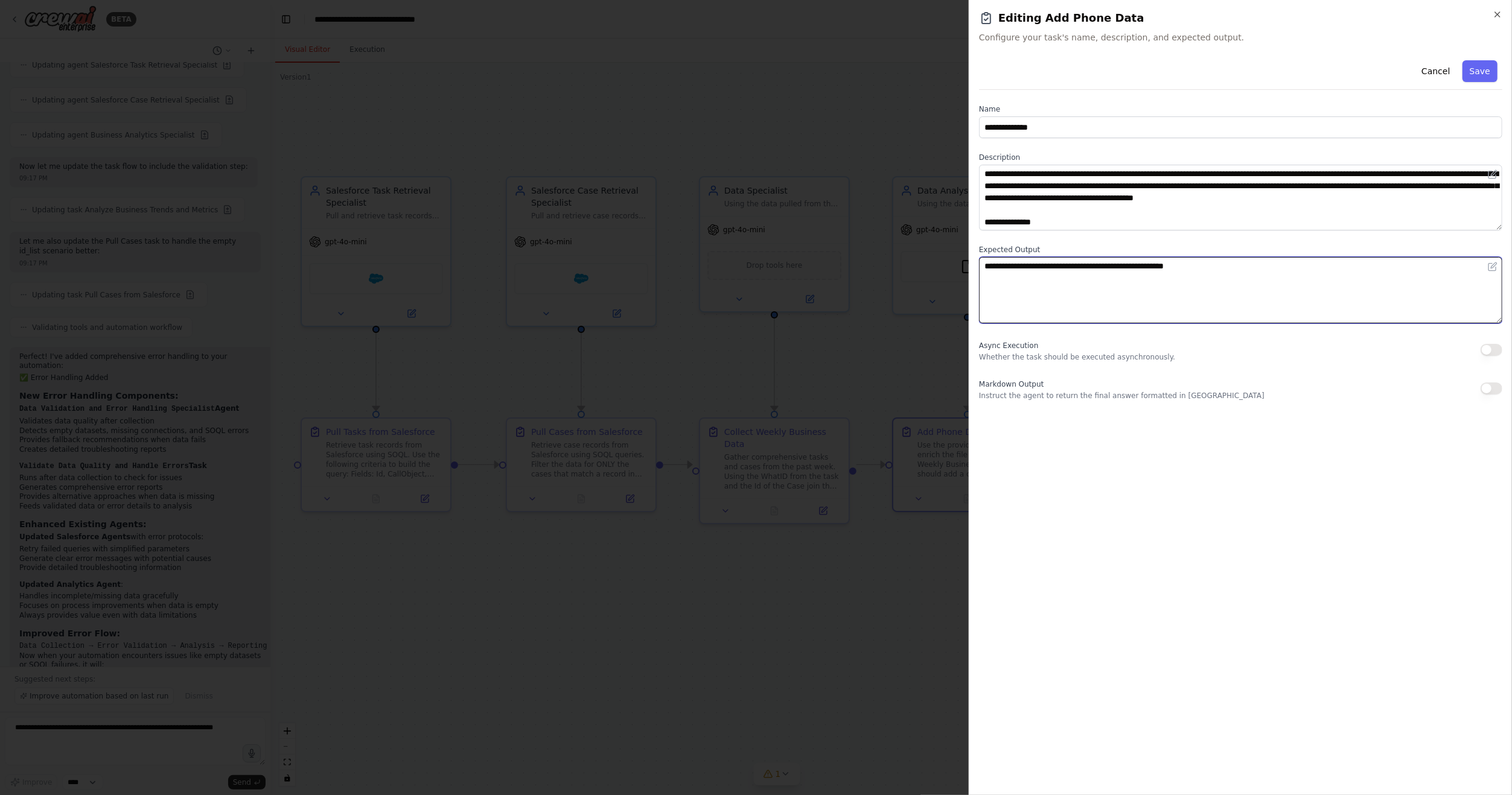
drag, startPoint x: 985, startPoint y: 270, endPoint x: 1083, endPoint y: 273, distance: 98.0
click at [986, 270] on textarea "**********" at bounding box center [1240, 290] width 523 height 66
paste textarea "**********"
click at [988, 292] on textarea "**********" at bounding box center [1240, 290] width 523 height 66
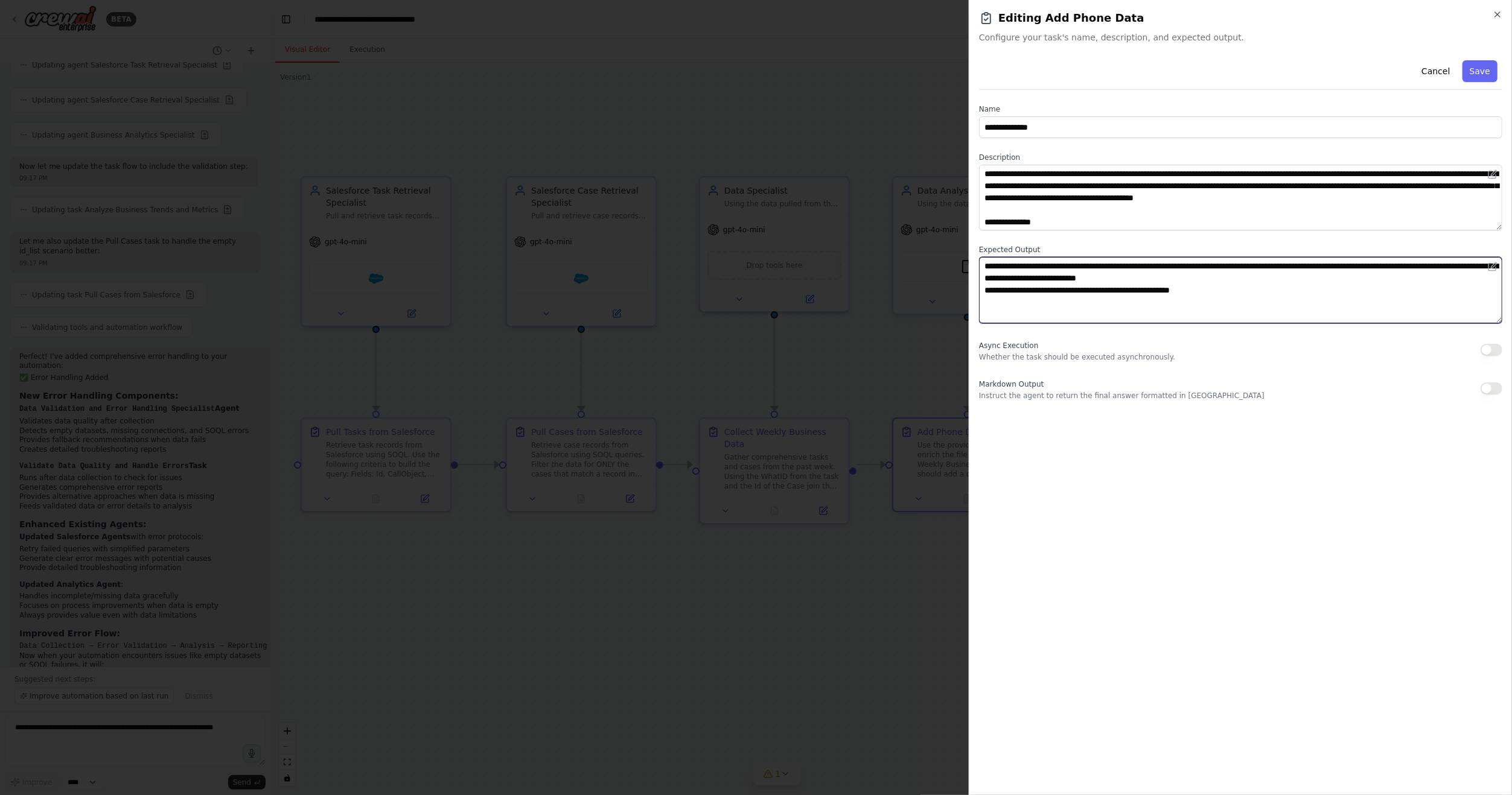
click at [1259, 291] on textarea "**********" at bounding box center [1240, 290] width 523 height 66
click at [1092, 289] on textarea "**********" at bounding box center [1240, 290] width 523 height 66
drag, startPoint x: 1087, startPoint y: 293, endPoint x: 1154, endPoint y: 275, distance: 69.4
click at [1088, 293] on textarea "**********" at bounding box center [1240, 290] width 523 height 66
type textarea "**********"
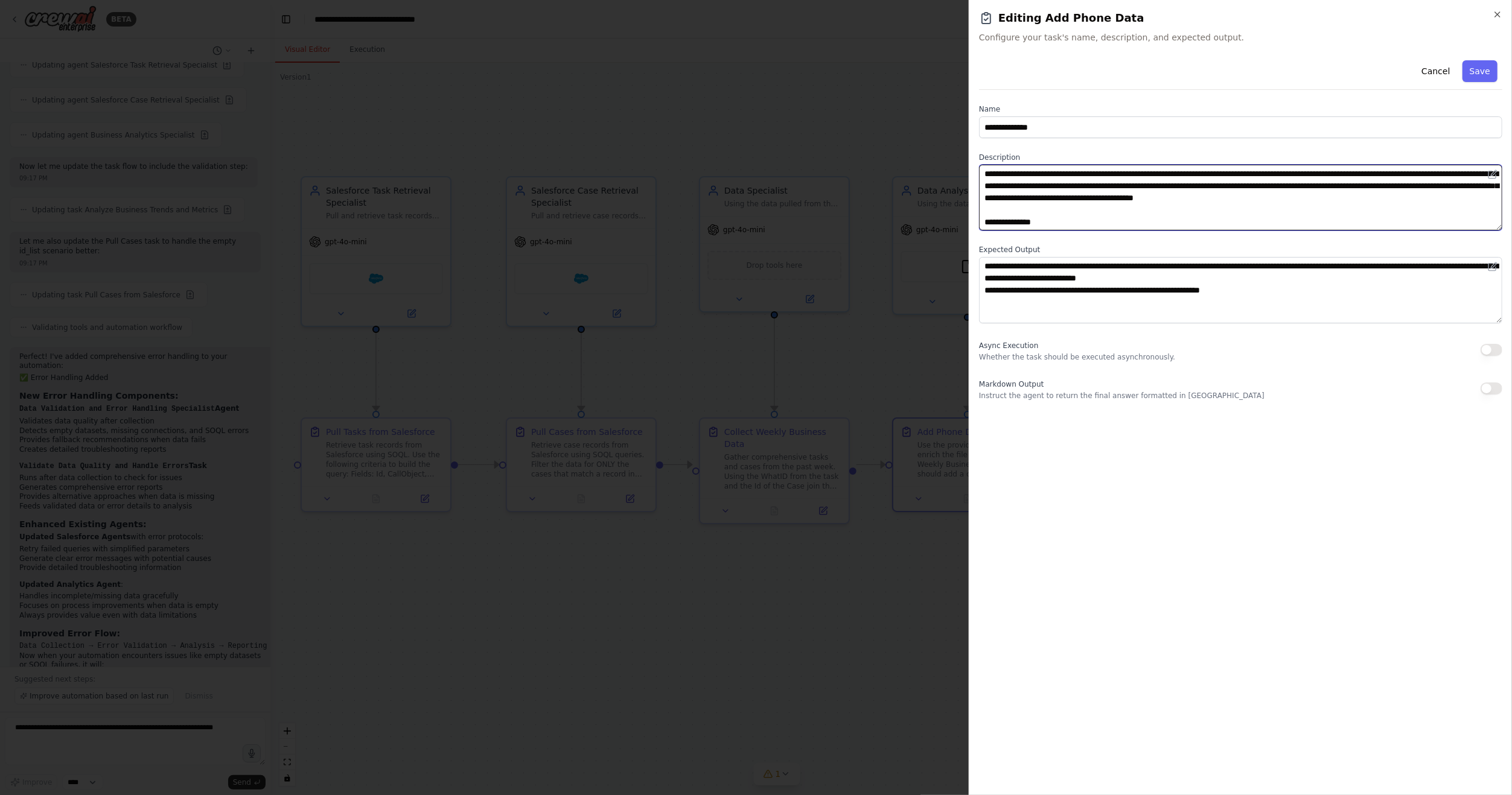
click at [1063, 212] on textarea "**********" at bounding box center [1240, 197] width 523 height 66
click at [1482, 71] on button "Save" at bounding box center [1480, 71] width 35 height 22
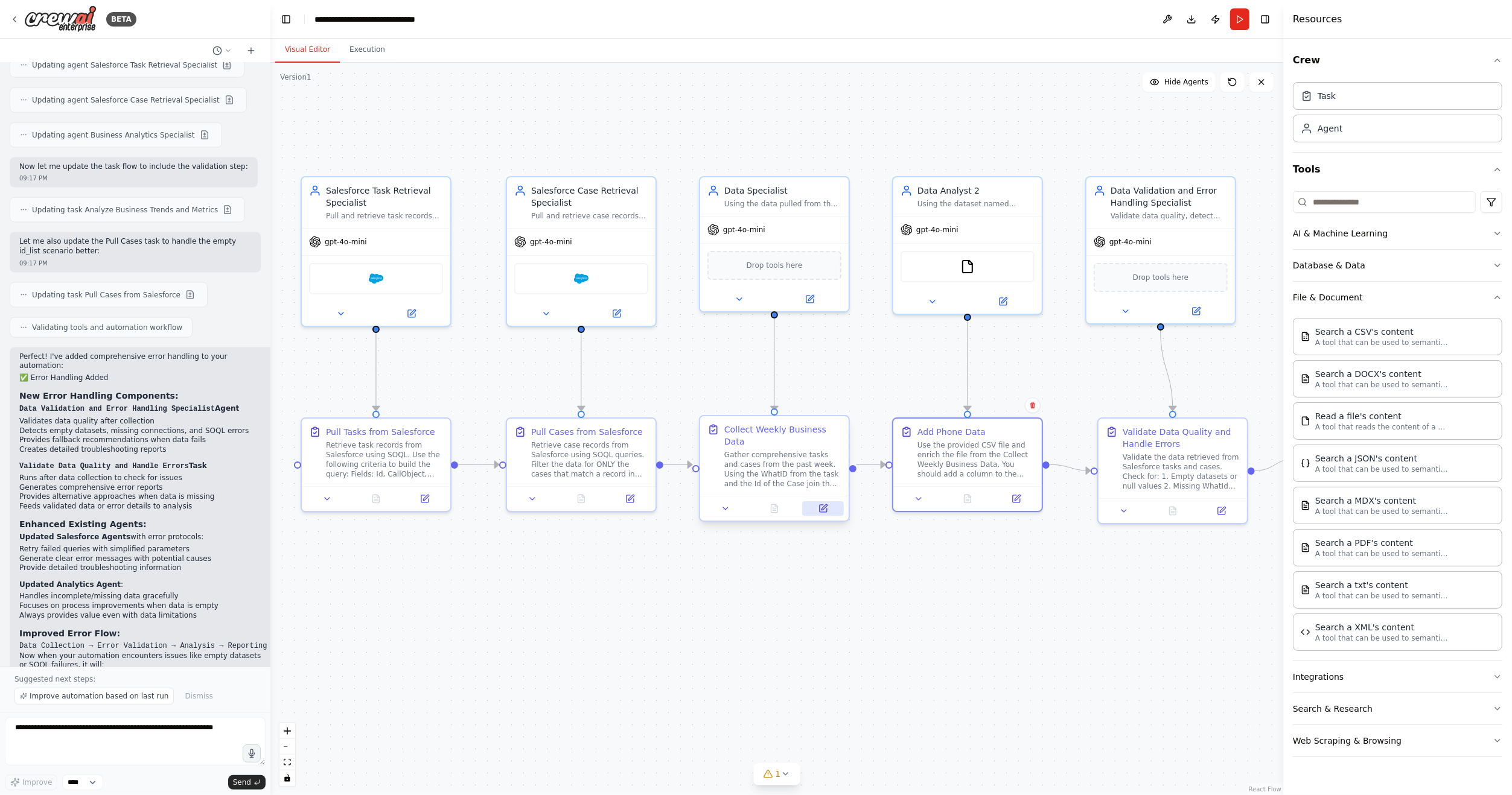
click at [827, 501] on button at bounding box center [822, 508] width 41 height 15
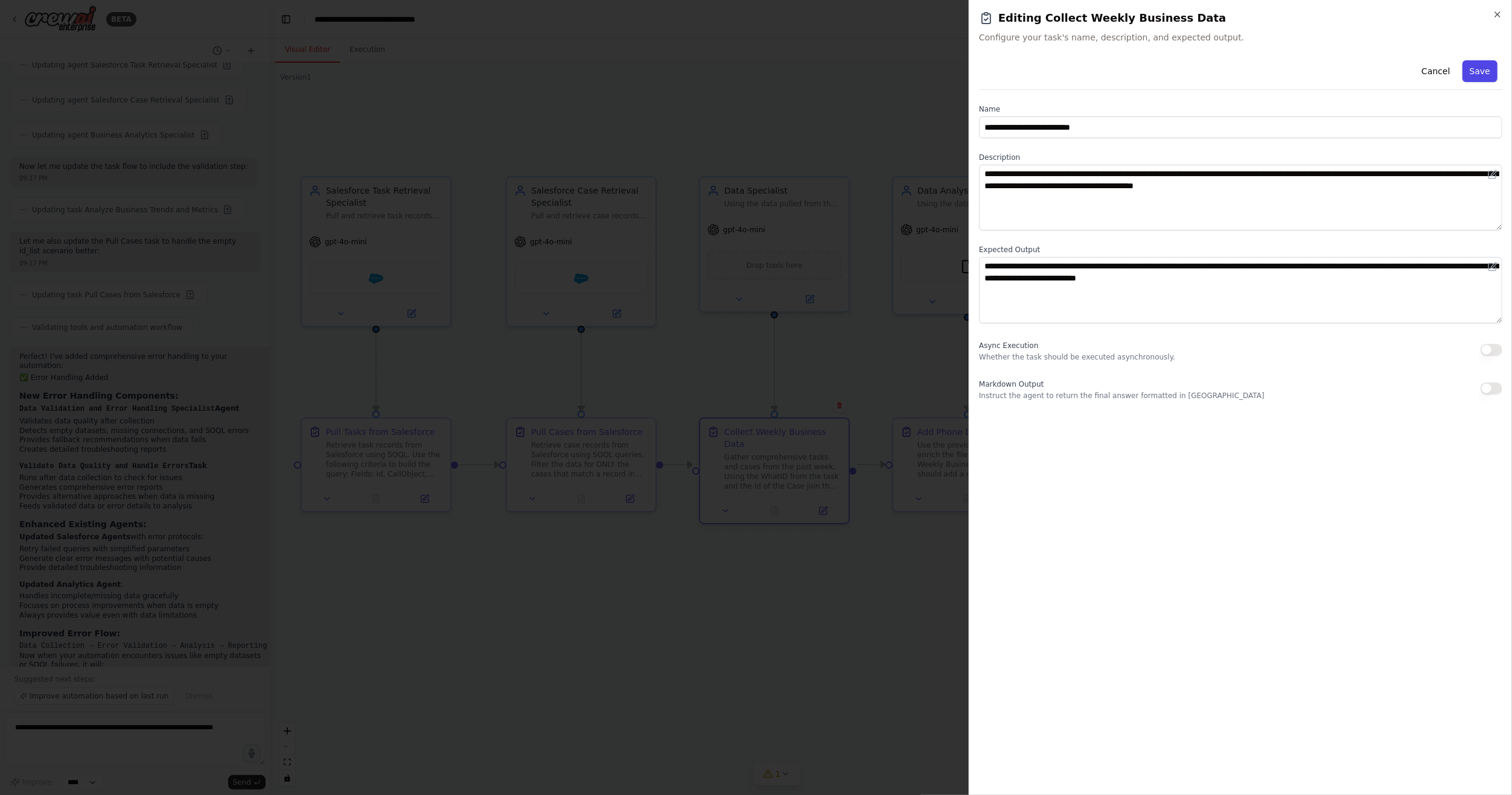
click at [1479, 77] on button "Save" at bounding box center [1480, 71] width 35 height 22
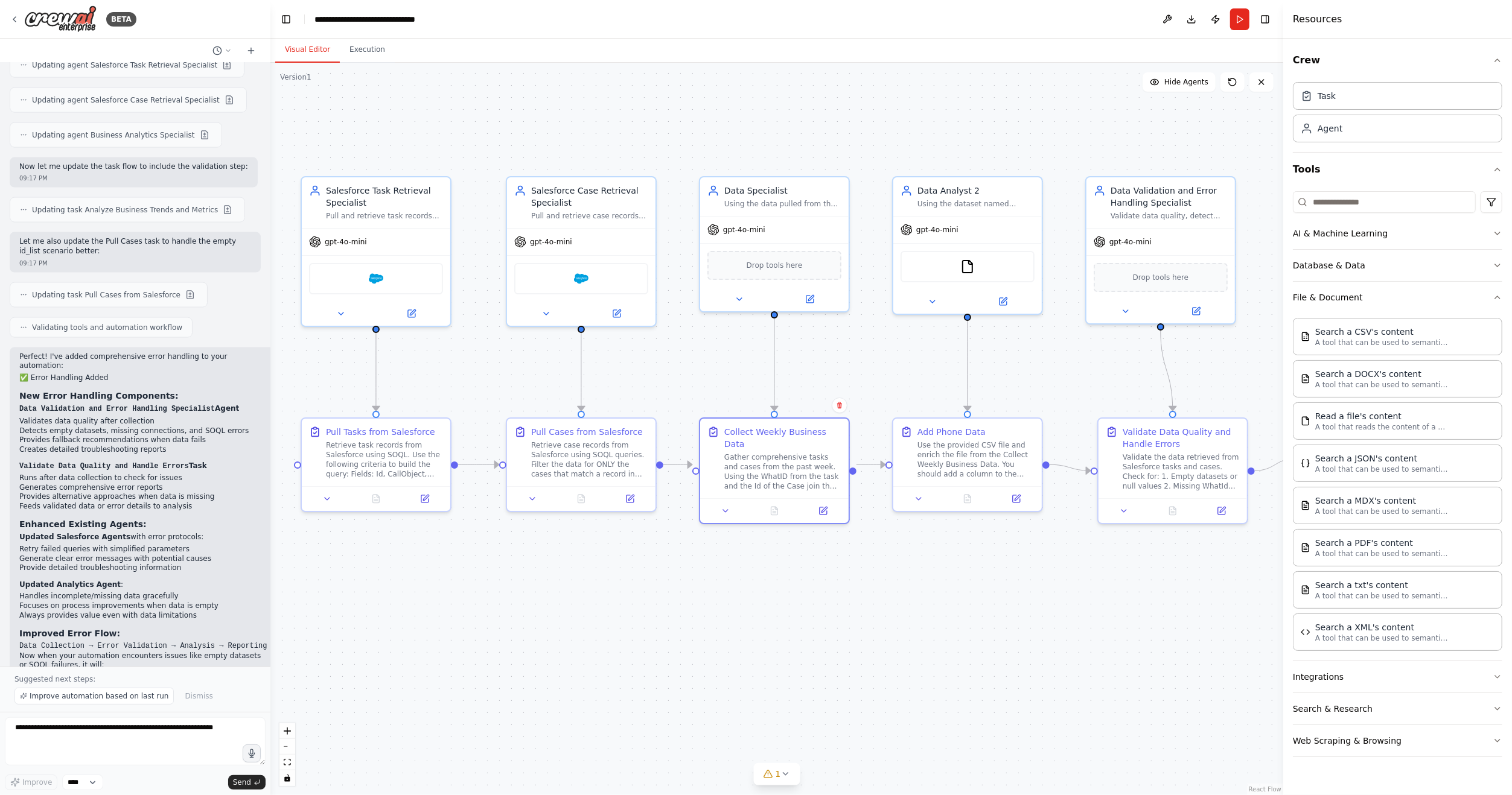
click at [1119, 610] on div ".deletable-edge-delete-btn { width: 20px; height: 20px; border: 0px solid #ffff…" at bounding box center [776, 429] width 1013 height 733
click at [1239, 15] on button "Run" at bounding box center [1240, 19] width 20 height 22
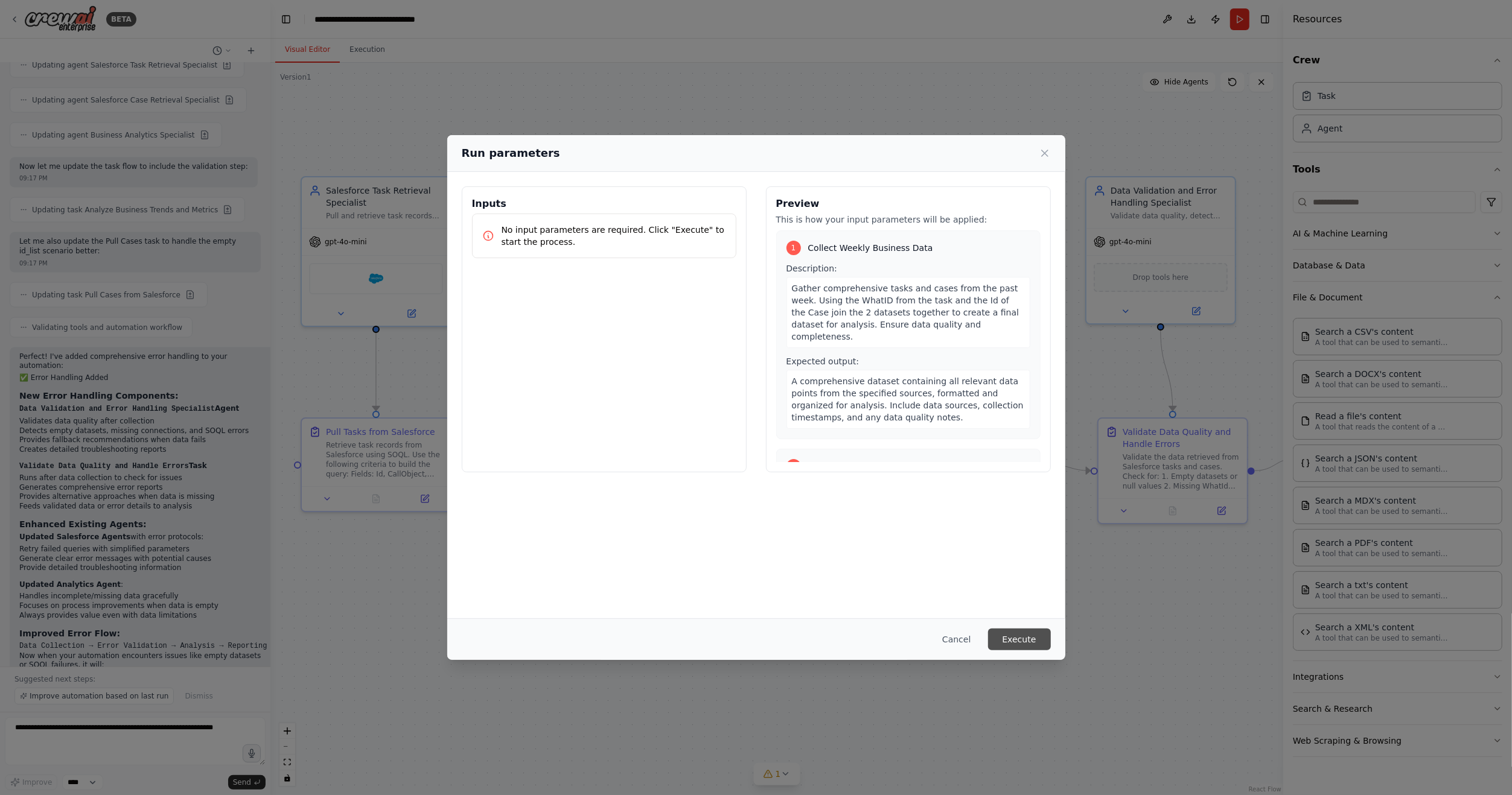
click at [1017, 633] on button "Execute" at bounding box center [1019, 639] width 63 height 22
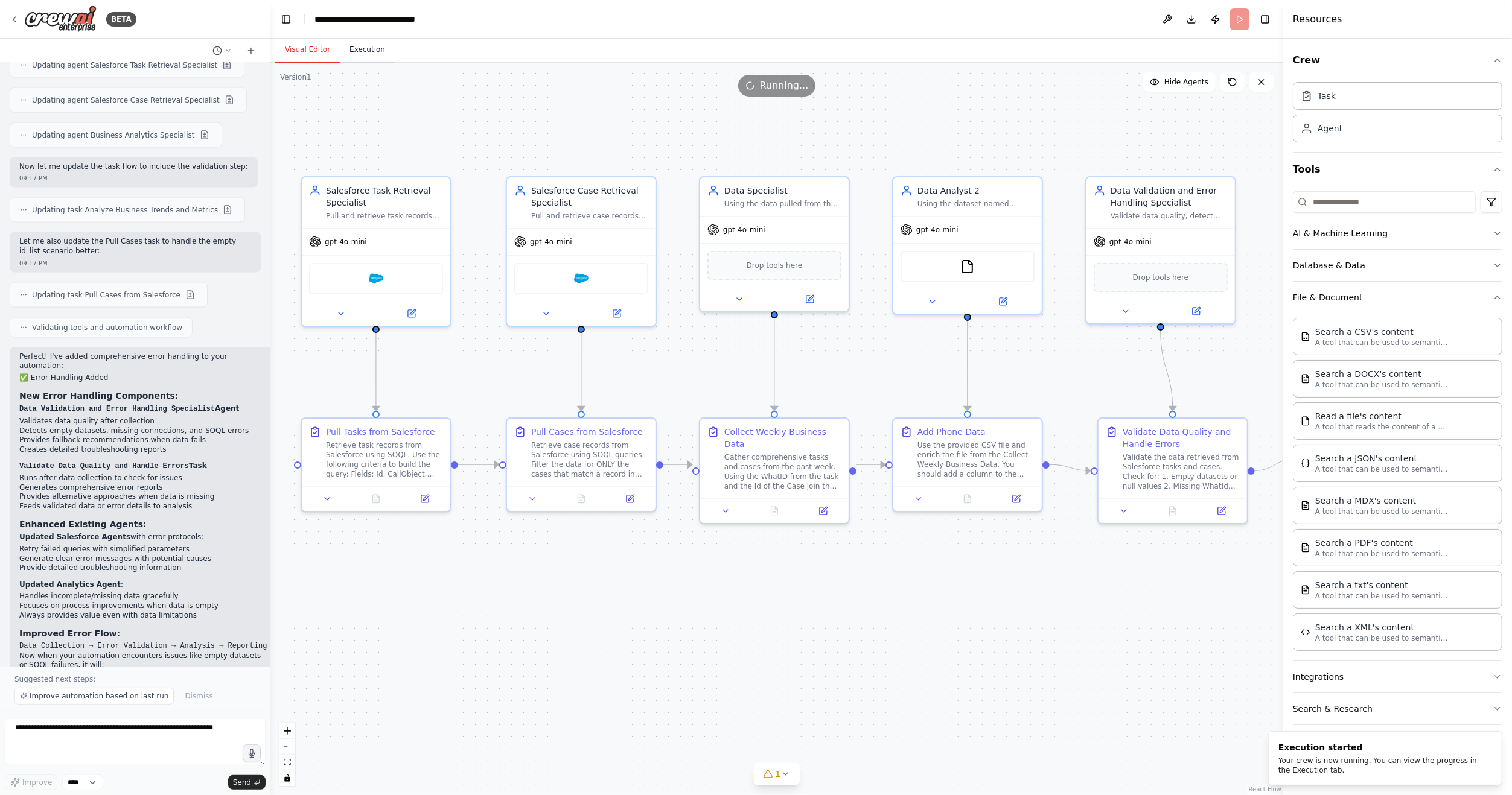
click at [365, 53] on button "Execution" at bounding box center [367, 50] width 55 height 25
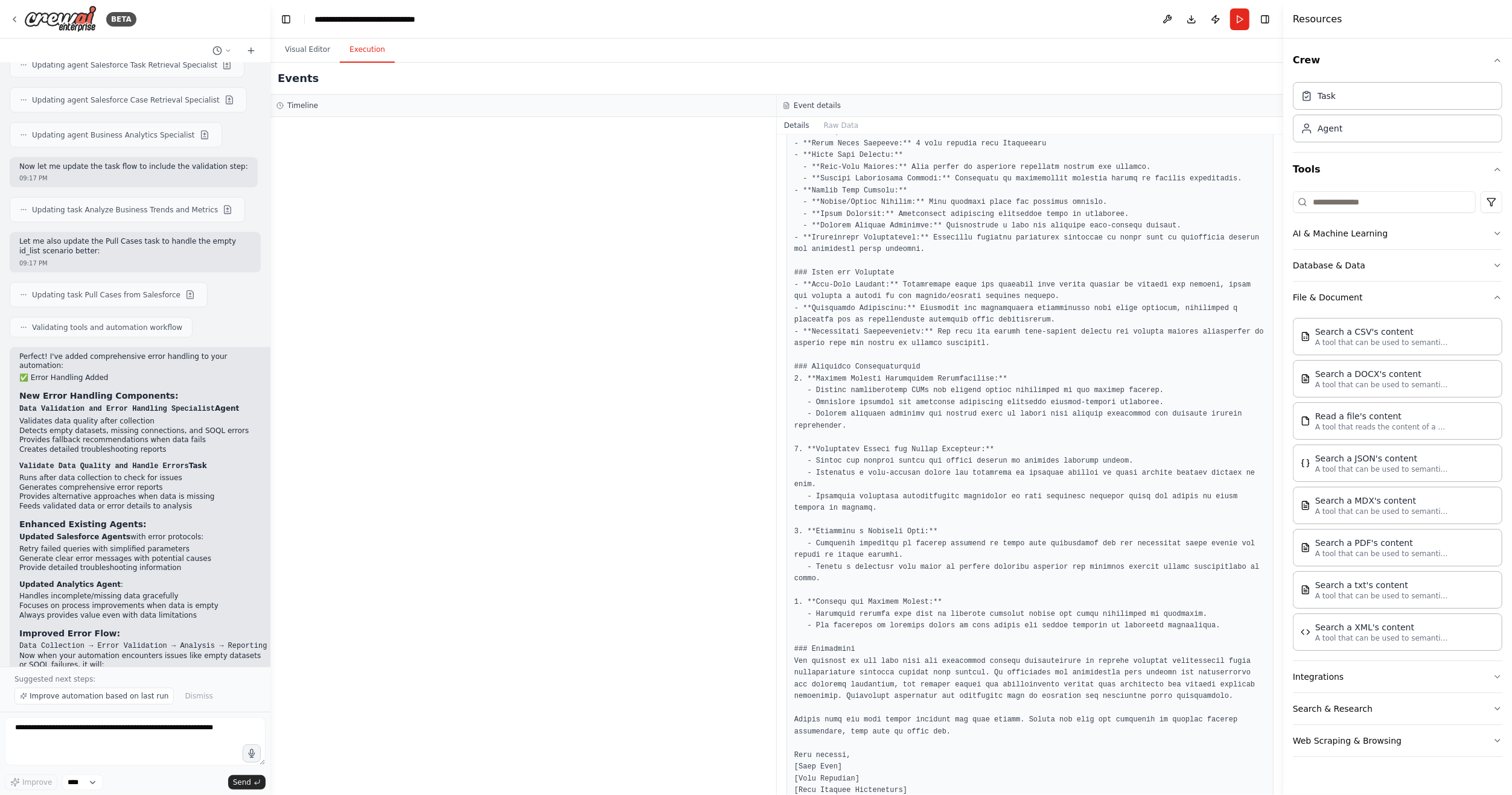
scroll to position [0, 0]
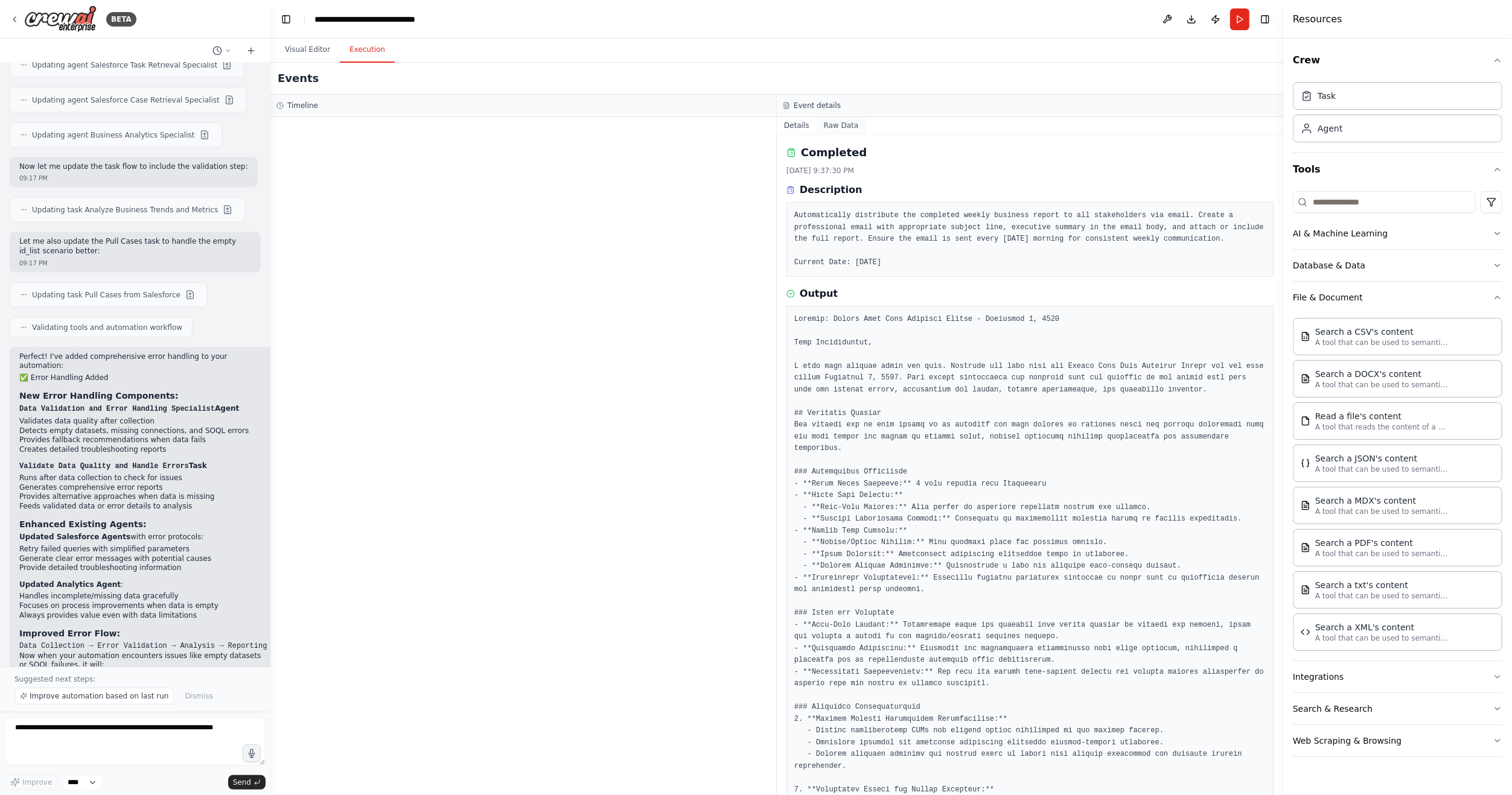
click at [844, 129] on button "Raw Data" at bounding box center [841, 125] width 50 height 17
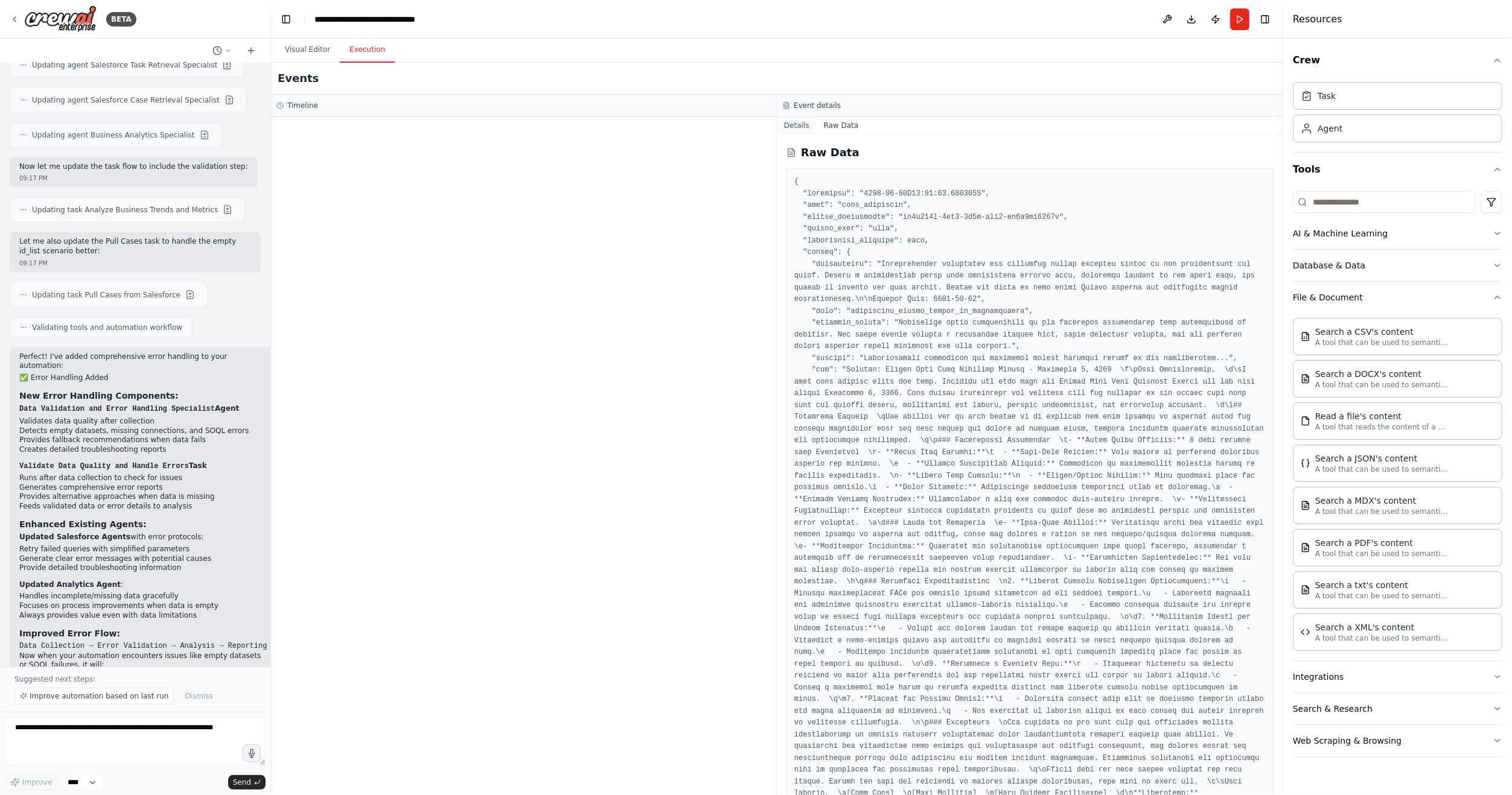
click at [801, 122] on button "Details" at bounding box center [797, 125] width 40 height 17
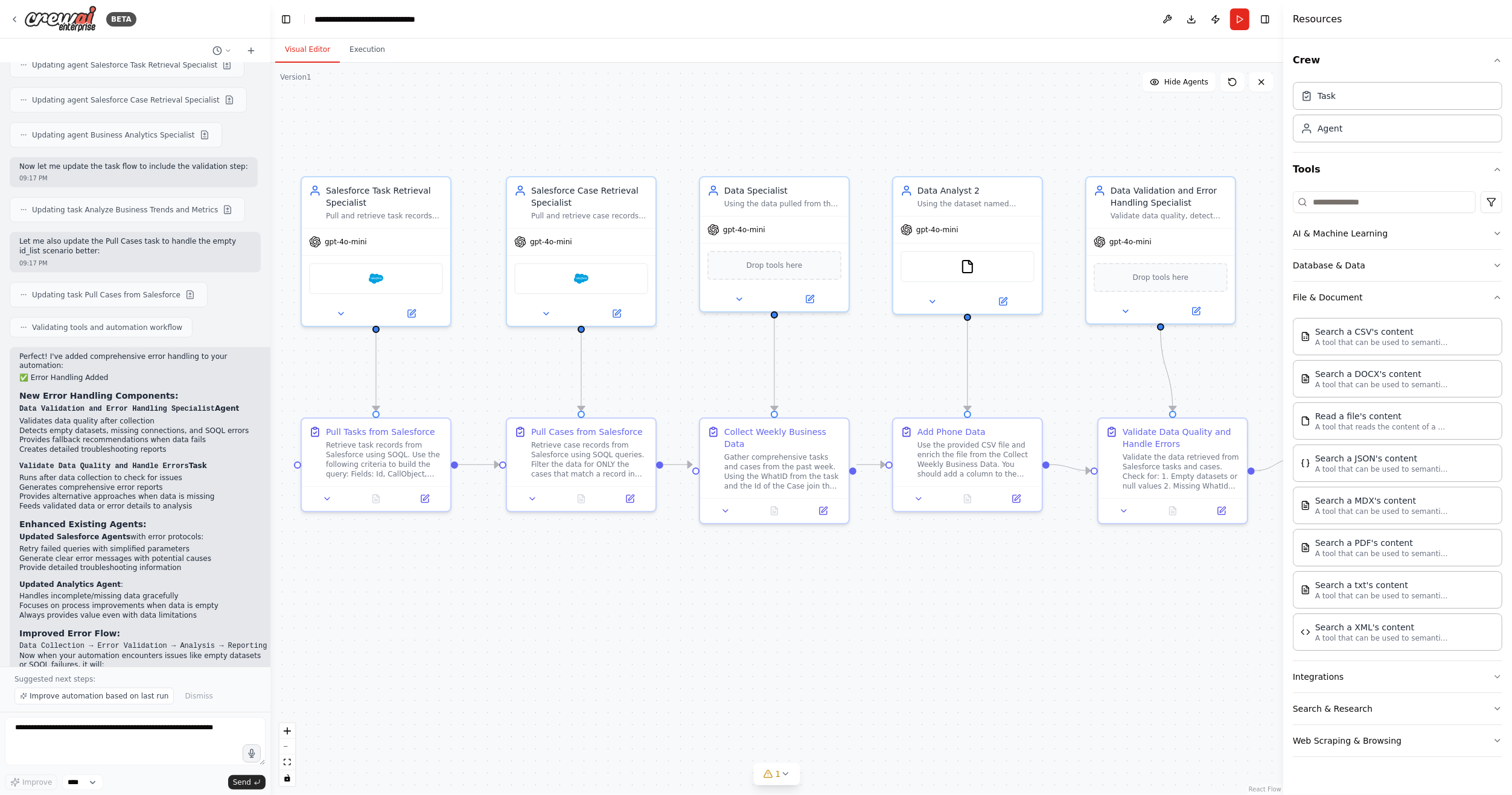
click at [312, 53] on button "Visual Editor" at bounding box center [307, 50] width 64 height 25
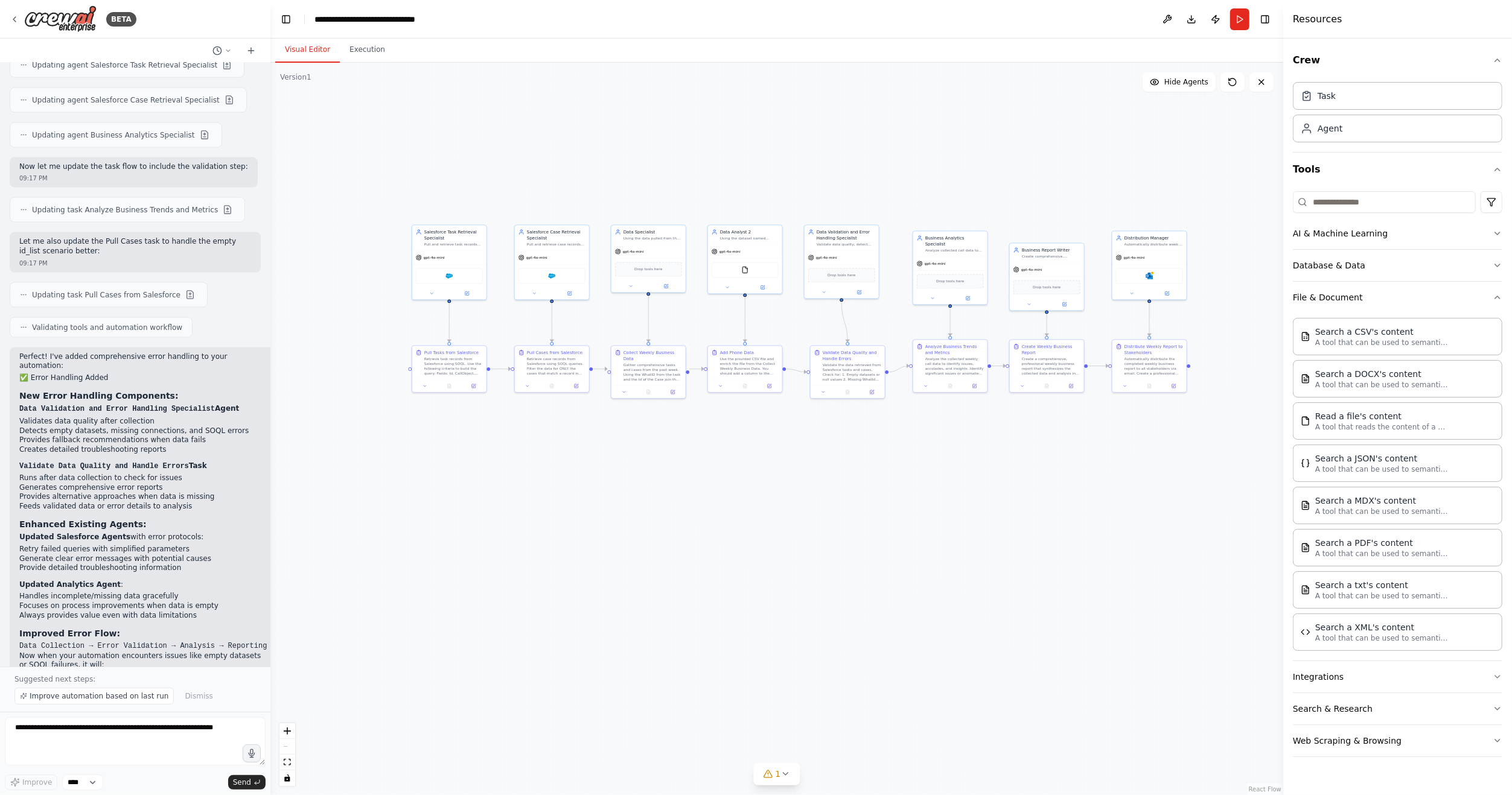
click at [411, 372] on div ".deletable-edge-delete-btn { width: 20px; height: 20px; border: 0px solid #ffff…" at bounding box center [776, 429] width 1013 height 733
click at [509, 509] on div ".deletable-edge-delete-btn { width: 20px; height: 20px; border: 0px solid #ffff…" at bounding box center [776, 429] width 1013 height 733
click at [449, 276] on img at bounding box center [449, 275] width 7 height 7
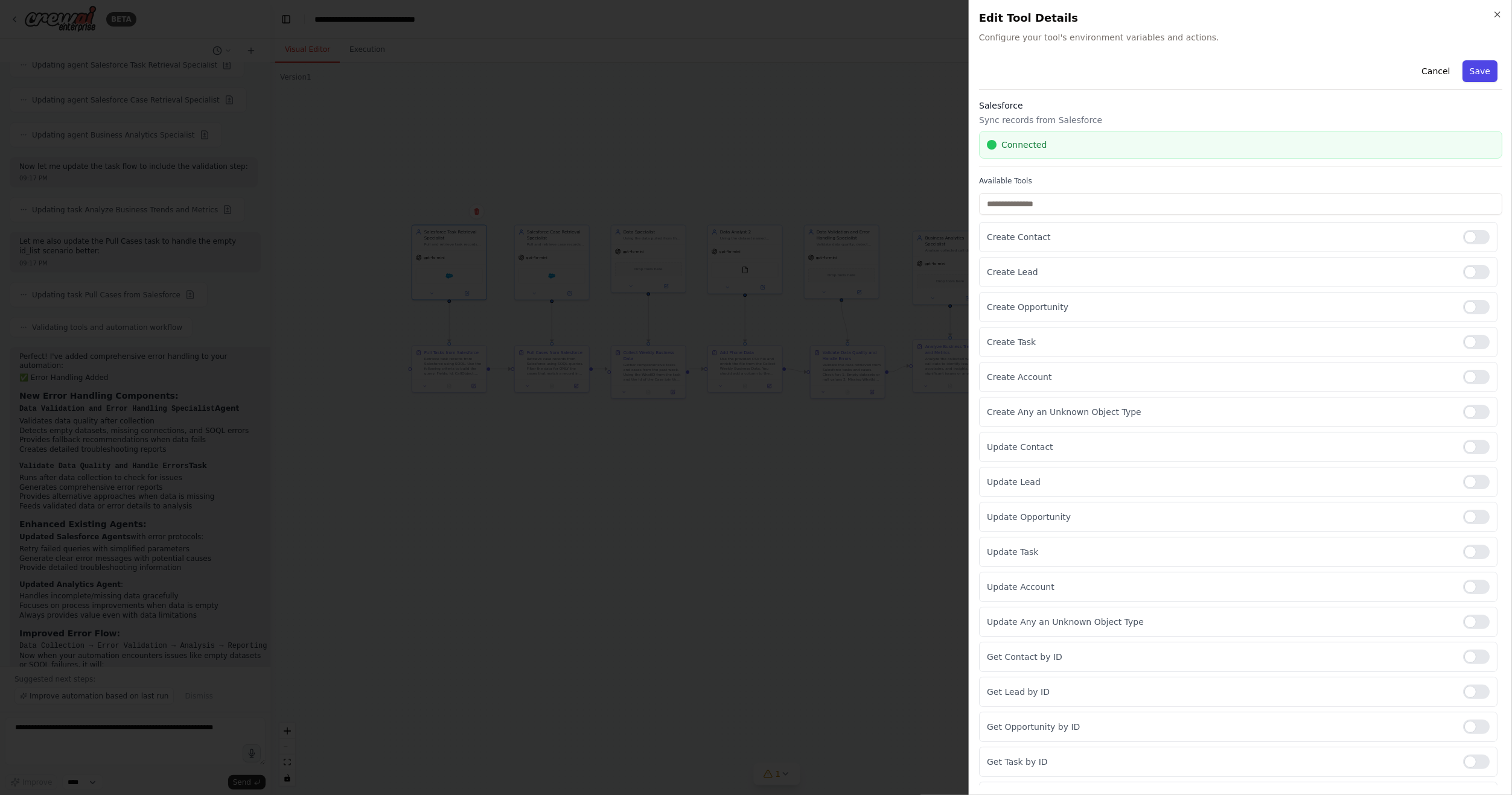
click at [1467, 72] on button "Save" at bounding box center [1480, 71] width 35 height 22
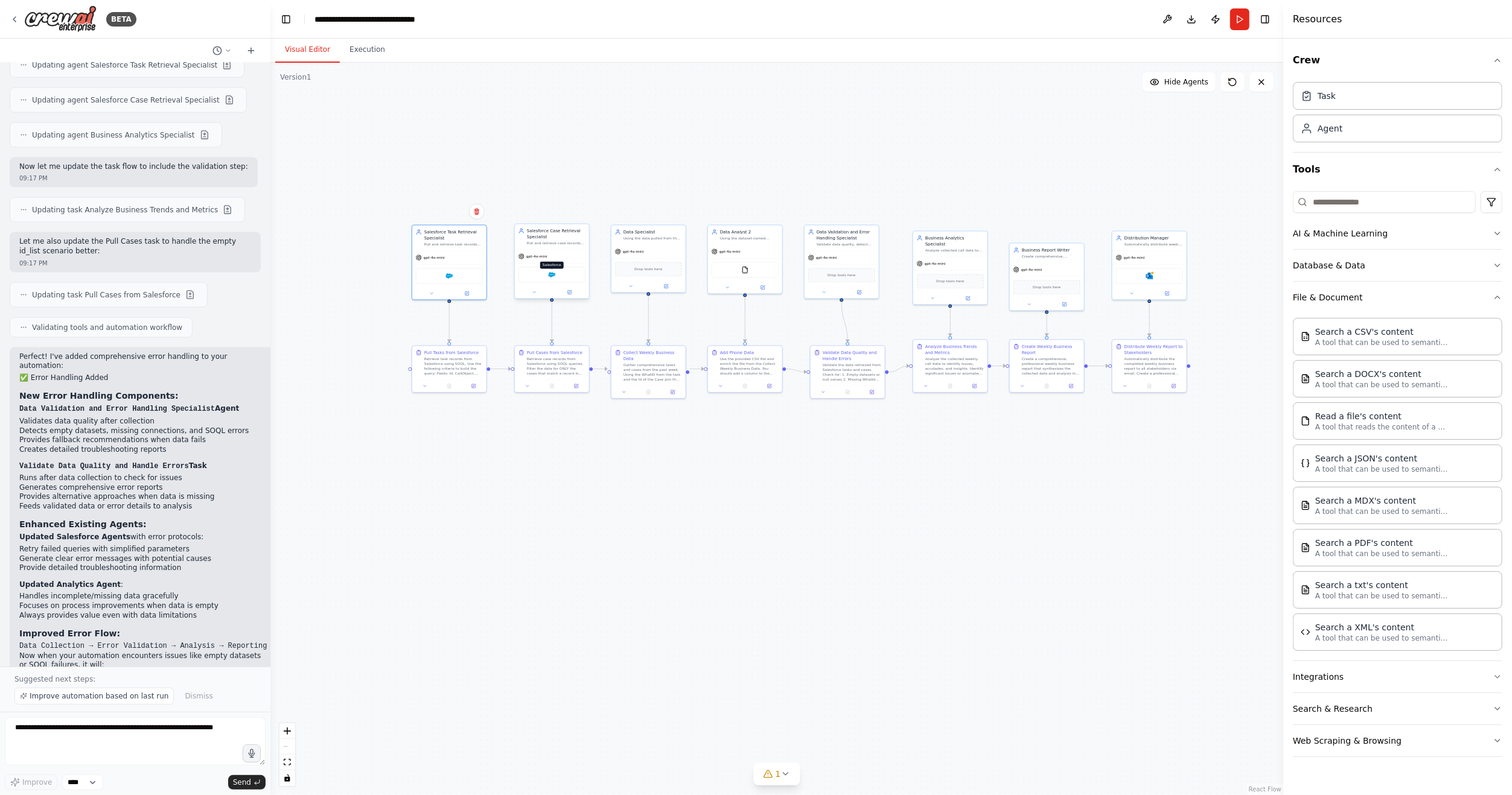
click at [552, 274] on img at bounding box center [552, 275] width 7 height 7
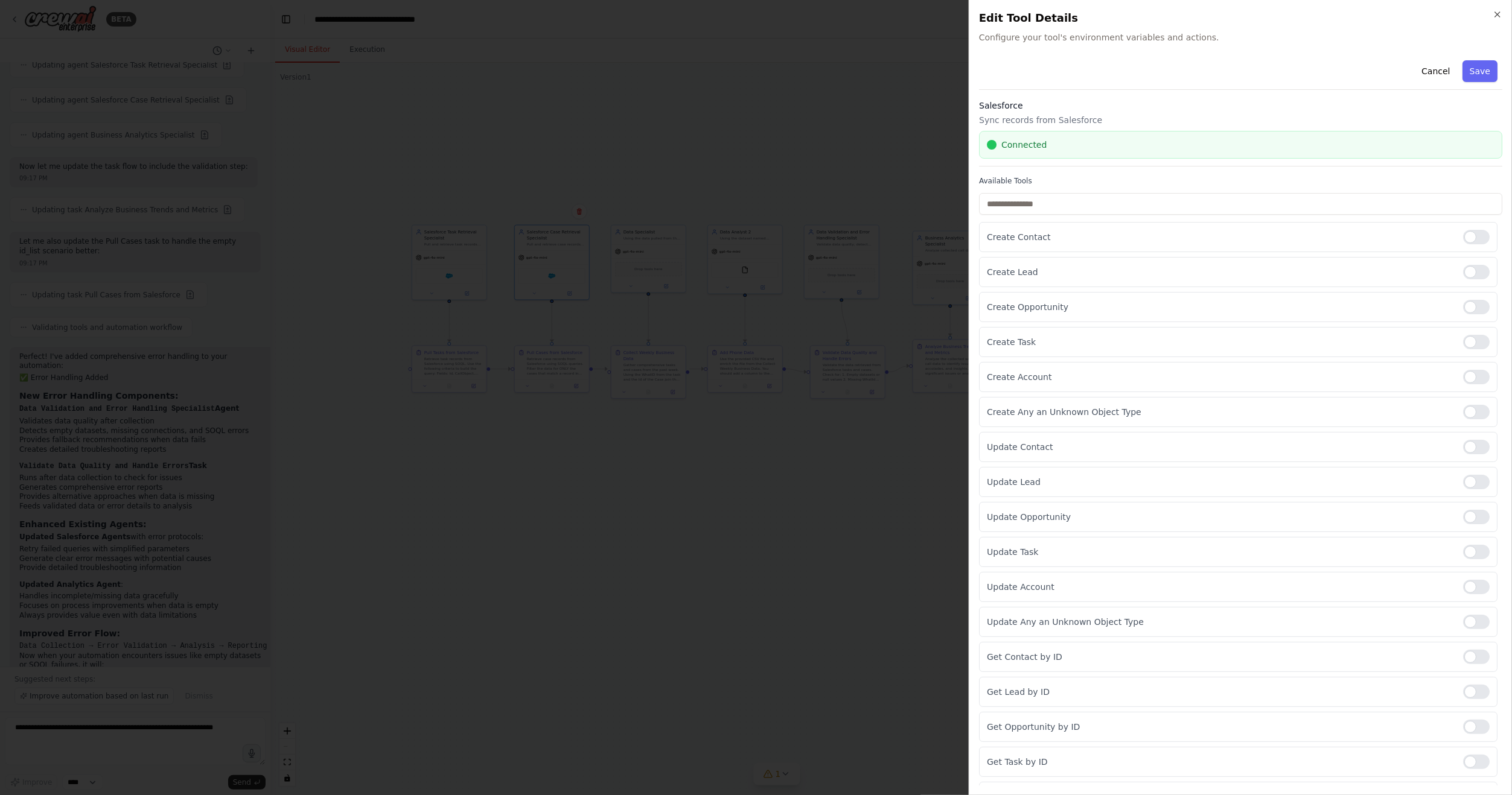
click at [1464, 66] on button "Save" at bounding box center [1480, 71] width 35 height 22
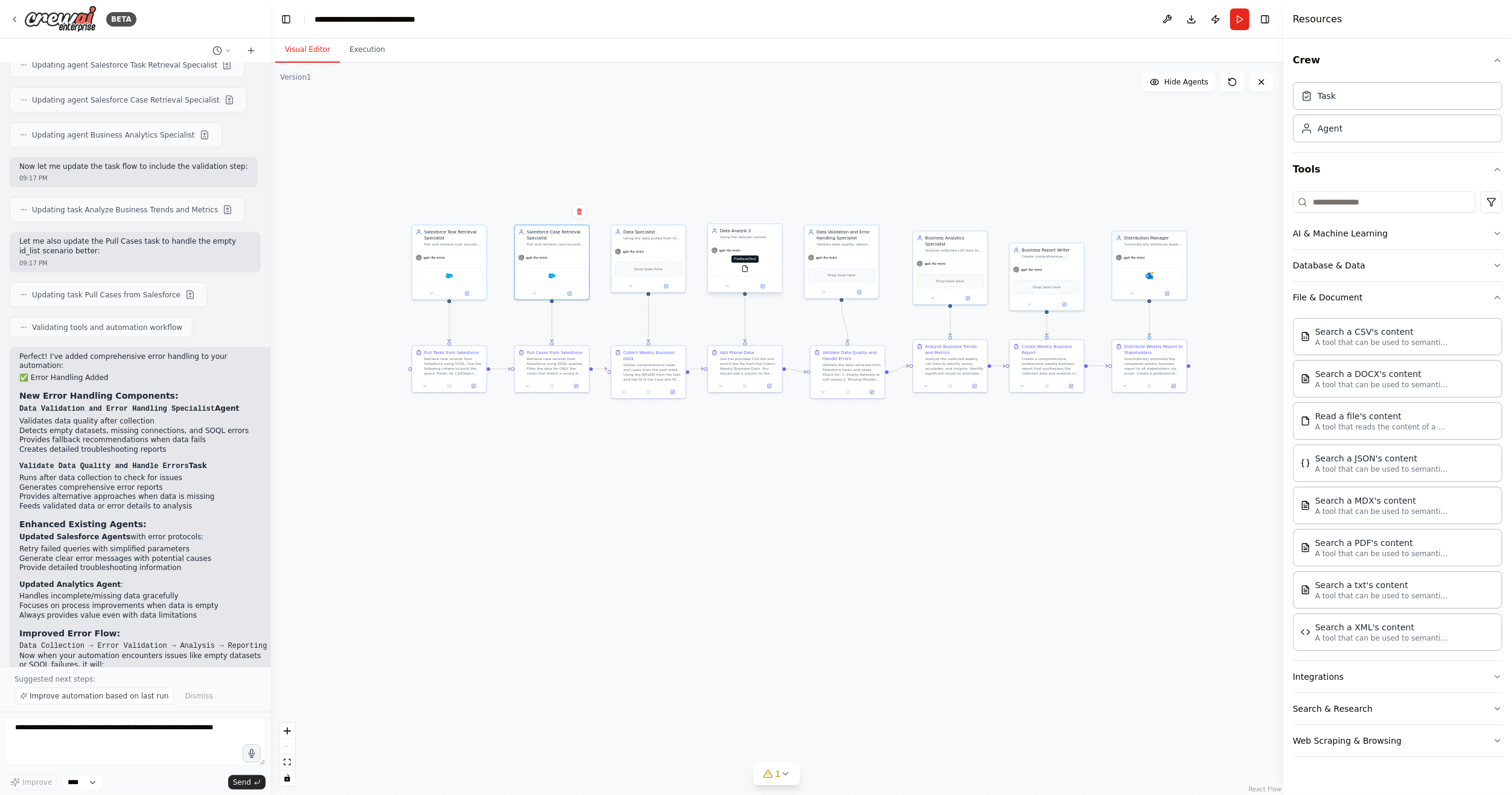
click at [746, 271] on img at bounding box center [745, 269] width 7 height 7
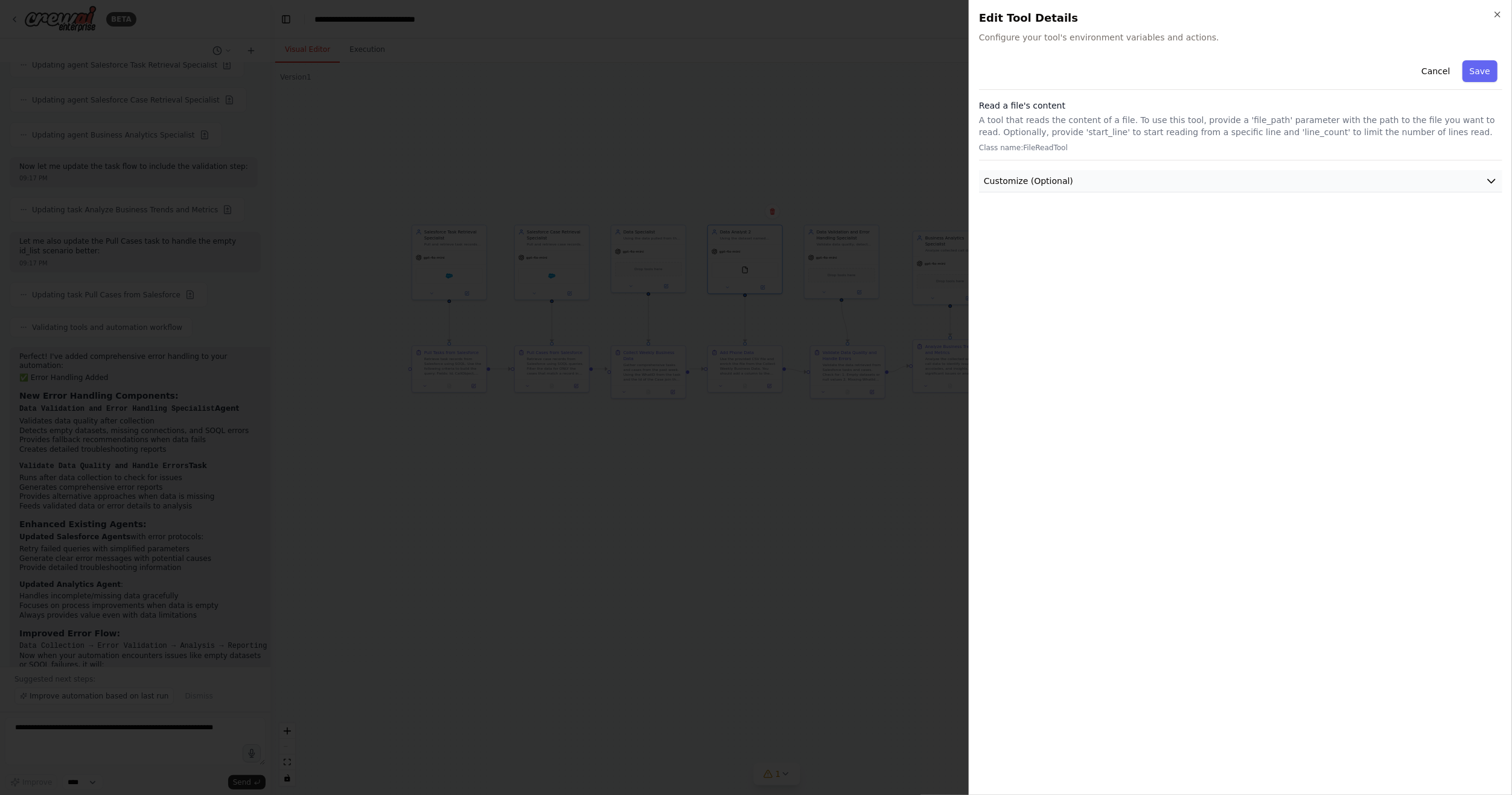
click at [1149, 176] on button "Customize (Optional)" at bounding box center [1240, 181] width 523 height 22
click at [1492, 72] on button "Save" at bounding box center [1480, 71] width 35 height 22
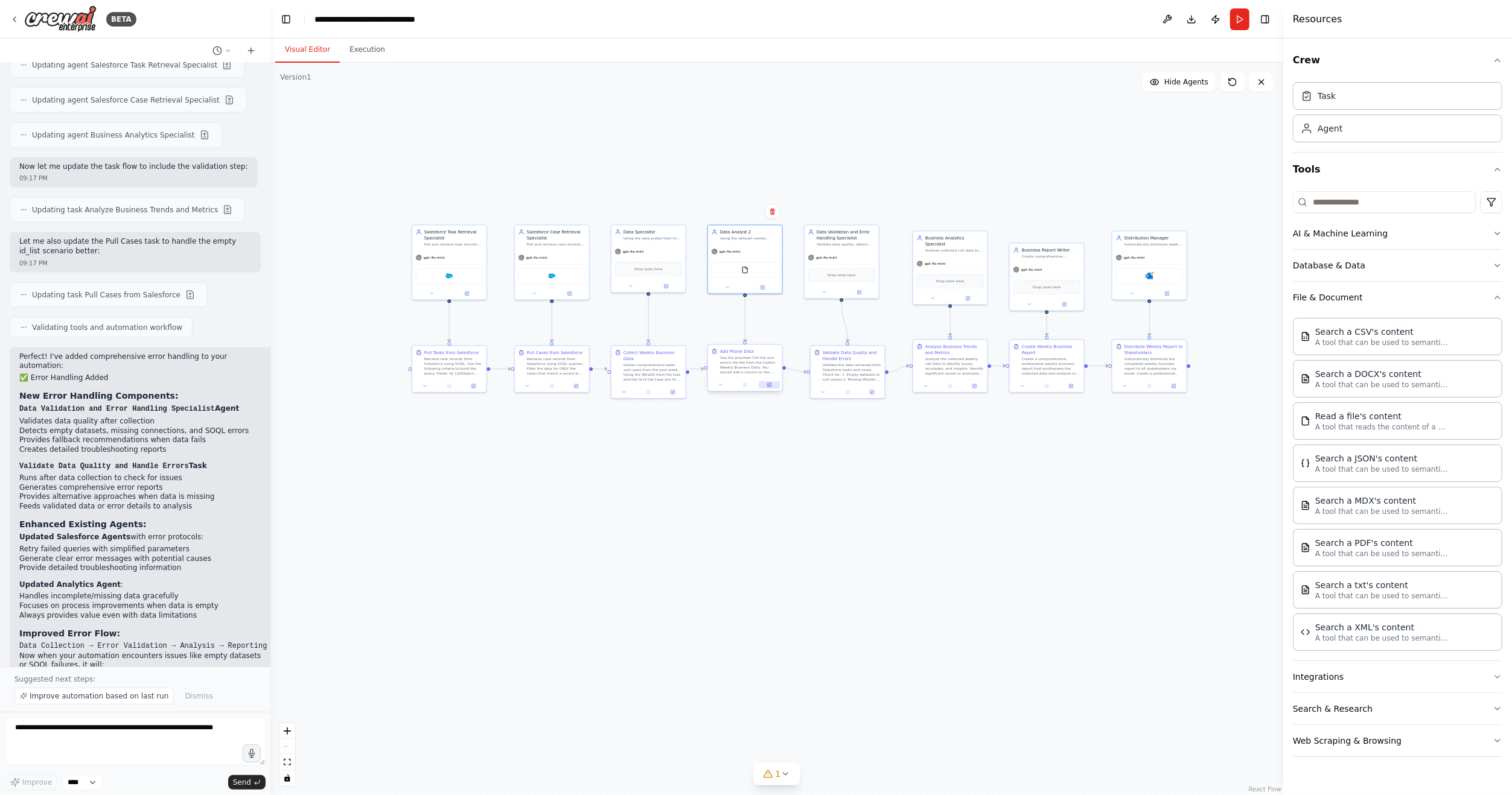
click at [769, 386] on icon at bounding box center [769, 384] width 4 height 3
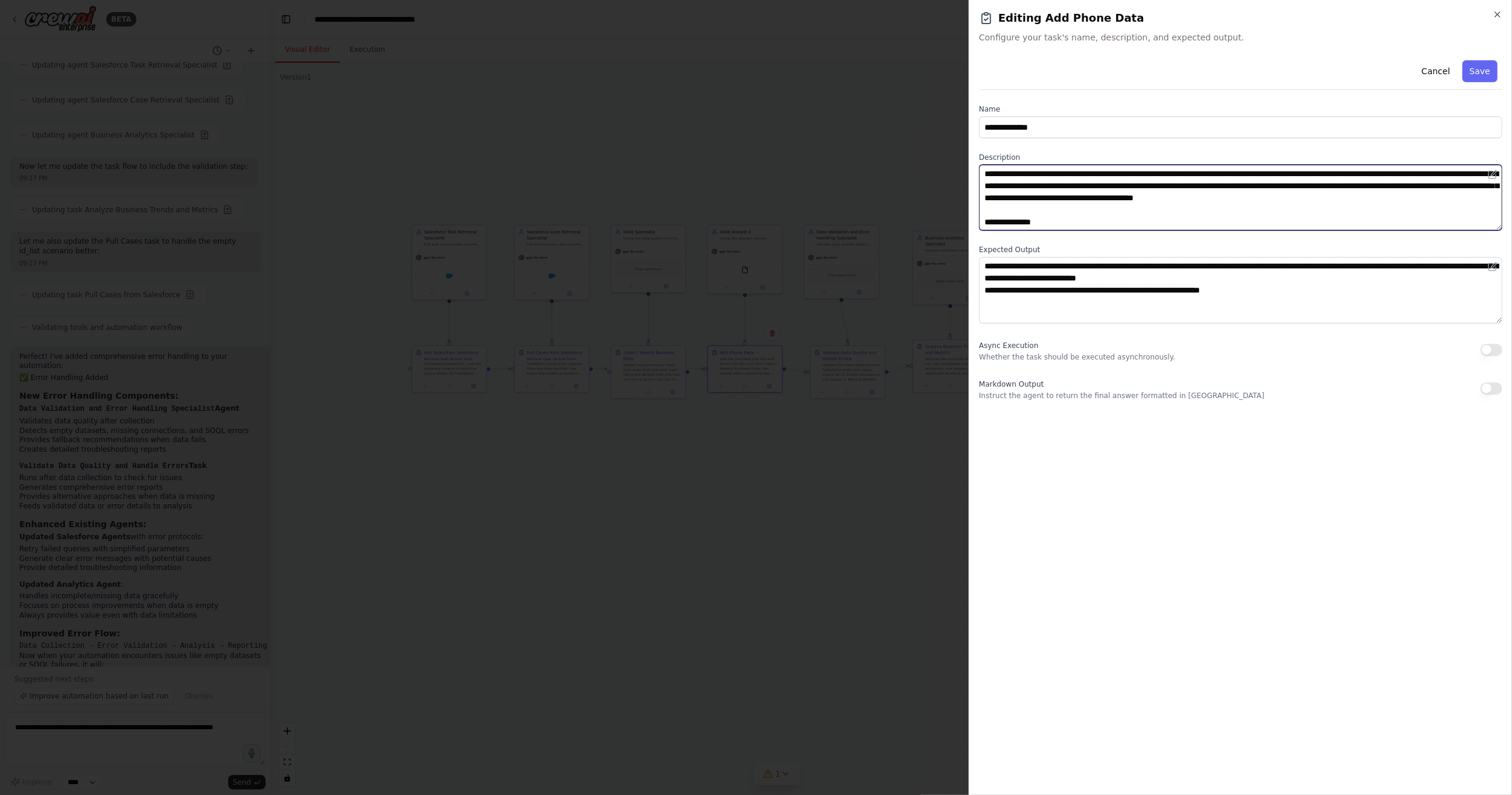
click at [1012, 175] on textarea "**********" at bounding box center [1240, 197] width 523 height 66
drag, startPoint x: 1011, startPoint y: 174, endPoint x: 1082, endPoint y: 181, distance: 71.3
click at [1051, 177] on textarea "**********" at bounding box center [1240, 197] width 523 height 66
click at [1044, 173] on textarea "**********" at bounding box center [1240, 197] width 523 height 66
click at [1152, 174] on textarea "**********" at bounding box center [1240, 197] width 523 height 66
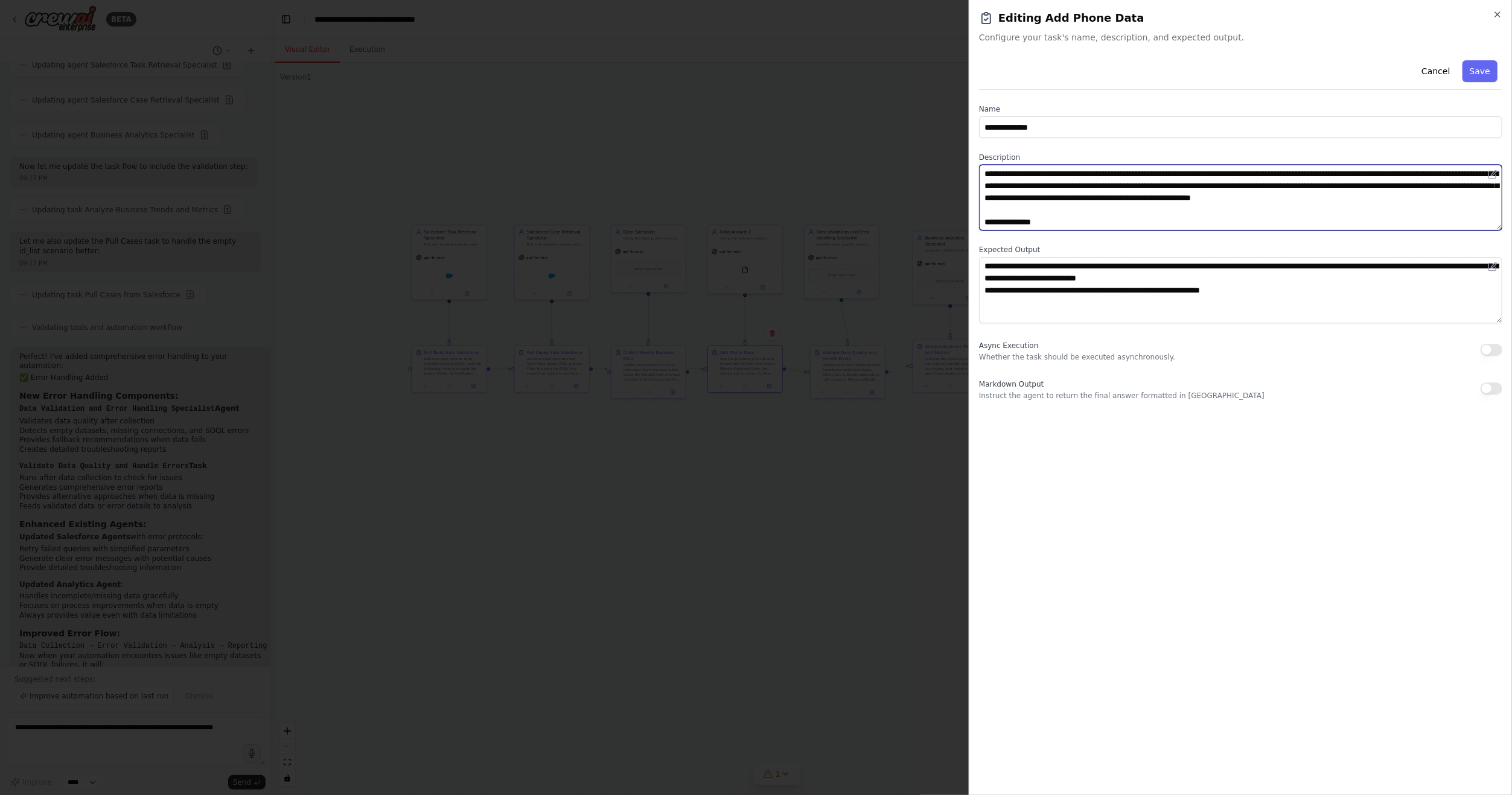
click at [1152, 174] on textarea "**********" at bounding box center [1240, 197] width 523 height 66
type textarea "**********"
click at [1483, 72] on button "Save" at bounding box center [1480, 71] width 35 height 22
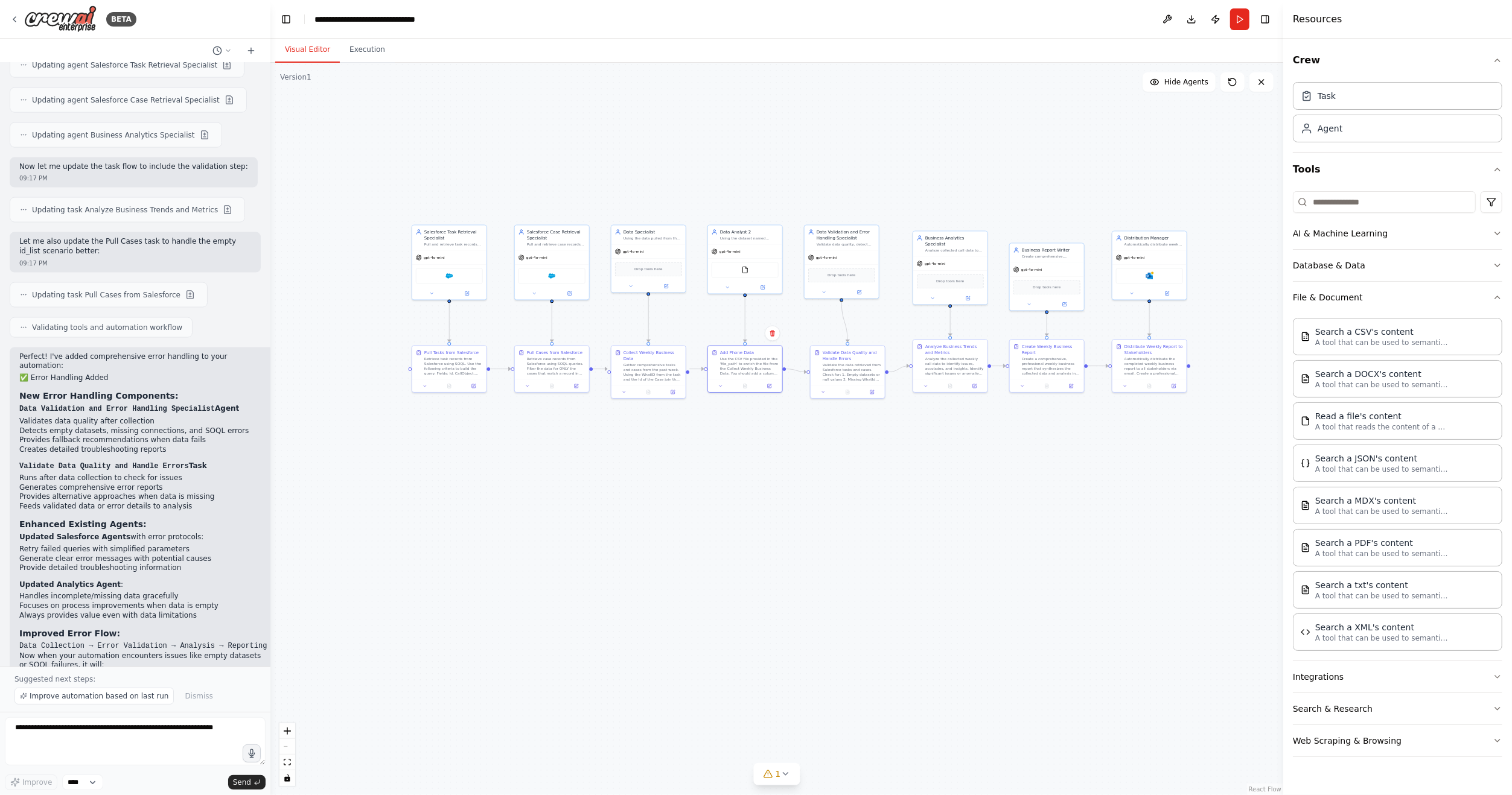
click at [958, 505] on div ".deletable-edge-delete-btn { width: 20px; height: 20px; border: 0px solid #ffff…" at bounding box center [776, 429] width 1013 height 733
click at [230, 50] on icon at bounding box center [228, 50] width 7 height 7
click at [343, 120] on div ".deletable-edge-delete-btn { width: 20px; height: 20px; border: 0px solid #ffff…" at bounding box center [776, 429] width 1013 height 733
click at [335, 116] on div ".deletable-edge-delete-btn { width: 20px; height: 20px; border: 0px solid #ffff…" at bounding box center [776, 429] width 1013 height 733
click at [221, 46] on div at bounding box center [135, 398] width 270 height 795
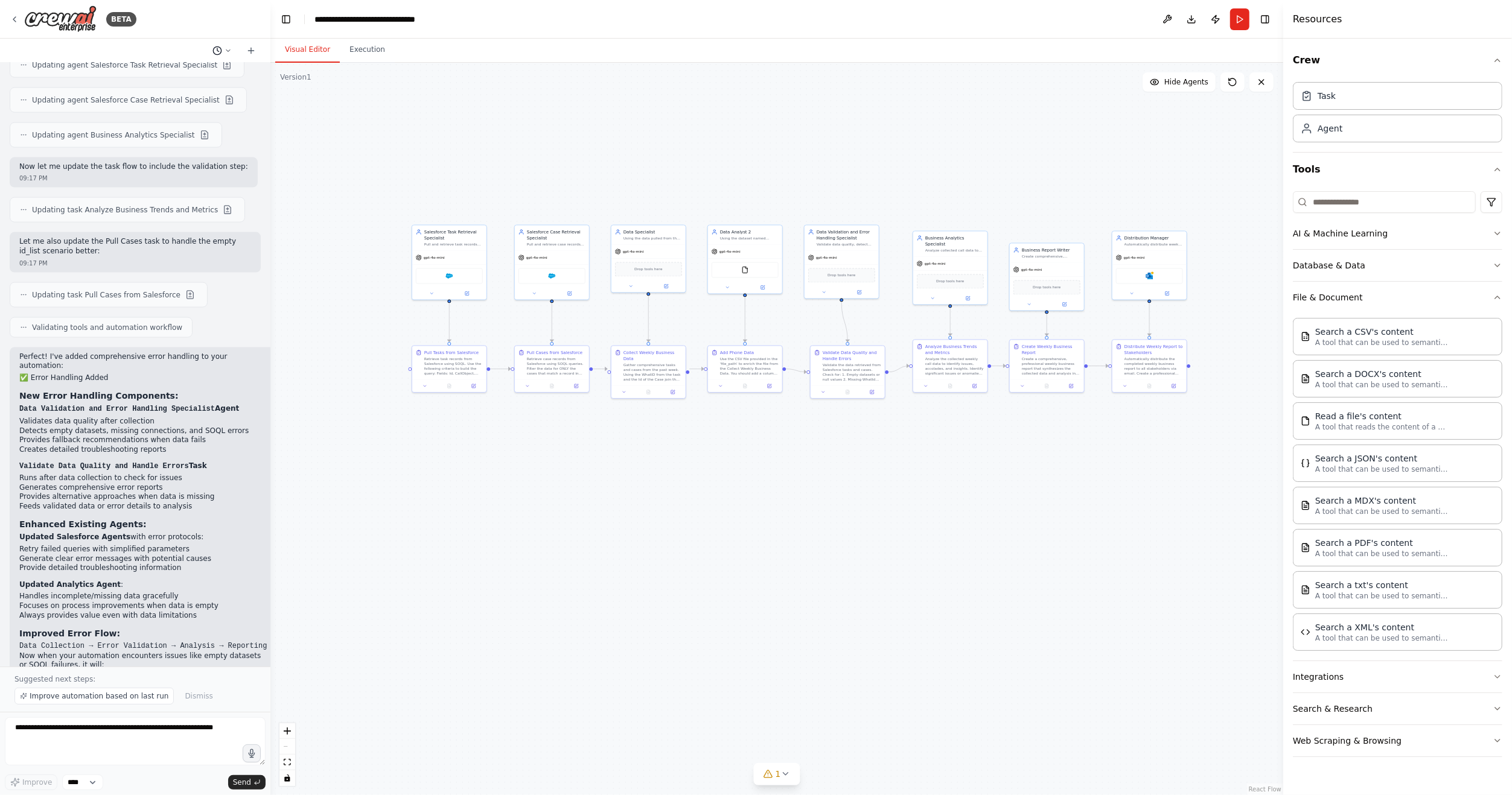
click at [221, 52] on icon at bounding box center [217, 51] width 10 height 10
click at [221, 52] on div at bounding box center [135, 398] width 270 height 795
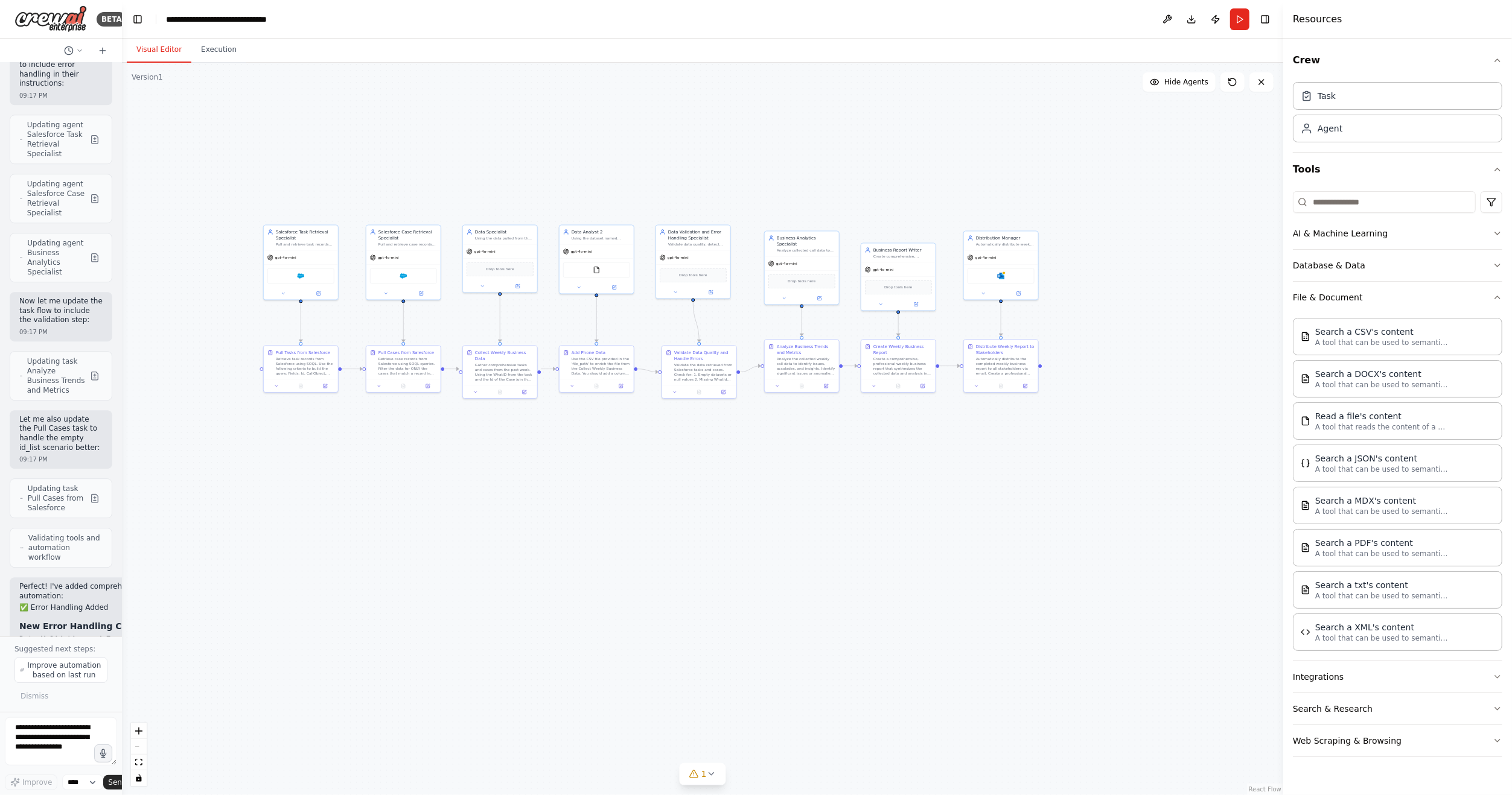
scroll to position [3499, 0]
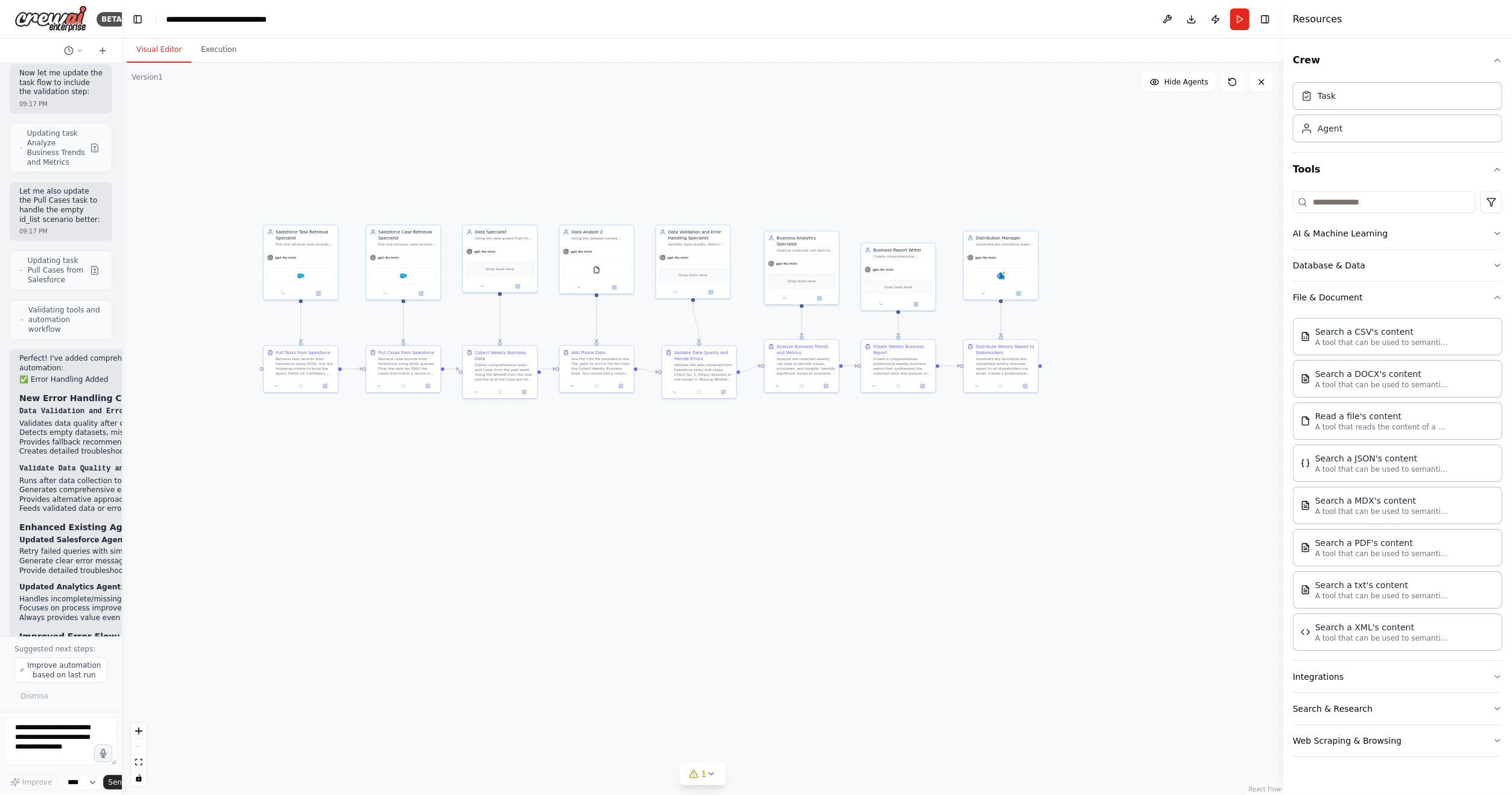
drag, startPoint x: 267, startPoint y: 107, endPoint x: 121, endPoint y: 111, distance: 146.1
click at [121, 111] on div "BETA Hello! I'm the CrewAI assistant. What kind of automation do you want to bu…" at bounding box center [756, 398] width 1512 height 795
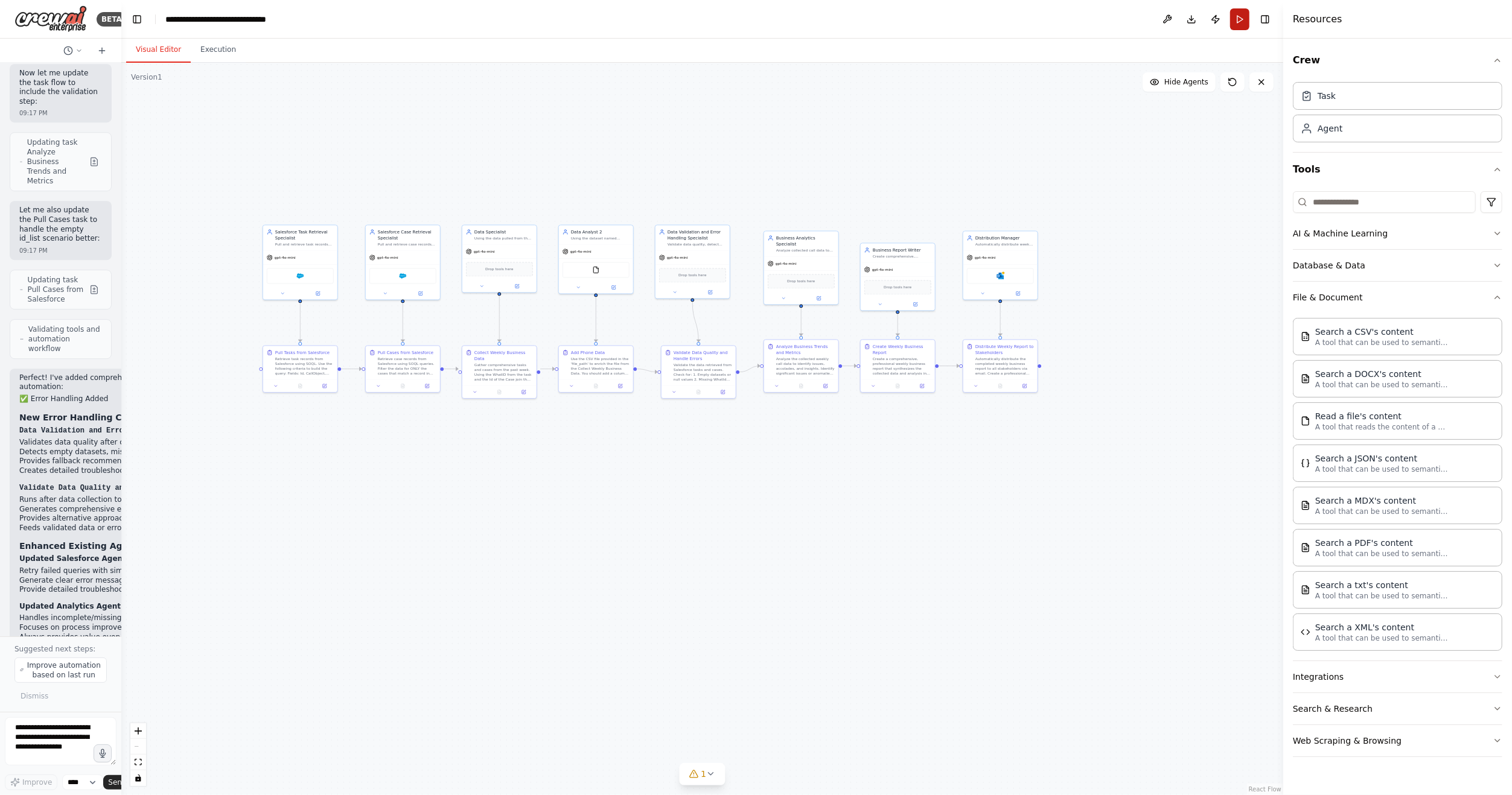
click at [1239, 19] on button "Run" at bounding box center [1240, 19] width 20 height 22
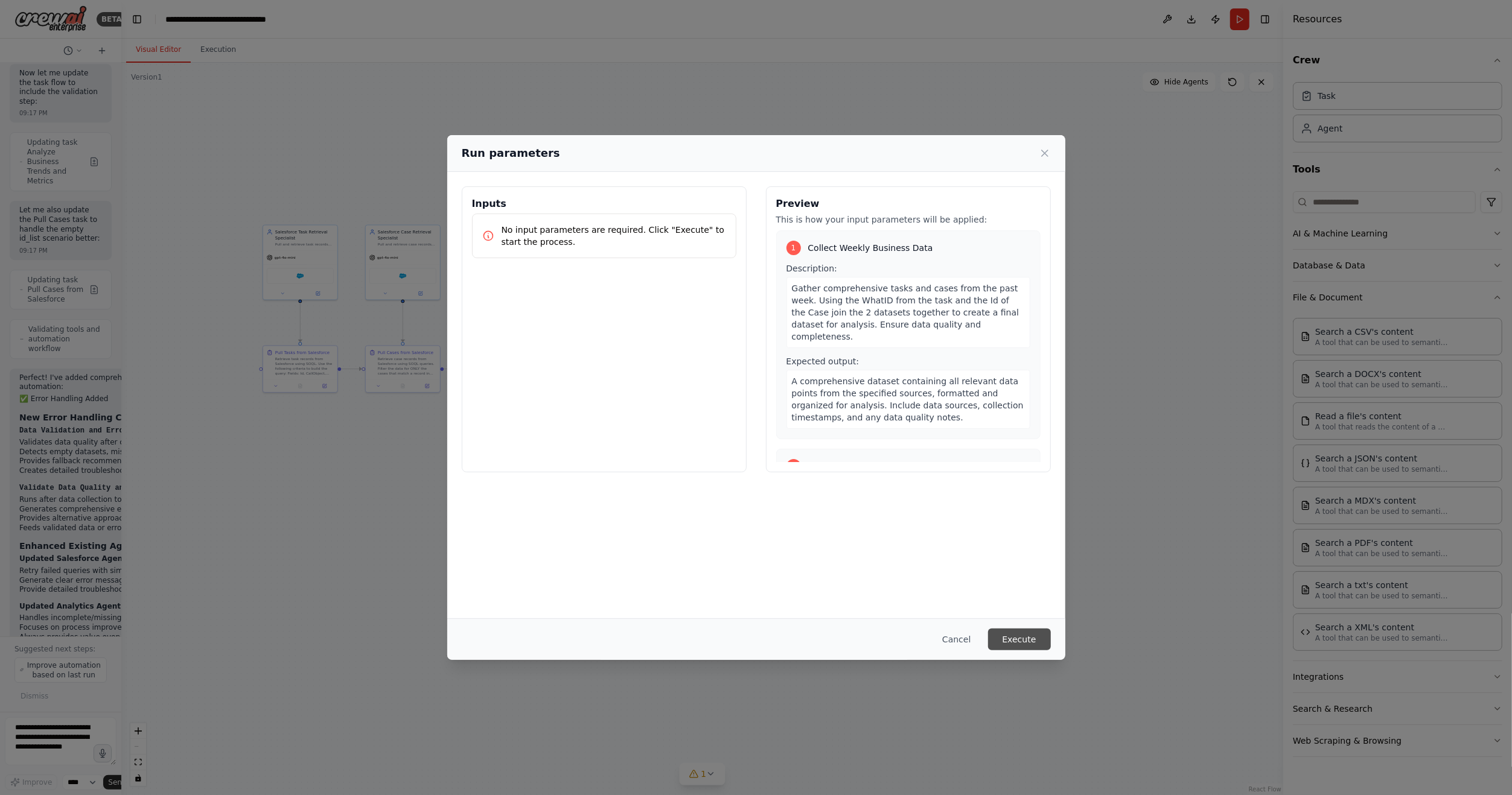
click at [1037, 645] on button "Execute" at bounding box center [1019, 639] width 63 height 22
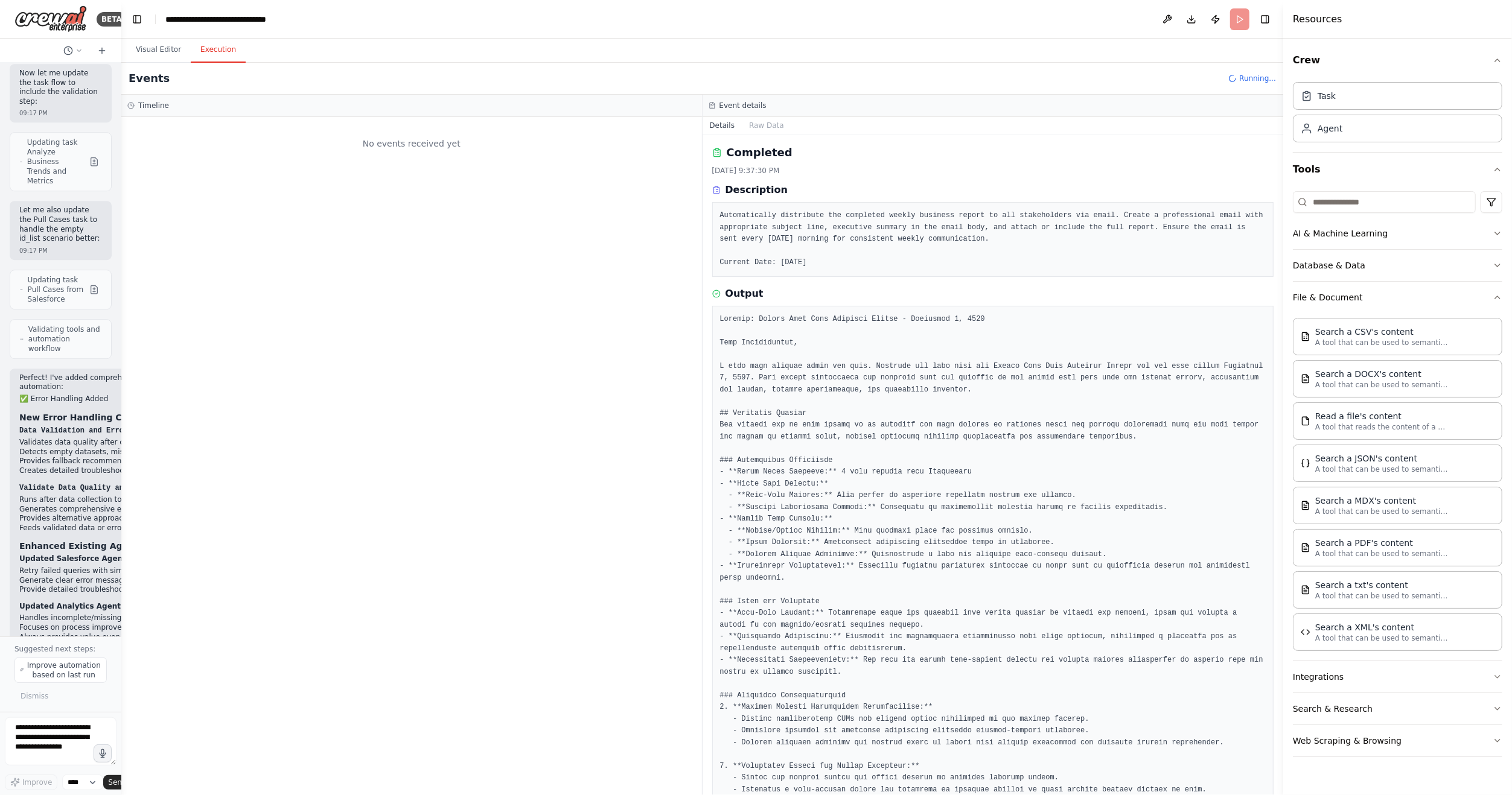
click at [224, 55] on button "Execution" at bounding box center [218, 50] width 55 height 25
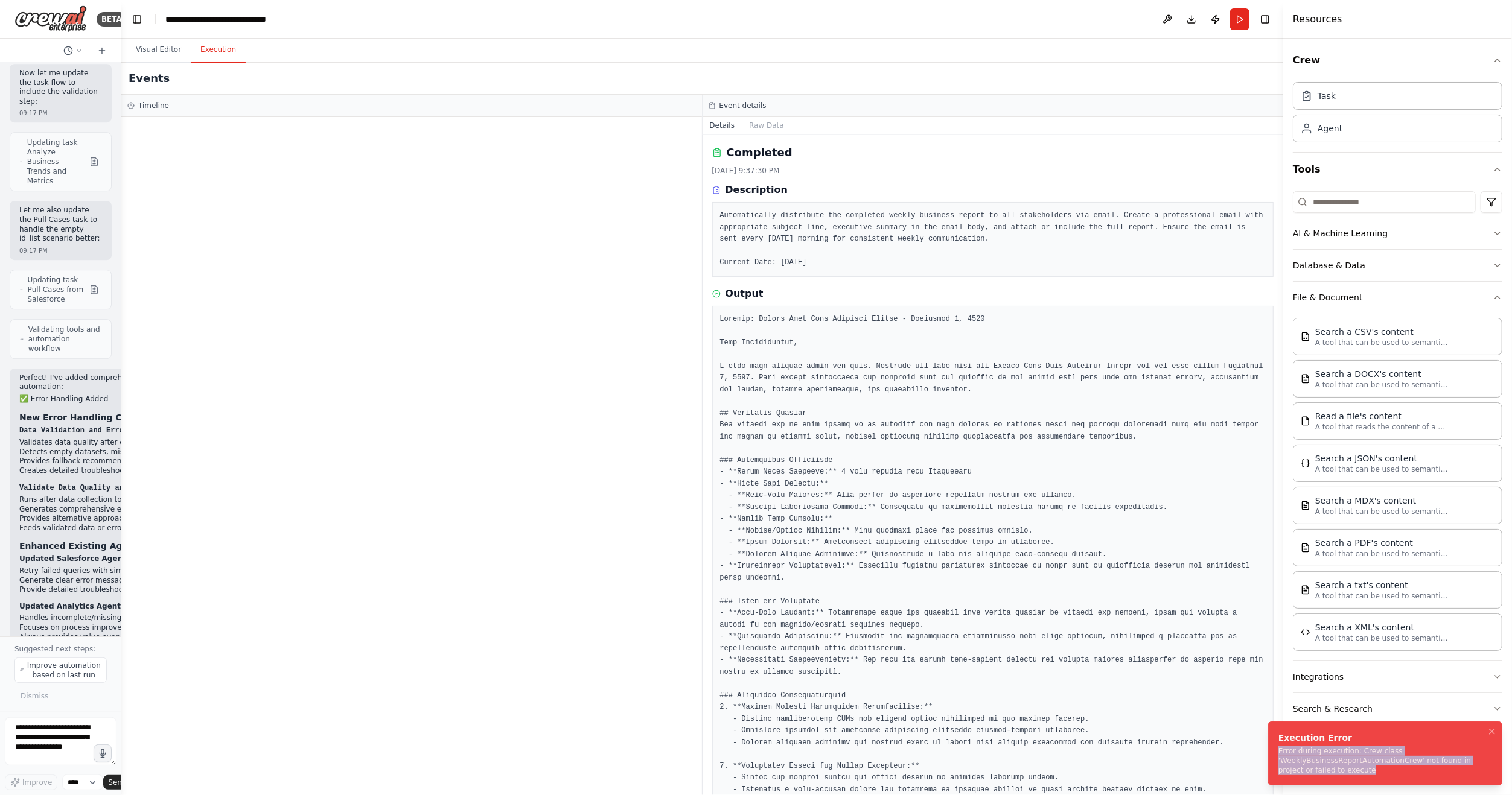
drag, startPoint x: 1337, startPoint y: 773, endPoint x: 1270, endPoint y: 754, distance: 69.6
click at [1270, 754] on li "Execution Error Error during execution: Crew class 'WeeklyBusinessReportAutomat…" at bounding box center [1385, 753] width 234 height 64
copy div "Error during execution: Crew class 'WeeklyBusinessReportAutomationCrew' not fou…"
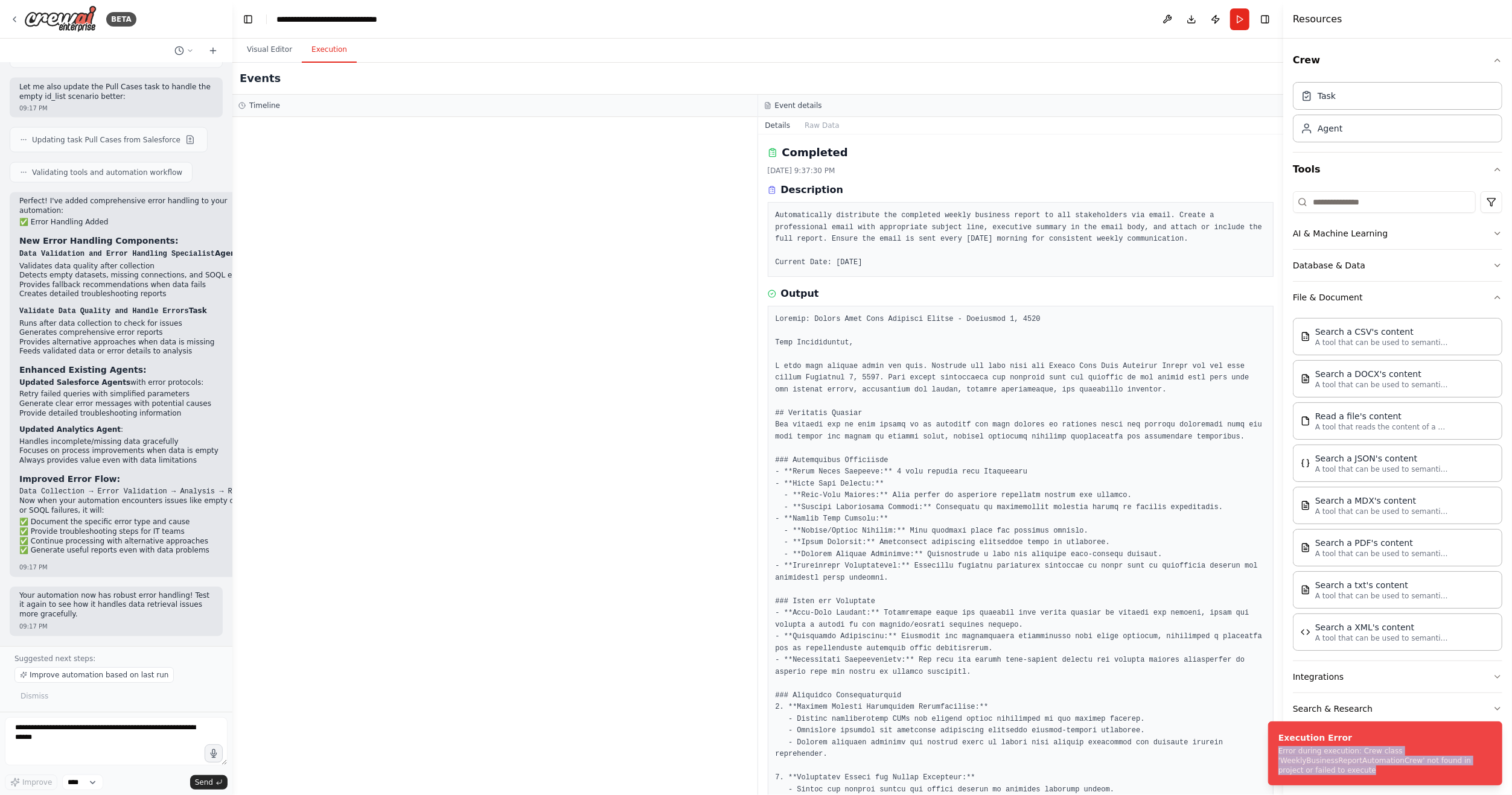
scroll to position [1559, 0]
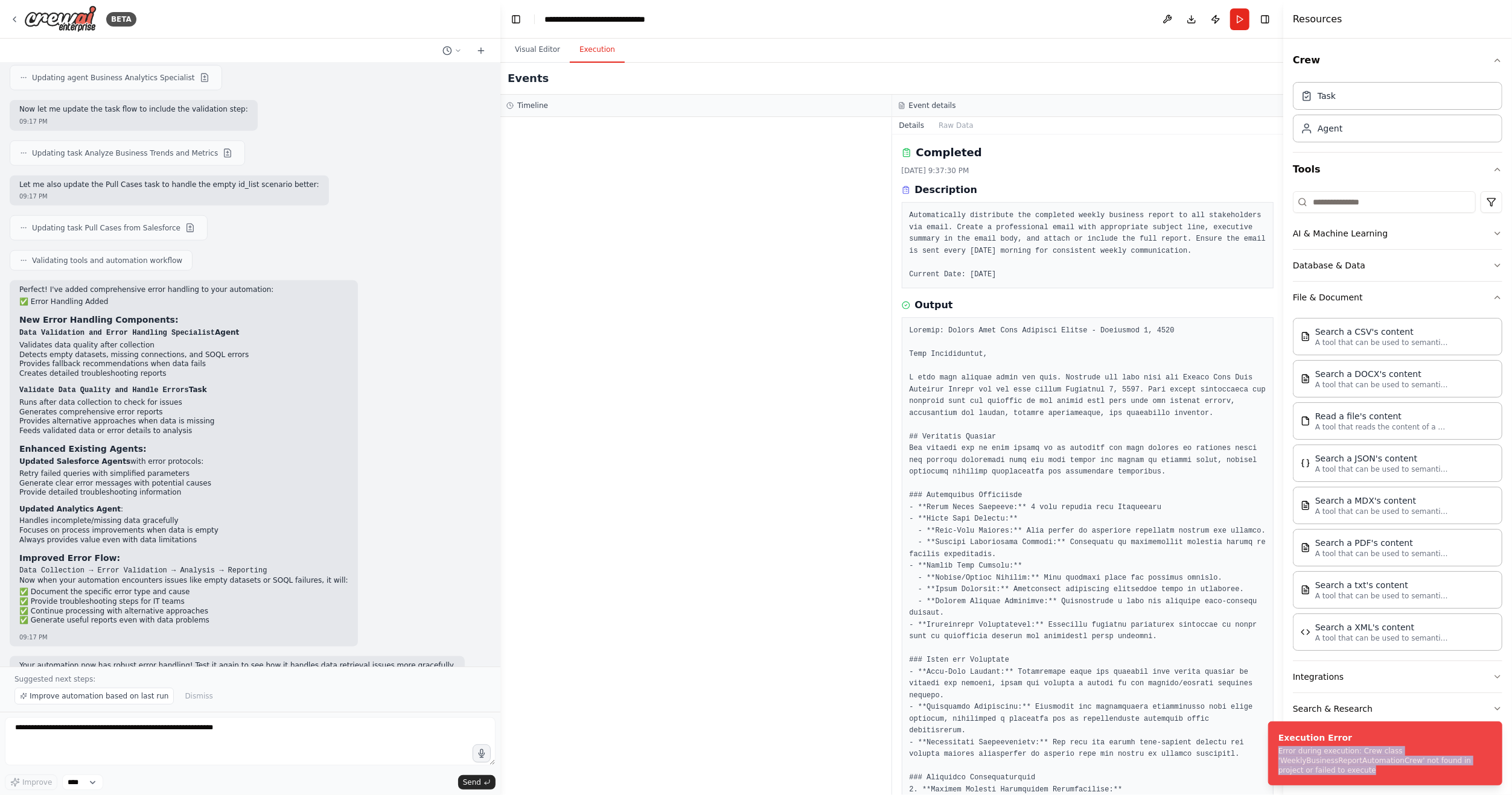
drag, startPoint x: 120, startPoint y: 418, endPoint x: 500, endPoint y: 472, distance: 383.8
click at [500, 472] on div "BETA Hello! I'm the CrewAI assistant. What kind of automation do you want to bu…" at bounding box center [756, 398] width 1512 height 795
click at [208, 726] on textarea at bounding box center [250, 741] width 491 height 48
paste textarea "**********"
type textarea "**********"
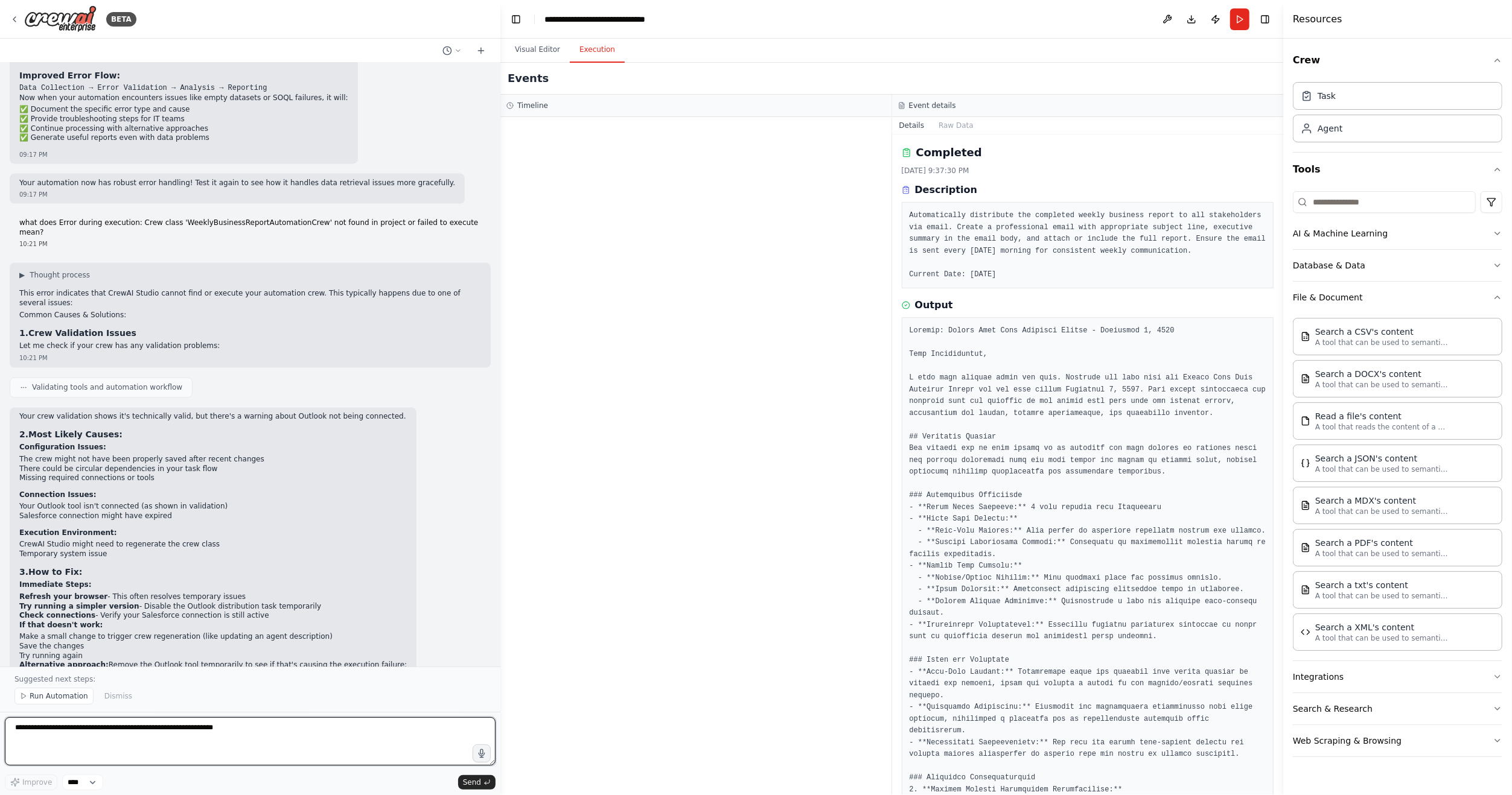
scroll to position [2142, 0]
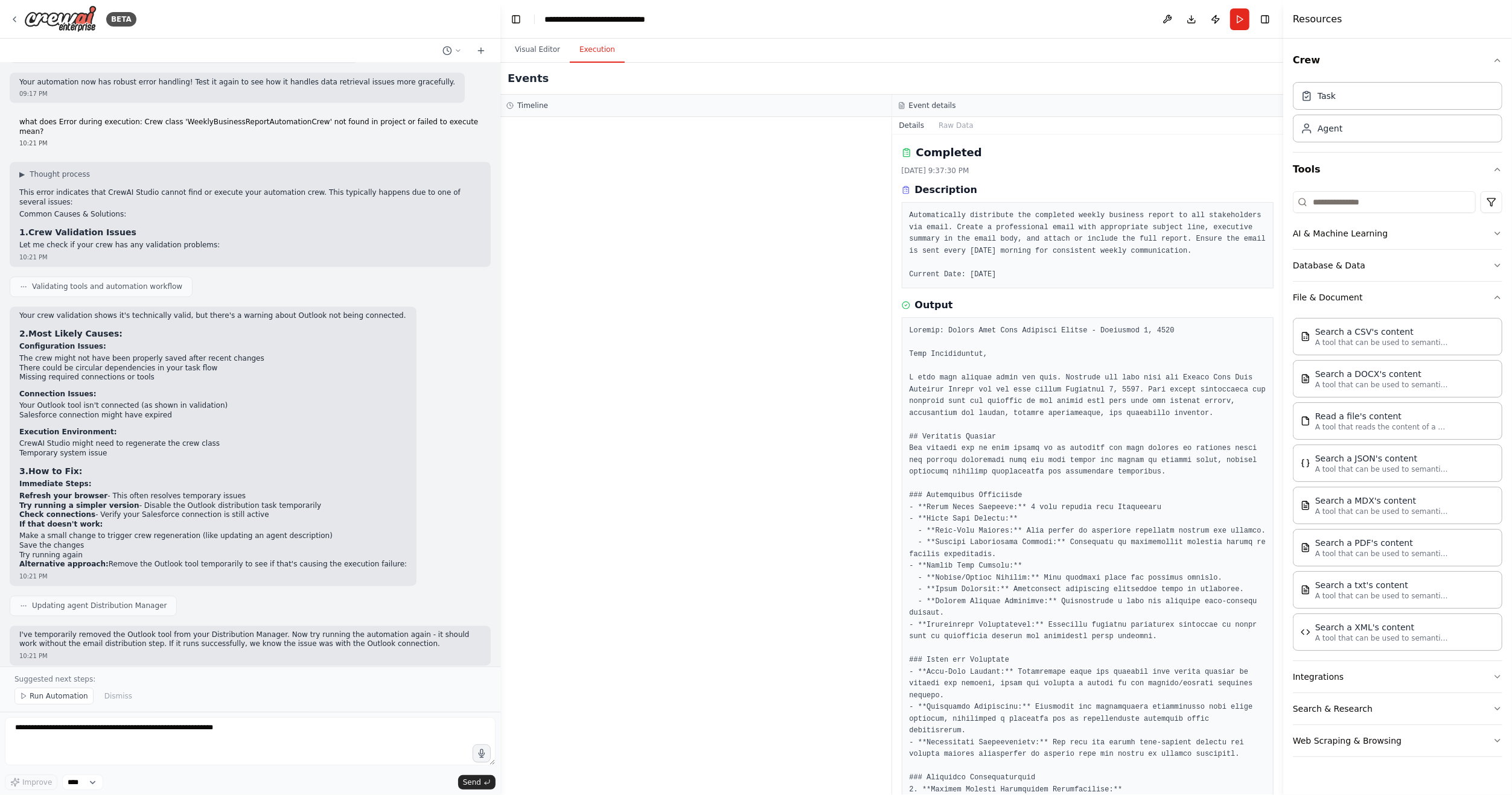
drag, startPoint x: 659, startPoint y: 532, endPoint x: 512, endPoint y: 520, distance: 147.5
click at [512, 520] on div at bounding box center [696, 456] width 391 height 678
click at [768, 519] on div at bounding box center [696, 456] width 391 height 678
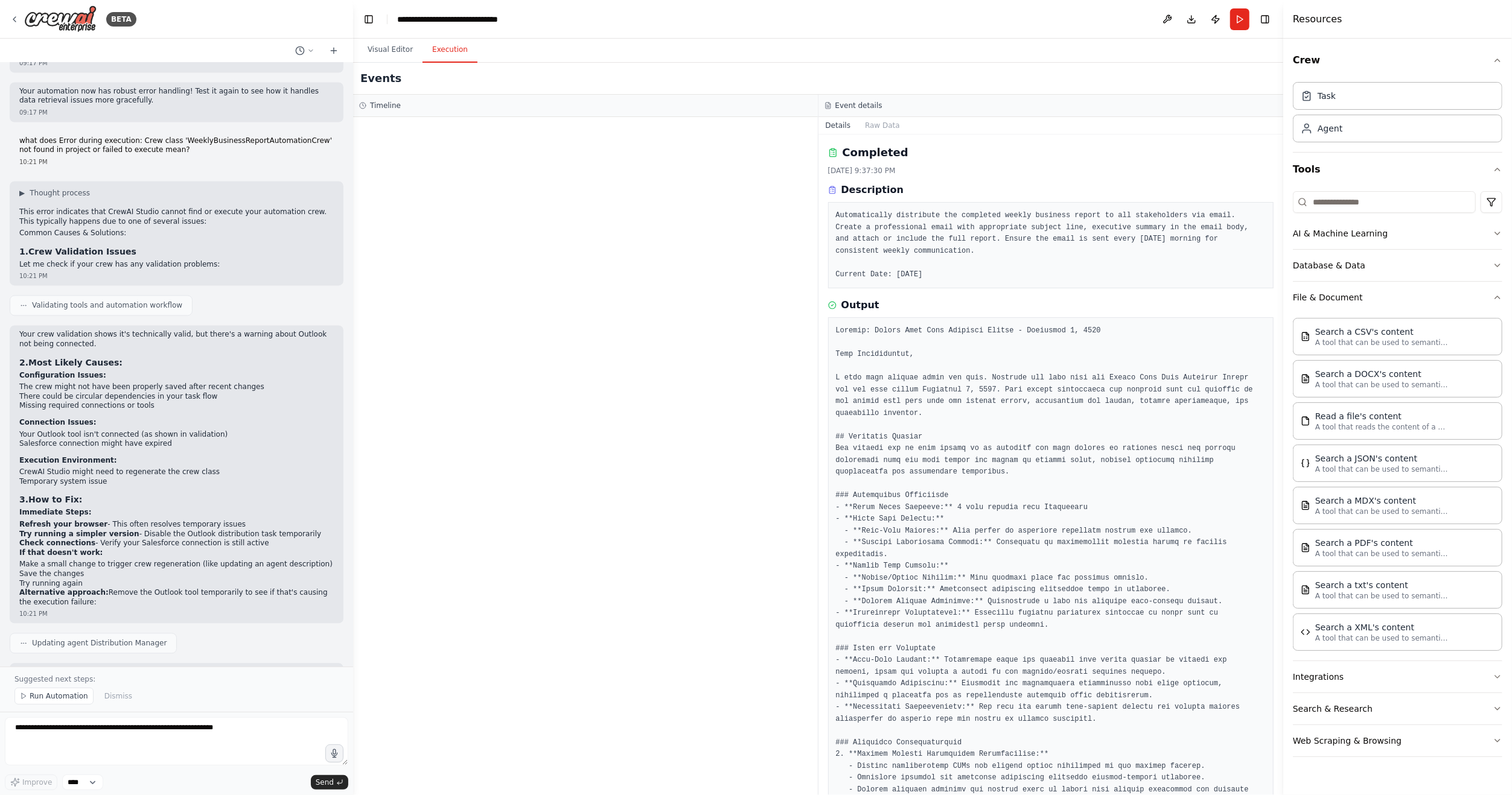
scroll to position [2331, 0]
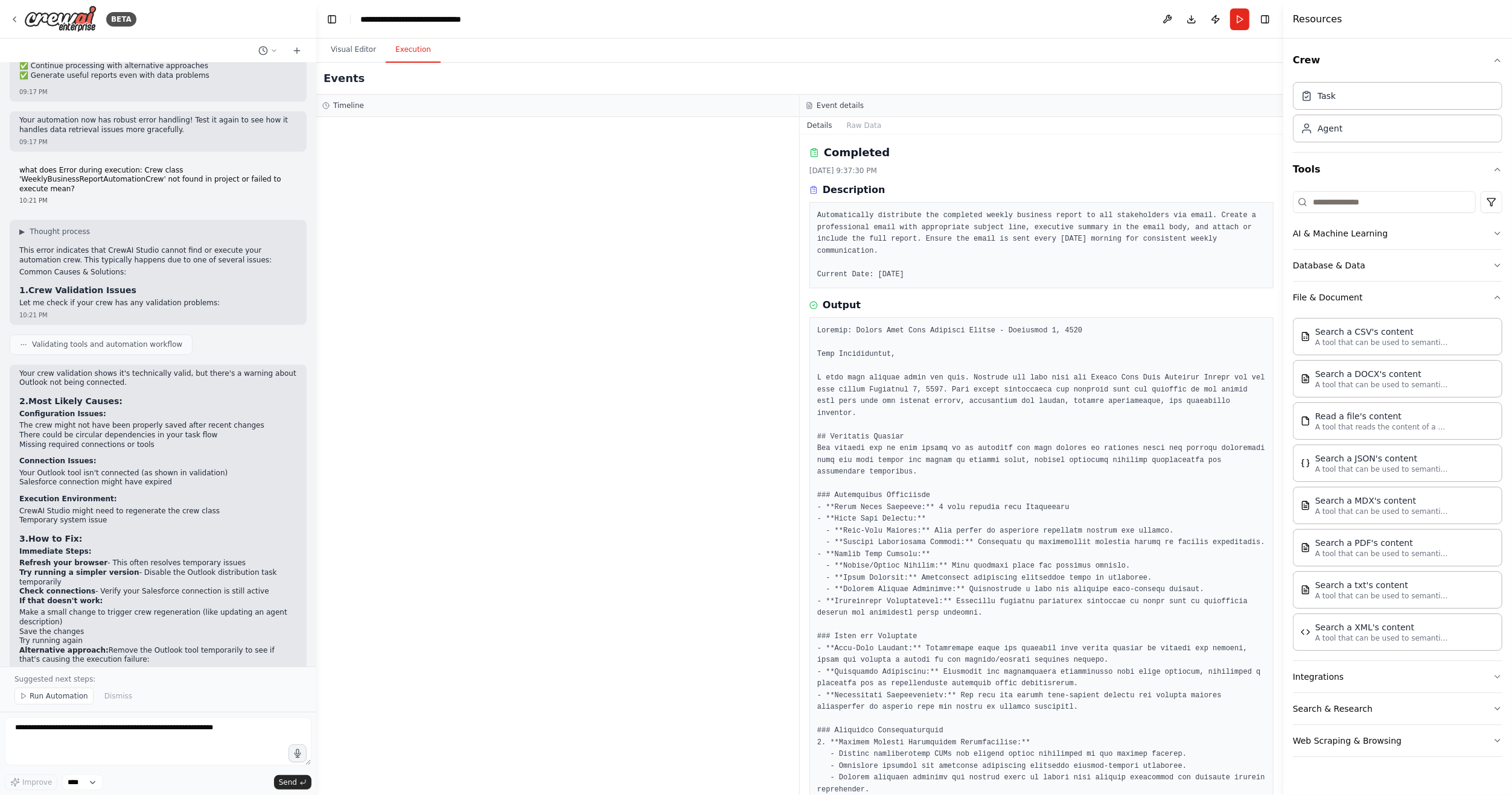
drag, startPoint x: 498, startPoint y: 238, endPoint x: 316, endPoint y: 235, distance: 182.0
click at [316, 235] on div "BETA Hello! I'm the CrewAI assistant. What kind of automation do you want to bu…" at bounding box center [756, 398] width 1512 height 795
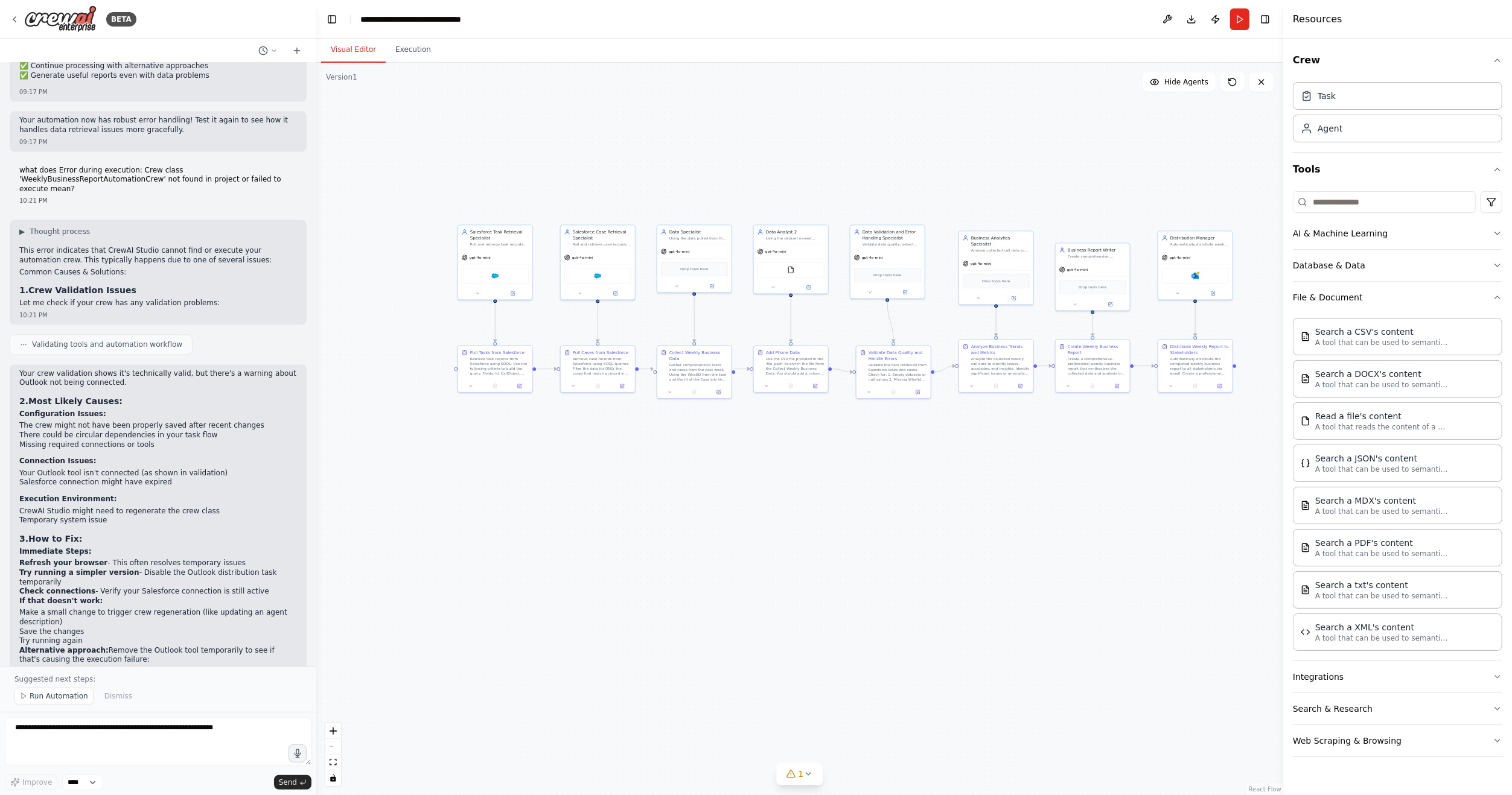
click at [350, 42] on button "Visual Editor" at bounding box center [354, 50] width 64 height 25
drag, startPoint x: 1193, startPoint y: 561, endPoint x: 1088, endPoint y: 558, distance: 105.0
click at [1088, 558] on div ".deletable-edge-delete-btn { width: 20px; height: 20px; border: 0px solid #ffff…" at bounding box center [799, 429] width 967 height 733
click at [1092, 273] on div "Microsoft Outlook" at bounding box center [1088, 272] width 67 height 15
click at [1106, 292] on div at bounding box center [1088, 288] width 74 height 12
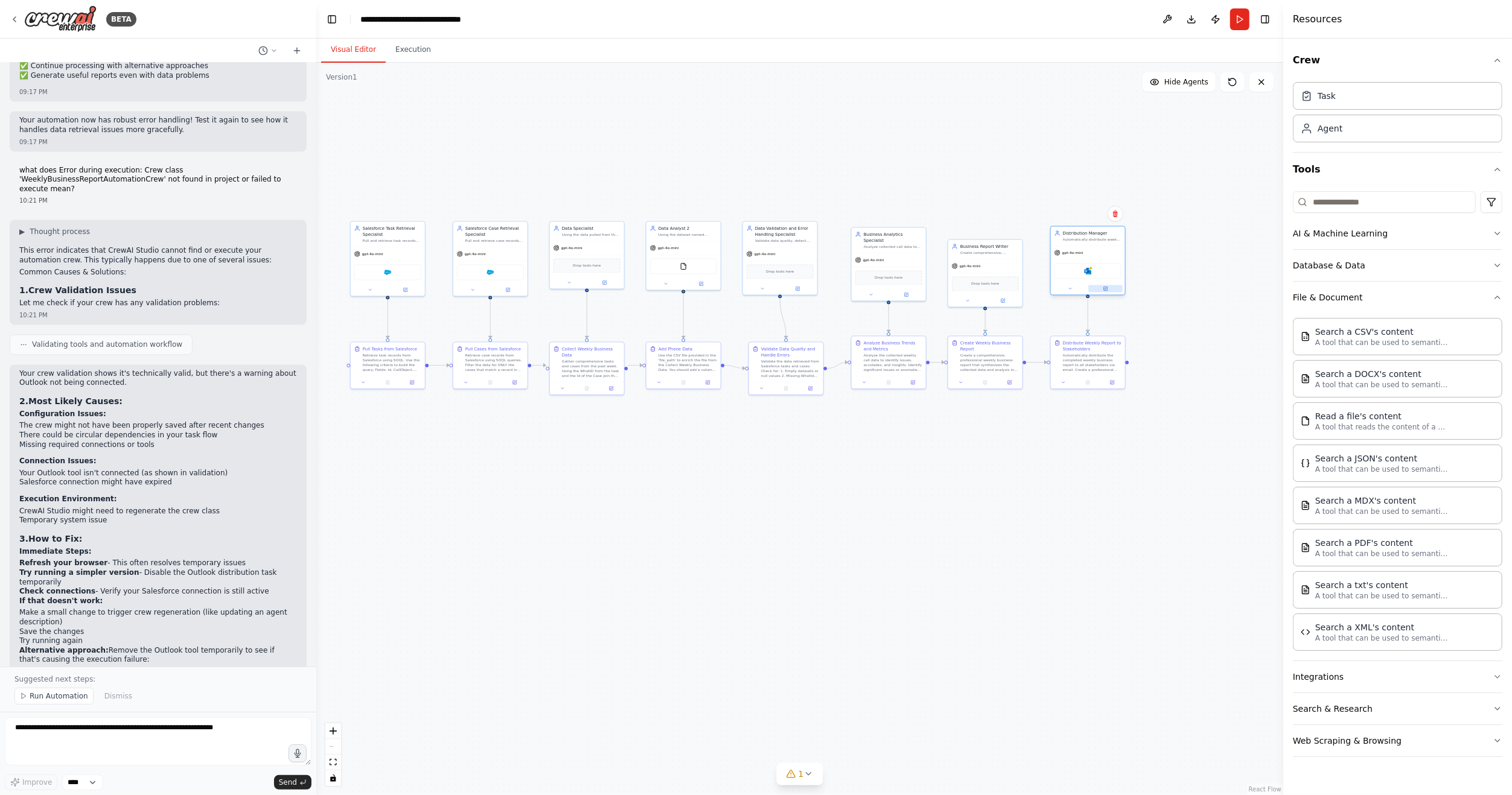
click at [1106, 286] on button at bounding box center [1105, 289] width 34 height 7
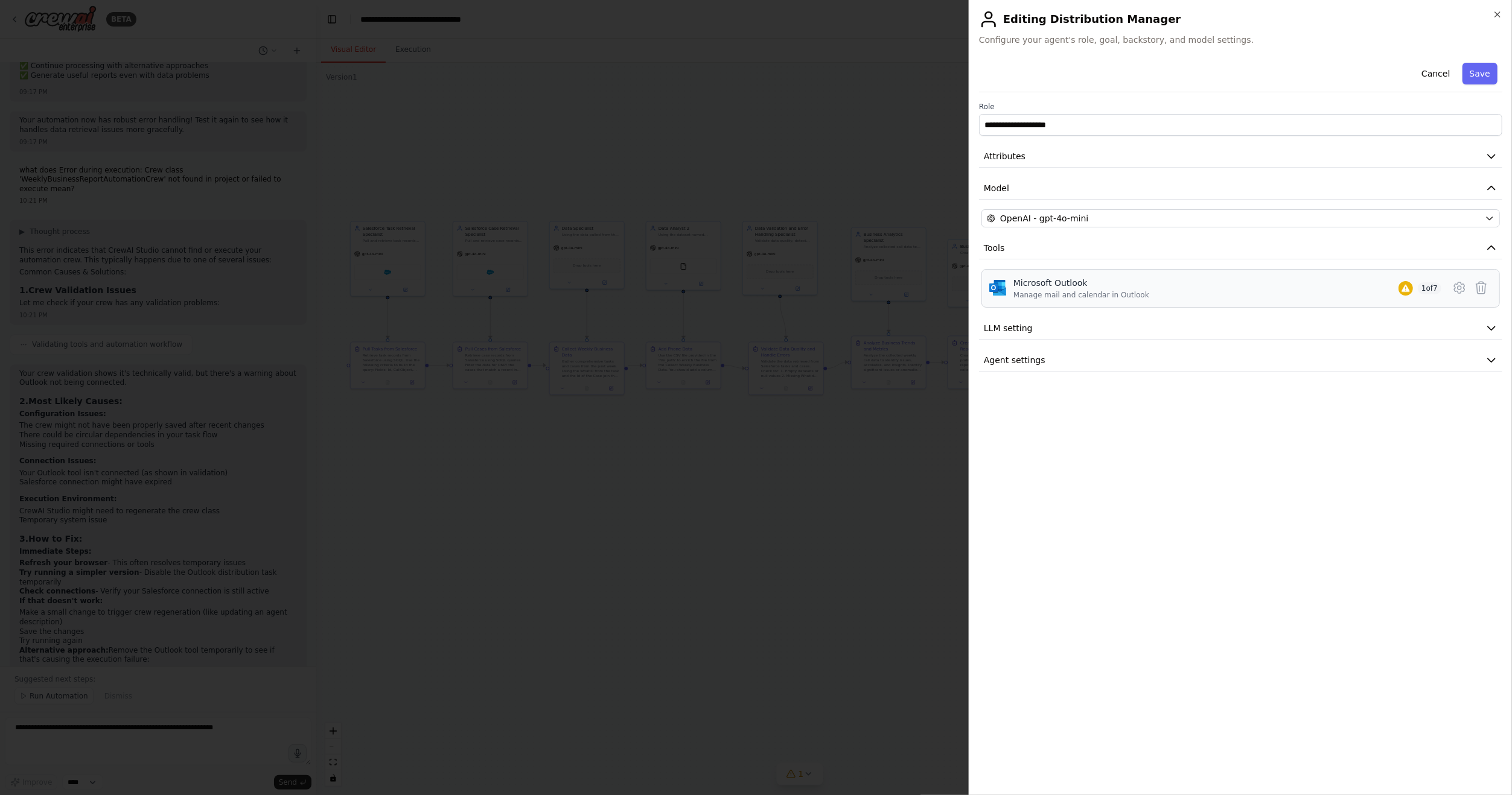
click at [1493, 280] on div "Microsoft Outlook Manage mail and calendar in Outlook 1 of 7" at bounding box center [1240, 288] width 519 height 38
click at [1485, 285] on icon at bounding box center [1480, 288] width 15 height 15
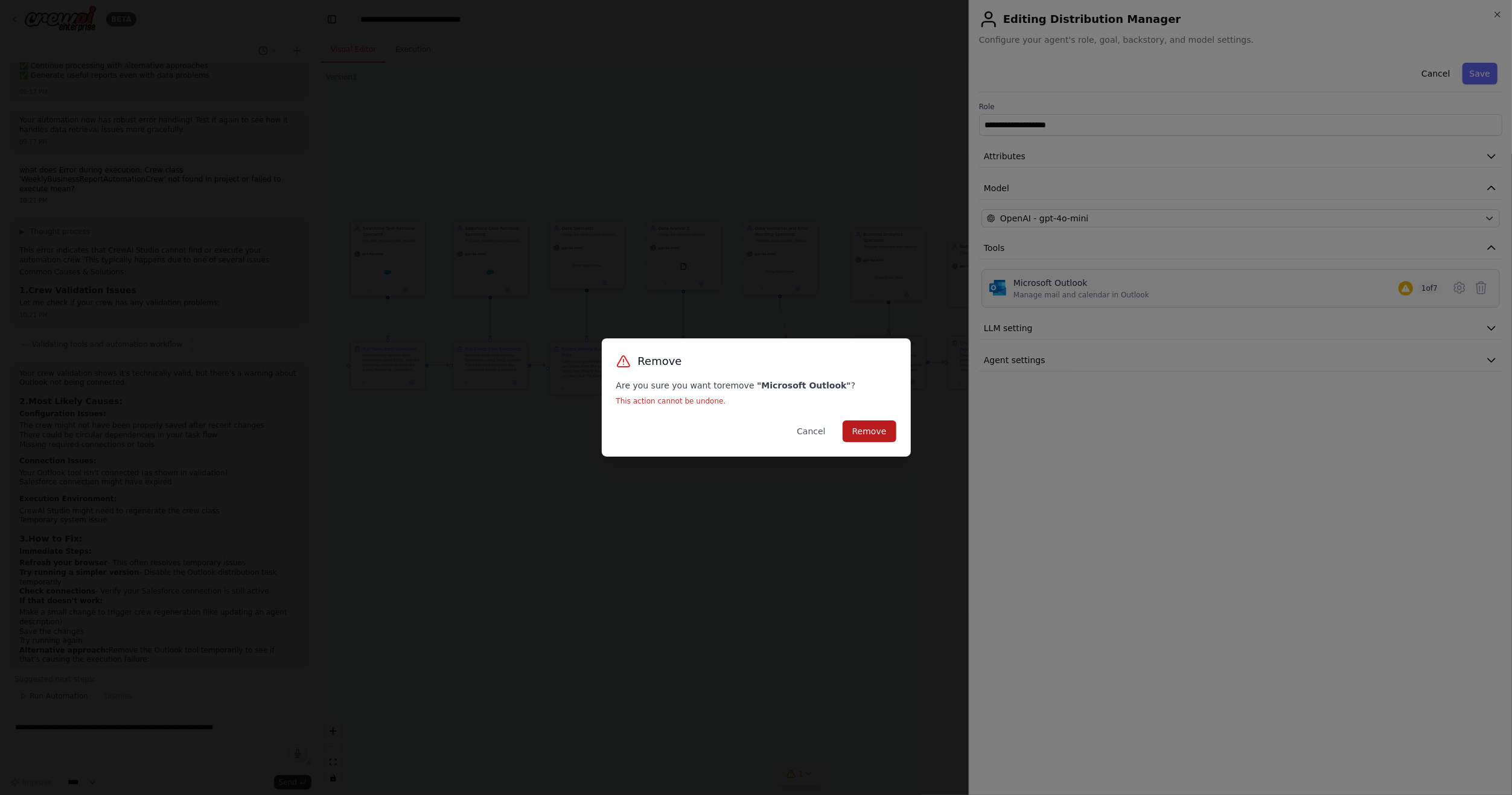
click at [886, 432] on button "Remove" at bounding box center [869, 431] width 54 height 22
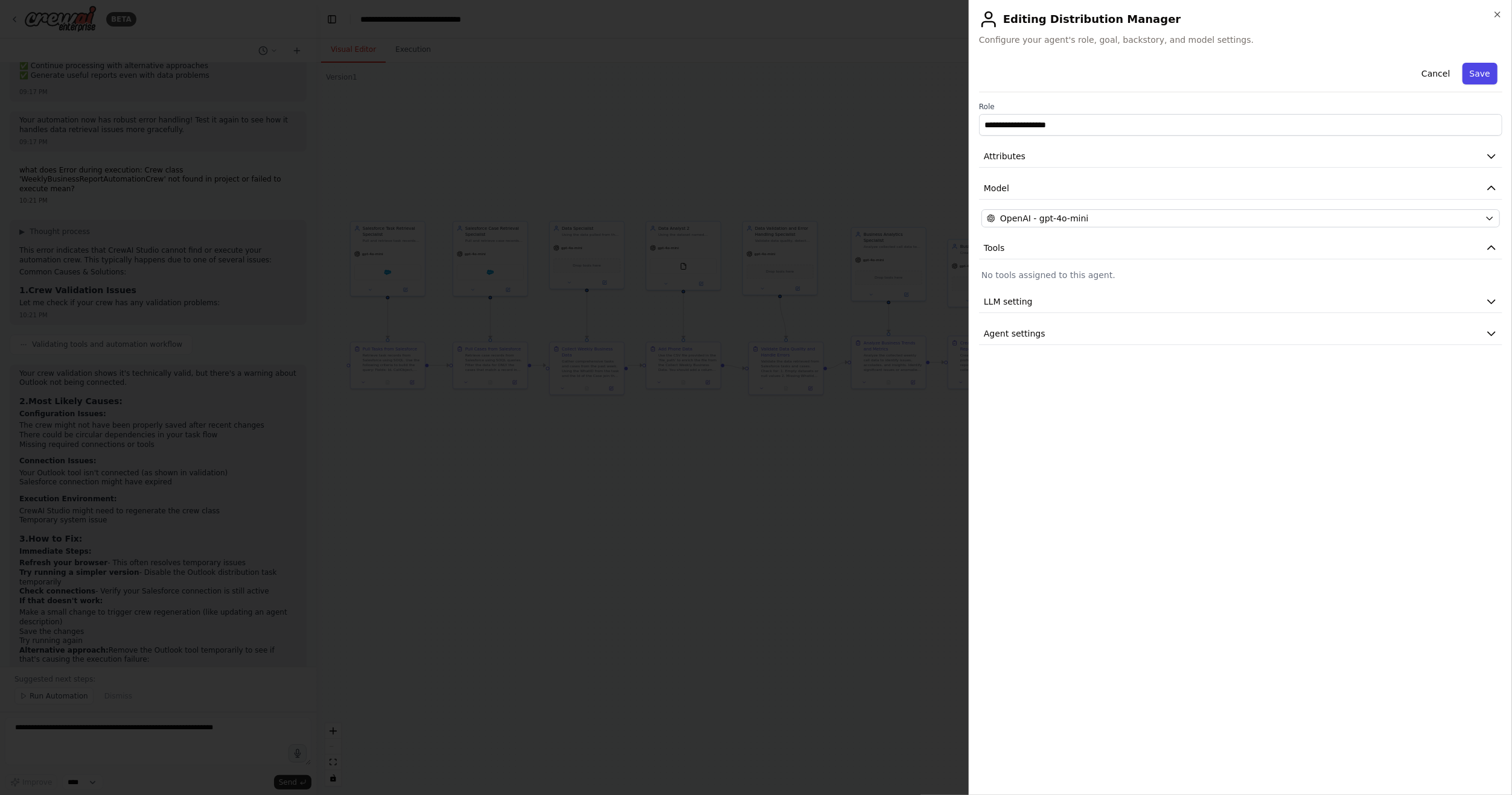
click at [1488, 78] on button "Save" at bounding box center [1480, 73] width 35 height 22
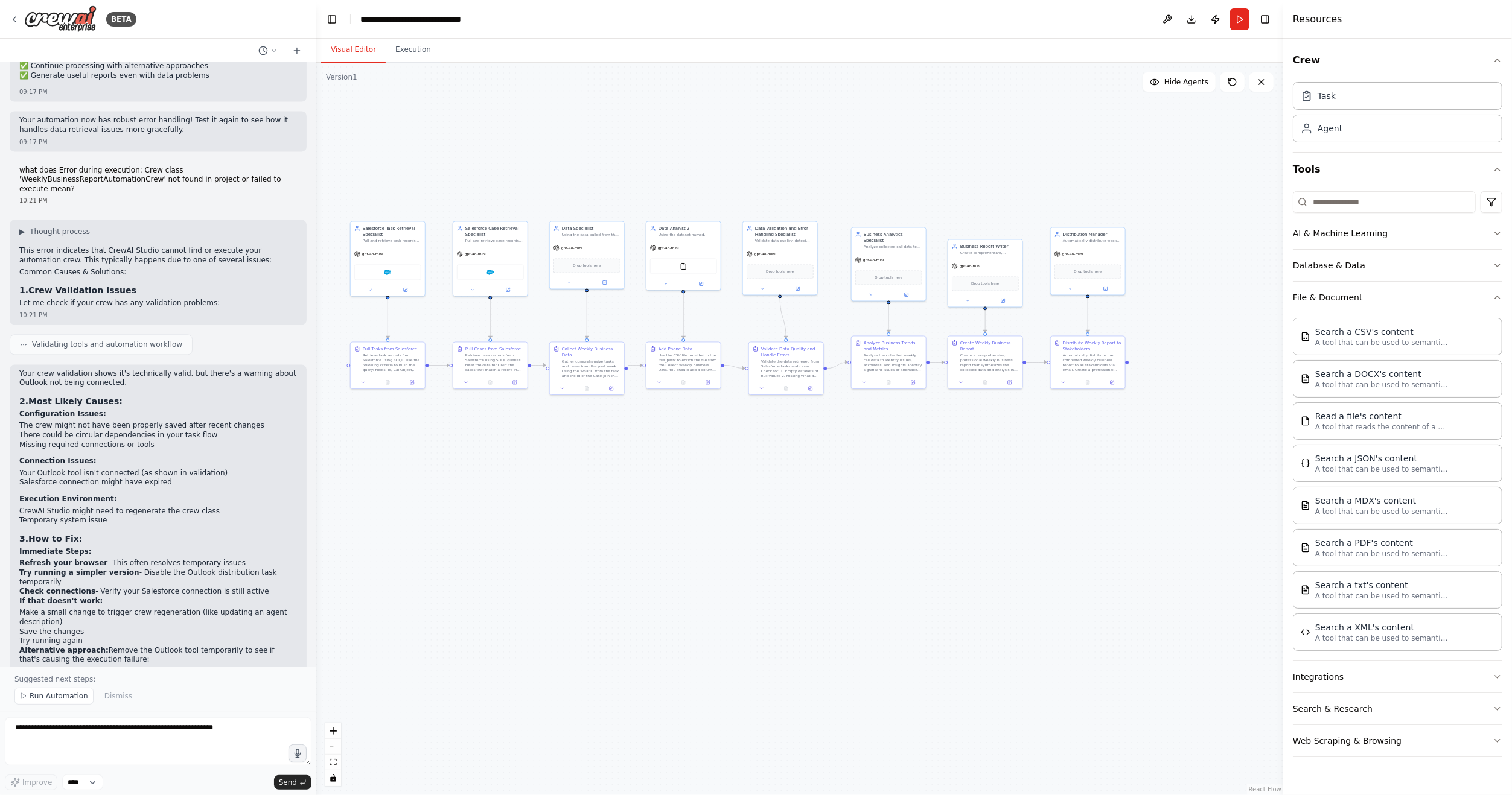
click at [1018, 484] on div ".deletable-edge-delete-btn { width: 20px; height: 20px; border: 0px solid #ffff…" at bounding box center [799, 429] width 967 height 733
click at [491, 270] on img at bounding box center [490, 272] width 7 height 7
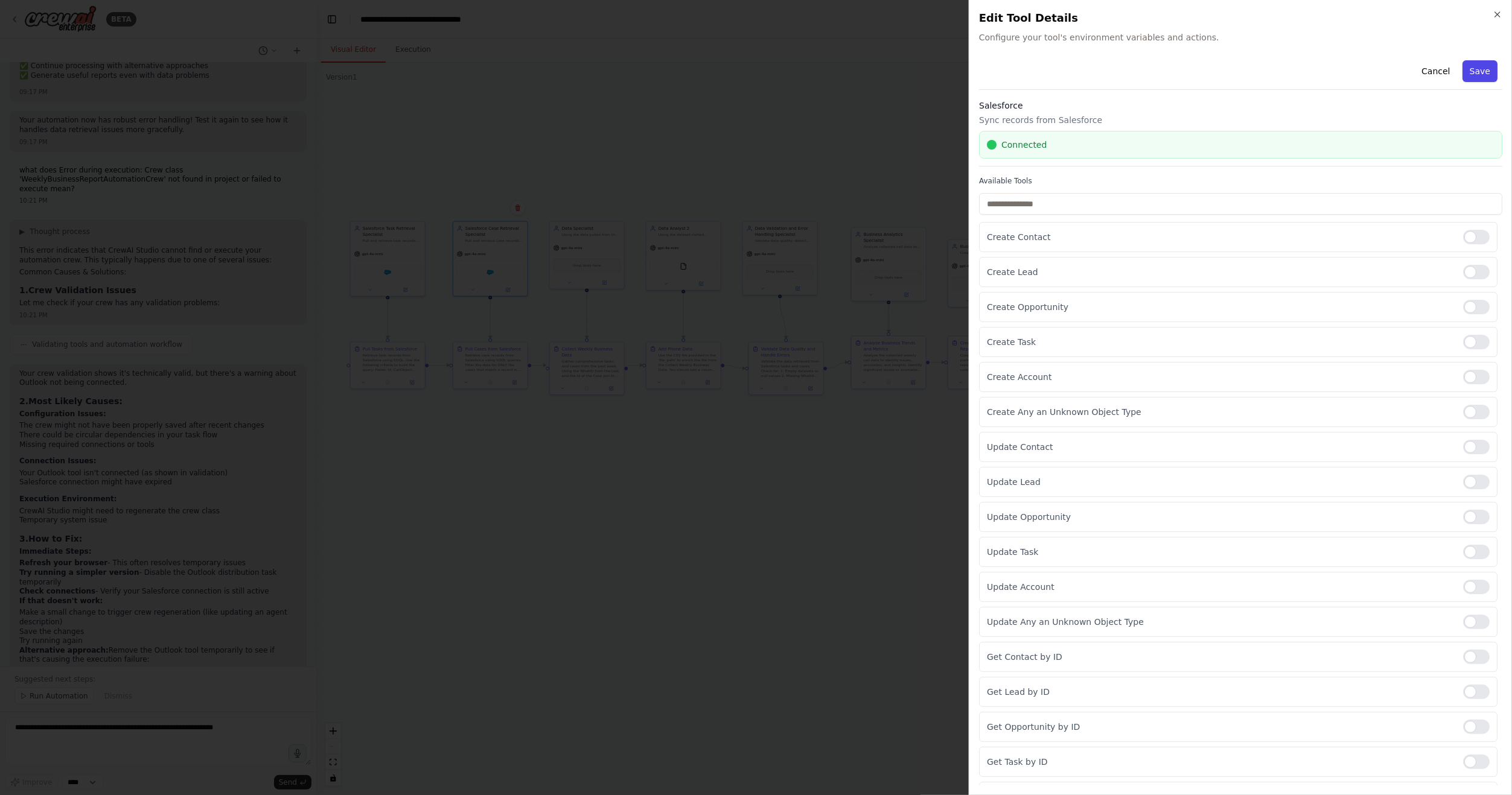
click at [1476, 64] on button "Save" at bounding box center [1480, 71] width 35 height 22
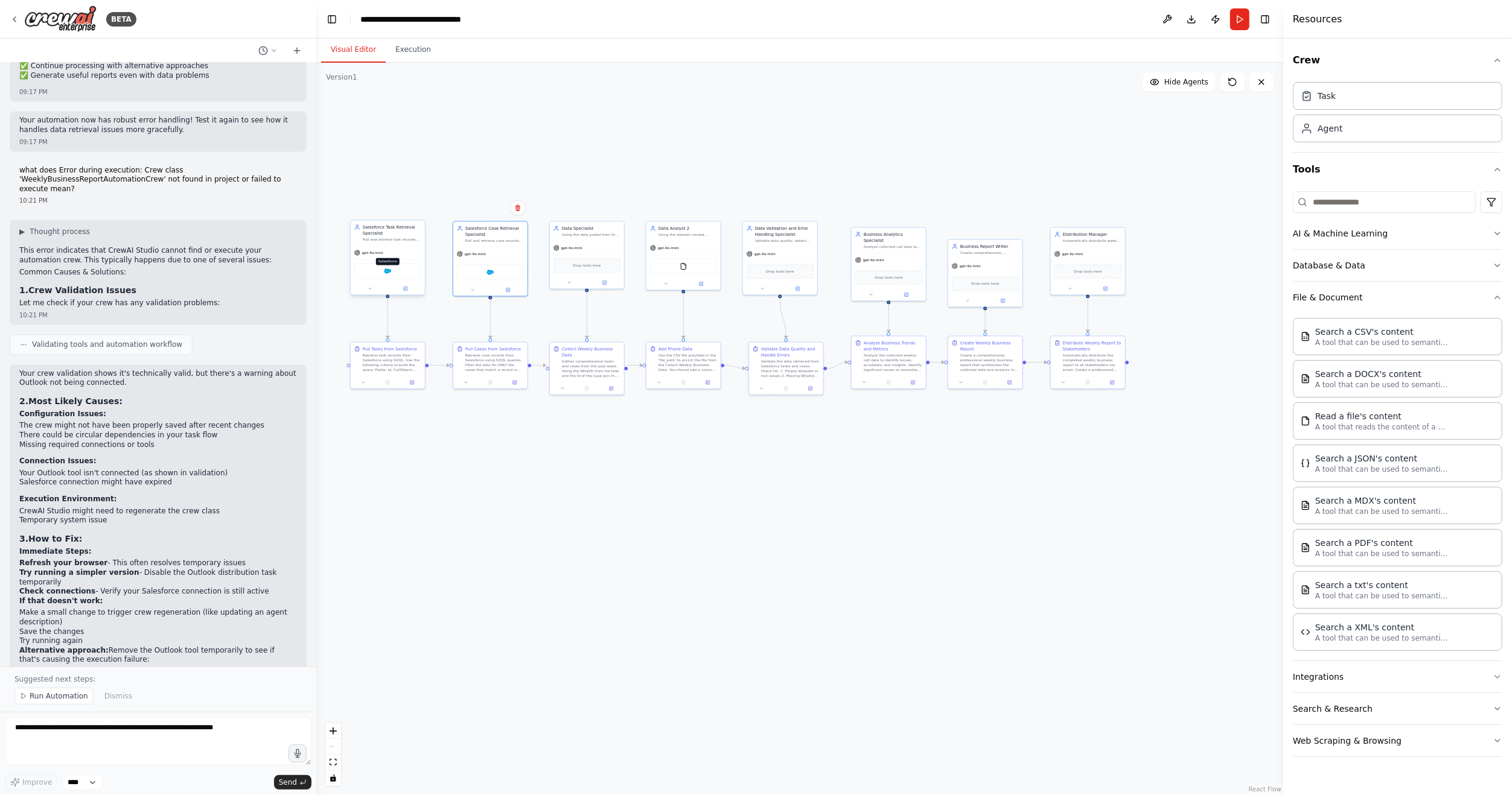
click at [387, 273] on img at bounding box center [387, 272] width 7 height 7
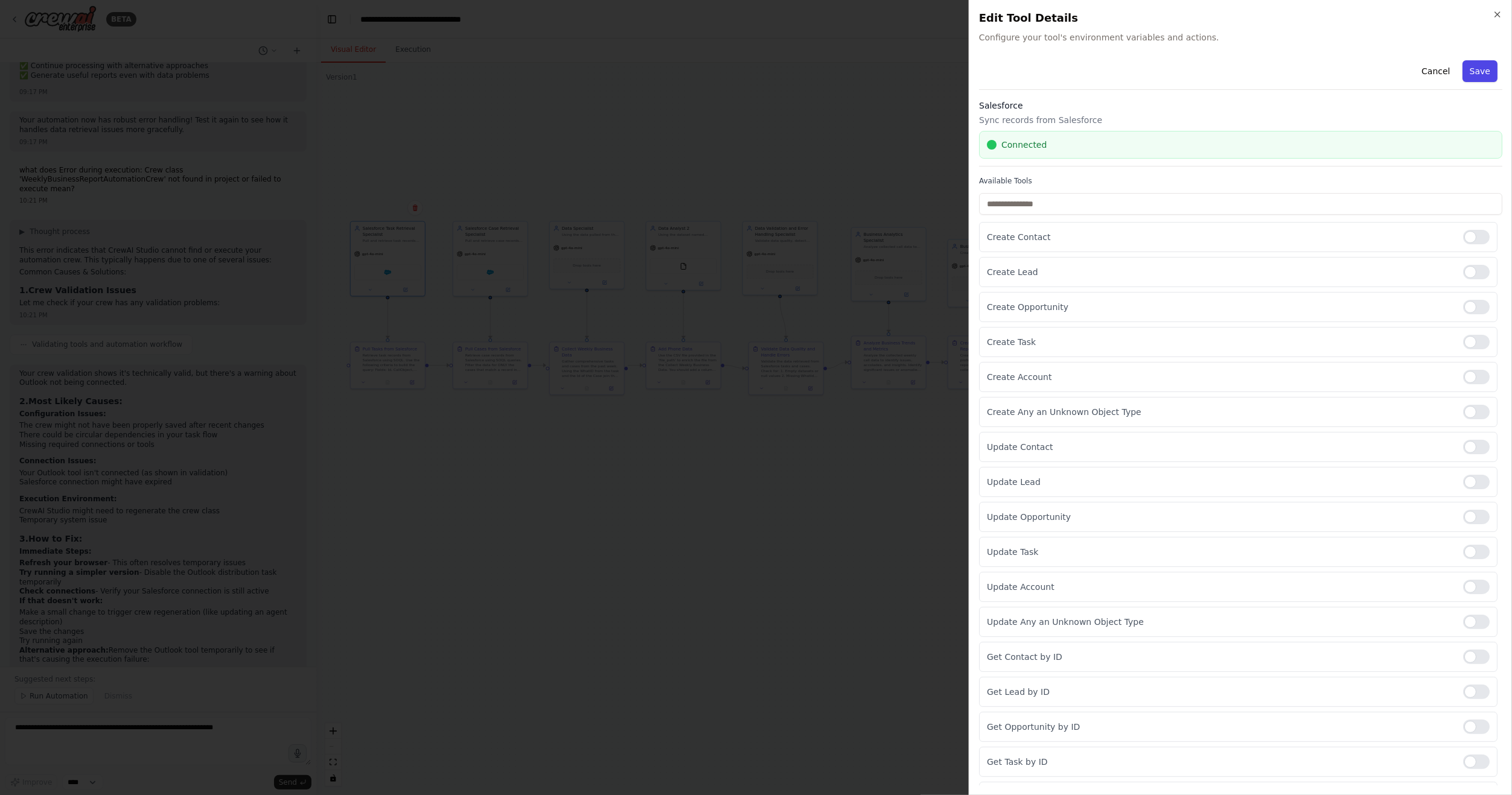
click at [1477, 62] on button "Save" at bounding box center [1480, 71] width 35 height 22
click at [1477, 62] on button "Crew" at bounding box center [1397, 60] width 209 height 34
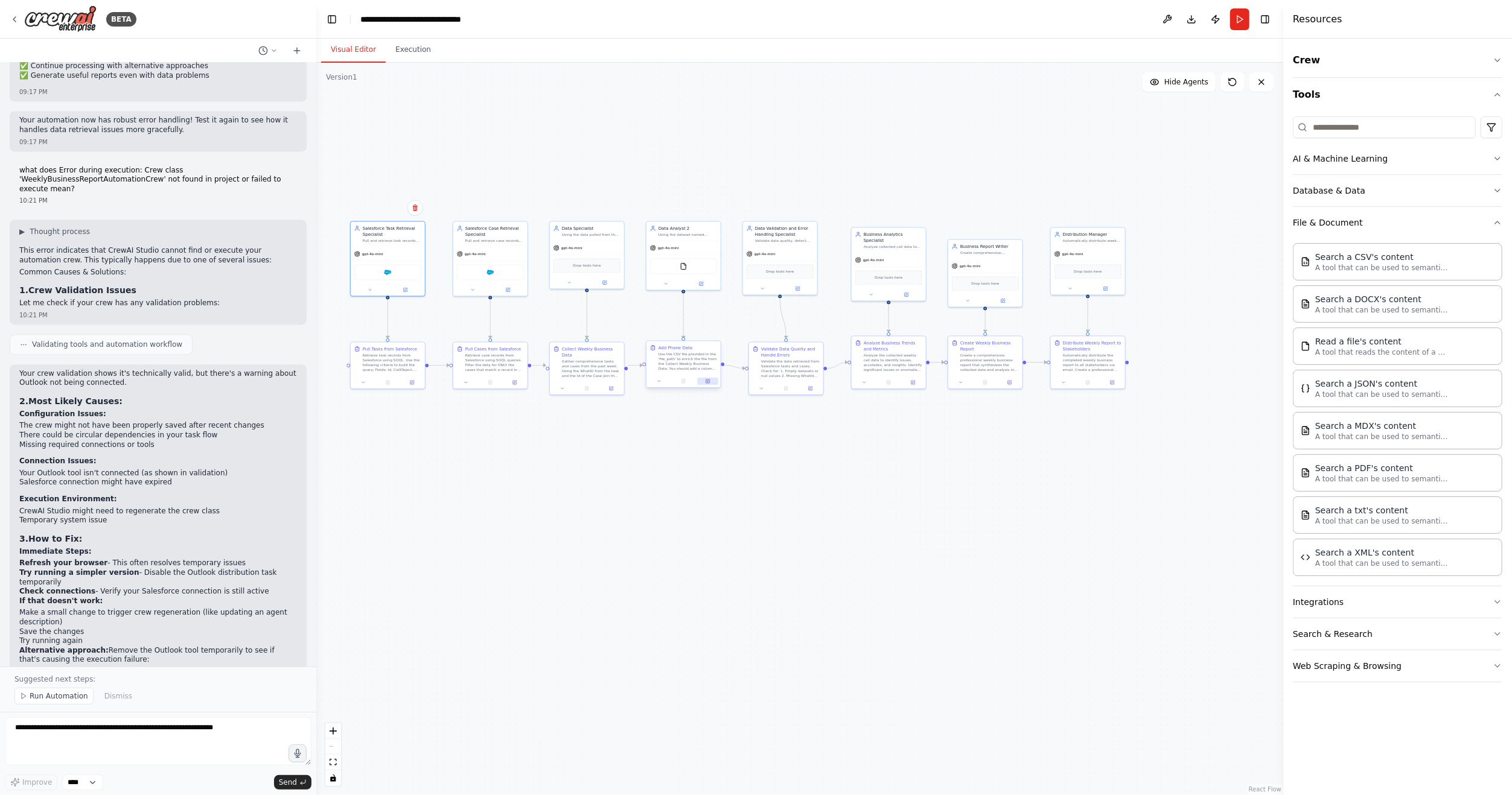
click at [706, 379] on icon at bounding box center [708, 381] width 5 height 5
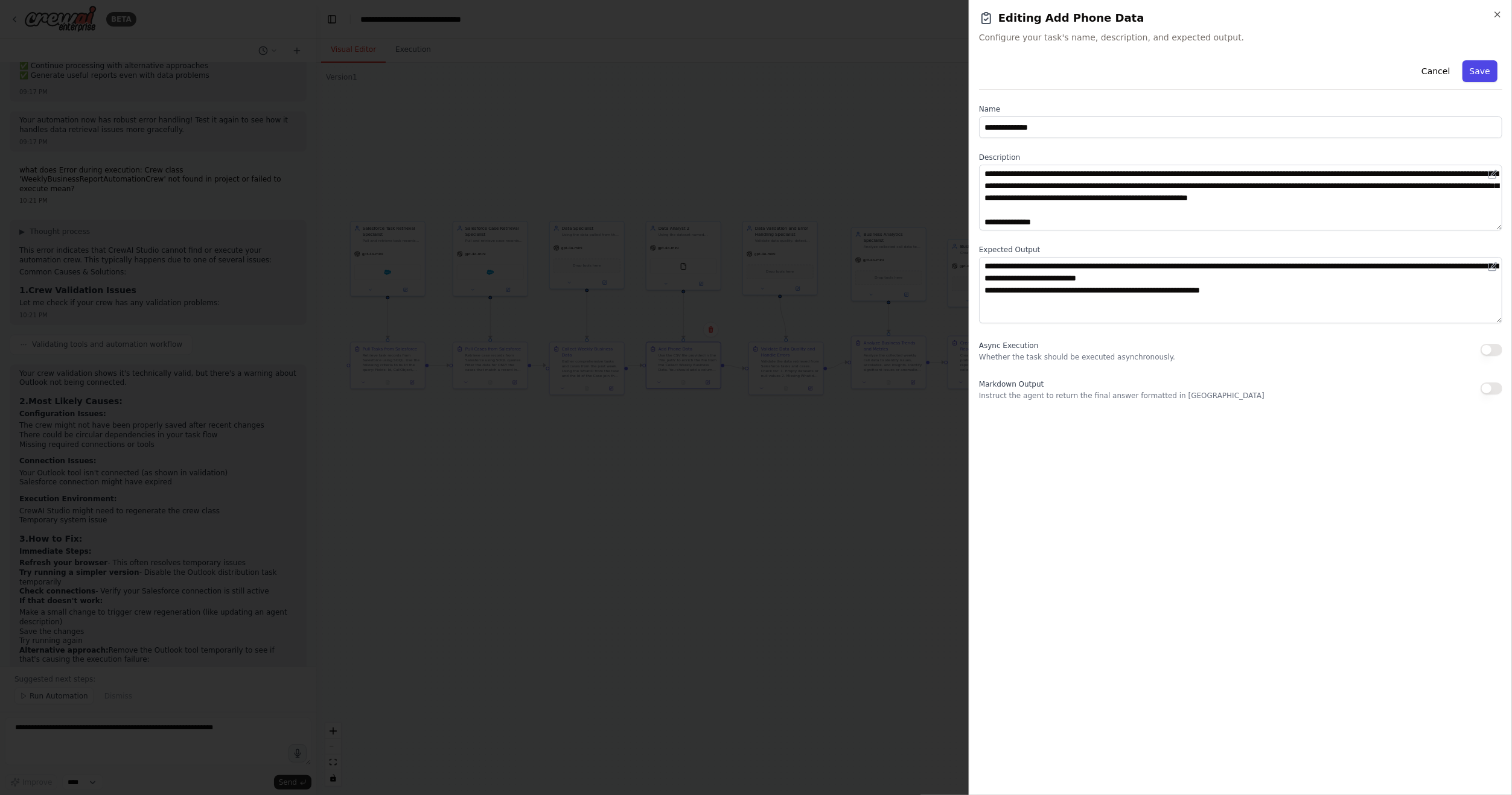
click at [1481, 76] on button "Save" at bounding box center [1480, 71] width 35 height 22
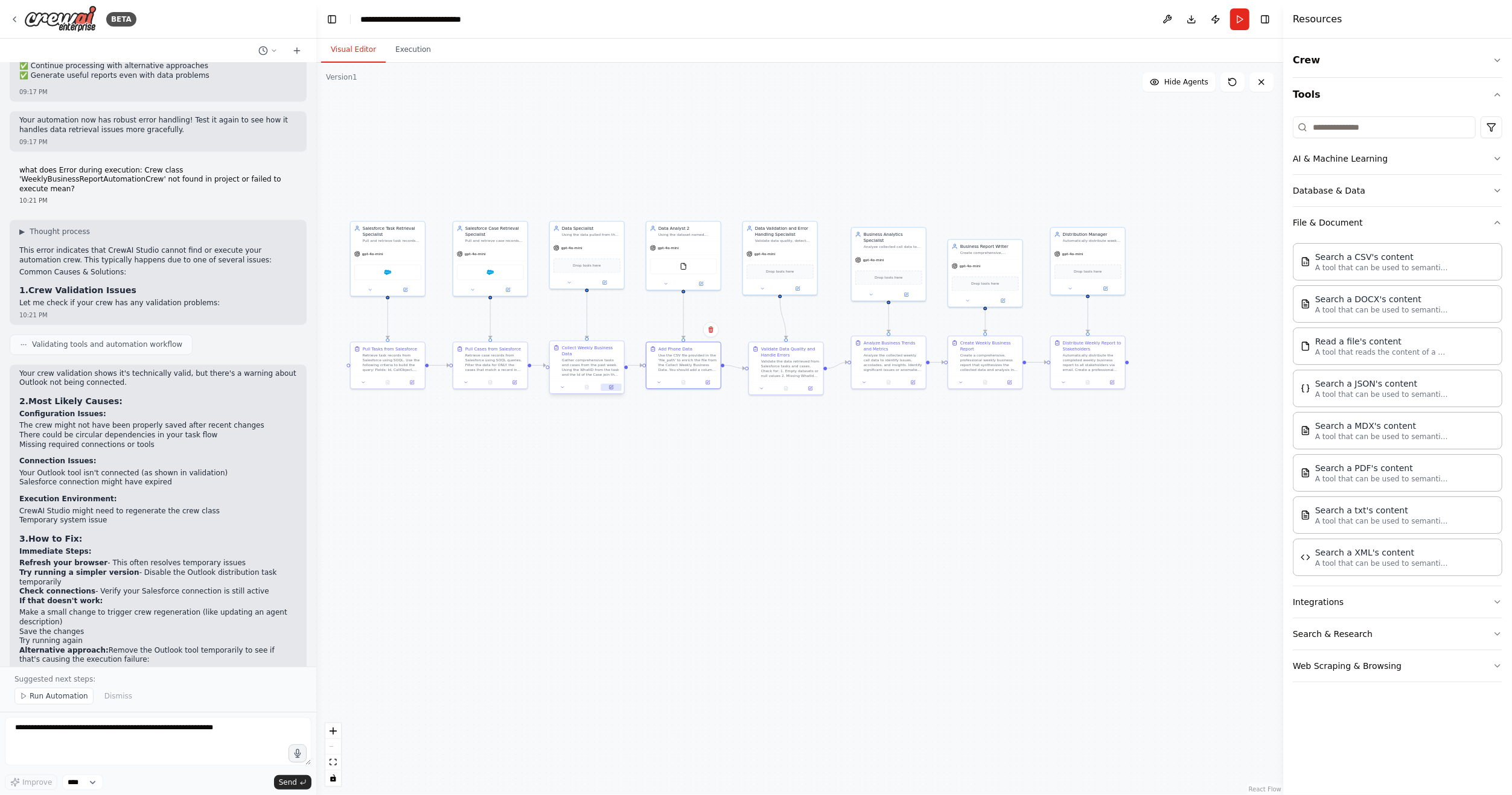
click at [611, 386] on icon at bounding box center [611, 387] width 4 height 3
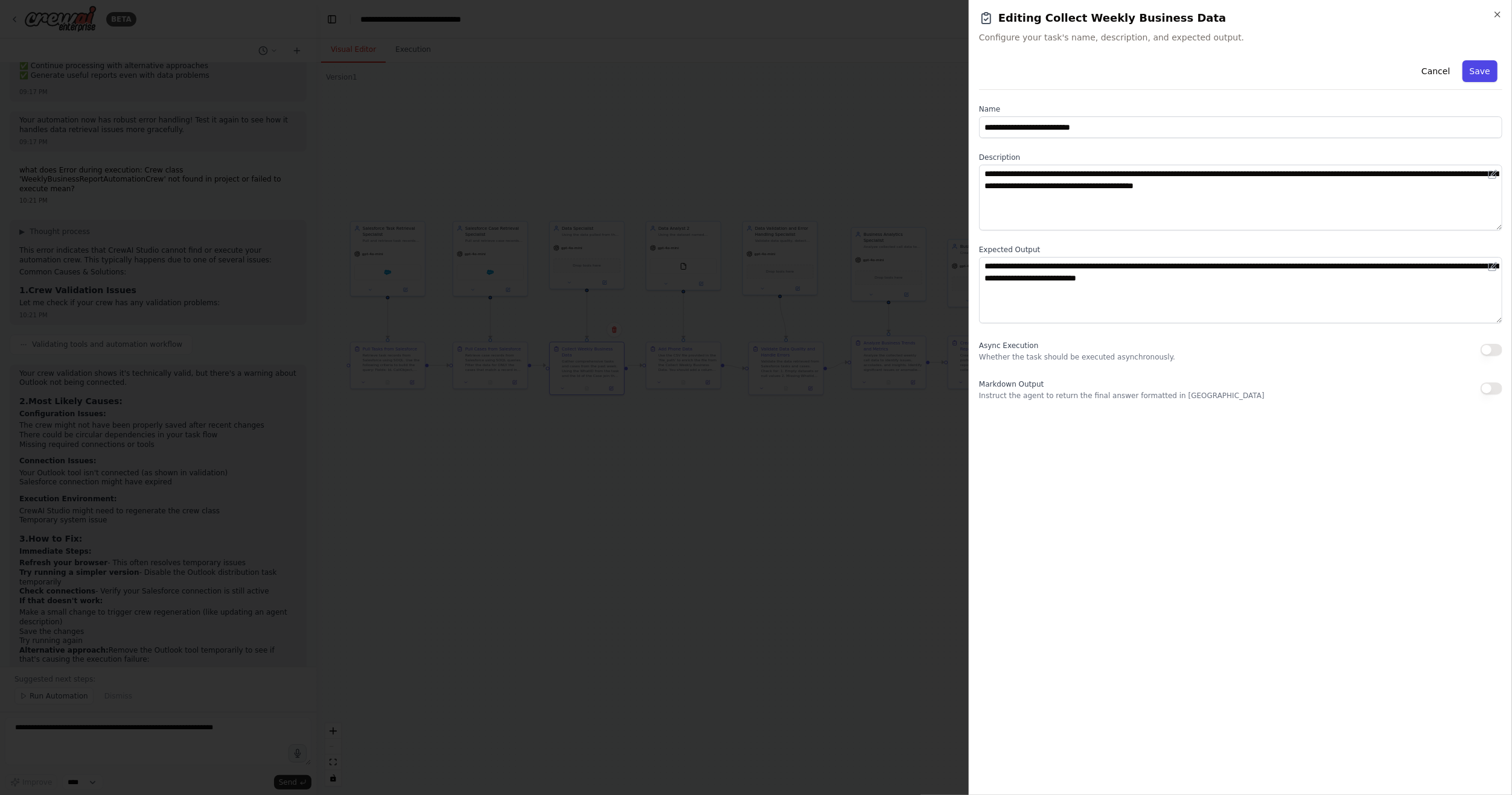
click at [1488, 70] on button "Save" at bounding box center [1480, 71] width 35 height 22
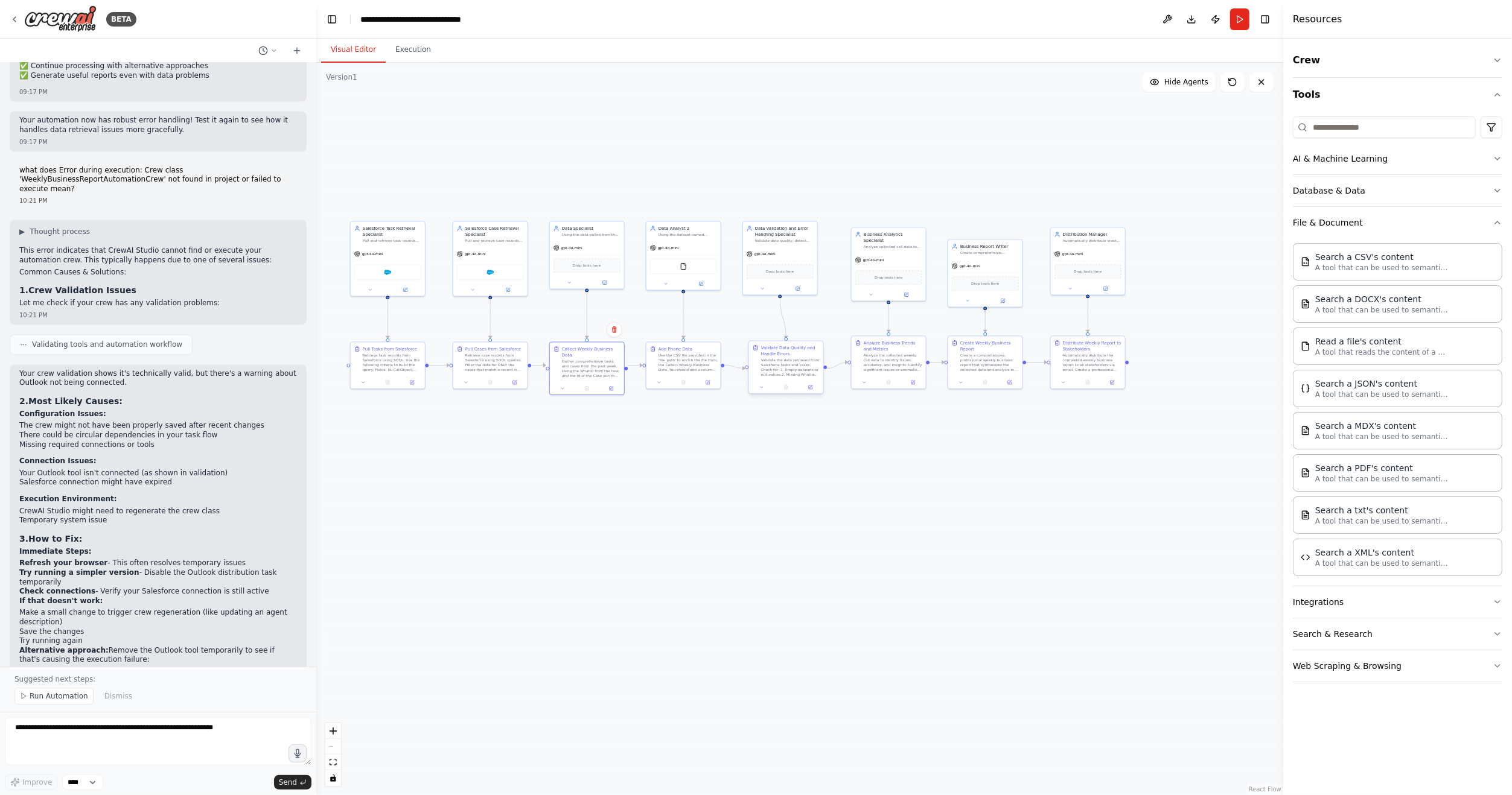
click at [808, 381] on div at bounding box center [786, 388] width 74 height 13
click at [810, 384] on button at bounding box center [810, 387] width 20 height 7
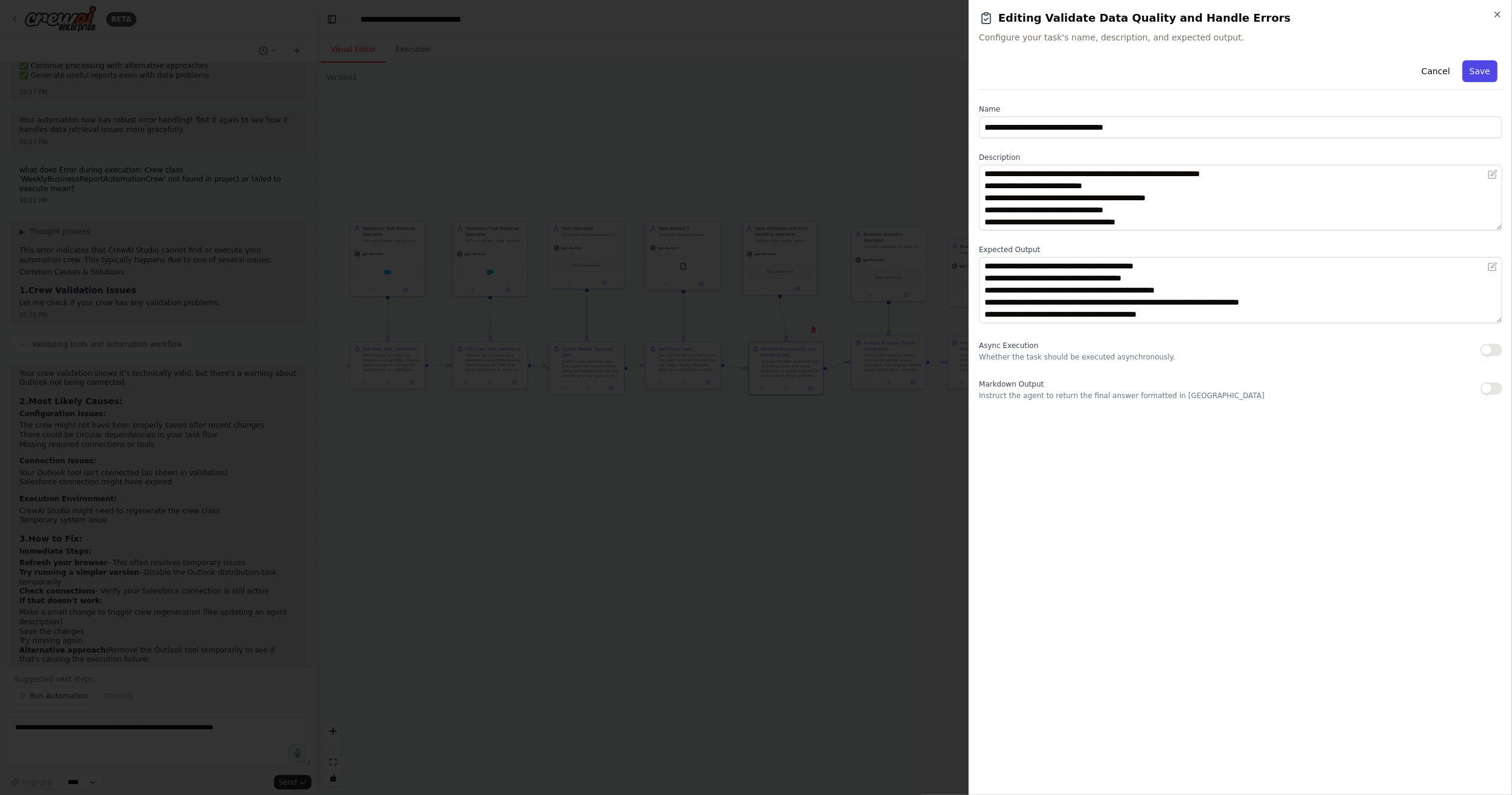
click at [1485, 69] on button "Save" at bounding box center [1480, 71] width 35 height 22
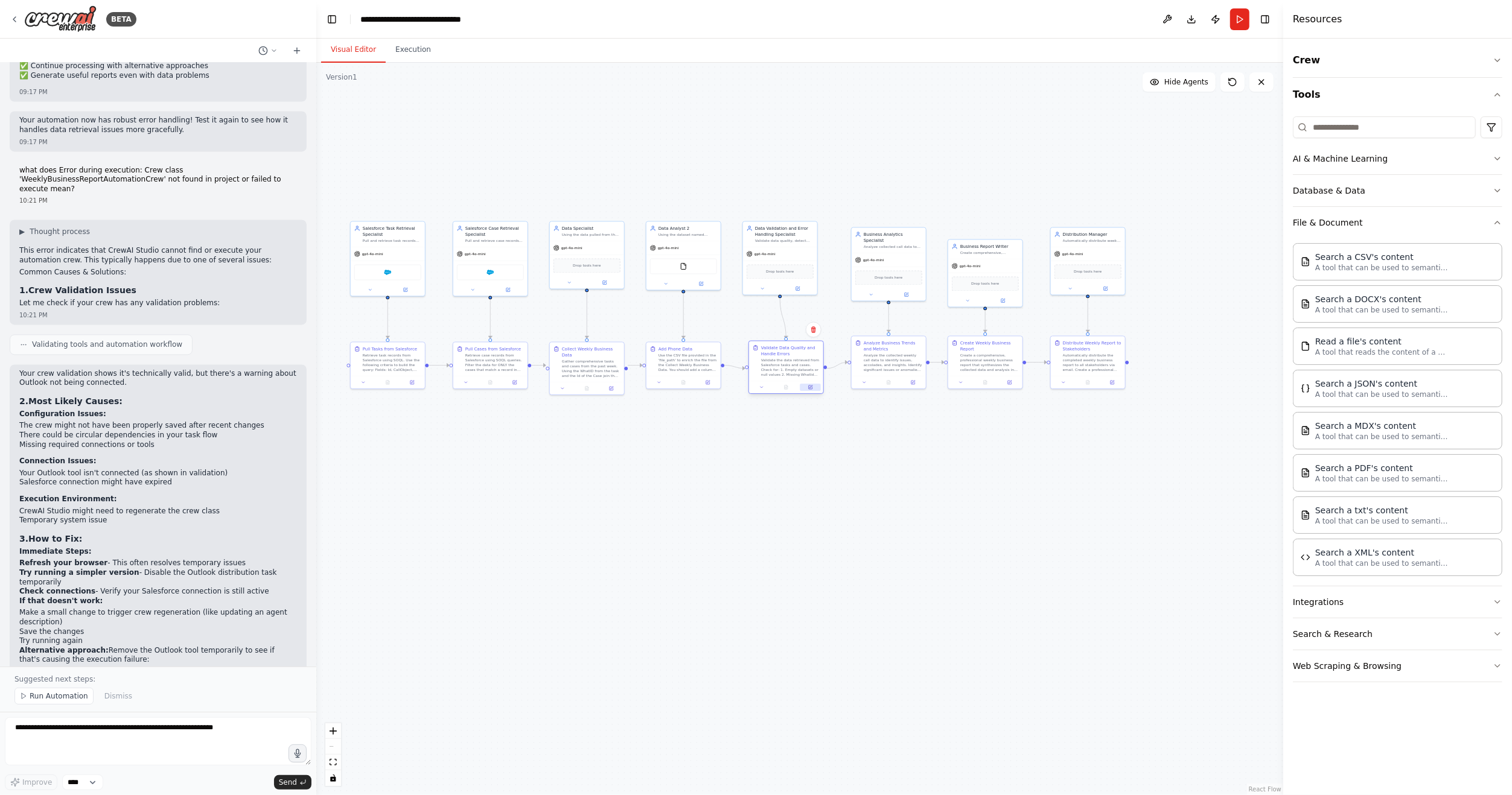
click at [812, 388] on icon at bounding box center [810, 387] width 4 height 3
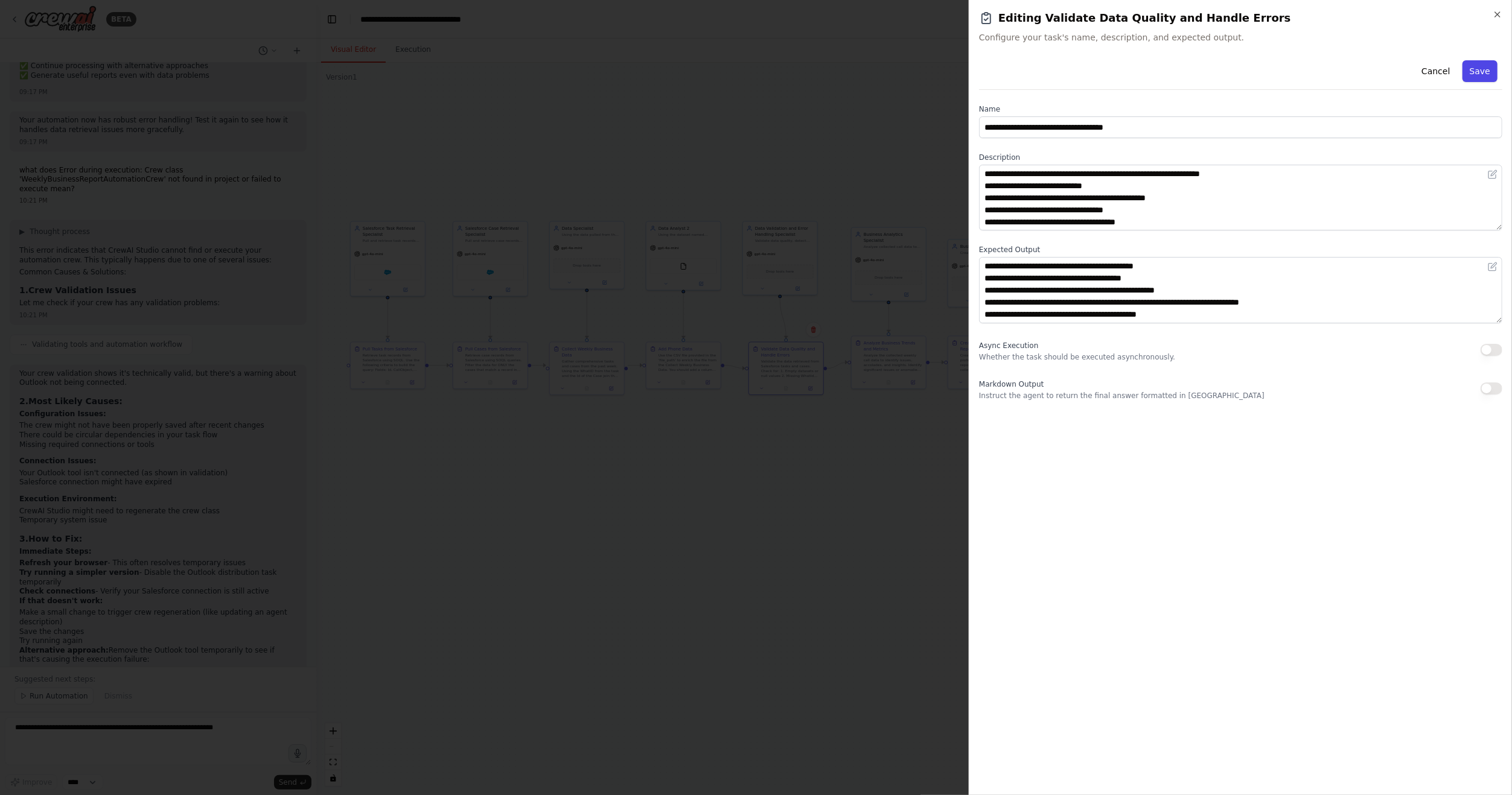
click at [1476, 72] on button "Save" at bounding box center [1480, 71] width 35 height 22
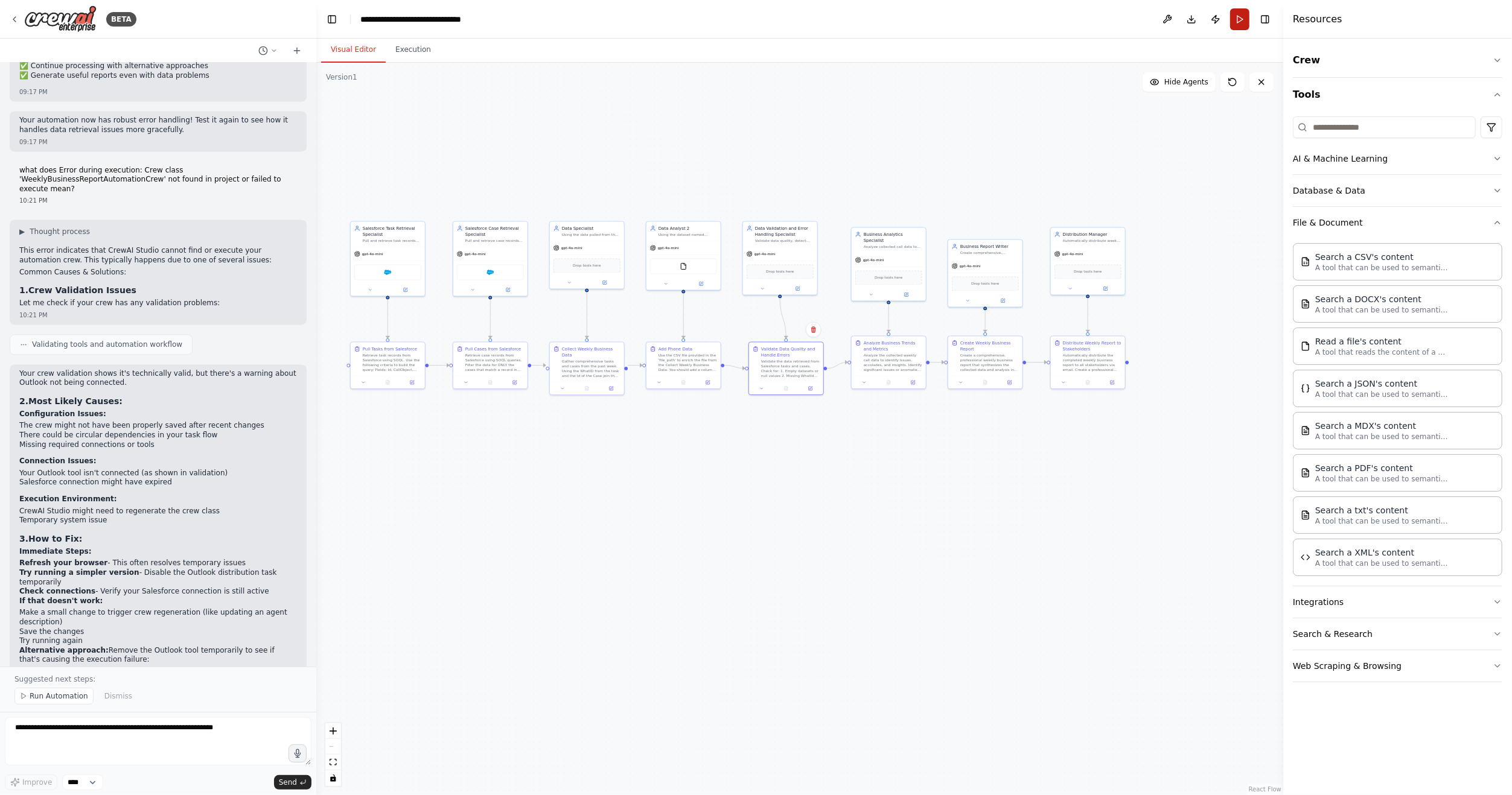
click at [1242, 17] on button "Run" at bounding box center [1240, 19] width 20 height 22
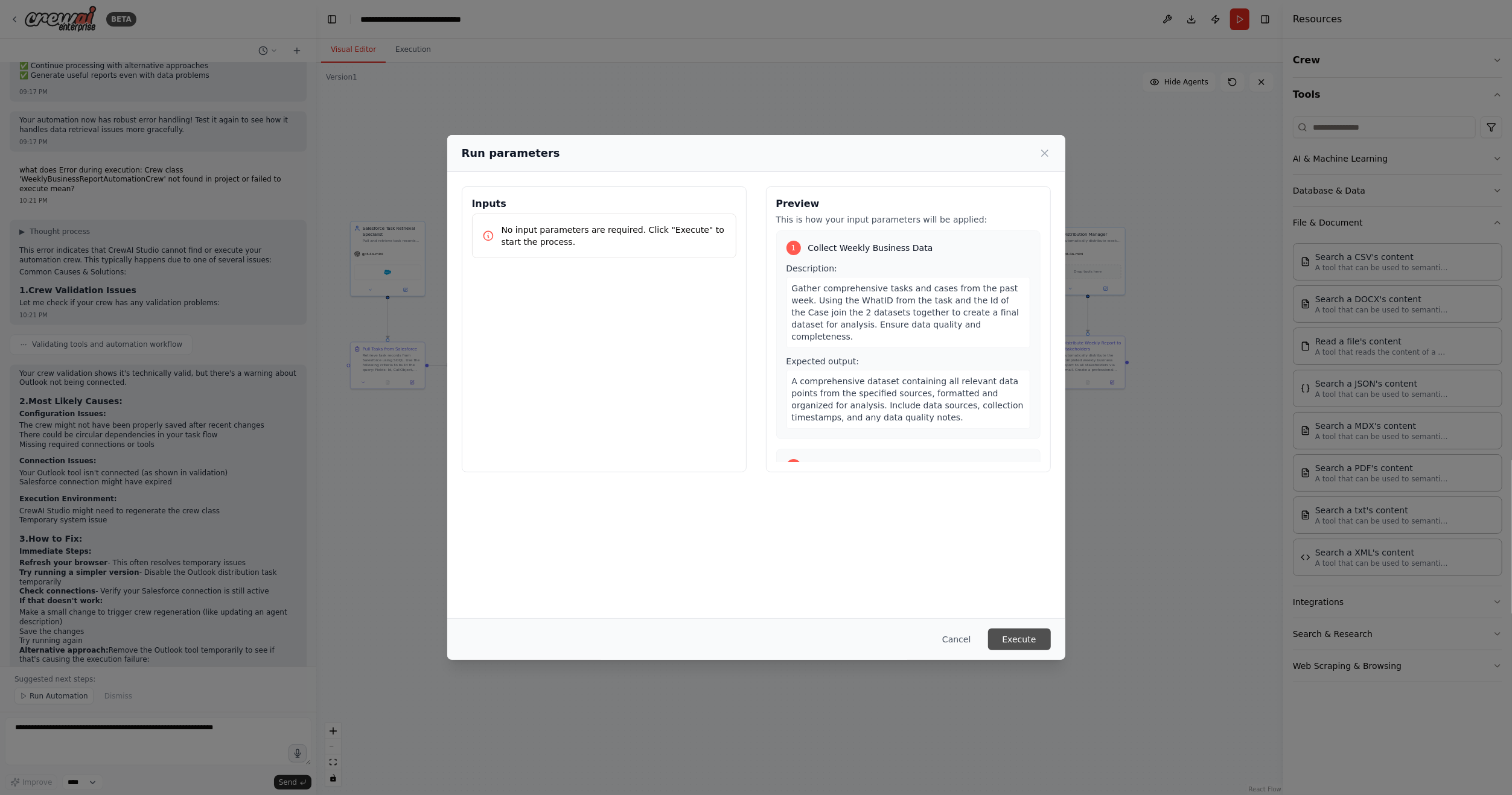
click at [1034, 641] on button "Execute" at bounding box center [1019, 639] width 63 height 22
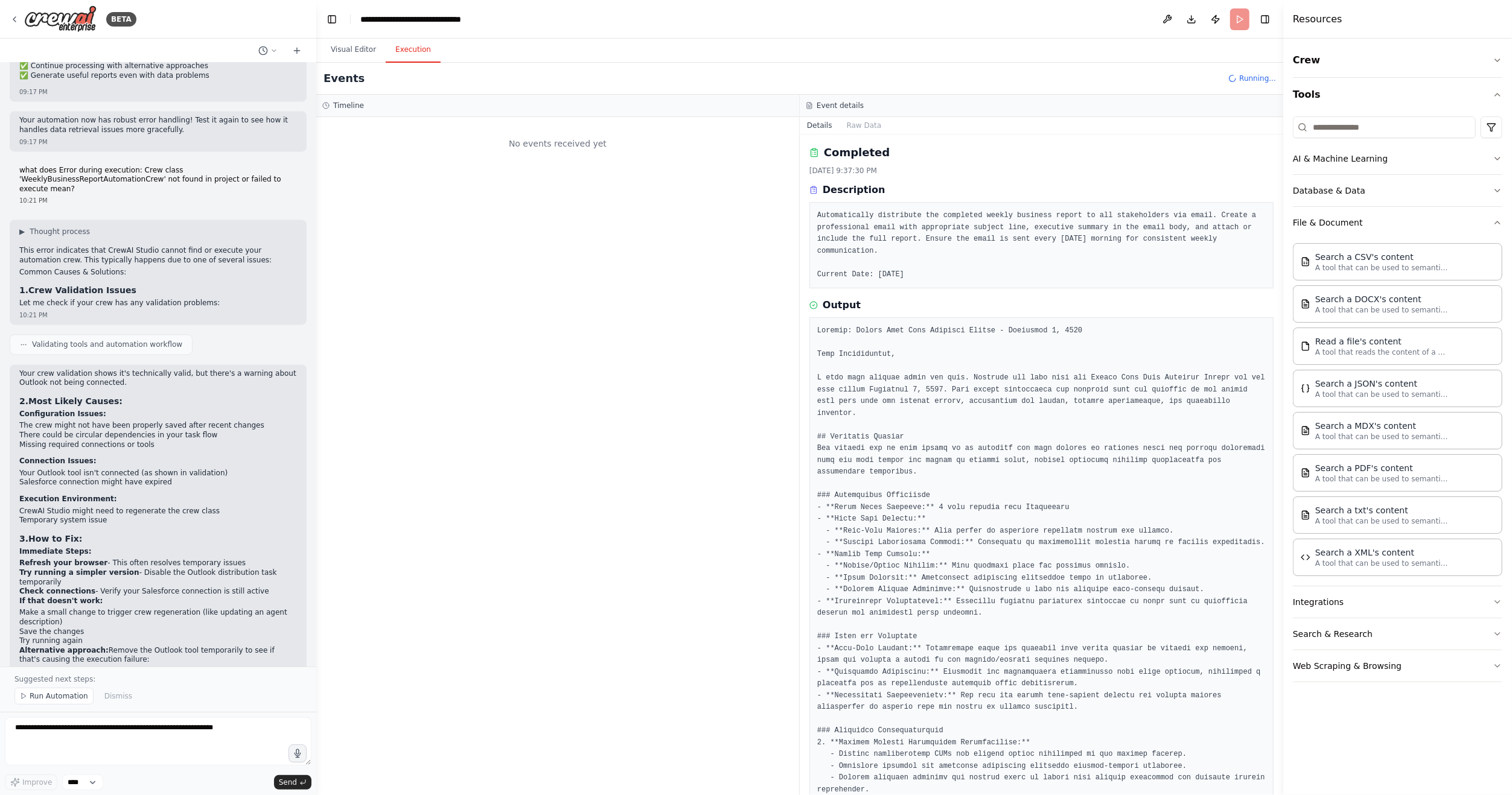
click at [399, 49] on button "Execution" at bounding box center [413, 50] width 55 height 25
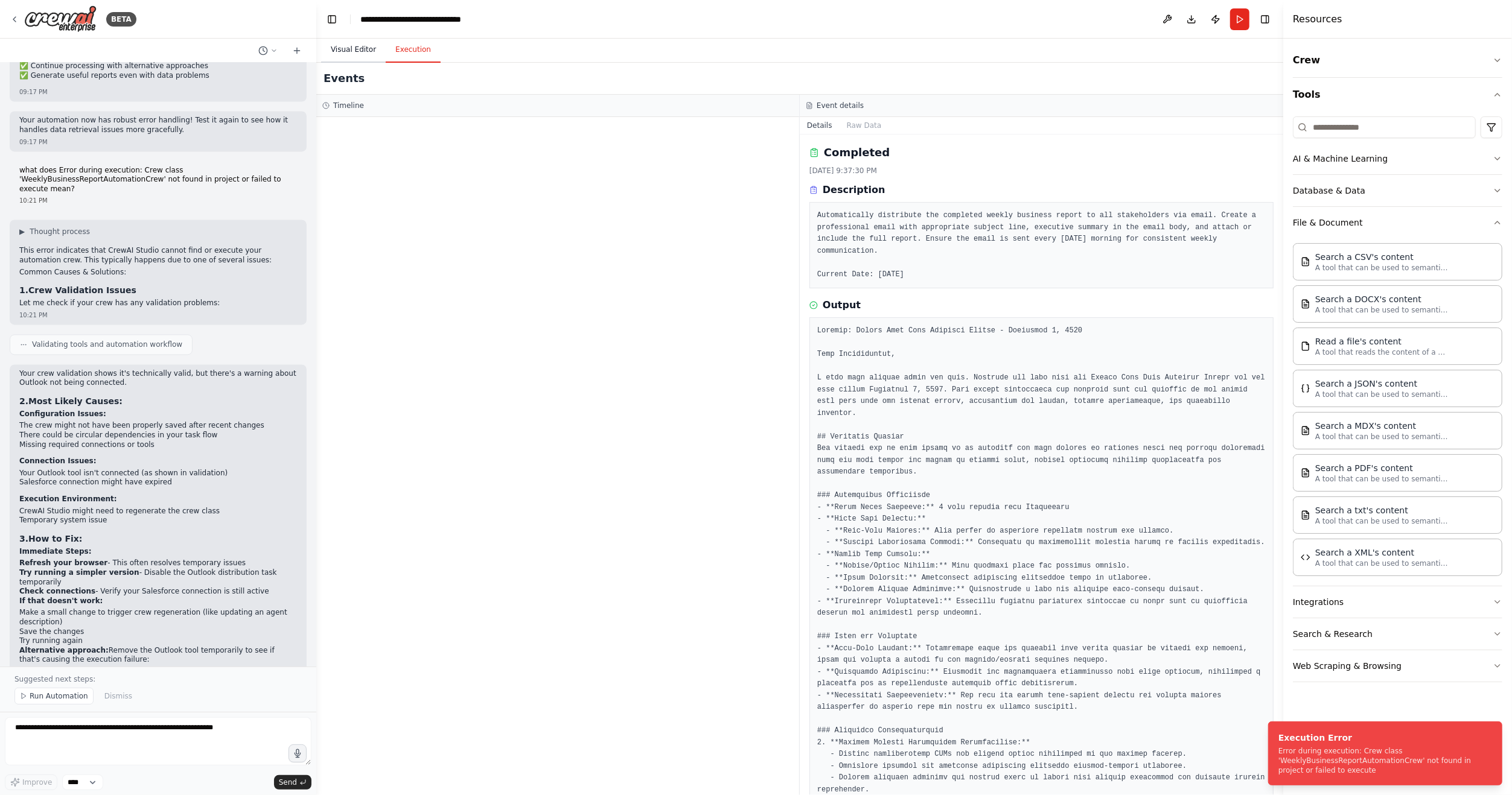
click at [360, 50] on button "Visual Editor" at bounding box center [354, 50] width 64 height 25
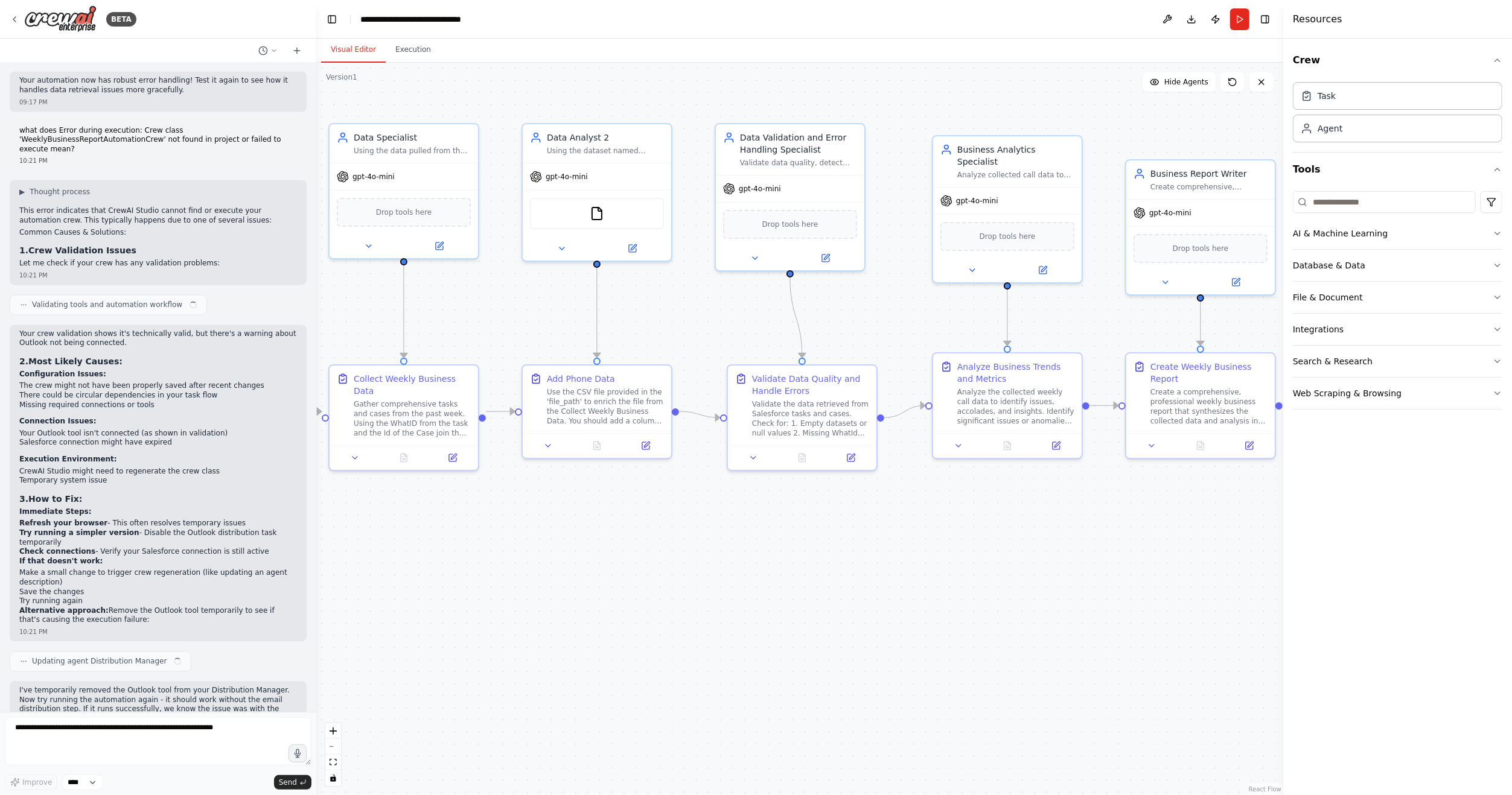
scroll to position [2361, 0]
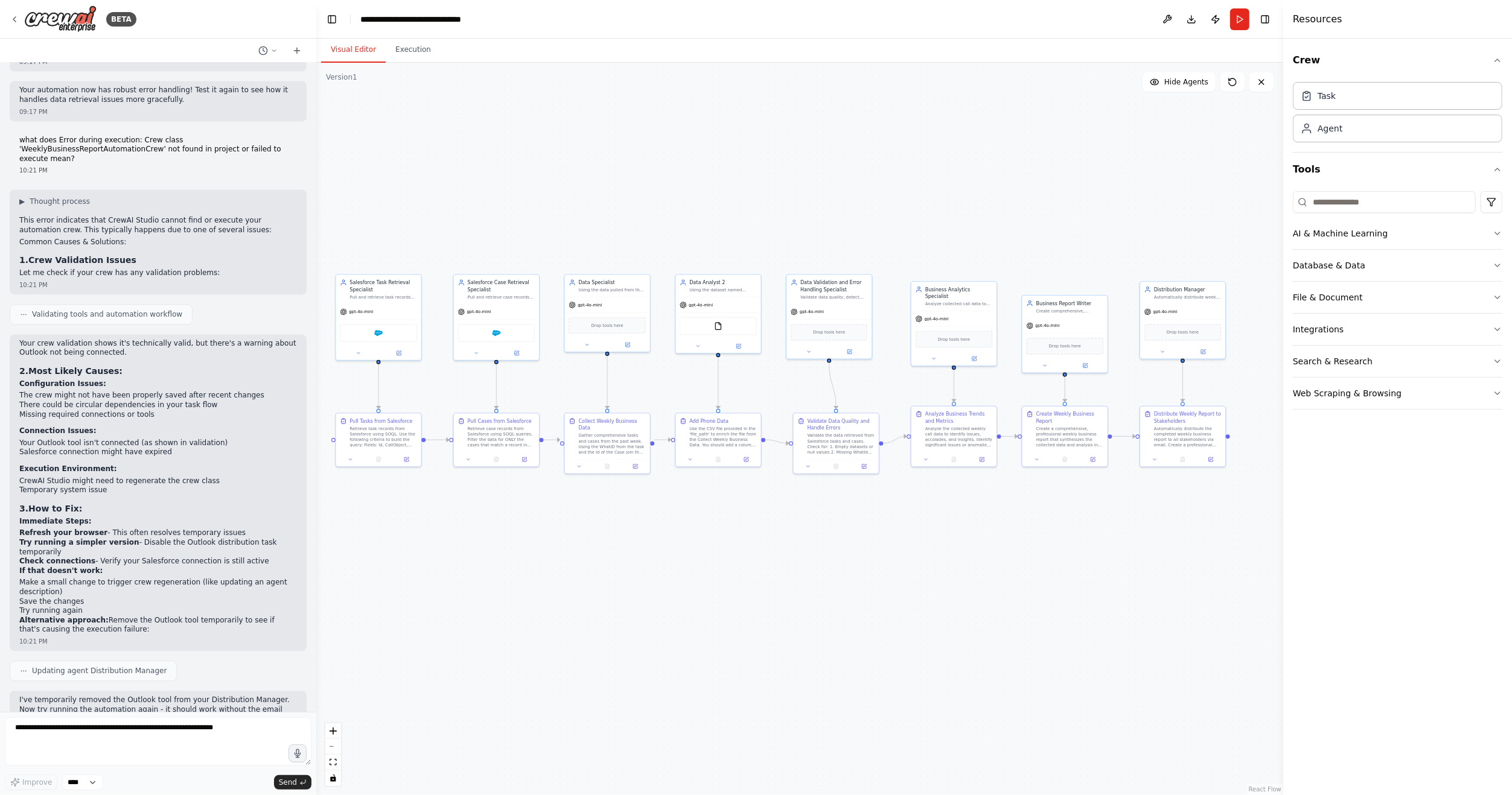
drag, startPoint x: 720, startPoint y: 521, endPoint x: 801, endPoint y: 515, distance: 81.2
click at [801, 515] on div ".deletable-edge-delete-btn { width: 20px; height: 20px; border: 0px solid #ffff…" at bounding box center [799, 429] width 967 height 733
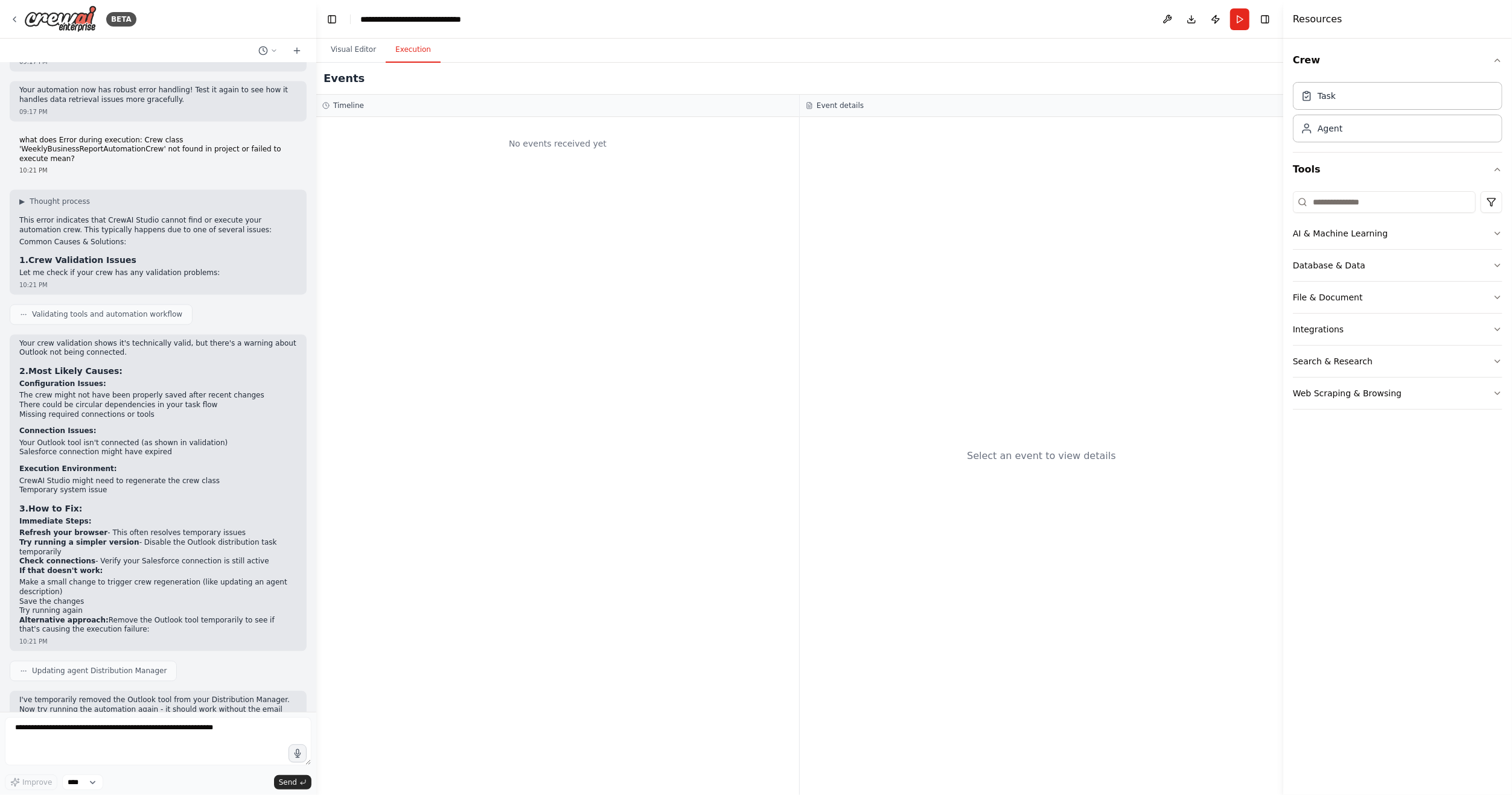
click at [412, 43] on button "Execution" at bounding box center [413, 50] width 55 height 25
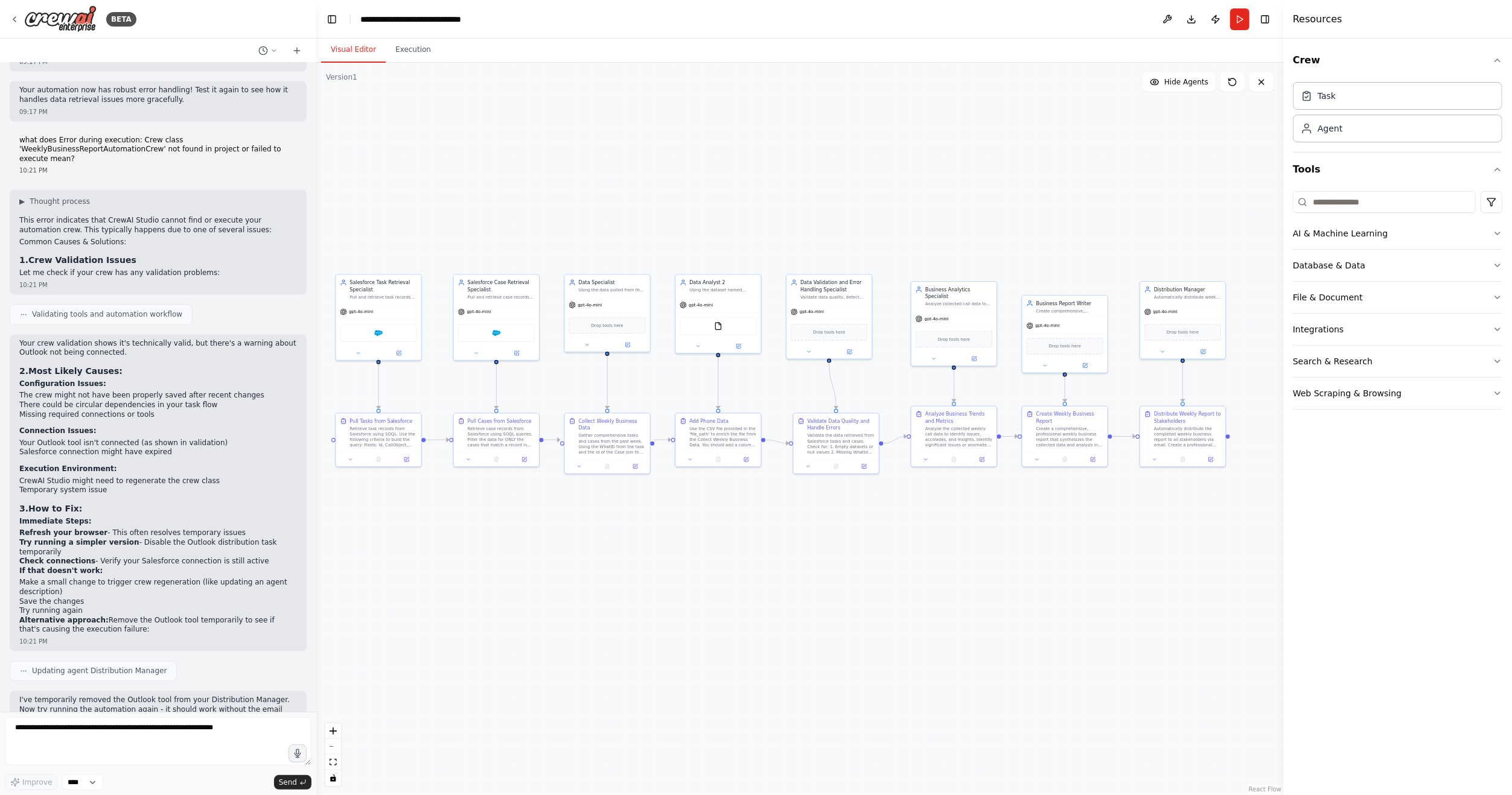
click at [328, 50] on button "Visual Editor" at bounding box center [354, 50] width 64 height 25
click at [1236, 14] on button "Run" at bounding box center [1240, 19] width 20 height 22
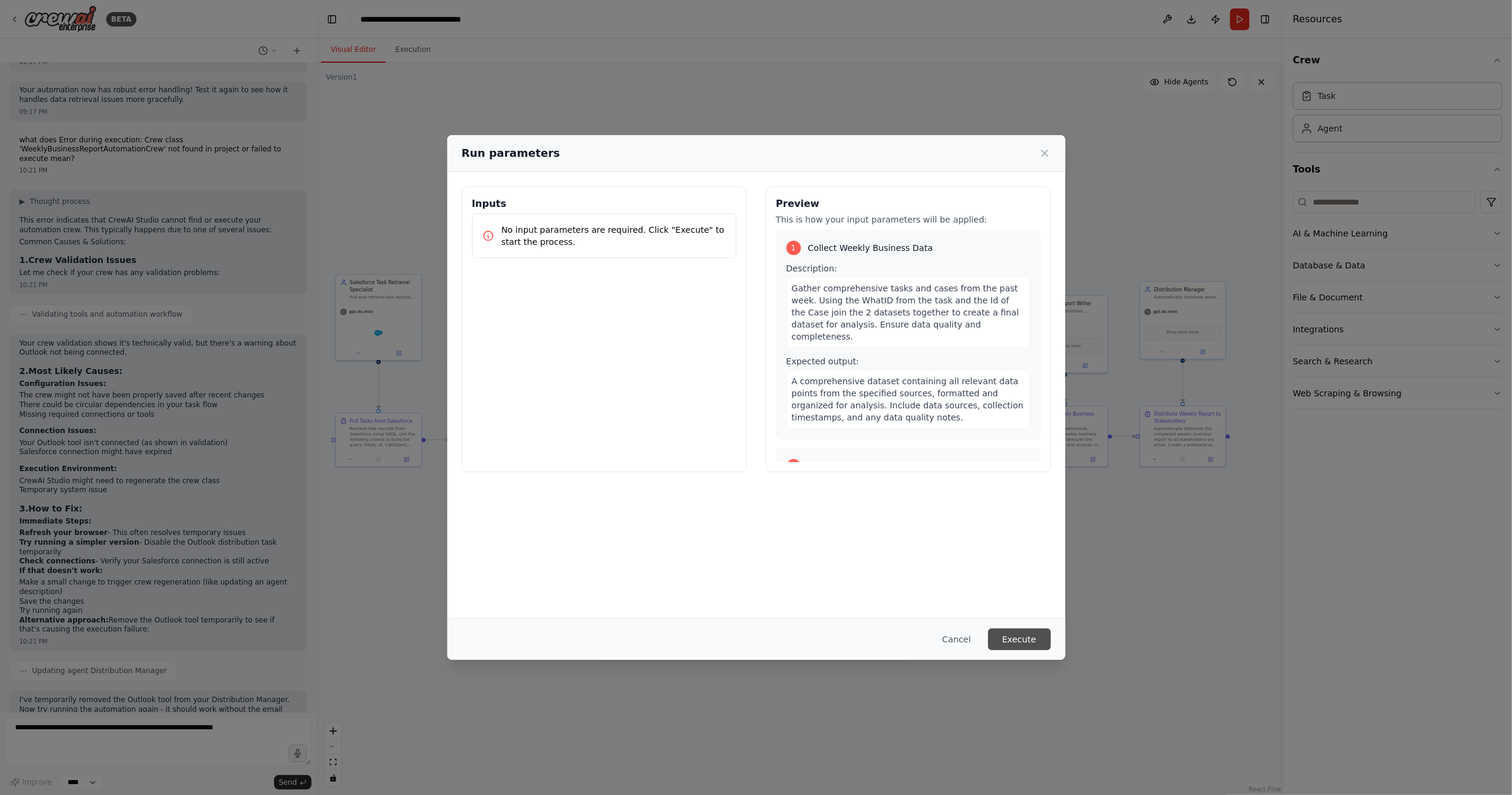
click at [1023, 647] on button "Execute" at bounding box center [1019, 639] width 63 height 22
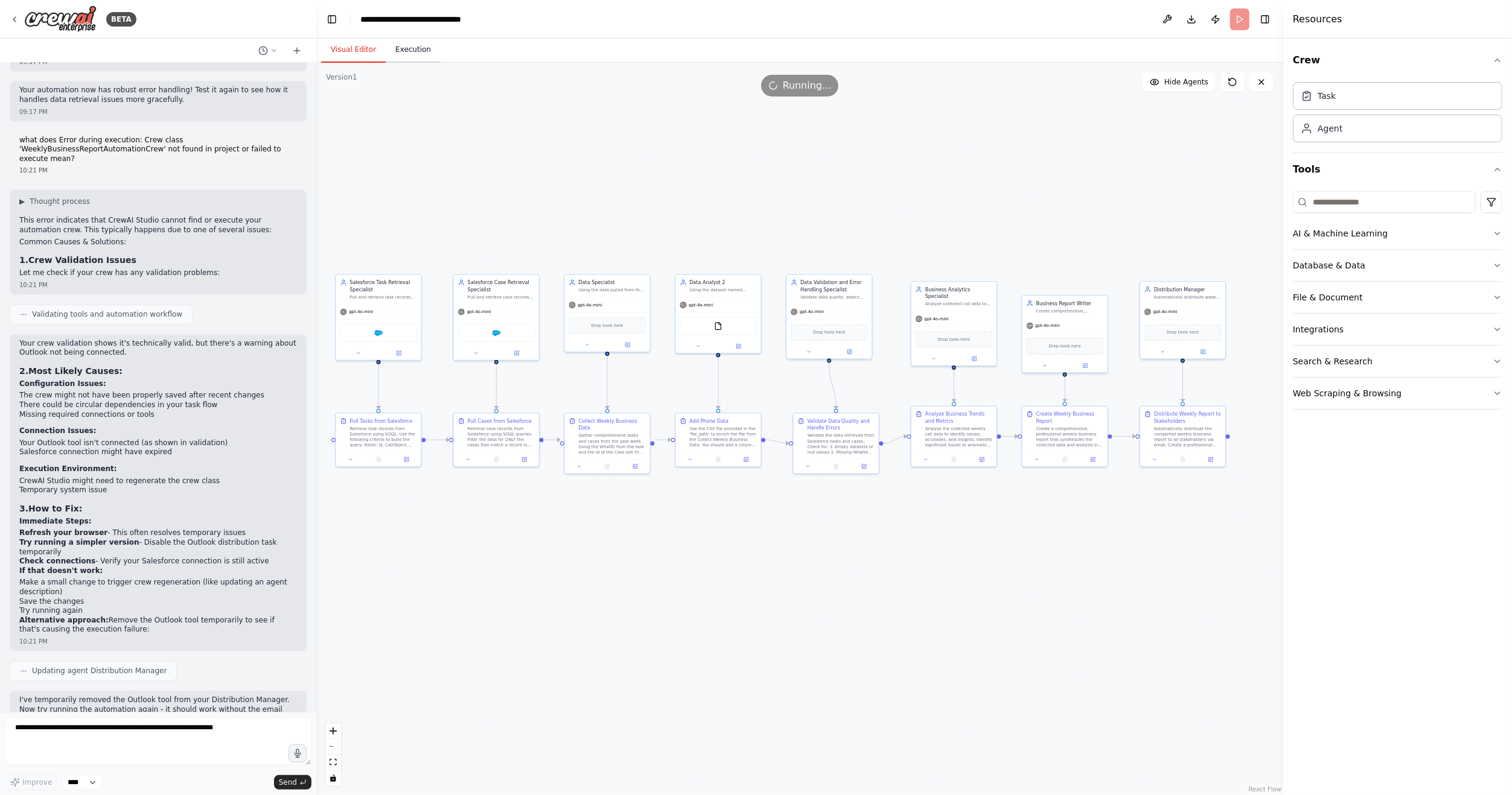
click at [392, 37] on button "Execution" at bounding box center [413, 50] width 55 height 25
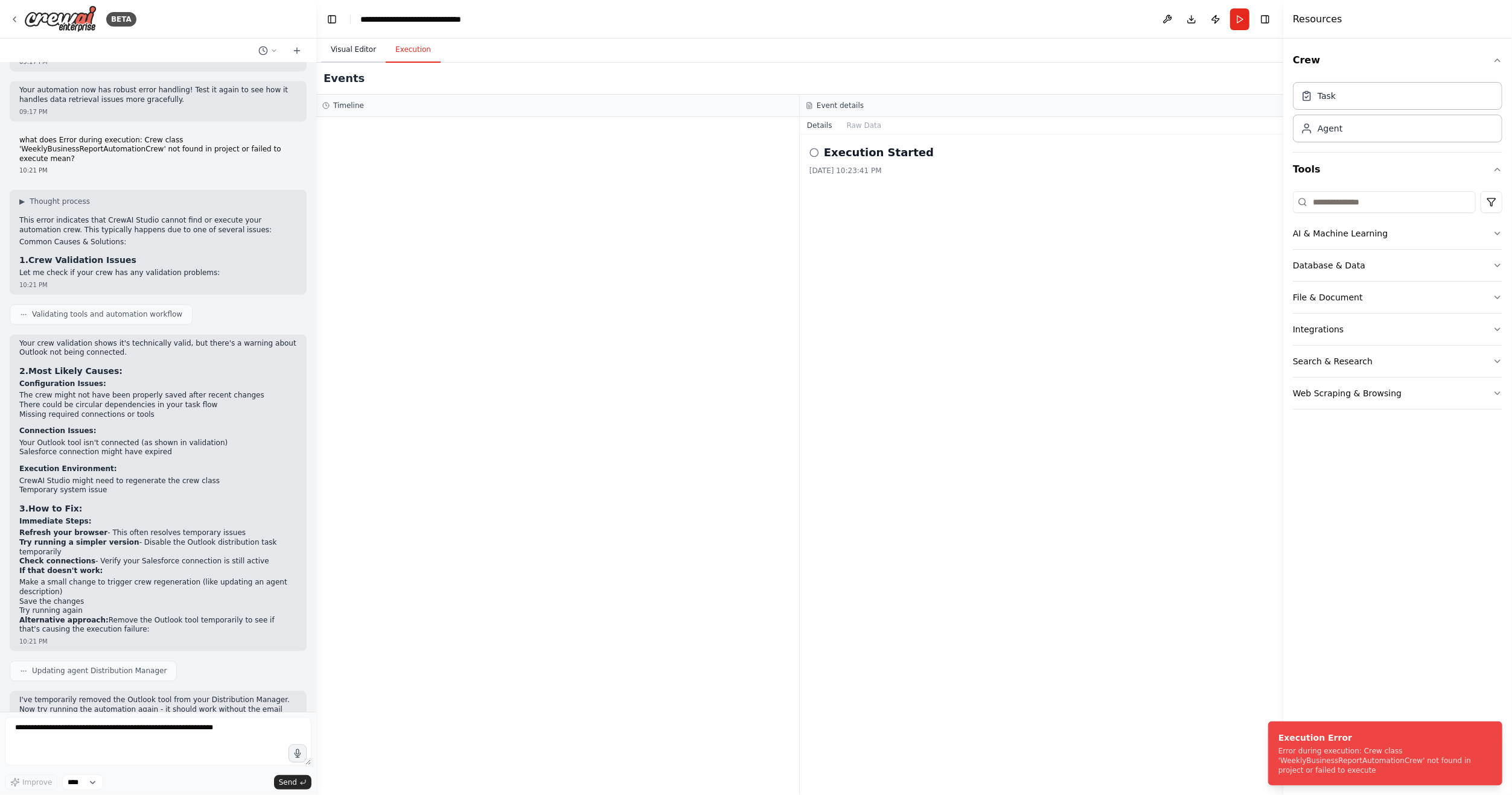
click at [351, 48] on button "Visual Editor" at bounding box center [354, 50] width 64 height 25
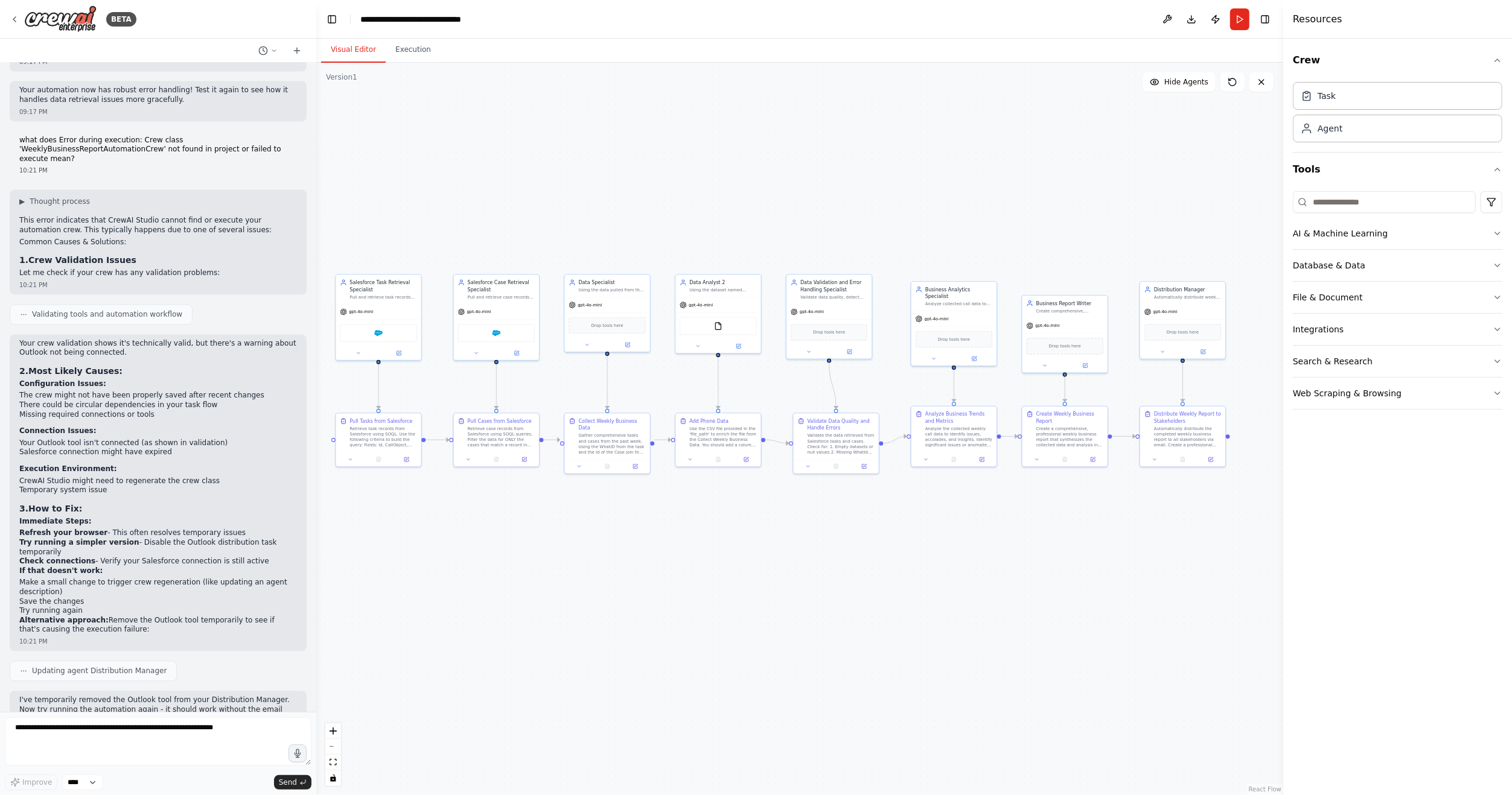
click at [646, 234] on div ".deletable-edge-delete-btn { width: 20px; height: 20px; border: 0px solid #ffff…" at bounding box center [799, 429] width 967 height 733
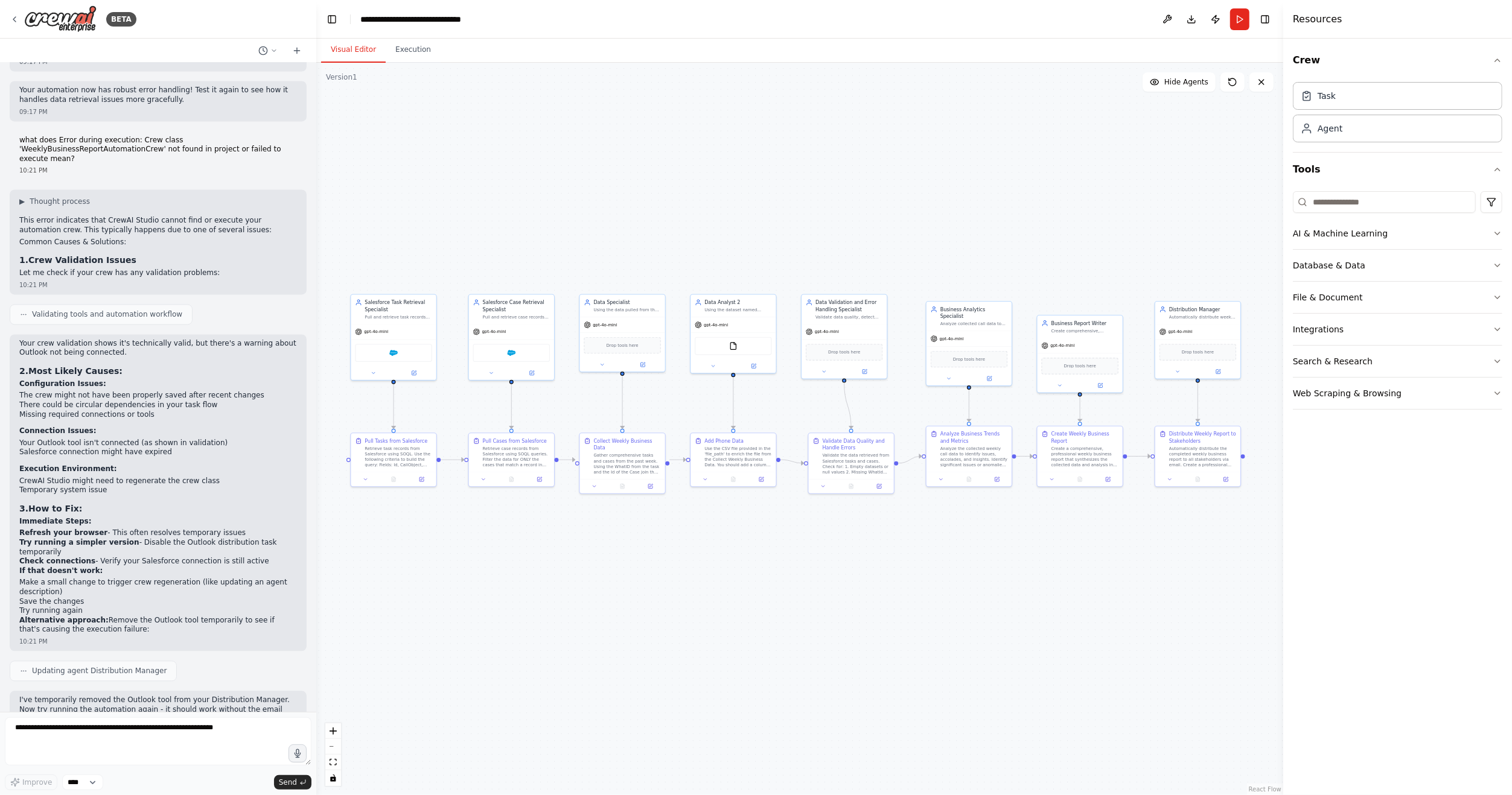
drag, startPoint x: 652, startPoint y: 232, endPoint x: 668, endPoint y: 246, distance: 21.3
click at [668, 246] on div ".deletable-edge-delete-btn { width: 20px; height: 20px; border: 0px solid #ffff…" at bounding box center [799, 429] width 967 height 733
click at [725, 305] on div "Using the dataset named "tasks_cases" you will add a new column to create a fin…" at bounding box center [739, 302] width 67 height 6
click at [771, 281] on button at bounding box center [767, 274] width 15 height 15
click at [767, 278] on icon at bounding box center [767, 274] width 5 height 6
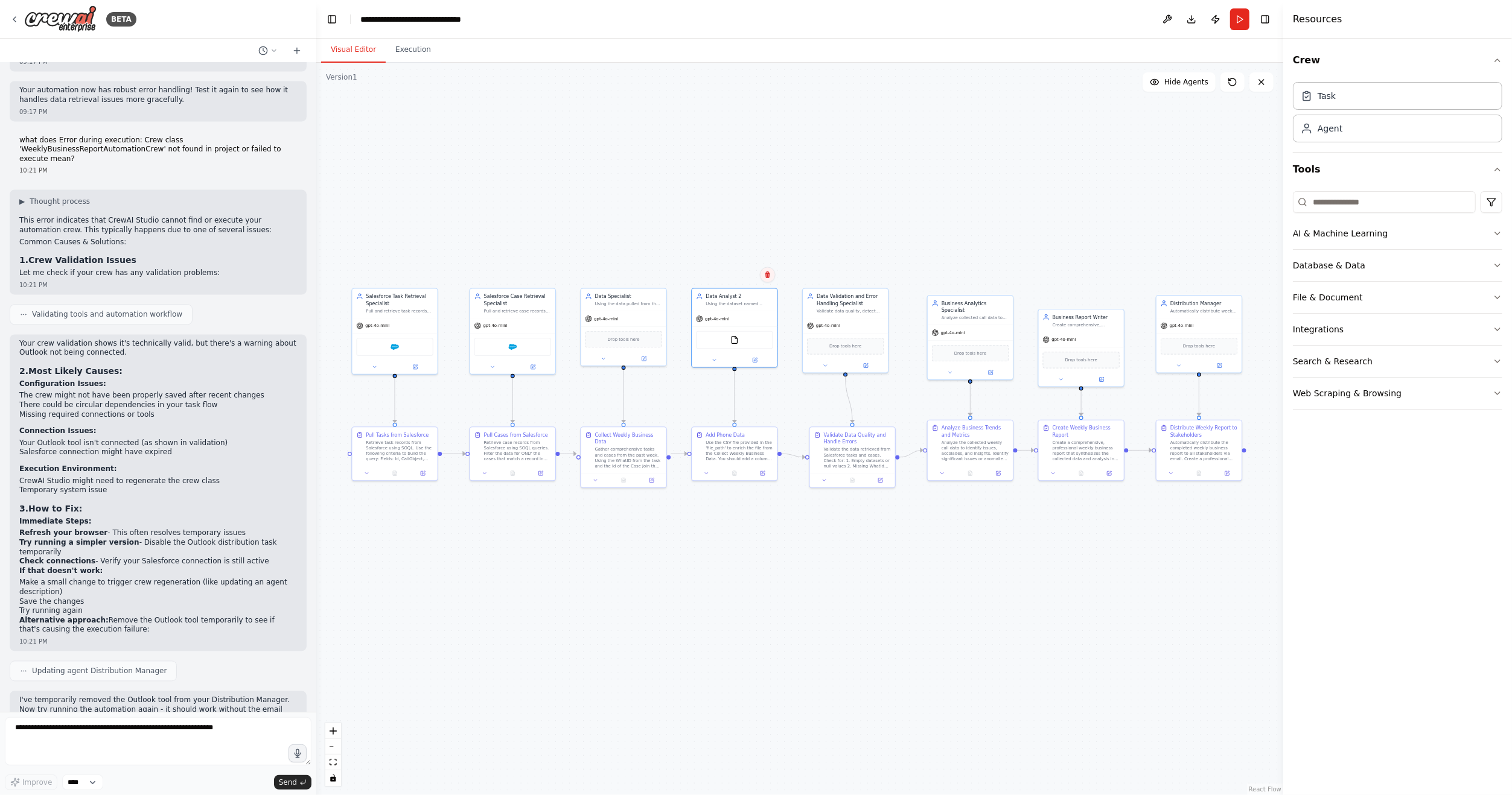
click at [767, 278] on icon at bounding box center [767, 274] width 5 height 6
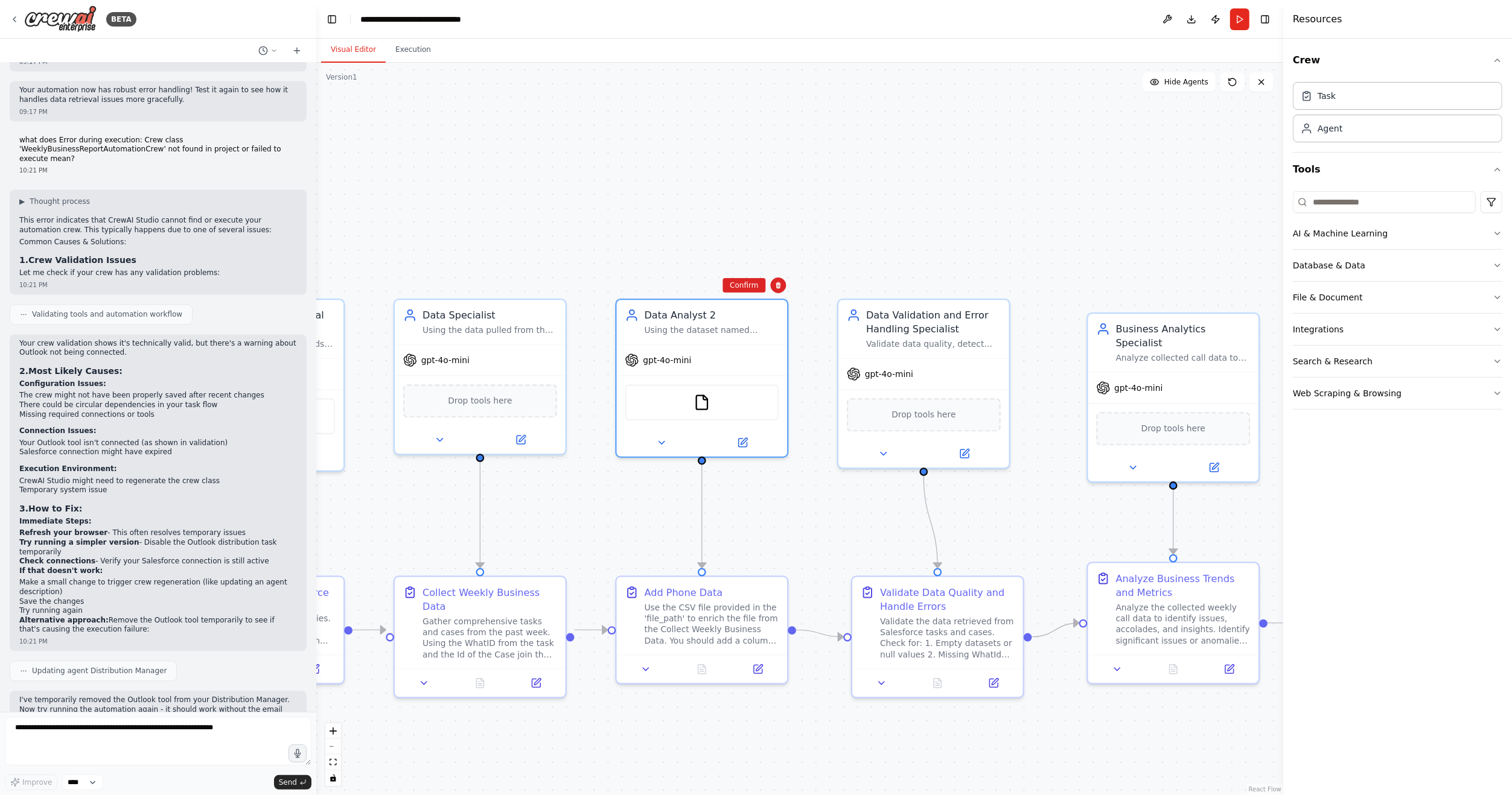
click at [733, 277] on div ".deletable-edge-delete-btn { width: 20px; height: 20px; border: 0px solid #ffff…" at bounding box center [799, 429] width 967 height 733
click at [771, 286] on div ".deletable-edge-delete-btn { width: 20px; height: 20px; border: 0px solid #ffff…" at bounding box center [799, 429] width 967 height 733
click at [772, 307] on div "Data Analyst 2" at bounding box center [712, 312] width 134 height 14
click at [779, 288] on icon at bounding box center [778, 285] width 5 height 6
click at [748, 289] on button "Confirm" at bounding box center [743, 285] width 43 height 15
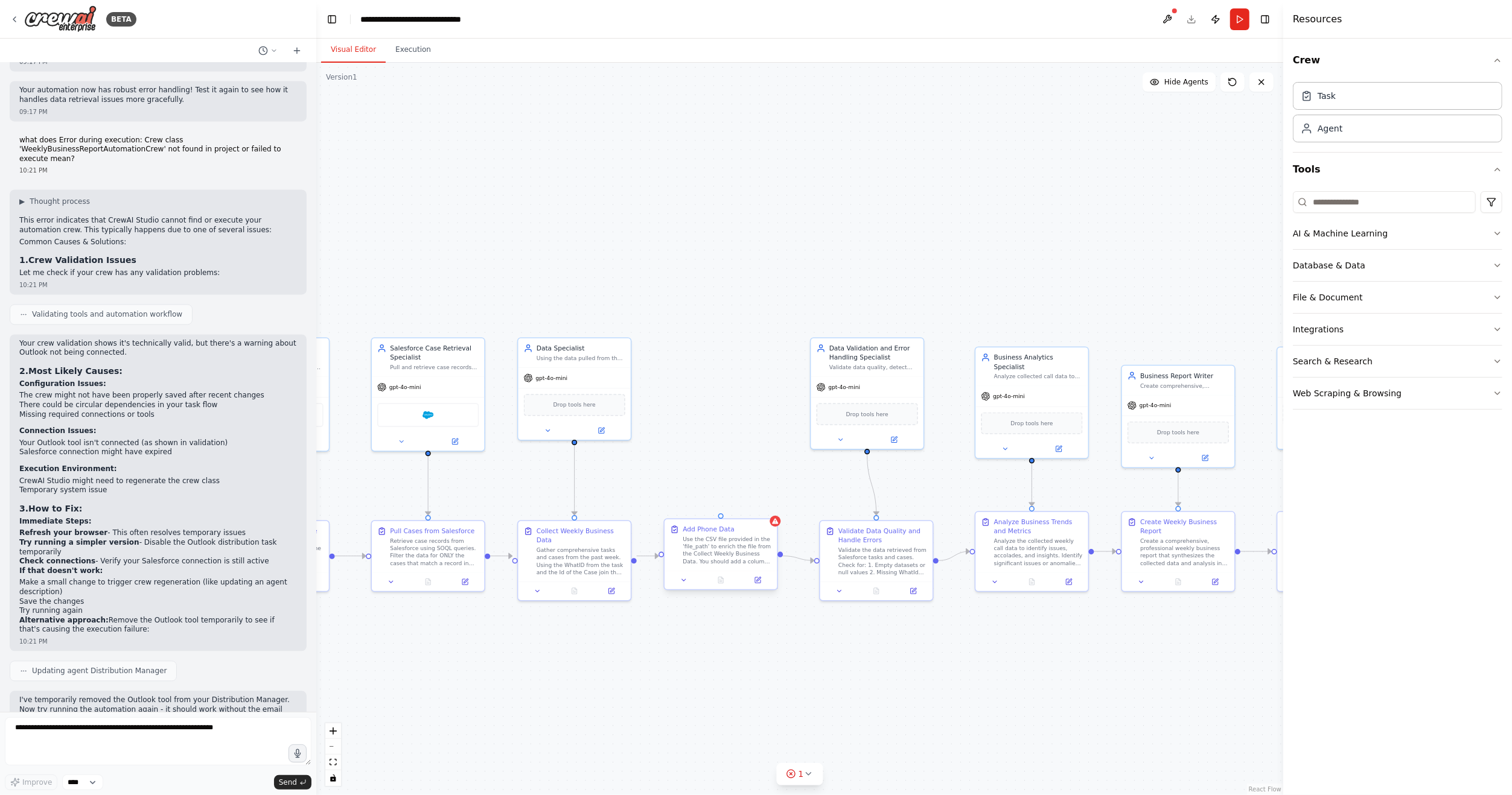
click at [748, 550] on div "Use the CSV file provided in the 'file_path' to enrich the file from the Collec…" at bounding box center [727, 551] width 89 height 29
click at [767, 512] on button at bounding box center [767, 508] width 15 height 15
click at [738, 509] on button "Confirm" at bounding box center [733, 508] width 43 height 15
drag, startPoint x: 634, startPoint y: 556, endPoint x: 816, endPoint y: 563, distance: 182.1
click at [816, 563] on div ".deletable-edge-delete-btn { width: 20px; height: 20px; border: 0px solid #ffff…" at bounding box center [799, 429] width 967 height 733
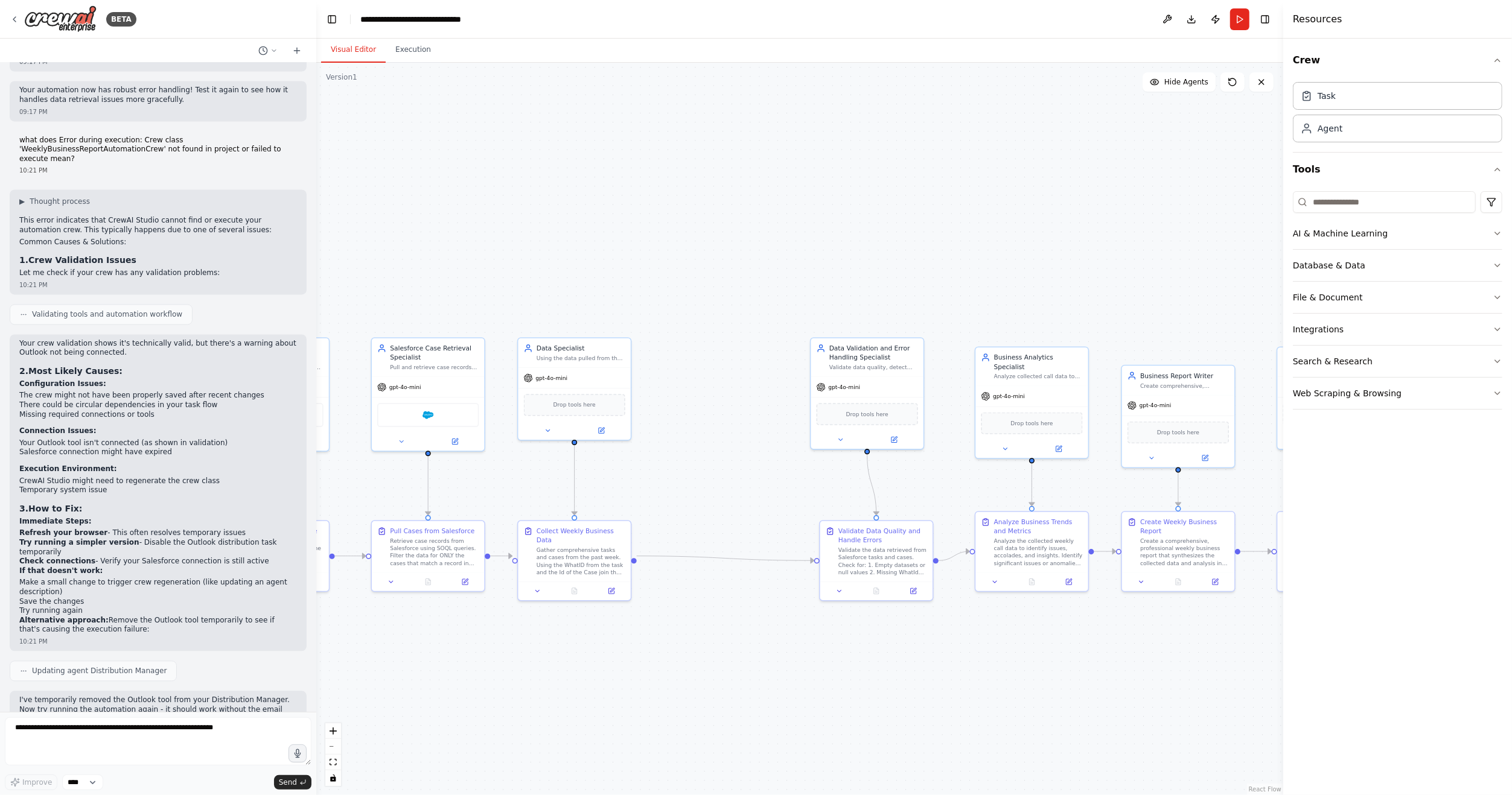
click at [812, 619] on div ".deletable-edge-delete-btn { width: 20px; height: 20px; border: 0px solid #ffff…" at bounding box center [799, 429] width 967 height 733
click at [866, 118] on div ".deletable-edge-delete-btn { width: 20px; height: 20px; border: 0px solid #ffff…" at bounding box center [799, 429] width 967 height 733
click at [1245, 12] on button "Run" at bounding box center [1240, 19] width 20 height 22
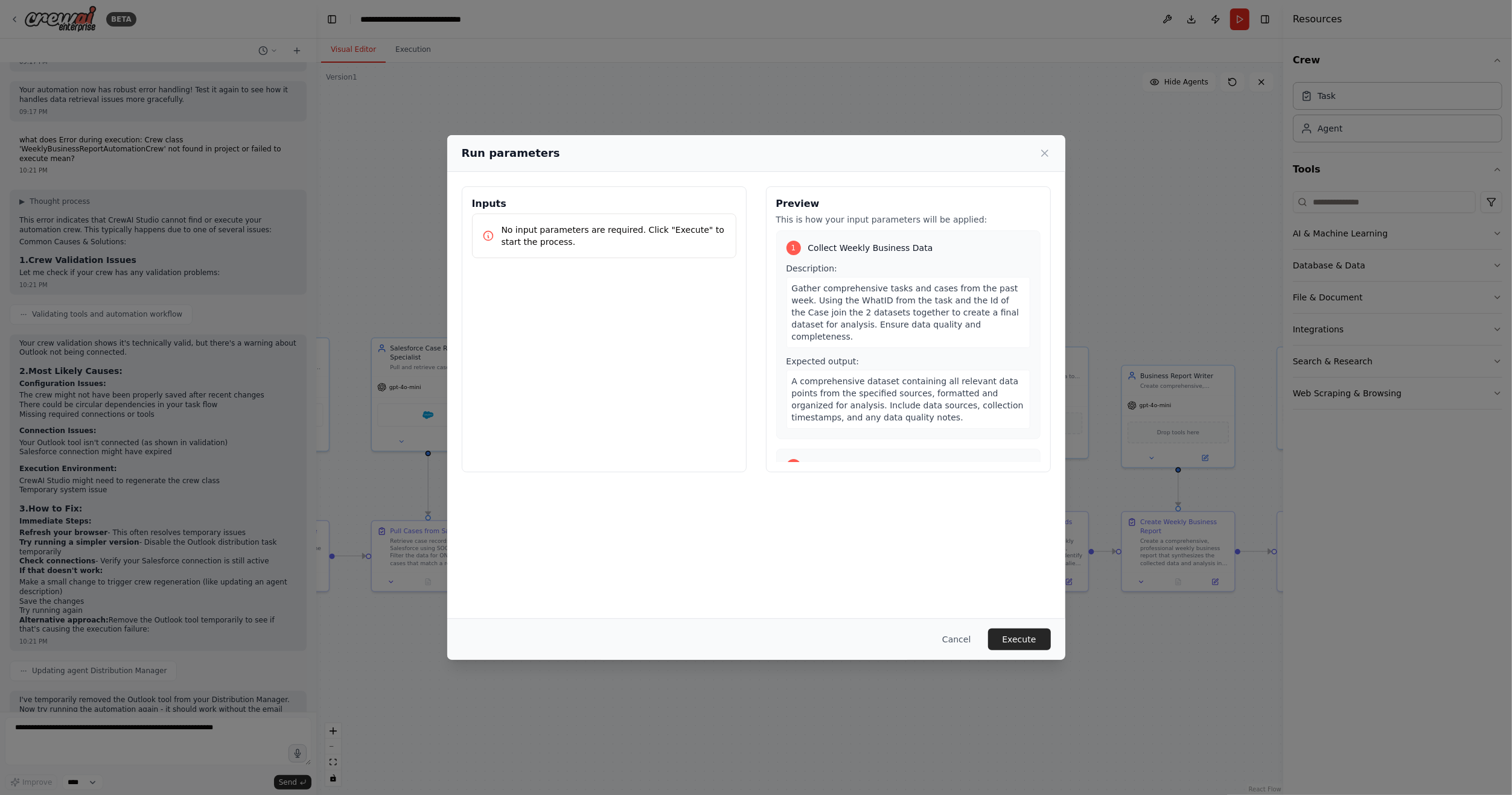
click at [1030, 638] on button "Execute" at bounding box center [1019, 639] width 63 height 22
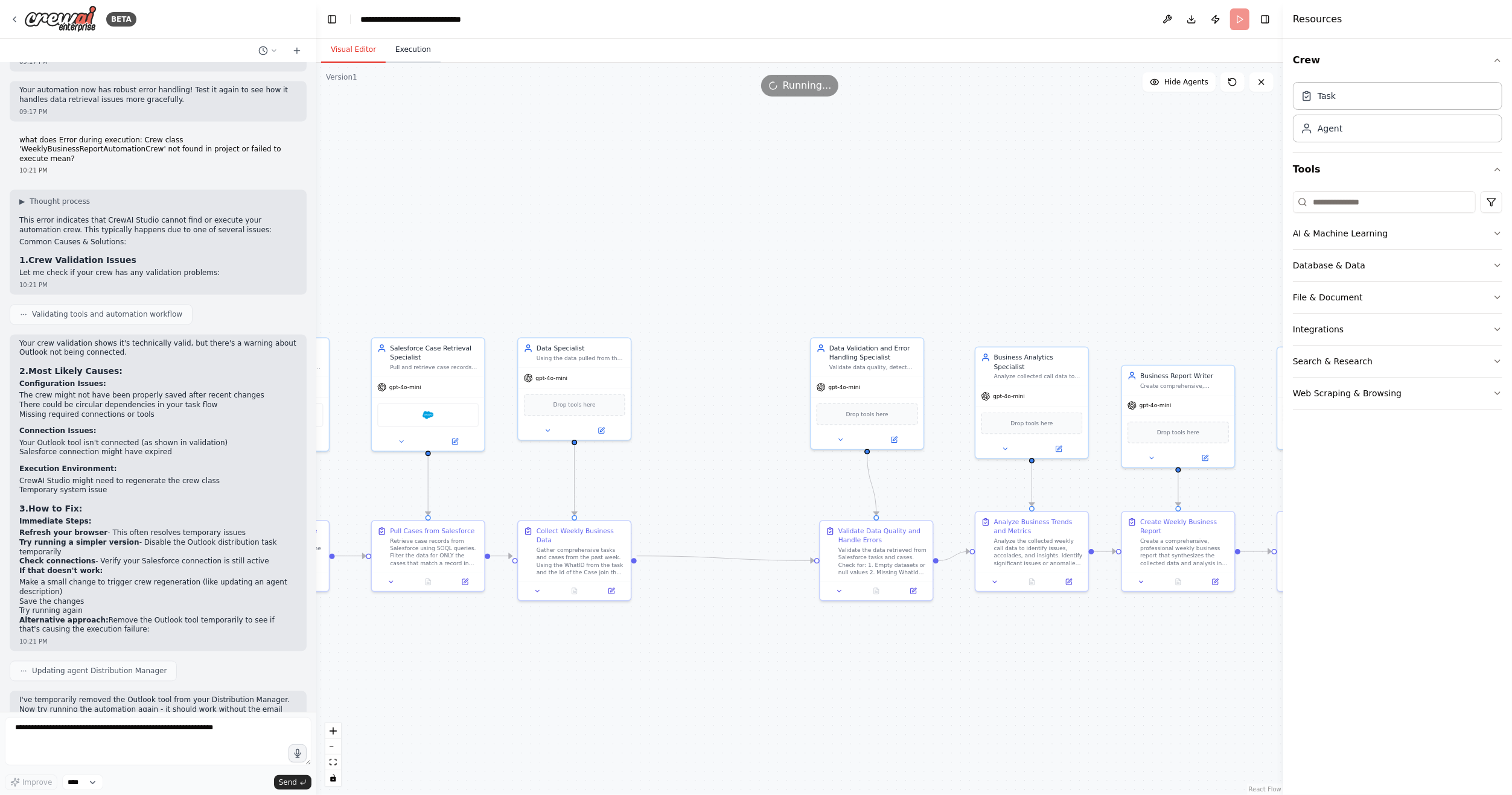
click at [400, 51] on button "Execution" at bounding box center [413, 50] width 55 height 25
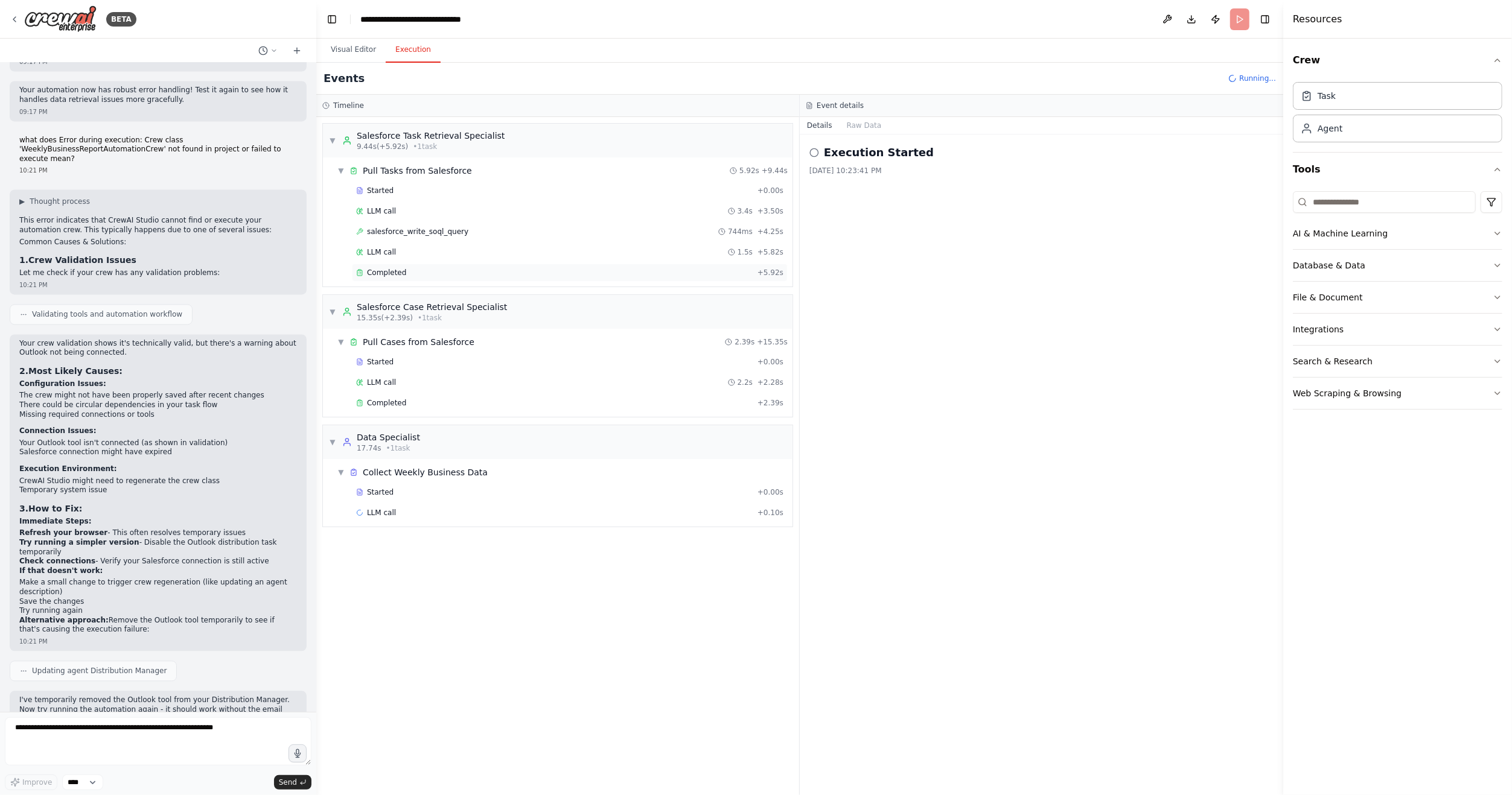
click at [424, 274] on div "Completed" at bounding box center [554, 273] width 396 height 10
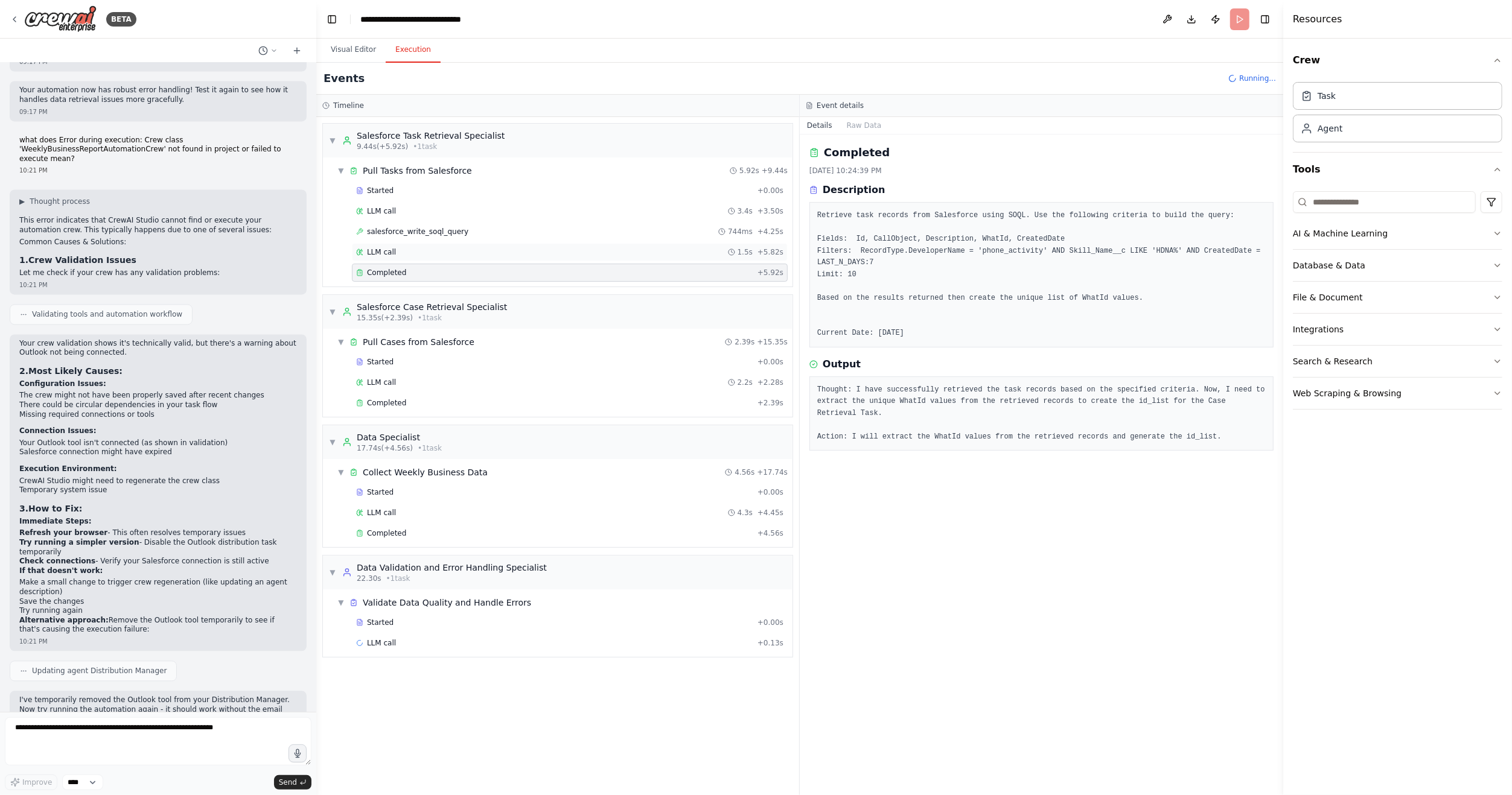
click at [414, 247] on div "LLM call 1.5s + 5.82s" at bounding box center [570, 252] width 427 height 10
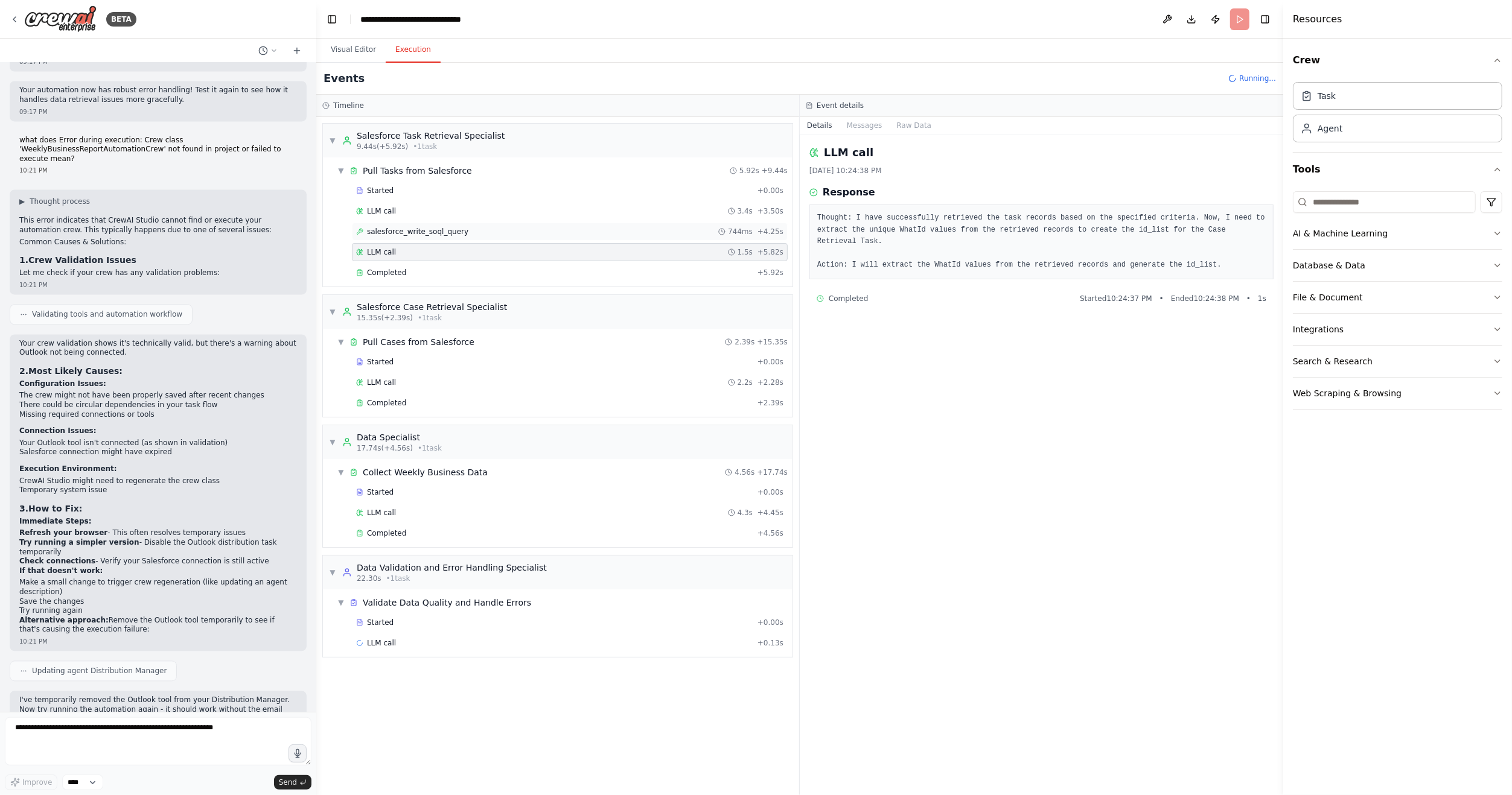
click at [413, 227] on span "salesforce_write_soql_query" at bounding box center [417, 232] width 102 height 10
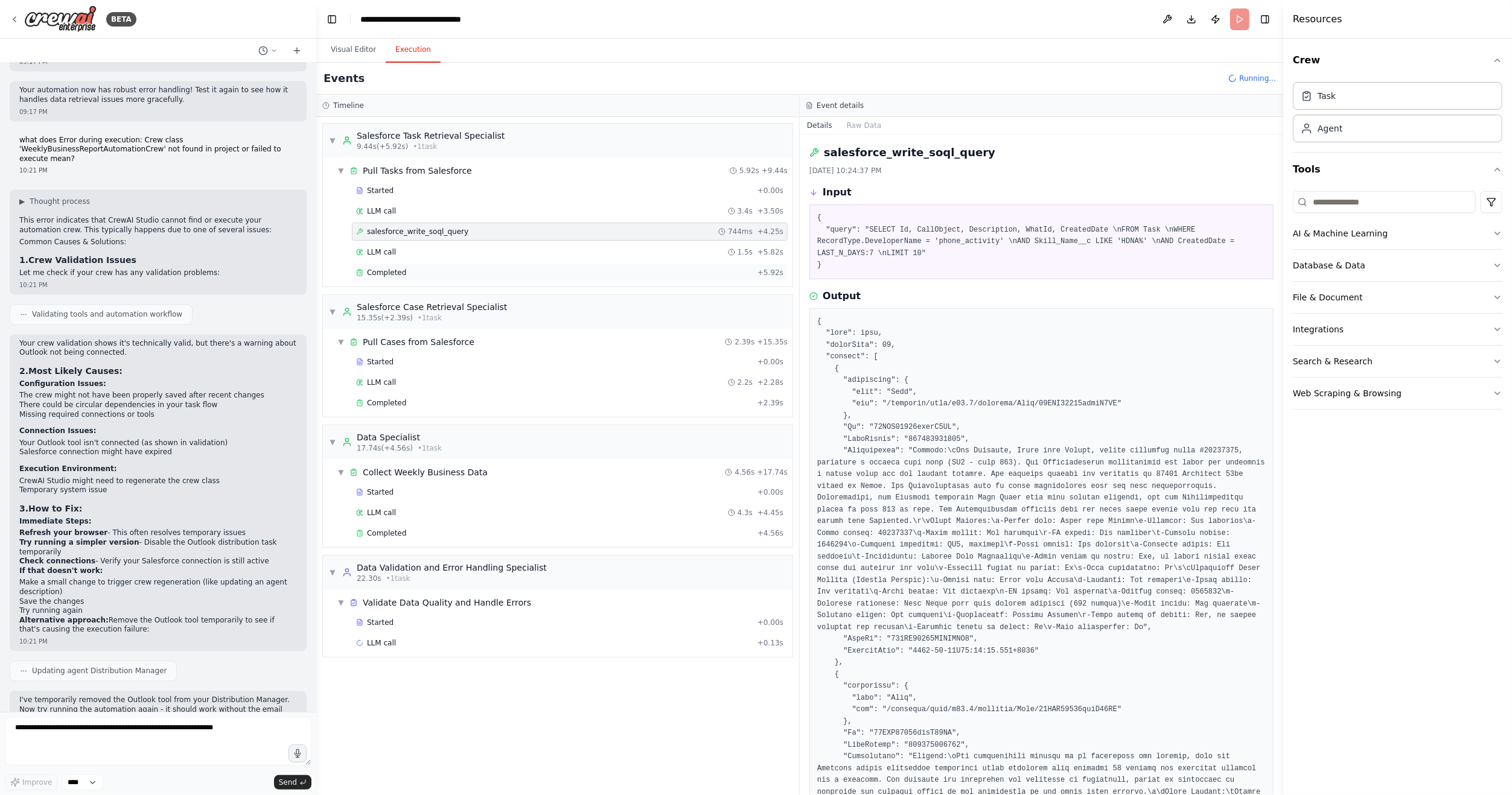
click at [421, 275] on div "Completed + 5.92s" at bounding box center [570, 273] width 435 height 18
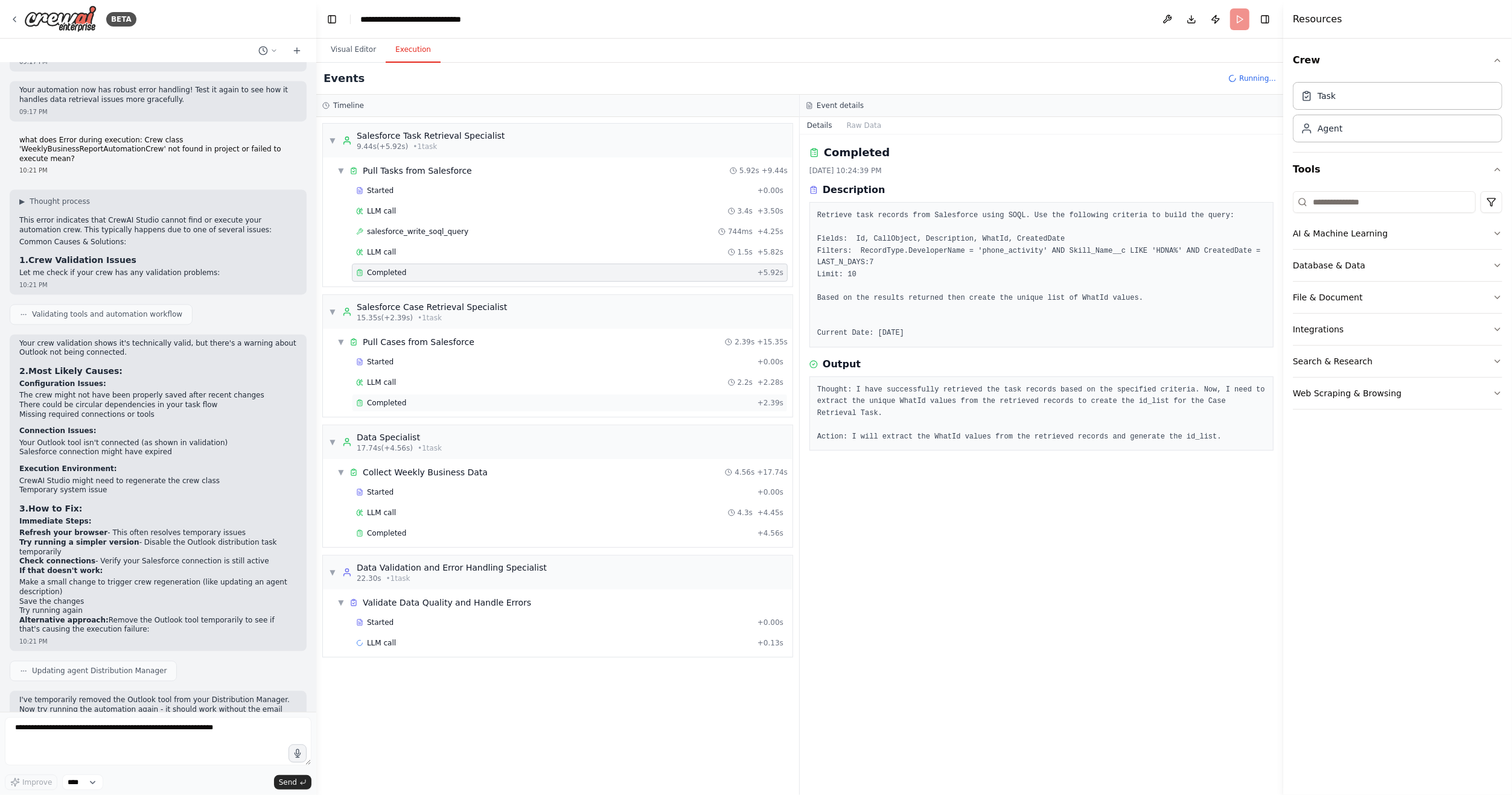
click at [409, 398] on div "Completed" at bounding box center [554, 403] width 396 height 10
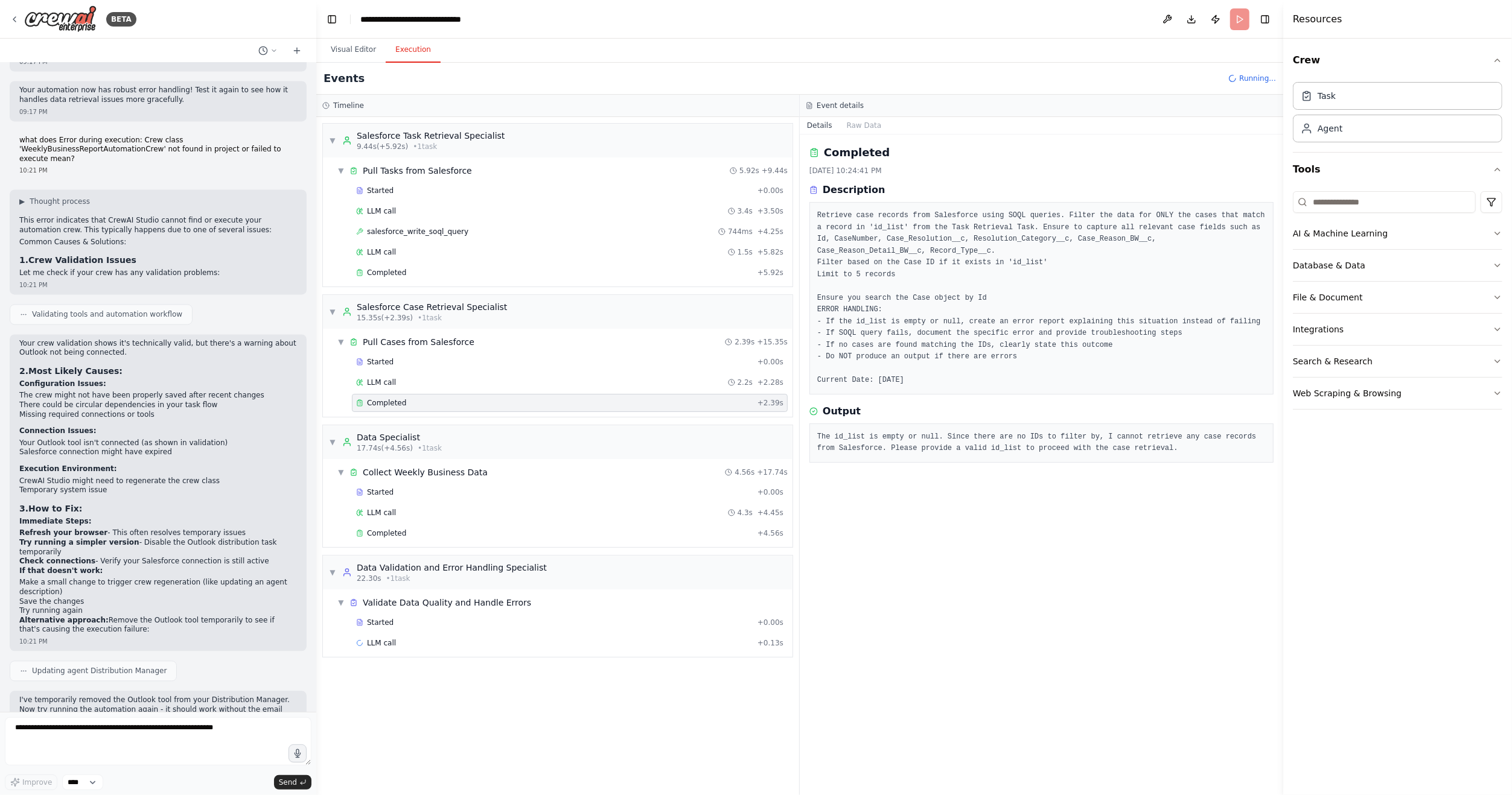
click at [406, 387] on div "Started + 0.00s LLM call 2.2s + 2.28s Completed + 2.39s" at bounding box center [562, 384] width 460 height 62
click at [397, 360] on div "Started" at bounding box center [554, 362] width 396 height 10
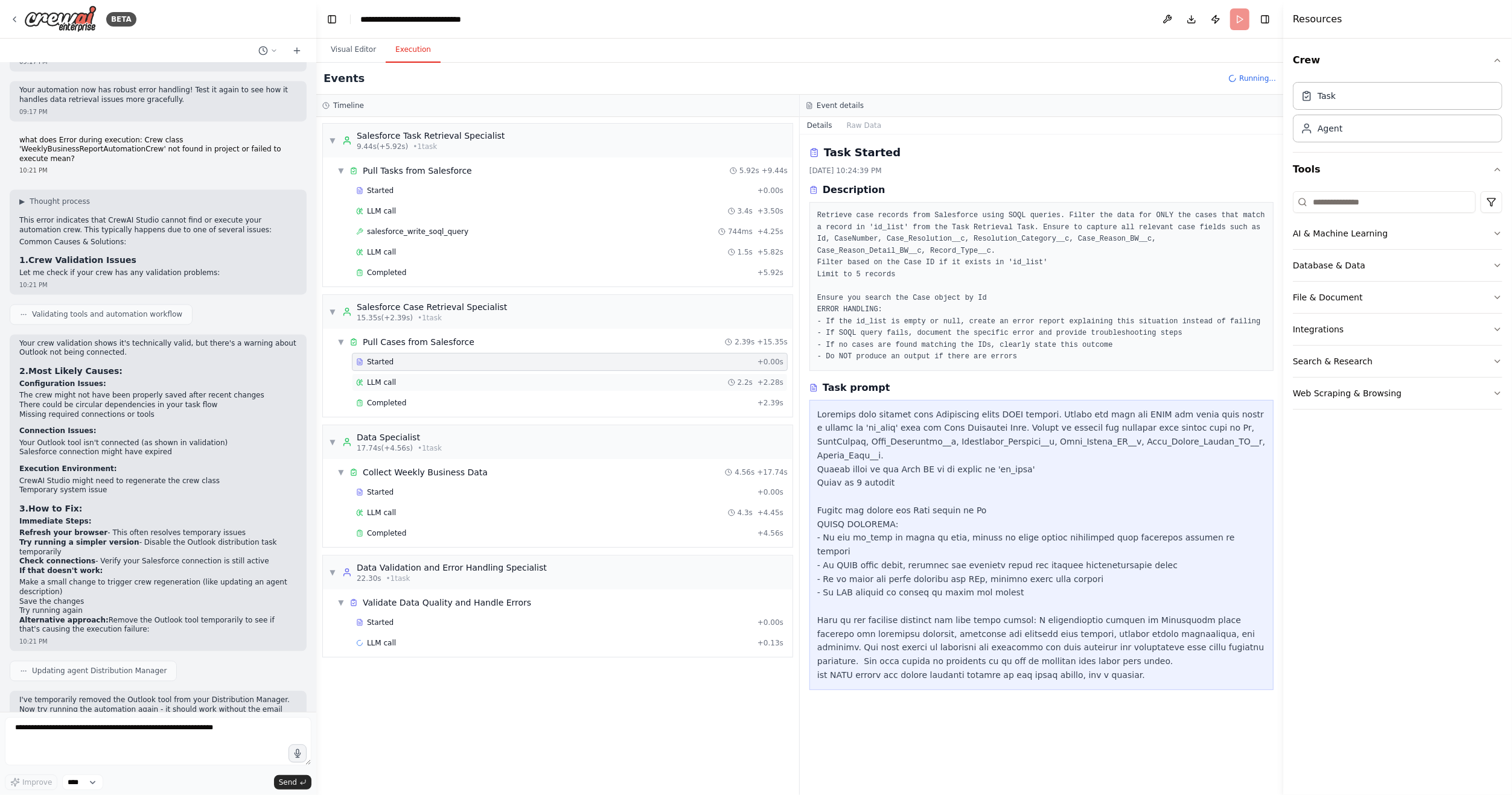
click at [398, 378] on div "LLM call 2.2s + 2.28s" at bounding box center [570, 383] width 427 height 10
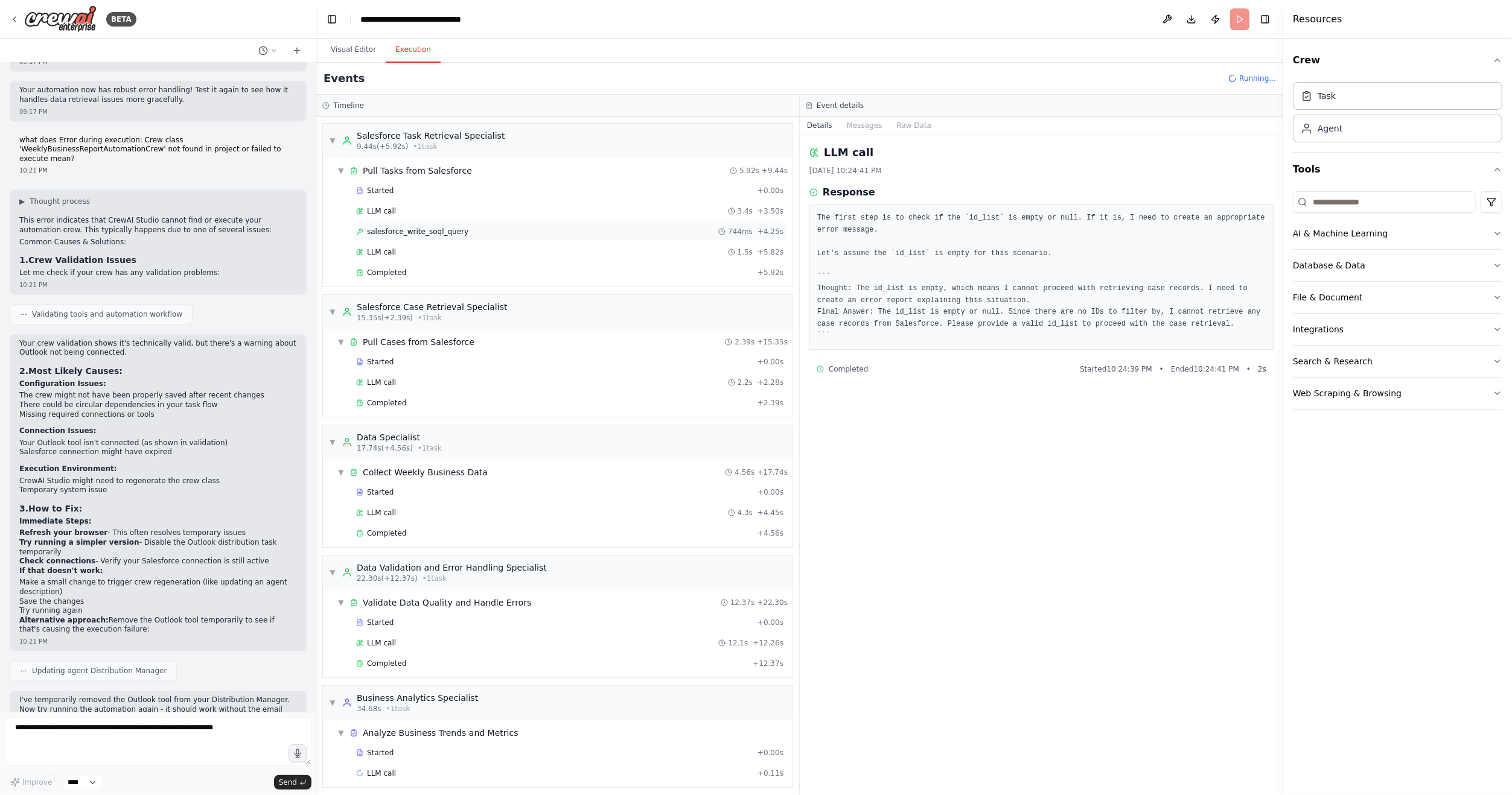
click at [401, 231] on span "salesforce_write_soql_query" at bounding box center [417, 232] width 102 height 10
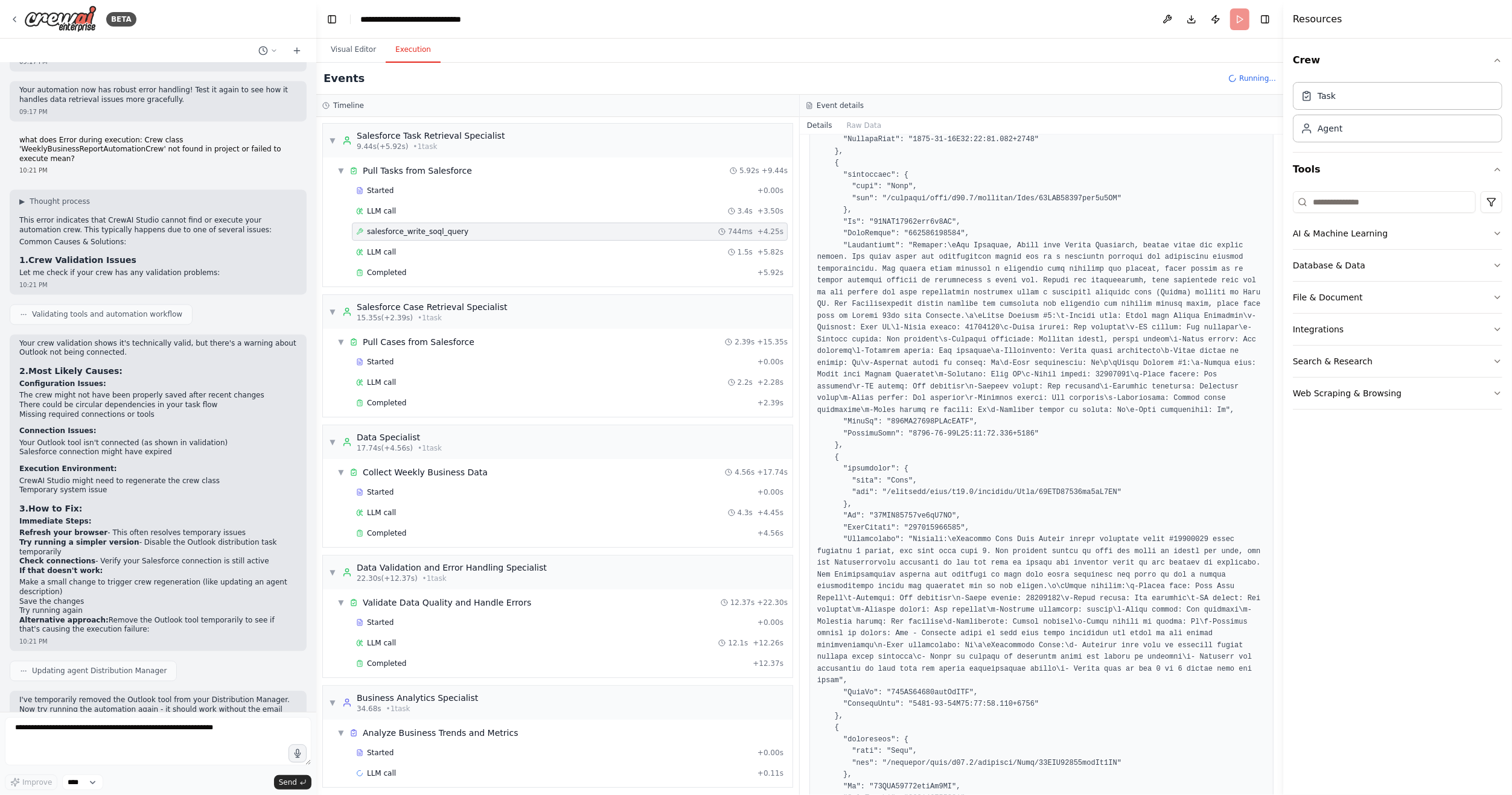
scroll to position [965, 0]
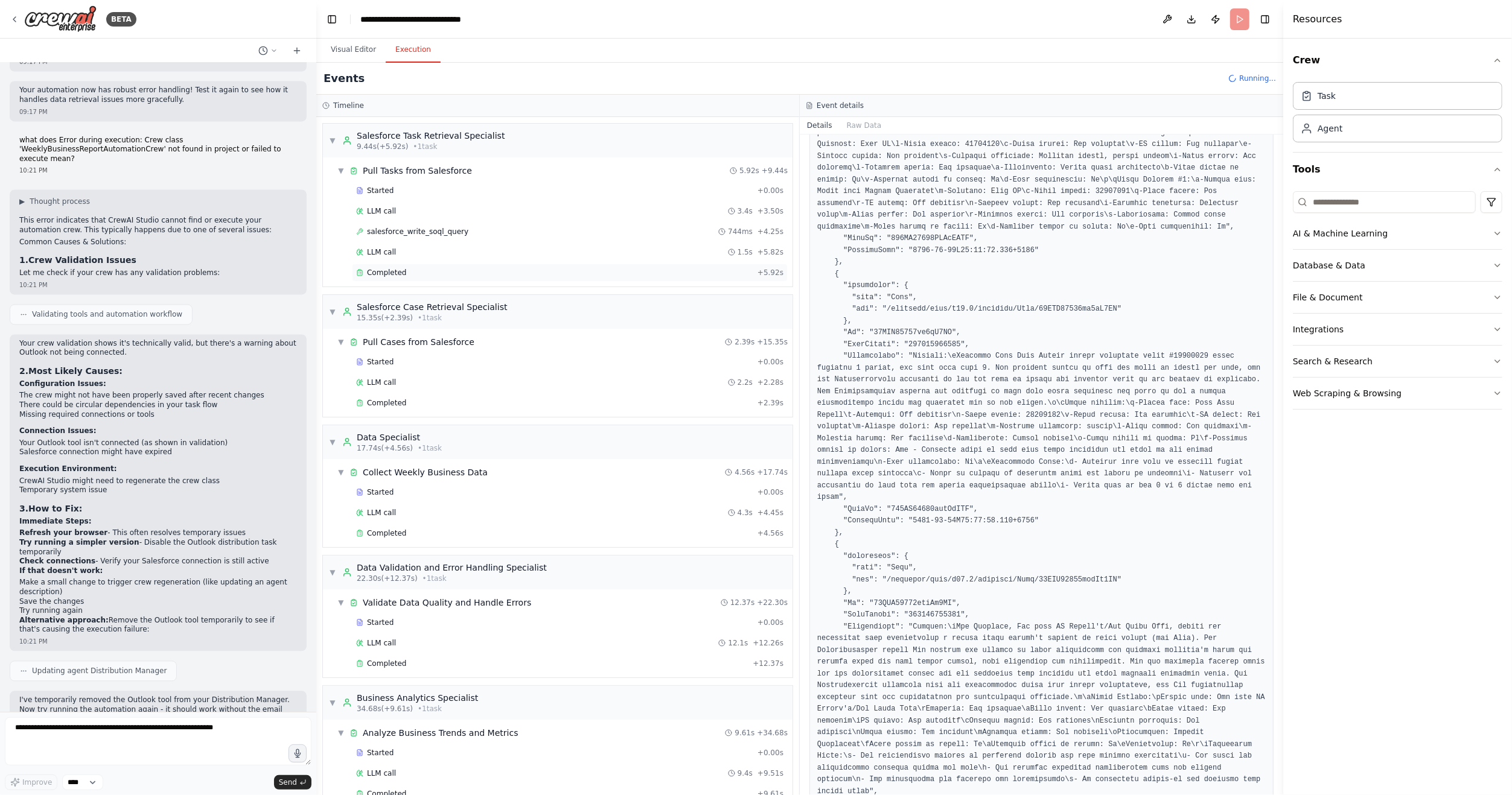
click at [382, 268] on span "Completed" at bounding box center [386, 273] width 39 height 10
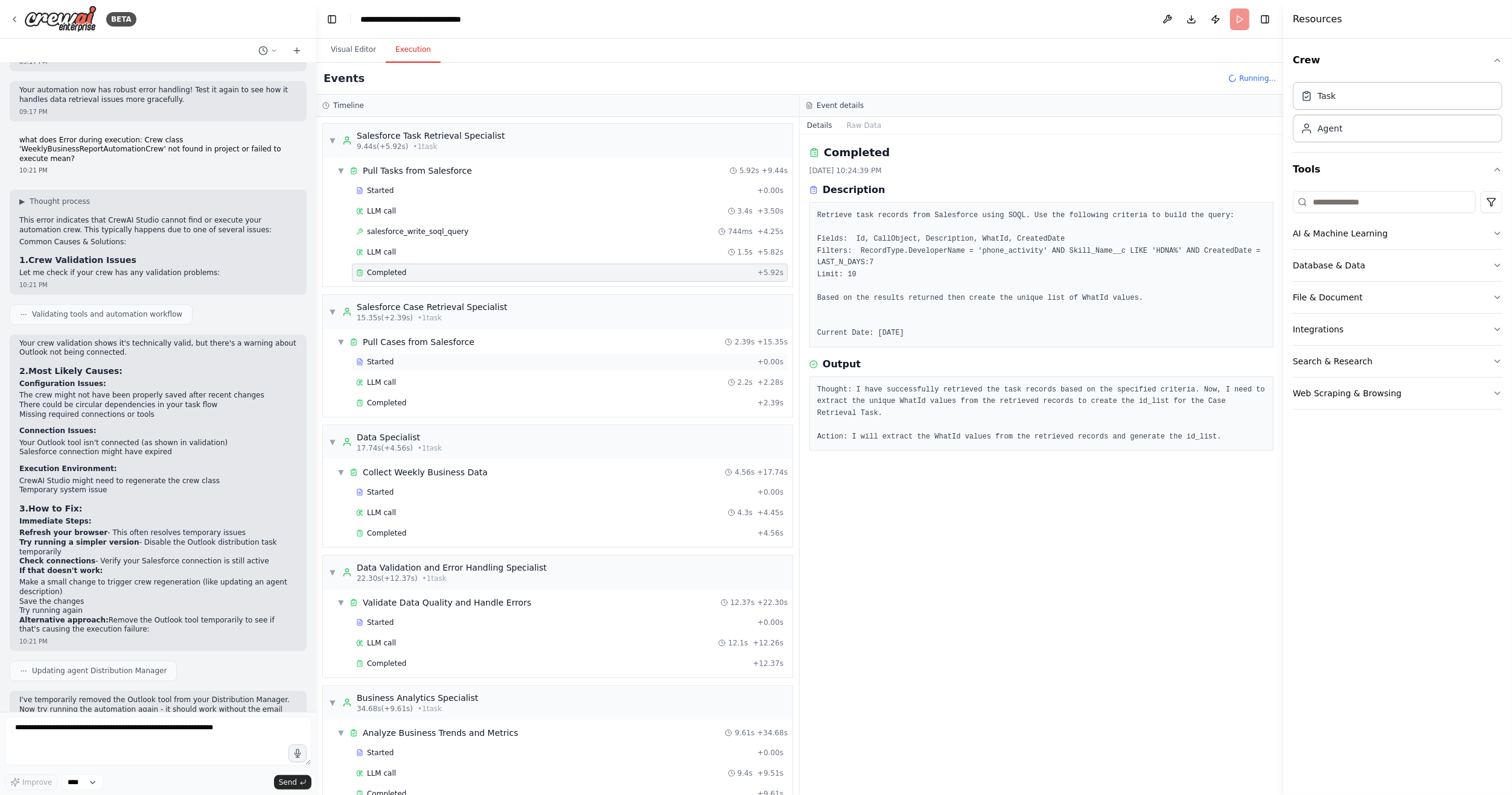
click at [407, 357] on div "Started" at bounding box center [554, 362] width 396 height 10
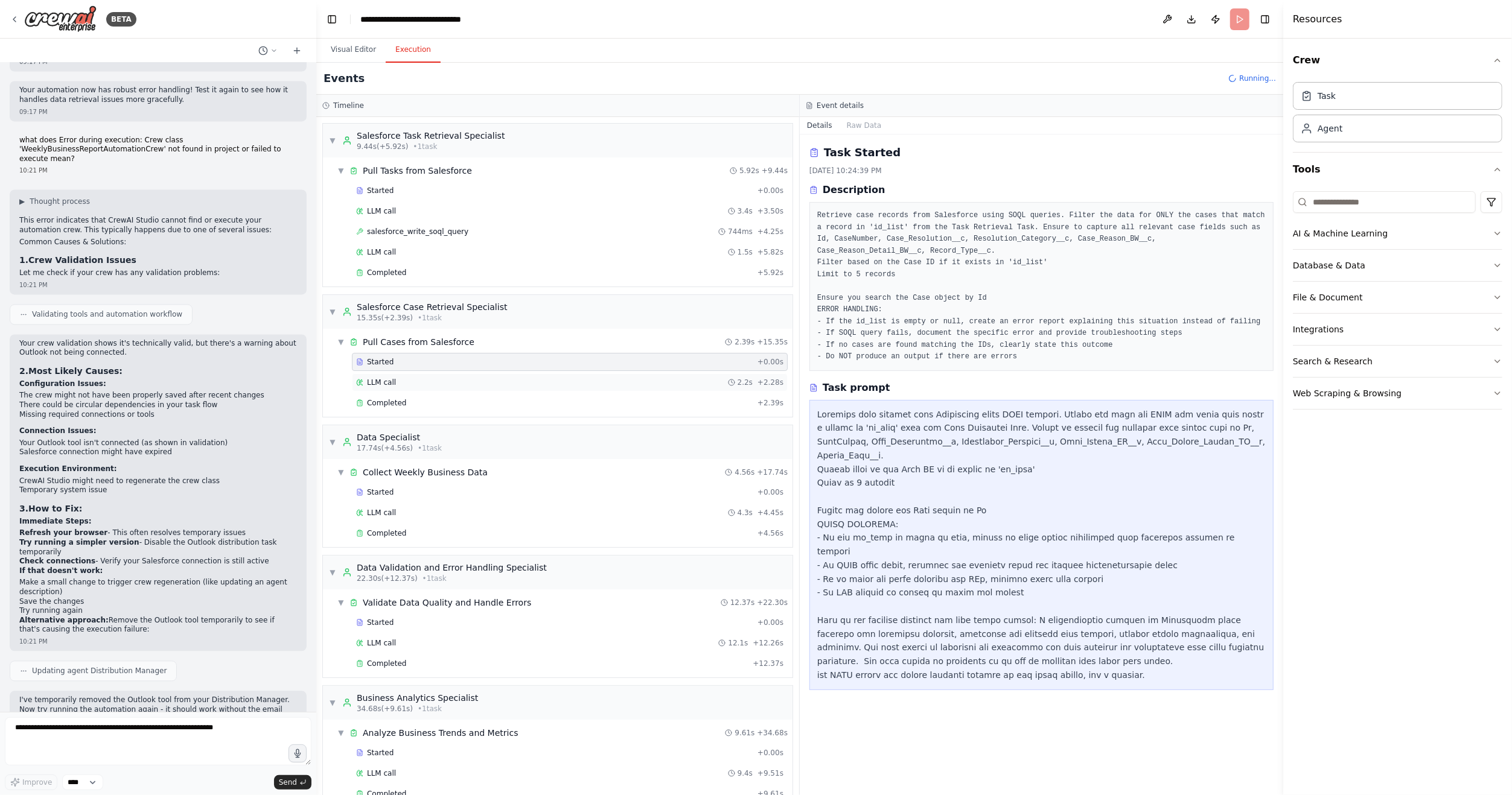
click at [403, 374] on div "LLM call 2.2s + 2.28s" at bounding box center [570, 383] width 435 height 18
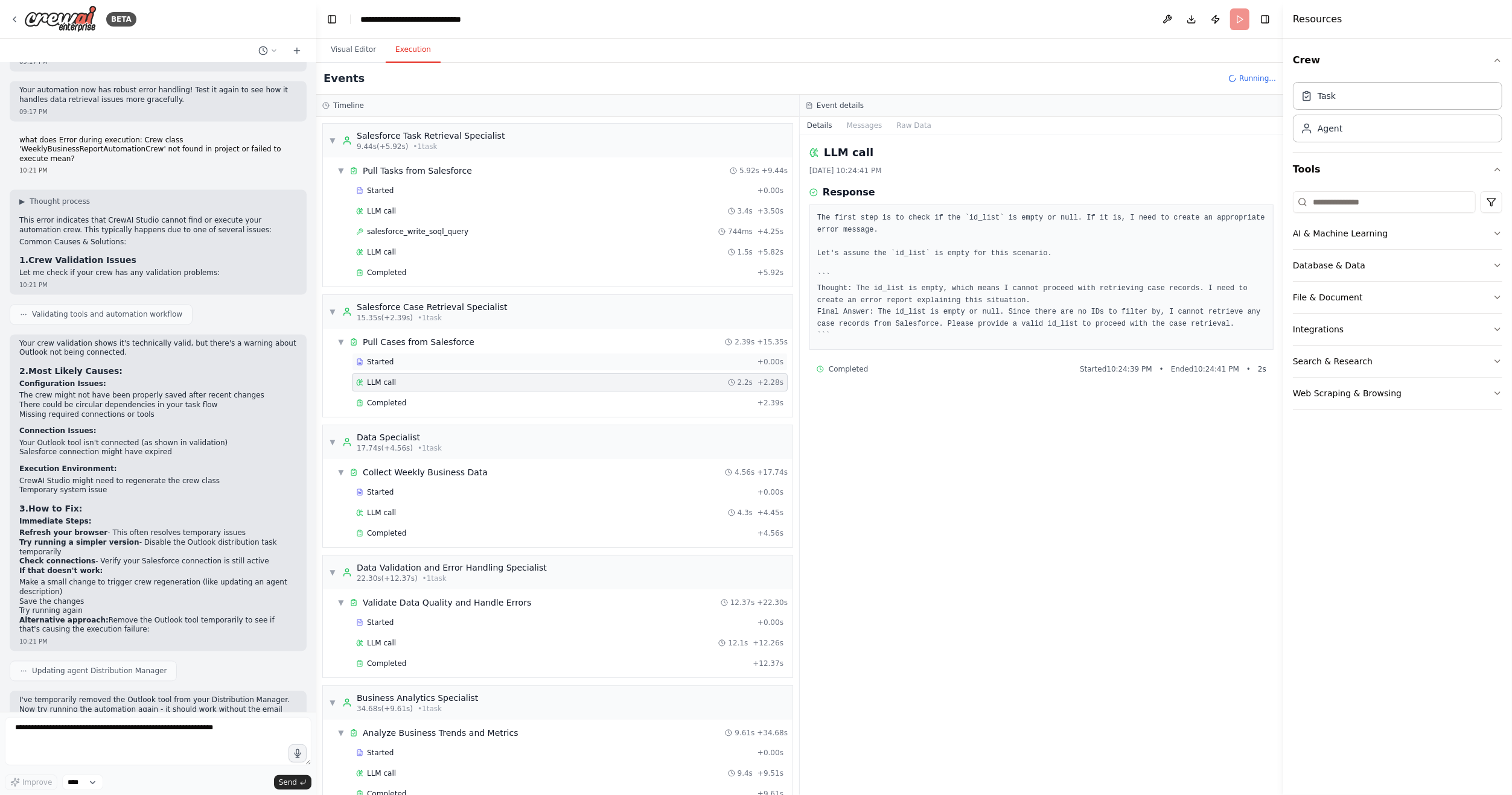
click at [402, 358] on div "Started" at bounding box center [554, 362] width 396 height 10
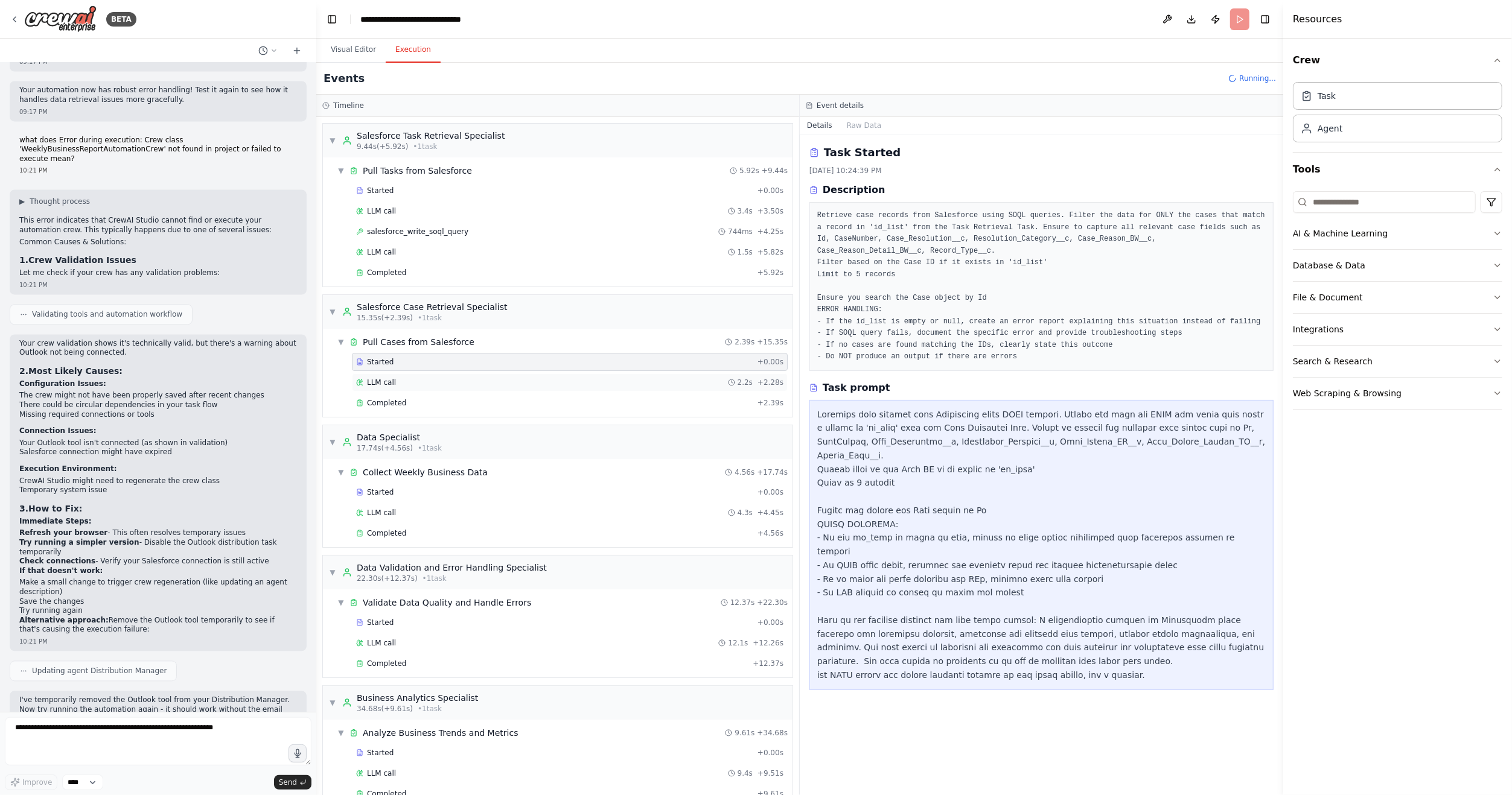
click at [401, 386] on div "LLM call 2.2s + 2.28s" at bounding box center [570, 383] width 435 height 18
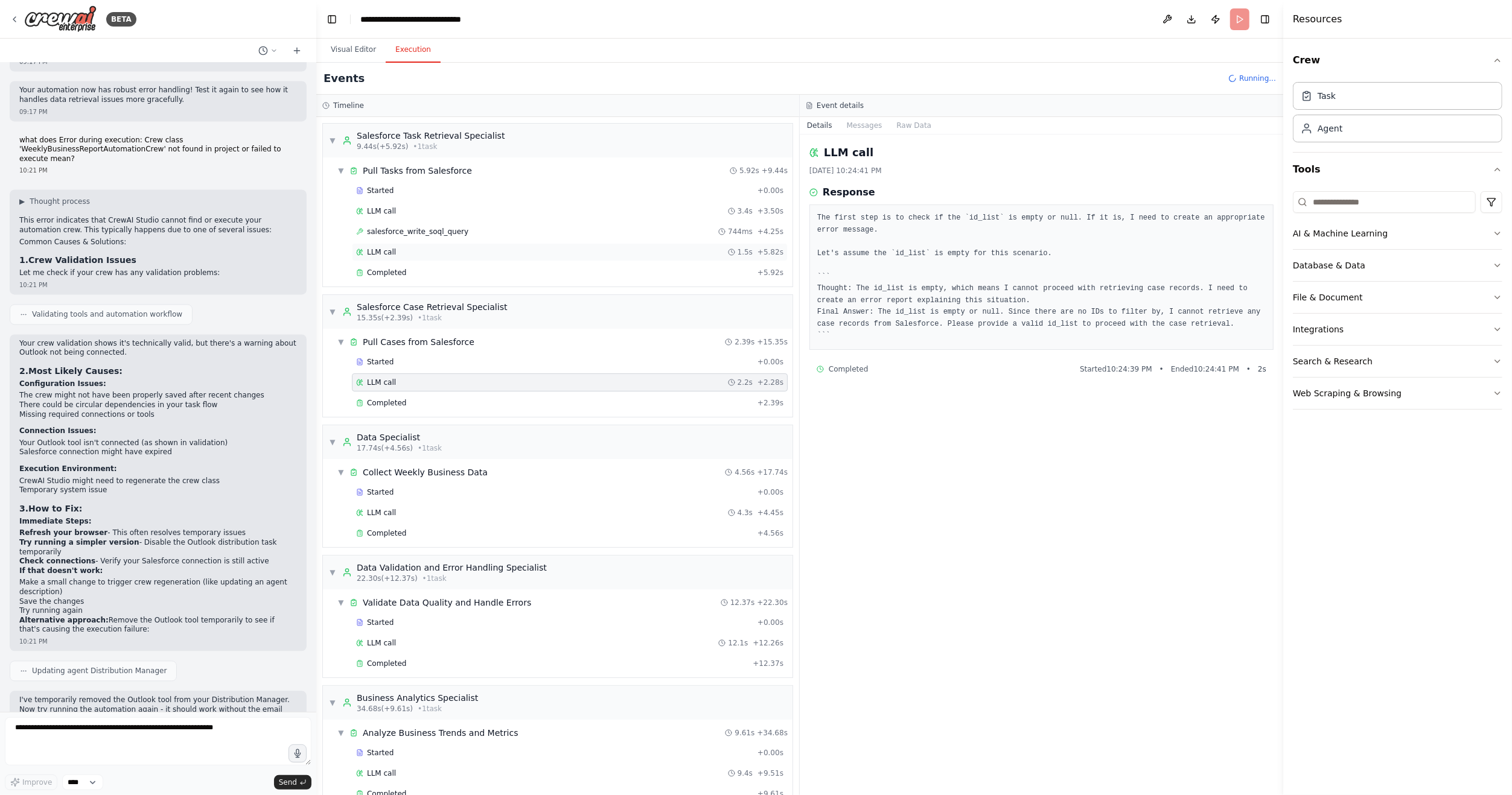
click at [404, 252] on div "LLM call 1.5s + 5.82s" at bounding box center [570, 252] width 427 height 10
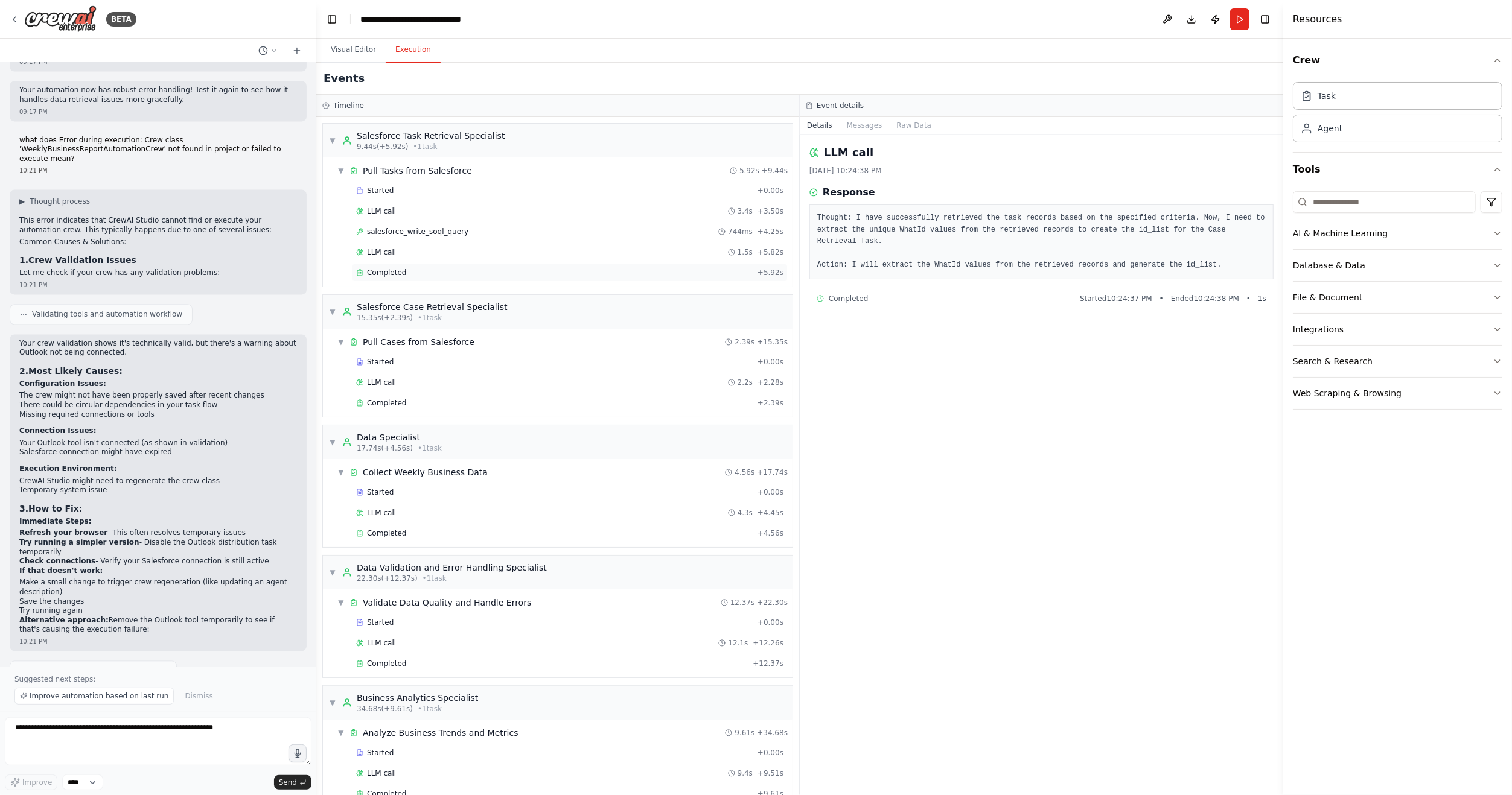
click at [451, 270] on div "Completed" at bounding box center [554, 273] width 396 height 10
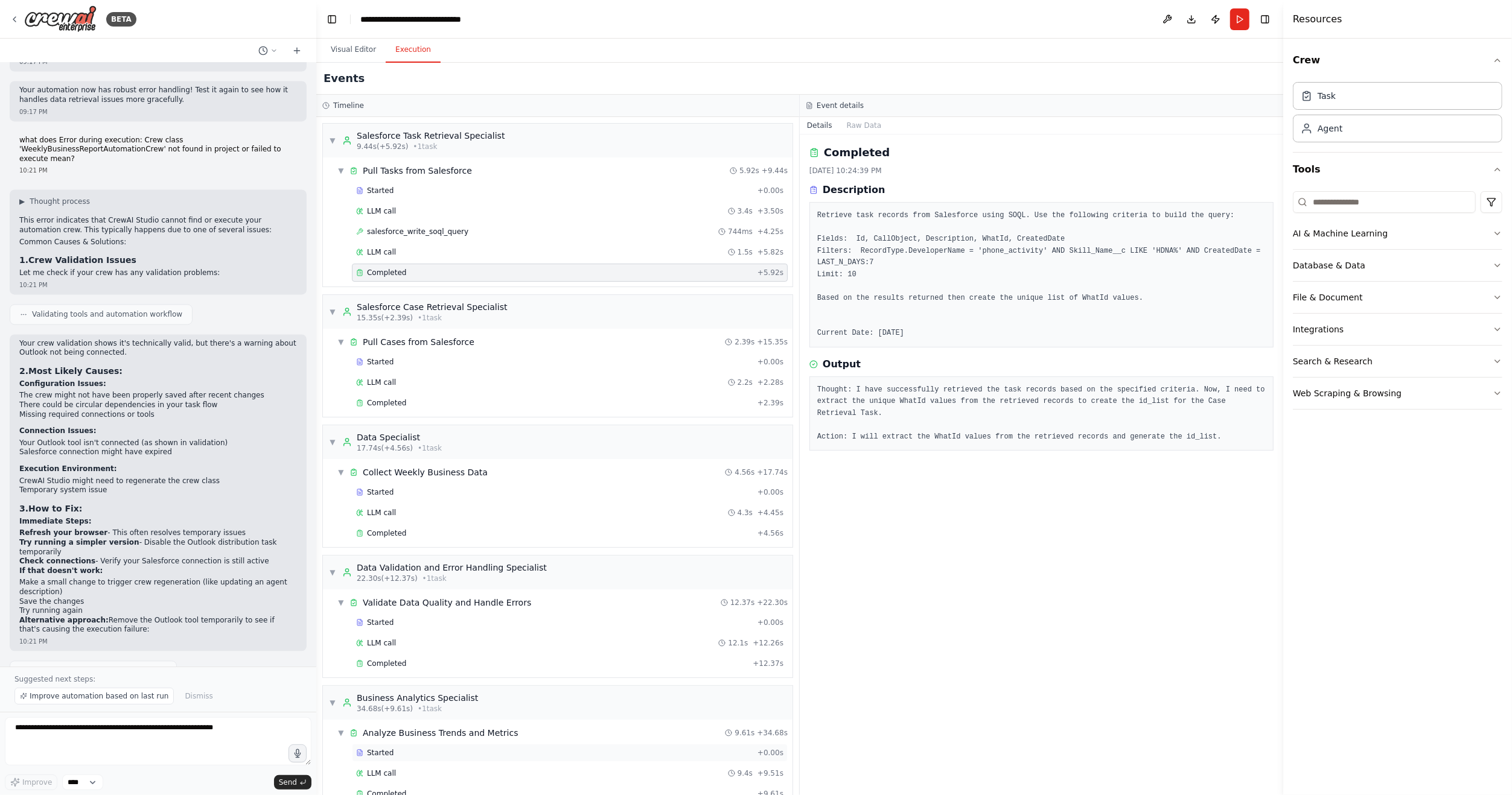
scroll to position [274, 0]
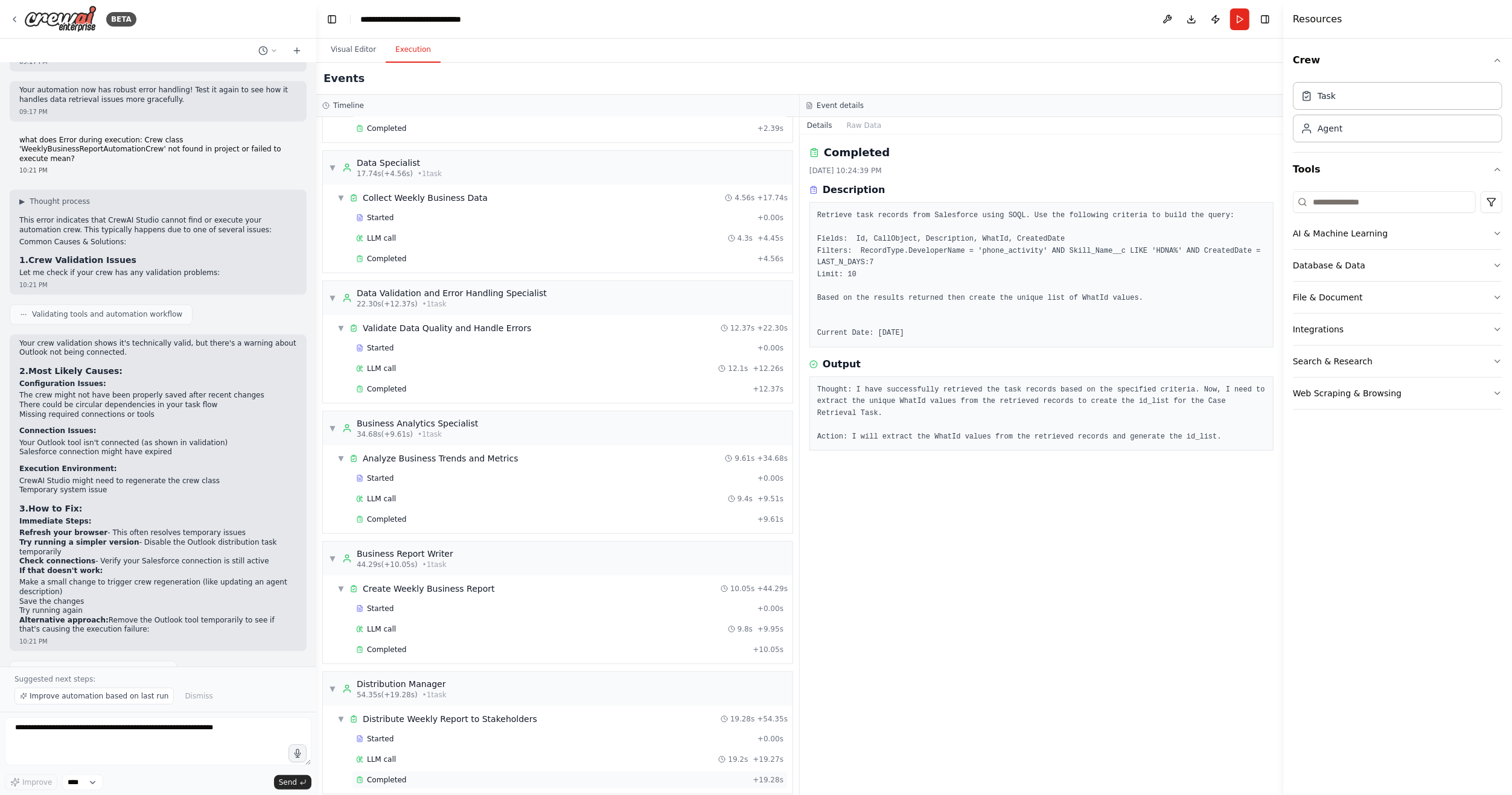
click at [383, 773] on div "Completed + 19.28s" at bounding box center [570, 780] width 435 height 18
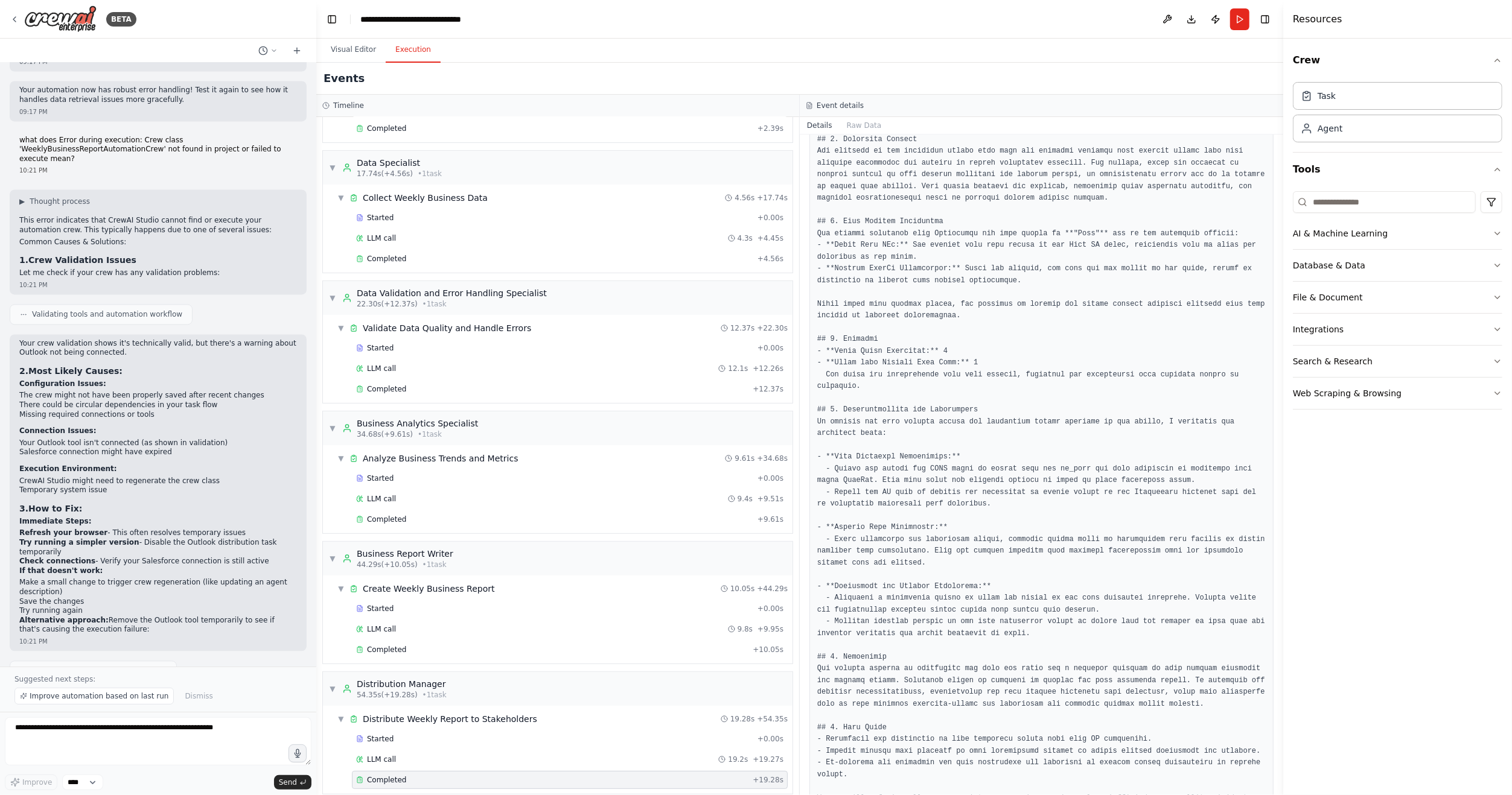
scroll to position [567, 0]
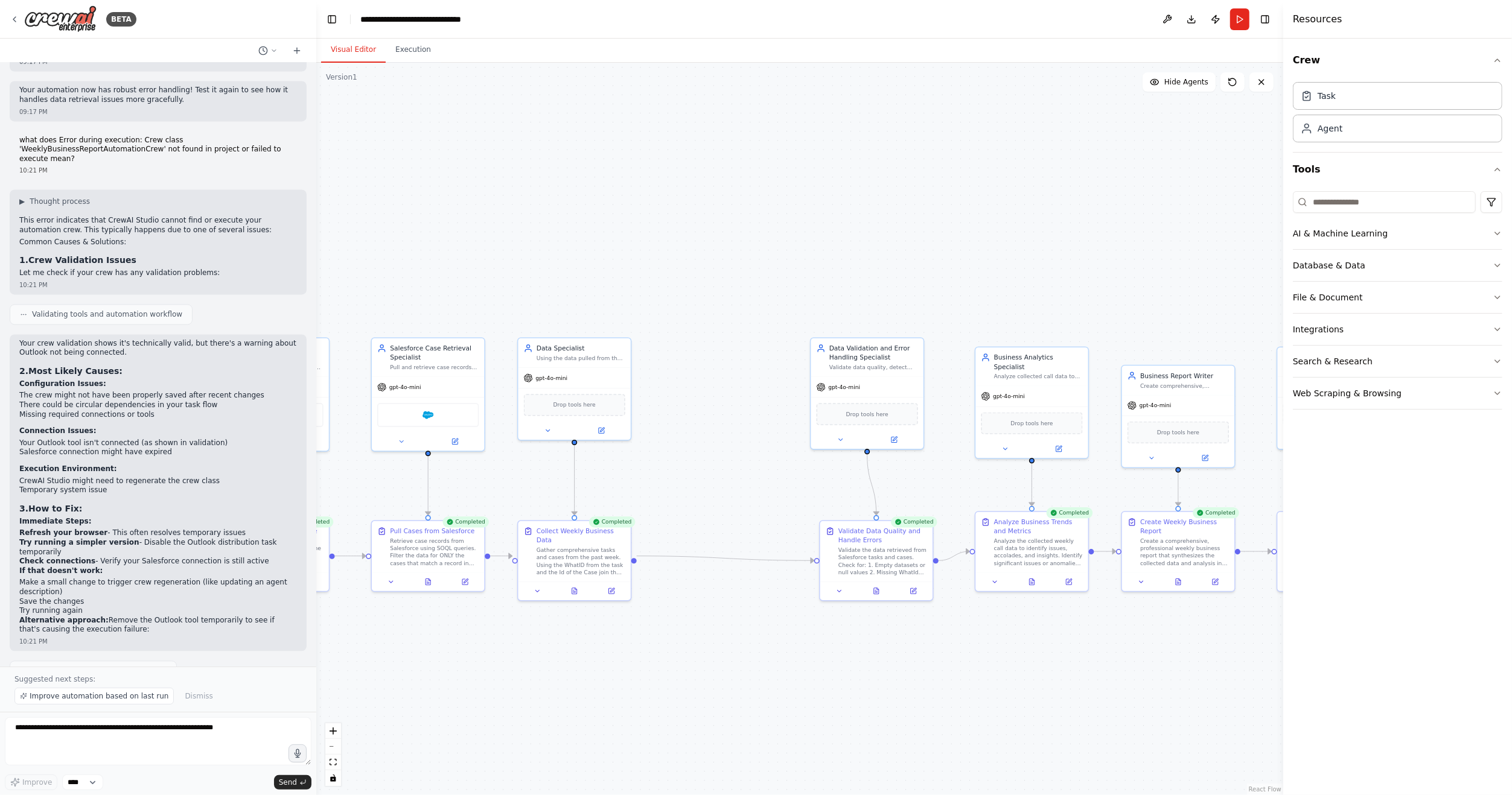
click at [332, 50] on button "Visual Editor" at bounding box center [354, 50] width 64 height 25
click at [742, 677] on div ".deletable-edge-delete-btn { width: 20px; height: 20px; border: 0px solid #ffff…" at bounding box center [799, 429] width 967 height 733
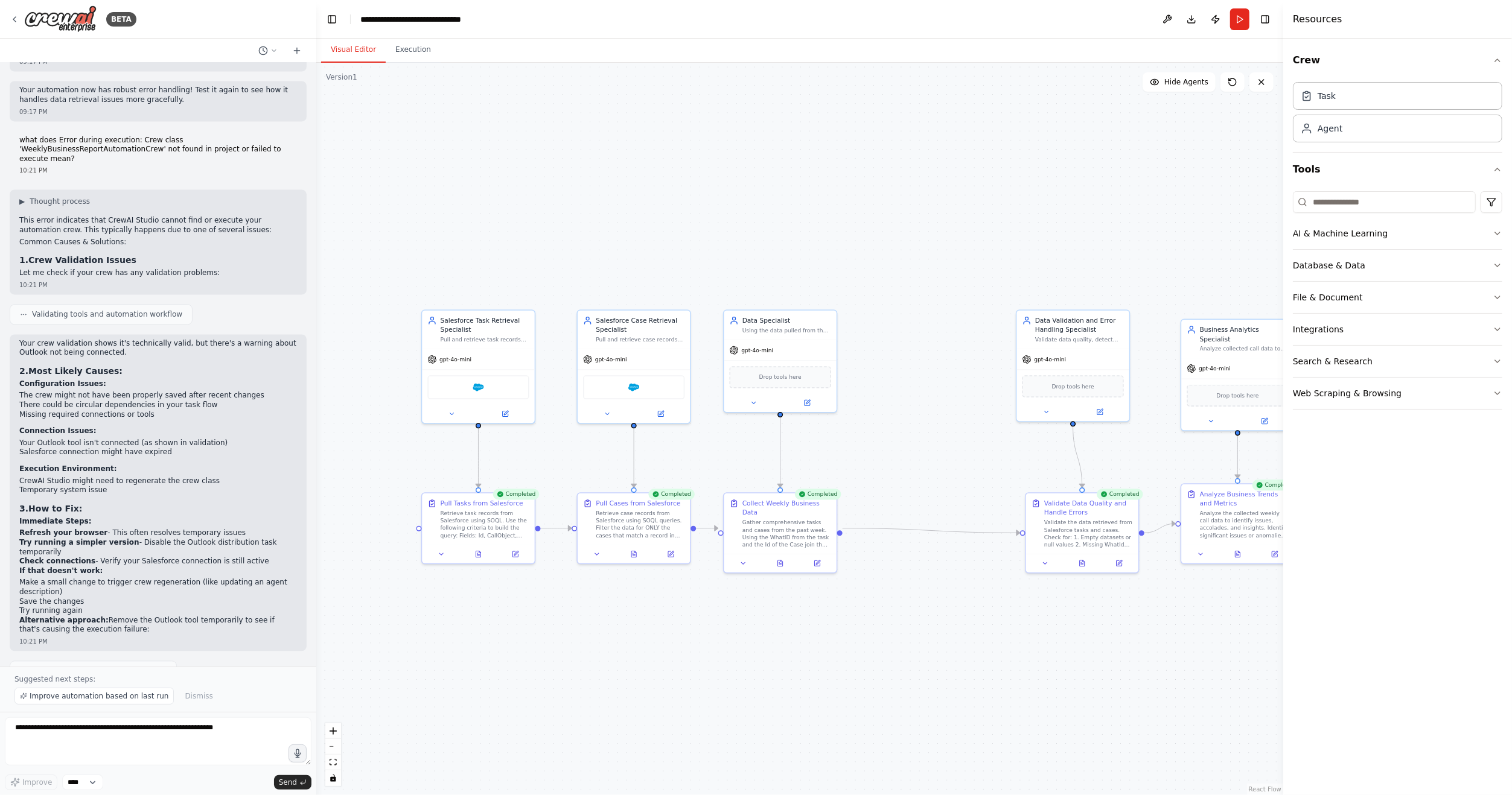
drag, startPoint x: 715, startPoint y: 480, endPoint x: 920, endPoint y: 453, distance: 206.8
click at [920, 453] on div ".deletable-edge-delete-btn { width: 20px; height: 20px; border: 0px solid #ffff…" at bounding box center [799, 429] width 967 height 733
click at [812, 404] on button at bounding box center [807, 402] width 52 height 11
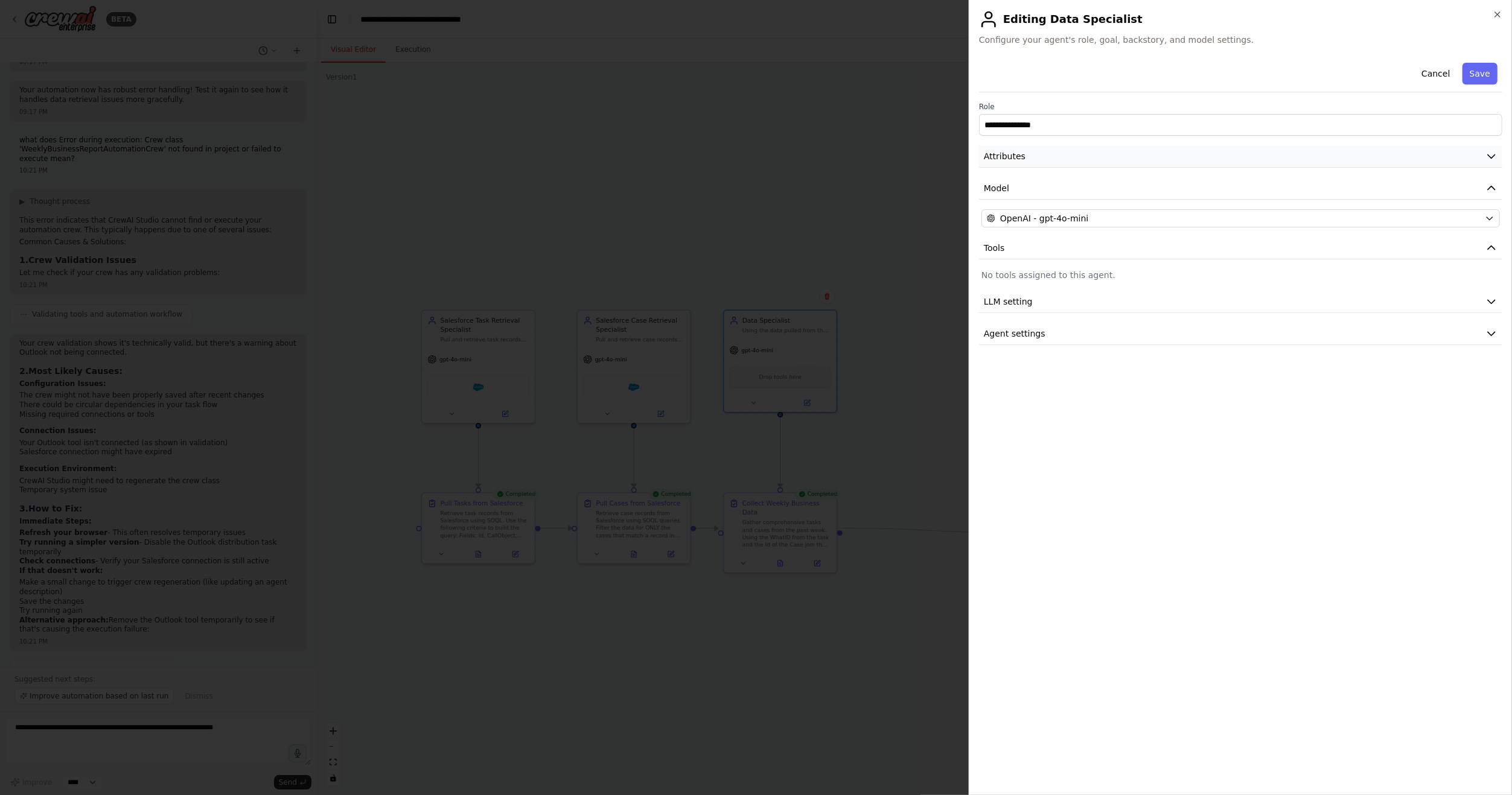
click at [1106, 153] on button "Attributes" at bounding box center [1240, 157] width 523 height 22
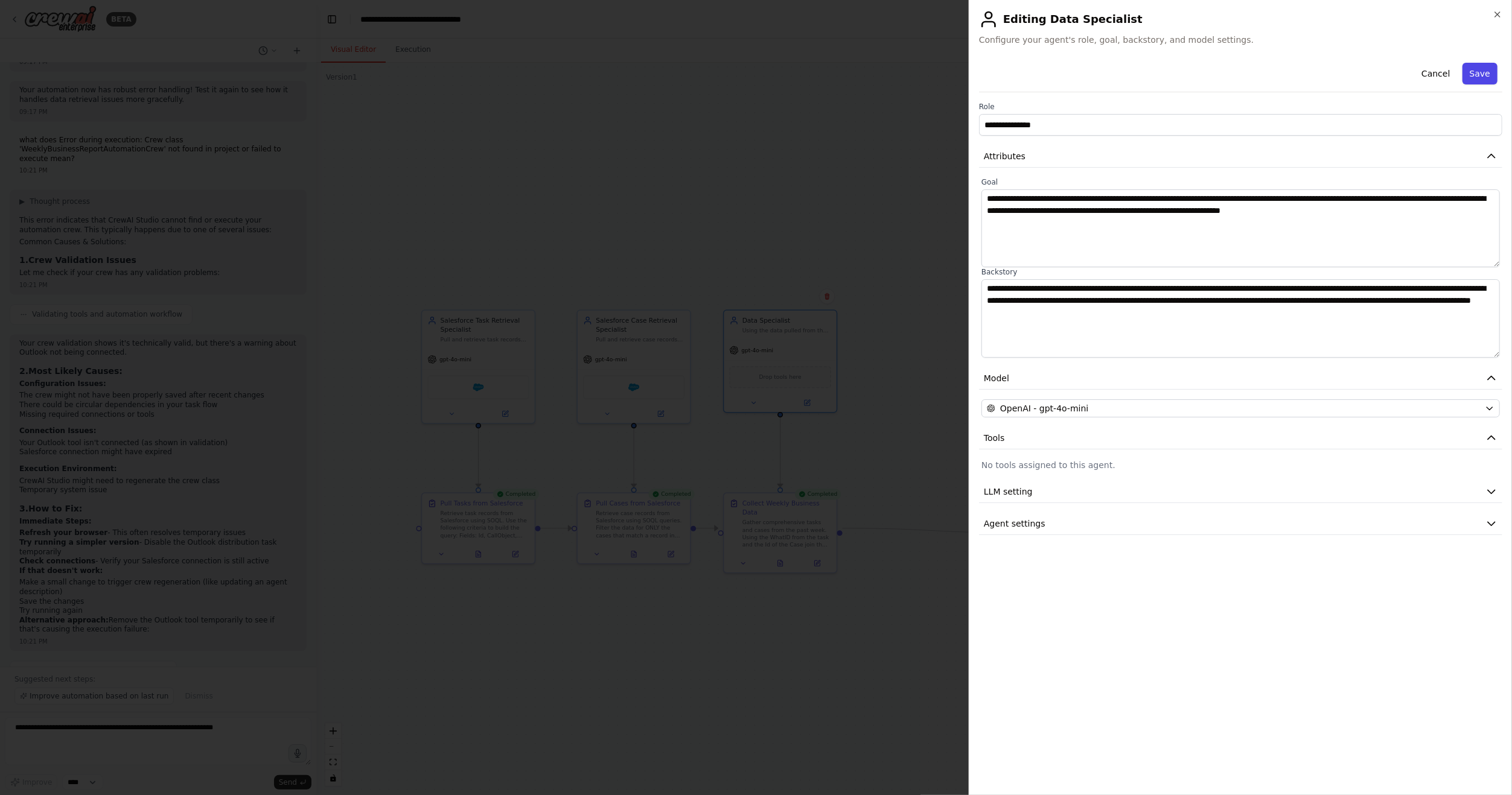
click at [1476, 73] on button "Save" at bounding box center [1480, 73] width 35 height 22
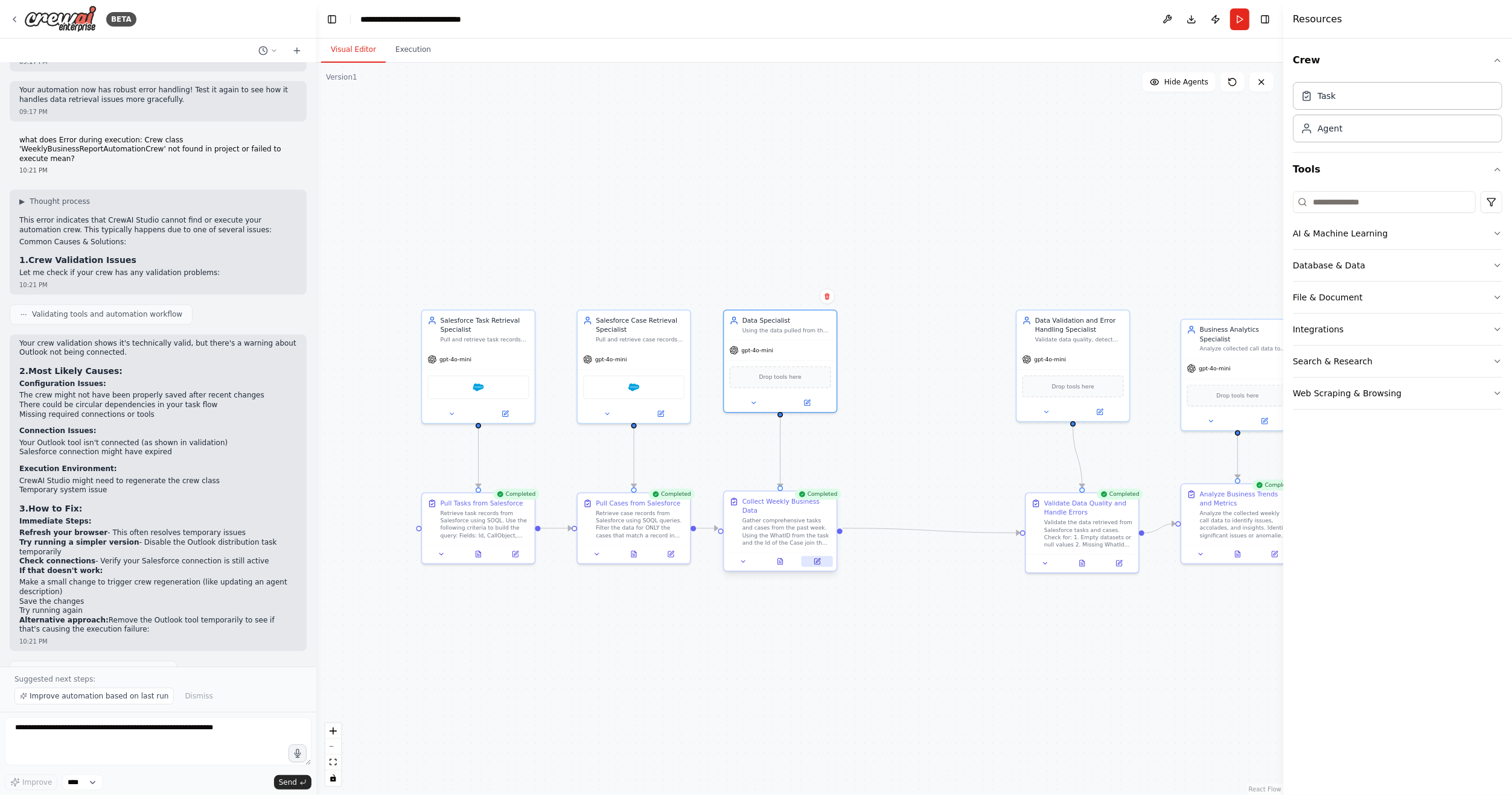
click at [818, 558] on icon at bounding box center [818, 561] width 4 height 4
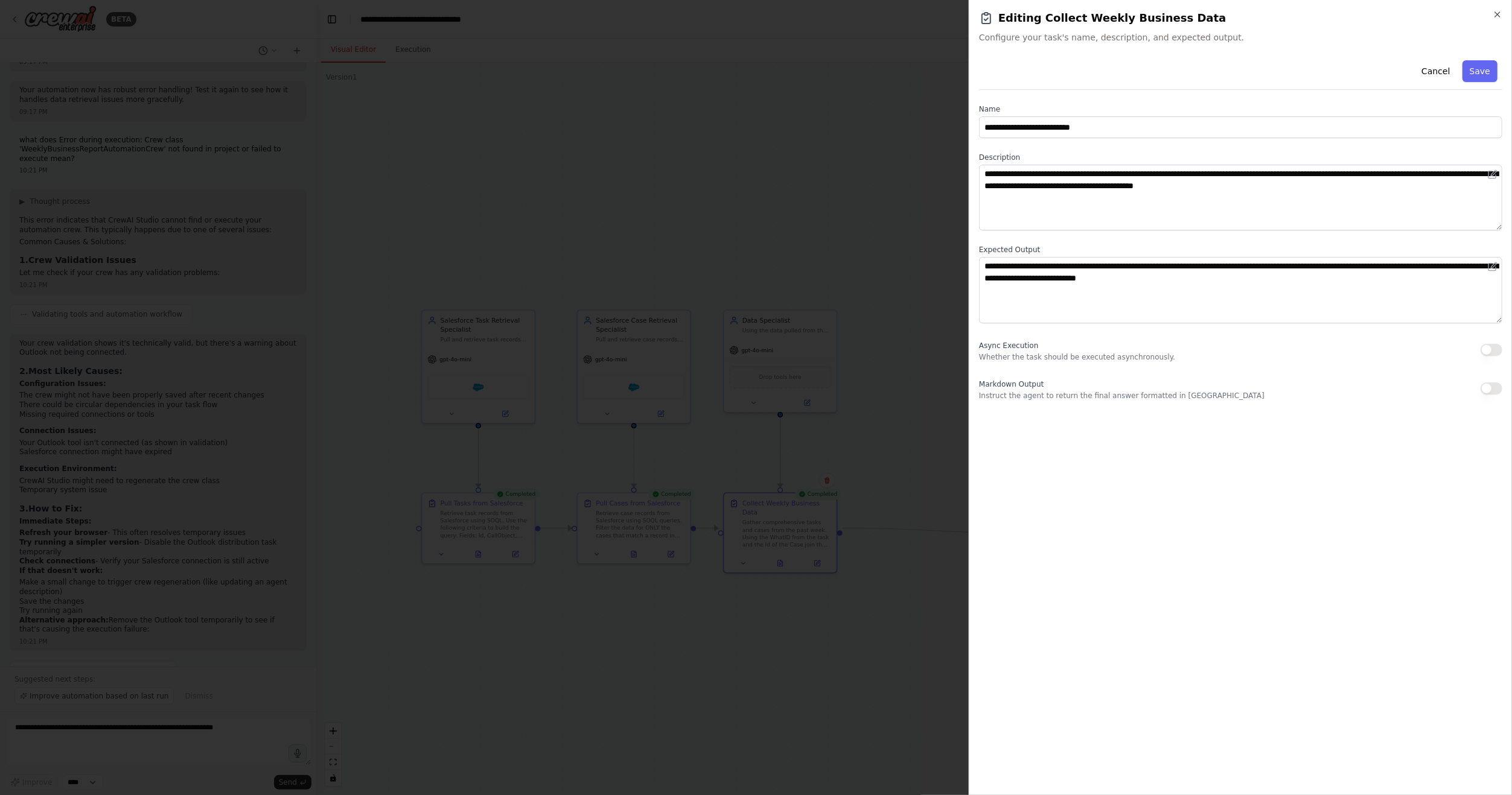
click at [1483, 64] on button "Save" at bounding box center [1480, 71] width 35 height 22
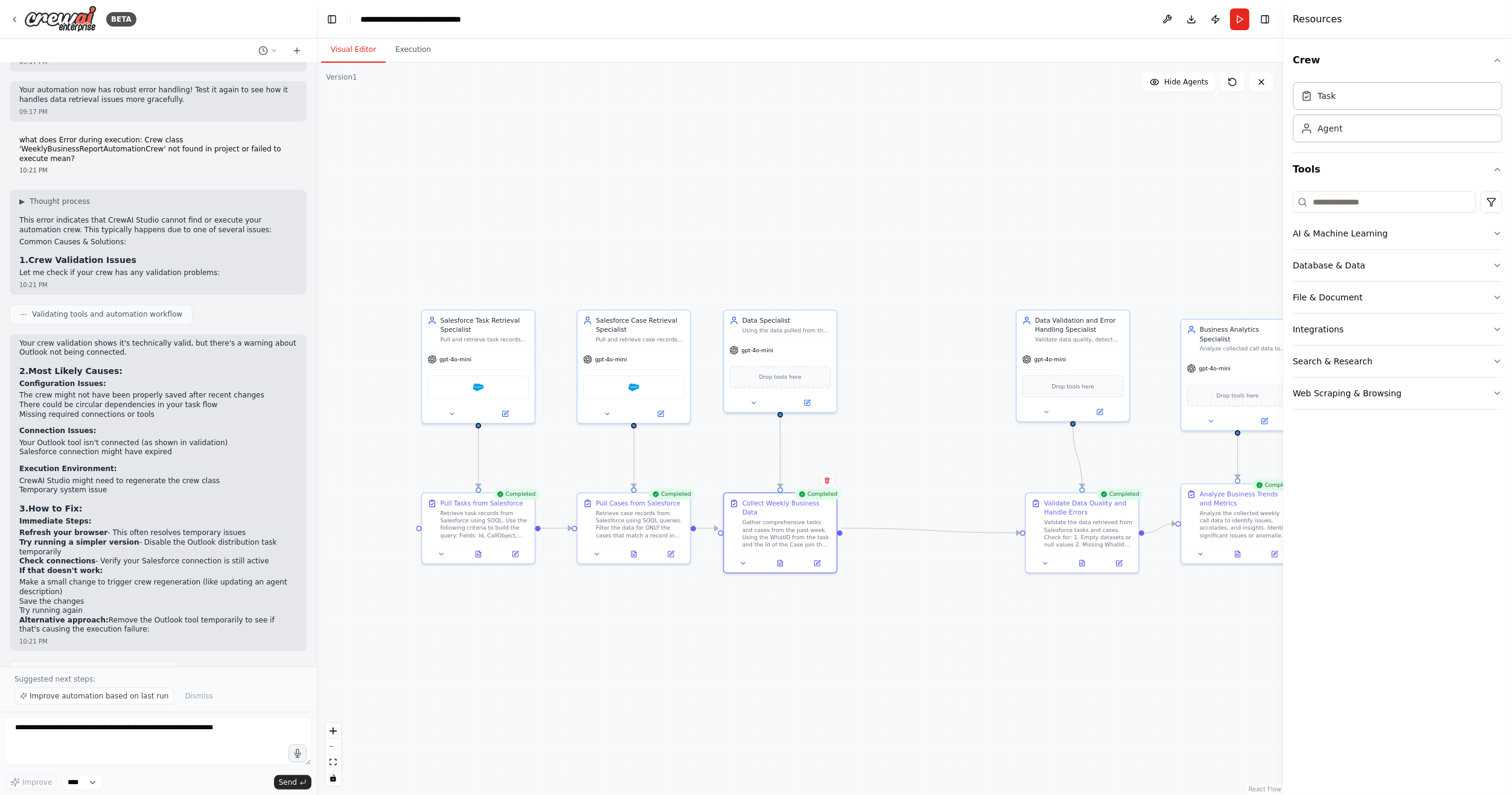
click at [901, 603] on div ".deletable-edge-delete-btn { width: 20px; height: 20px; border: 0px solid #ffff…" at bounding box center [799, 429] width 967 height 733
click at [1382, 286] on button "File & Document" at bounding box center [1397, 297] width 209 height 31
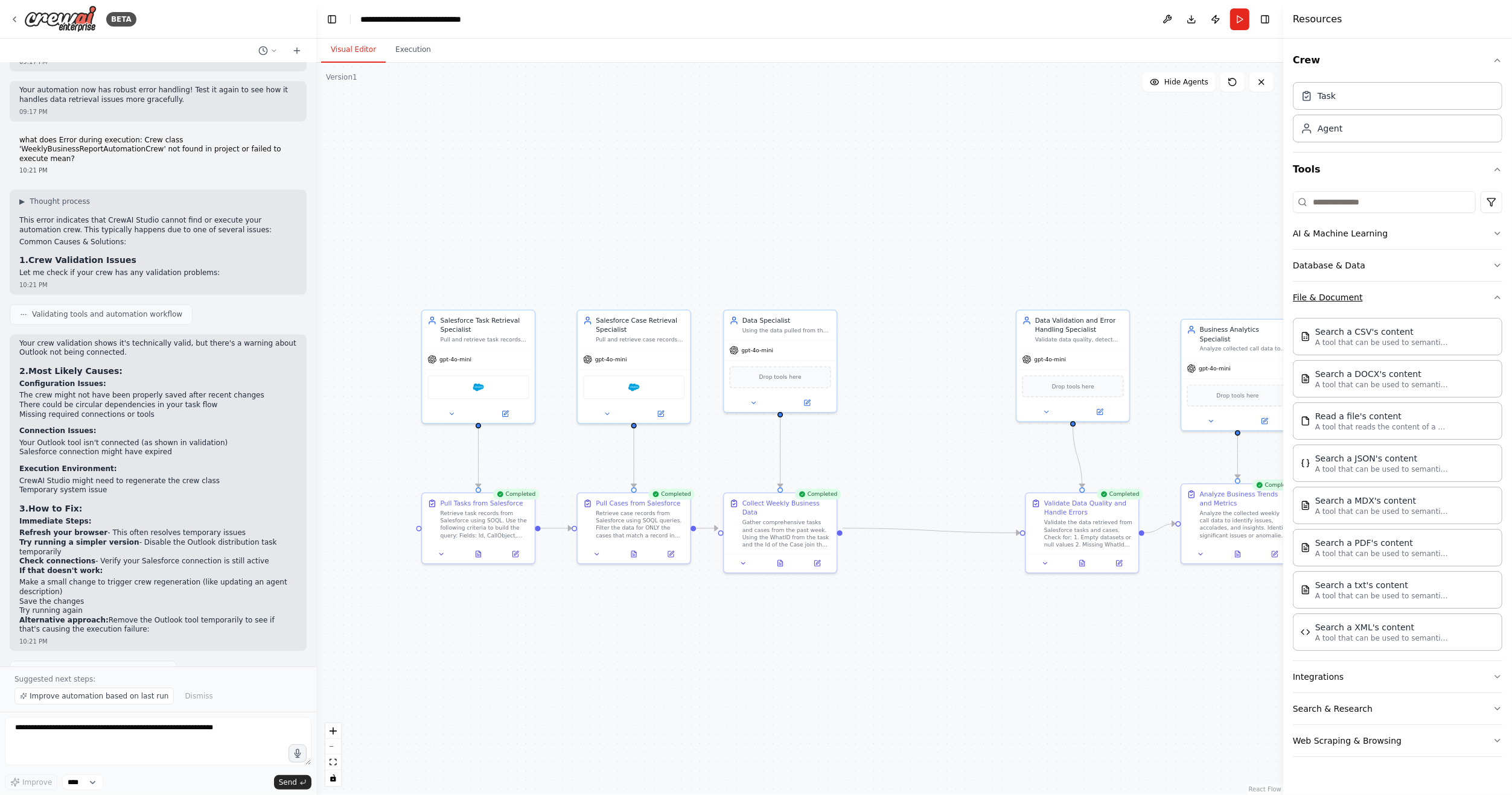
click at [1427, 302] on button "File & Document" at bounding box center [1397, 297] width 209 height 31
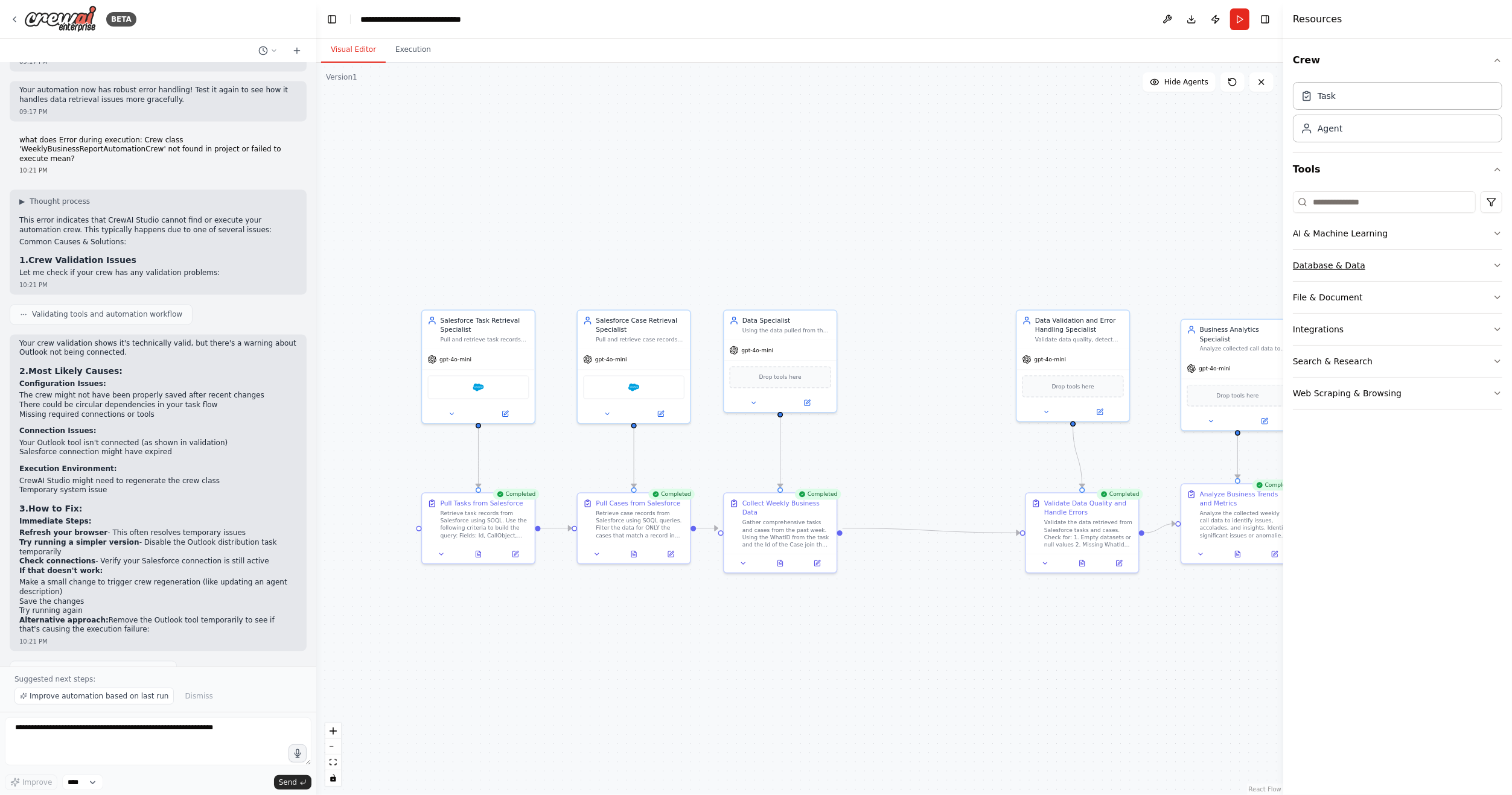
click at [1410, 265] on button "Database & Data" at bounding box center [1397, 265] width 209 height 31
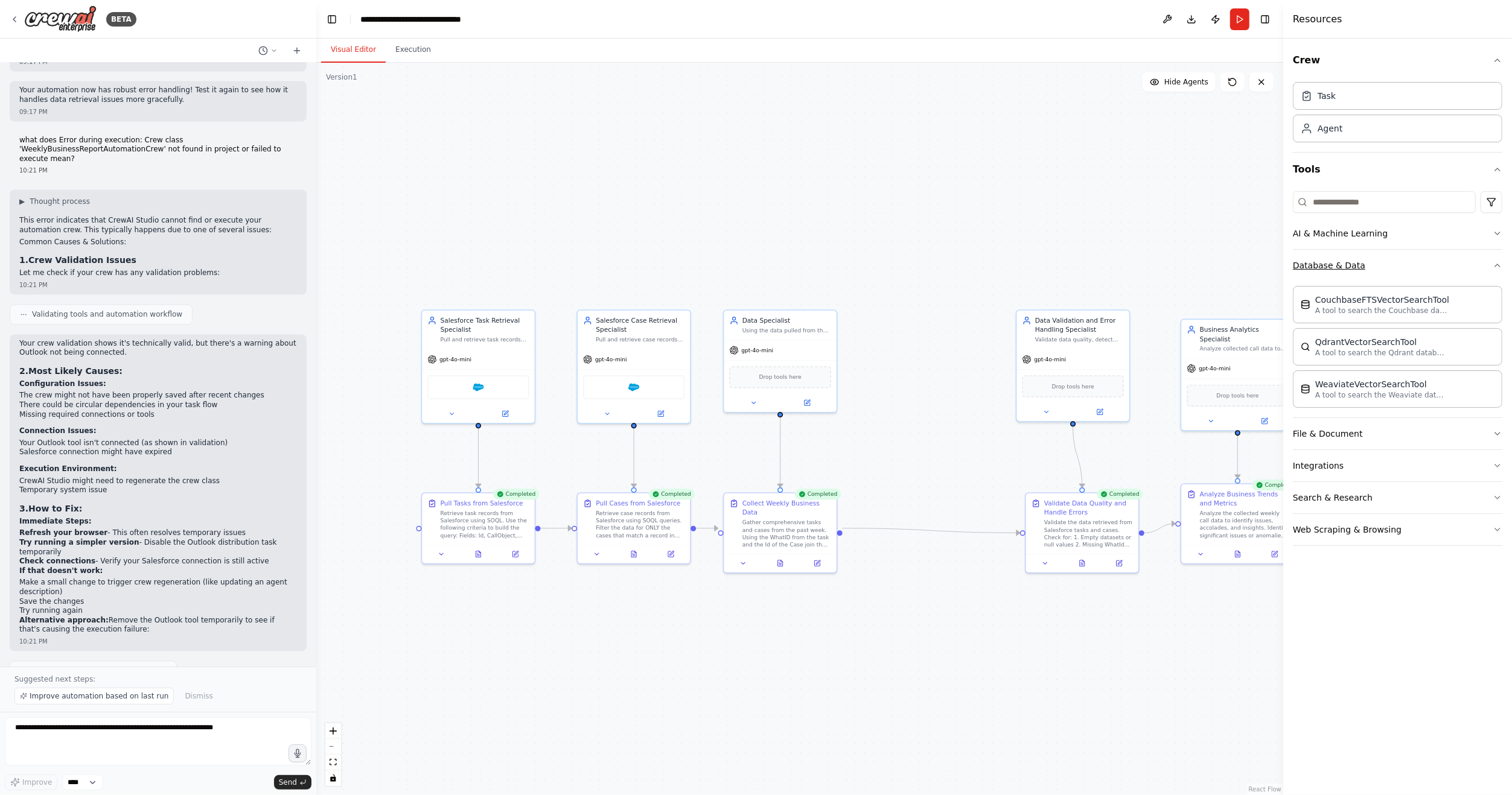
click at [1410, 265] on button "Database & Data" at bounding box center [1397, 265] width 209 height 31
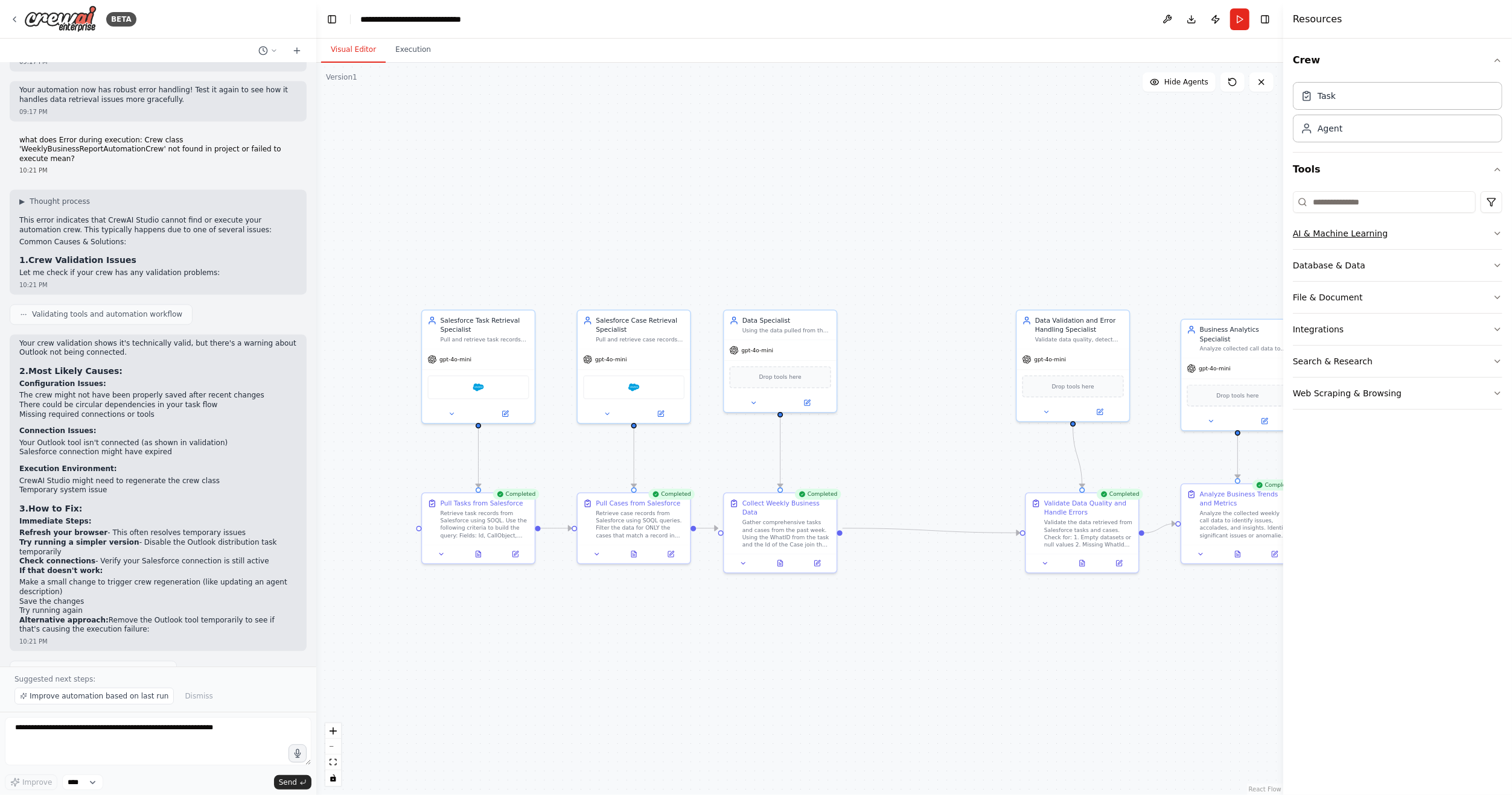
click at [1400, 225] on button "AI & Machine Learning" at bounding box center [1397, 233] width 209 height 31
click at [1400, 226] on button "AI & Machine Learning" at bounding box center [1397, 233] width 209 height 31
click at [1401, 362] on button "Search & Research" at bounding box center [1397, 361] width 209 height 31
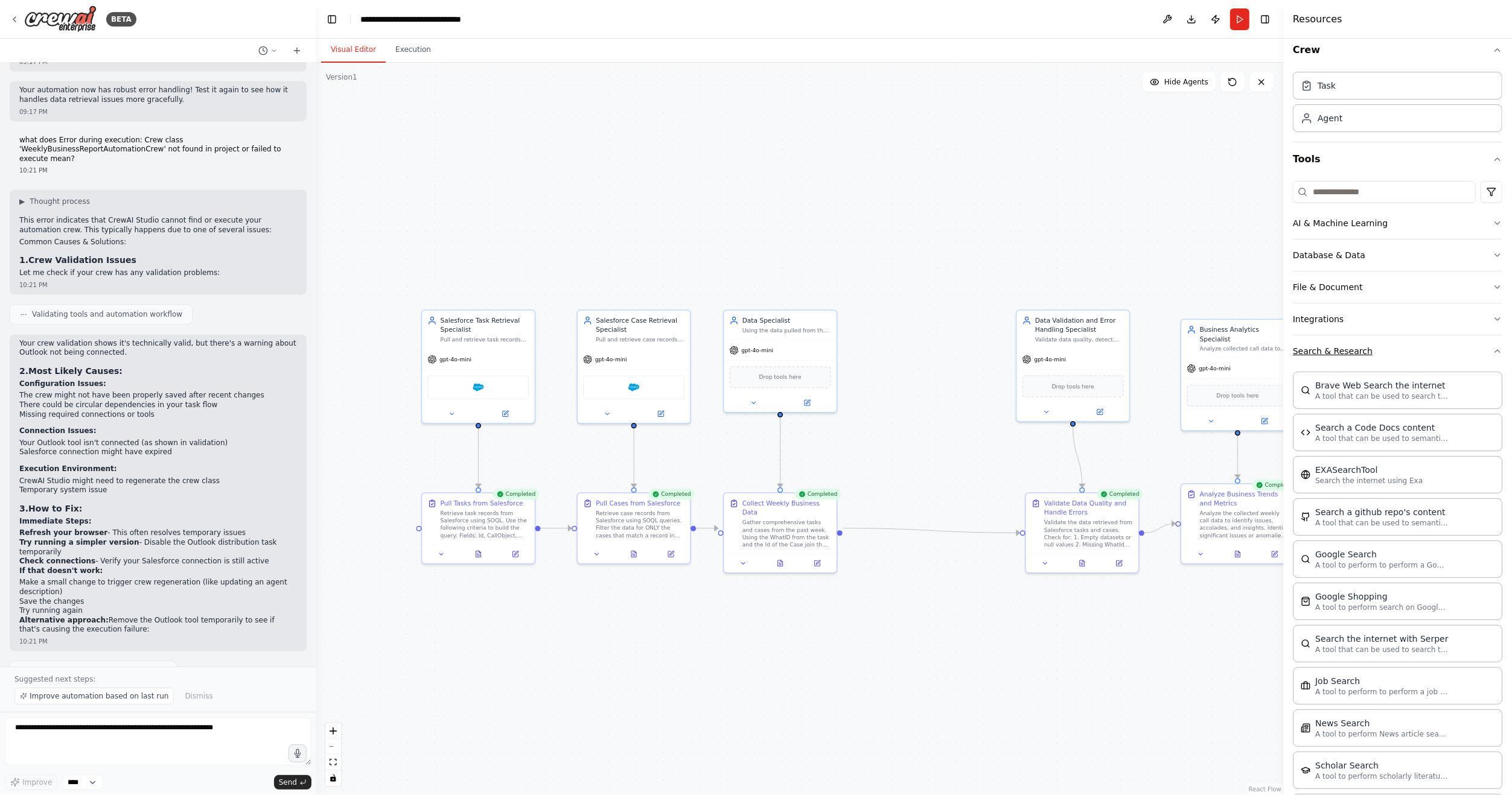
scroll to position [0, 0]
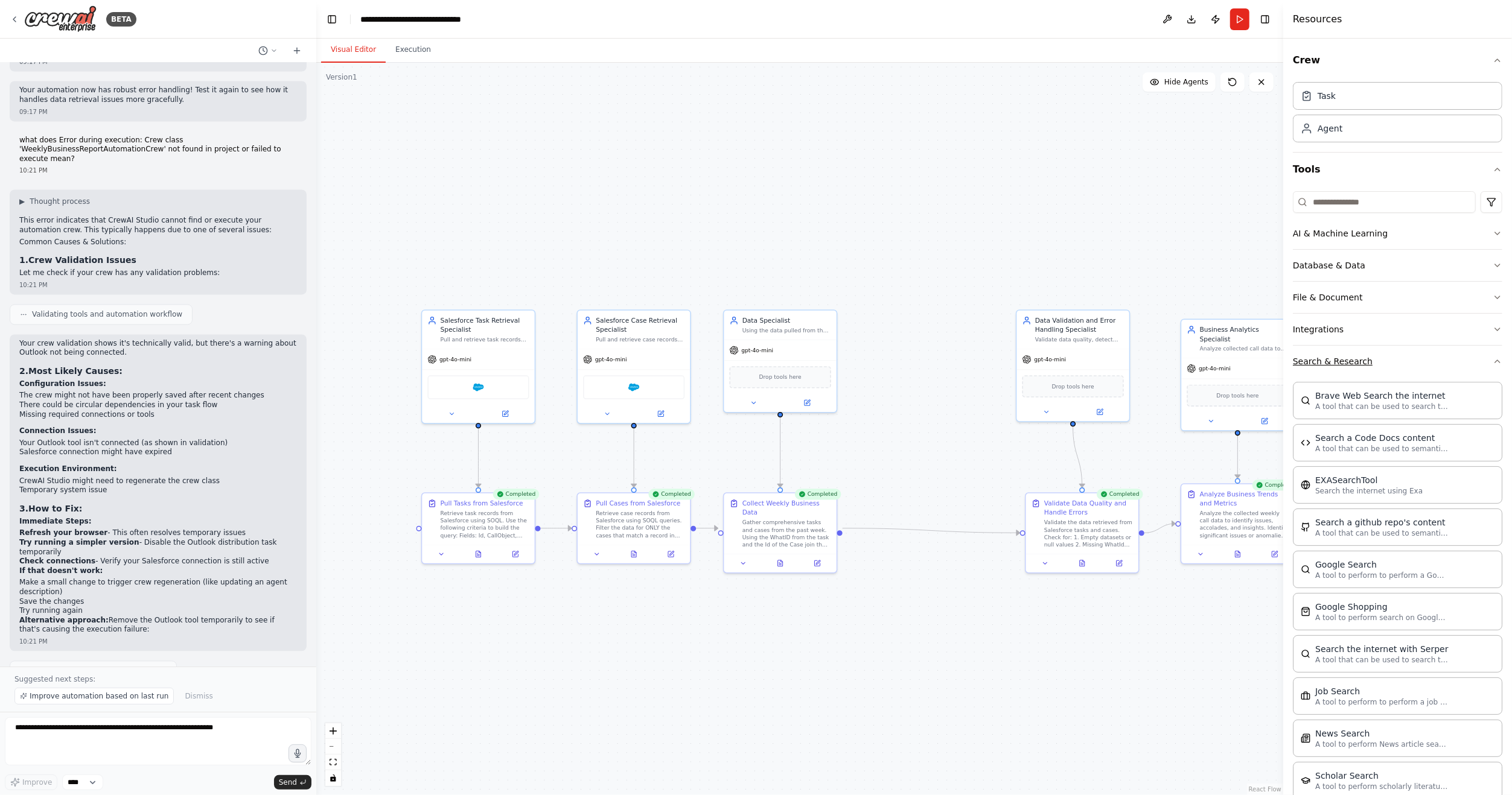
click at [1390, 360] on button "Search & Research" at bounding box center [1397, 361] width 209 height 31
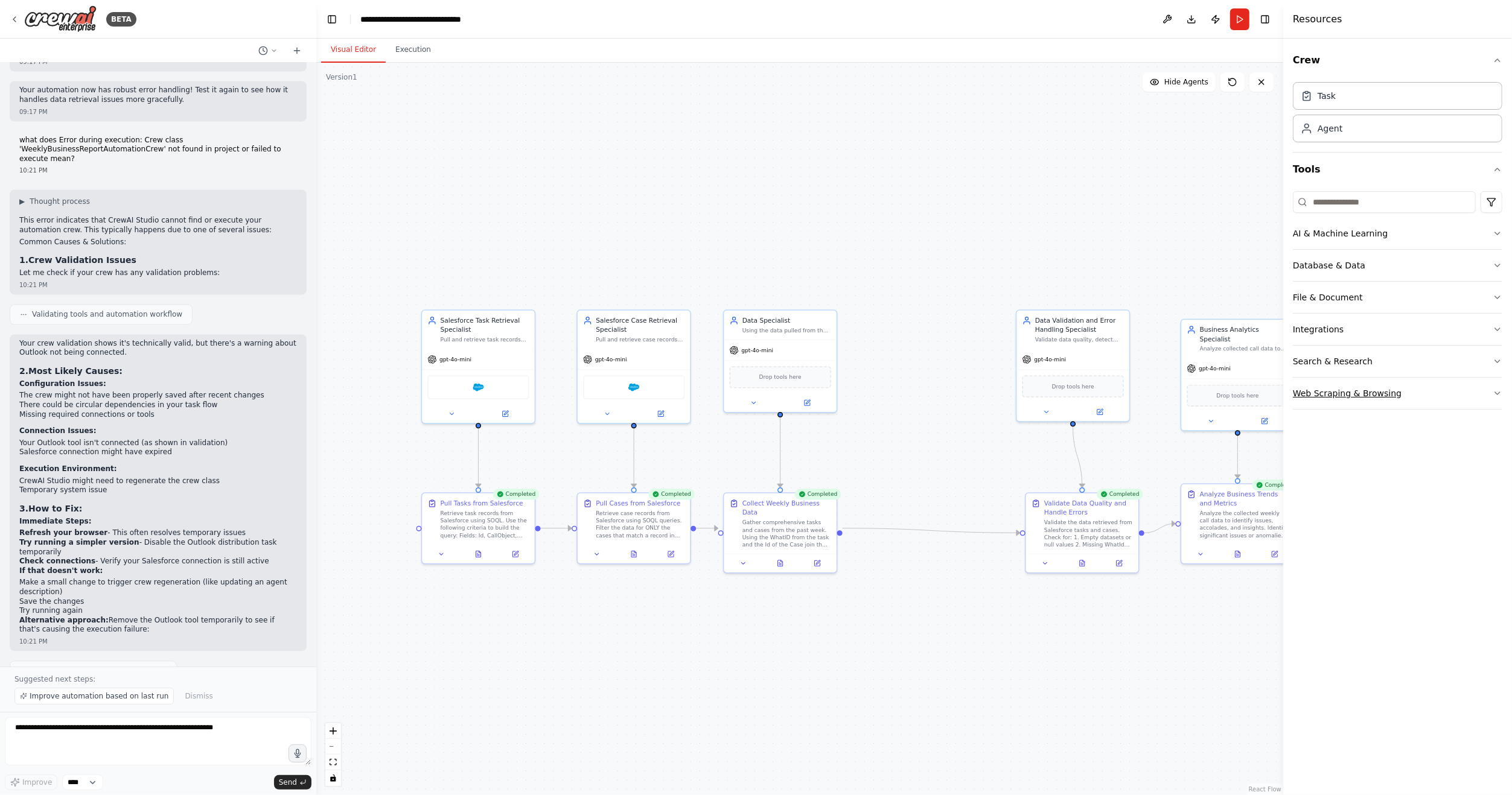
click at [1416, 390] on button "Web Scraping & Browsing" at bounding box center [1397, 393] width 209 height 31
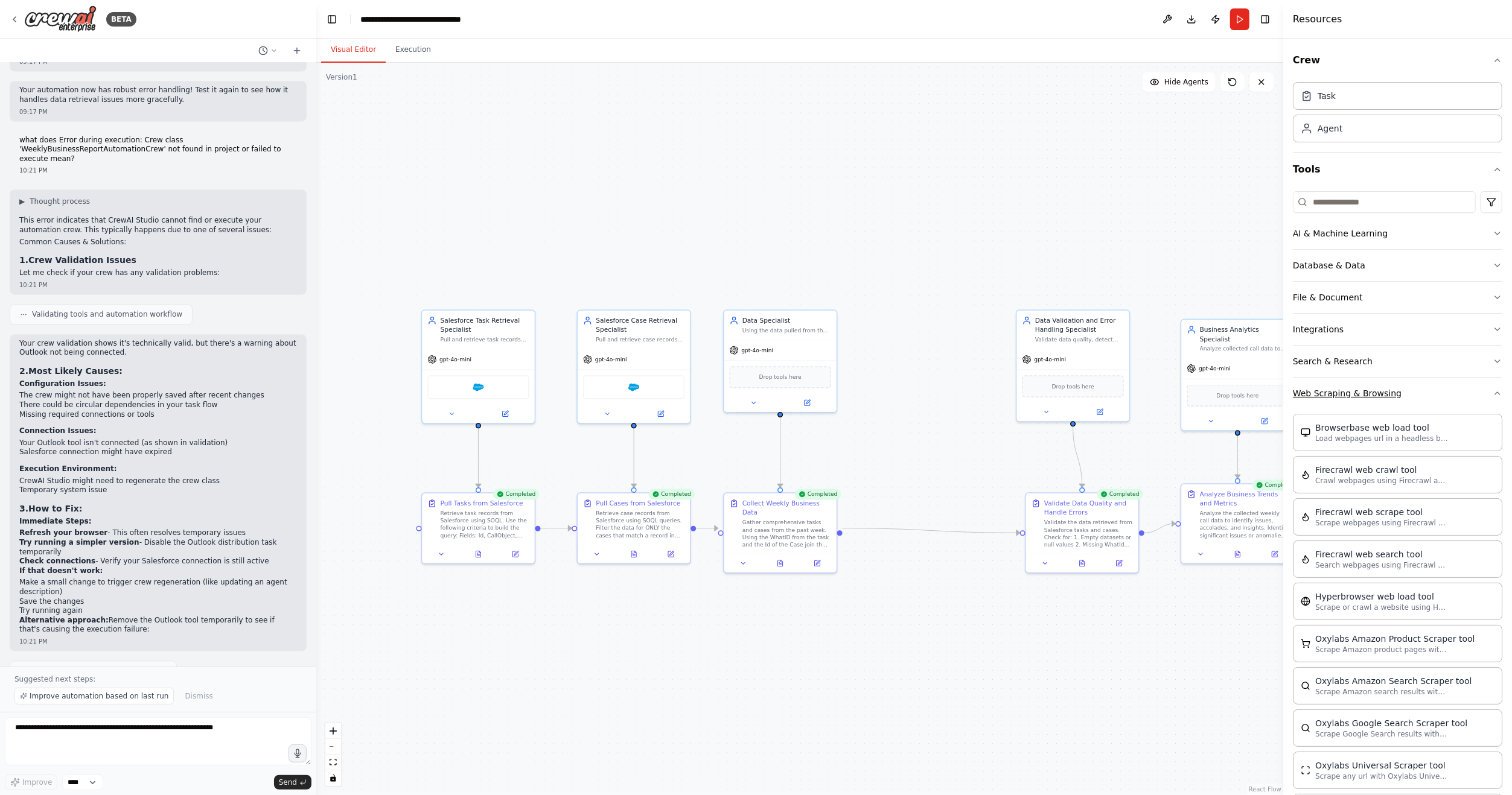
click at [1420, 399] on button "Web Scraping & Browsing" at bounding box center [1397, 393] width 209 height 31
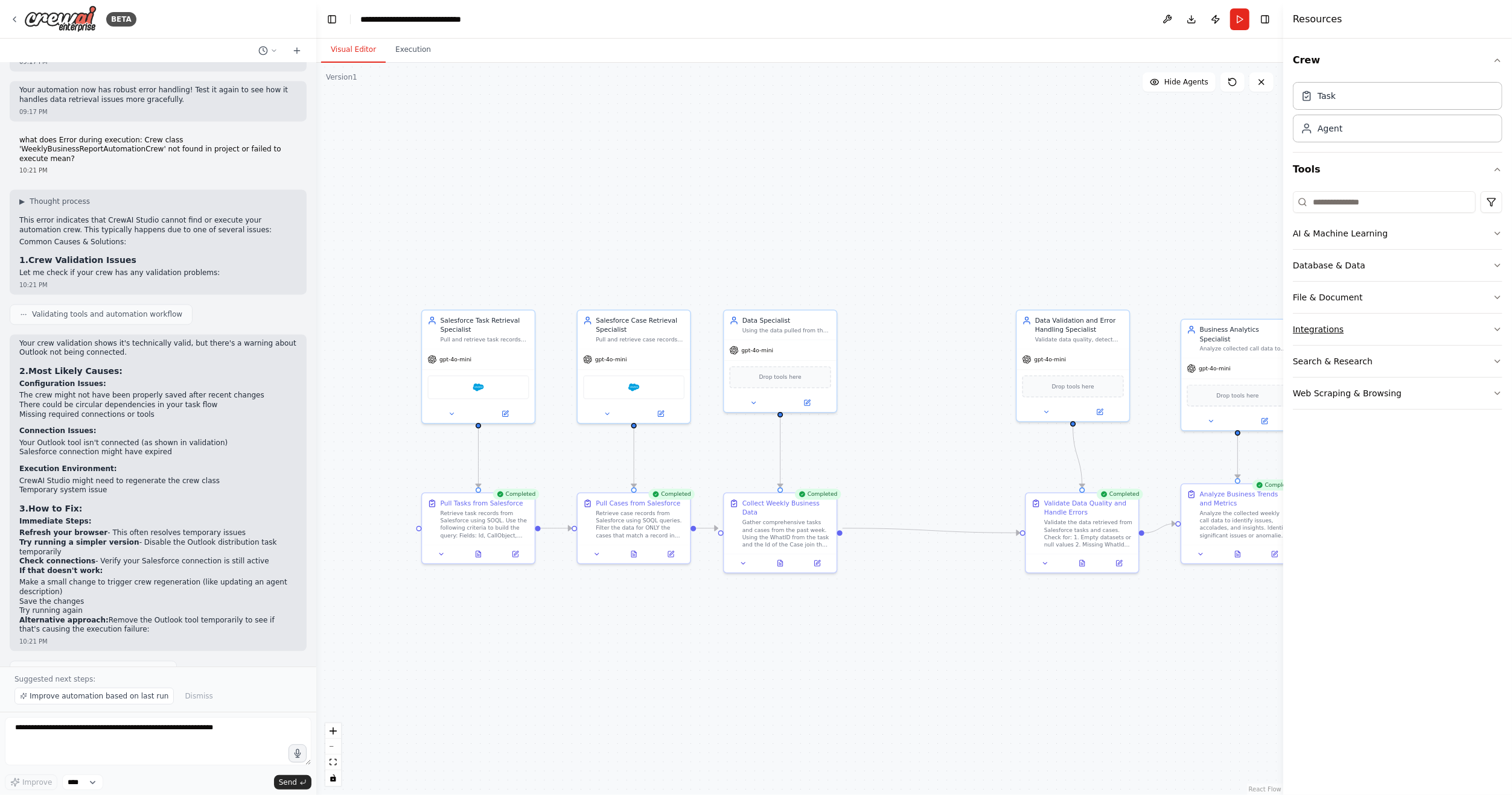
click at [1372, 330] on button "Integrations" at bounding box center [1397, 329] width 209 height 31
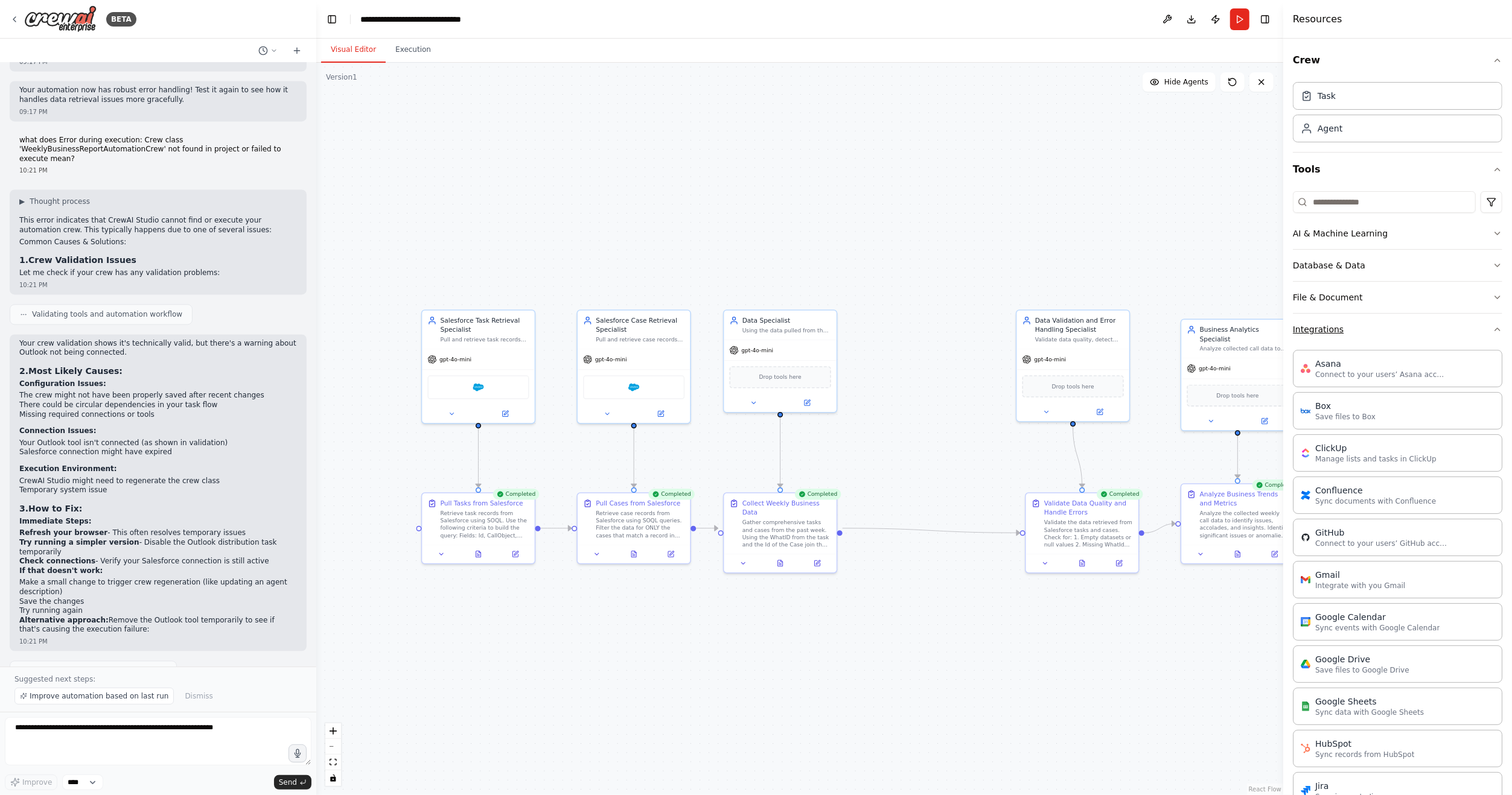
click at [1381, 323] on button "Integrations" at bounding box center [1397, 329] width 209 height 31
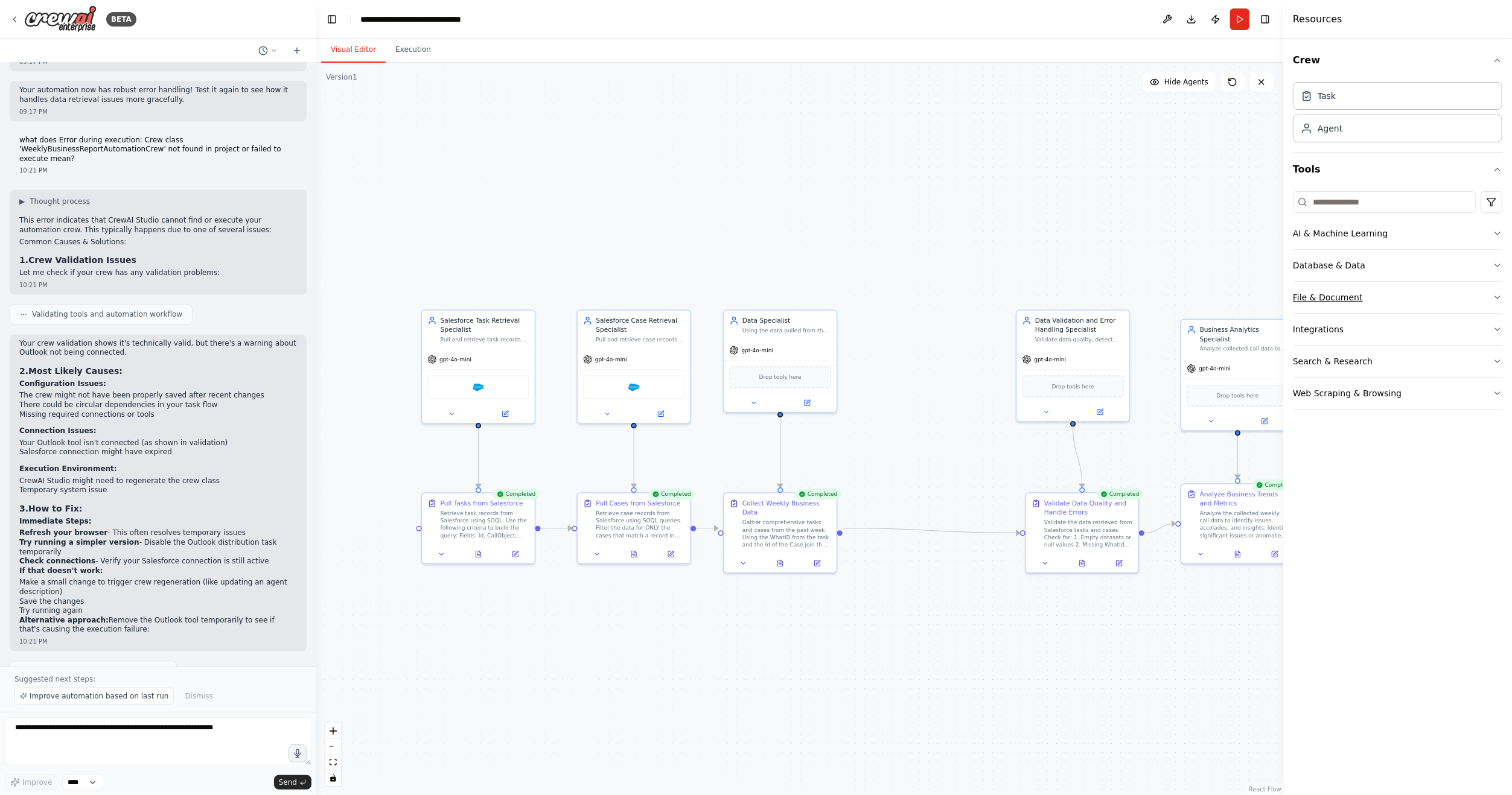
click at [1385, 295] on button "File & Document" at bounding box center [1397, 297] width 209 height 31
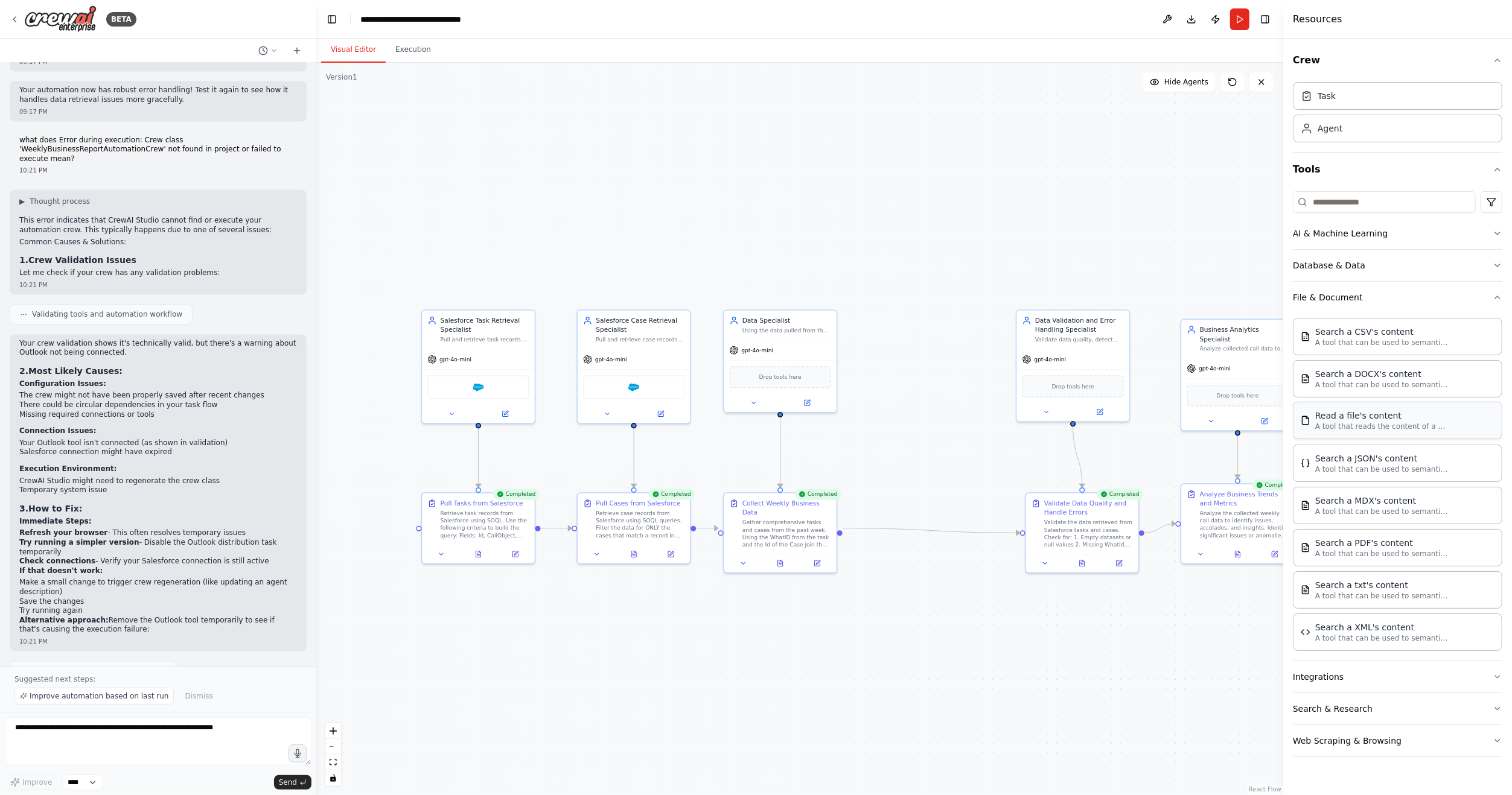
click at [1418, 425] on p "A tool that reads the content of a file. To use this tool, provide a 'file_path…" at bounding box center [1382, 427] width 133 height 10
click at [777, 377] on img at bounding box center [780, 377] width 11 height 11
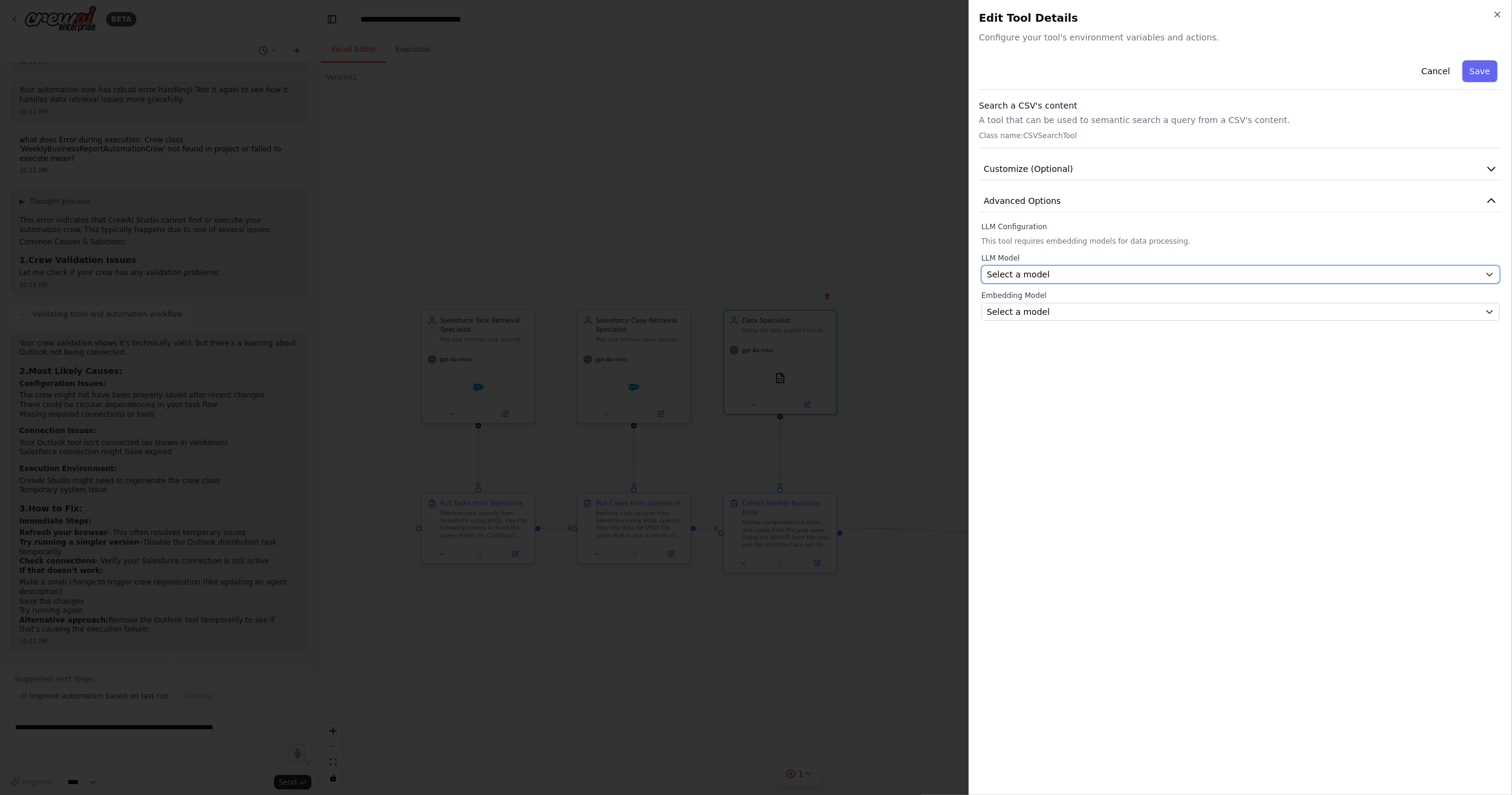
click at [1073, 269] on div "Select a model" at bounding box center [1233, 274] width 493 height 12
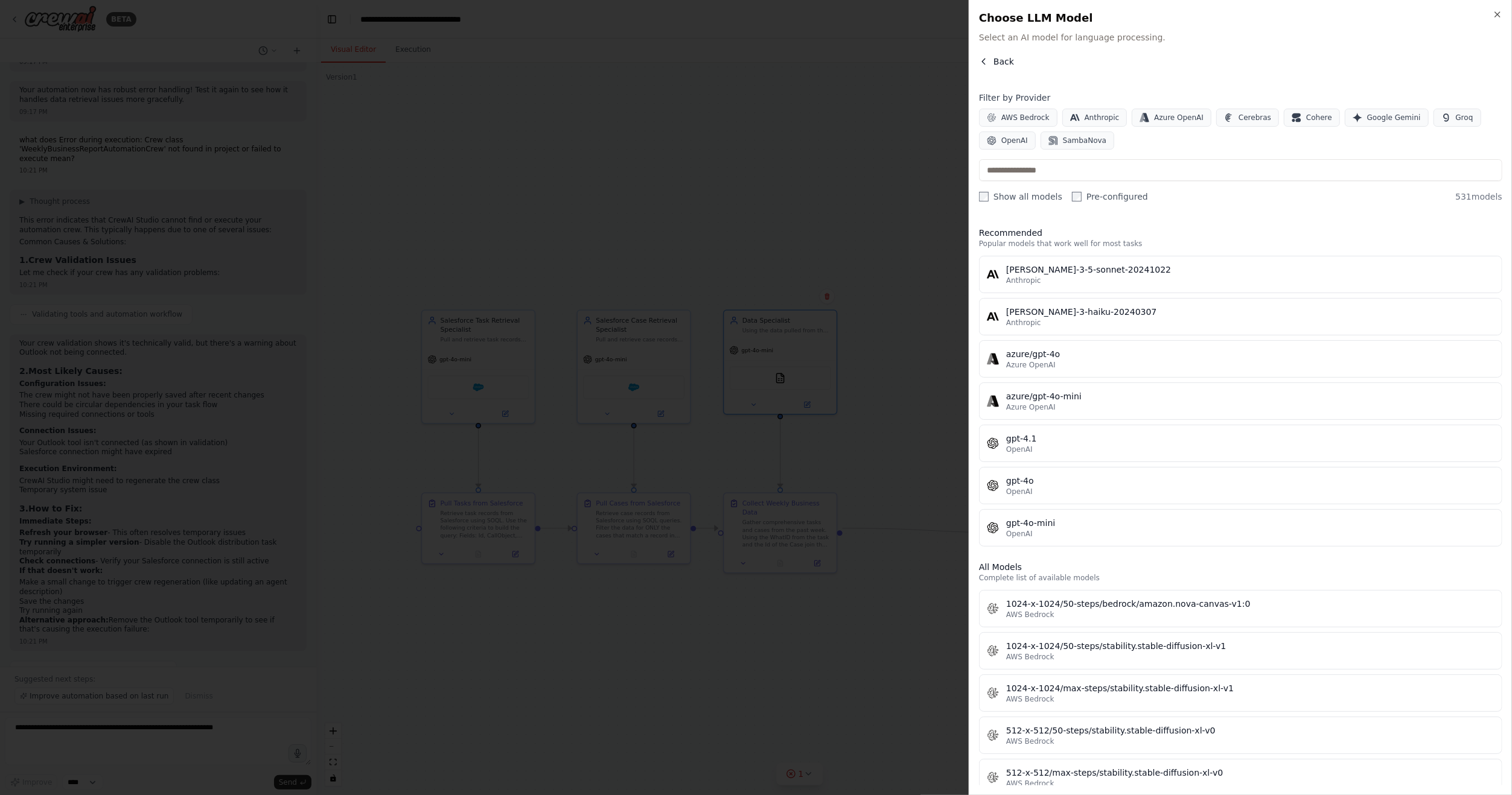
click at [983, 64] on icon "button" at bounding box center [983, 62] width 10 height 10
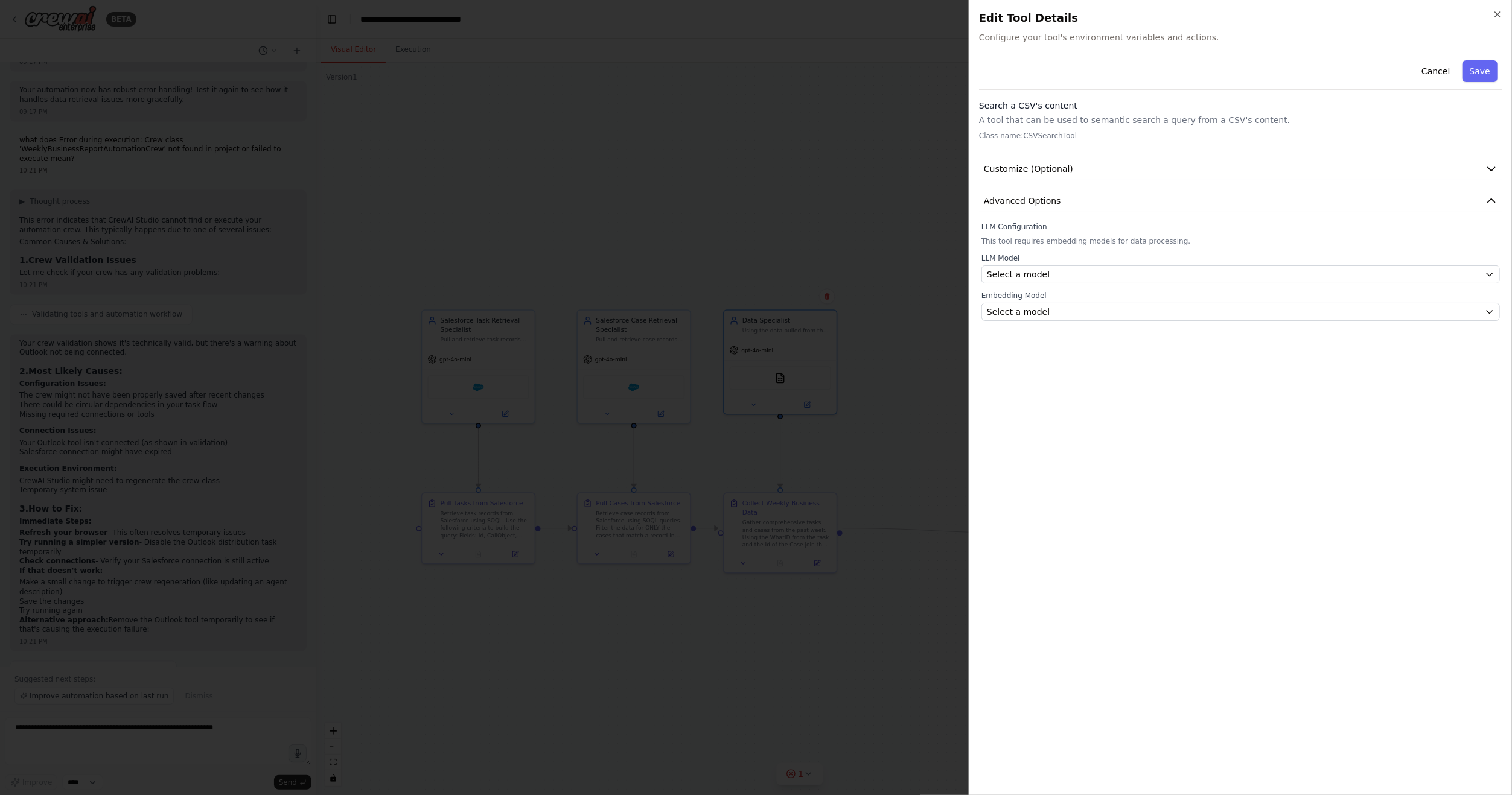
click at [902, 400] on div at bounding box center [756, 398] width 1512 height 795
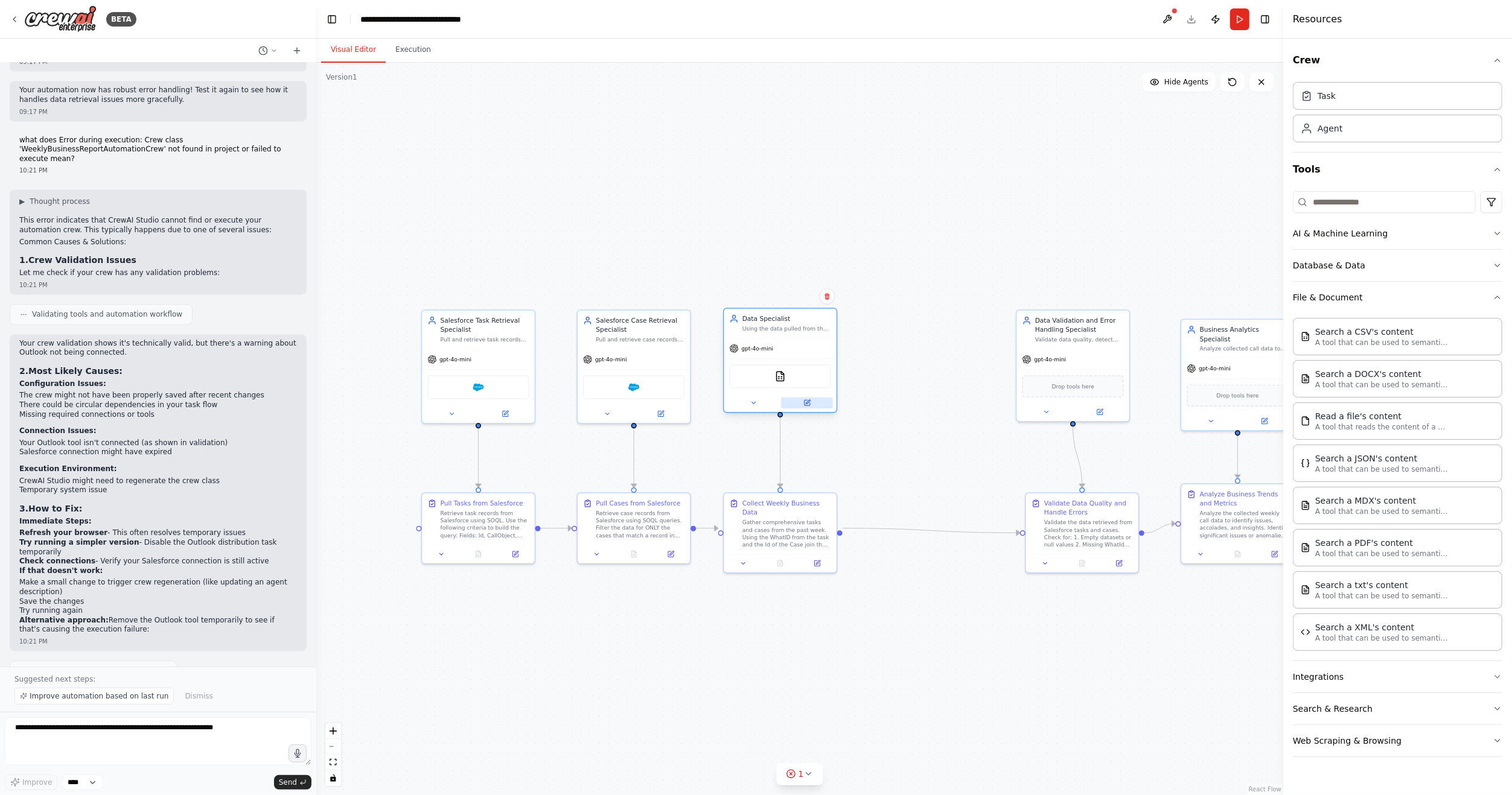
click at [808, 404] on icon at bounding box center [807, 403] width 6 height 6
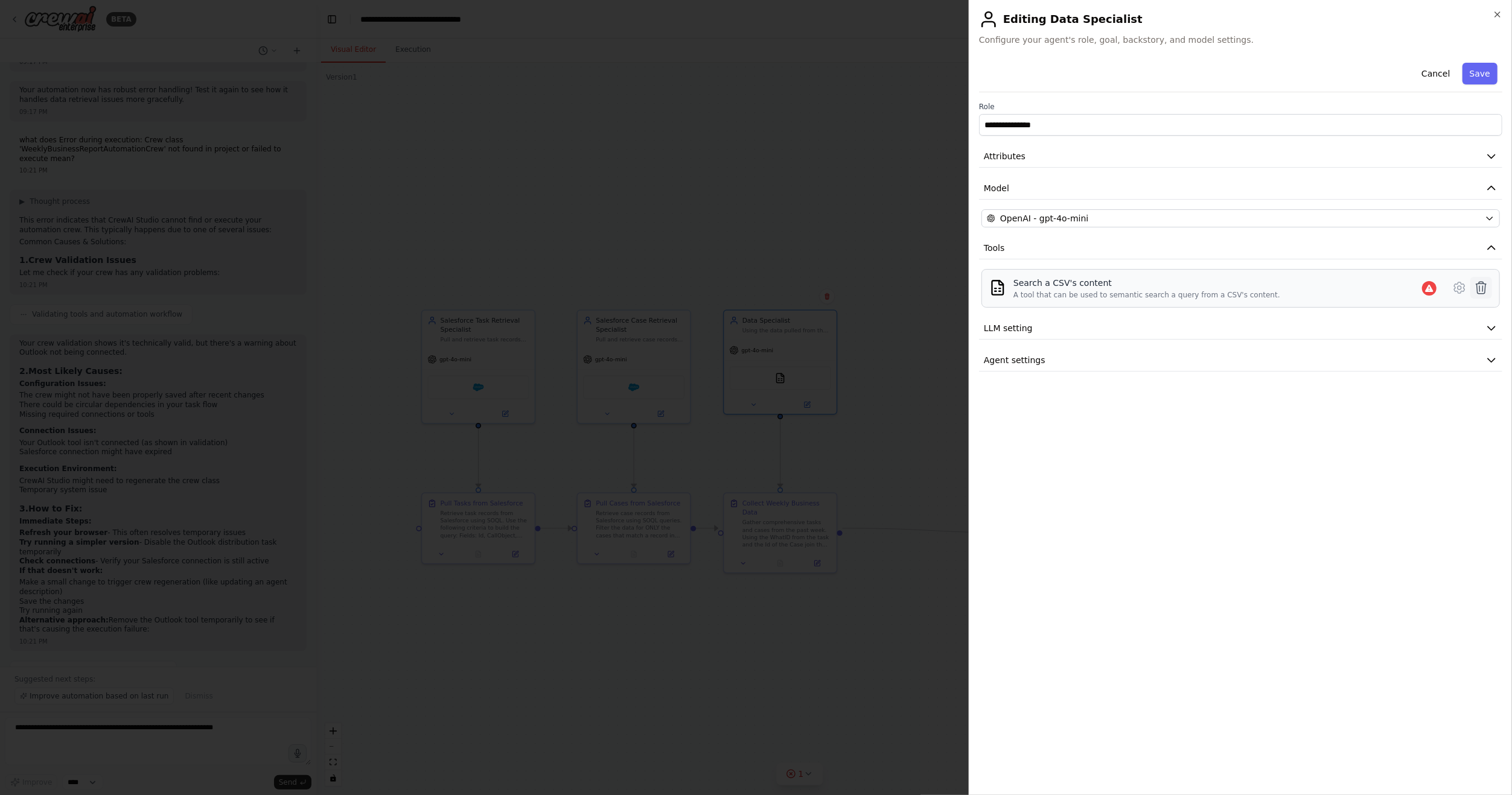
click at [1476, 282] on icon at bounding box center [1480, 288] width 15 height 15
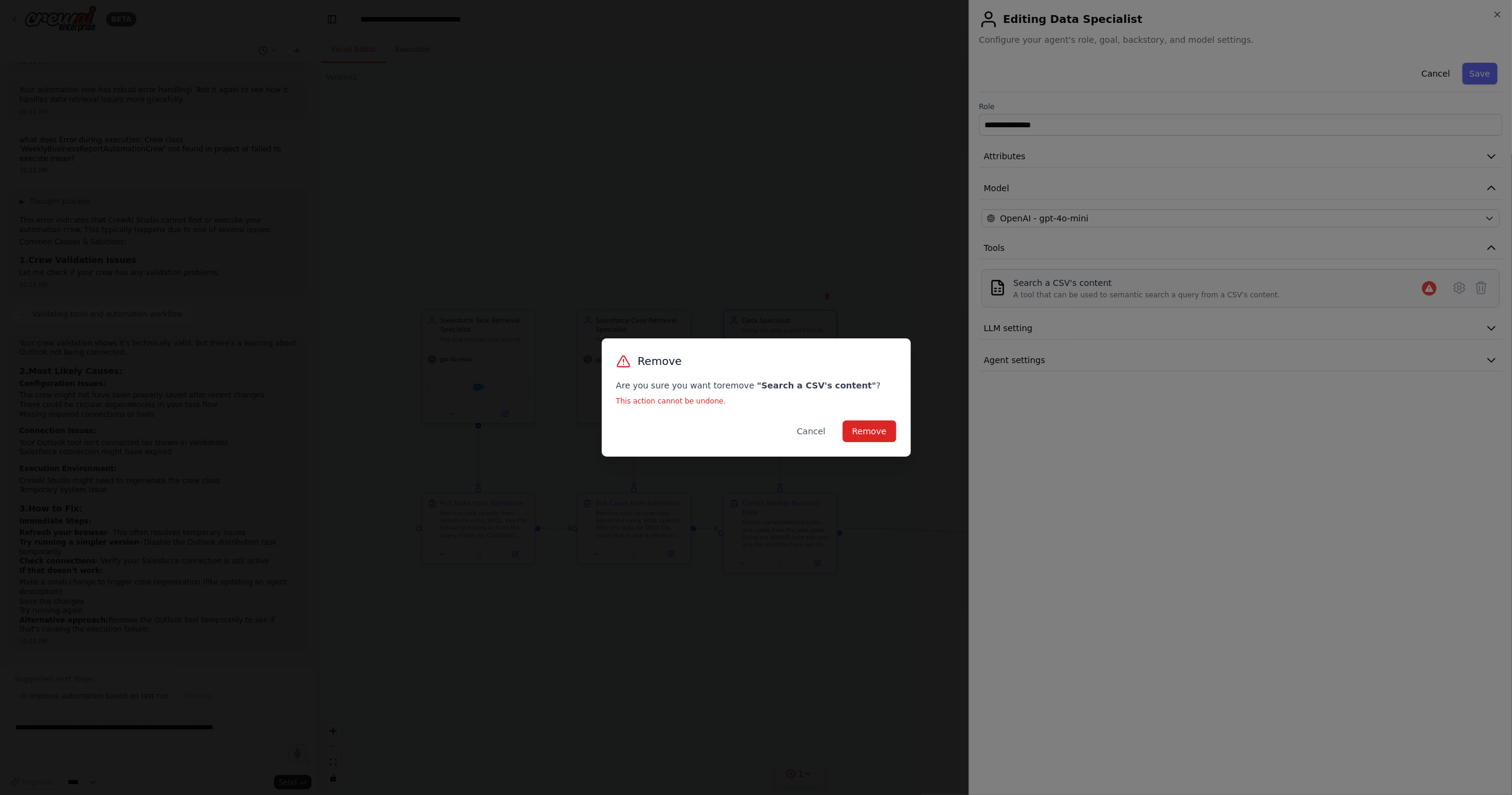
click at [899, 430] on div "Remove Are you sure you want to remove " Search a CSV's content " ? This action…" at bounding box center [756, 398] width 309 height 118
click at [895, 430] on button "Remove" at bounding box center [869, 431] width 54 height 22
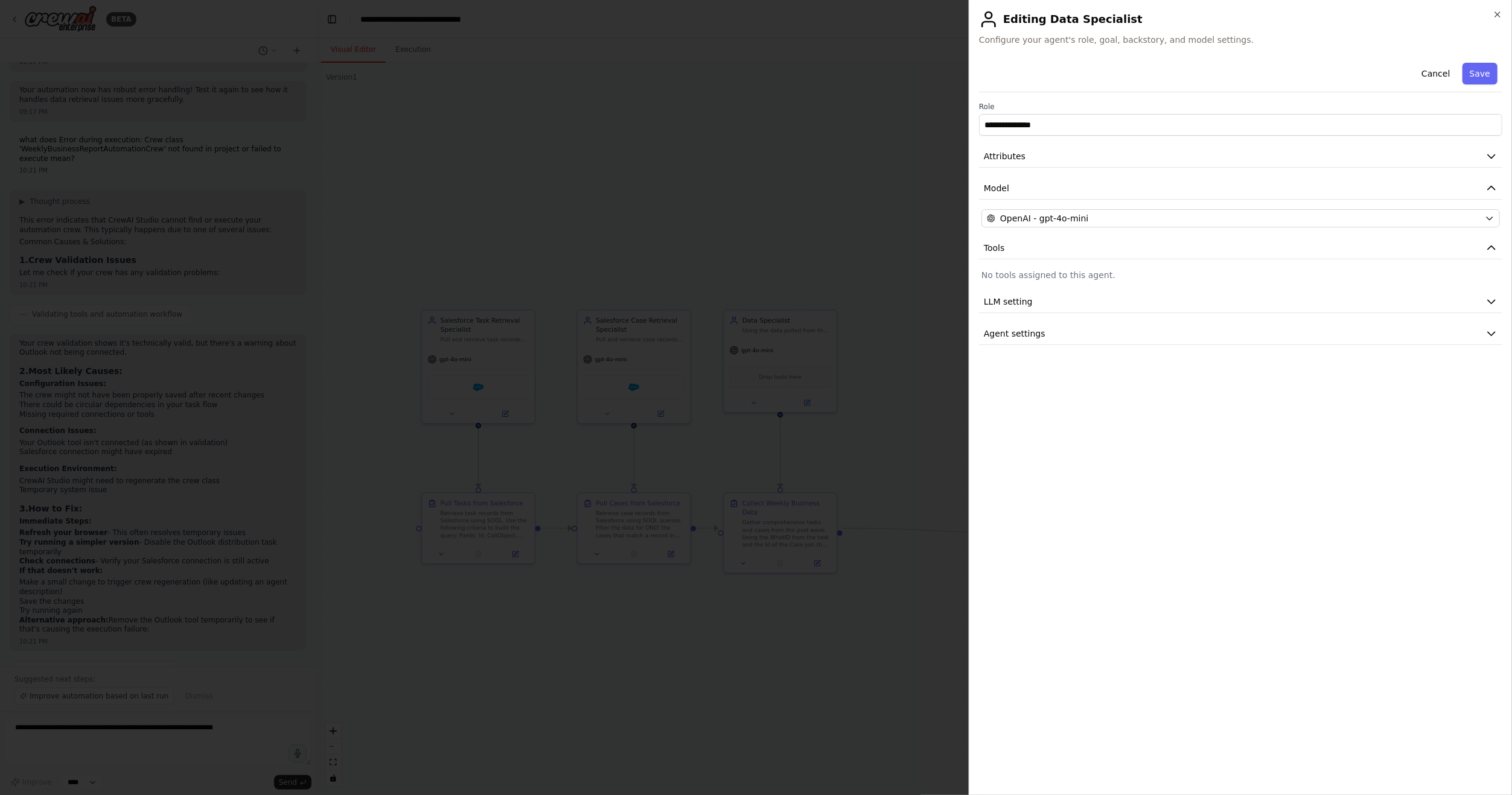
click at [915, 409] on div at bounding box center [756, 398] width 1512 height 795
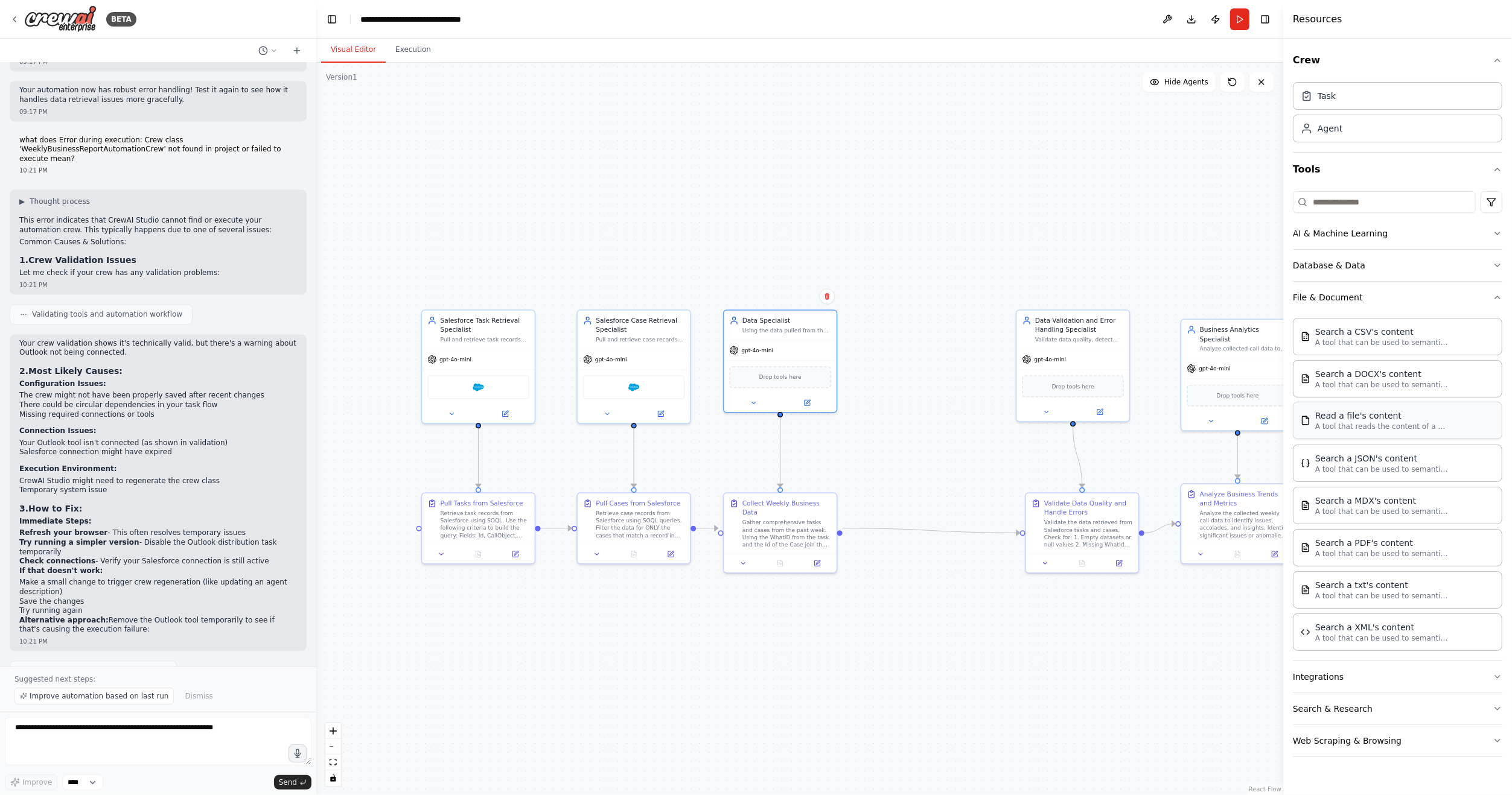
click at [1373, 430] on div "Read a file's content A tool that reads the content of a file. To use this tool…" at bounding box center [1397, 420] width 209 height 37
click at [781, 374] on img at bounding box center [780, 377] width 11 height 11
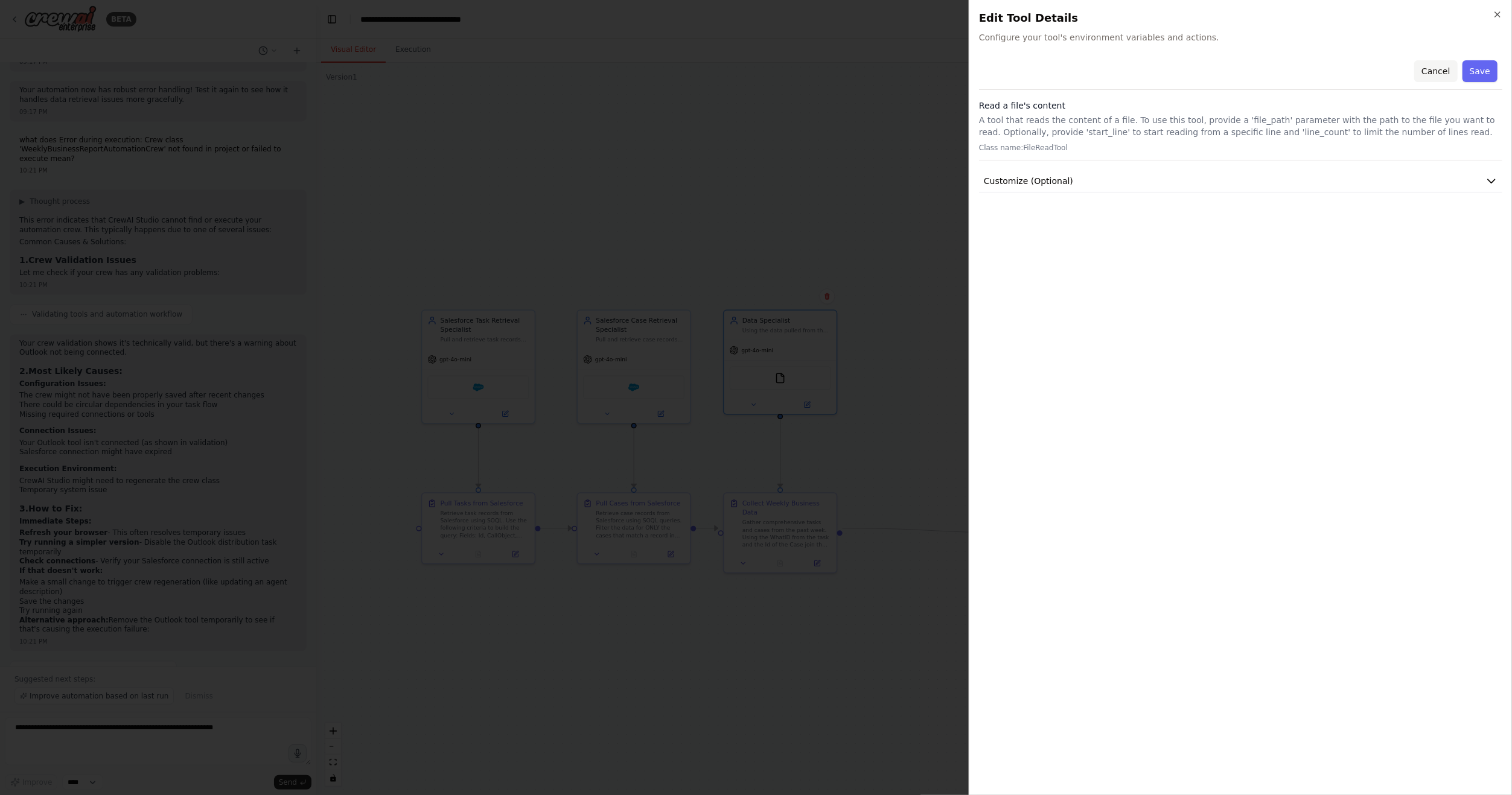
click at [1446, 68] on button "Cancel" at bounding box center [1435, 71] width 43 height 22
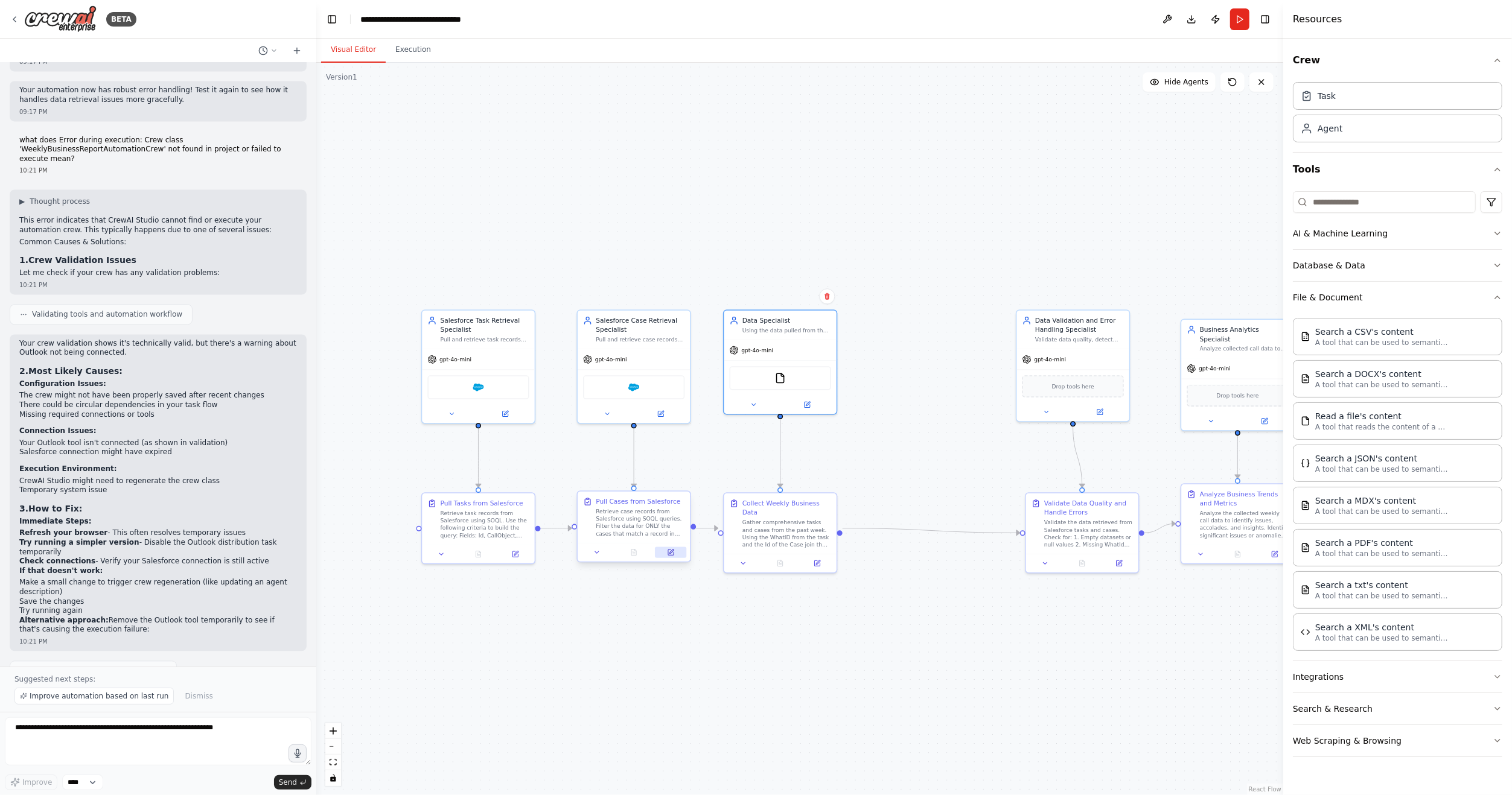
click at [676, 551] on button at bounding box center [670, 553] width 31 height 11
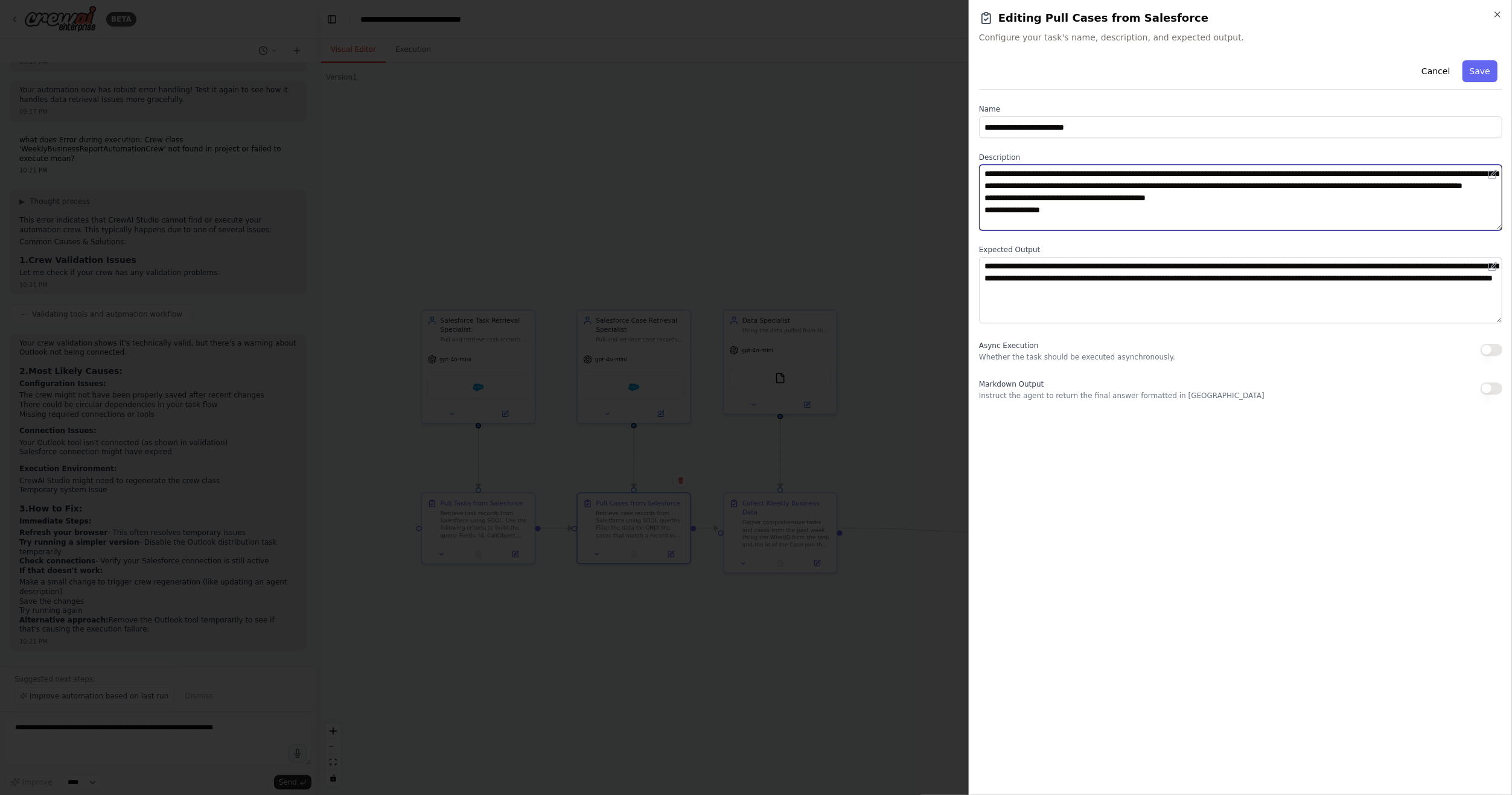
click at [1166, 225] on textarea "**********" at bounding box center [1240, 197] width 523 height 66
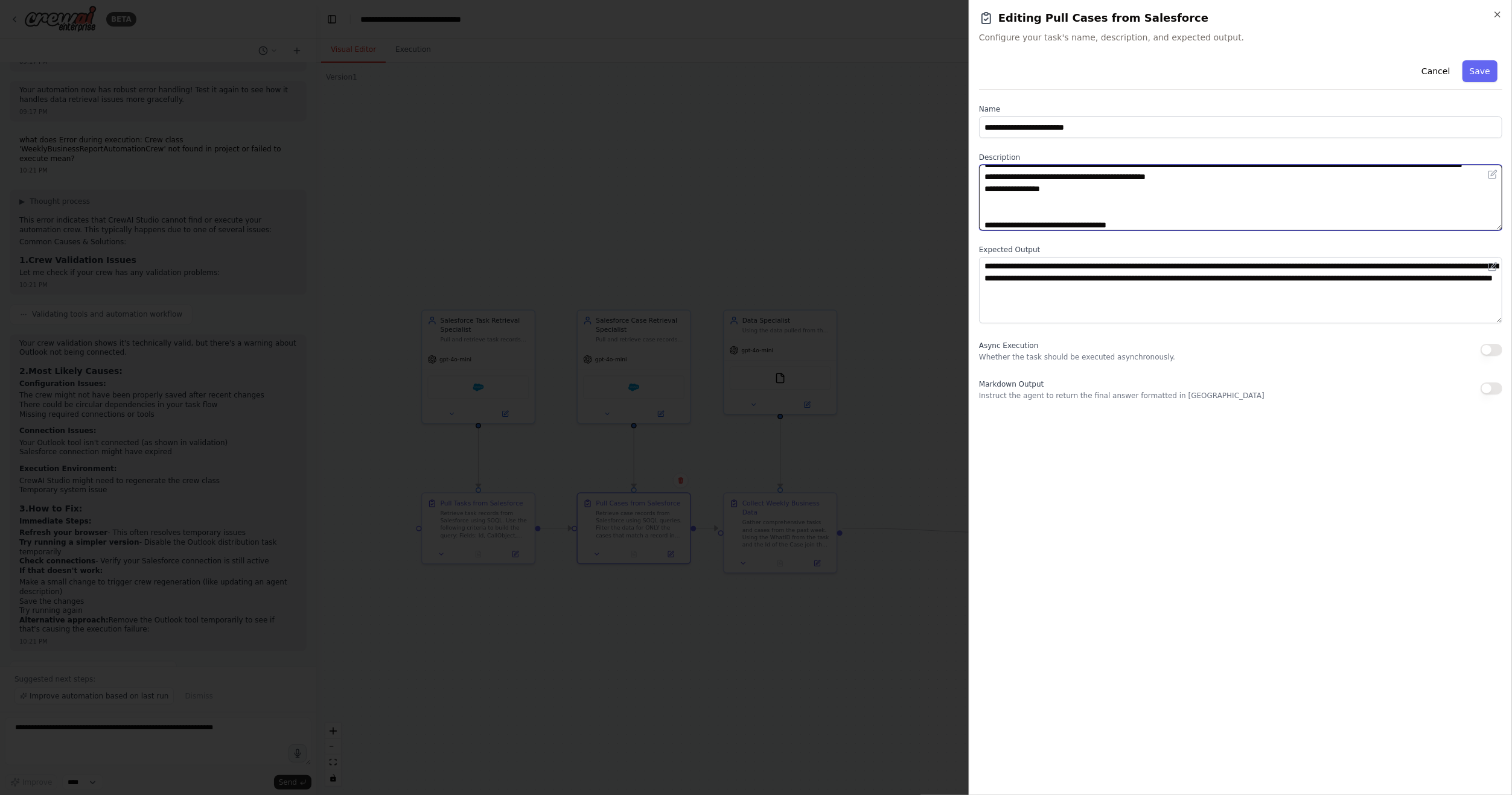
type textarea "**********"
click at [508, 536] on div at bounding box center [756, 398] width 1512 height 795
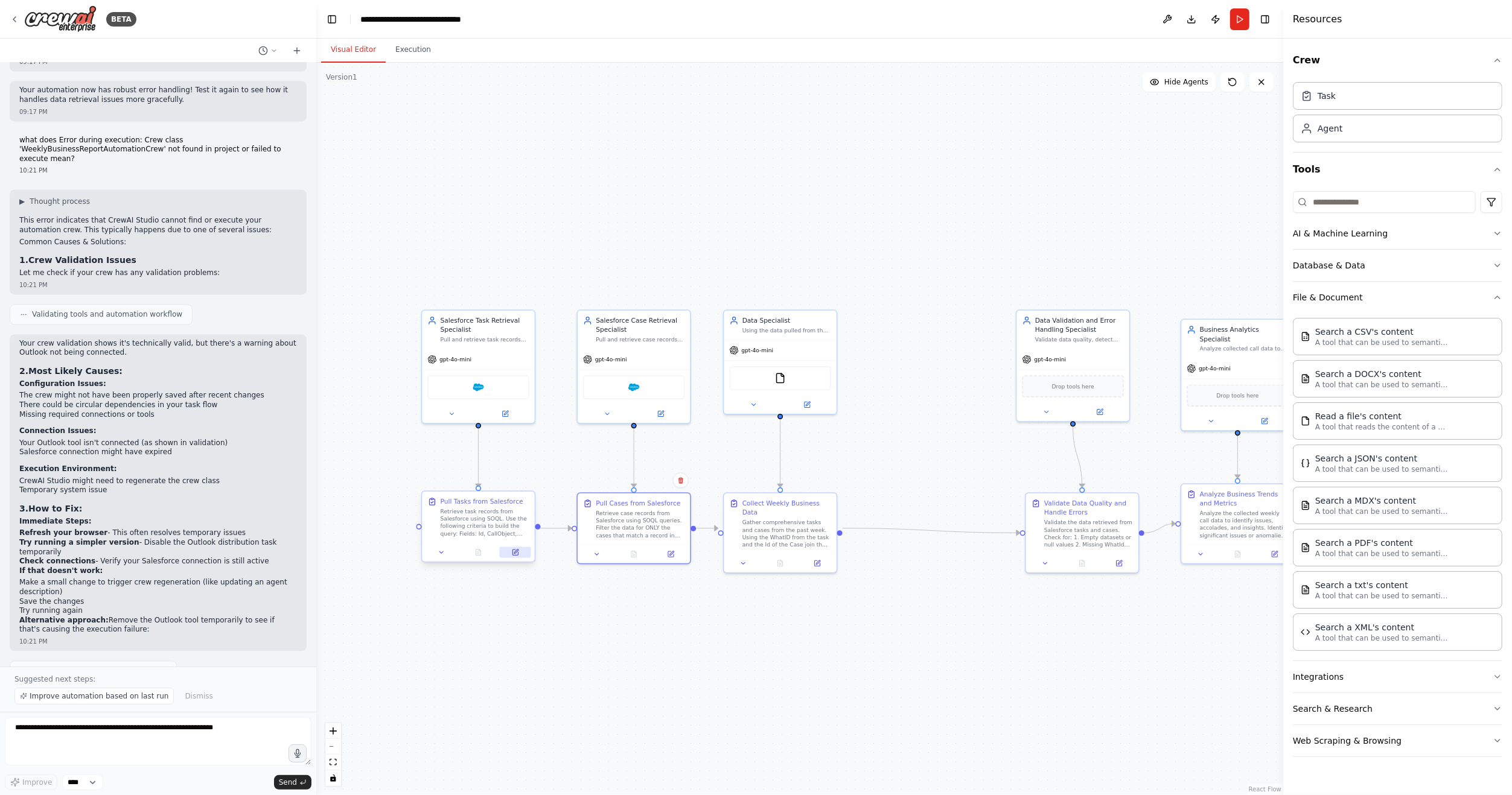
click at [516, 554] on icon at bounding box center [515, 552] width 6 height 6
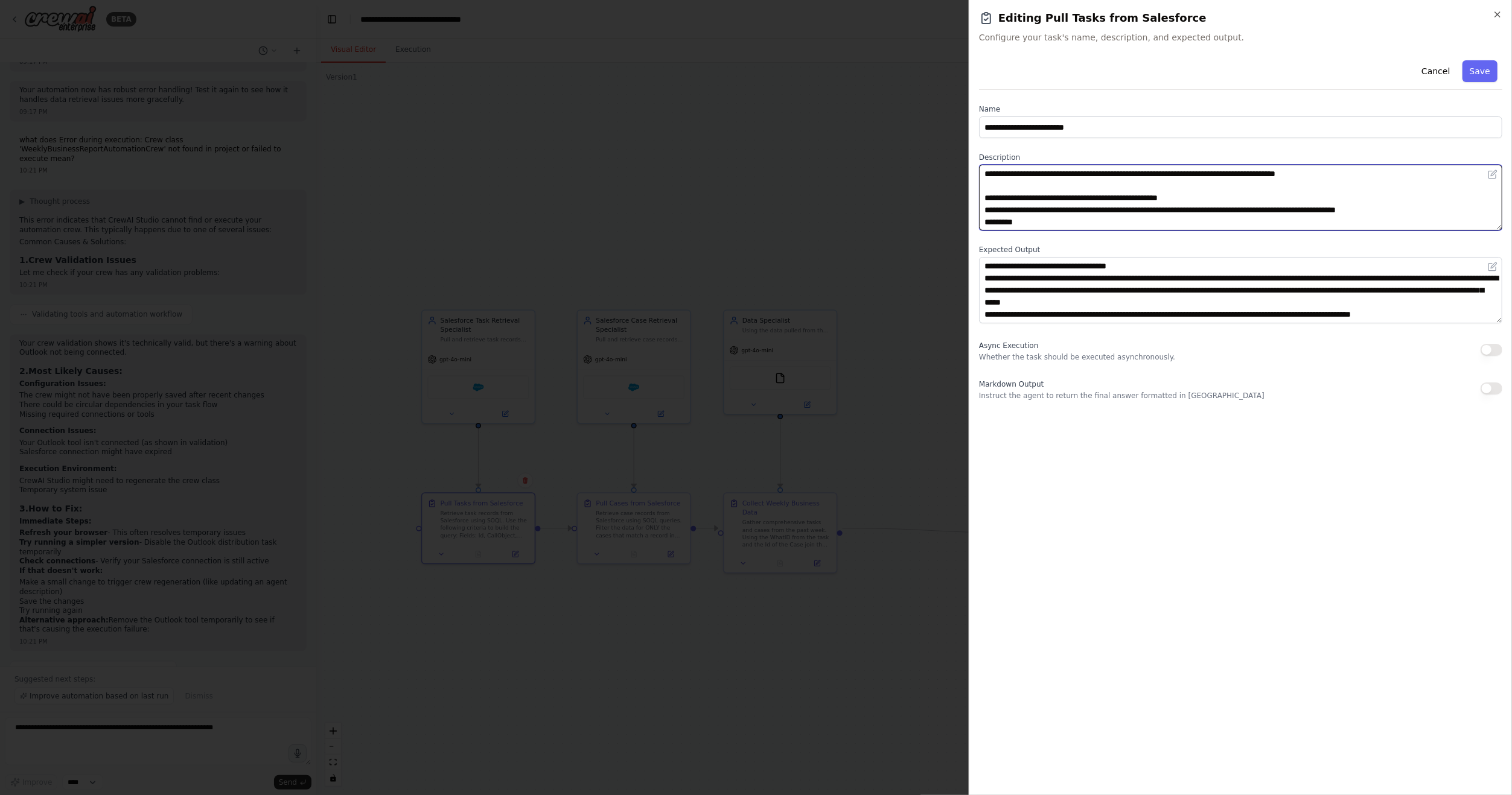
click at [1079, 226] on textarea "**********" at bounding box center [1240, 197] width 523 height 66
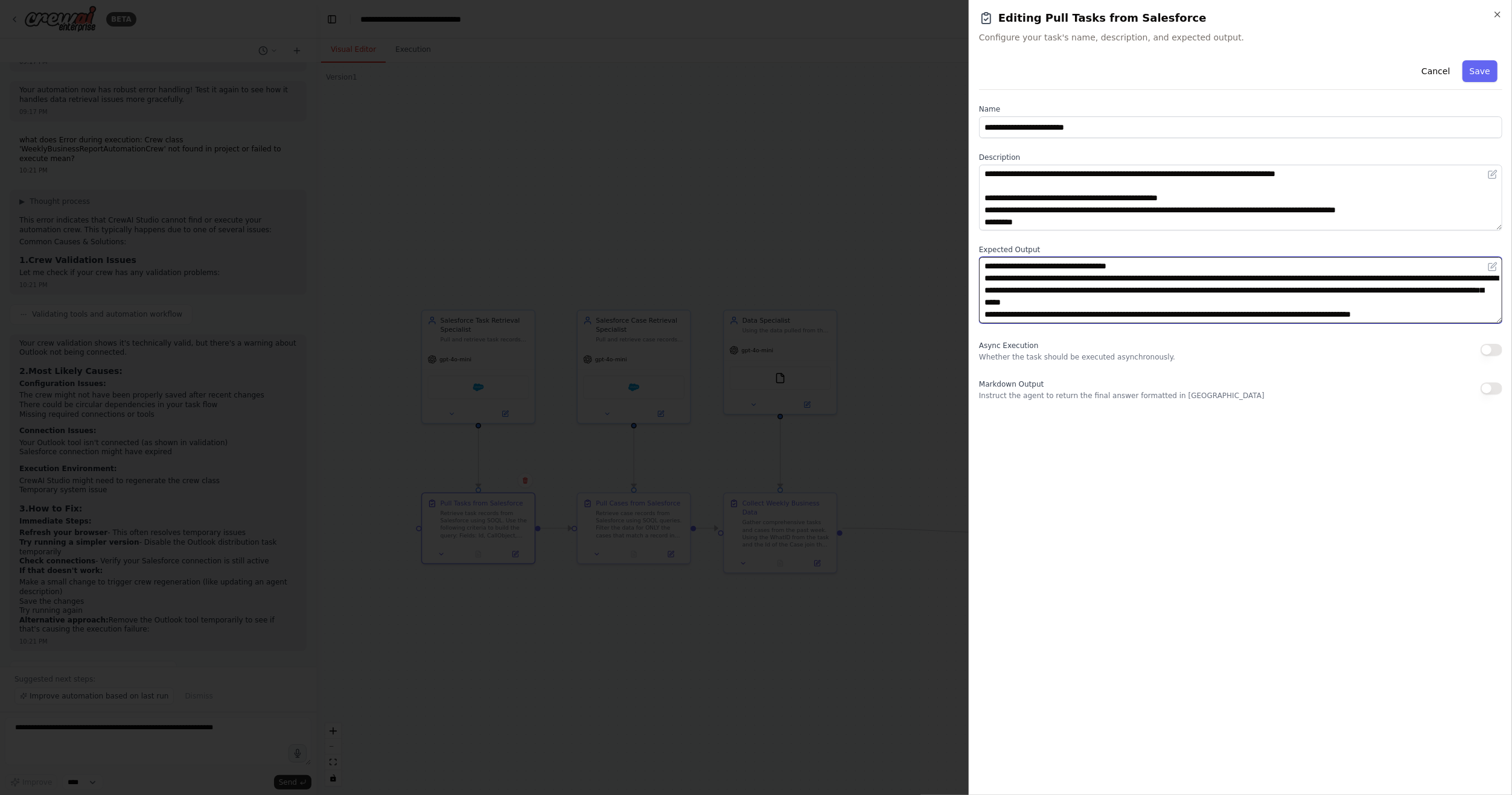
click at [1423, 313] on textarea "**********" at bounding box center [1240, 290] width 523 height 66
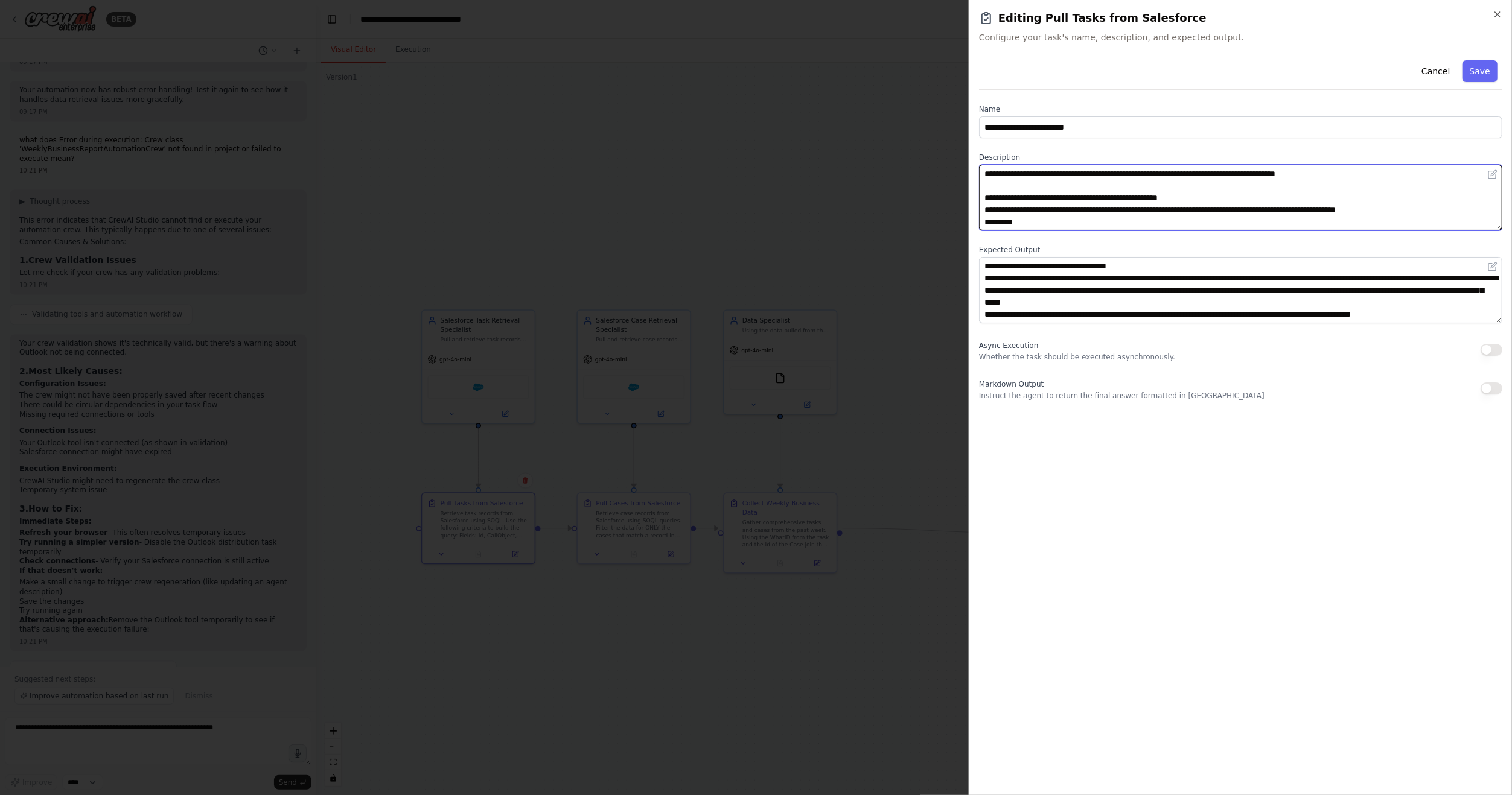
click at [1059, 225] on textarea "**********" at bounding box center [1240, 197] width 523 height 66
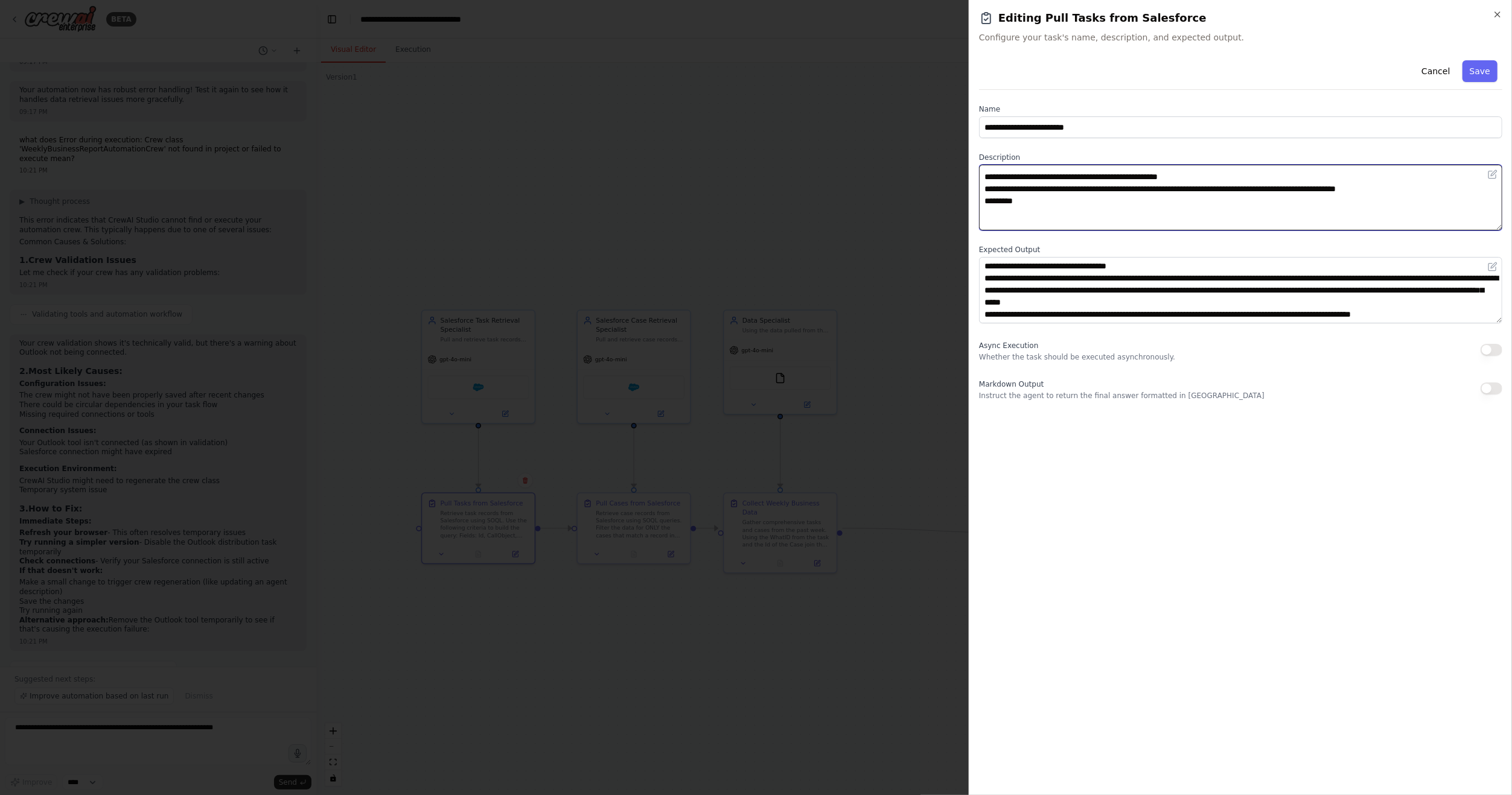
type textarea "**********"
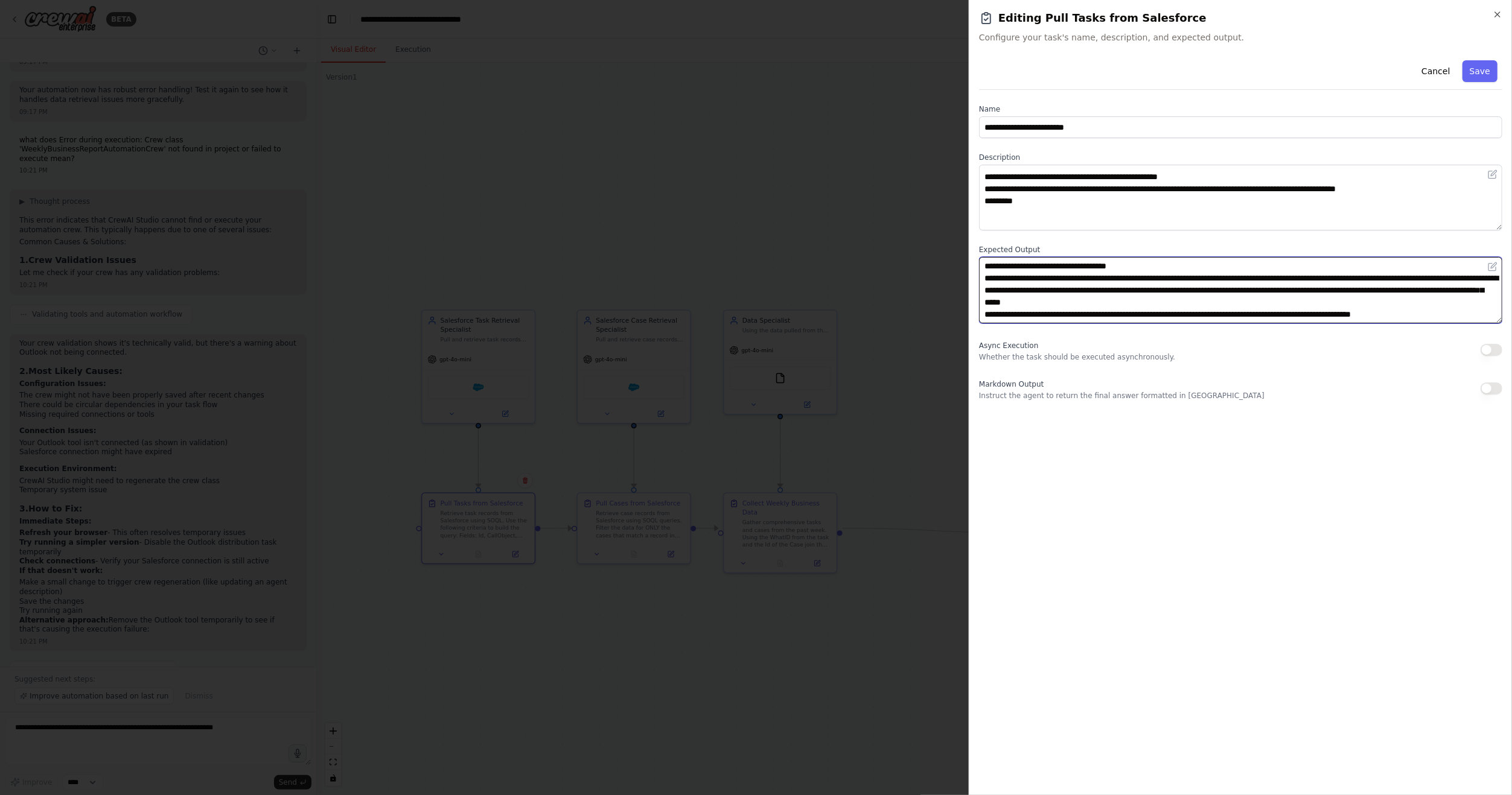
click at [1432, 310] on textarea "**********" at bounding box center [1240, 290] width 523 height 66
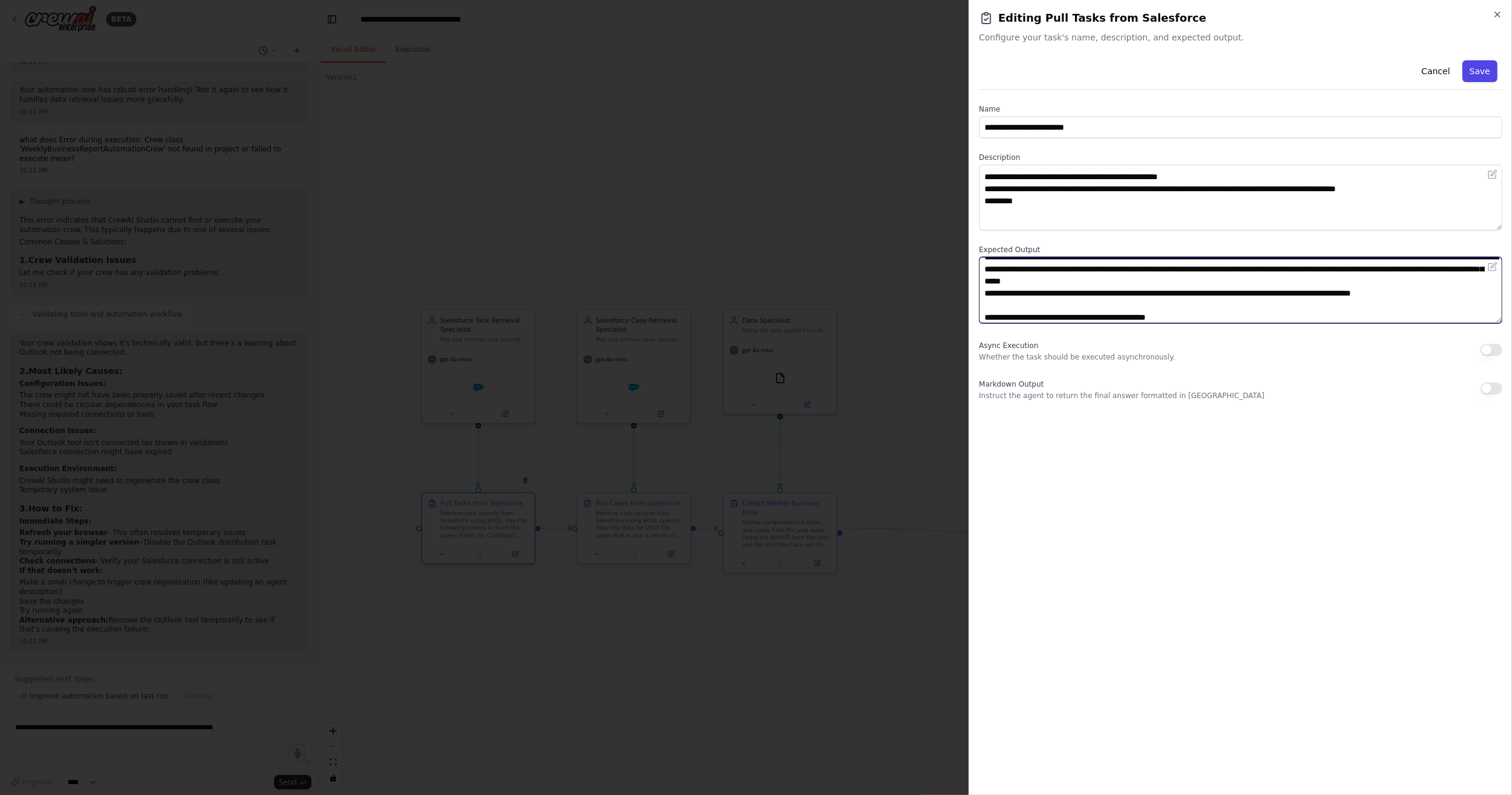
type textarea "**********"
click at [1477, 75] on button "Save" at bounding box center [1480, 71] width 35 height 22
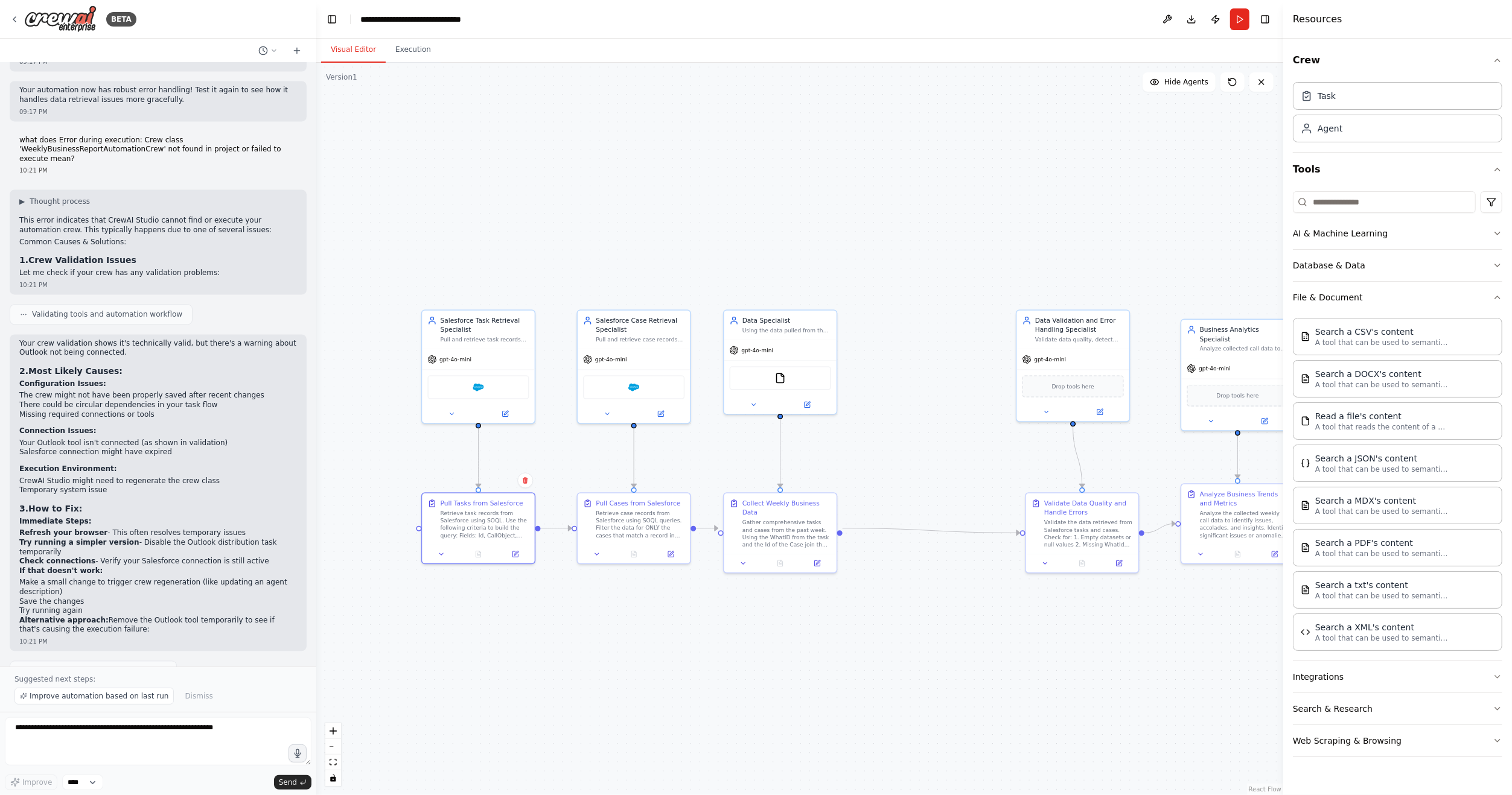
click at [1242, 22] on button "Run" at bounding box center [1240, 19] width 20 height 22
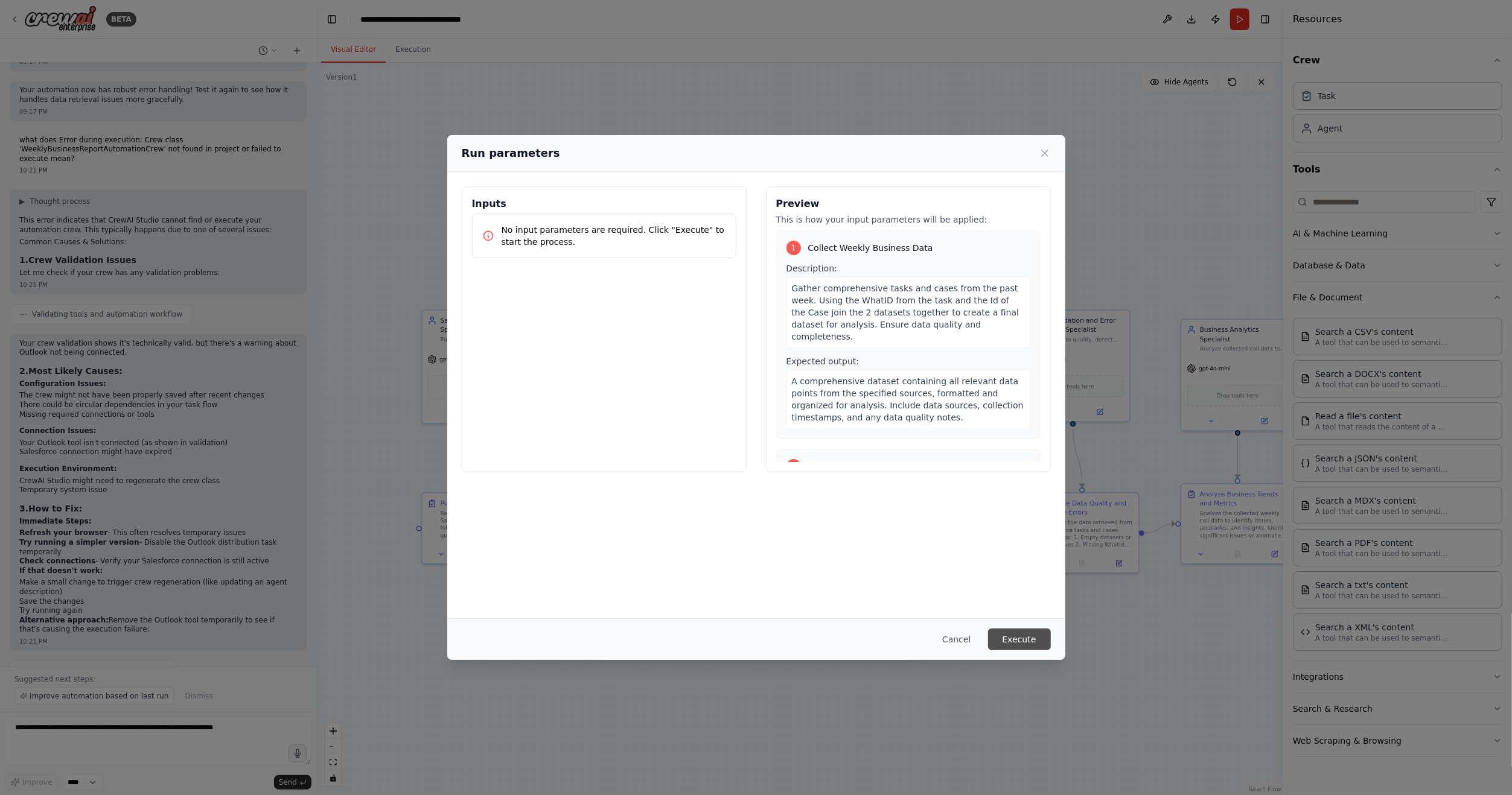
click at [1030, 642] on button "Execute" at bounding box center [1019, 639] width 63 height 22
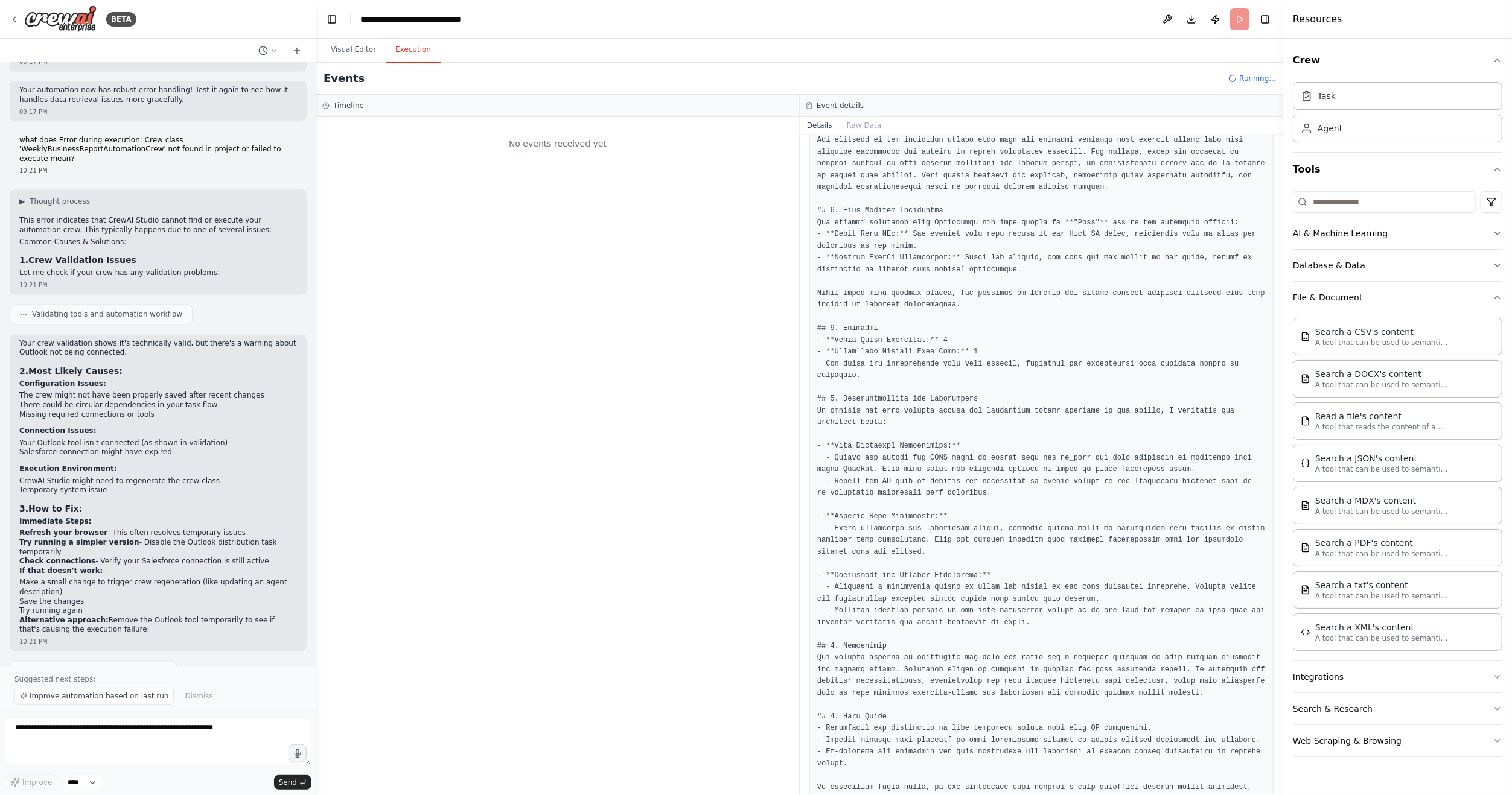
click at [391, 50] on button "Execution" at bounding box center [413, 50] width 55 height 25
click at [461, 237] on div "salesforce_write_soql_query 215ms + 3.64s" at bounding box center [570, 232] width 435 height 18
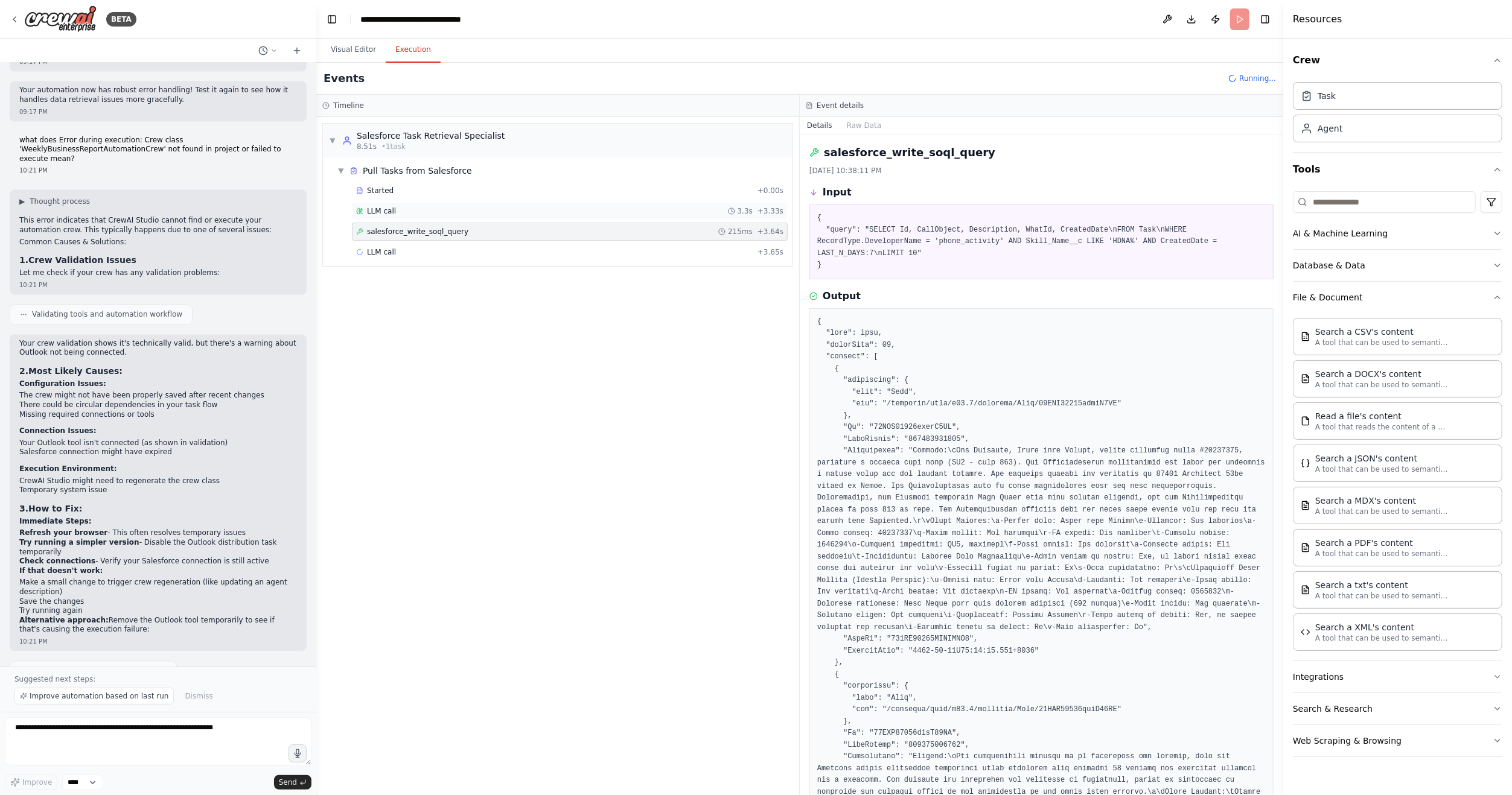
click at [405, 218] on div "LLM call 3.3s + 3.33s" at bounding box center [570, 211] width 435 height 18
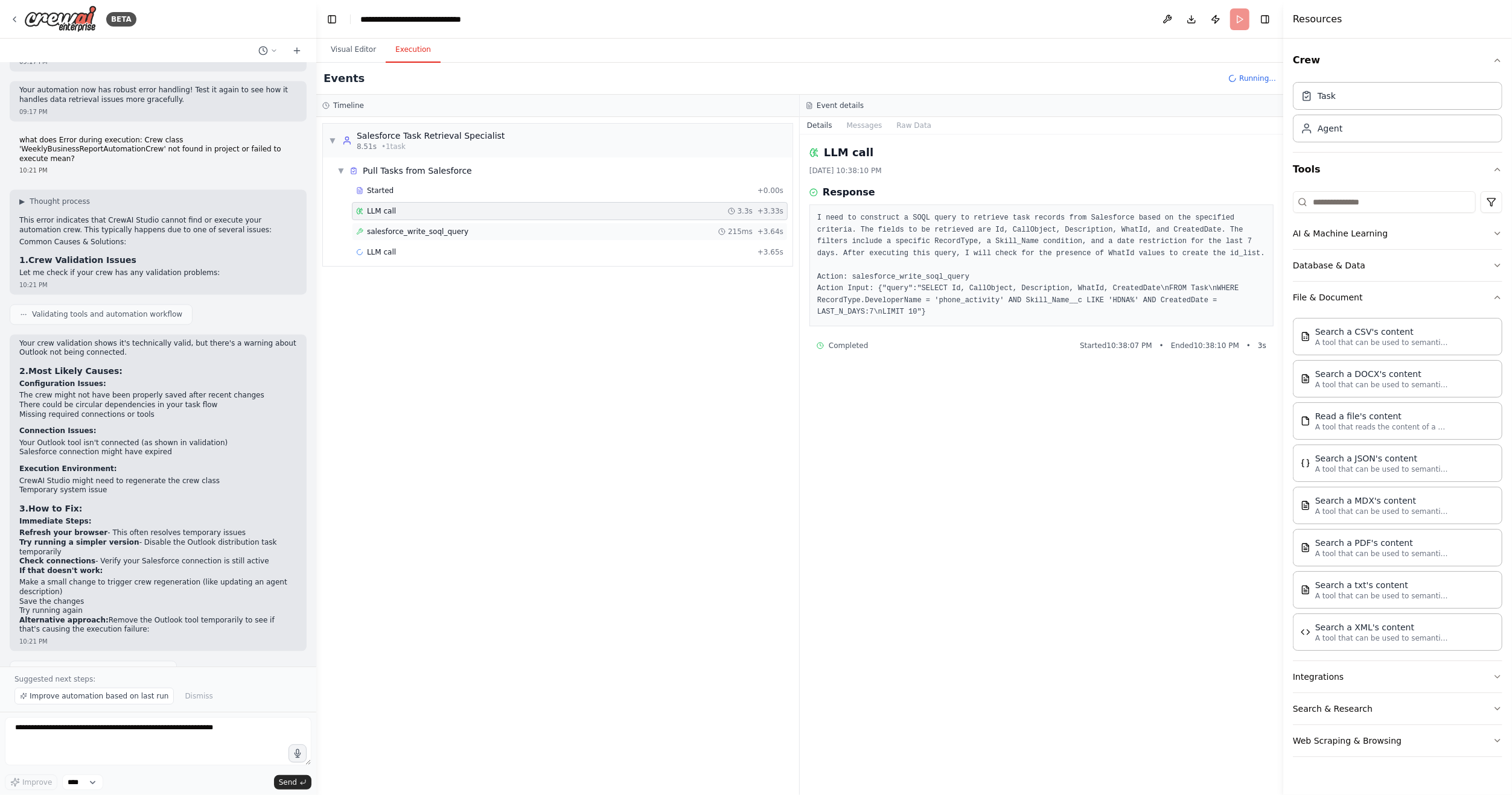
click at [418, 232] on span "salesforce_write_soql_query" at bounding box center [417, 232] width 102 height 10
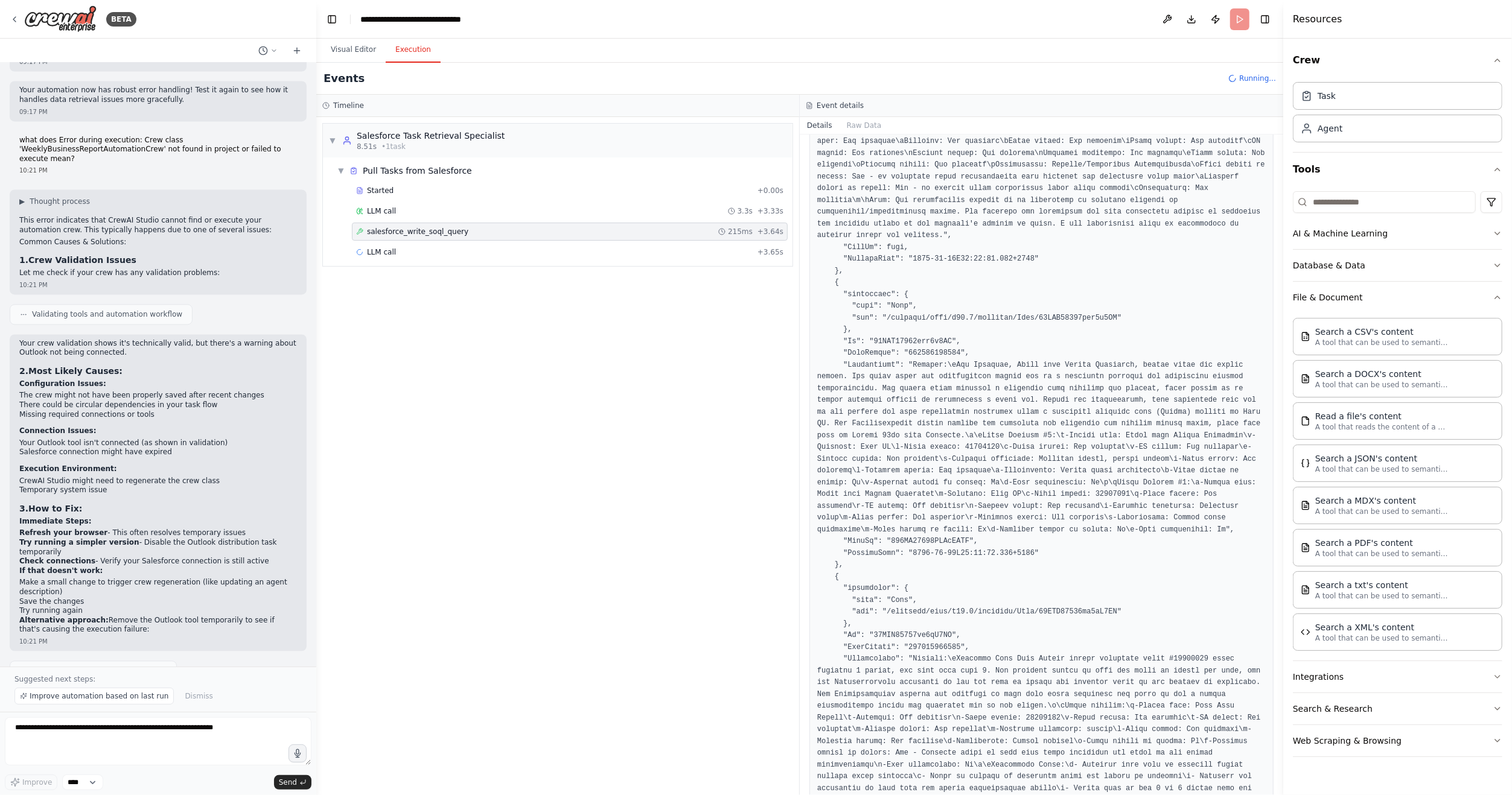
scroll to position [663, 0]
click at [408, 258] on div "LLM call 20.5s + 24.13s" at bounding box center [570, 252] width 435 height 18
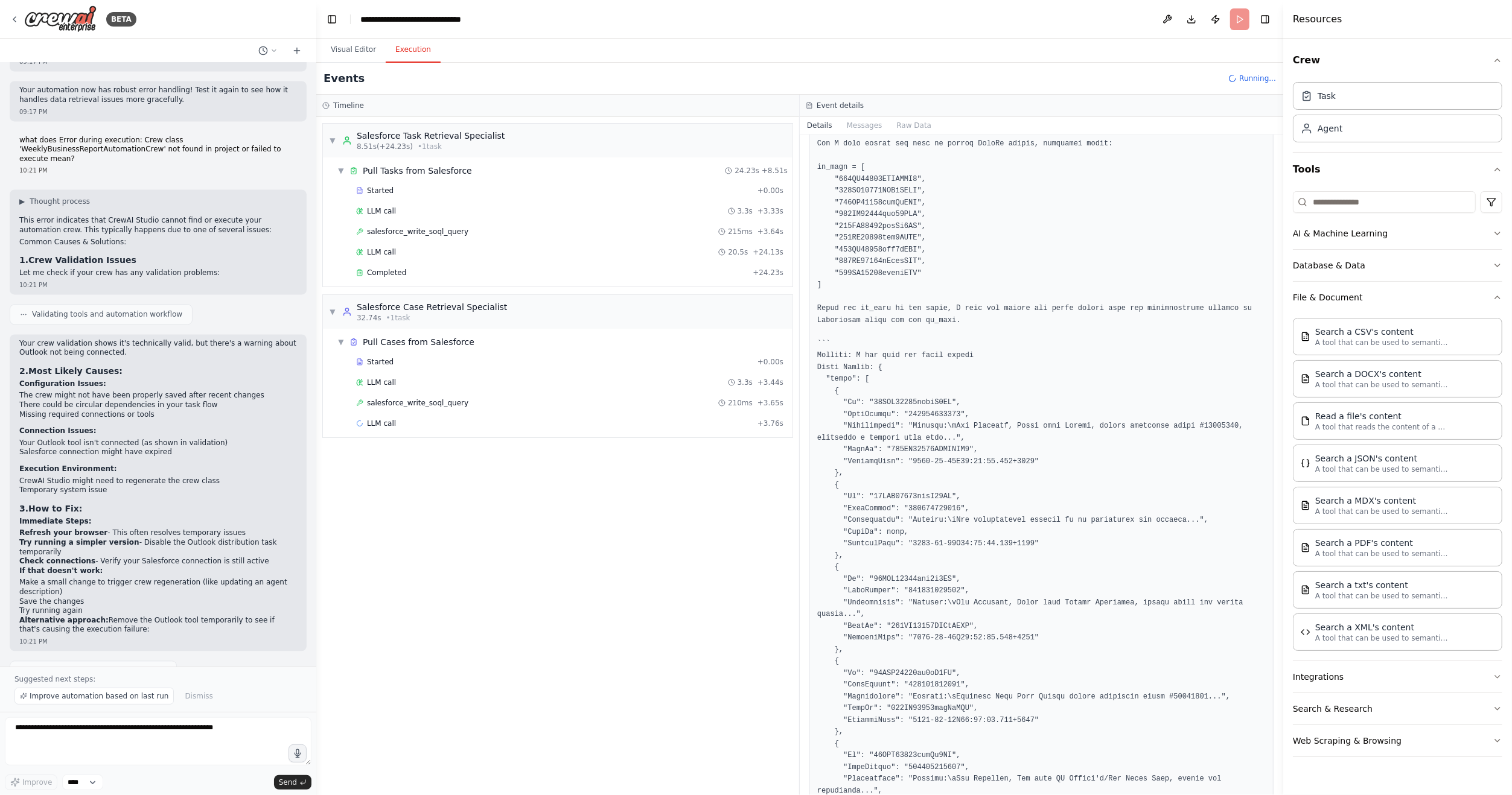
scroll to position [362, 0]
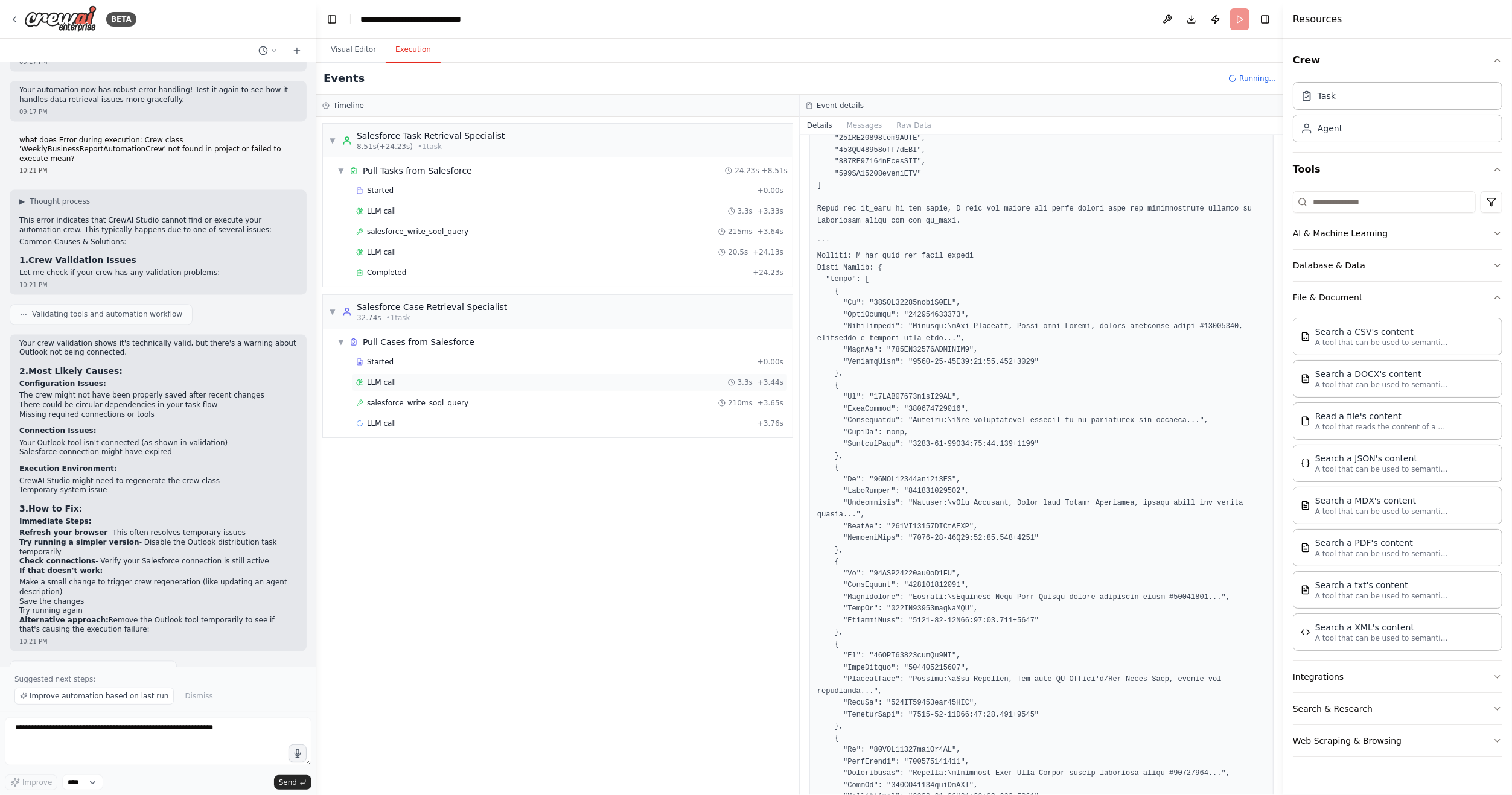
click at [416, 385] on div "LLM call 3.3s + 3.44s" at bounding box center [570, 383] width 435 height 18
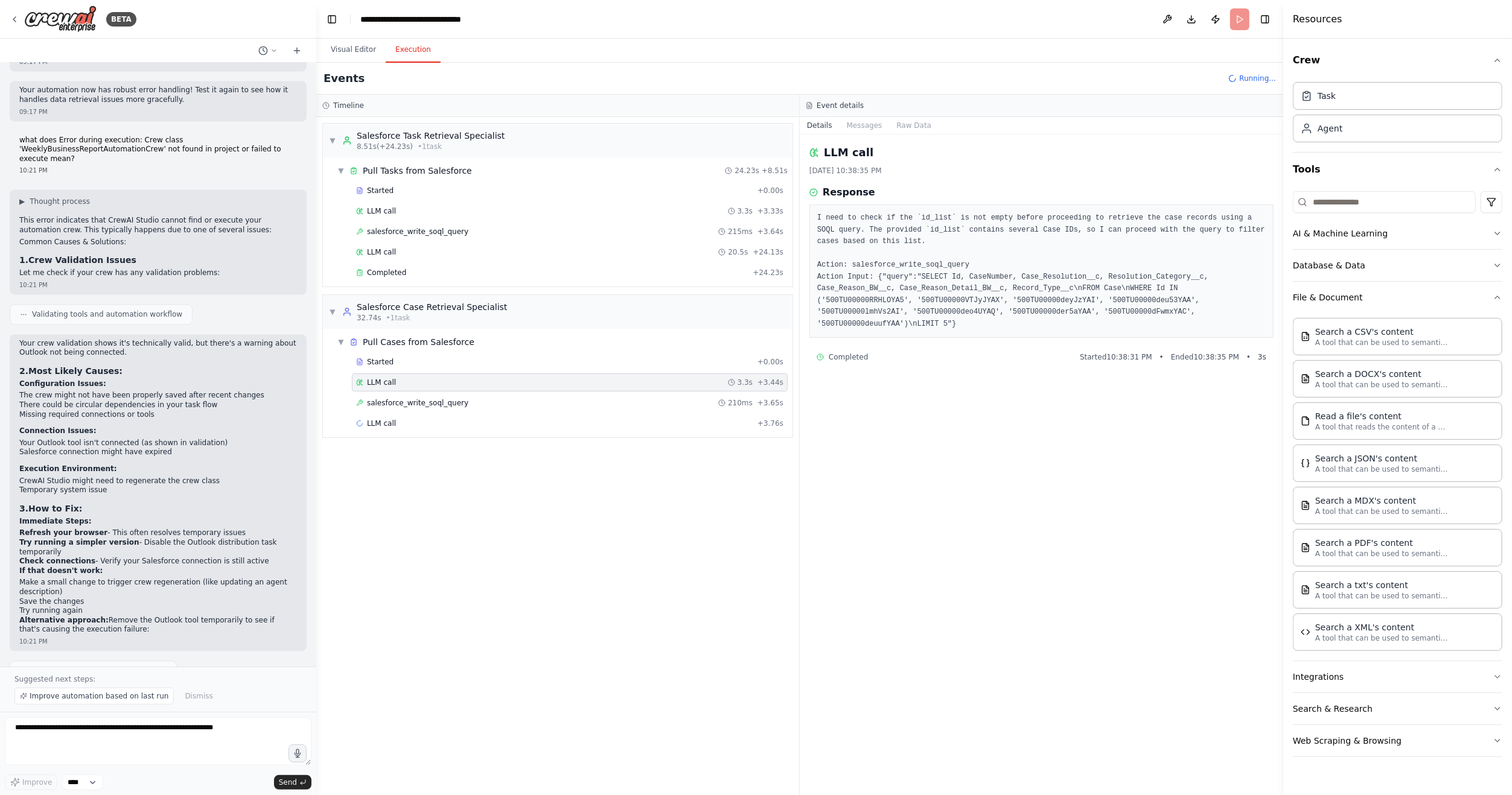
scroll to position [0, 0]
click at [426, 399] on span "salesforce_write_soql_query" at bounding box center [417, 403] width 102 height 10
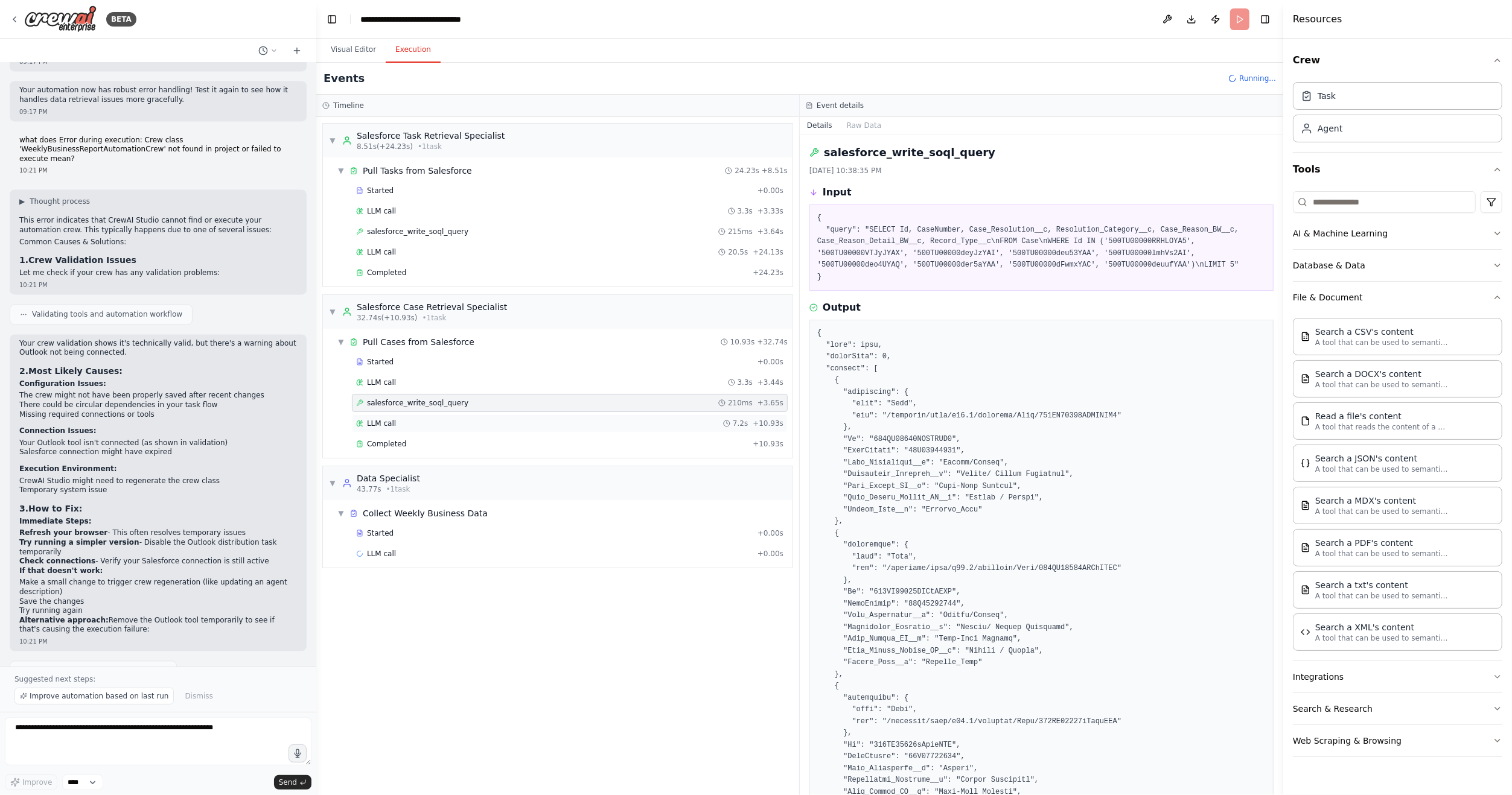
click at [408, 418] on div "LLM call 7.2s + 10.93s" at bounding box center [570, 423] width 427 height 10
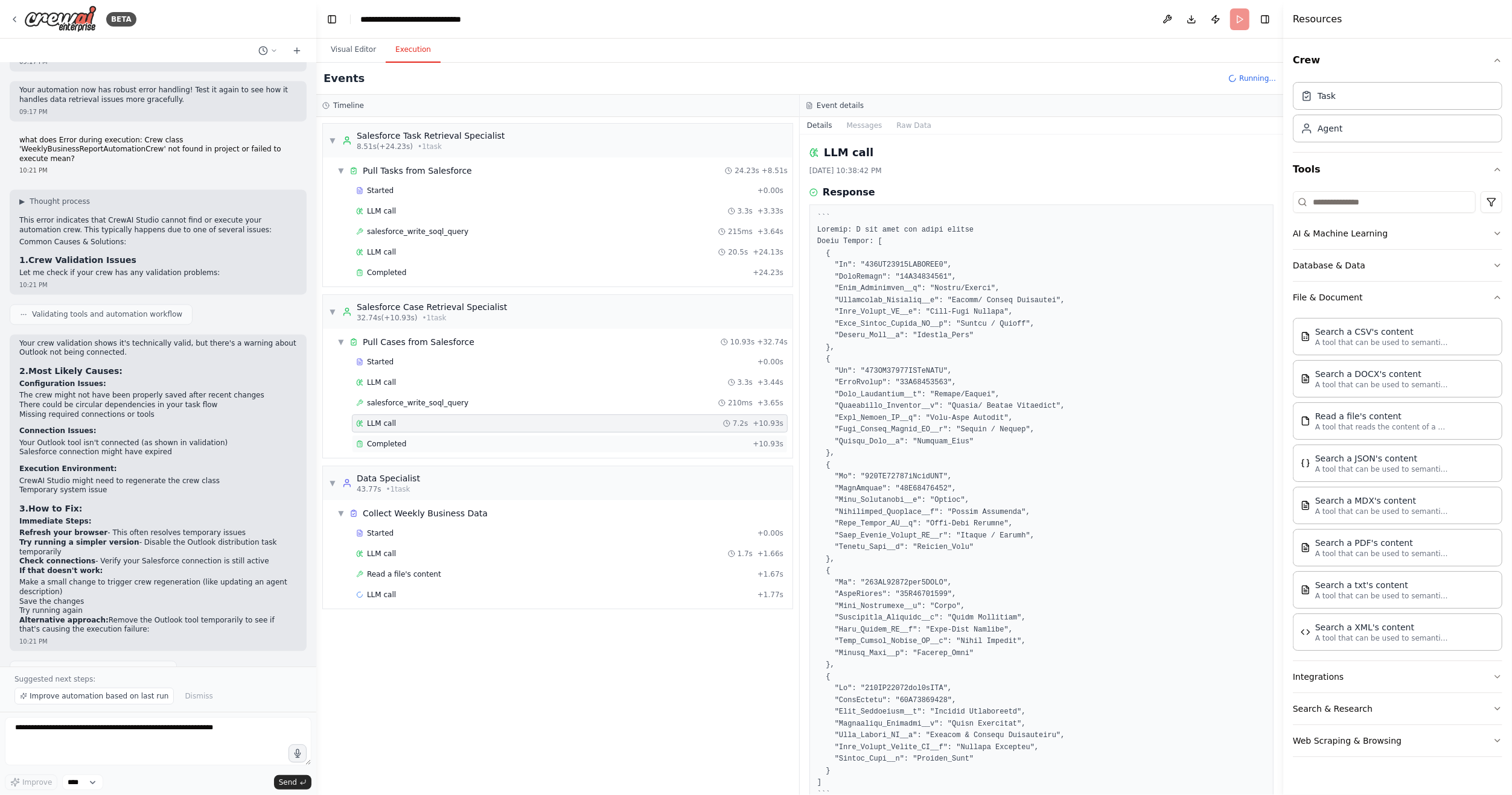
click at [433, 439] on div "Completed" at bounding box center [552, 444] width 392 height 10
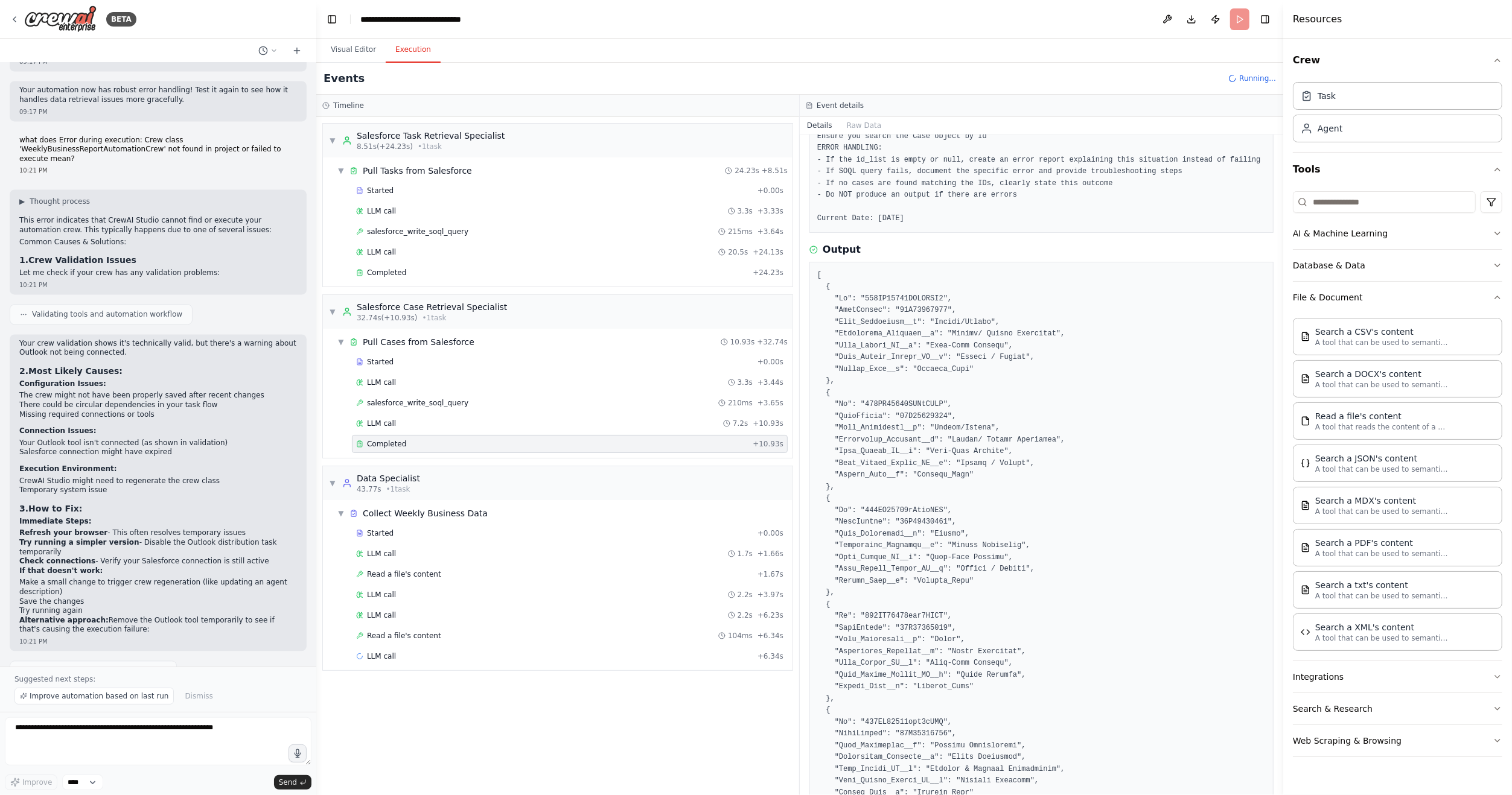
scroll to position [181, 0]
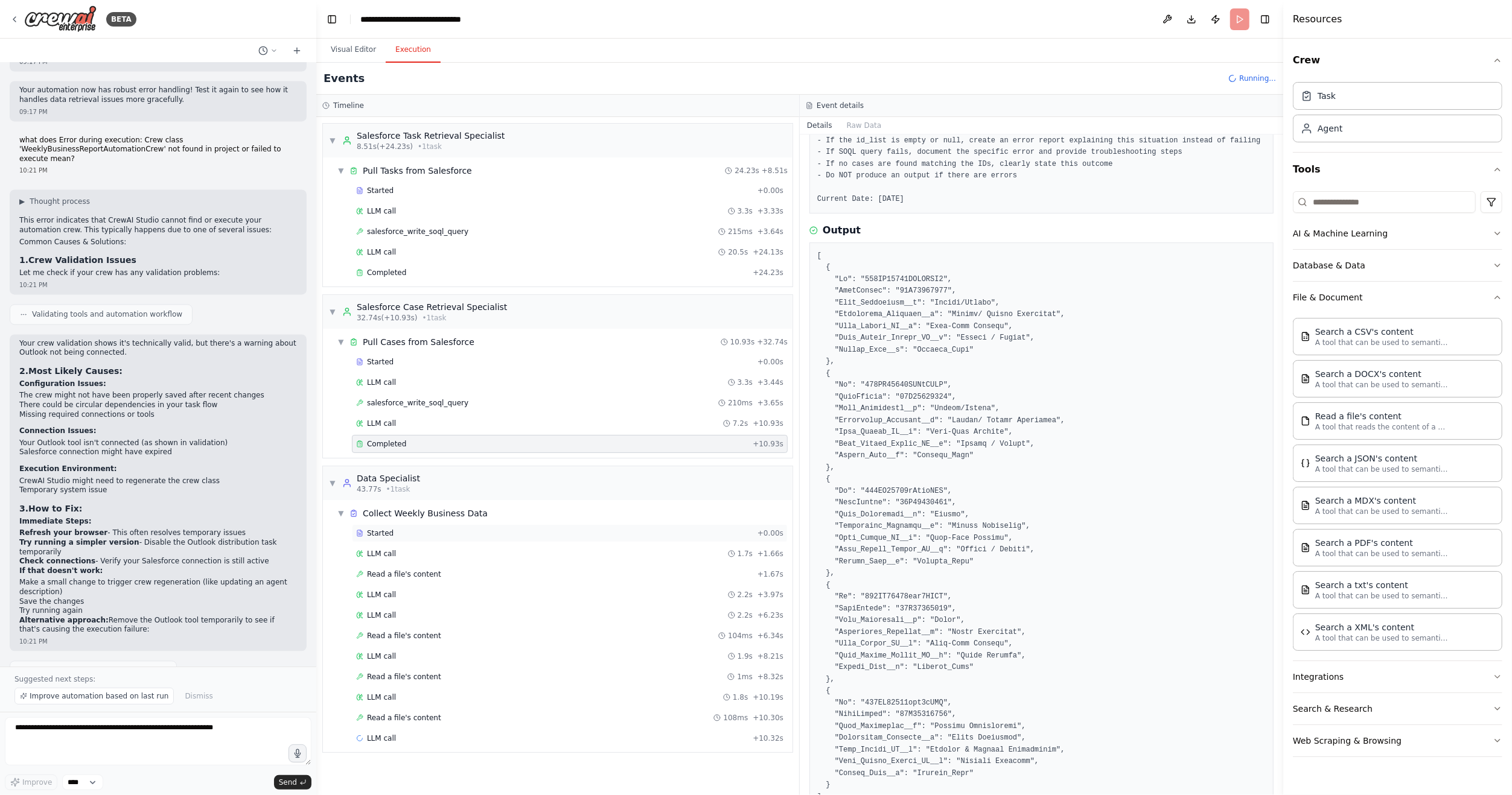
click at [460, 532] on div "Started + 0.00s" at bounding box center [570, 533] width 435 height 18
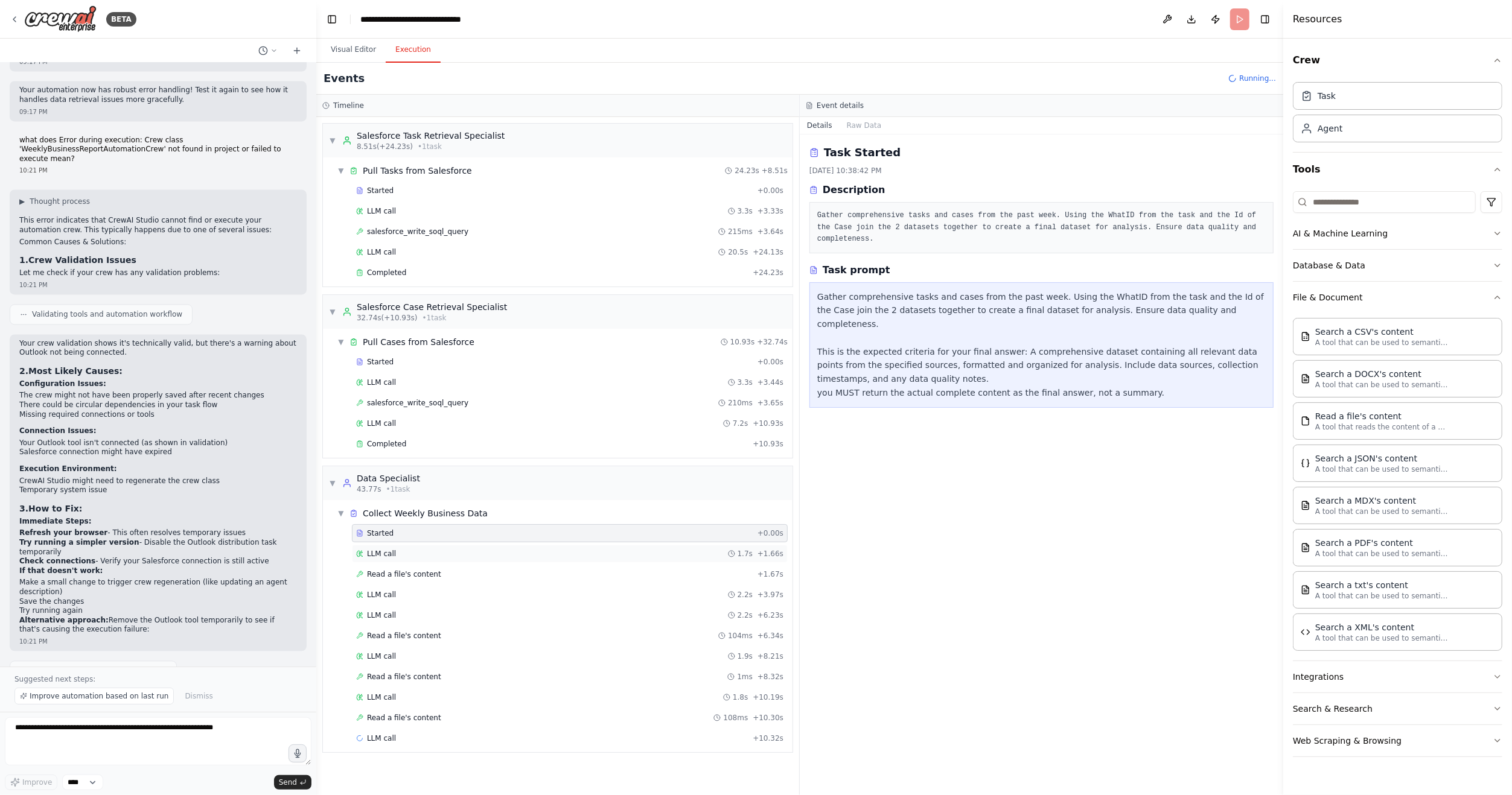
scroll to position [0, 0]
click at [453, 550] on div "LLM call 1.7s + 1.66s" at bounding box center [570, 554] width 427 height 10
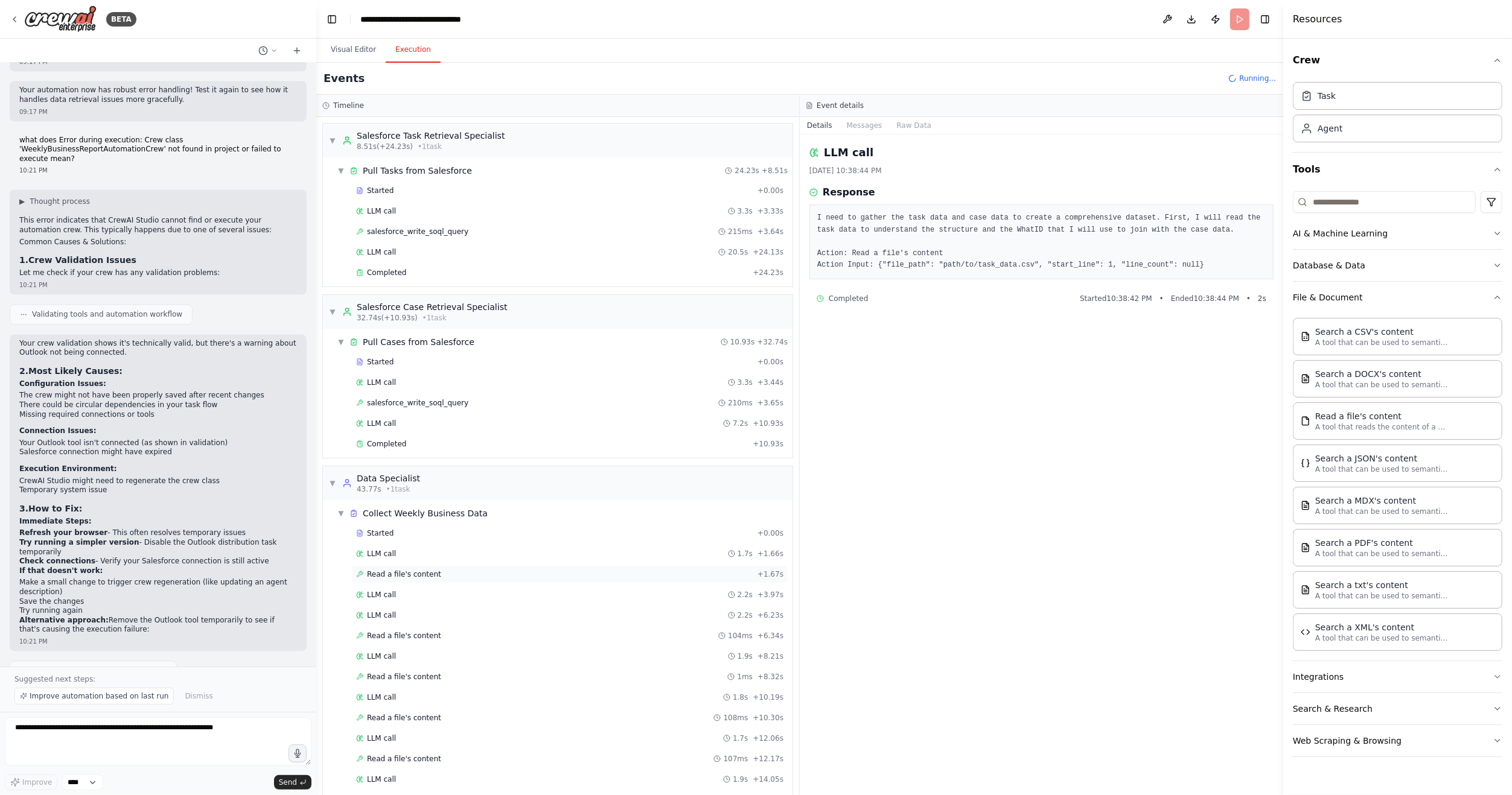
click at [464, 570] on div "Read a file's content + 1.67s" at bounding box center [570, 575] width 427 height 10
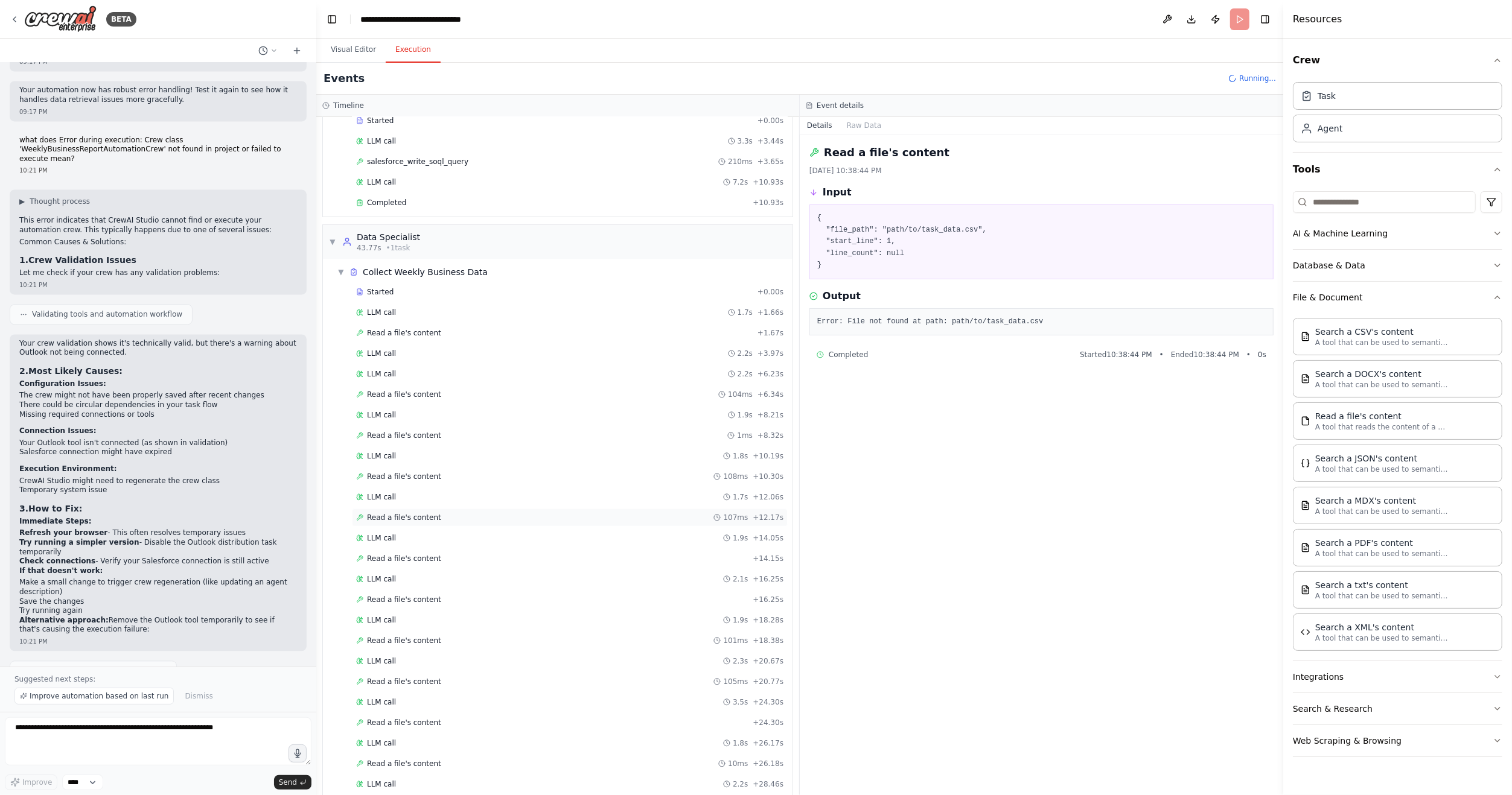
scroll to position [282, 0]
click at [464, 511] on div "Read a file's content + 14.15s" at bounding box center [570, 518] width 435 height 18
click at [451, 549] on div "Read a file's content + 16.25s" at bounding box center [570, 558] width 435 height 18
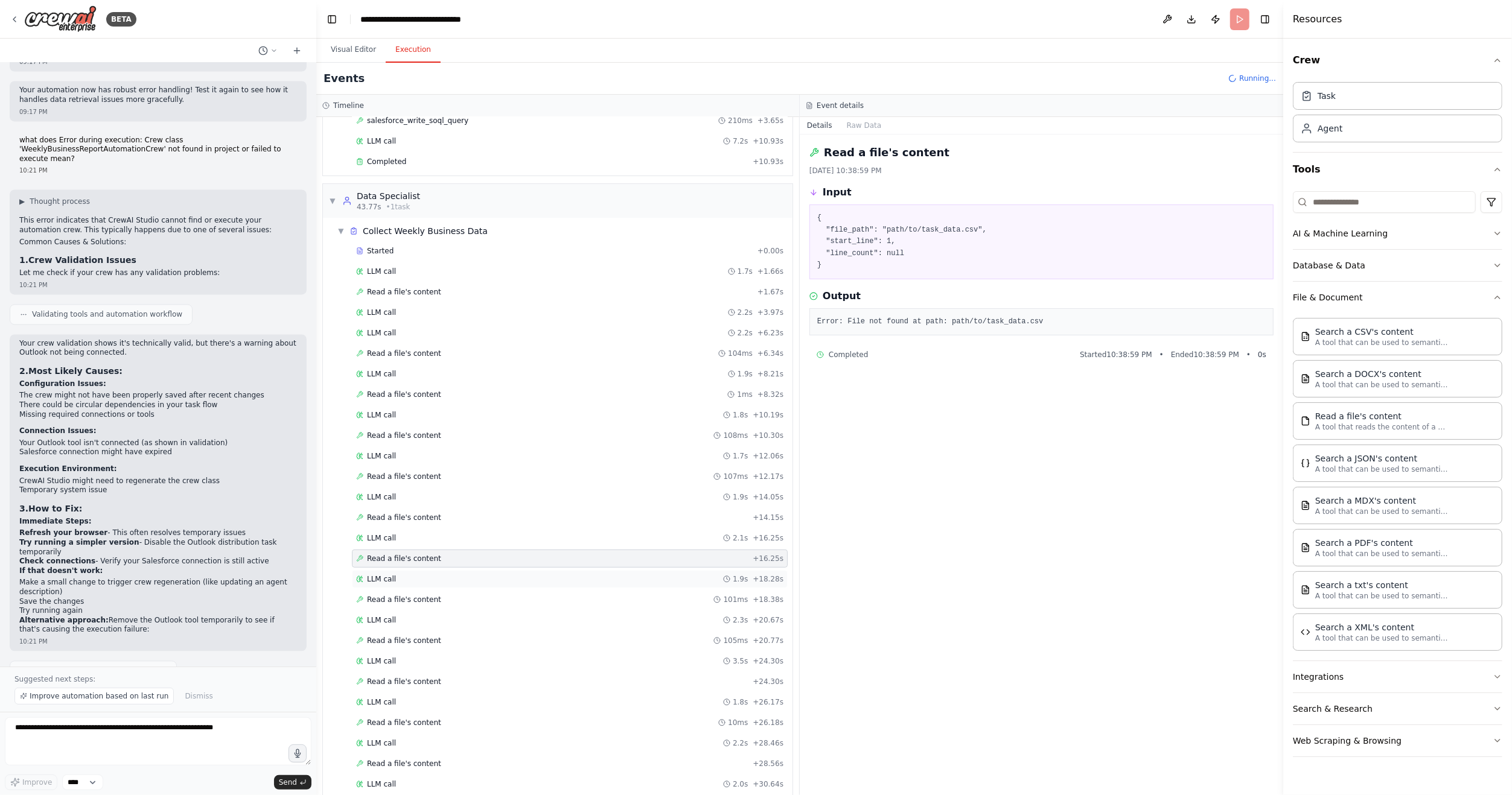
scroll to position [222, 0]
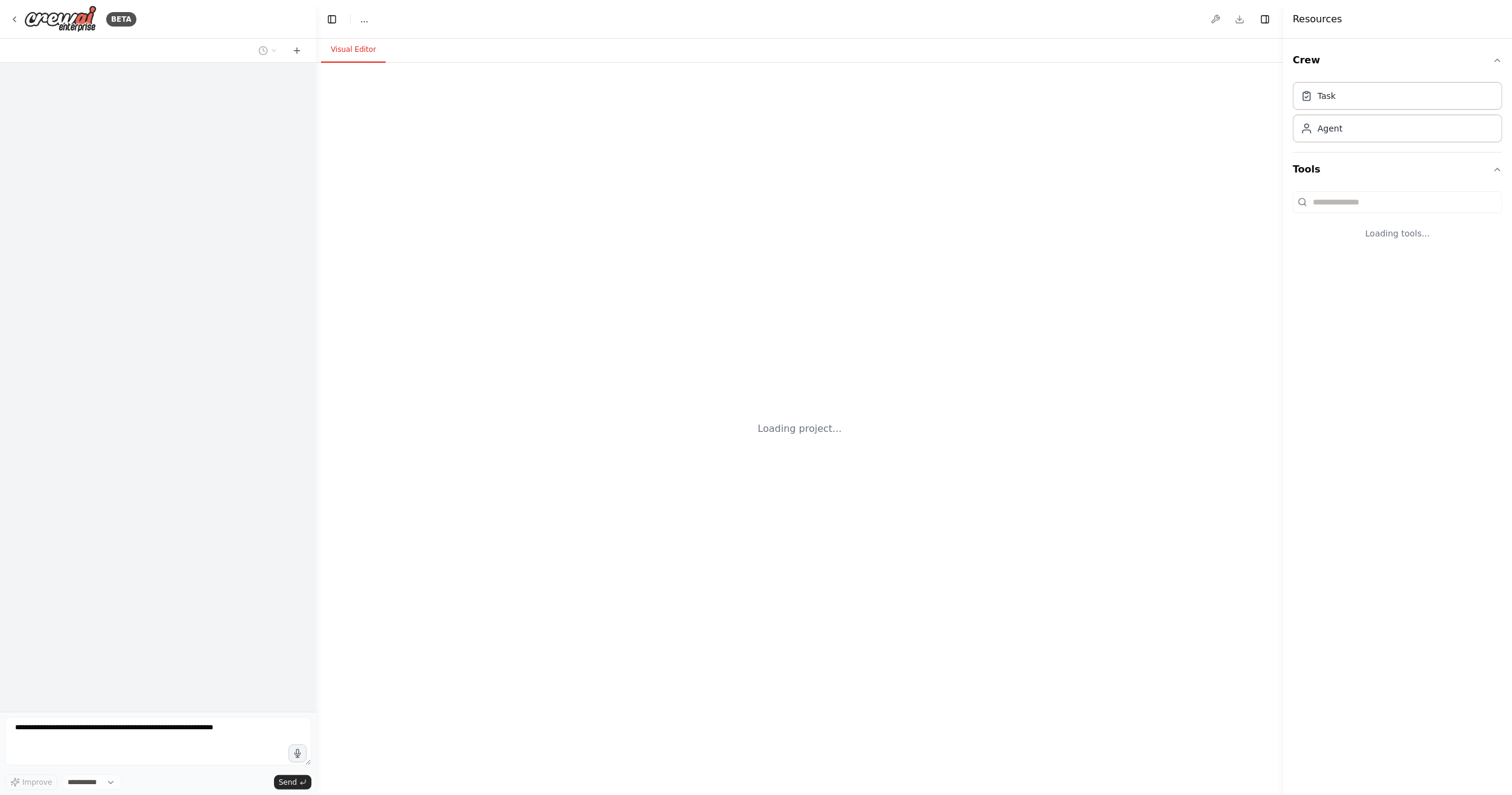
select select "****"
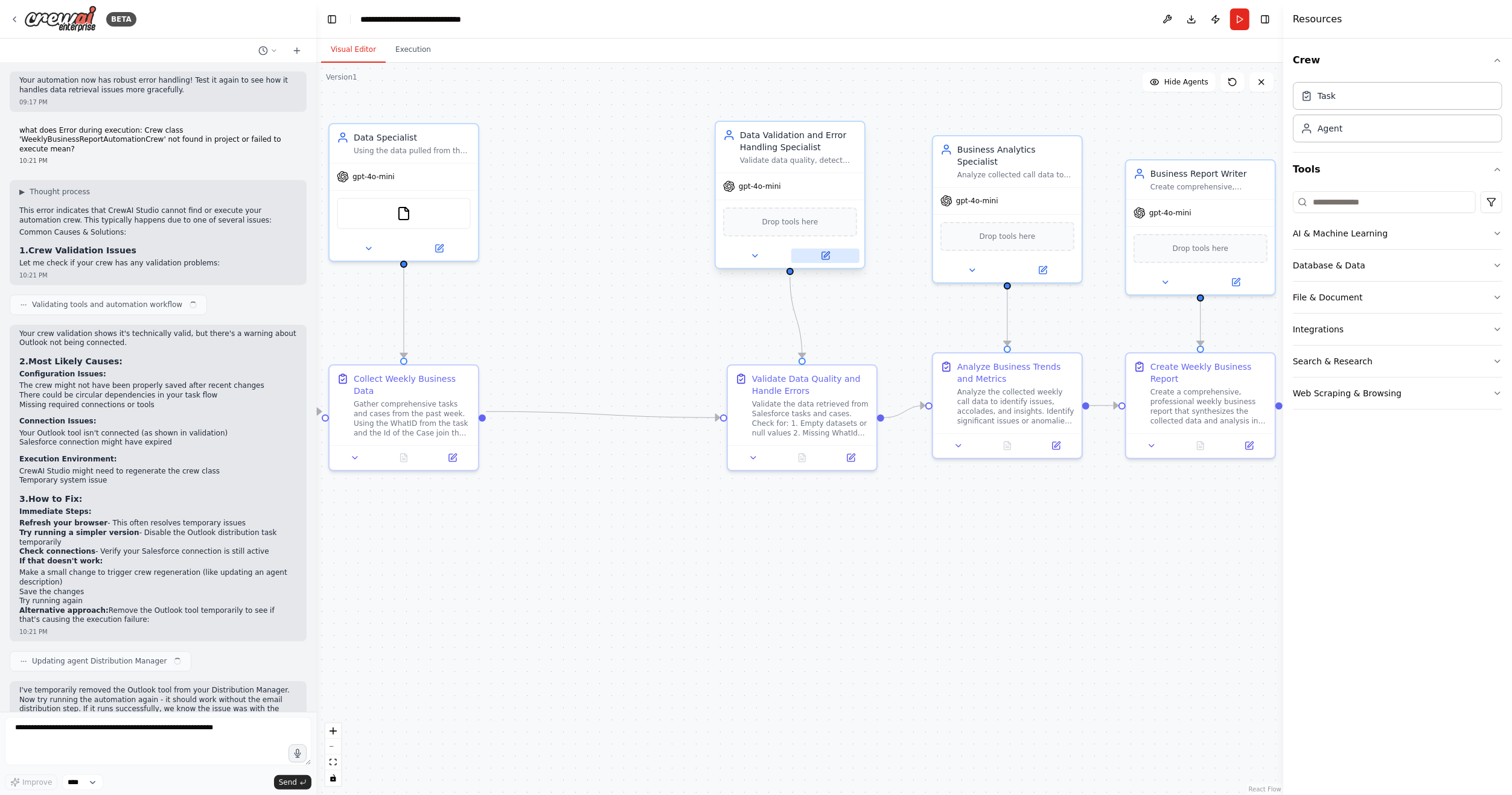
scroll to position [2361, 0]
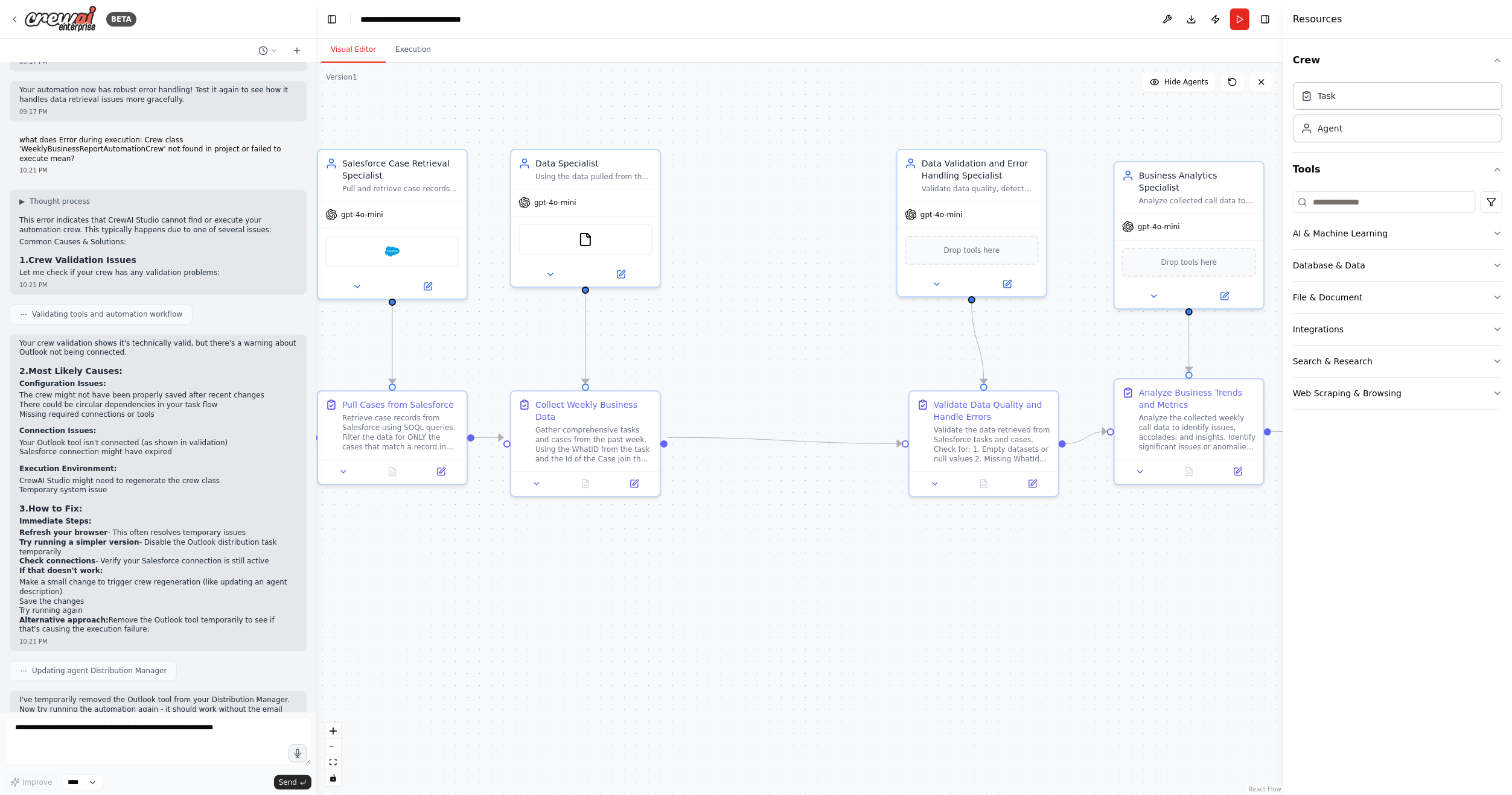
drag, startPoint x: 514, startPoint y: 293, endPoint x: 703, endPoint y: 317, distance: 190.5
click at [703, 317] on div ".deletable-edge-delete-btn { width: 20px; height: 20px; border: 0px solid #ffff…" at bounding box center [799, 429] width 967 height 733
click at [634, 266] on button at bounding box center [627, 269] width 68 height 15
click at [628, 265] on icon at bounding box center [629, 269] width 10 height 10
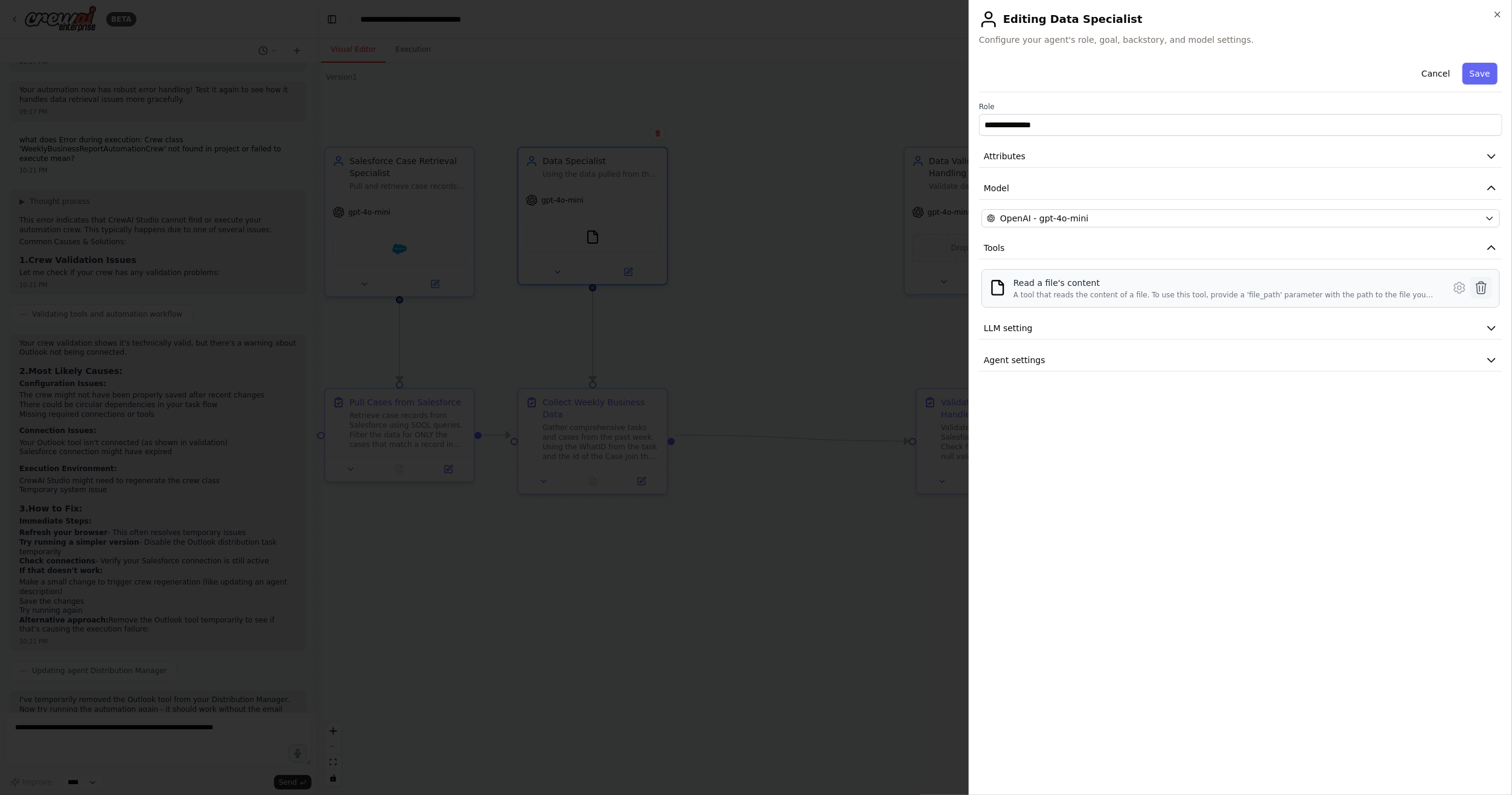
click at [1482, 287] on icon at bounding box center [1480, 288] width 15 height 15
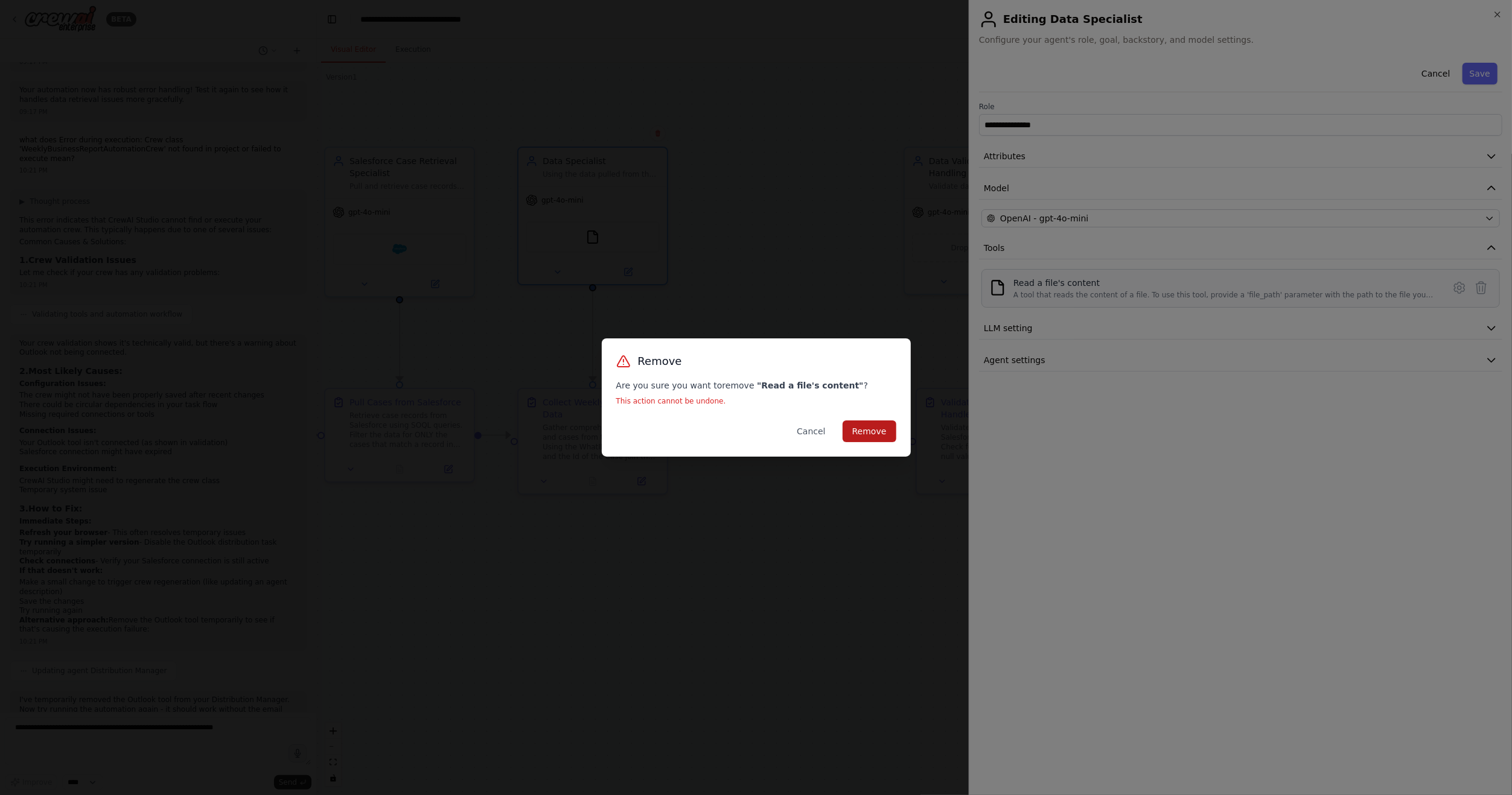
click at [879, 435] on button "Remove" at bounding box center [869, 431] width 54 height 22
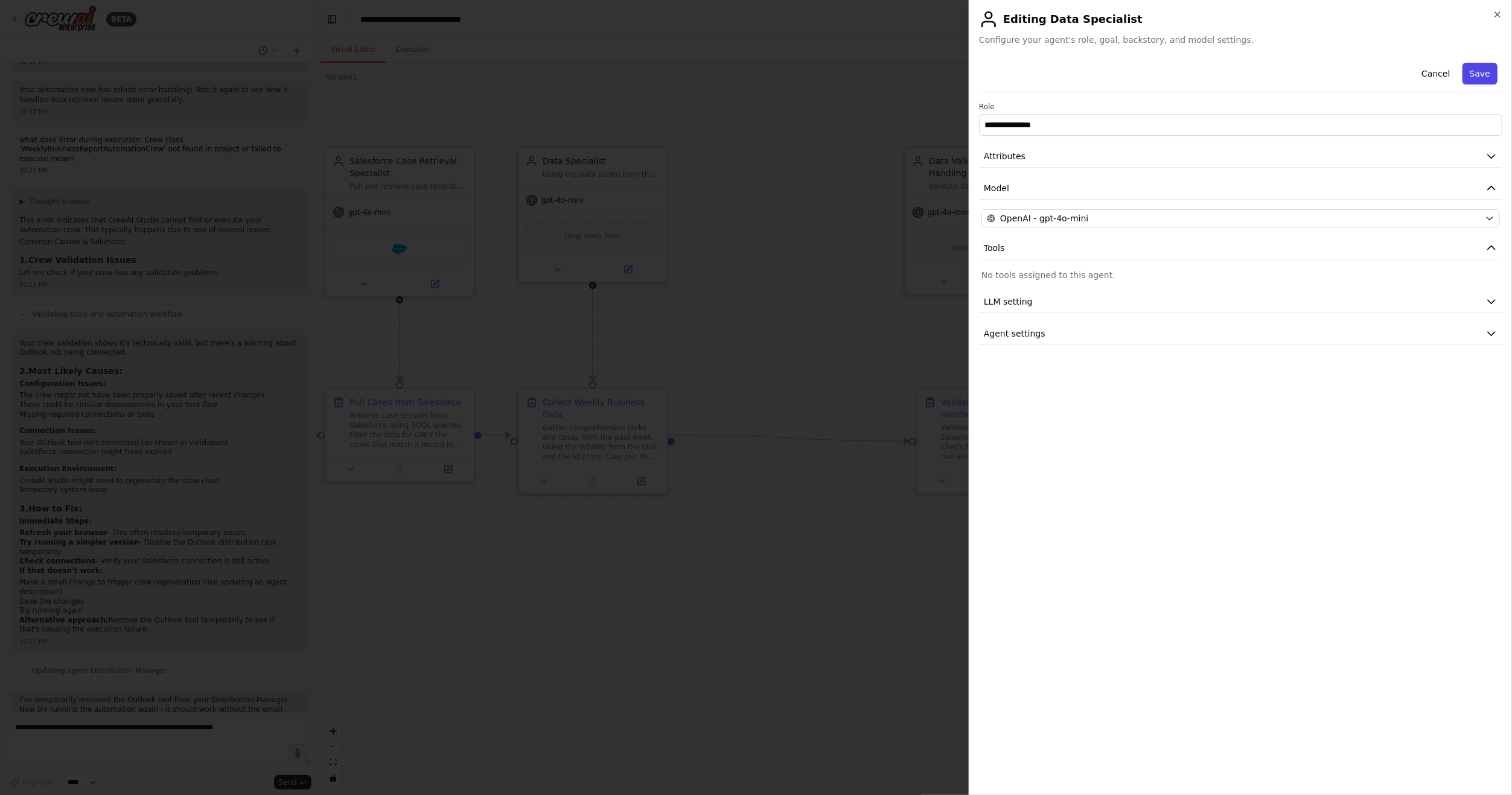
click at [1494, 74] on button "Save" at bounding box center [1480, 73] width 35 height 22
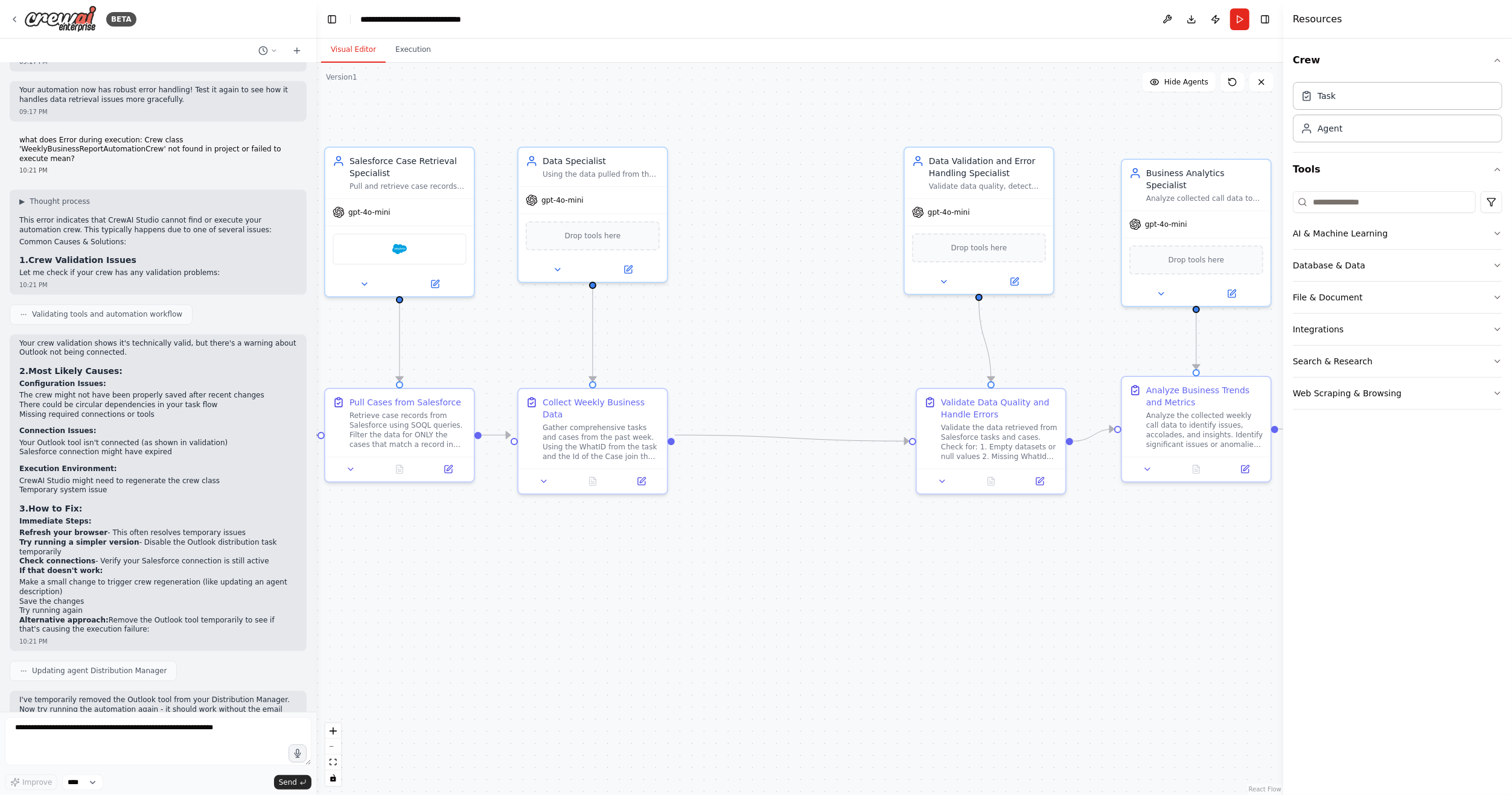
click at [794, 322] on div ".deletable-edge-delete-btn { width: 20px; height: 20px; border: 0px solid #ffff…" at bounding box center [799, 429] width 967 height 733
drag, startPoint x: 960, startPoint y: 409, endPoint x: 839, endPoint y: 402, distance: 121.2
click at [839, 402] on div "Validate Data Quality and Handle Errors" at bounding box center [878, 406] width 117 height 24
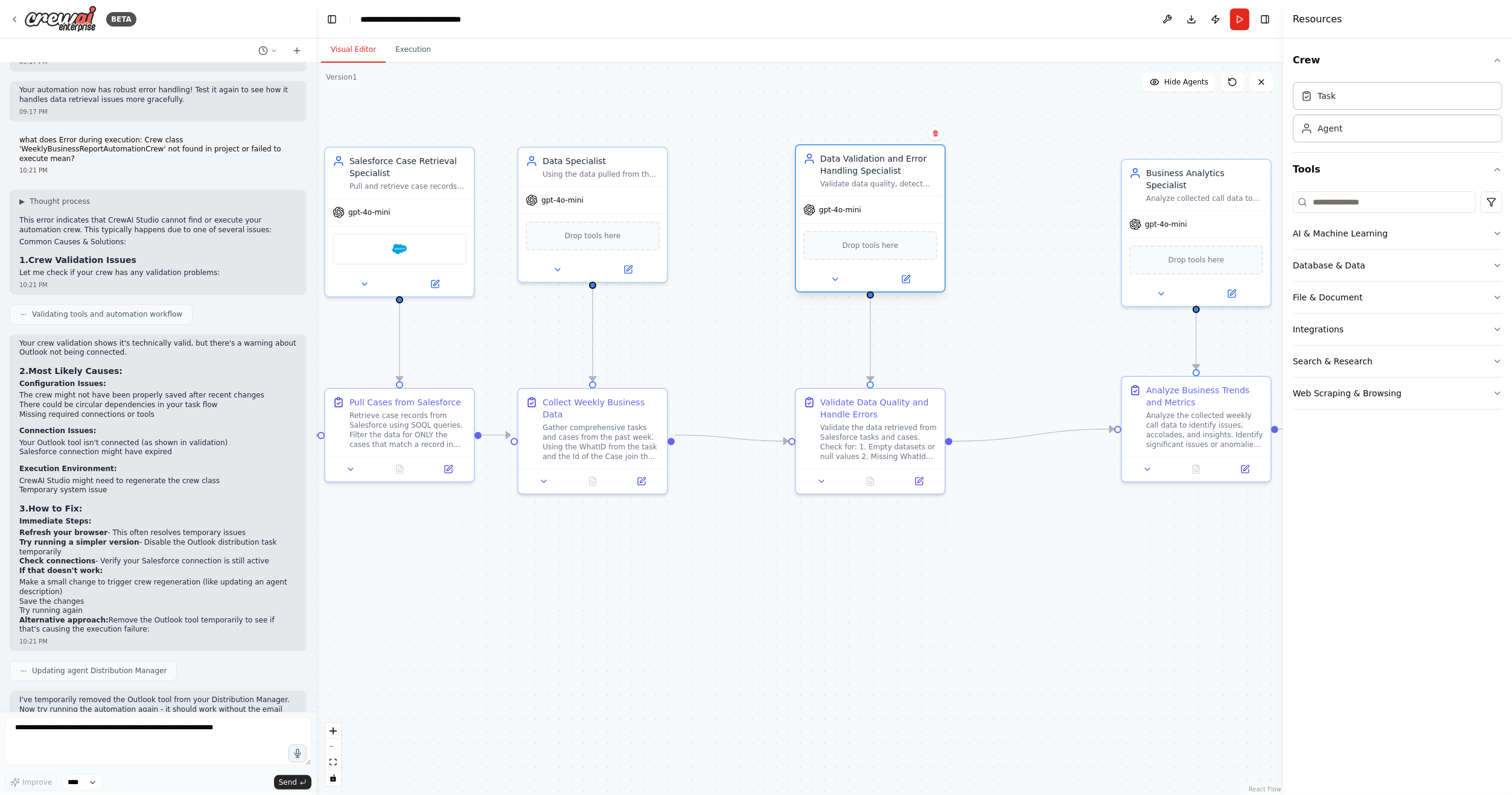
drag, startPoint x: 937, startPoint y: 219, endPoint x: 834, endPoint y: 220, distance: 103.0
click at [834, 220] on div "gpt-4o-mini" at bounding box center [870, 210] width 148 height 27
click at [405, 58] on button "Execution" at bounding box center [413, 50] width 55 height 25
click at [344, 52] on button "Visual Editor" at bounding box center [354, 50] width 64 height 25
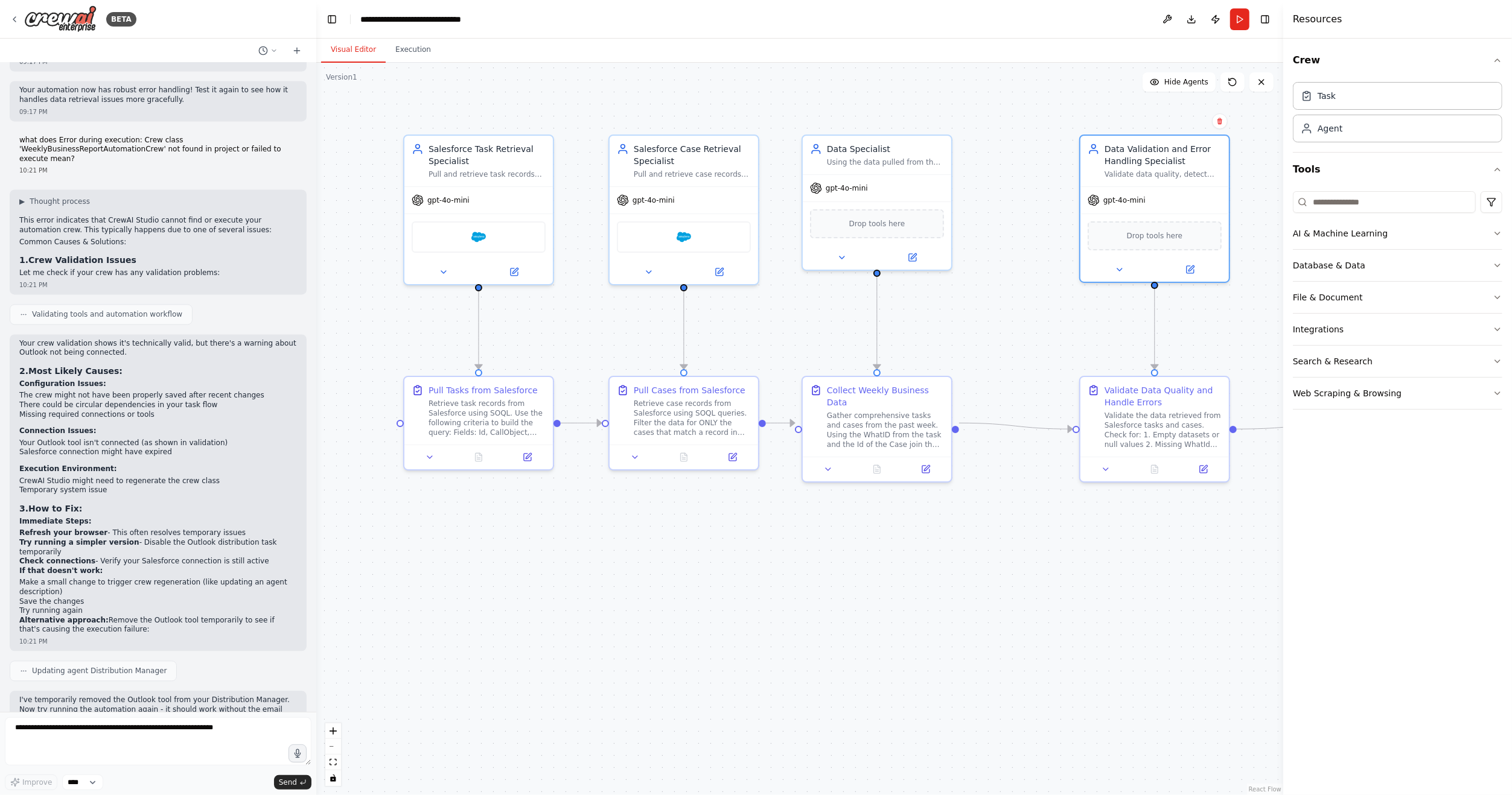
drag, startPoint x: 685, startPoint y: 330, endPoint x: 953, endPoint y: 320, distance: 268.2
click at [953, 320] on div ".deletable-edge-delete-btn { width: 20px; height: 20px; border: 0px solid #ffff…" at bounding box center [799, 429] width 967 height 733
click at [1240, 20] on button "Run" at bounding box center [1240, 19] width 20 height 22
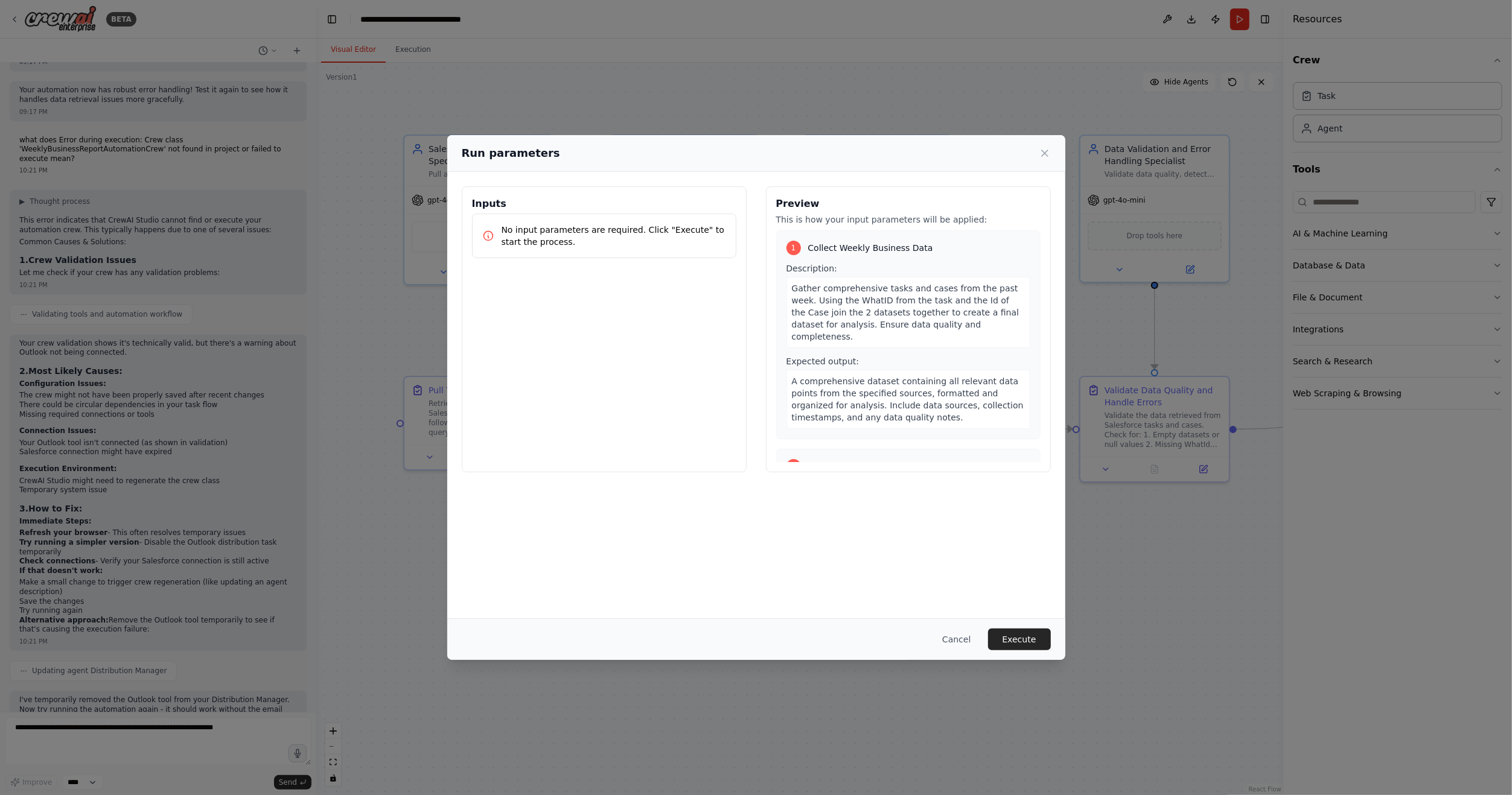
click at [996, 622] on div "Cancel Execute" at bounding box center [756, 639] width 618 height 41
click at [1011, 634] on button "Execute" at bounding box center [1019, 639] width 63 height 22
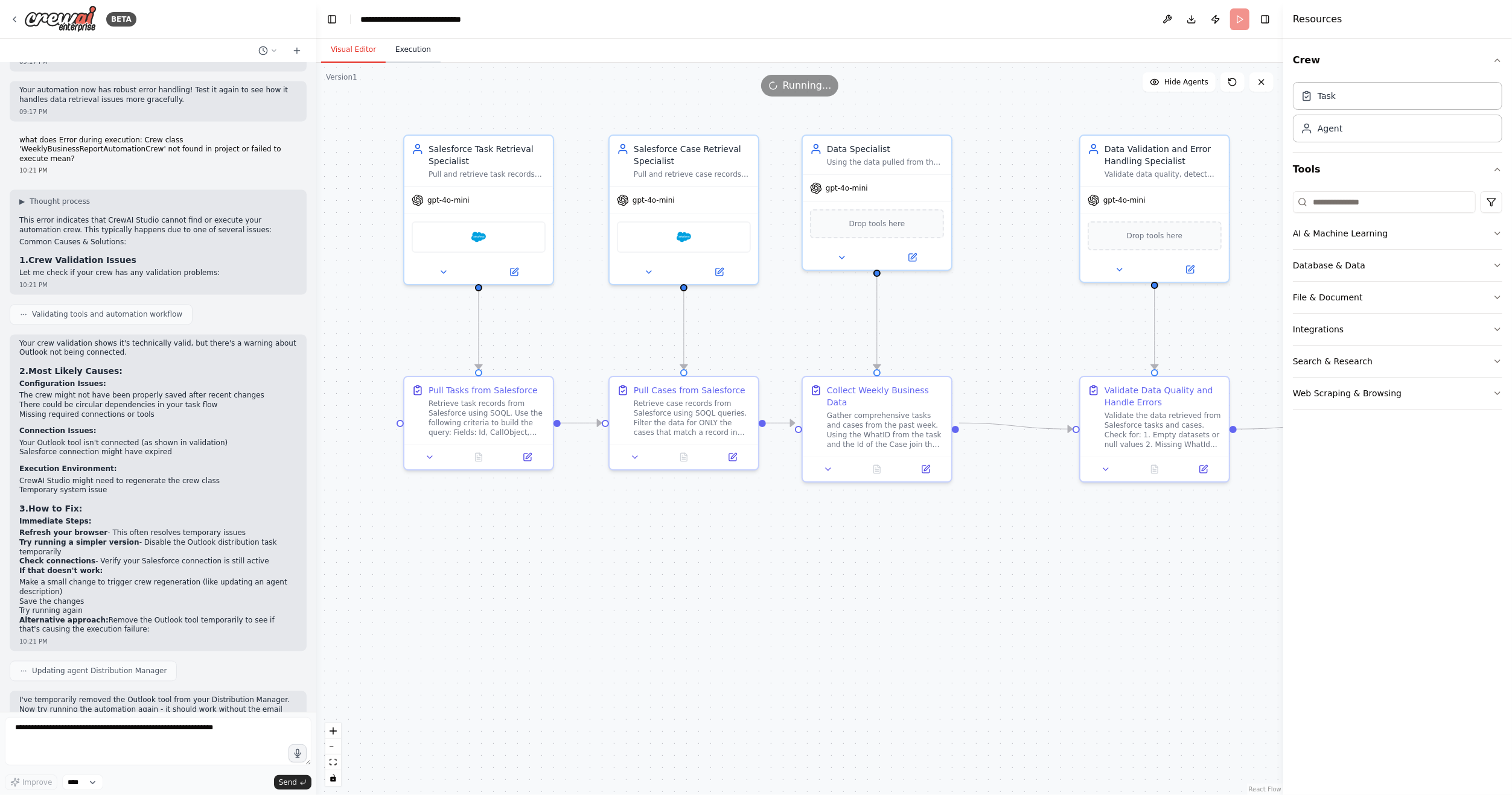
click at [420, 57] on button "Execution" at bounding box center [413, 50] width 55 height 25
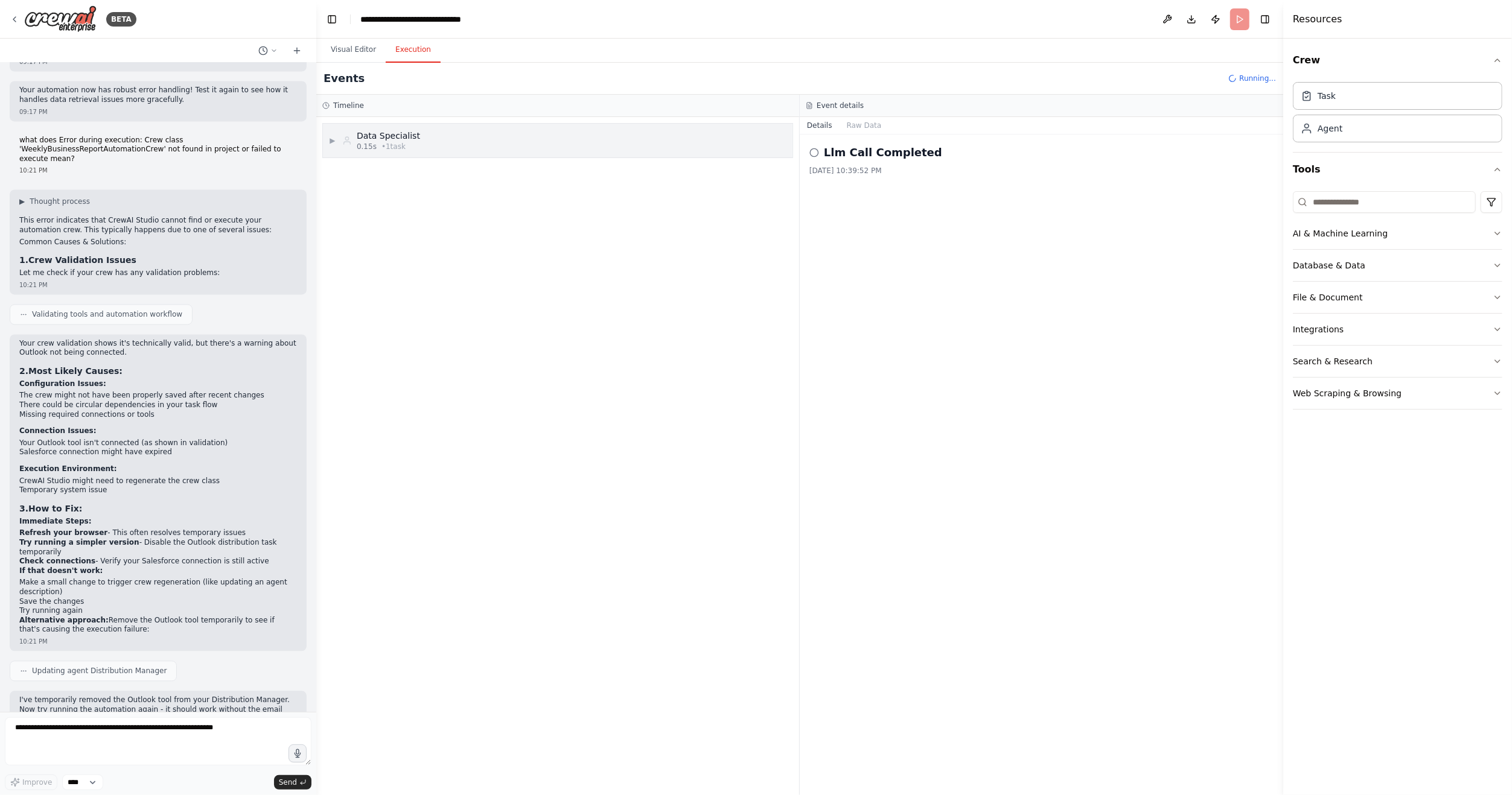
click at [335, 139] on span "▶" at bounding box center [332, 141] width 7 height 10
click at [330, 141] on span "▼" at bounding box center [332, 141] width 7 height 10
click at [419, 142] on div "▶ Data Specialist 0.15s • 1 task" at bounding box center [557, 141] width 470 height 34
click at [411, 182] on div "LLM call + 0.00s" at bounding box center [570, 191] width 435 height 18
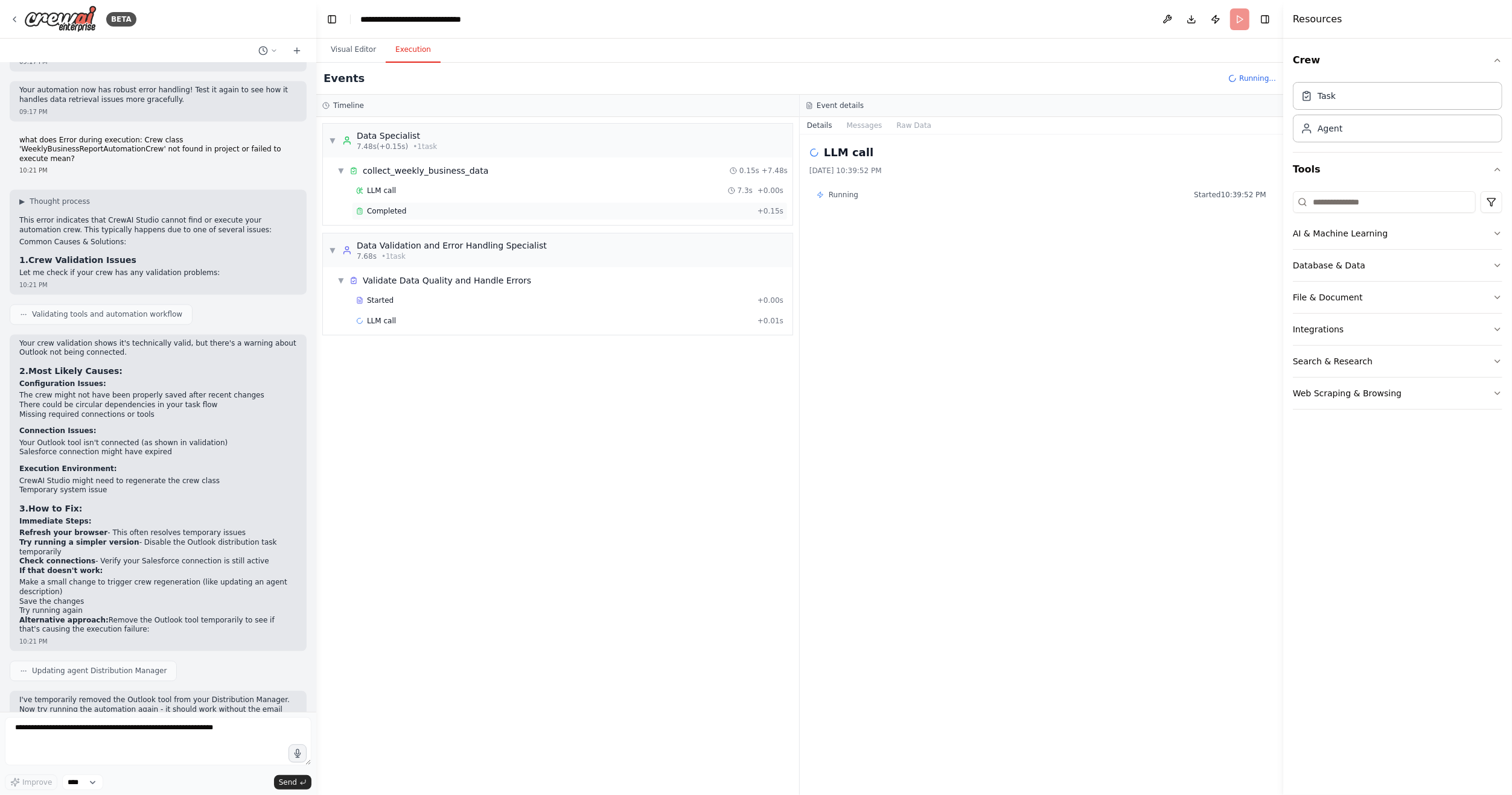
click at [431, 208] on div "Completed" at bounding box center [554, 211] width 396 height 10
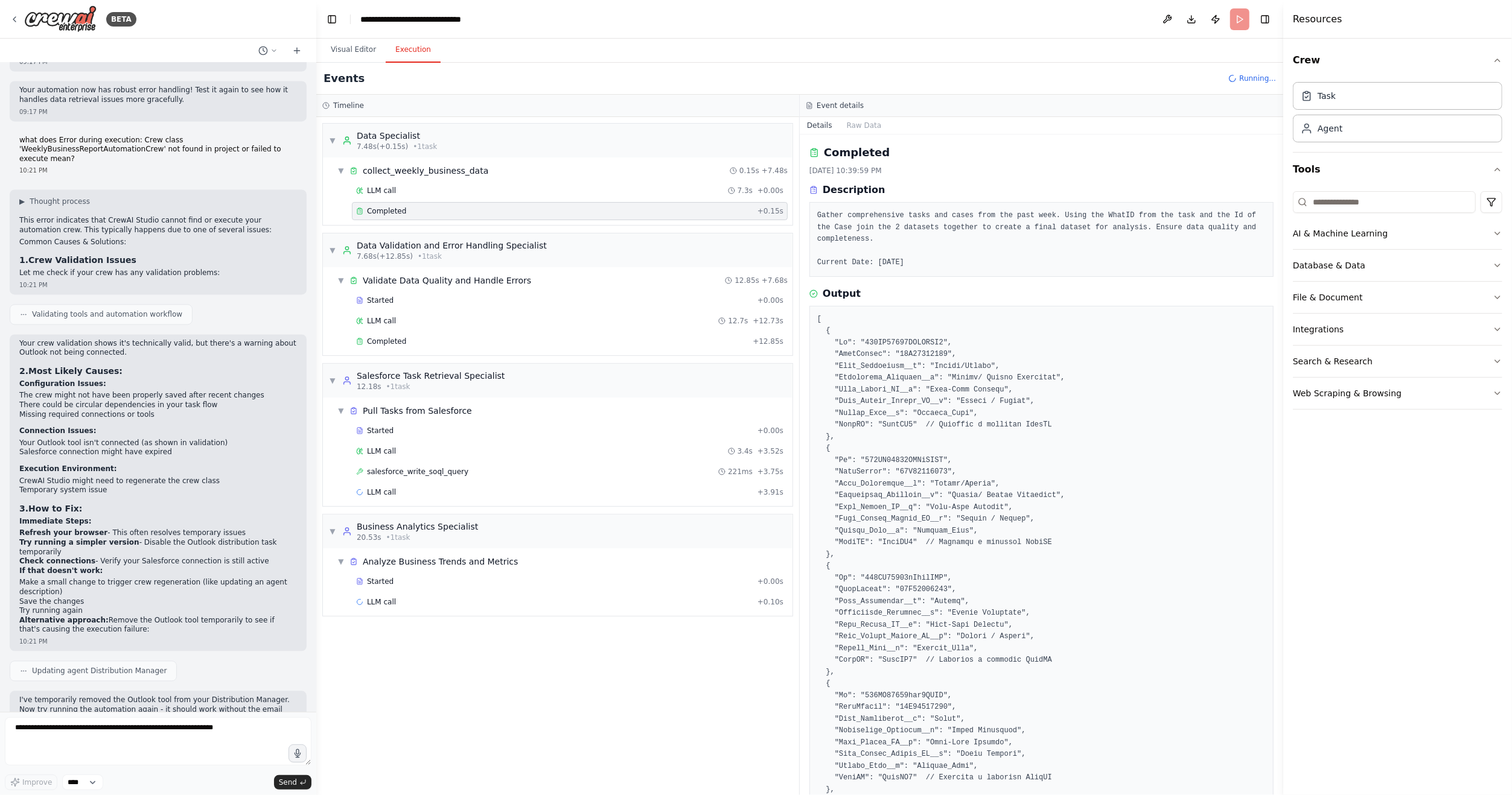
click at [434, 586] on div "Started + 0.00s LLM call + 0.10s" at bounding box center [562, 593] width 460 height 41
click at [435, 598] on div "LLM call + 0.10s" at bounding box center [570, 603] width 427 height 10
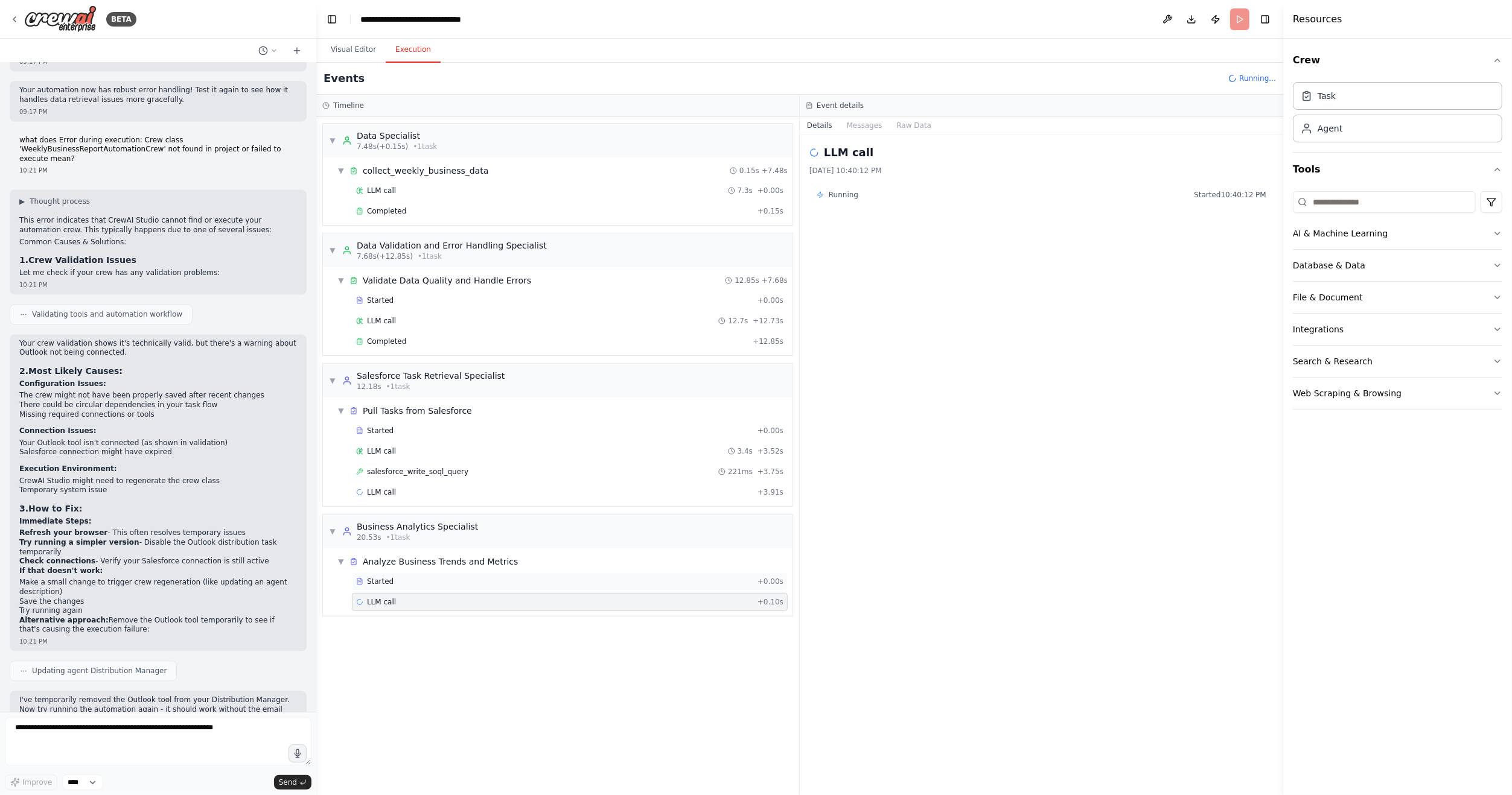
click at [431, 577] on div "Started" at bounding box center [554, 582] width 396 height 10
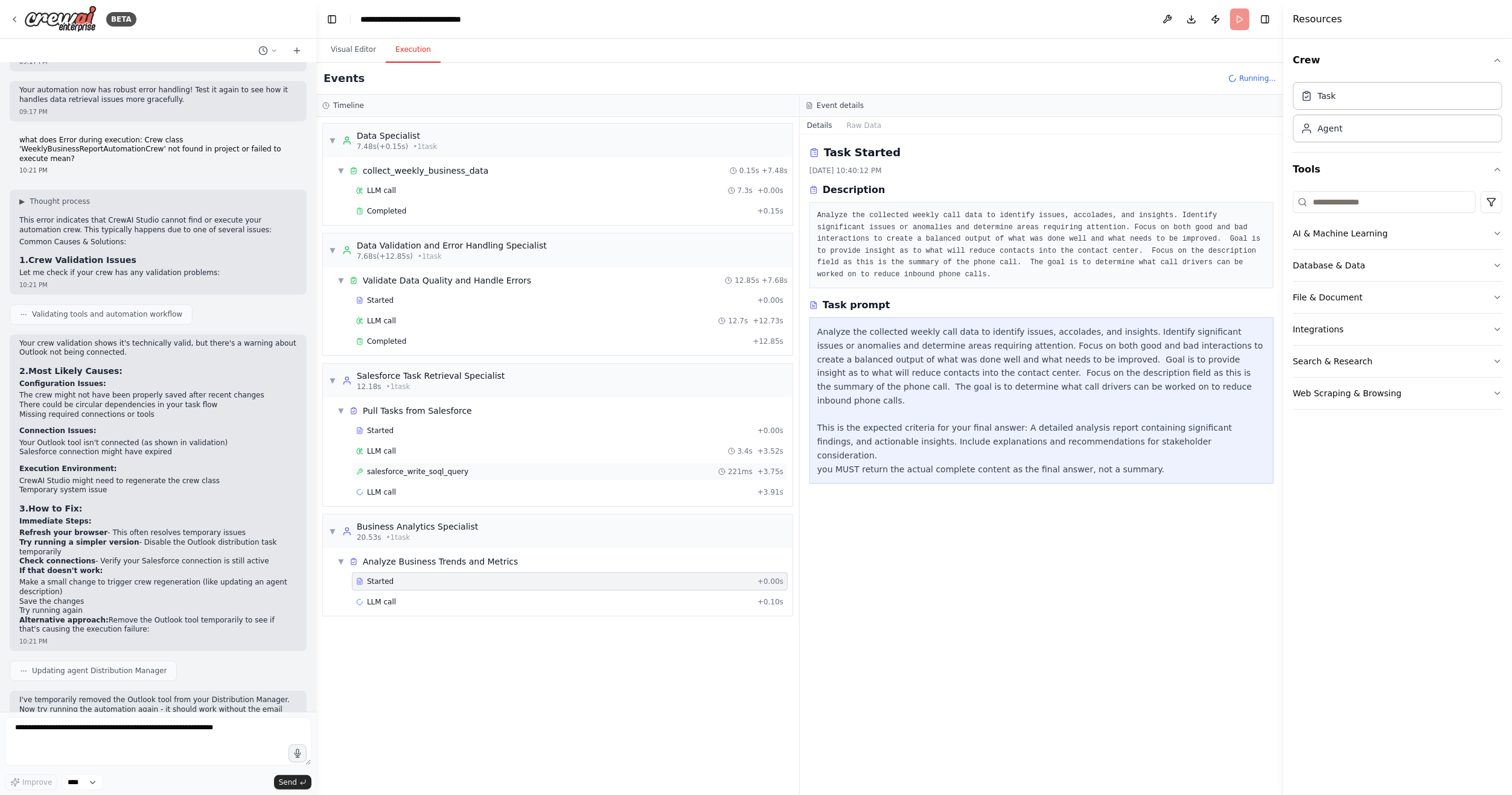
click at [427, 467] on span "salesforce_write_soql_query" at bounding box center [417, 472] width 102 height 10
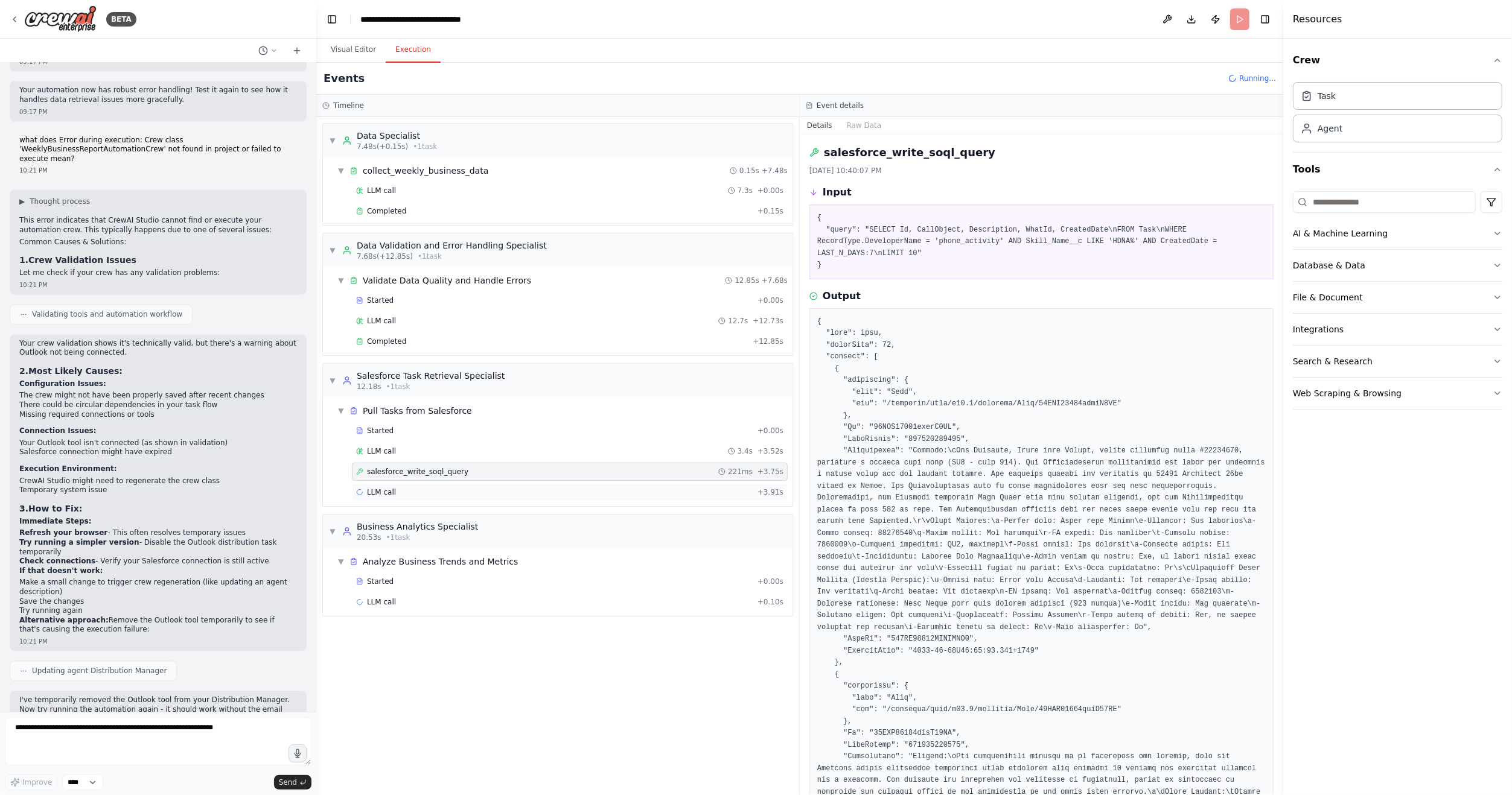
click at [406, 491] on div "LLM call + 3.91s" at bounding box center [570, 493] width 427 height 10
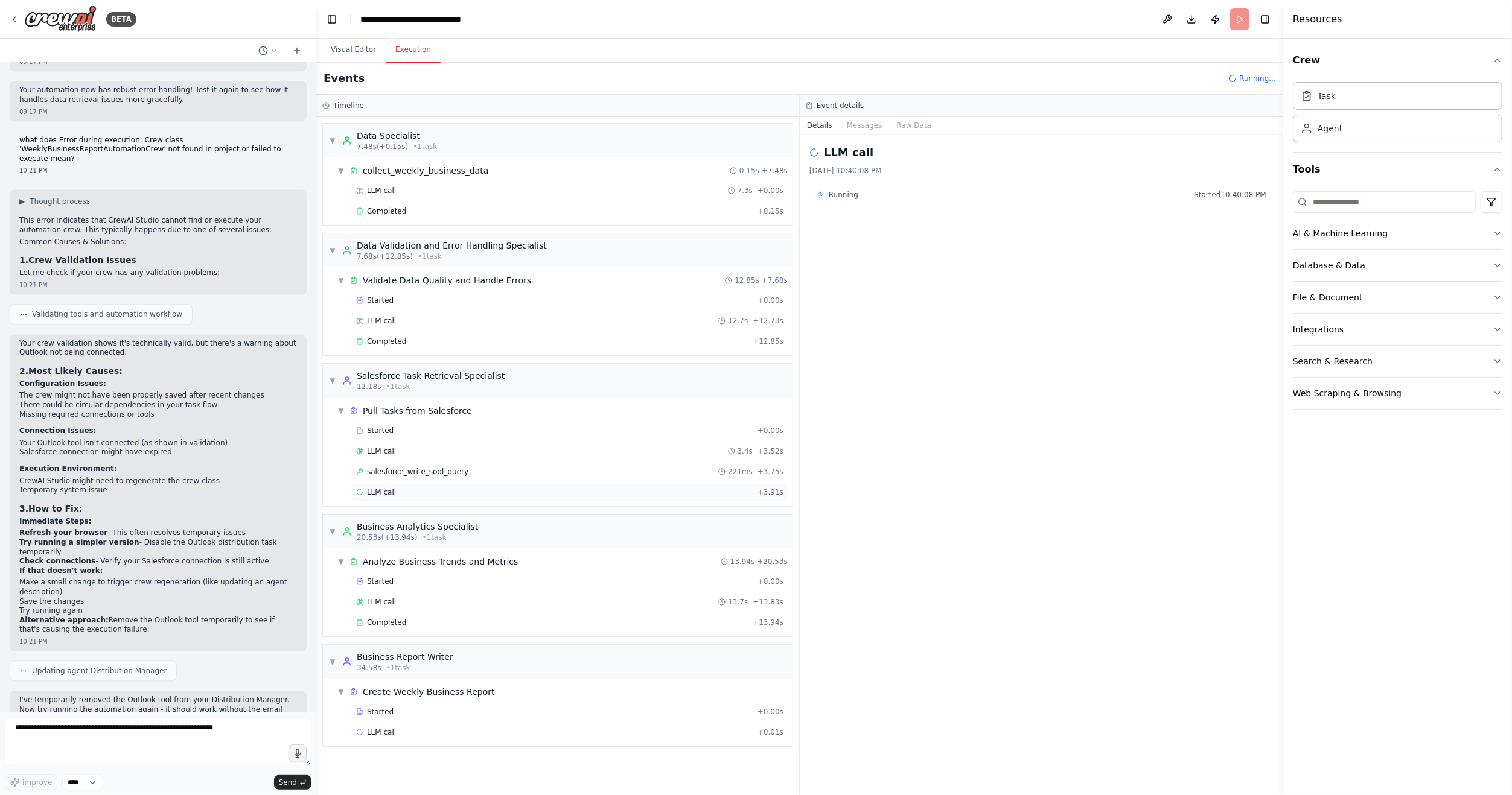
click at [424, 491] on div "LLM call + 3.91s" at bounding box center [570, 493] width 427 height 10
click at [438, 728] on div "LLM call + 0.01s" at bounding box center [570, 733] width 427 height 10
click at [429, 703] on div "Started + 0.00s" at bounding box center [570, 712] width 435 height 18
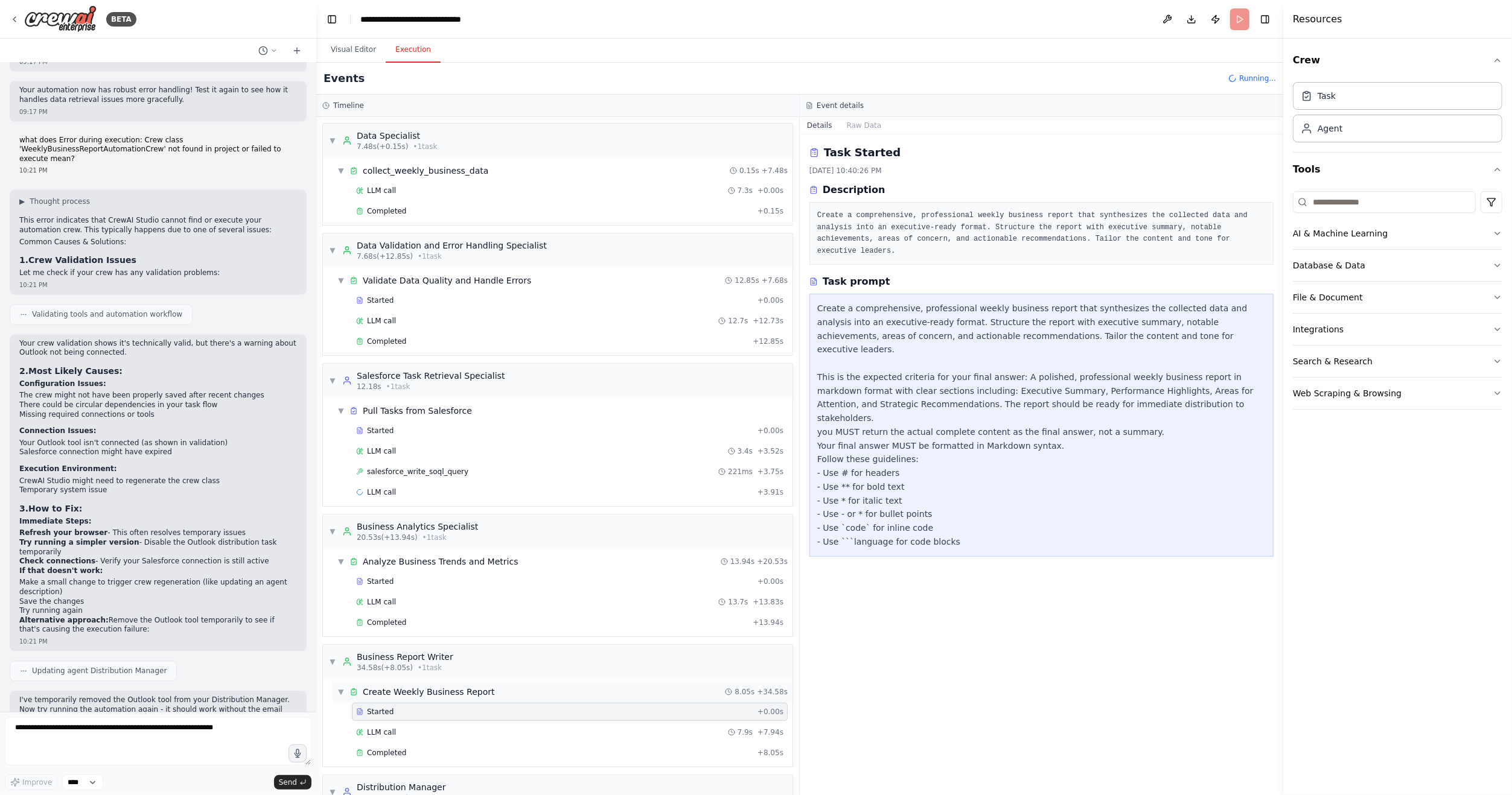
scroll to position [85, 0]
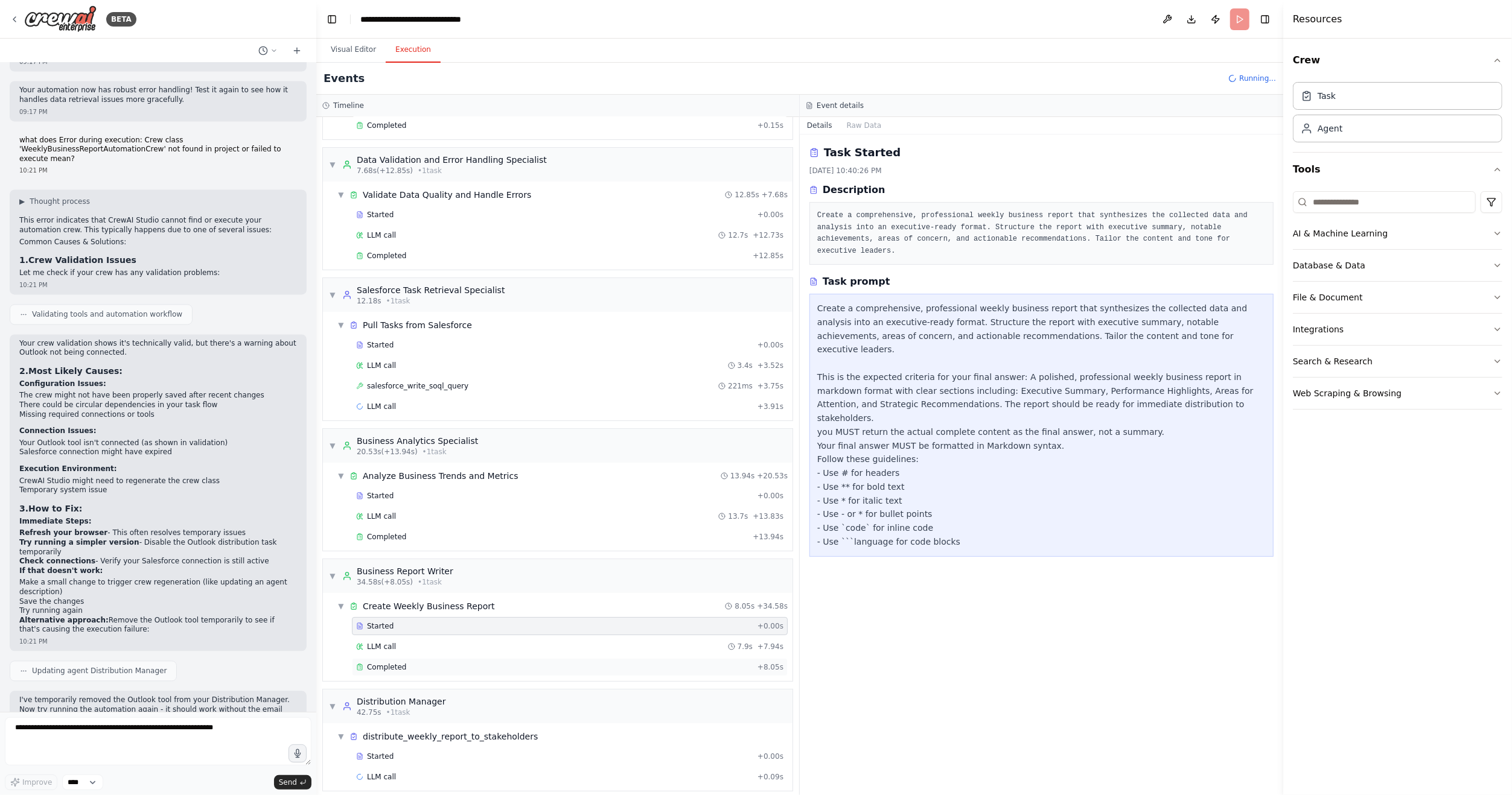
click at [416, 663] on div "Completed" at bounding box center [554, 668] width 396 height 10
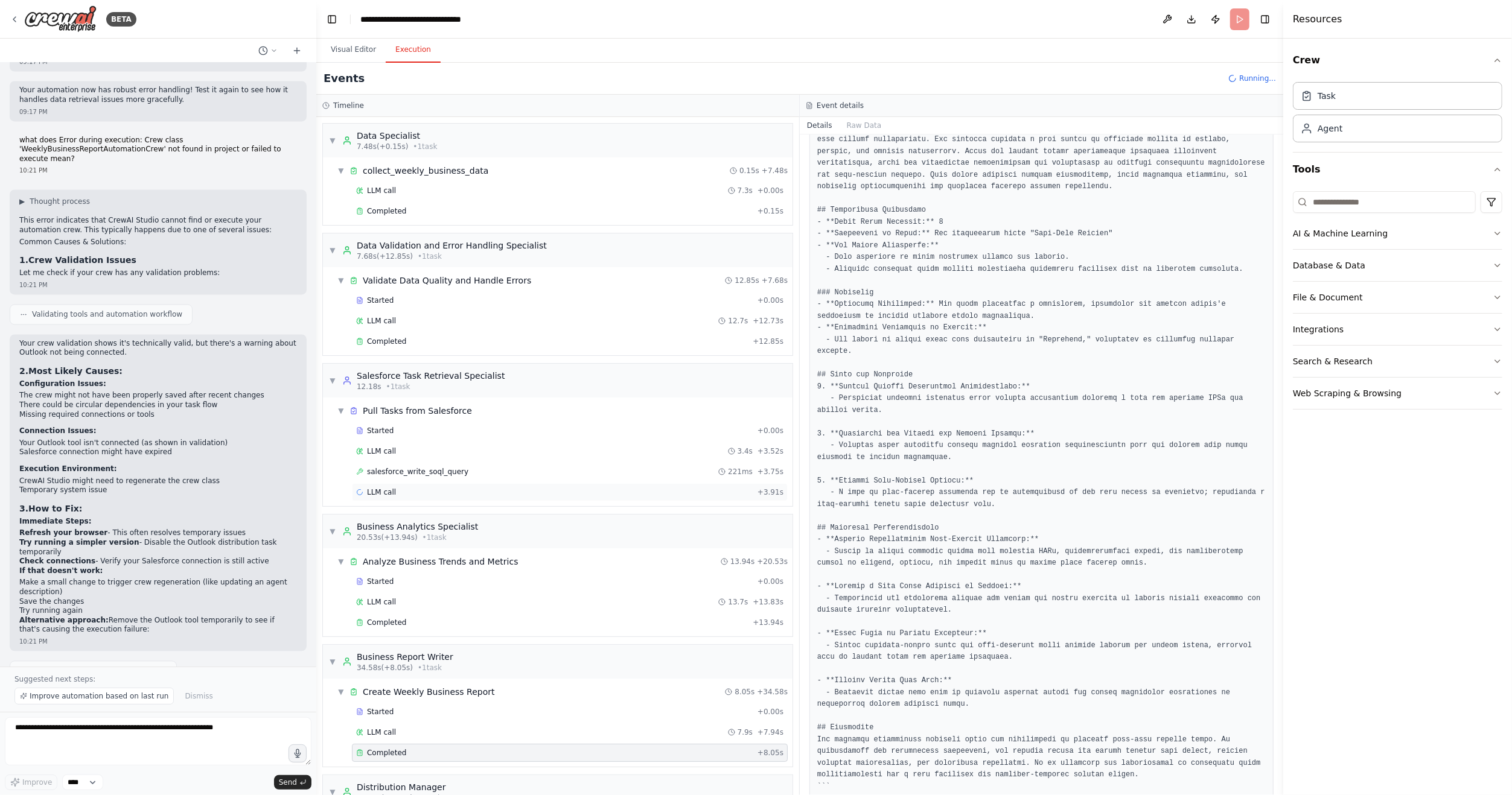
scroll to position [106, 0]
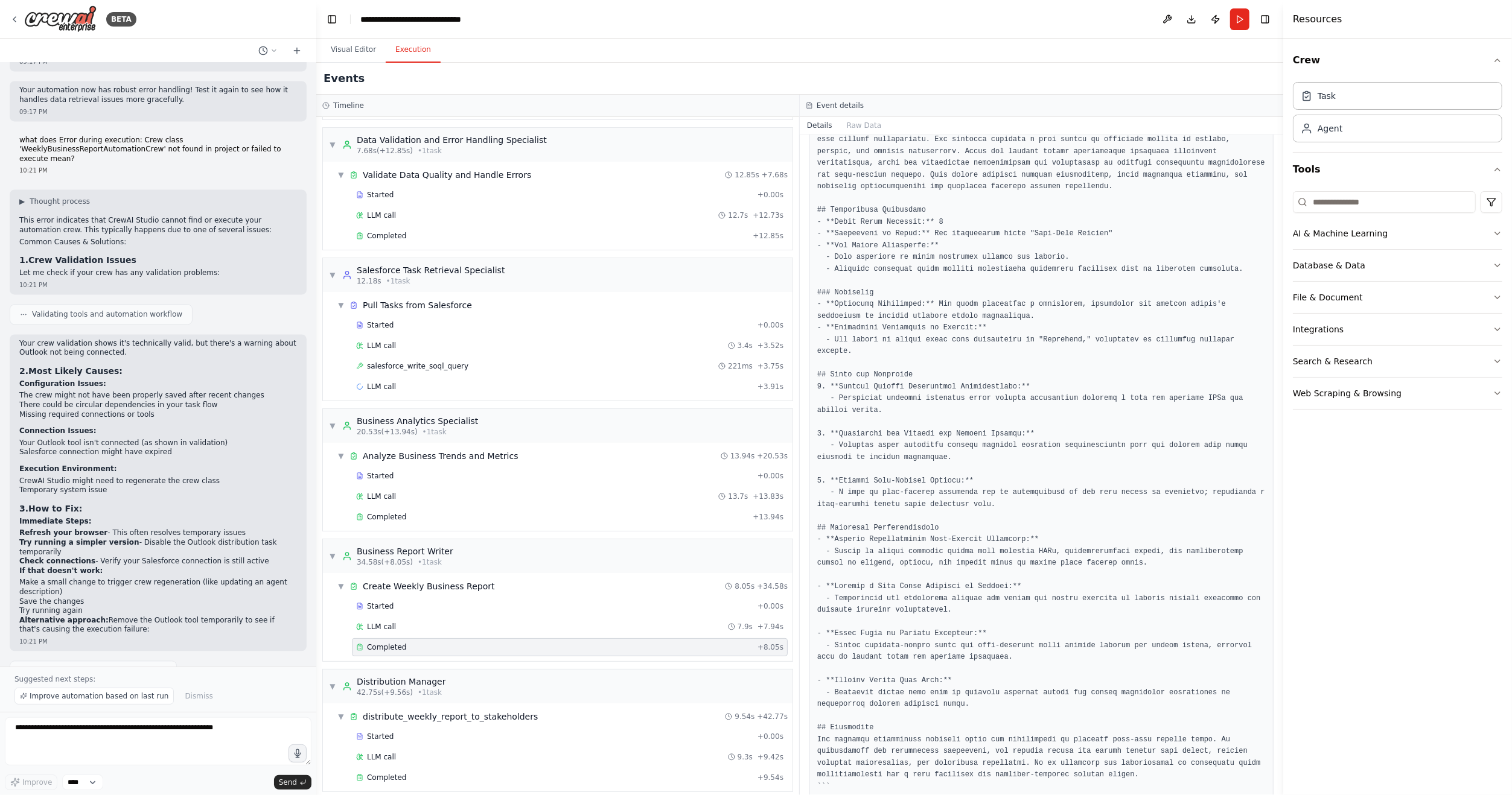
click at [440, 370] on div "Started + 0.00s LLM call 3.4s + 3.52s salesforce_write_soql_query 221ms + 3.75s…" at bounding box center [562, 357] width 460 height 82
click at [438, 341] on div "LLM call 3.4s + 3.52s" at bounding box center [570, 346] width 427 height 10
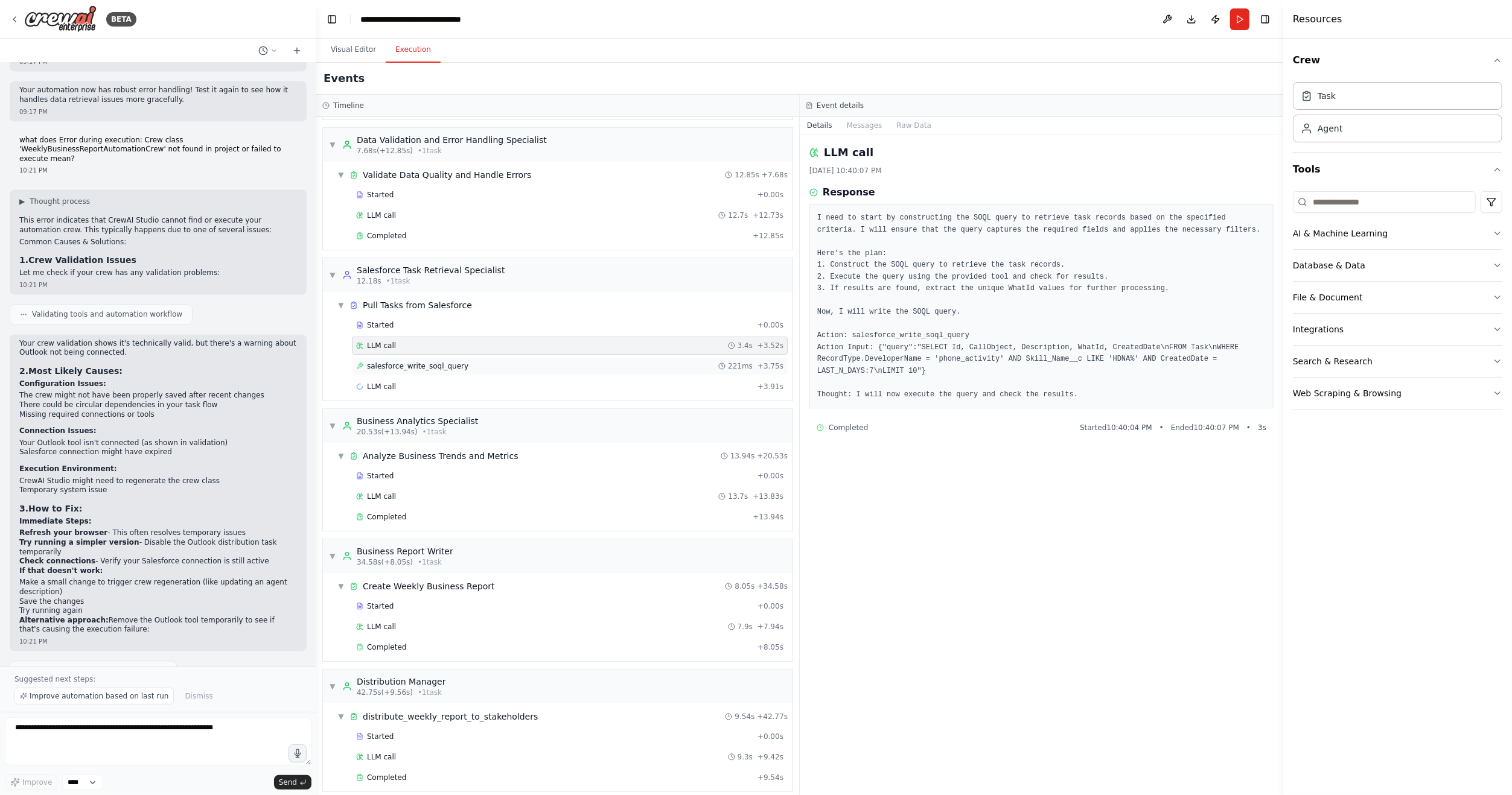
click at [438, 362] on span "salesforce_write_soql_query" at bounding box center [417, 366] width 102 height 10
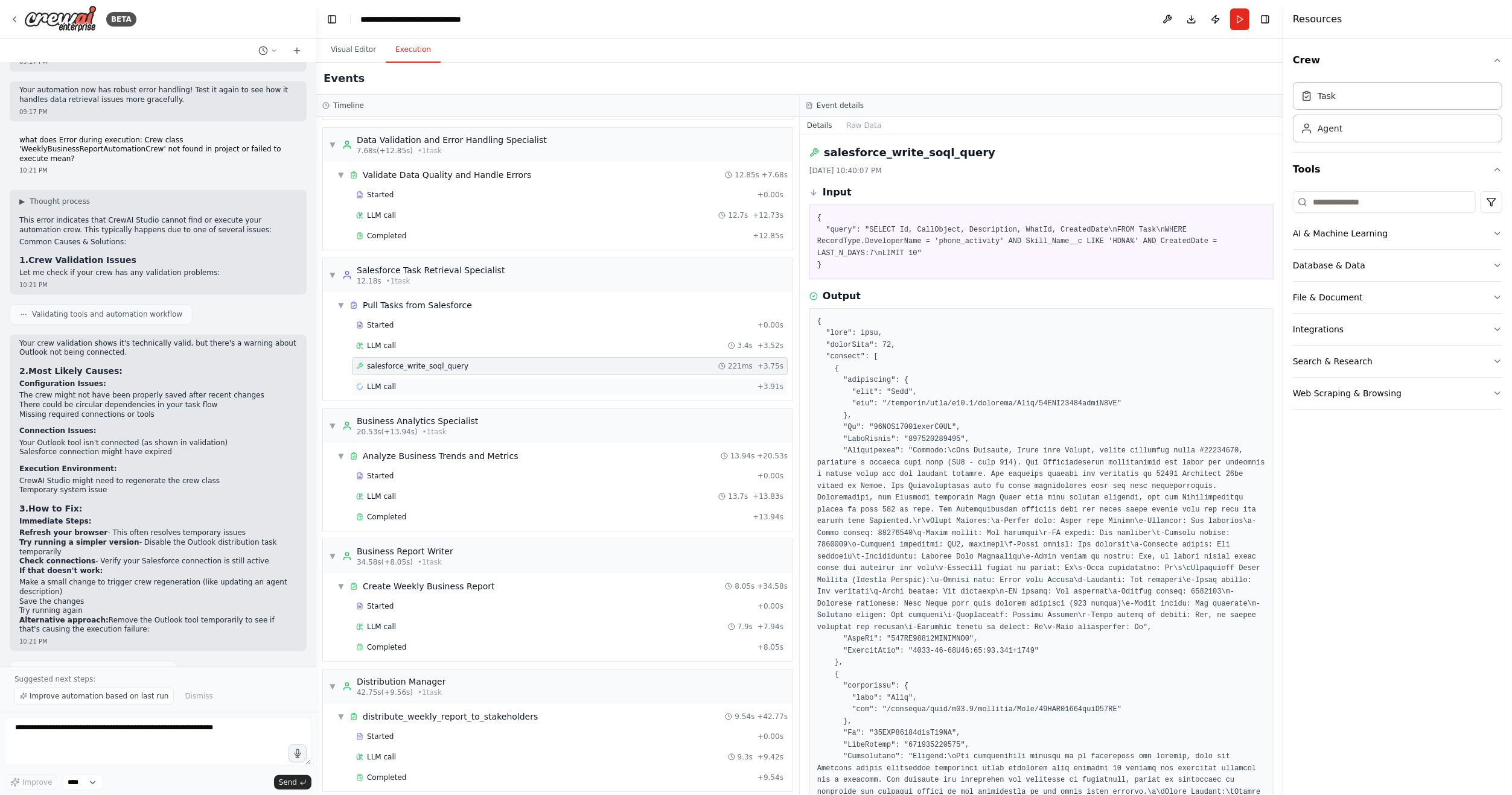
click at [431, 382] on div "LLM call + 3.91s" at bounding box center [570, 387] width 427 height 10
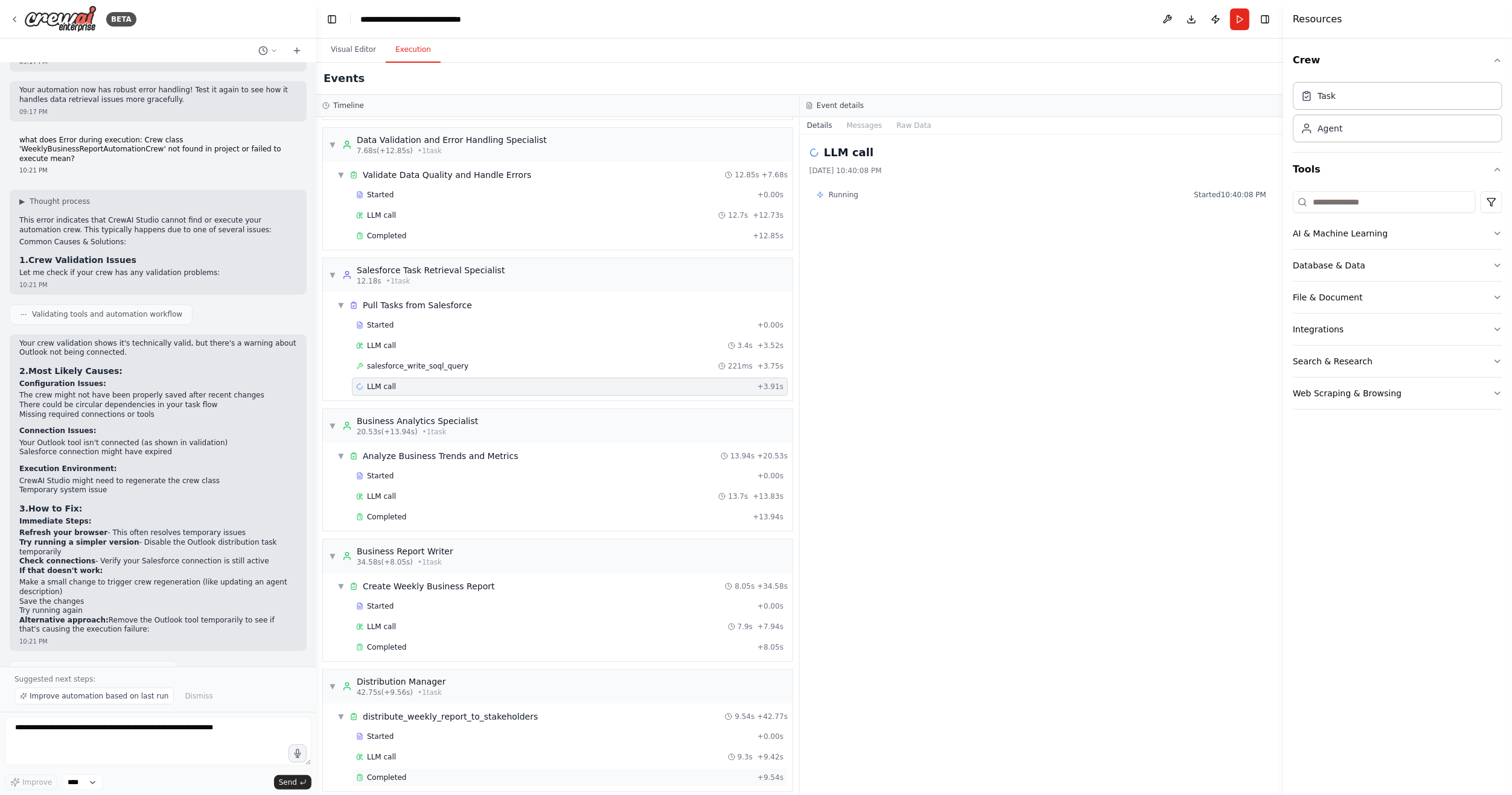
click at [438, 773] on div "Completed" at bounding box center [554, 778] width 396 height 10
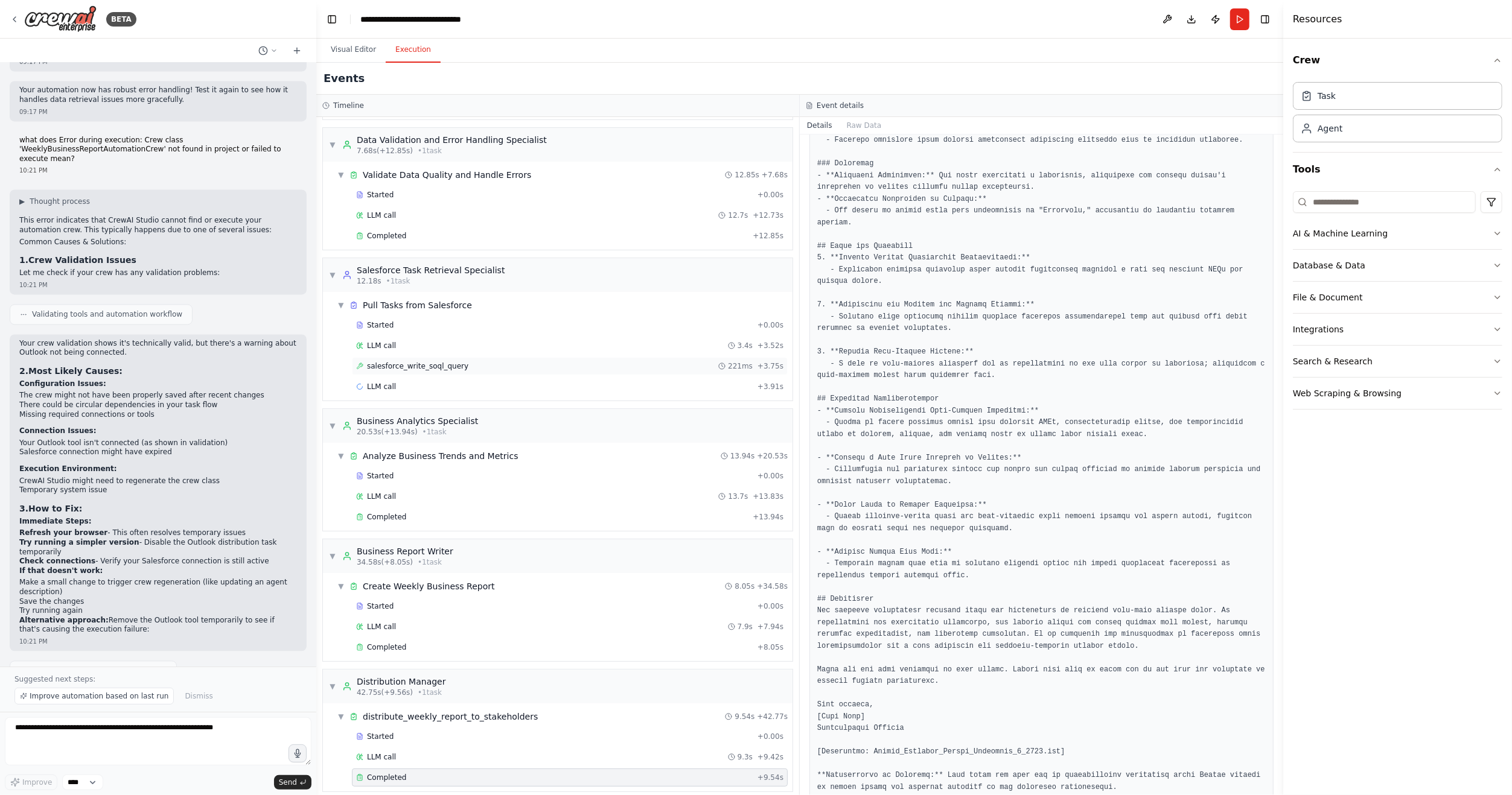
click at [423, 365] on span "salesforce_write_soql_query" at bounding box center [417, 366] width 102 height 10
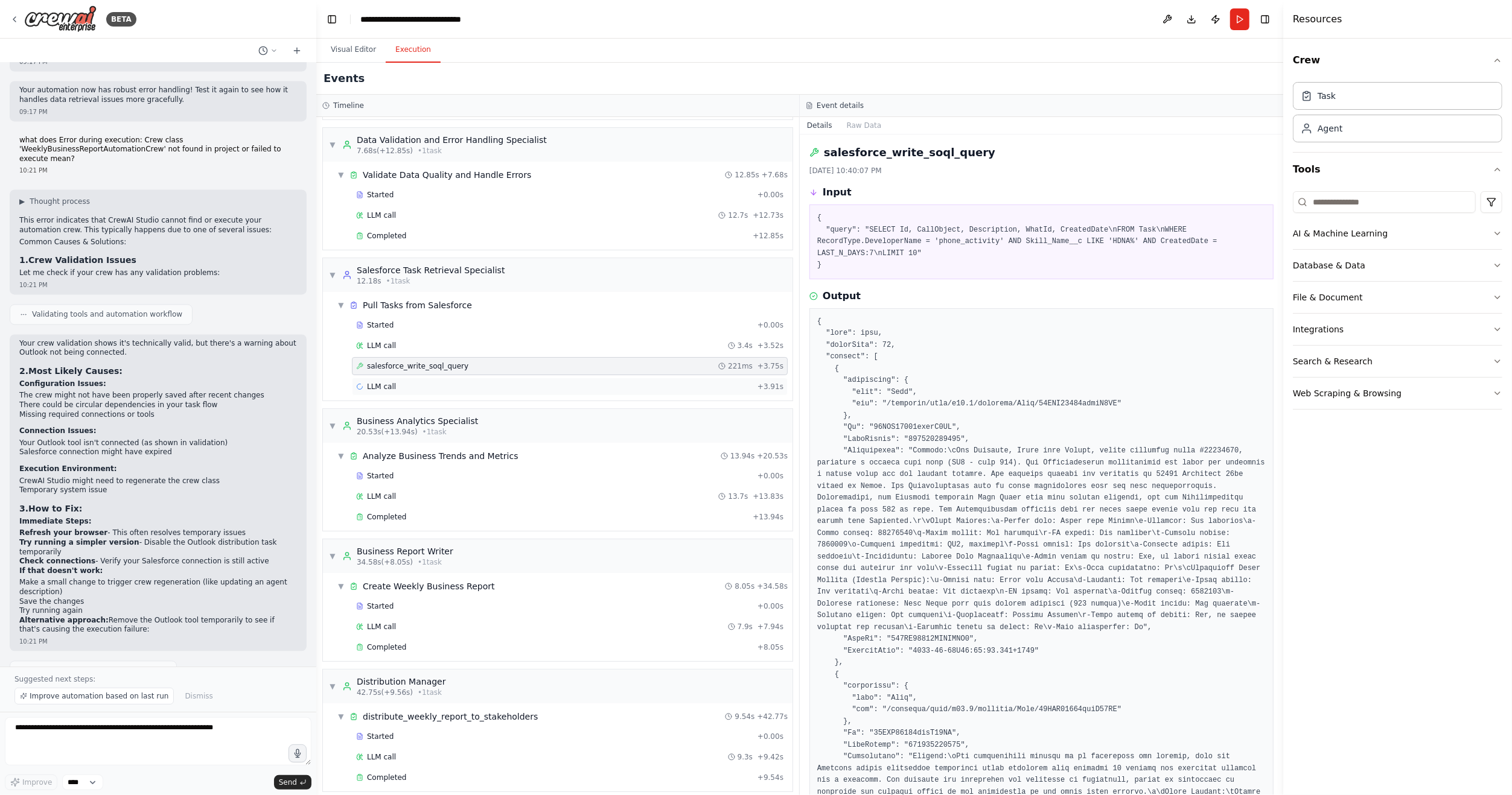
click at [432, 382] on div "LLM call + 3.91s" at bounding box center [570, 387] width 427 height 10
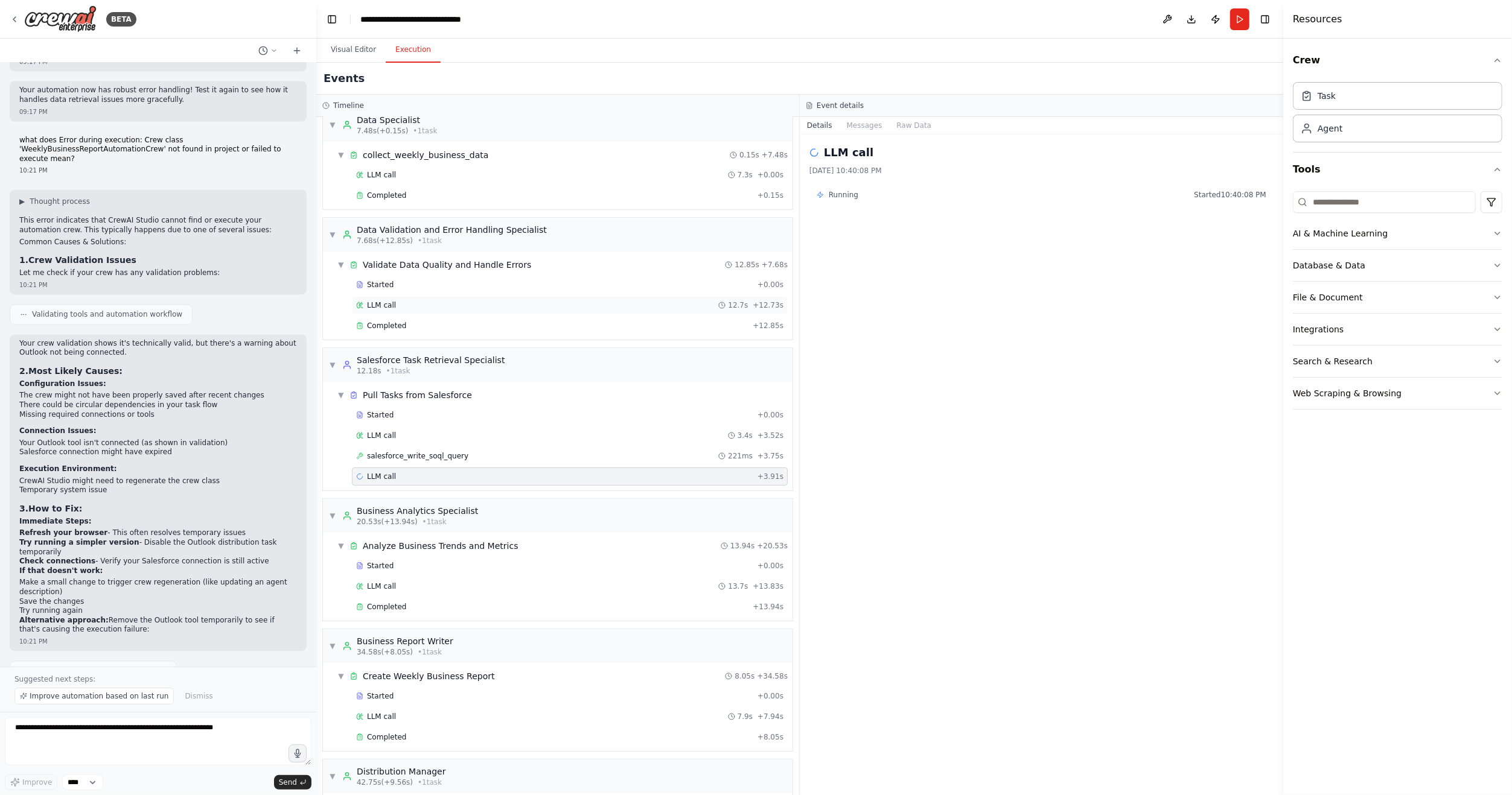
scroll to position [0, 0]
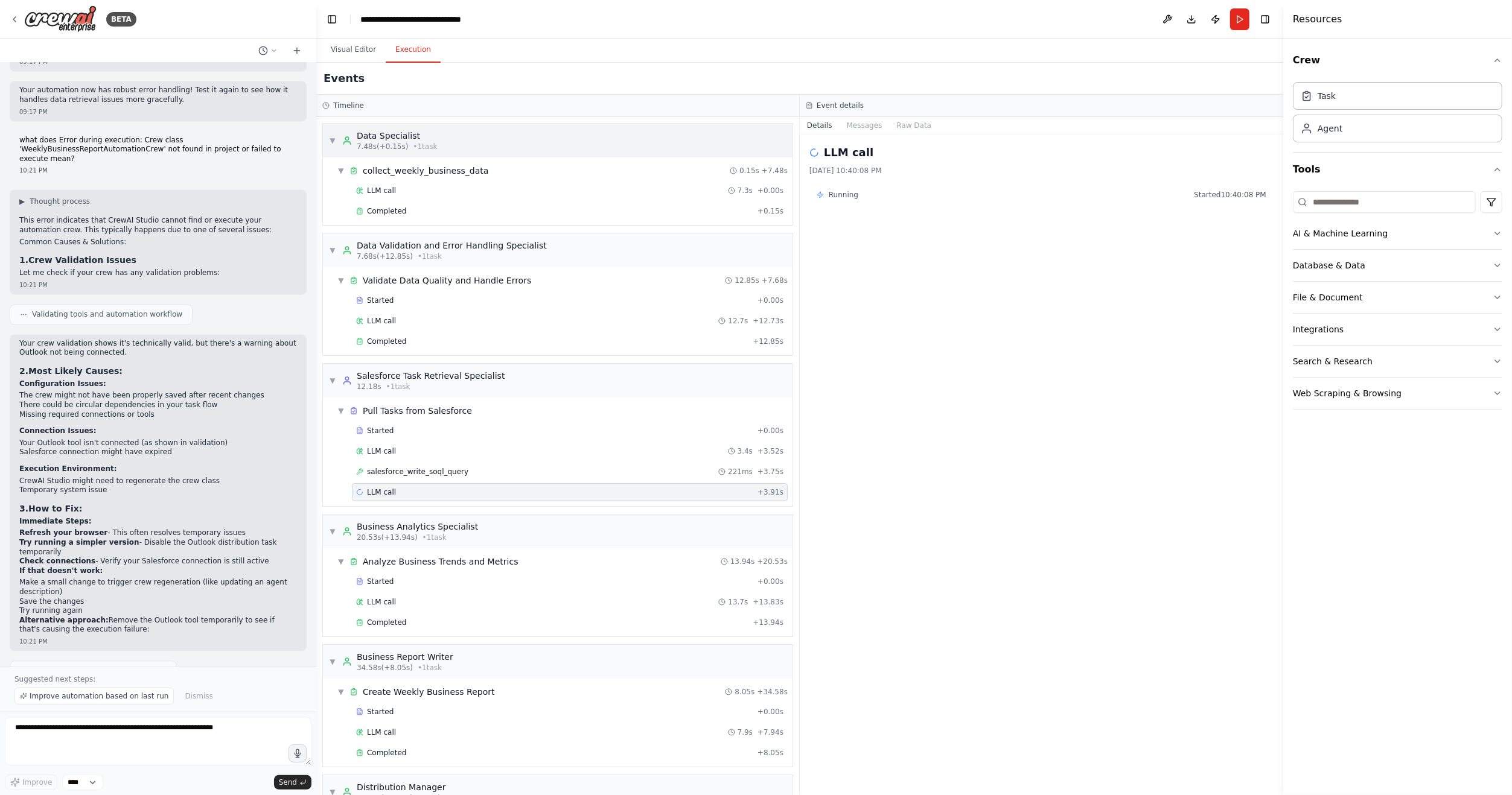
click at [330, 142] on span "▼" at bounding box center [332, 141] width 7 height 10
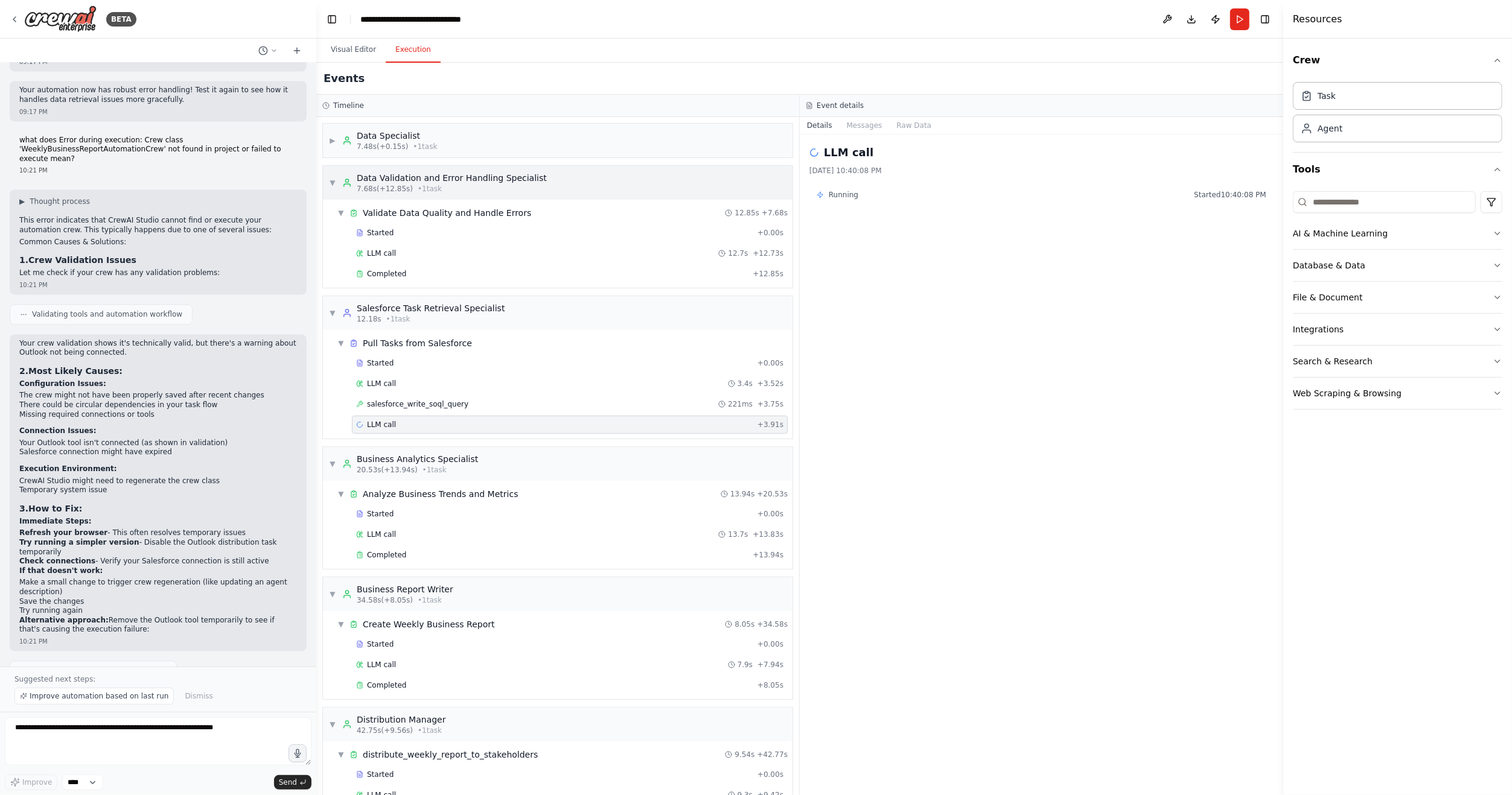
click at [329, 180] on span "▼" at bounding box center [332, 183] width 7 height 10
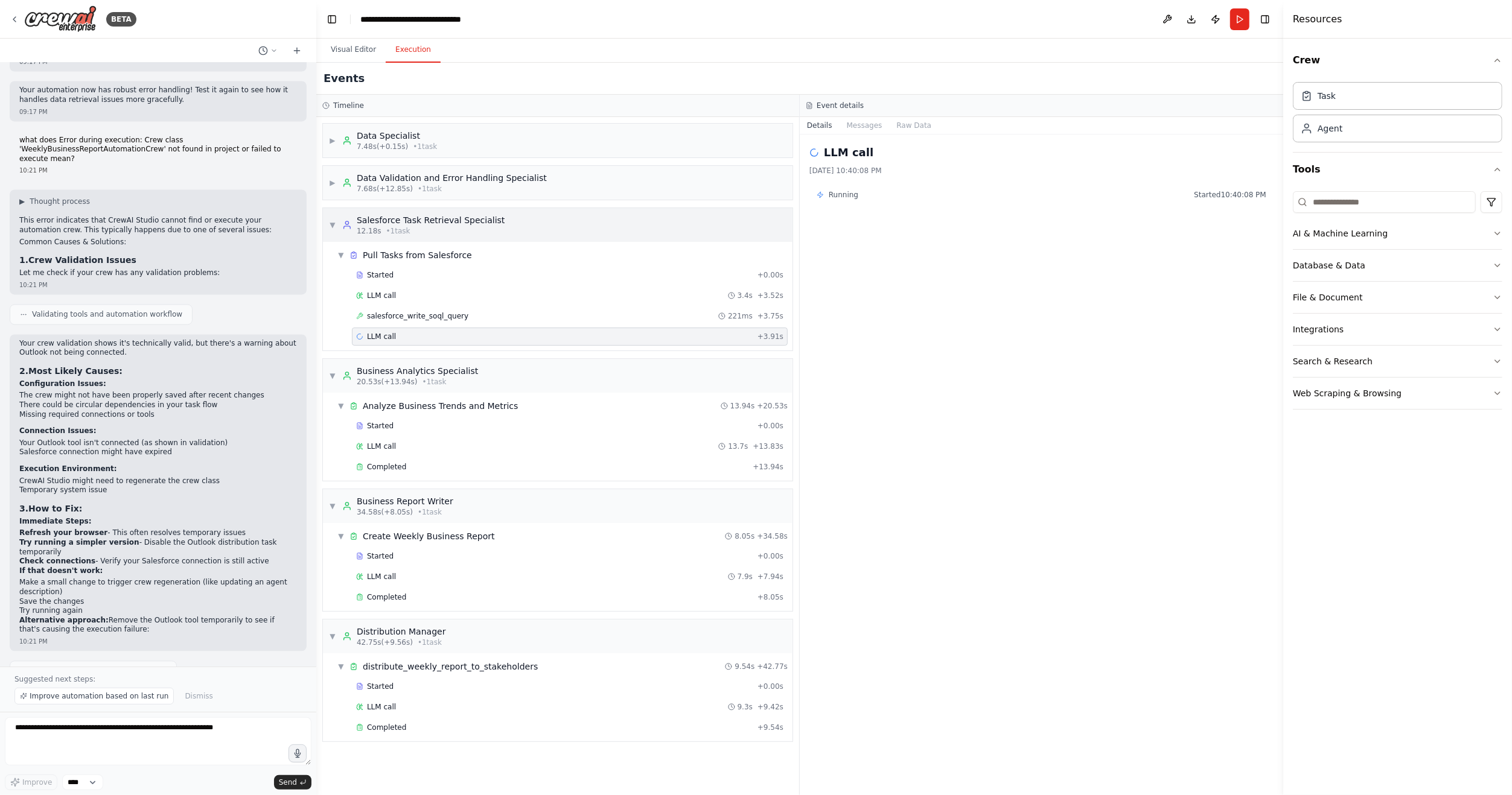
click at [328, 220] on div "▼ Salesforce Task Retrieval Specialist 12.18s • 1 task" at bounding box center [557, 225] width 470 height 34
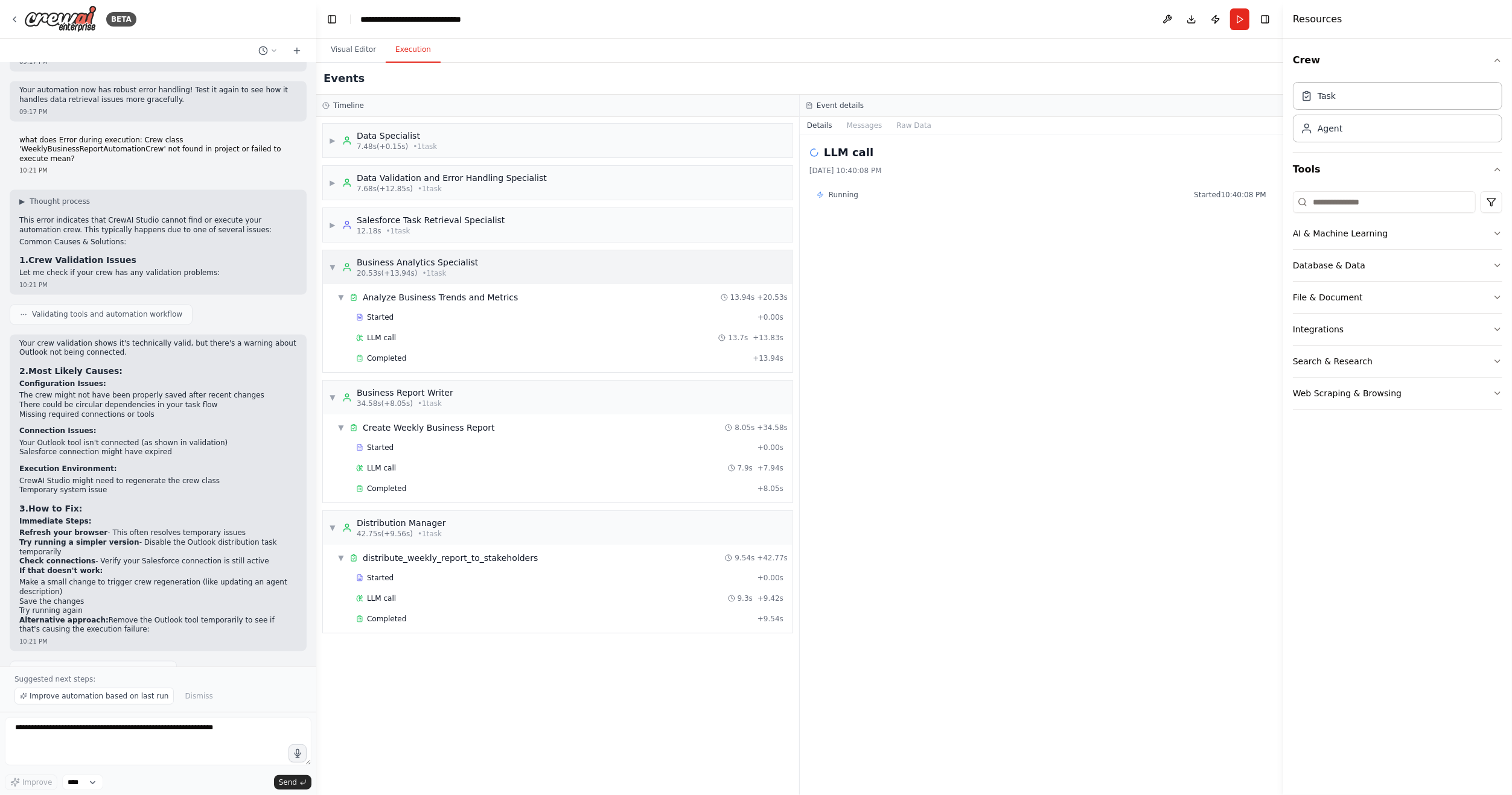
click at [330, 265] on span "▼" at bounding box center [332, 267] width 7 height 10
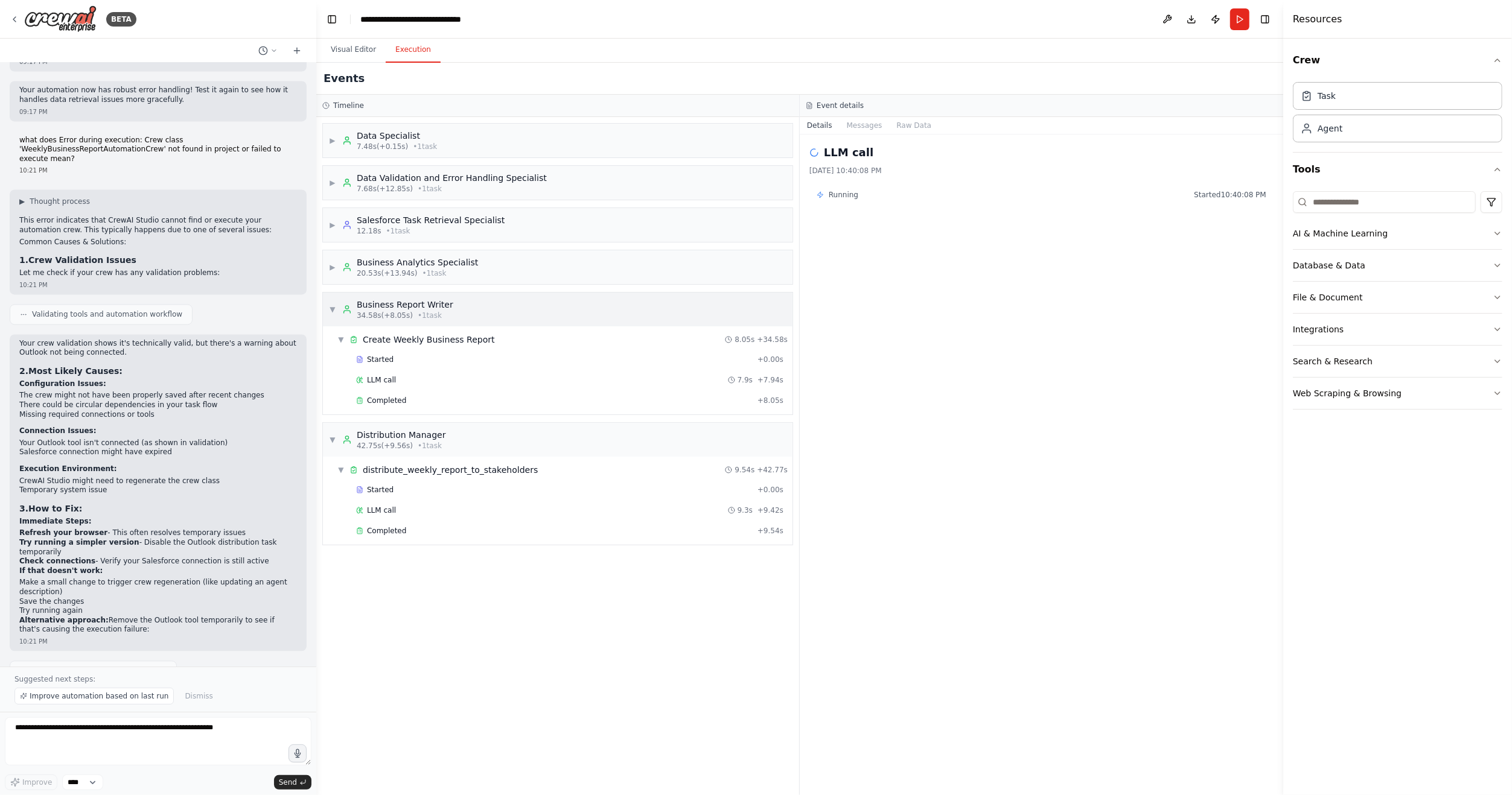
click at [330, 309] on span "▼" at bounding box center [332, 309] width 7 height 10
click at [332, 142] on span "▶" at bounding box center [332, 141] width 7 height 10
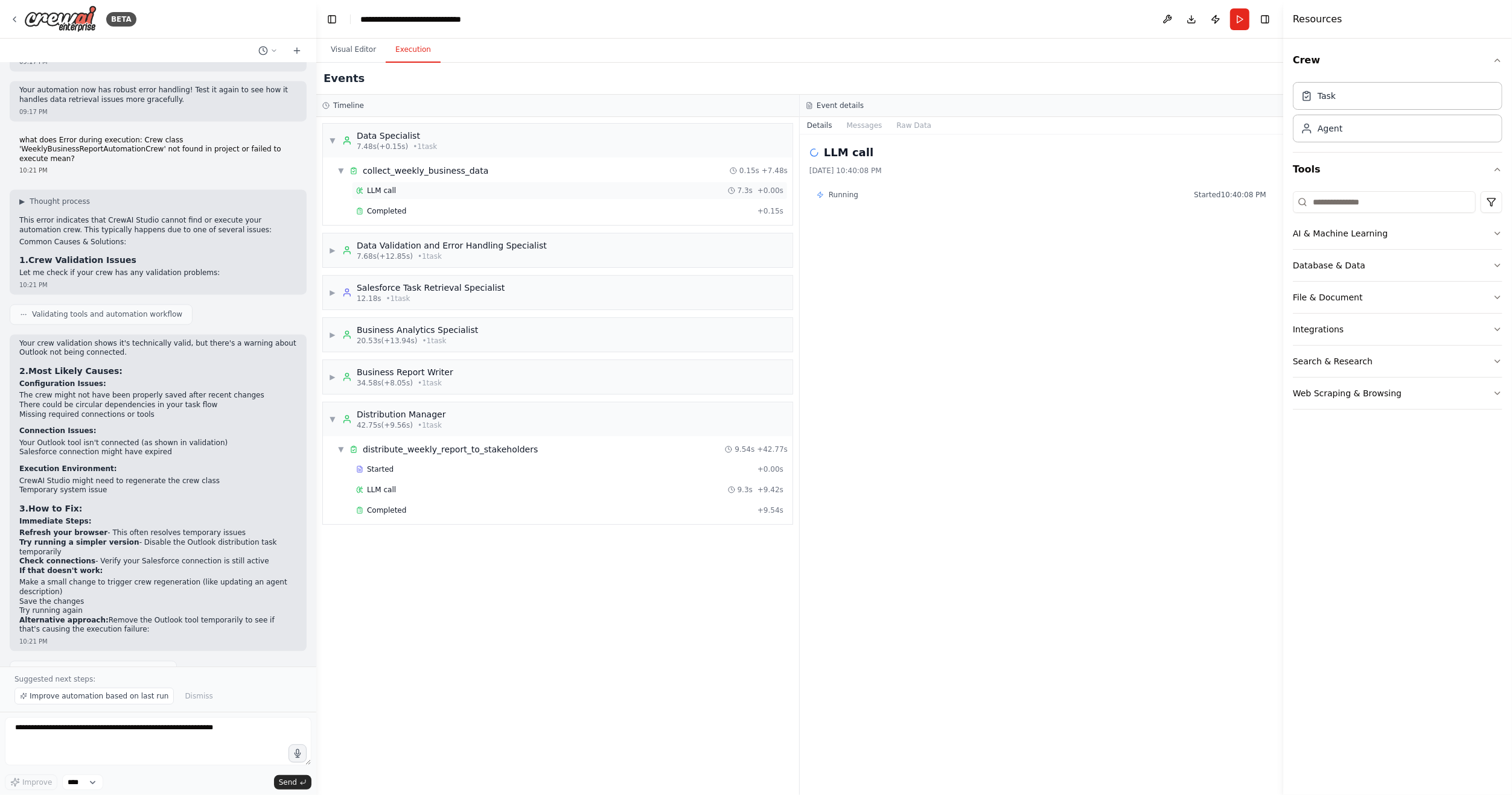
click at [387, 190] on span "LLM call" at bounding box center [381, 191] width 29 height 10
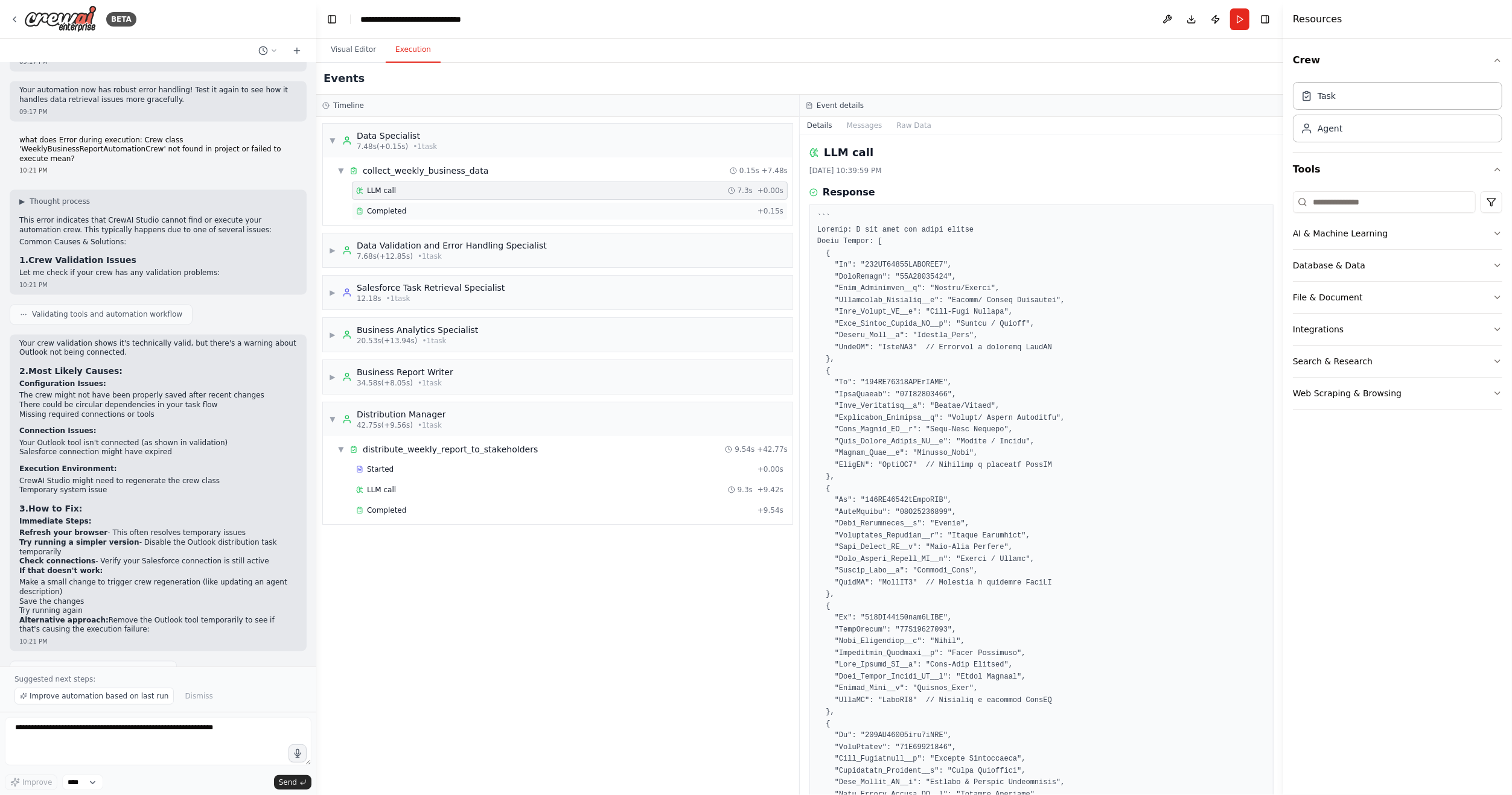
click at [394, 215] on div "Completed + 0.15s" at bounding box center [570, 211] width 435 height 18
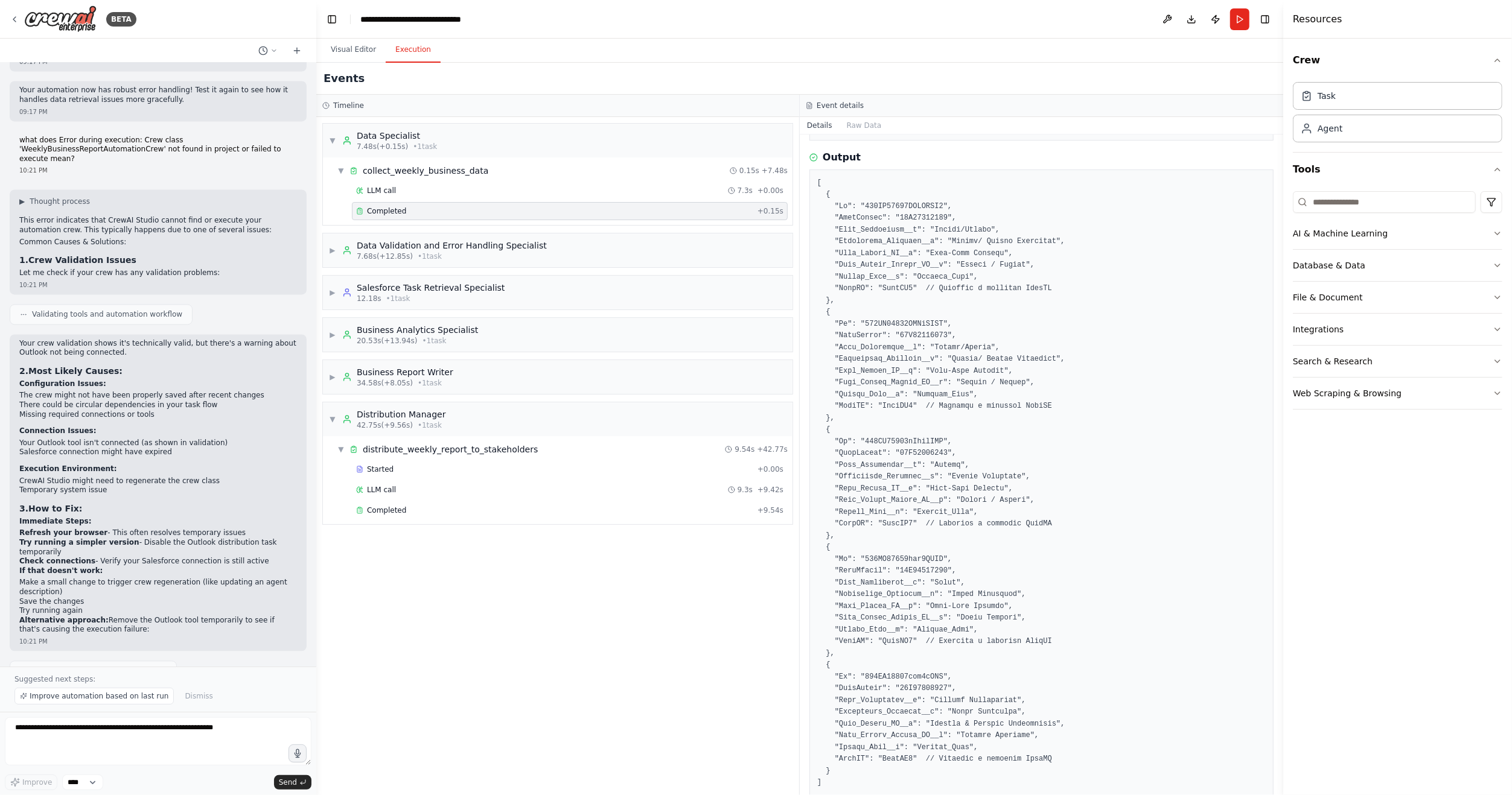
scroll to position [143, 0]
click at [332, 251] on span "▶" at bounding box center [332, 251] width 7 height 10
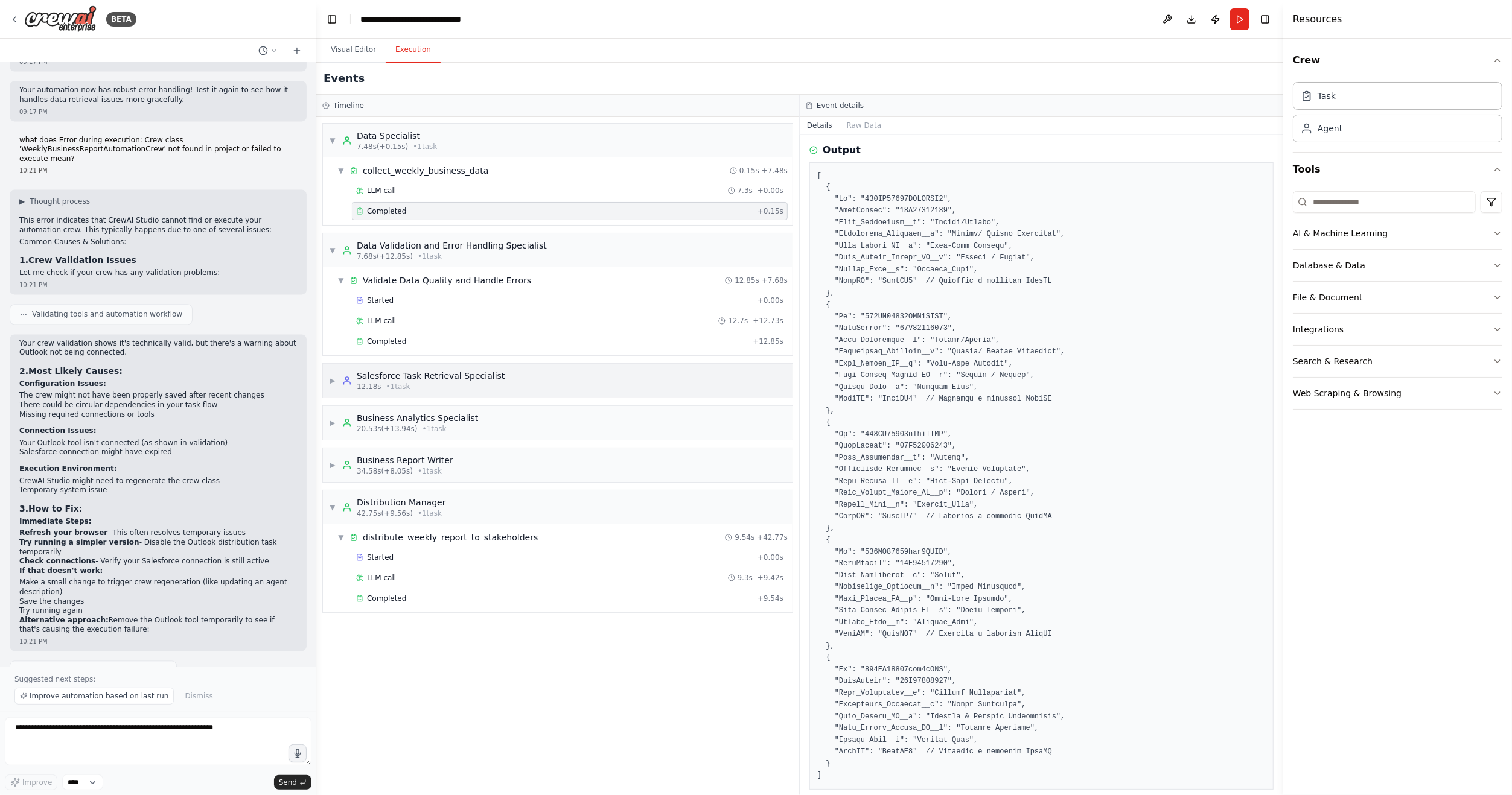
click at [329, 379] on span "▶" at bounding box center [332, 381] width 7 height 10
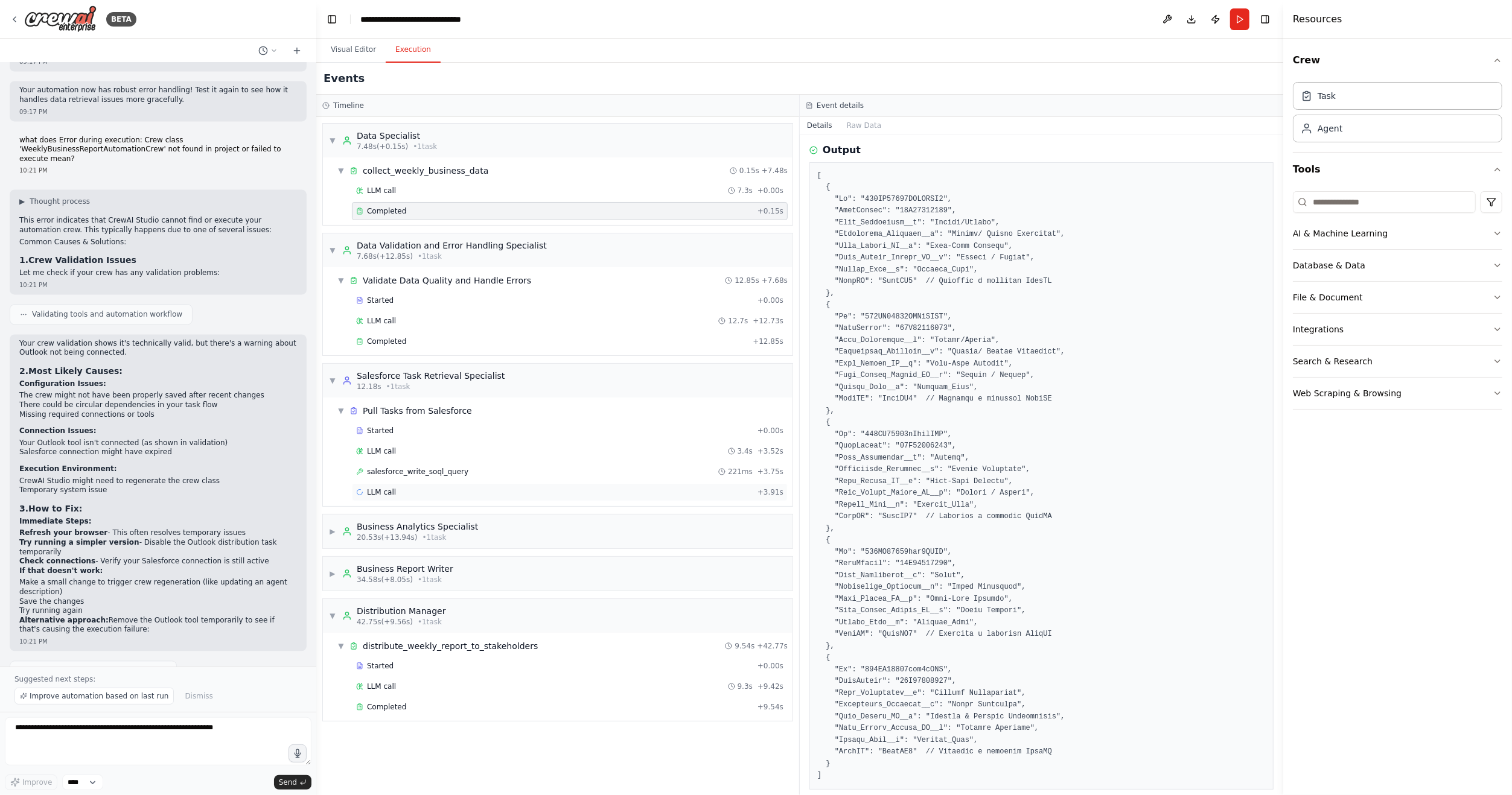
click at [407, 488] on div "LLM call + 3.91s" at bounding box center [570, 493] width 427 height 10
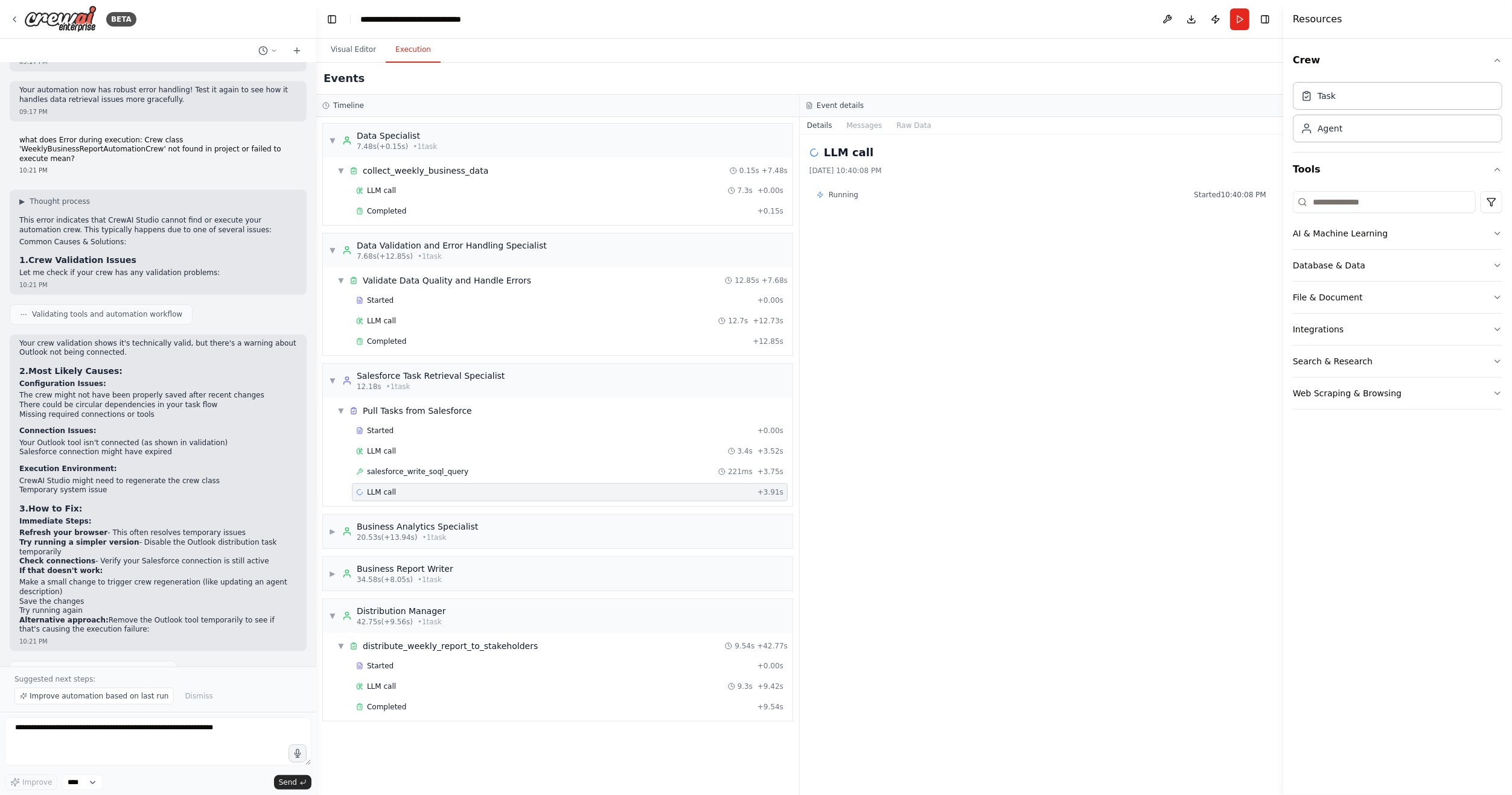
drag, startPoint x: 409, startPoint y: 484, endPoint x: 394, endPoint y: 491, distance: 16.6
click at [391, 489] on span "LLM call" at bounding box center [381, 493] width 29 height 10
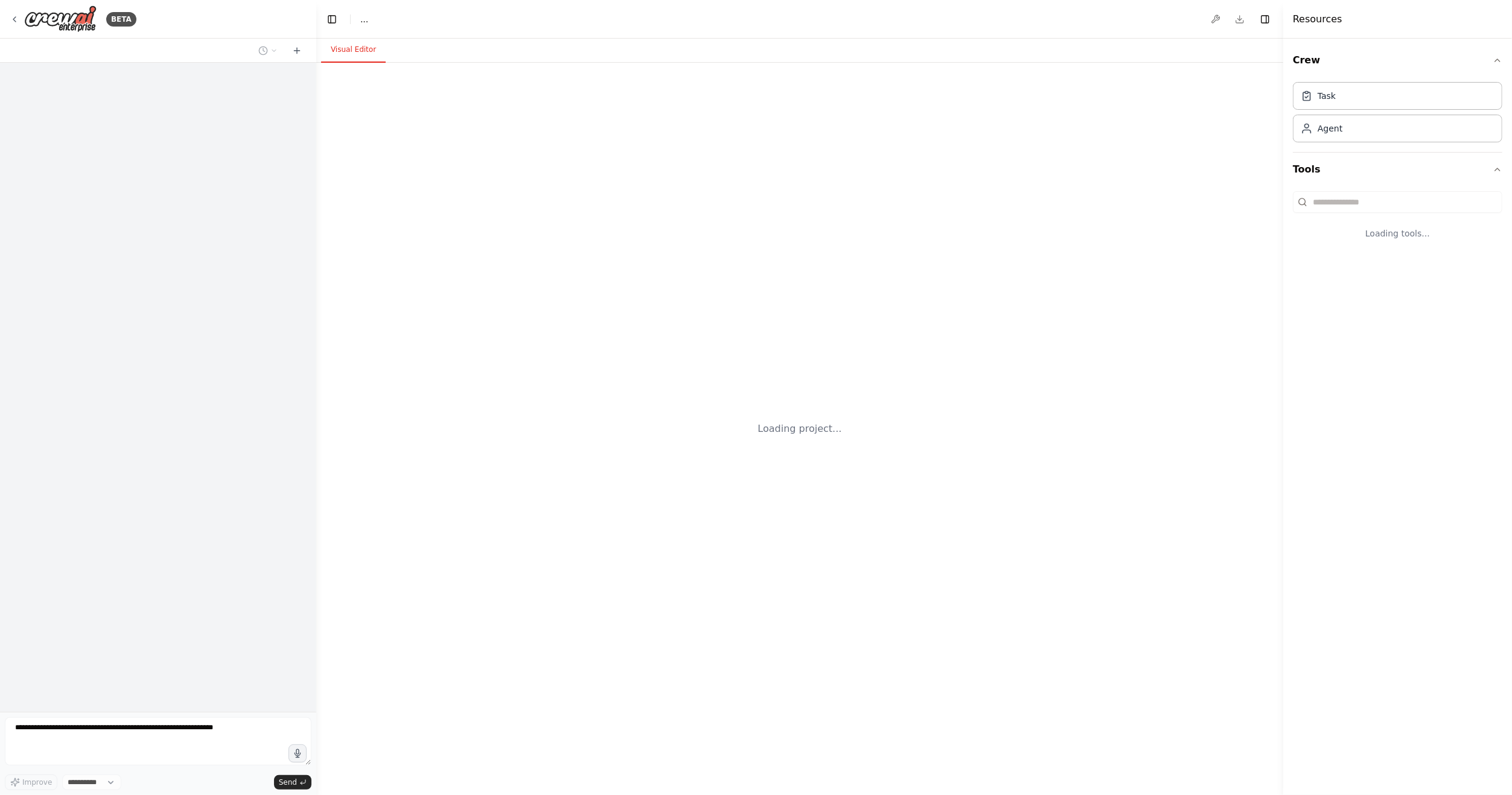
select select "****"
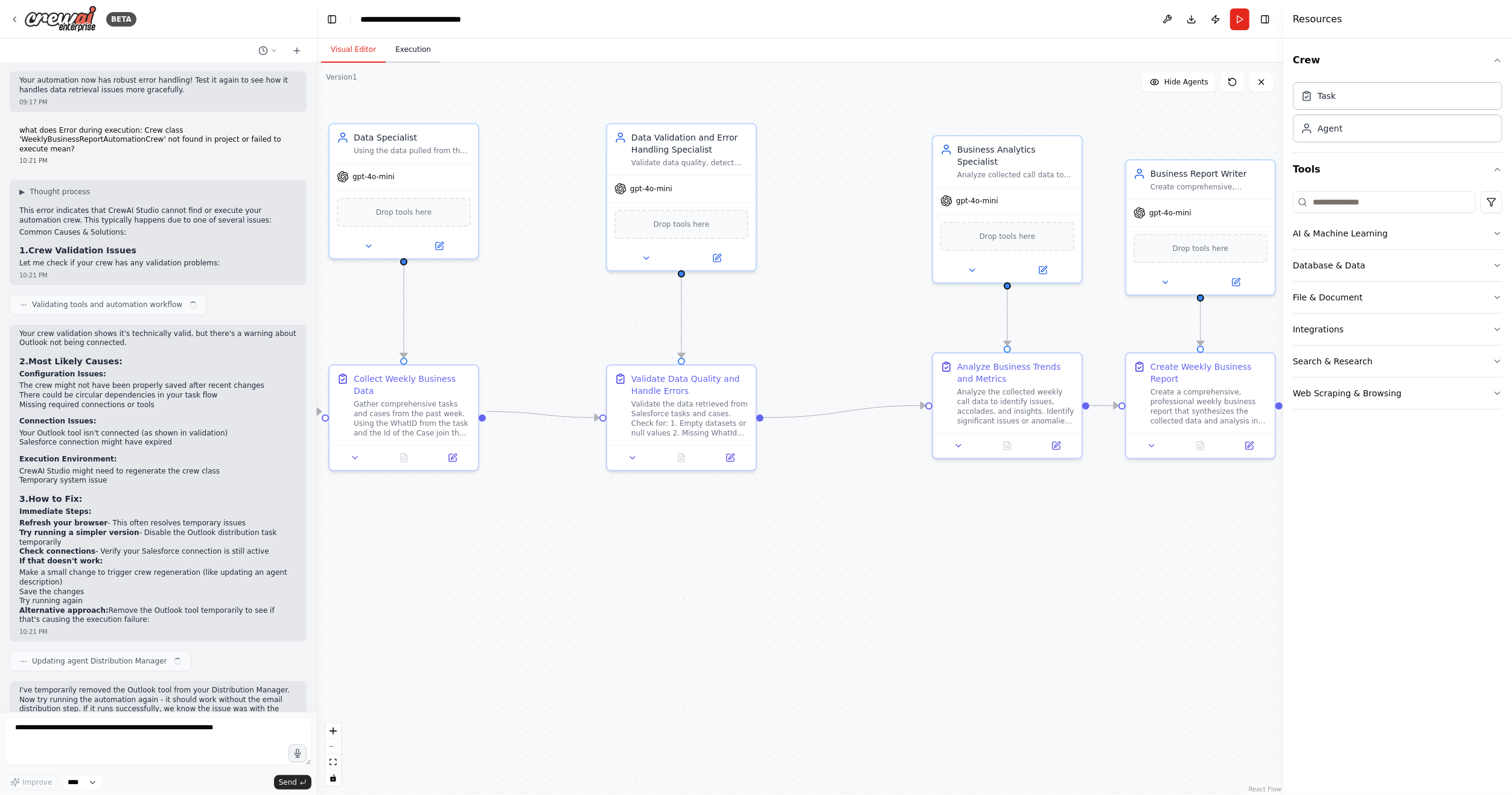
click at [414, 50] on button "Execution" at bounding box center [413, 50] width 55 height 25
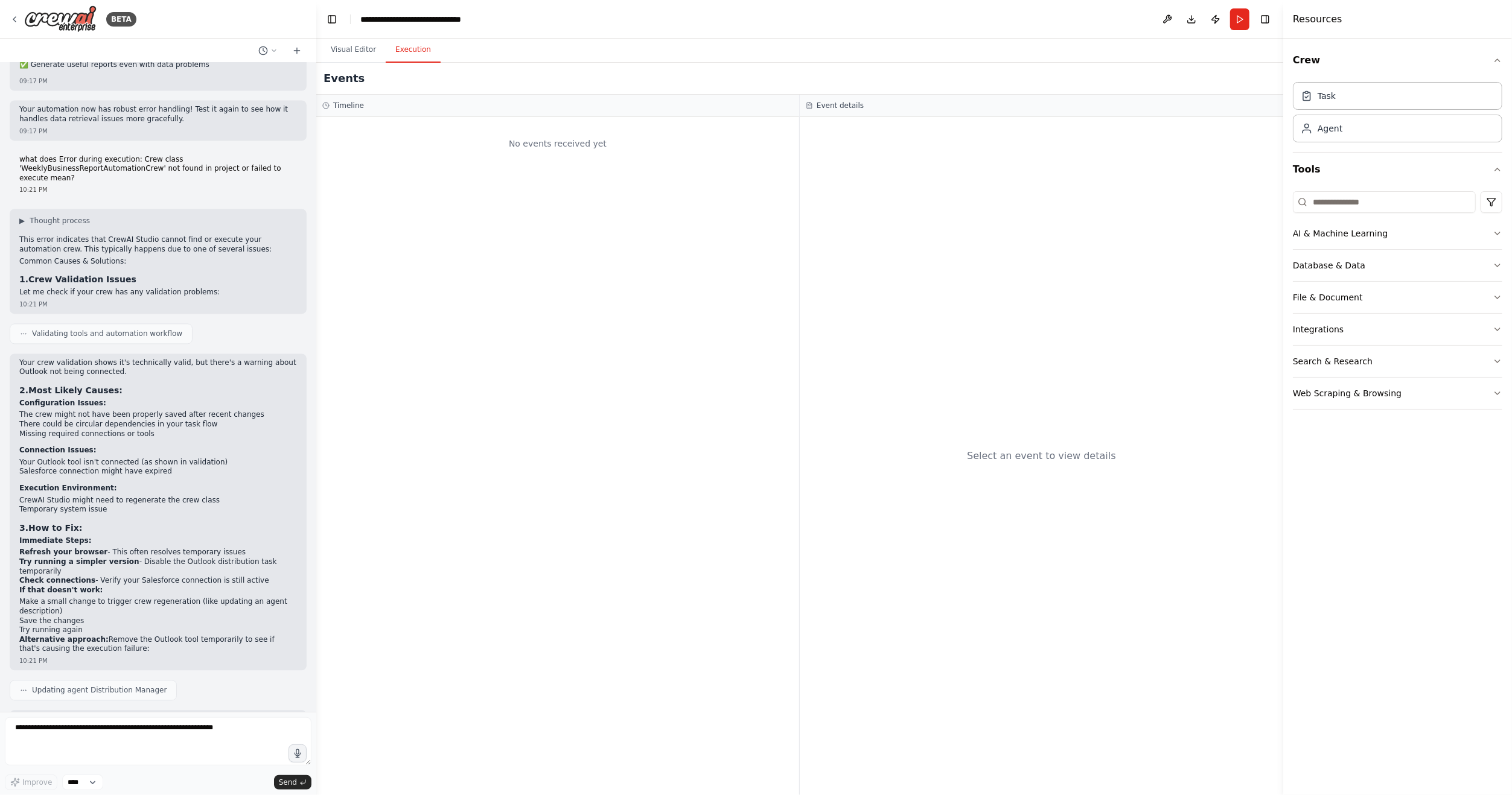
scroll to position [2361, 0]
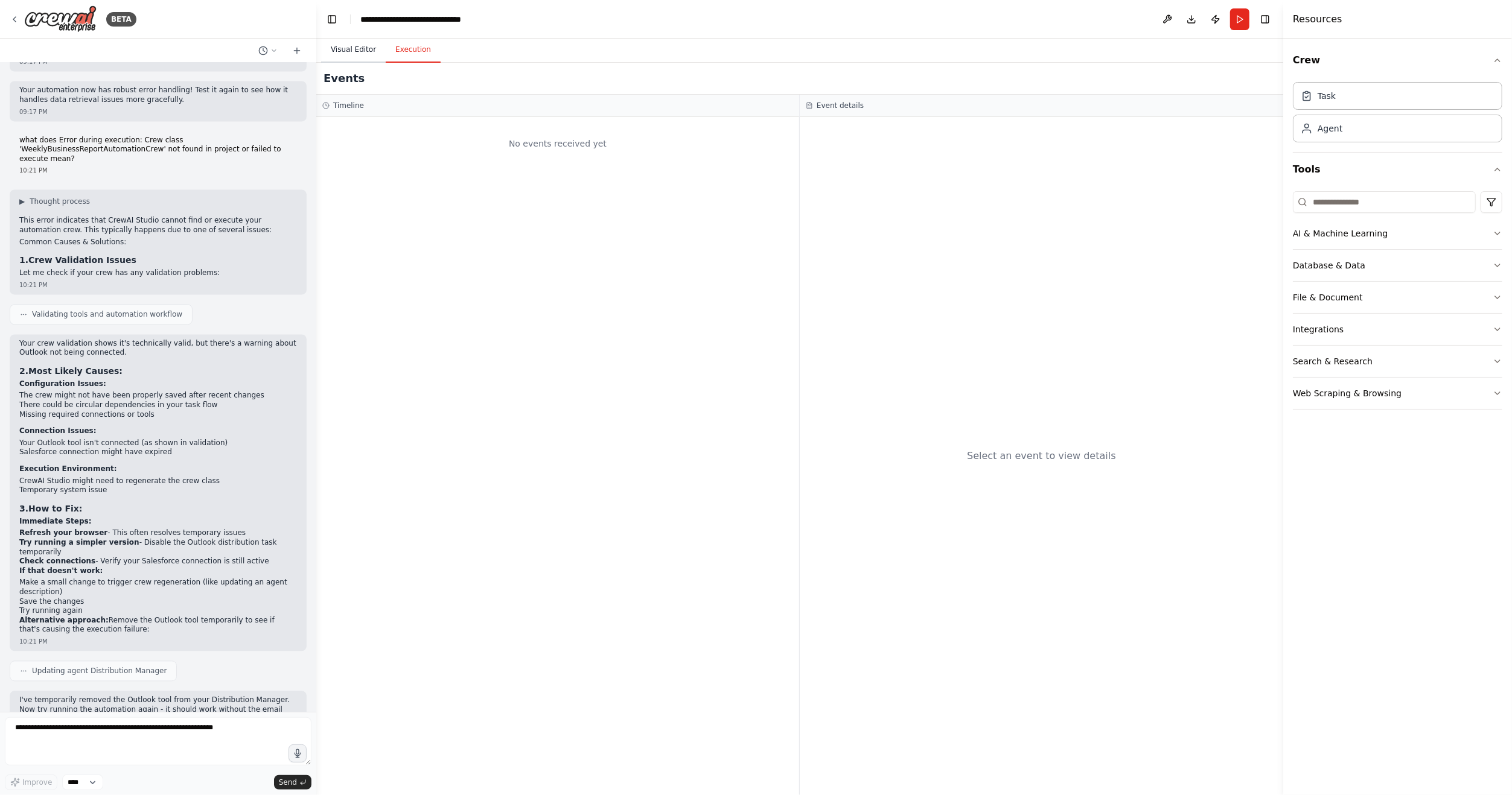
click at [352, 50] on button "Visual Editor" at bounding box center [354, 50] width 64 height 25
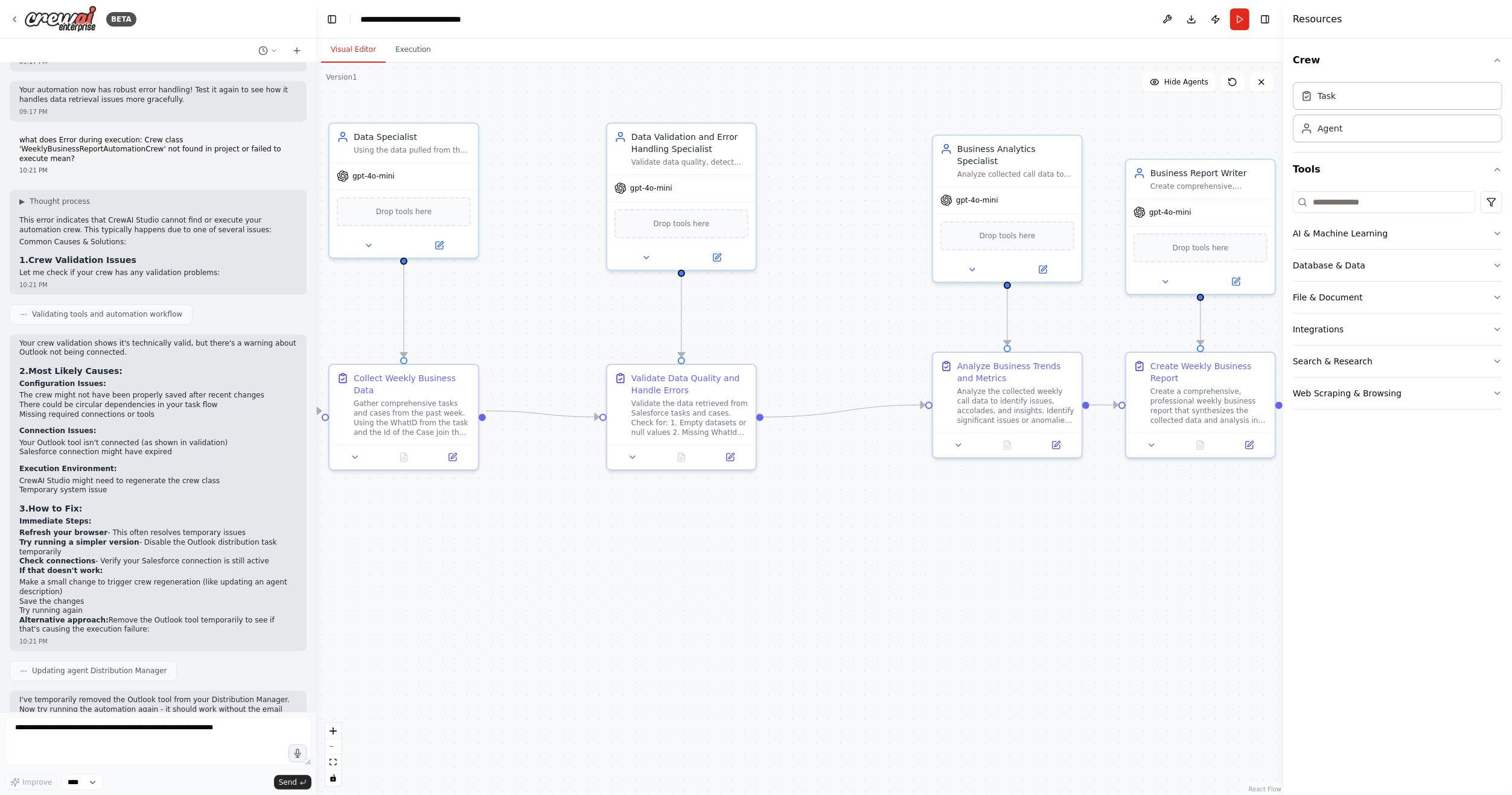
click at [608, 615] on div ".deletable-edge-delete-btn { width: 20px; height: 20px; border: 0px solid #ffff…" at bounding box center [799, 429] width 967 height 733
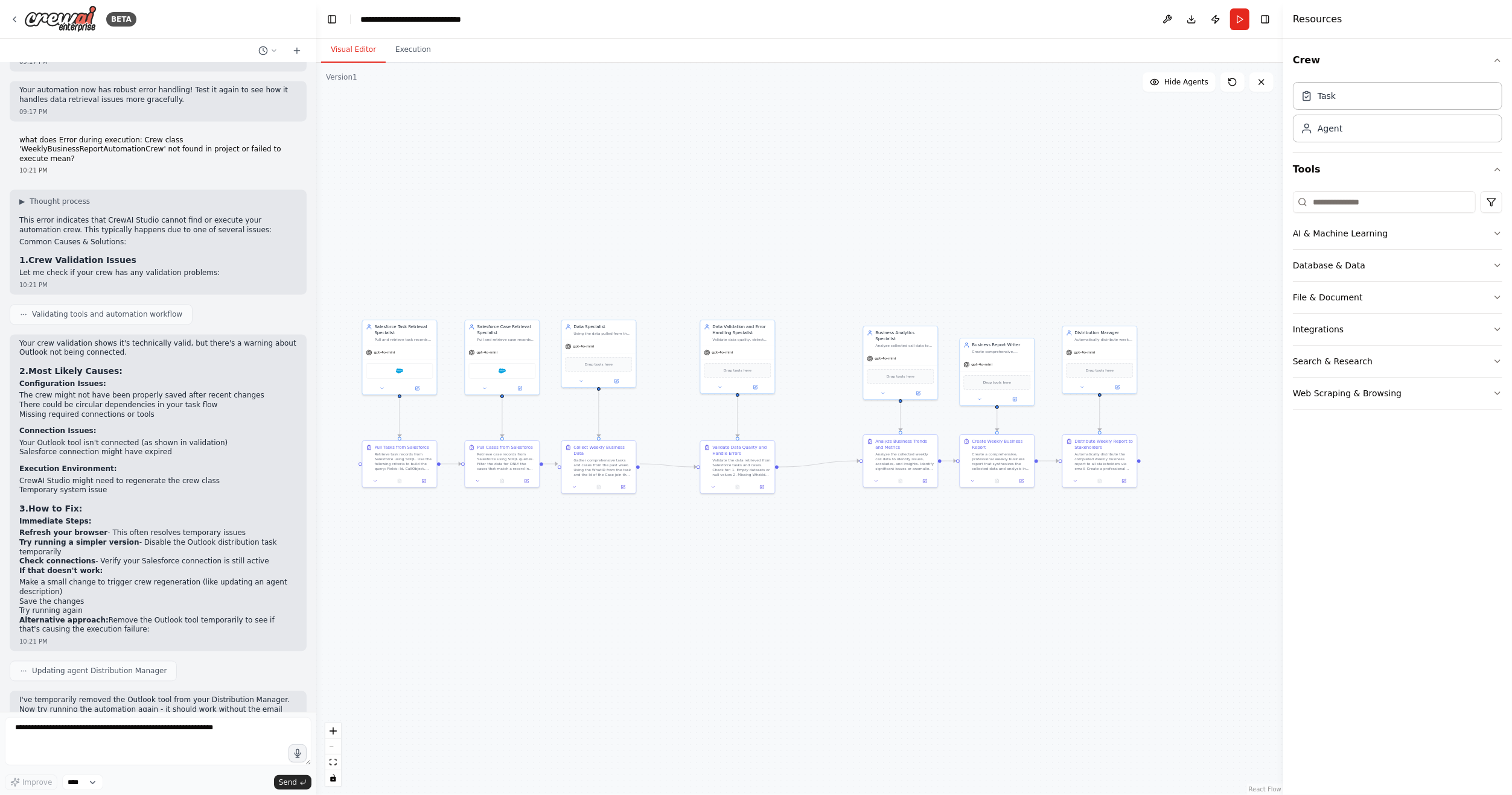
drag, startPoint x: 563, startPoint y: 572, endPoint x: 651, endPoint y: 550, distance: 90.7
click at [651, 550] on div ".deletable-edge-delete-btn { width: 20px; height: 20px; border: 0px solid #ffff…" at bounding box center [799, 429] width 967 height 733
click at [399, 345] on div "gpt-4o-mini" at bounding box center [400, 351] width 74 height 13
click at [493, 533] on div ".deletable-edge-delete-btn { width: 20px; height: 20px; border: 0px solid #ffff…" at bounding box center [799, 429] width 967 height 733
drag, startPoint x: 493, startPoint y: 533, endPoint x: 659, endPoint y: 509, distance: 167.7
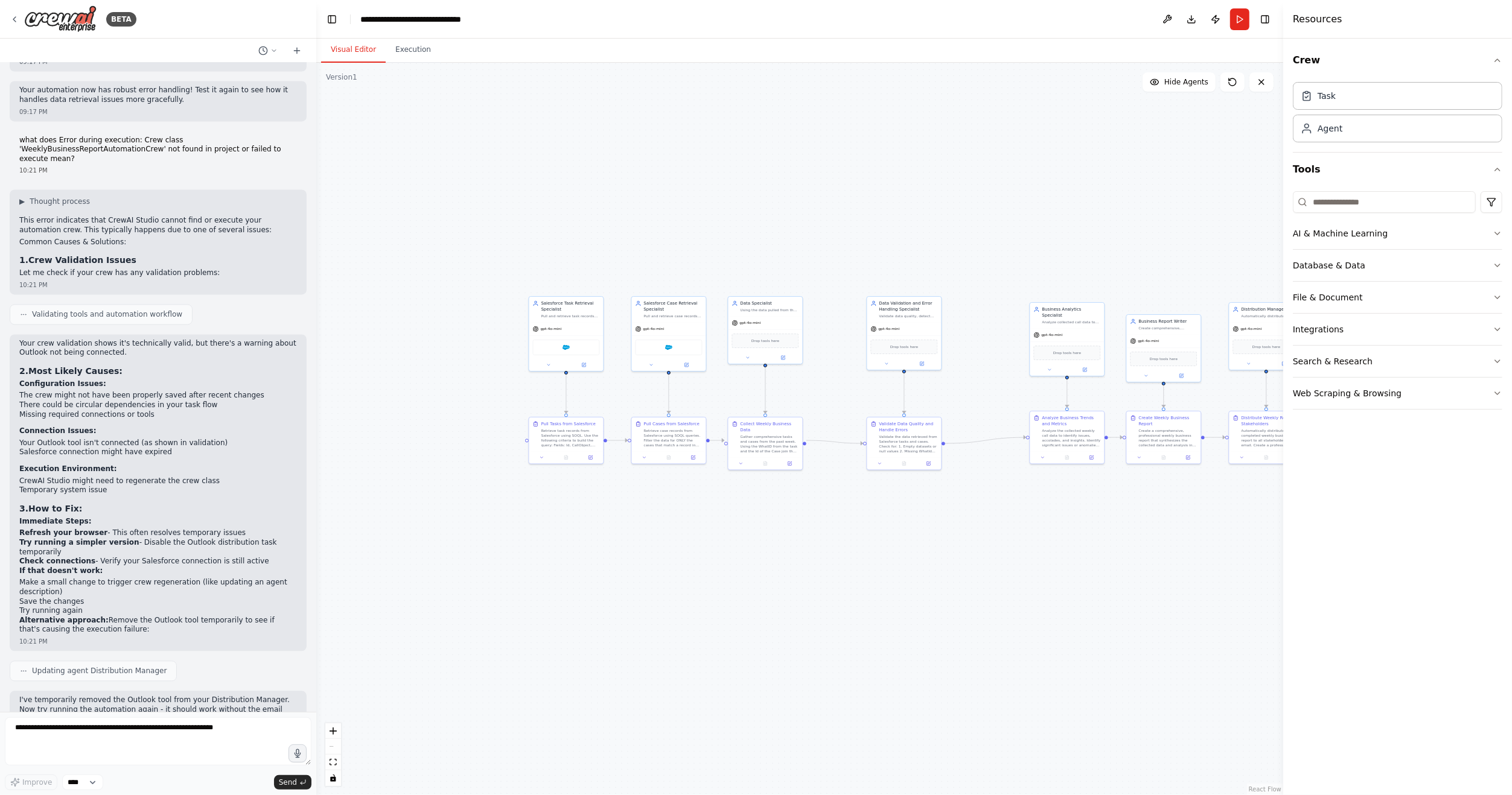
click at [659, 509] on div ".deletable-edge-delete-btn { width: 20px; height: 20px; border: 0px solid #ffff…" at bounding box center [799, 429] width 967 height 733
click at [1199, 84] on span "Hide Agents" at bounding box center [1186, 82] width 44 height 10
click at [1199, 84] on span "Show Agents" at bounding box center [1184, 82] width 47 height 10
click at [578, 438] on div "Retrieve task records from Salesforce using SOQL. Use the following criteria to…" at bounding box center [570, 437] width 59 height 20
click at [593, 457] on button at bounding box center [590, 456] width 20 height 7
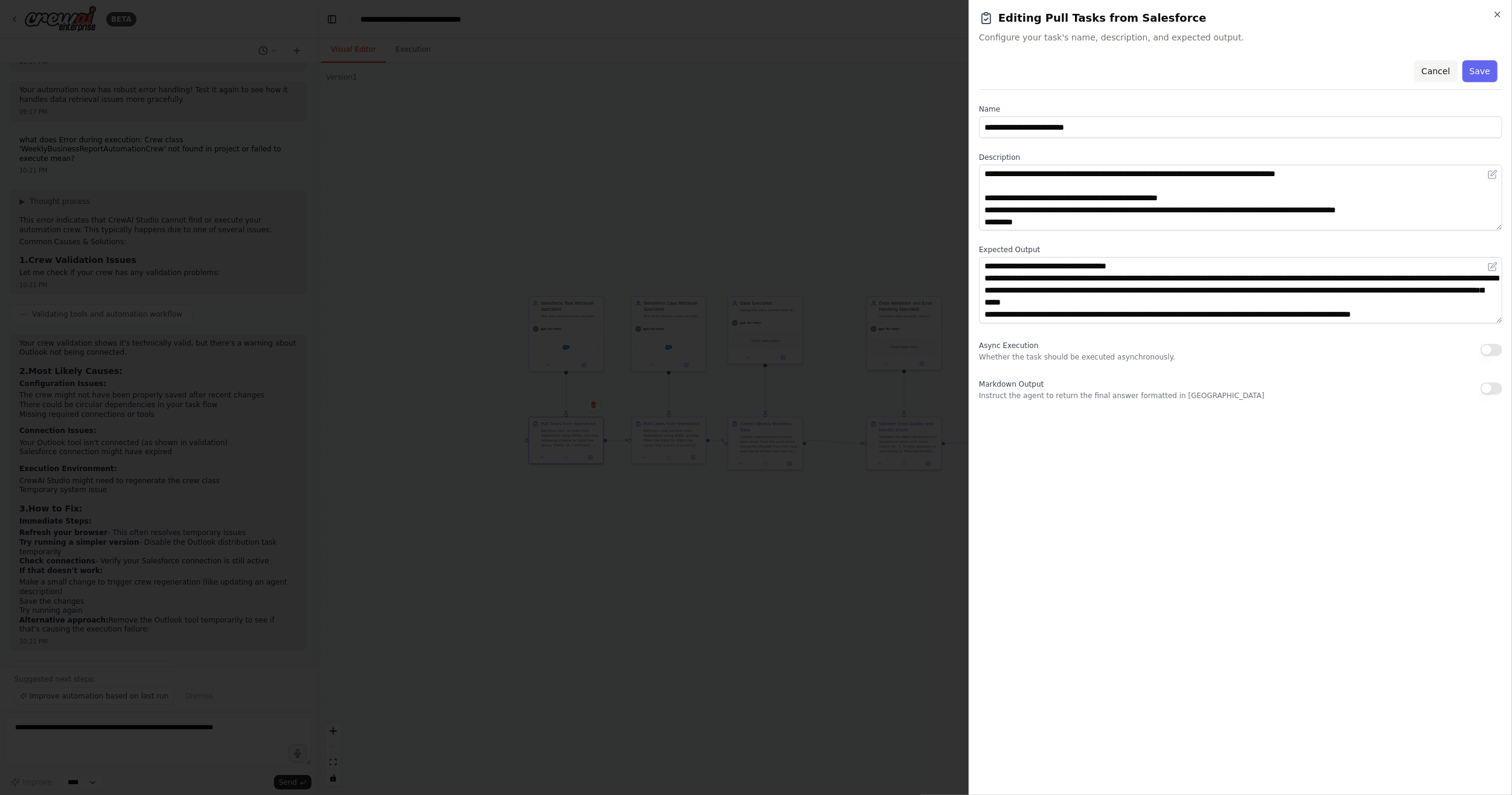
click at [1441, 74] on button "Cancel" at bounding box center [1435, 71] width 43 height 22
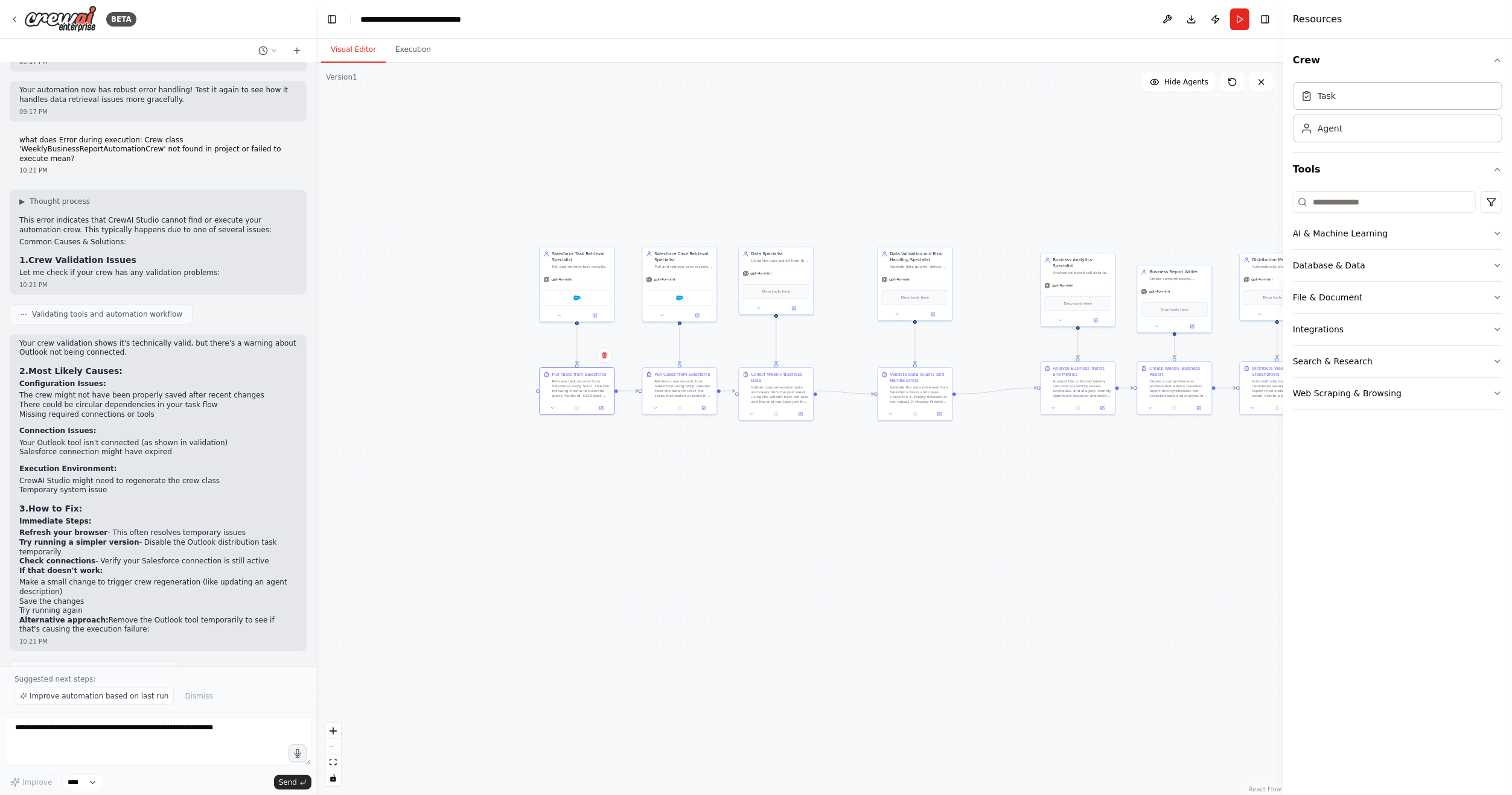
drag, startPoint x: 904, startPoint y: 589, endPoint x: 914, endPoint y: 540, distance: 50.0
click at [914, 540] on div ".deletable-edge-delete-btn { width: 20px; height: 20px; border: 0px solid #ffff…" at bounding box center [799, 429] width 967 height 733
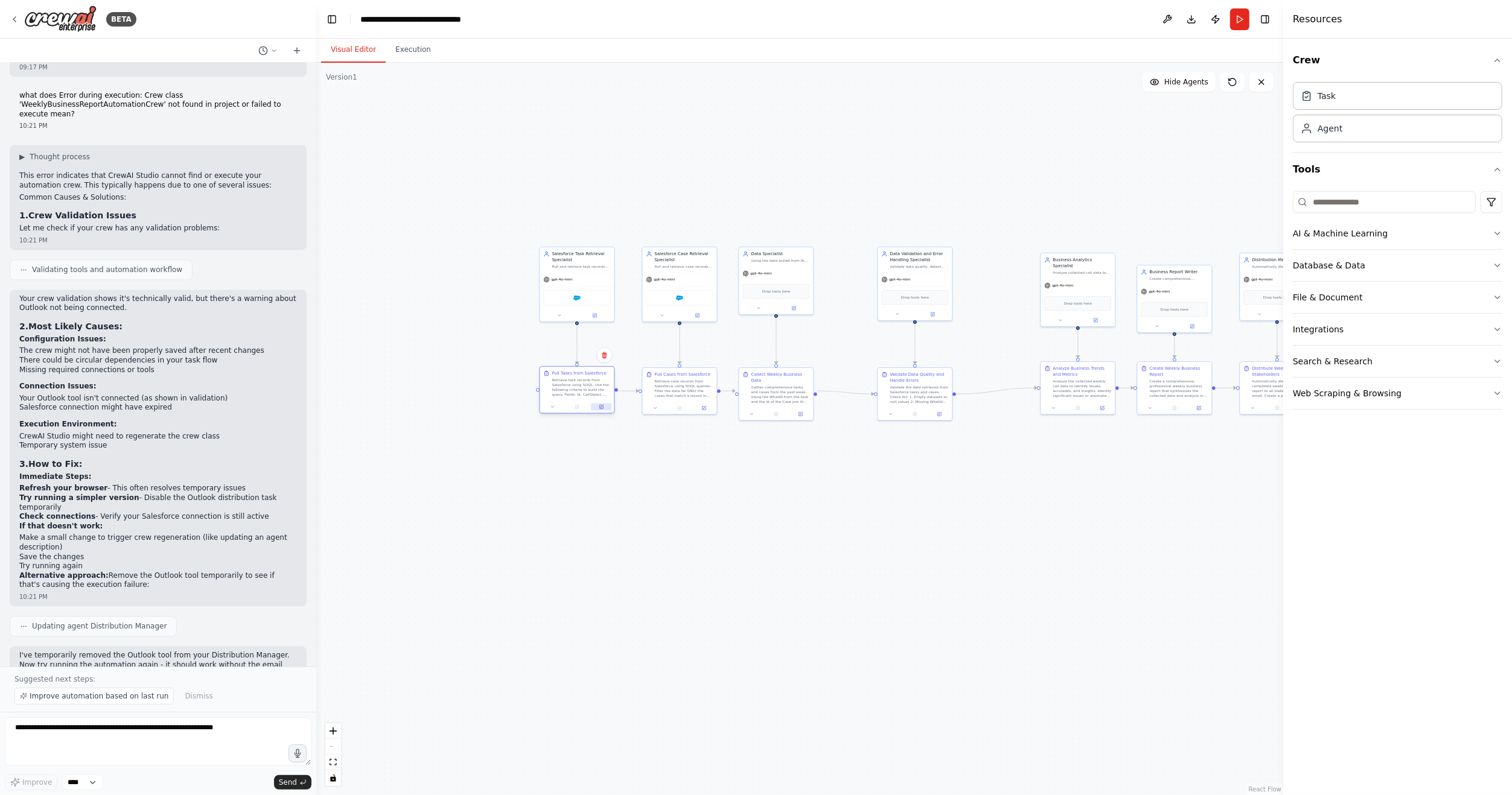
click at [606, 404] on button at bounding box center [601, 407] width 20 height 7
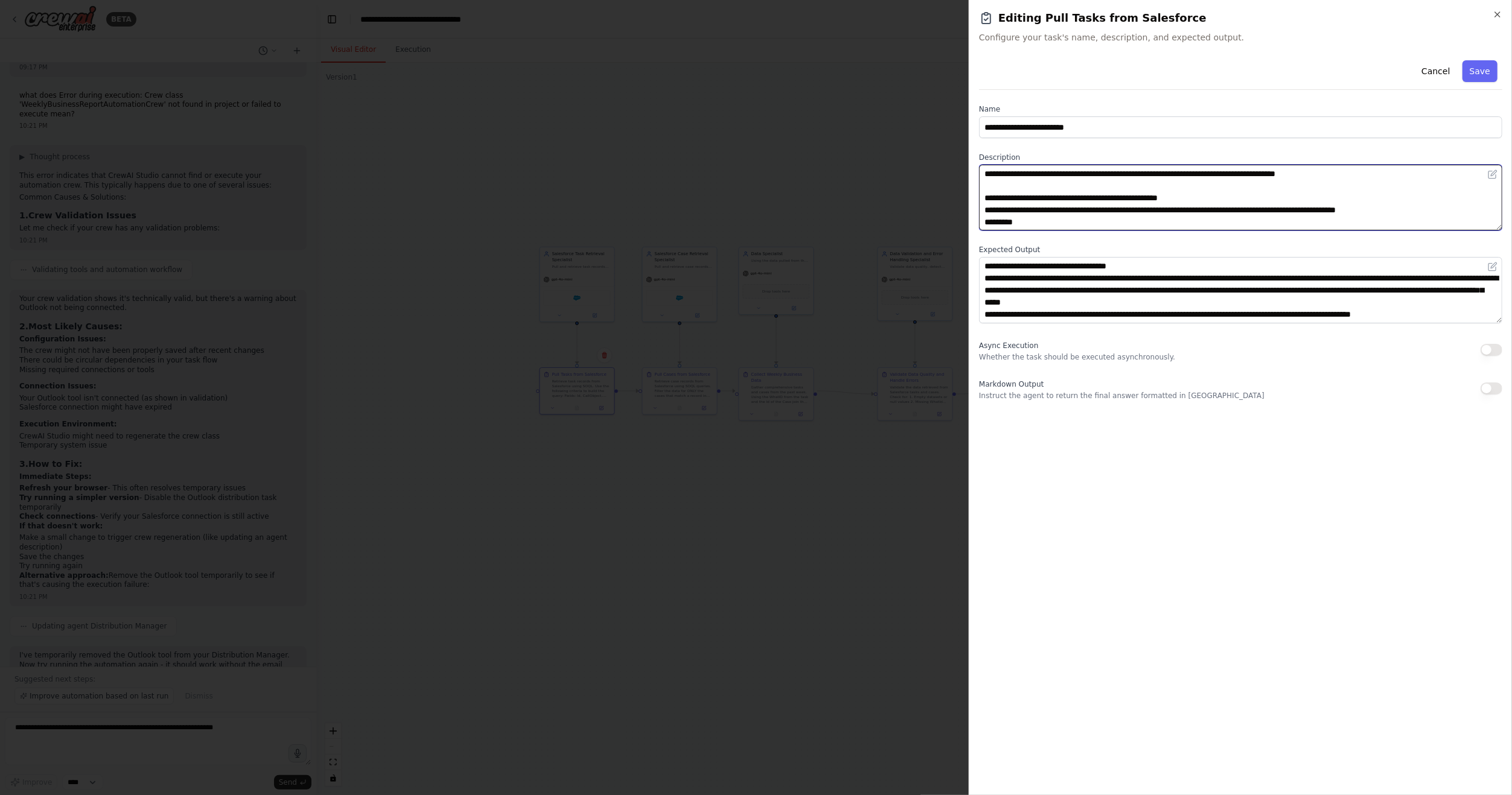
click at [1104, 221] on textarea "**********" at bounding box center [1240, 197] width 523 height 66
click at [1488, 66] on button "Save" at bounding box center [1480, 71] width 35 height 22
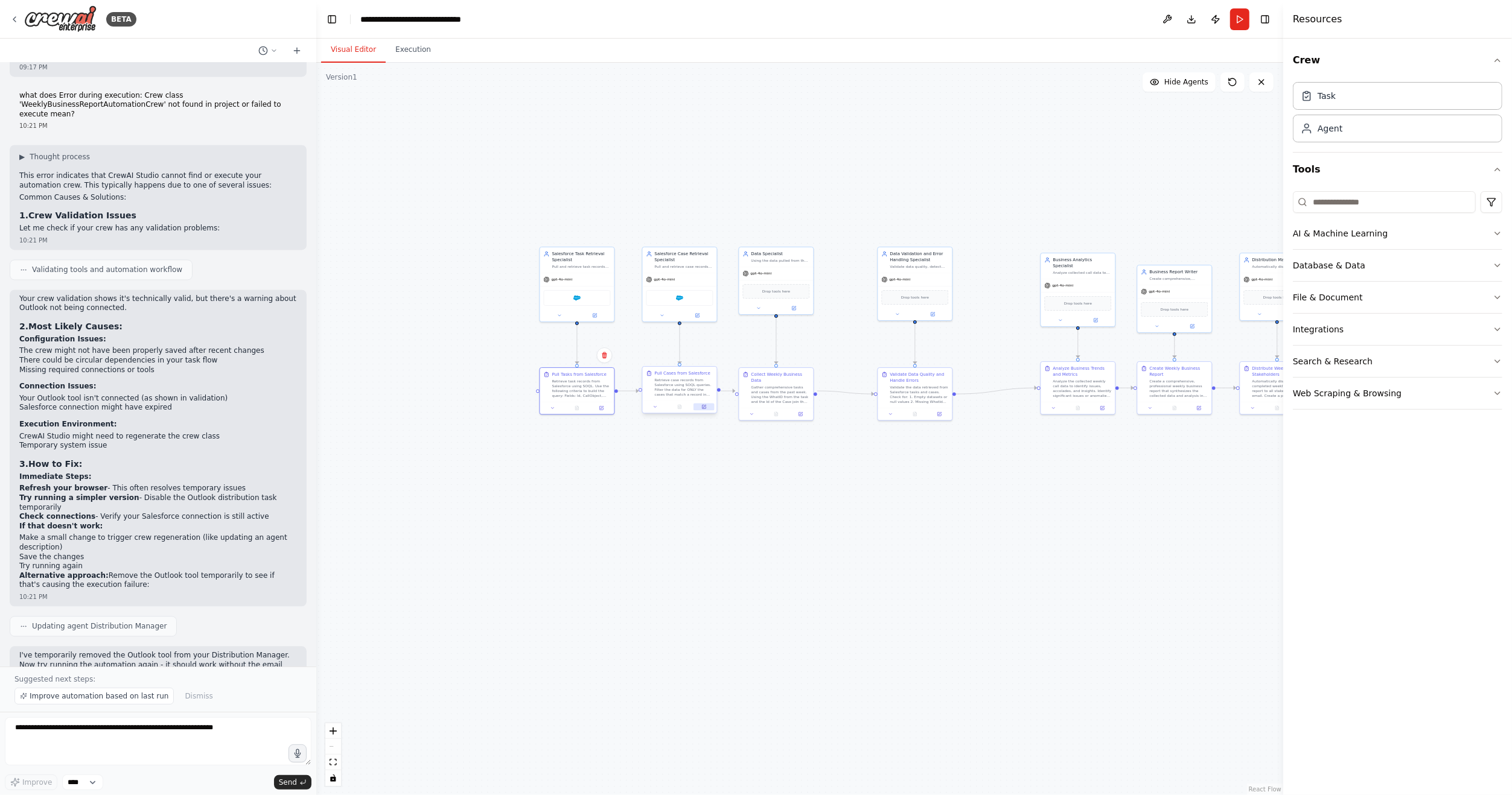
click at [701, 404] on button at bounding box center [704, 407] width 20 height 7
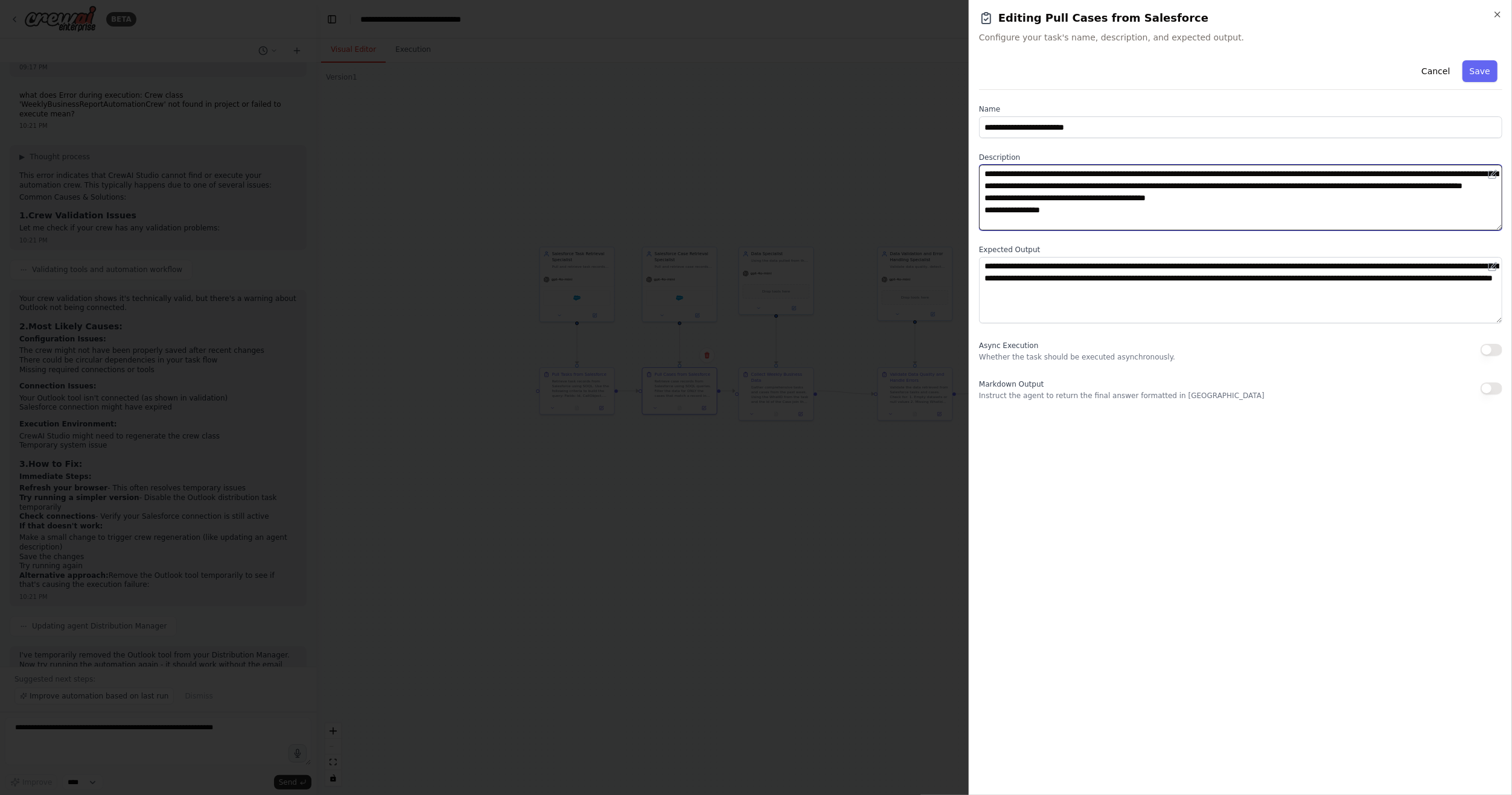
click at [1143, 225] on textarea "**********" at bounding box center [1240, 197] width 523 height 66
click at [1473, 65] on button "Save" at bounding box center [1480, 71] width 35 height 22
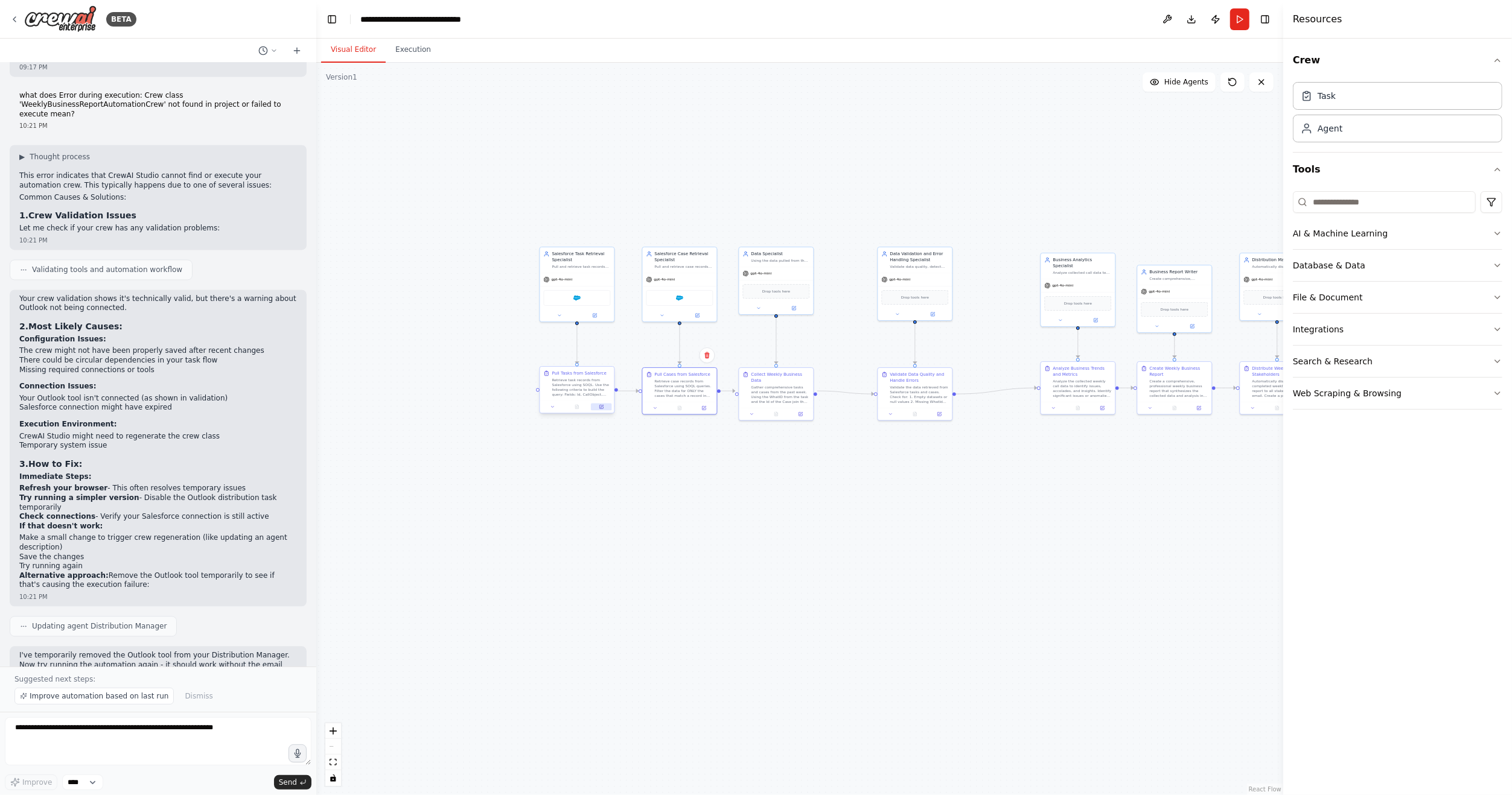
click at [601, 405] on icon at bounding box center [601, 407] width 4 height 3
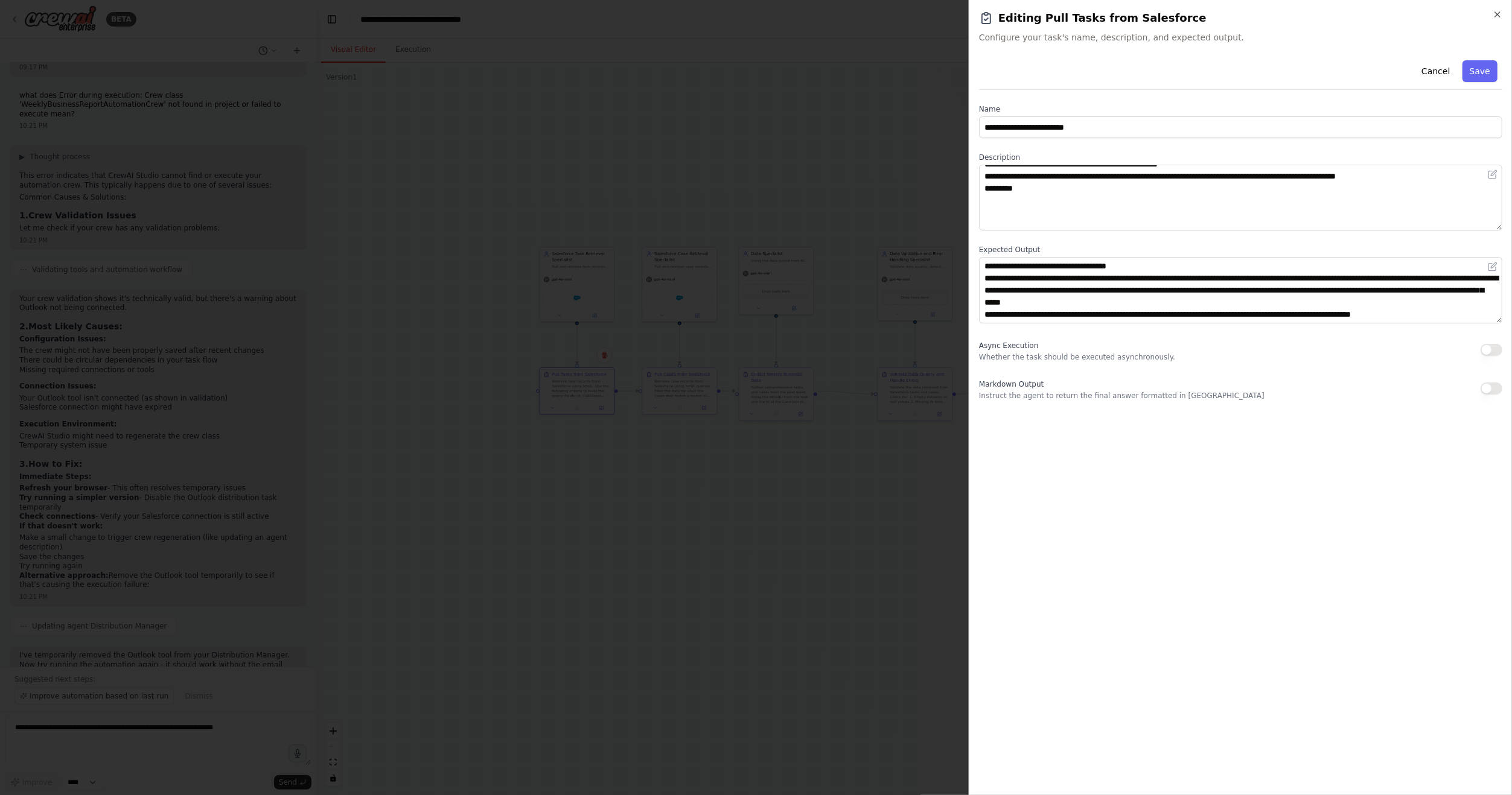
scroll to position [60, 0]
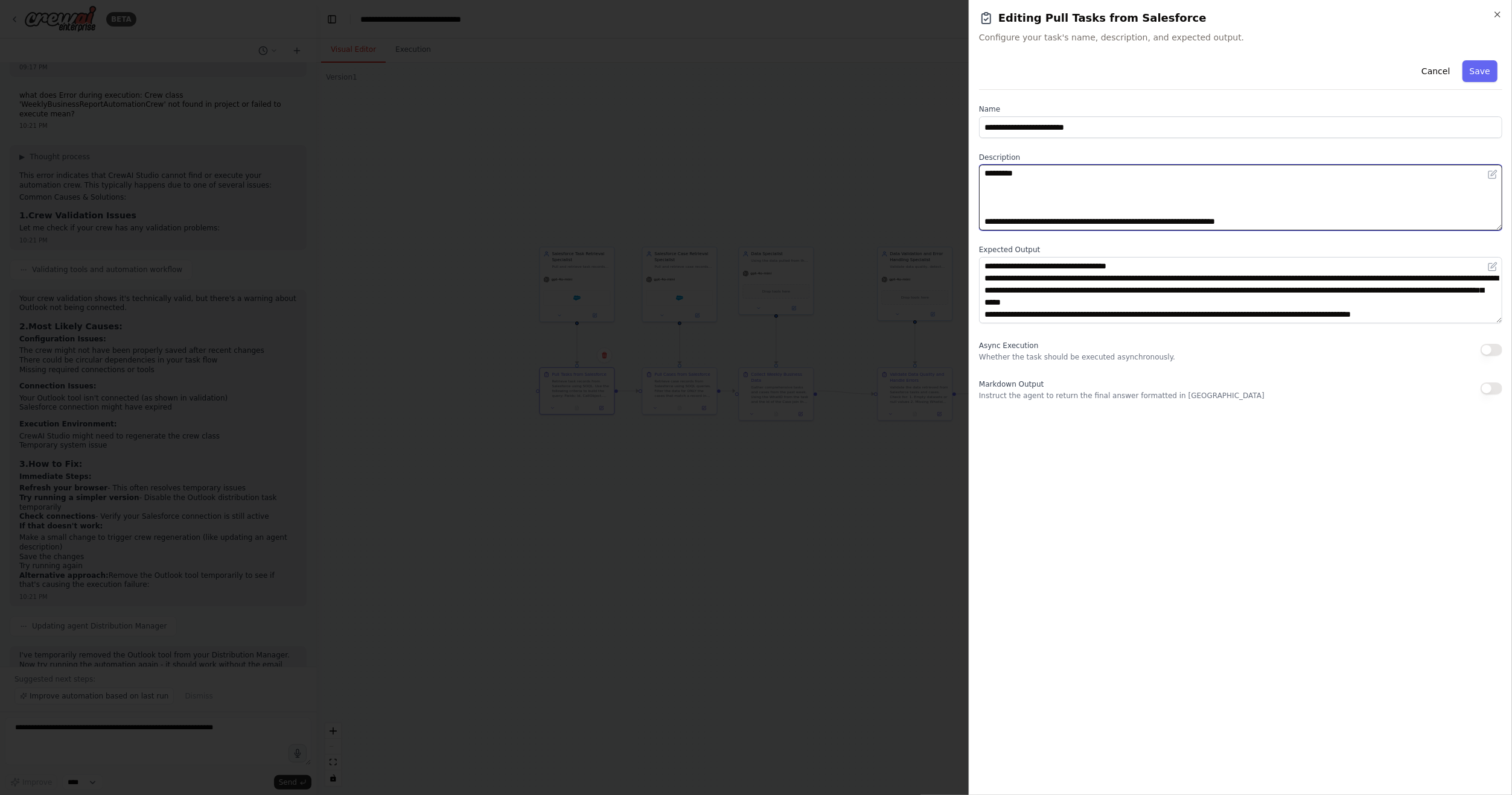
click at [1119, 174] on textarea "**********" at bounding box center [1240, 197] width 523 height 66
click at [1066, 175] on textarea "**********" at bounding box center [1240, 197] width 523 height 66
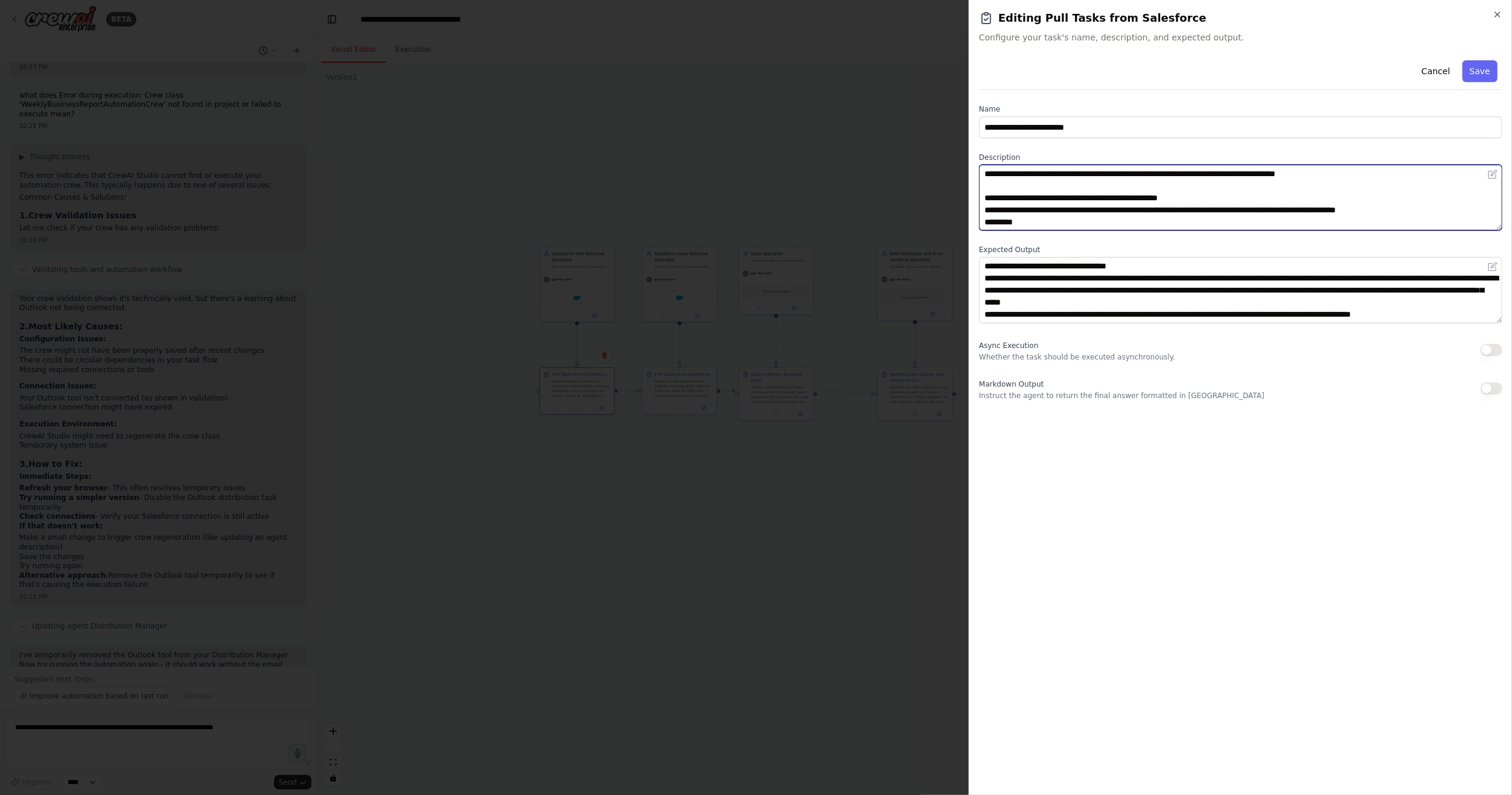
click at [1062, 221] on textarea "**********" at bounding box center [1240, 197] width 523 height 66
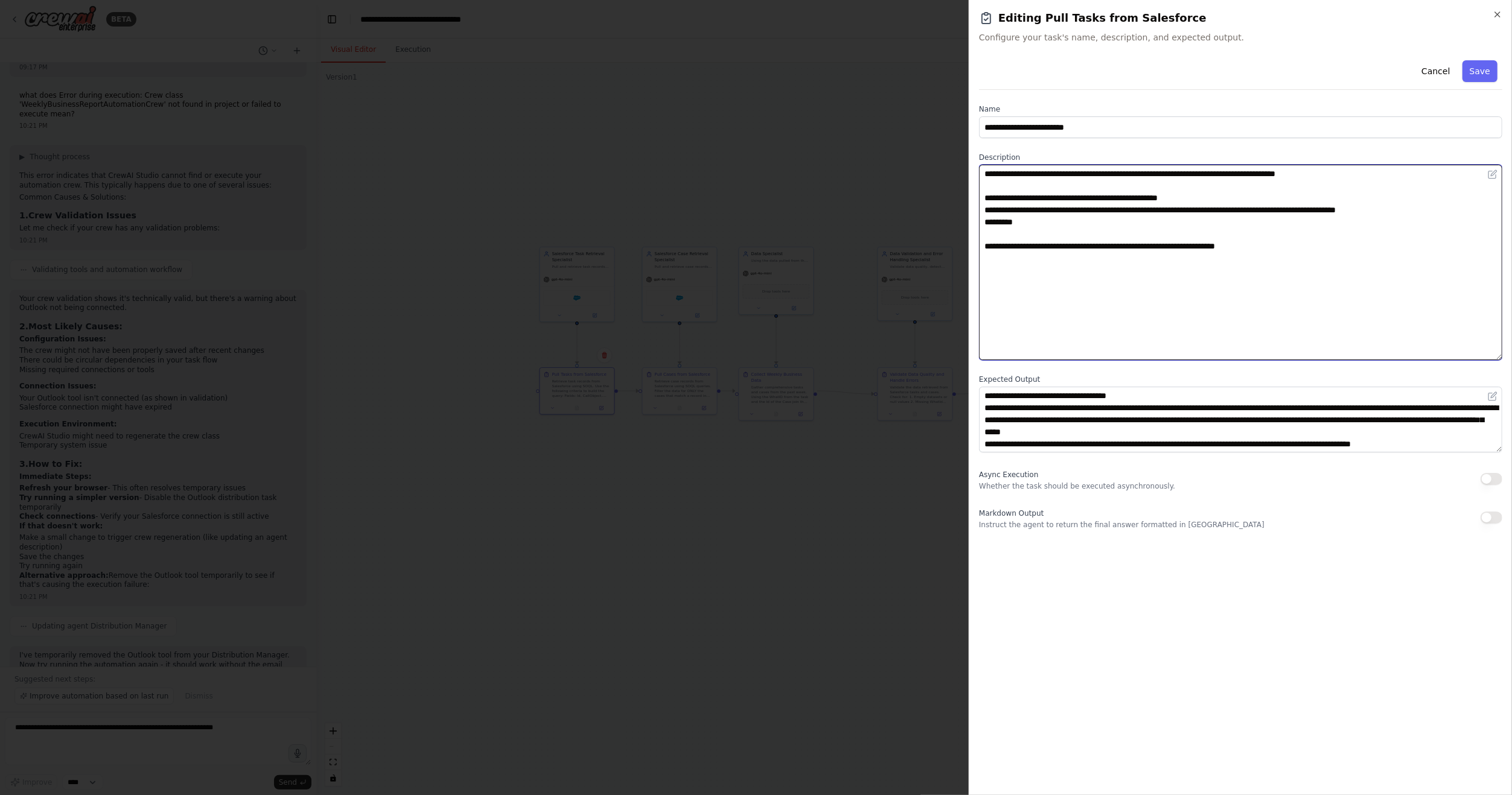
drag, startPoint x: 1496, startPoint y: 227, endPoint x: 1472, endPoint y: 346, distance: 121.4
click at [1489, 357] on textarea "**********" at bounding box center [1240, 262] width 523 height 195
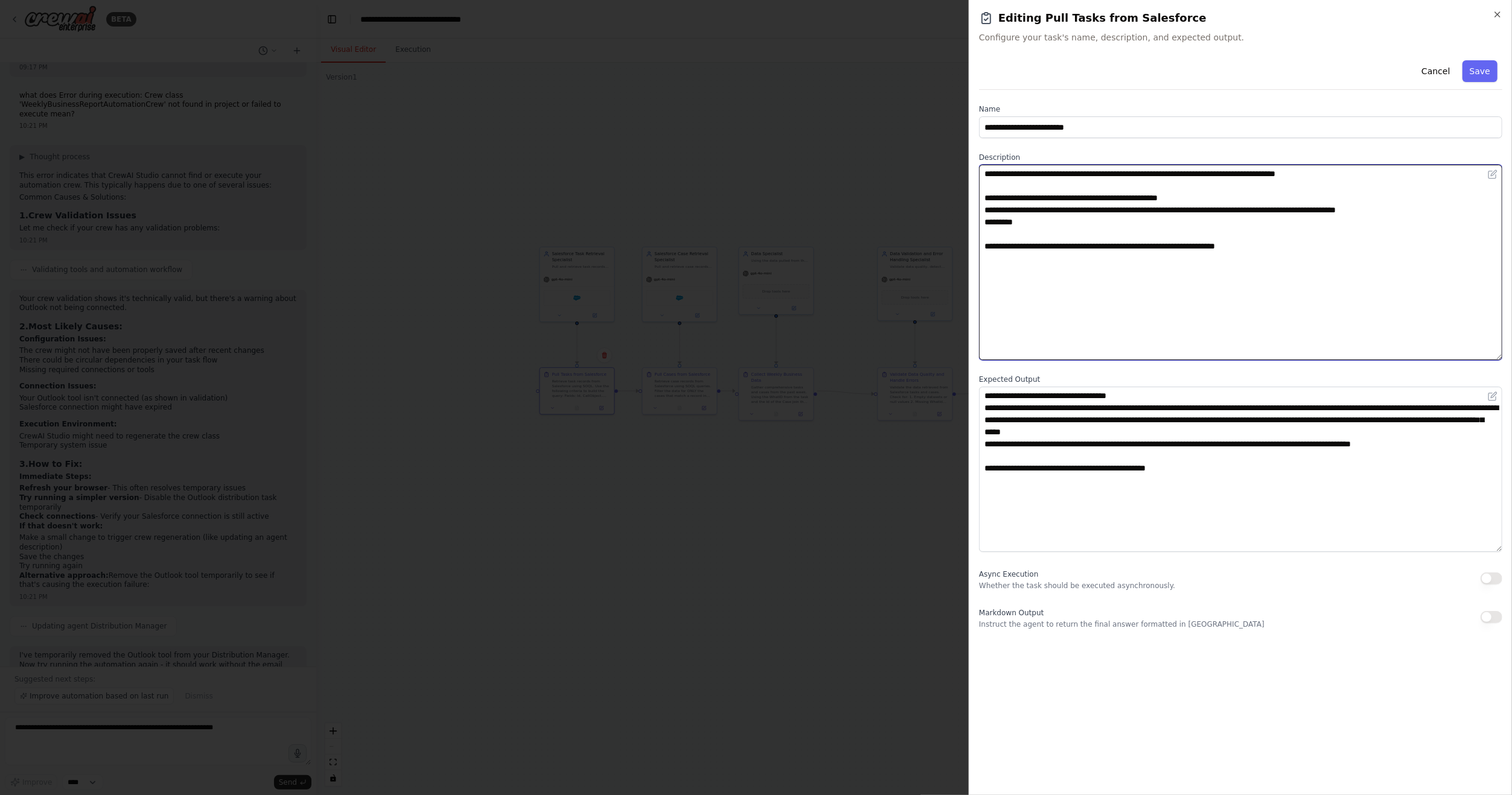
drag, startPoint x: 1497, startPoint y: 447, endPoint x: 1496, endPoint y: 547, distance: 100.0
click at [1496, 547] on textarea "**********" at bounding box center [1240, 470] width 523 height 165
type textarea "**********"
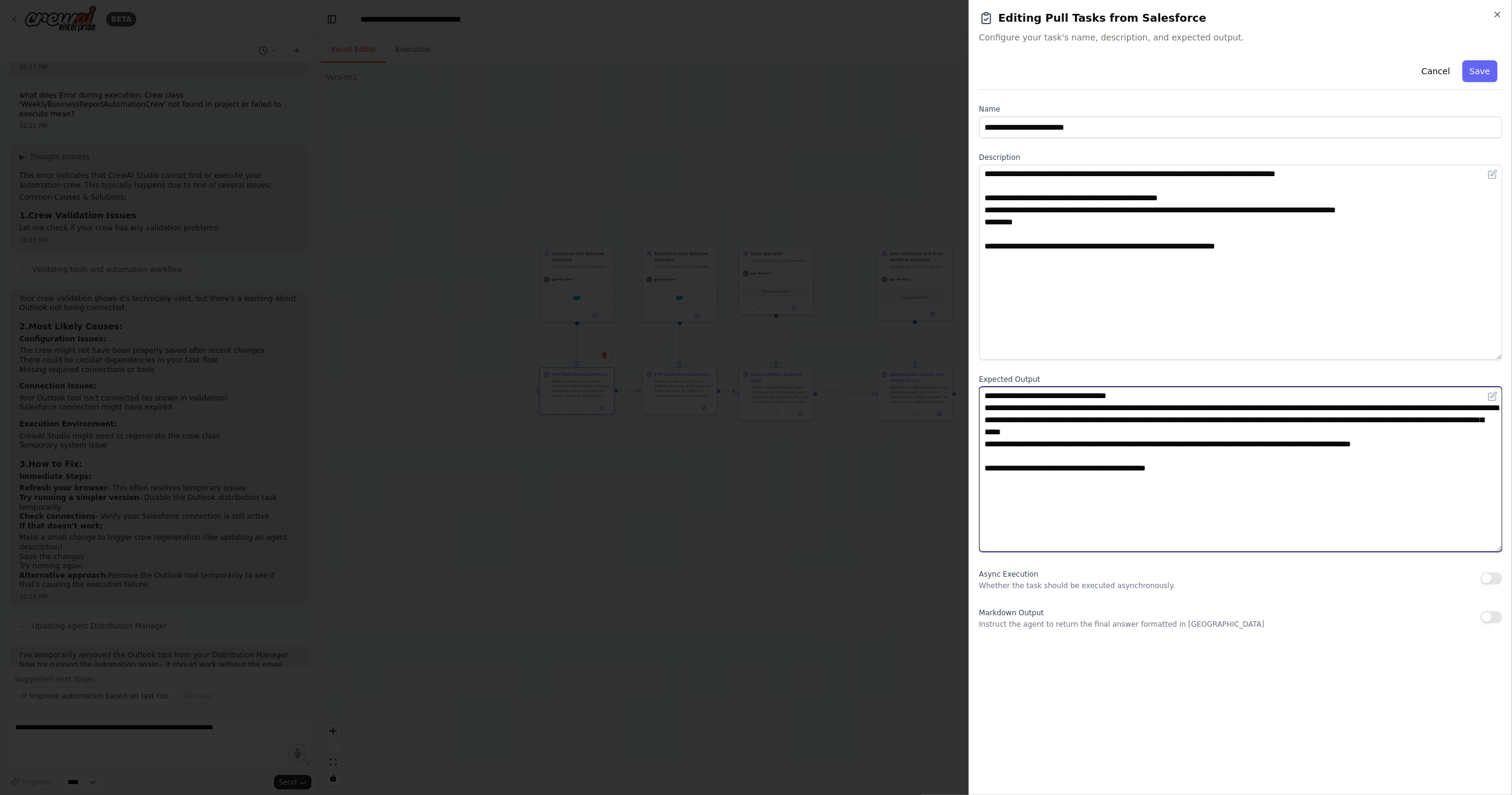
click at [1237, 455] on textarea "**********" at bounding box center [1240, 470] width 523 height 165
click at [1006, 472] on textarea "**********" at bounding box center [1240, 470] width 523 height 165
type textarea "**********"
click at [1479, 71] on button "Save" at bounding box center [1480, 71] width 35 height 22
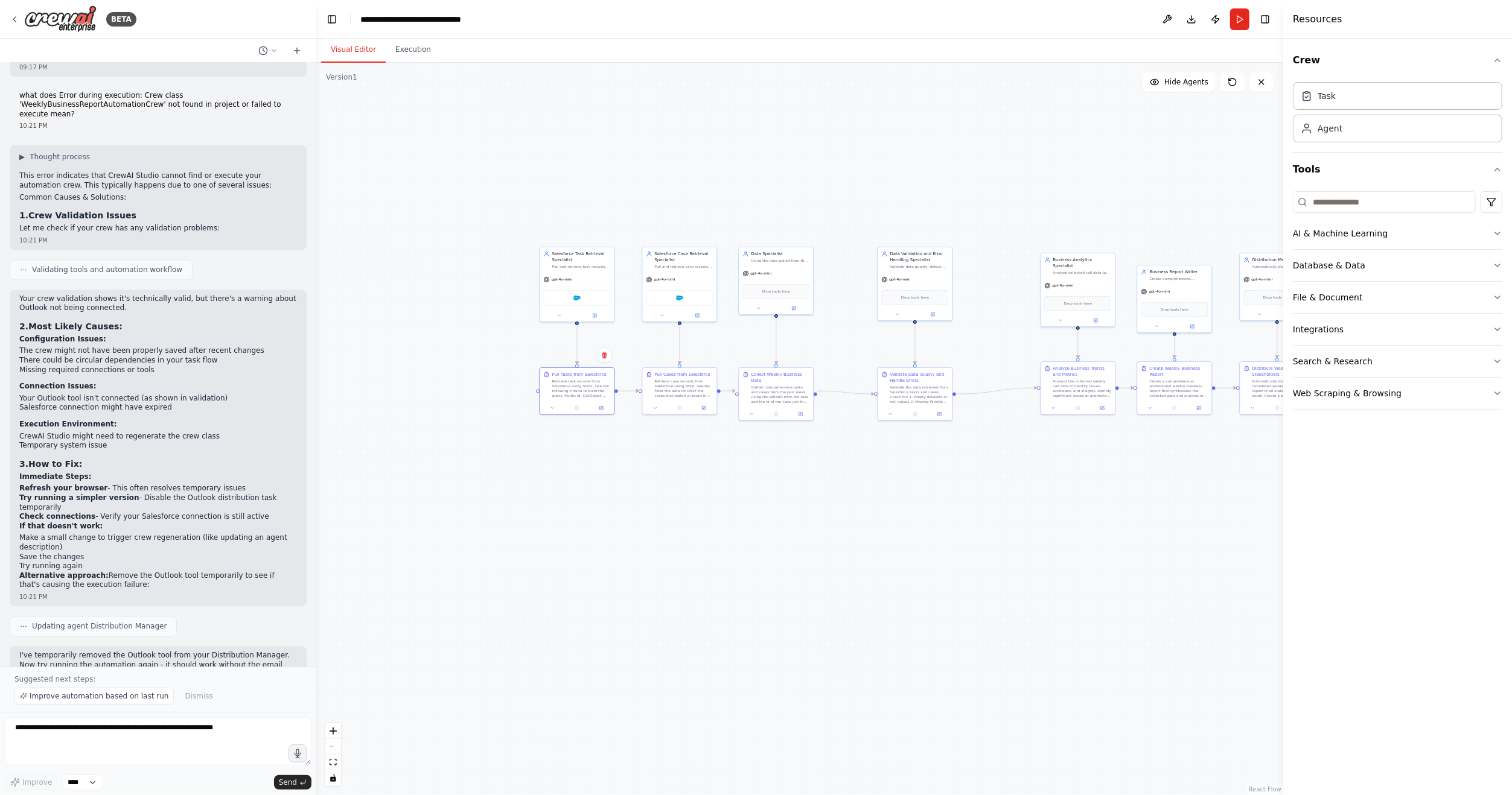
click at [802, 523] on div ".deletable-edge-delete-btn { width: 20px; height: 20px; border: 0px solid #ffff…" at bounding box center [799, 429] width 967 height 733
drag, startPoint x: 909, startPoint y: 497, endPoint x: 808, endPoint y: 494, distance: 101.0
click at [808, 494] on div ".deletable-edge-delete-btn { width: 20px; height: 20px; border: 0px solid #ffff…" at bounding box center [799, 429] width 967 height 733
click at [1239, 20] on button "Run" at bounding box center [1240, 19] width 20 height 22
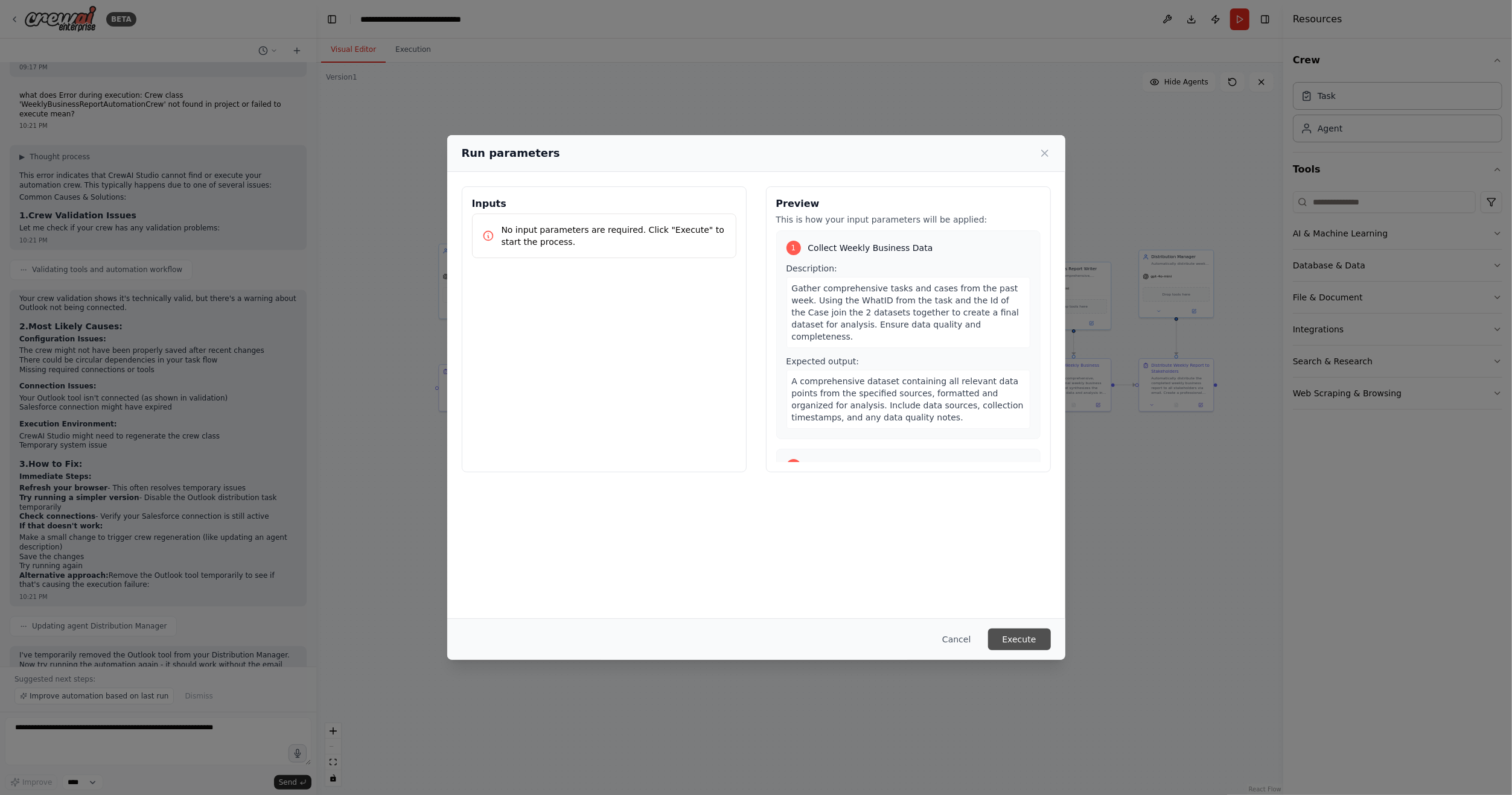
click at [1024, 635] on button "Execute" at bounding box center [1019, 639] width 63 height 22
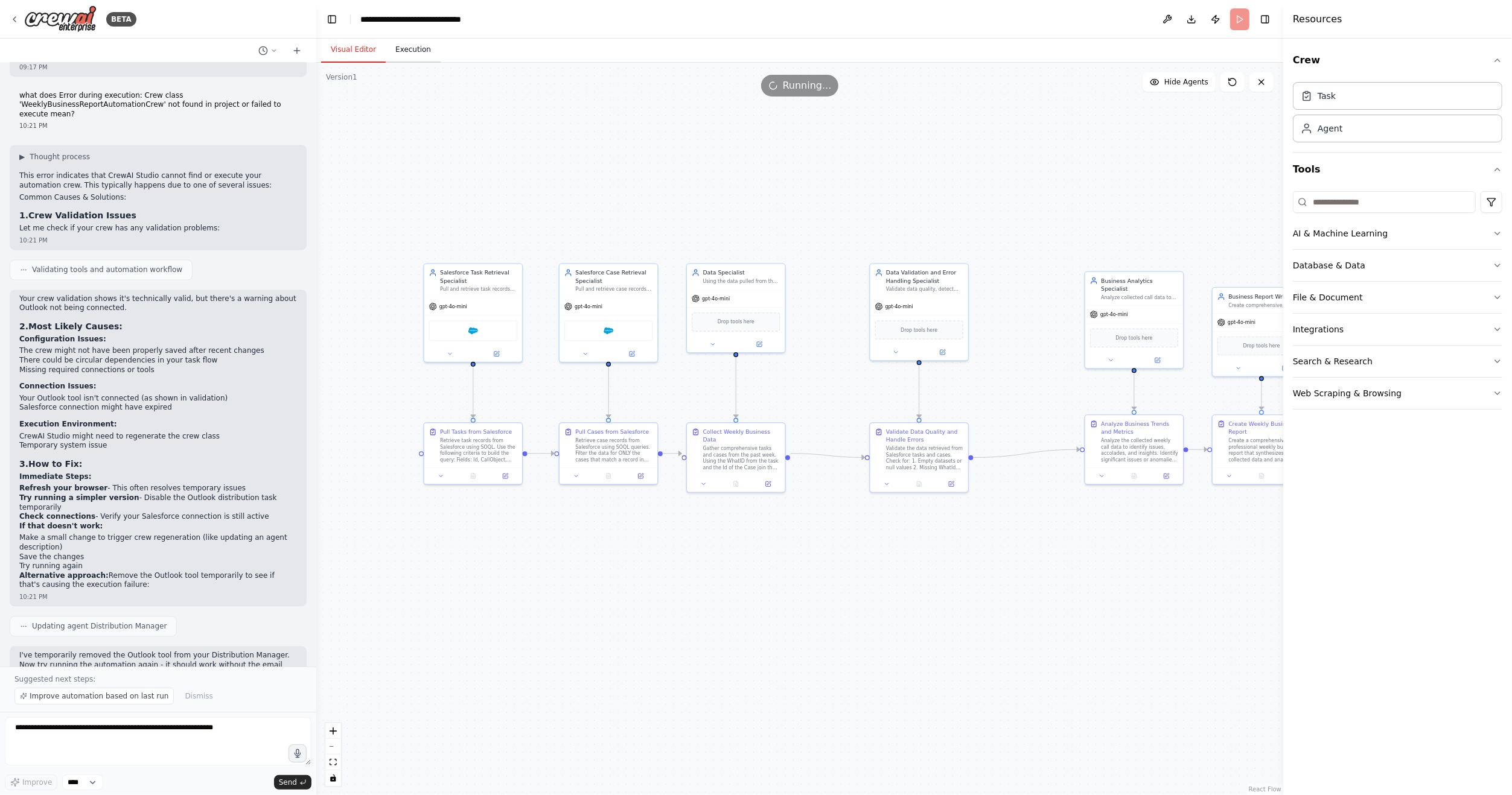
click at [412, 52] on button "Execution" at bounding box center [413, 50] width 55 height 25
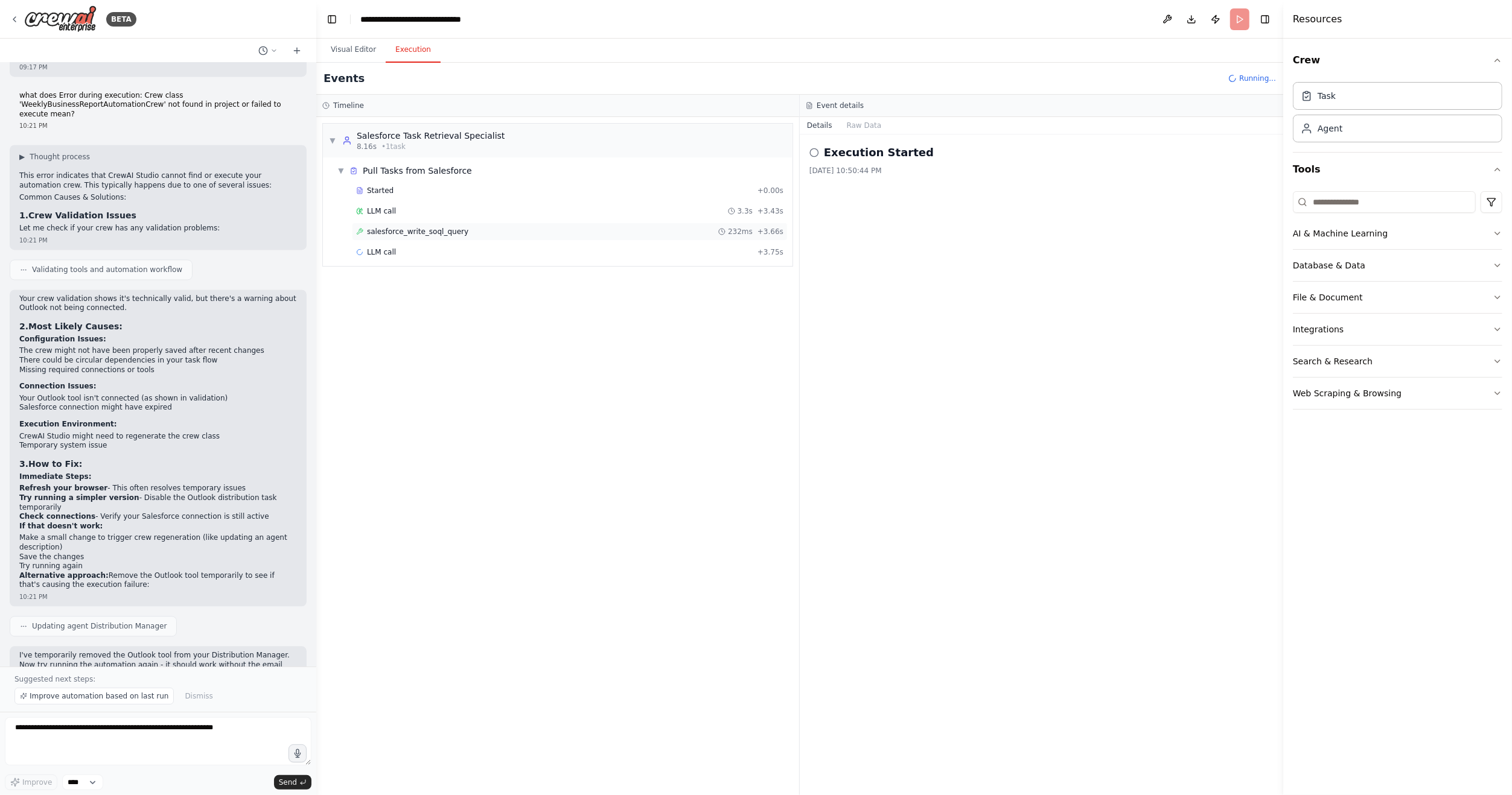
click at [451, 234] on div "salesforce_write_soql_query 232ms + 3.66s" at bounding box center [570, 232] width 435 height 18
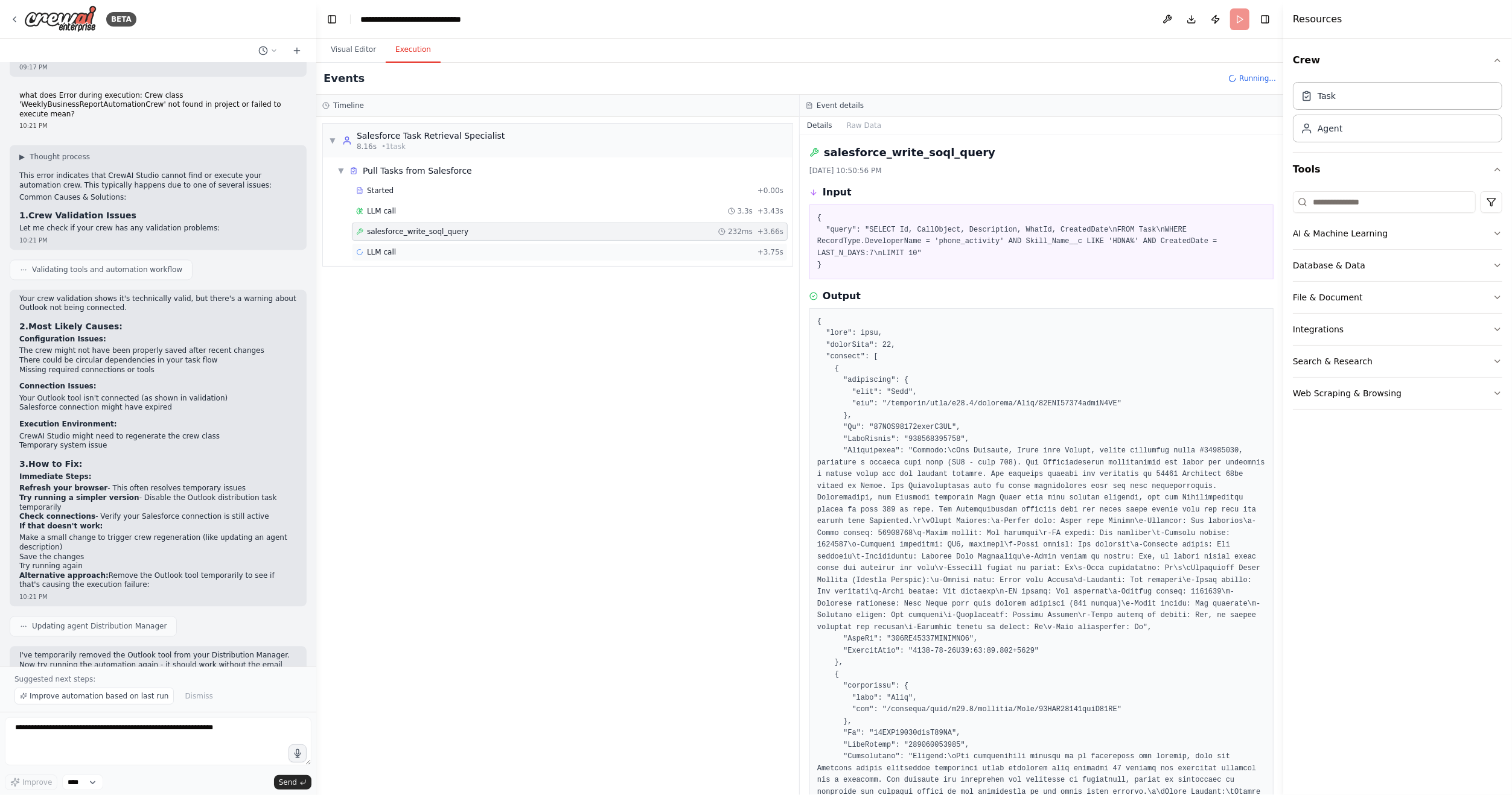
click at [436, 250] on div "LLM call + 3.75s" at bounding box center [570, 252] width 427 height 10
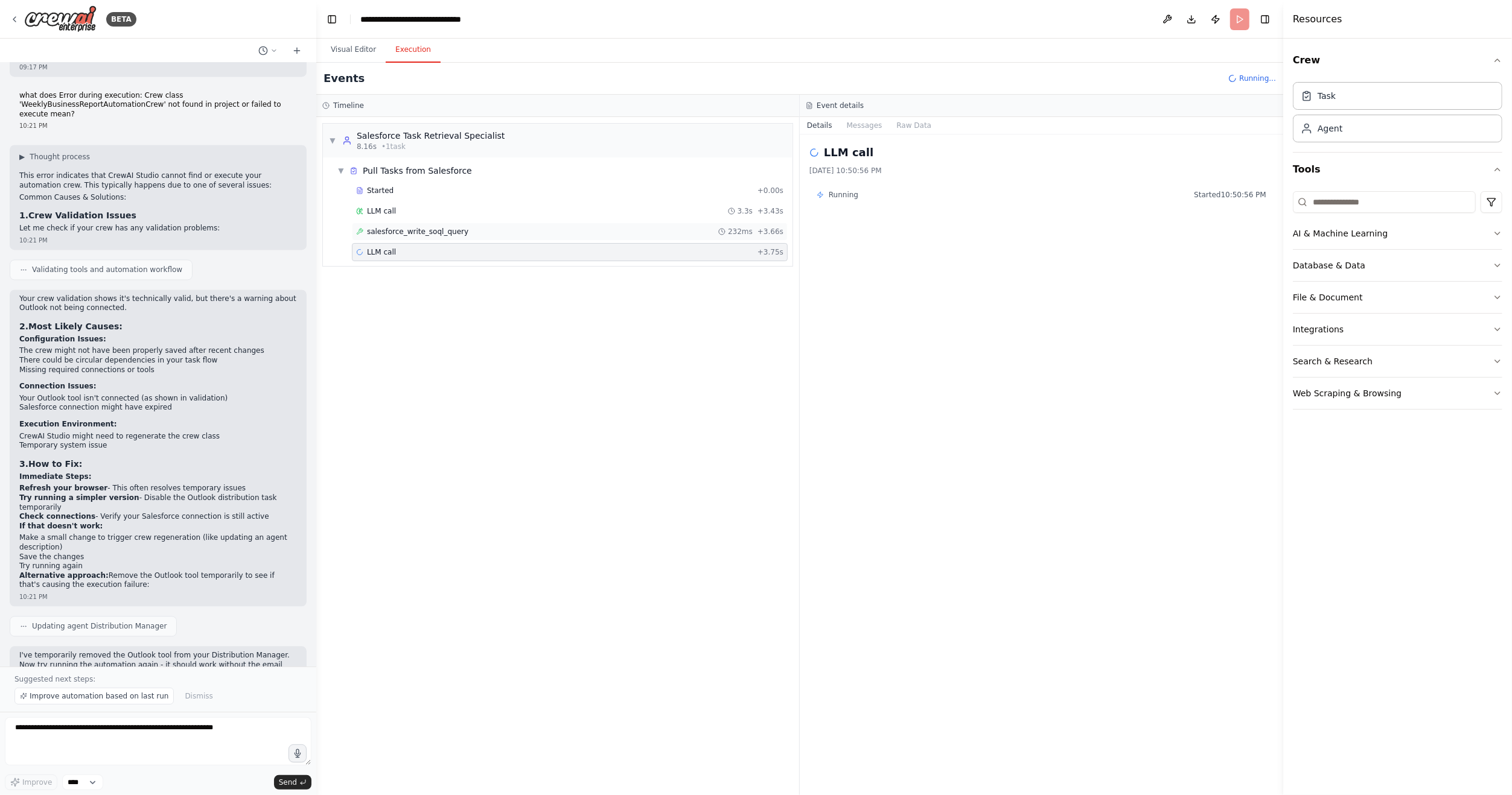
click at [435, 230] on span "salesforce_write_soql_query" at bounding box center [417, 232] width 102 height 10
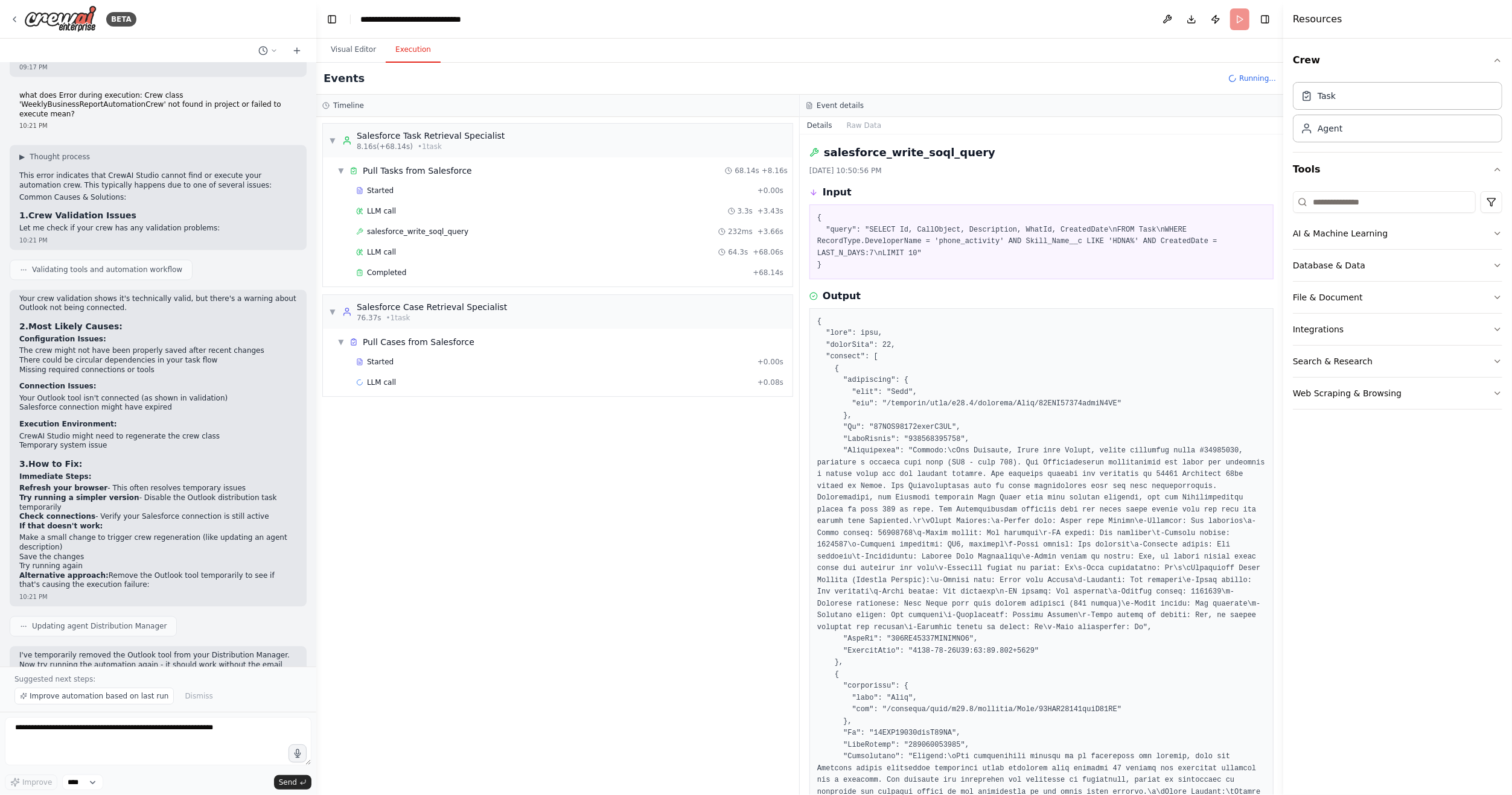
click at [452, 276] on div "Completed + 68.14s" at bounding box center [570, 273] width 435 height 18
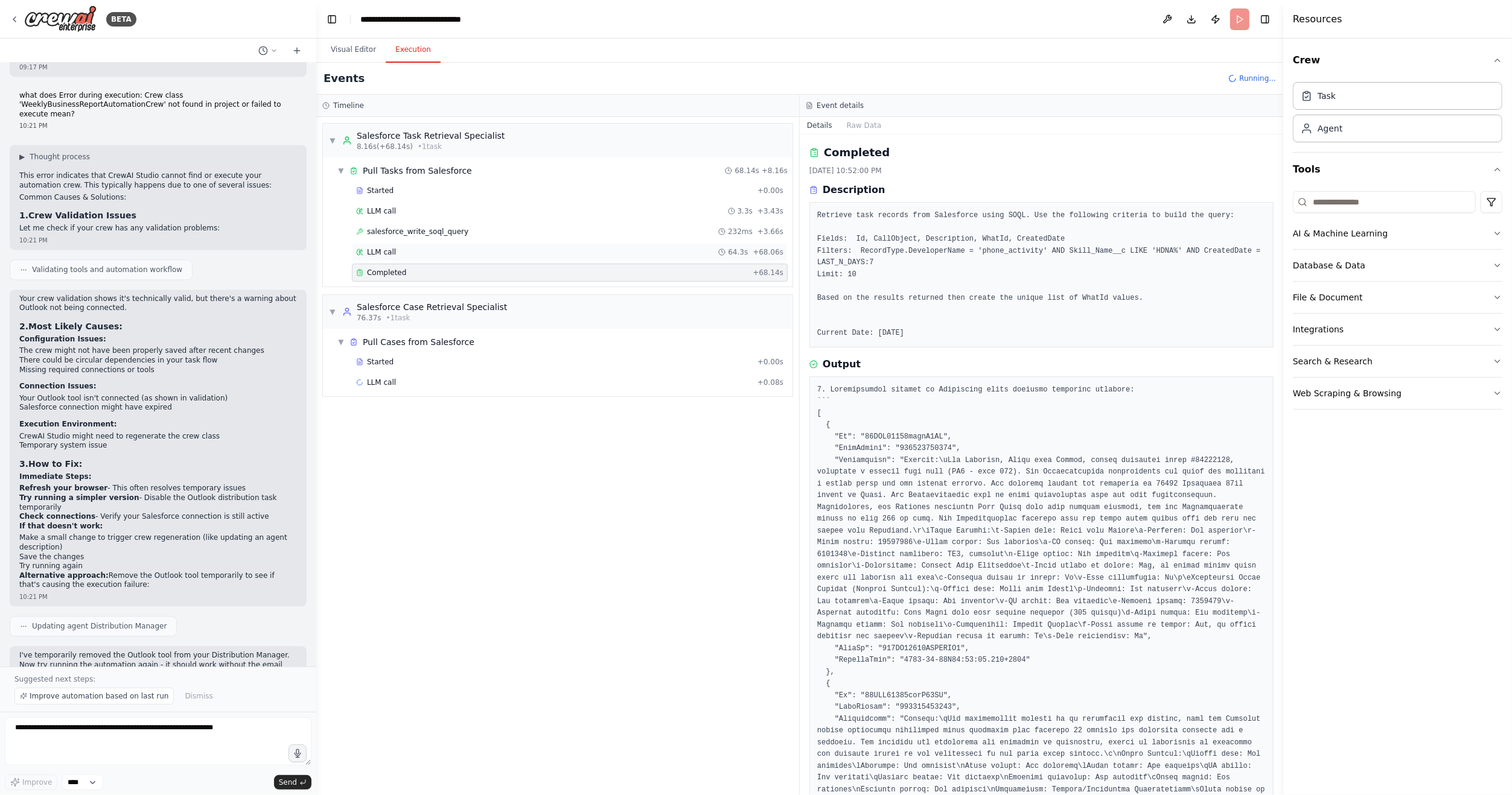
click at [440, 253] on div "LLM call 64.3s + 68.06s" at bounding box center [570, 252] width 427 height 10
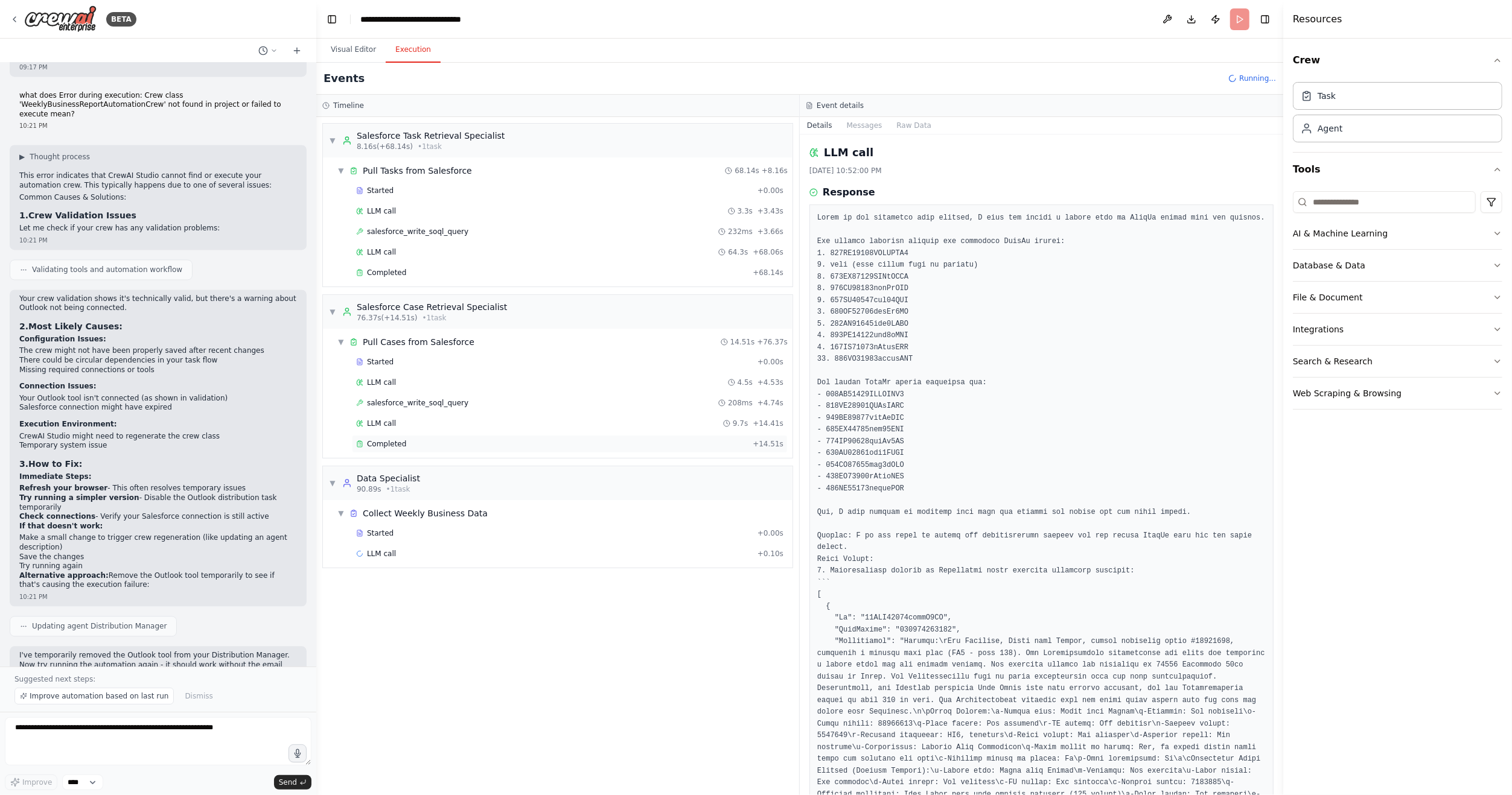
click at [437, 439] on div "Completed" at bounding box center [552, 444] width 392 height 10
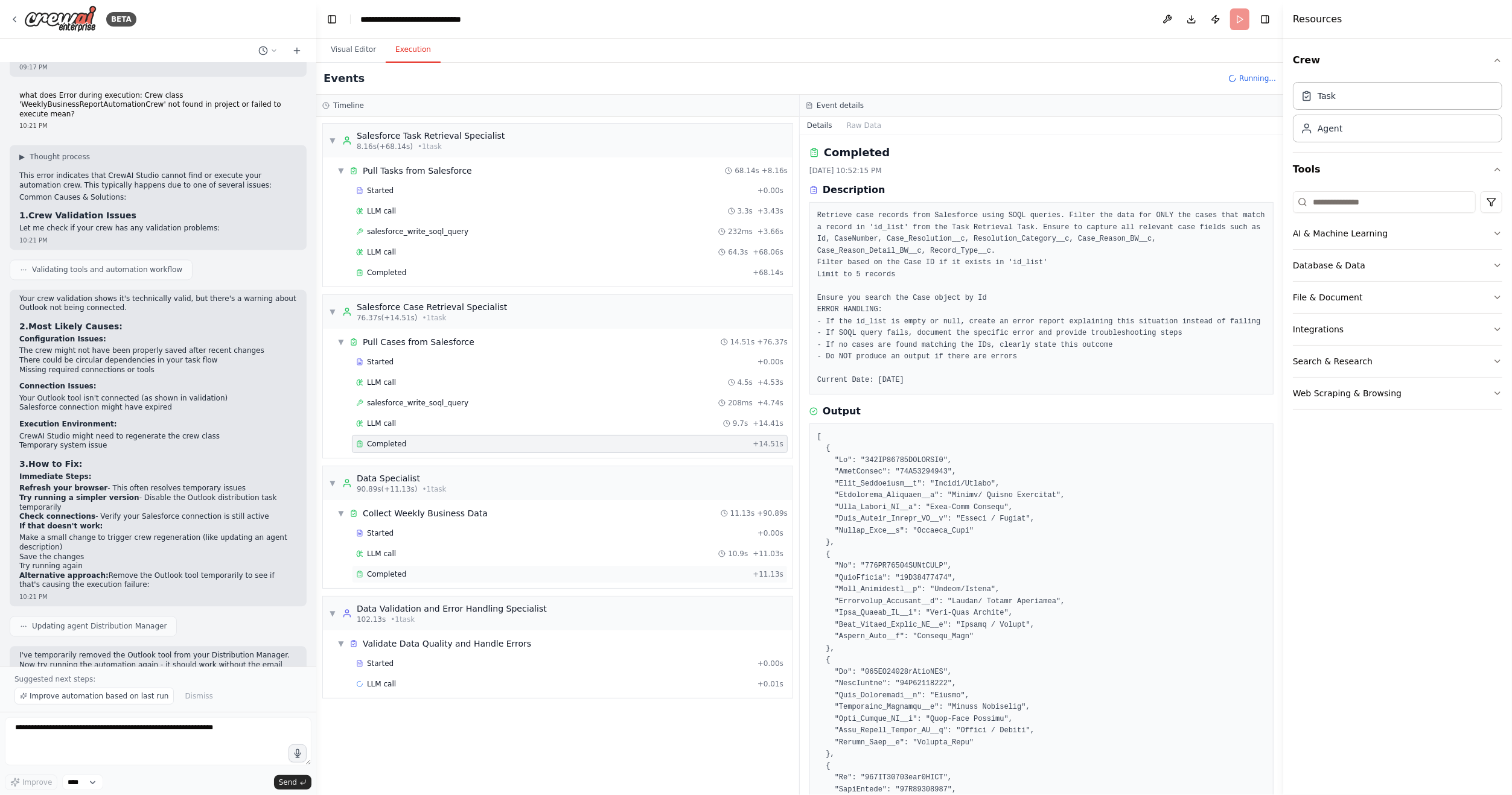
click at [427, 571] on div "Completed" at bounding box center [552, 575] width 392 height 10
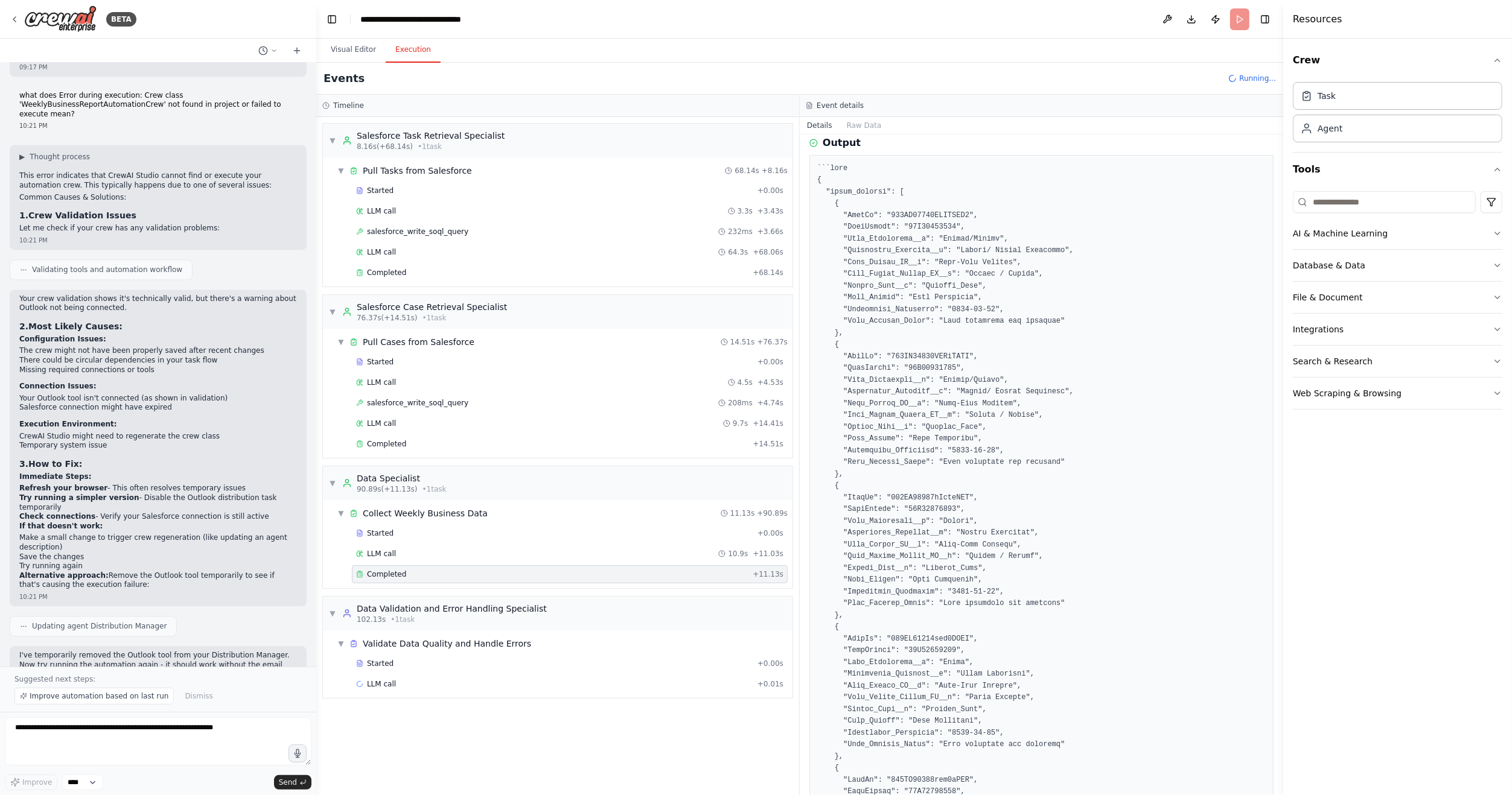
scroll to position [356, 0]
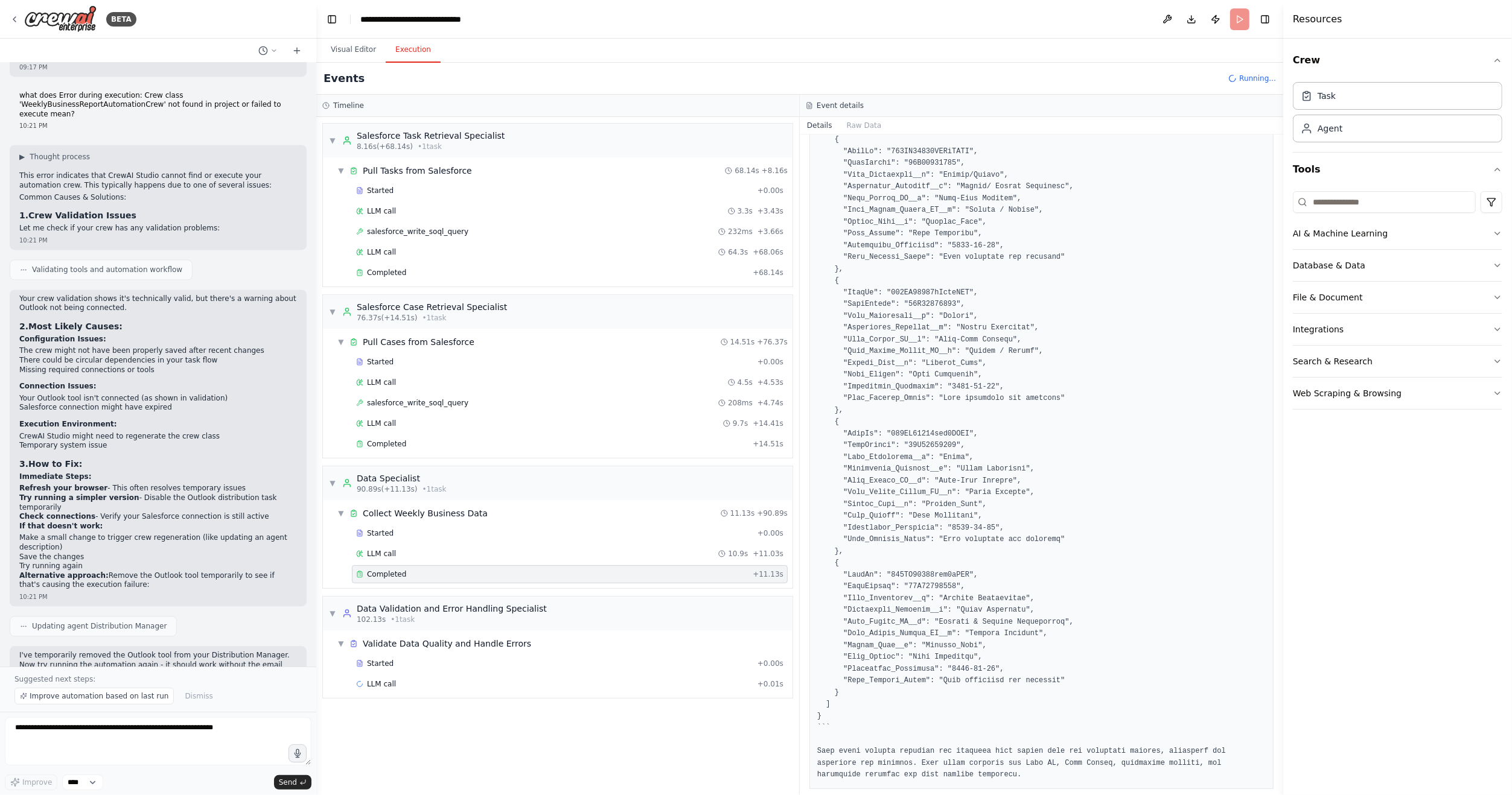
click at [433, 570] on div "Completed" at bounding box center [552, 575] width 392 height 10
click at [434, 659] on div "Started" at bounding box center [554, 663] width 396 height 10
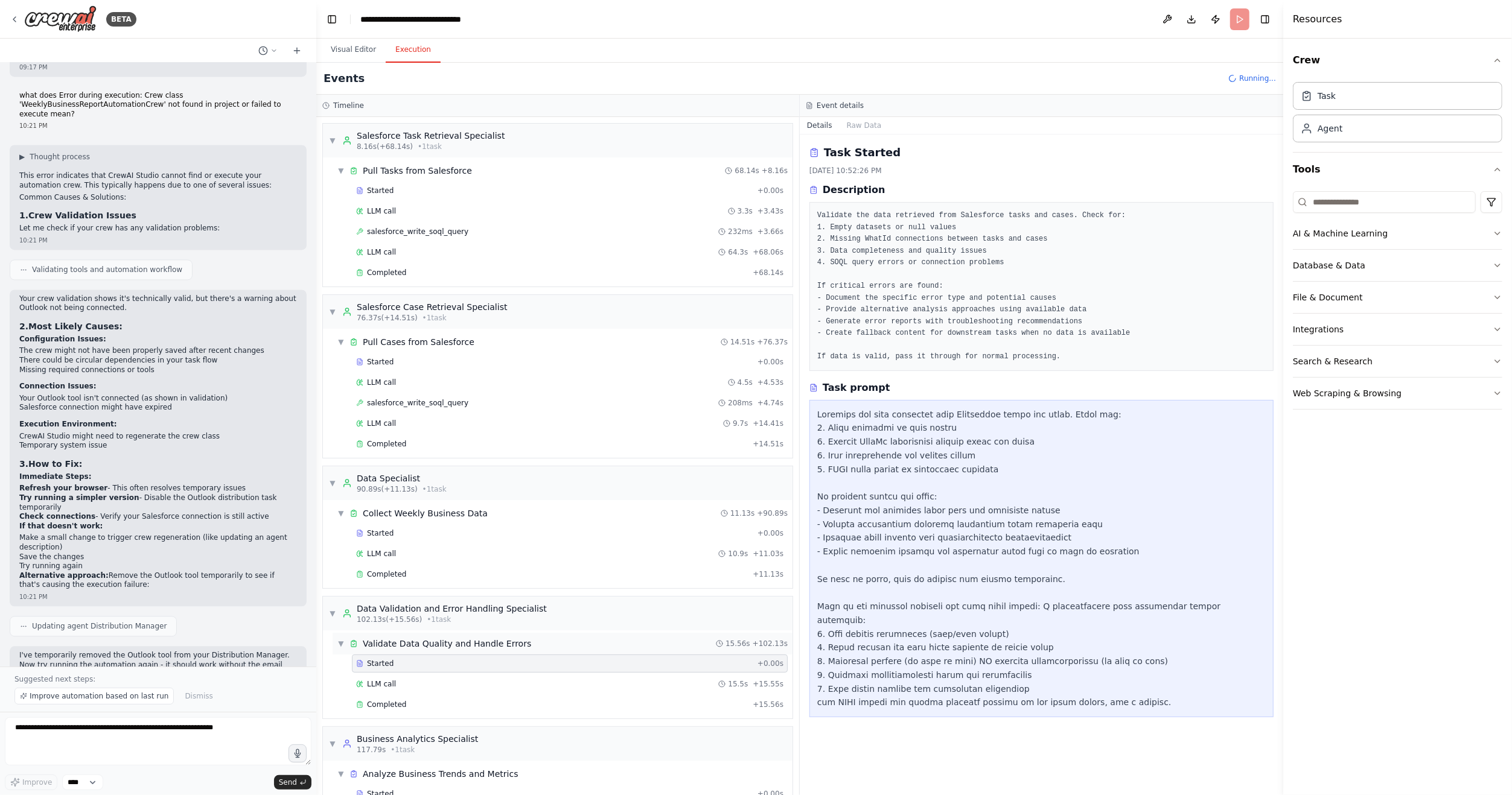
scroll to position [37, 0]
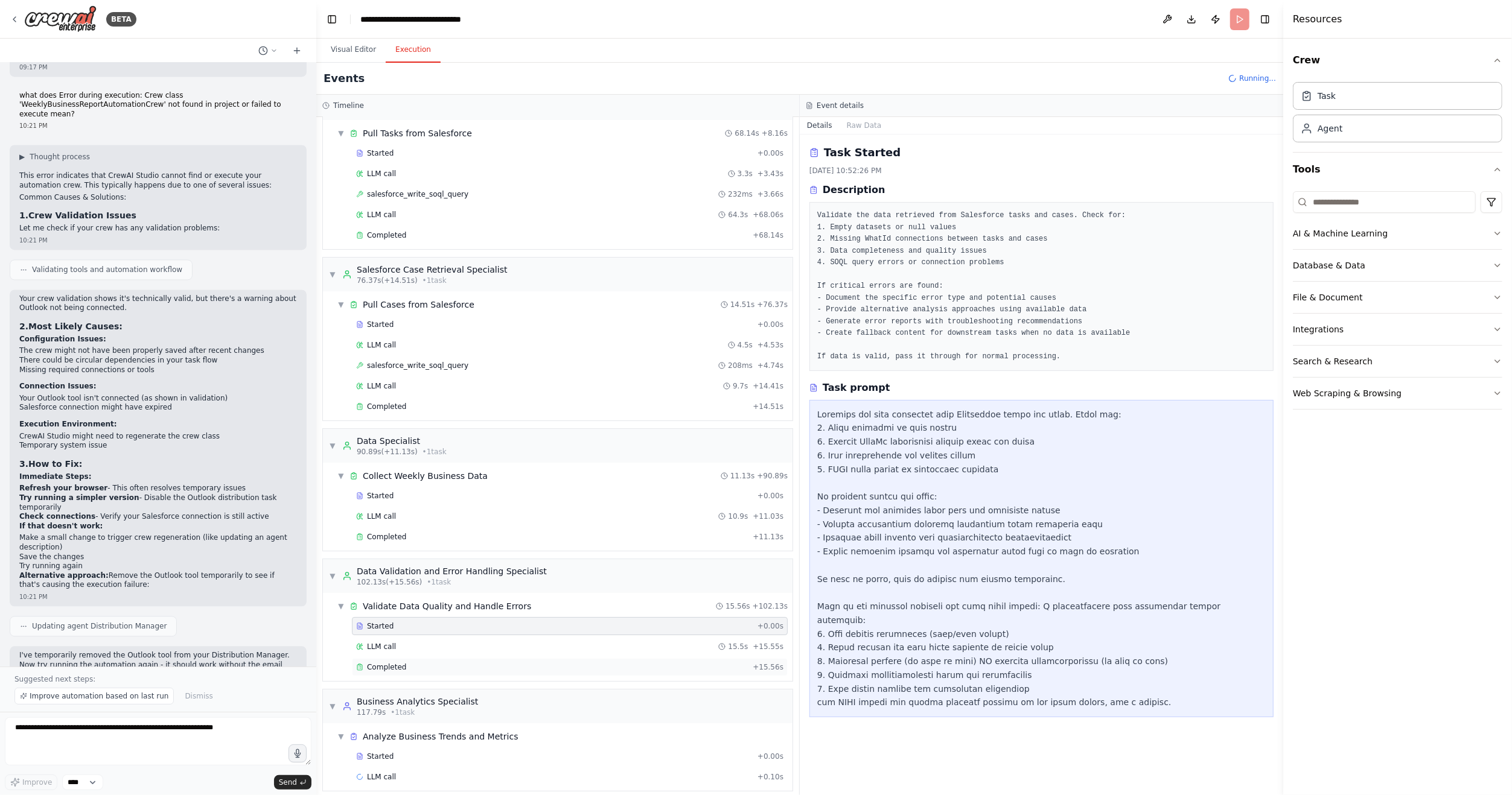
click at [435, 663] on div "Completed" at bounding box center [552, 668] width 392 height 10
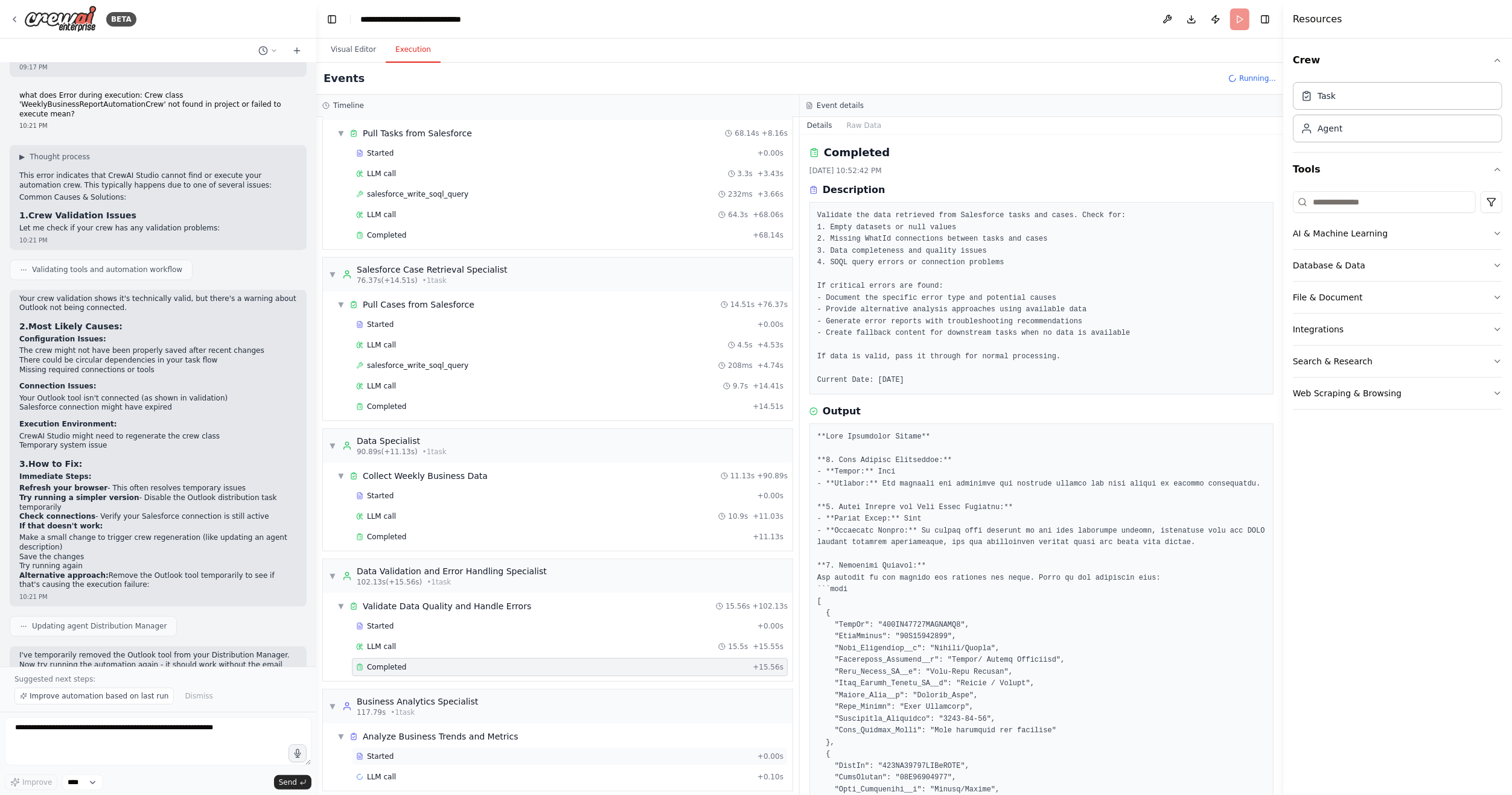
click at [404, 752] on div "Started" at bounding box center [554, 757] width 396 height 10
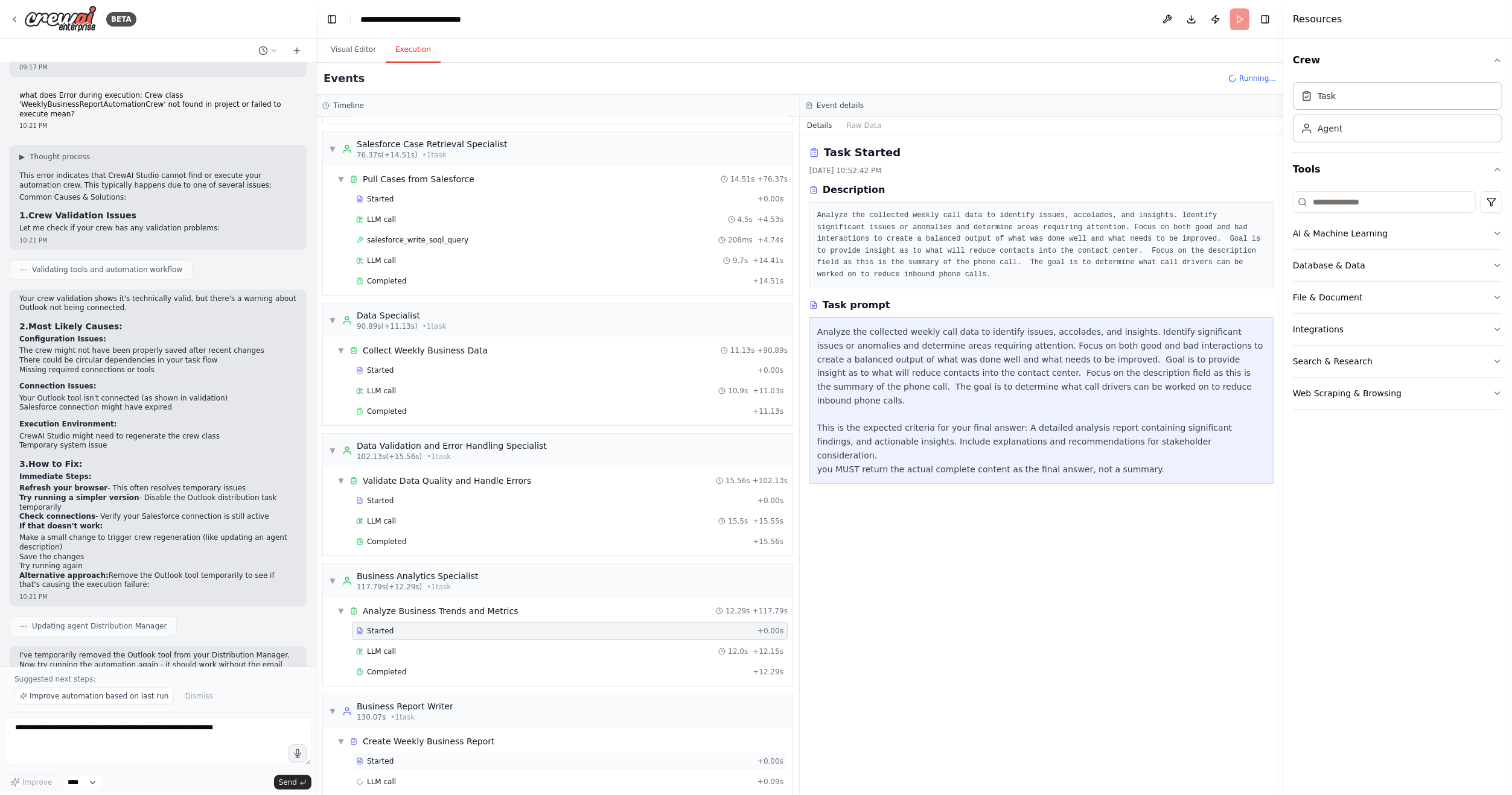
scroll to position [166, 0]
click at [419, 665] on div "Completed + 12.29s" at bounding box center [570, 669] width 435 height 18
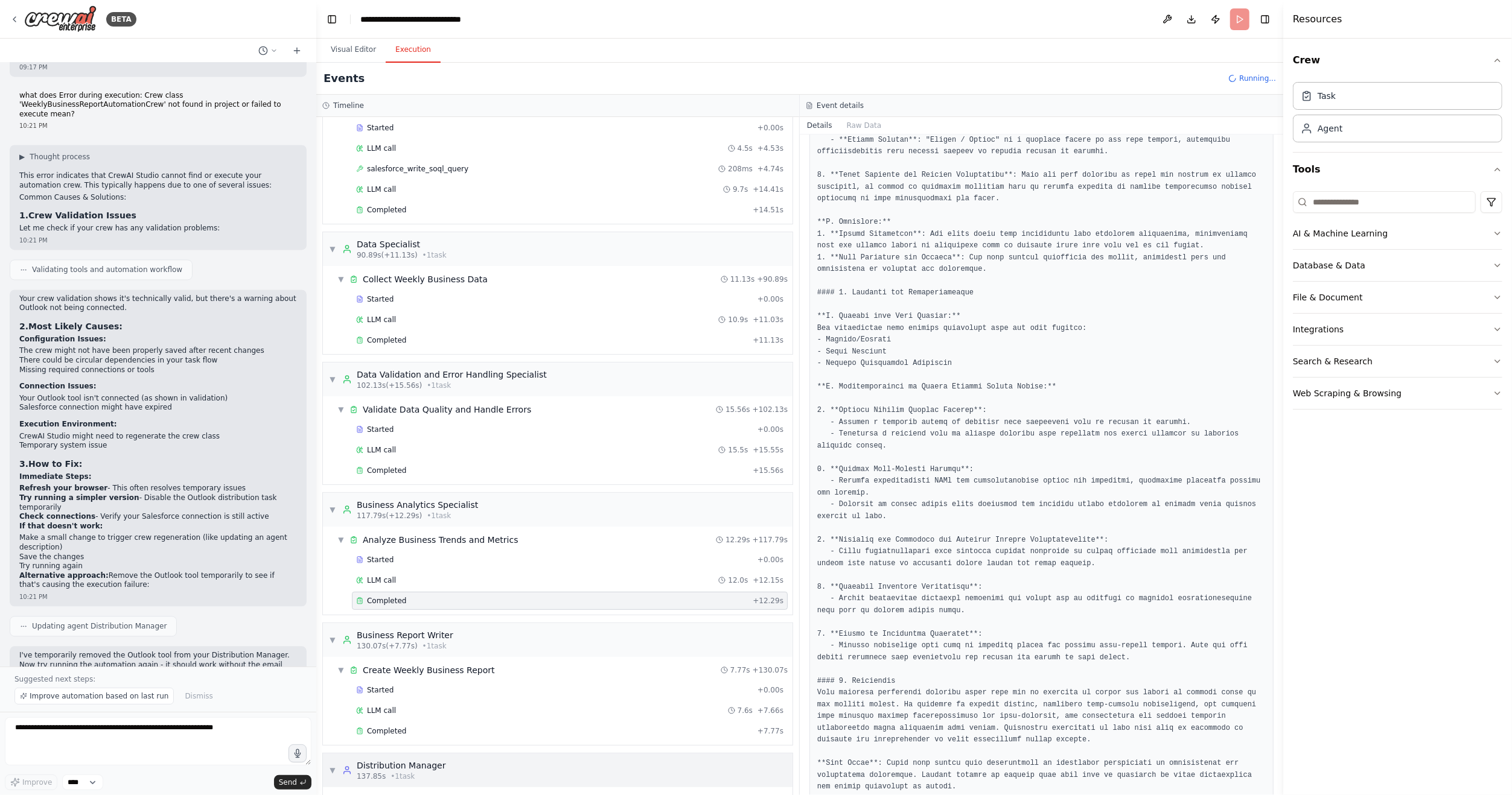
scroll to position [295, 0]
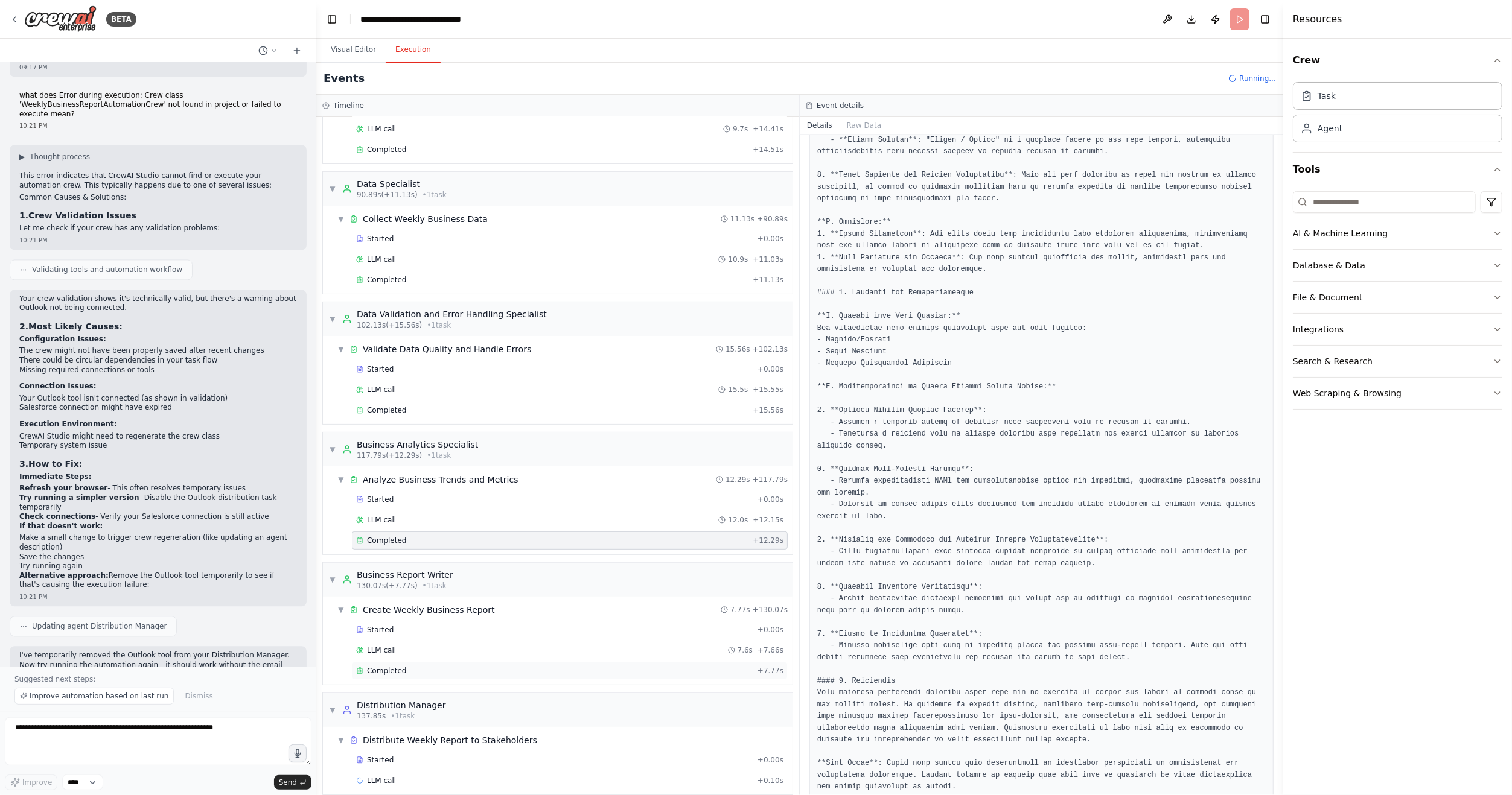
click at [410, 666] on div "Completed" at bounding box center [554, 671] width 396 height 10
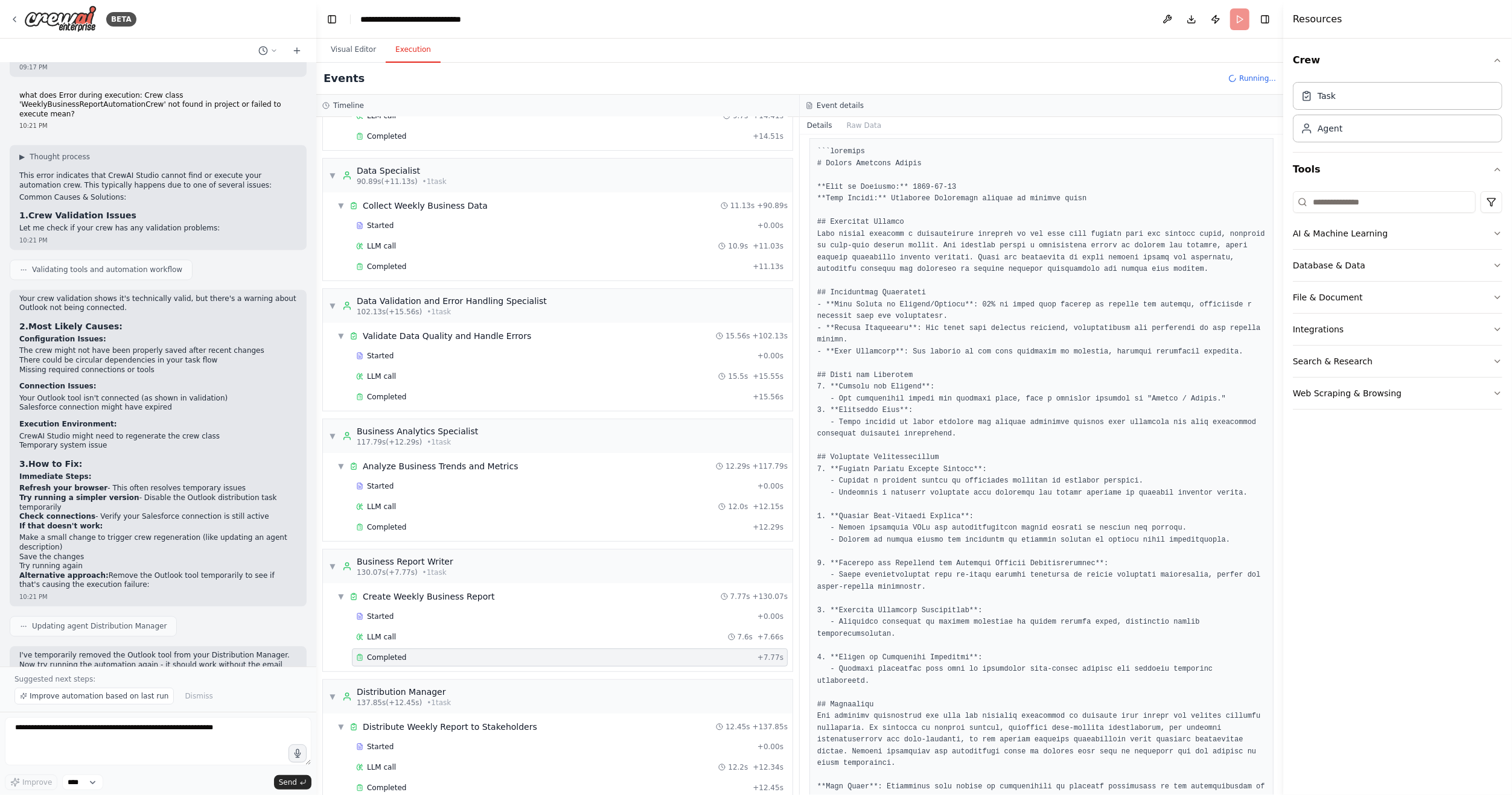
scroll to position [315, 0]
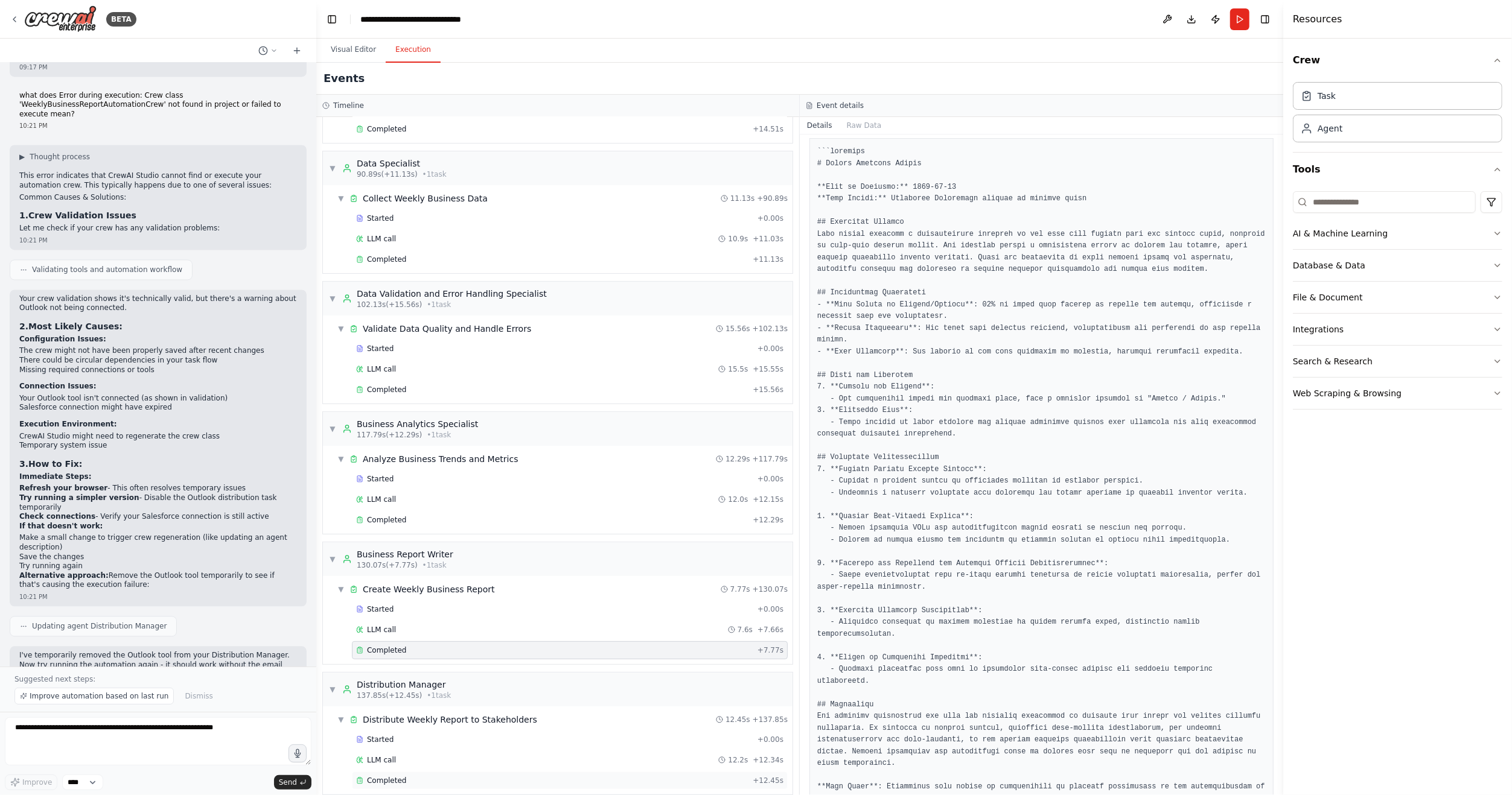
click at [447, 776] on div "Completed" at bounding box center [552, 781] width 392 height 10
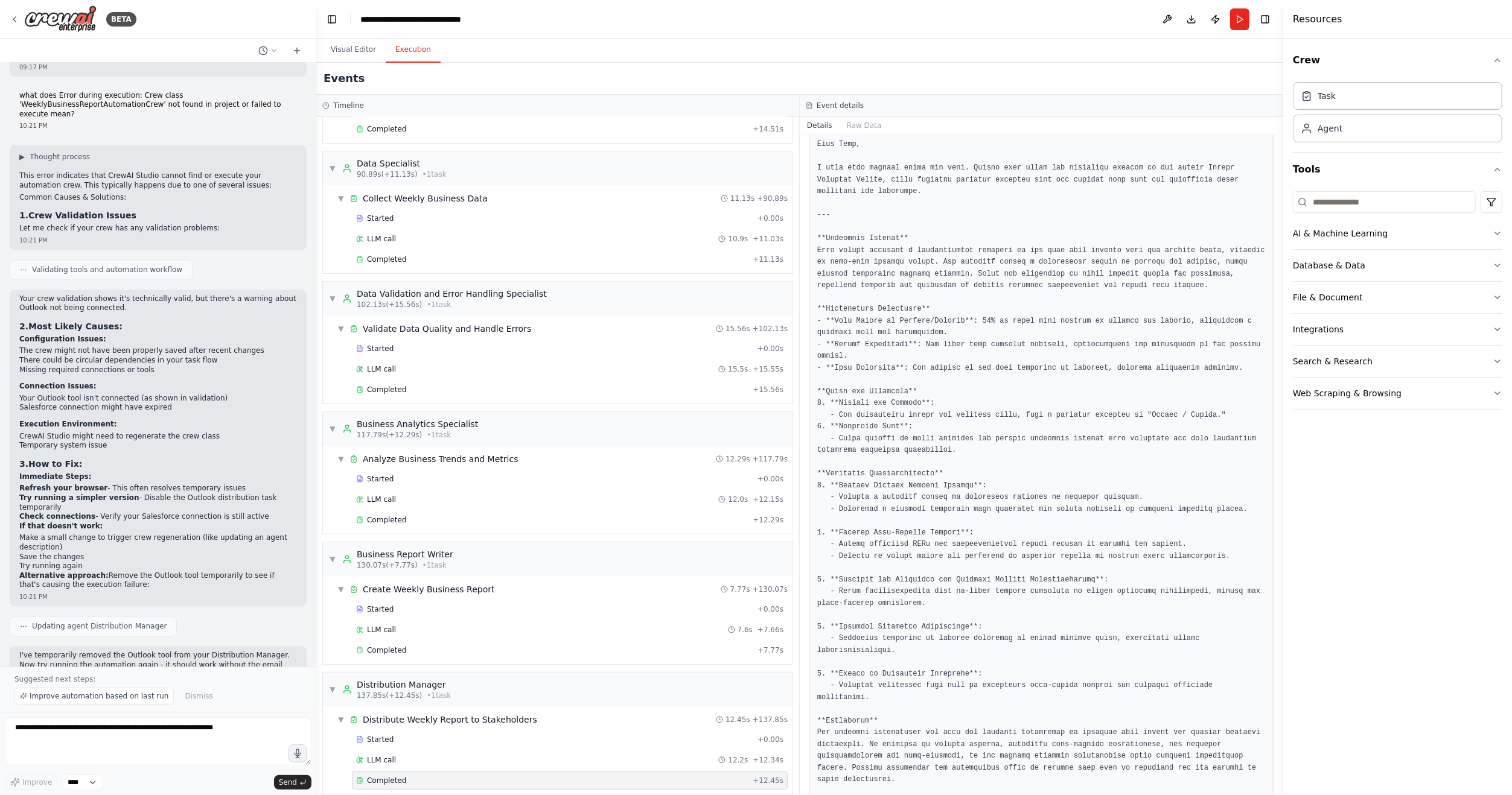
scroll to position [0, 0]
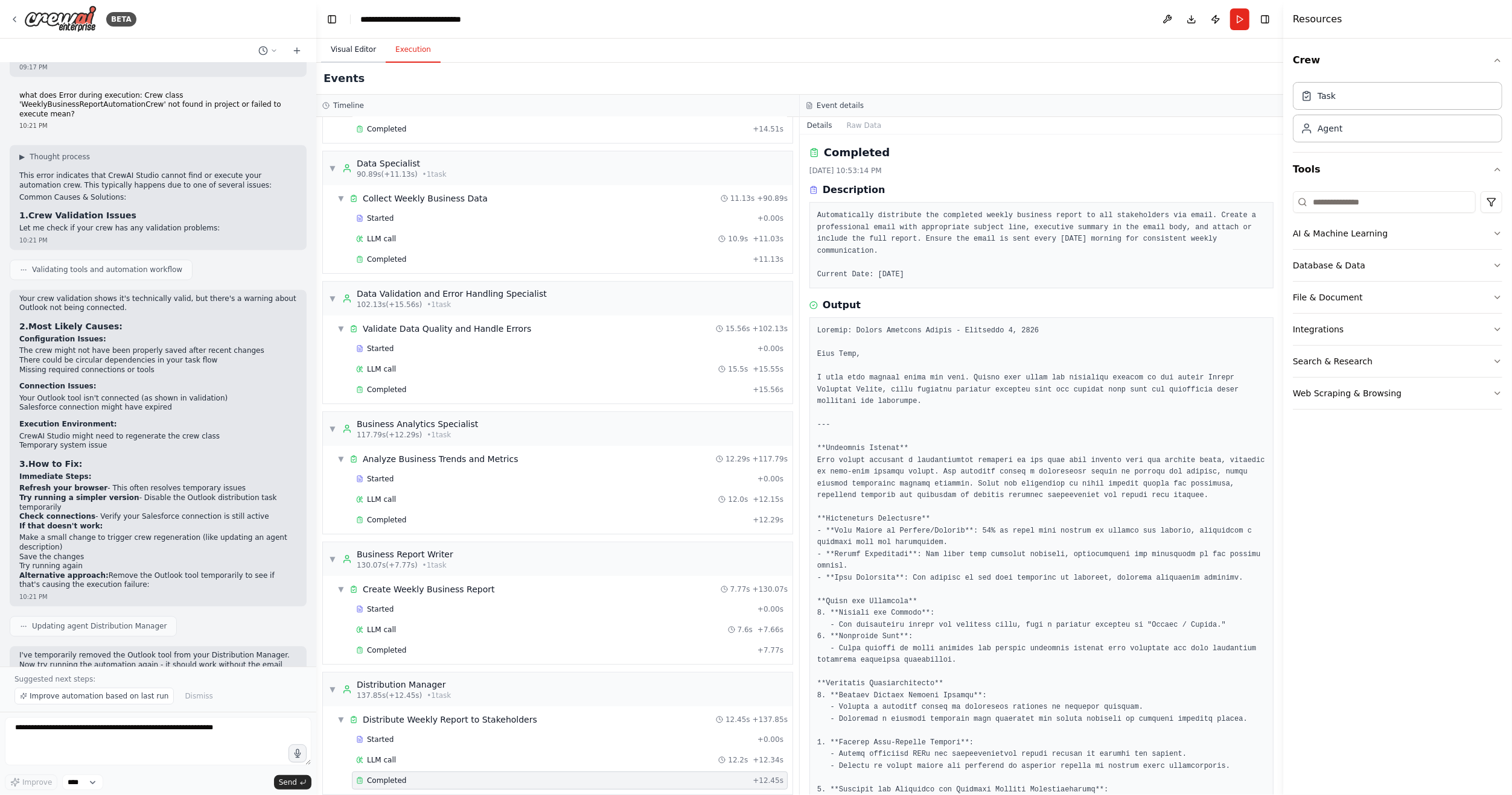
click at [358, 52] on button "Visual Editor" at bounding box center [354, 50] width 64 height 25
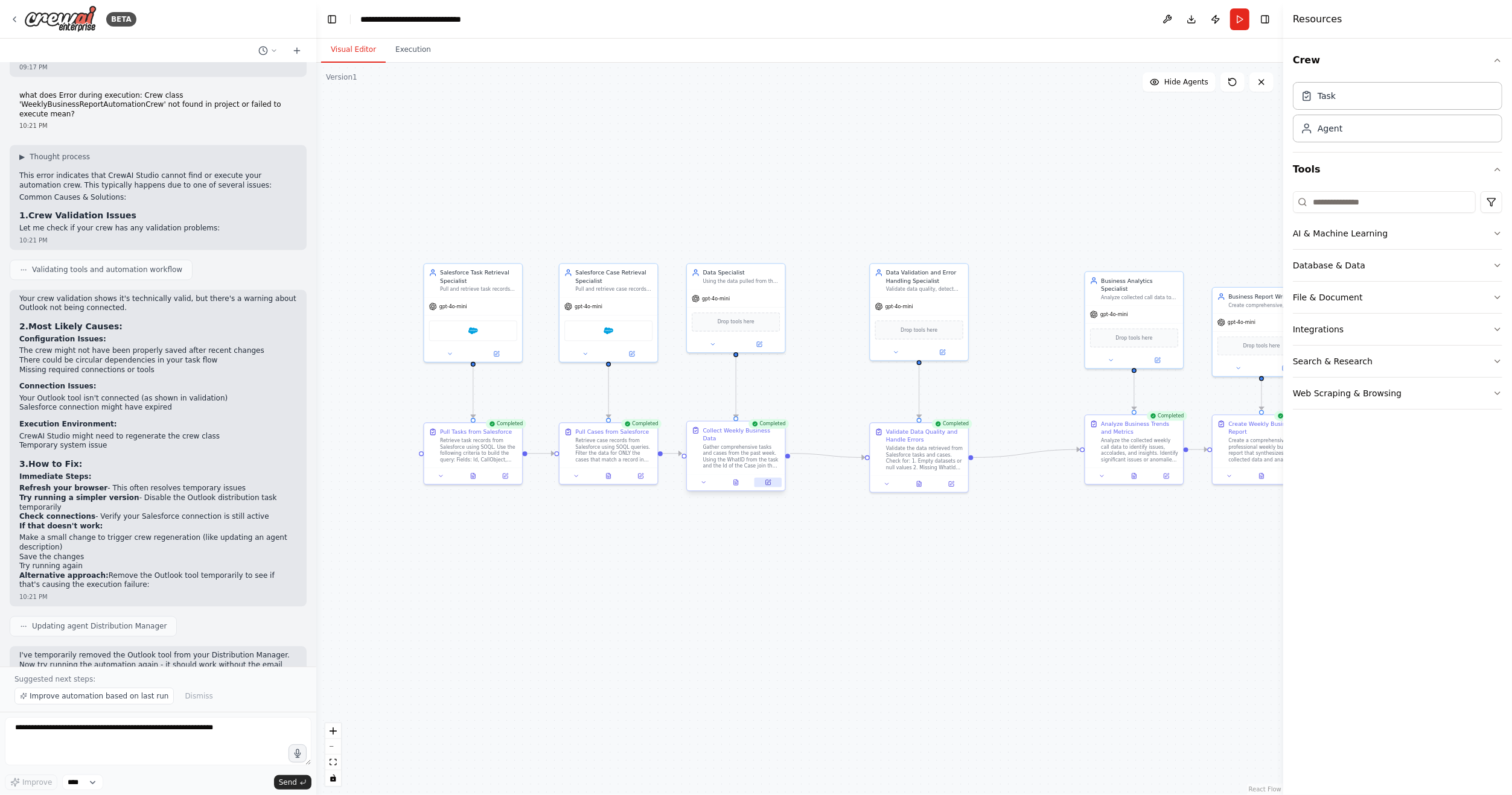
click at [772, 478] on button at bounding box center [768, 483] width 27 height 10
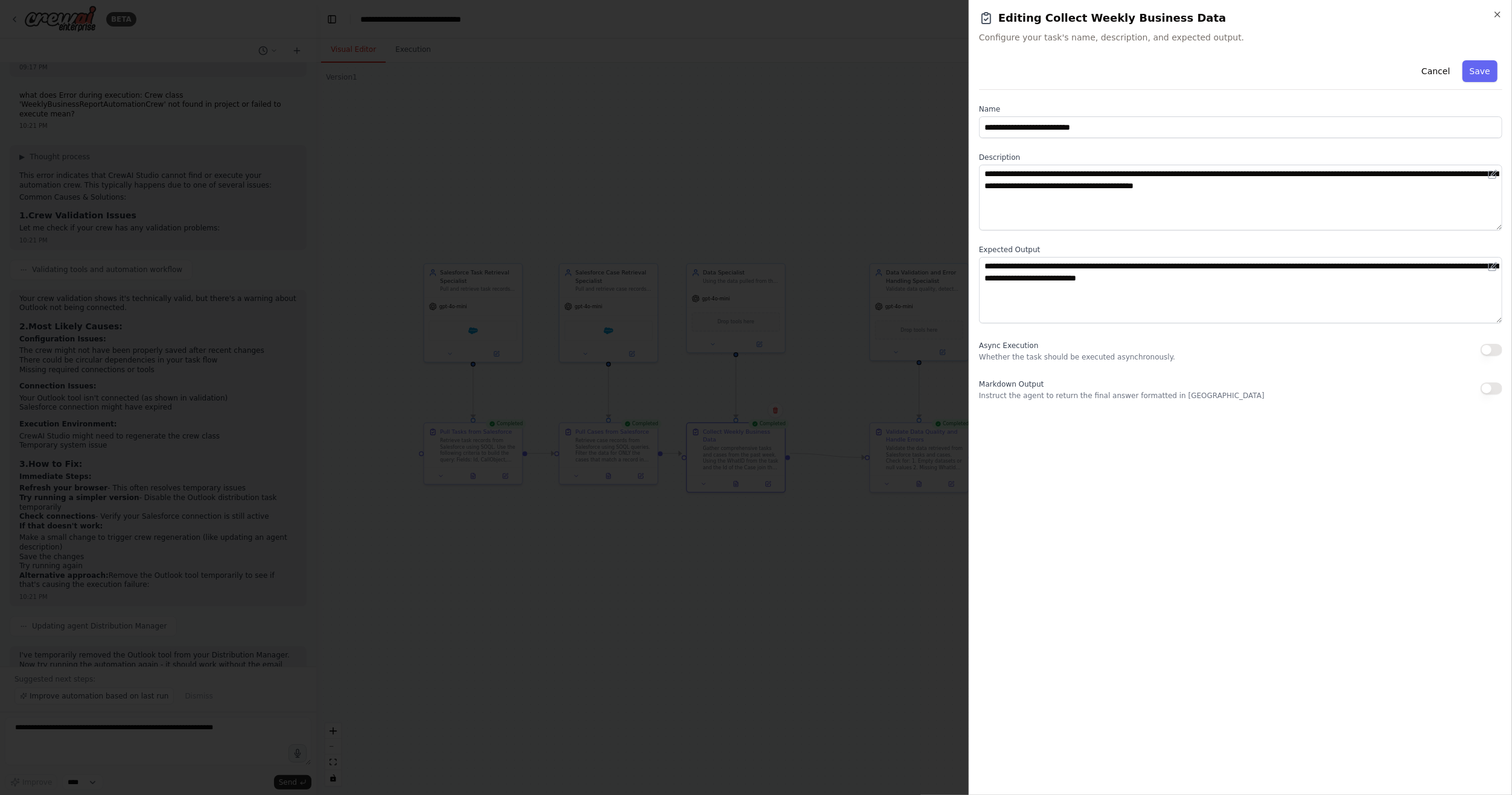
click at [763, 519] on div at bounding box center [756, 398] width 1512 height 795
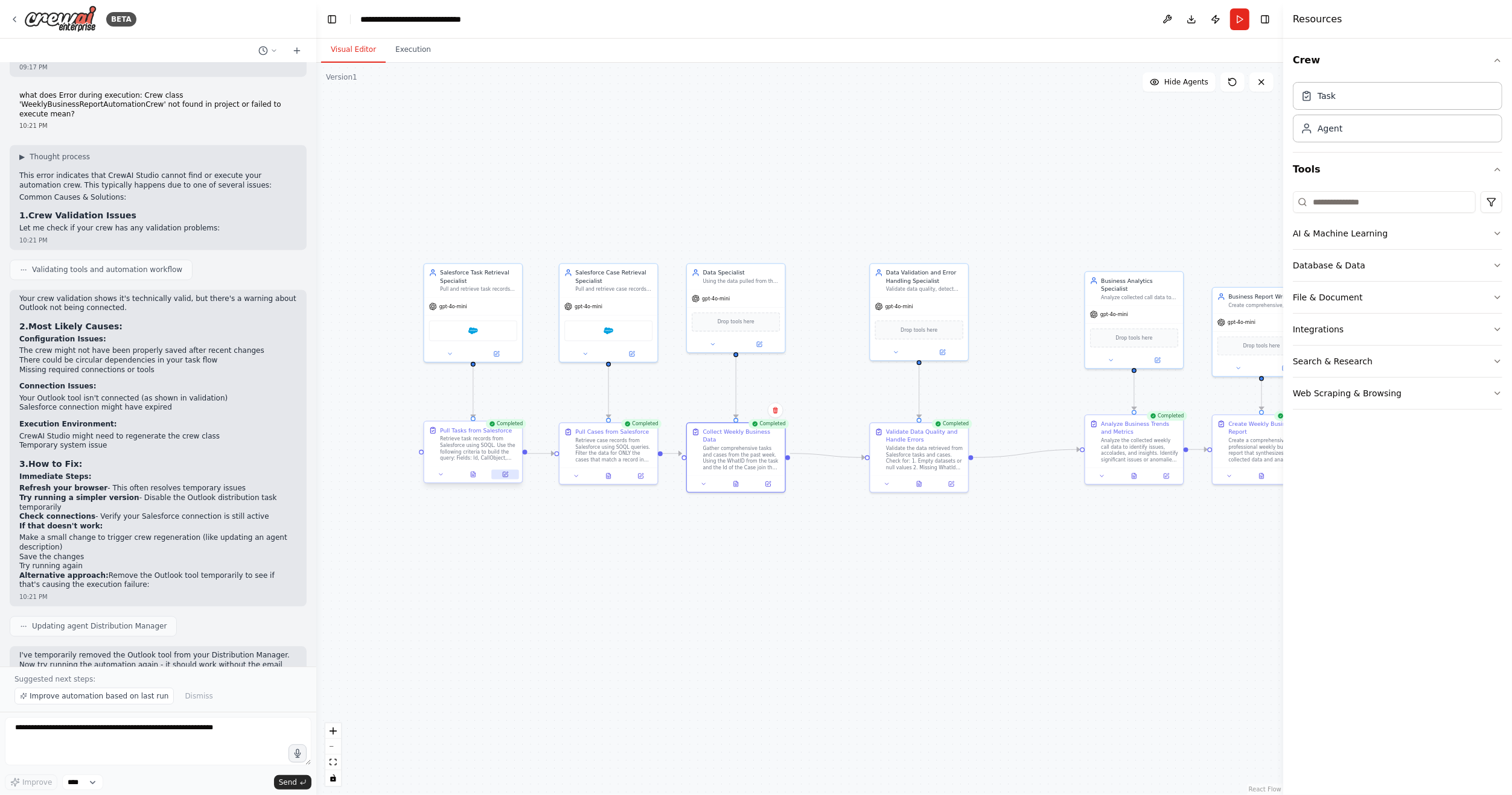
click at [503, 470] on button at bounding box center [505, 475] width 27 height 10
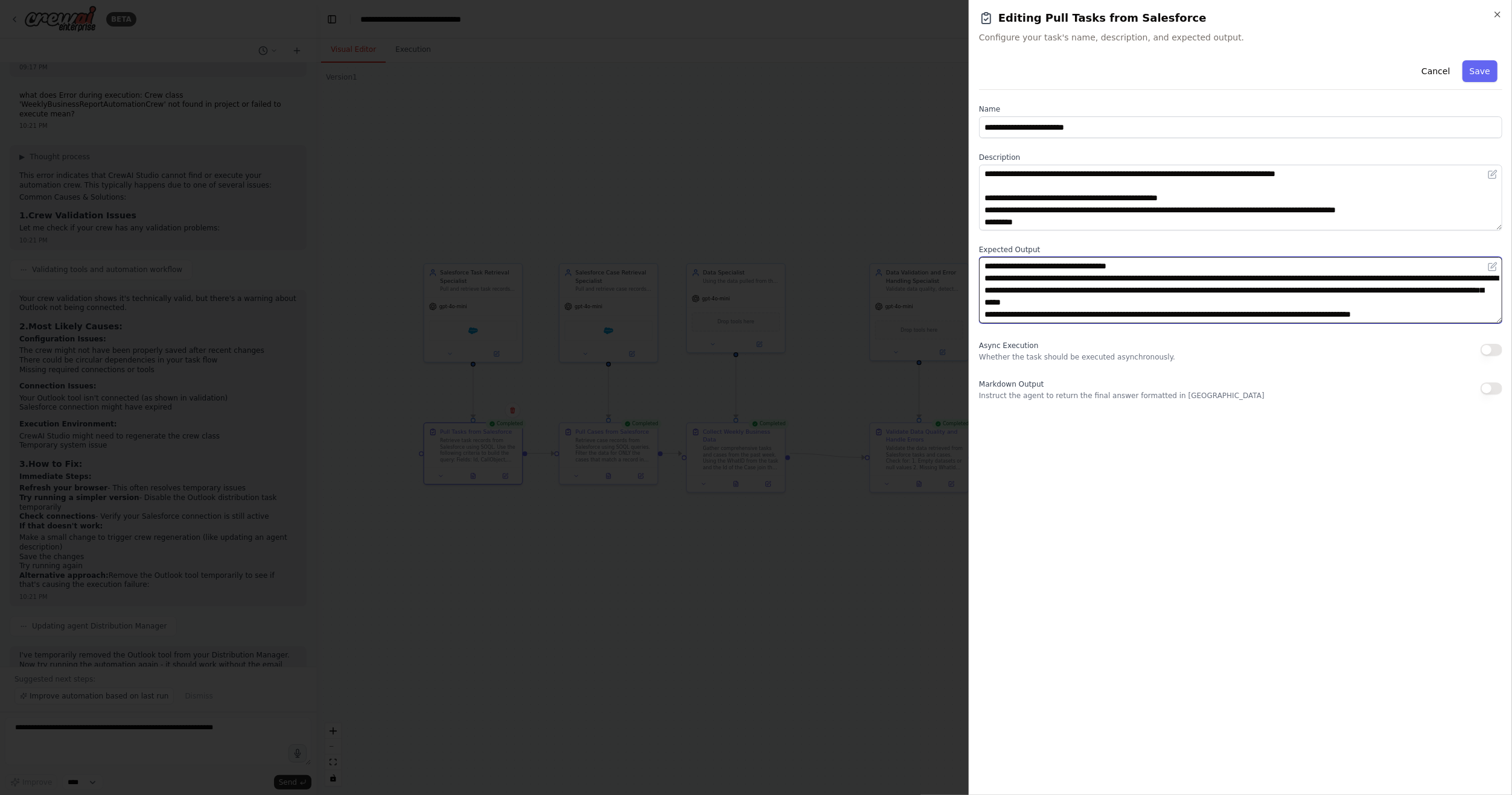
click at [1429, 316] on textarea "**********" at bounding box center [1240, 290] width 523 height 66
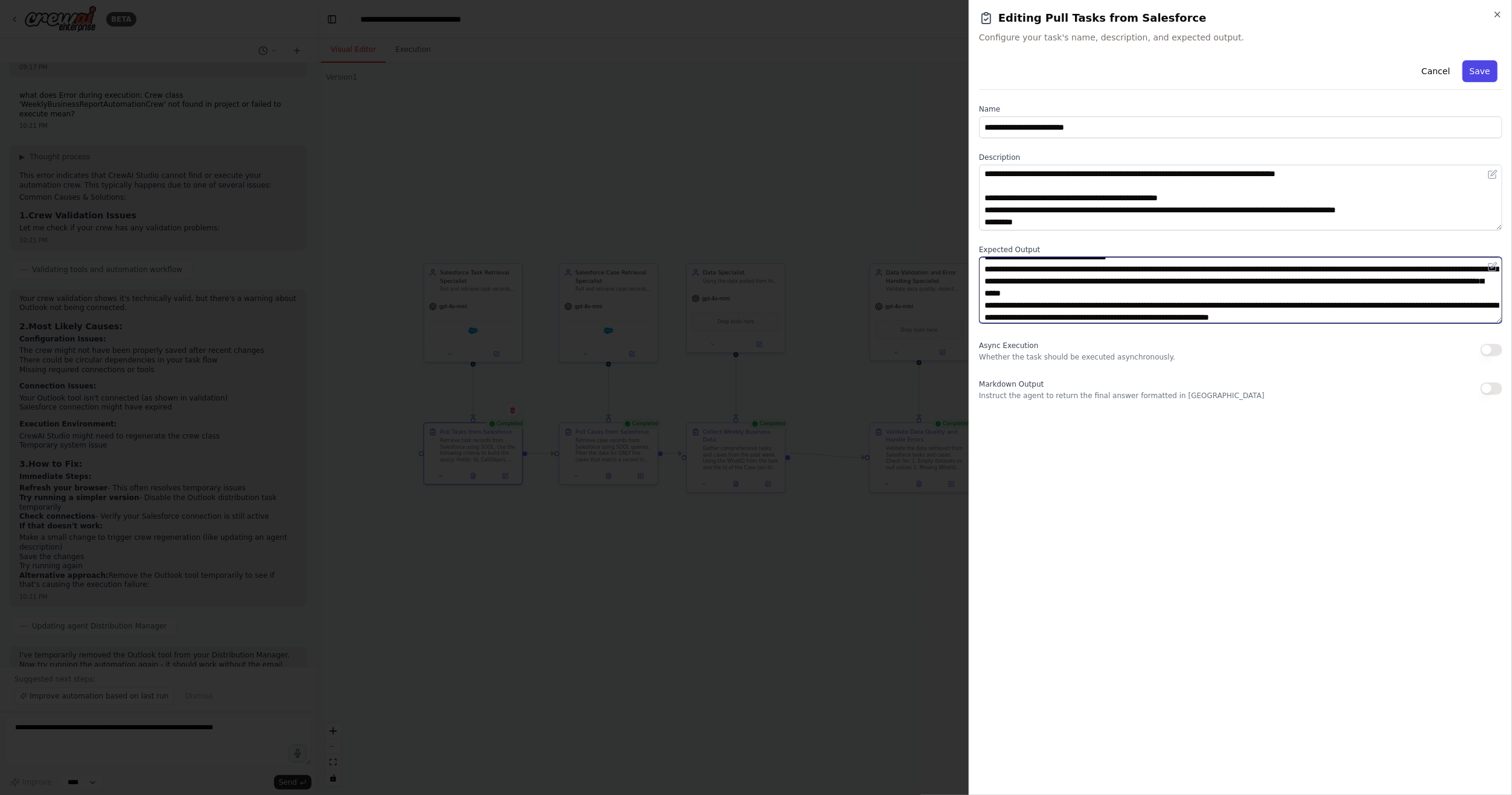
type textarea "**********"
click at [1476, 67] on button "Save" at bounding box center [1480, 71] width 35 height 22
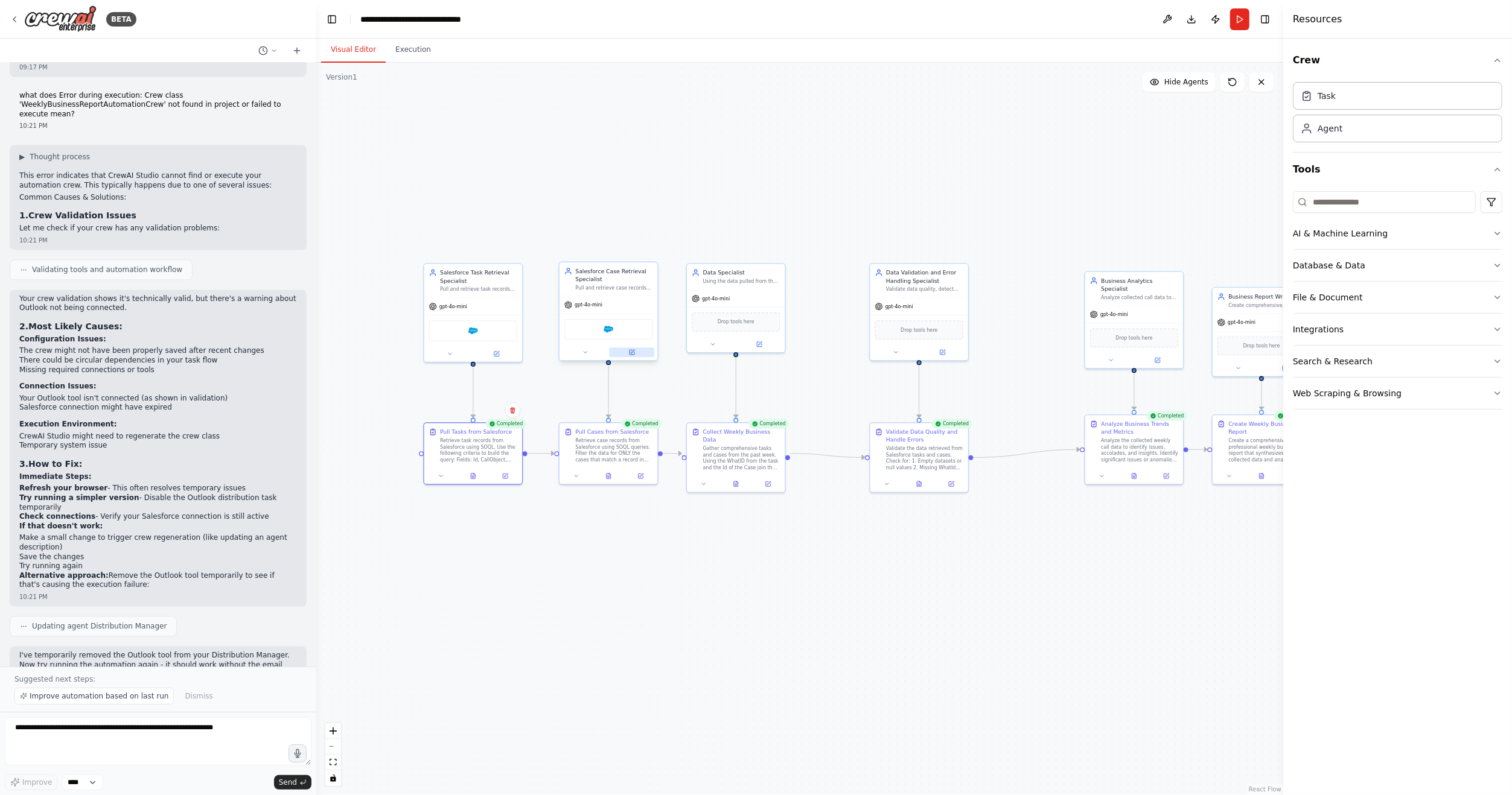
click at [634, 352] on icon at bounding box center [631, 352] width 5 height 5
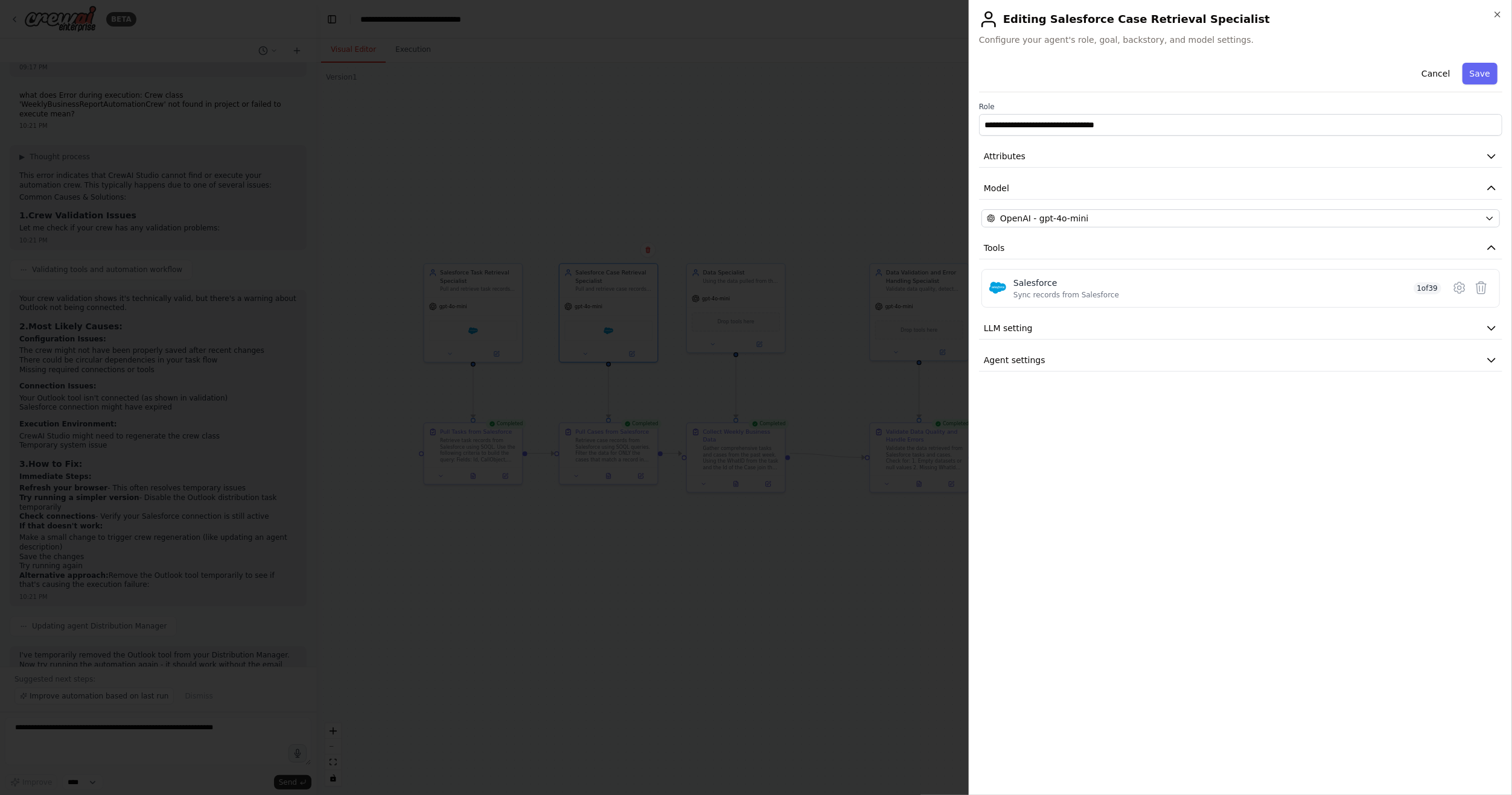
click at [703, 654] on div at bounding box center [756, 398] width 1512 height 795
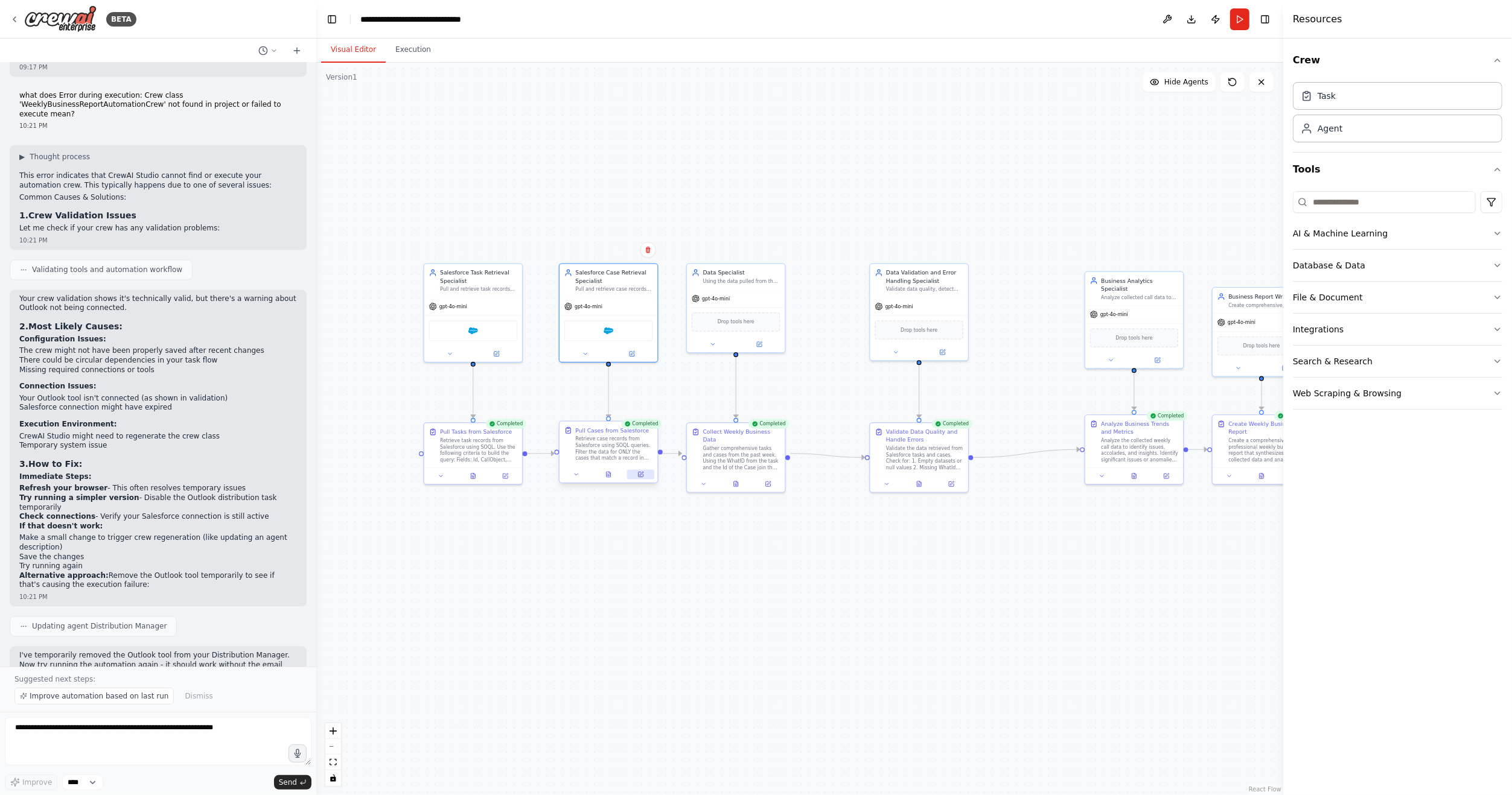
click at [641, 479] on button at bounding box center [640, 475] width 27 height 10
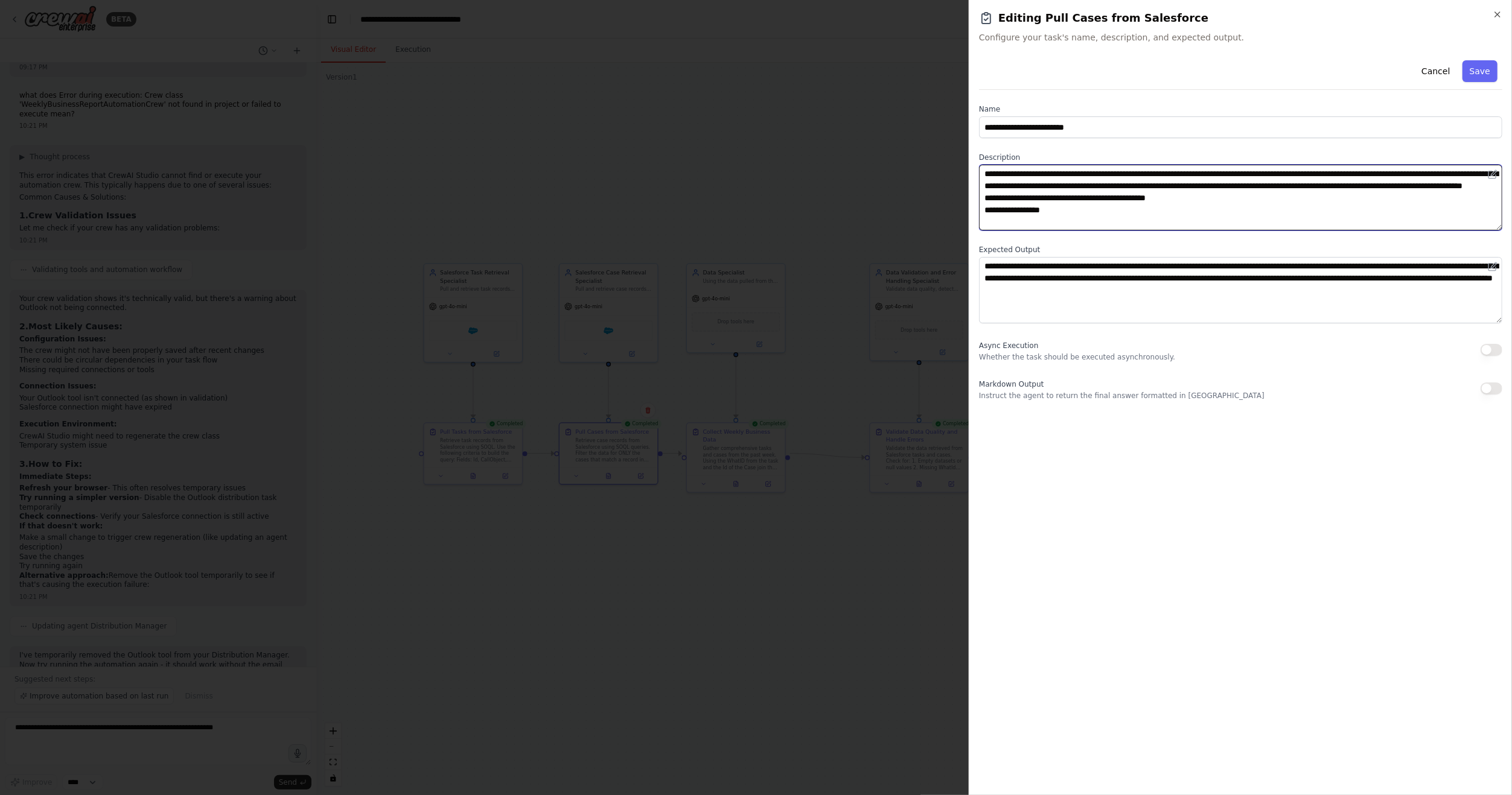
click at [1019, 222] on textarea "**********" at bounding box center [1240, 197] width 523 height 66
click at [1018, 221] on textarea "**********" at bounding box center [1240, 197] width 523 height 66
click at [1018, 225] on textarea "**********" at bounding box center [1240, 197] width 523 height 66
type textarea "**********"
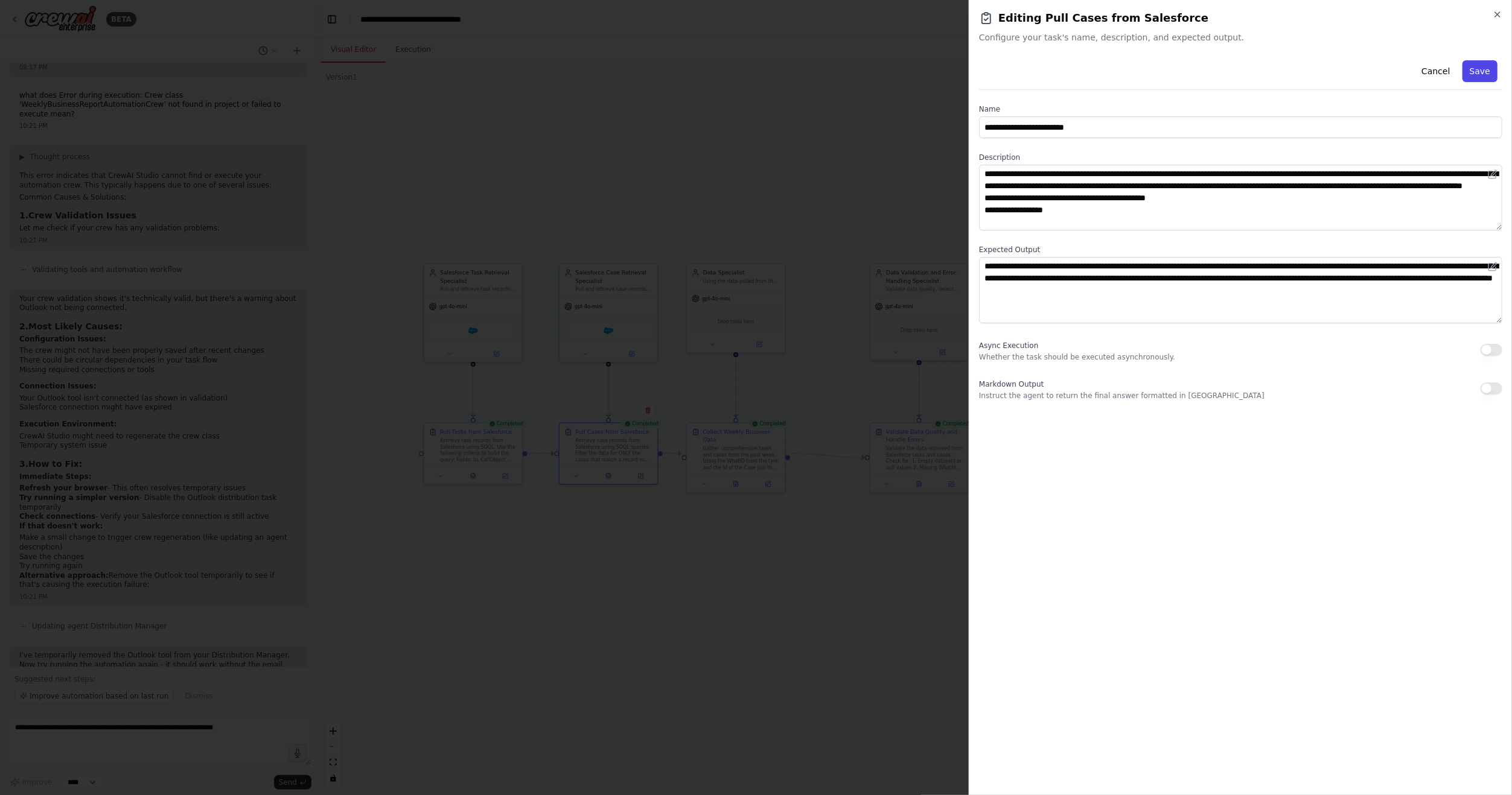
click at [1485, 72] on button "Save" at bounding box center [1480, 71] width 35 height 22
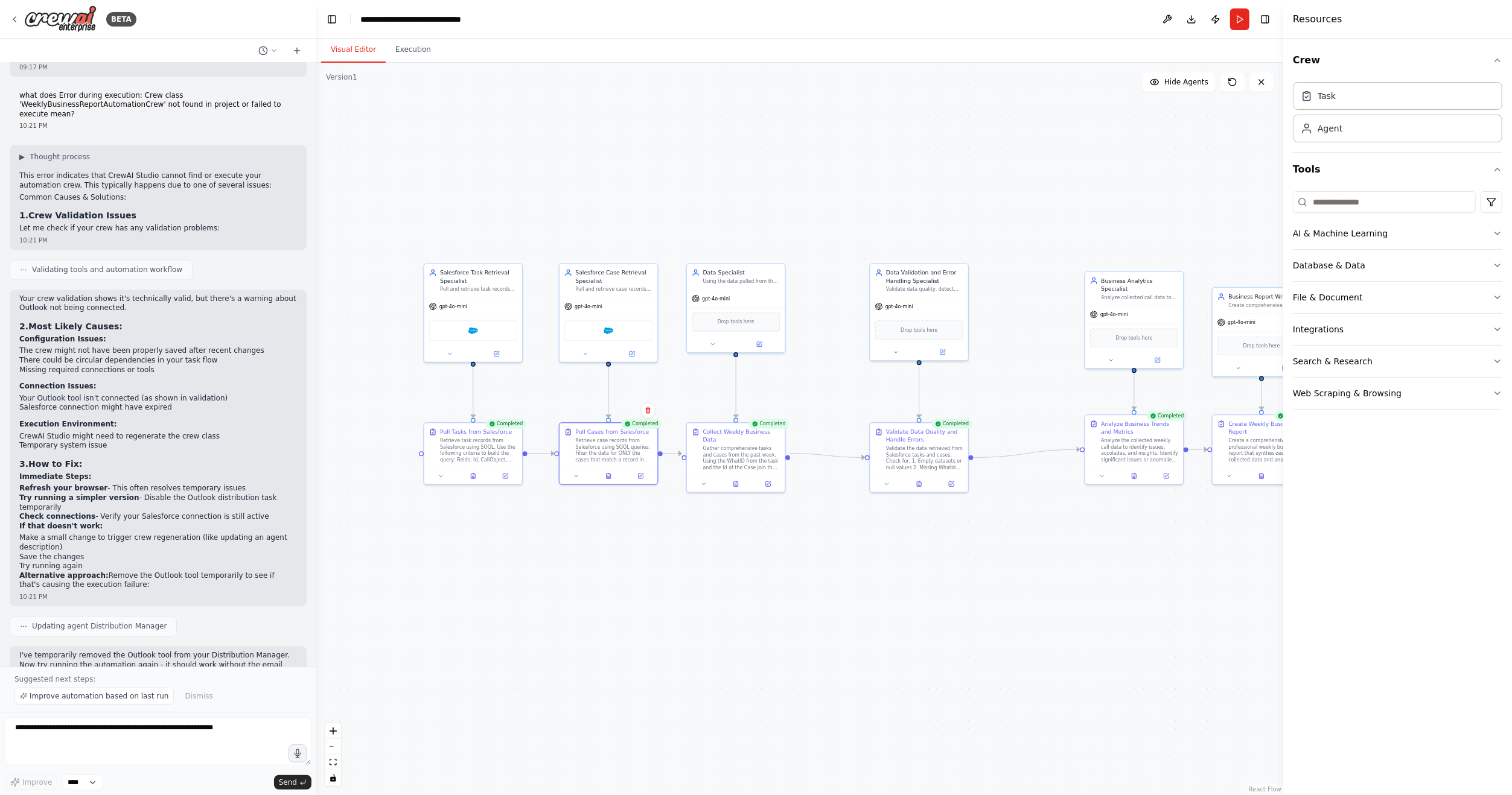
click at [640, 587] on div ".deletable-edge-delete-btn { width: 20px; height: 20px; border: 0px solid #ffff…" at bounding box center [799, 429] width 967 height 733
click at [503, 474] on icon at bounding box center [505, 474] width 5 height 5
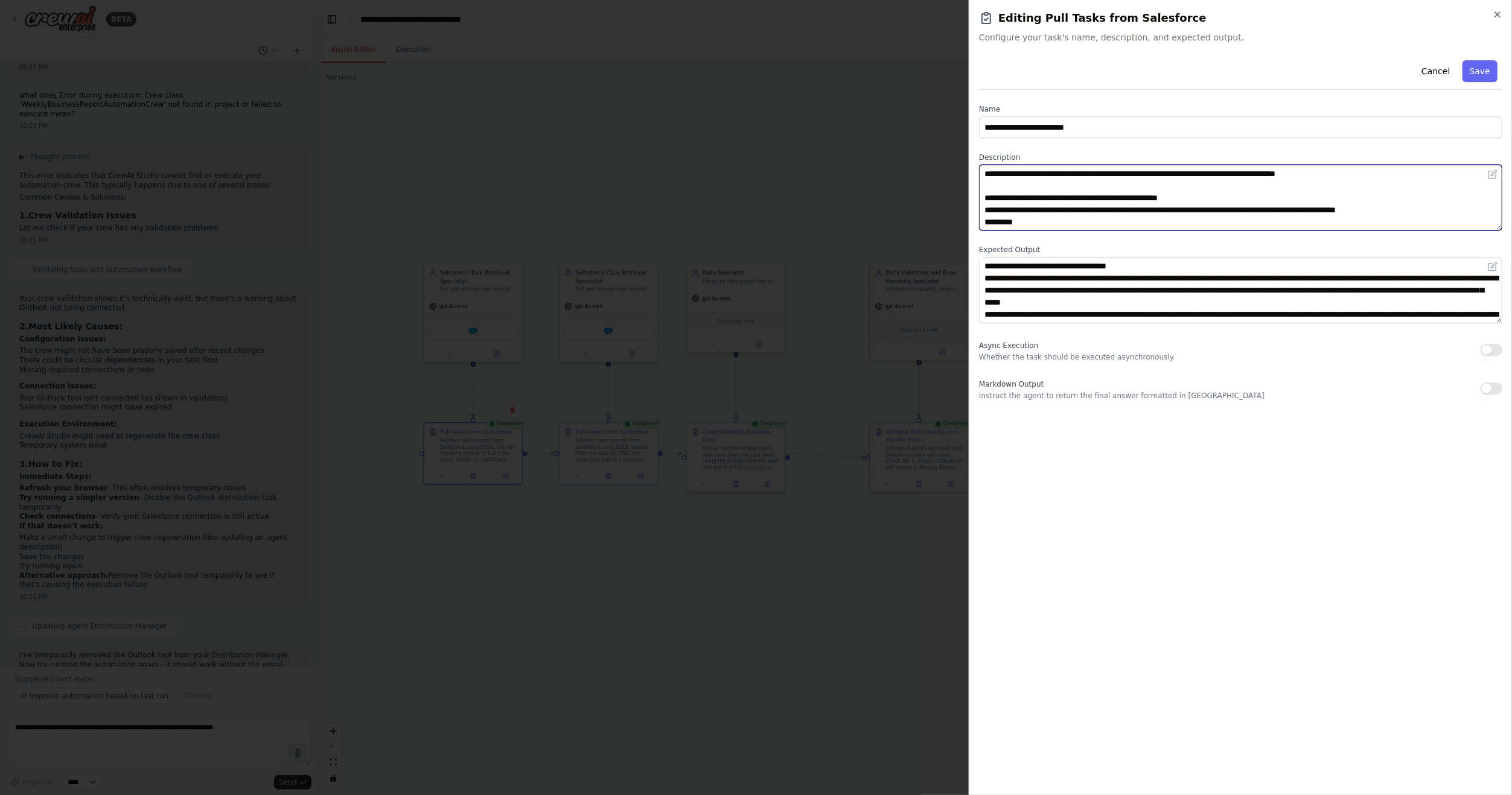
click at [1009, 222] on textarea "**********" at bounding box center [1240, 197] width 523 height 66
type textarea "**********"
click at [1482, 73] on button "Save" at bounding box center [1480, 71] width 35 height 22
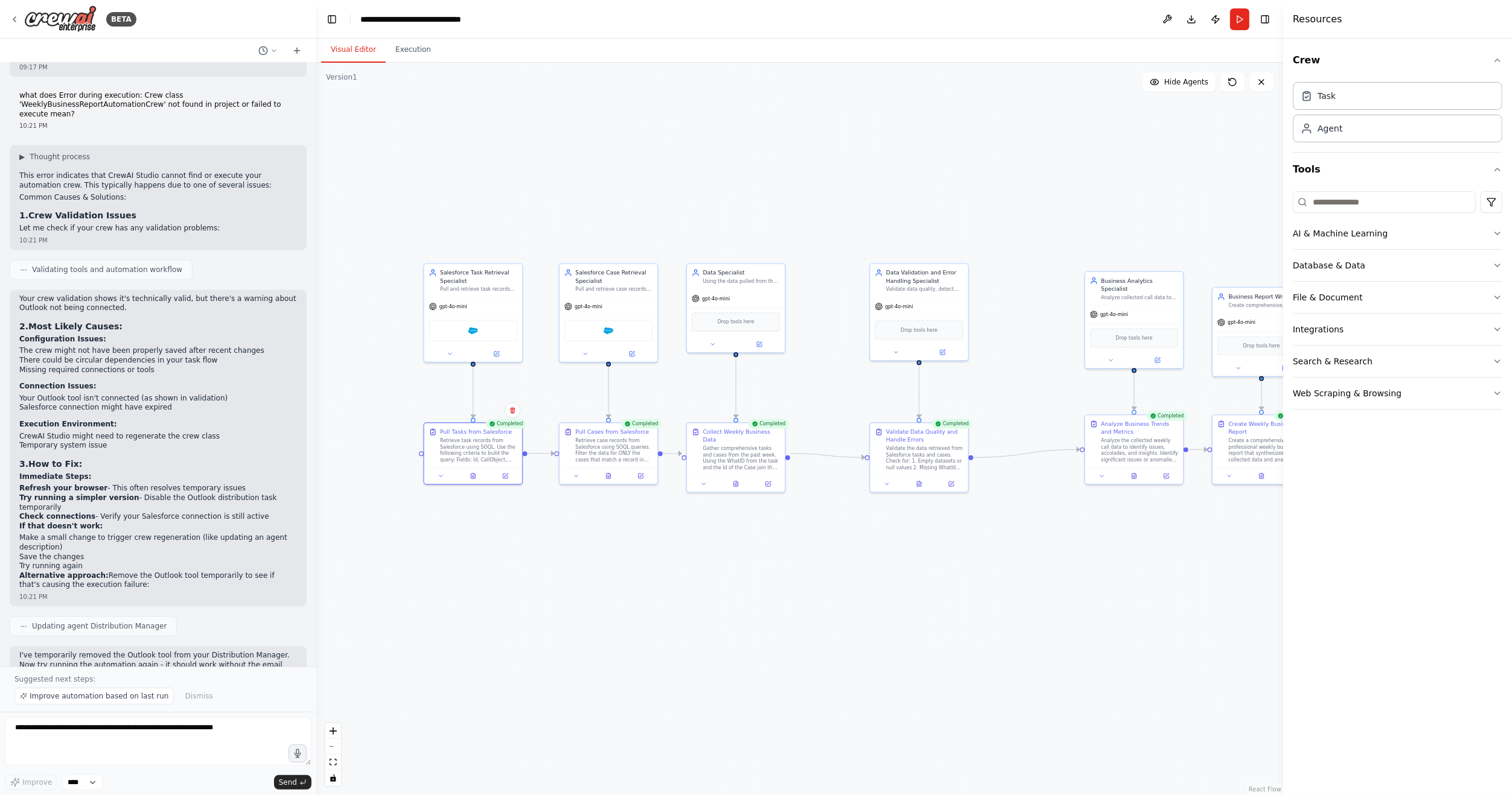
click at [849, 575] on div ".deletable-edge-delete-btn { width: 20px; height: 20px; border: 0px solid #ffff…" at bounding box center [799, 429] width 967 height 733
click at [750, 627] on div ".deletable-edge-delete-btn { width: 20px; height: 20px; border: 0px solid #ffff…" at bounding box center [799, 429] width 967 height 733
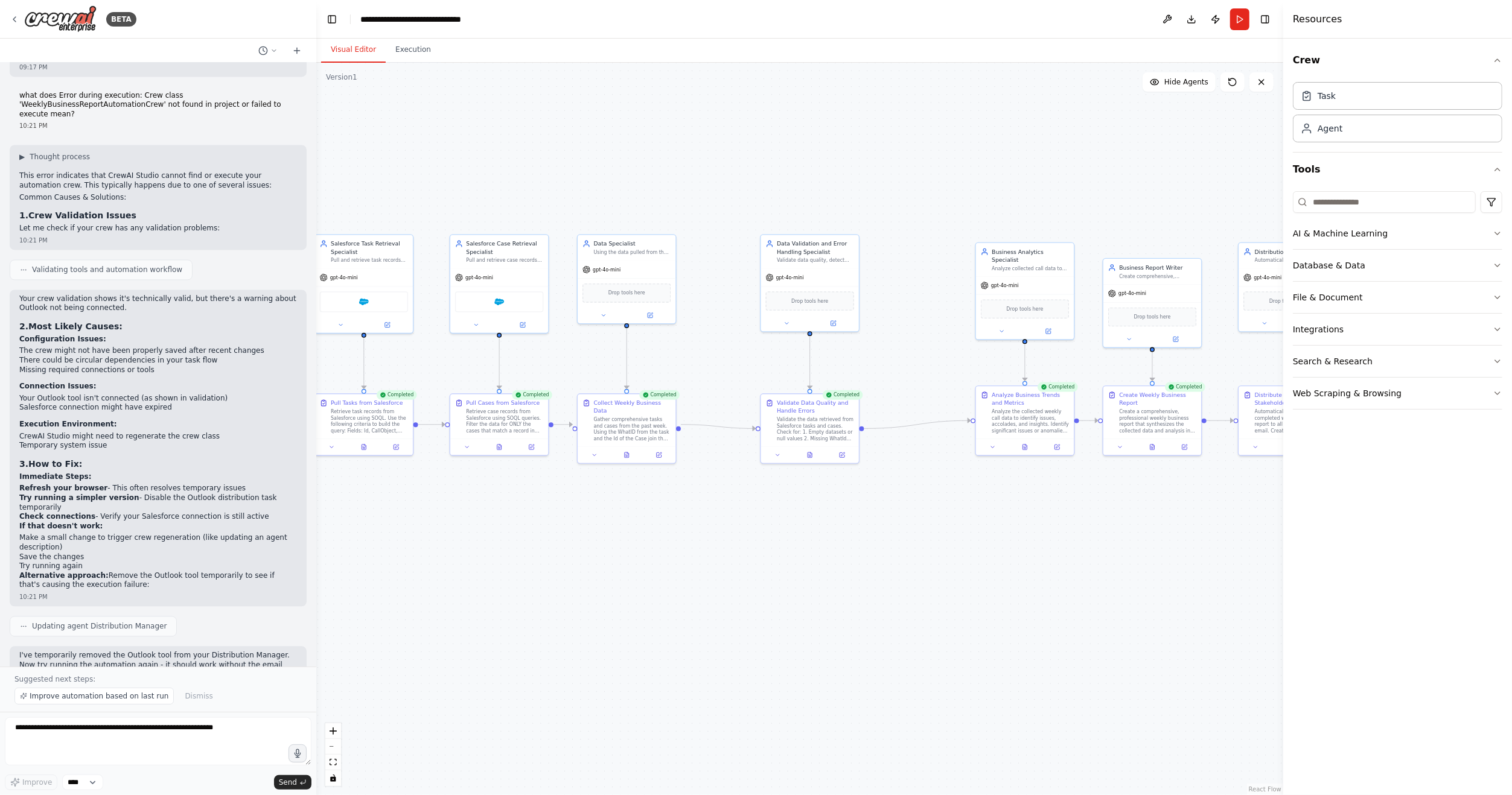
drag, startPoint x: 876, startPoint y: 607, endPoint x: 766, endPoint y: 579, distance: 113.5
click at [766, 579] on div ".deletable-edge-delete-btn { width: 20px; height: 20px; border: 0px solid #ffff…" at bounding box center [799, 429] width 967 height 733
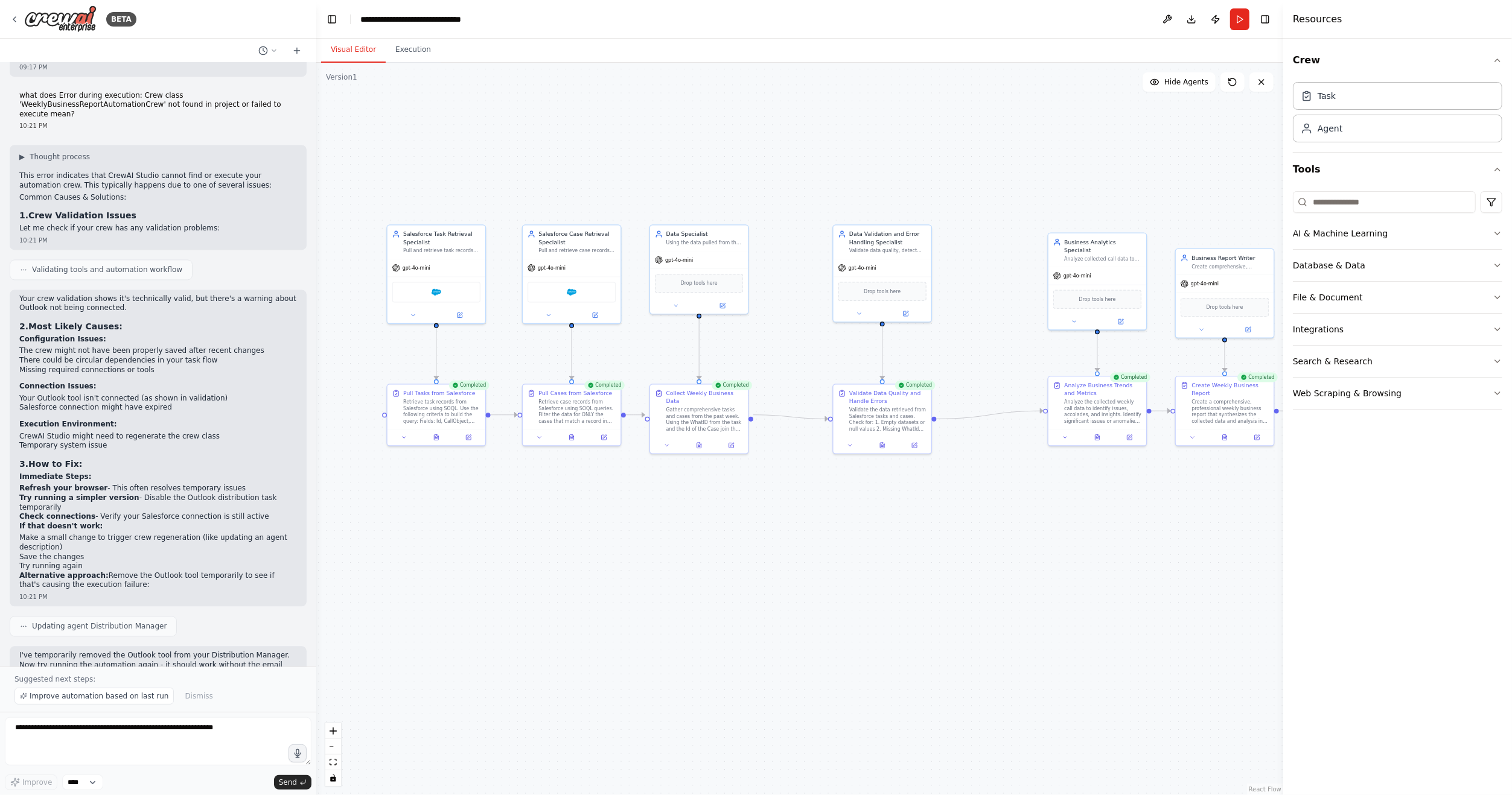
drag, startPoint x: 591, startPoint y: 630, endPoint x: 663, endPoint y: 620, distance: 72.7
click at [663, 620] on div ".deletable-edge-delete-btn { width: 20px; height: 20px; border: 0px solid #ffff…" at bounding box center [799, 429] width 967 height 733
click at [1272, 19] on button "Toggle Right Sidebar" at bounding box center [1265, 20] width 17 height 17
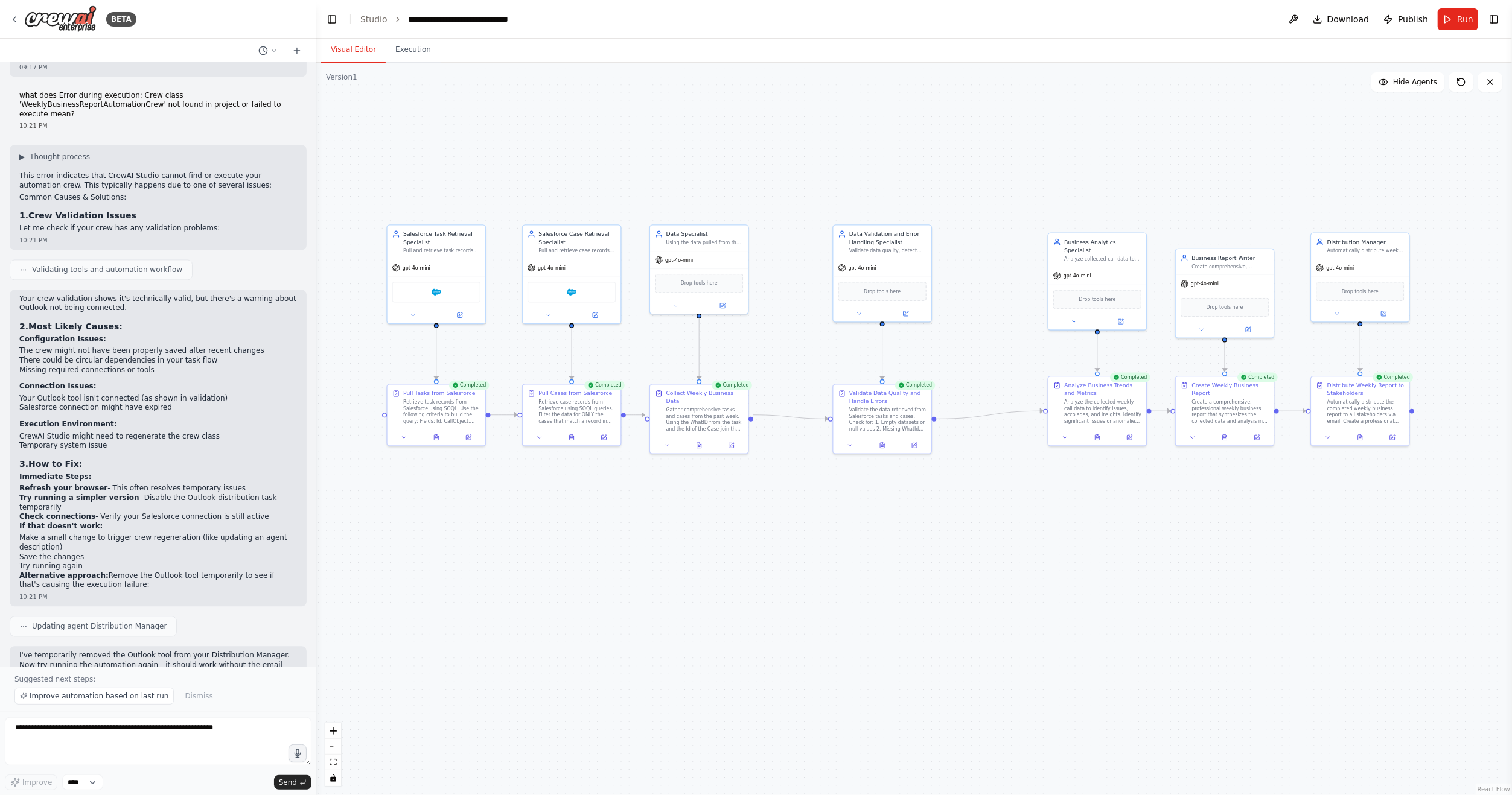
click at [330, 18] on button "Toggle Left Sidebar" at bounding box center [332, 20] width 17 height 17
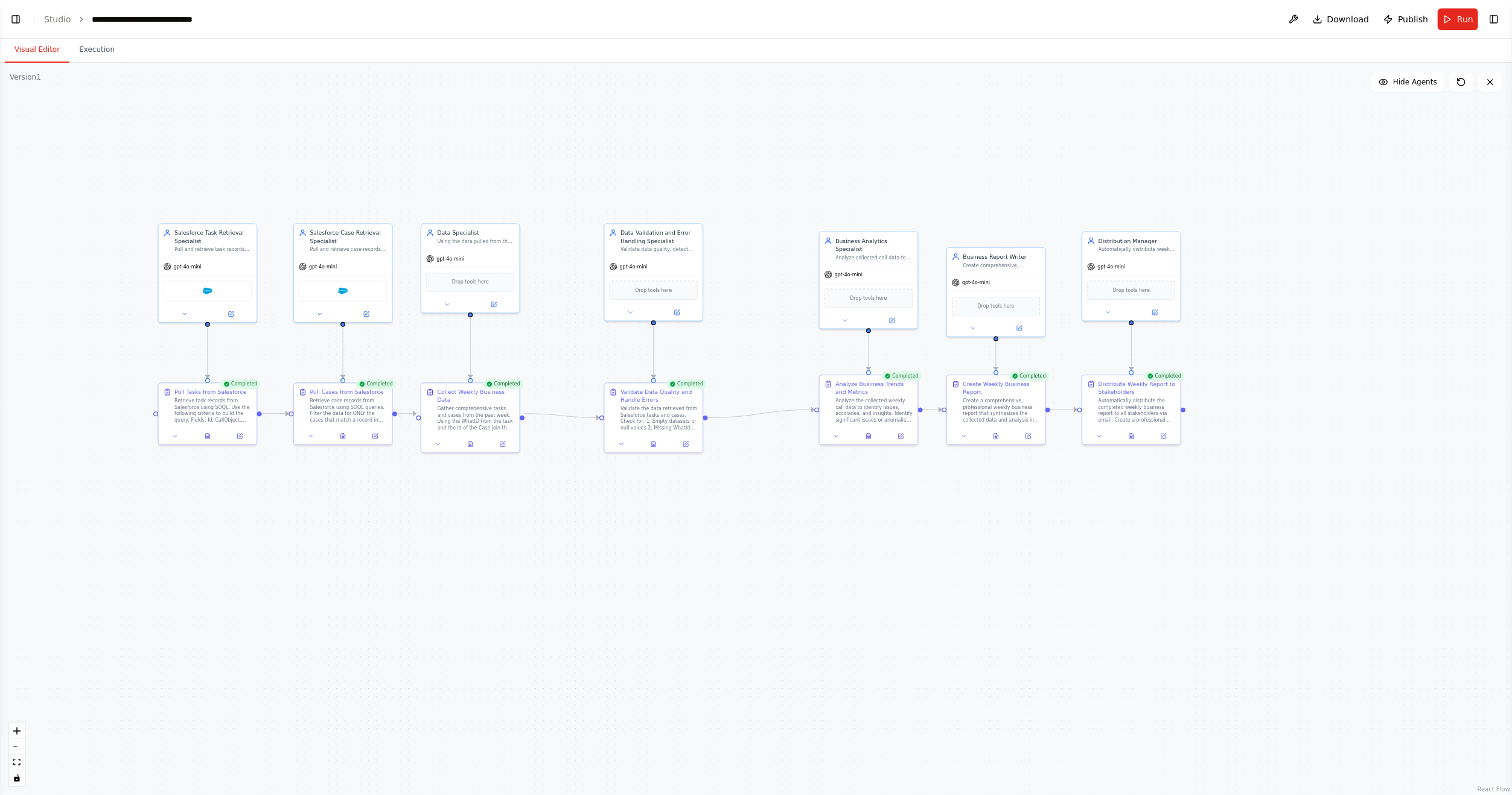
drag, startPoint x: 1294, startPoint y: 265, endPoint x: 1382, endPoint y: 263, distance: 88.0
click at [1382, 263] on div ".deletable-edge-delete-btn { width: 20px; height: 20px; border: 0px solid #ffff…" at bounding box center [756, 429] width 1512 height 733
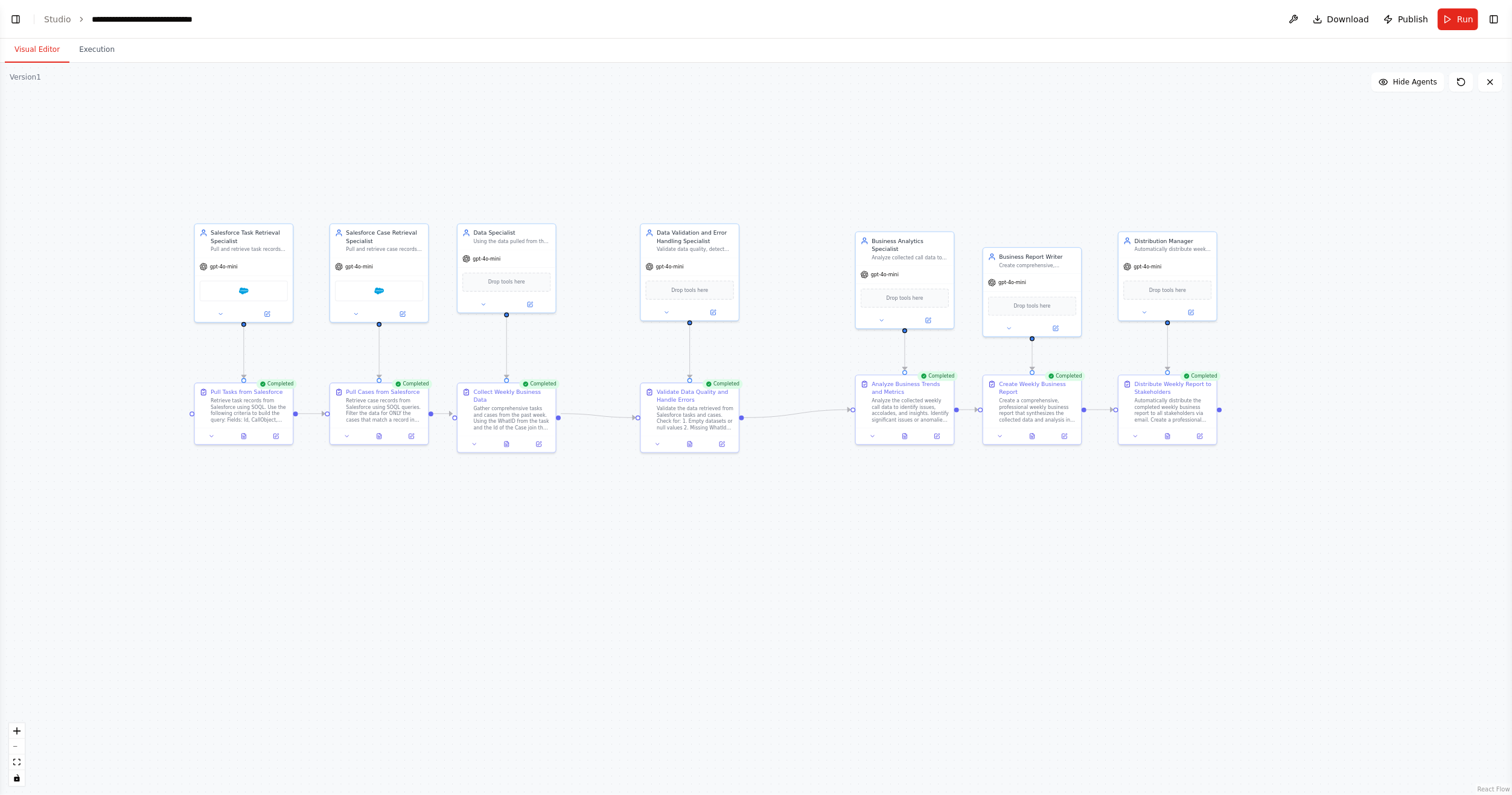
drag, startPoint x: 746, startPoint y: 556, endPoint x: 781, endPoint y: 556, distance: 35.0
click at [781, 556] on div ".deletable-edge-delete-btn { width: 20px; height: 20px; border: 0px solid #ffff…" at bounding box center [756, 429] width 1512 height 733
click at [278, 436] on icon at bounding box center [276, 435] width 5 height 5
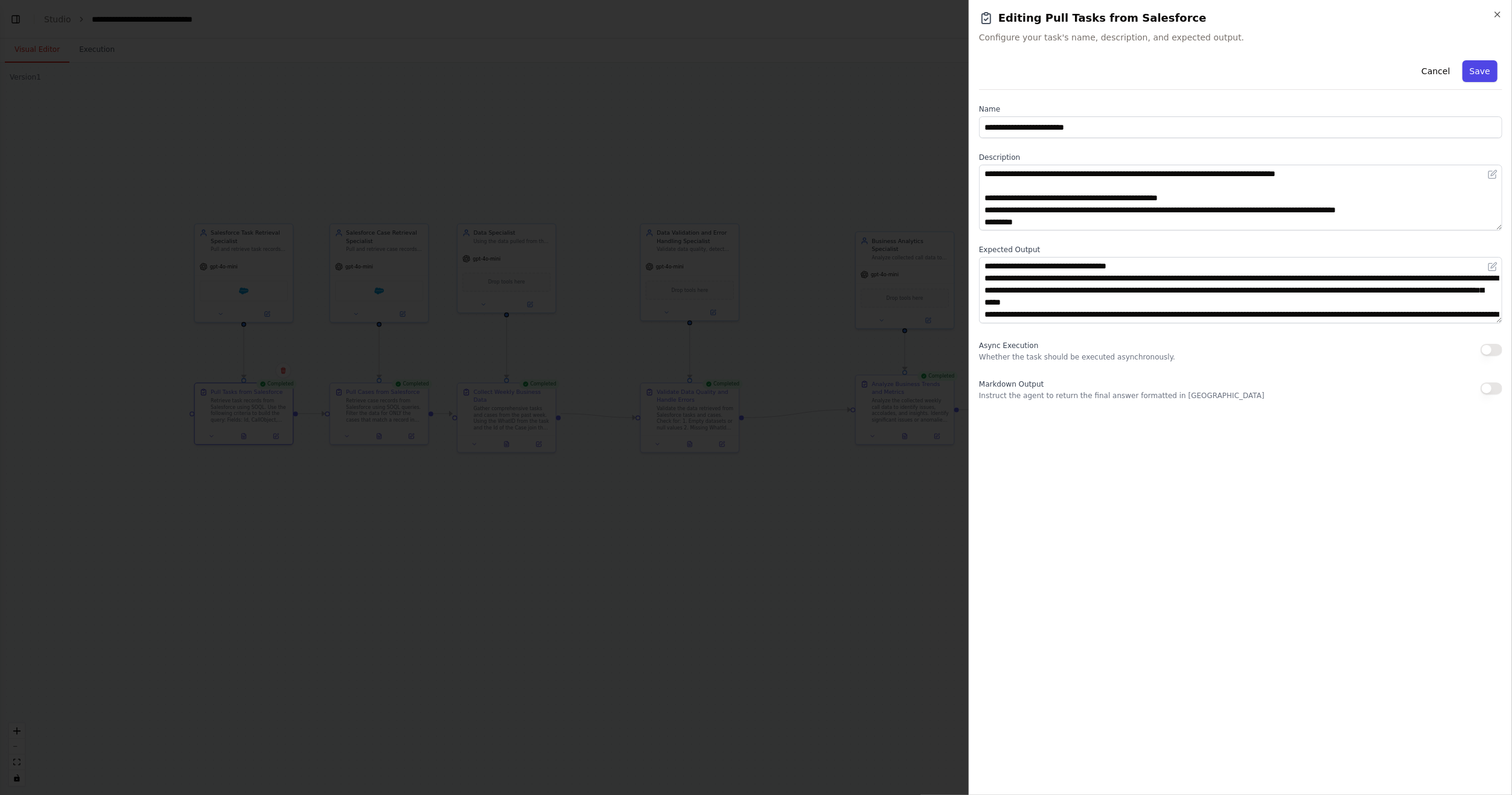
click at [1478, 73] on button "Save" at bounding box center [1480, 71] width 35 height 22
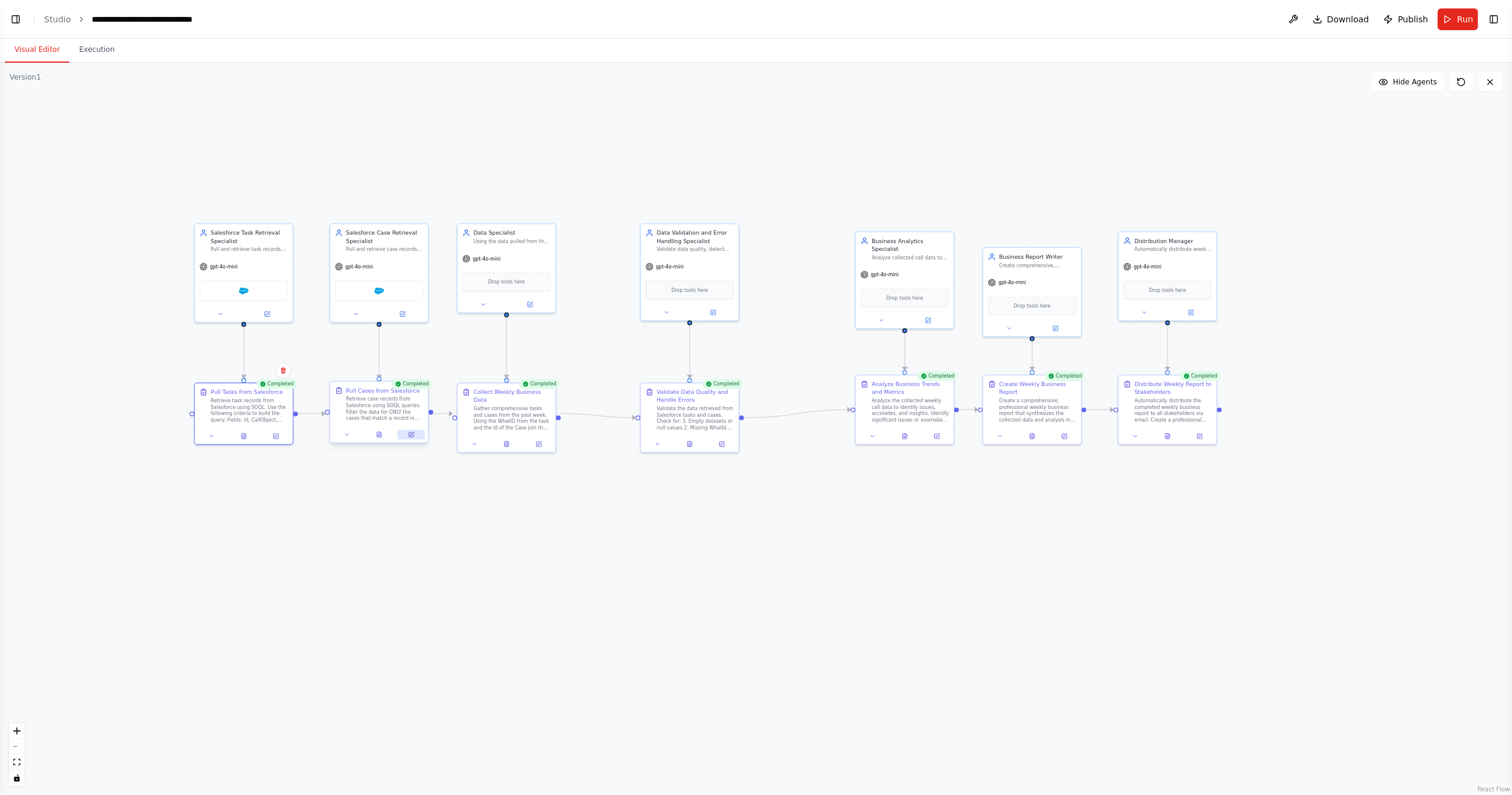
click at [414, 435] on icon at bounding box center [411, 435] width 5 height 5
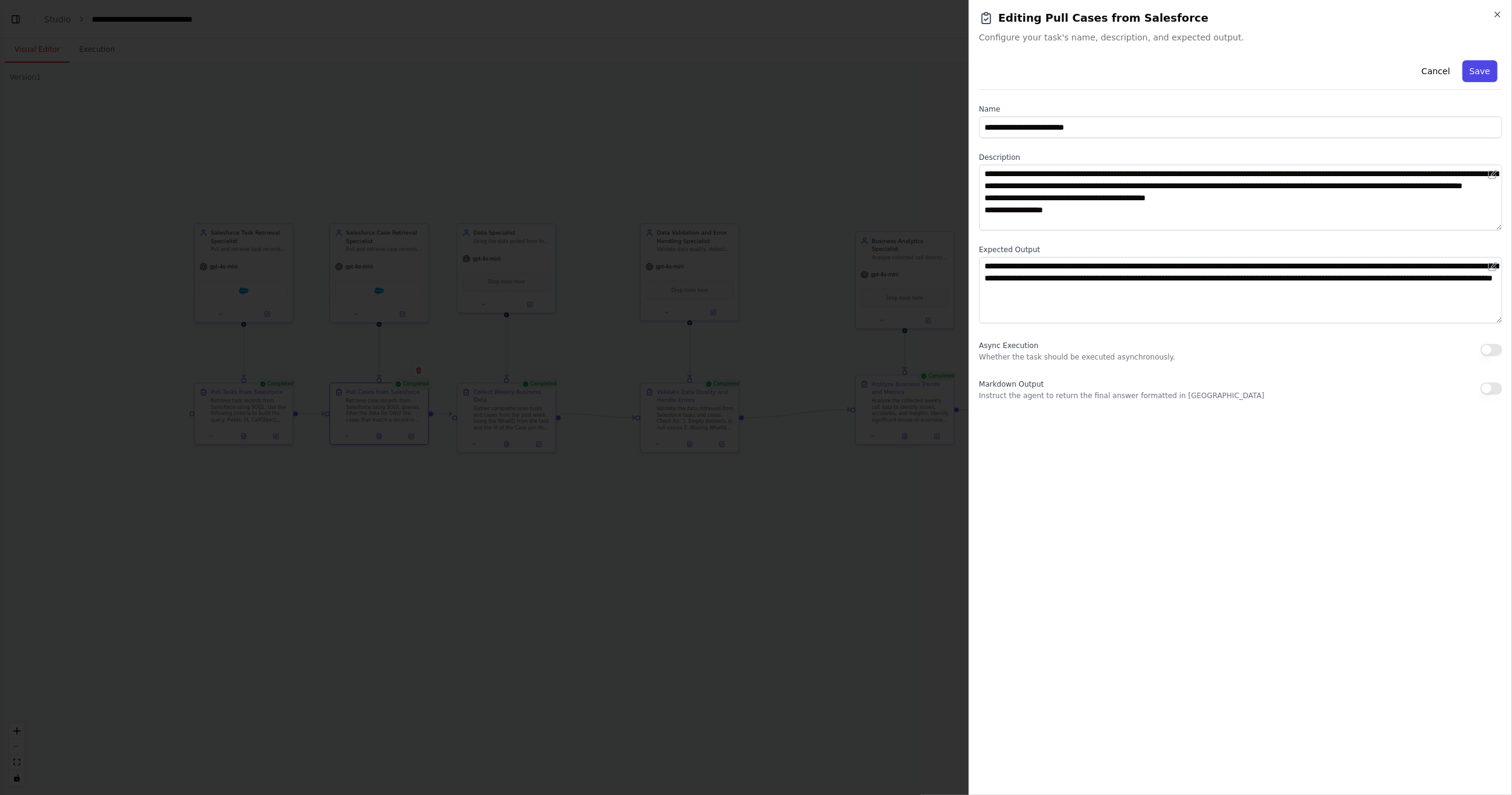
click at [1484, 66] on button "Save" at bounding box center [1480, 71] width 35 height 22
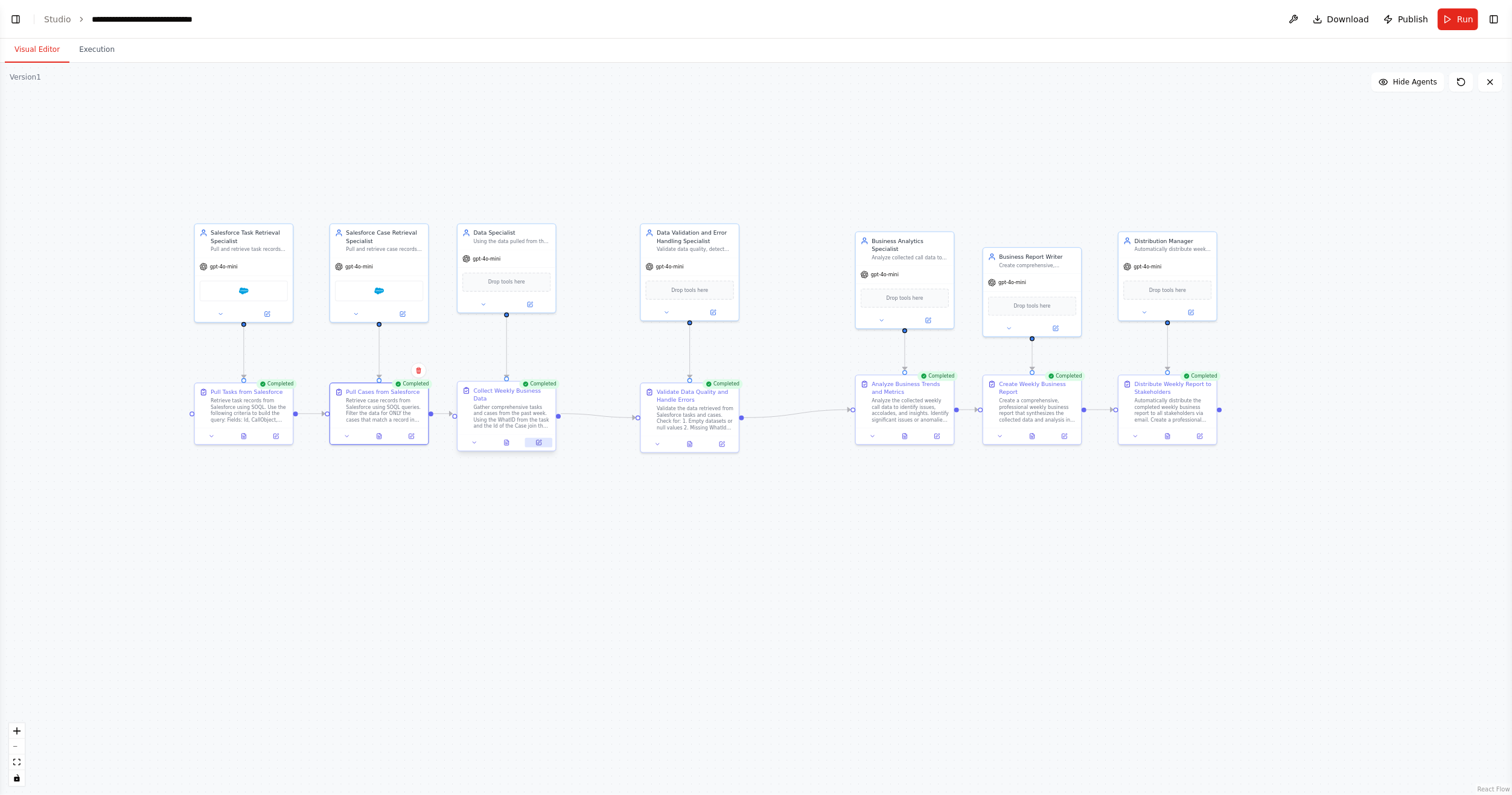
click at [536, 439] on icon at bounding box center [538, 442] width 6 height 6
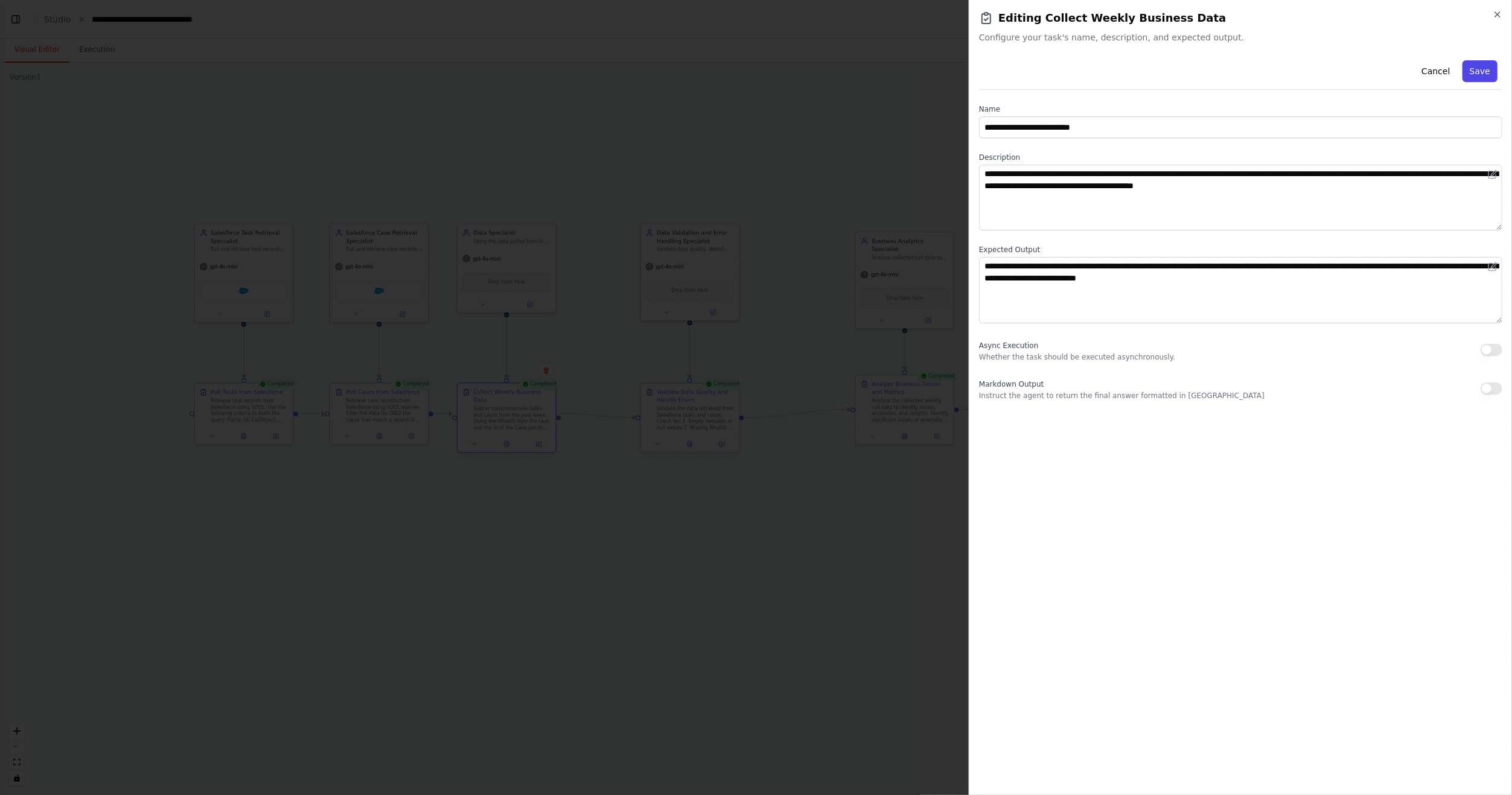
click at [1472, 71] on button "Save" at bounding box center [1480, 71] width 35 height 22
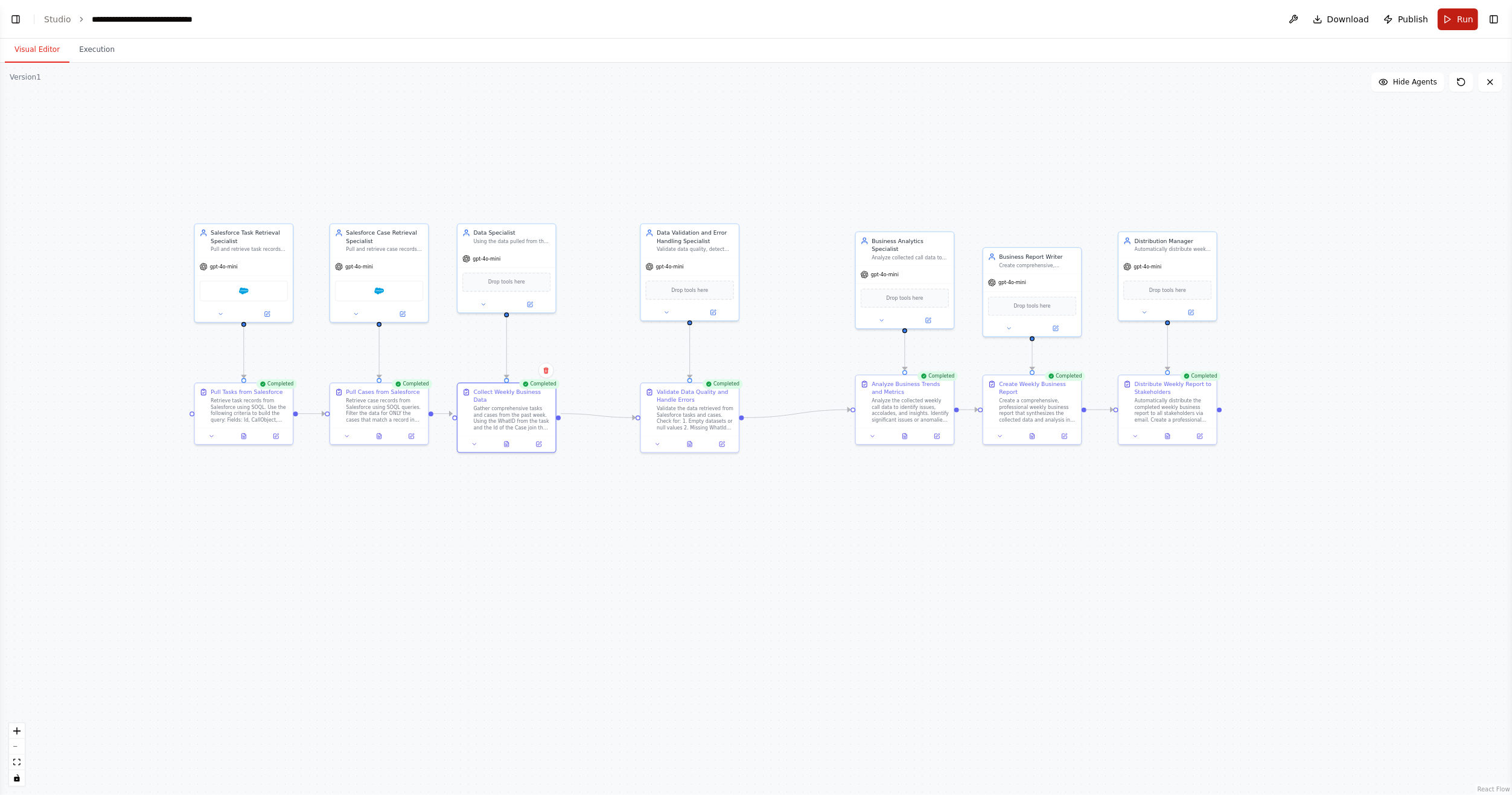
click at [1462, 24] on span "Run" at bounding box center [1464, 19] width 16 height 12
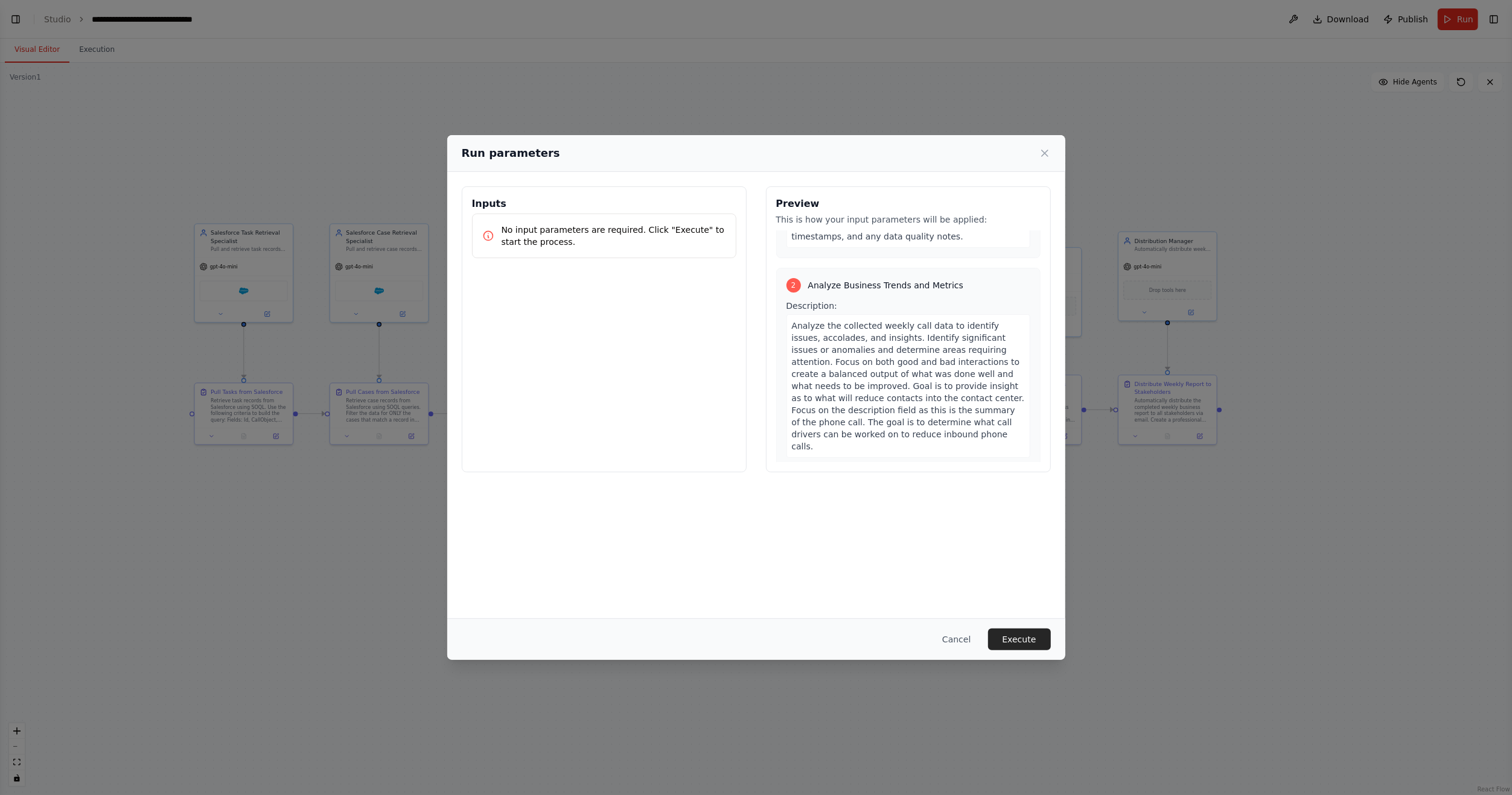
scroll to position [0, 0]
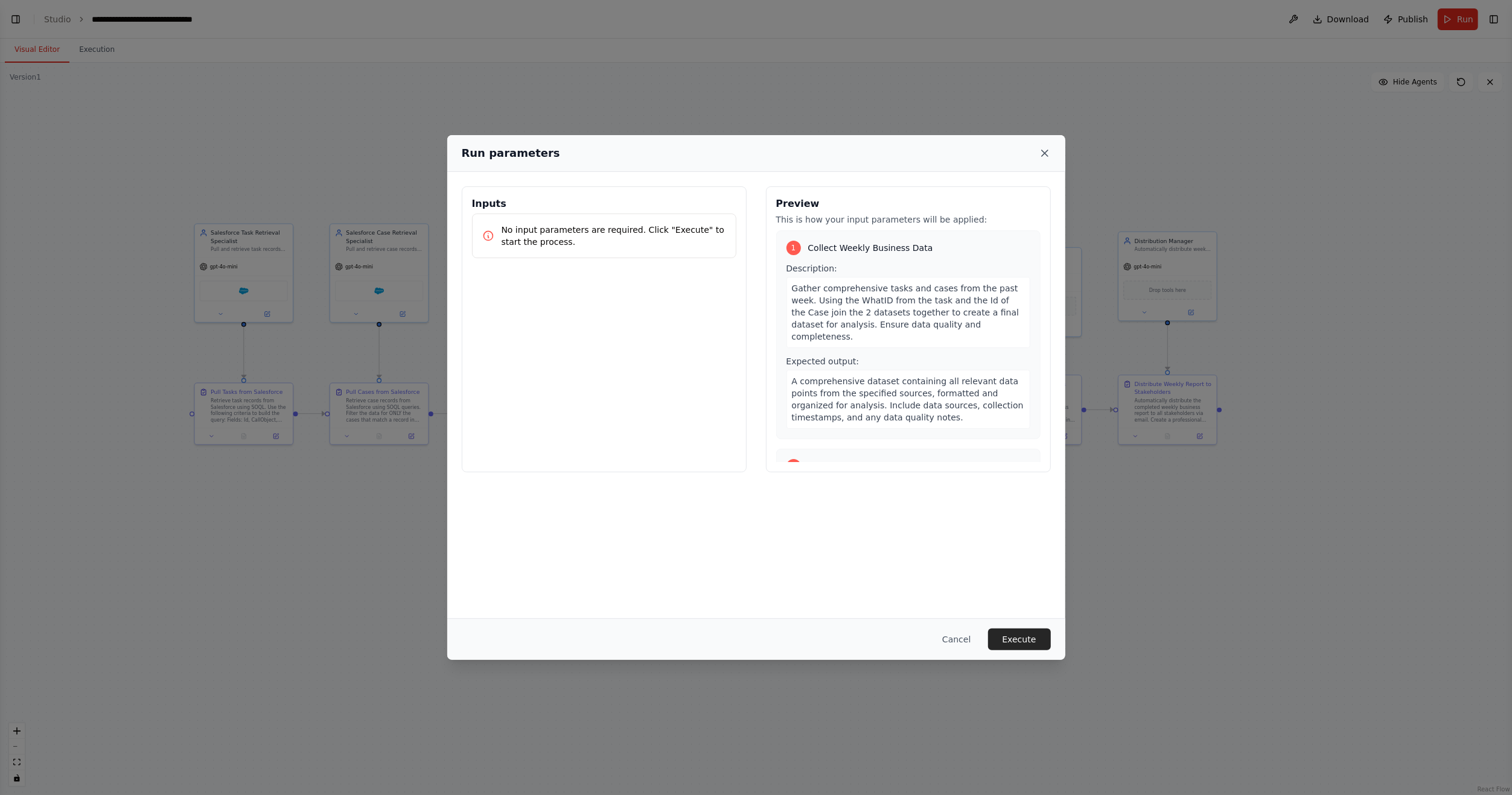
click at [1047, 151] on icon at bounding box center [1044, 153] width 12 height 12
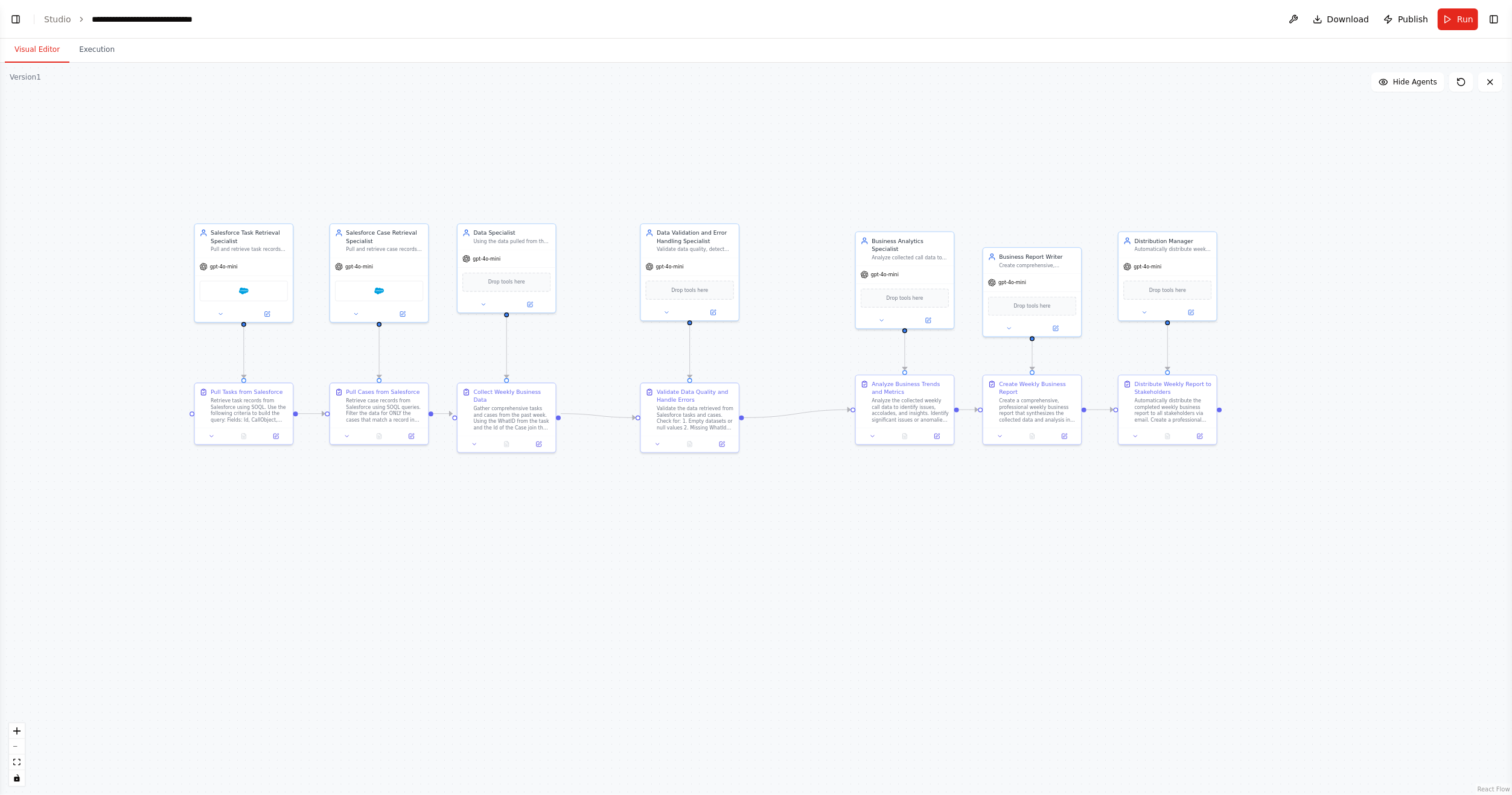
click at [1014, 606] on div ".deletable-edge-delete-btn { width: 20px; height: 20px; border: 0px solid #ffff…" at bounding box center [756, 429] width 1512 height 733
click at [257, 415] on div "Retrieve task records from Salesforce using SOQL. Use the following criteria to…" at bounding box center [249, 409] width 77 height 25
click at [1463, 24] on span "Run" at bounding box center [1464, 19] width 16 height 12
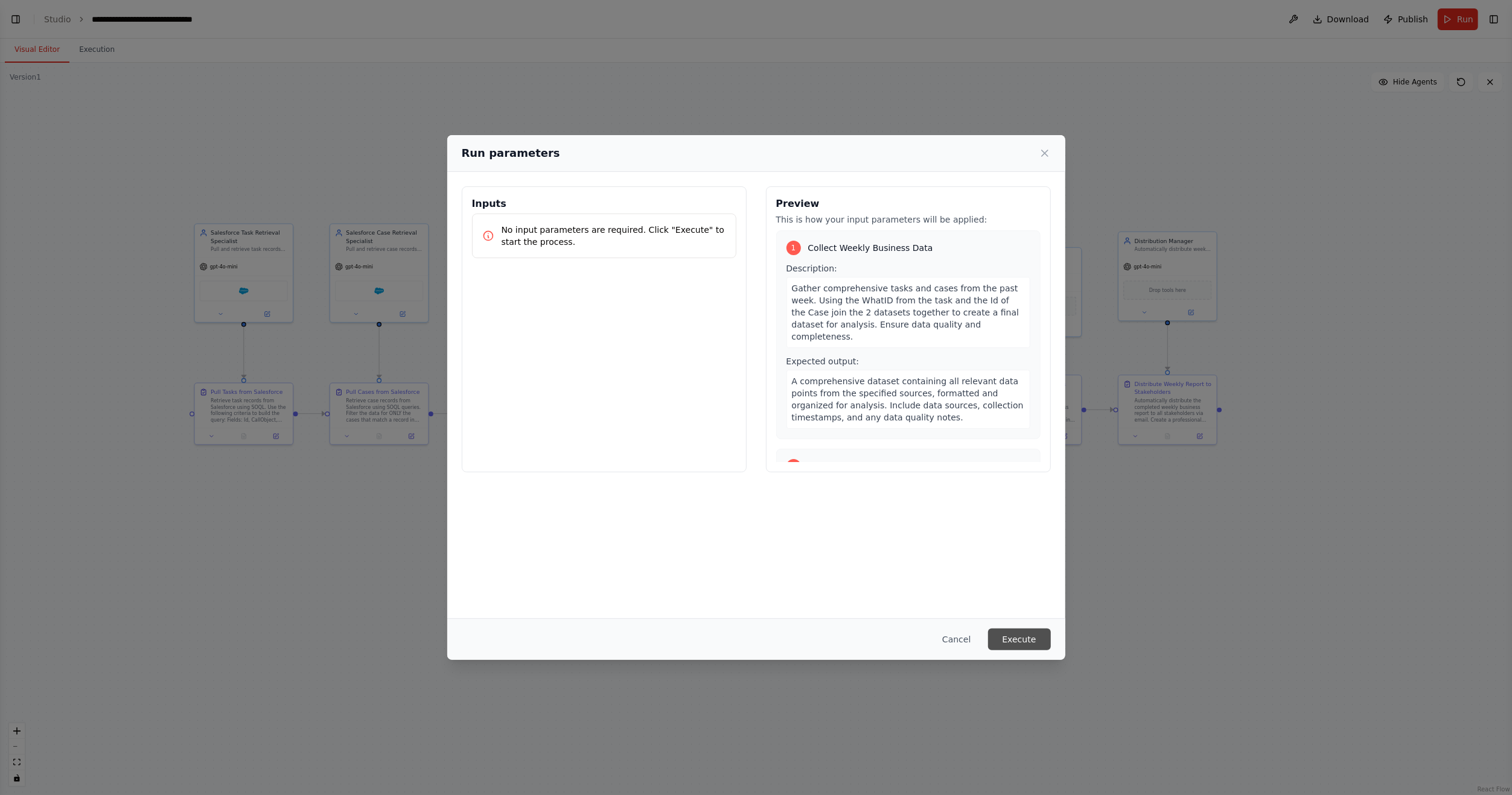
click at [1034, 640] on button "Execute" at bounding box center [1019, 639] width 63 height 22
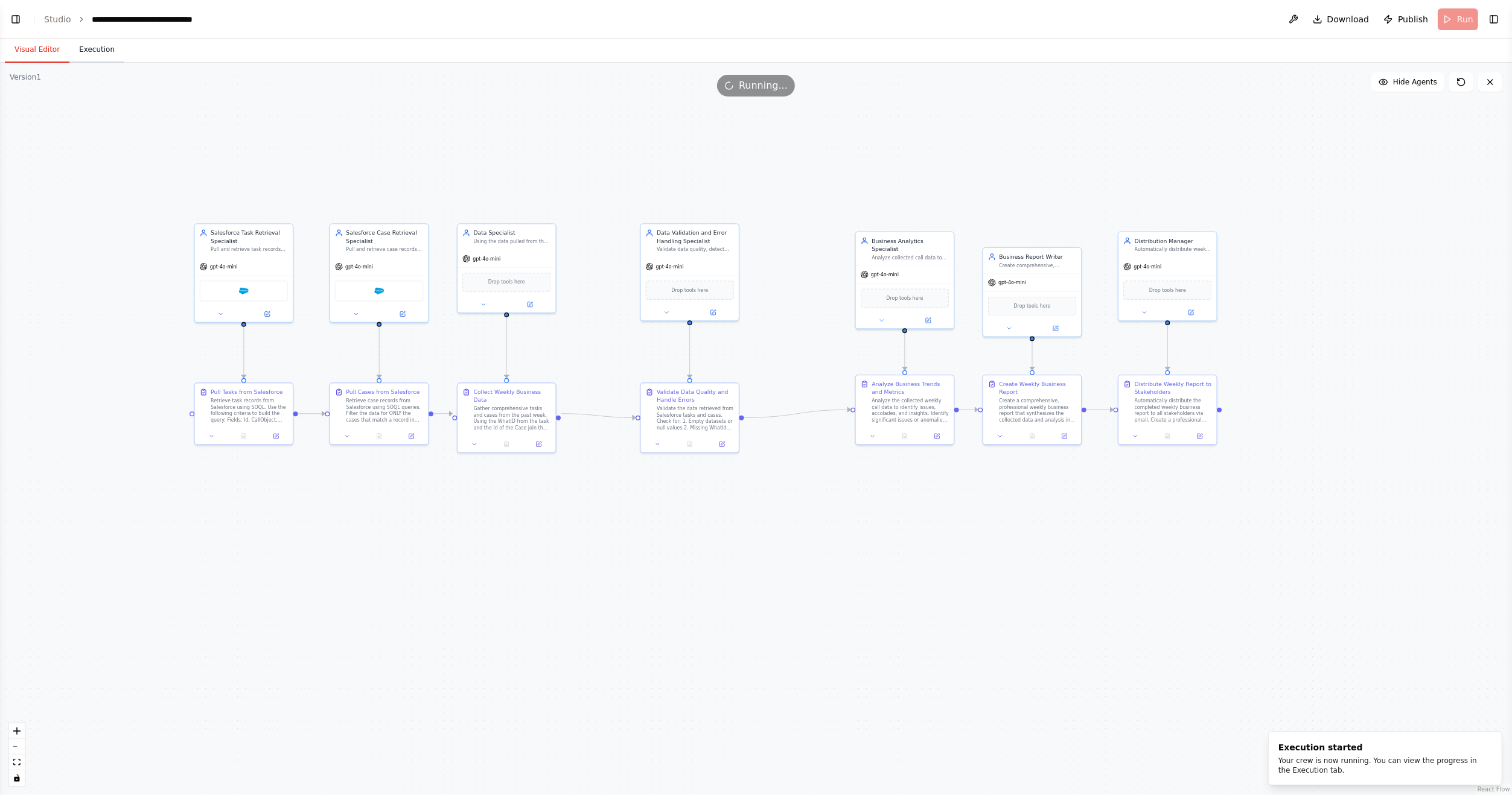
click at [97, 42] on button "Execution" at bounding box center [97, 50] width 55 height 25
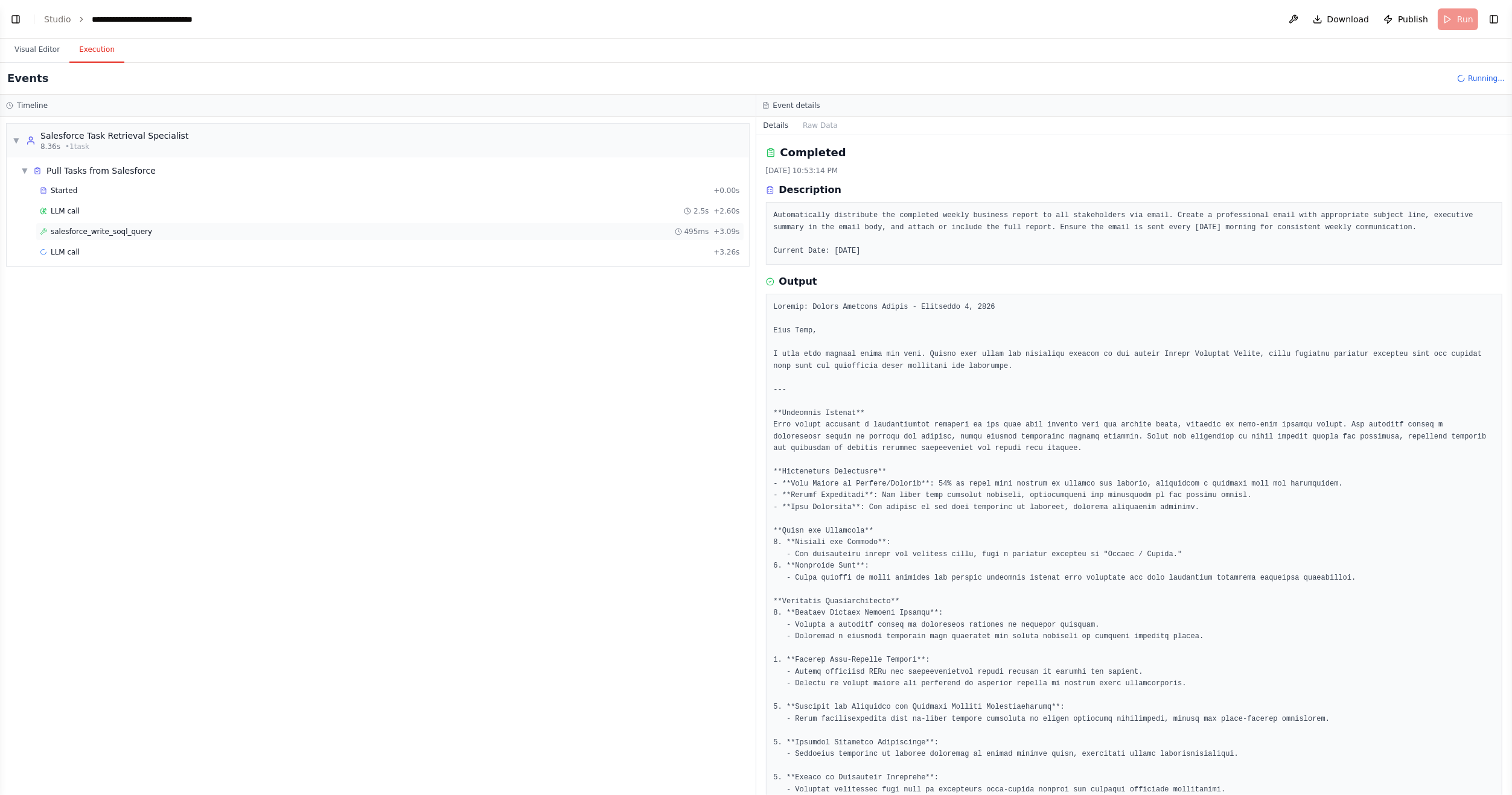
click at [81, 230] on span "salesforce_write_soql_query" at bounding box center [101, 232] width 102 height 10
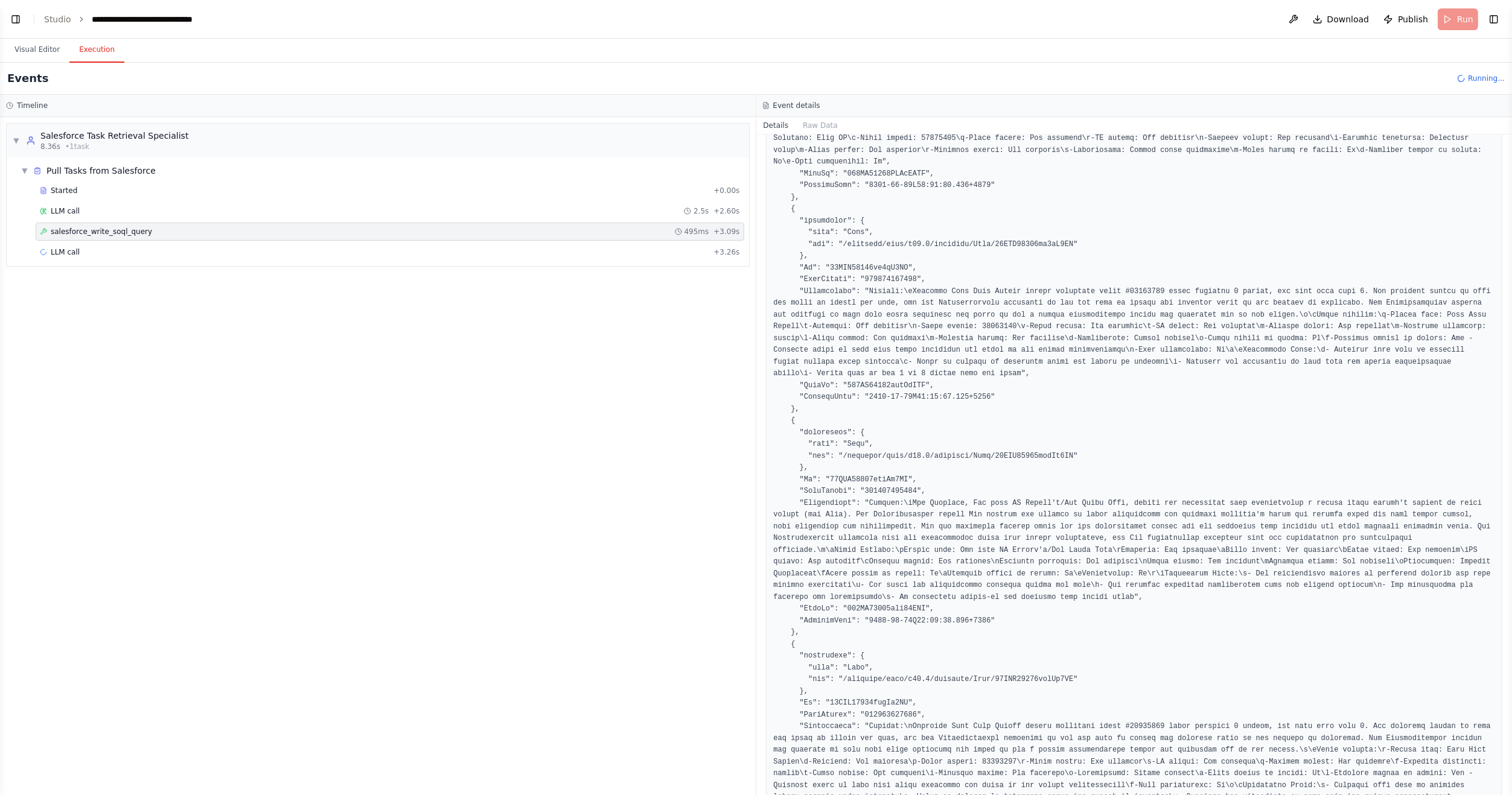
scroll to position [1086, 0]
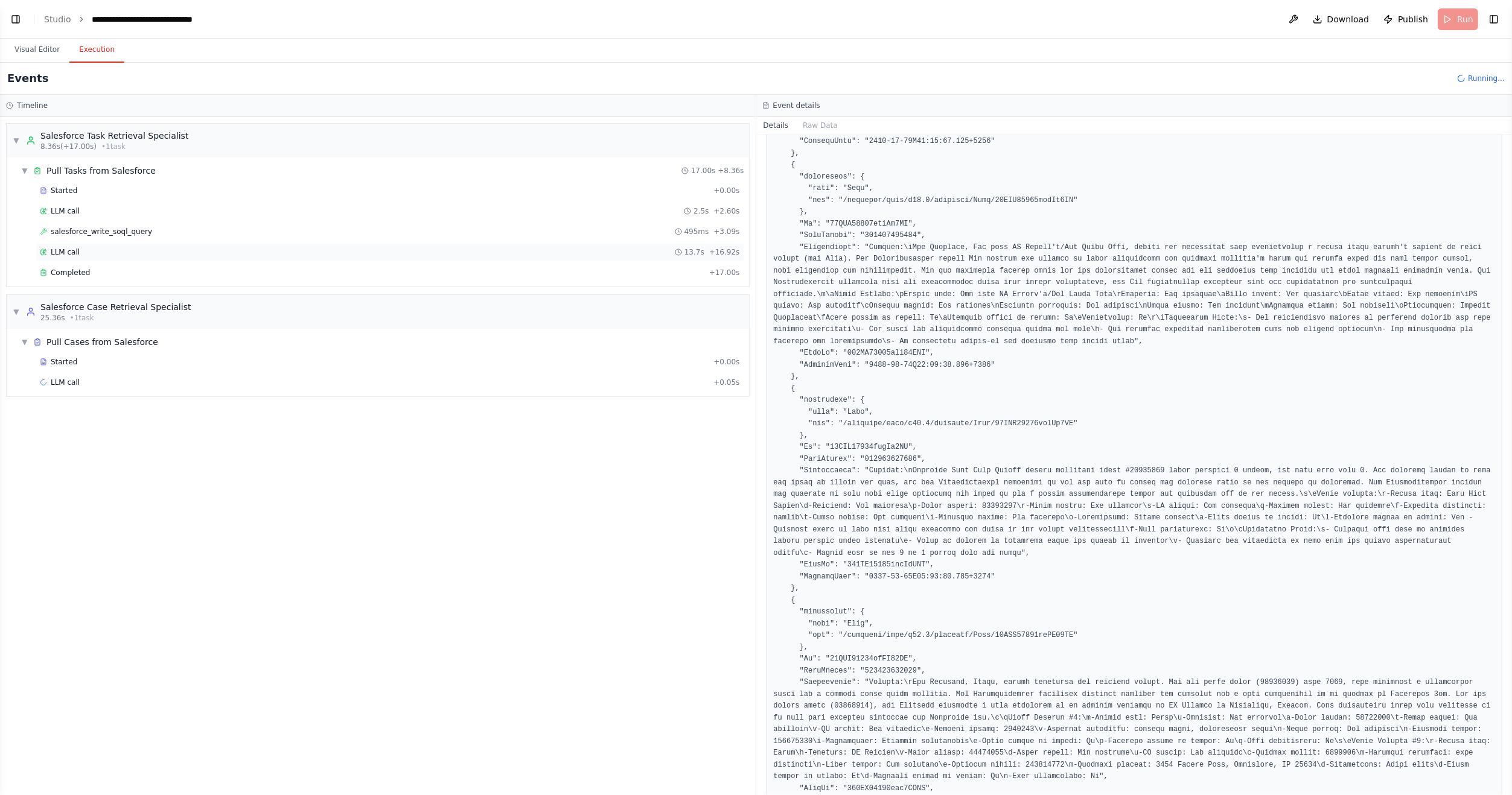
click at [76, 248] on div "LLM call 13.7s + 16.92s" at bounding box center [390, 252] width 700 height 10
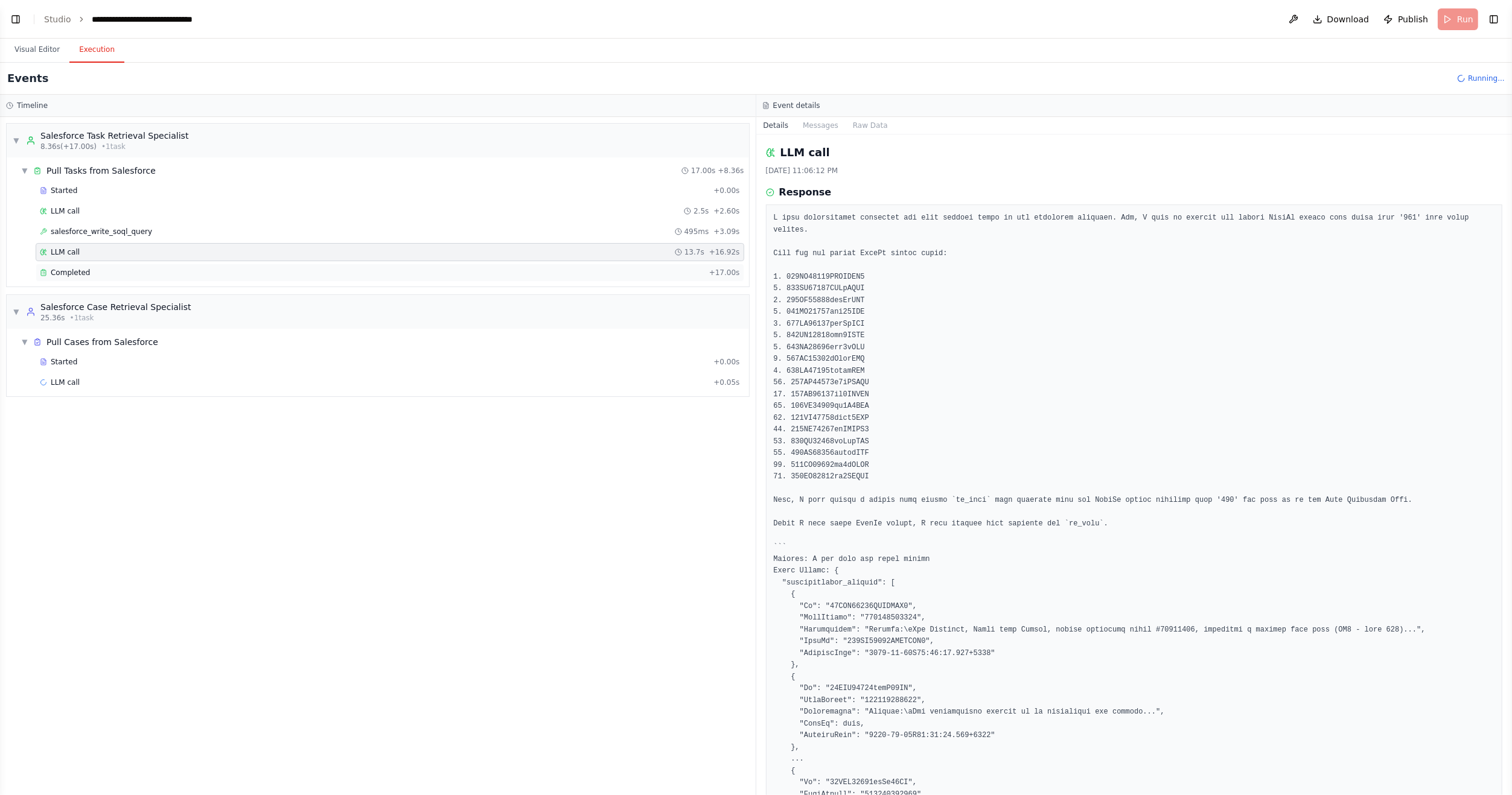
click at [69, 272] on span "Completed" at bounding box center [70, 273] width 39 height 10
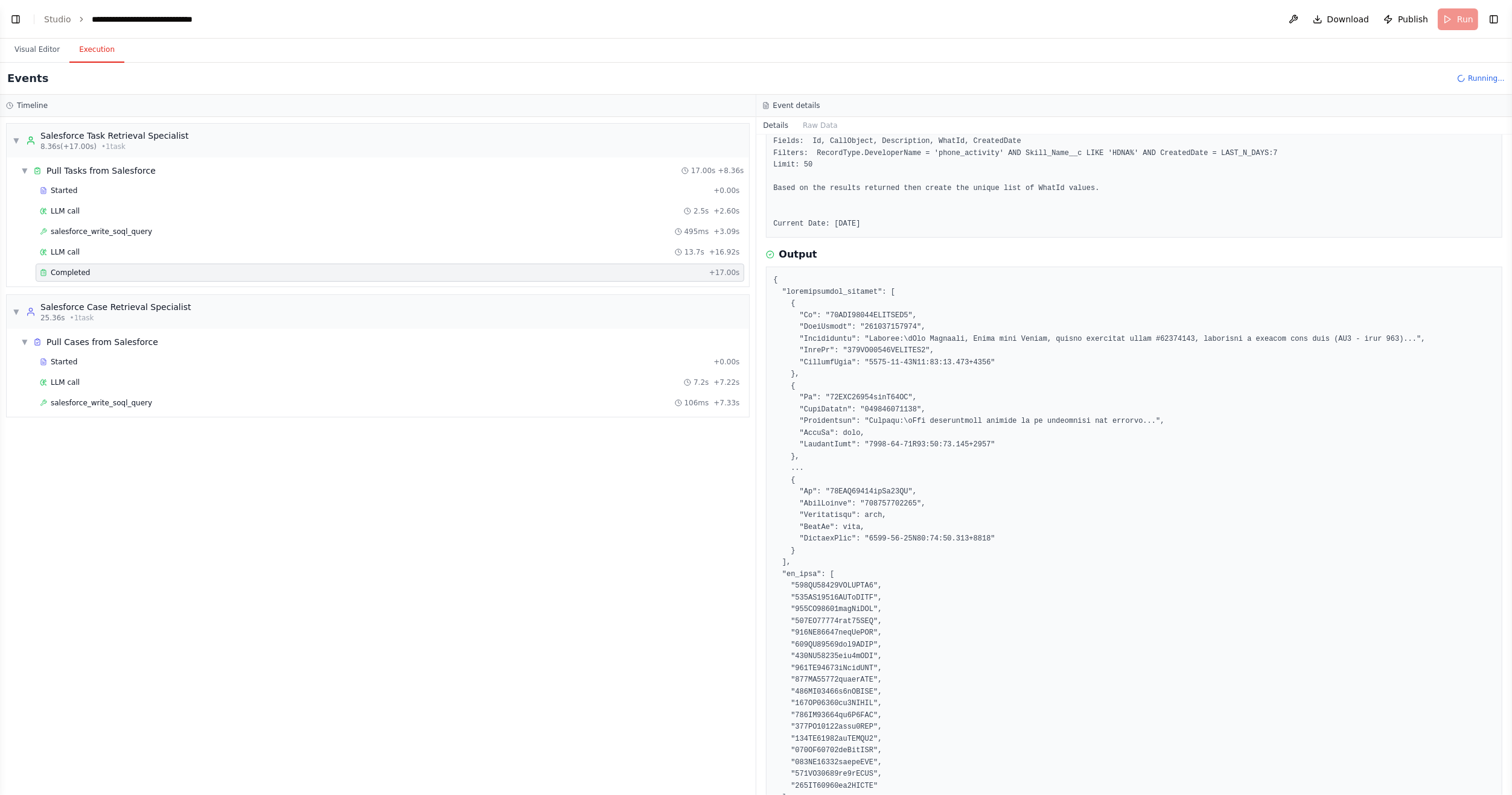
scroll to position [143, 0]
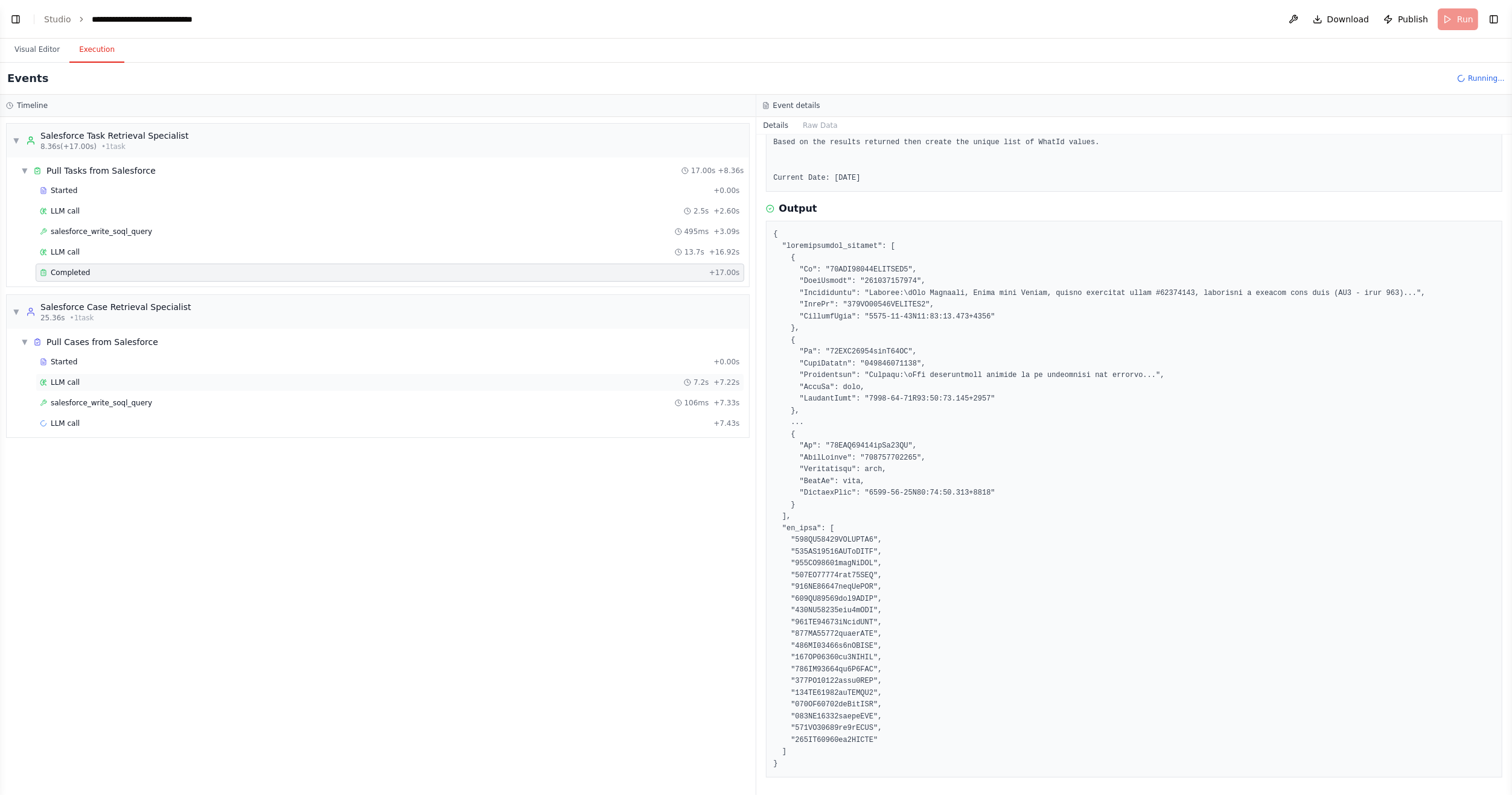
click at [70, 381] on span "LLM call" at bounding box center [64, 383] width 29 height 10
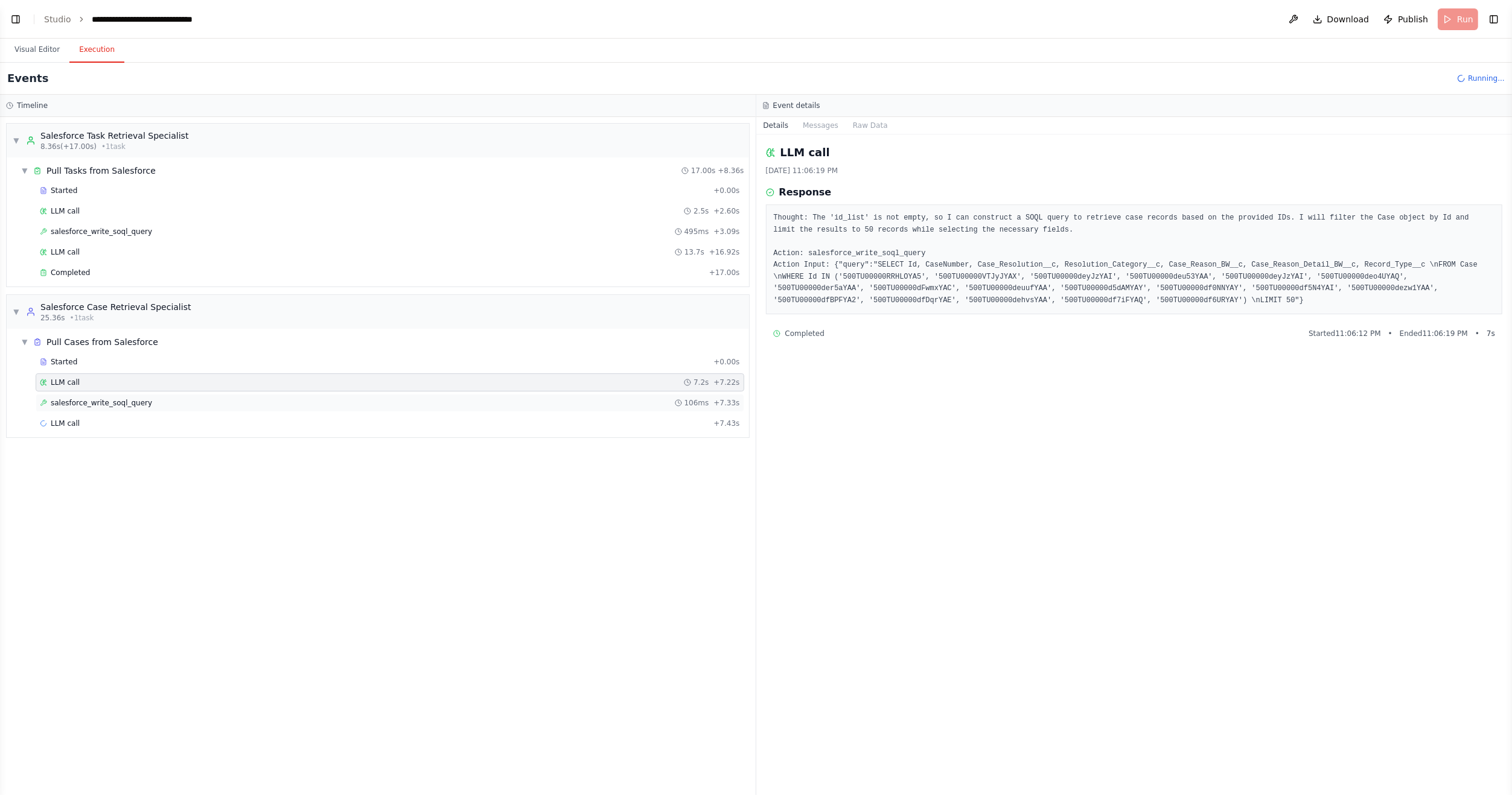
click at [80, 398] on span "salesforce_write_soql_query" at bounding box center [101, 403] width 102 height 10
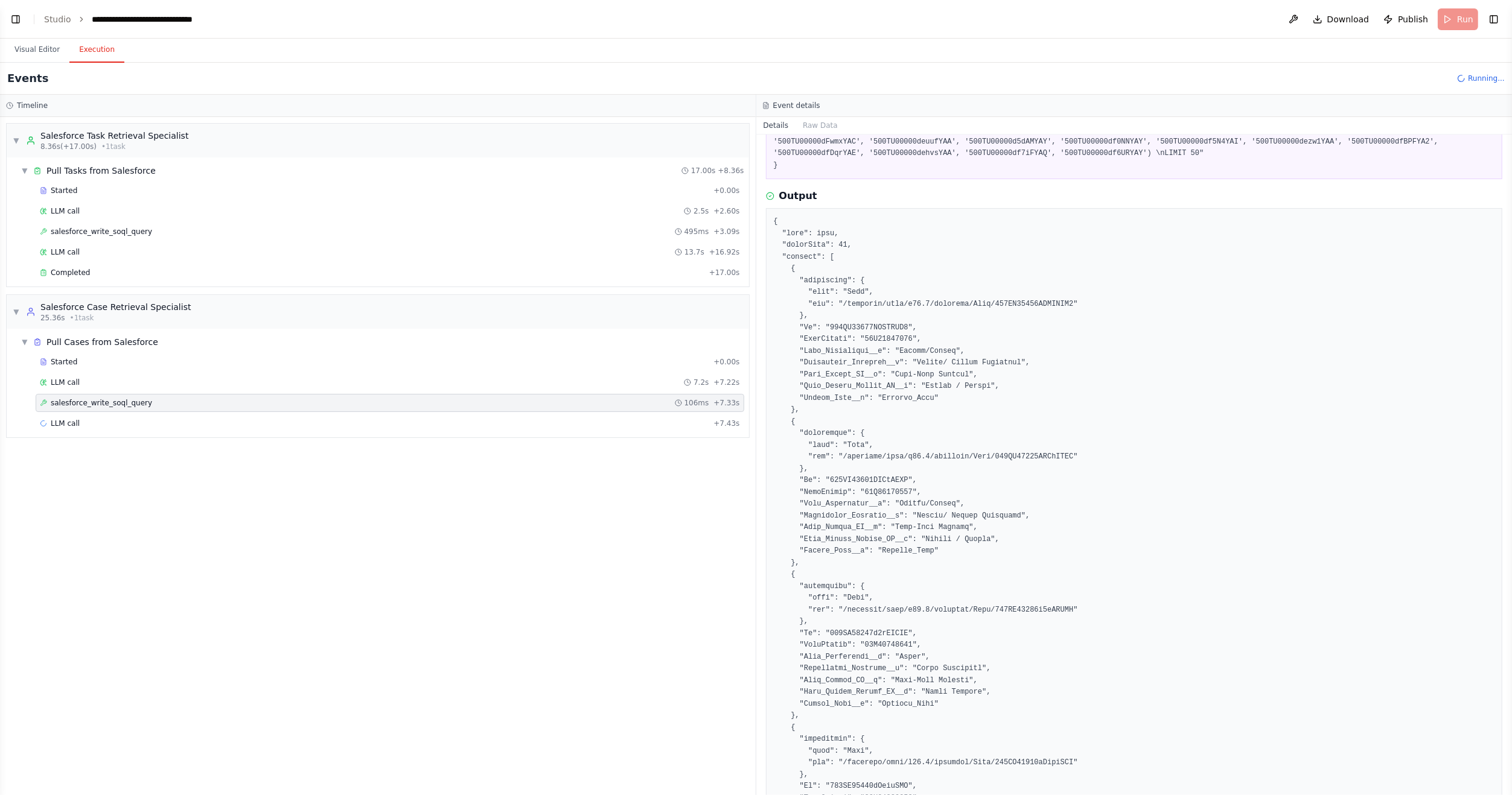
scroll to position [483, 0]
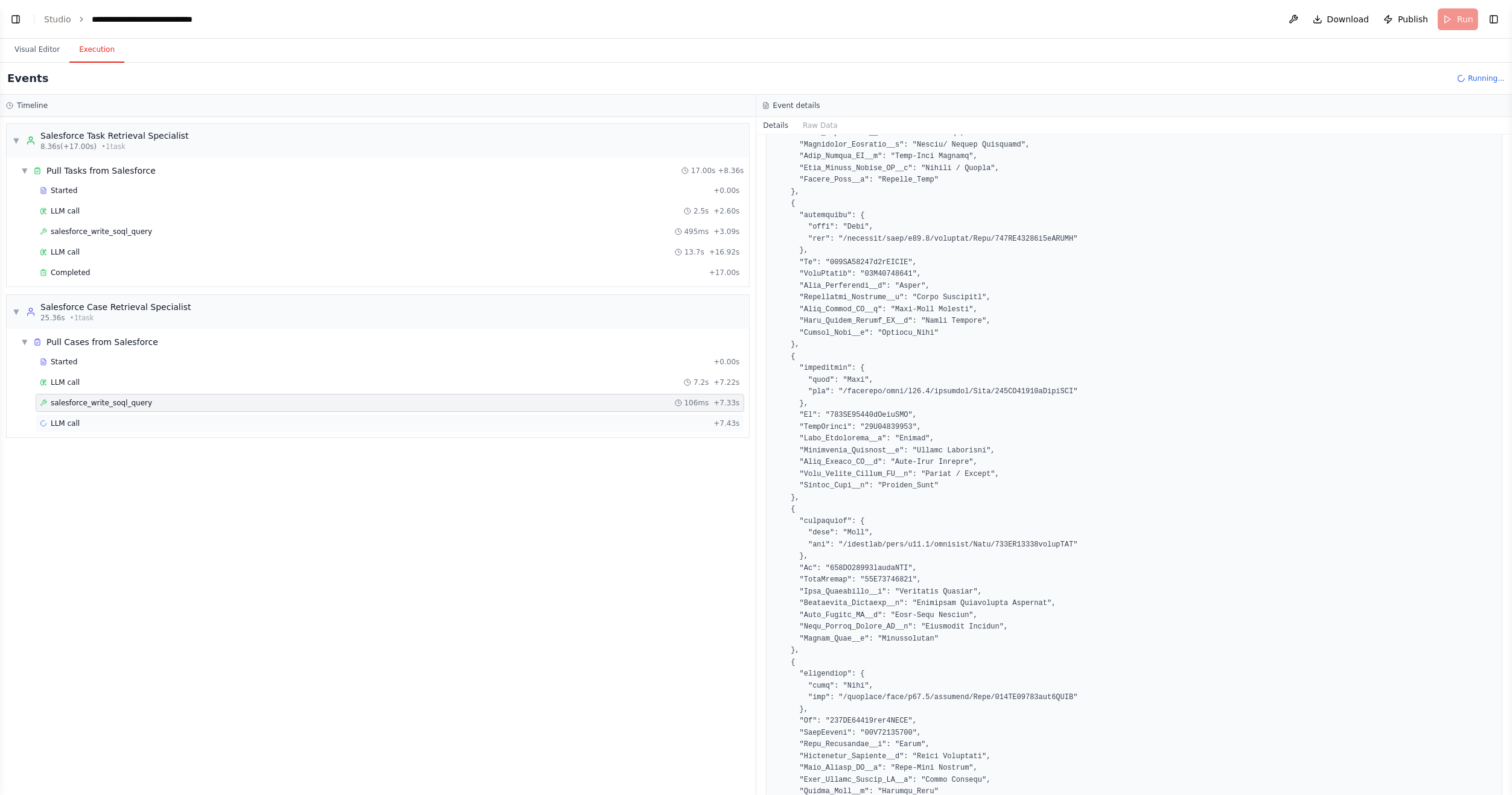
click at [85, 418] on div "LLM call + 7.43s" at bounding box center [390, 423] width 700 height 10
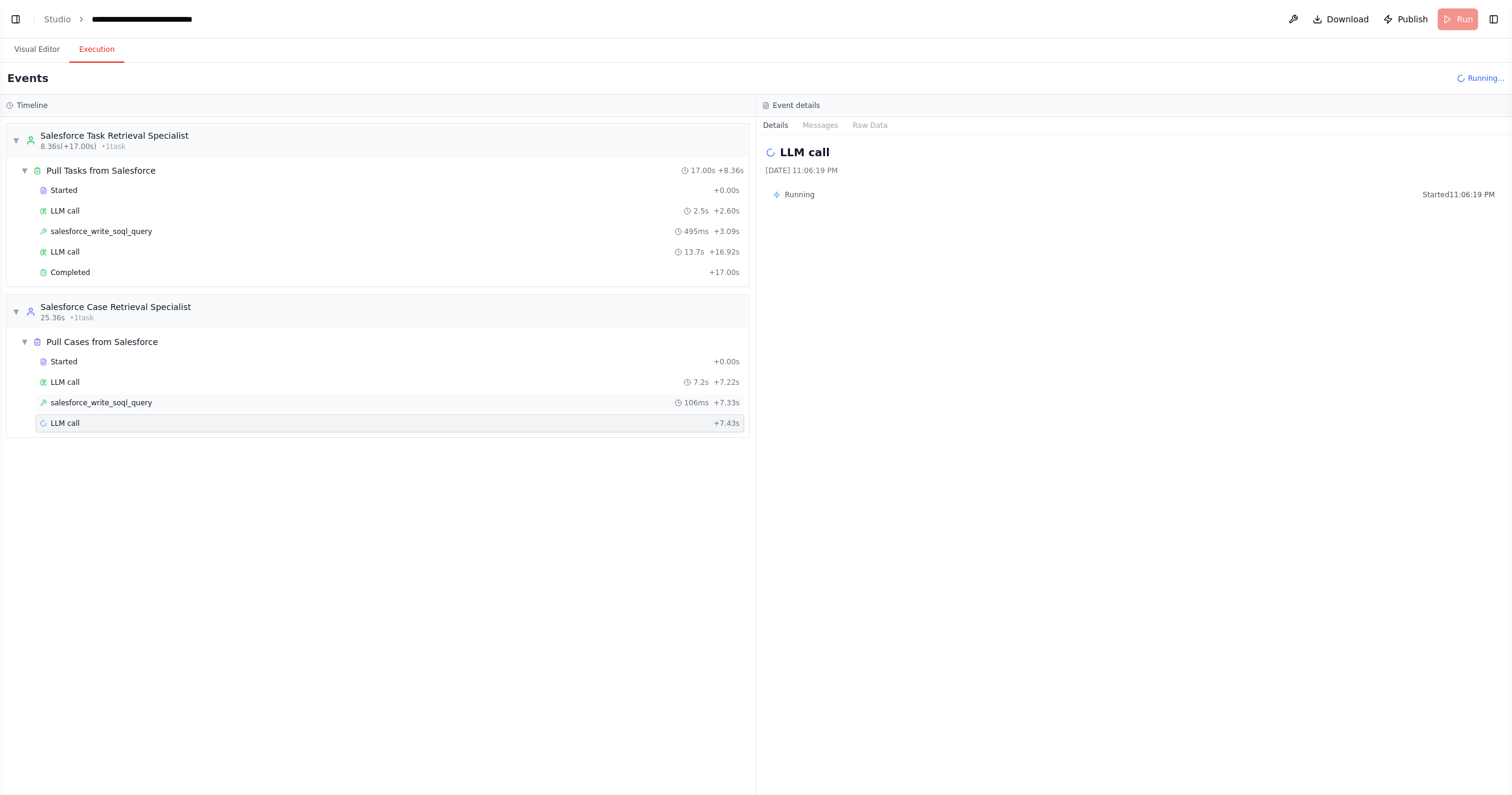
click at [76, 400] on span "salesforce_write_soql_query" at bounding box center [101, 403] width 102 height 10
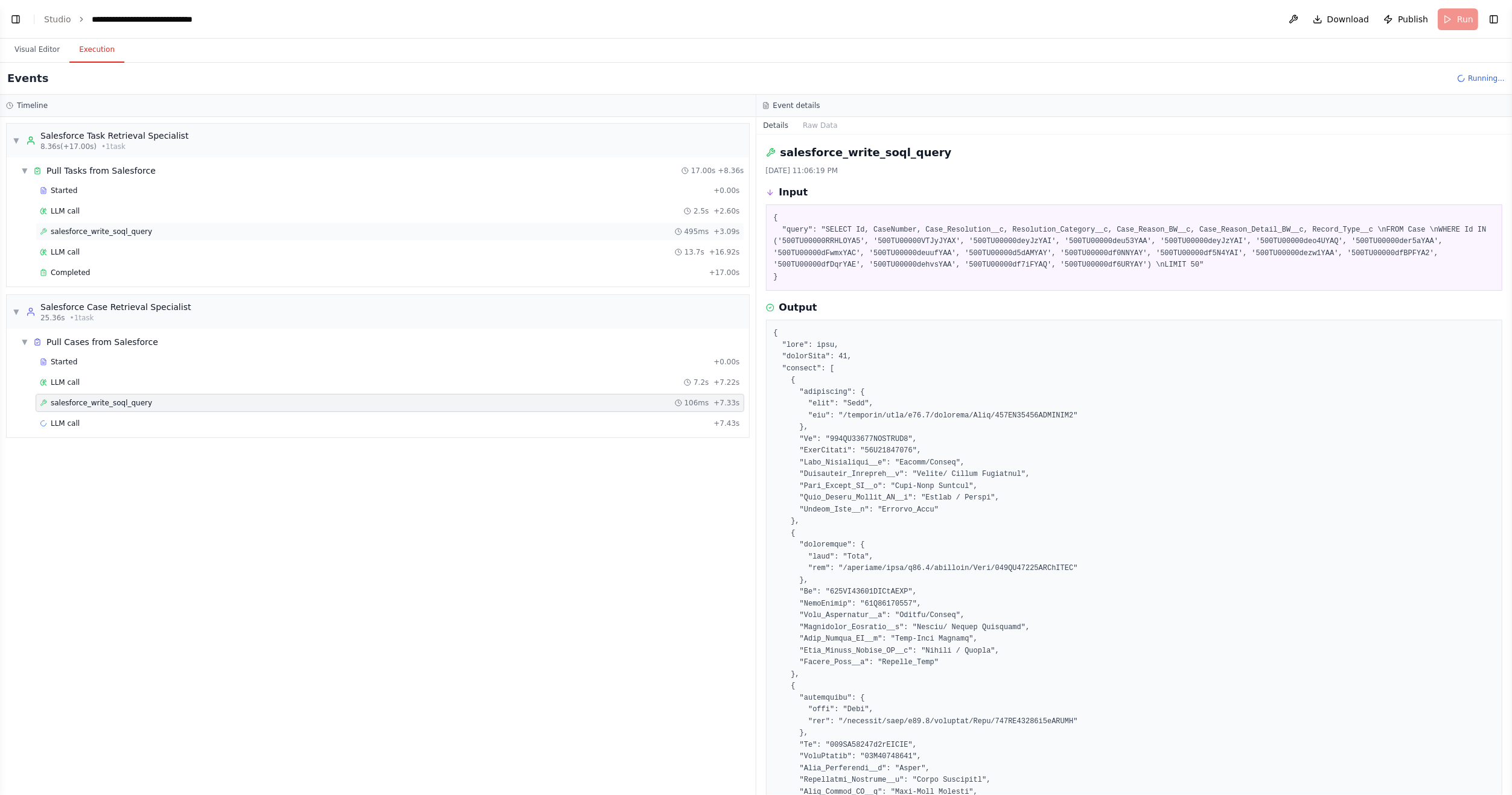
click at [164, 235] on div "salesforce_write_soql_query 495ms + 3.09s" at bounding box center [390, 232] width 708 height 18
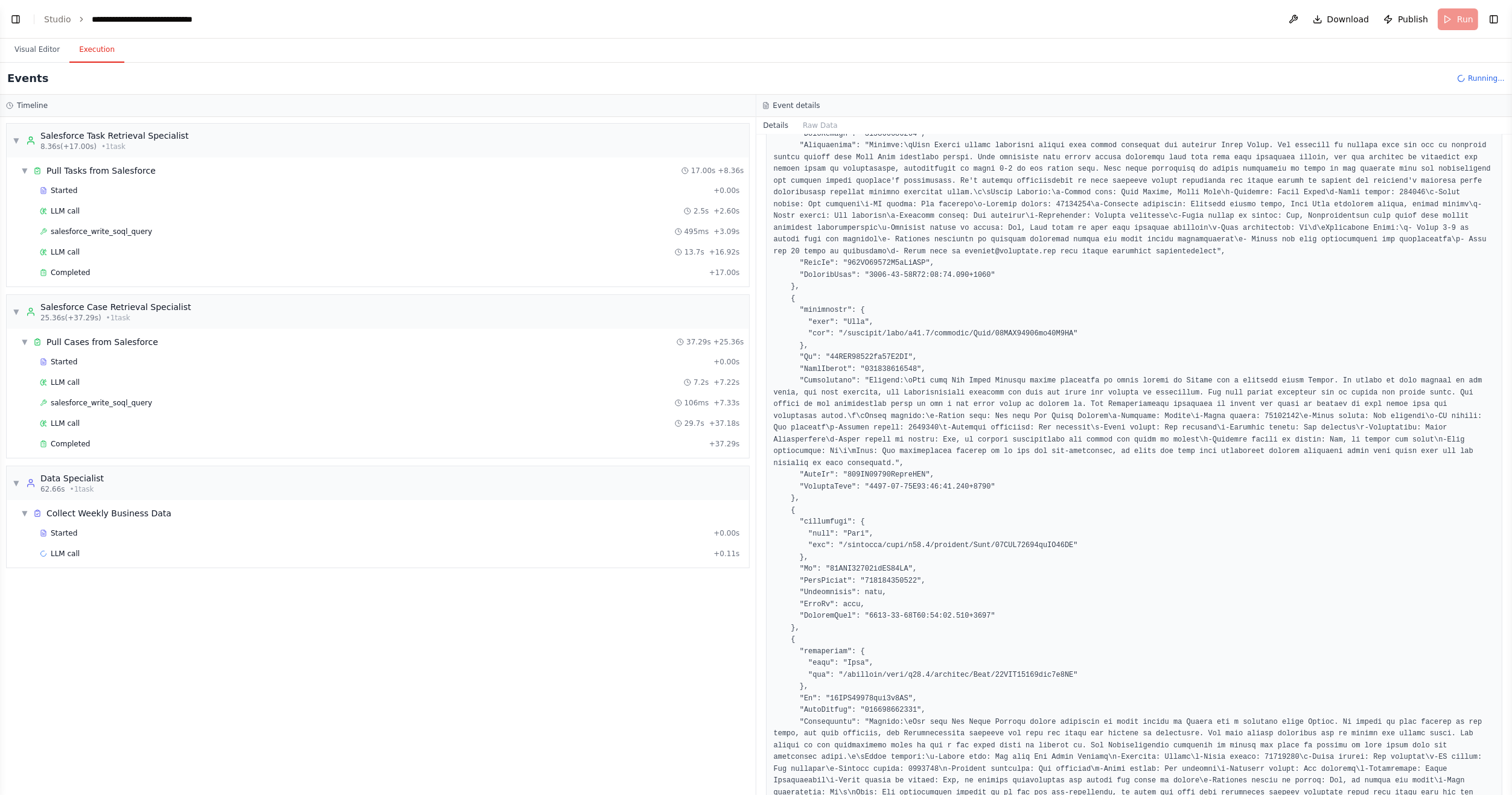
scroll to position [3801, 0]
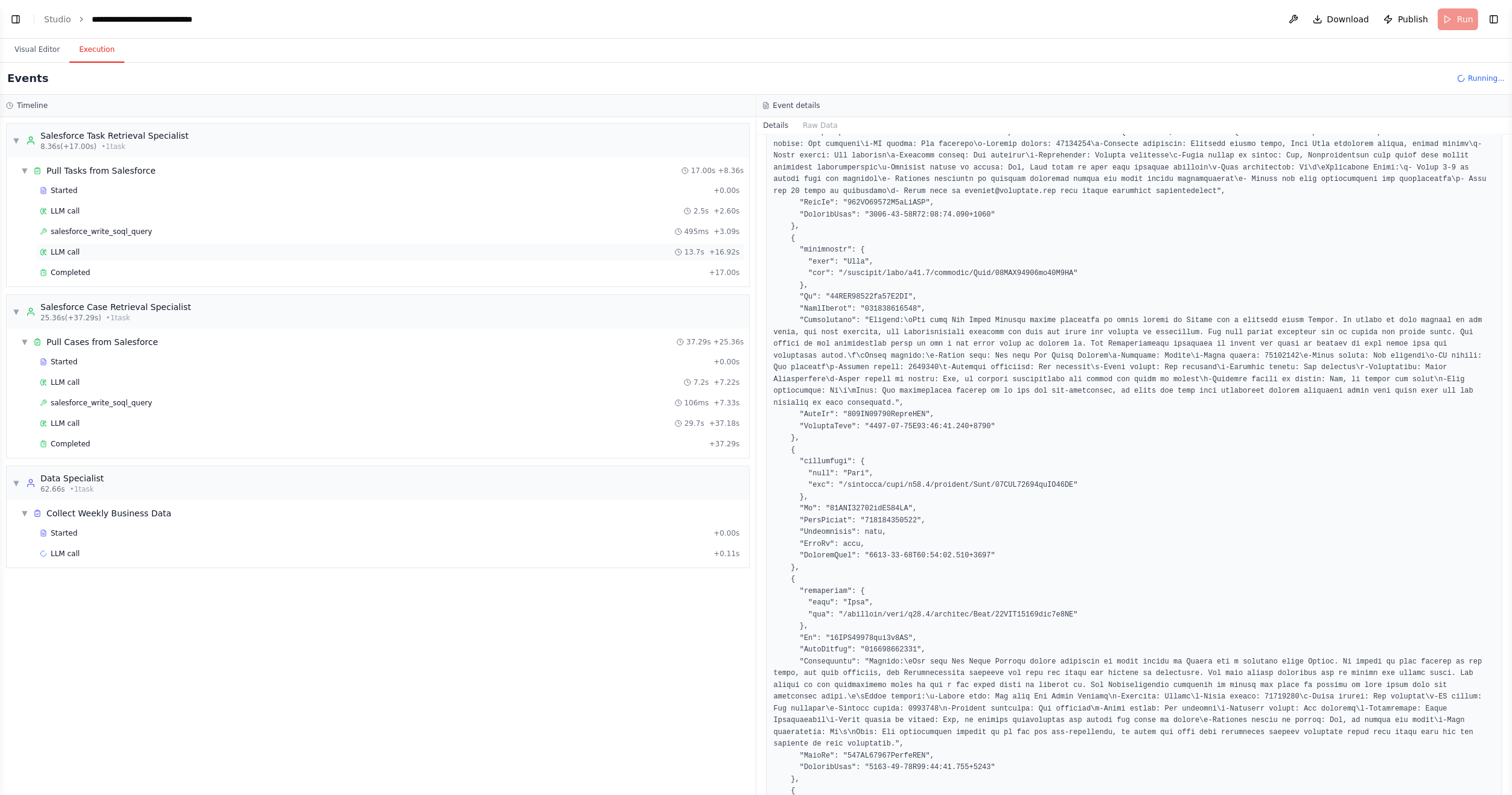
click at [66, 251] on span "LLM call" at bounding box center [64, 252] width 29 height 10
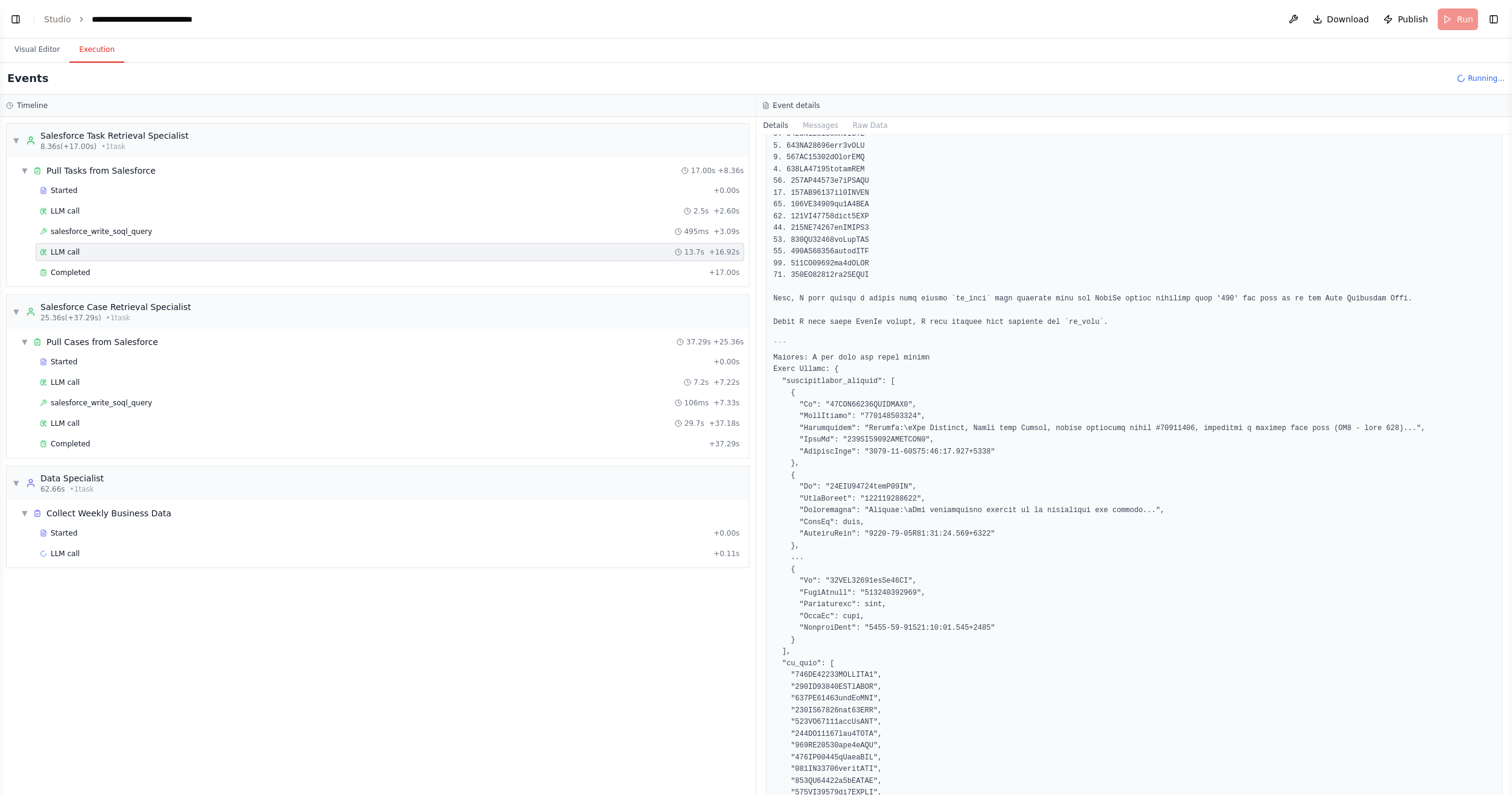
scroll to position [183, 0]
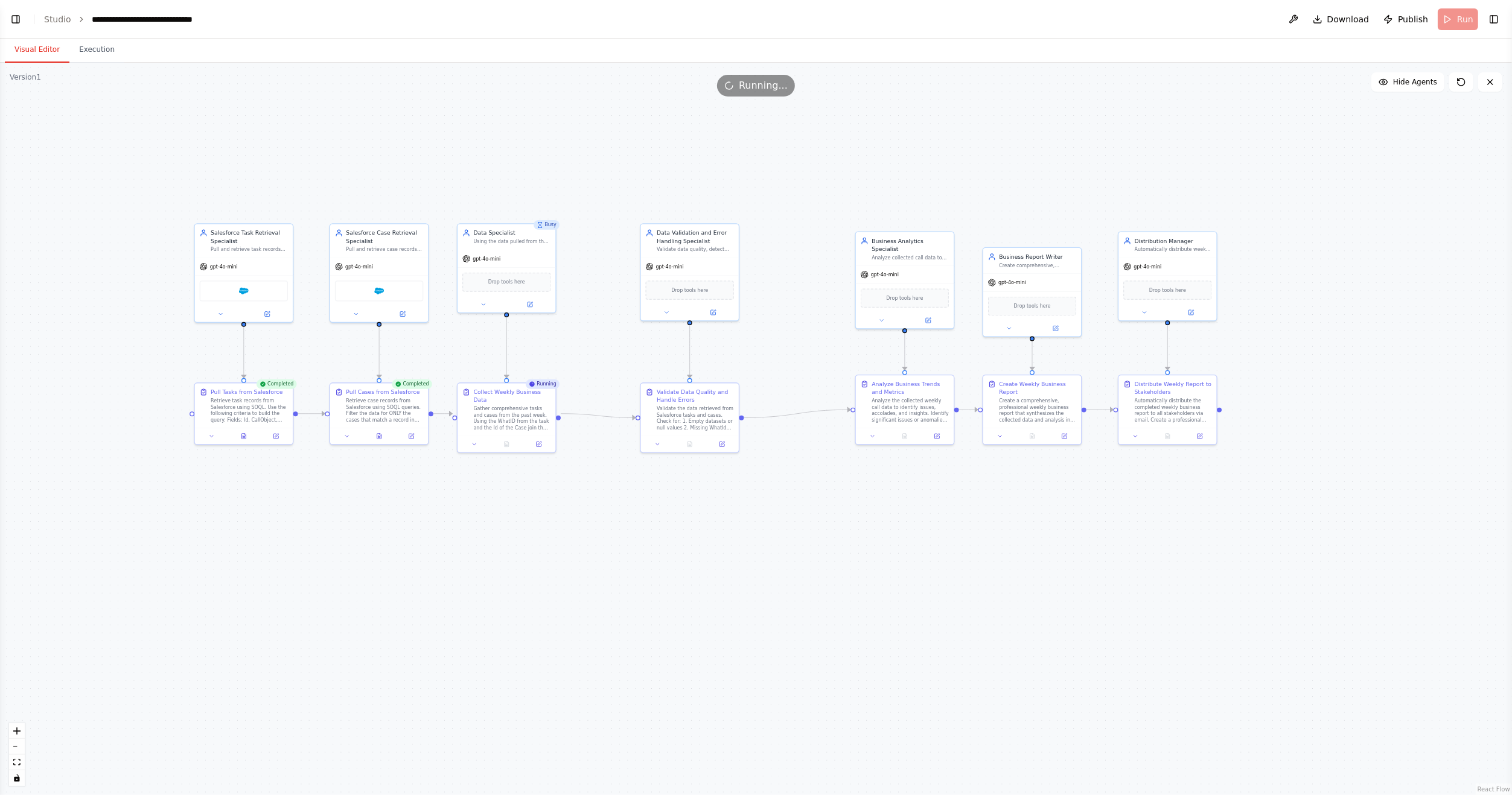
click at [46, 43] on button "Visual Editor" at bounding box center [37, 50] width 64 height 25
click at [94, 48] on button "Execution" at bounding box center [97, 50] width 55 height 25
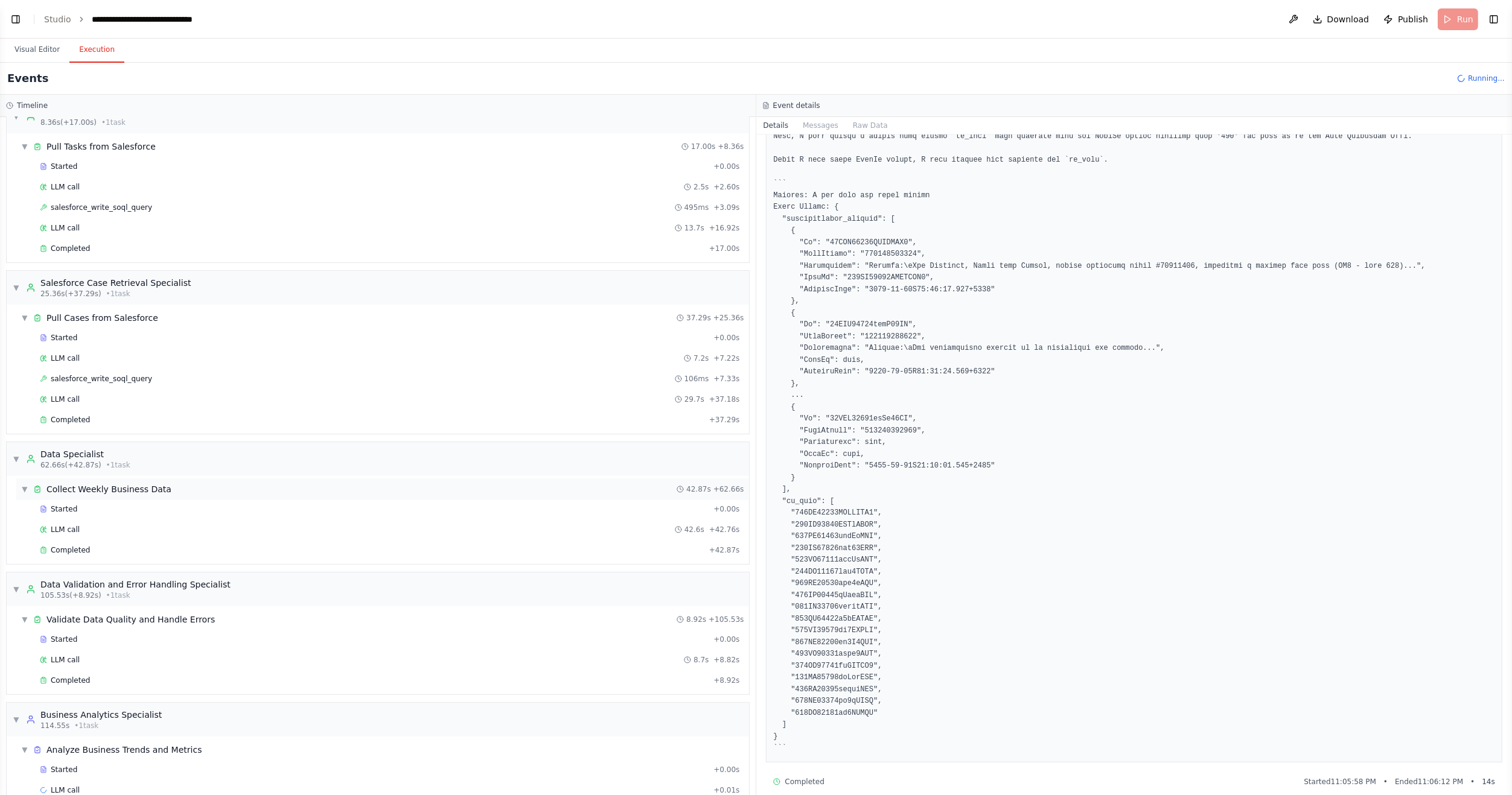
scroll to position [37, 0]
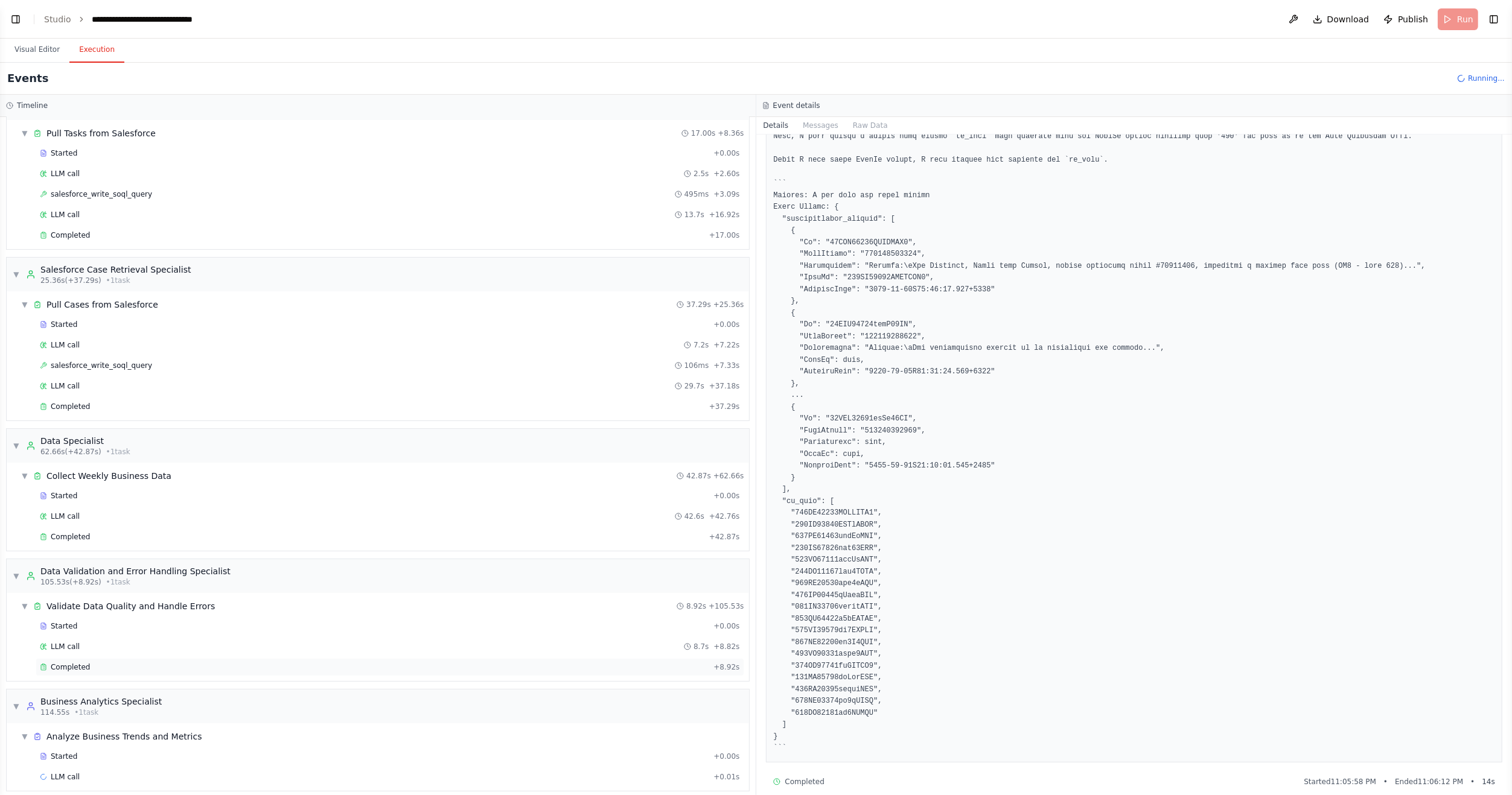
click at [80, 663] on span "Completed" at bounding box center [70, 668] width 39 height 10
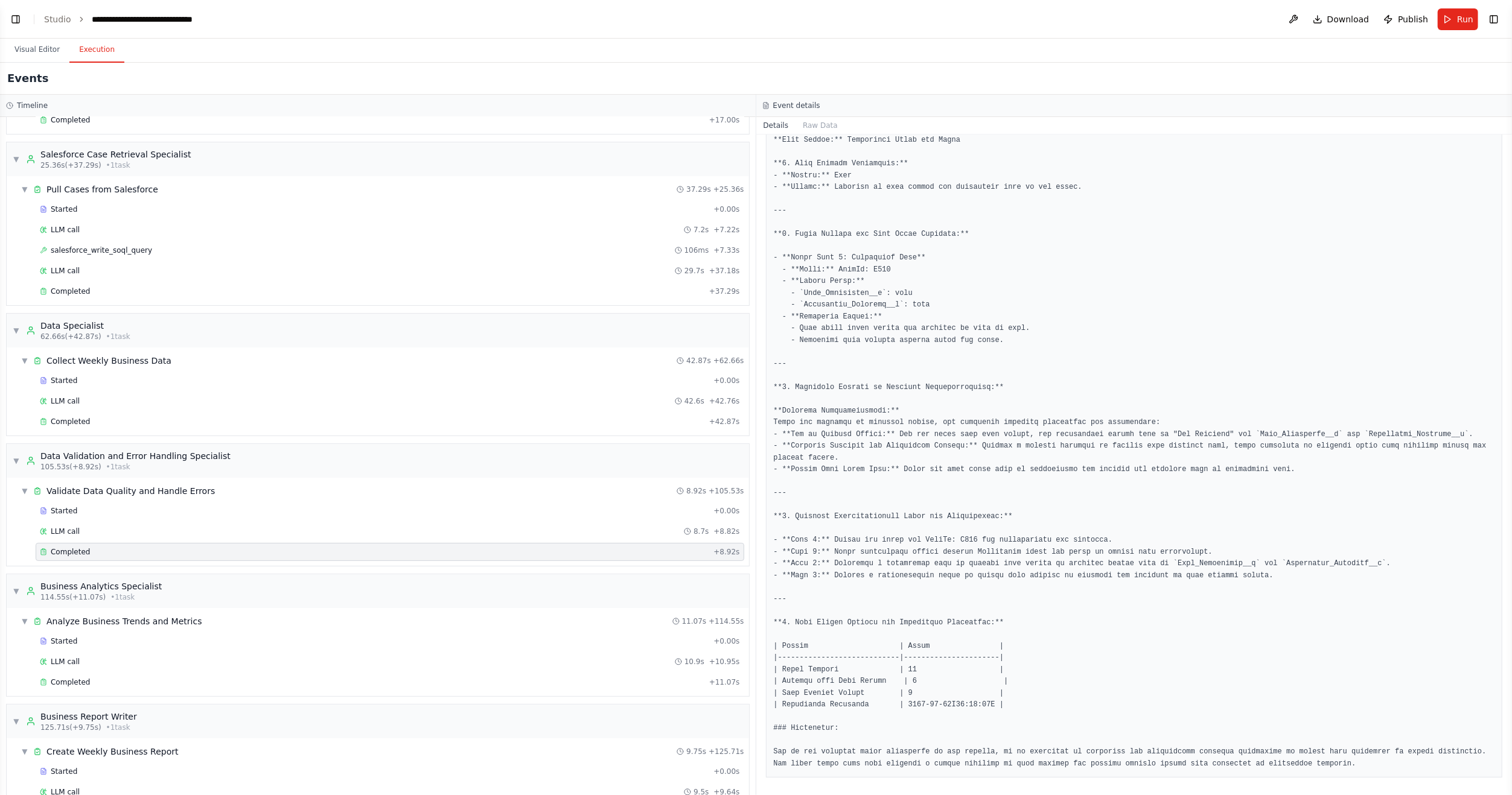
scroll to position [315, 0]
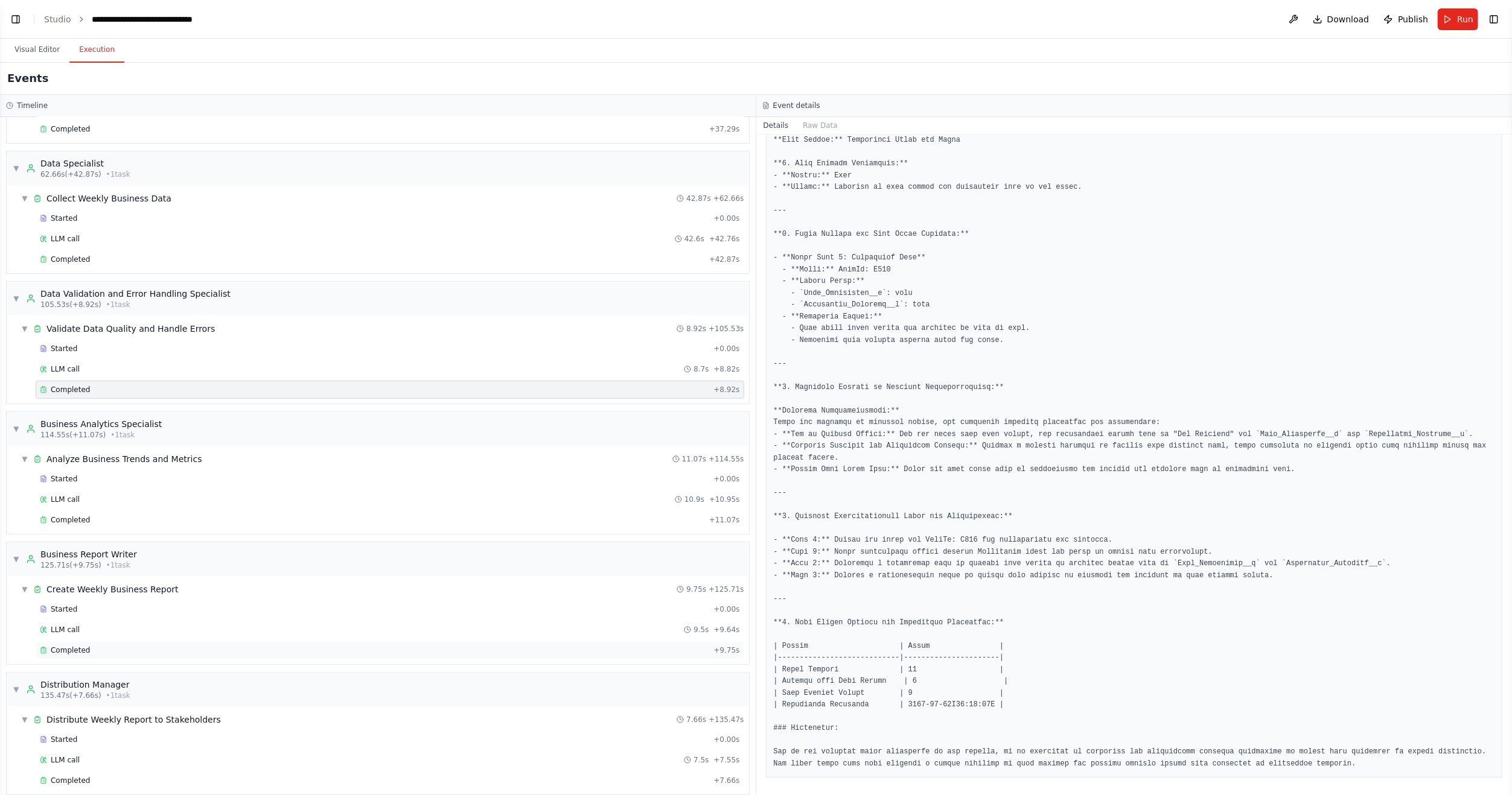
click at [66, 641] on div "Completed + 9.75s" at bounding box center [390, 650] width 708 height 18
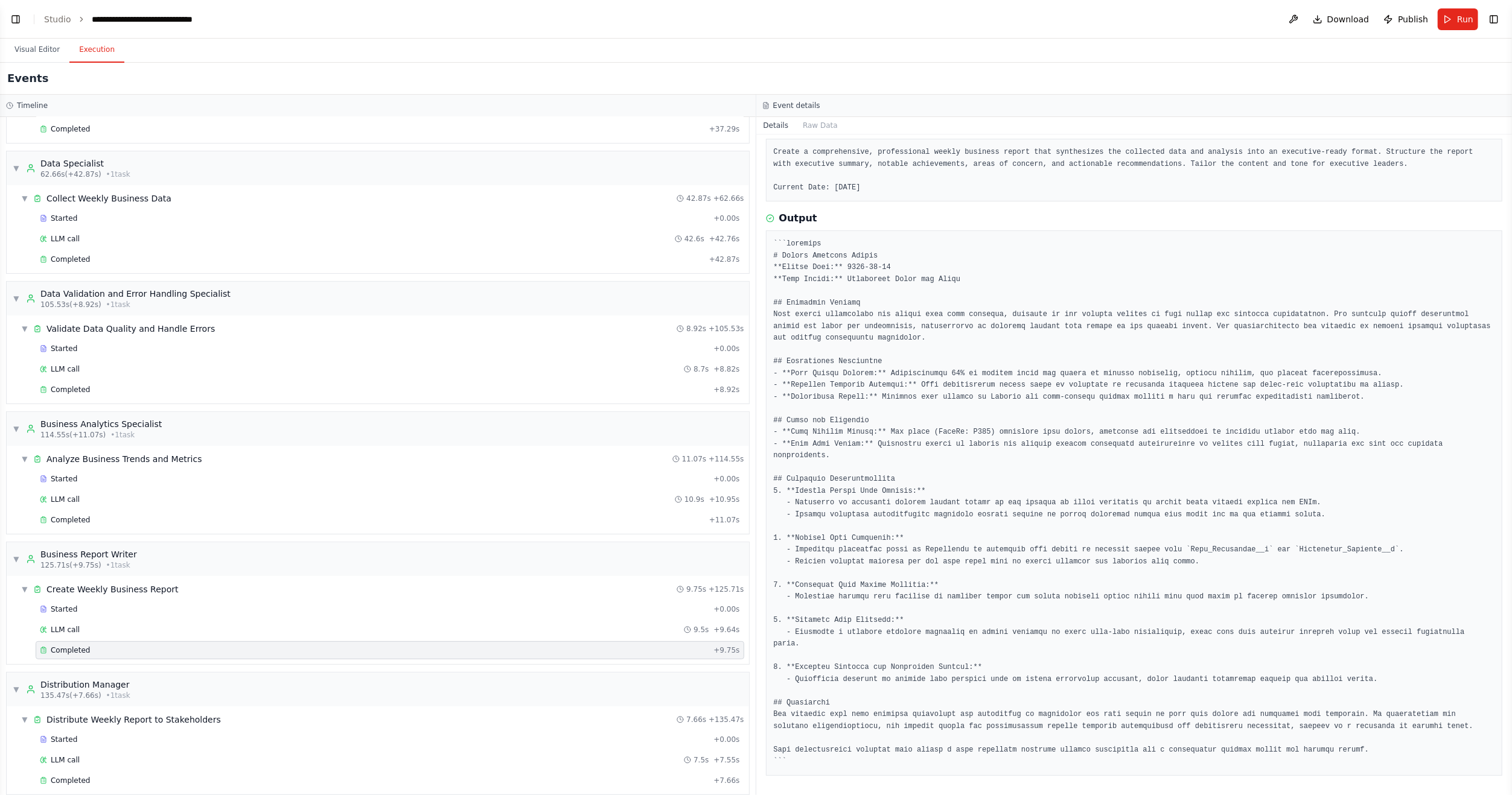
scroll to position [38, 0]
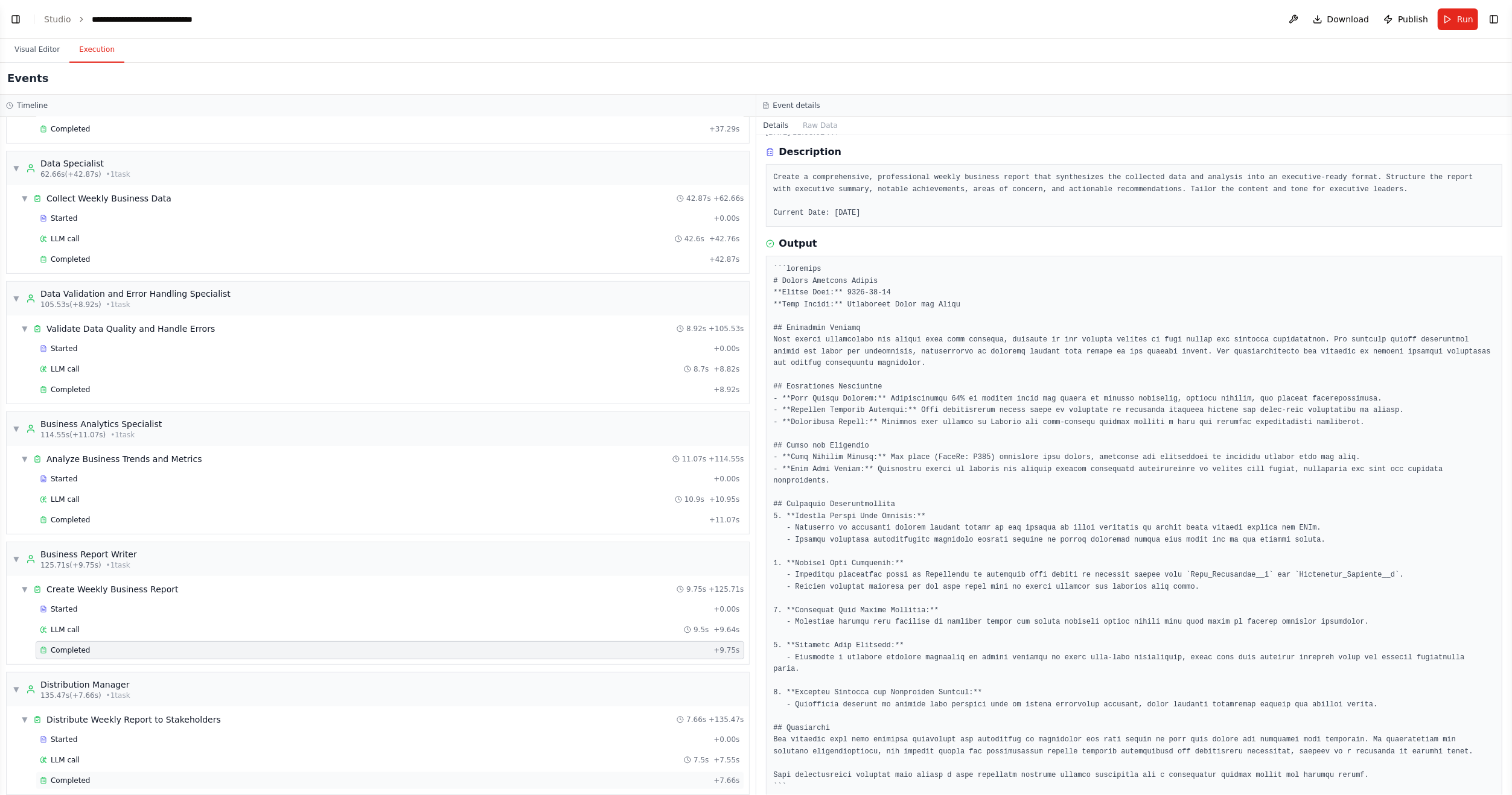
click at [113, 776] on div "Completed" at bounding box center [374, 781] width 668 height 10
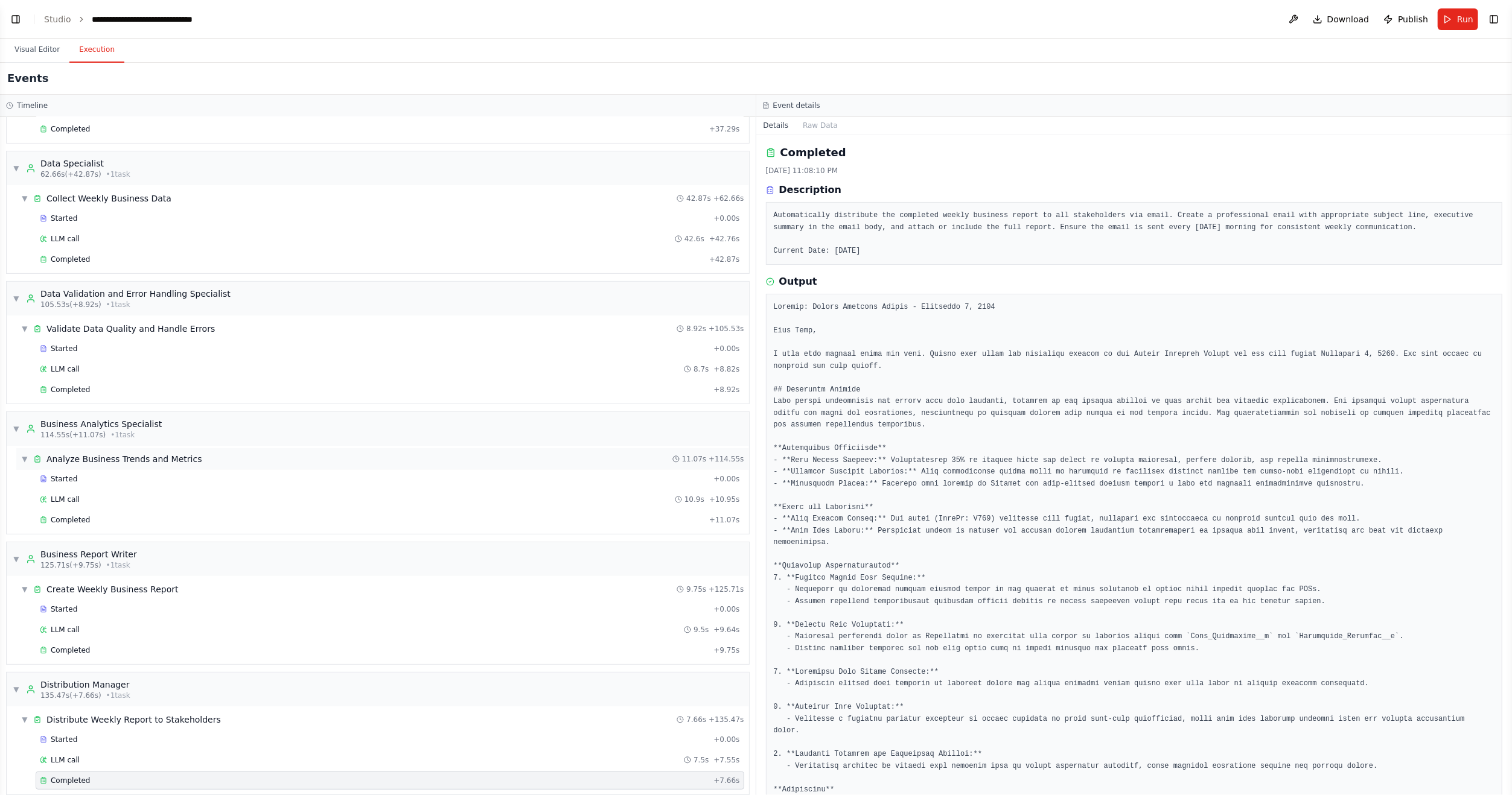
scroll to position [0, 0]
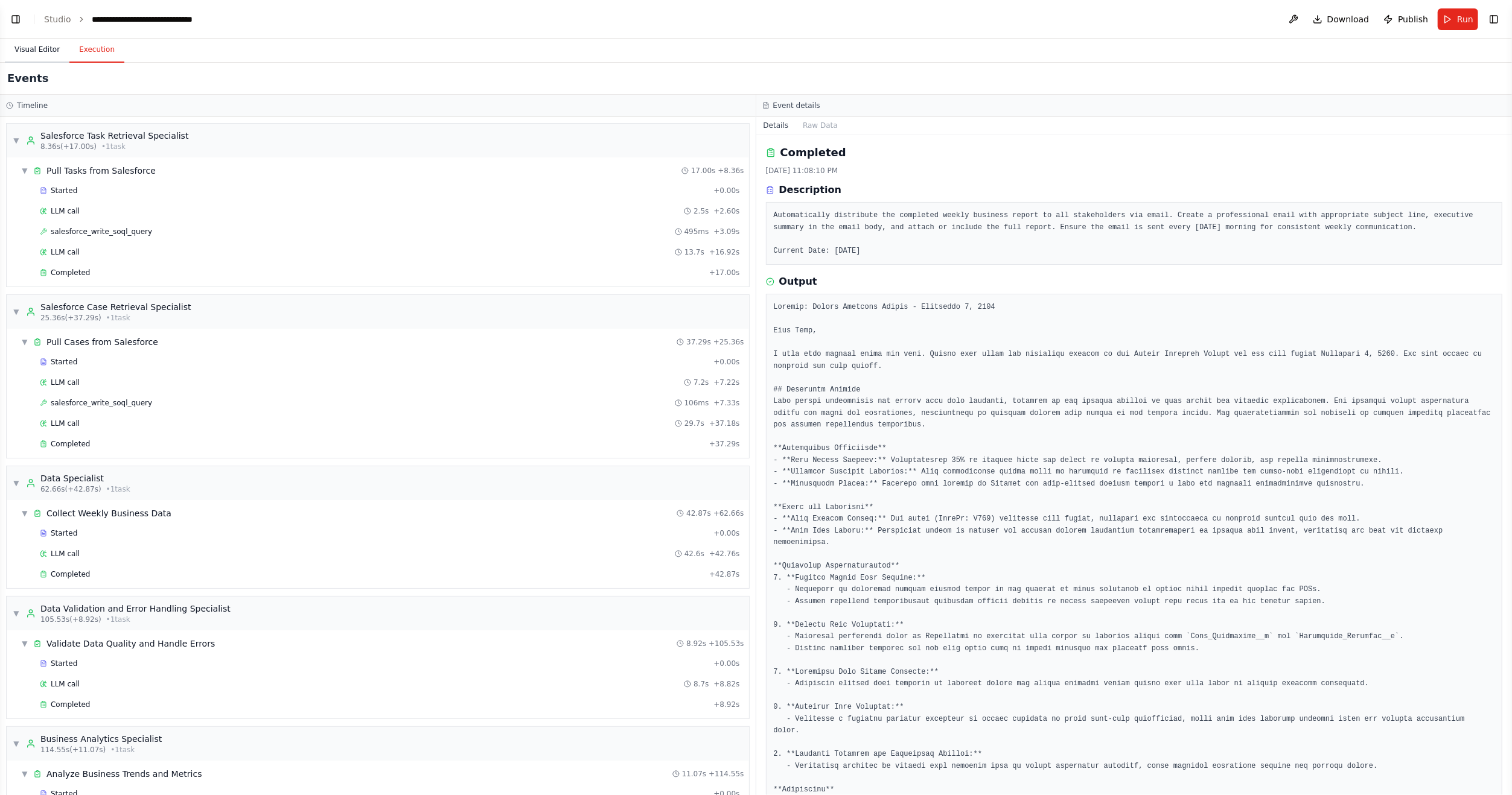
click at [29, 45] on button "Visual Editor" at bounding box center [37, 50] width 64 height 25
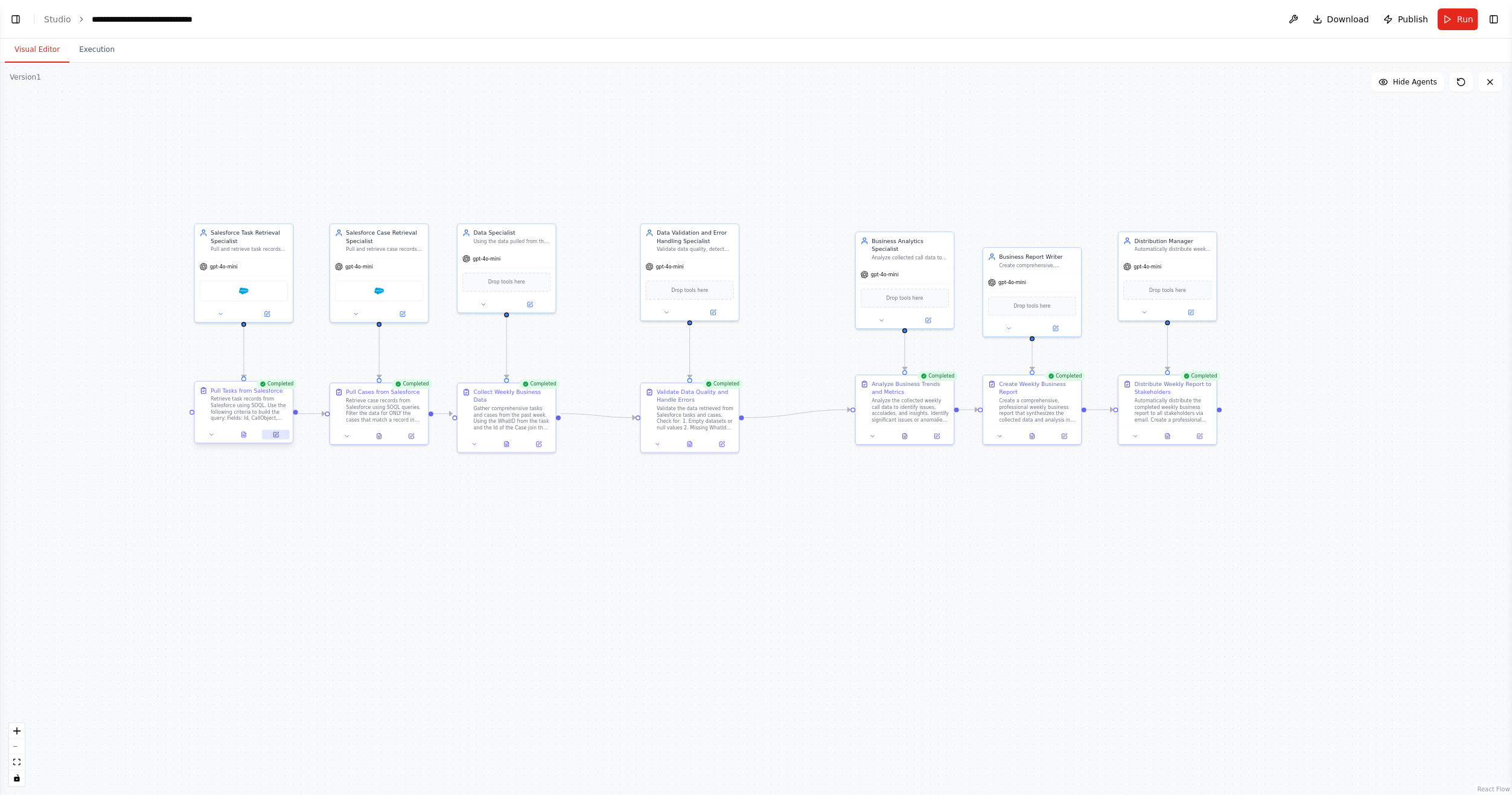
click at [276, 434] on icon at bounding box center [276, 433] width 4 height 3
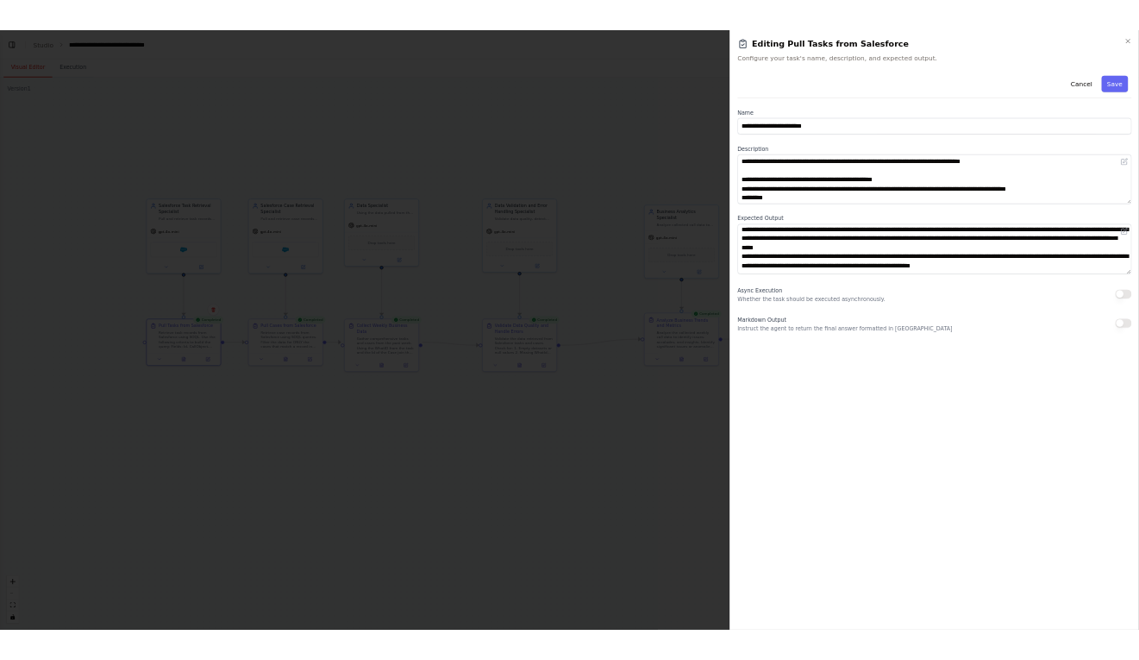
scroll to position [52, 0]
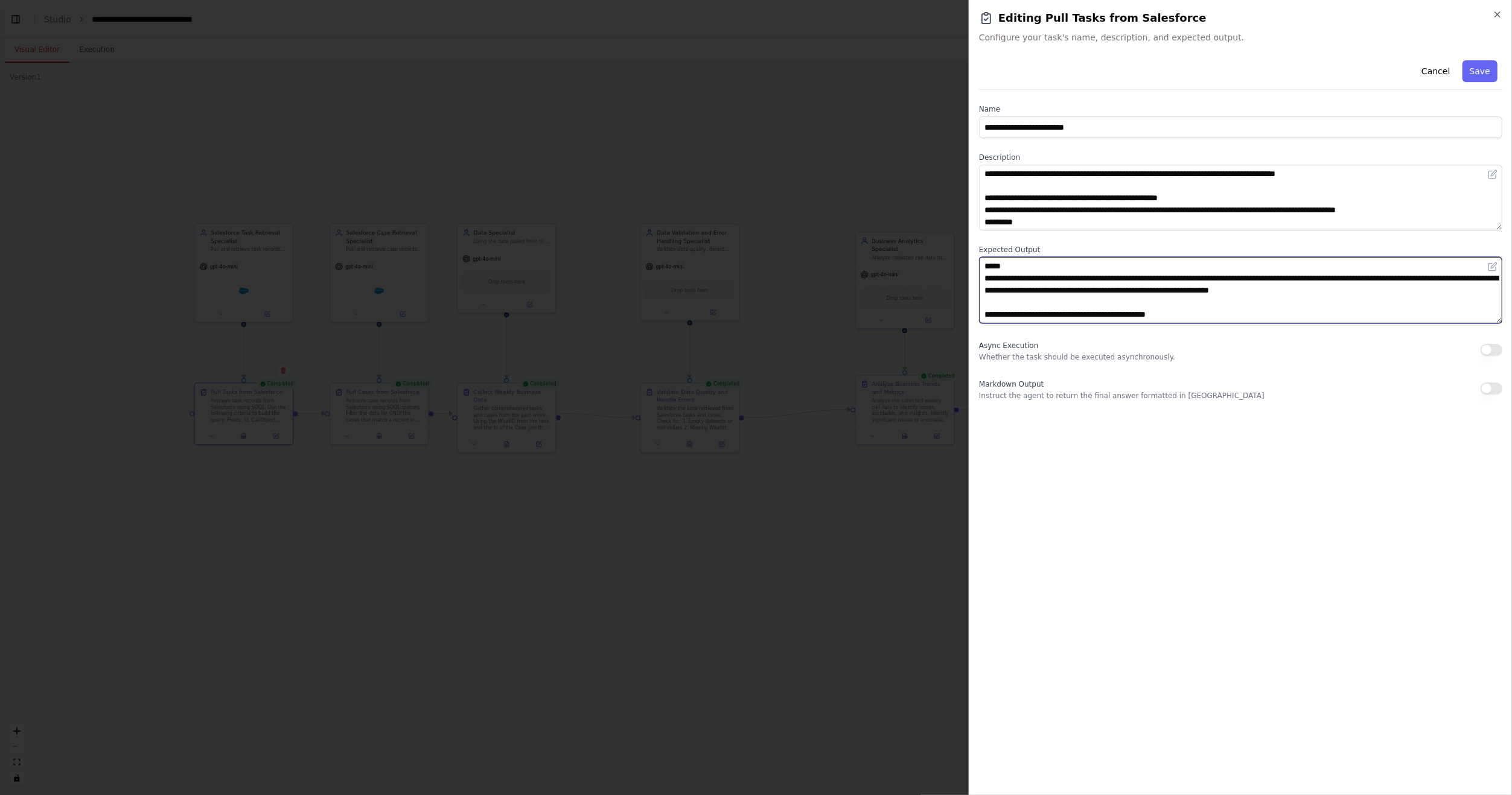
drag, startPoint x: 1053, startPoint y: 293, endPoint x: 1060, endPoint y: 293, distance: 7.0
click at [1060, 293] on textarea "**********" at bounding box center [1240, 290] width 523 height 66
click at [1057, 293] on textarea "**********" at bounding box center [1240, 290] width 523 height 66
click at [1194, 292] on textarea "**********" at bounding box center [1240, 290] width 523 height 66
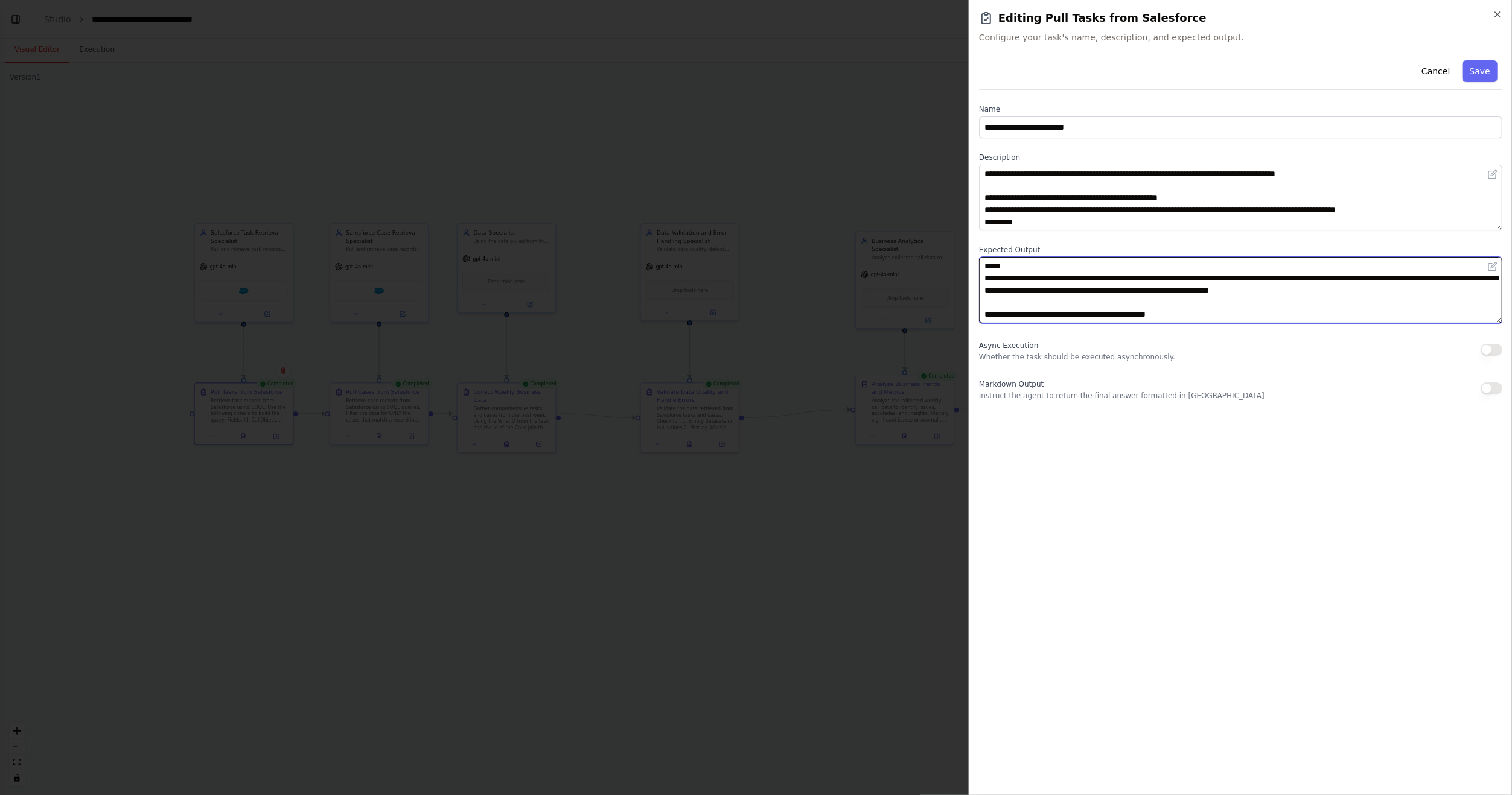
click at [1194, 292] on textarea "**********" at bounding box center [1240, 290] width 523 height 66
type textarea "**********"
click at [1478, 72] on button "Save" at bounding box center [1480, 71] width 35 height 22
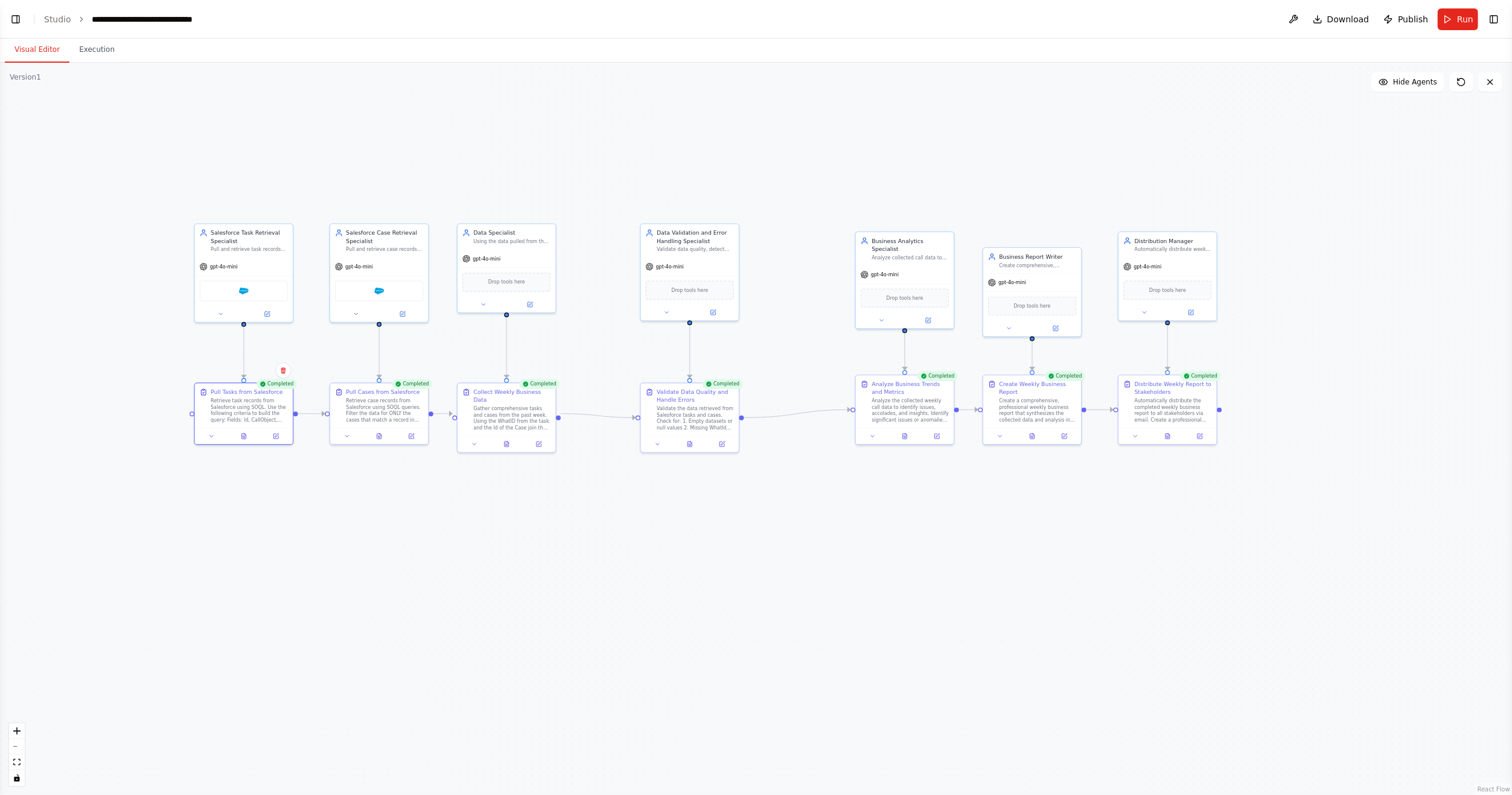
click at [746, 562] on div ".deletable-edge-delete-btn { width: 20px; height: 20px; border: 0px solid #ffff…" at bounding box center [756, 429] width 1512 height 733
click at [545, 439] on div at bounding box center [506, 442] width 98 height 16
click at [541, 439] on icon at bounding box center [538, 442] width 6 height 6
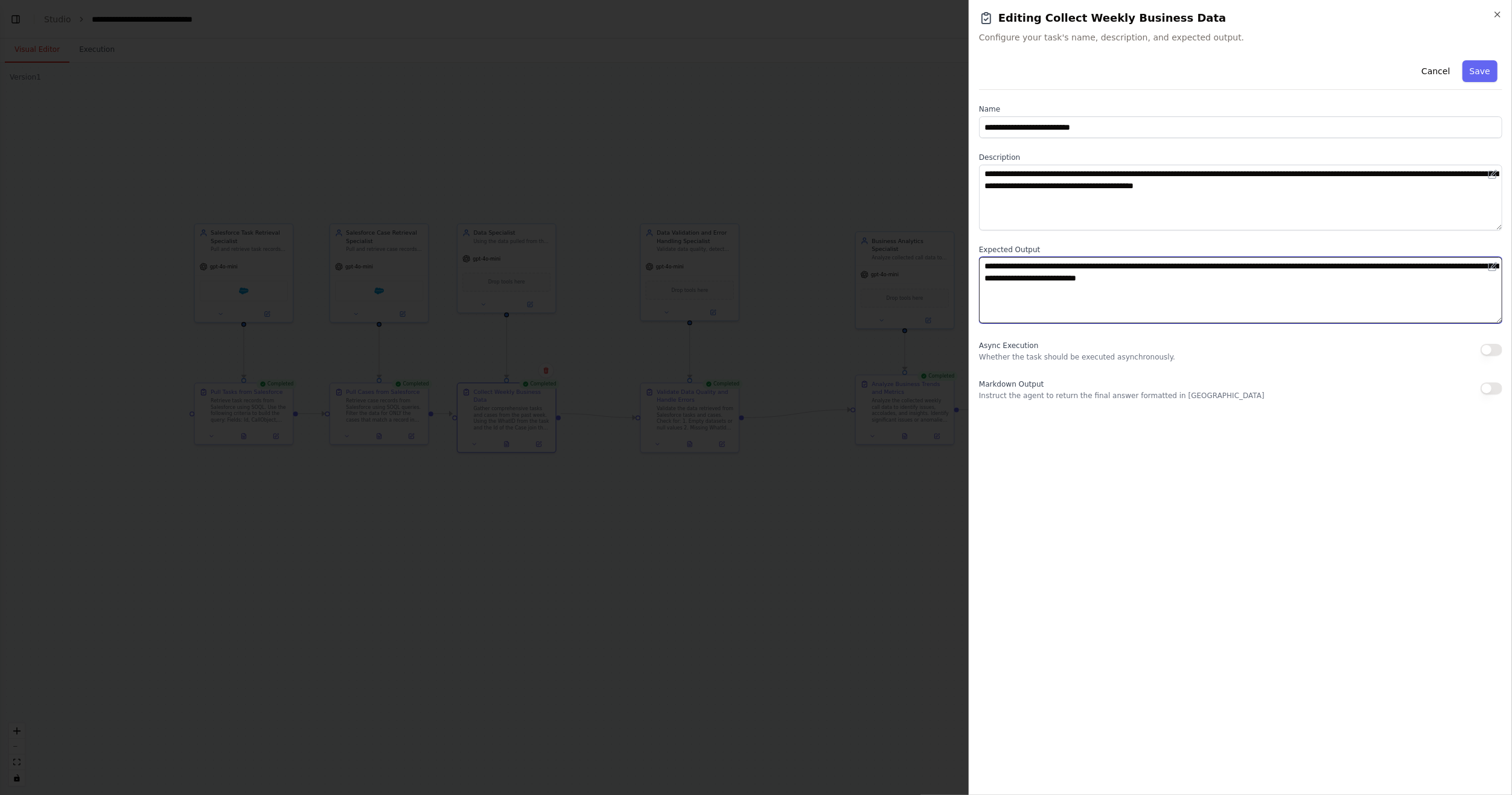
click at [1237, 281] on textarea "**********" at bounding box center [1240, 290] width 523 height 66
type textarea "**********"
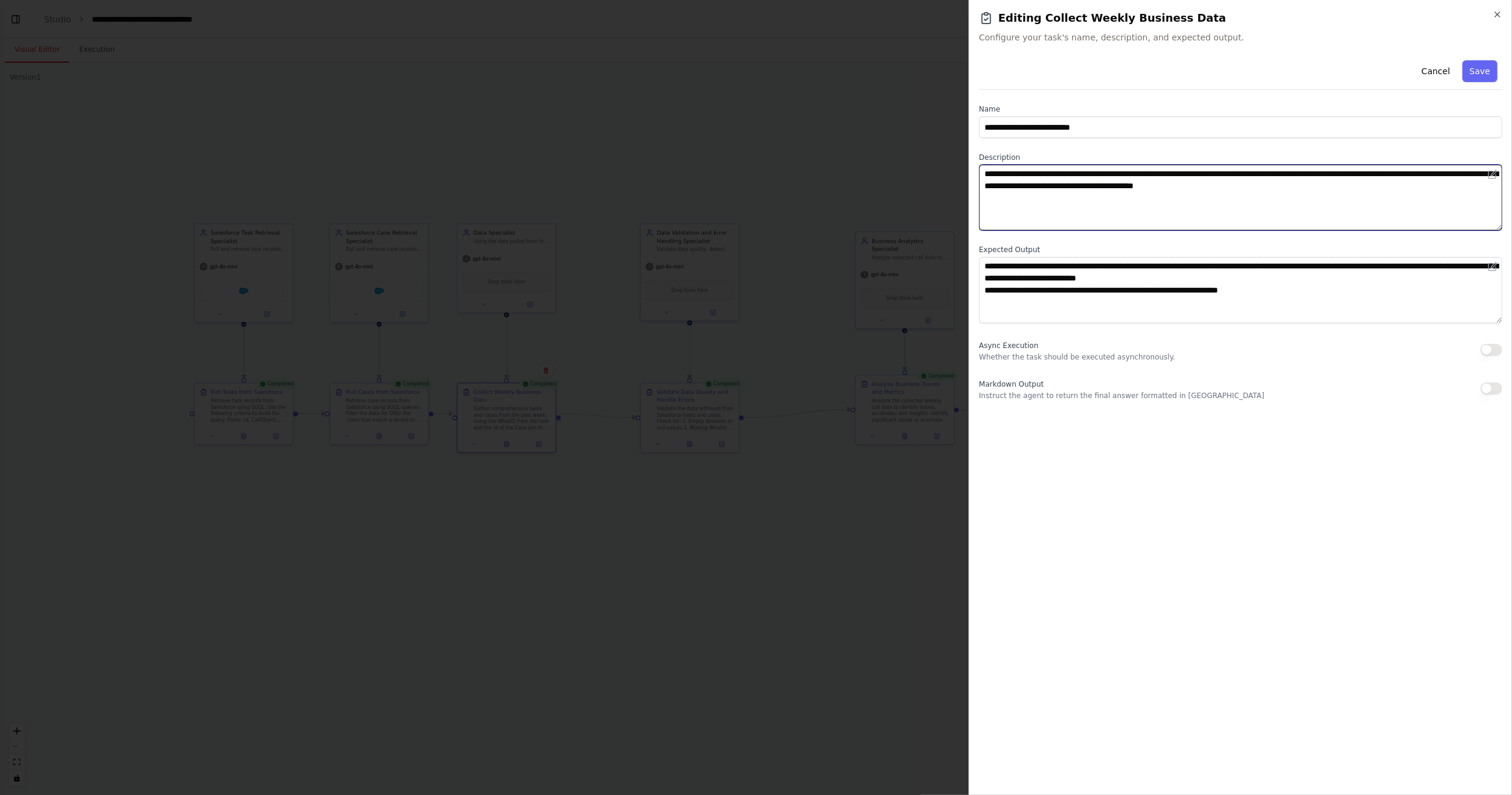
click at [1269, 206] on textarea "**********" at bounding box center [1240, 197] width 523 height 66
click at [1332, 190] on textarea "**********" at bounding box center [1240, 197] width 523 height 66
type textarea "**********"
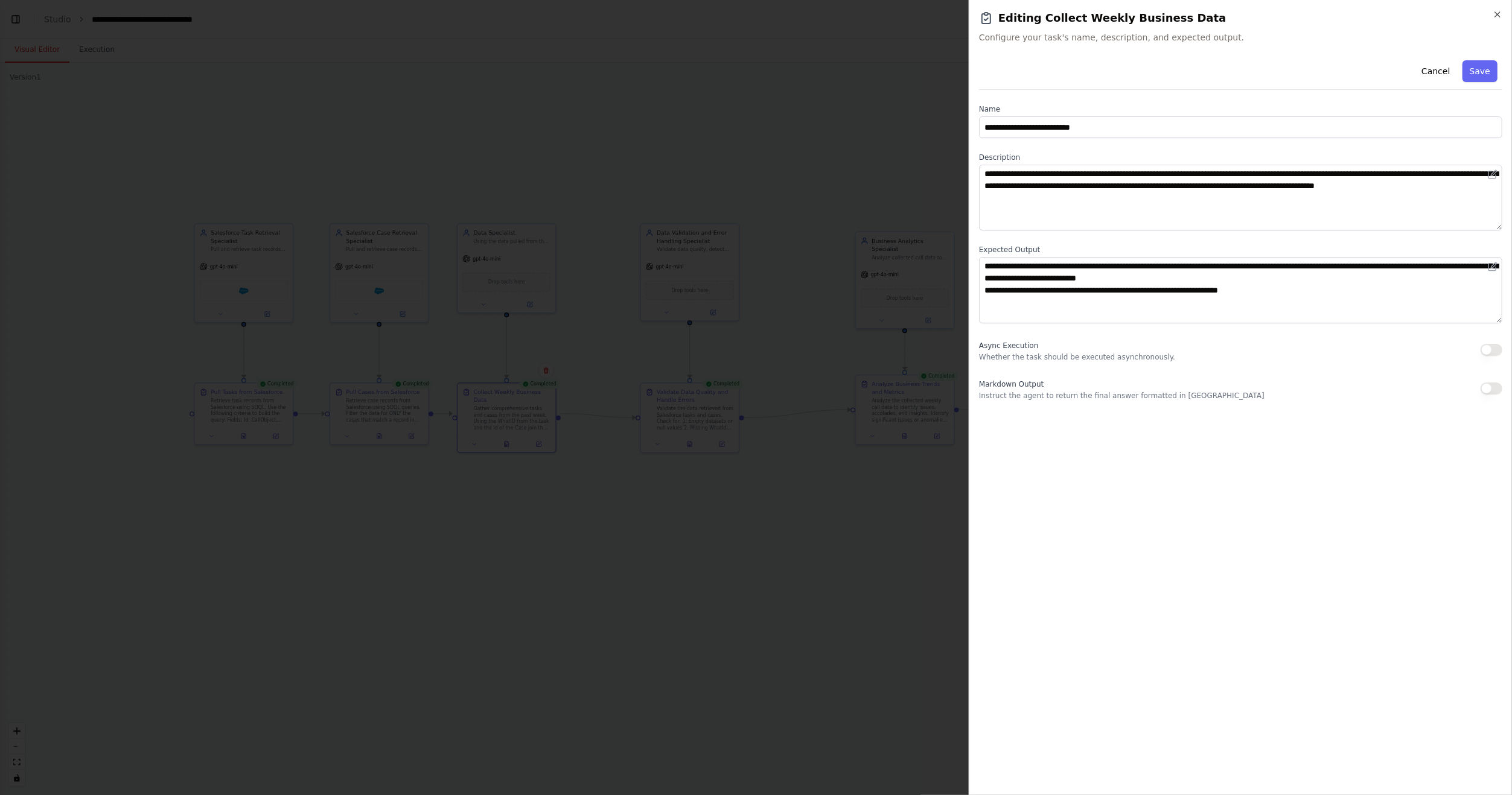
click at [1478, 63] on button "Save" at bounding box center [1480, 71] width 35 height 22
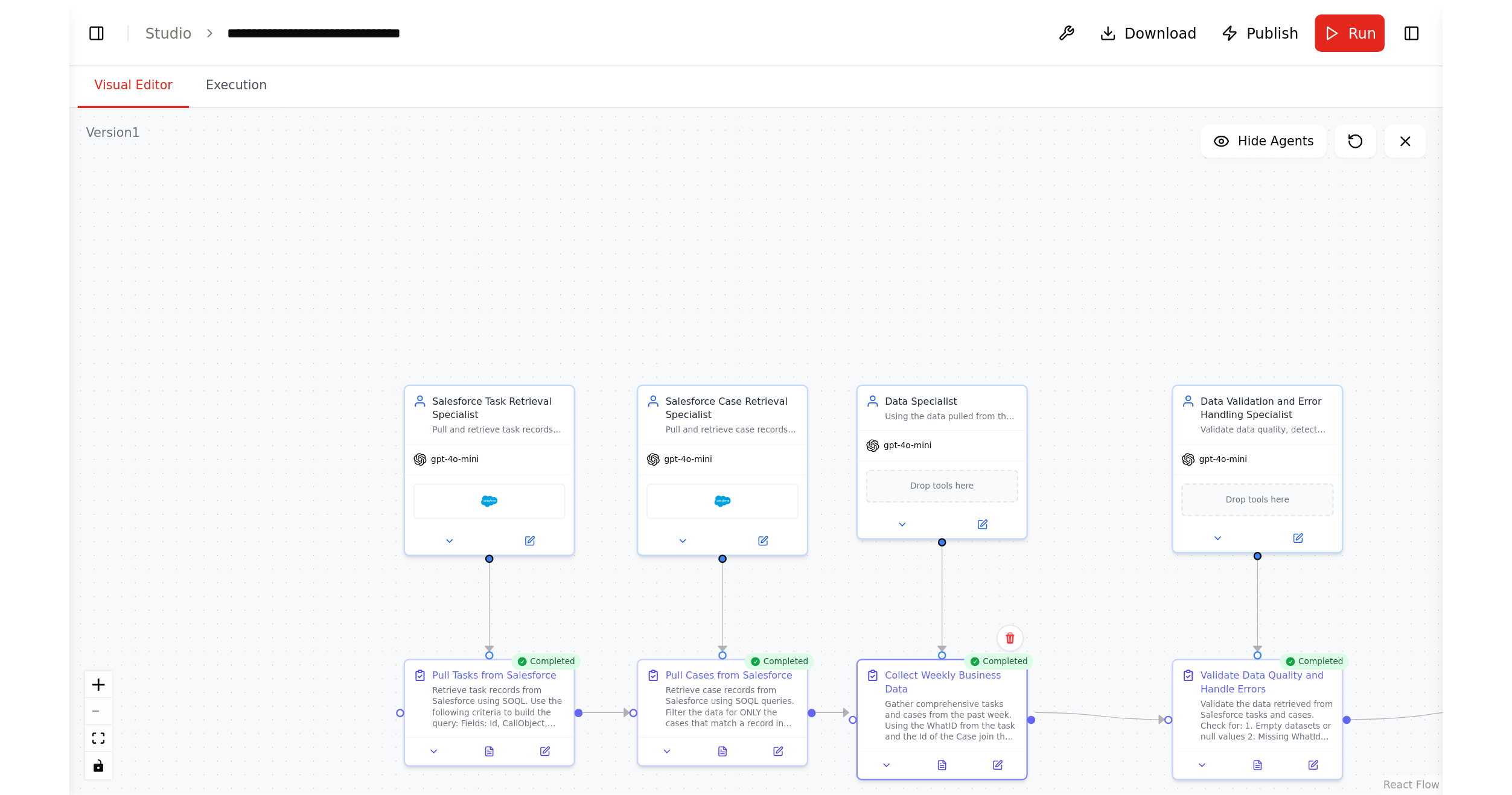
scroll to position [1153, 0]
